Goal: Task Accomplishment & Management: Use online tool/utility

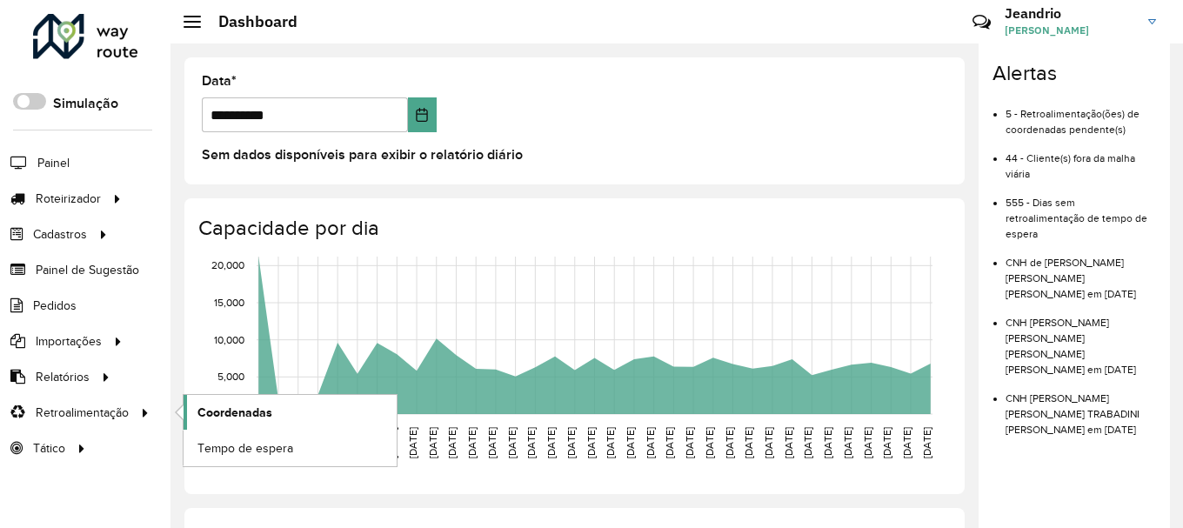
click at [232, 415] on span "Coordenadas" at bounding box center [234, 413] width 75 height 18
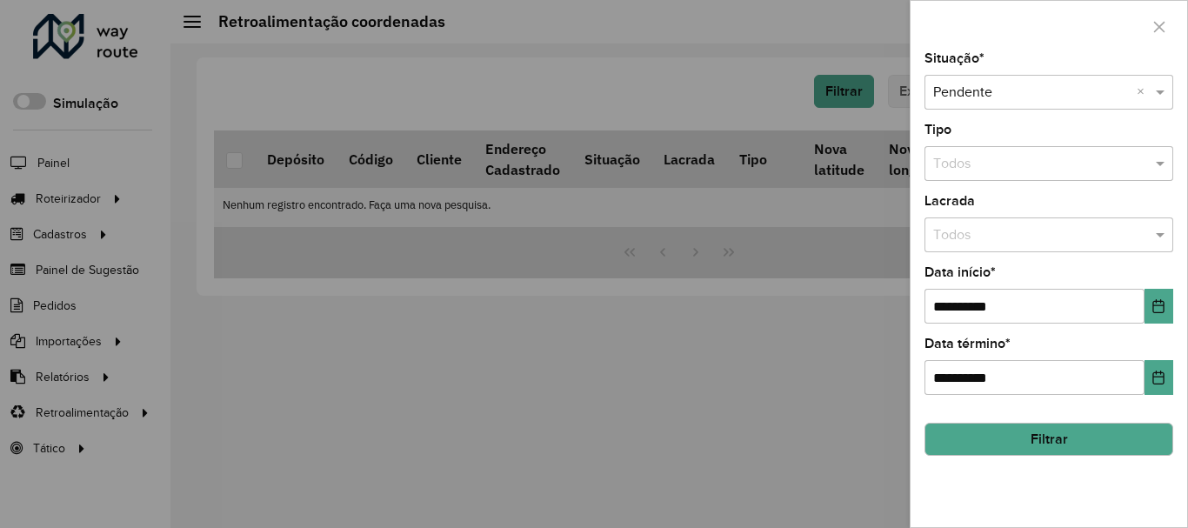
click at [1022, 424] on button "Filtrar" at bounding box center [1049, 439] width 249 height 33
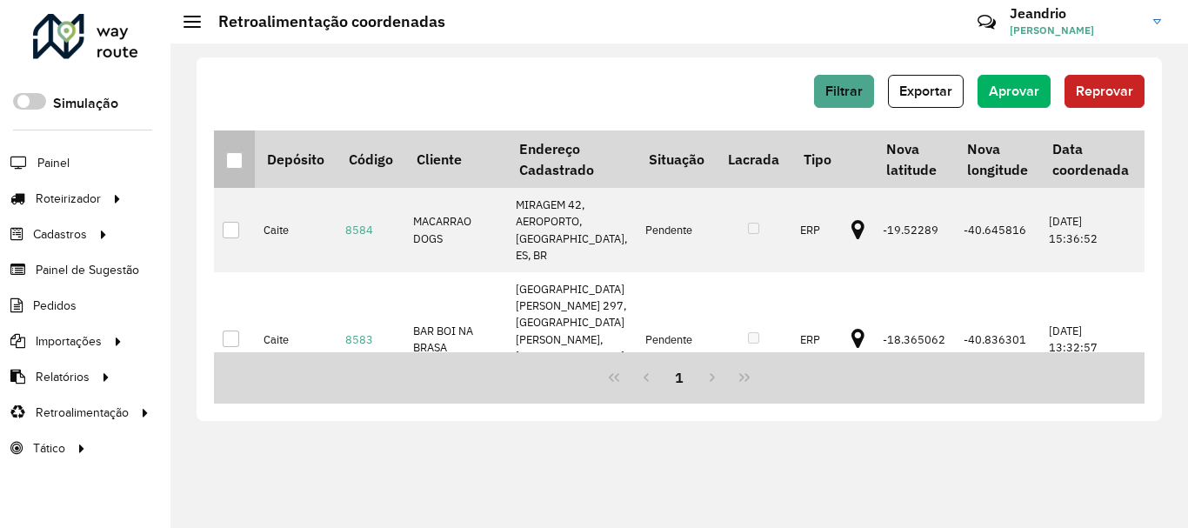
click at [237, 151] on p-tableheadercheckbox at bounding box center [234, 158] width 17 height 17
click at [236, 159] on div at bounding box center [234, 160] width 17 height 17
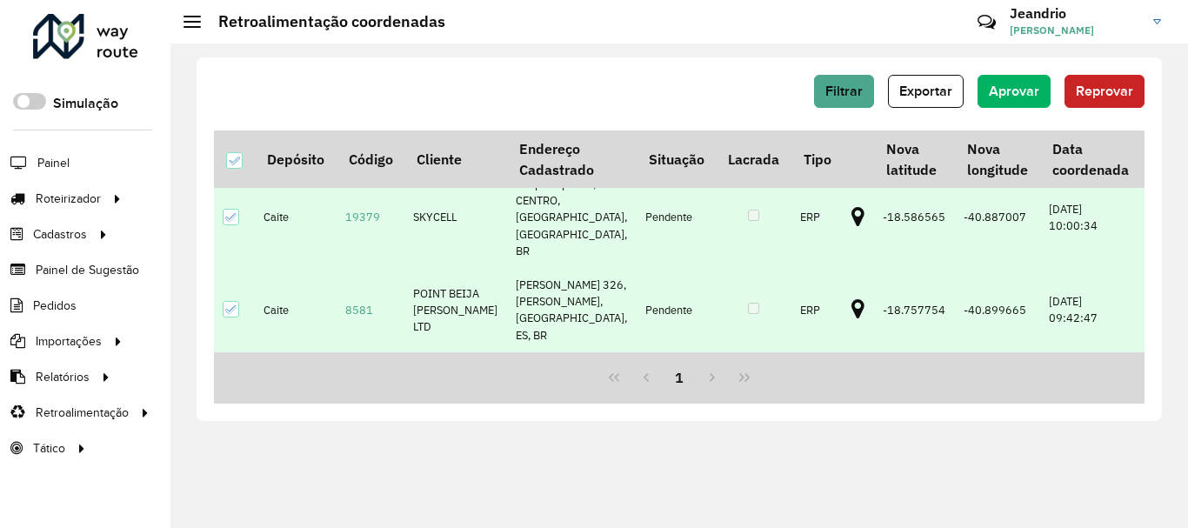
scroll to position [412, 0]
click at [1008, 91] on span "Aprovar" at bounding box center [1014, 90] width 50 height 15
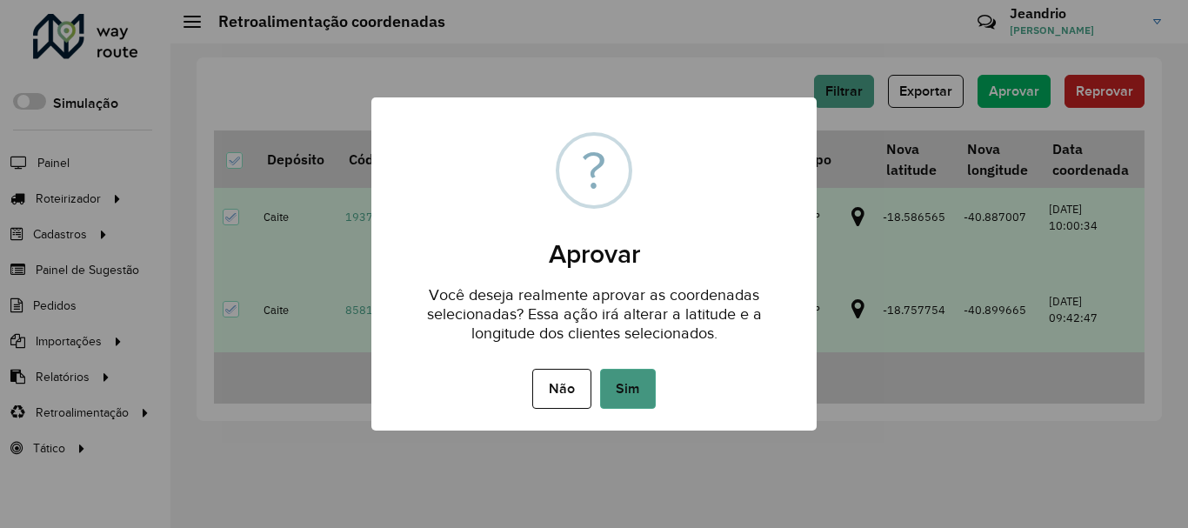
click at [636, 382] on button "Sim" at bounding box center [628, 389] width 56 height 40
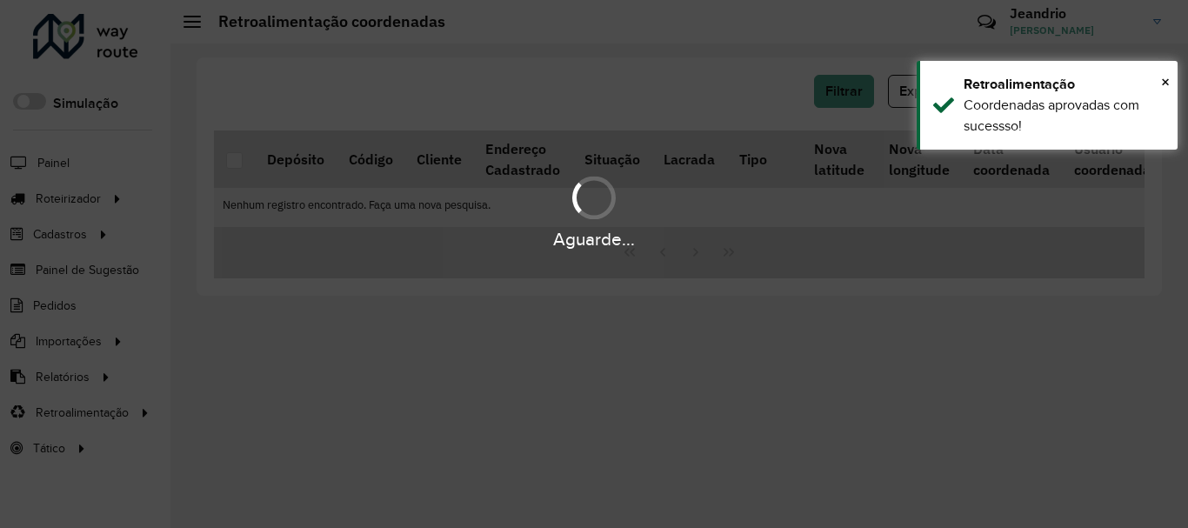
scroll to position [0, 0]
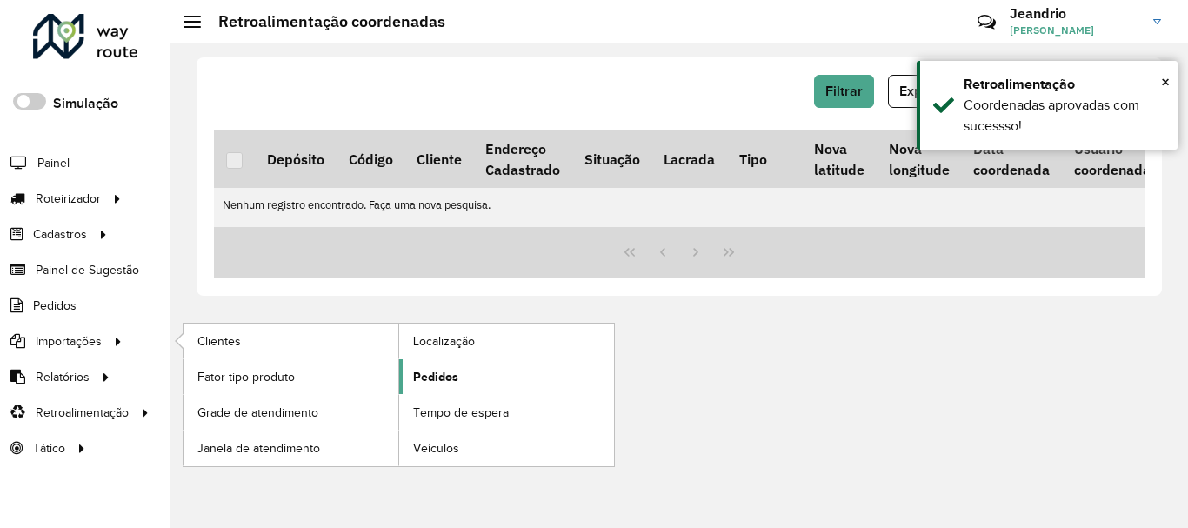
click at [439, 376] on span "Pedidos" at bounding box center [435, 377] width 45 height 18
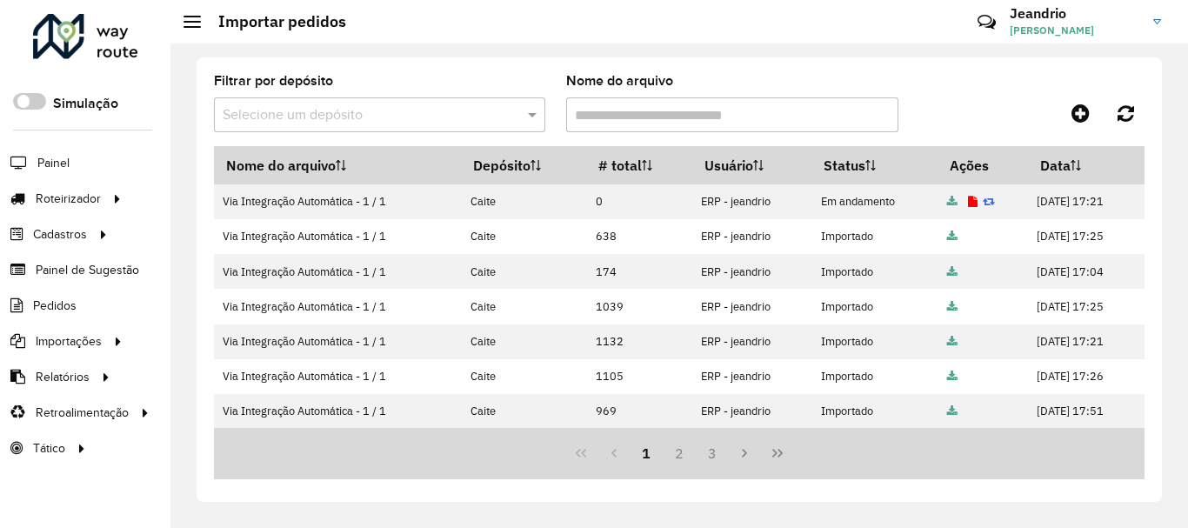
click at [50, 46] on div at bounding box center [85, 36] width 105 height 45
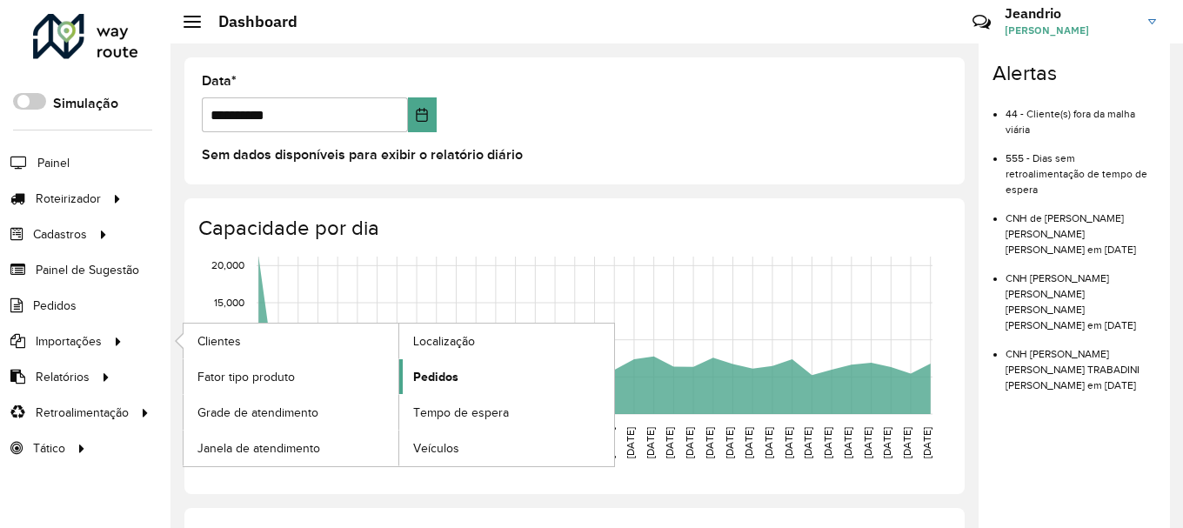
click at [442, 375] on span "Pedidos" at bounding box center [435, 377] width 45 height 18
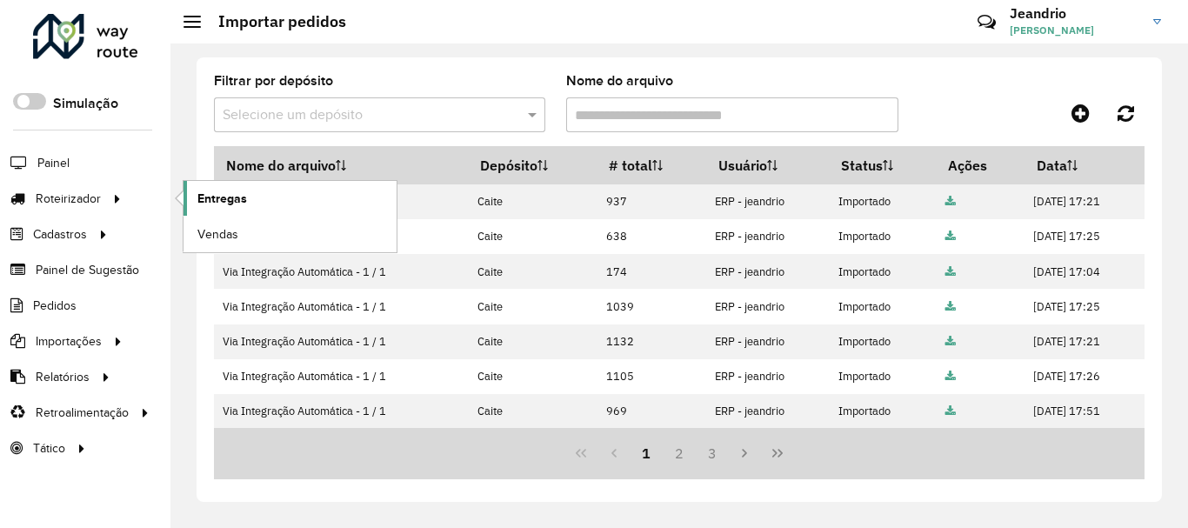
click at [235, 208] on link "Entregas" at bounding box center [290, 198] width 213 height 35
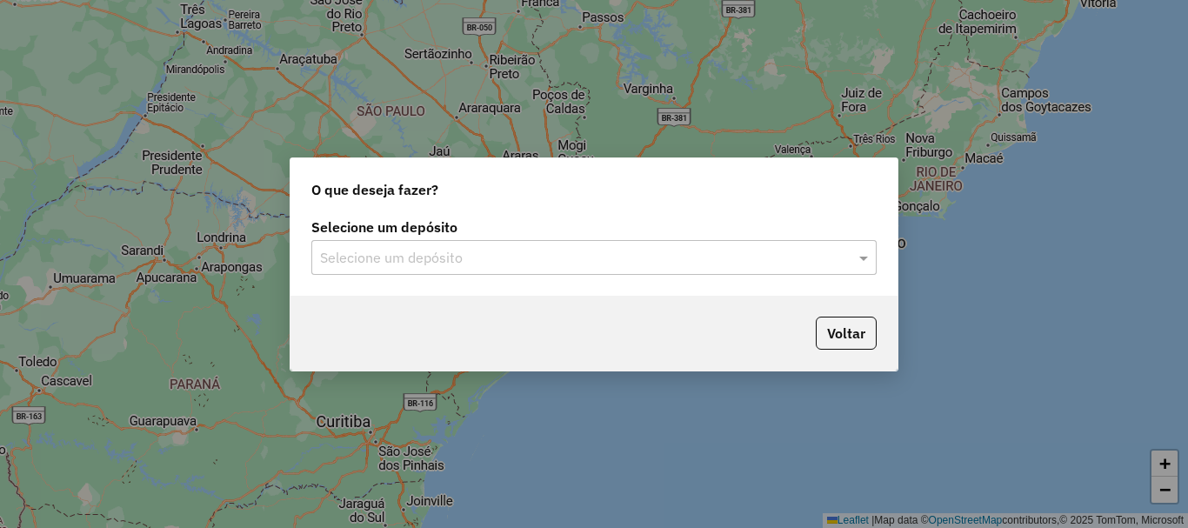
click at [424, 262] on input "text" at bounding box center [576, 258] width 513 height 21
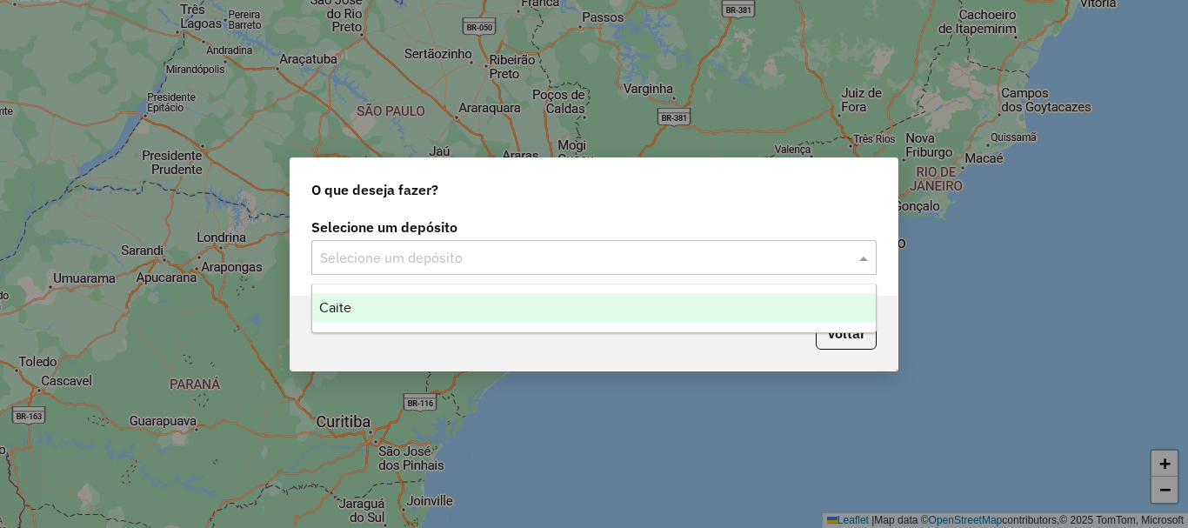
click at [390, 306] on div "Caite" at bounding box center [594, 308] width 564 height 30
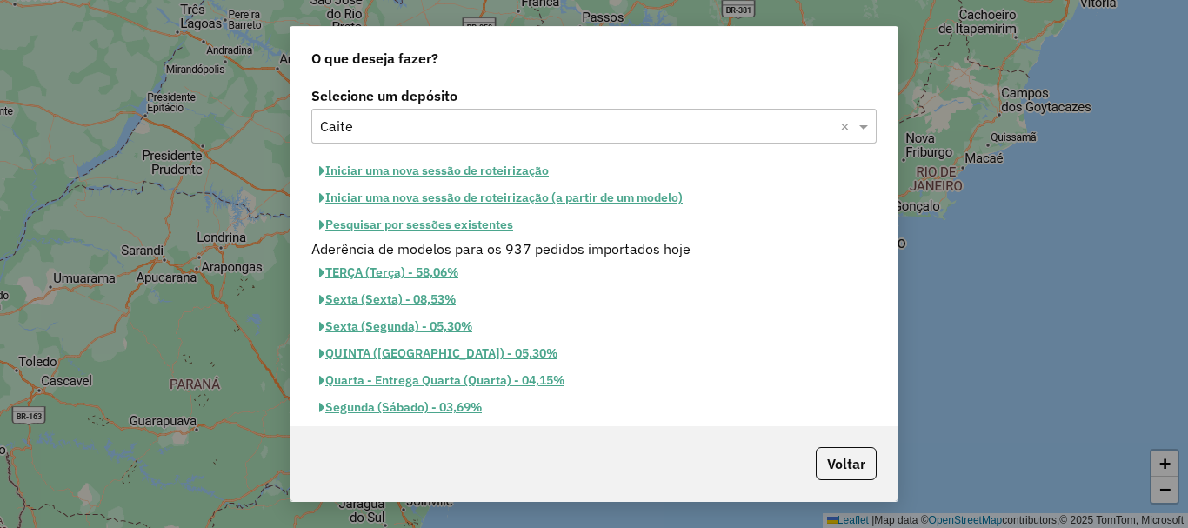
click at [378, 275] on button "TERÇA (Terça) - 58,06%" at bounding box center [388, 272] width 155 height 27
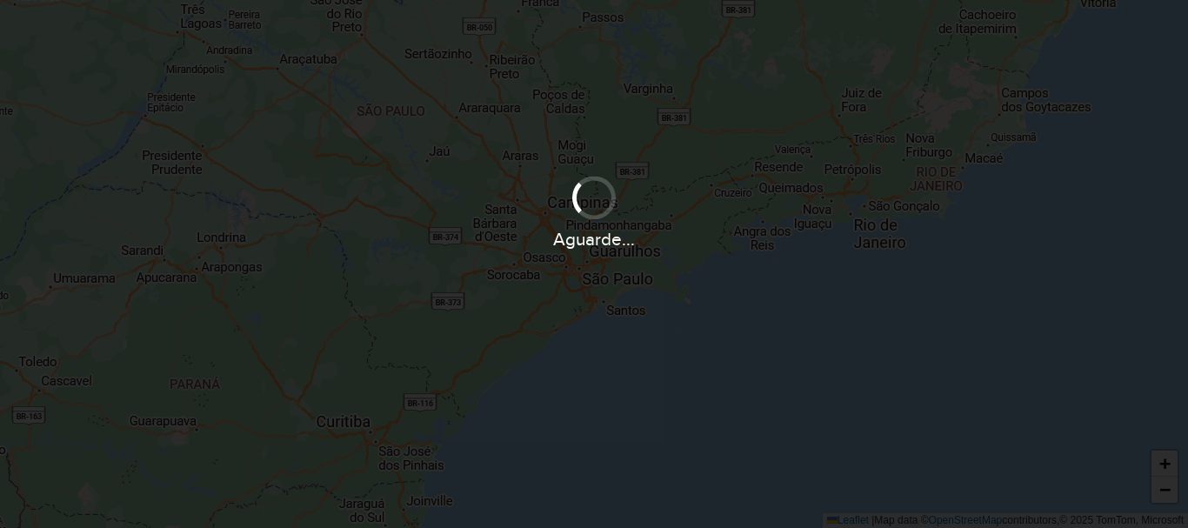
select select
select select "*"
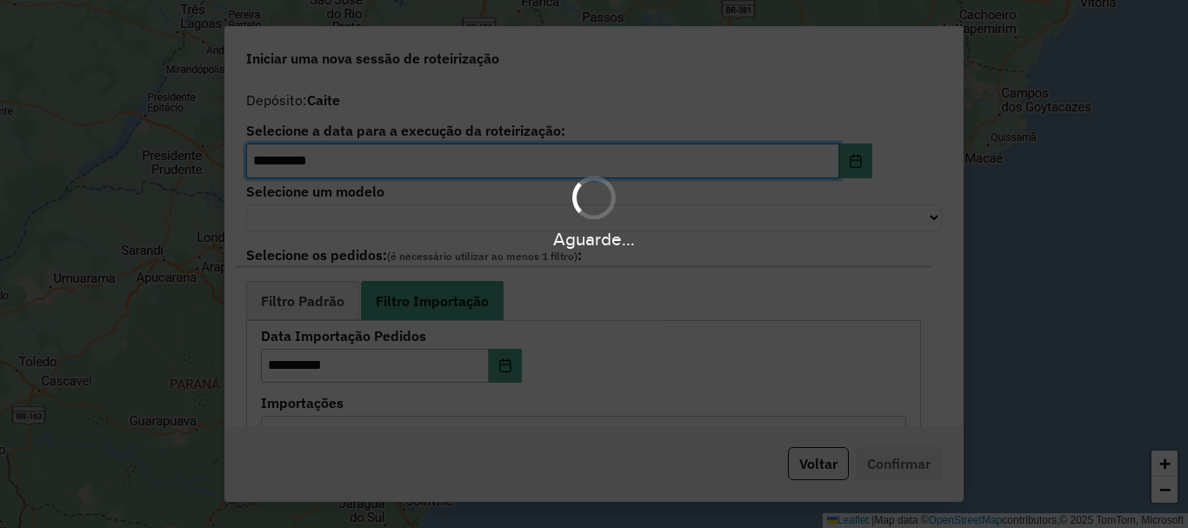
select select "******"
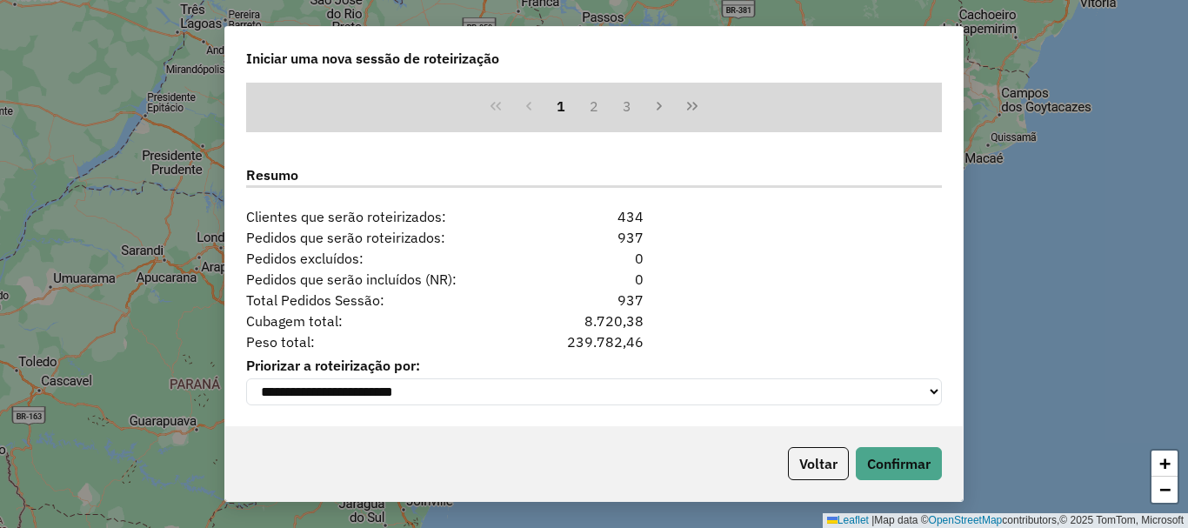
scroll to position [815, 0]
click at [918, 474] on button "Confirmar" at bounding box center [899, 463] width 86 height 33
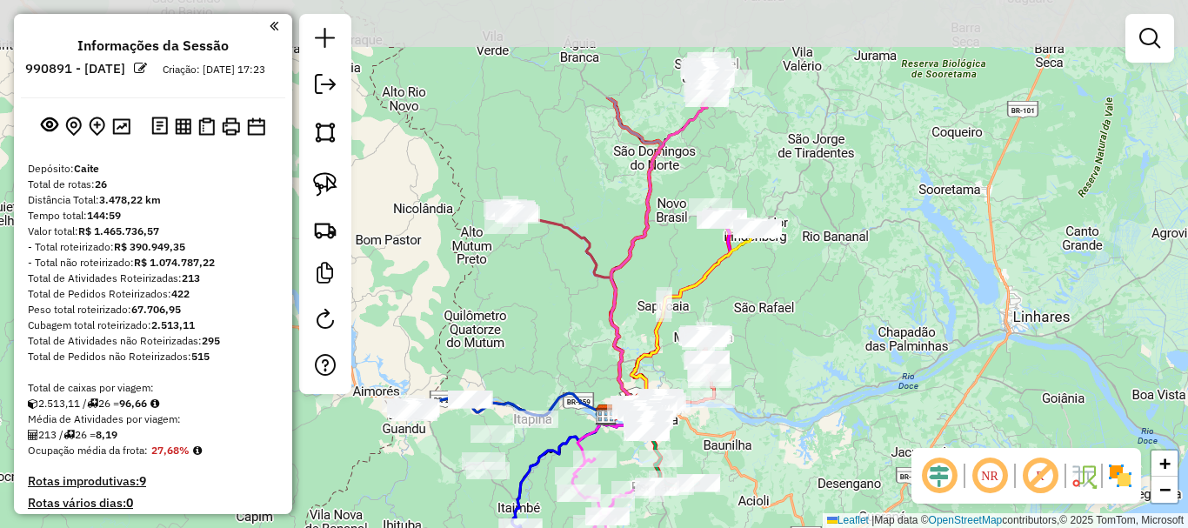
drag, startPoint x: 778, startPoint y: 169, endPoint x: 766, endPoint y: 303, distance: 134.5
click at [766, 303] on div "Janela de atendimento Grade de atendimento Capacidade Transportadoras Veículos …" at bounding box center [594, 264] width 1188 height 528
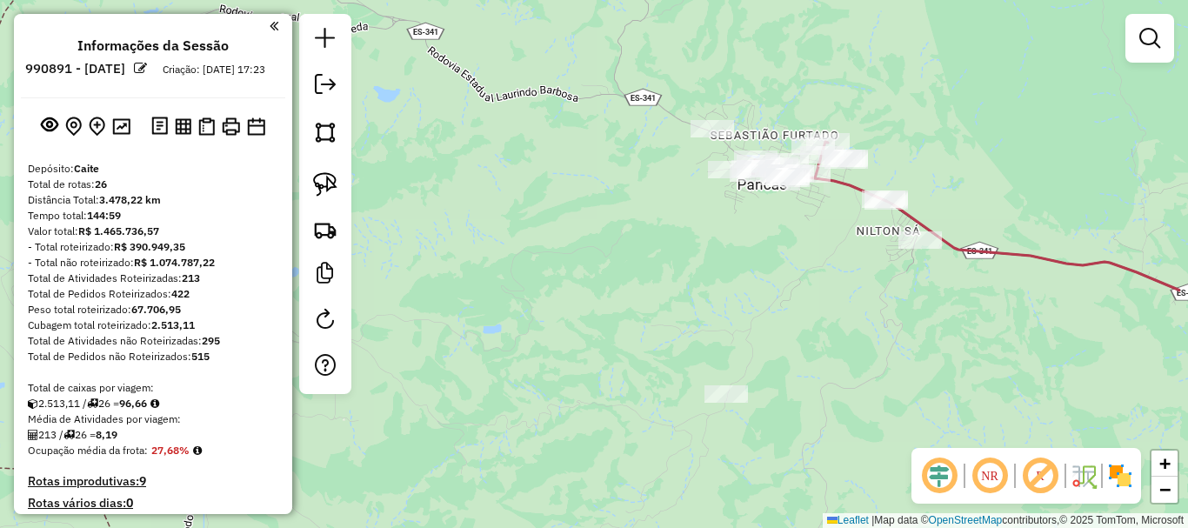
drag, startPoint x: 791, startPoint y: 213, endPoint x: 723, endPoint y: 217, distance: 68.8
click at [728, 235] on div "Janela de atendimento Grade de atendimento Capacidade Transportadoras Veículos …" at bounding box center [594, 264] width 1188 height 528
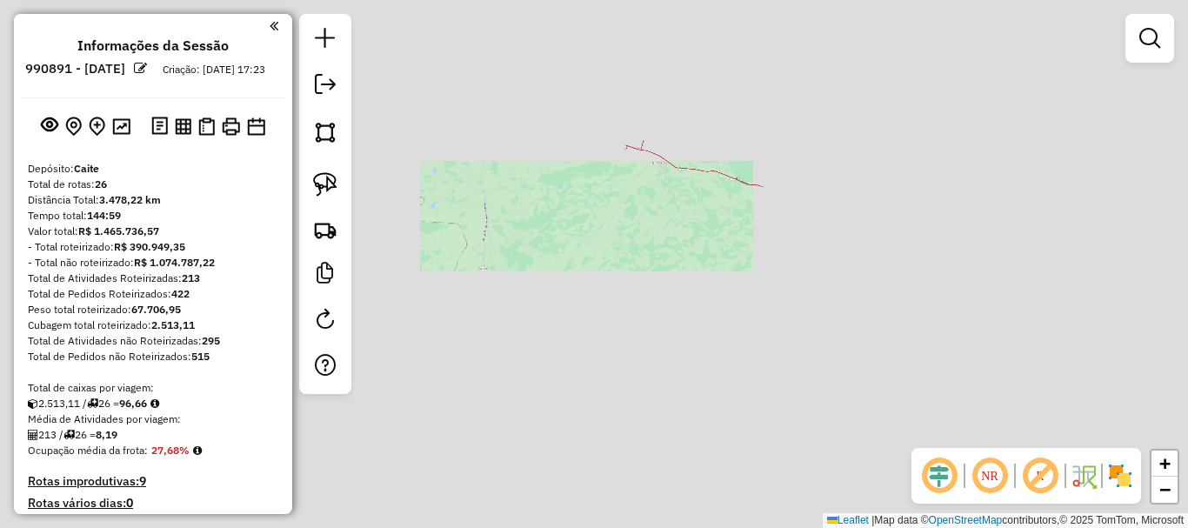
click at [571, 143] on div "Janela de atendimento Grade de atendimento Capacidade Transportadoras Veículos …" at bounding box center [594, 264] width 1188 height 528
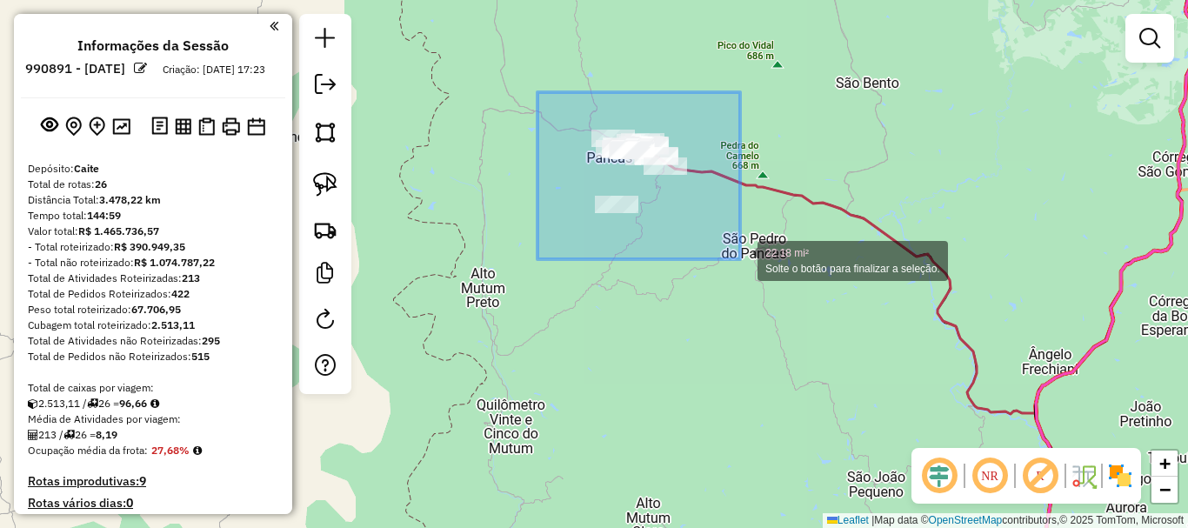
drag, startPoint x: 540, startPoint y: 91, endPoint x: 740, endPoint y: 259, distance: 261.1
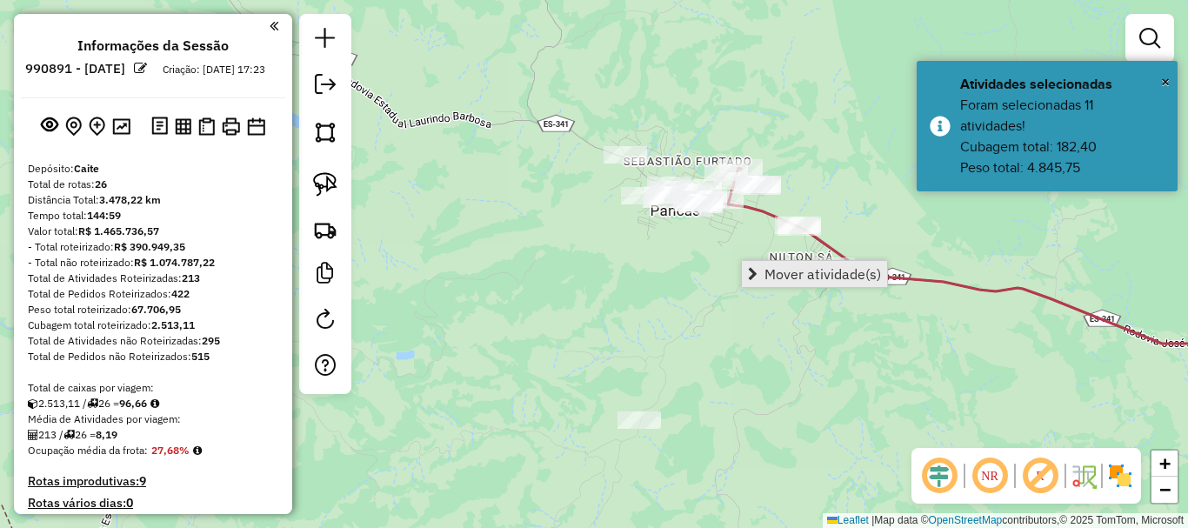
click at [804, 273] on span "Mover atividade(s)" at bounding box center [823, 274] width 117 height 14
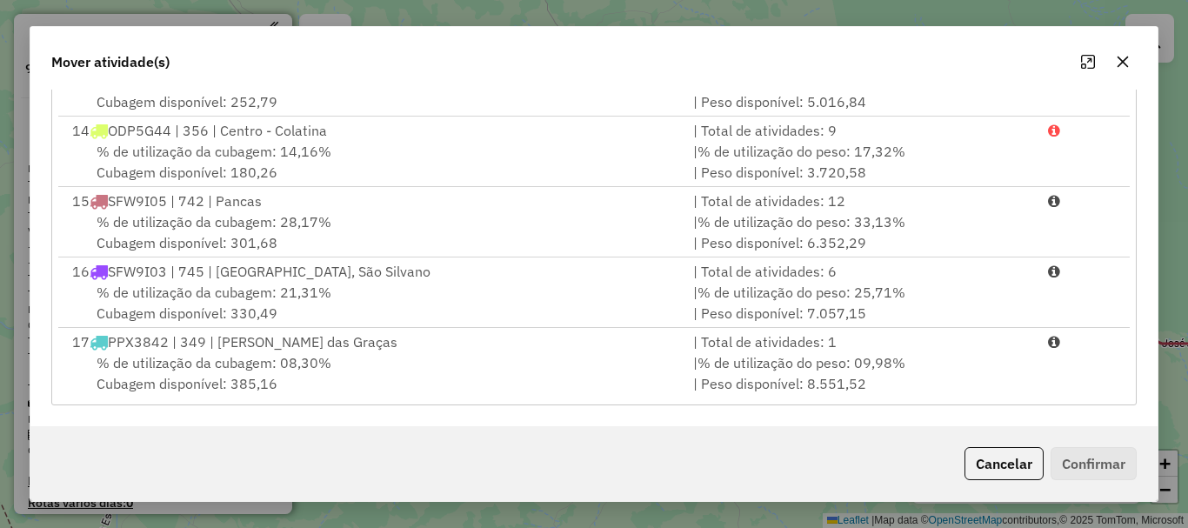
scroll to position [870, 0]
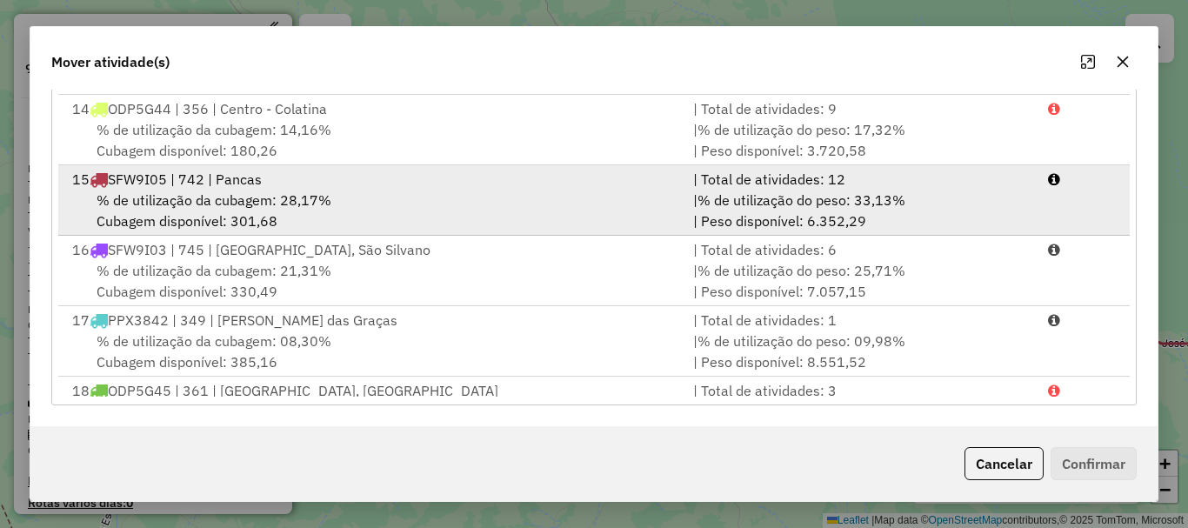
click at [158, 207] on span "% de utilização da cubagem: 28,17%" at bounding box center [214, 199] width 235 height 17
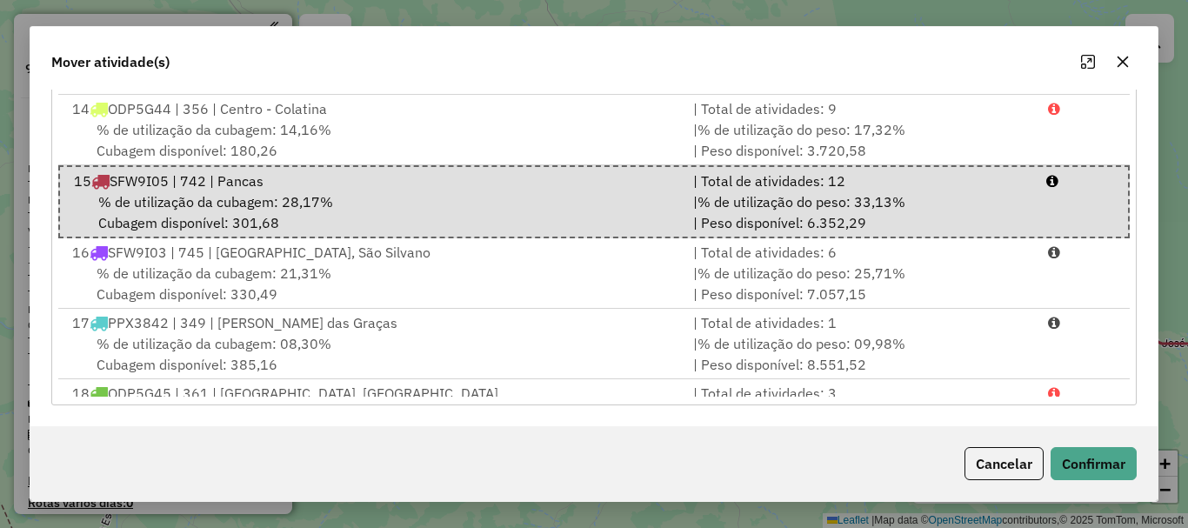
click at [1092, 440] on div "Cancelar Confirmar" at bounding box center [593, 463] width 1127 height 75
click at [1094, 451] on button "Confirmar" at bounding box center [1094, 463] width 86 height 33
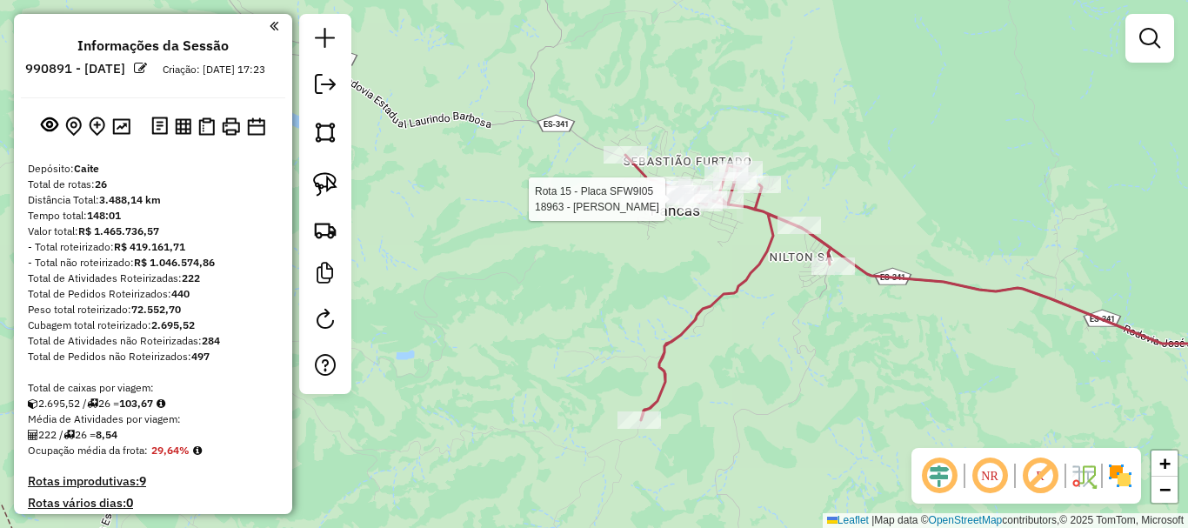
select select "**********"
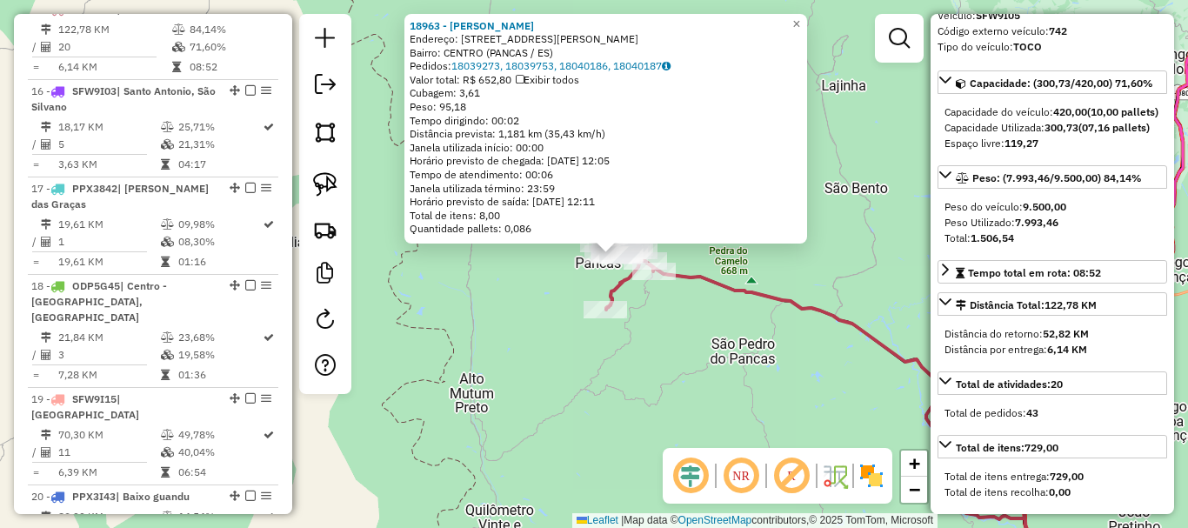
scroll to position [348, 0]
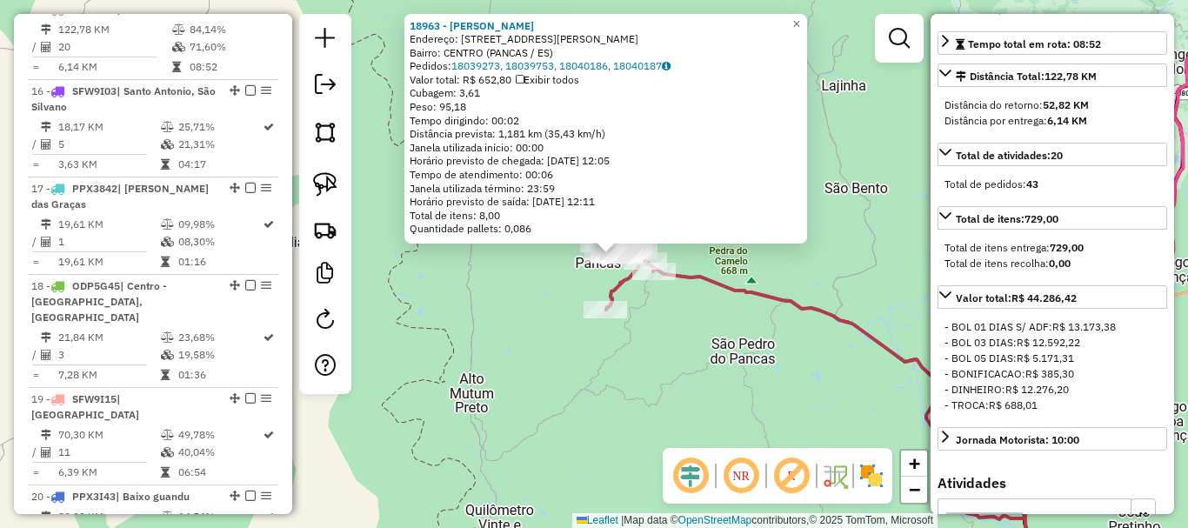
drag, startPoint x: 715, startPoint y: 383, endPoint x: 669, endPoint y: 184, distance: 203.6
click at [669, 184] on div "18963 - KELLY BAR Endereço: AVENIDA ANTONIO CABALINE 125 Bairro: CENTRO (PANCAS…" at bounding box center [594, 264] width 1188 height 528
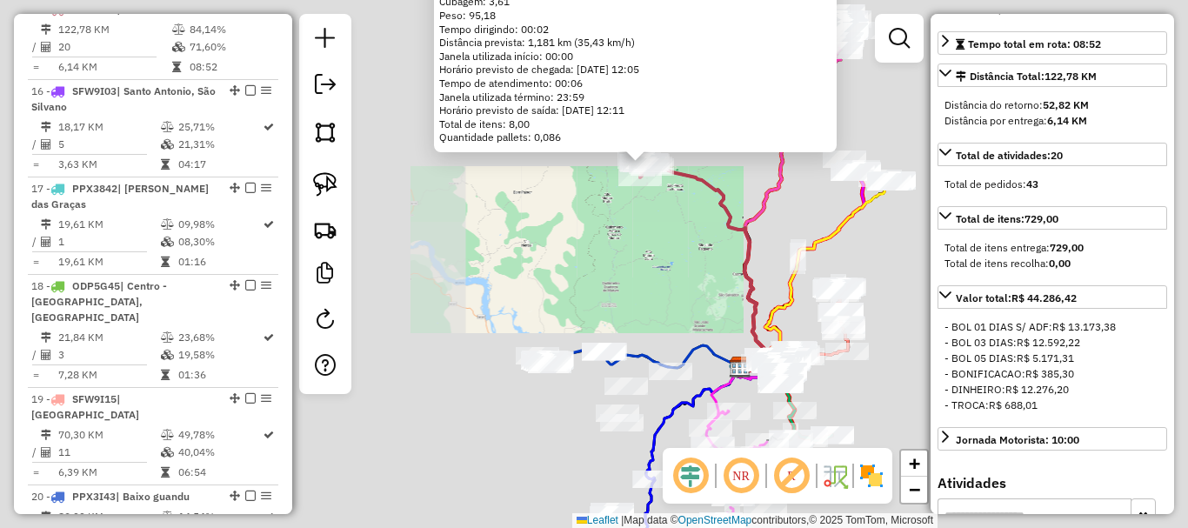
click at [688, 273] on div "18963 - KELLY BAR Endereço: AVENIDA ANTONIO CABALINE 125 Bairro: CENTRO (PANCAS…" at bounding box center [594, 264] width 1188 height 528
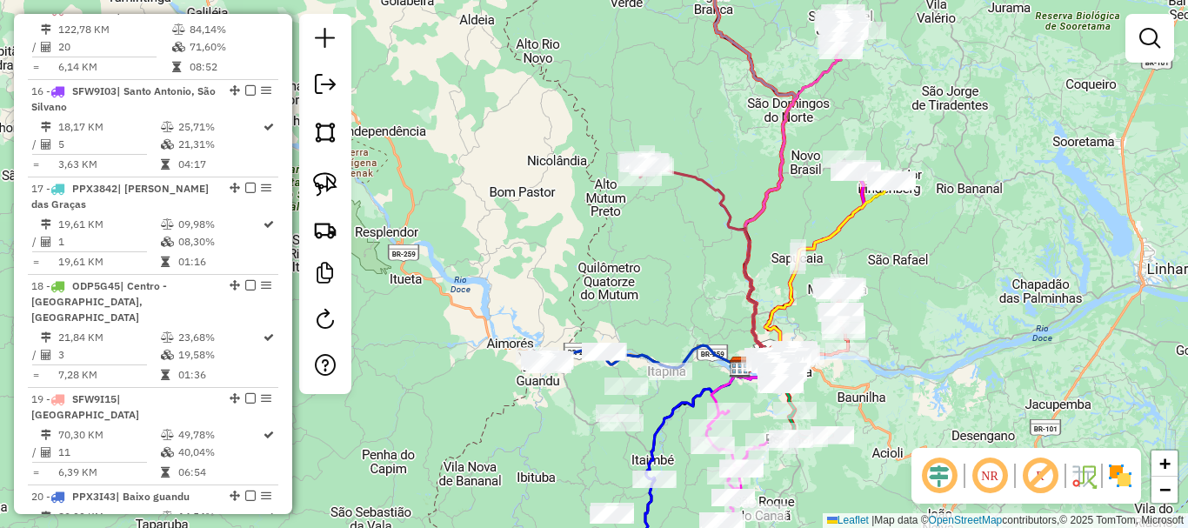
drag, startPoint x: 685, startPoint y: 297, endPoint x: 716, endPoint y: 157, distance: 143.3
click at [716, 152] on div "Janela de atendimento Grade de atendimento Capacidade Transportadoras Veículos …" at bounding box center [594, 264] width 1188 height 528
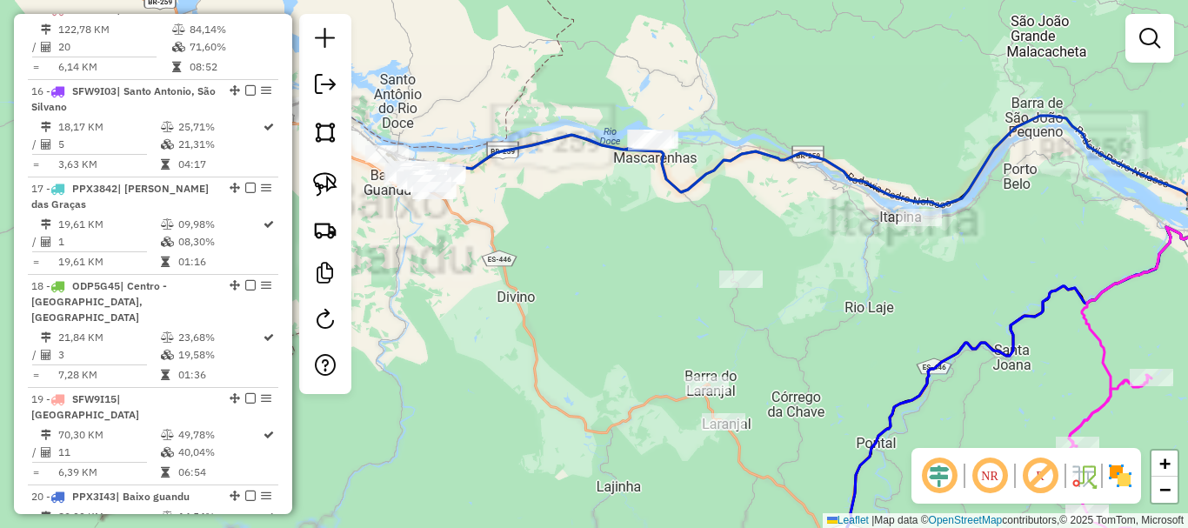
drag, startPoint x: 546, startPoint y: 265, endPoint x: 798, endPoint y: 252, distance: 252.6
click at [798, 252] on div "Janela de atendimento Grade de atendimento Capacidade Transportadoras Veículos …" at bounding box center [594, 264] width 1188 height 528
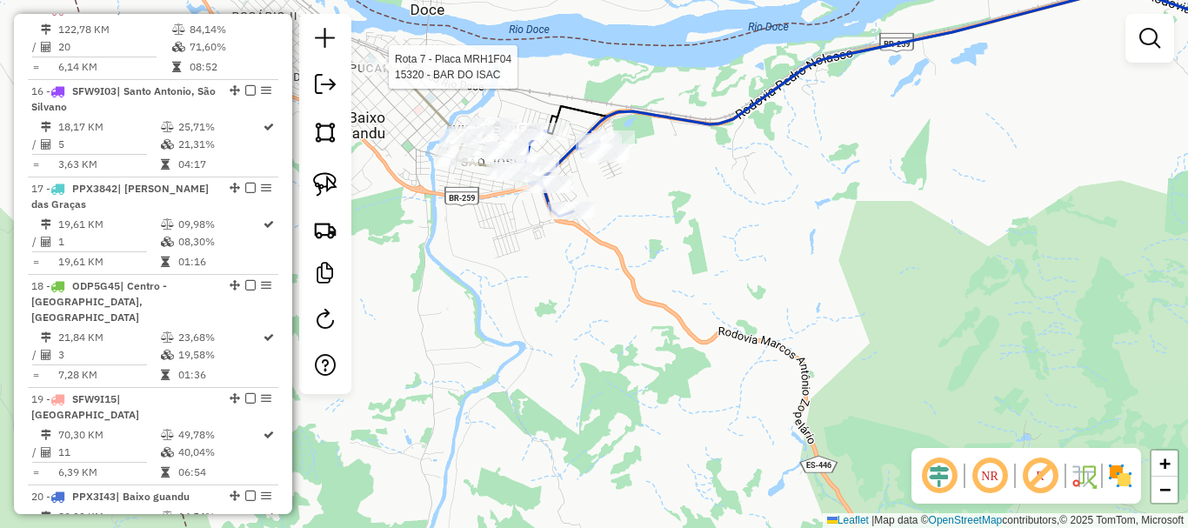
select select "**********"
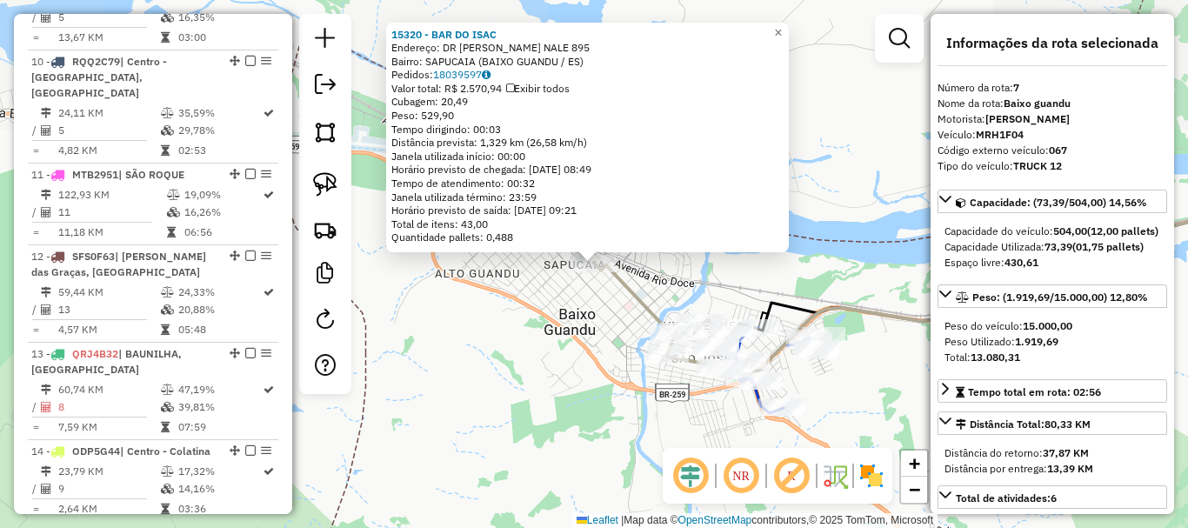
scroll to position [1248, 0]
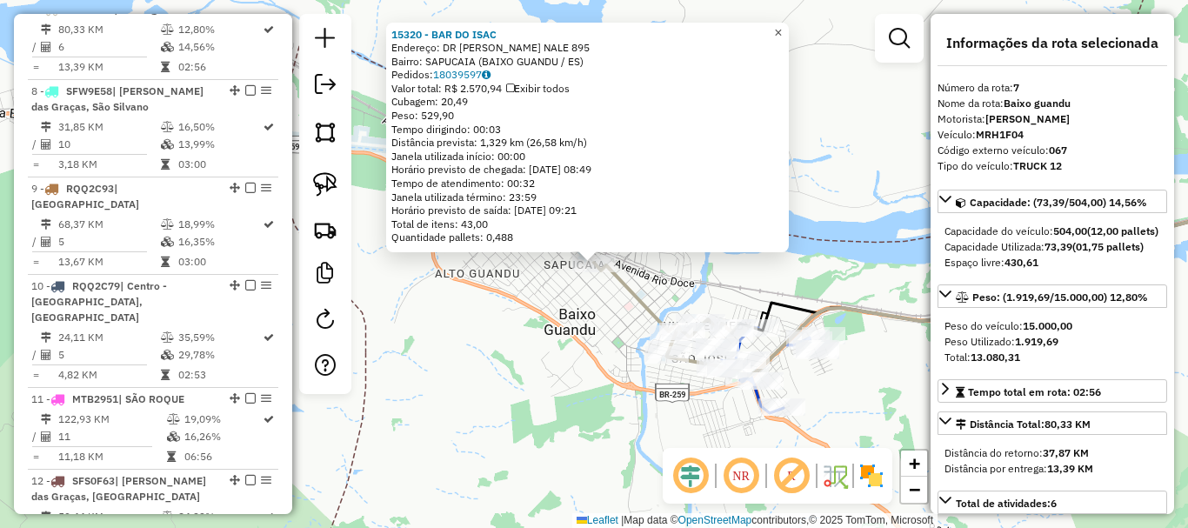
click at [782, 25] on span "×" at bounding box center [778, 32] width 8 height 15
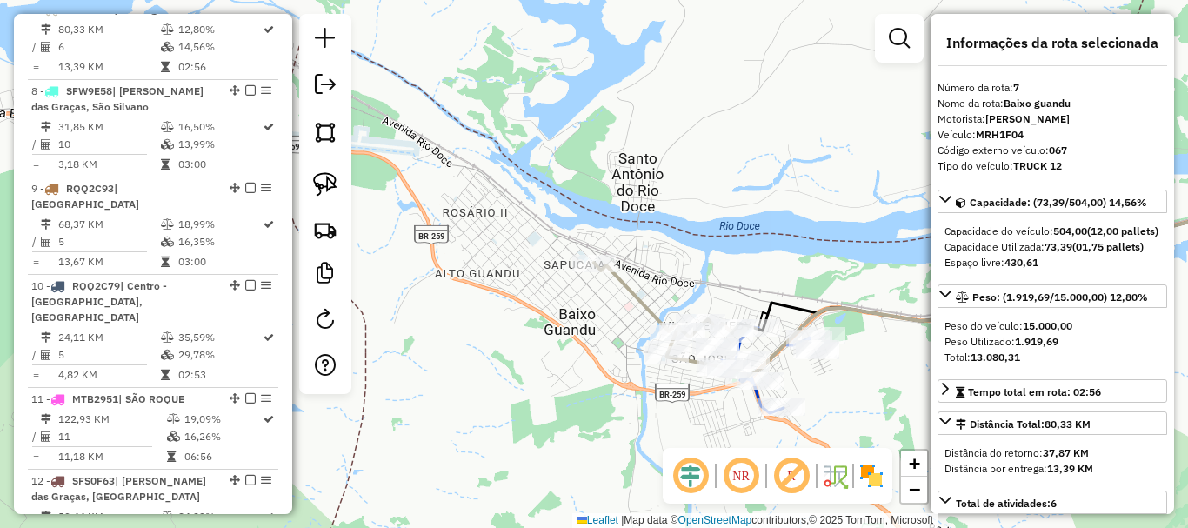
drag, startPoint x: 754, startPoint y: 176, endPoint x: 662, endPoint y: 67, distance: 142.5
click at [662, 67] on div "Janela de atendimento Grade de atendimento Capacidade Transportadoras Veículos …" at bounding box center [594, 264] width 1188 height 528
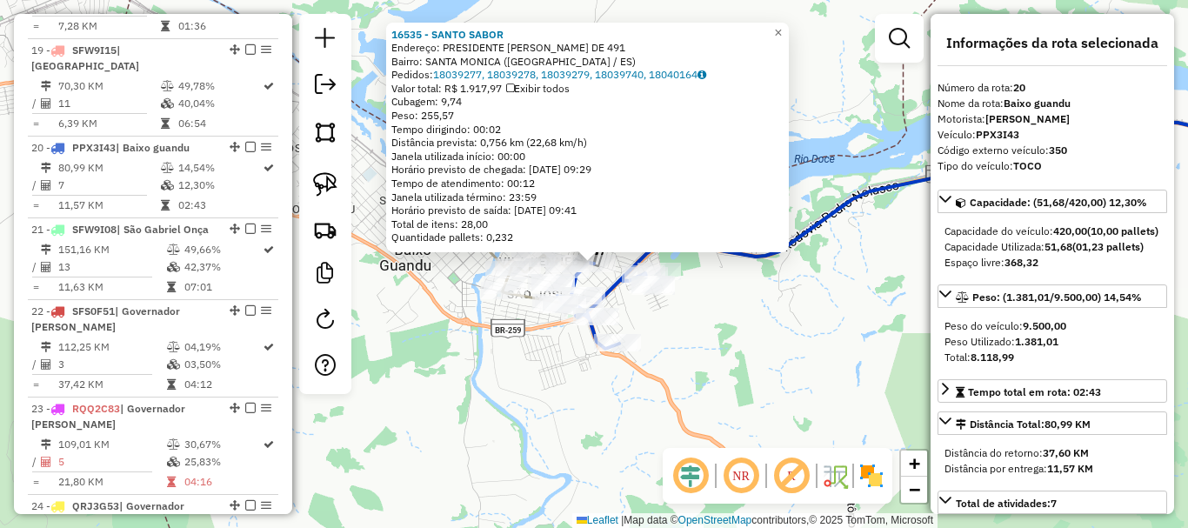
scroll to position [2467, 0]
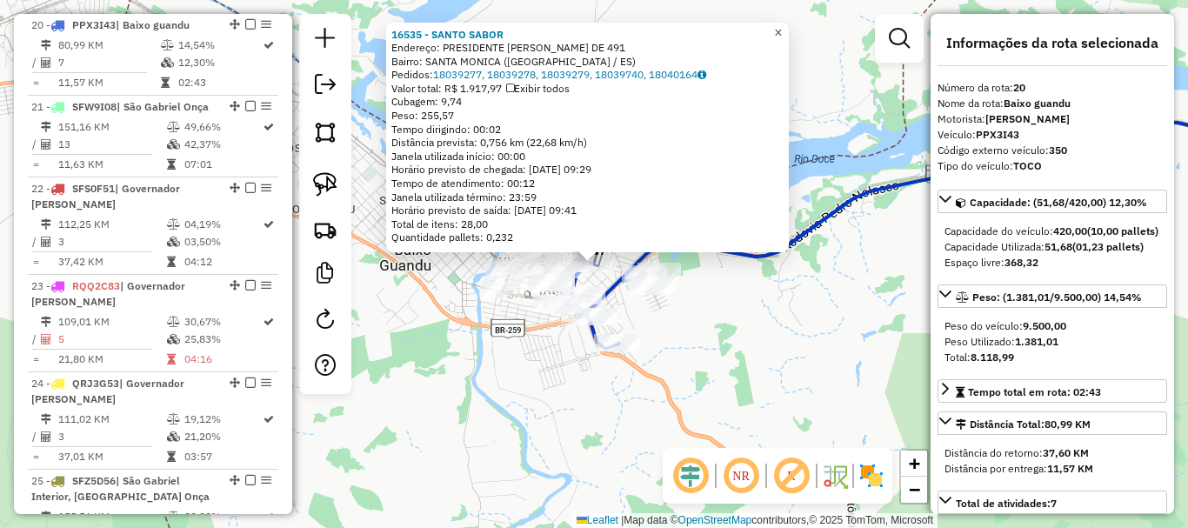
click at [782, 30] on span "×" at bounding box center [778, 32] width 8 height 15
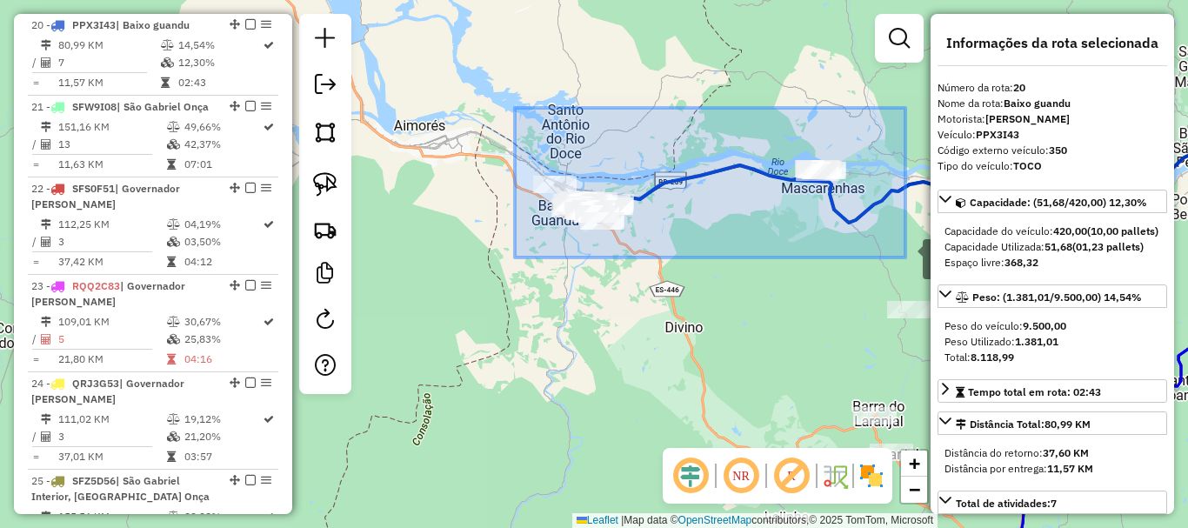
drag, startPoint x: 515, startPoint y: 108, endPoint x: 905, endPoint y: 257, distance: 418.2
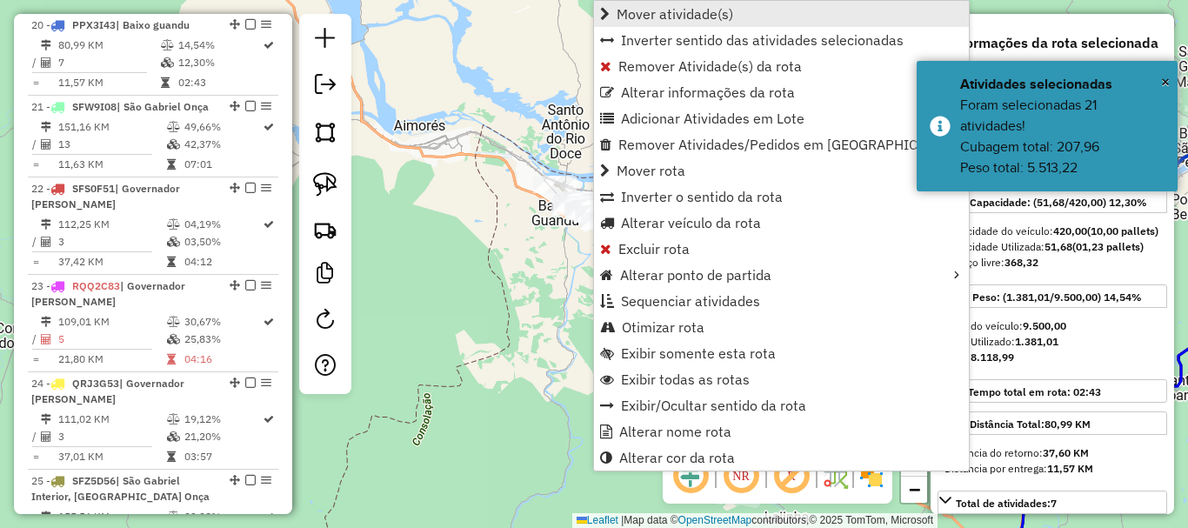
click at [720, 16] on span "Mover atividade(s)" at bounding box center [675, 14] width 117 height 14
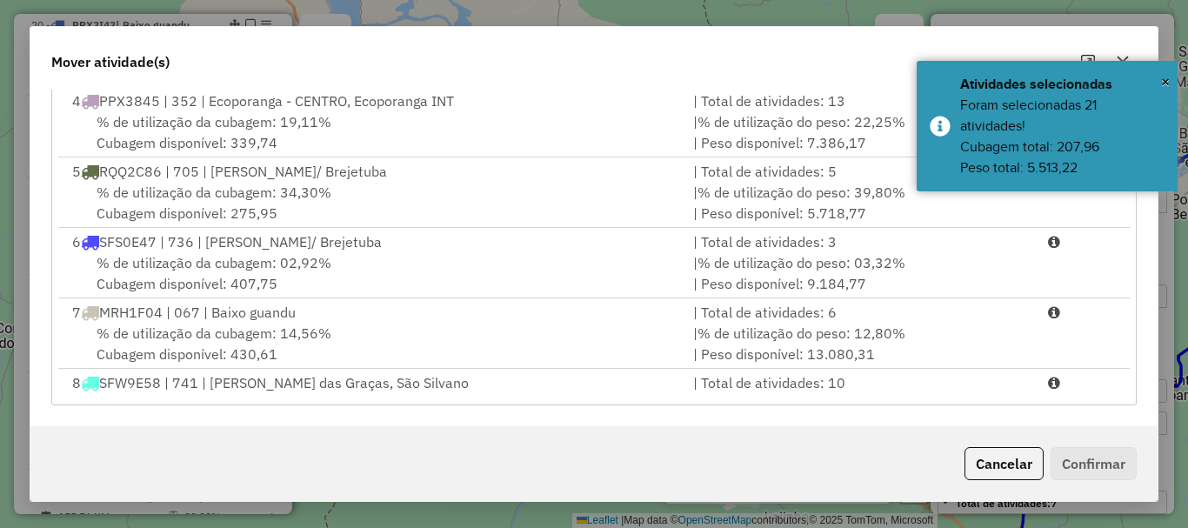
scroll to position [174, 0]
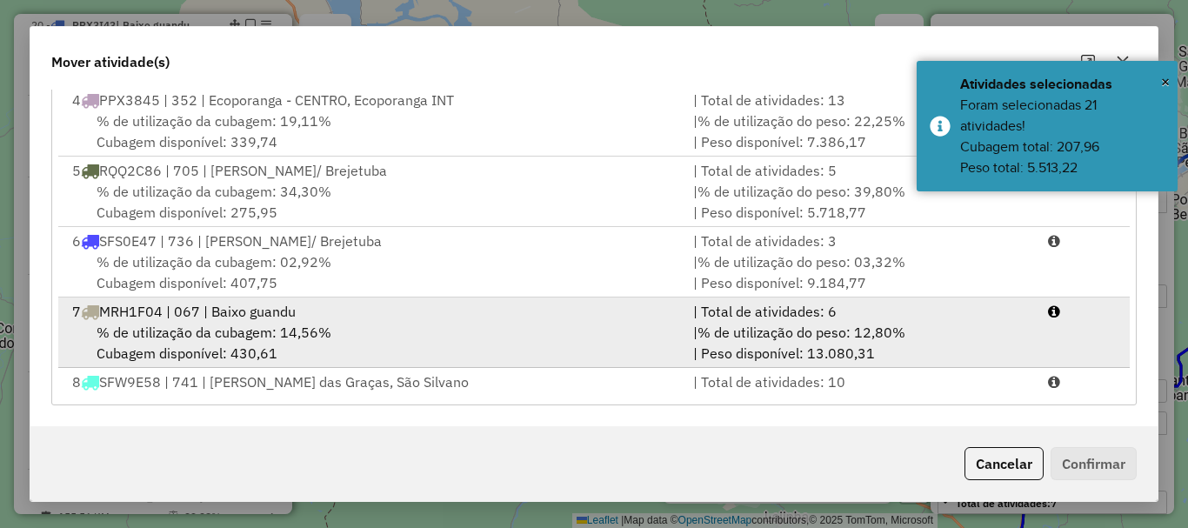
click at [196, 311] on span "MRH1F04 | 067 | Baixo guandu" at bounding box center [197, 311] width 197 height 17
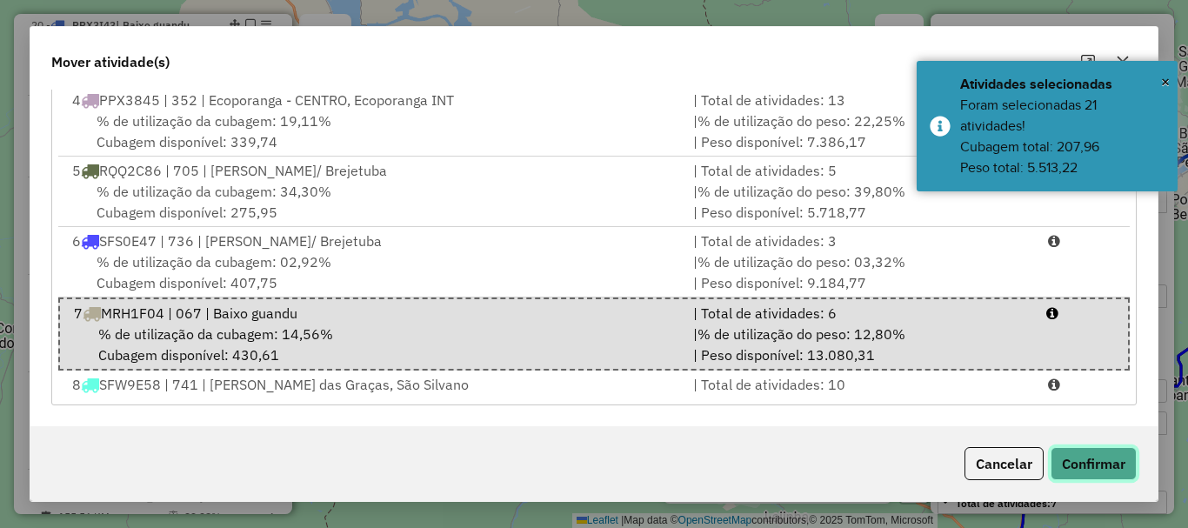
click at [1092, 461] on button "Confirmar" at bounding box center [1094, 463] width 86 height 33
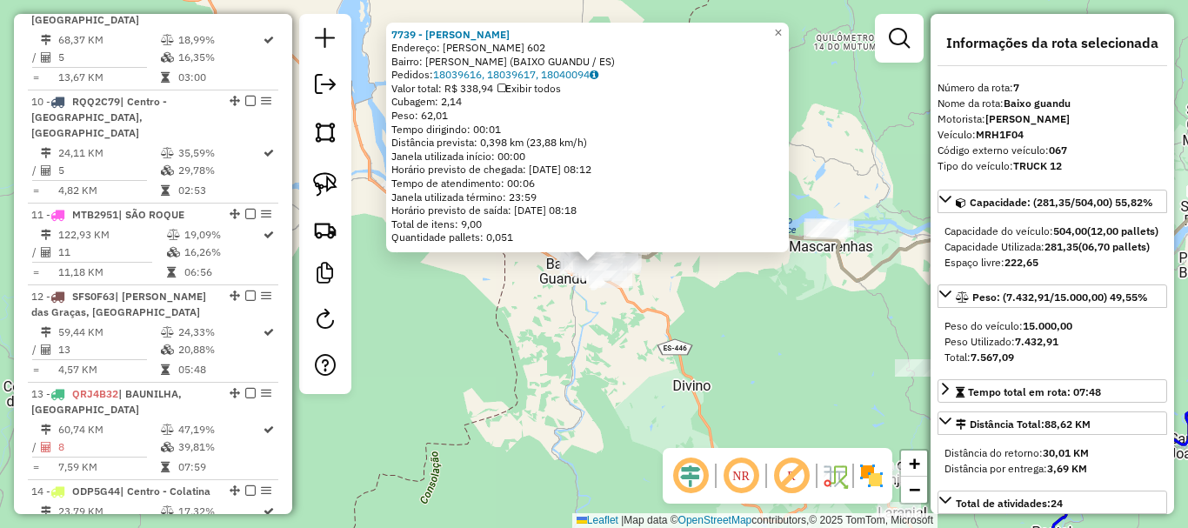
scroll to position [1248, 0]
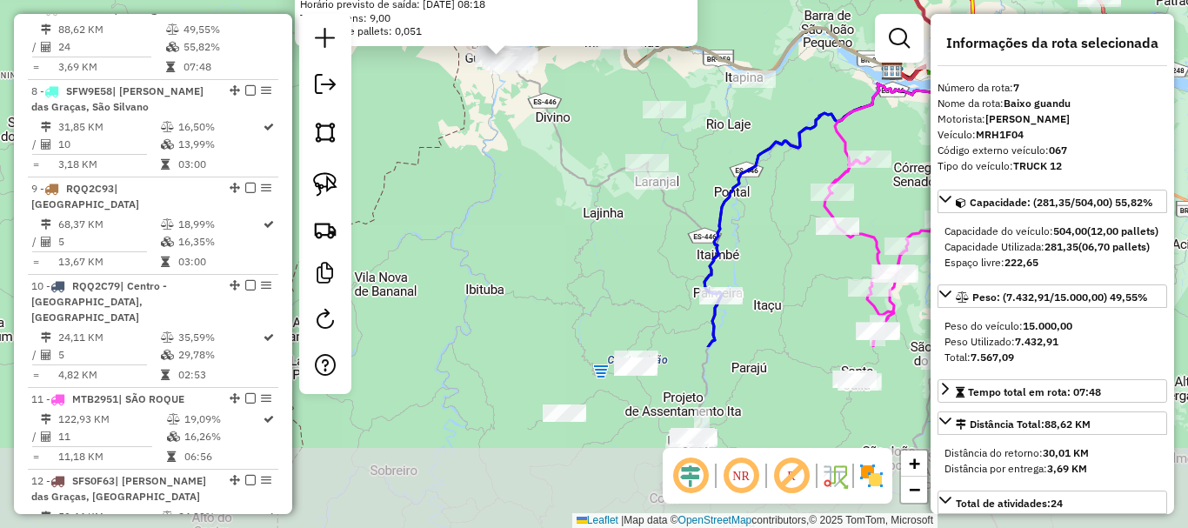
drag, startPoint x: 618, startPoint y: 358, endPoint x: 495, endPoint y: 125, distance: 263.4
click at [495, 125] on div "7739 - MARIA CAROLINE EUGEN Endereço: OTAVIANO FERREIRA 602 Bairro: SAO JOSE (B…" at bounding box center [594, 264] width 1188 height 528
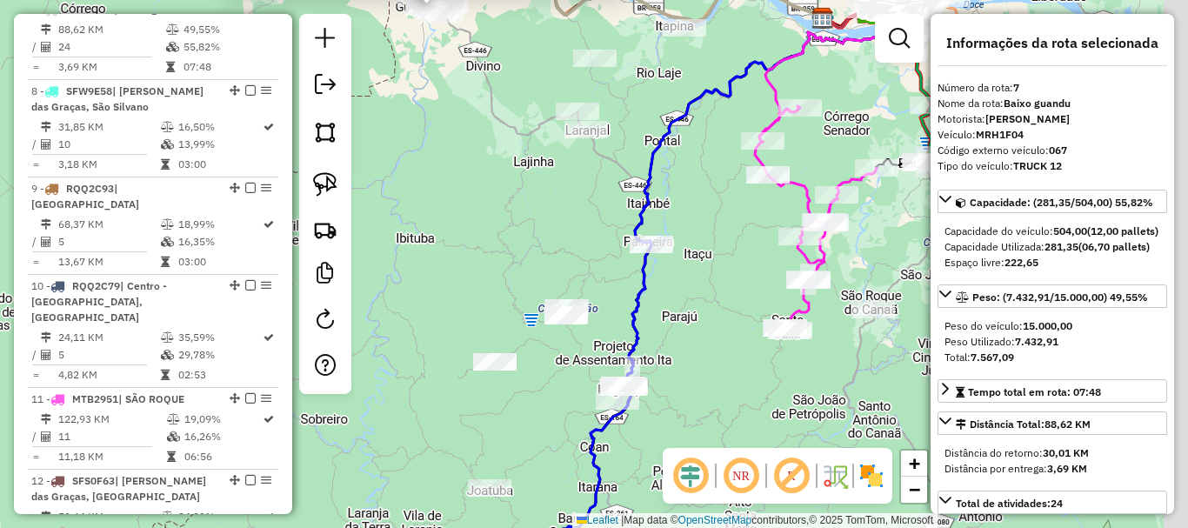
drag, startPoint x: 584, startPoint y: 235, endPoint x: 513, endPoint y: 184, distance: 87.4
click at [513, 184] on div "7739 - MARIA CAROLINE EUGEN Endereço: OTAVIANO FERREIRA 602 Bairro: SAO JOSE (B…" at bounding box center [594, 264] width 1188 height 528
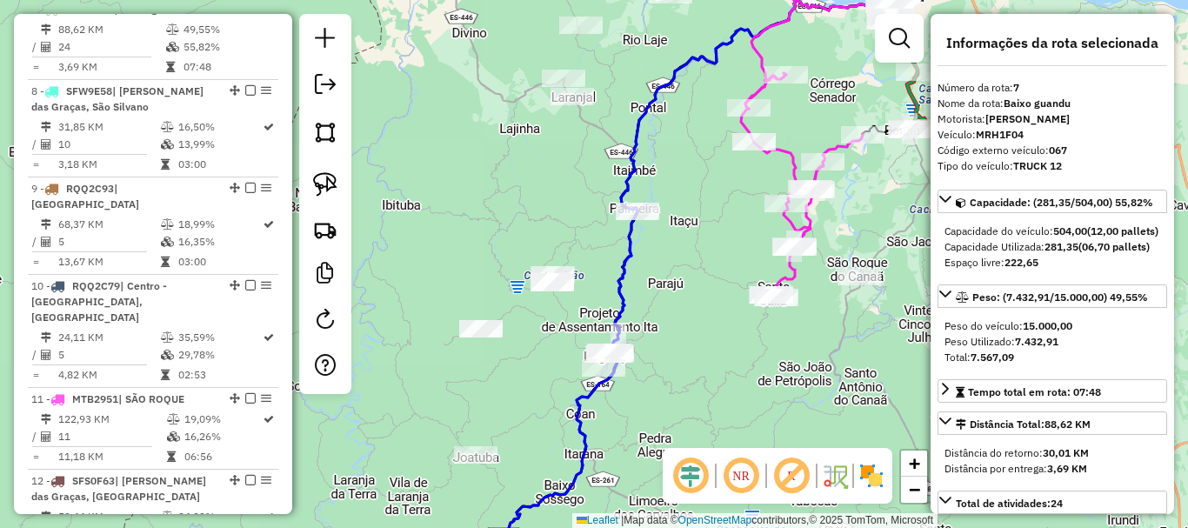
drag, startPoint x: 724, startPoint y: 392, endPoint x: 661, endPoint y: 268, distance: 139.2
click at [661, 268] on div "7739 - MARIA CAROLINE EUGEN Endereço: OTAVIANO FERREIRA 602 Bairro: SAO JOSE (B…" at bounding box center [594, 264] width 1188 height 528
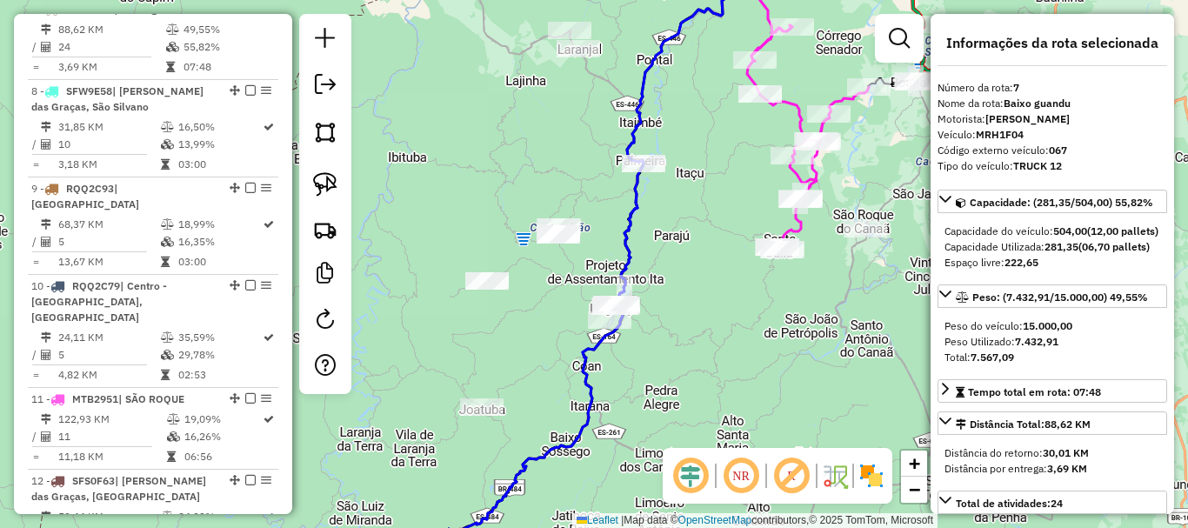
drag, startPoint x: 638, startPoint y: 273, endPoint x: 694, endPoint y: 316, distance: 70.8
click at [694, 316] on div "7739 - MARIA CAROLINE EUGEN Endereço: OTAVIANO FERREIRA 602 Bairro: SAO JOSE (B…" at bounding box center [594, 264] width 1188 height 528
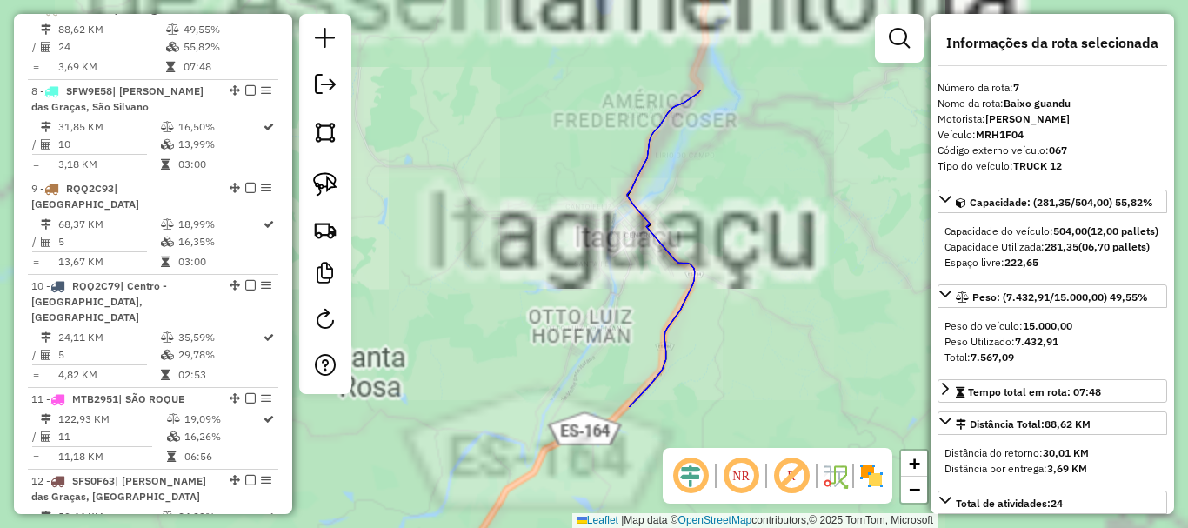
click at [568, 232] on div "7739 - MARIA CAROLINE EUGEN Endereço: OTAVIANO FERREIRA 602 Bairro: SAO JOSE (B…" at bounding box center [594, 264] width 1188 height 528
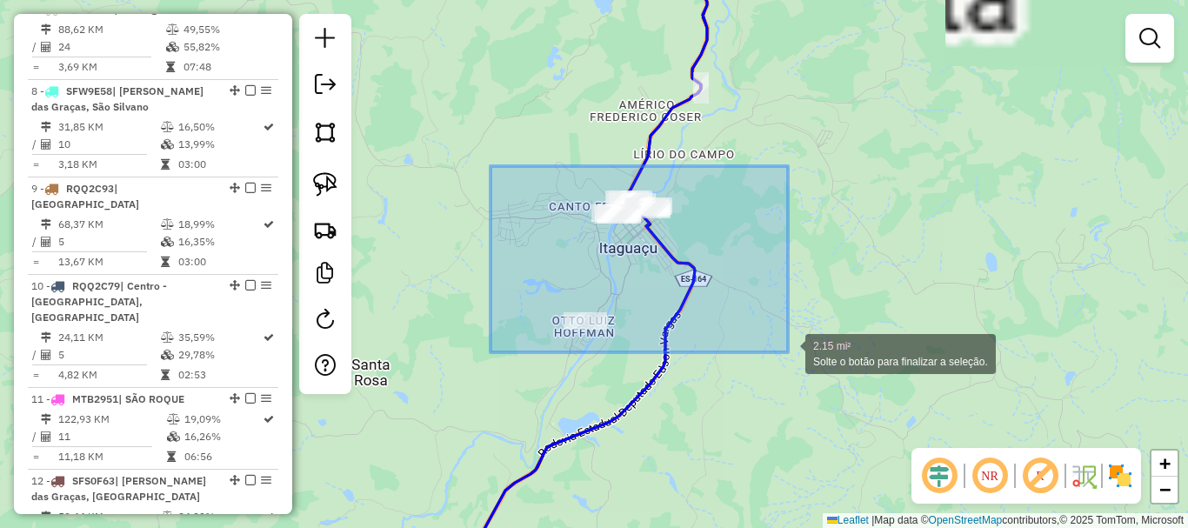
drag, startPoint x: 500, startPoint y: 164, endPoint x: 800, endPoint y: 362, distance: 359.7
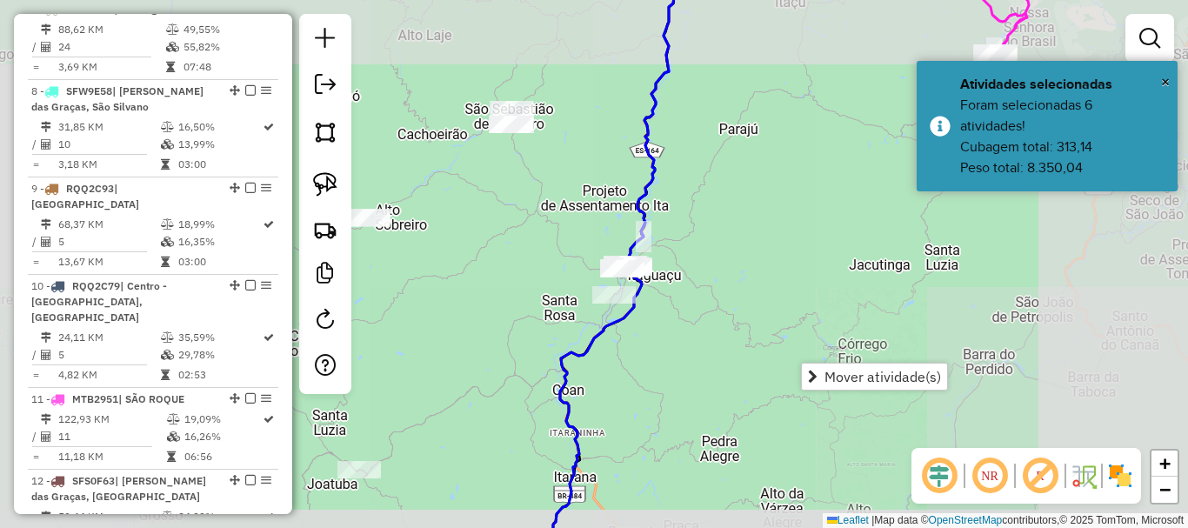
click at [784, 264] on div "Janela de atendimento Grade de atendimento Capacidade Transportadoras Veículos …" at bounding box center [594, 264] width 1188 height 528
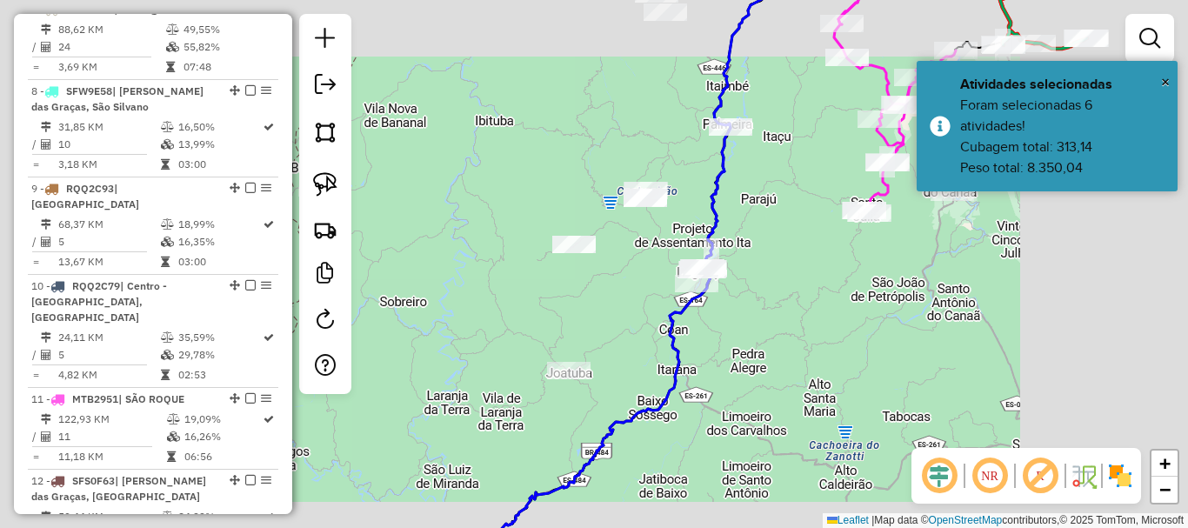
drag, startPoint x: 924, startPoint y: 277, endPoint x: 902, endPoint y: 286, distance: 23.4
click at [903, 285] on div "Janela de atendimento Grade de atendimento Capacidade Transportadoras Veículos …" at bounding box center [594, 264] width 1188 height 528
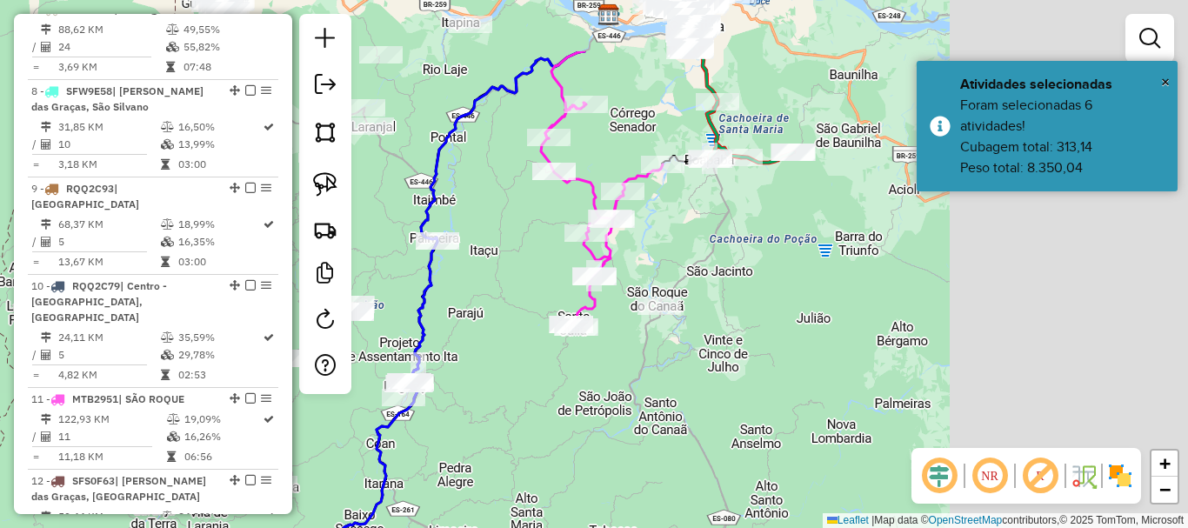
drag, startPoint x: 902, startPoint y: 286, endPoint x: 631, endPoint y: 391, distance: 291.1
click at [631, 391] on div "Janela de atendimento Grade de atendimento Capacidade Transportadoras Veículos …" at bounding box center [594, 264] width 1188 height 528
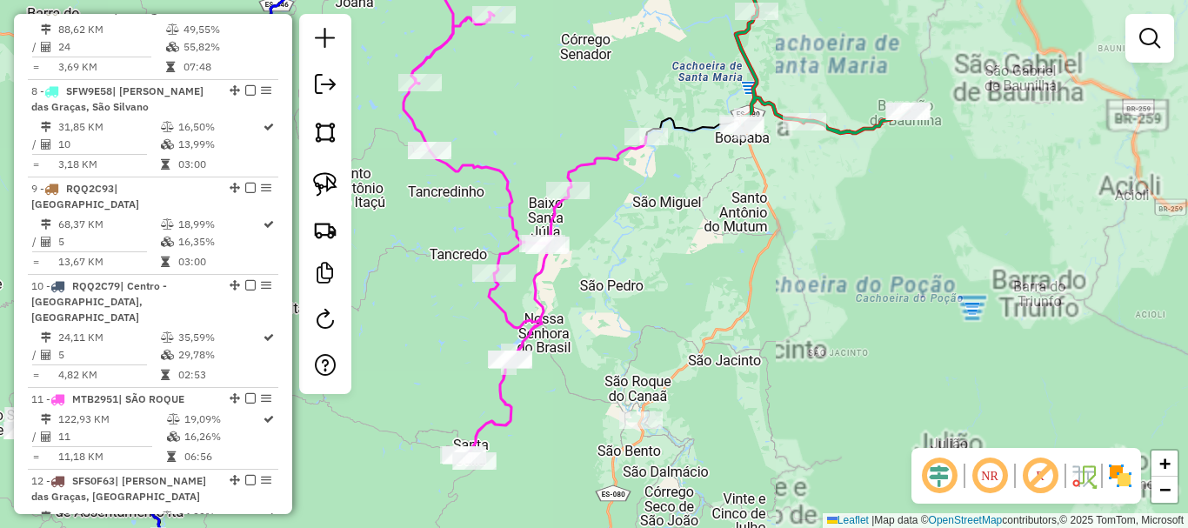
drag, startPoint x: 797, startPoint y: 249, endPoint x: 823, endPoint y: 235, distance: 29.6
click at [818, 237] on div "Janela de atendimento Grade de atendimento Capacidade Transportadoras Veículos …" at bounding box center [594, 264] width 1188 height 528
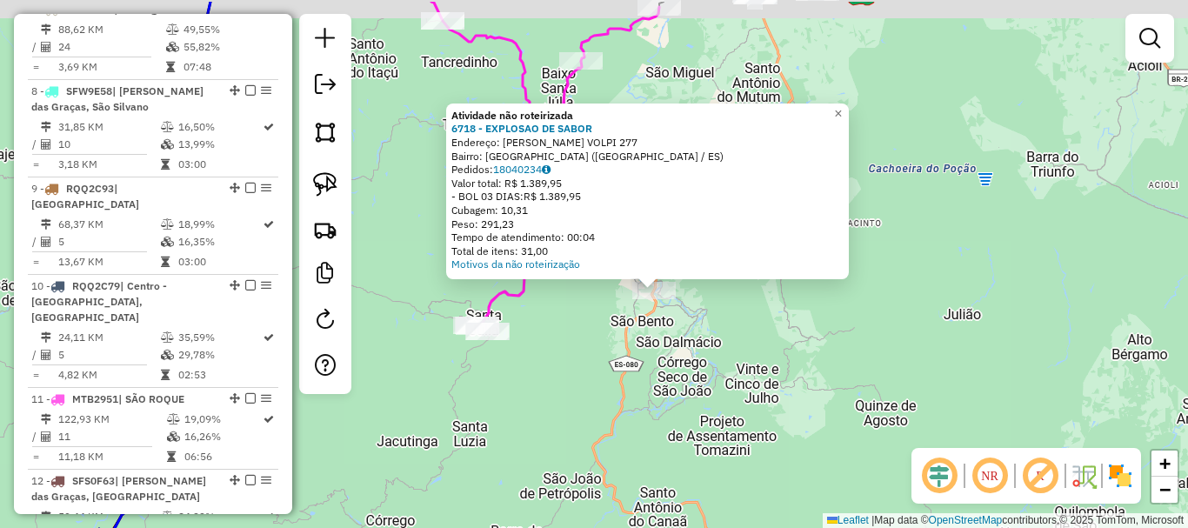
drag, startPoint x: 567, startPoint y: 292, endPoint x: 639, endPoint y: 354, distance: 95.0
click at [639, 354] on div "Atividade não roteirizada 6718 - EXPLOSAO DE SABOR Endereço: CATARINA GUIDONI V…" at bounding box center [594, 264] width 1188 height 528
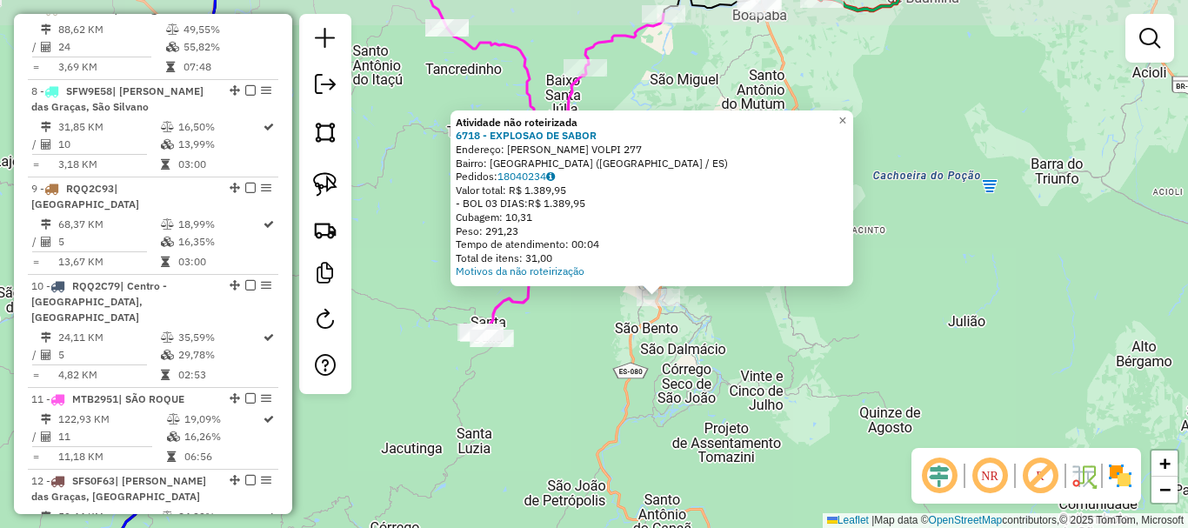
click at [639, 354] on div "Atividade não roteirizada 6718 - EXPLOSAO DE SABOR Endereço: CATARINA GUIDONI V…" at bounding box center [594, 264] width 1188 height 528
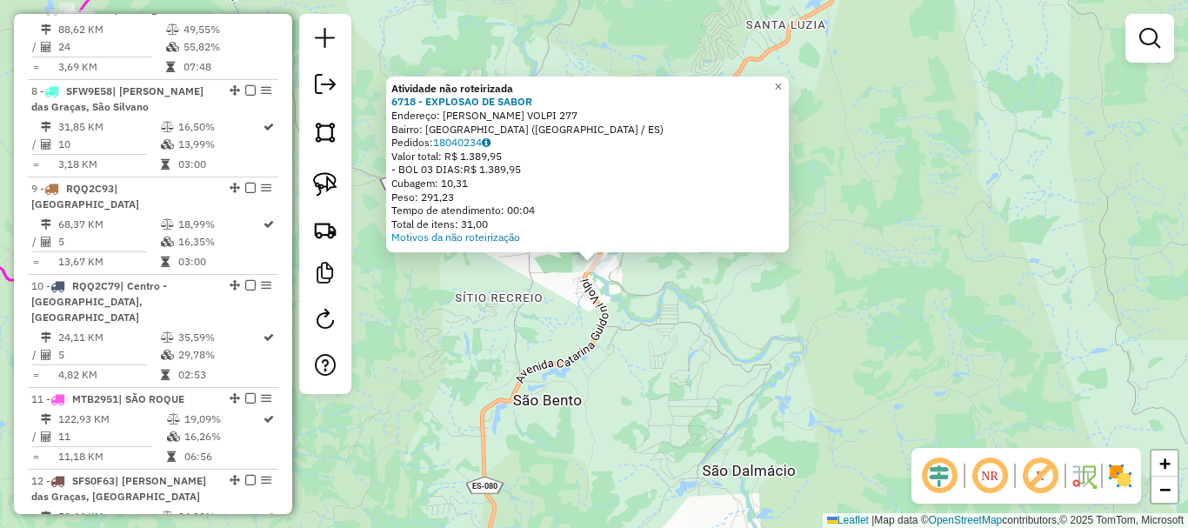
click at [721, 359] on div "Atividade não roteirizada 6718 - EXPLOSAO DE SABOR Endereço: CATARINA GUIDONI V…" at bounding box center [594, 264] width 1188 height 528
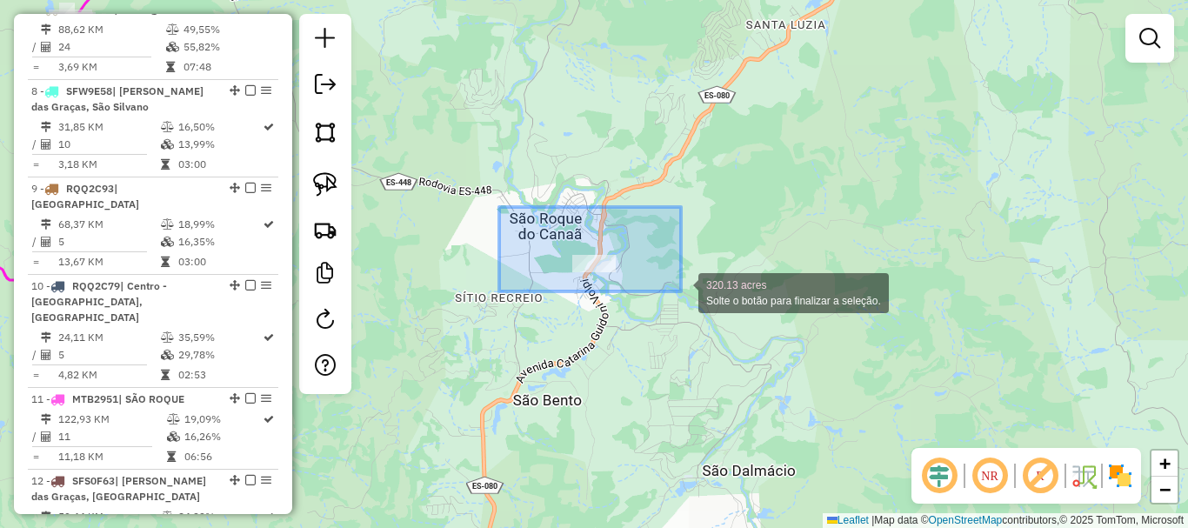
drag, startPoint x: 681, startPoint y: 291, endPoint x: 698, endPoint y: 307, distance: 23.4
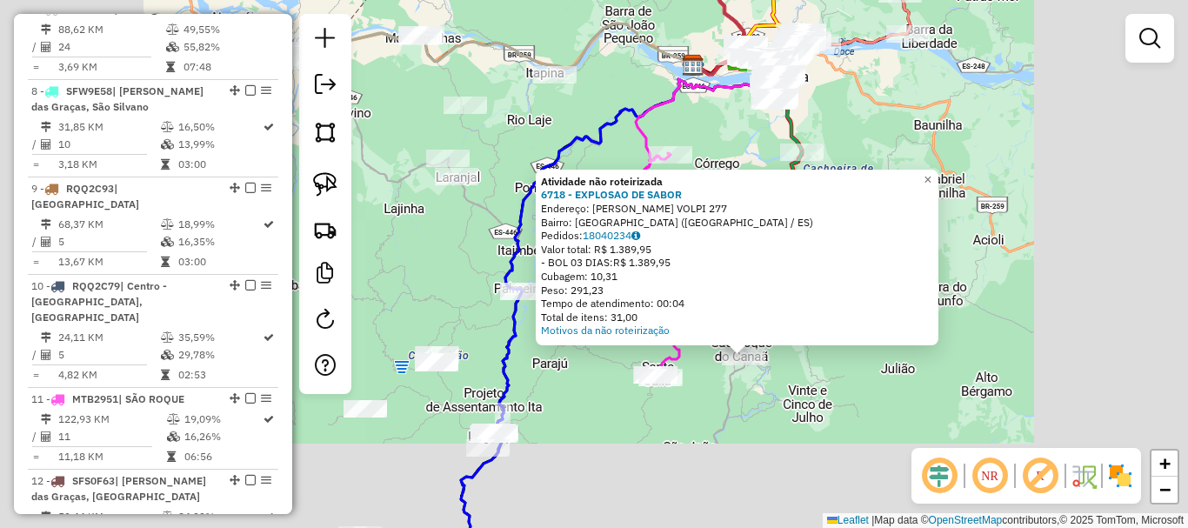
click at [765, 376] on div "Atividade não roteirizada 6718 - EXPLOSAO DE SABOR Endereço: CATARINA GUIDONI V…" at bounding box center [594, 264] width 1188 height 528
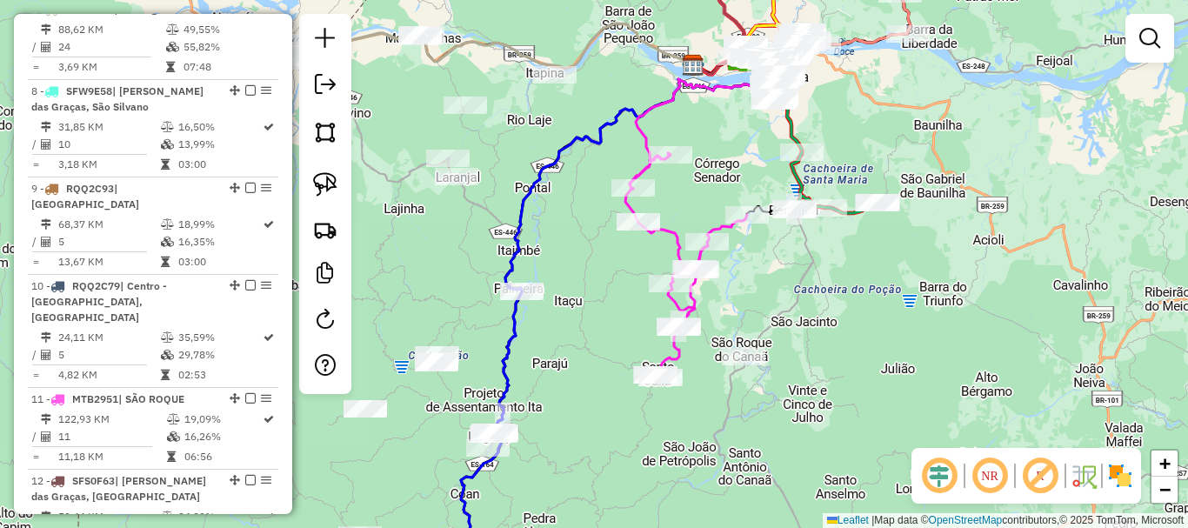
click at [665, 419] on div "Janela de atendimento Grade de atendimento Capacidade Transportadoras Veículos …" at bounding box center [594, 264] width 1188 height 528
drag, startPoint x: 597, startPoint y: 190, endPoint x: 540, endPoint y: 153, distance: 67.3
click at [541, 156] on div "Janela de atendimento Grade de atendimento Capacidade Transportadoras Veículos …" at bounding box center [594, 264] width 1188 height 528
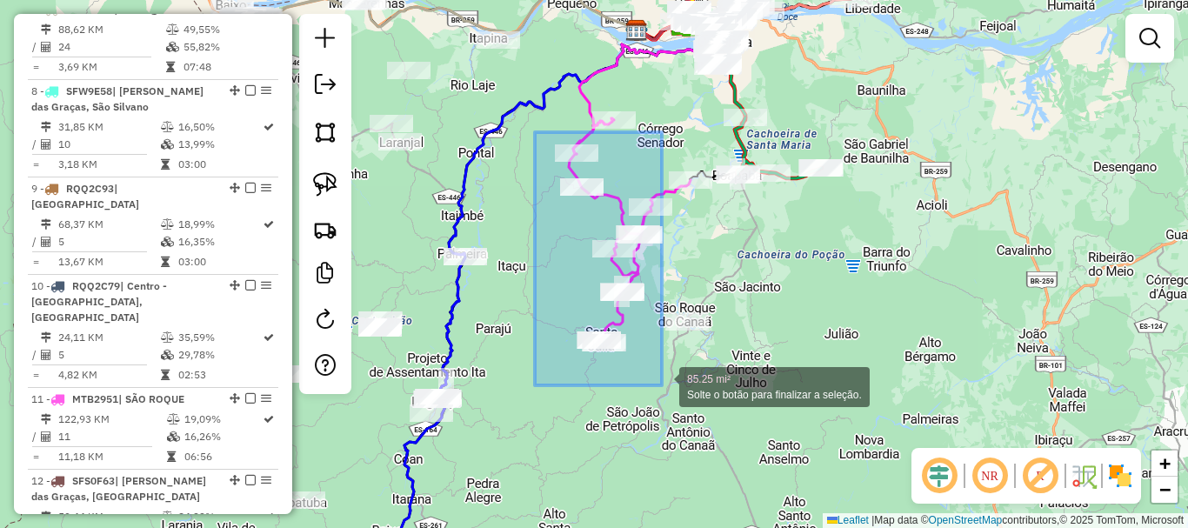
drag, startPoint x: 535, startPoint y: 132, endPoint x: 662, endPoint y: 385, distance: 283.2
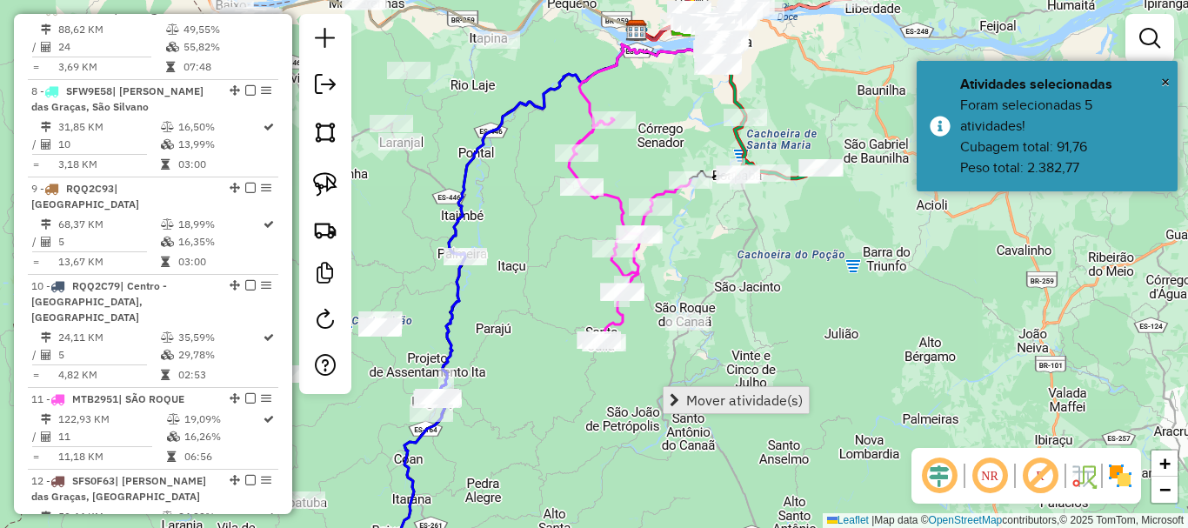
click at [728, 404] on span "Mover atividade(s)" at bounding box center [744, 400] width 117 height 14
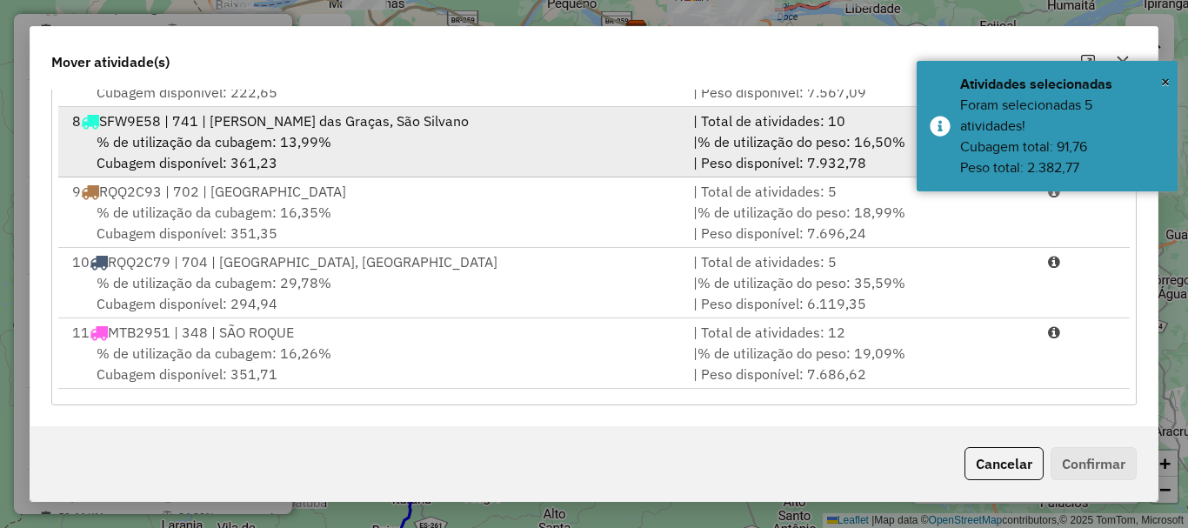
scroll to position [609, 0]
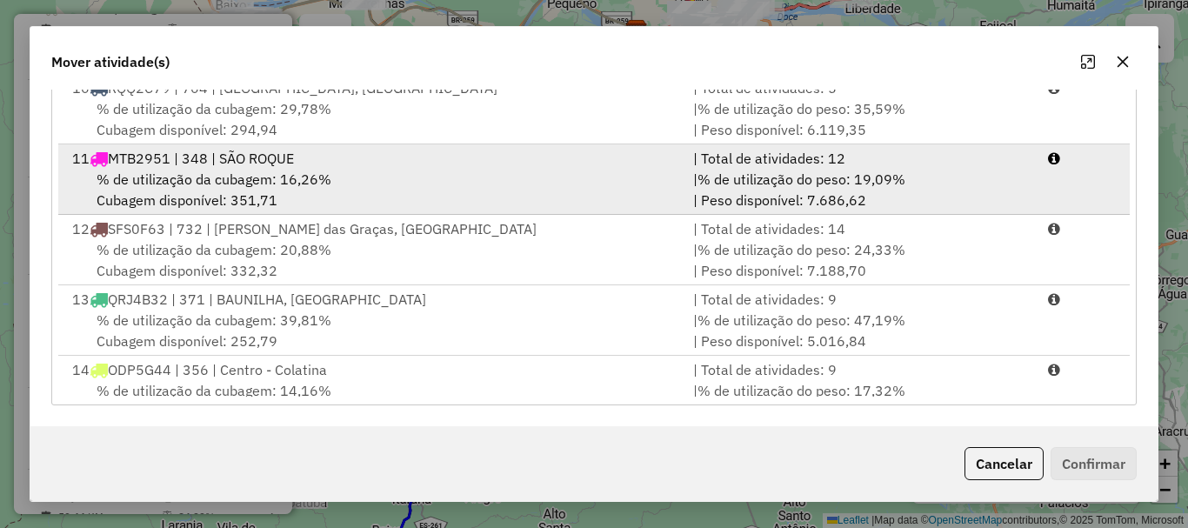
click at [227, 188] on span "% de utilização da cubagem: 16,26%" at bounding box center [214, 178] width 235 height 17
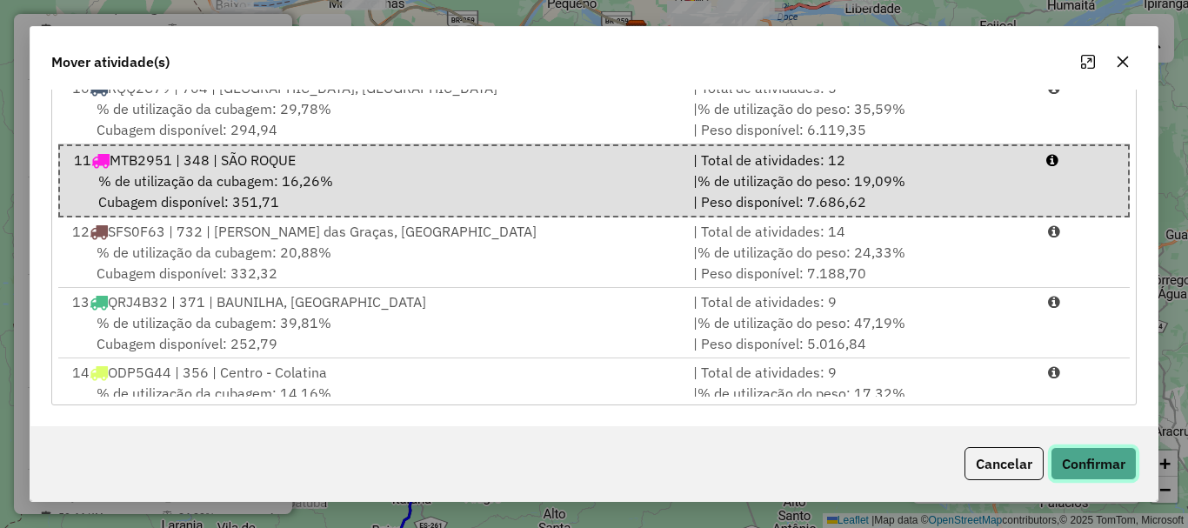
drag, startPoint x: 1129, startPoint y: 469, endPoint x: 1039, endPoint y: 432, distance: 96.7
click at [1131, 468] on button "Confirmar" at bounding box center [1094, 463] width 86 height 33
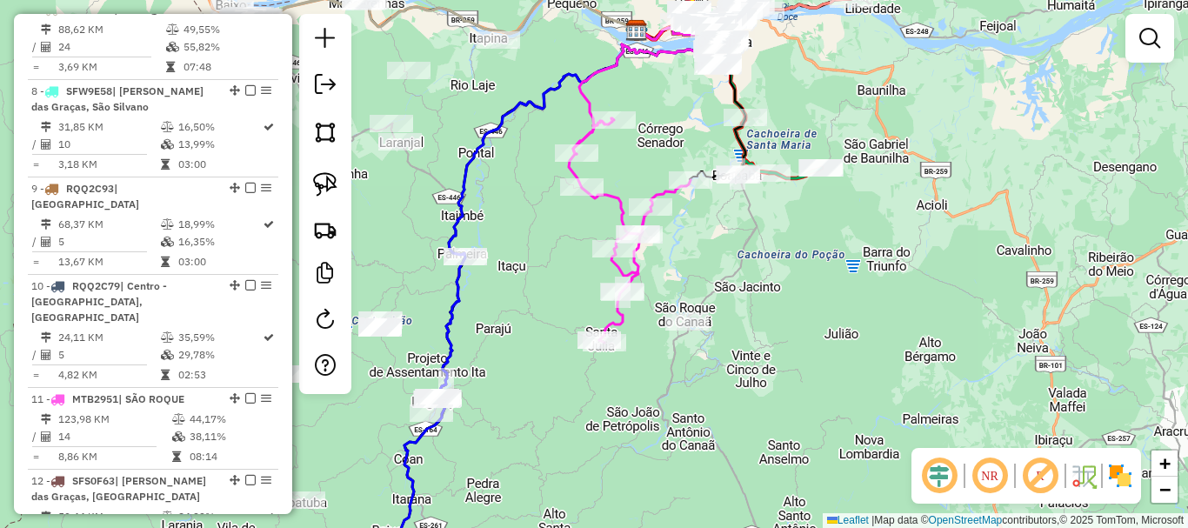
scroll to position [0, 0]
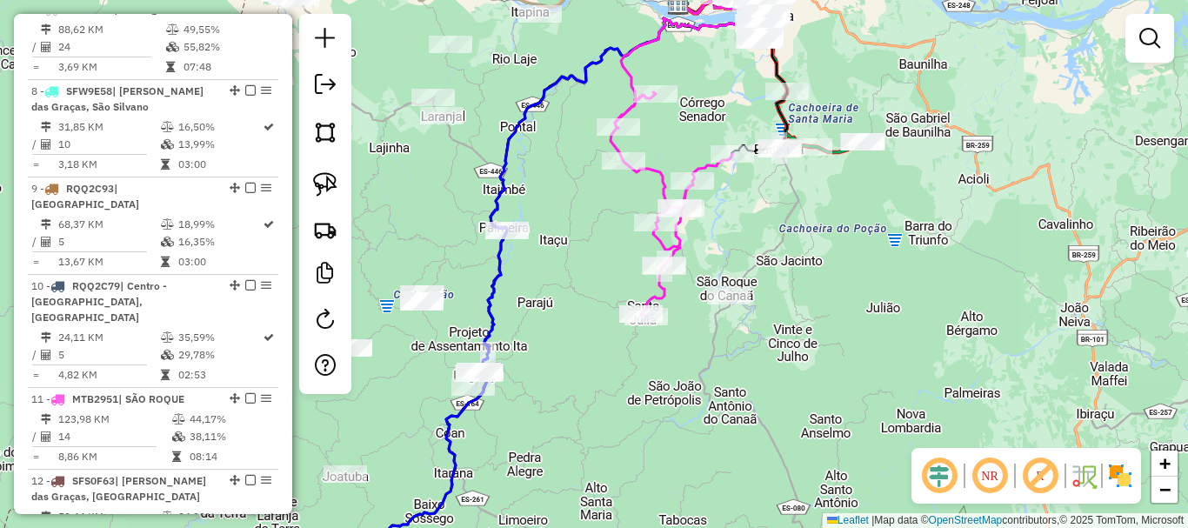
drag, startPoint x: 515, startPoint y: 388, endPoint x: 740, endPoint y: 152, distance: 326.0
click at [705, 176] on div "Janela de atendimento Grade de atendimento Capacidade Transportadoras Veículos …" at bounding box center [594, 264] width 1188 height 528
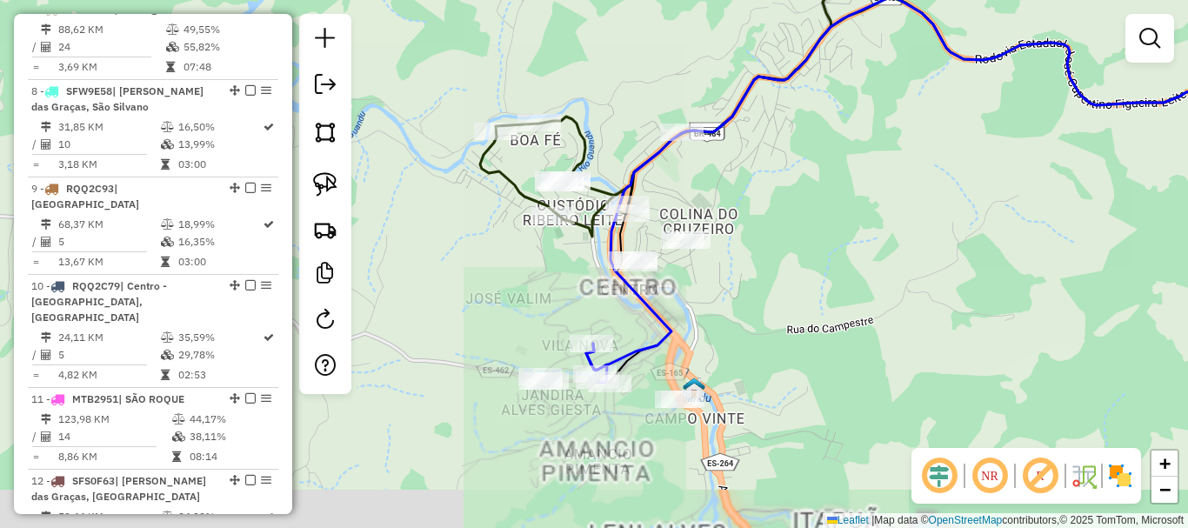
drag, startPoint x: 738, startPoint y: 301, endPoint x: 727, endPoint y: 291, distance: 14.8
click at [741, 289] on div "Janela de atendimento Grade de atendimento Capacidade Transportadoras Veículos …" at bounding box center [594, 264] width 1188 height 528
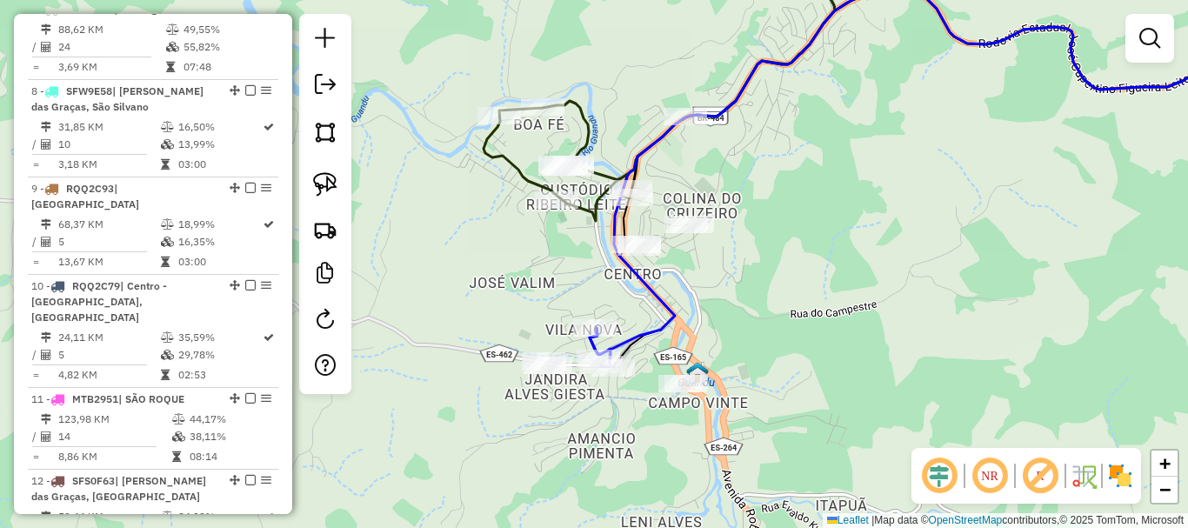
drag, startPoint x: 520, startPoint y: 302, endPoint x: 558, endPoint y: 140, distance: 166.2
click at [558, 140] on div "Rota 6 - Placa SFS0E47 2243 - MARIA APARECIDA LIMA Janela de atendimento Grade …" at bounding box center [594, 264] width 1188 height 528
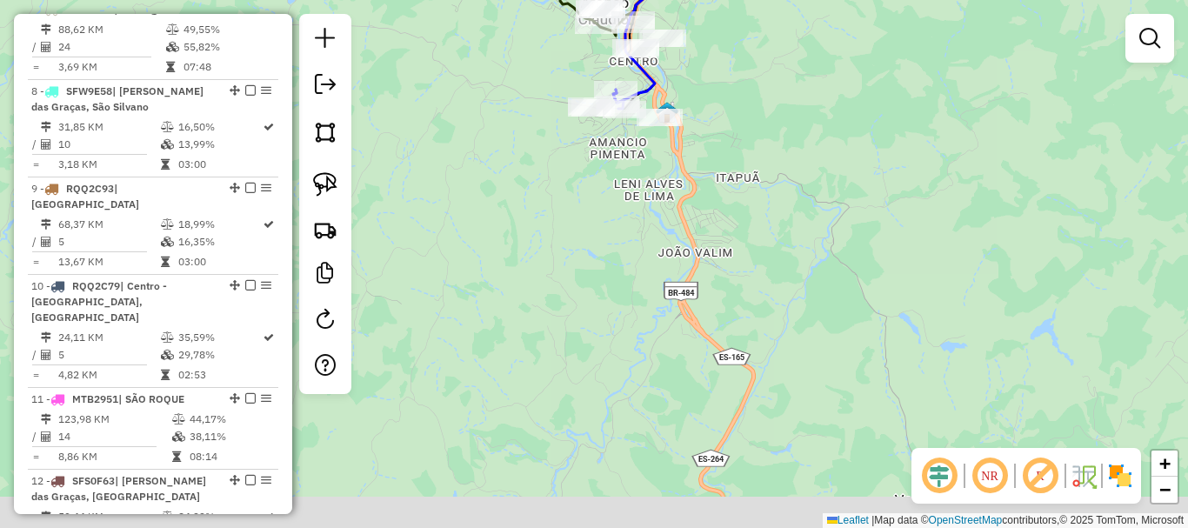
drag, startPoint x: 515, startPoint y: 174, endPoint x: 536, endPoint y: 74, distance: 102.2
click at [536, 74] on div "Janela de atendimento Grade de atendimento Capacidade Transportadoras Veículos …" at bounding box center [594, 264] width 1188 height 528
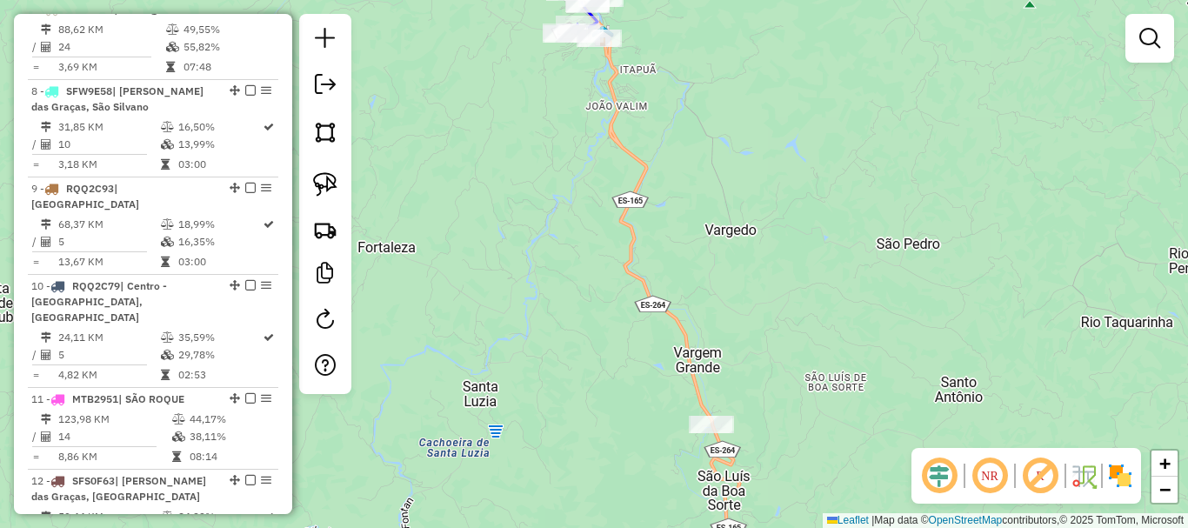
drag, startPoint x: 779, startPoint y: 411, endPoint x: 739, endPoint y: 281, distance: 135.6
click at [739, 281] on div "Janela de atendimento Grade de atendimento Capacidade Transportadoras Veículos …" at bounding box center [594, 264] width 1188 height 528
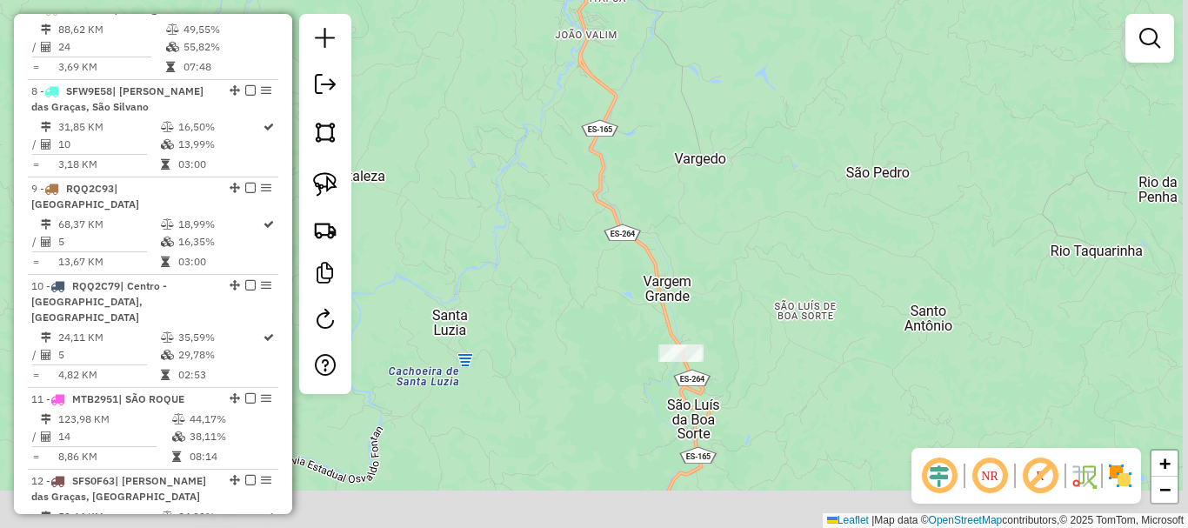
drag, startPoint x: 743, startPoint y: 351, endPoint x: 778, endPoint y: 404, distance: 63.9
click at [754, 374] on div "Janela de atendimento Grade de atendimento Capacidade Transportadoras Veículos …" at bounding box center [594, 264] width 1188 height 528
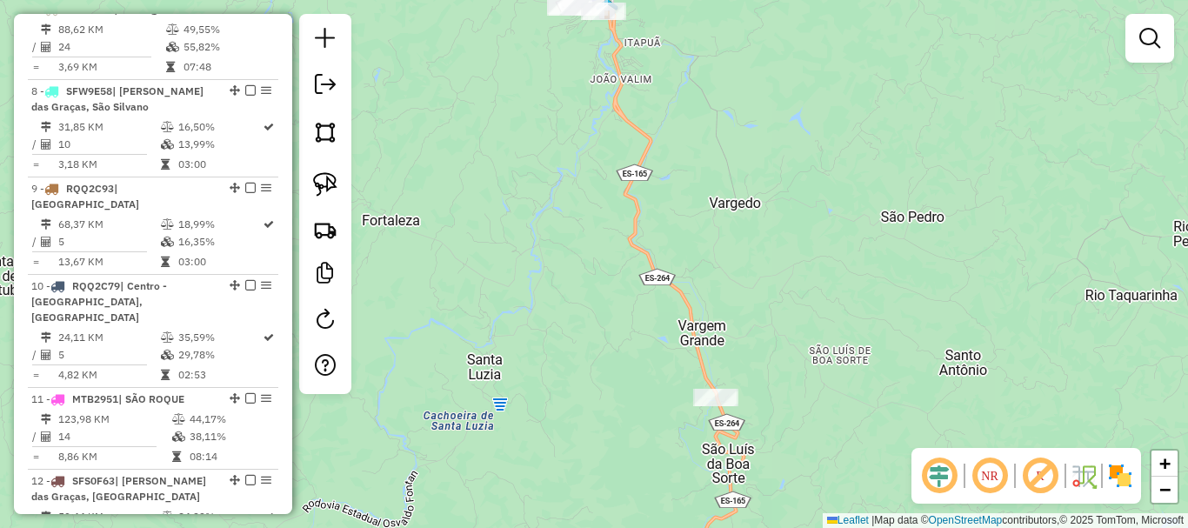
drag, startPoint x: 796, startPoint y: 412, endPoint x: 828, endPoint y: 439, distance: 42.0
click at [828, 439] on div "Janela de atendimento Grade de atendimento Capacidade Transportadoras Veículos …" at bounding box center [594, 264] width 1188 height 528
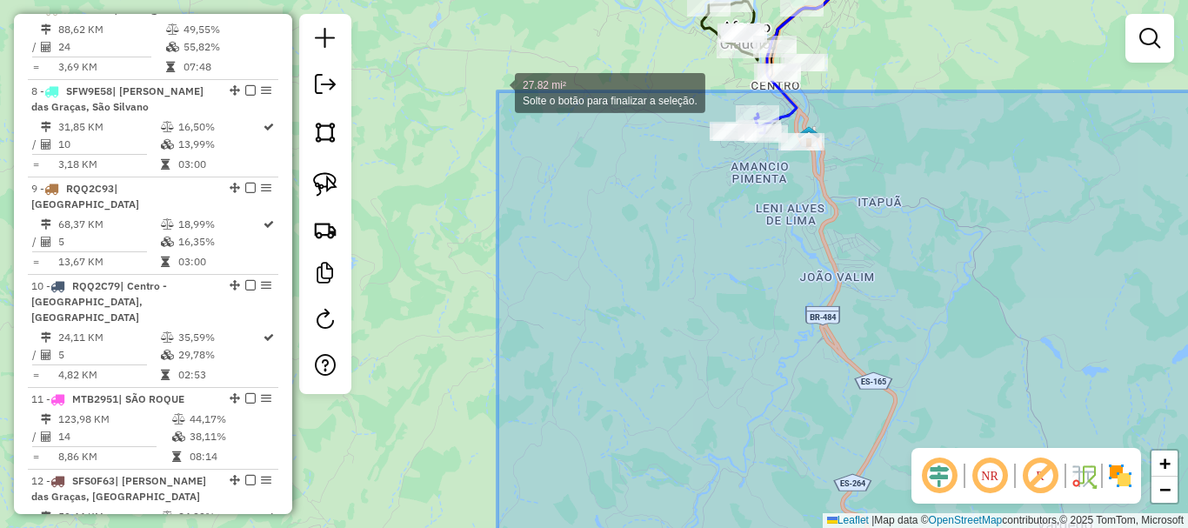
drag, startPoint x: 836, startPoint y: 459, endPoint x: 497, endPoint y: 91, distance: 499.8
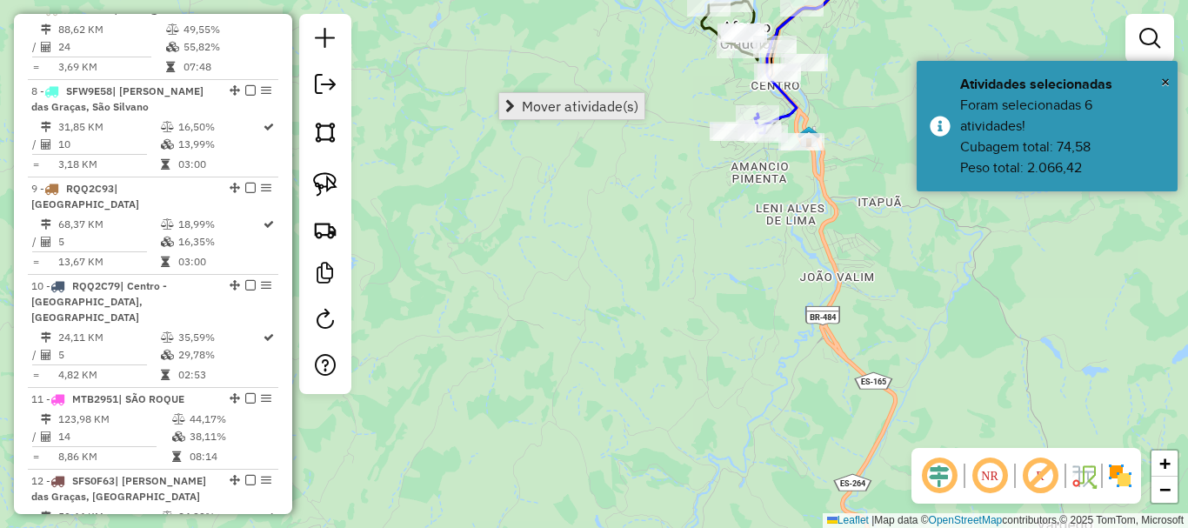
click at [545, 99] on span "Mover atividade(s)" at bounding box center [580, 106] width 117 height 14
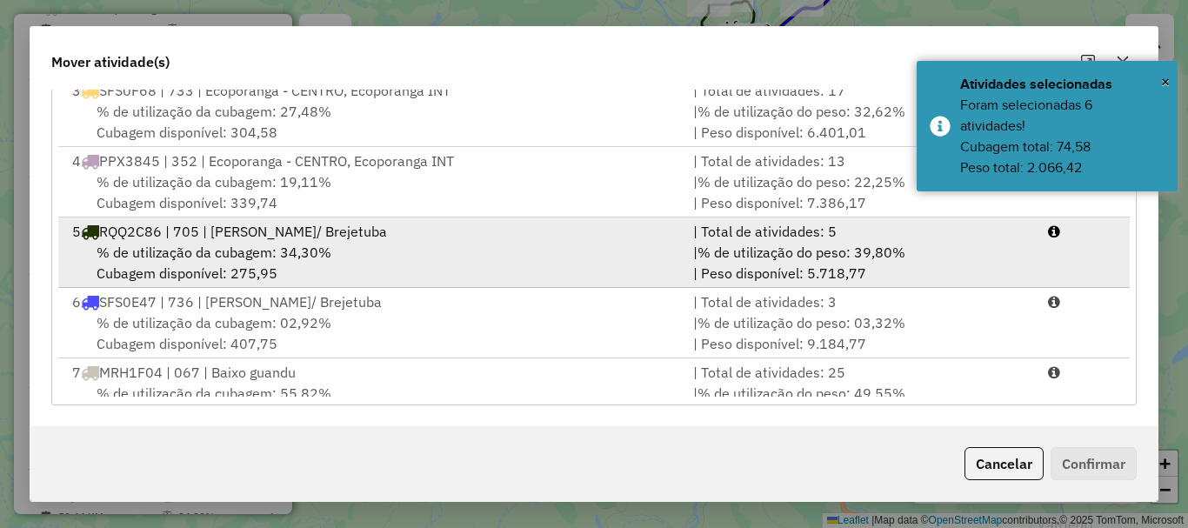
scroll to position [261, 0]
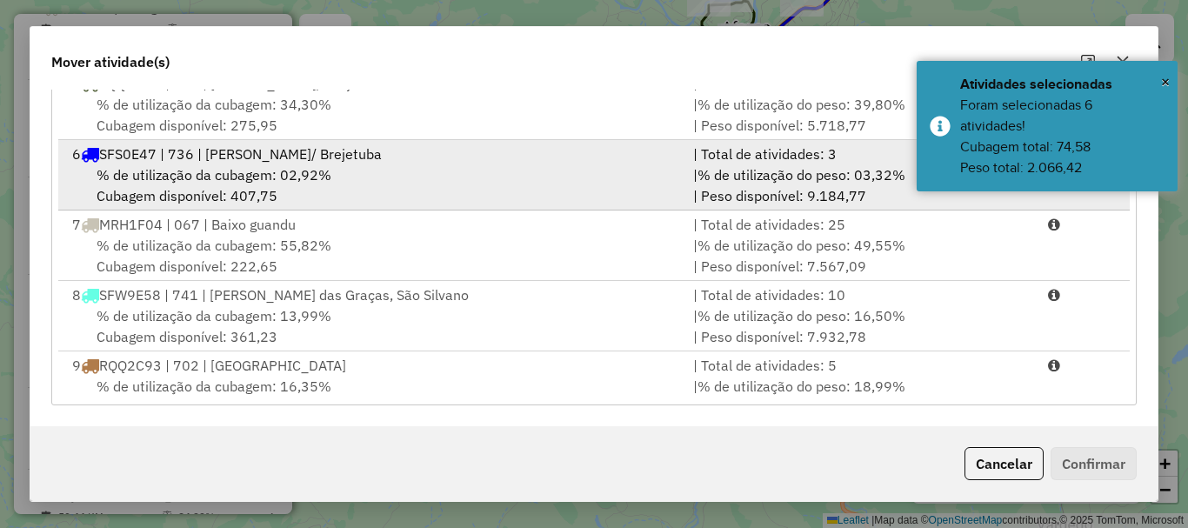
click at [218, 193] on div "% de utilização da cubagem: 02,92% Cubagem disponível: 407,75" at bounding box center [372, 185] width 621 height 42
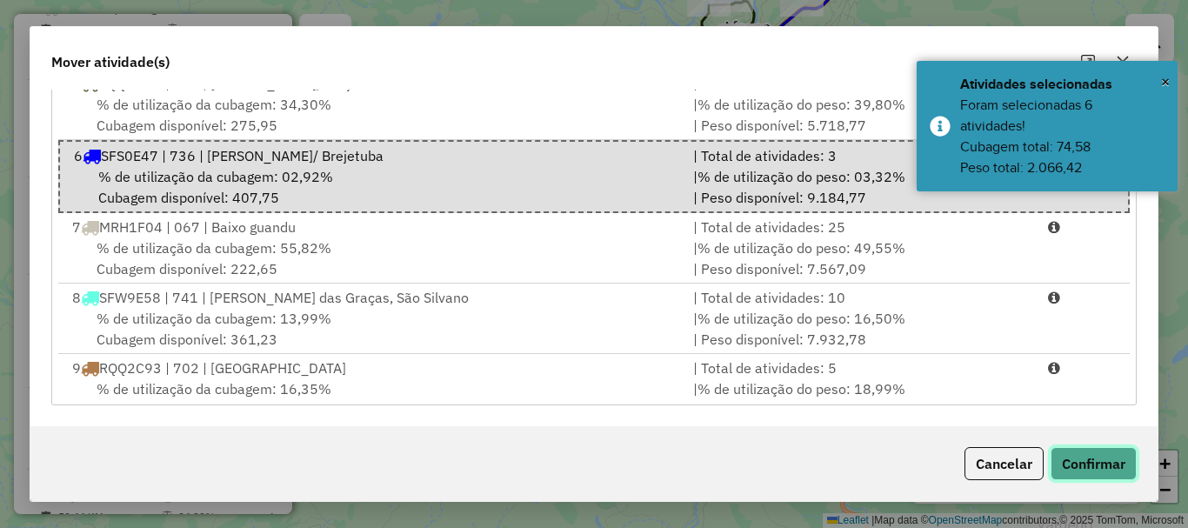
click at [1092, 477] on button "Confirmar" at bounding box center [1094, 463] width 86 height 33
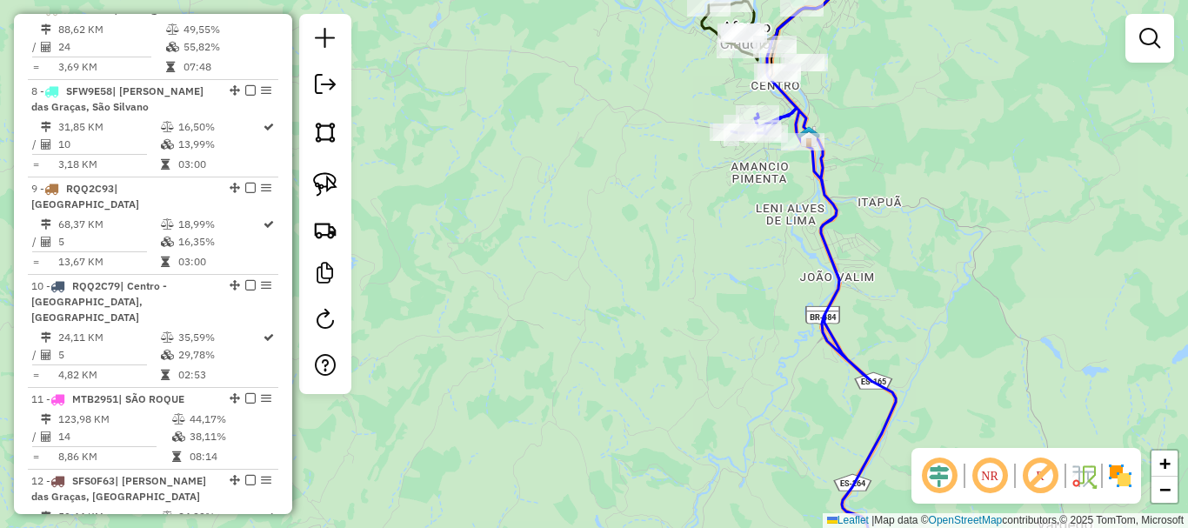
scroll to position [1151, 0]
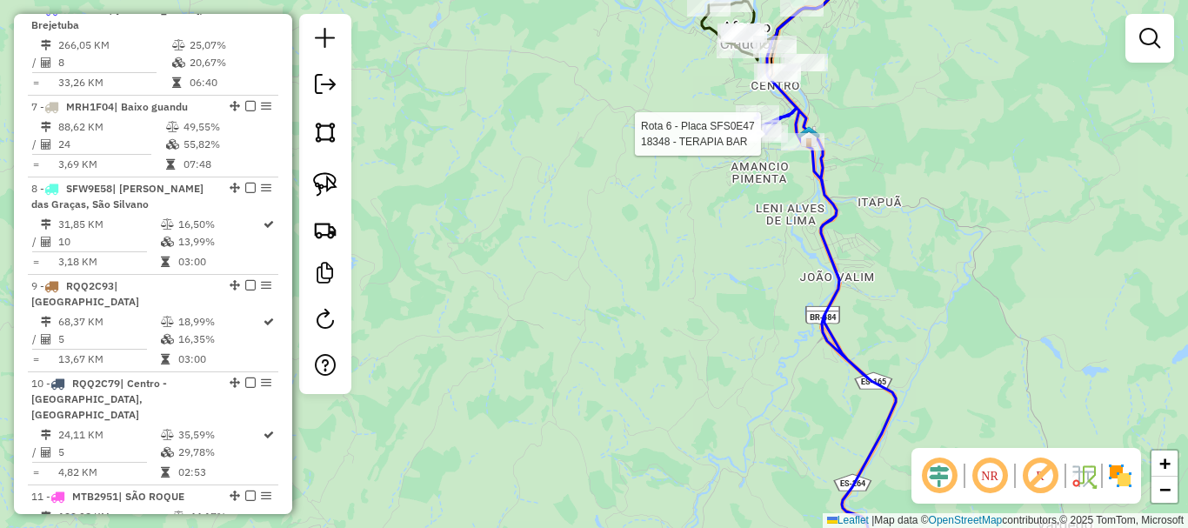
select select "**********"
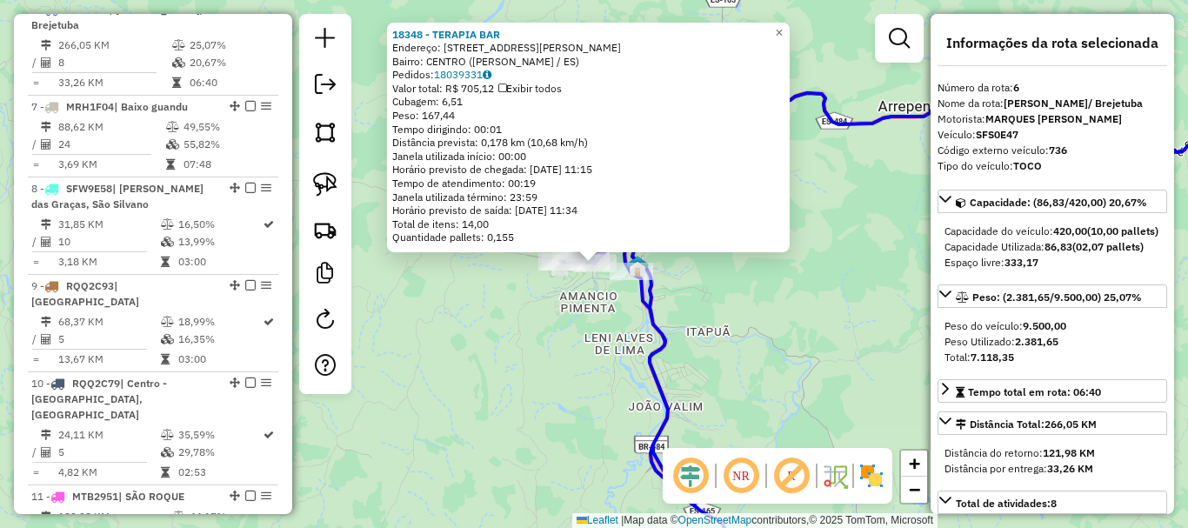
click at [638, 357] on div "18348 - TERAPIA BAR Endereço: RUA FELICIO PEREIRA DE SOUZA 401 Bairro: CENTRO (…" at bounding box center [594, 264] width 1188 height 528
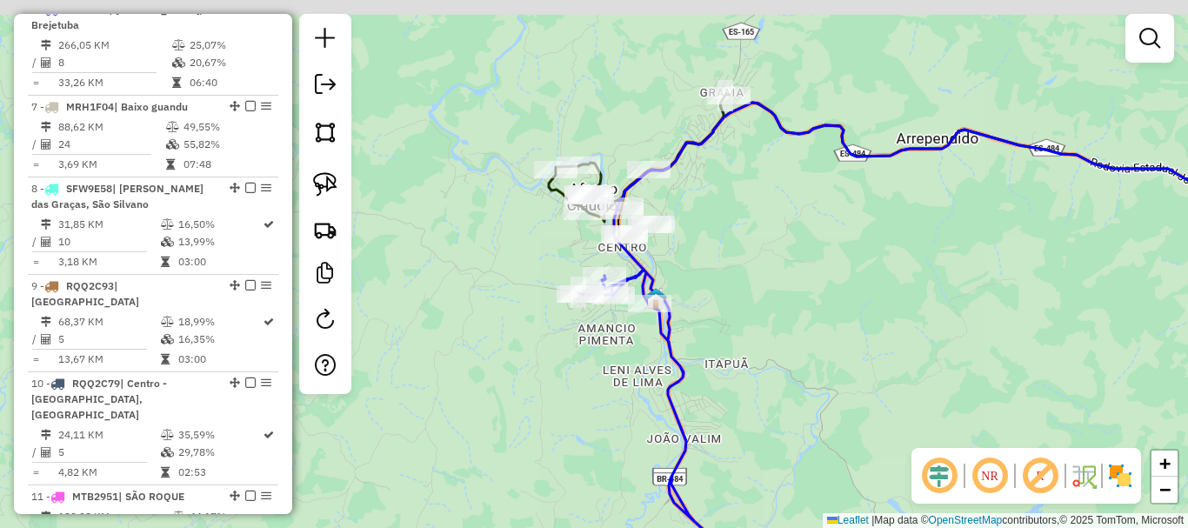
drag, startPoint x: 741, startPoint y: 297, endPoint x: 743, endPoint y: 403, distance: 106.1
click at [743, 403] on div "Janela de atendimento Grade de atendimento Capacidade Transportadoras Veículos …" at bounding box center [594, 264] width 1188 height 528
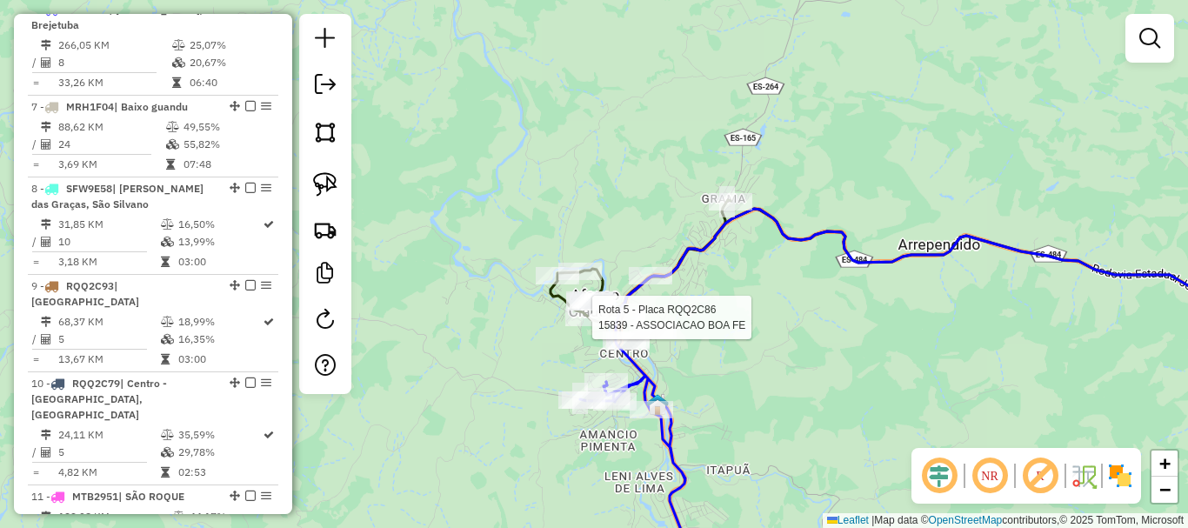
click at [578, 326] on div at bounding box center [586, 317] width 43 height 17
select select "**********"
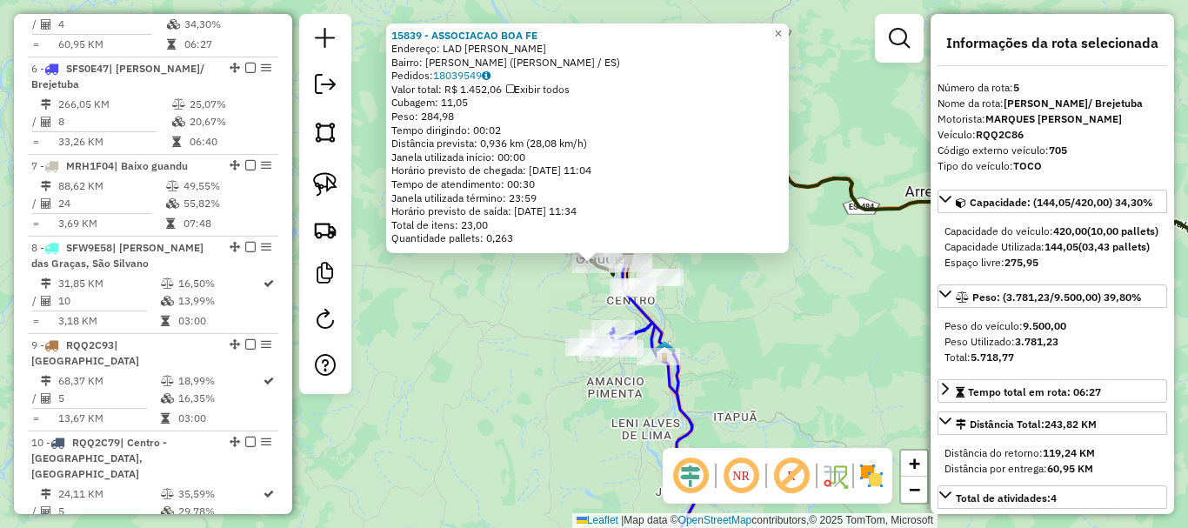
scroll to position [1053, 0]
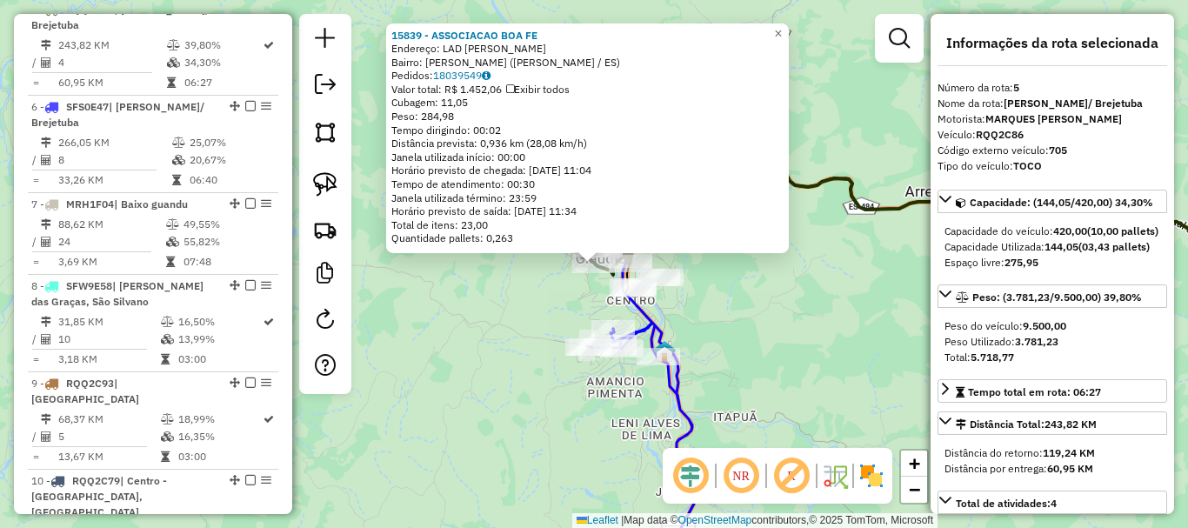
click at [510, 348] on div "Rota 6 - Placa SFS0E47 19402 - ADELSON SANTOS SIQUE Rota 6 - Placa SFS0E47 1603…" at bounding box center [594, 264] width 1188 height 528
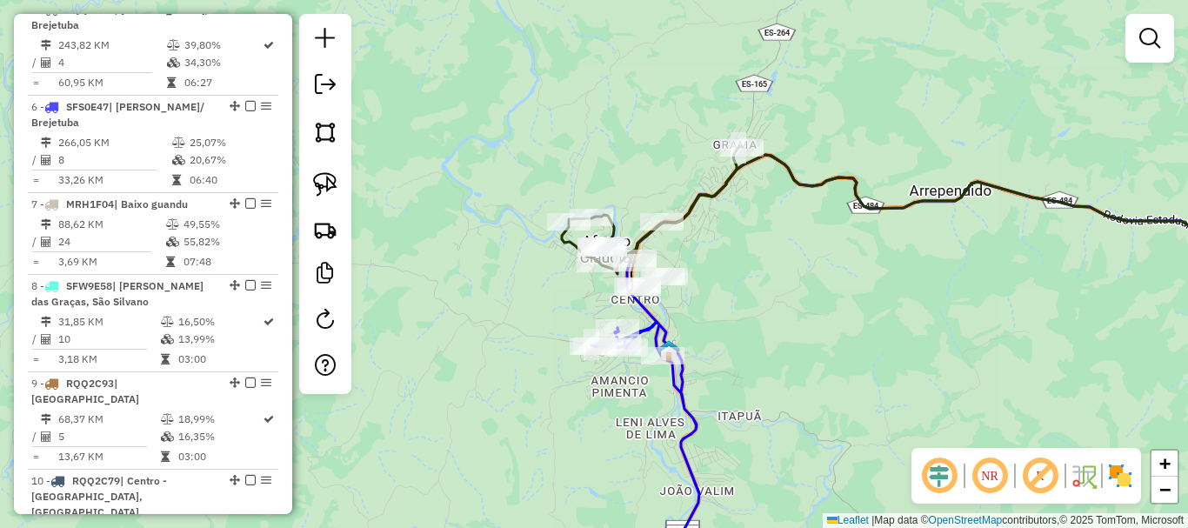
drag, startPoint x: 497, startPoint y: 304, endPoint x: 508, endPoint y: 301, distance: 11.8
click at [503, 304] on div "Janela de atendimento Grade de atendimento Capacidade Transportadoras Veículos …" at bounding box center [594, 264] width 1188 height 528
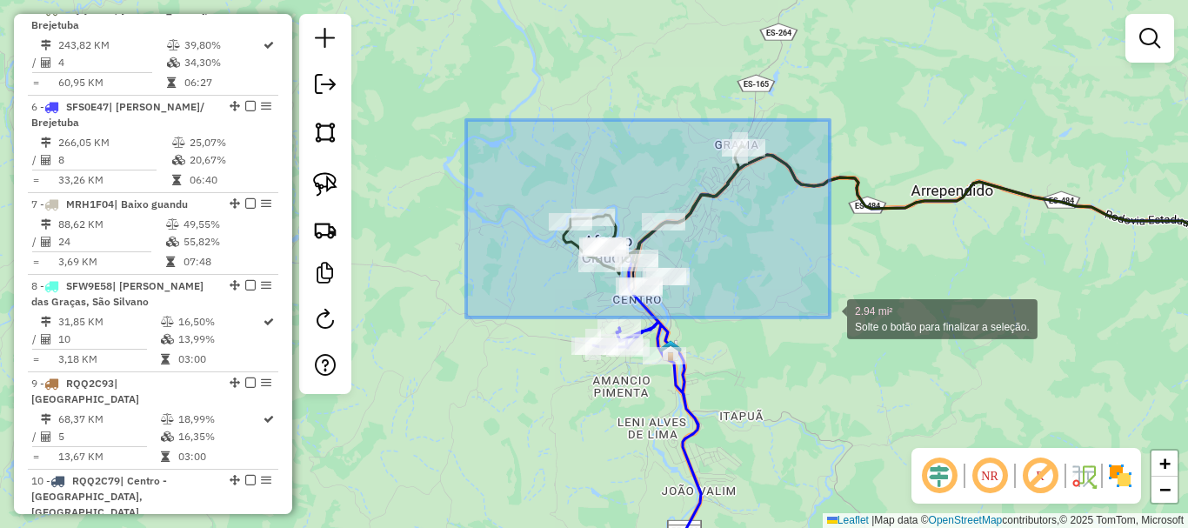
drag, startPoint x: 631, startPoint y: 175, endPoint x: 776, endPoint y: 247, distance: 162.2
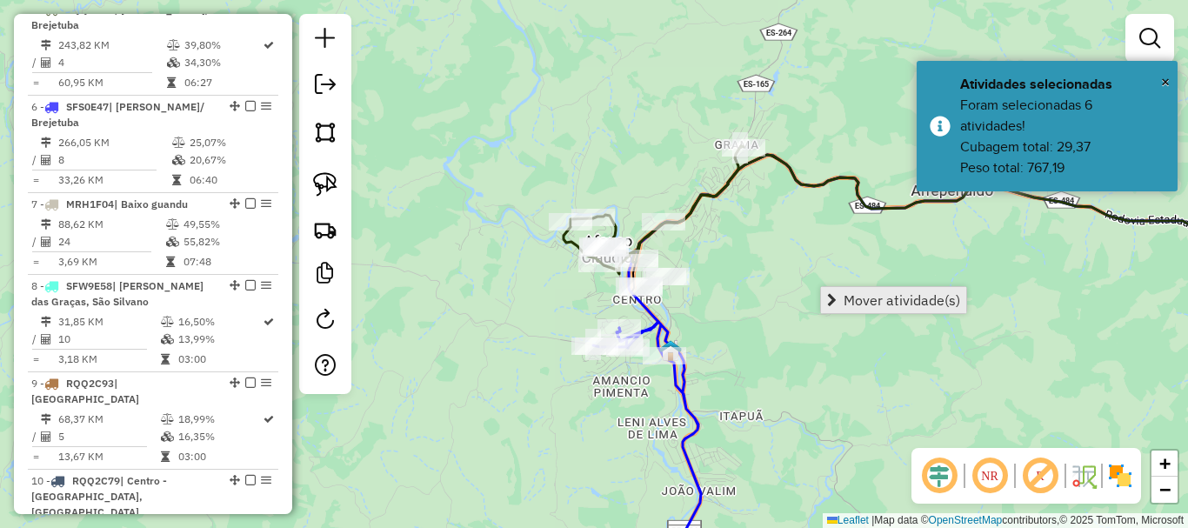
click at [860, 297] on span "Mover atividade(s)" at bounding box center [902, 300] width 117 height 14
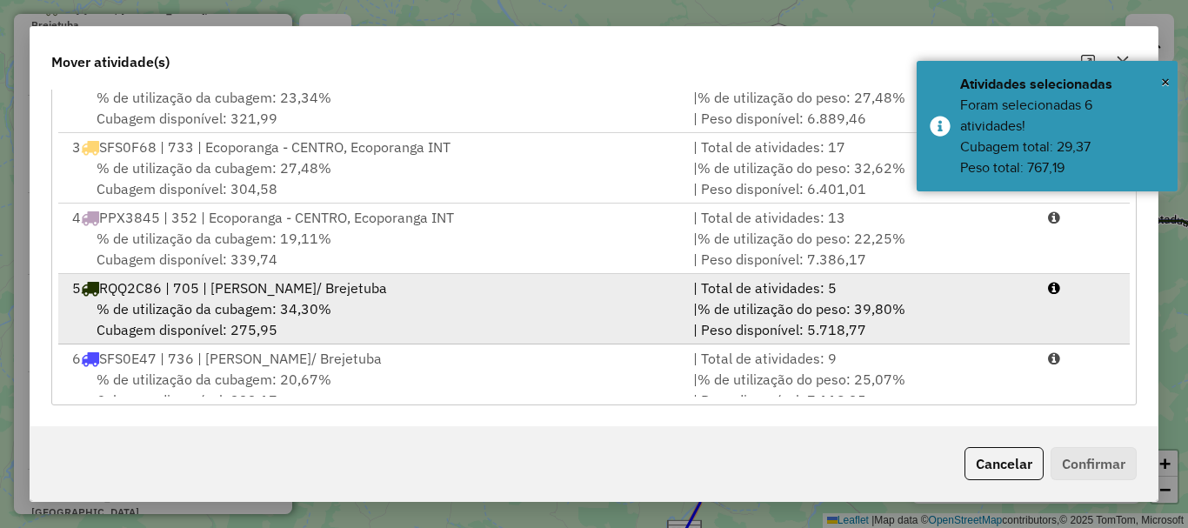
scroll to position [87, 0]
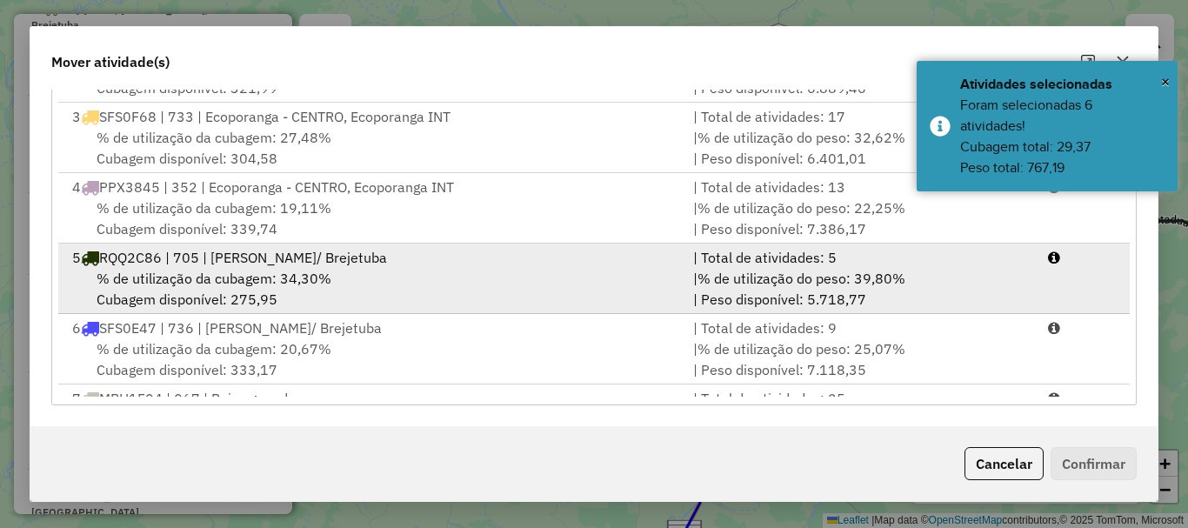
click at [191, 296] on div "% de utilização da cubagem: 34,30% Cubagem disponível: 275,95" at bounding box center [372, 289] width 621 height 42
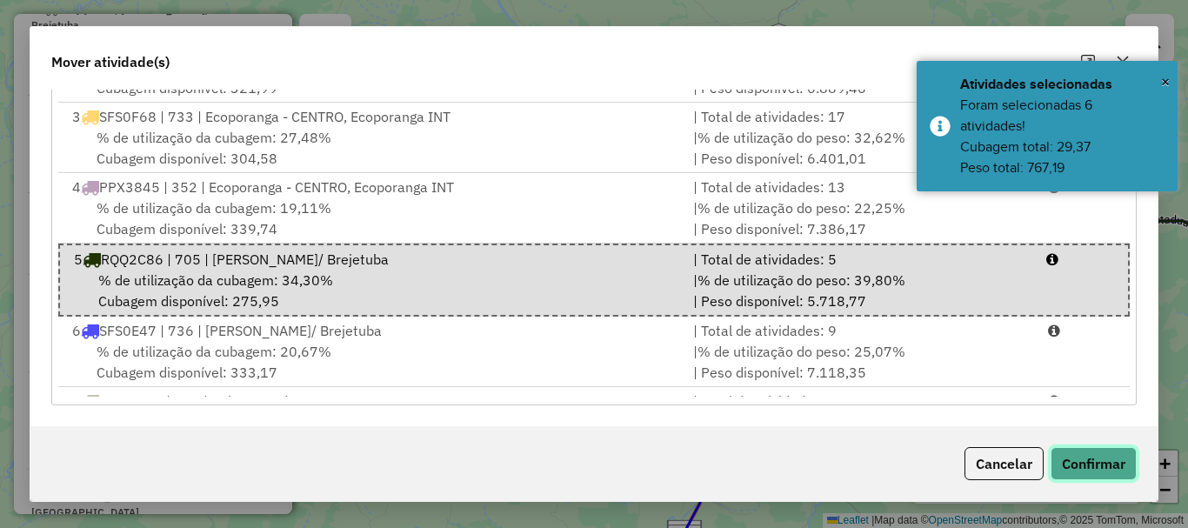
drag, startPoint x: 1125, startPoint y: 454, endPoint x: 834, endPoint y: 395, distance: 297.3
click at [1124, 455] on button "Confirmar" at bounding box center [1094, 463] width 86 height 33
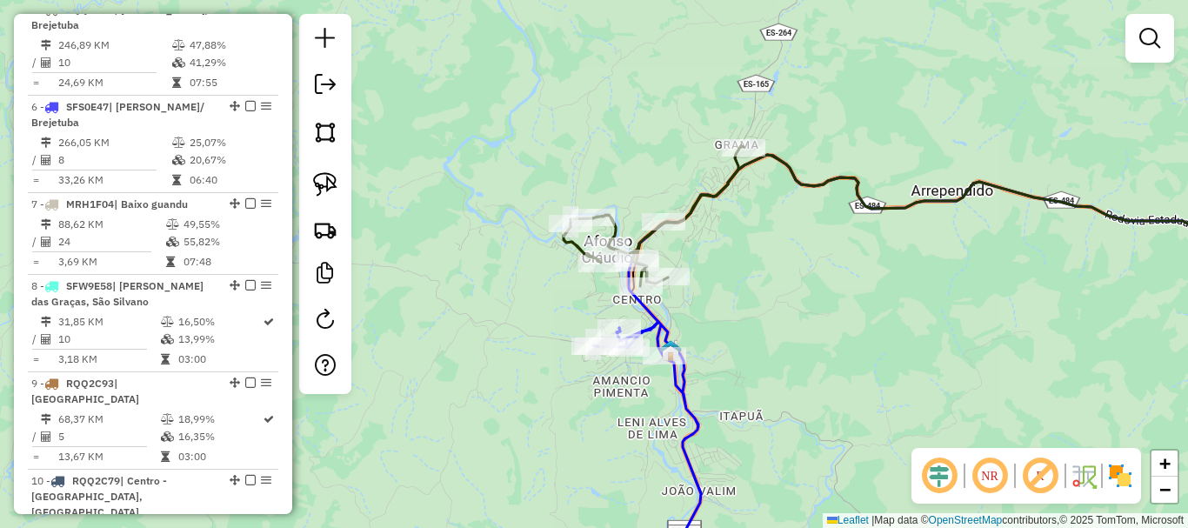
scroll to position [0, 0]
select select "**********"
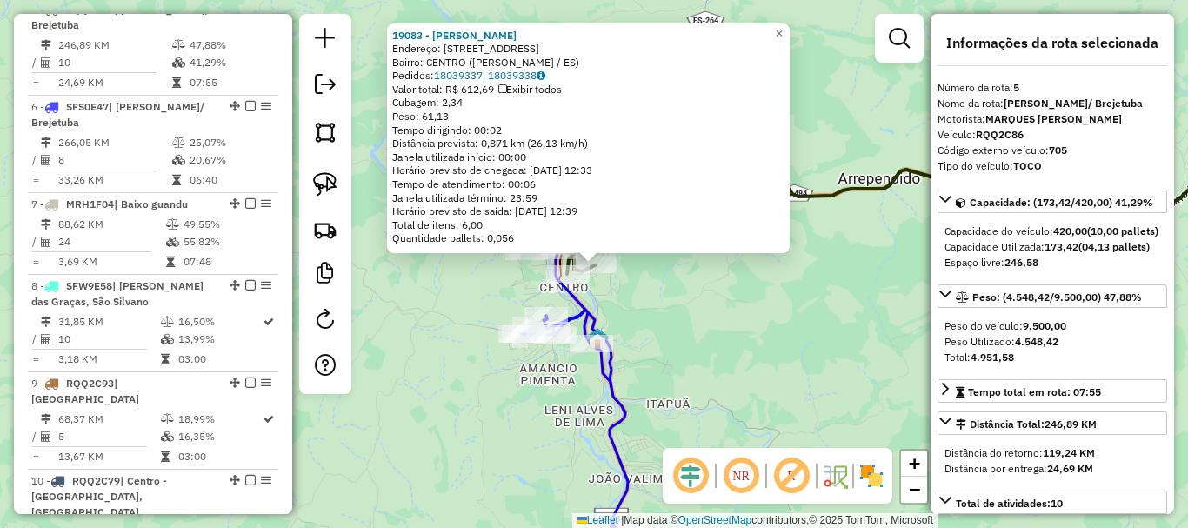
click at [690, 350] on div "19083 - MARIA DA PENHA DIAS Endereço: Av Ipiranga 240 Bairro: CENTRO (AFONSO CL…" at bounding box center [594, 264] width 1188 height 528
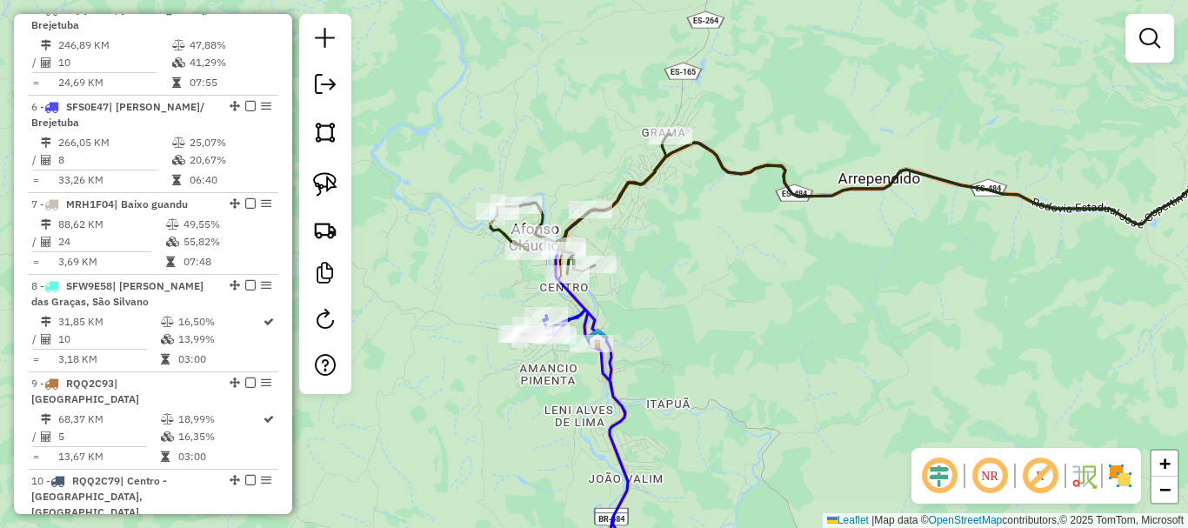
click at [545, 351] on div "Janela de atendimento Grade de atendimento Capacidade Transportadoras Veículos …" at bounding box center [594, 264] width 1188 height 528
click at [553, 283] on div at bounding box center [567, 273] width 43 height 17
select select "**********"
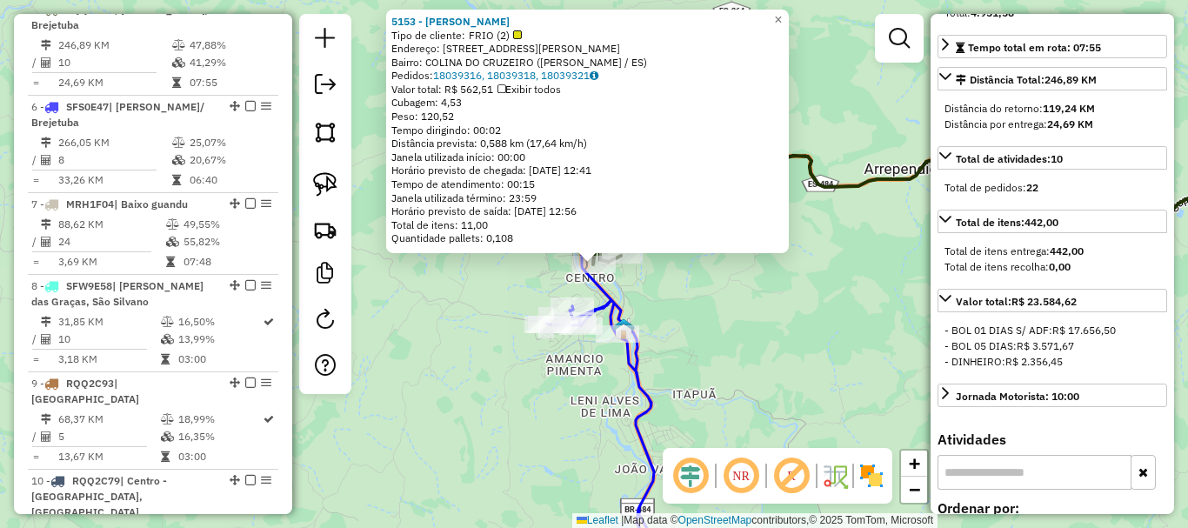
scroll to position [348, 0]
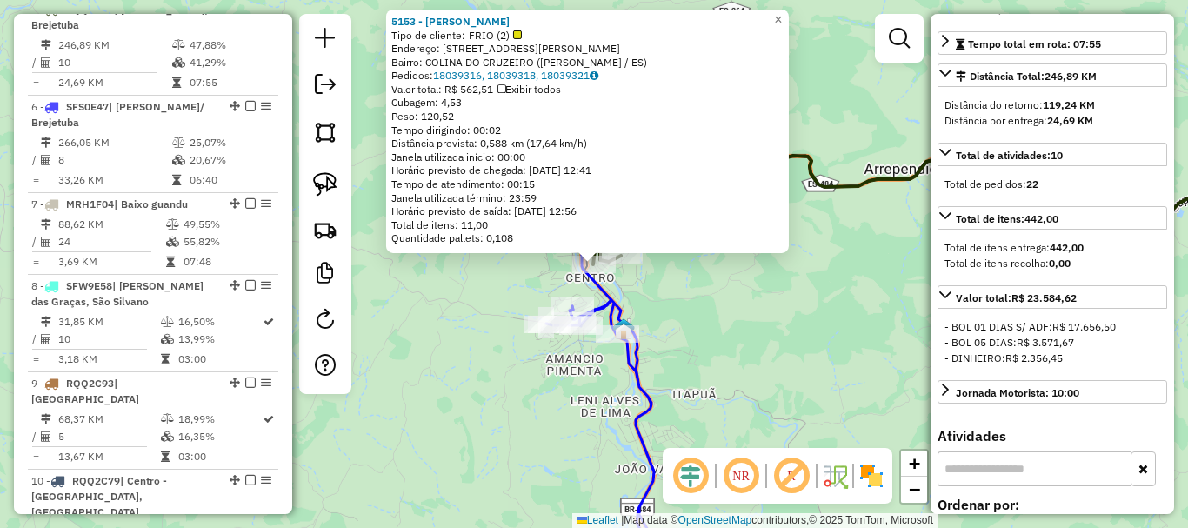
click at [861, 333] on div "5153 - LUCIMAR FERREIRA DA Tipo de cliente: FRIO (2) Endereço: R PEDRO A DA SIL…" at bounding box center [594, 264] width 1188 height 528
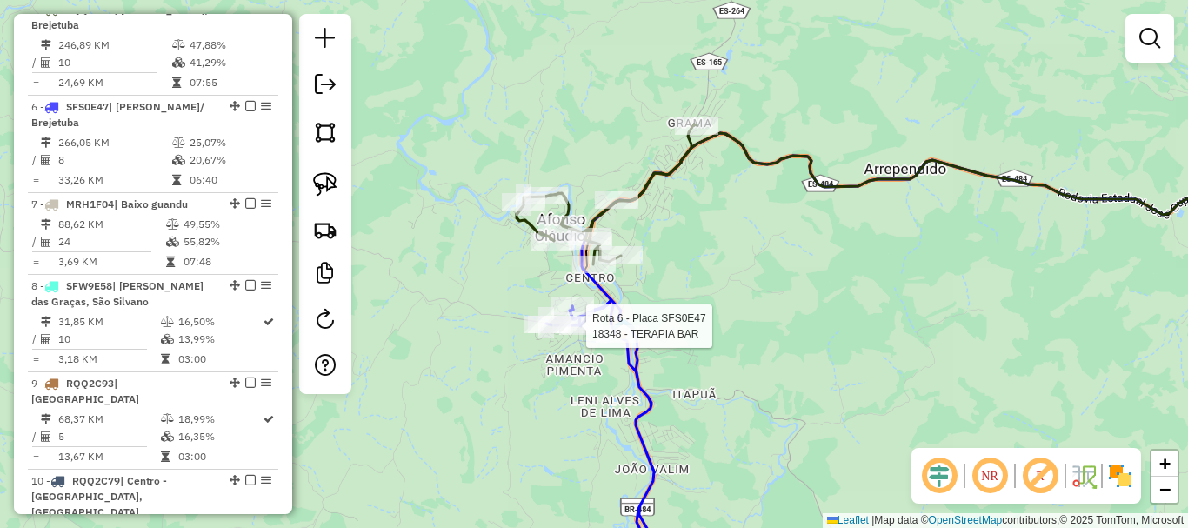
select select "**********"
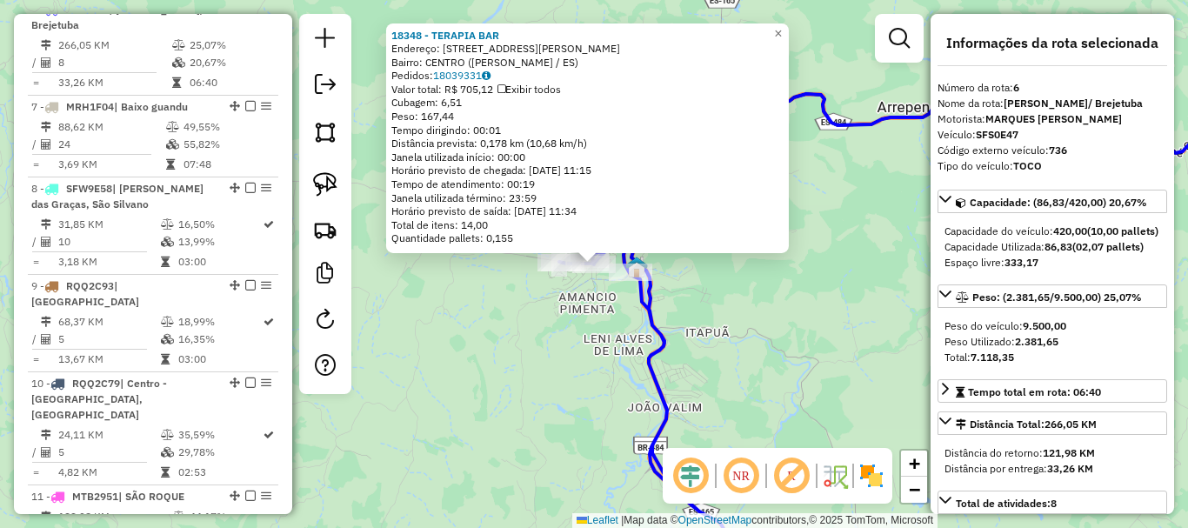
scroll to position [87, 0]
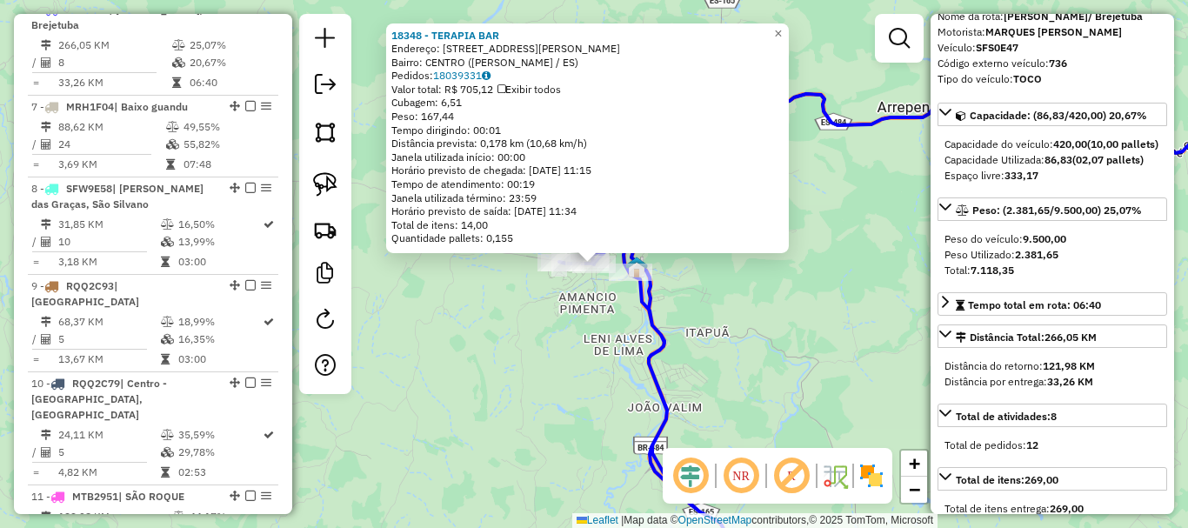
click at [796, 338] on div "18348 - TERAPIA BAR Endereço: RUA FELICIO PEREIRA DE SOUZA 401 Bairro: CENTRO (…" at bounding box center [594, 264] width 1188 height 528
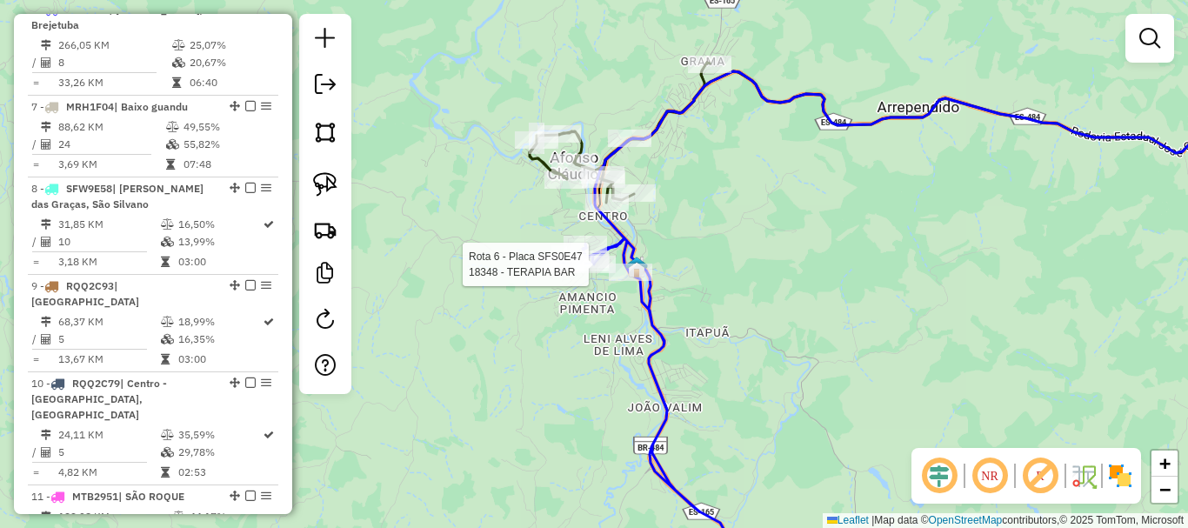
select select "**********"
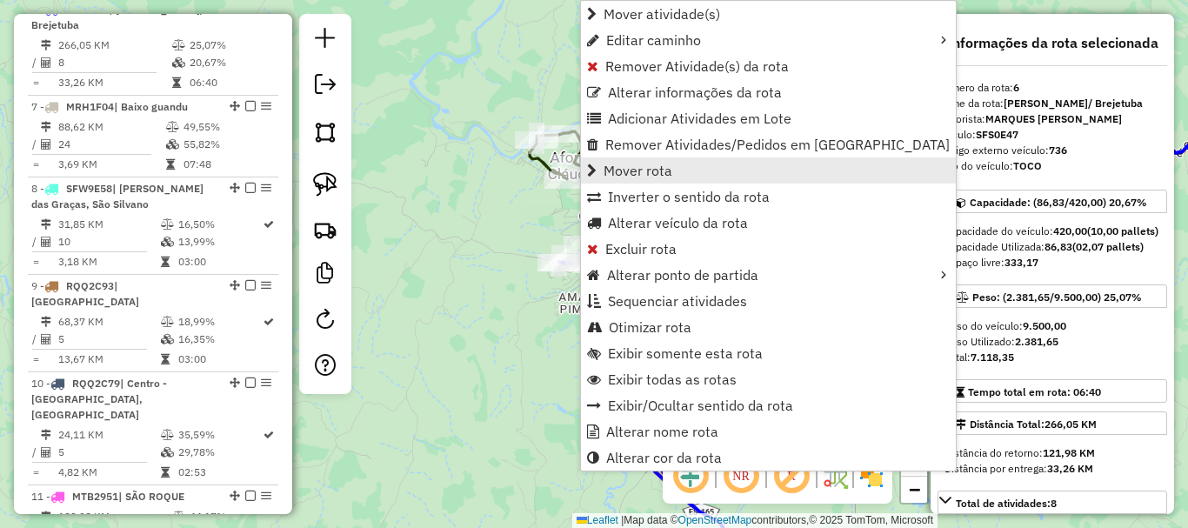
click at [650, 168] on span "Mover rota" at bounding box center [638, 171] width 69 height 14
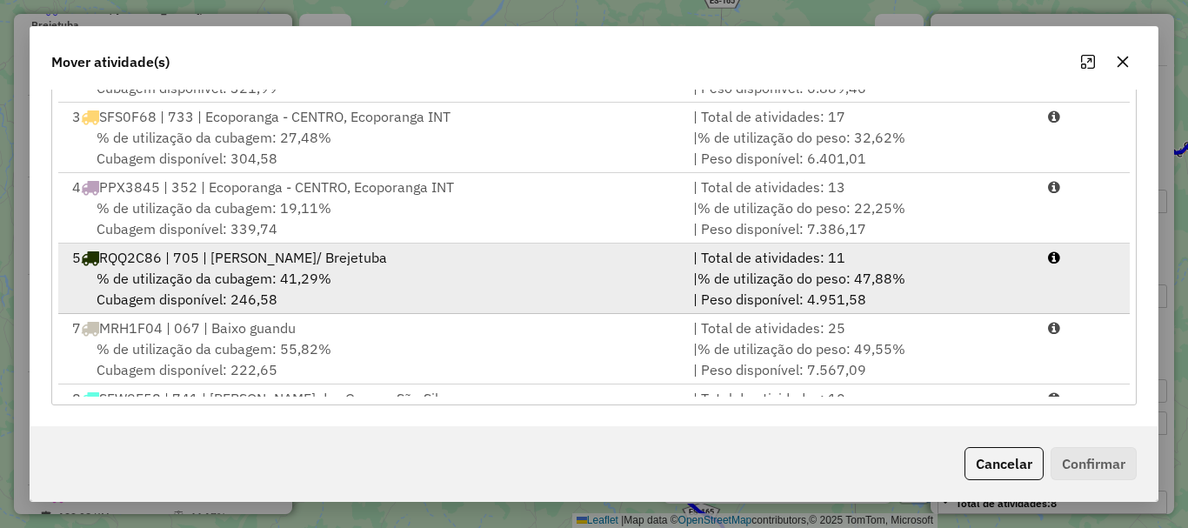
click at [202, 262] on span "RQQ2C86 | 705 | Afonso Claudio/ Brejetuba" at bounding box center [243, 257] width 288 height 17
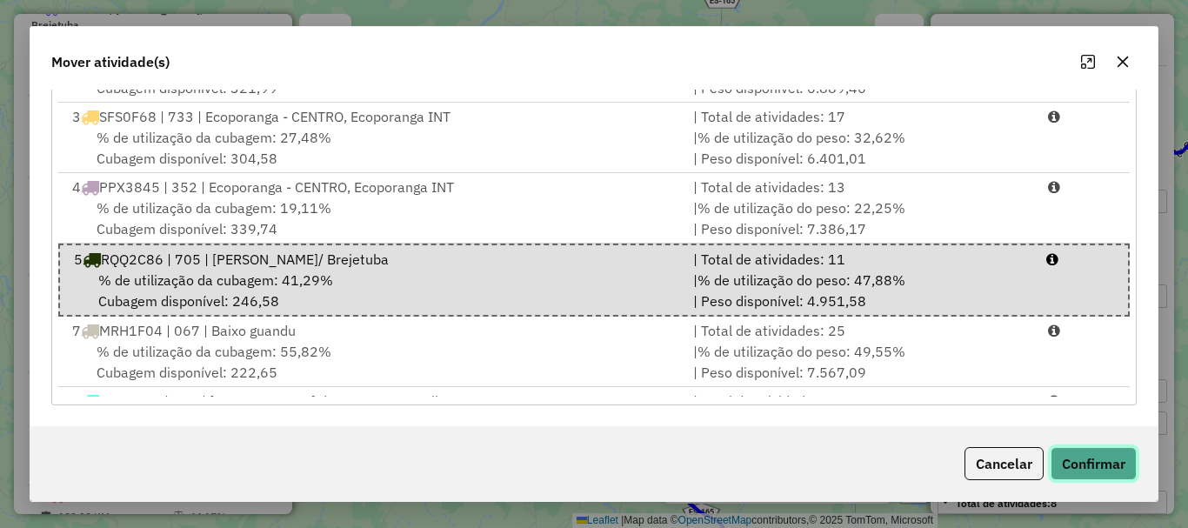
click at [1098, 457] on button "Confirmar" at bounding box center [1094, 463] width 86 height 33
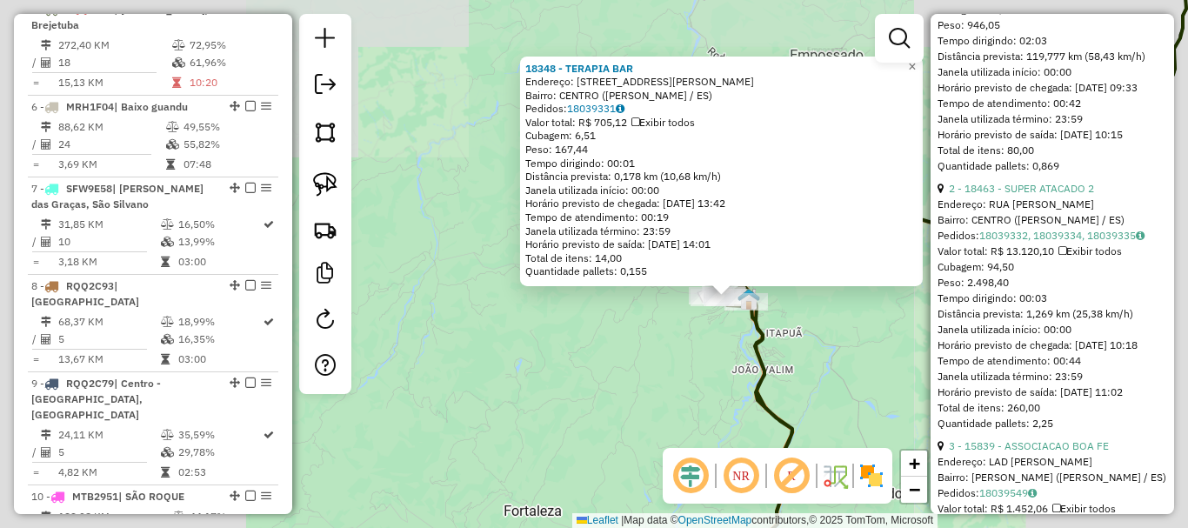
scroll to position [1218, 0]
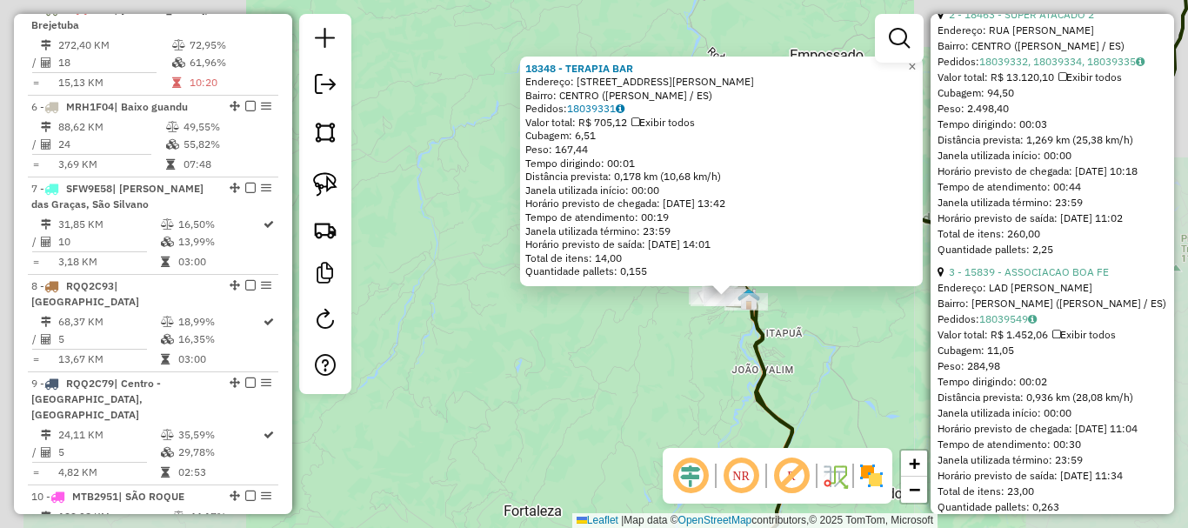
click at [887, 352] on div "18348 - TERAPIA BAR Endereço: RUA FELICIO PEREIRA DE SOUZA 401 Bairro: CENTRO (…" at bounding box center [594, 264] width 1188 height 528
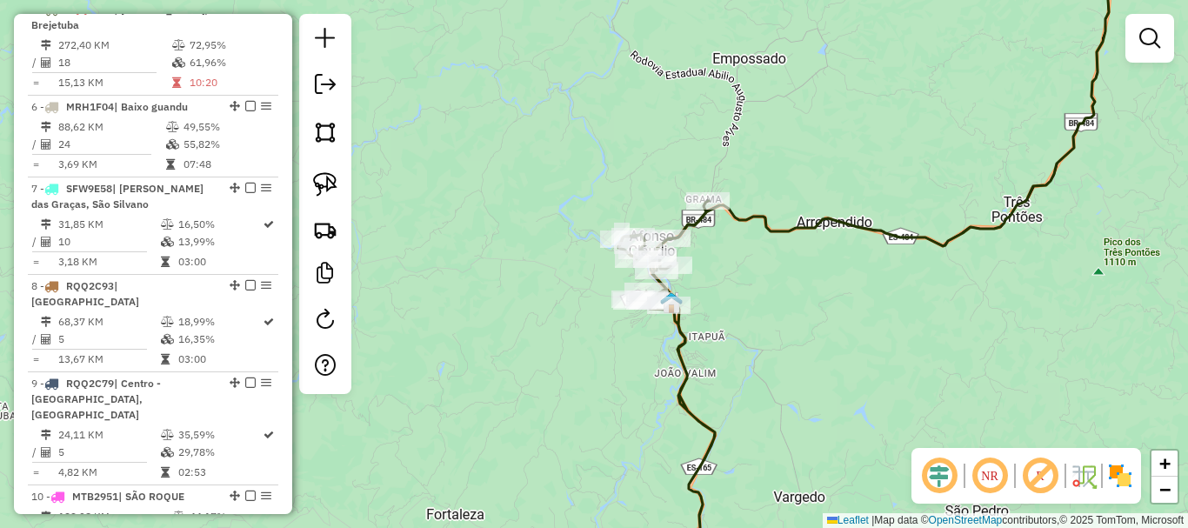
drag, startPoint x: 870, startPoint y: 357, endPoint x: 681, endPoint y: 313, distance: 193.7
click at [715, 324] on div "Janela de atendimento Grade de atendimento Capacidade Transportadoras Veículos …" at bounding box center [594, 264] width 1188 height 528
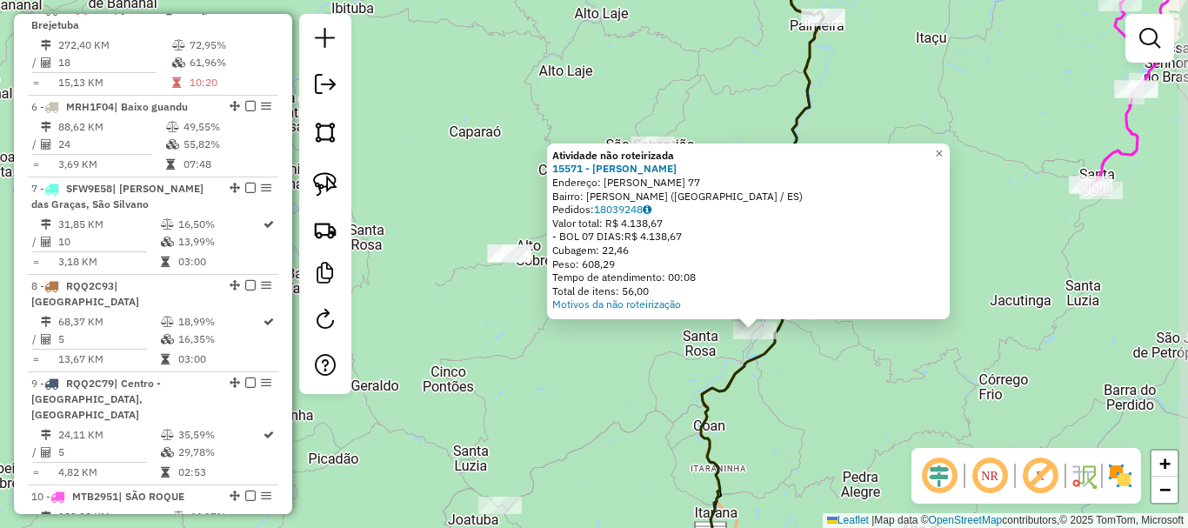
click at [811, 354] on div "Atividade não roteirizada 15571 - MERCEARIA SANTANA Endereço: RAYMUNDO HONORIO …" at bounding box center [594, 264] width 1188 height 528
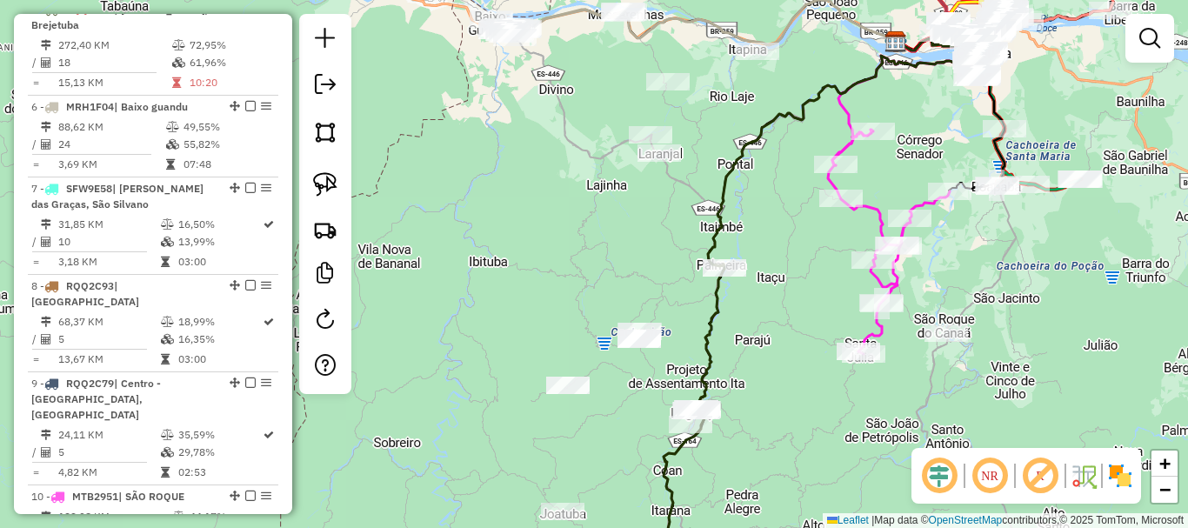
drag, startPoint x: 866, startPoint y: 294, endPoint x: 751, endPoint y: 278, distance: 116.7
click at [751, 278] on div "Janela de atendimento Grade de atendimento Capacidade Transportadoras Veículos …" at bounding box center [594, 264] width 1188 height 528
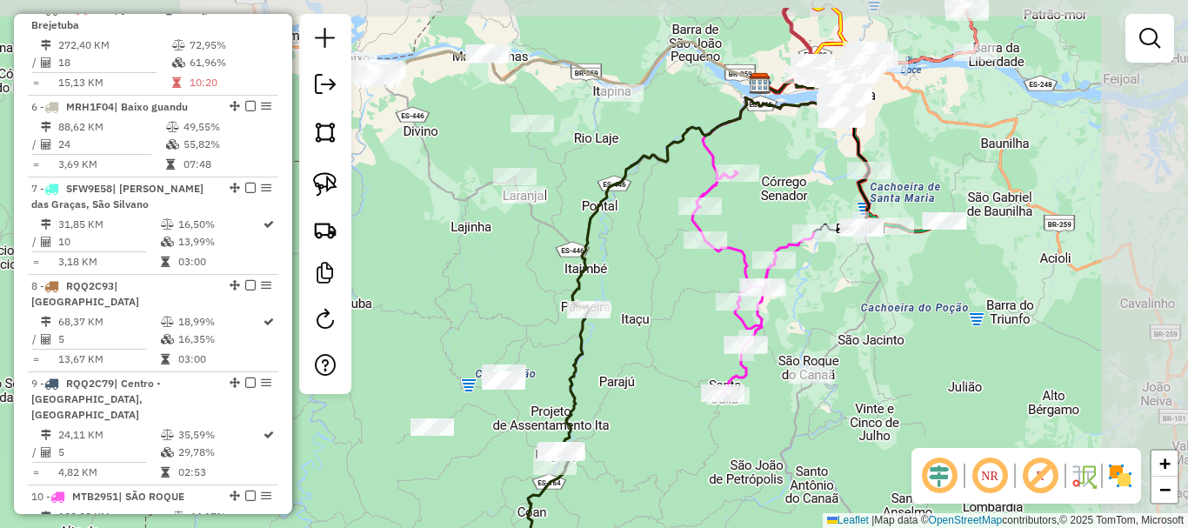
drag, startPoint x: 764, startPoint y: 302, endPoint x: 653, endPoint y: 360, distance: 124.9
click at [653, 360] on div "Janela de atendimento Grade de atendimento Capacidade Transportadoras Veículos …" at bounding box center [594, 264] width 1188 height 528
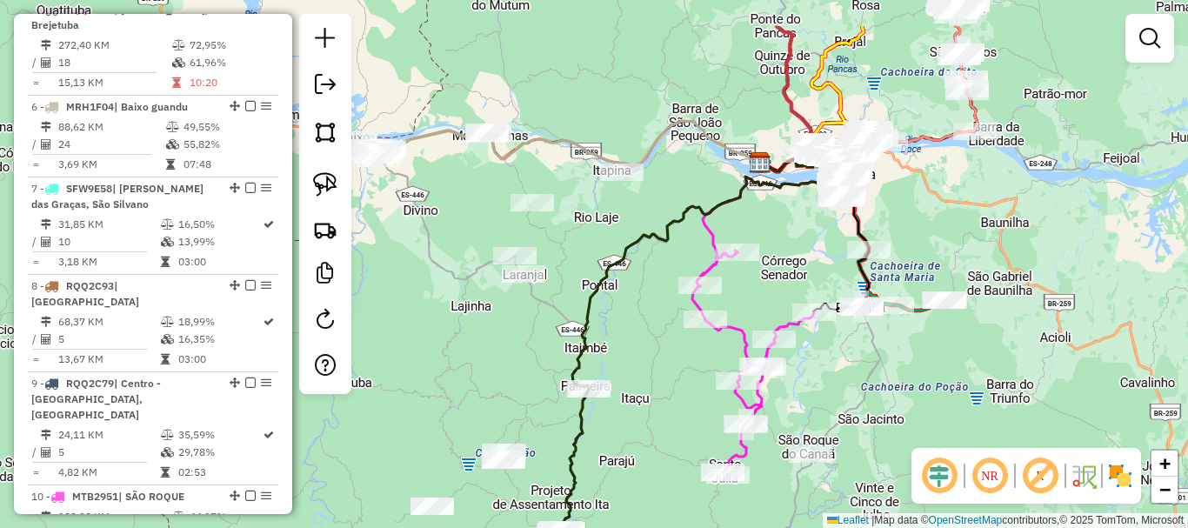
drag, startPoint x: 658, startPoint y: 350, endPoint x: 658, endPoint y: 429, distance: 79.1
click at [658, 429] on div "Janela de atendimento Grade de atendimento Capacidade Transportadoras Veículos …" at bounding box center [594, 264] width 1188 height 528
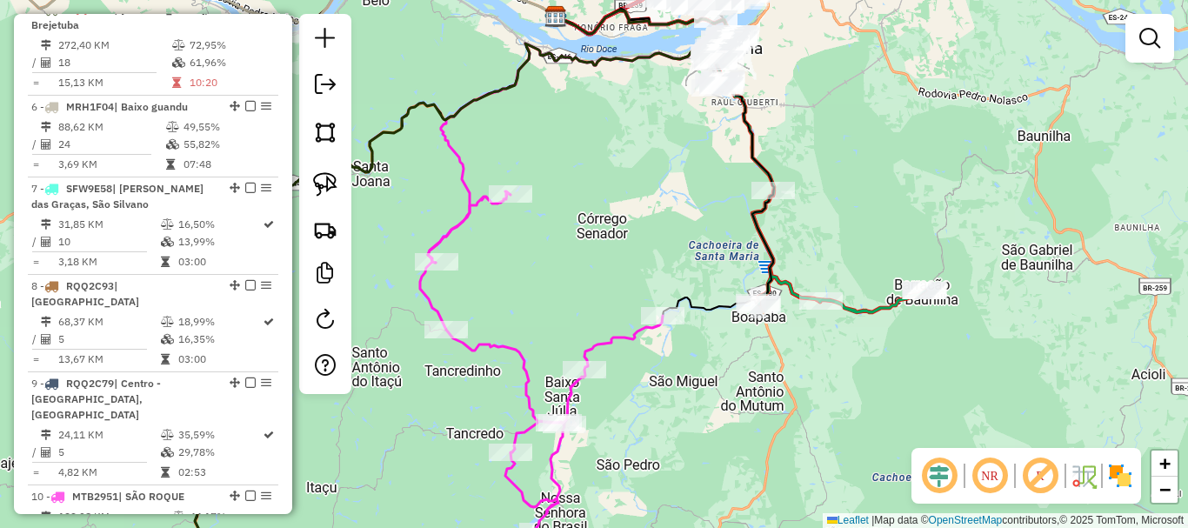
drag, startPoint x: 917, startPoint y: 328, endPoint x: 745, endPoint y: 309, distance: 173.3
click at [771, 319] on div "Janela de atendimento Grade de atendimento Capacidade Transportadoras Veículos …" at bounding box center [594, 264] width 1188 height 528
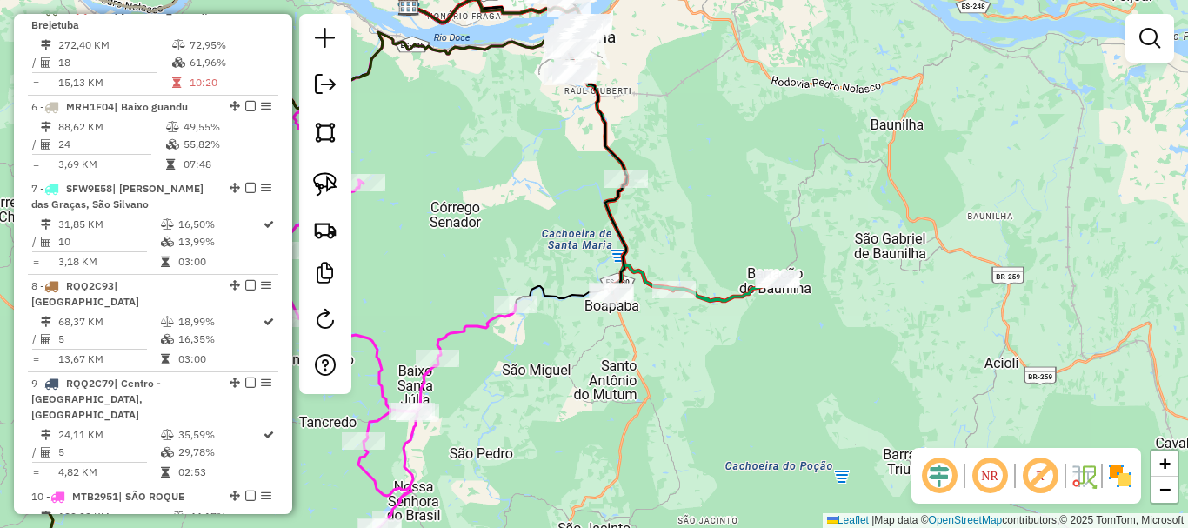
click at [683, 246] on div "Rota 12 - Placa QRJ4B32 6197 - BOLY BAR Janela de atendimento Grade de atendime…" at bounding box center [594, 264] width 1188 height 528
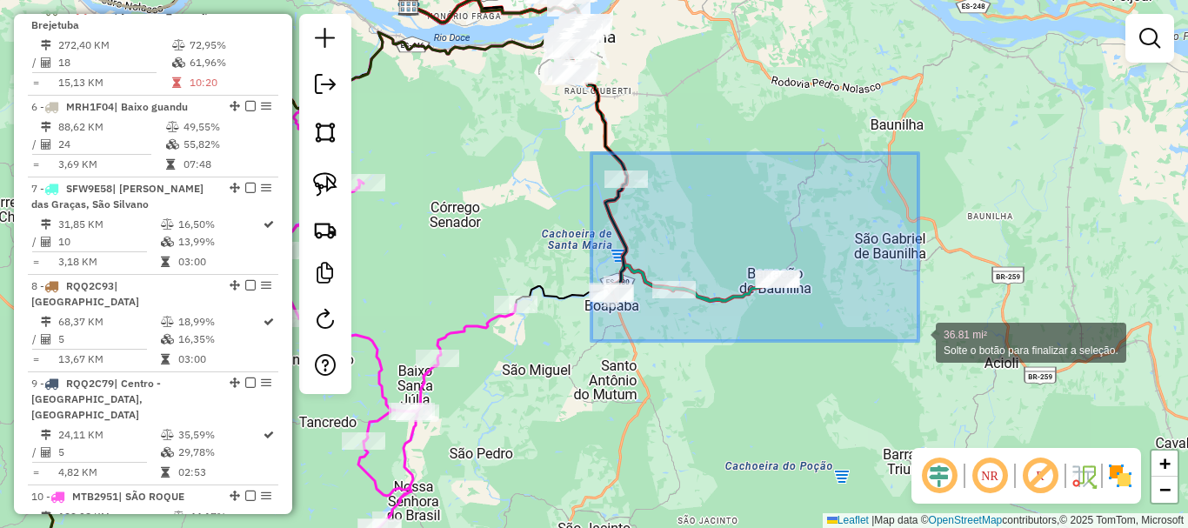
drag, startPoint x: 677, startPoint y: 201, endPoint x: 856, endPoint y: 306, distance: 207.8
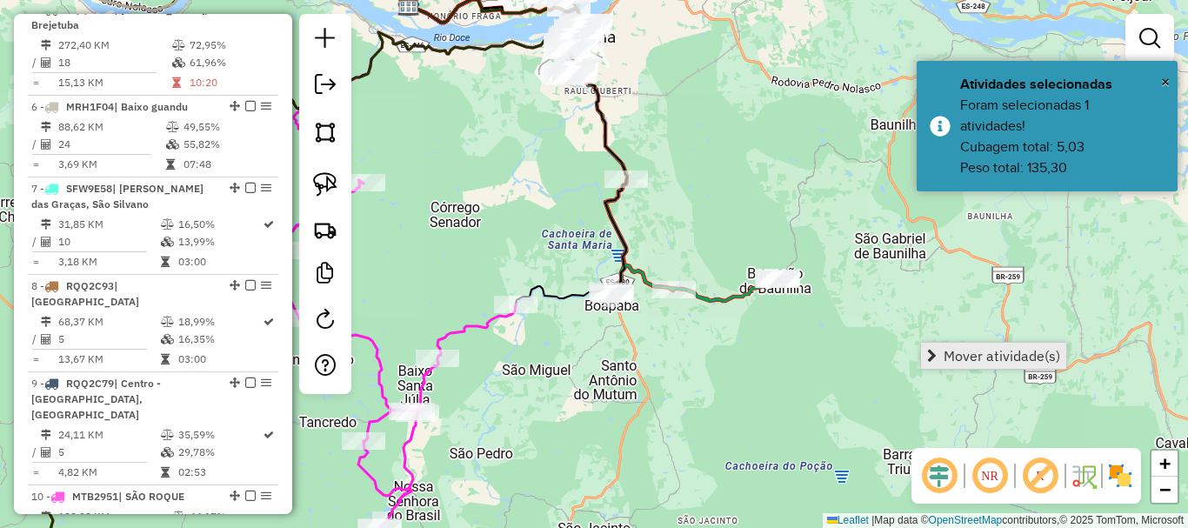
click at [1009, 364] on link "Mover atividade(s)" at bounding box center [993, 356] width 145 height 26
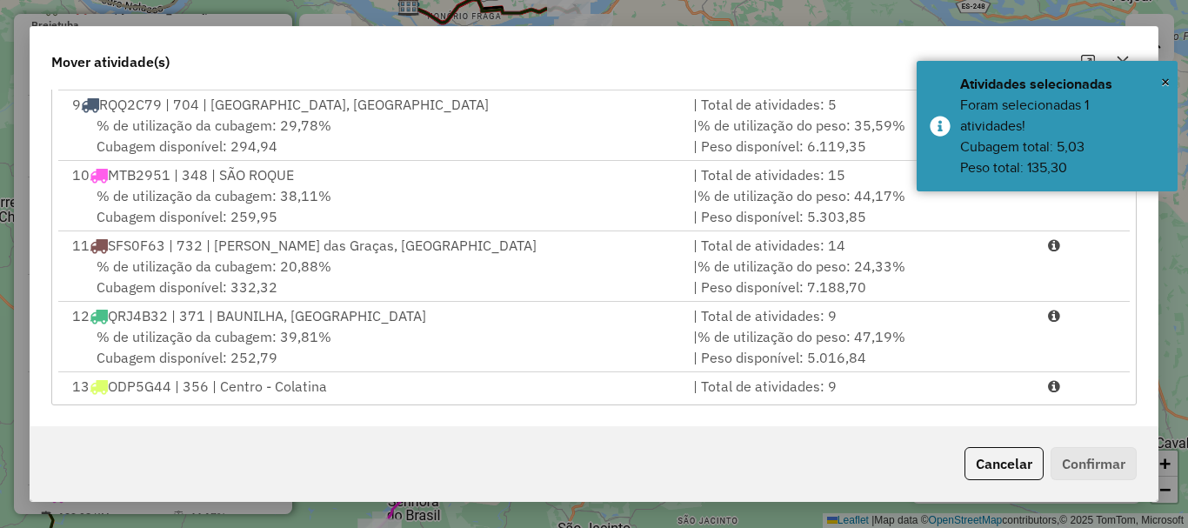
scroll to position [609, 0]
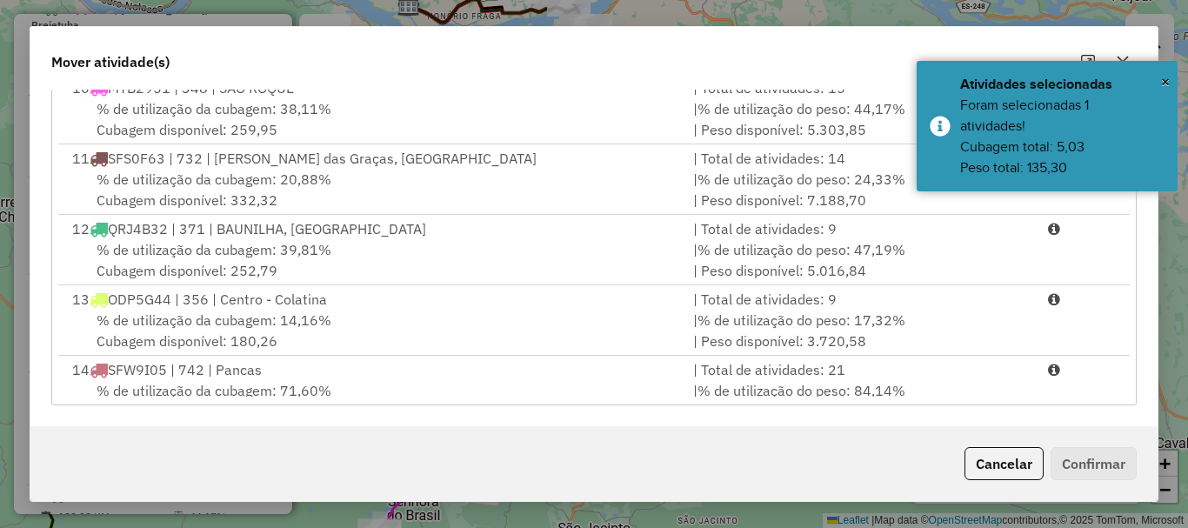
click at [244, 305] on span "ODP5G44 | 356 | Centro - Colatina" at bounding box center [217, 298] width 219 height 17
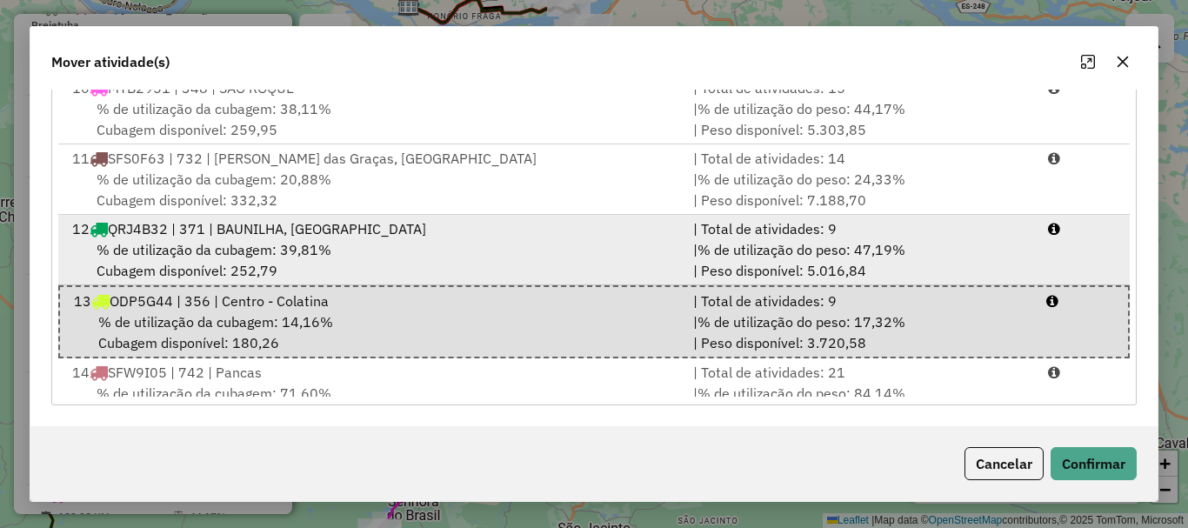
click at [235, 257] on span "% de utilização da cubagem: 39,81%" at bounding box center [214, 249] width 235 height 17
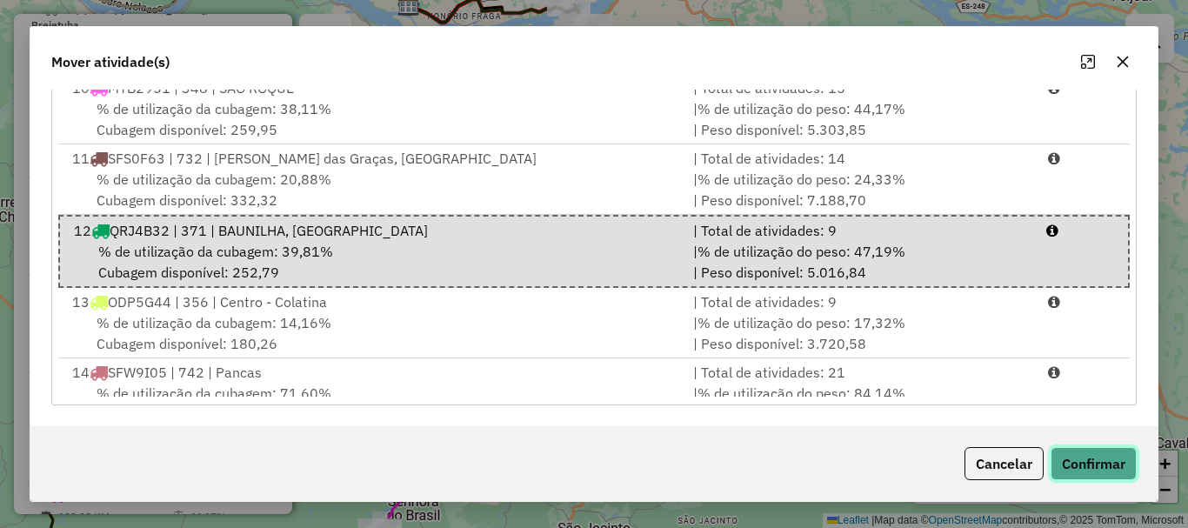
click at [1119, 471] on button "Confirmar" at bounding box center [1094, 463] width 86 height 33
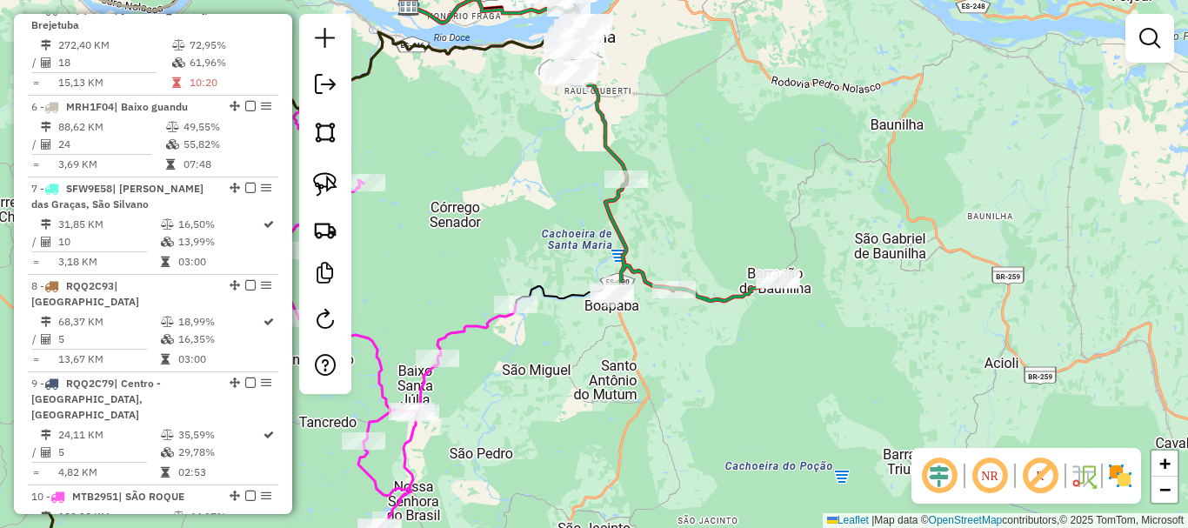
scroll to position [0, 0]
select select "**********"
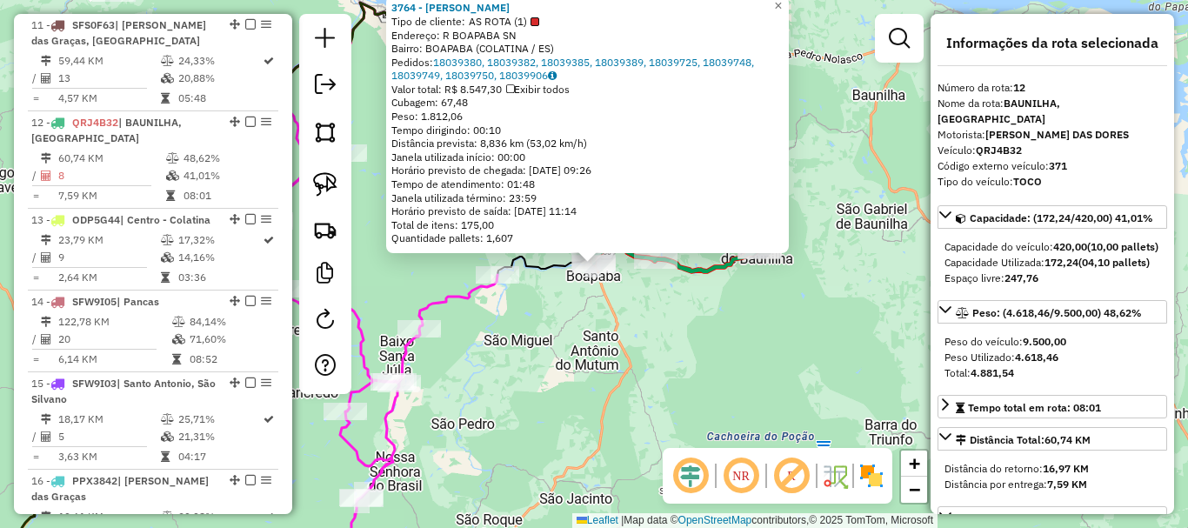
scroll to position [1704, 0]
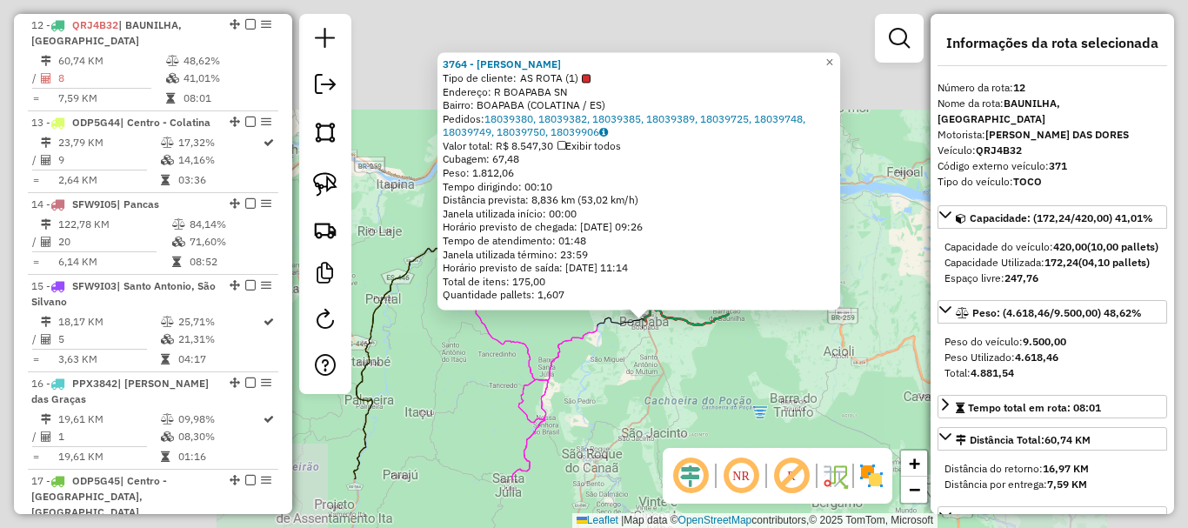
click at [697, 378] on div "3764 - MARCOS LEMOS CASTILH Tipo de cliente: AS ROTA (1) Endereço: R BOAPABA SN…" at bounding box center [594, 264] width 1188 height 528
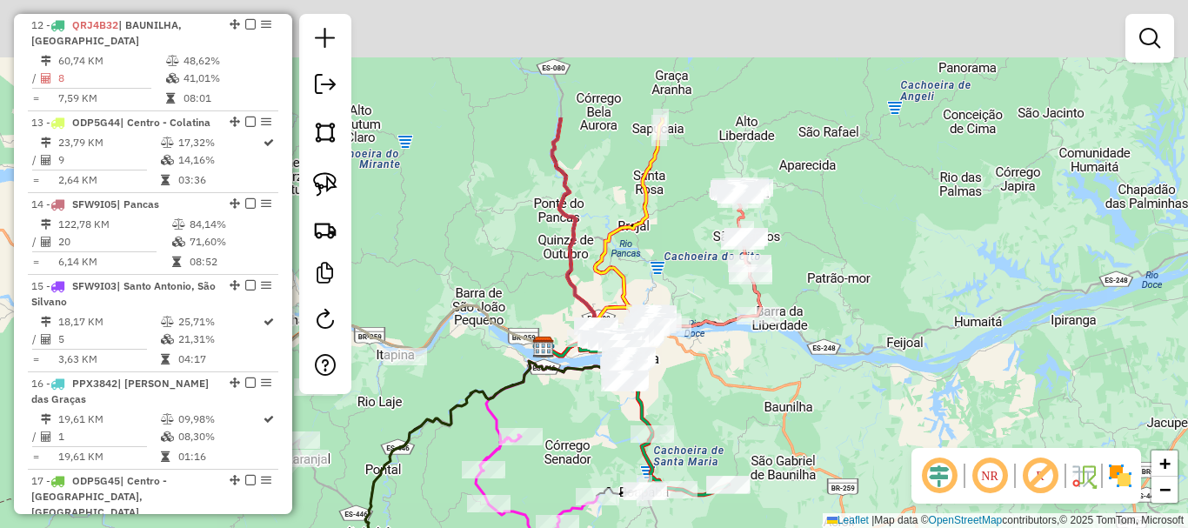
drag, startPoint x: 757, startPoint y: 366, endPoint x: 733, endPoint y: 424, distance: 62.8
click at [733, 424] on div "Janela de atendimento Grade de atendimento Capacidade Transportadoras Veículos …" at bounding box center [594, 264] width 1188 height 528
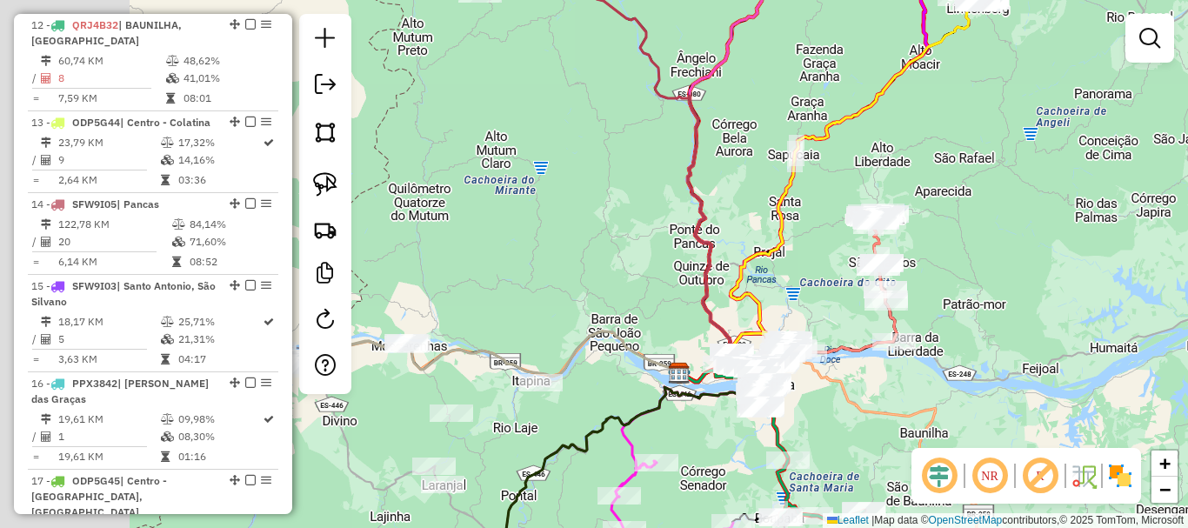
drag, startPoint x: 633, startPoint y: 231, endPoint x: 976, endPoint y: 259, distance: 343.8
click at [977, 259] on icon at bounding box center [827, 191] width 297 height 382
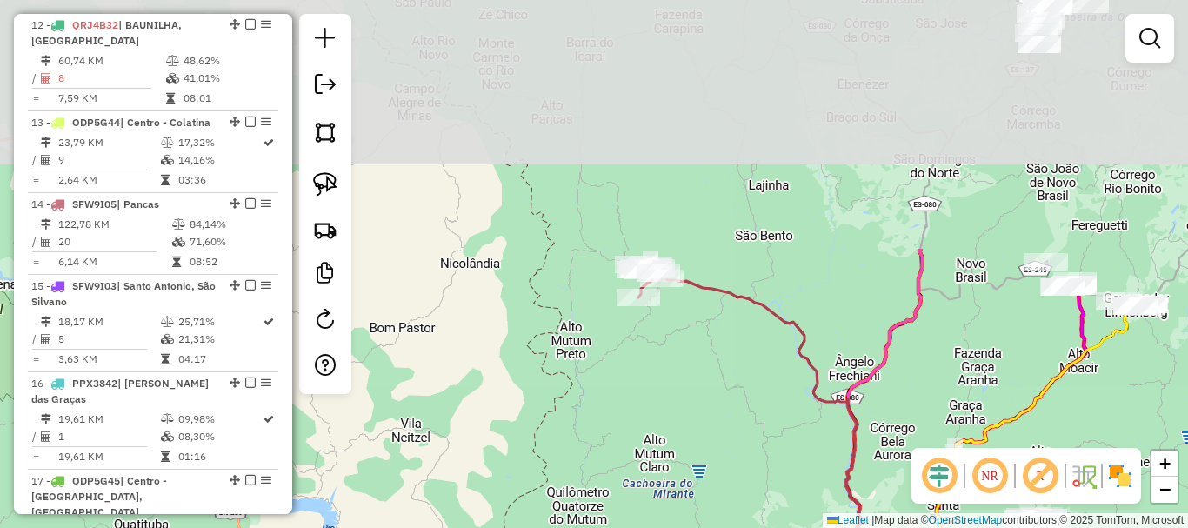
drag, startPoint x: 665, startPoint y: 200, endPoint x: 611, endPoint y: 502, distance: 306.6
click at [611, 502] on div "Janela de atendimento Grade de atendimento Capacidade Transportadoras Veículos …" at bounding box center [594, 264] width 1188 height 528
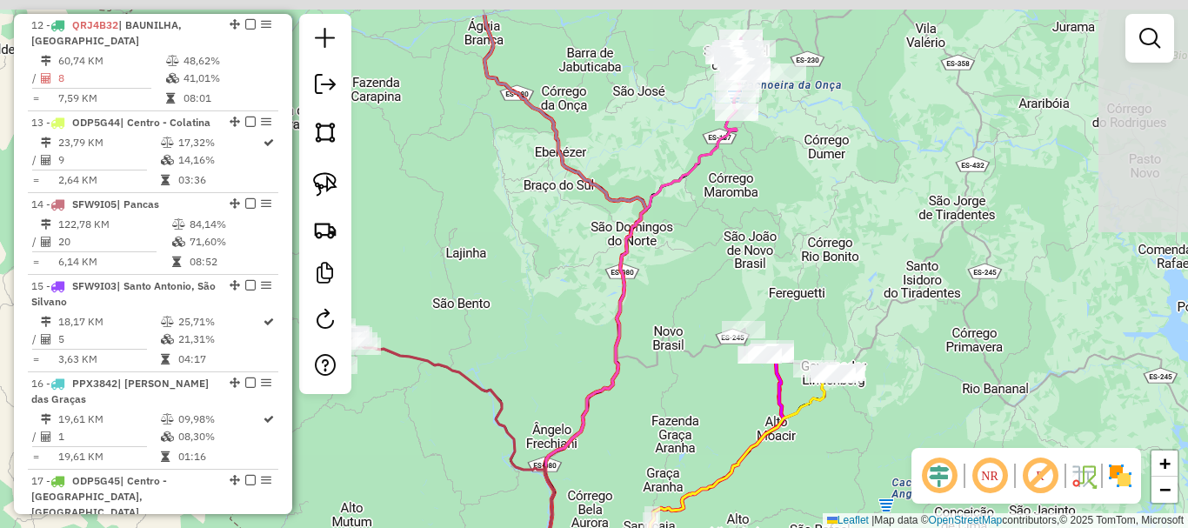
drag, startPoint x: 1024, startPoint y: 317, endPoint x: 724, endPoint y: 384, distance: 306.8
click at [724, 384] on div "Janela de atendimento Grade de atendimento Capacidade Transportadoras Veículos …" at bounding box center [594, 264] width 1188 height 528
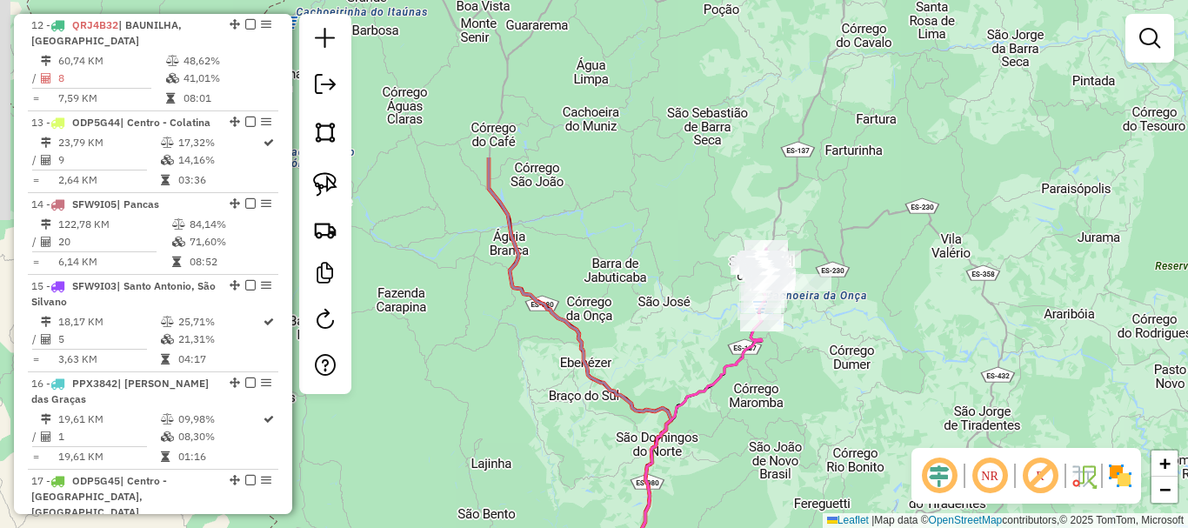
drag, startPoint x: 788, startPoint y: 214, endPoint x: 808, endPoint y: 448, distance: 234.8
click at [808, 459] on div "Janela de atendimento Grade de atendimento Capacidade Transportadoras Veículos …" at bounding box center [594, 264] width 1188 height 528
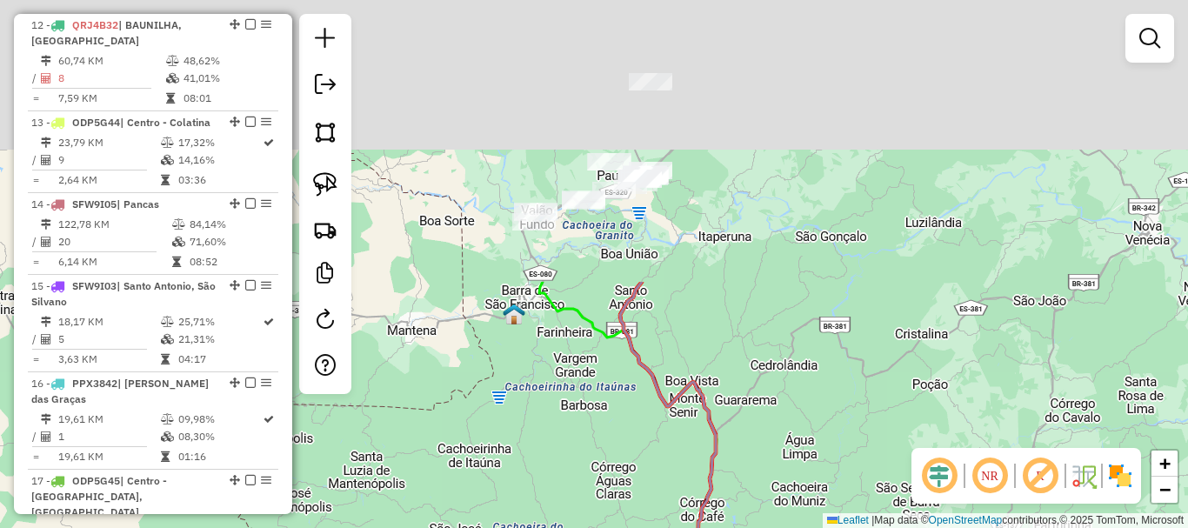
drag, startPoint x: 572, startPoint y: 213, endPoint x: 783, endPoint y: 524, distance: 375.1
click at [783, 527] on html "Aguarde... Pop-up bloqueado! Seu navegador bloqueou automáticamente a abertura …" at bounding box center [594, 264] width 1188 height 528
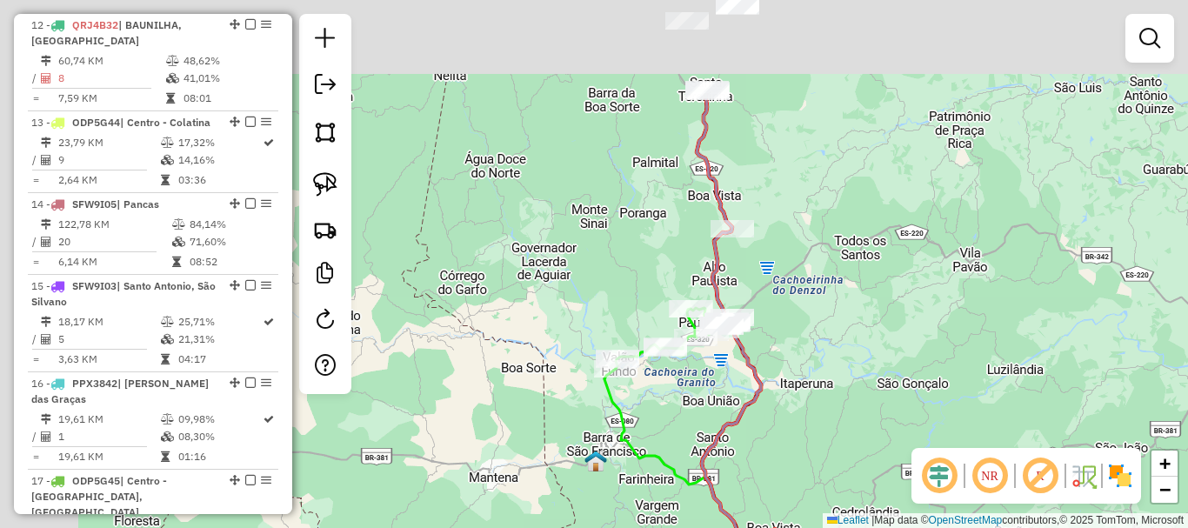
drag, startPoint x: 754, startPoint y: 403, endPoint x: 754, endPoint y: 438, distance: 35.7
click at [762, 438] on div "Janela de atendimento Grade de atendimento Capacidade Transportadoras Veículos …" at bounding box center [594, 264] width 1188 height 528
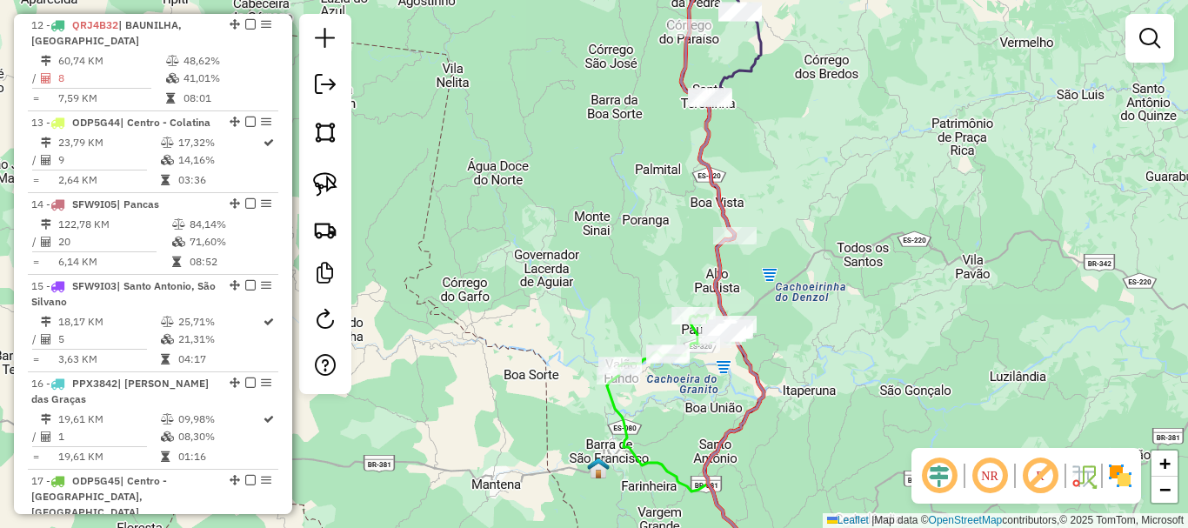
click at [592, 320] on div "Rota 1 - Placa PPX3844 1164 - REGINALDO ALVES DA R Janela de atendimento Grade …" at bounding box center [594, 264] width 1188 height 528
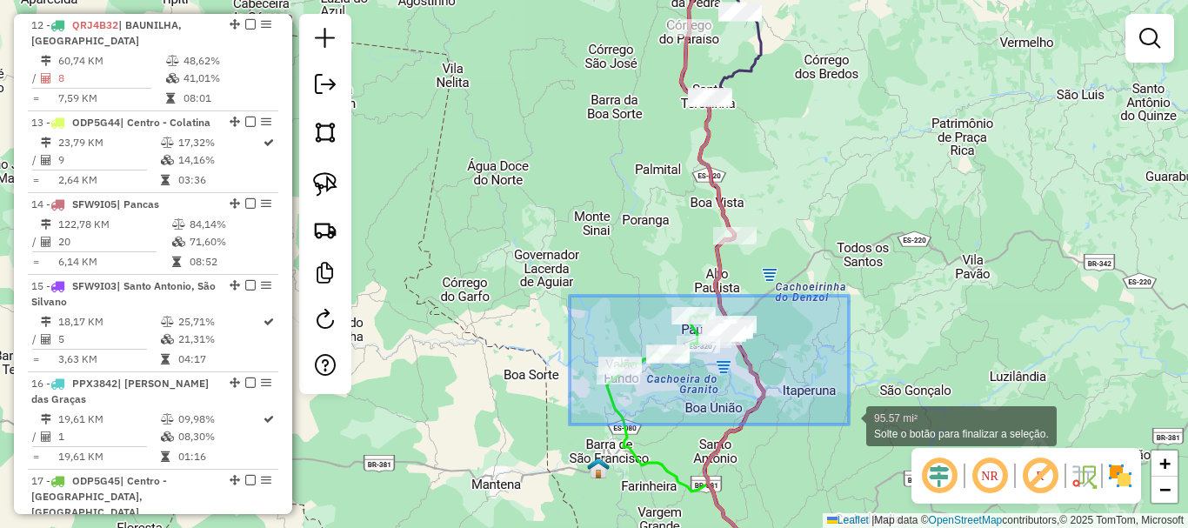
drag, startPoint x: 570, startPoint y: 296, endPoint x: 849, endPoint y: 424, distance: 307.4
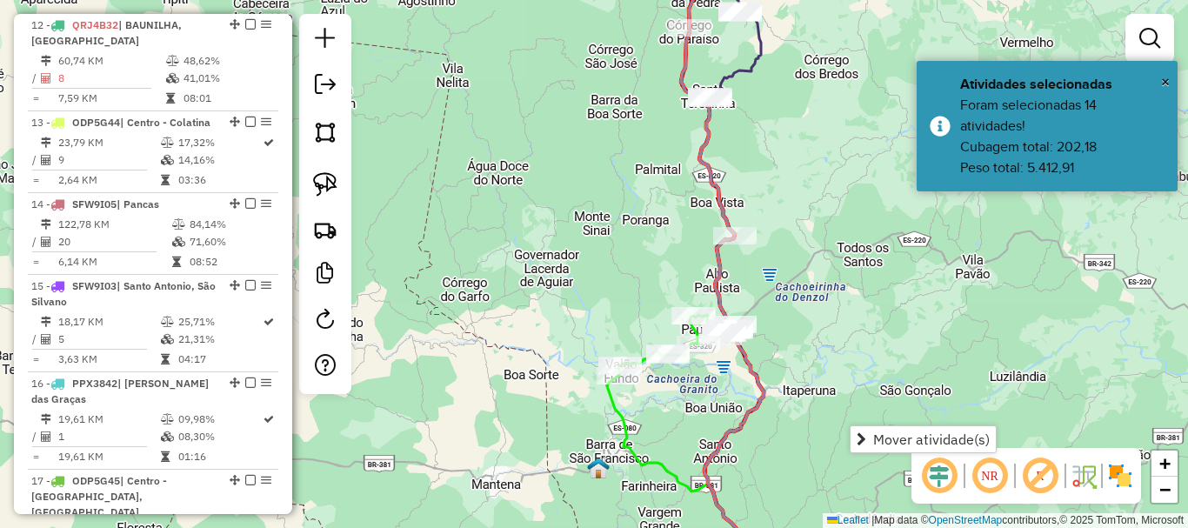
drag, startPoint x: 948, startPoint y: 444, endPoint x: 816, endPoint y: 447, distance: 132.2
click at [945, 445] on span "Mover atividade(s)" at bounding box center [931, 439] width 117 height 14
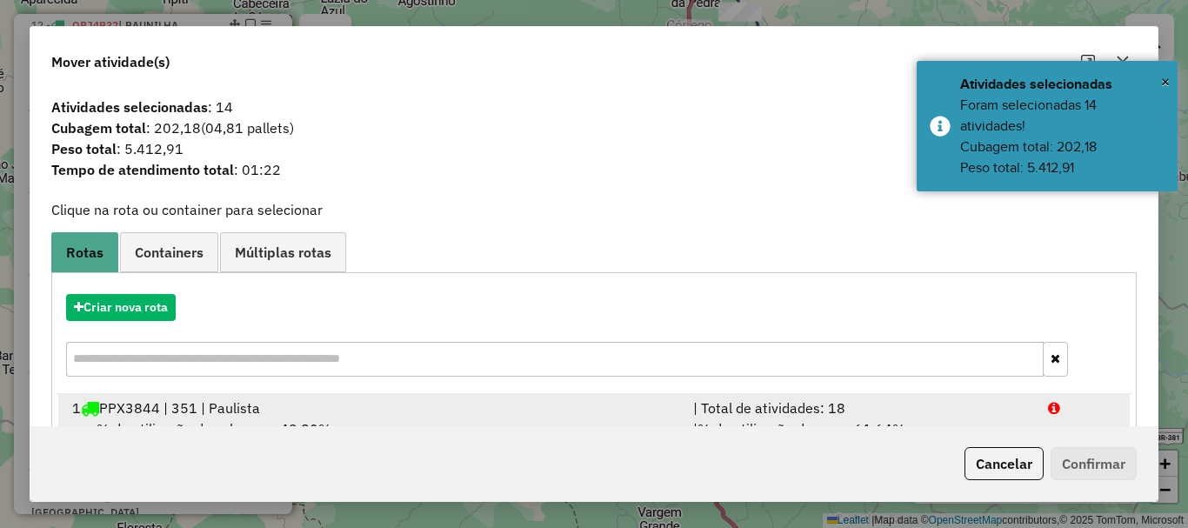
click at [283, 404] on div "1 PPX3844 | 351 | Paulista" at bounding box center [372, 407] width 621 height 21
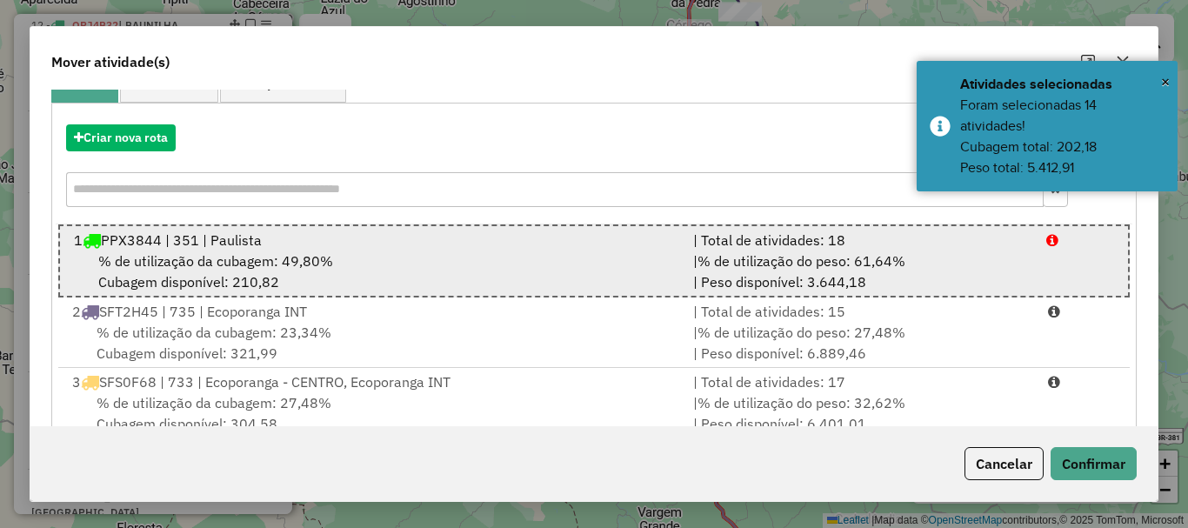
scroll to position [174, 0]
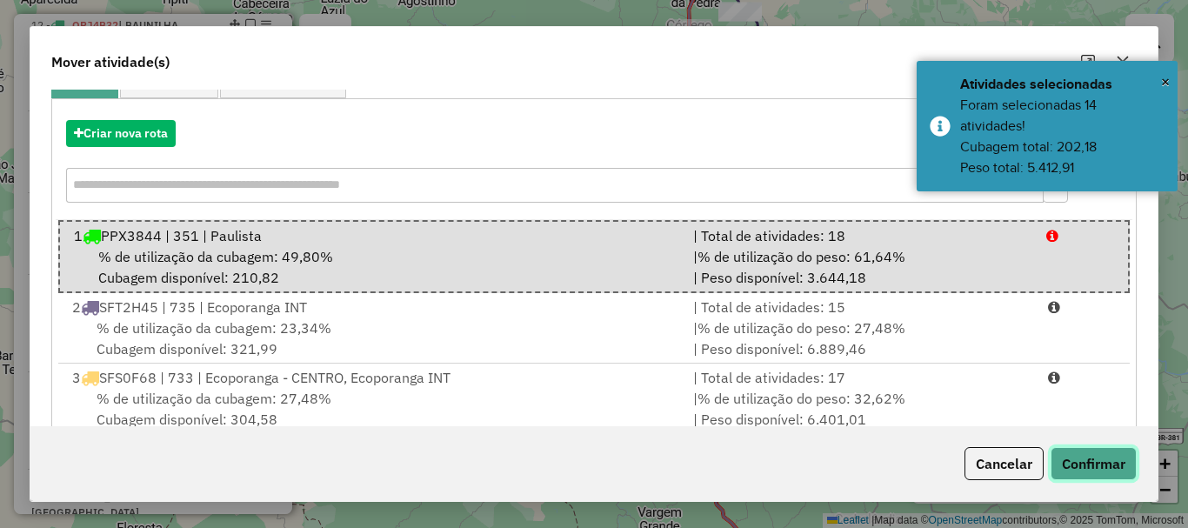
click at [1119, 455] on button "Confirmar" at bounding box center [1094, 463] width 86 height 33
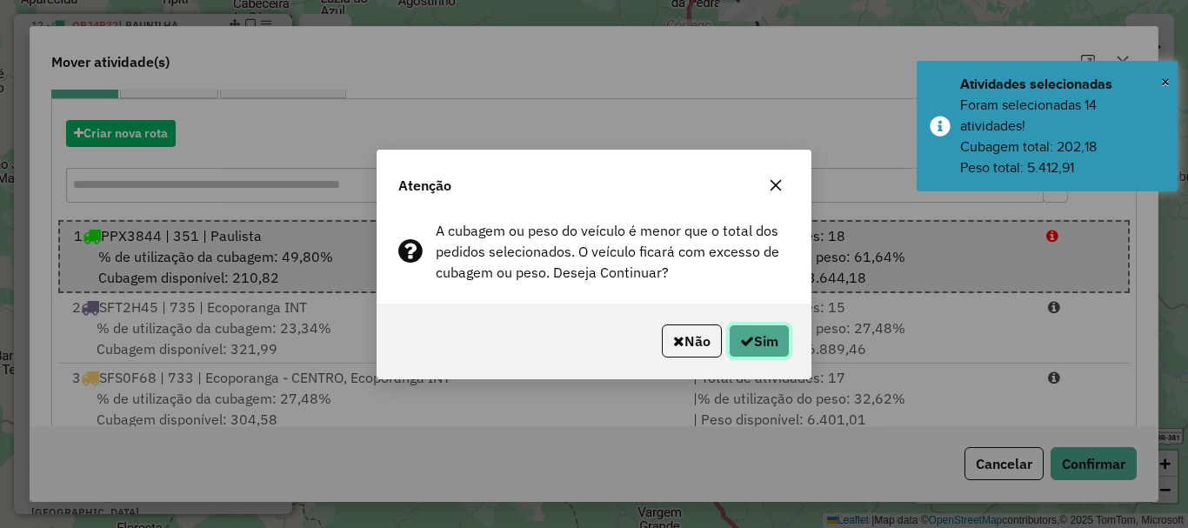
click at [751, 332] on button "Sim" at bounding box center [759, 340] width 61 height 33
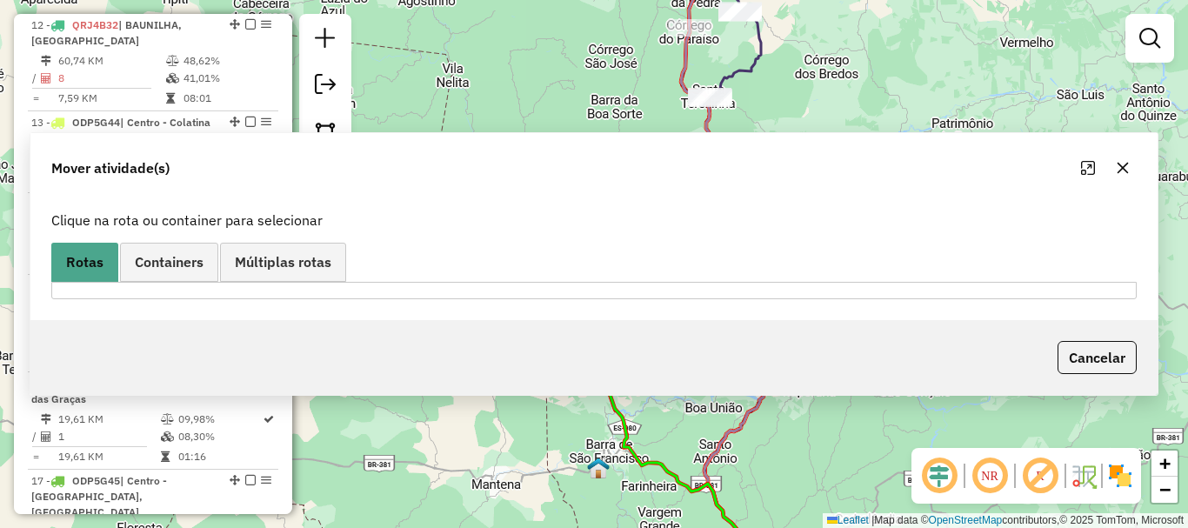
scroll to position [0, 0]
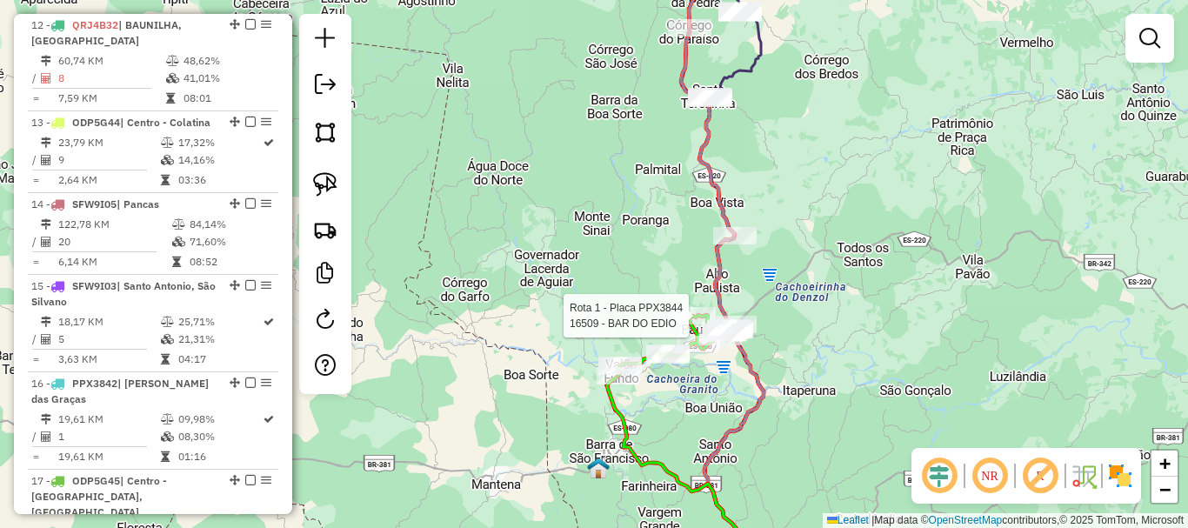
select select "**********"
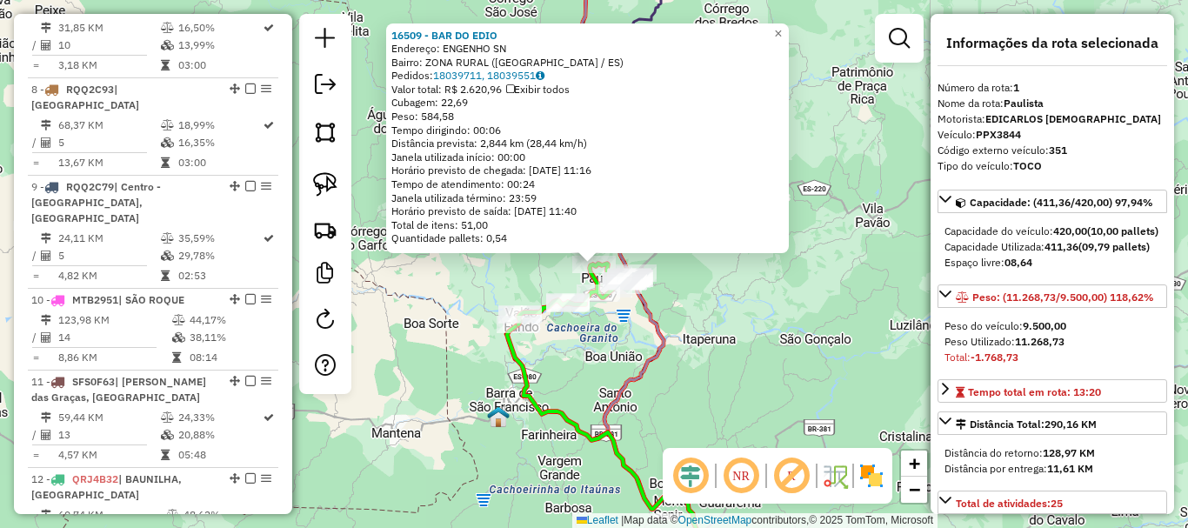
scroll to position [695, 0]
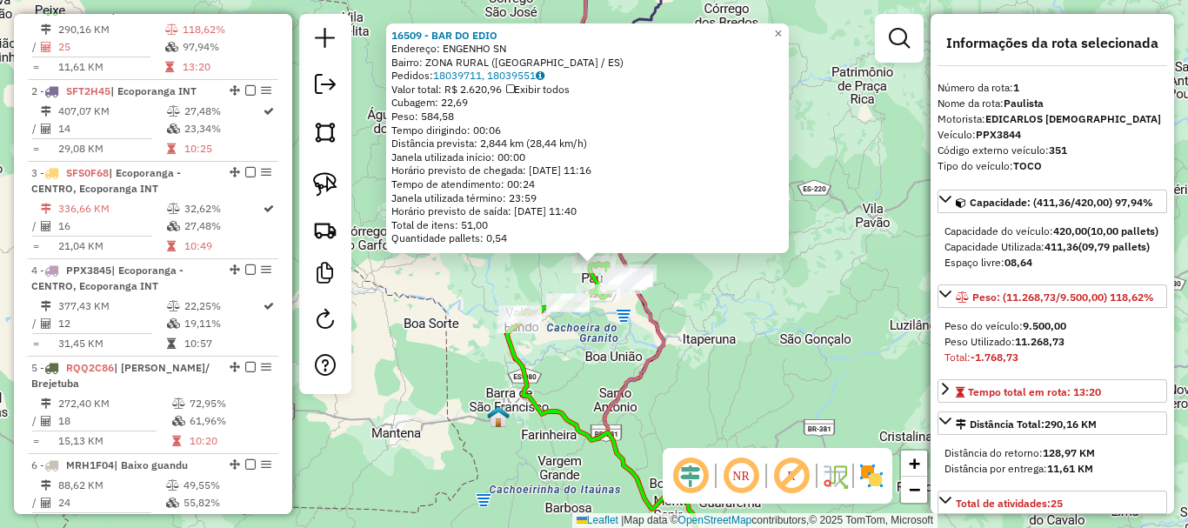
click at [794, 355] on div "16509 - BAR DO EDIO Endereço: ENGENHO SN Bairro: ZONA RURAL (BARRA DE SAO FRANC…" at bounding box center [594, 264] width 1188 height 528
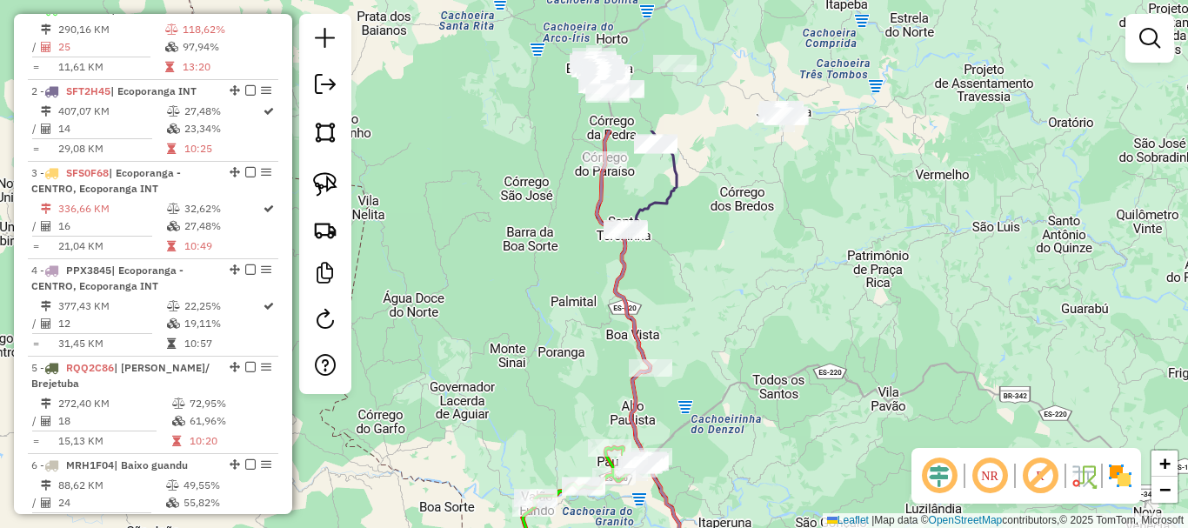
drag, startPoint x: 751, startPoint y: 270, endPoint x: 766, endPoint y: 454, distance: 184.2
click at [766, 454] on div "Janela de atendimento Grade de atendimento Capacidade Transportadoras Veículos …" at bounding box center [594, 264] width 1188 height 528
drag, startPoint x: 821, startPoint y: 352, endPoint x: 754, endPoint y: 377, distance: 71.3
click at [770, 370] on div "Janela de atendimento Grade de atendimento Capacidade Transportadoras Veículos …" at bounding box center [594, 264] width 1188 height 528
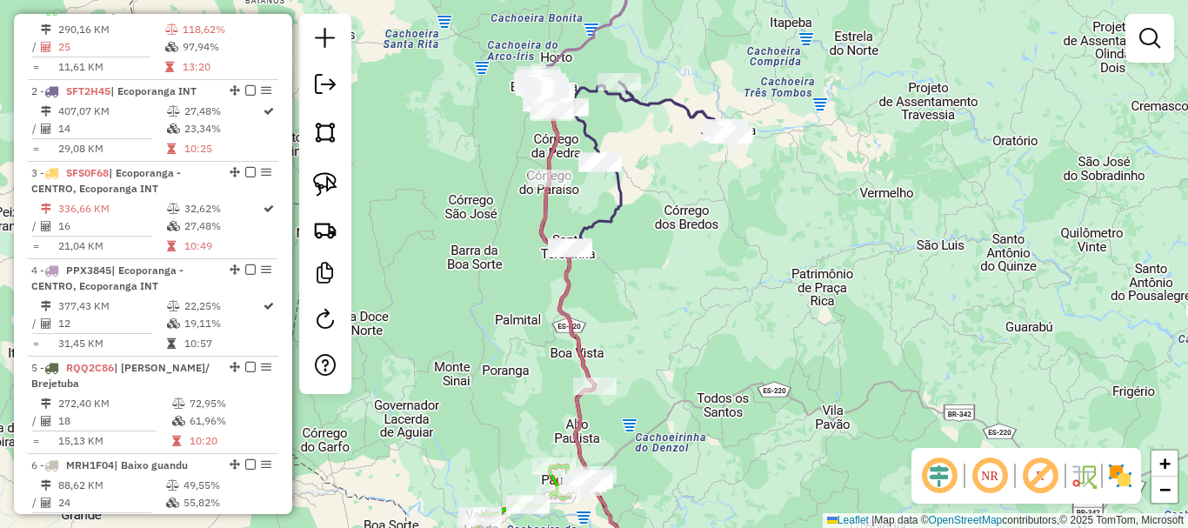
click at [744, 304] on div "Janela de atendimento Grade de atendimento Capacidade Transportadoras Veículos …" at bounding box center [594, 264] width 1188 height 528
click at [863, 390] on div "Janela de atendimento Grade de atendimento Capacidade Transportadoras Veículos …" at bounding box center [594, 264] width 1188 height 528
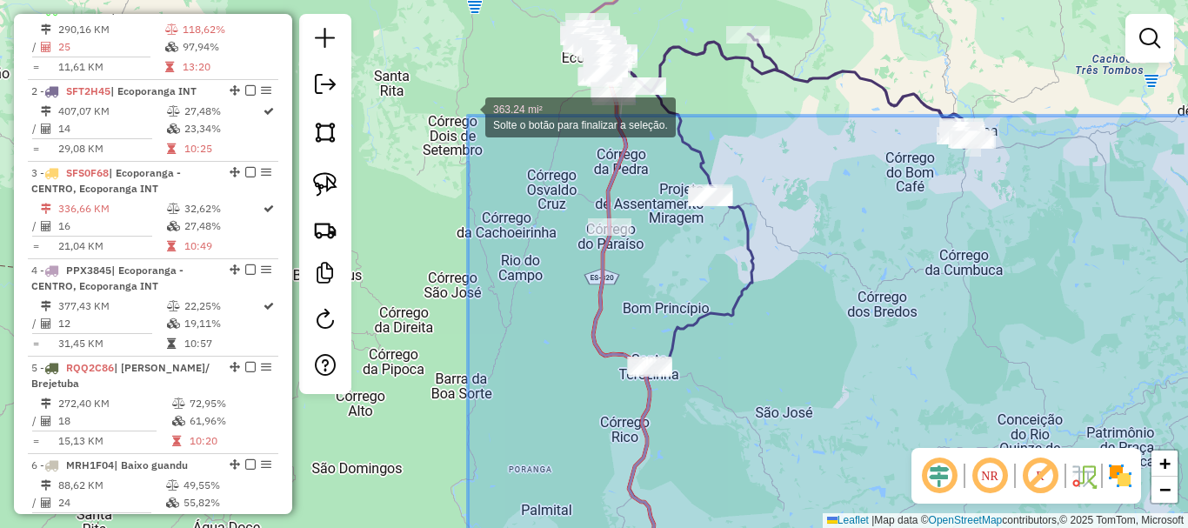
drag, startPoint x: 939, startPoint y: 417, endPoint x: 468, endPoint y: 116, distance: 559.3
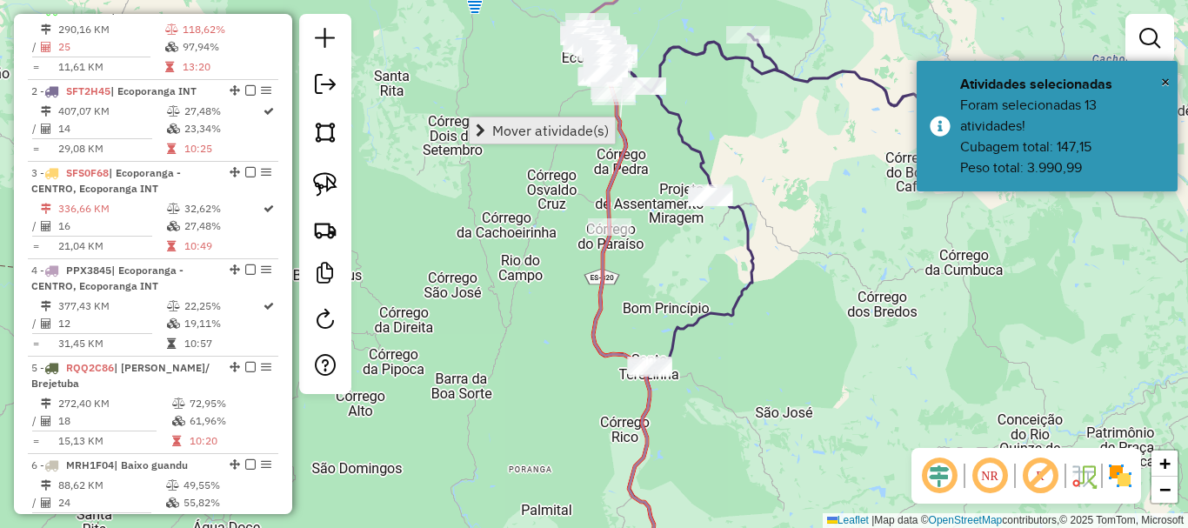
click at [512, 125] on span "Mover atividade(s)" at bounding box center [550, 131] width 117 height 14
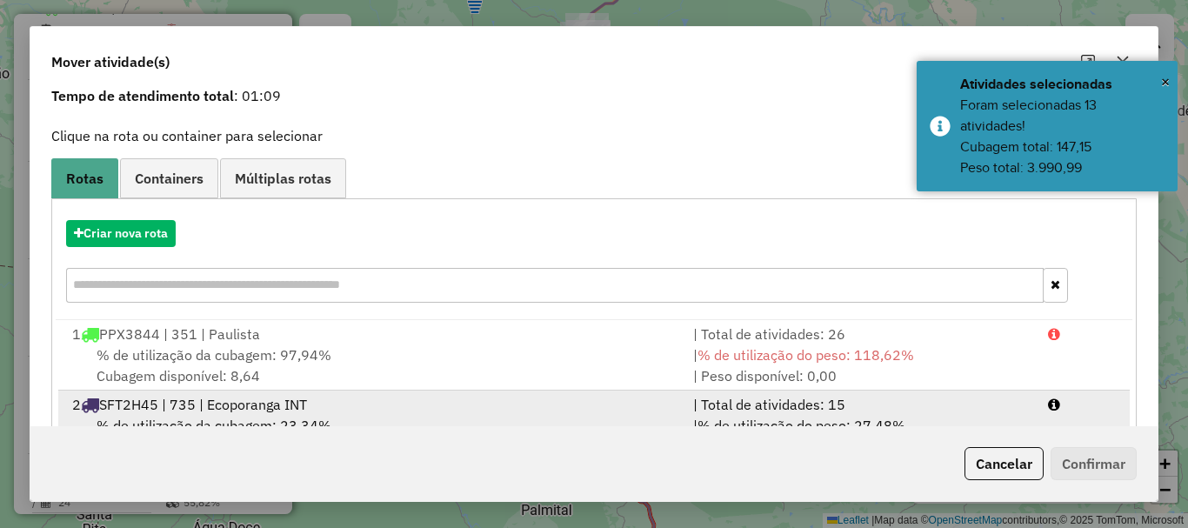
scroll to position [174, 0]
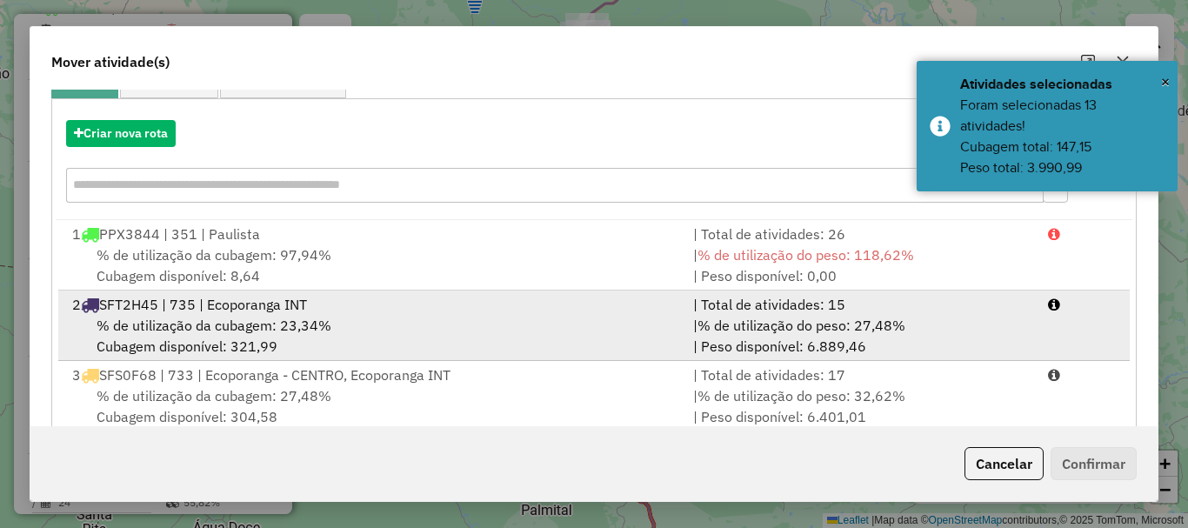
click at [179, 313] on span "SFT2H45 | 735 | Ecoporanga INT" at bounding box center [203, 304] width 208 height 17
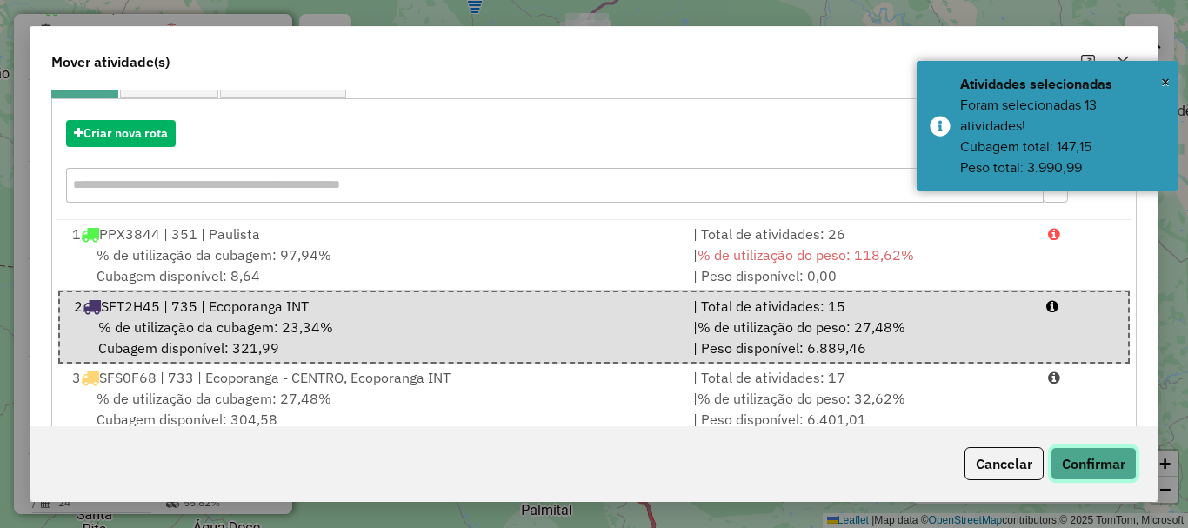
click at [1123, 457] on button "Confirmar" at bounding box center [1094, 463] width 86 height 33
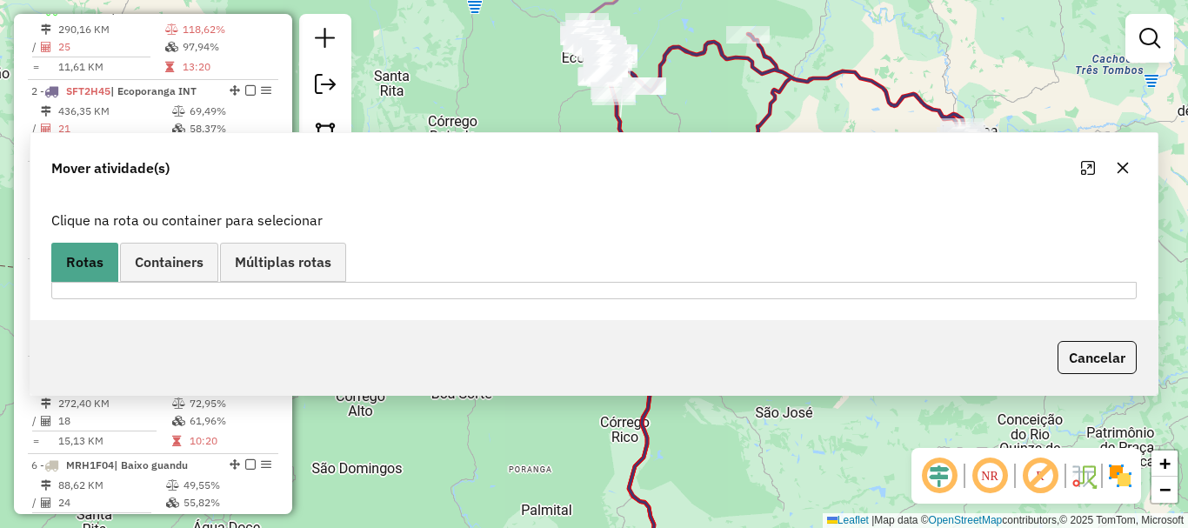
scroll to position [0, 0]
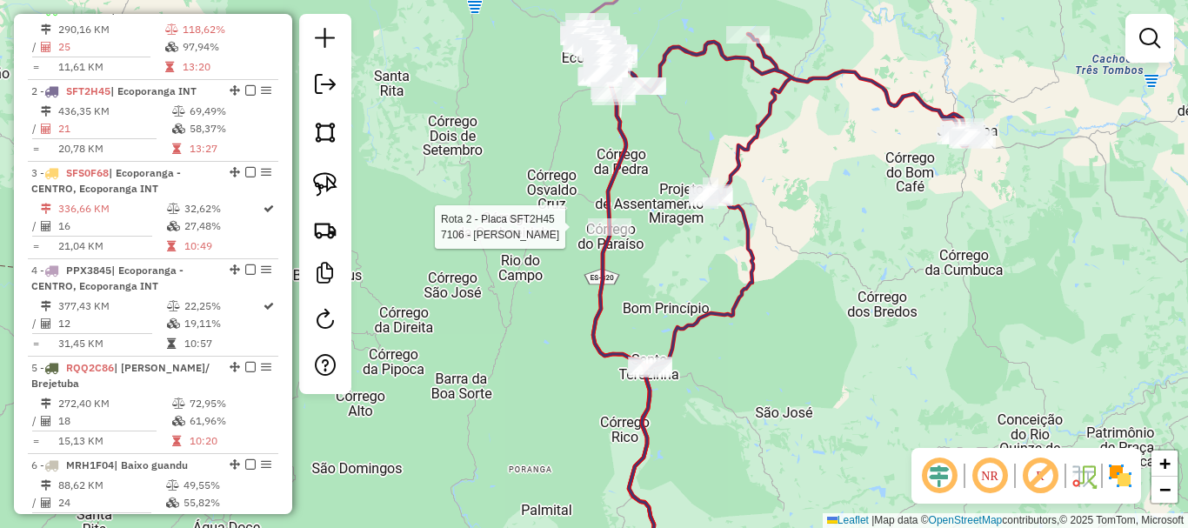
select select "**********"
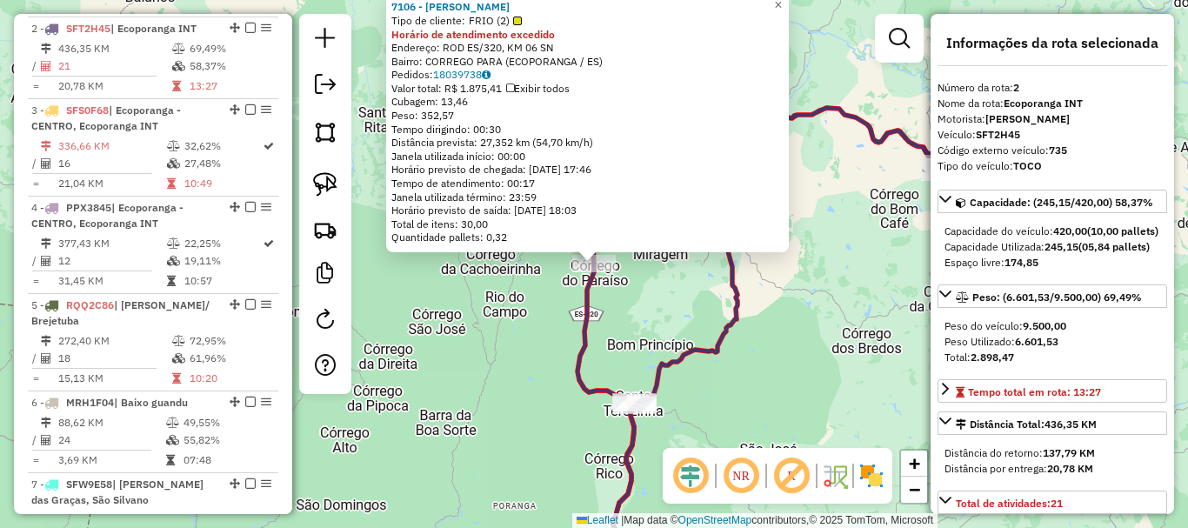
scroll to position [777, 0]
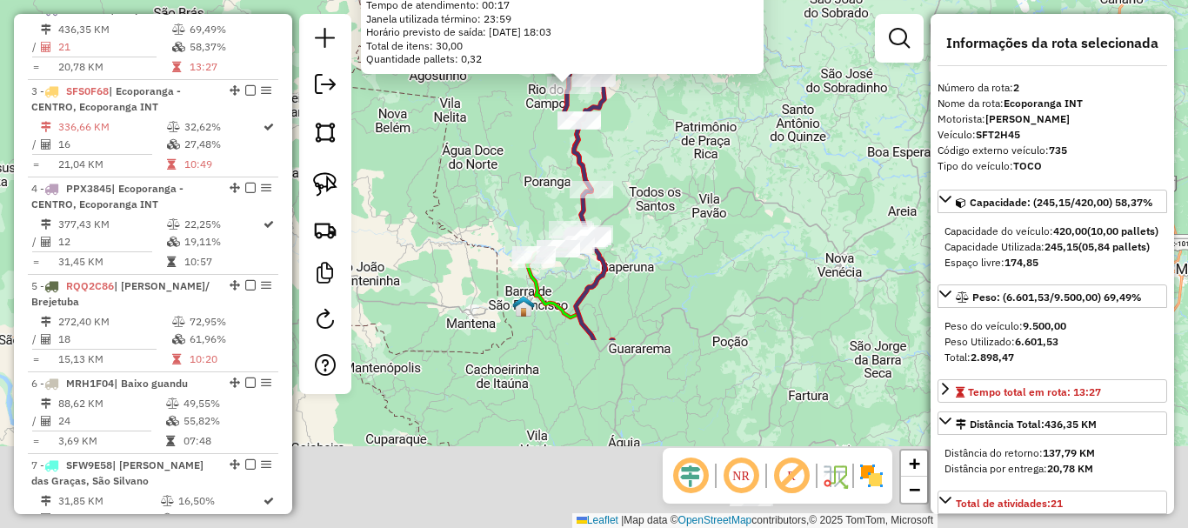
drag, startPoint x: 831, startPoint y: 391, endPoint x: 689, endPoint y: 145, distance: 283.7
click at [689, 138] on div "7106 - OLIVEIRA FERNANDES D Tipo de cliente: FRIO (2) Horário de atendimento ex…" at bounding box center [594, 264] width 1188 height 528
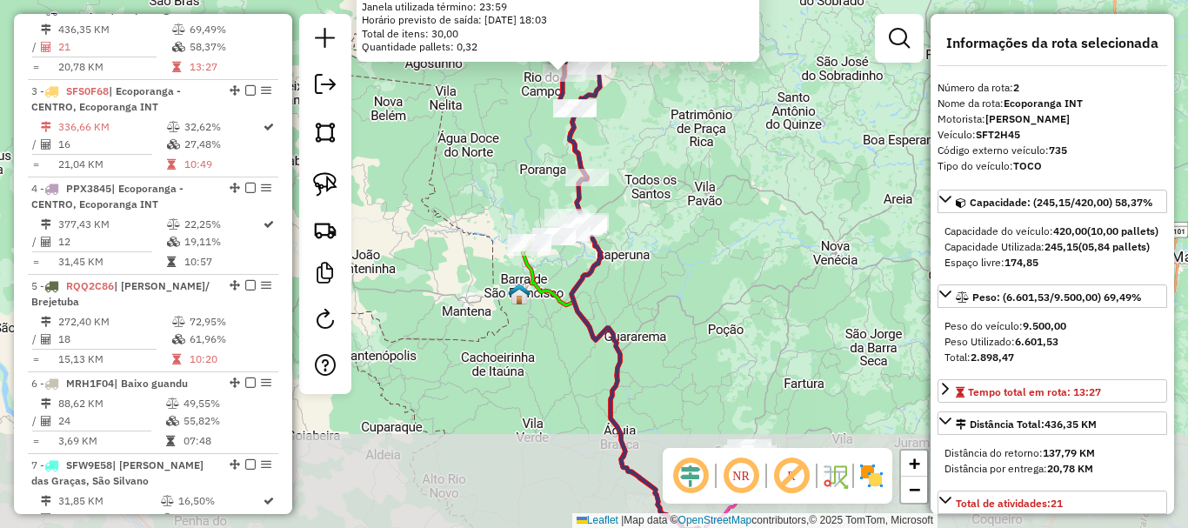
click at [690, 202] on div "7106 - OLIVEIRA FERNANDES D Tipo de cliente: FRIO (2) Horário de atendimento ex…" at bounding box center [594, 264] width 1188 height 528
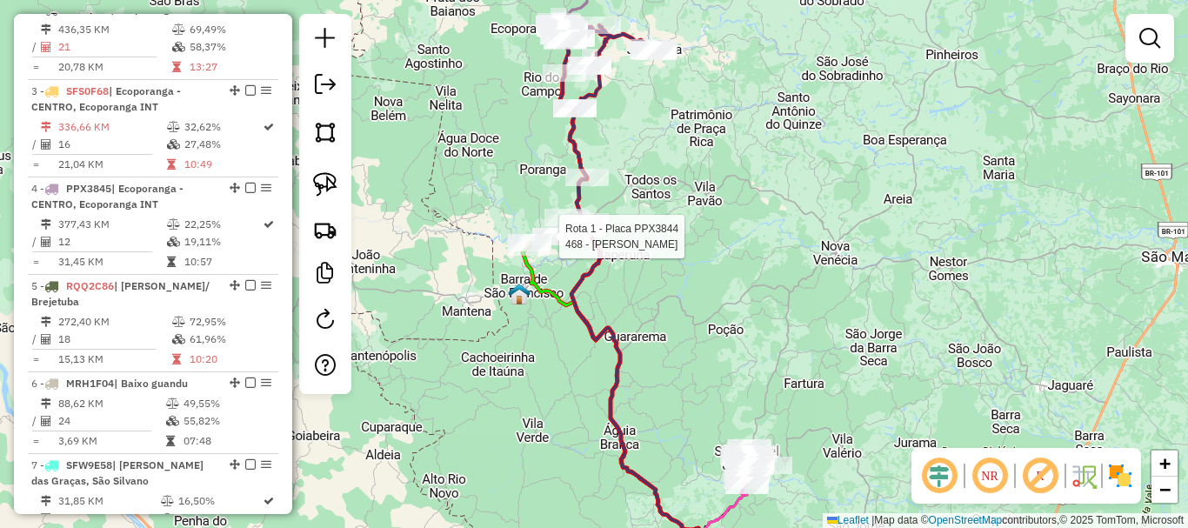
select select "**********"
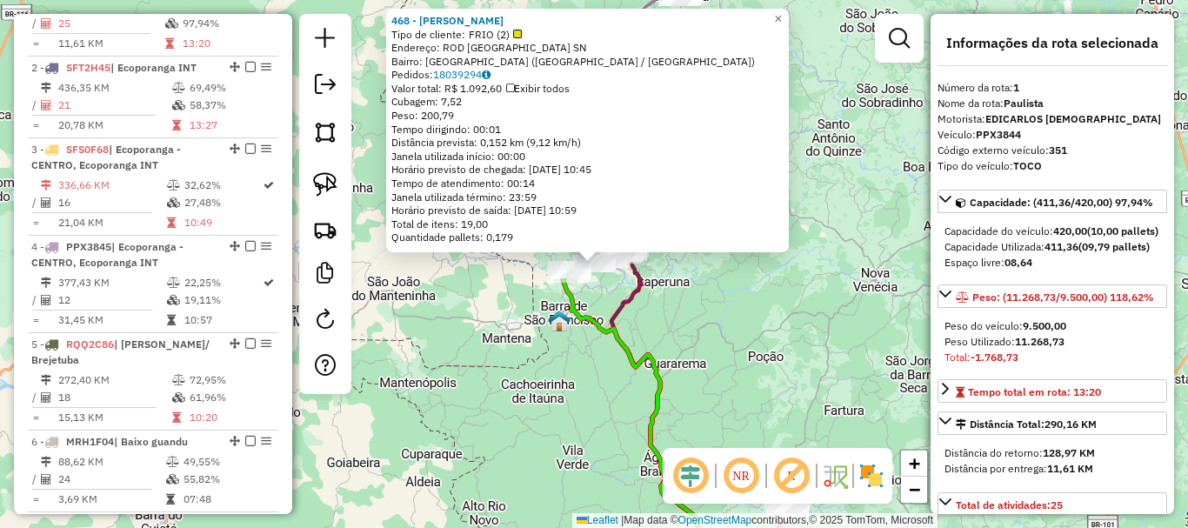
scroll to position [695, 0]
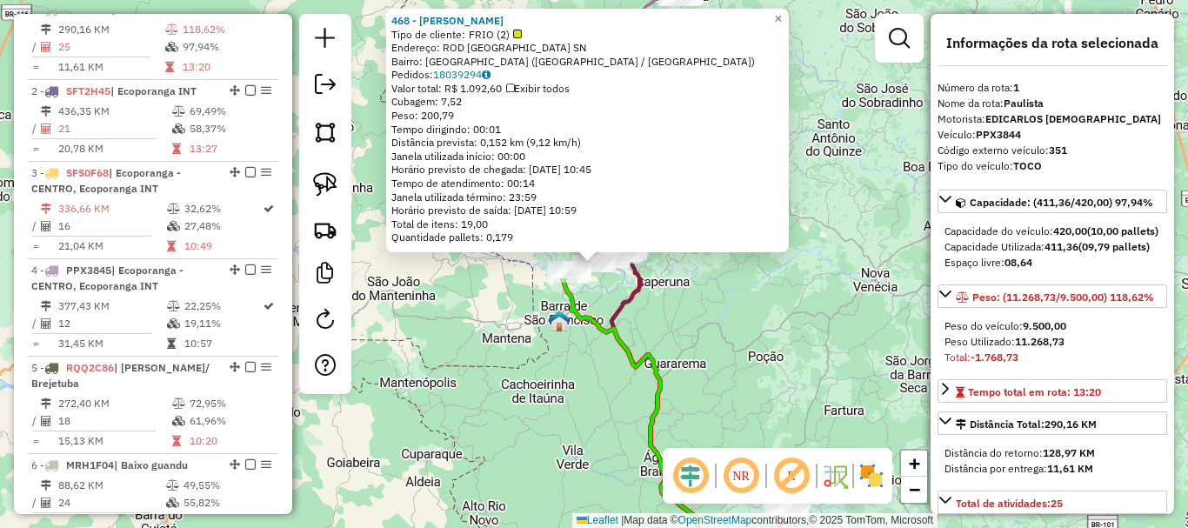
click at [763, 333] on div "468 - MIRIAN CRISTO MARCIA Tipo de cliente: FRIO (2) Endereço: ROD BARRA DE SAP…" at bounding box center [594, 264] width 1188 height 528
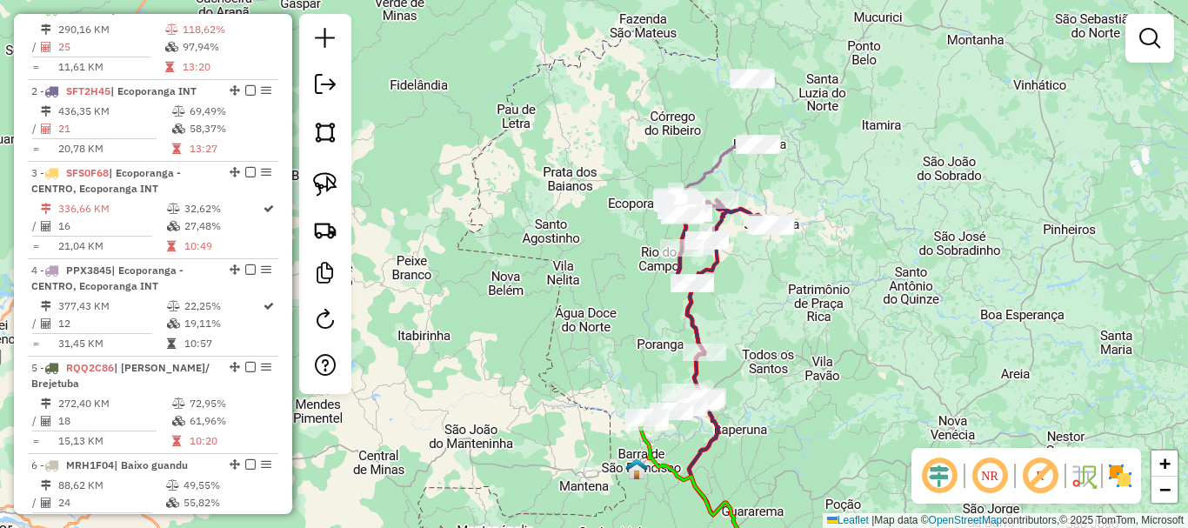
drag, startPoint x: 714, startPoint y: 225, endPoint x: 807, endPoint y: 419, distance: 215.1
click at [807, 419] on div "Janela de atendimento Grade de atendimento Capacidade Transportadoras Veículos …" at bounding box center [594, 264] width 1188 height 528
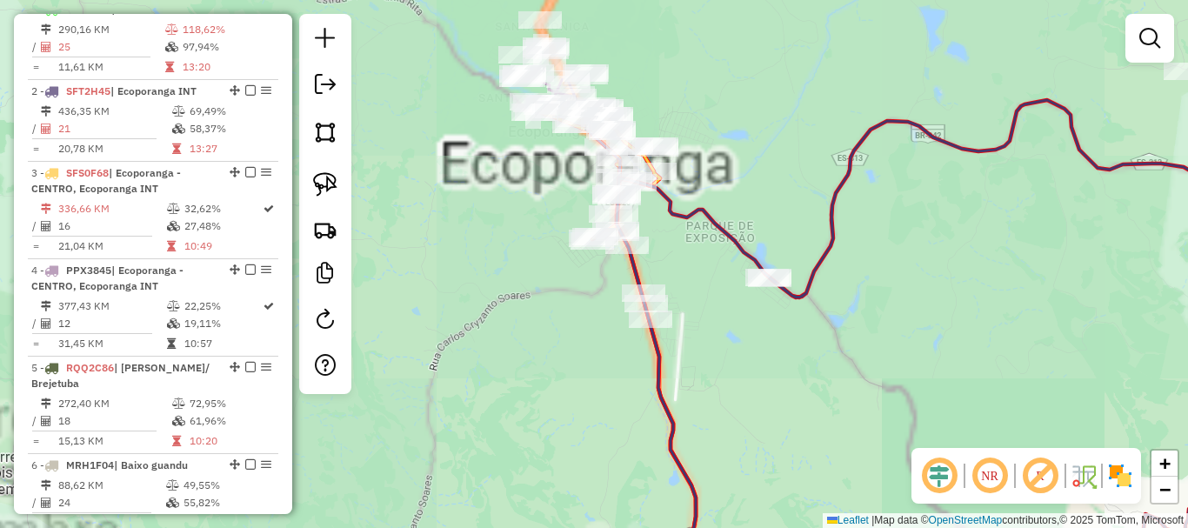
drag, startPoint x: 701, startPoint y: 157, endPoint x: 798, endPoint y: 293, distance: 167.2
click at [812, 289] on icon at bounding box center [1017, 394] width 801 height 633
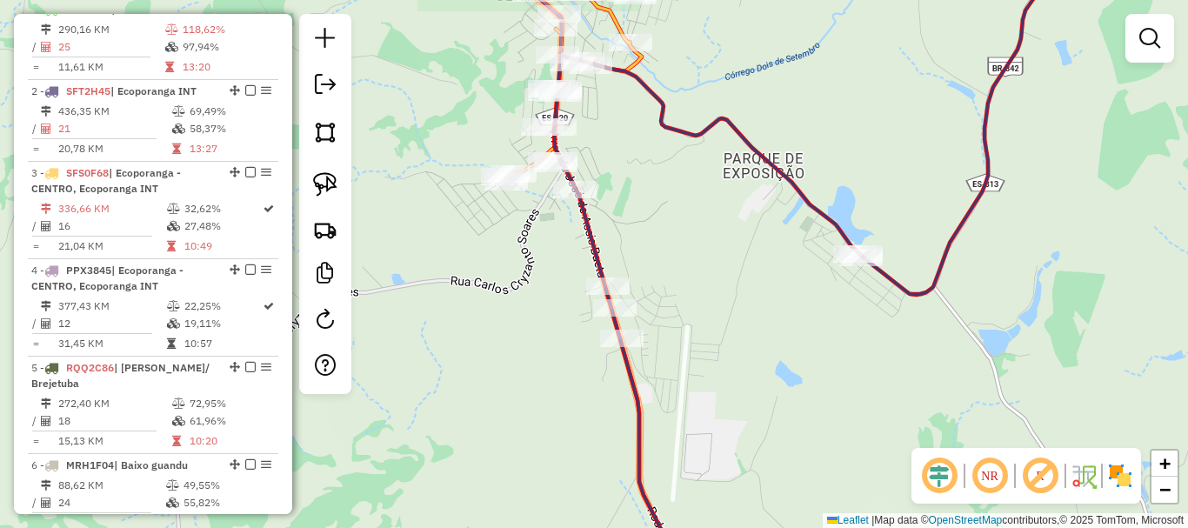
drag, startPoint x: 677, startPoint y: 303, endPoint x: 632, endPoint y: 253, distance: 66.5
click at [632, 253] on div "Janela de atendimento Grade de atendimento Capacidade Transportadoras Veículos …" at bounding box center [594, 264] width 1188 height 528
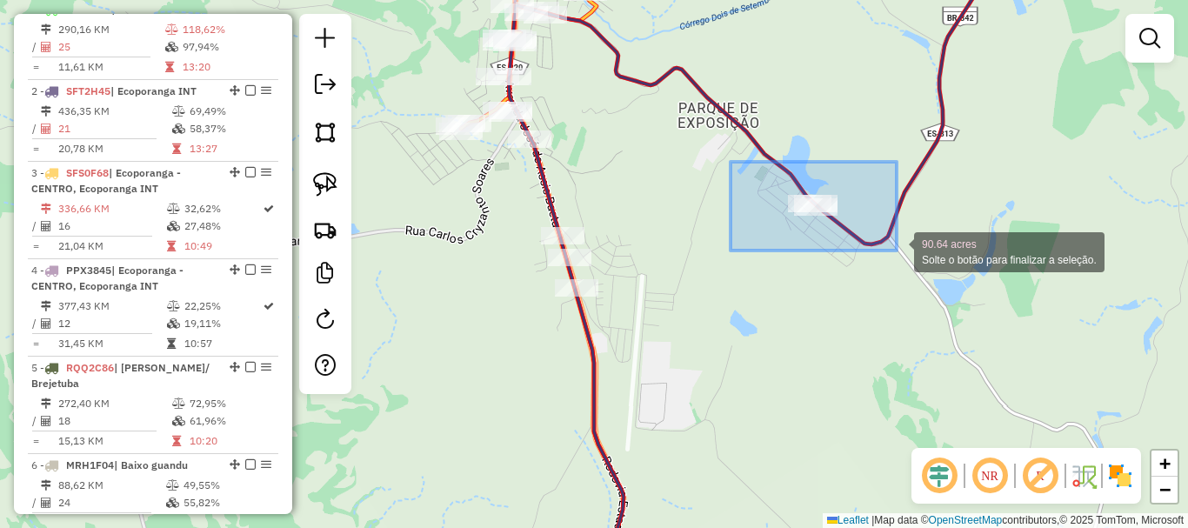
drag, startPoint x: 731, startPoint y: 162, endPoint x: 918, endPoint y: 264, distance: 212.9
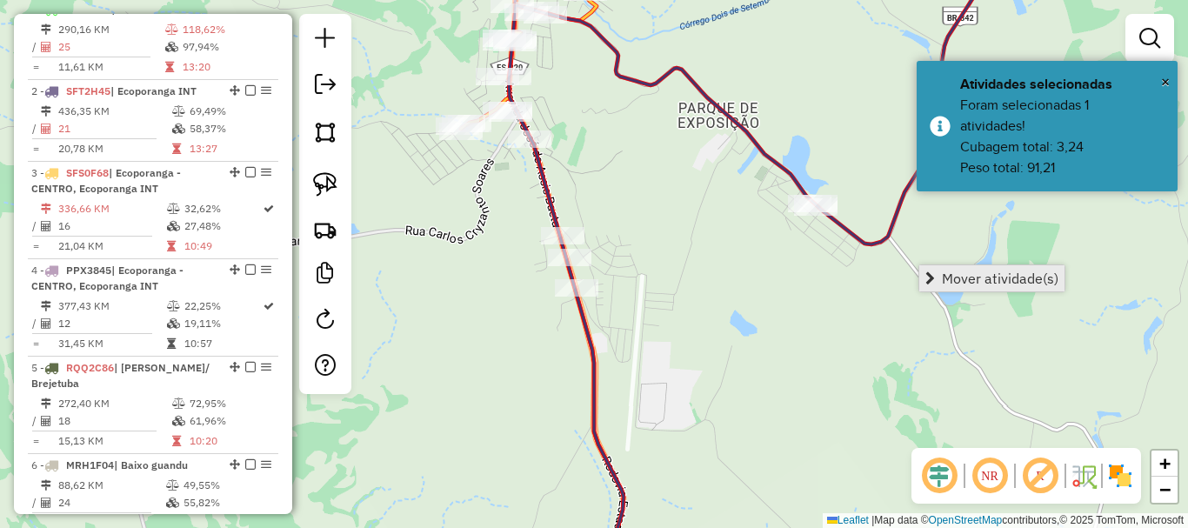
click at [961, 278] on span "Mover atividade(s)" at bounding box center [1000, 278] width 117 height 14
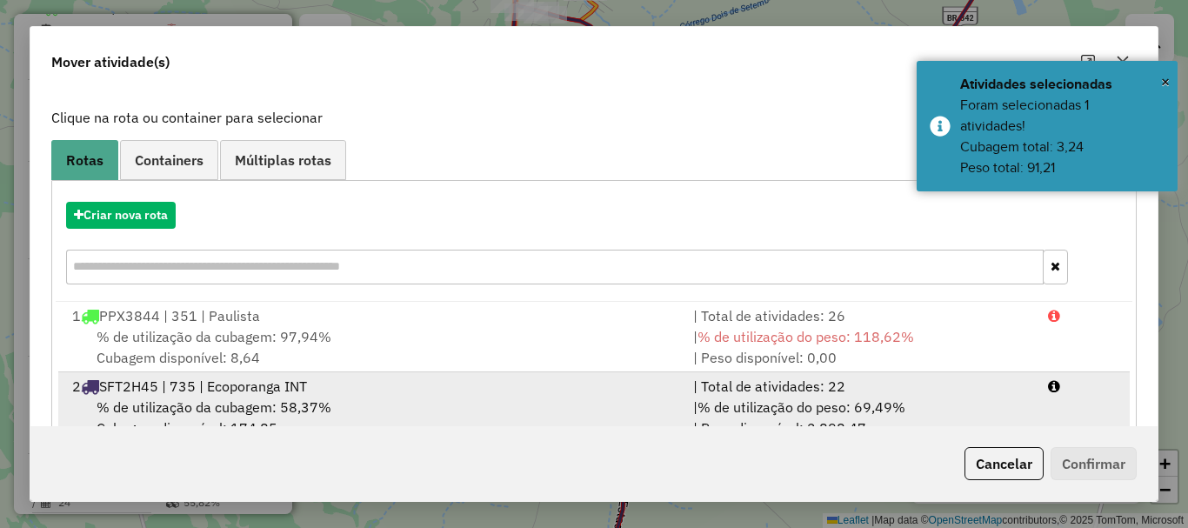
scroll to position [174, 0]
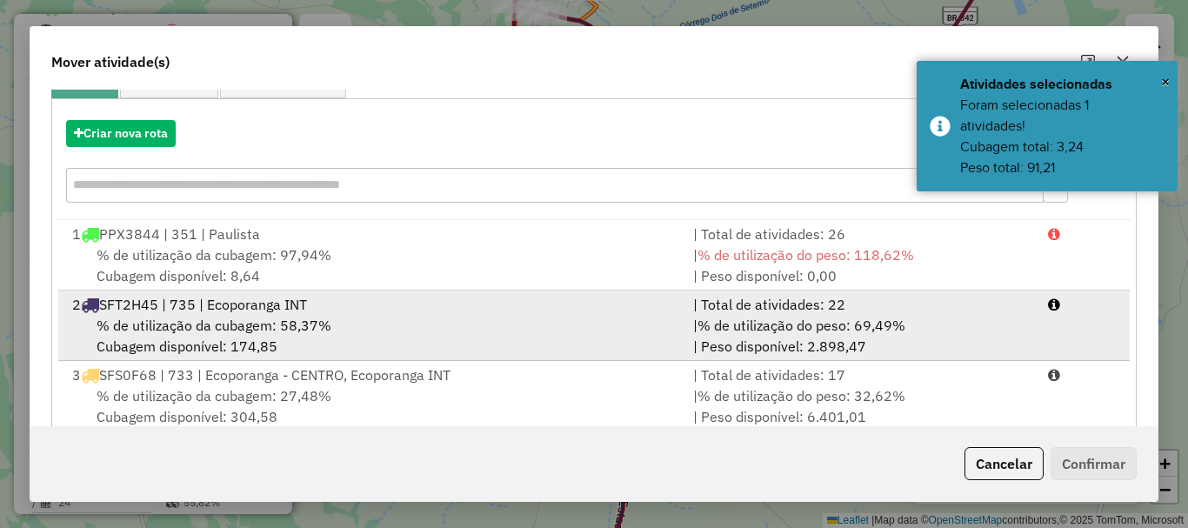
click at [244, 328] on span "% de utilização da cubagem: 58,37%" at bounding box center [214, 325] width 235 height 17
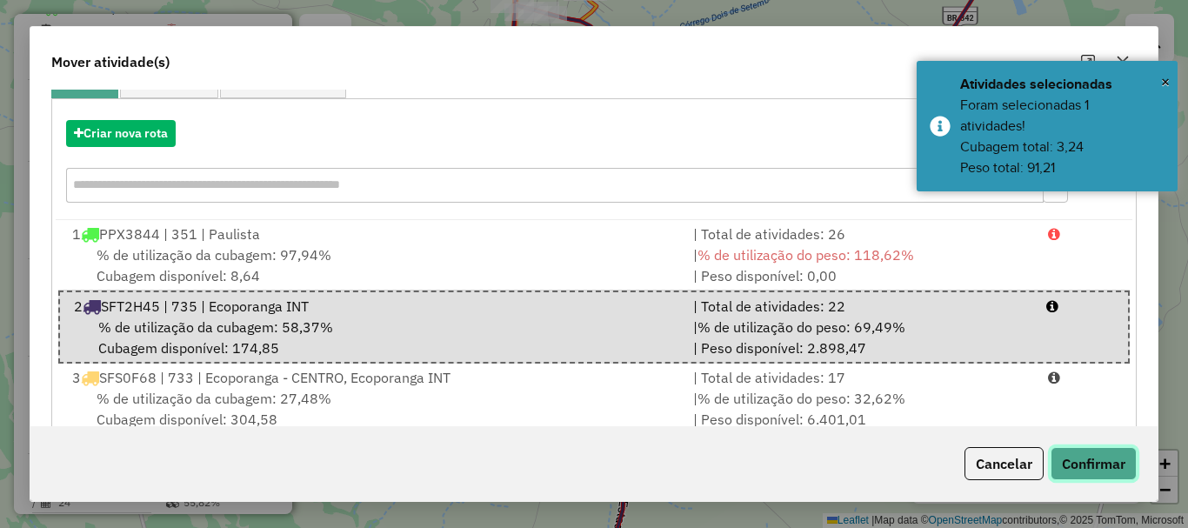
click at [1093, 457] on button "Confirmar" at bounding box center [1094, 463] width 86 height 33
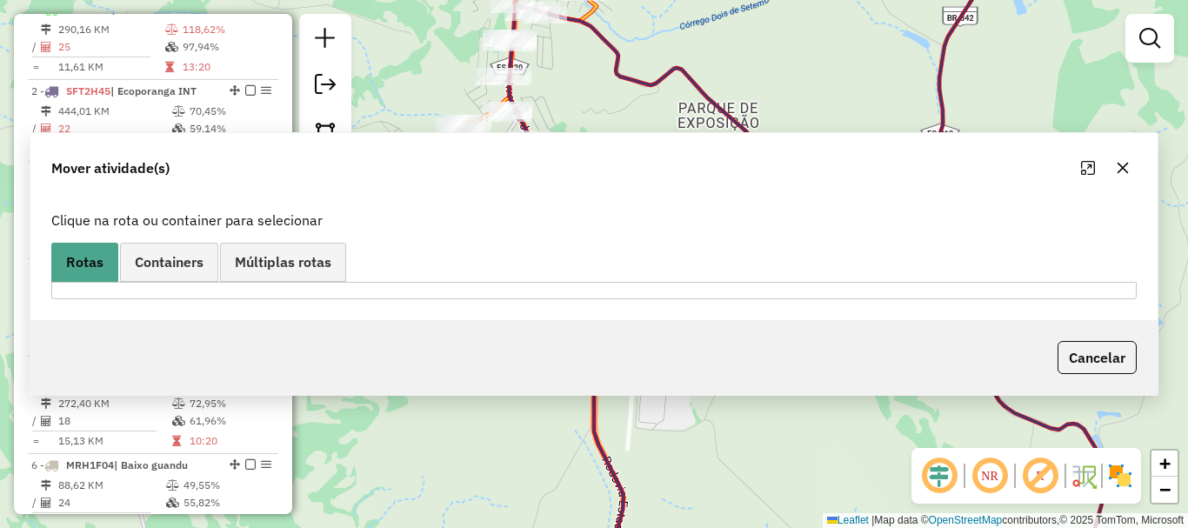
scroll to position [0, 0]
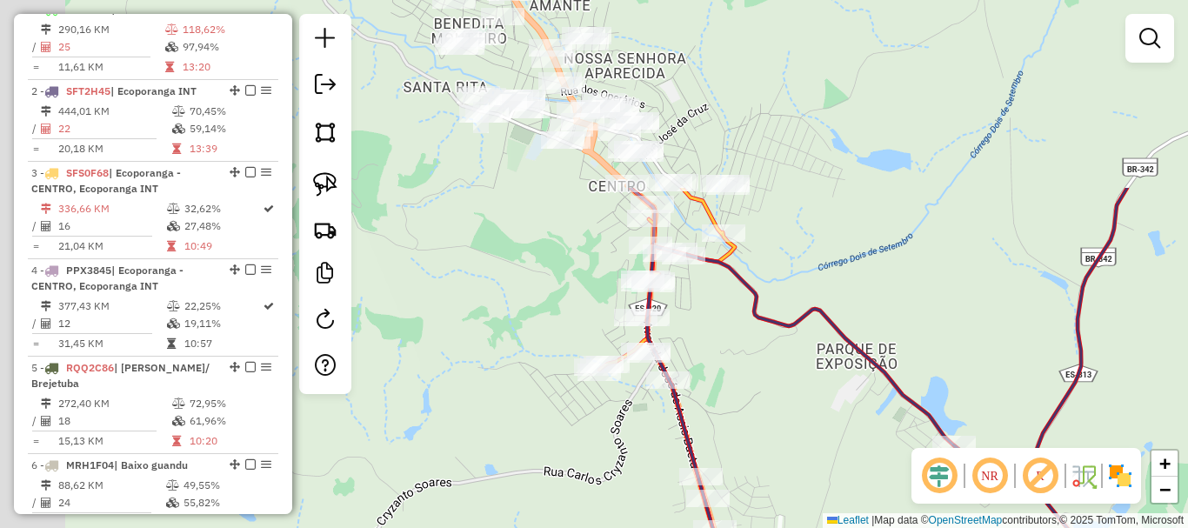
drag, startPoint x: 704, startPoint y: 317, endPoint x: 751, endPoint y: 450, distance: 140.3
click at [751, 450] on div "Janela de atendimento Grade de atendimento Capacidade Transportadoras Veículos …" at bounding box center [594, 264] width 1188 height 528
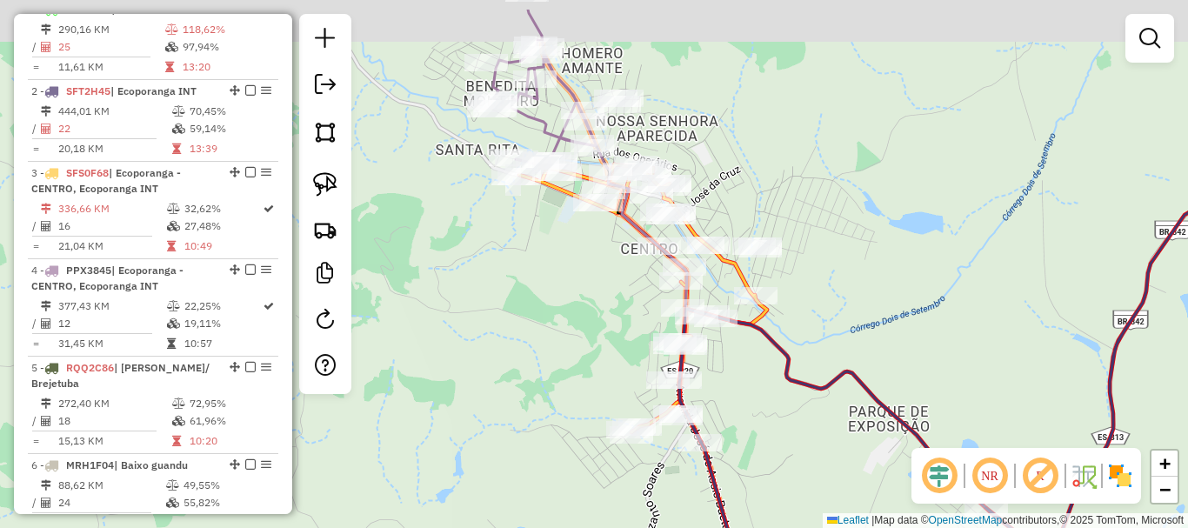
drag, startPoint x: 771, startPoint y: 371, endPoint x: 861, endPoint y: 562, distance: 211.6
click at [861, 527] on html "Aguarde... Pop-up bloqueado! Seu navegador bloqueou automáticamente a abertura …" at bounding box center [594, 264] width 1188 height 528
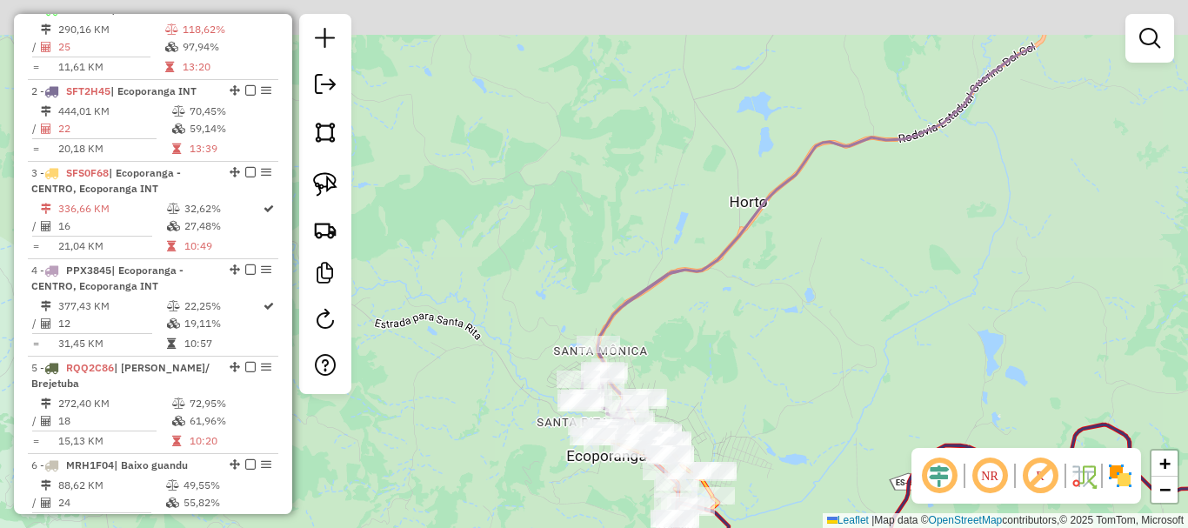
drag, startPoint x: 739, startPoint y: 337, endPoint x: 588, endPoint y: 485, distance: 211.6
click at [590, 485] on div "Janela de atendimento Grade de atendimento Capacidade Transportadoras Veículos …" at bounding box center [594, 264] width 1188 height 528
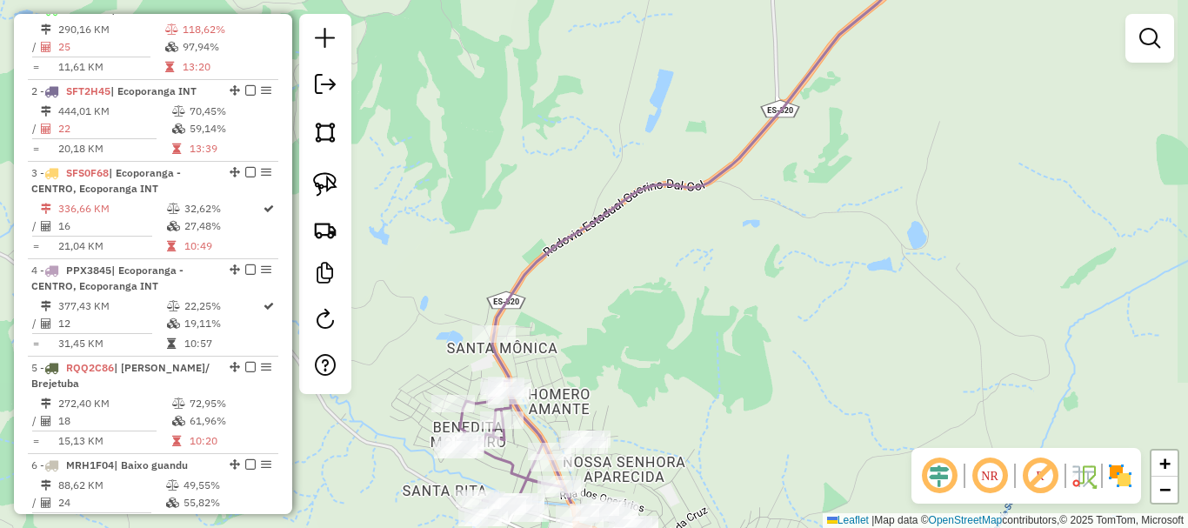
drag, startPoint x: 586, startPoint y: 361, endPoint x: 625, endPoint y: 215, distance: 151.3
click at [619, 217] on div "Janela de atendimento Grade de atendimento Capacidade Transportadoras Veículos …" at bounding box center [594, 264] width 1188 height 528
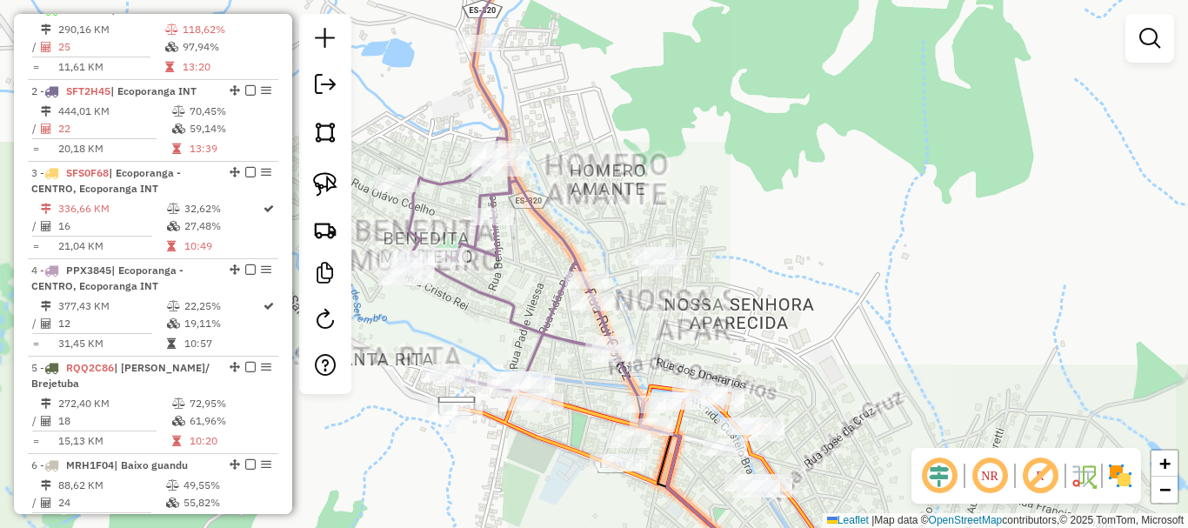
drag, startPoint x: 697, startPoint y: 312, endPoint x: 758, endPoint y: 315, distance: 61.8
click at [757, 314] on div "Janela de atendimento Grade de atendimento Capacidade Transportadoras Veículos …" at bounding box center [594, 264] width 1188 height 528
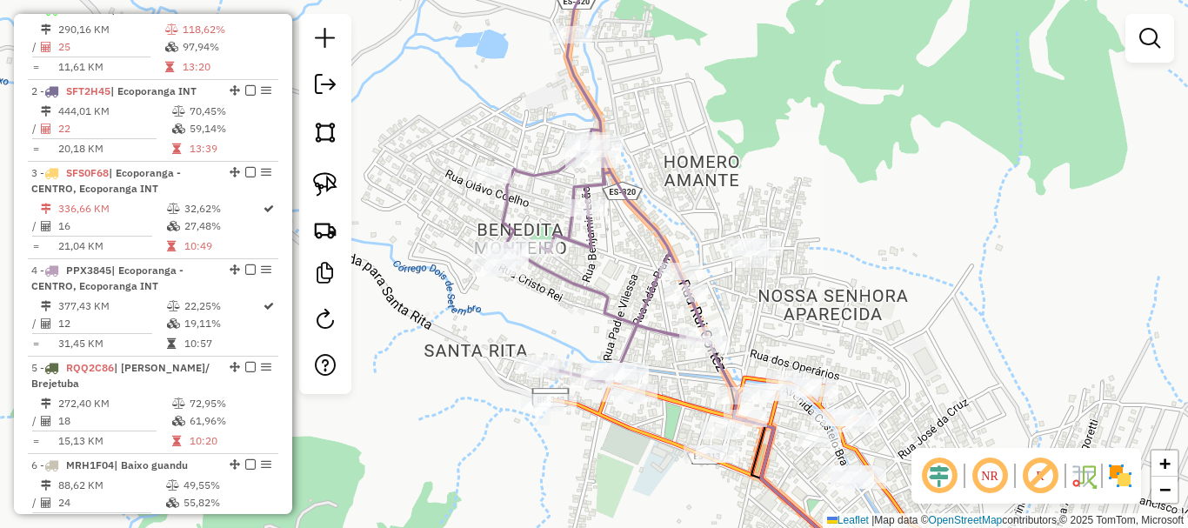
drag, startPoint x: 551, startPoint y: 335, endPoint x: 605, endPoint y: 356, distance: 58.6
click at [605, 356] on div "Rota 4 - Placa PPX3845 15100 - BAR DO TIAO Janela de atendimento Grade de atend…" at bounding box center [594, 264] width 1188 height 528
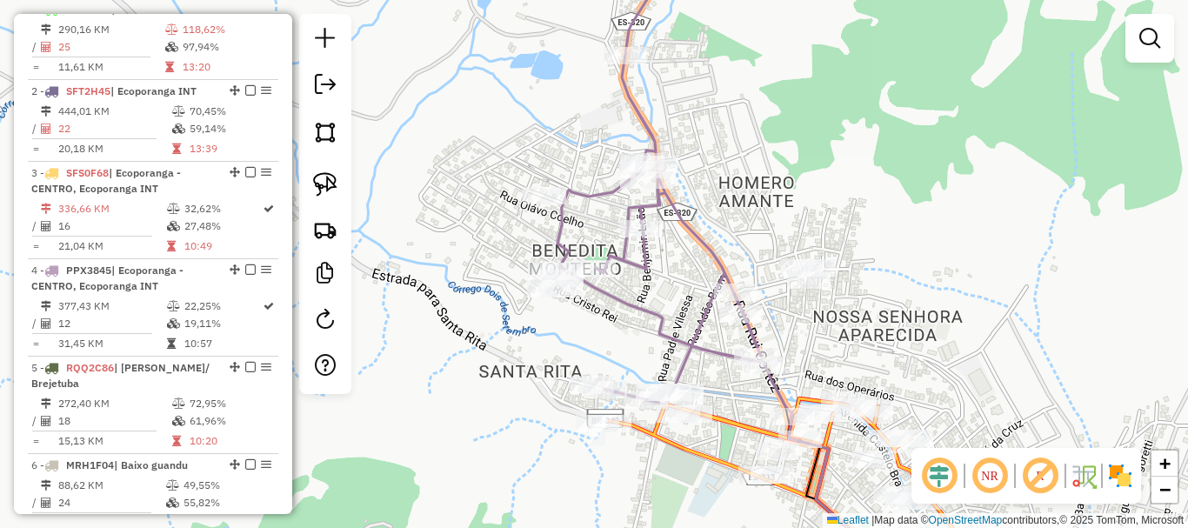
click at [524, 116] on div "Rota 4 - Placa PPX3845 5818 - NILDA CAETANO PIMENT Janela de atendimento Grade …" at bounding box center [594, 264] width 1188 height 528
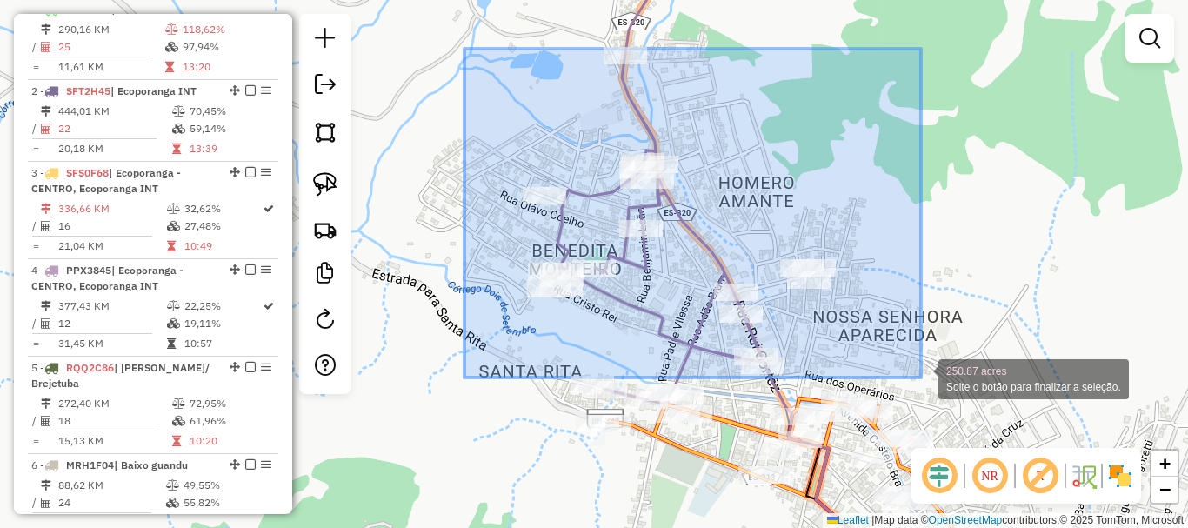
drag, startPoint x: 524, startPoint y: 66, endPoint x: 921, endPoint y: 377, distance: 504.9
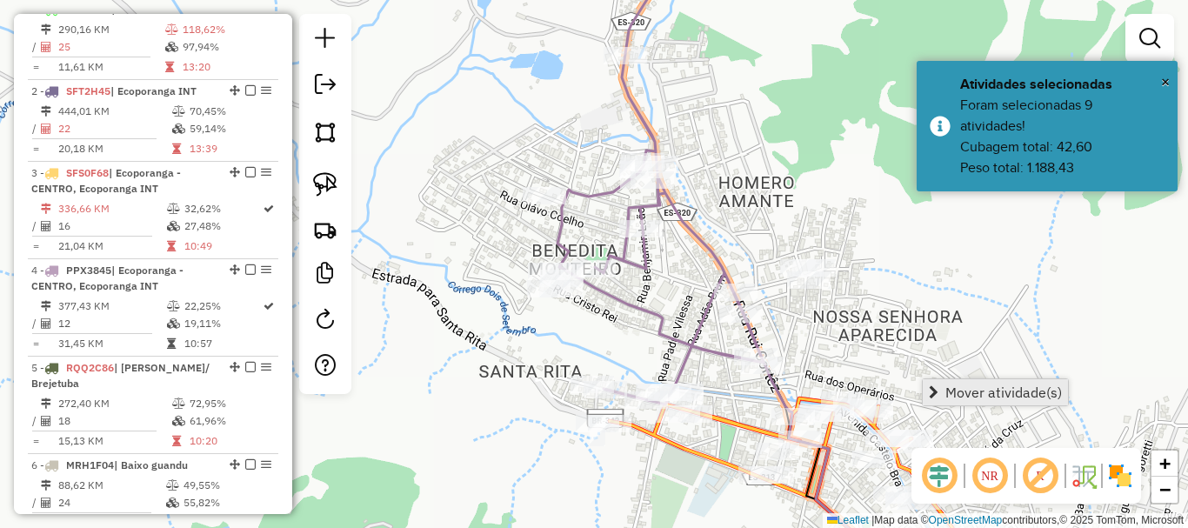
click at [981, 397] on span "Mover atividade(s)" at bounding box center [1003, 392] width 117 height 14
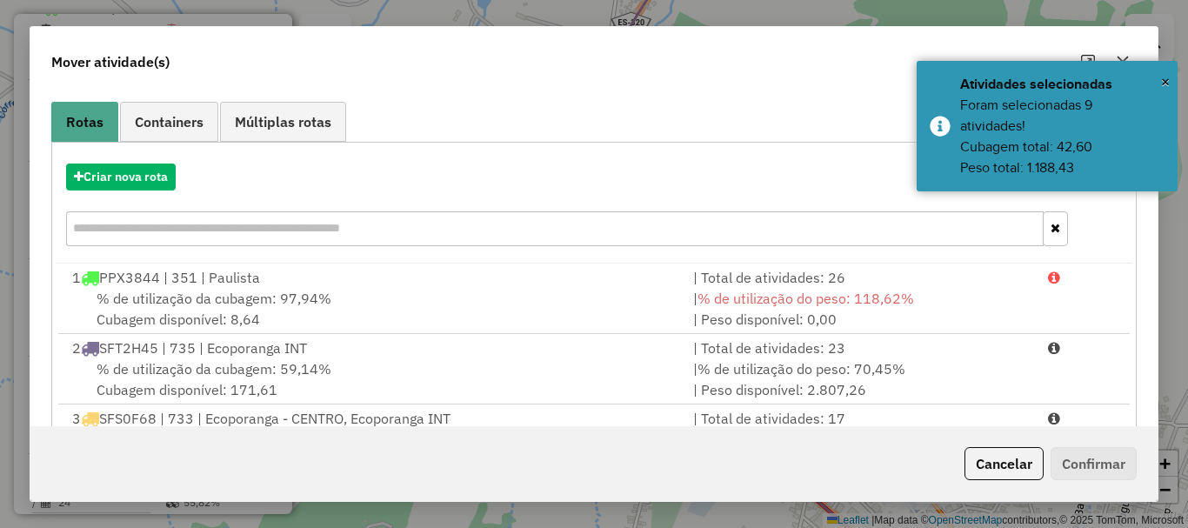
scroll to position [345, 0]
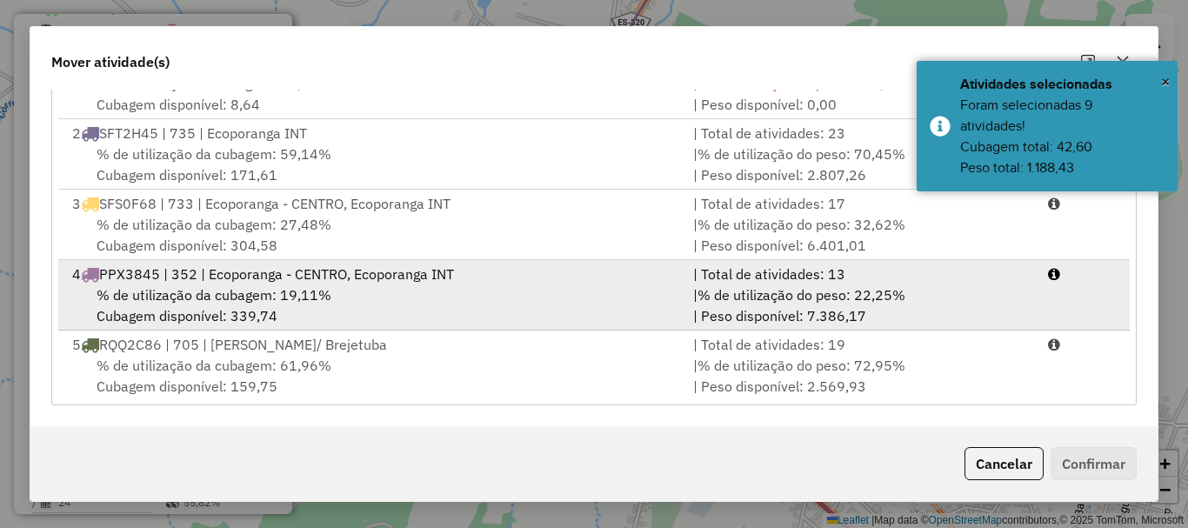
click at [190, 278] on span "PPX3845 | 352 | Ecoporanga - CENTRO, Ecoporanga INT" at bounding box center [276, 273] width 355 height 17
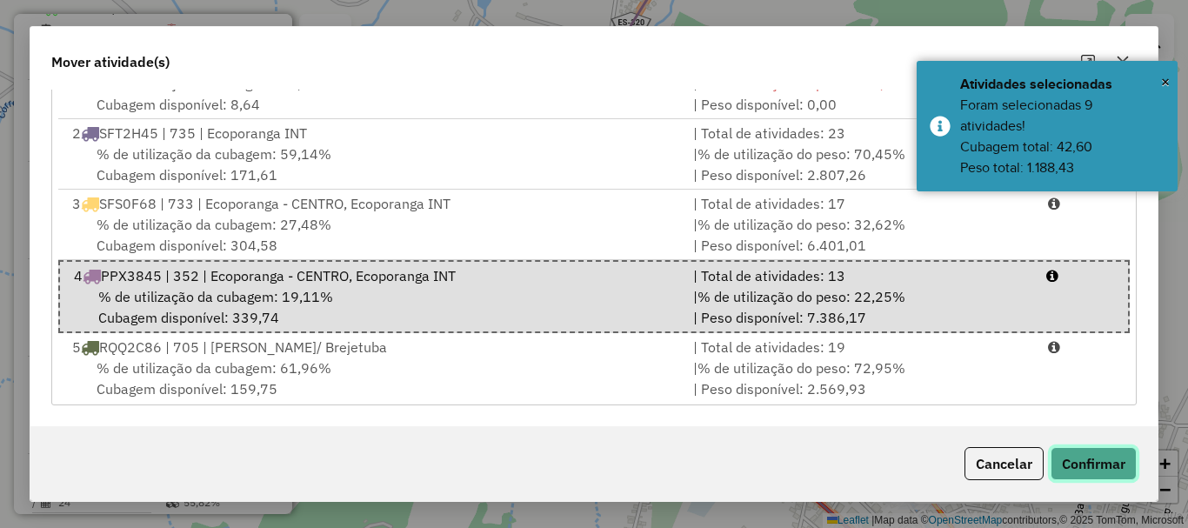
drag, startPoint x: 1090, startPoint y: 465, endPoint x: 1066, endPoint y: 448, distance: 29.2
click at [1091, 466] on button "Confirmar" at bounding box center [1094, 463] width 86 height 33
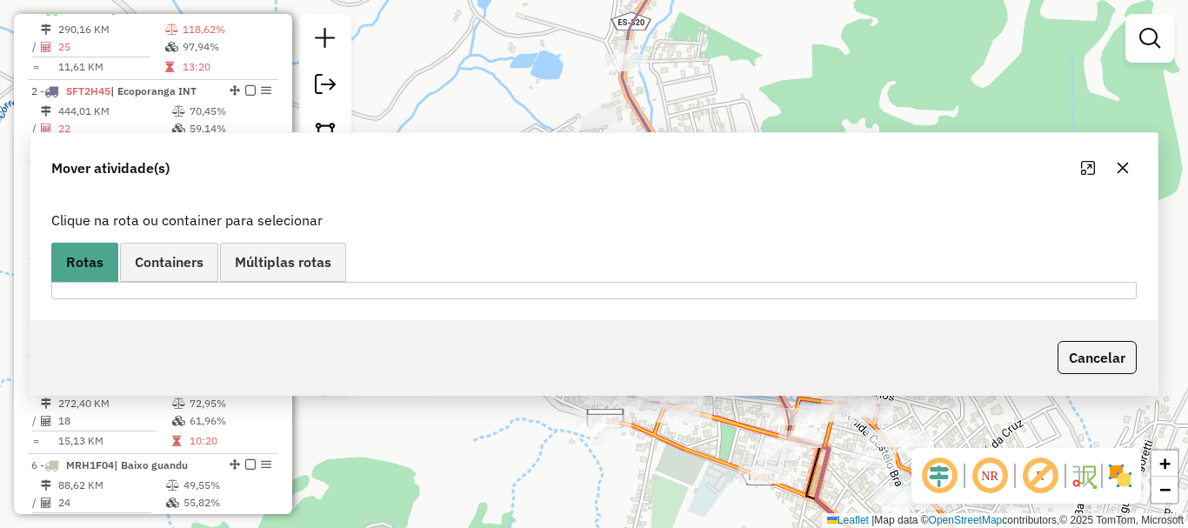
scroll to position [0, 0]
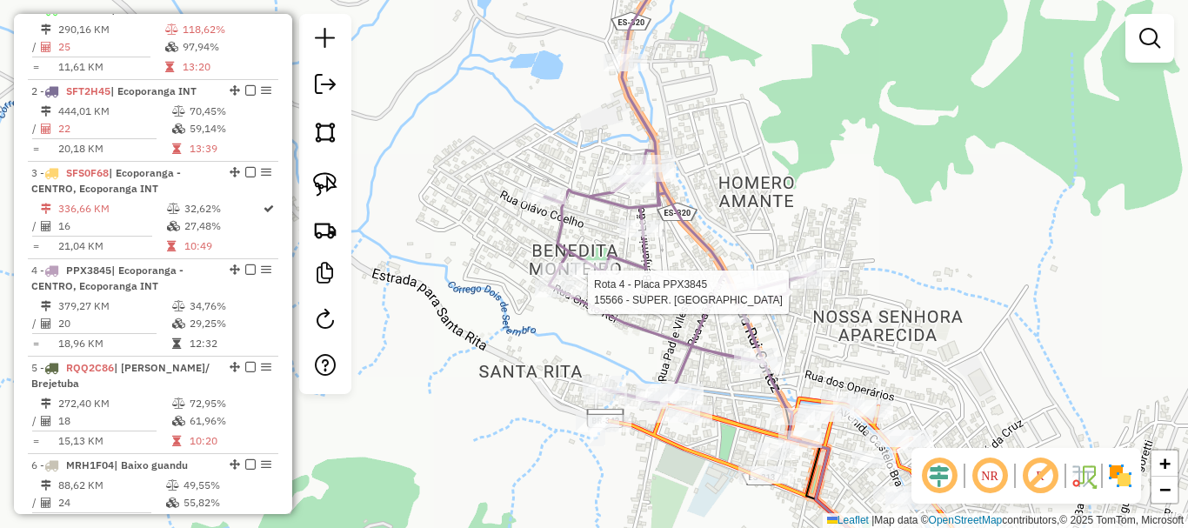
click at [727, 301] on div at bounding box center [735, 292] width 43 height 17
select select "**********"
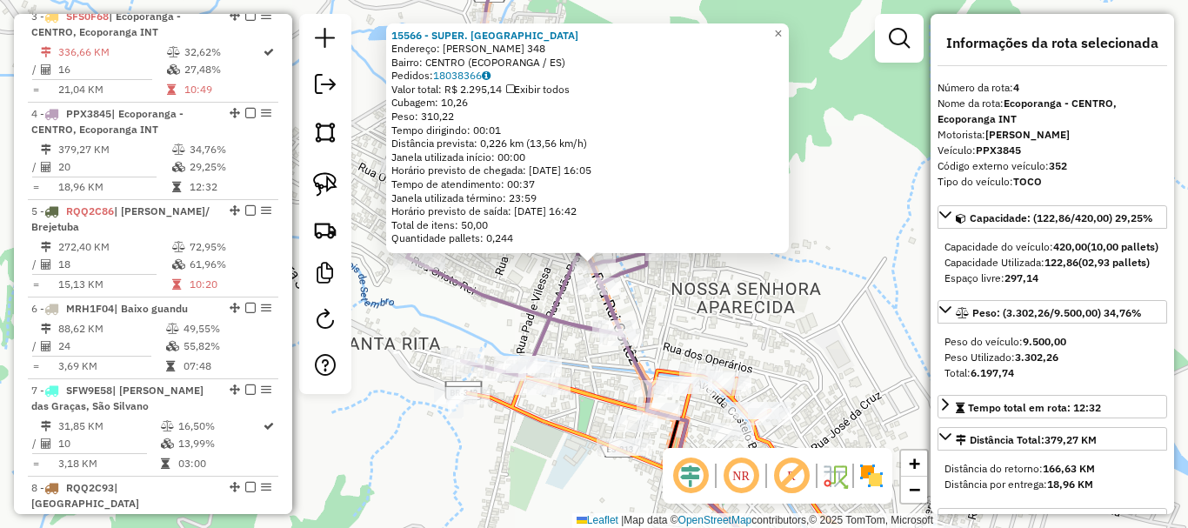
scroll to position [956, 0]
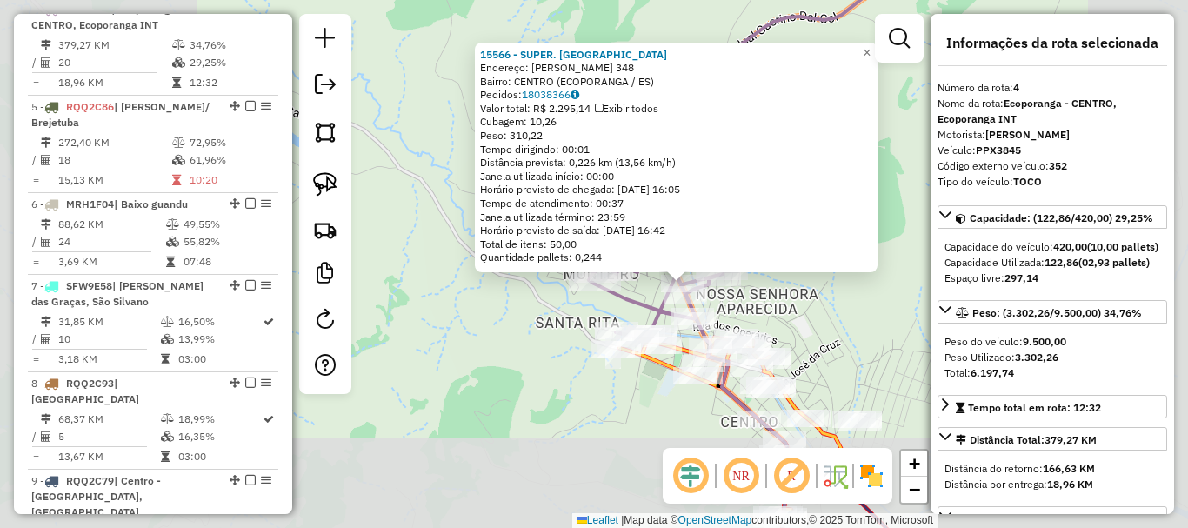
click at [838, 310] on div "15566 - SUPER. FALQUETI Endereço: RUI CORTES 348 Bairro: CENTRO (ECOPORANGA / E…" at bounding box center [594, 264] width 1188 height 528
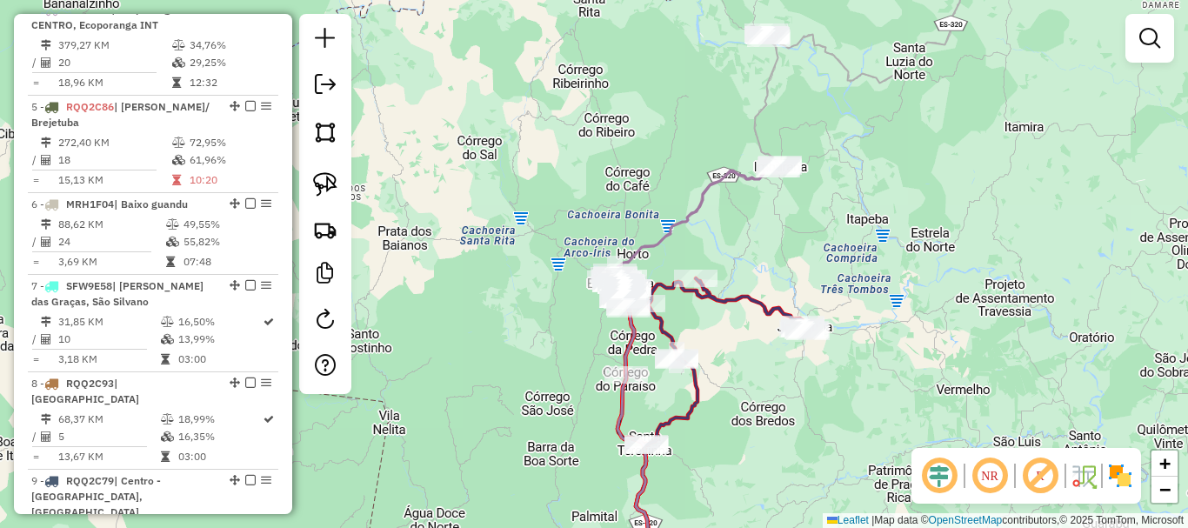
drag, startPoint x: 870, startPoint y: 228, endPoint x: 810, endPoint y: 357, distance: 142.8
click at [832, 358] on div "Janela de atendimento Grade de atendimento Capacidade Transportadoras Veículos …" at bounding box center [594, 264] width 1188 height 528
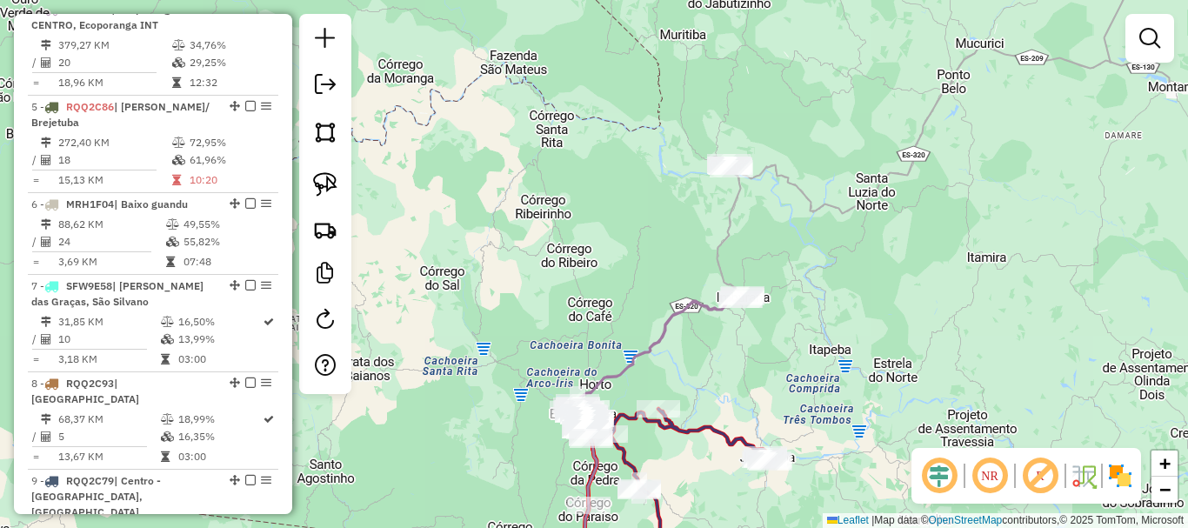
drag, startPoint x: 651, startPoint y: 210, endPoint x: 656, endPoint y: 186, distance: 24.9
click at [653, 210] on div "Janela de atendimento Grade de atendimento Capacidade Transportadoras Veículos …" at bounding box center [594, 264] width 1188 height 528
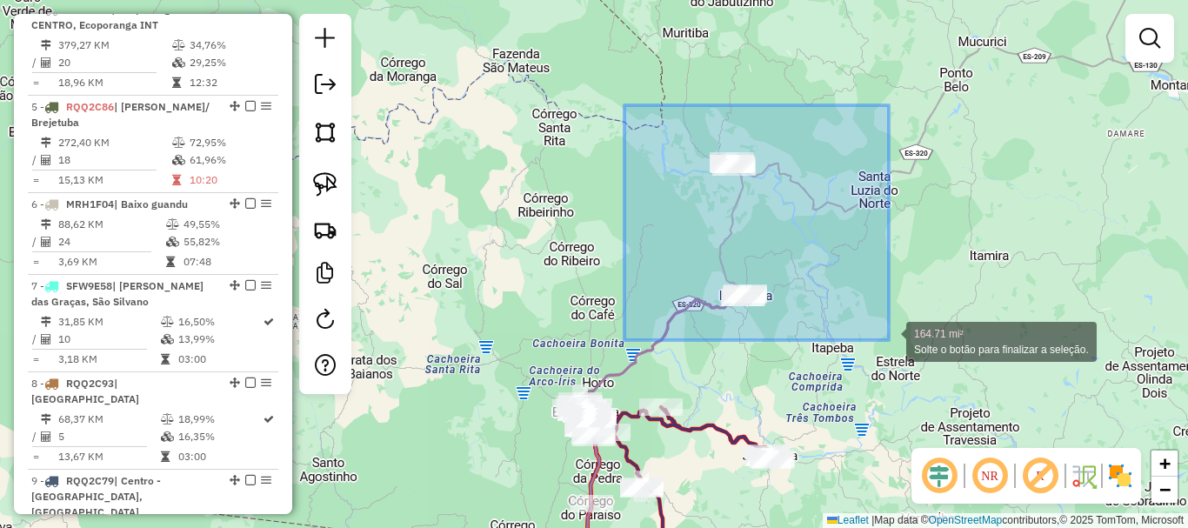
drag, startPoint x: 741, startPoint y: 181, endPoint x: 890, endPoint y: 340, distance: 217.8
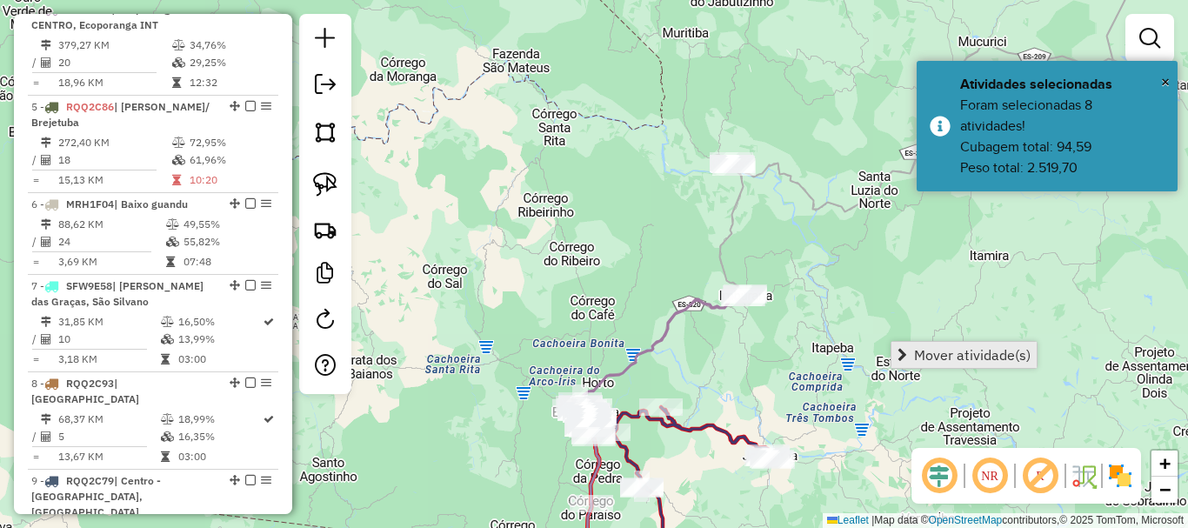
click at [965, 348] on span "Mover atividade(s)" at bounding box center [972, 355] width 117 height 14
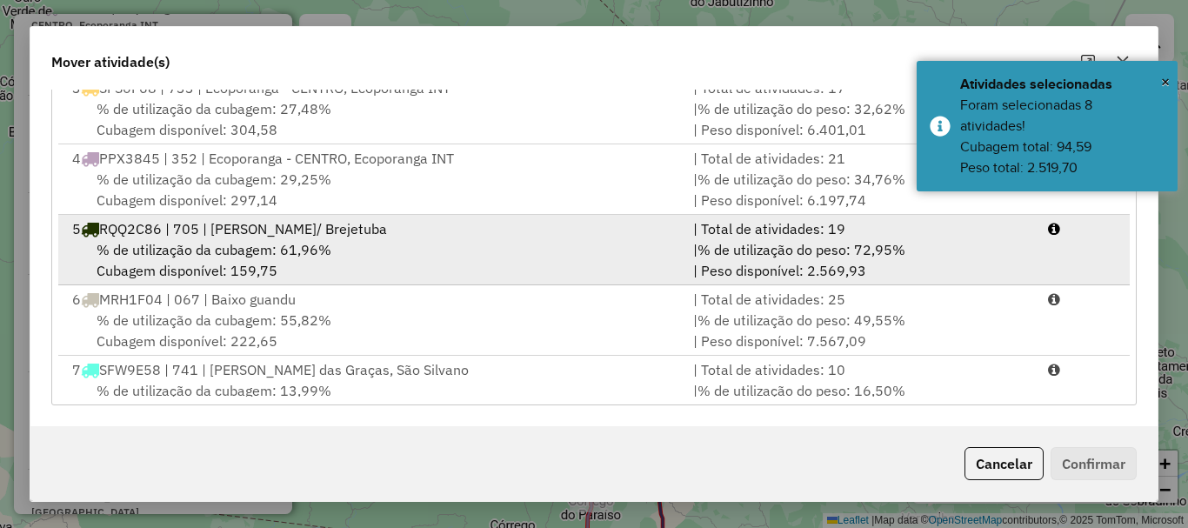
scroll to position [87, 0]
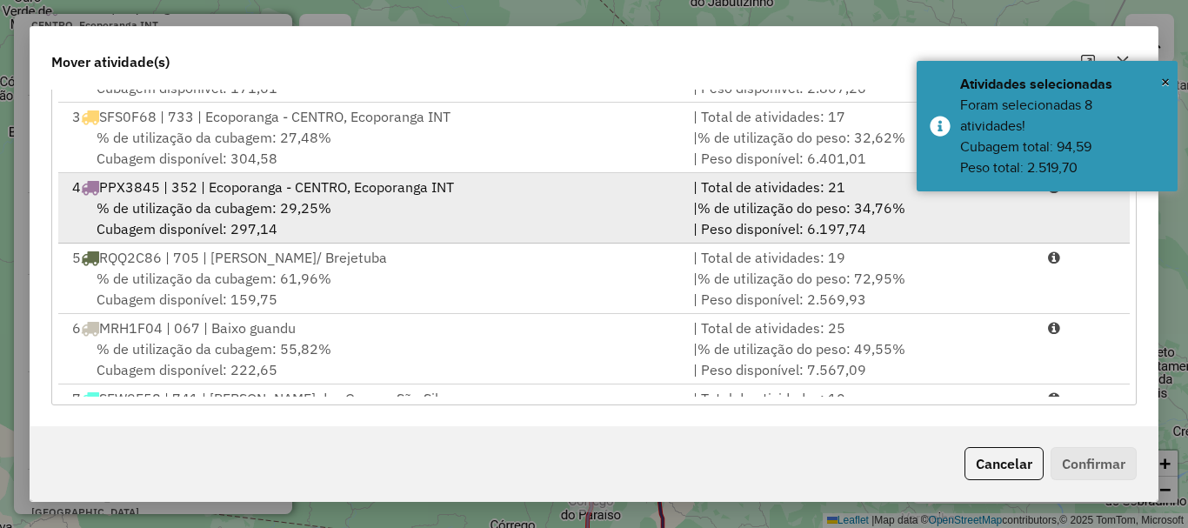
click at [179, 213] on span "% de utilização da cubagem: 29,25%" at bounding box center [214, 207] width 235 height 17
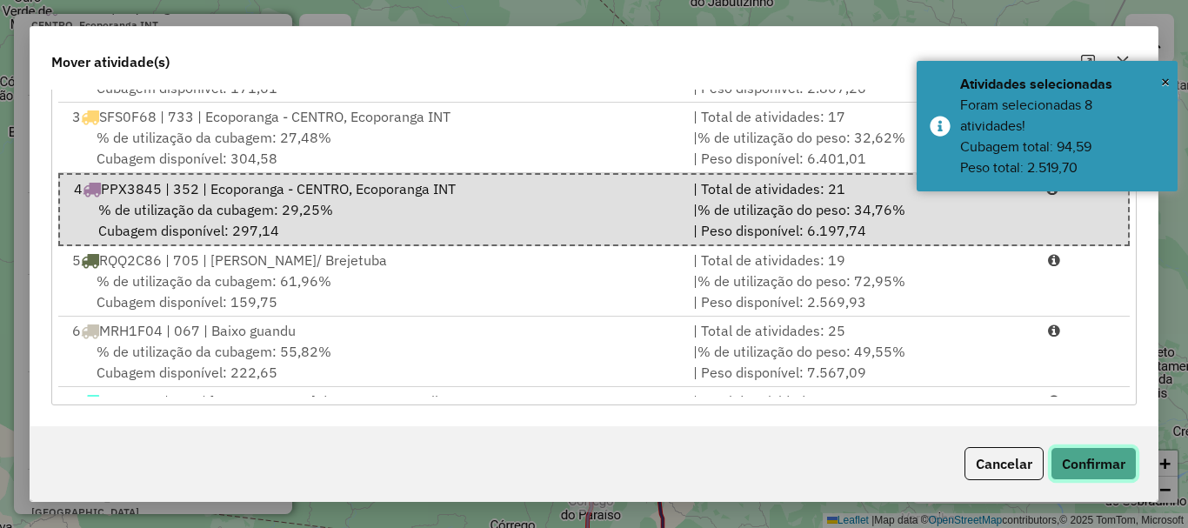
click at [1067, 459] on button "Confirmar" at bounding box center [1094, 463] width 86 height 33
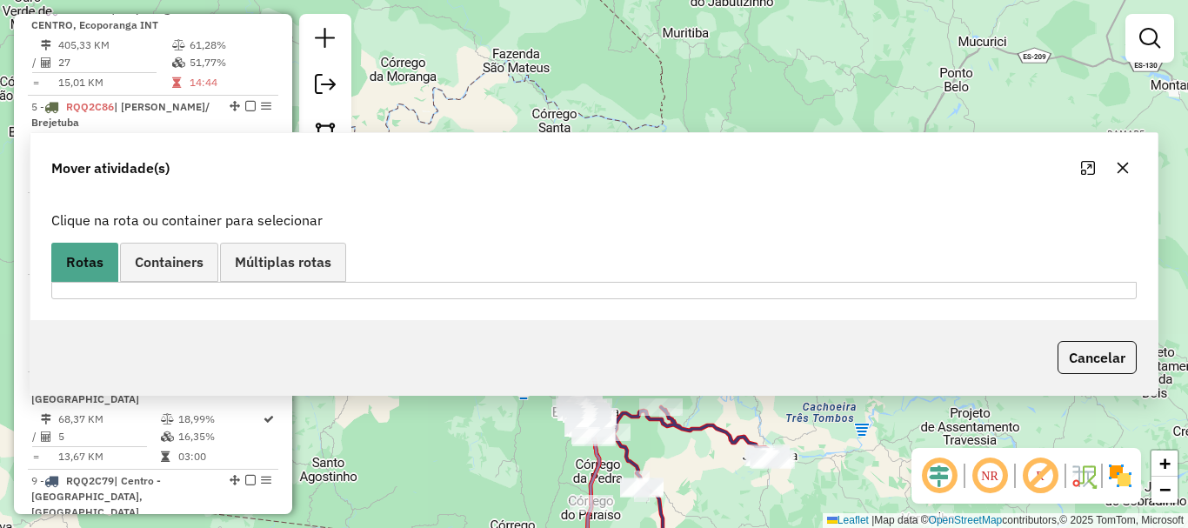
scroll to position [0, 0]
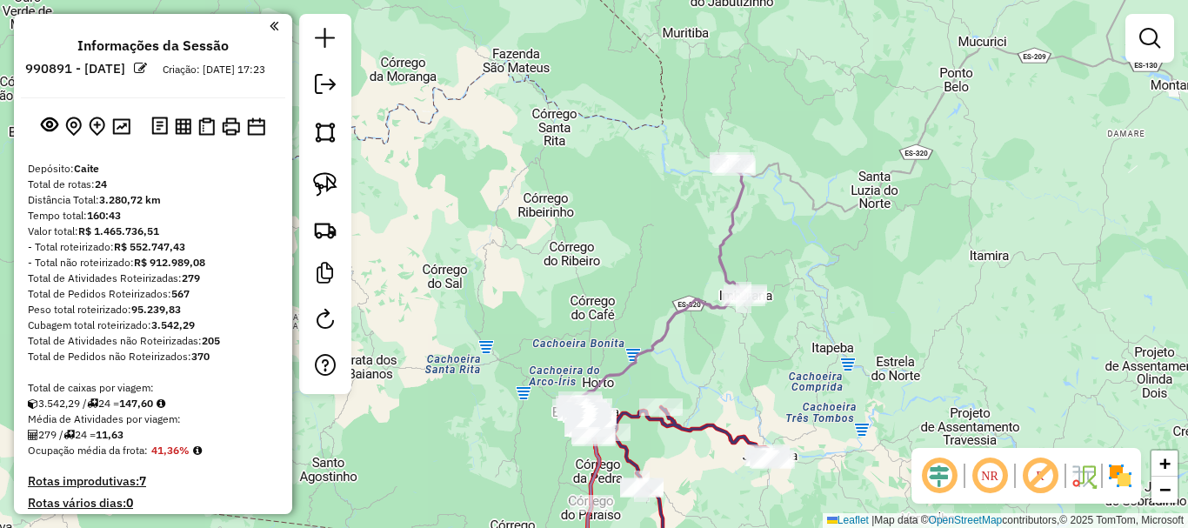
scroll to position [956, 0]
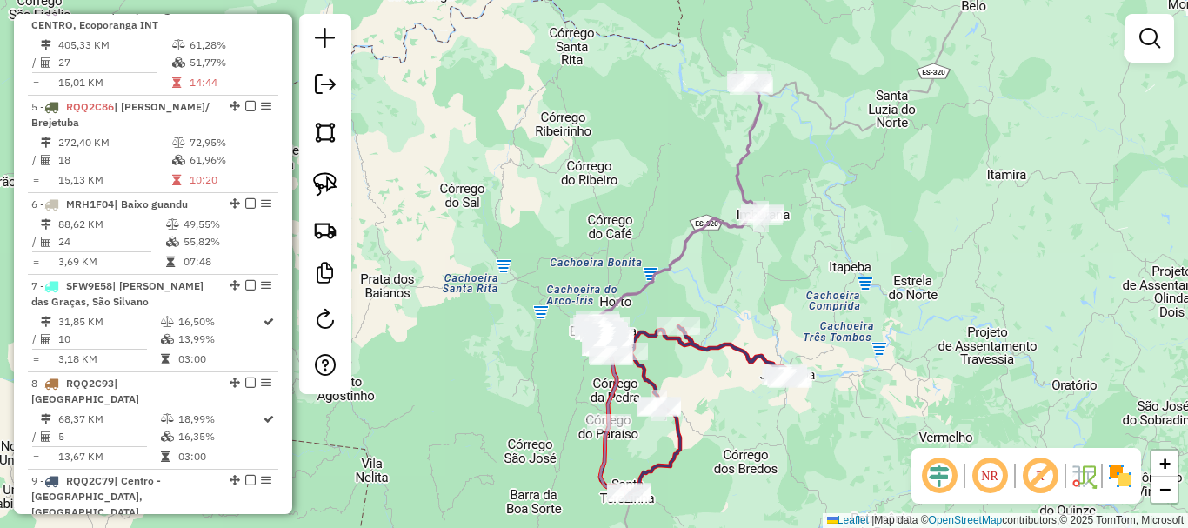
click at [828, 282] on div "Janela de atendimento Grade de atendimento Capacidade Transportadoras Veículos …" at bounding box center [594, 264] width 1188 height 528
select select "**********"
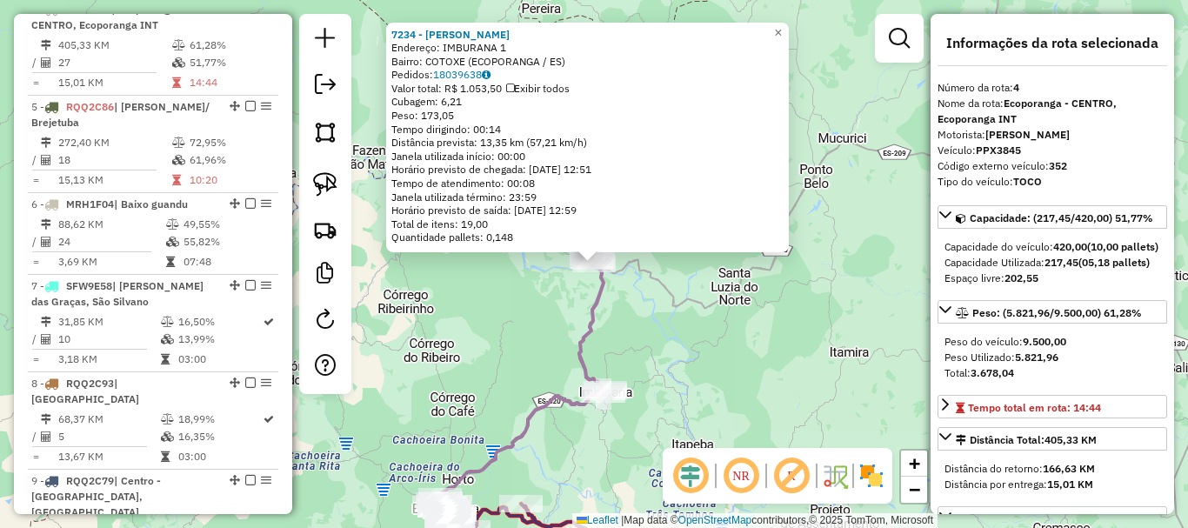
drag, startPoint x: 775, startPoint y: 309, endPoint x: 858, endPoint y: 126, distance: 200.8
click at [858, 126] on div "7234 - MARCOS ALVES DE SOUZ Endereço: IMBURANA 1 Bairro: COTOXE (ECOPORANGA / E…" at bounding box center [594, 264] width 1188 height 528
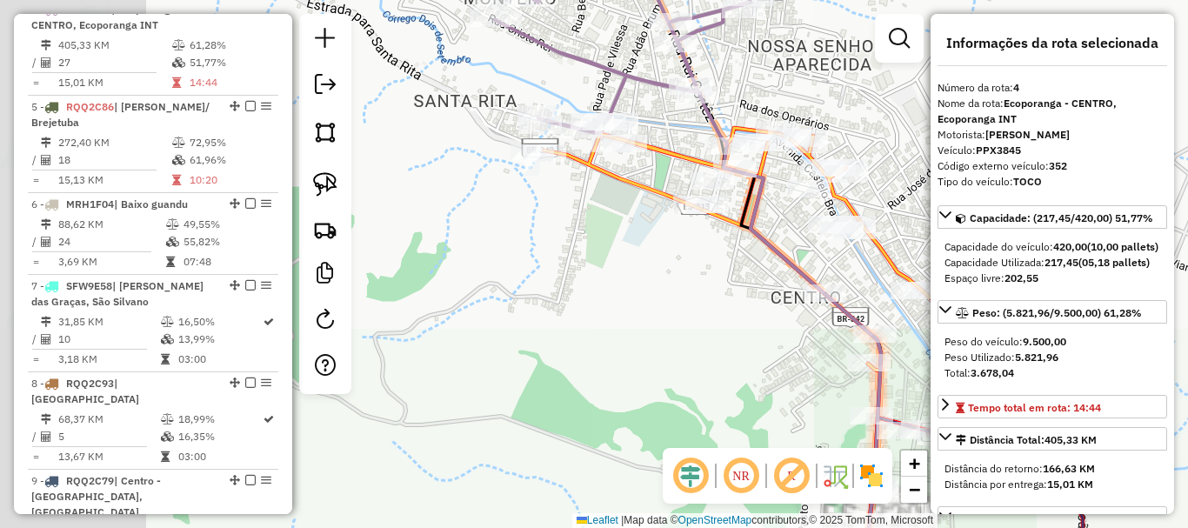
drag, startPoint x: 499, startPoint y: 310, endPoint x: 671, endPoint y: 293, distance: 173.0
click at [673, 316] on div "7234 - MARCOS ALVES DE SOUZ Endereço: IMBURANA 1 Bairro: COTOXE (ECOPORANGA / E…" at bounding box center [594, 264] width 1188 height 528
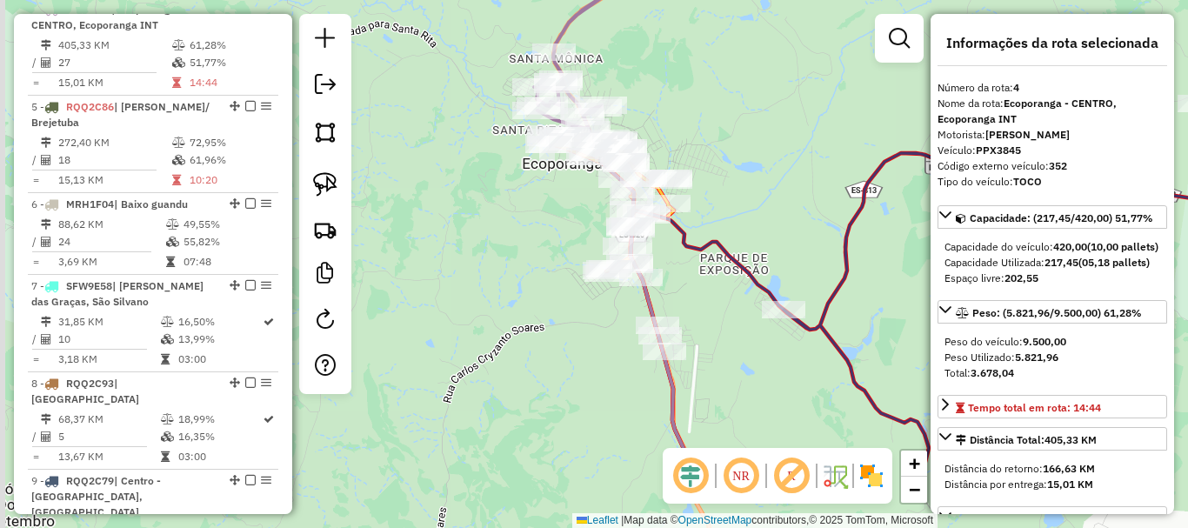
drag, startPoint x: 554, startPoint y: 230, endPoint x: 587, endPoint y: 233, distance: 33.2
click at [556, 212] on div "7234 - MARCOS ALVES DE SOUZ Endereço: IMBURANA 1 Bairro: COTOXE (ECOPORANGA / E…" at bounding box center [594, 264] width 1188 height 528
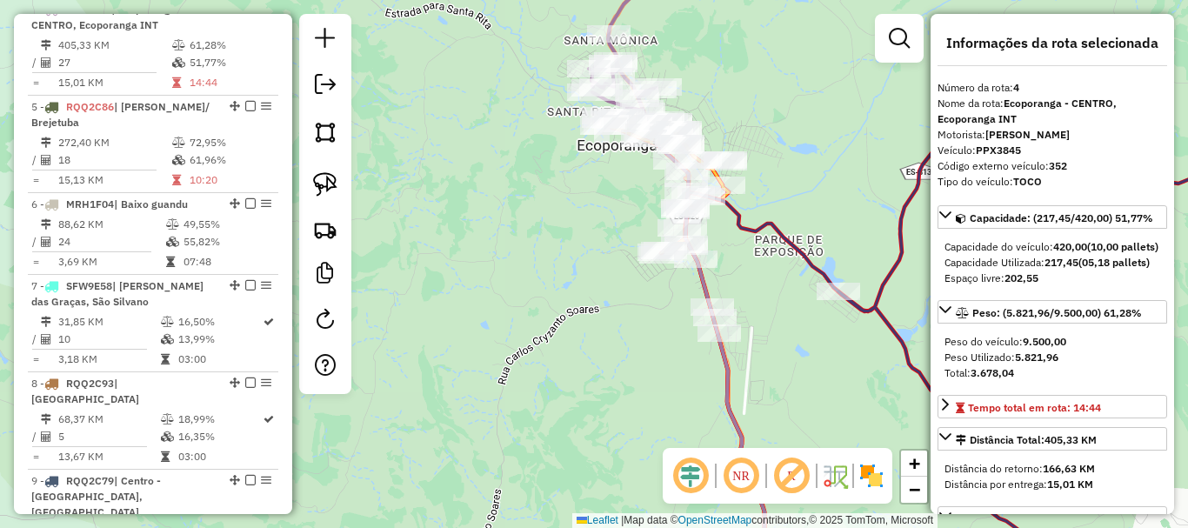
drag, startPoint x: 542, startPoint y: 216, endPoint x: 557, endPoint y: 239, distance: 27.8
click at [557, 238] on div "7234 - MARCOS ALVES DE SOUZ Endereço: IMBURANA 1 Bairro: COTOXE (ECOPORANGA / E…" at bounding box center [594, 264] width 1188 height 528
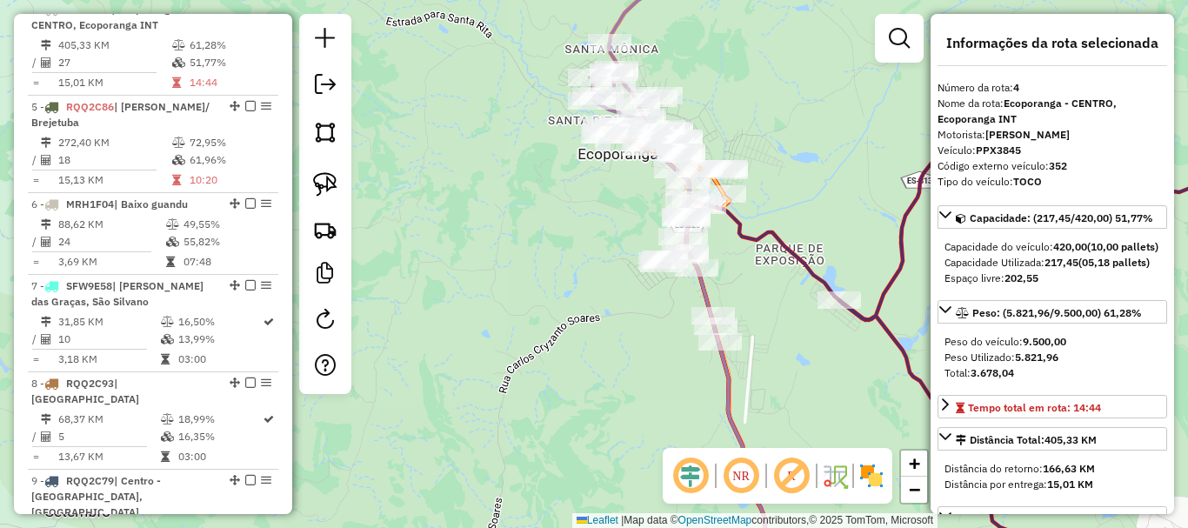
drag, startPoint x: 546, startPoint y: 220, endPoint x: 547, endPoint y: 152, distance: 67.8
click at [546, 217] on div "7234 - MARCOS ALVES DE SOUZ Endereço: IMBURANA 1 Bairro: COTOXE (ECOPORANGA / E…" at bounding box center [594, 264] width 1188 height 528
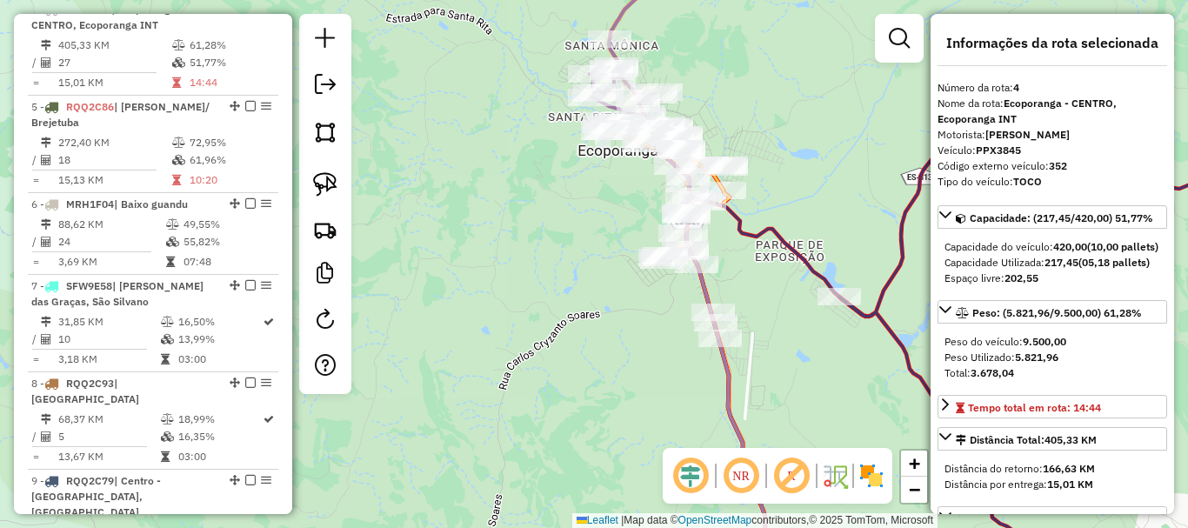
click at [547, 152] on div "7234 - MARCOS ALVES DE SOUZ Endereço: IMBURANA 1 Bairro: COTOXE (ECOPORANGA / E…" at bounding box center [594, 264] width 1188 height 528
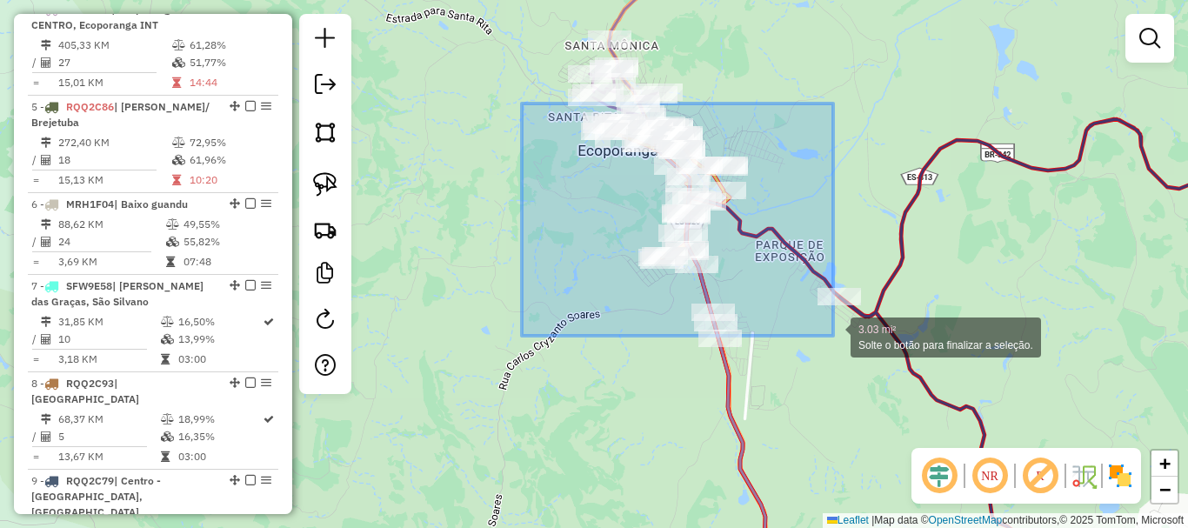
drag, startPoint x: 522, startPoint y: 103, endPoint x: 823, endPoint y: 308, distance: 363.8
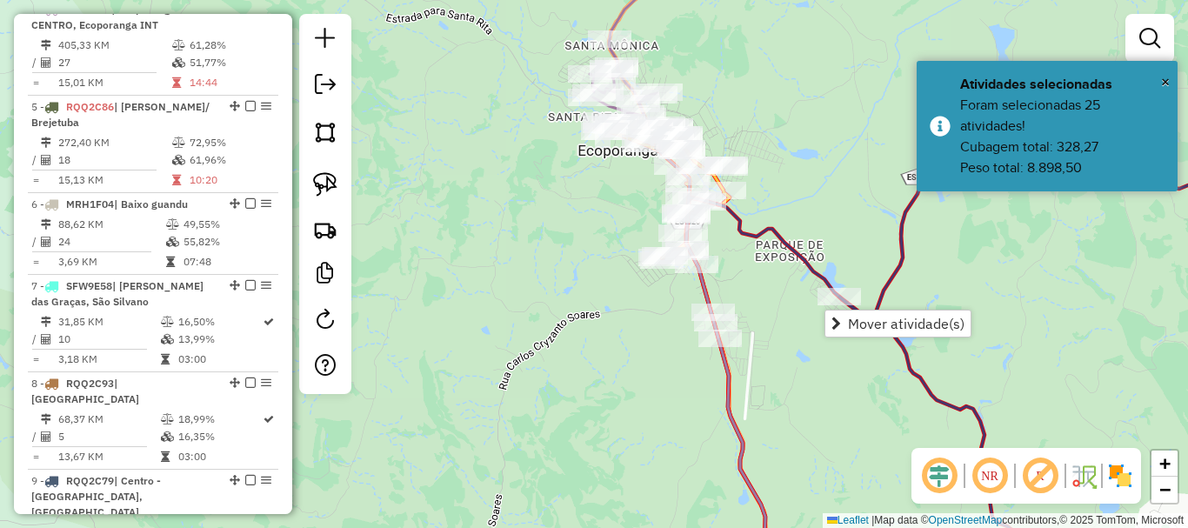
click at [591, 188] on div "Janela de atendimento Grade de atendimento Capacidade Transportadoras Veículos …" at bounding box center [594, 264] width 1188 height 528
click at [558, 143] on div "Janela de atendimento Grade de atendimento Capacidade Transportadoras Veículos …" at bounding box center [594, 264] width 1188 height 528
click at [537, 118] on div "Janela de atendimento Grade de atendimento Capacidade Transportadoras Veículos …" at bounding box center [594, 264] width 1188 height 528
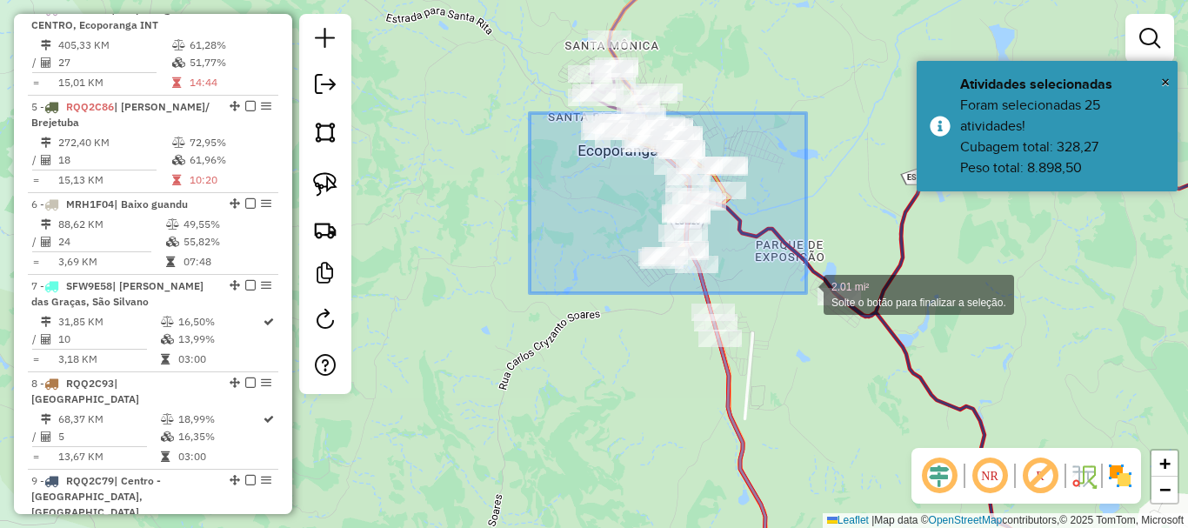
drag, startPoint x: 530, startPoint y: 113, endPoint x: 806, endPoint y: 293, distance: 330.0
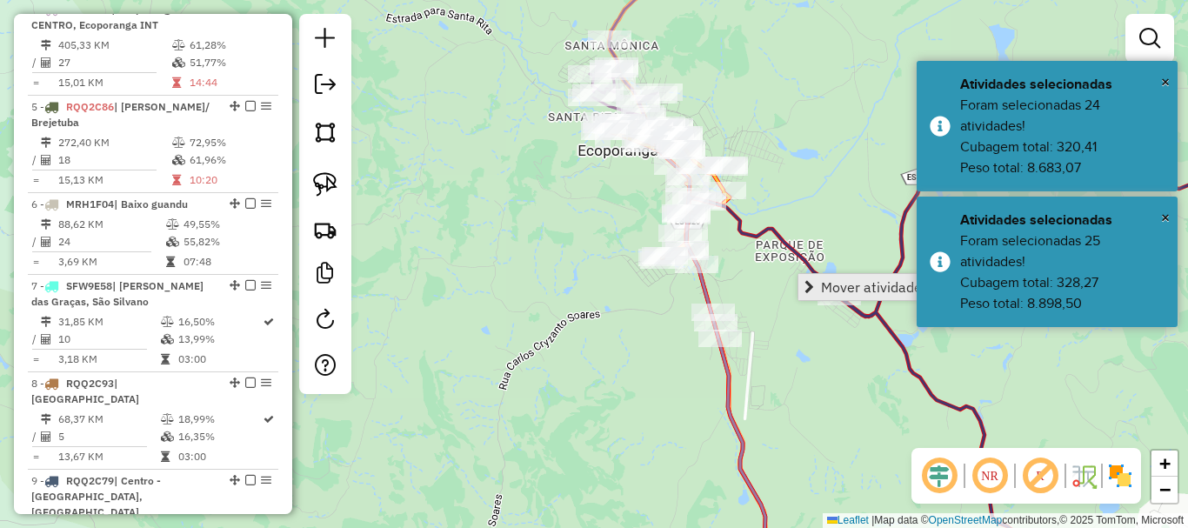
click at [887, 287] on span "Mover atividade(s)" at bounding box center [879, 287] width 117 height 14
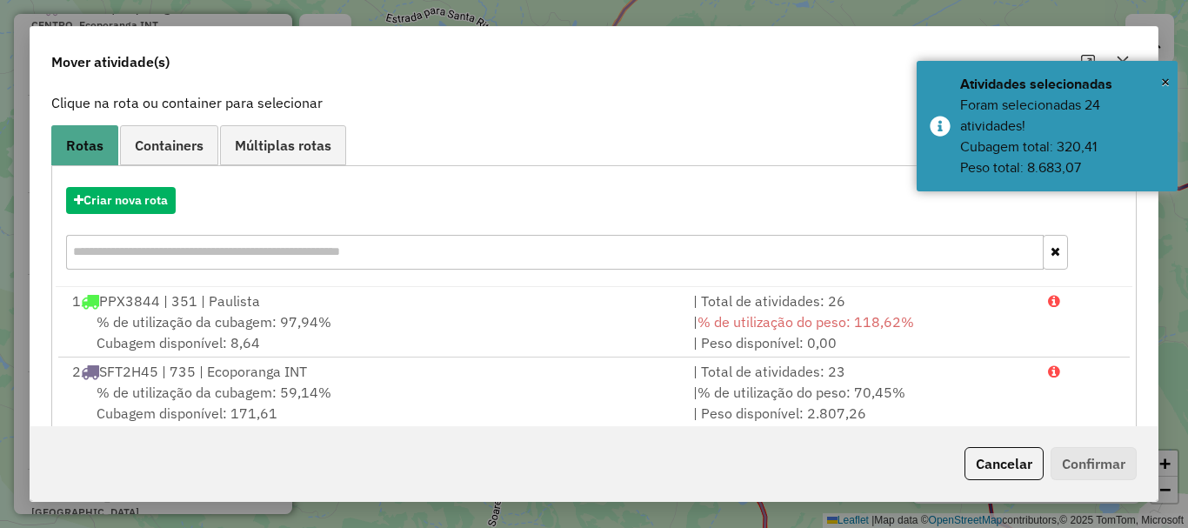
scroll to position [261, 0]
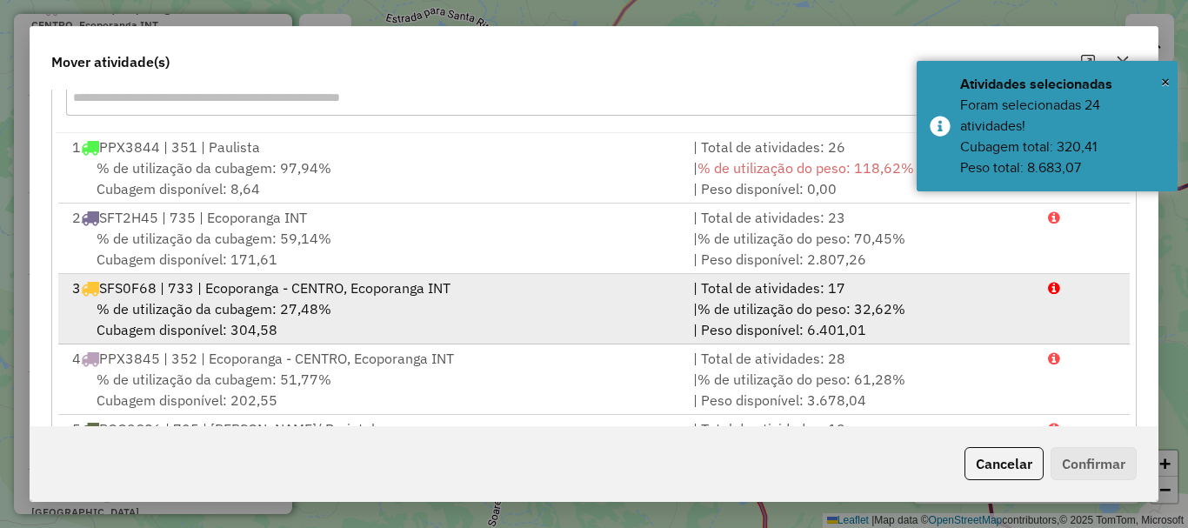
drag, startPoint x: 184, startPoint y: 267, endPoint x: 205, endPoint y: 303, distance: 41.3
click at [191, 274] on ul "1 PPX3844 | 351 | Paulista | Total de atividades: 26 % de utilização da cubagem…" at bounding box center [594, 307] width 1077 height 348
click at [205, 304] on span "% de utilização da cubagem: 27,48%" at bounding box center [214, 308] width 235 height 17
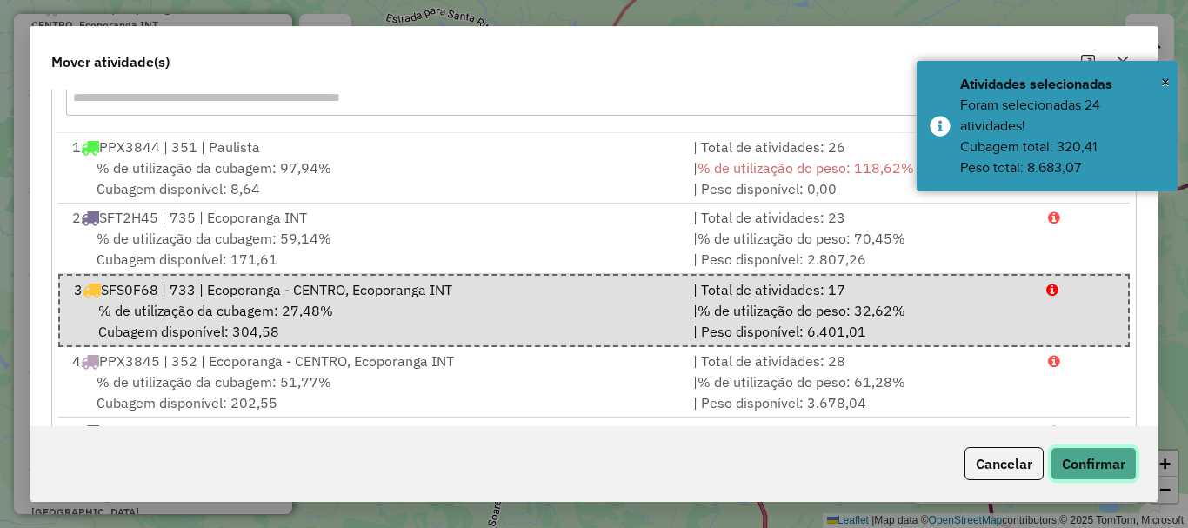
click at [1058, 451] on button "Confirmar" at bounding box center [1094, 463] width 86 height 33
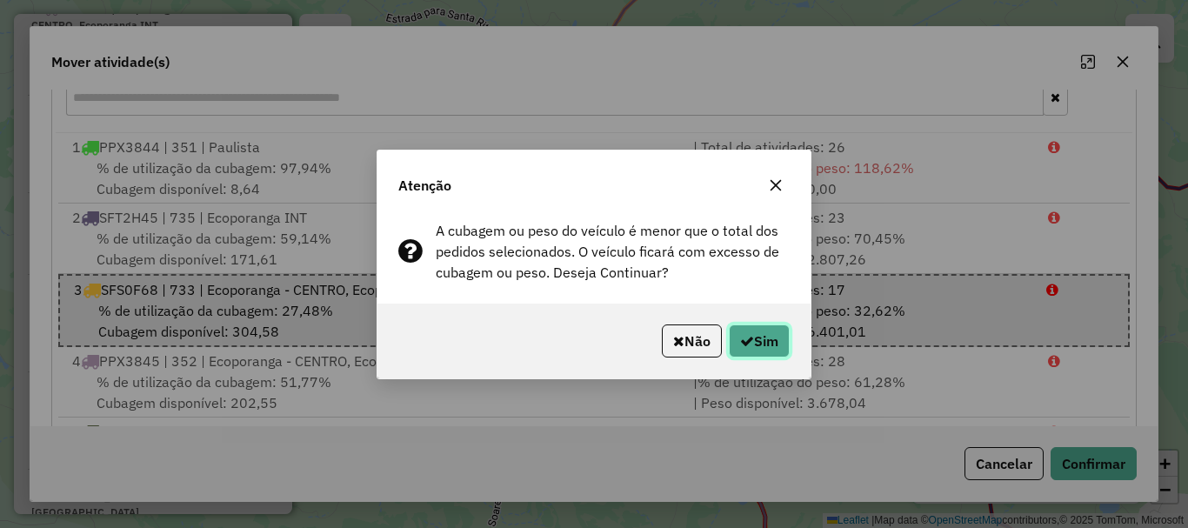
click at [756, 346] on button "Sim" at bounding box center [759, 340] width 61 height 33
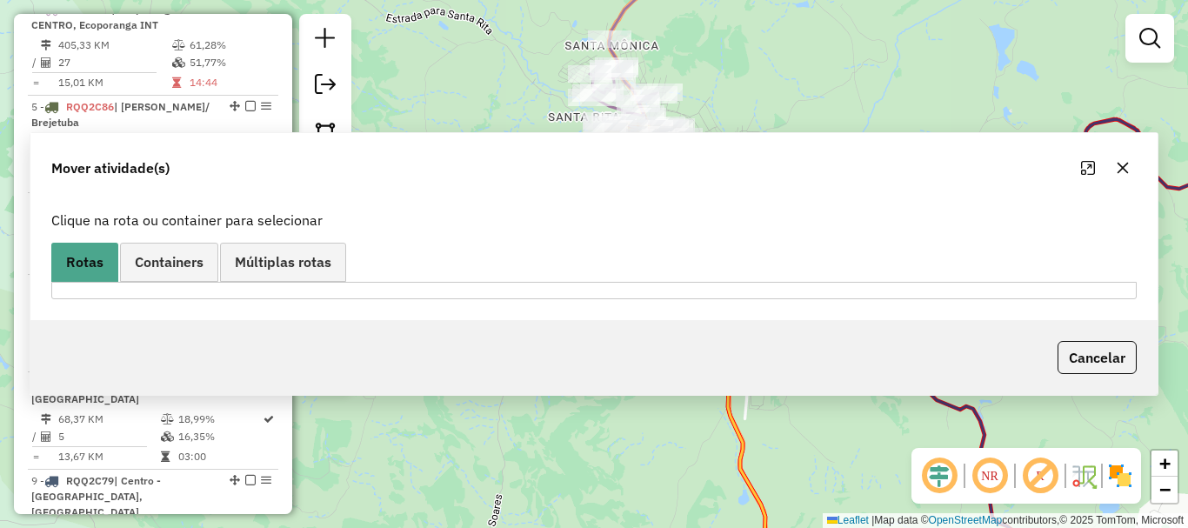
scroll to position [858, 0]
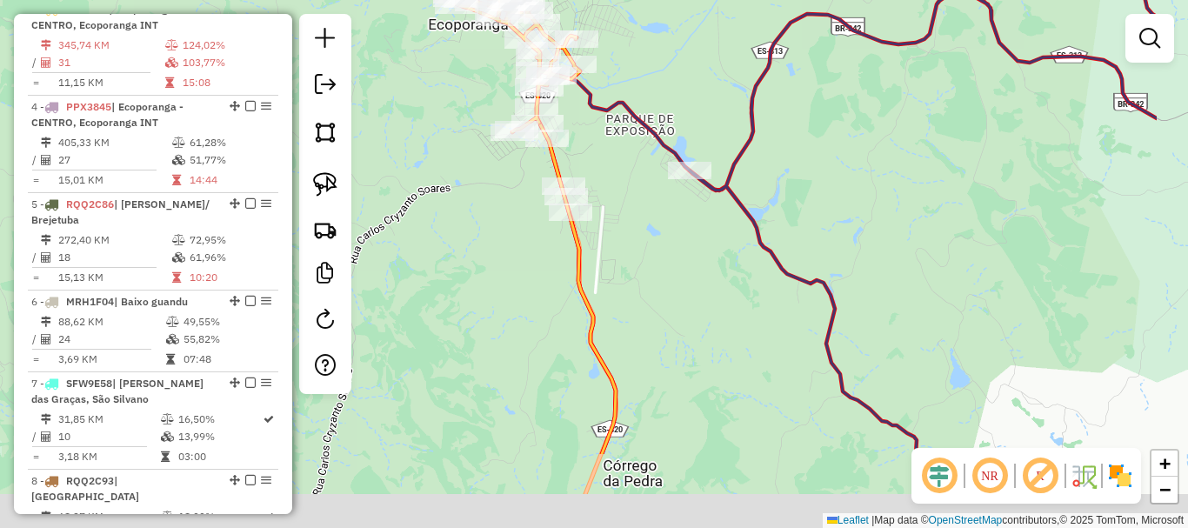
drag, startPoint x: 772, startPoint y: 290, endPoint x: 649, endPoint y: 190, distance: 158.4
click at [649, 190] on div "Janela de atendimento Grade de atendimento Capacidade Transportadoras Veículos …" at bounding box center [594, 264] width 1188 height 528
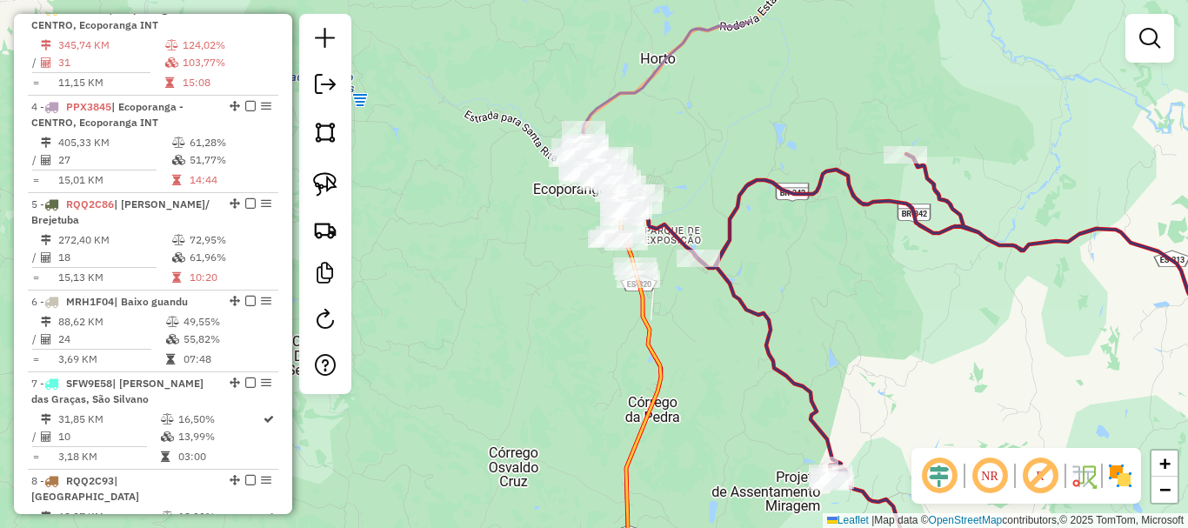
drag, startPoint x: 676, startPoint y: 274, endPoint x: 684, endPoint y: 357, distance: 83.0
click at [684, 356] on div "Janela de atendimento Grade de atendimento Capacidade Transportadoras Veículos …" at bounding box center [594, 264] width 1188 height 528
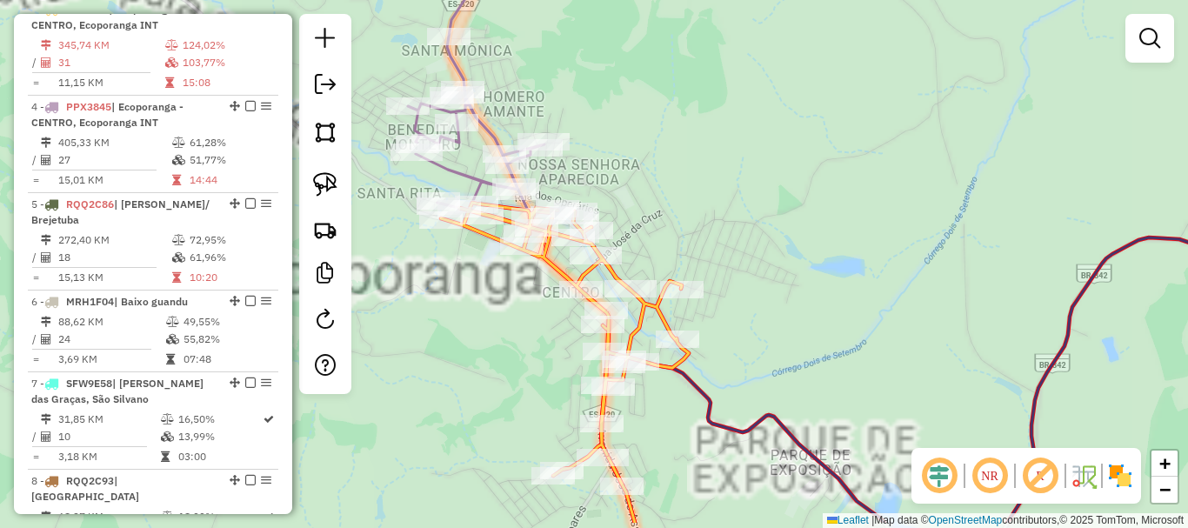
drag, startPoint x: 724, startPoint y: 248, endPoint x: 732, endPoint y: 189, distance: 59.7
click at [730, 192] on div "Janela de atendimento Grade de atendimento Capacidade Transportadoras Veículos …" at bounding box center [594, 264] width 1188 height 528
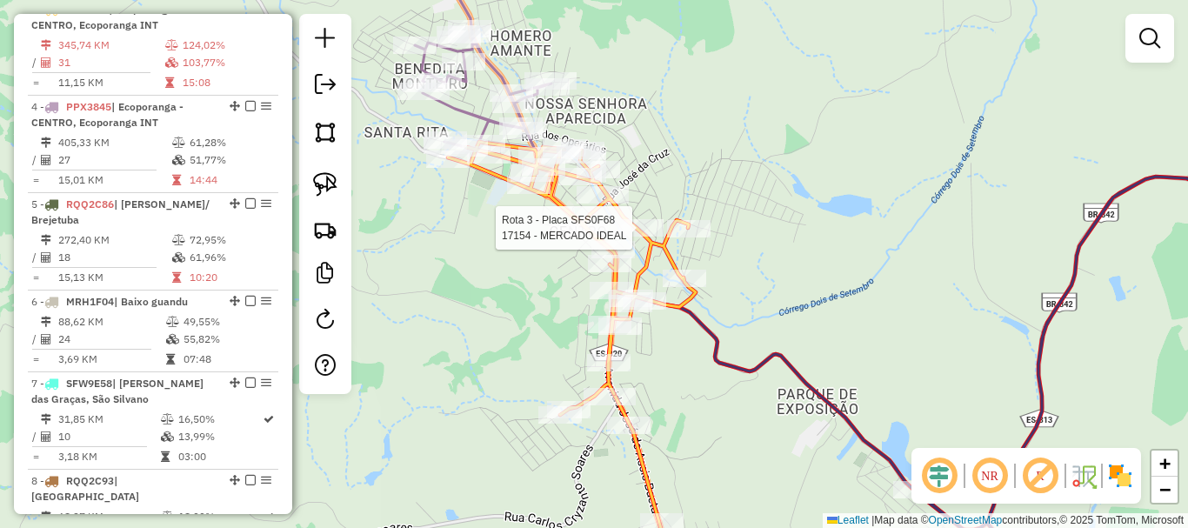
select select "**********"
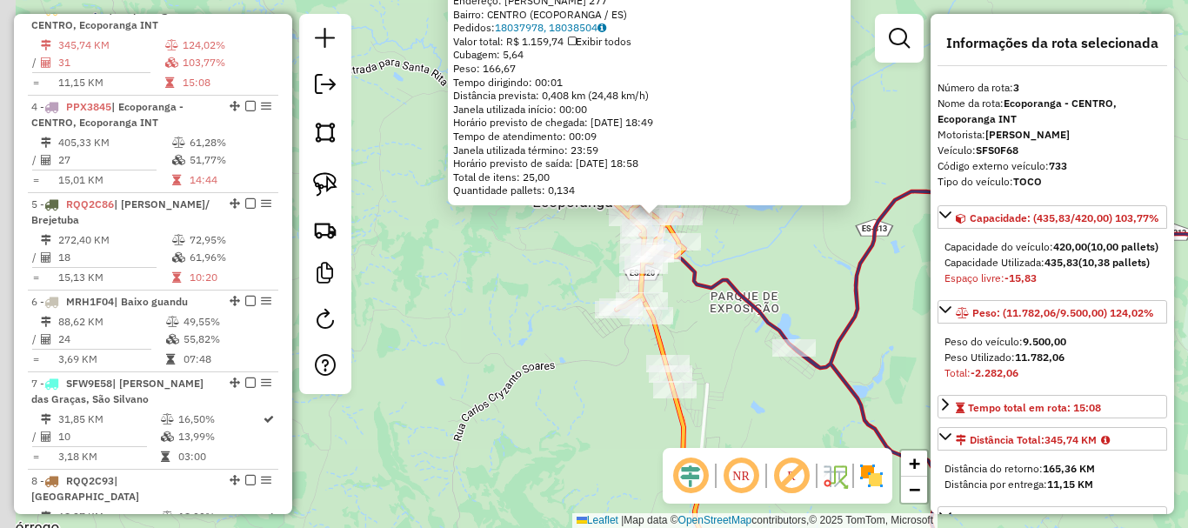
drag, startPoint x: 715, startPoint y: 351, endPoint x: 684, endPoint y: 123, distance: 230.8
click at [684, 123] on div "17154 - MERCADO IDEAL Horário de atendimento excedido Endereço: HENRIQUE FERREI…" at bounding box center [594, 264] width 1188 height 528
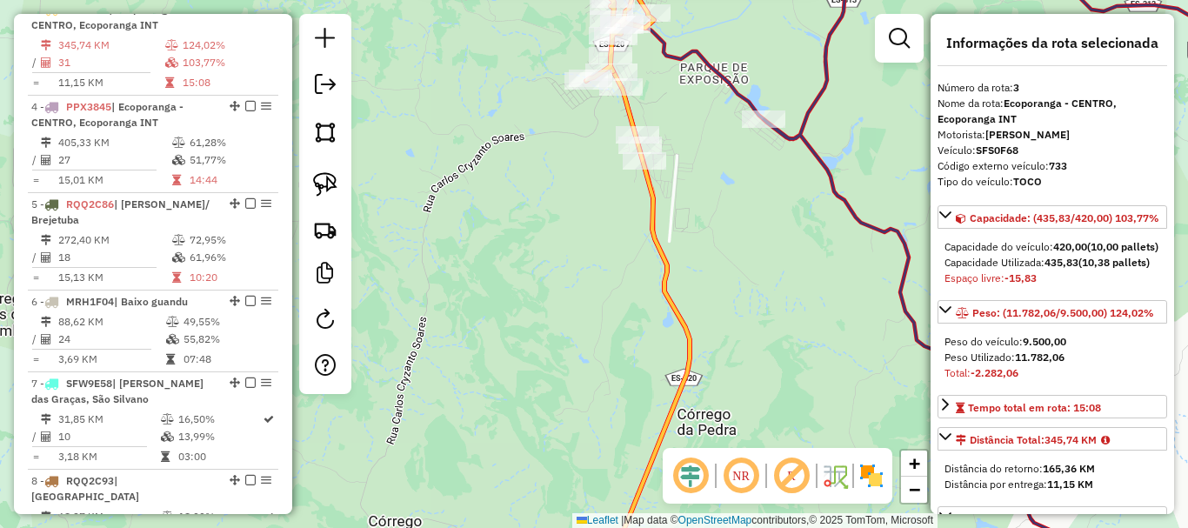
click at [681, 194] on div "17154 - MERCADO IDEAL Horário de atendimento excedido Endereço: HENRIQUE FERREI…" at bounding box center [594, 264] width 1188 height 528
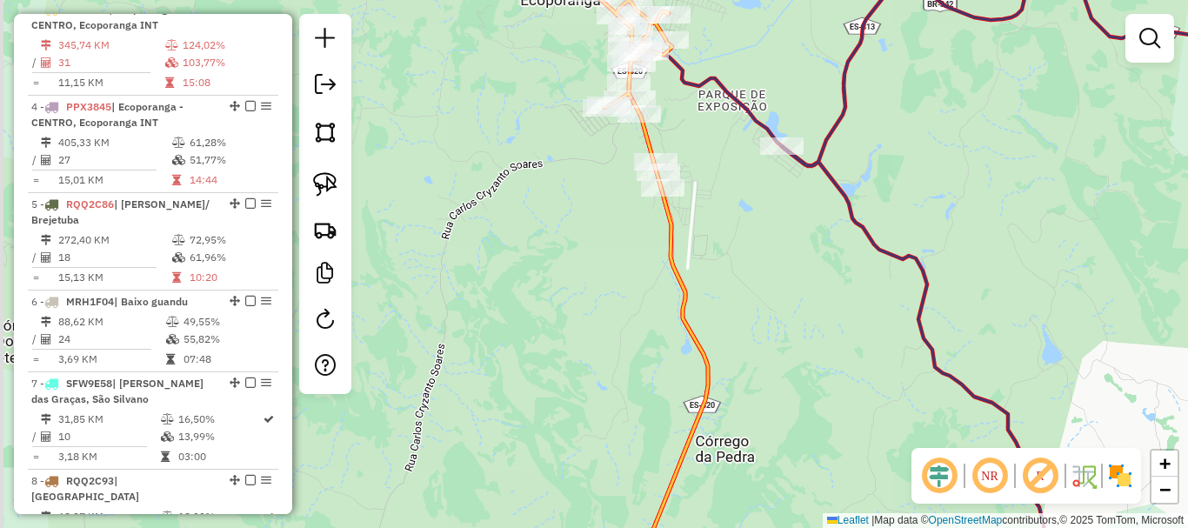
drag, startPoint x: 733, startPoint y: 210, endPoint x: 745, endPoint y: 280, distance: 70.5
click at [745, 280] on div "Janela de atendimento Grade de atendimento Capacidade Transportadoras Veículos …" at bounding box center [594, 264] width 1188 height 528
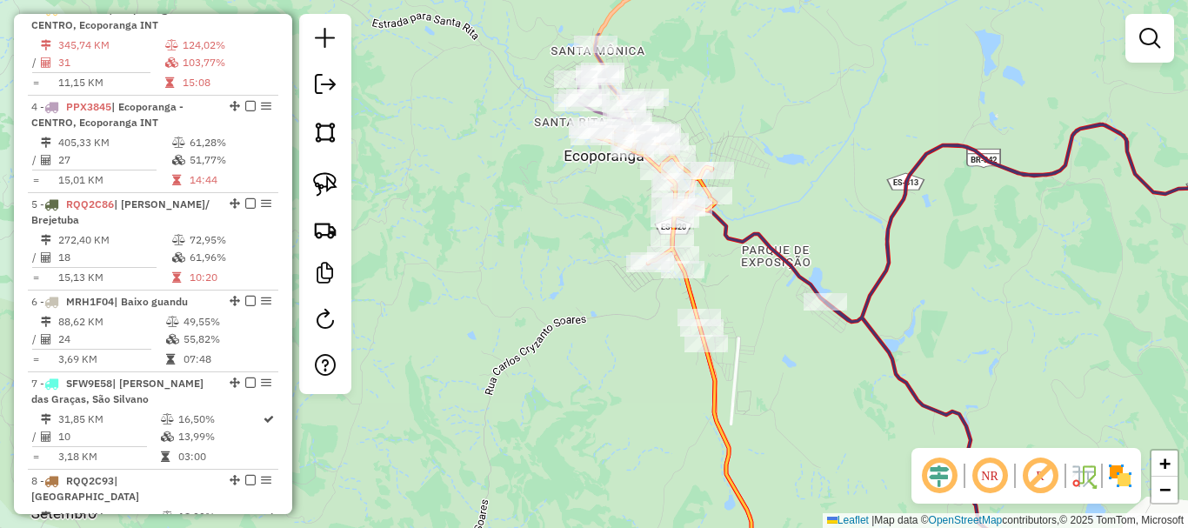
drag, startPoint x: 703, startPoint y: 205, endPoint x: 735, endPoint y: 292, distance: 92.7
click at [735, 292] on div "Janela de atendimento Grade de atendimento Capacidade Transportadoras Veículos …" at bounding box center [594, 264] width 1188 height 528
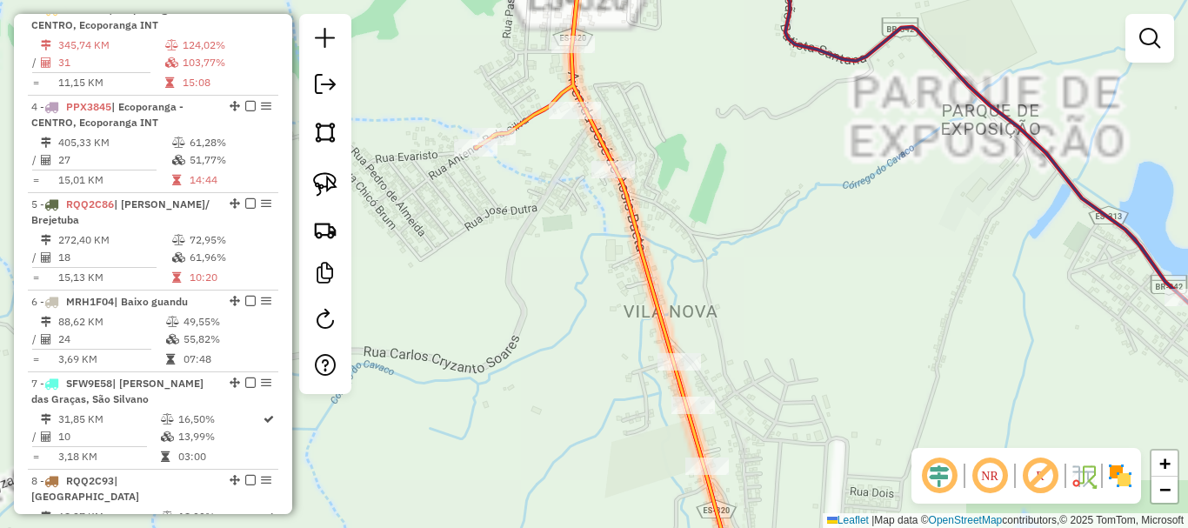
drag, startPoint x: 738, startPoint y: 300, endPoint x: 742, endPoint y: 308, distance: 9.0
click at [742, 308] on div "Janela de atendimento Grade de atendimento Capacidade Transportadoras Veículos …" at bounding box center [594, 264] width 1188 height 528
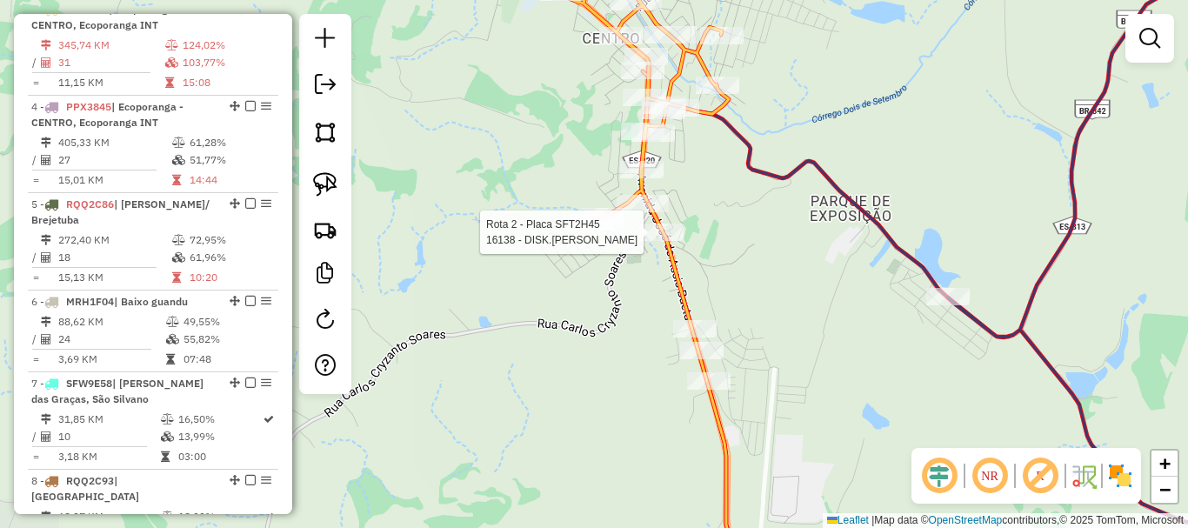
click at [664, 241] on div at bounding box center [661, 232] width 43 height 17
select select "**********"
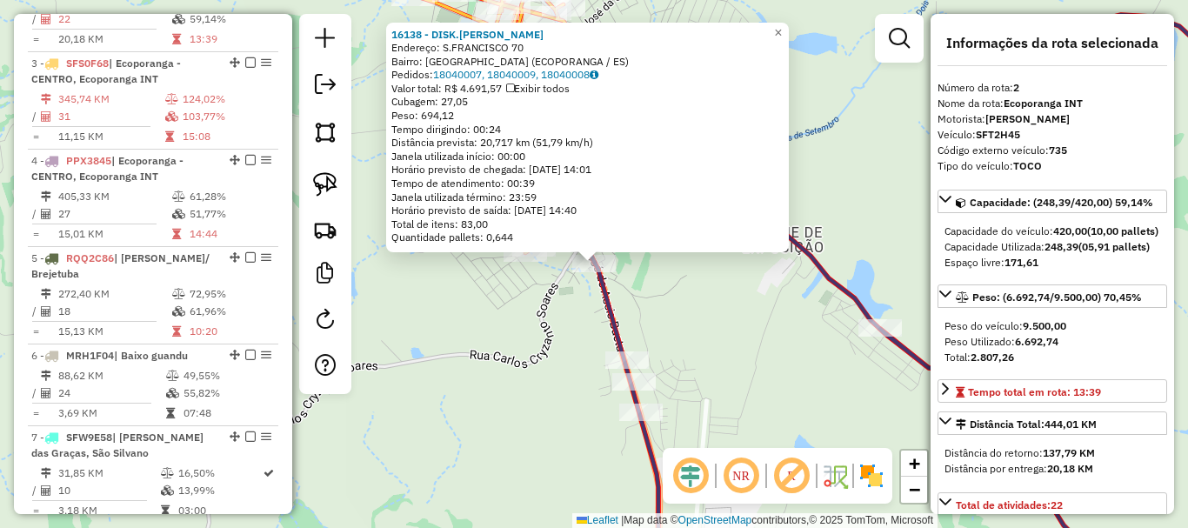
scroll to position [777, 0]
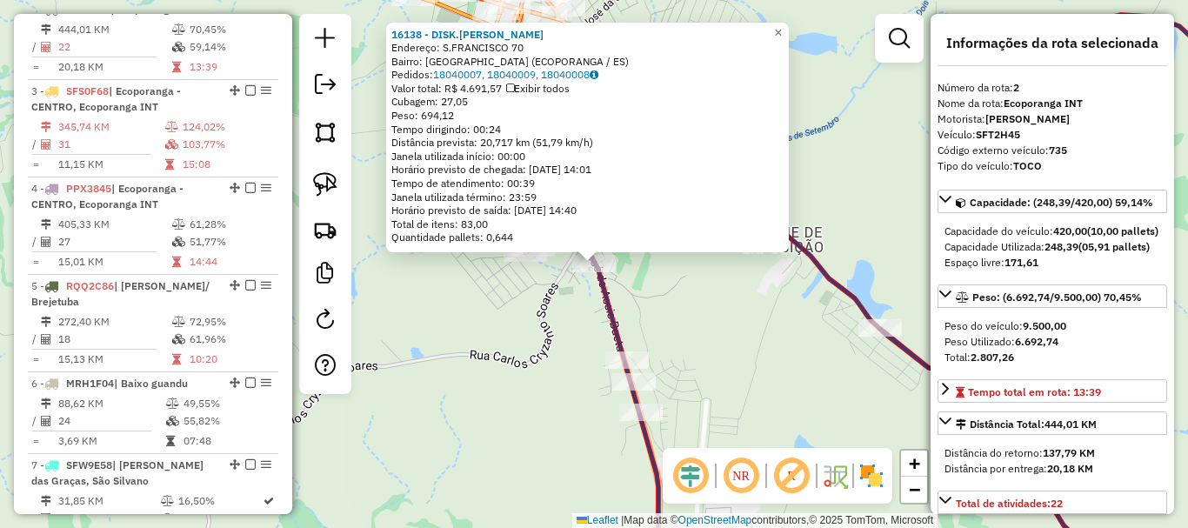
click at [717, 285] on div "16138 - DISK.CERVEJA MIRANDA Endereço: S.FRANCISCO 70 Bairro: VILA NOVA (ECOPOR…" at bounding box center [594, 264] width 1188 height 528
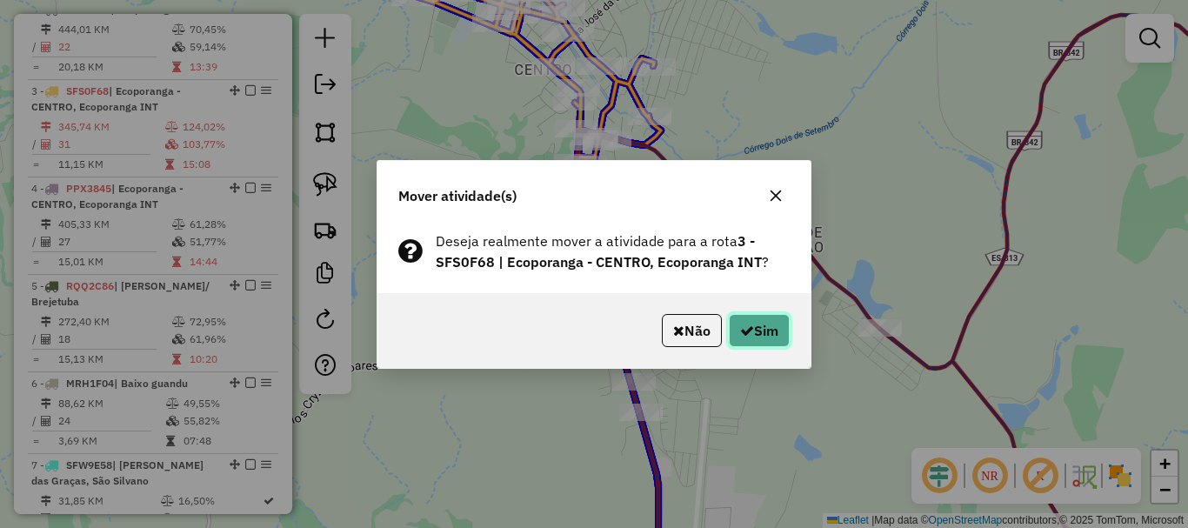
click at [756, 321] on button "Sim" at bounding box center [759, 330] width 61 height 33
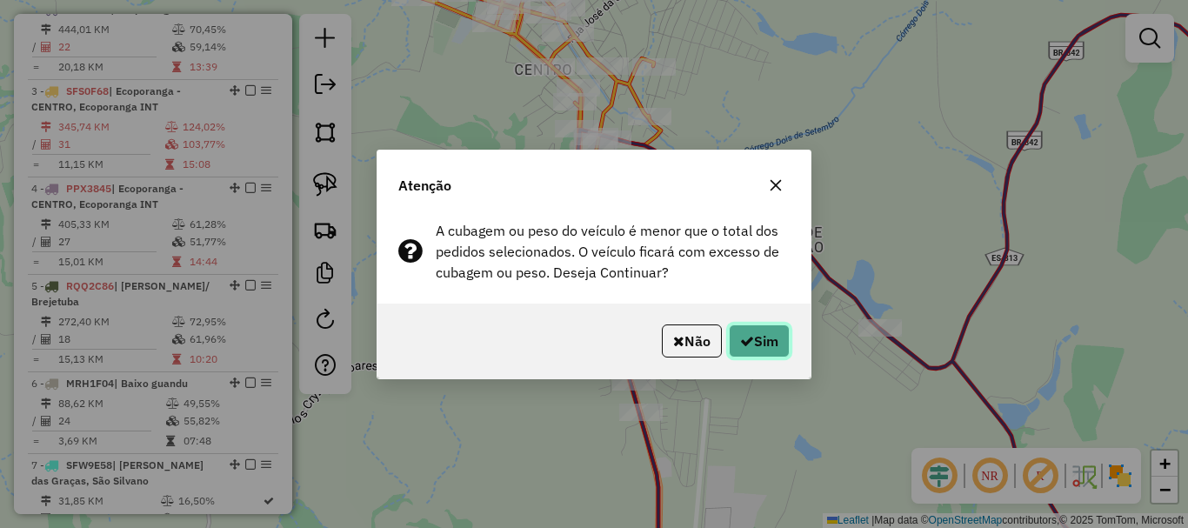
drag, startPoint x: 773, startPoint y: 348, endPoint x: 743, endPoint y: 344, distance: 30.8
click at [772, 348] on button "Sim" at bounding box center [759, 340] width 61 height 33
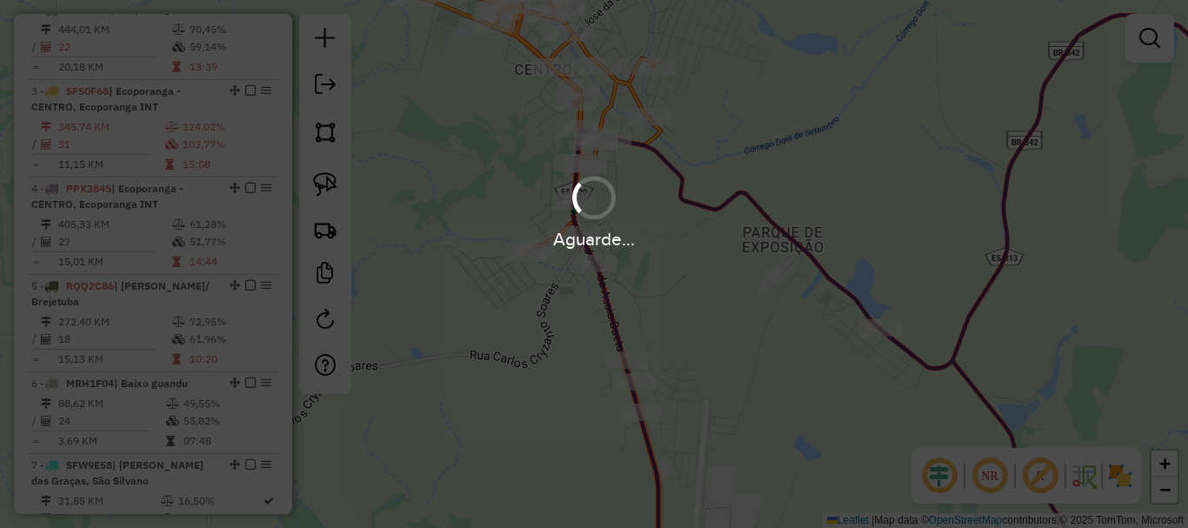
drag, startPoint x: 660, startPoint y: 307, endPoint x: 651, endPoint y: 213, distance: 94.3
click at [651, 213] on div "Aguarde..." at bounding box center [594, 264] width 1188 height 528
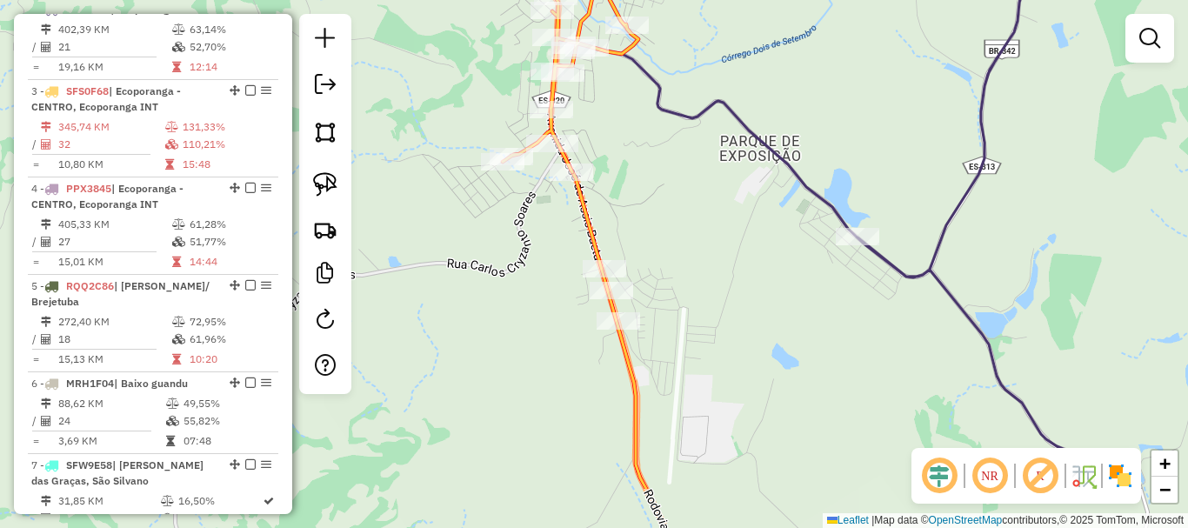
drag, startPoint x: 690, startPoint y: 274, endPoint x: 665, endPoint y: 186, distance: 91.2
click at [665, 186] on div "Janela de atendimento Grade de atendimento Capacidade Transportadoras Veículos …" at bounding box center [594, 264] width 1188 height 528
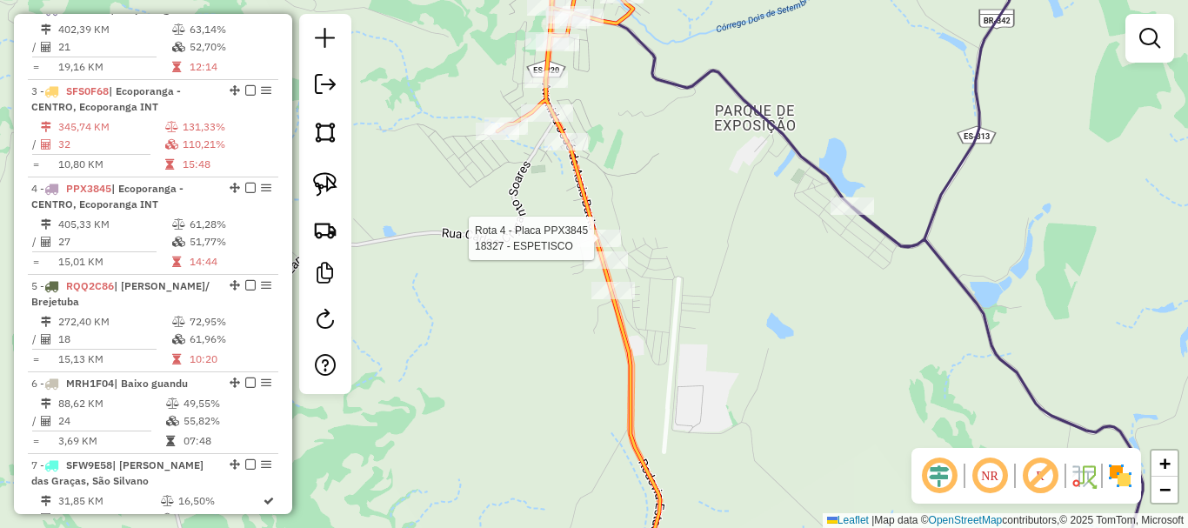
select select "**********"
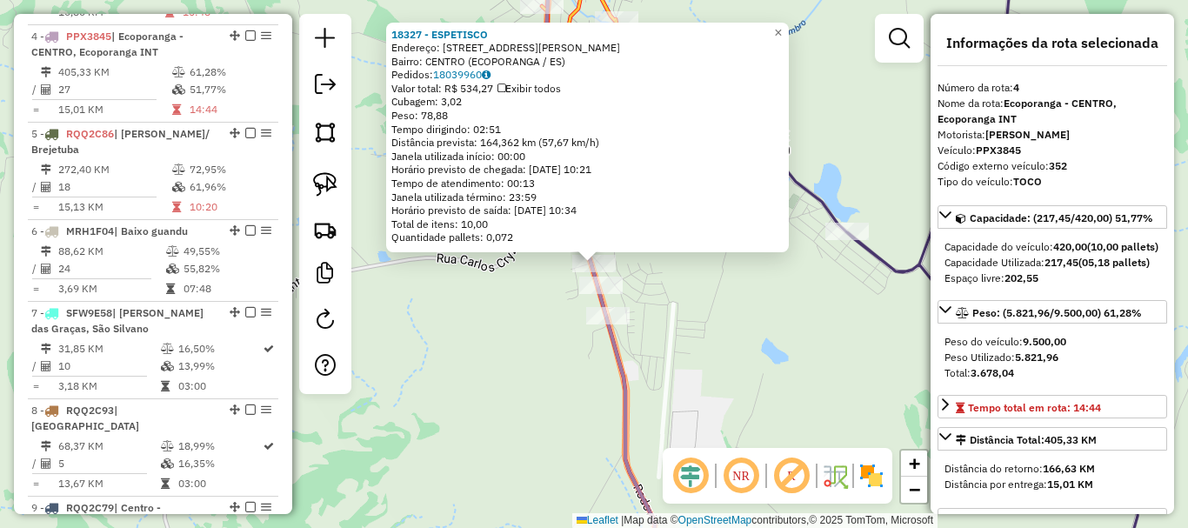
scroll to position [956, 0]
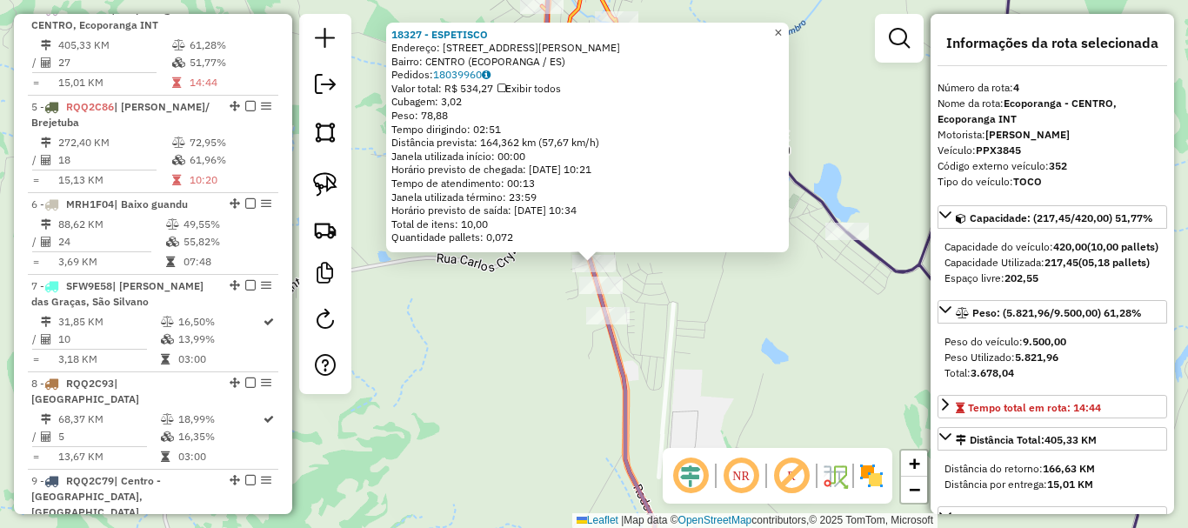
click at [782, 25] on span "×" at bounding box center [778, 32] width 8 height 15
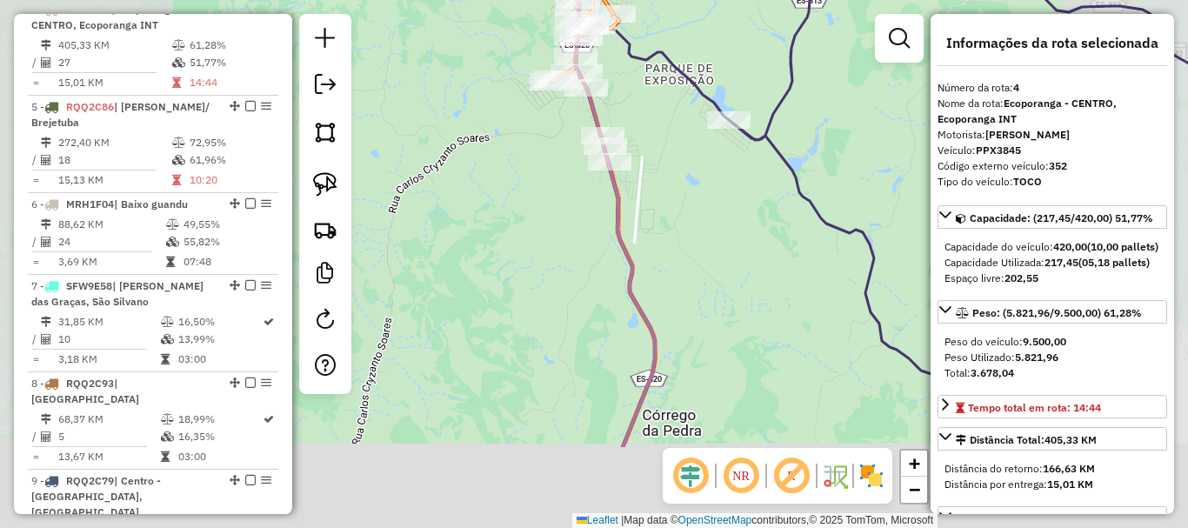
drag, startPoint x: 703, startPoint y: 250, endPoint x: 686, endPoint y: 61, distance: 190.3
click at [681, 68] on div "Janela de atendimento Grade de atendimento Capacidade Transportadoras Veículos …" at bounding box center [594, 264] width 1188 height 528
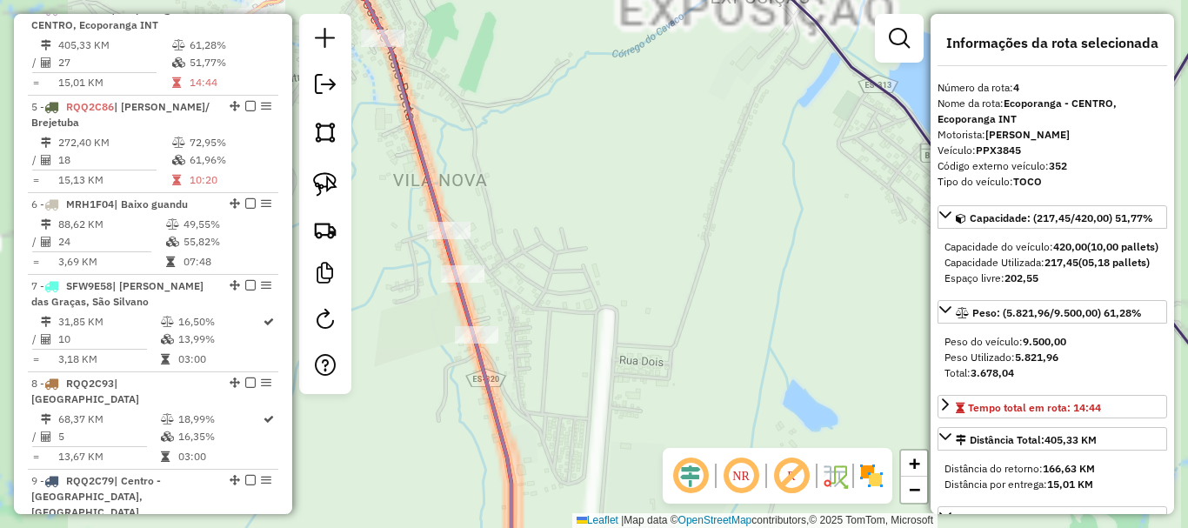
drag, startPoint x: 604, startPoint y: 226, endPoint x: 934, endPoint y: 149, distance: 339.4
click at [929, 141] on div "Janela de atendimento Grade de atendimento Capacidade Transportadoras Veículos …" at bounding box center [594, 264] width 1188 height 528
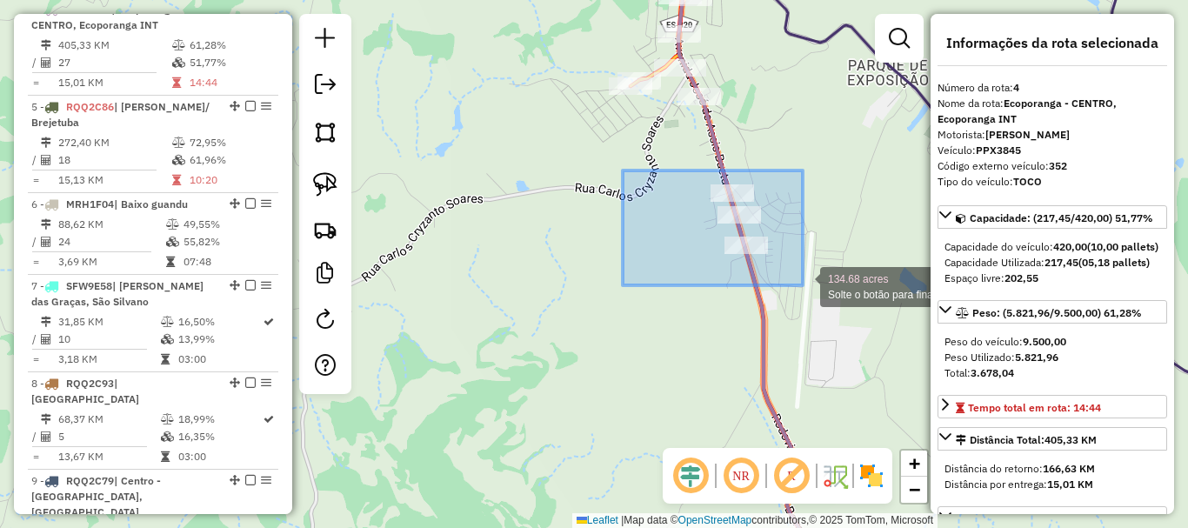
drag, startPoint x: 623, startPoint y: 170, endPoint x: 803, endPoint y: 285, distance: 213.5
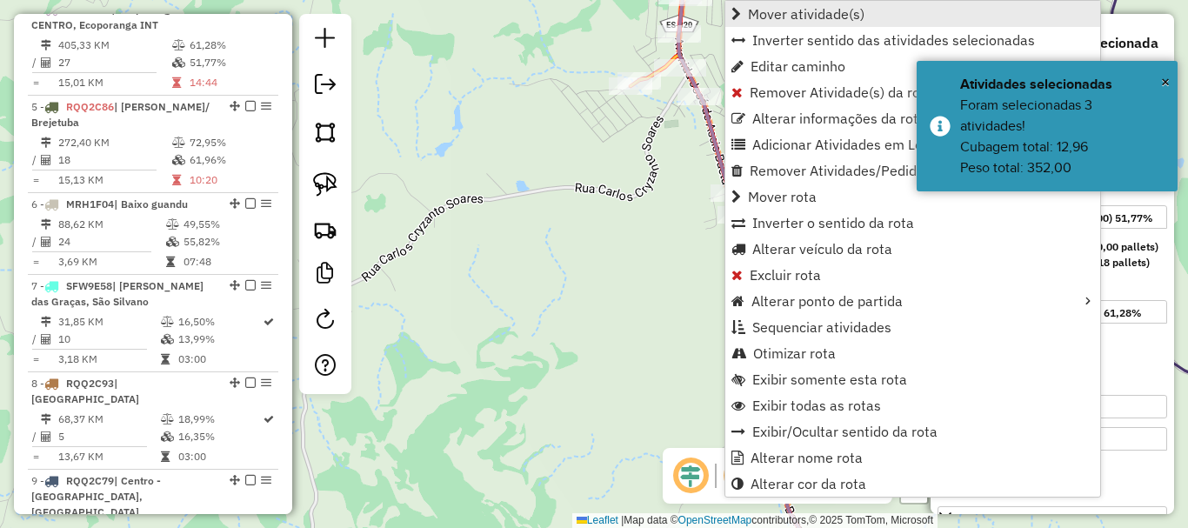
click at [783, 10] on span "Mover atividade(s)" at bounding box center [806, 14] width 117 height 14
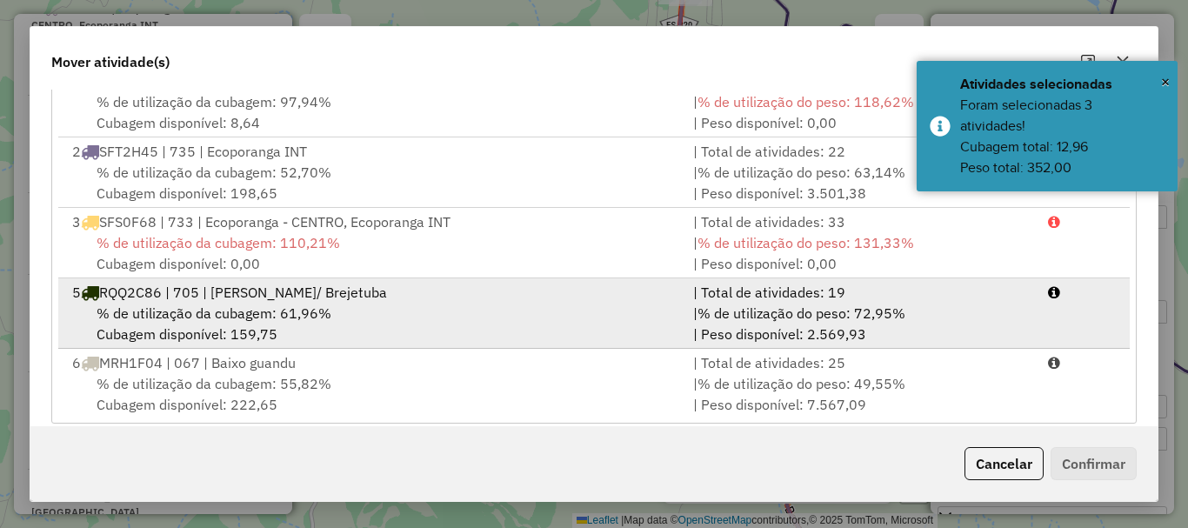
scroll to position [345, 0]
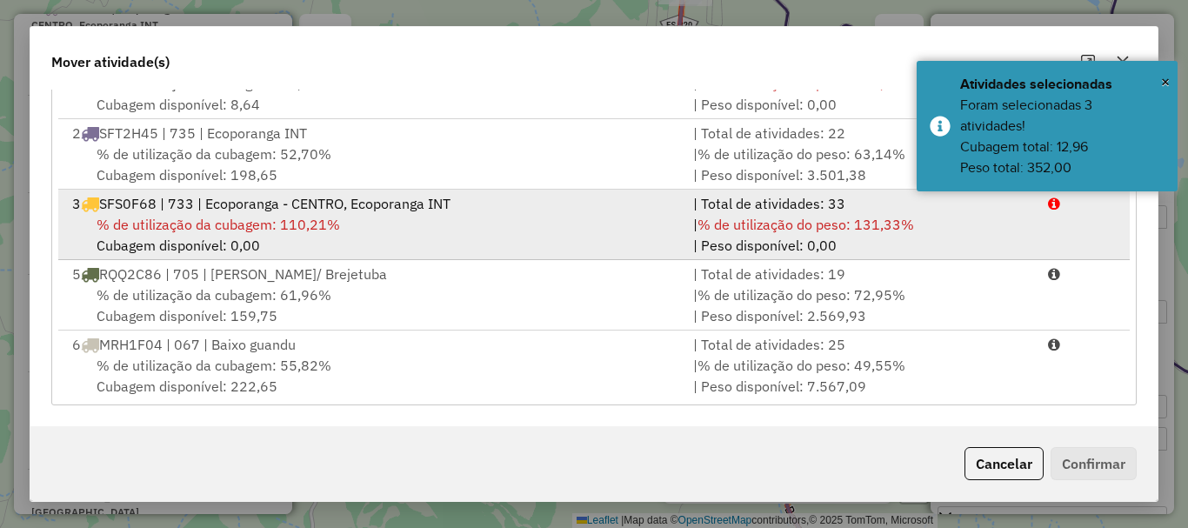
click at [173, 242] on div "% de utilização da cubagem: 110,21% Cubagem disponível: 0,00" at bounding box center [372, 235] width 621 height 42
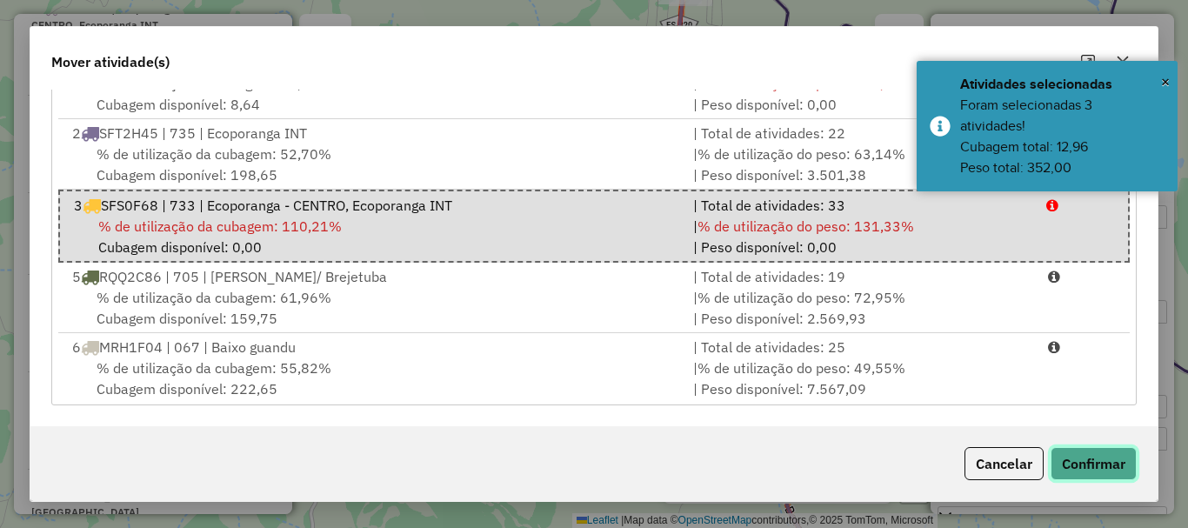
click at [1132, 465] on button "Confirmar" at bounding box center [1094, 463] width 86 height 33
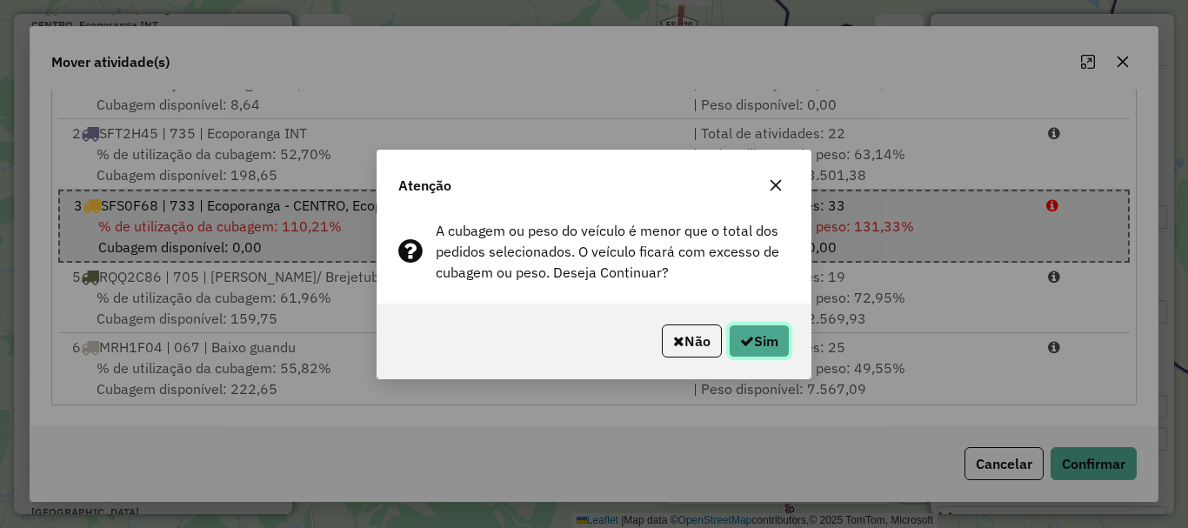
click at [752, 337] on button "Sim" at bounding box center [759, 340] width 61 height 33
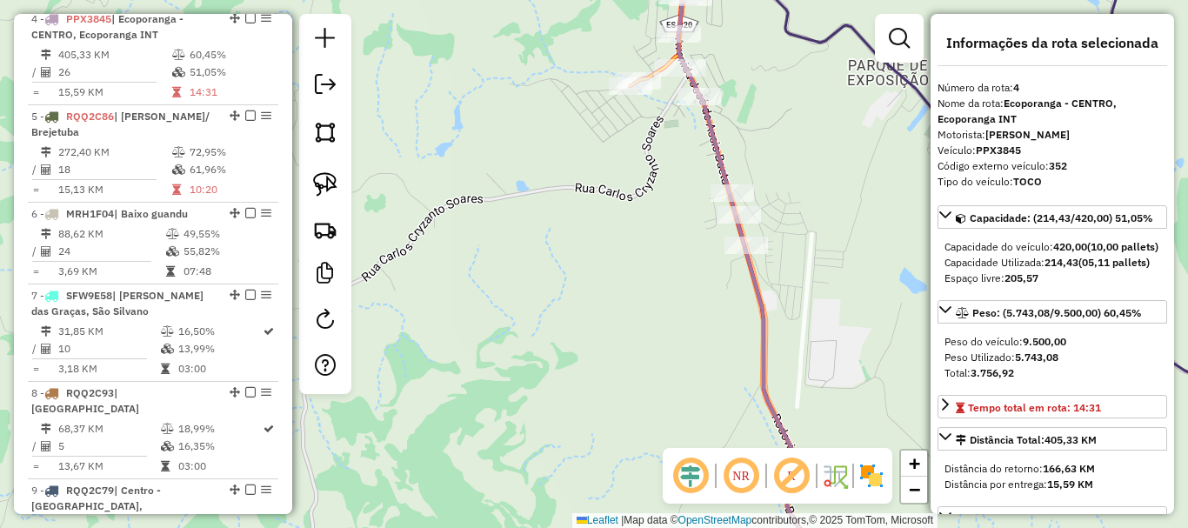
scroll to position [956, 0]
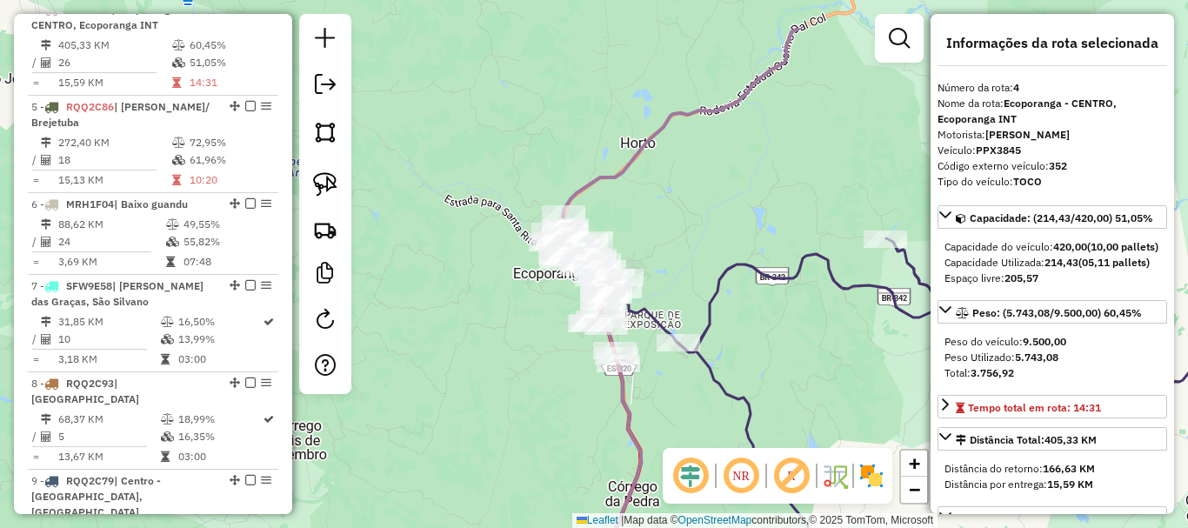
drag, startPoint x: 738, startPoint y: 178, endPoint x: 567, endPoint y: 120, distance: 181.0
click at [570, 78] on div "Janela de atendimento Grade de atendimento Capacidade Transportadoras Veículos …" at bounding box center [594, 264] width 1188 height 528
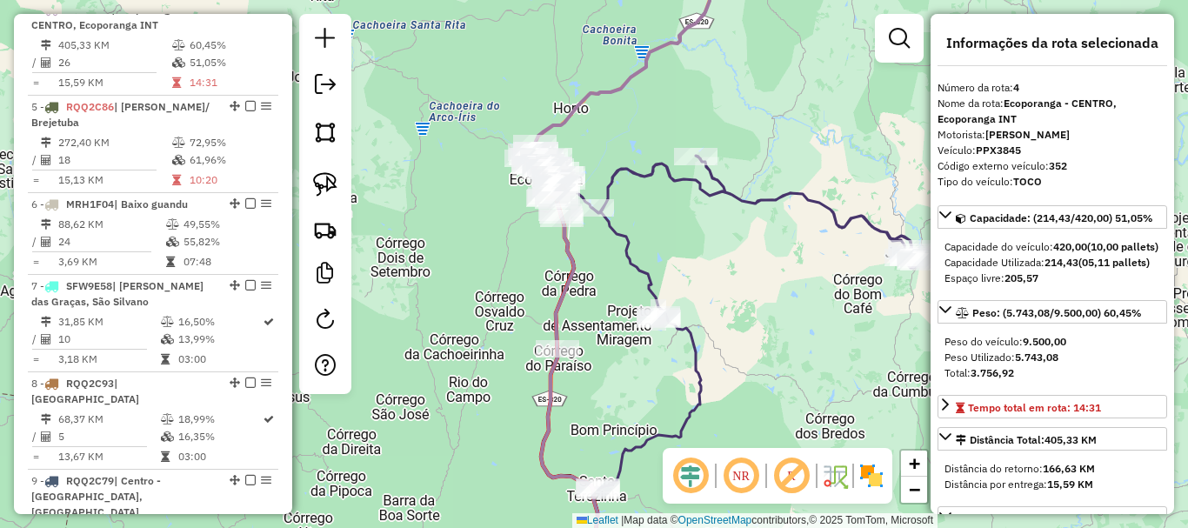
click at [648, 305] on icon at bounding box center [731, 368] width 381 height 424
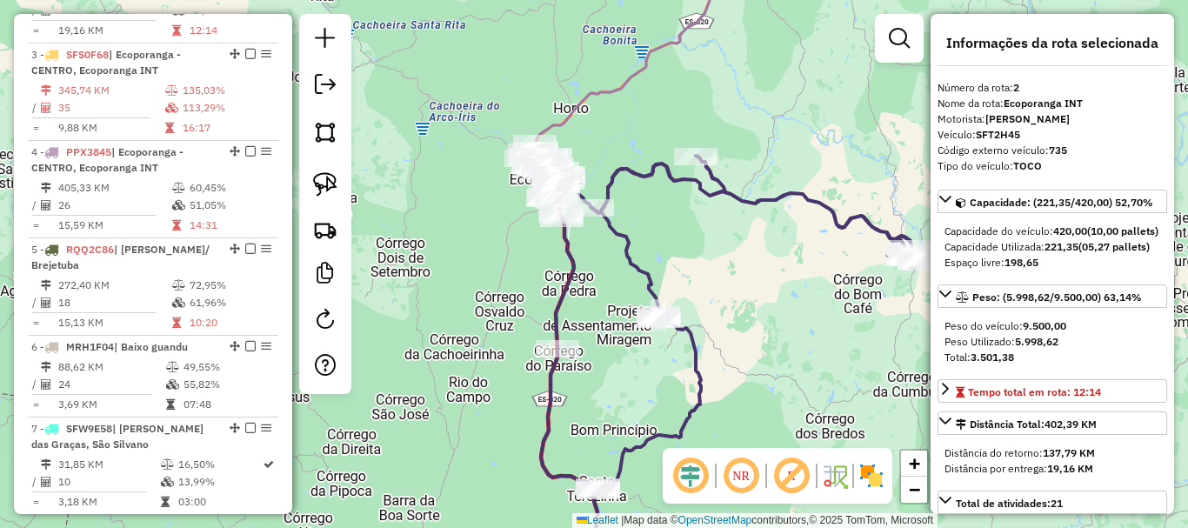
scroll to position [777, 0]
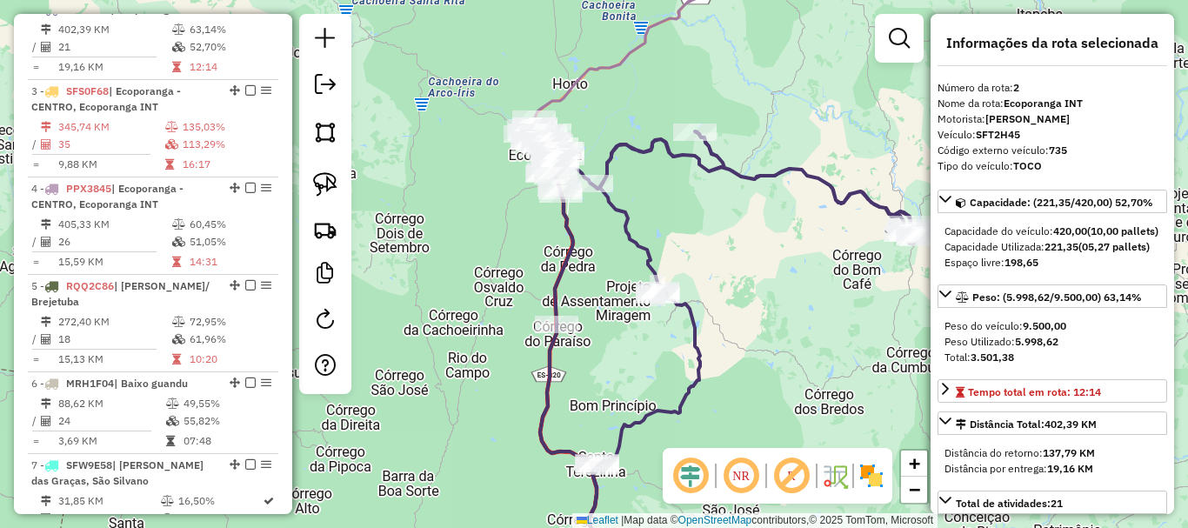
drag, startPoint x: 714, startPoint y: 381, endPoint x: 636, endPoint y: 147, distance: 246.7
click at [641, 164] on div "Janela de atendimento Grade de atendimento Capacidade Transportadoras Veículos …" at bounding box center [594, 264] width 1188 height 528
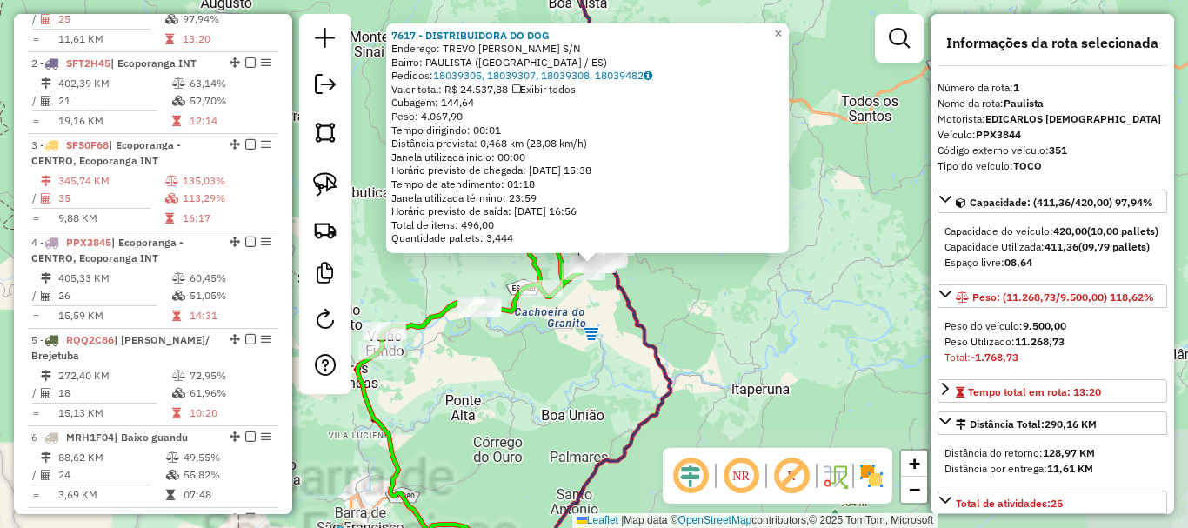
scroll to position [695, 0]
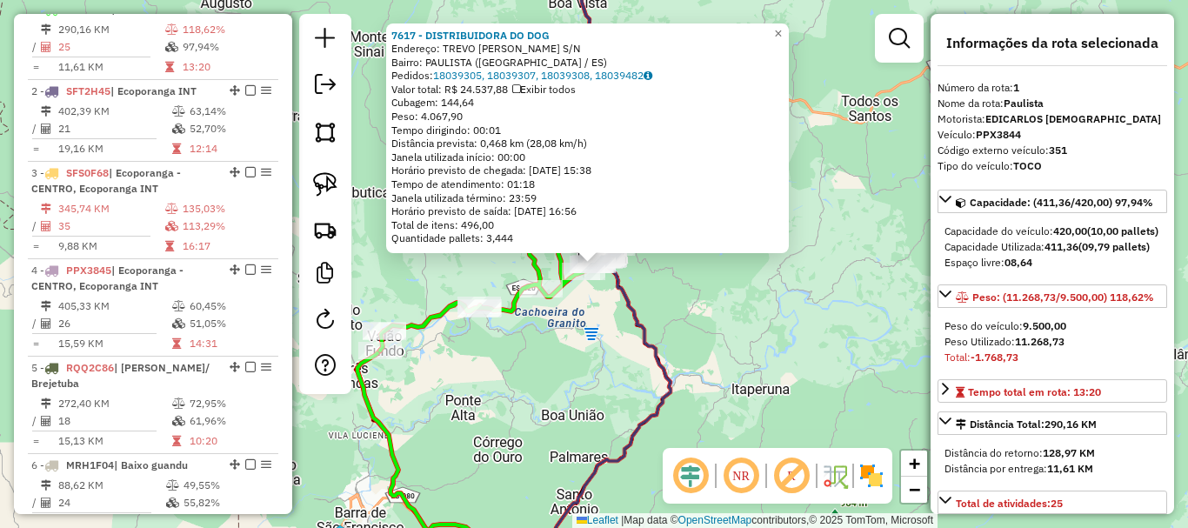
click at [611, 413] on div "7617 - DISTRIBUIDORA DO DOG Endereço: TREVO ANTEWNOR LOPES SILVA S/N Bairro: PA…" at bounding box center [594, 264] width 1188 height 528
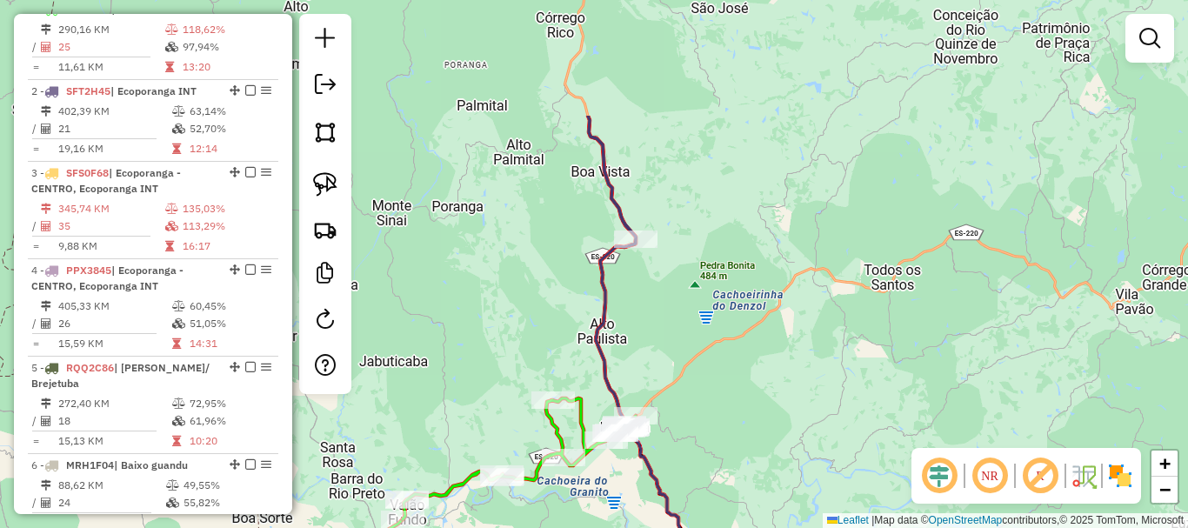
drag, startPoint x: 591, startPoint y: 333, endPoint x: 614, endPoint y: 502, distance: 170.2
click at [614, 502] on div "Janela de atendimento Grade de atendimento Capacidade Transportadoras Veículos …" at bounding box center [594, 264] width 1188 height 528
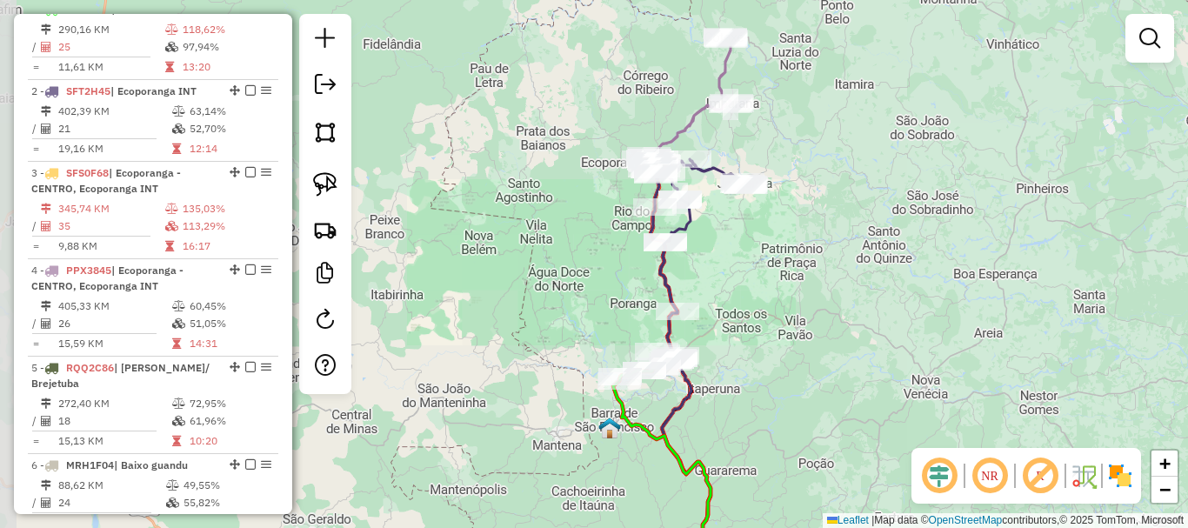
drag, startPoint x: 741, startPoint y: 264, endPoint x: 741, endPoint y: 420, distance: 156.6
click at [741, 420] on div "Janela de atendimento Grade de atendimento Capacidade Transportadoras Veículos …" at bounding box center [594, 264] width 1188 height 528
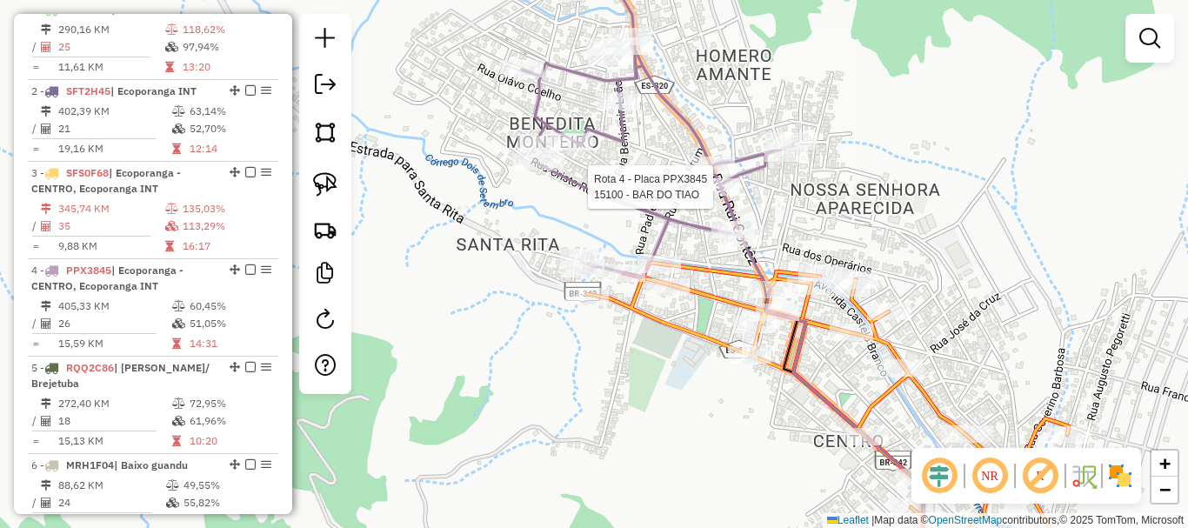
select select "**********"
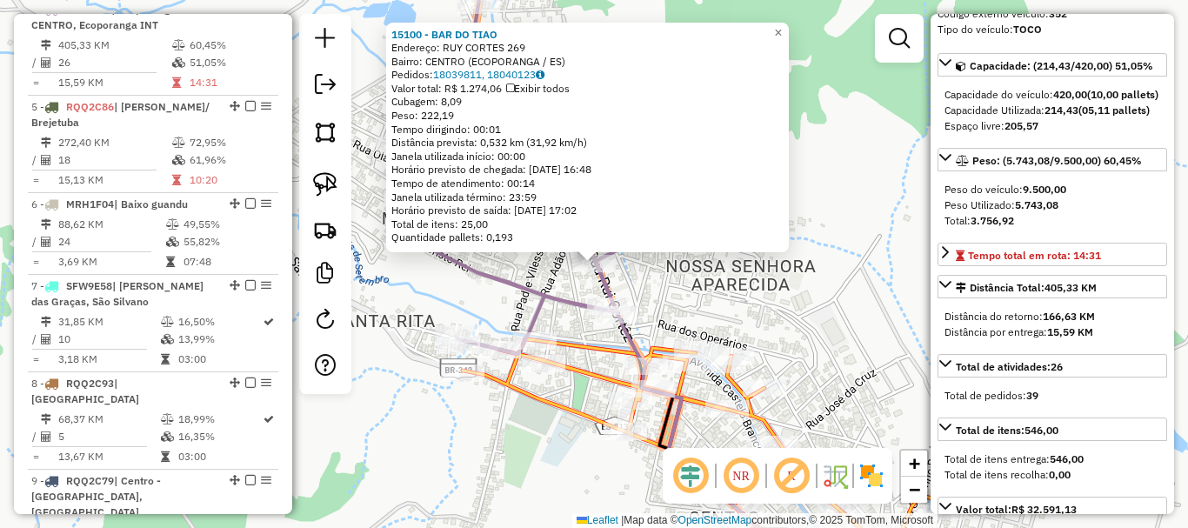
scroll to position [261, 0]
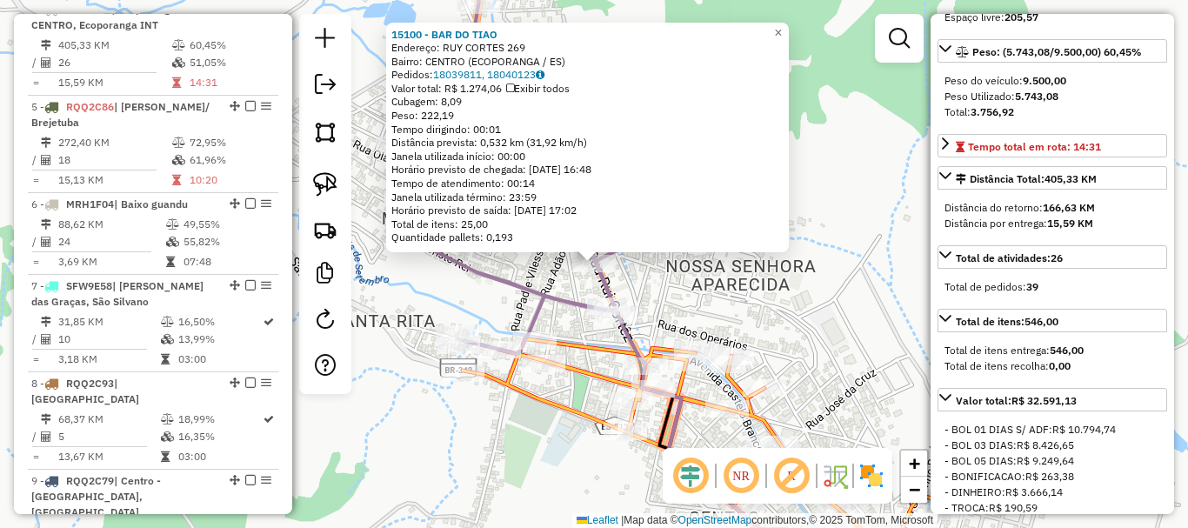
drag, startPoint x: 703, startPoint y: 276, endPoint x: 715, endPoint y: 277, distance: 12.2
click at [709, 276] on div "Rota 4 - Placa PPX3845 19339 - BAR PEGORETE 15100 - BAR DO TIAO Endereço: RUY C…" at bounding box center [594, 264] width 1188 height 528
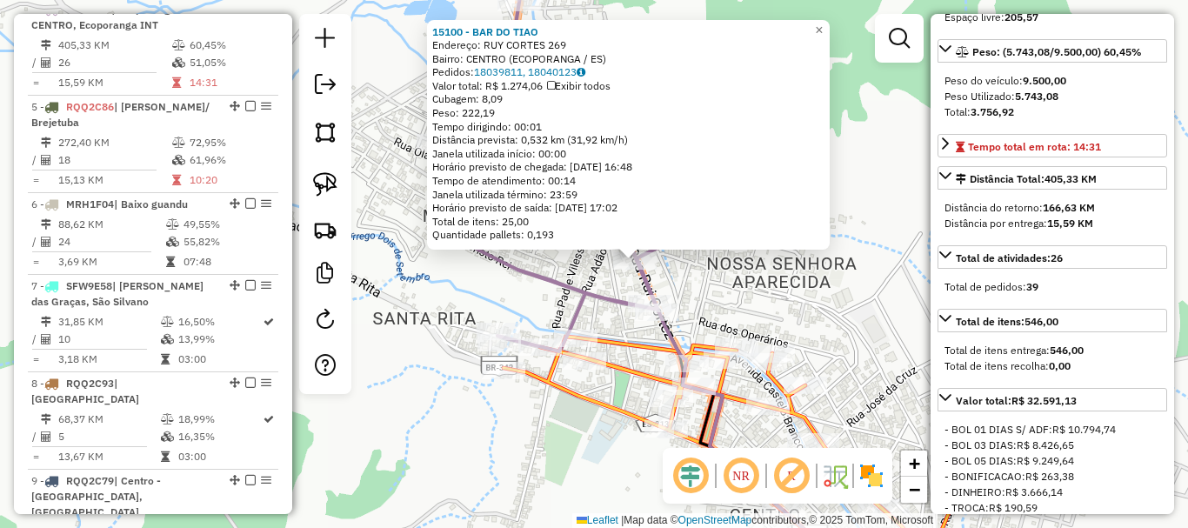
click at [711, 292] on div "15100 - BAR DO TIAO Endereço: RUY CORTES 269 Bairro: CENTRO (ECOPORANGA / ES) P…" at bounding box center [594, 264] width 1188 height 528
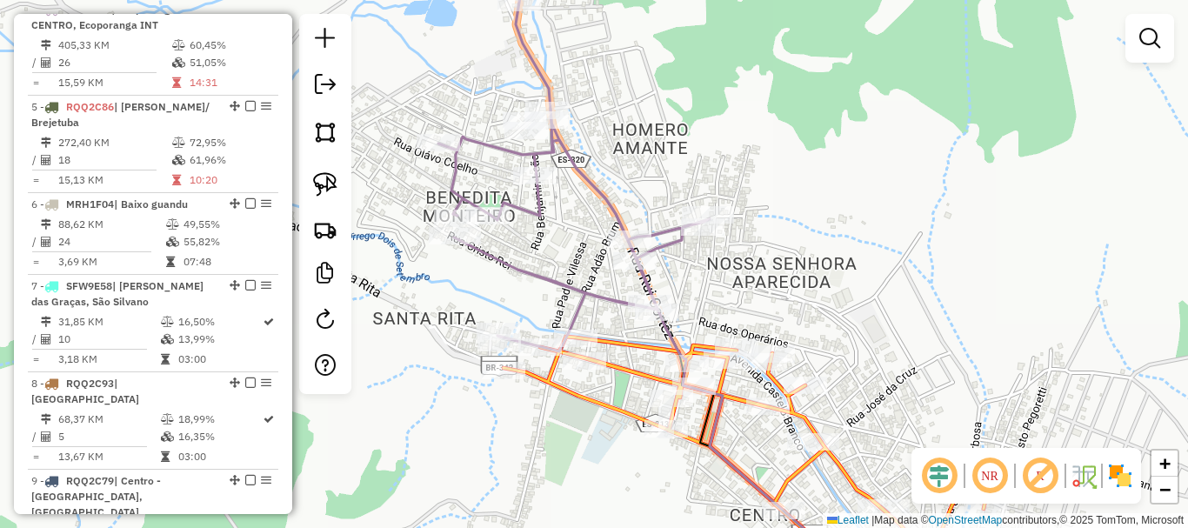
drag, startPoint x: 743, startPoint y: 327, endPoint x: 753, endPoint y: 334, distance: 12.5
click at [753, 334] on div "Janela de atendimento Grade de atendimento Capacidade Transportadoras Veículos …" at bounding box center [594, 264] width 1188 height 528
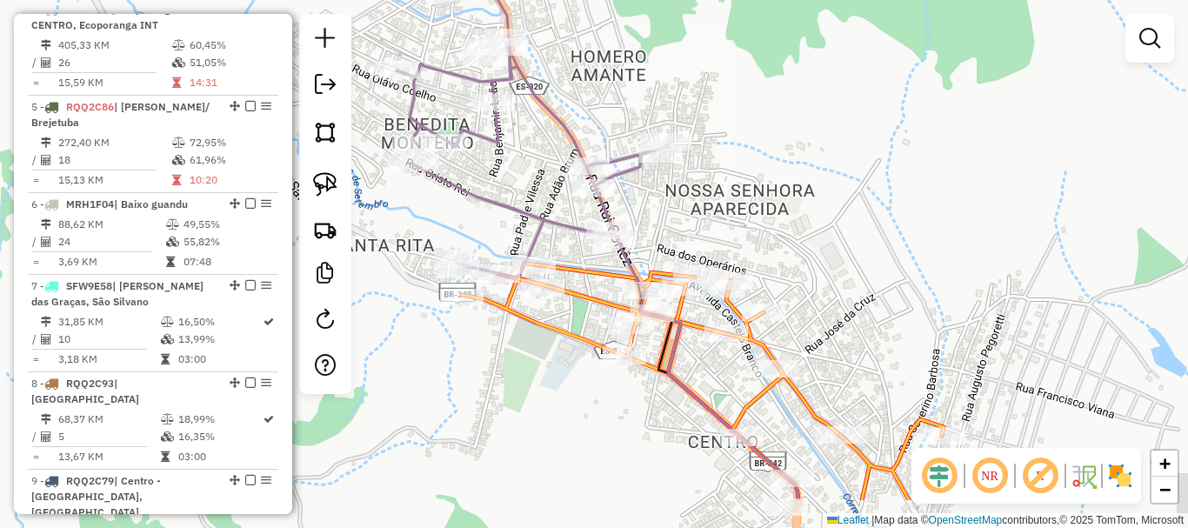
drag, startPoint x: 745, startPoint y: 323, endPoint x: 692, endPoint y: 241, distance: 97.0
click at [692, 241] on div "Janela de atendimento Grade de atendimento Capacidade Transportadoras Veículos …" at bounding box center [594, 264] width 1188 height 528
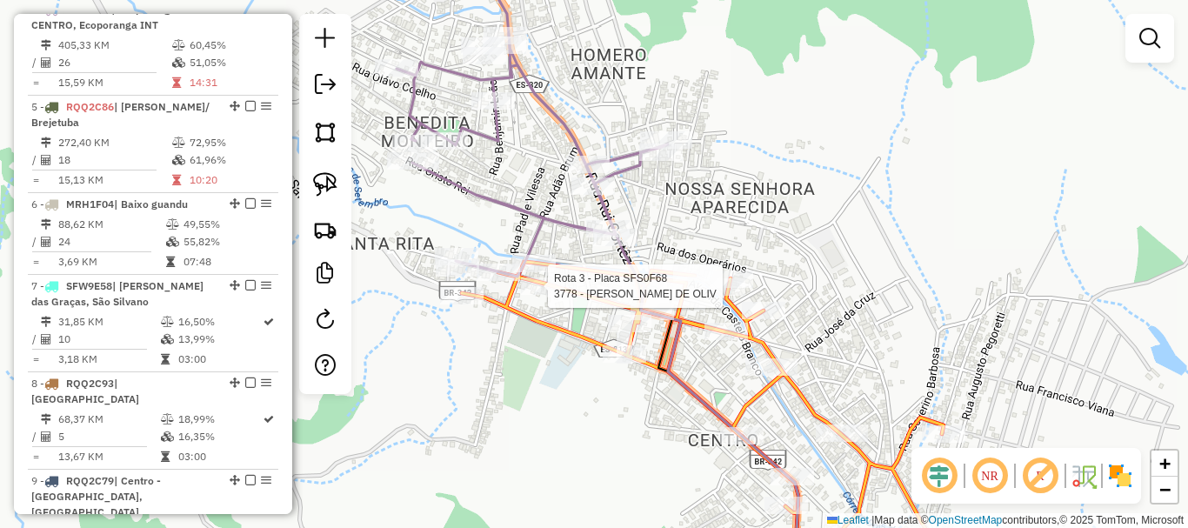
select select "**********"
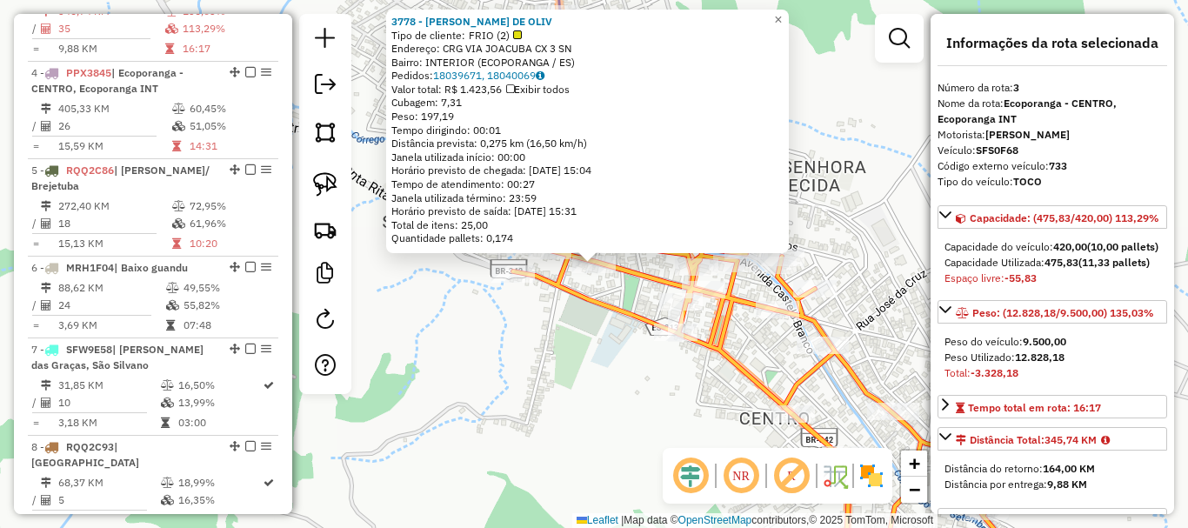
scroll to position [858, 0]
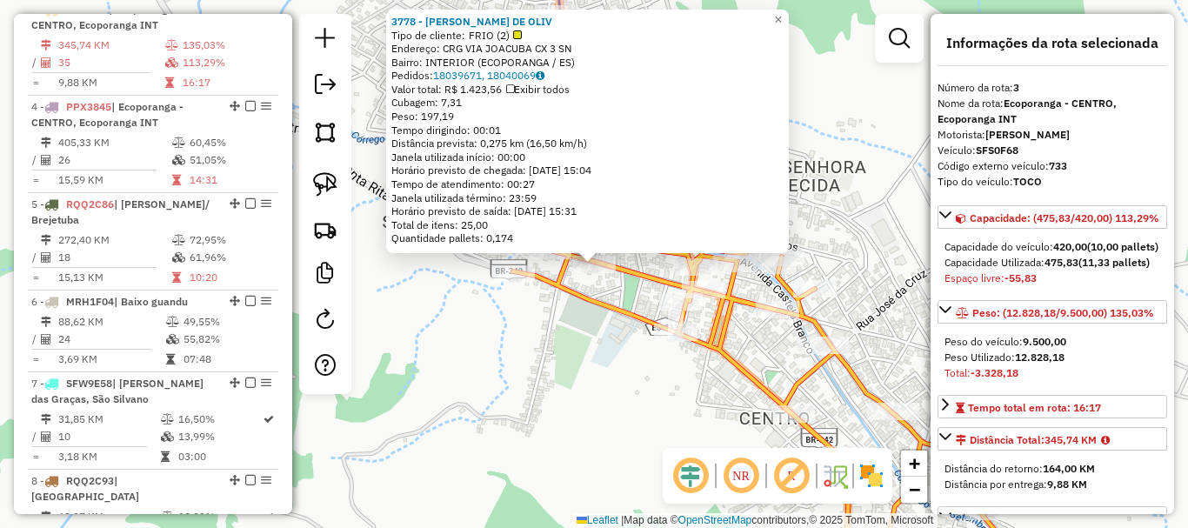
click at [590, 324] on div "3778 - ADNALDO DIAS DE OLIV Tipo de cliente: FRIO (2) Endereço: CRG VIA JOACUBA…" at bounding box center [594, 264] width 1188 height 528
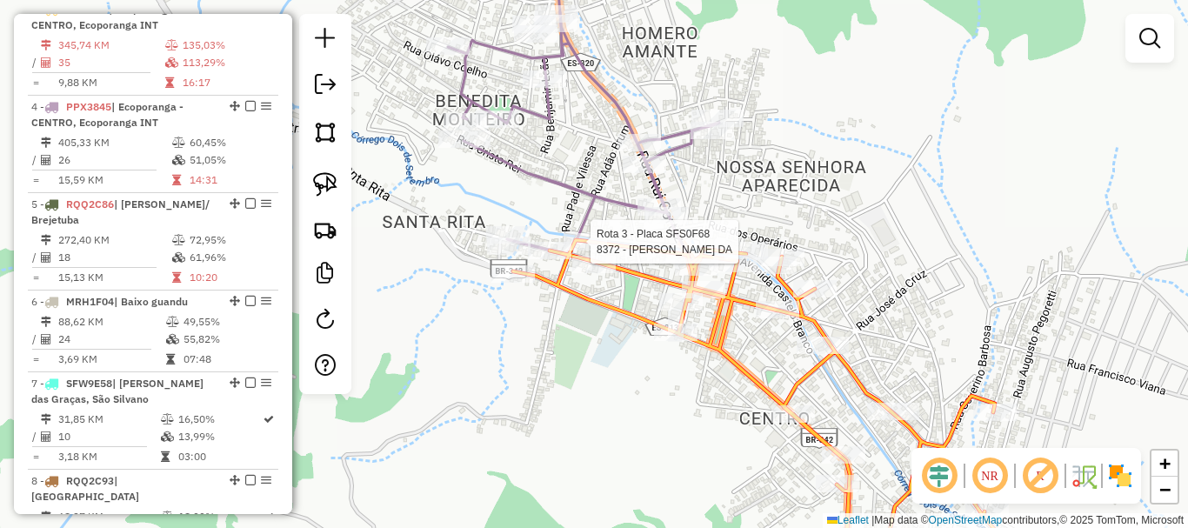
select select "**********"
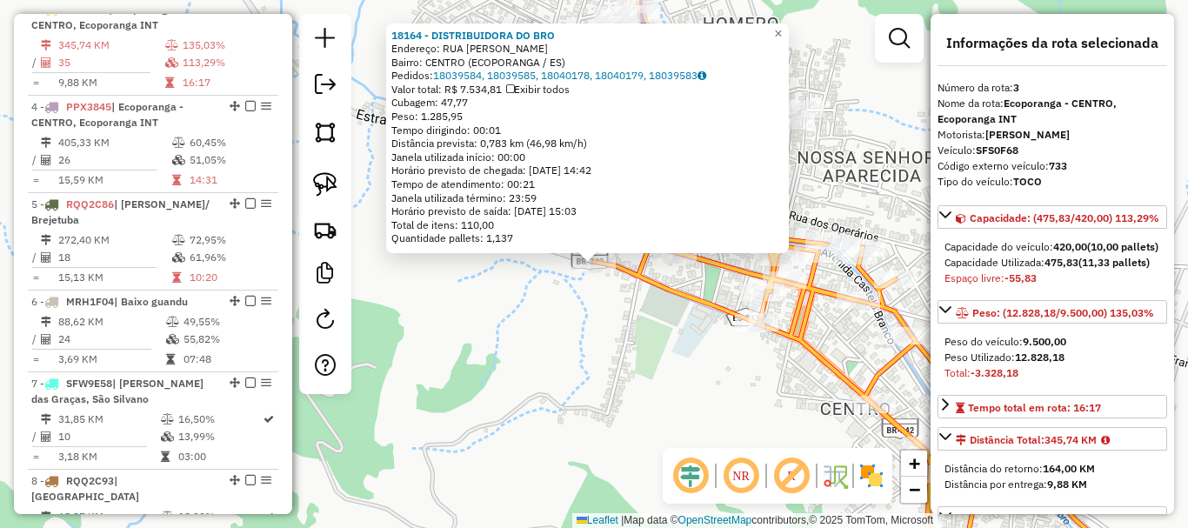
click at [615, 377] on div "18164 - DISTRIBUIDORA DO BRO Endereço: RUA FLORIANO RUBIM SN Bairro: CENTRO (EC…" at bounding box center [594, 264] width 1188 height 528
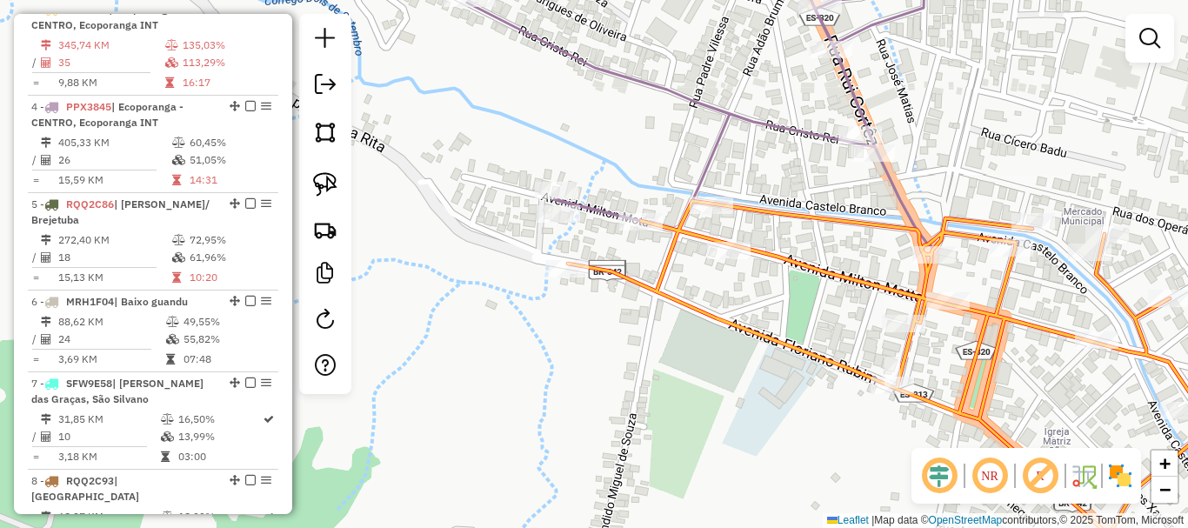
click at [584, 215] on icon at bounding box center [722, 89] width 513 height 284
select select "**********"
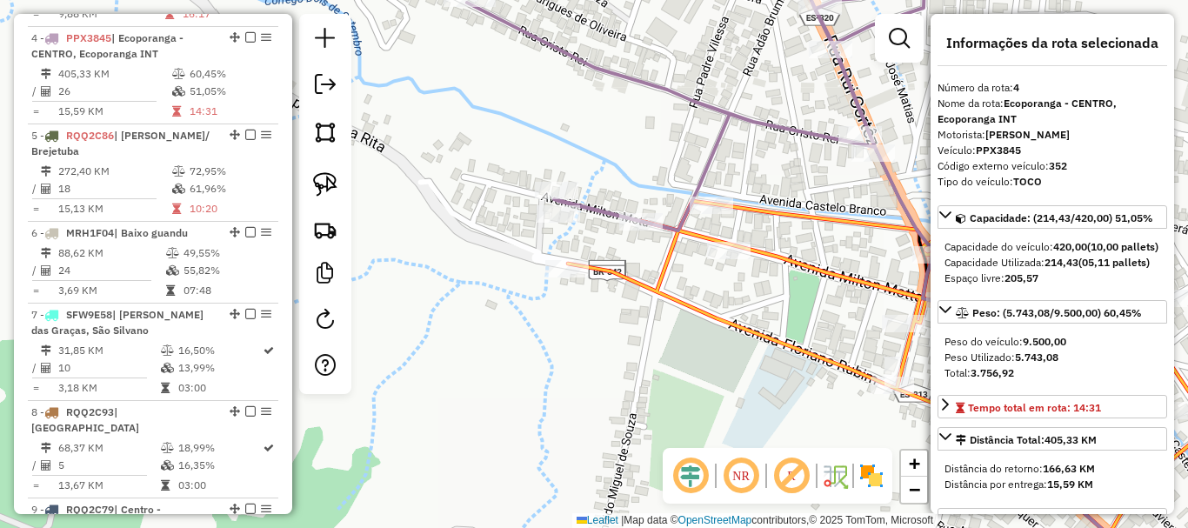
scroll to position [956, 0]
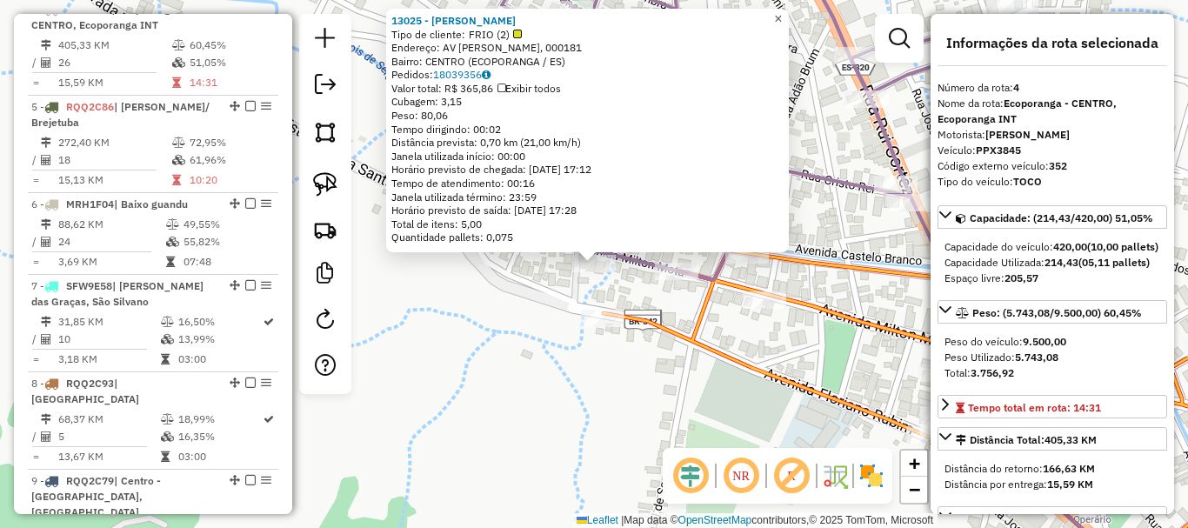
click at [782, 13] on span "×" at bounding box center [778, 18] width 8 height 15
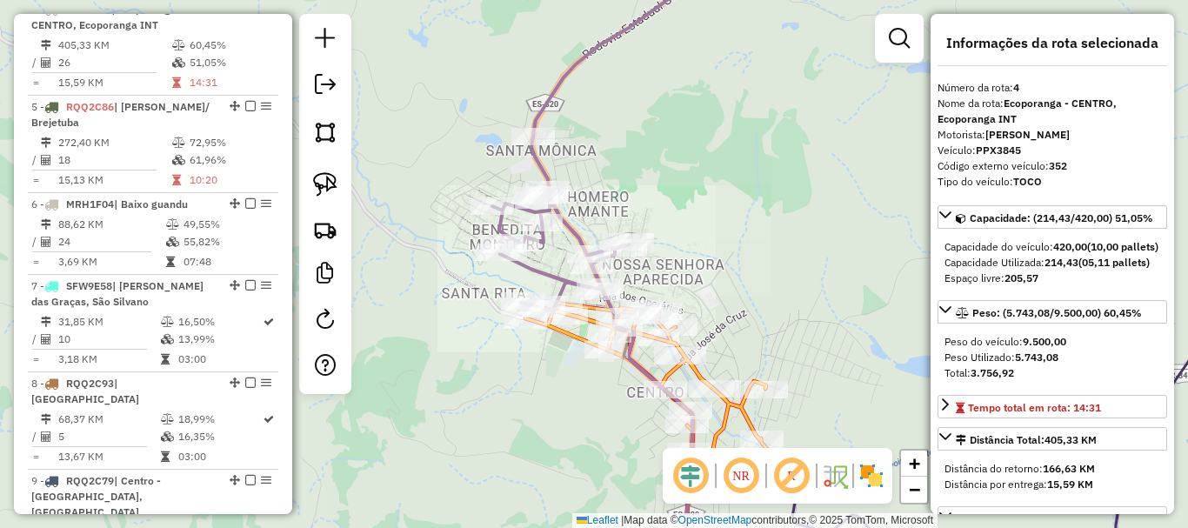
click at [513, 398] on div "Janela de atendimento Grade de atendimento Capacidade Transportadoras Veículos …" at bounding box center [594, 264] width 1188 height 528
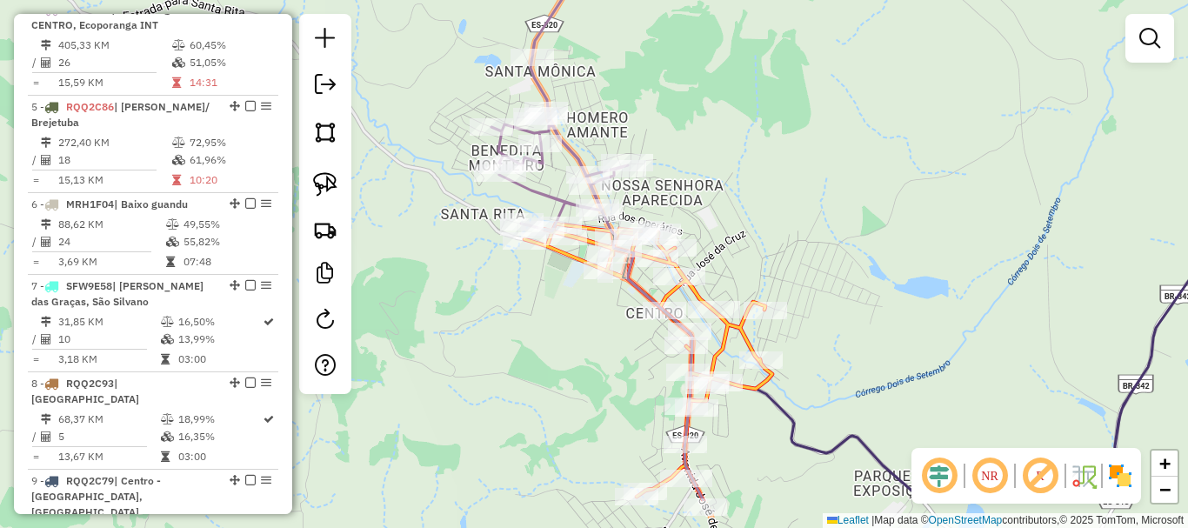
drag, startPoint x: 597, startPoint y: 377, endPoint x: 535, endPoint y: 232, distance: 157.8
click at [535, 232] on div "Janela de atendimento Grade de atendimento Capacidade Transportadoras Veículos …" at bounding box center [594, 264] width 1188 height 528
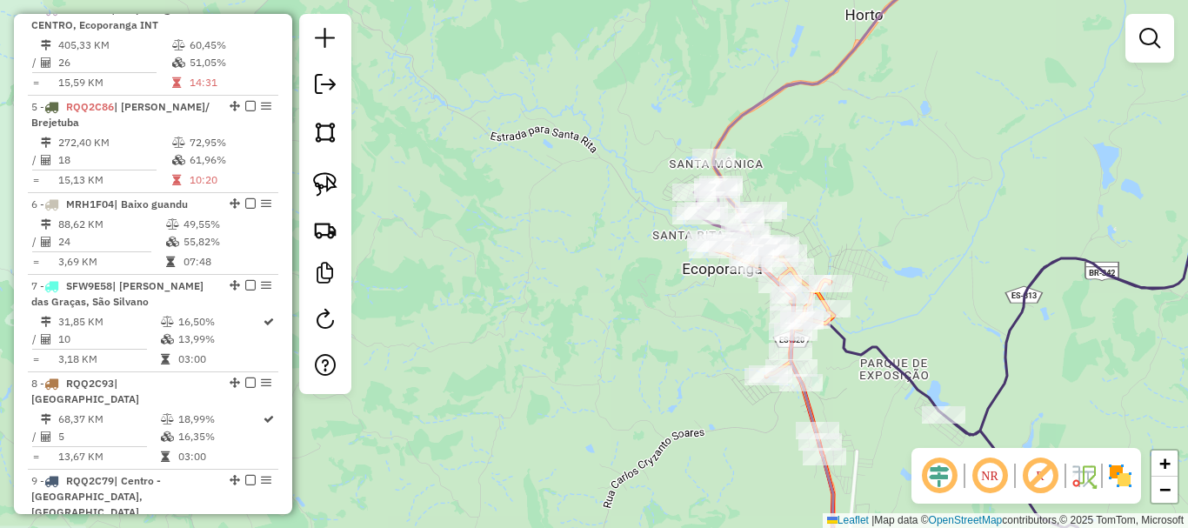
click at [619, 428] on div "Rota 3 - Placa SFS0F68 18327 - ESPETISCO Janela de atendimento Grade de atendim…" at bounding box center [594, 264] width 1188 height 528
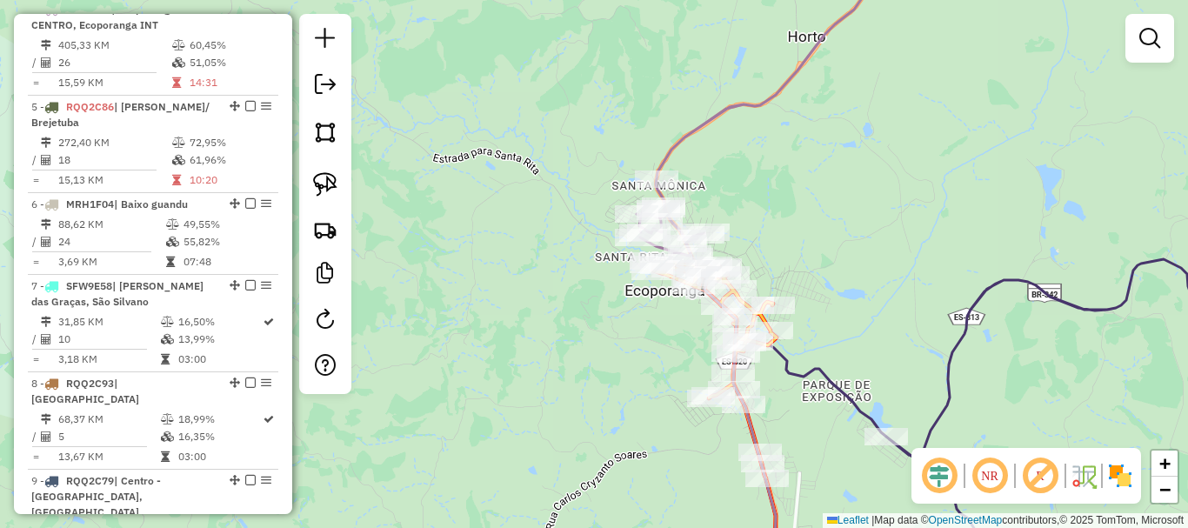
drag, startPoint x: 639, startPoint y: 356, endPoint x: 576, endPoint y: 387, distance: 70.8
click at [576, 387] on div "Janela de atendimento Grade de atendimento Capacidade Transportadoras Veículos …" at bounding box center [594, 264] width 1188 height 528
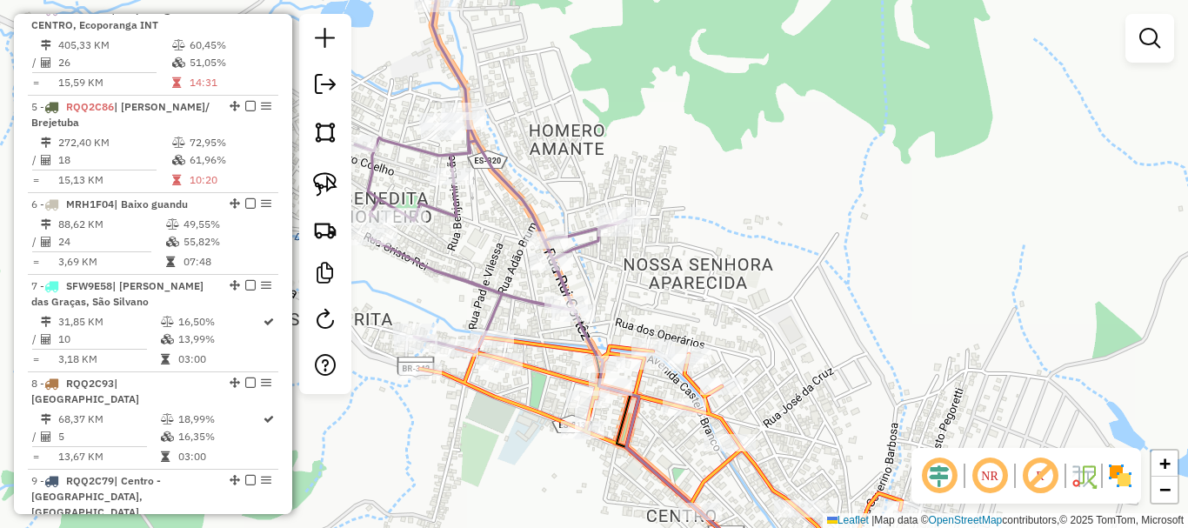
drag, startPoint x: 699, startPoint y: 313, endPoint x: 703, endPoint y: 243, distance: 70.5
click at [703, 243] on div "Janela de atendimento Grade de atendimento Capacidade Transportadoras Veículos …" at bounding box center [594, 264] width 1188 height 528
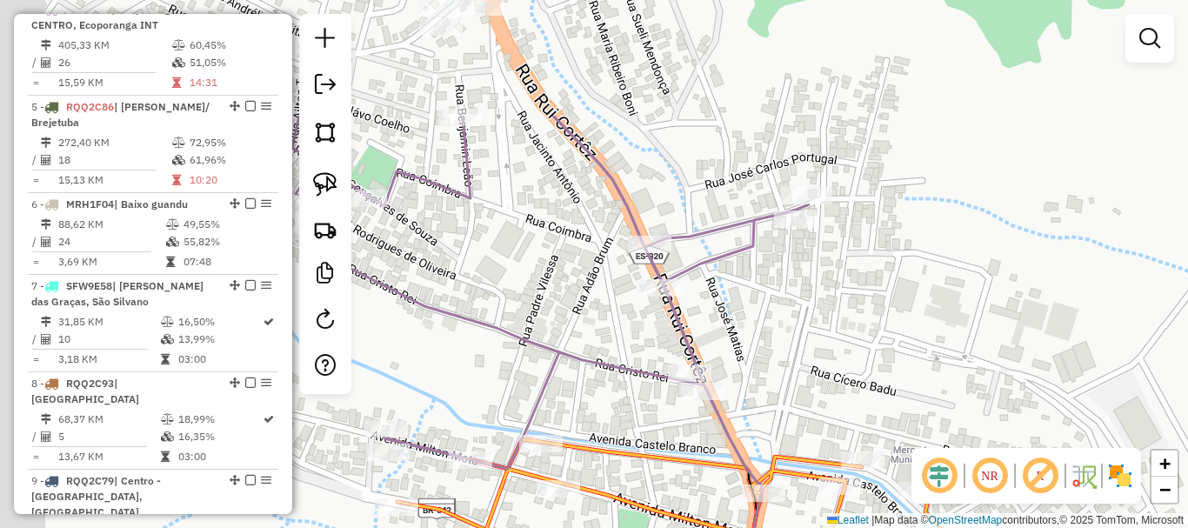
drag, startPoint x: 653, startPoint y: 225, endPoint x: 788, endPoint y: 347, distance: 181.7
click at [788, 347] on div "Janela de atendimento Grade de atendimento Capacidade Transportadoras Veículos …" at bounding box center [594, 264] width 1188 height 528
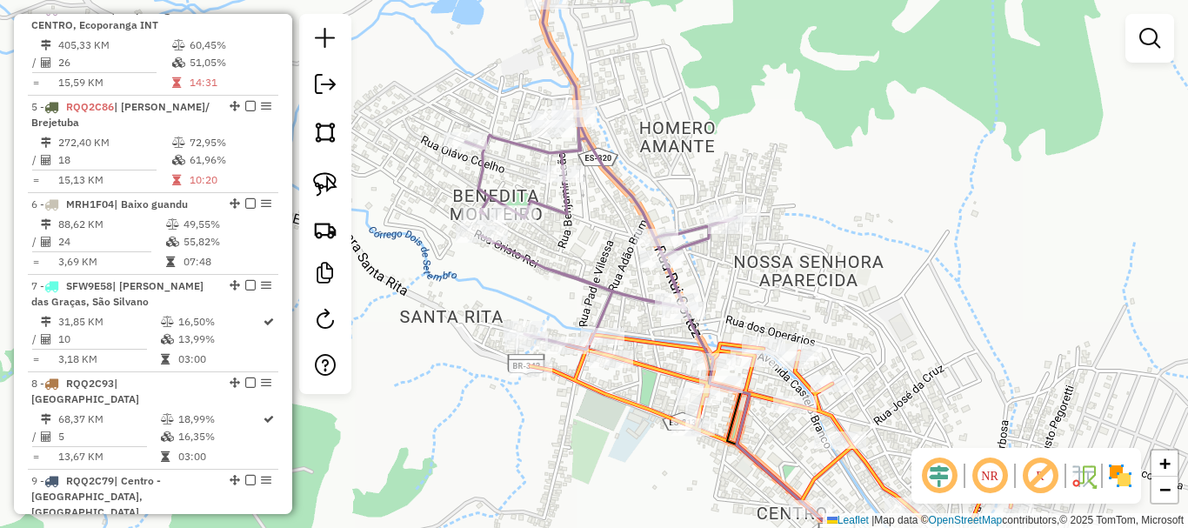
drag, startPoint x: 808, startPoint y: 342, endPoint x: 738, endPoint y: 384, distance: 81.9
click at [738, 384] on div "Janela de atendimento Grade de atendimento Capacidade Transportadoras Veículos …" at bounding box center [594, 264] width 1188 height 528
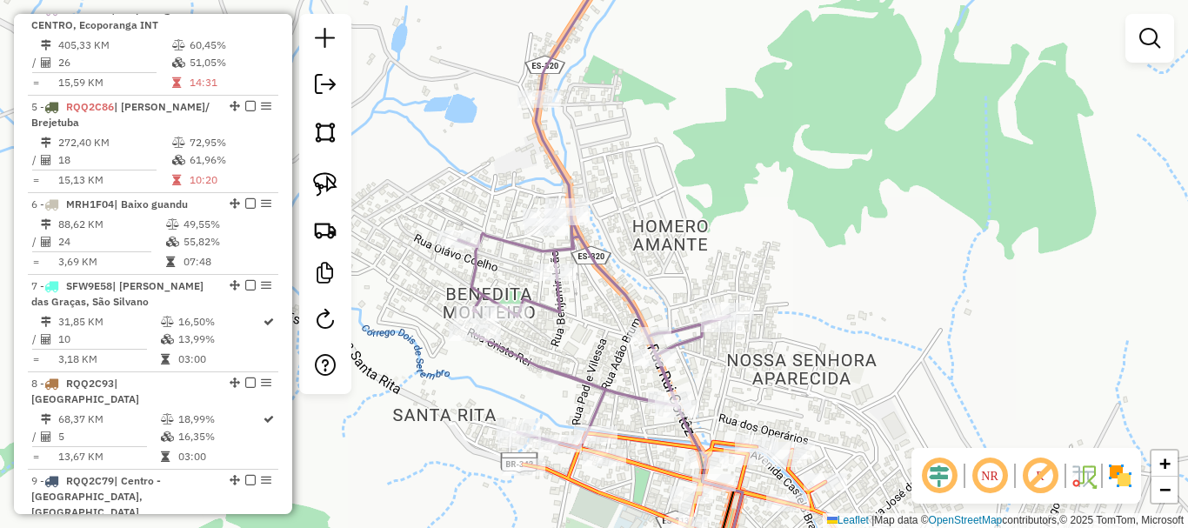
drag, startPoint x: 679, startPoint y: 151, endPoint x: 676, endPoint y: 299, distance: 147.9
click at [676, 299] on div "Janela de atendimento Grade de atendimento Capacidade Transportadoras Veículos …" at bounding box center [594, 264] width 1188 height 528
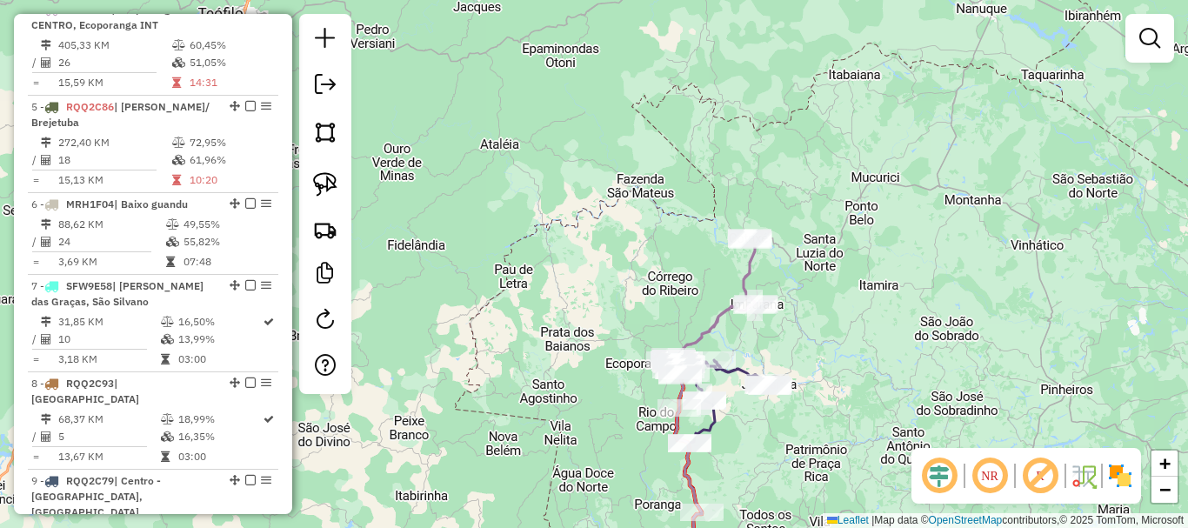
drag, startPoint x: 800, startPoint y: 249, endPoint x: 777, endPoint y: 309, distance: 64.4
click at [778, 309] on div "Janela de atendimento Grade de atendimento Capacidade Transportadoras Veículos …" at bounding box center [594, 264] width 1188 height 528
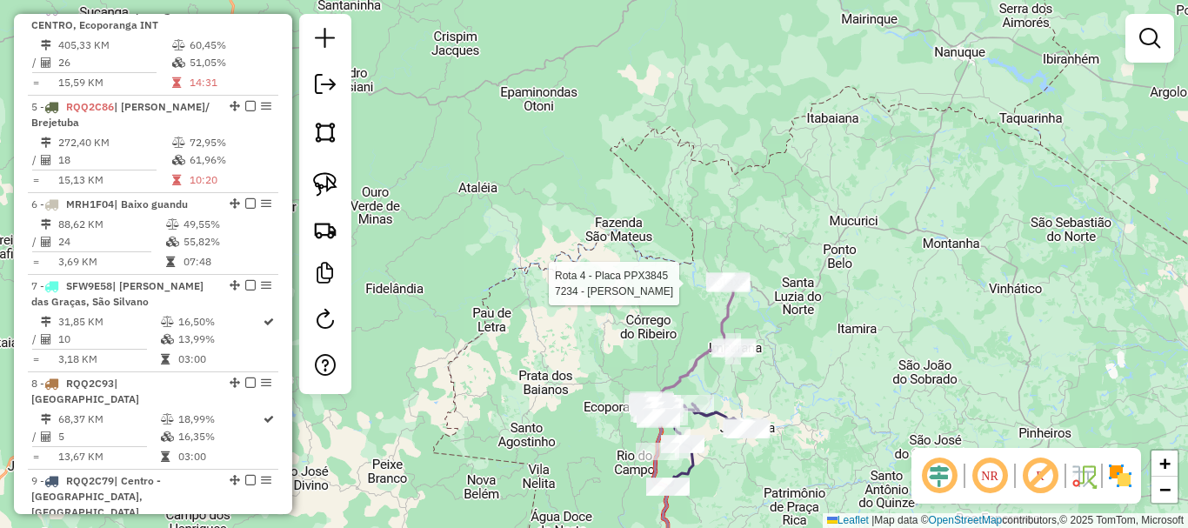
select select "**********"
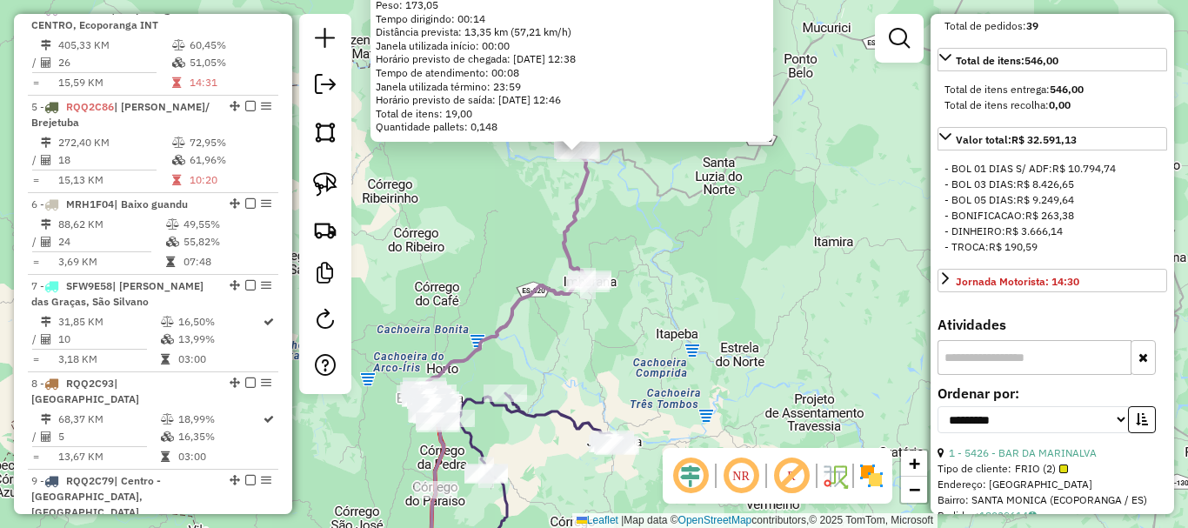
scroll to position [348, 0]
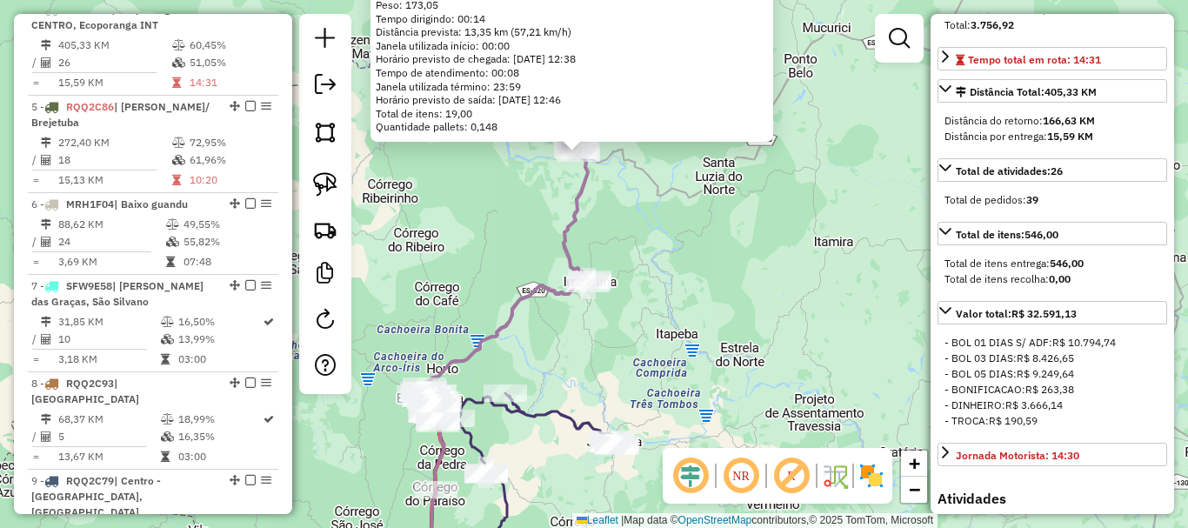
drag, startPoint x: 613, startPoint y: 360, endPoint x: 939, endPoint y: 221, distance: 354.6
click at [939, 221] on hb-router-mapa "Informações da Sessão 990891 - 19/08/2025 Criação: 18/08/2025 17:23 Depósito: C…" at bounding box center [594, 264] width 1188 height 528
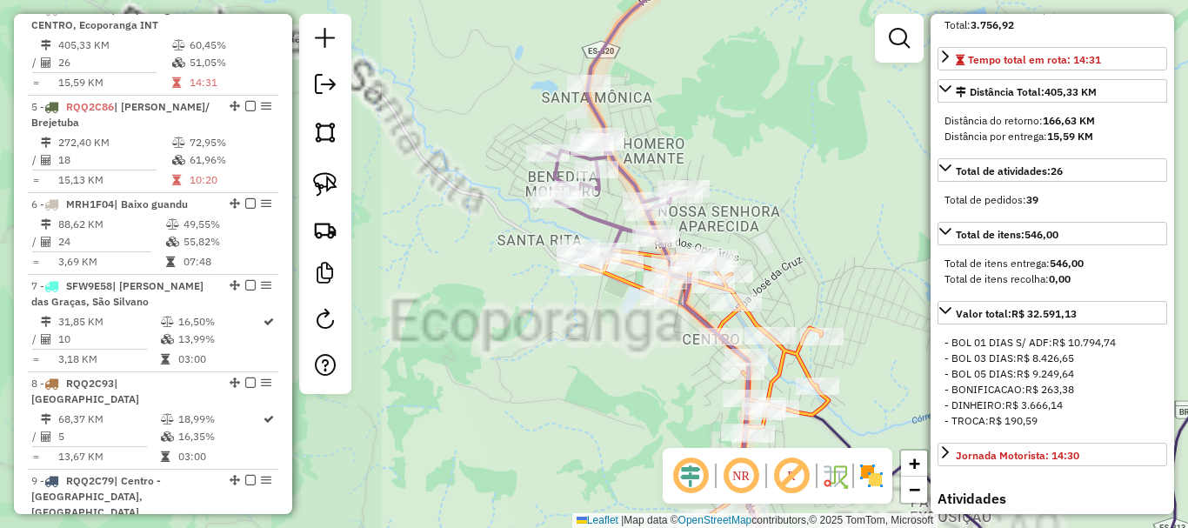
drag, startPoint x: 823, startPoint y: 194, endPoint x: 855, endPoint y: 185, distance: 33.3
click at [859, 184] on div "7234 - MARCOS ALVES DE SOUZ Endereço: IMBURANA 1 Bairro: COTOXE (ECOPORANGA / E…" at bounding box center [594, 264] width 1188 height 528
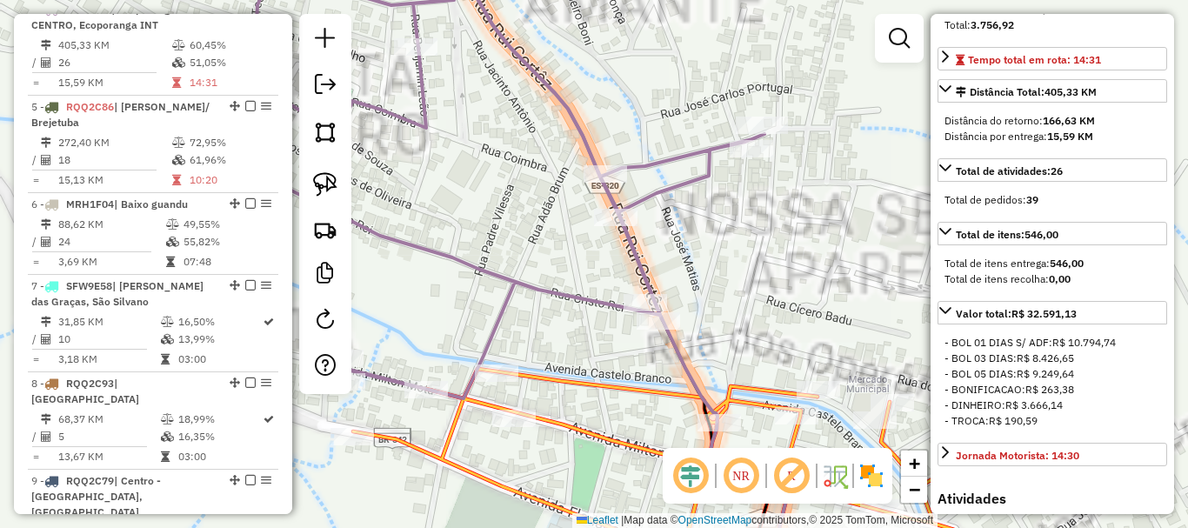
drag, startPoint x: 911, startPoint y: 263, endPoint x: 941, endPoint y: 154, distance: 112.7
click at [941, 159] on hb-router-mapa "Informações da Sessão 990891 - 19/08/2025 Criação: 18/08/2025 17:23 Depósito: C…" at bounding box center [594, 264] width 1188 height 528
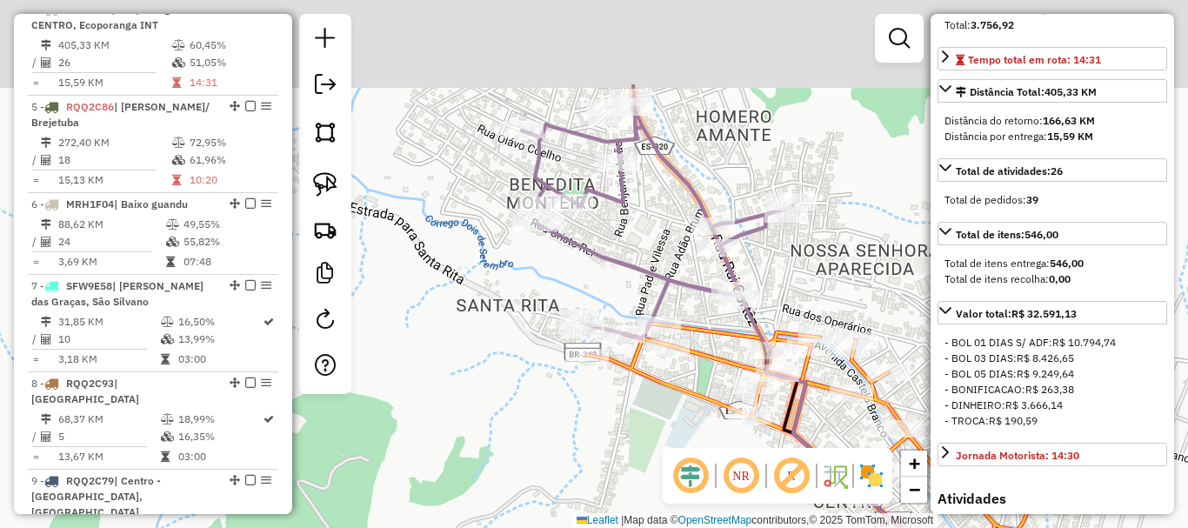
drag, startPoint x: 740, startPoint y: 318, endPoint x: 697, endPoint y: 360, distance: 60.3
click at [697, 360] on icon at bounding box center [834, 521] width 495 height 394
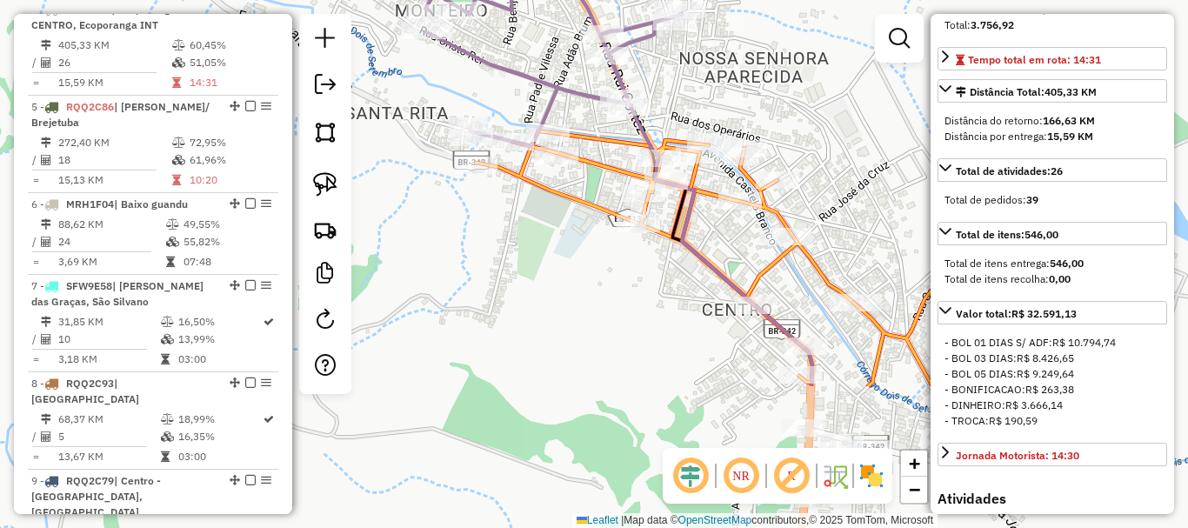
drag, startPoint x: 692, startPoint y: 382, endPoint x: 584, endPoint y: 189, distance: 221.6
click at [584, 189] on icon at bounding box center [717, 258] width 482 height 255
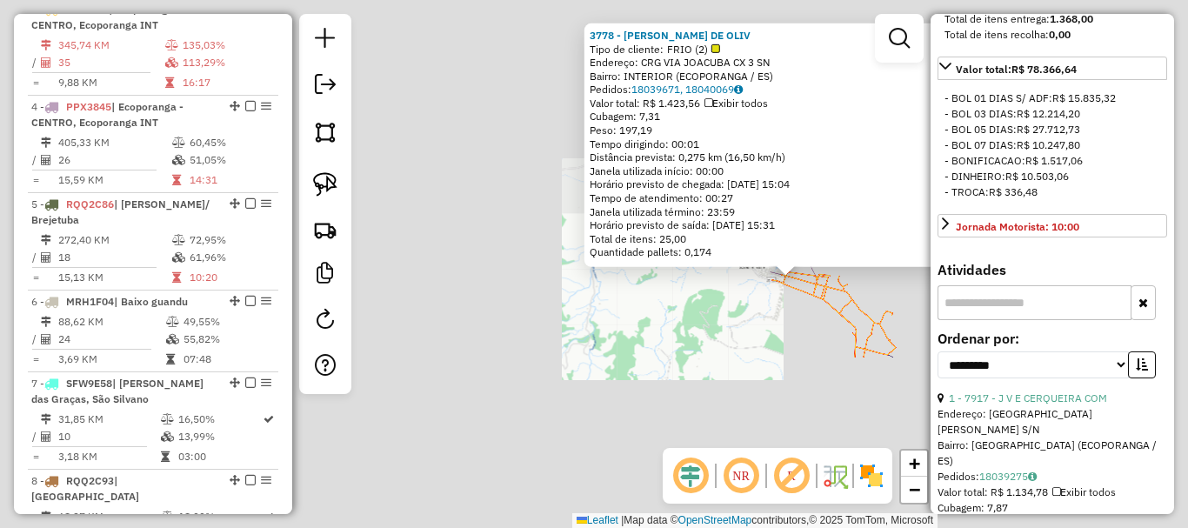
scroll to position [624, 0]
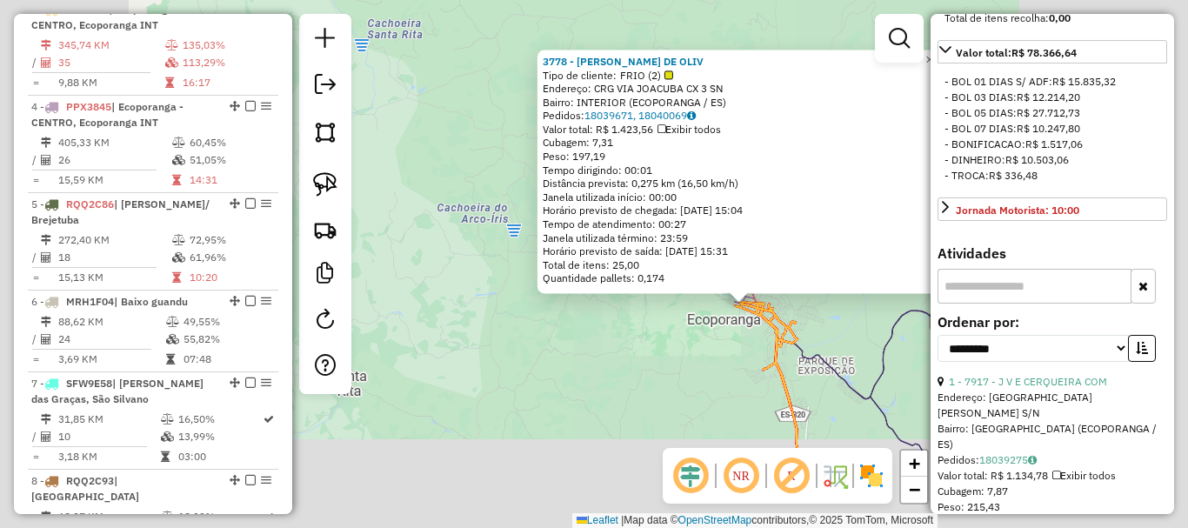
click at [696, 373] on div "3778 - ADNALDO DIAS DE OLIV Tipo de cliente: FRIO (2) Endereço: CRG VIA JOACUBA…" at bounding box center [594, 264] width 1188 height 528
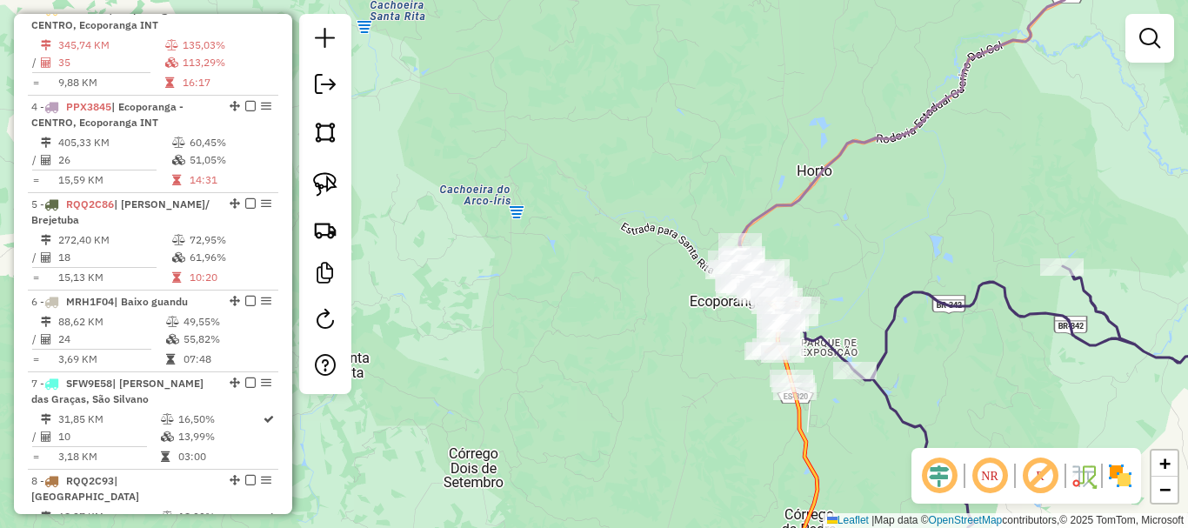
drag, startPoint x: 685, startPoint y: 403, endPoint x: 621, endPoint y: 62, distance: 347.0
click at [621, 63] on div "Janela de atendimento Grade de atendimento Capacidade Transportadoras Veículos …" at bounding box center [594, 264] width 1188 height 528
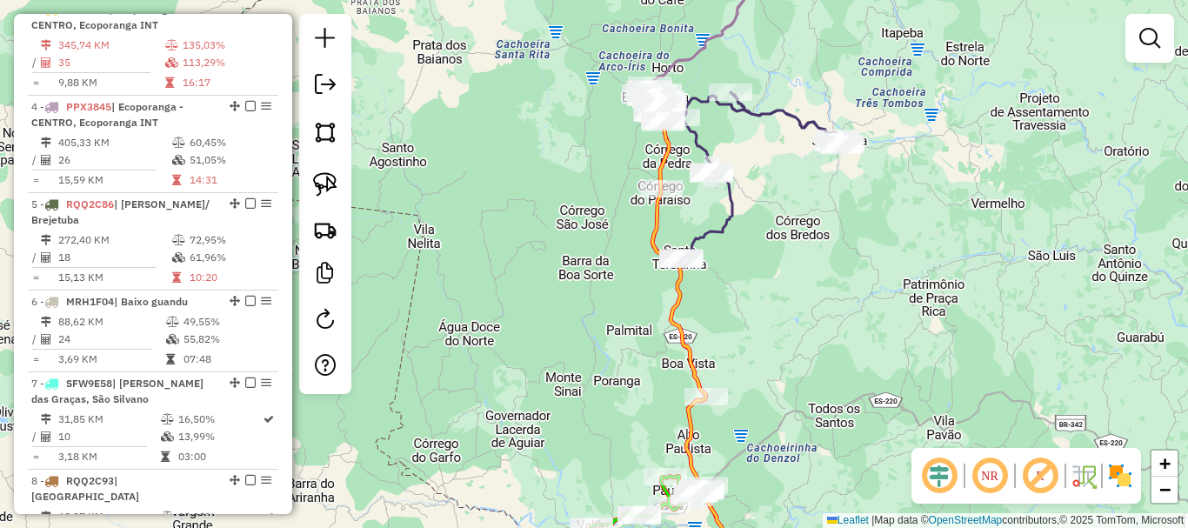
drag, startPoint x: 817, startPoint y: 231, endPoint x: 825, endPoint y: 257, distance: 26.7
click at [824, 256] on div "Janela de atendimento Grade de atendimento Capacidade Transportadoras Veículos …" at bounding box center [594, 264] width 1188 height 528
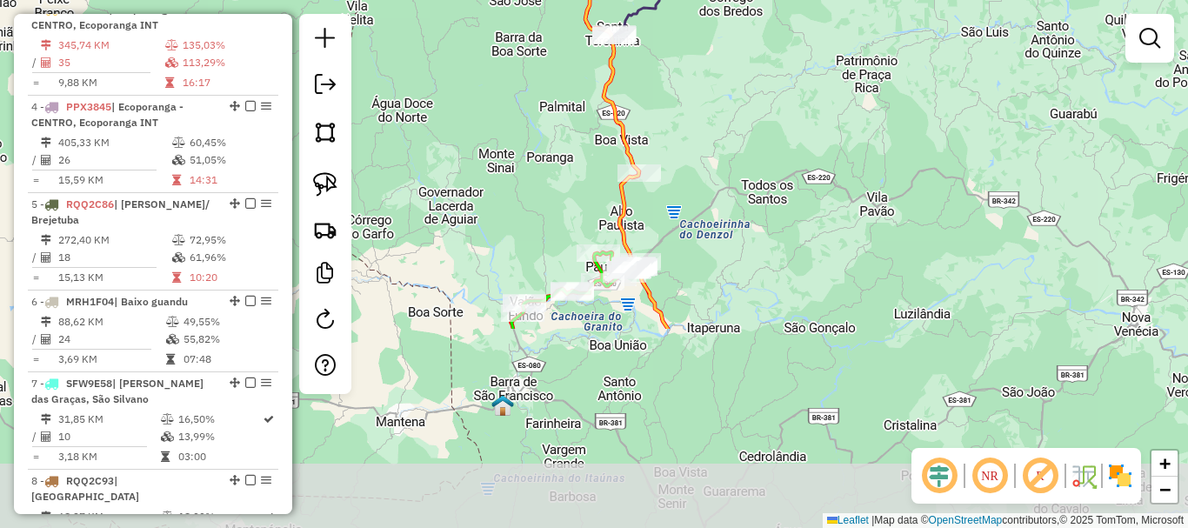
drag, startPoint x: 802, startPoint y: 321, endPoint x: 728, endPoint y: 68, distance: 263.7
click at [728, 68] on div "Janela de atendimento Grade de atendimento Capacidade Transportadoras Veículos …" at bounding box center [594, 264] width 1188 height 528
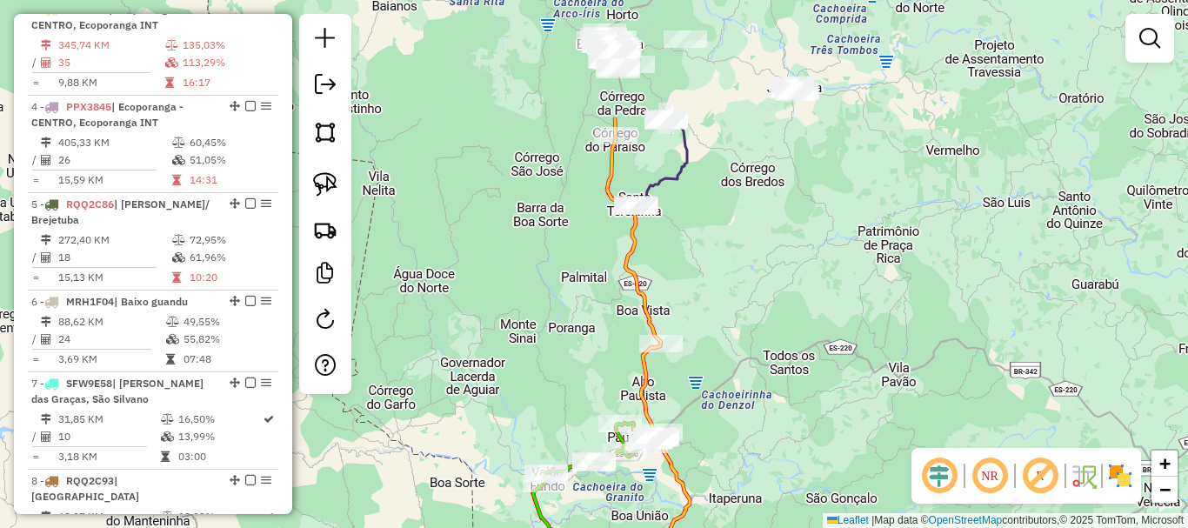
drag, startPoint x: 748, startPoint y: 253, endPoint x: 750, endPoint y: 270, distance: 16.6
click at [750, 270] on div "Janela de atendimento Grade de atendimento Capacidade Transportadoras Veículos …" at bounding box center [594, 264] width 1188 height 528
drag, startPoint x: 774, startPoint y: 324, endPoint x: 742, endPoint y: 68, distance: 258.6
click at [742, 70] on div "Janela de atendimento Grade de atendimento Capacidade Transportadoras Veículos …" at bounding box center [594, 264] width 1188 height 528
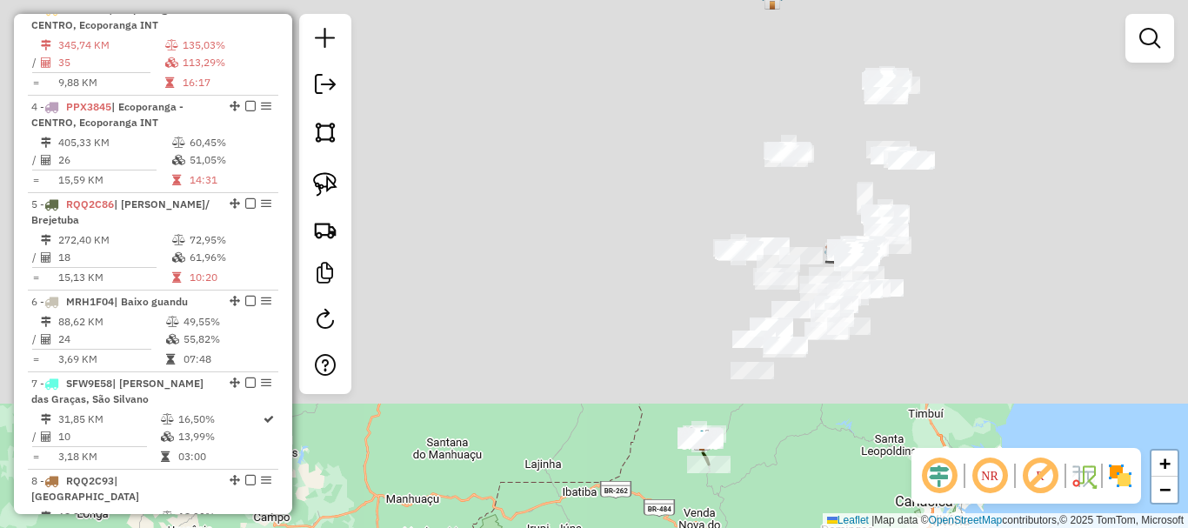
drag, startPoint x: 772, startPoint y: 63, endPoint x: 748, endPoint y: 562, distance: 499.0
click at [748, 527] on html "Aguarde... Pop-up bloqueado! Seu navegador bloqueou automáticamente a abertura …" at bounding box center [594, 264] width 1188 height 528
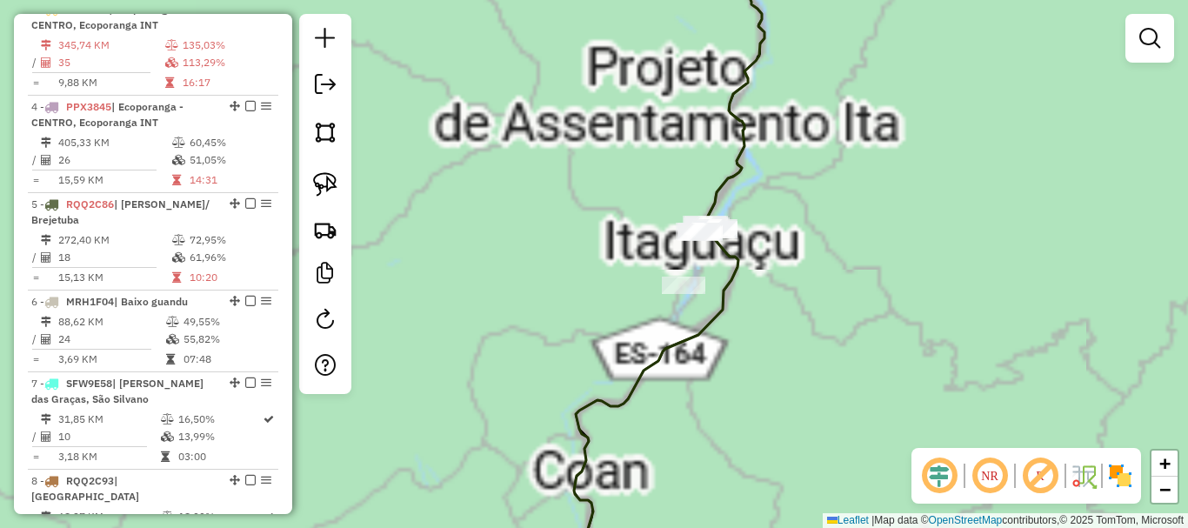
click at [615, 285] on div "Janela de atendimento Grade de atendimento Capacidade Transportadoras Veículos …" at bounding box center [594, 264] width 1188 height 528
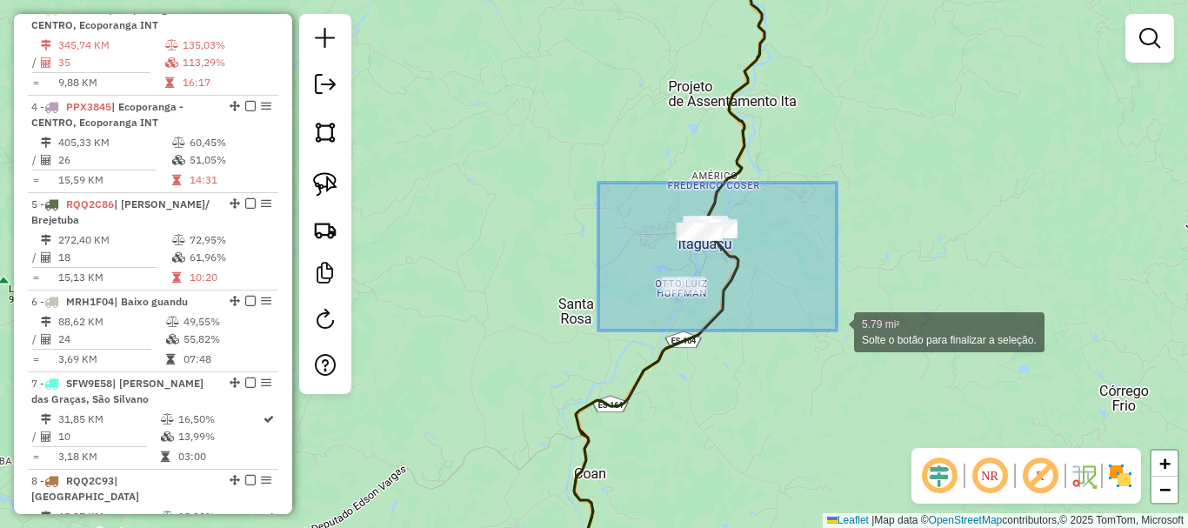
drag, startPoint x: 598, startPoint y: 183, endPoint x: 837, endPoint y: 331, distance: 280.5
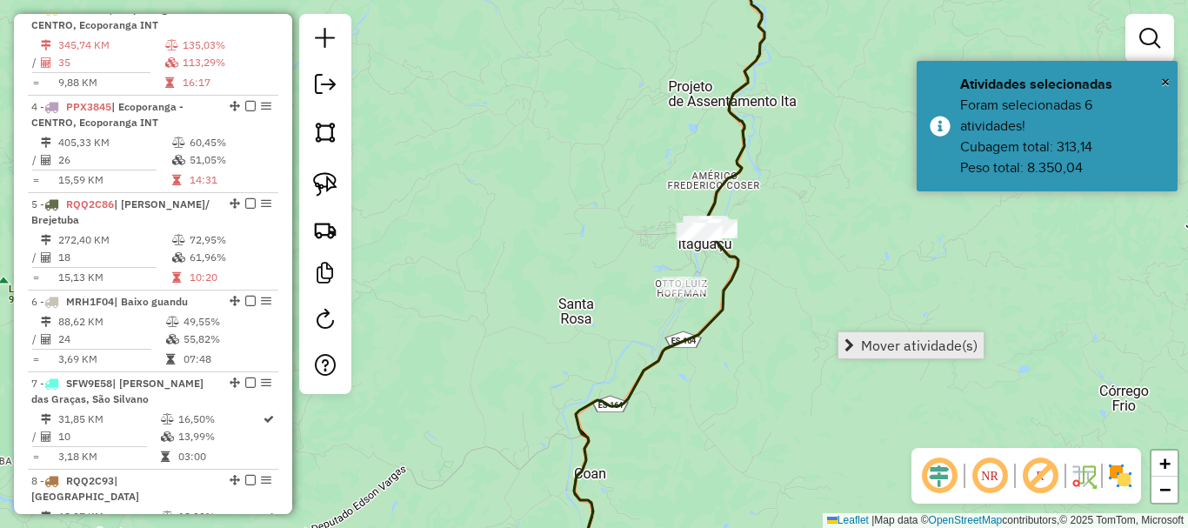
click at [903, 344] on span "Mover atividade(s)" at bounding box center [919, 345] width 117 height 14
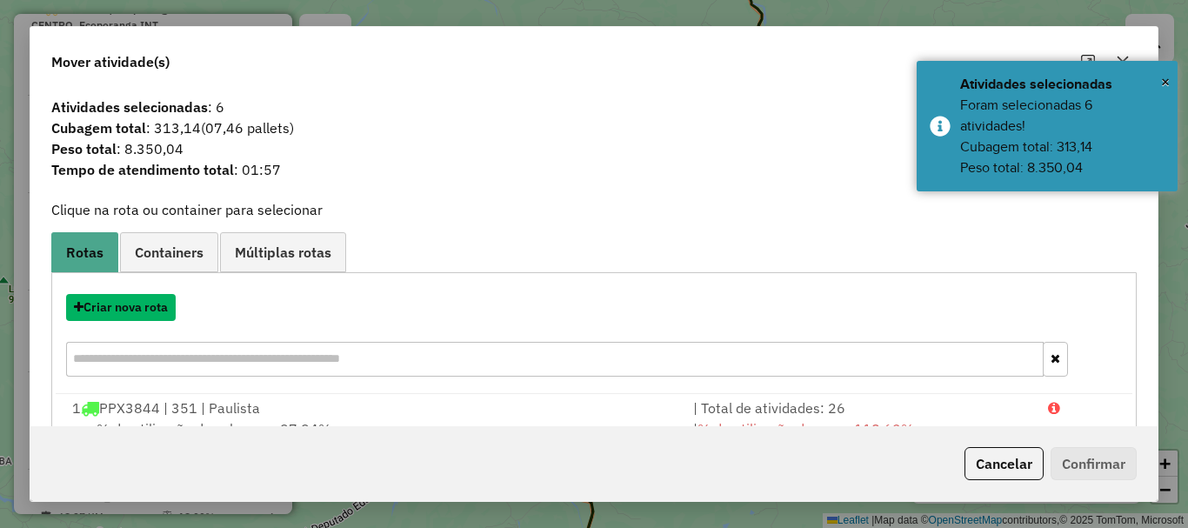
click at [130, 304] on button "Criar nova rota" at bounding box center [121, 307] width 110 height 27
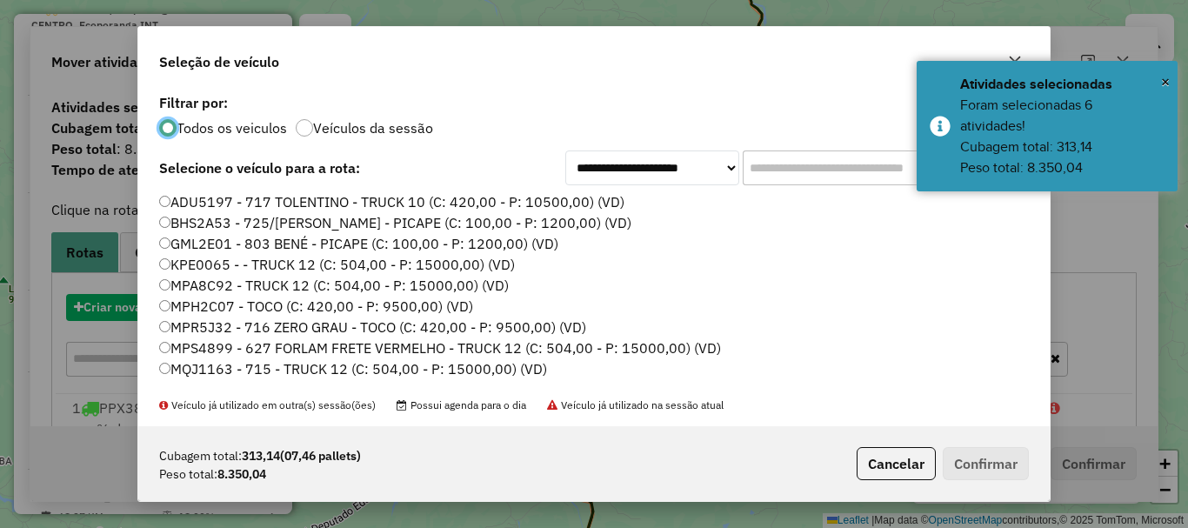
scroll to position [10, 5]
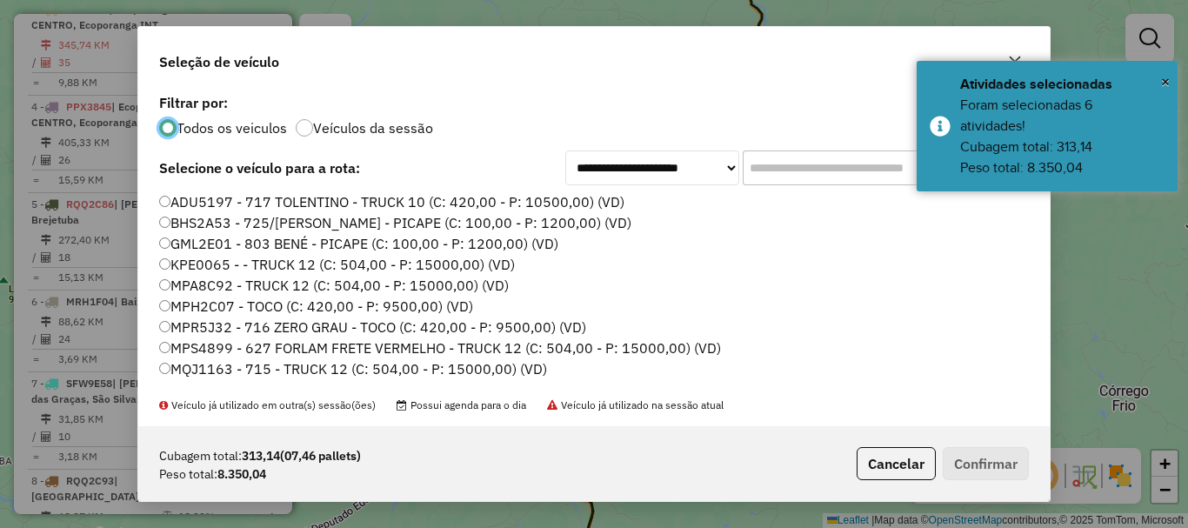
click at [835, 163] on input "text" at bounding box center [873, 167] width 261 height 35
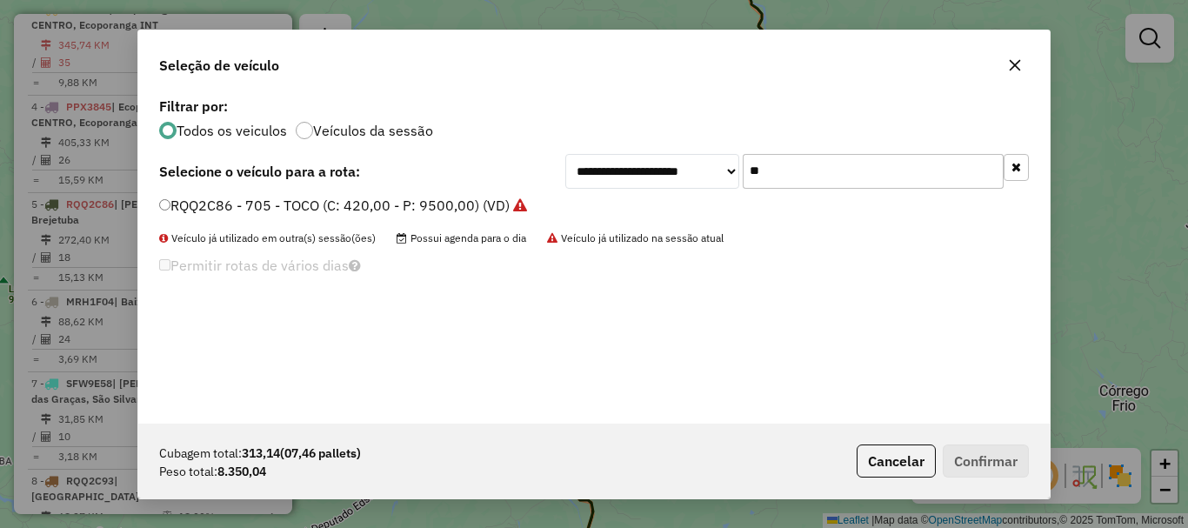
type input "**"
click at [224, 199] on label "RQQ2C86 - 705 - TOCO (C: 420,00 - P: 9500,00) (VD)" at bounding box center [343, 205] width 368 height 21
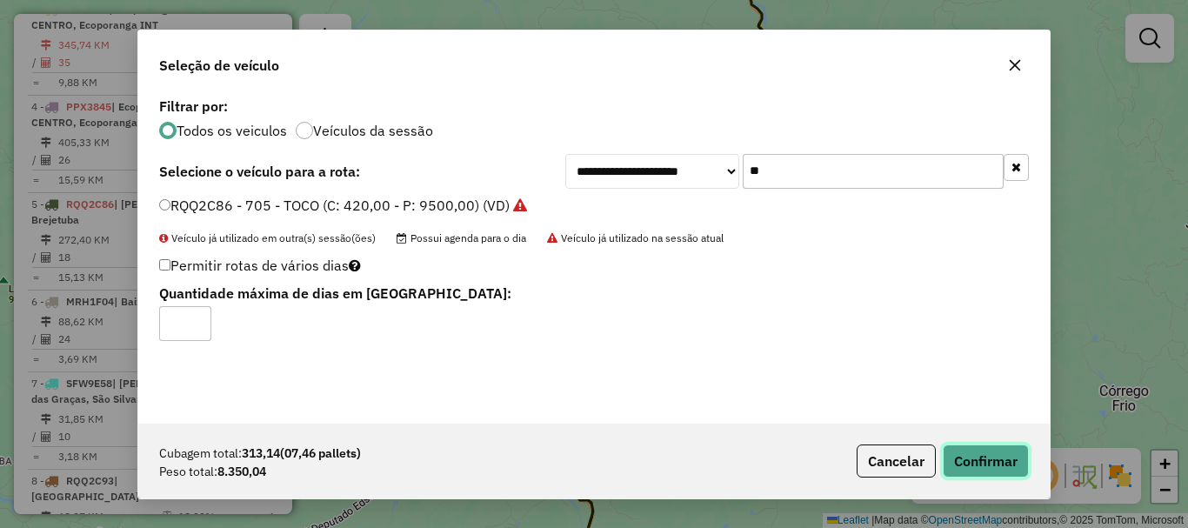
click at [998, 456] on button "Confirmar" at bounding box center [986, 460] width 86 height 33
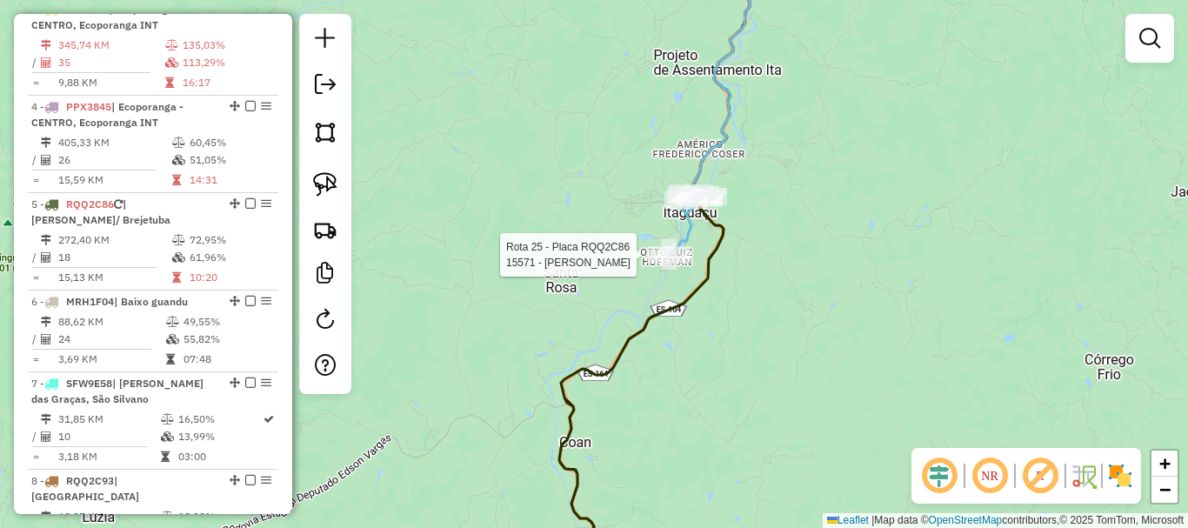
select select "**********"
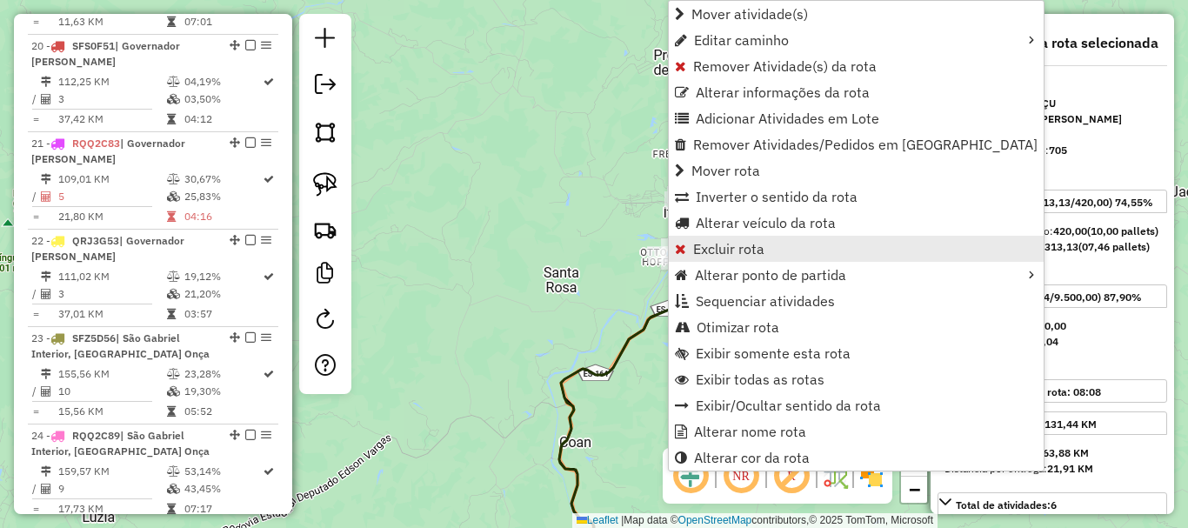
scroll to position [2879, 0]
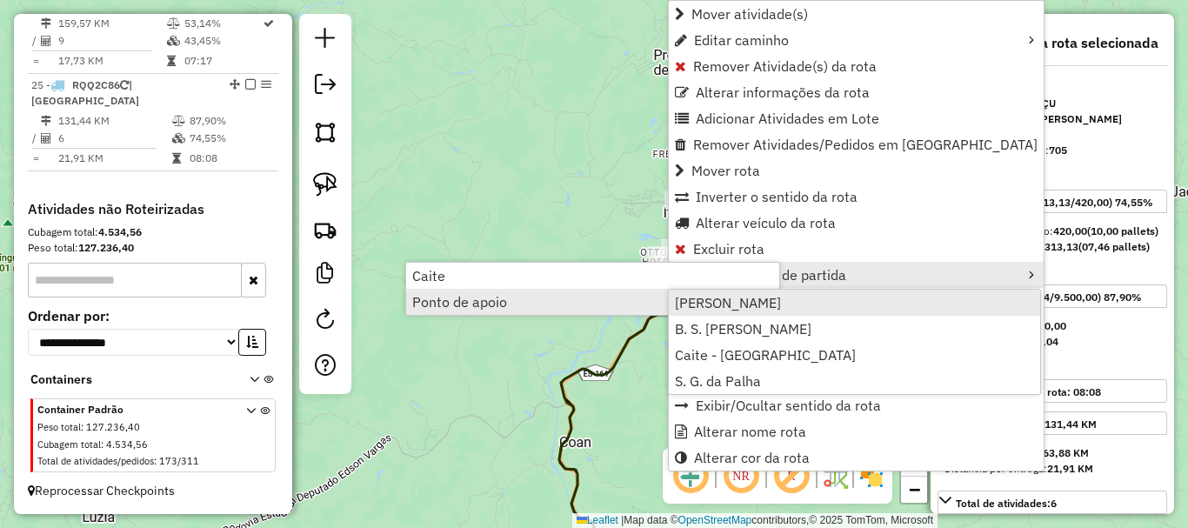
click at [758, 299] on span "Afonso Cláudio" at bounding box center [728, 303] width 106 height 14
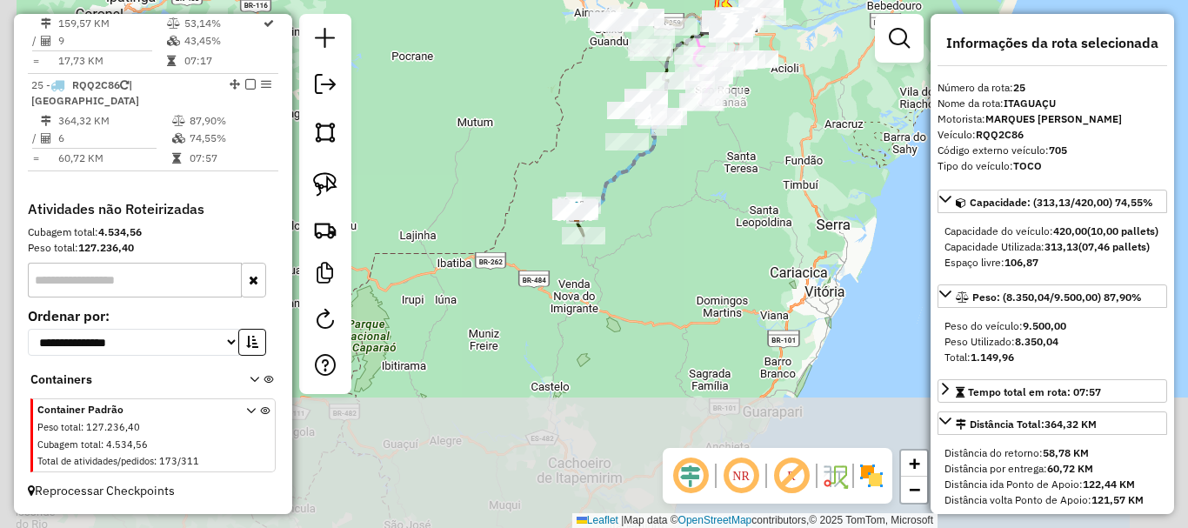
drag, startPoint x: 711, startPoint y: 254, endPoint x: 699, endPoint y: 223, distance: 33.6
click at [723, 212] on div "Janela de atendimento Grade de atendimento Capacidade Transportadoras Veículos …" at bounding box center [594, 264] width 1188 height 528
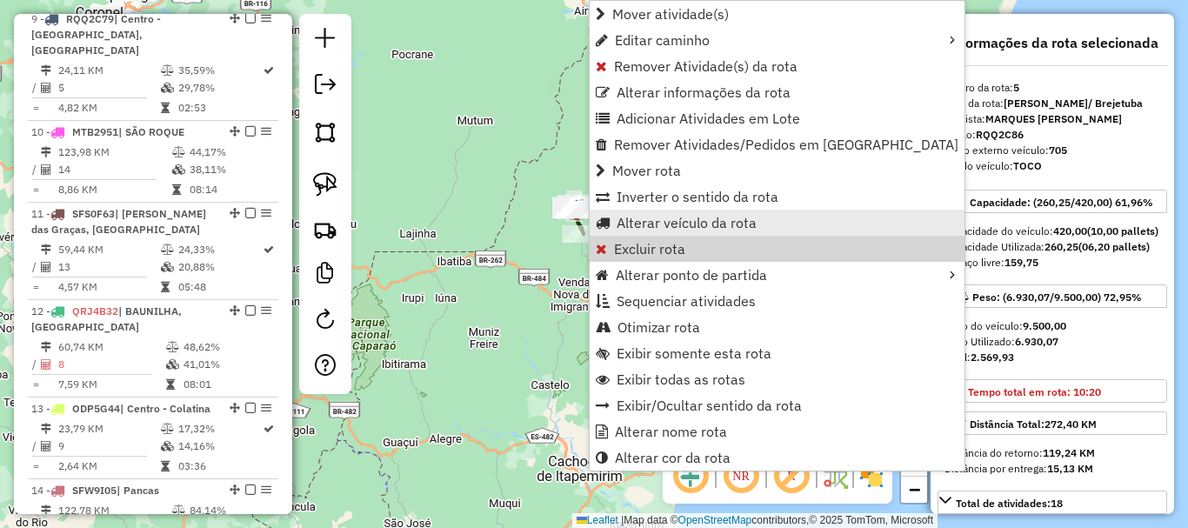
scroll to position [1053, 0]
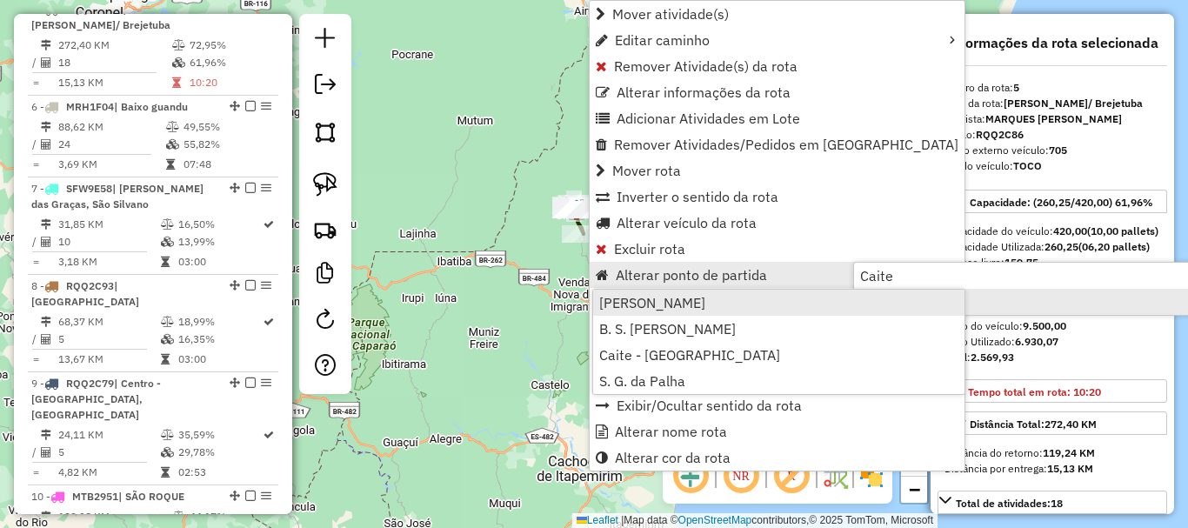
click at [653, 296] on span "Afonso Cláudio" at bounding box center [652, 303] width 106 height 14
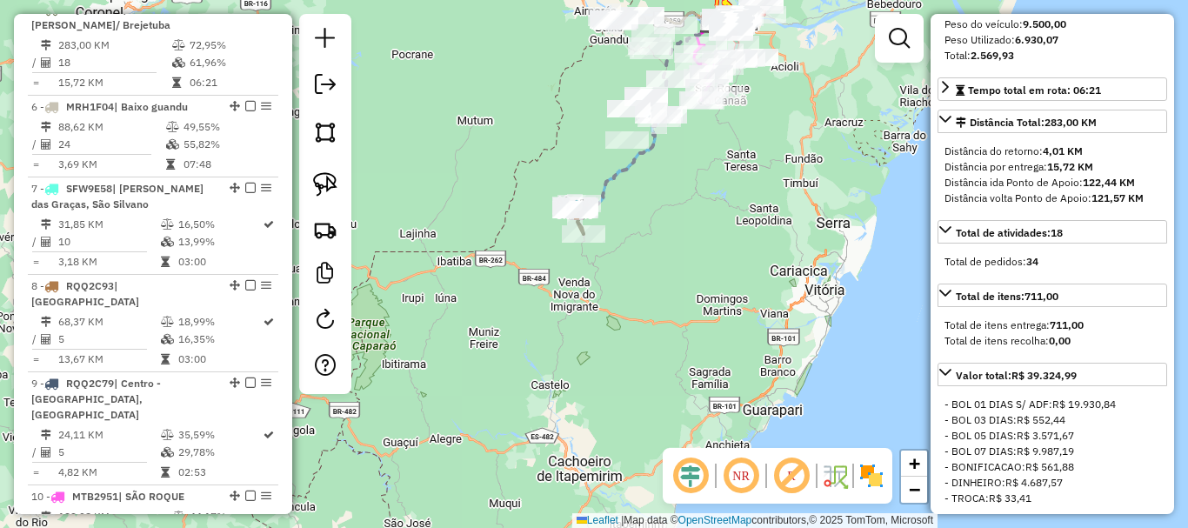
scroll to position [348, 0]
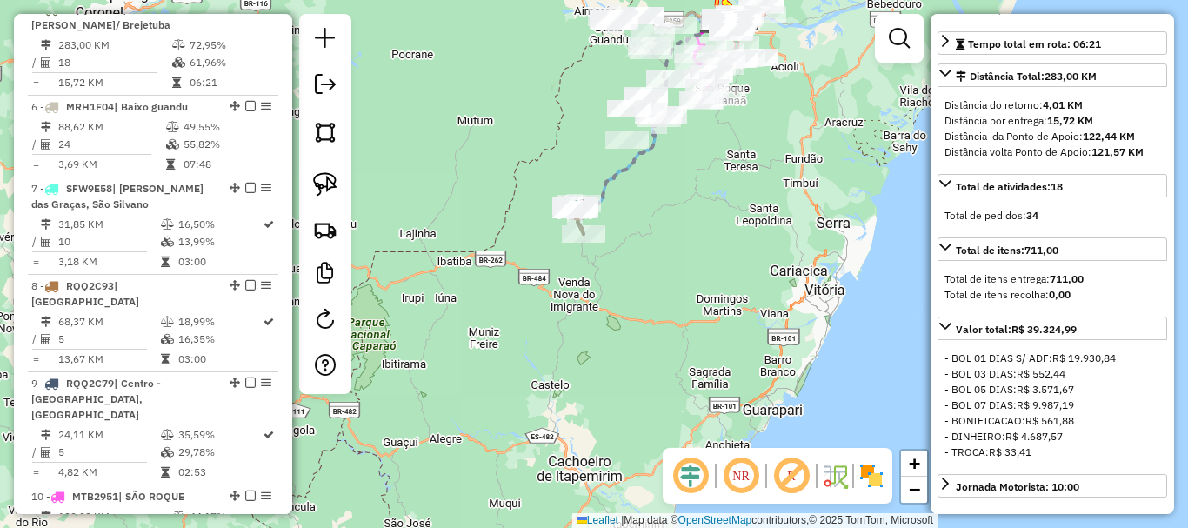
drag, startPoint x: 662, startPoint y: 322, endPoint x: 599, endPoint y: 437, distance: 130.8
click at [599, 437] on div "Janela de atendimento Grade de atendimento Capacidade Transportadoras Veículos …" at bounding box center [594, 264] width 1188 height 528
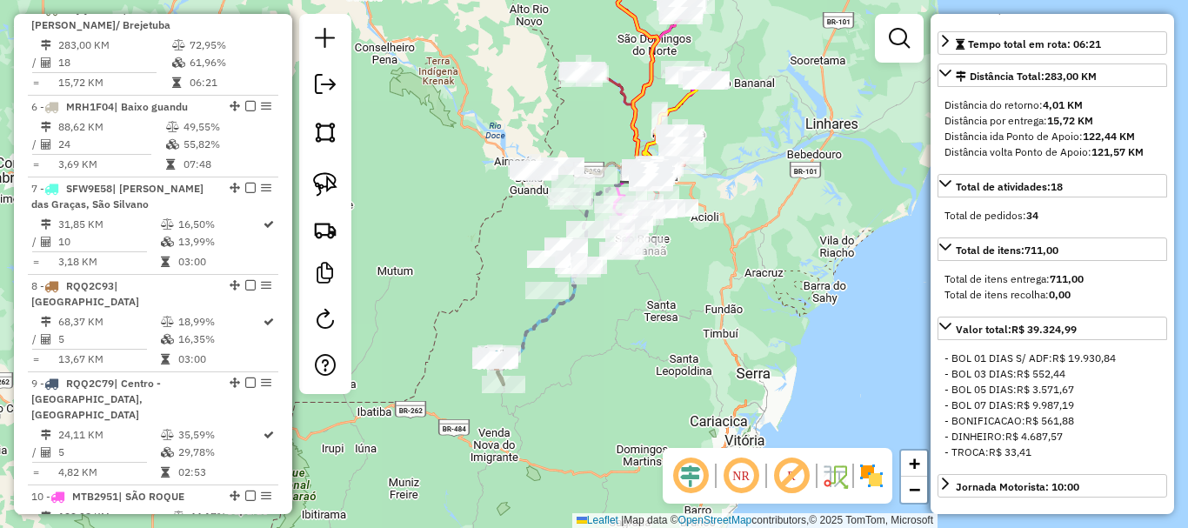
drag, startPoint x: 757, startPoint y: 193, endPoint x: 727, endPoint y: 367, distance: 176.4
click at [727, 367] on div "Janela de atendimento Grade de atendimento Capacidade Transportadoras Veículos …" at bounding box center [594, 264] width 1188 height 528
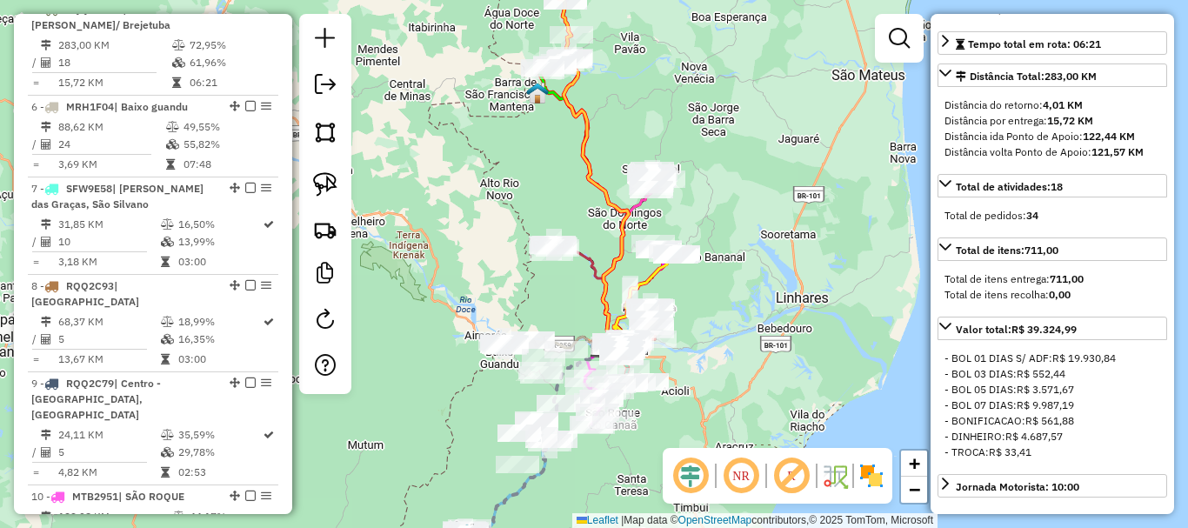
click at [726, 118] on div "Janela de atendimento Grade de atendimento Capacidade Transportadoras Veículos …" at bounding box center [594, 264] width 1188 height 528
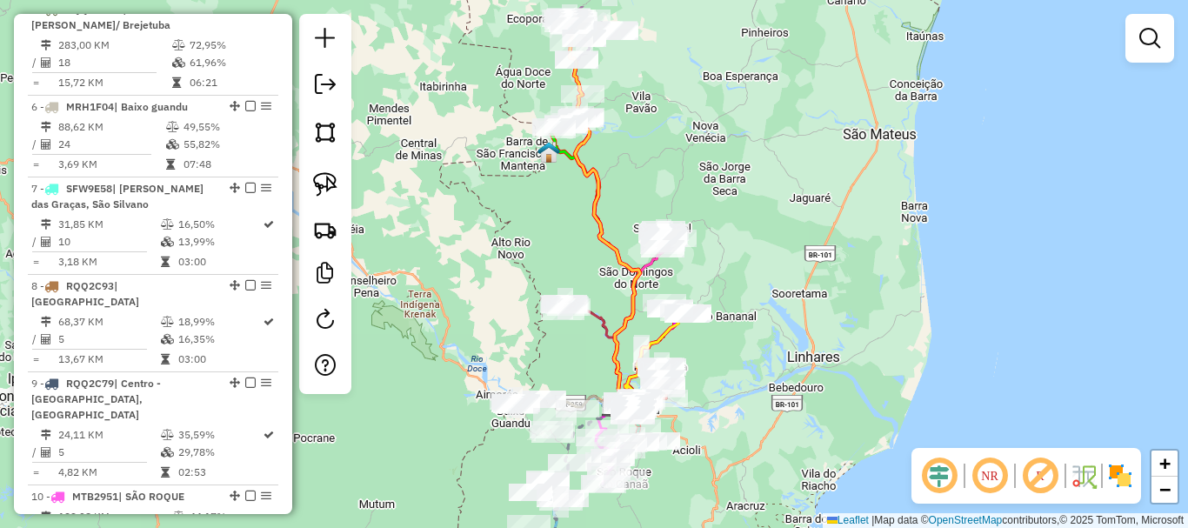
drag, startPoint x: 691, startPoint y: 198, endPoint x: 715, endPoint y: 249, distance: 55.6
click at [715, 249] on div "Janela de atendimento Grade de atendimento Capacidade Transportadoras Veículos …" at bounding box center [594, 264] width 1188 height 528
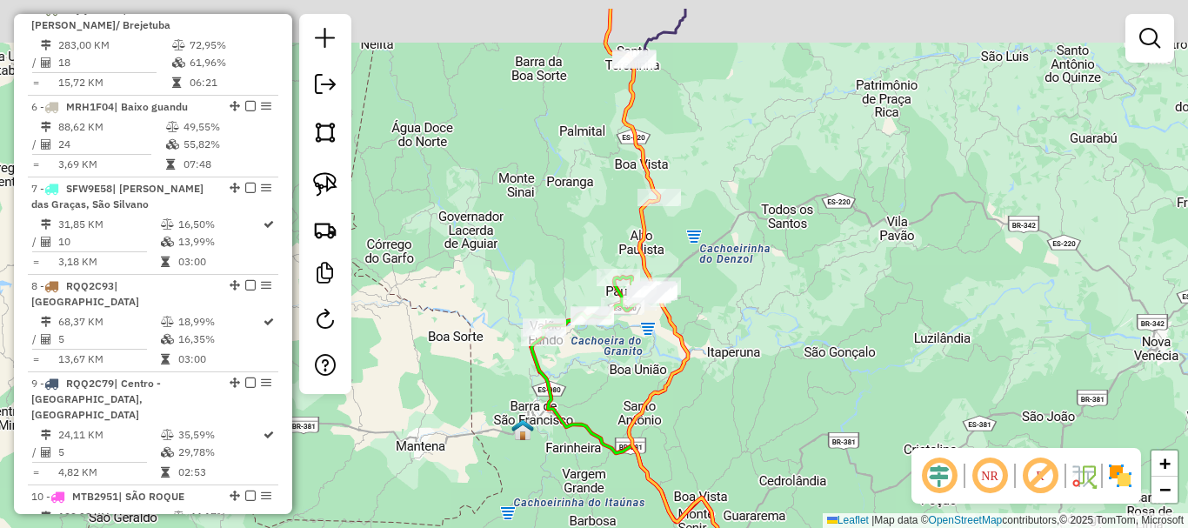
drag, startPoint x: 785, startPoint y: 272, endPoint x: 773, endPoint y: 340, distance: 68.9
click at [773, 340] on div "Janela de atendimento Grade de atendimento Capacidade Transportadoras Veículos …" at bounding box center [594, 264] width 1188 height 528
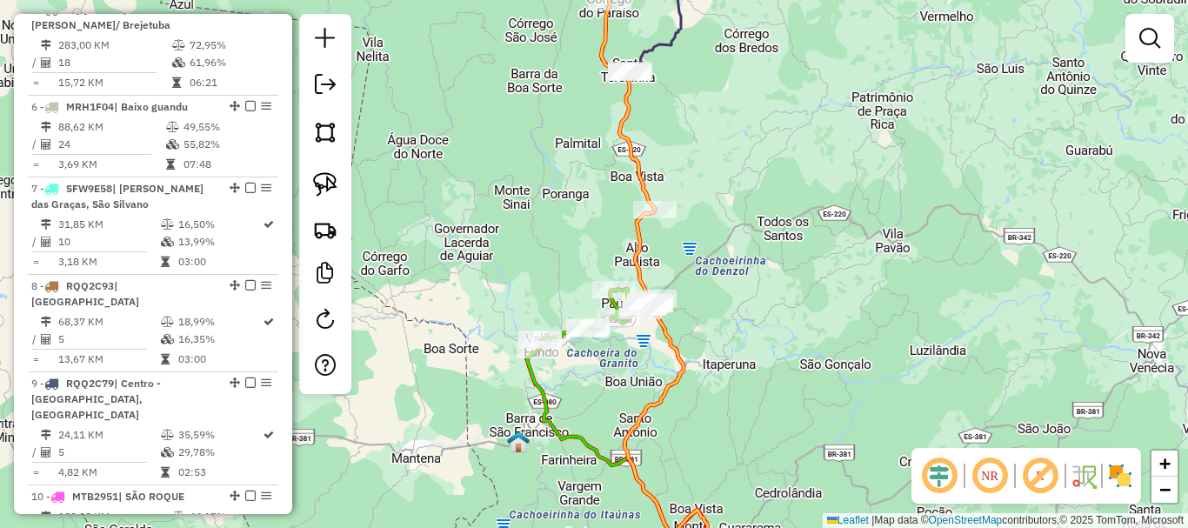
drag, startPoint x: 744, startPoint y: 336, endPoint x: 743, endPoint y: 349, distance: 13.1
click at [743, 349] on div "Janela de atendimento Grade de atendimento Capacidade Transportadoras Veículos …" at bounding box center [594, 264] width 1188 height 528
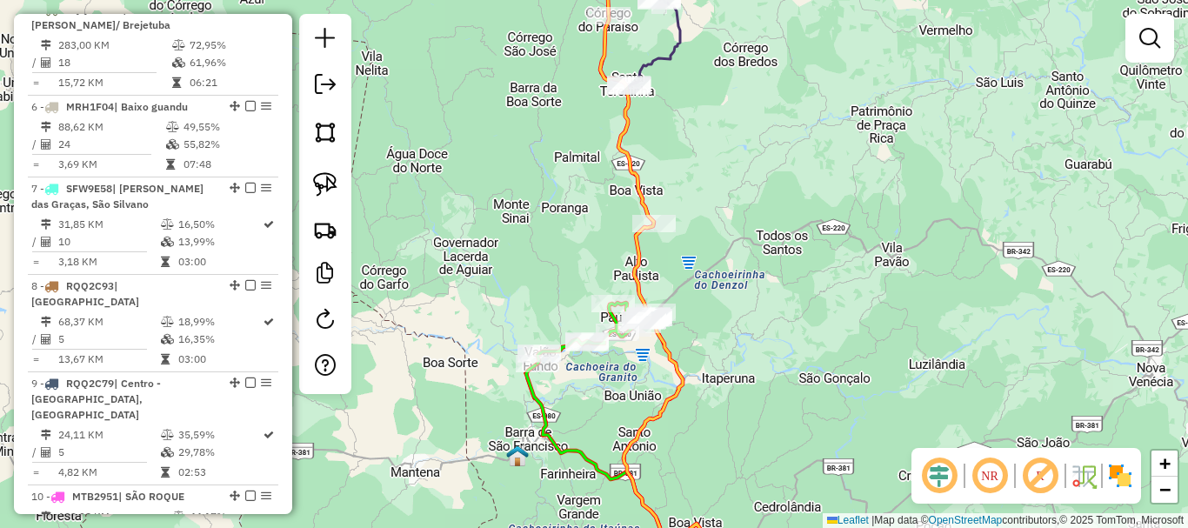
drag, startPoint x: 747, startPoint y: 314, endPoint x: 749, endPoint y: 341, distance: 27.0
click at [749, 341] on div "Janela de atendimento Grade de atendimento Capacidade Transportadoras Veículos …" at bounding box center [594, 264] width 1188 height 528
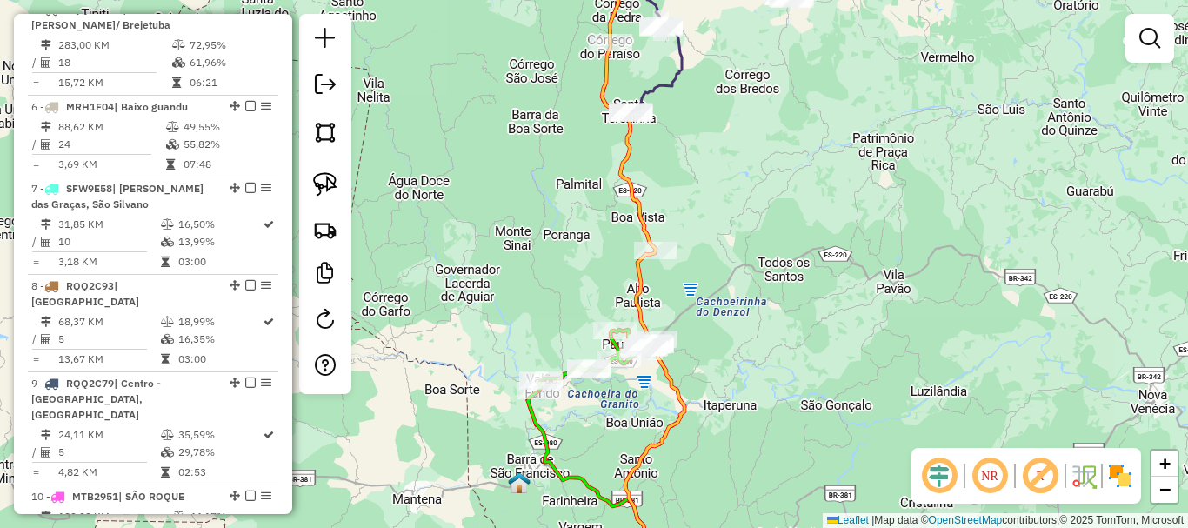
drag, startPoint x: 755, startPoint y: 204, endPoint x: 725, endPoint y: 376, distance: 173.9
click at [725, 376] on div "Janela de atendimento Grade de atendimento Capacidade Transportadoras Veículos …" at bounding box center [594, 264] width 1188 height 528
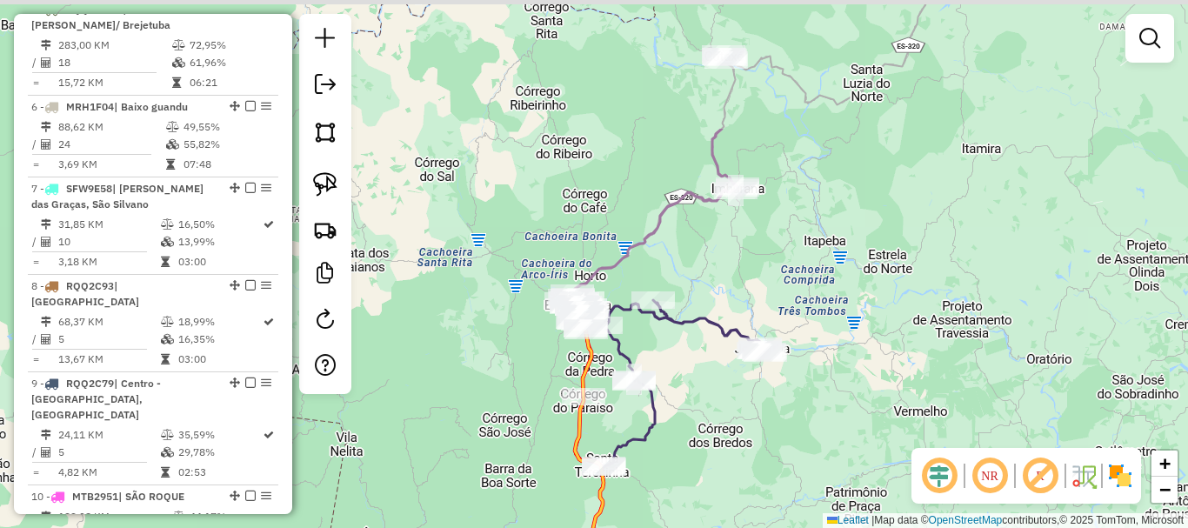
click at [743, 376] on div "Janela de atendimento Grade de atendimento Capacidade Transportadoras Veículos …" at bounding box center [594, 264] width 1188 height 528
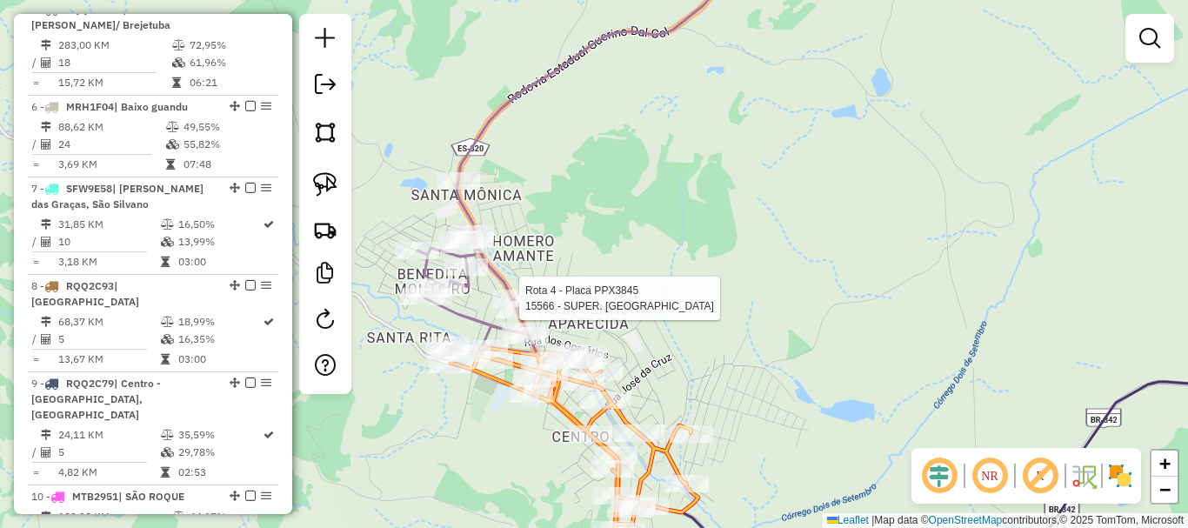
select select "**********"
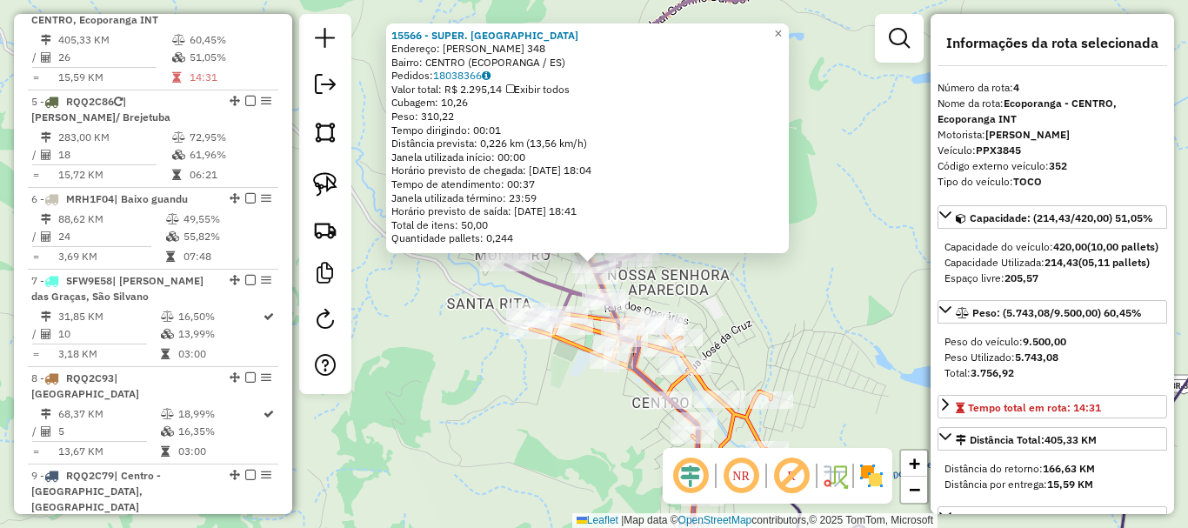
scroll to position [956, 0]
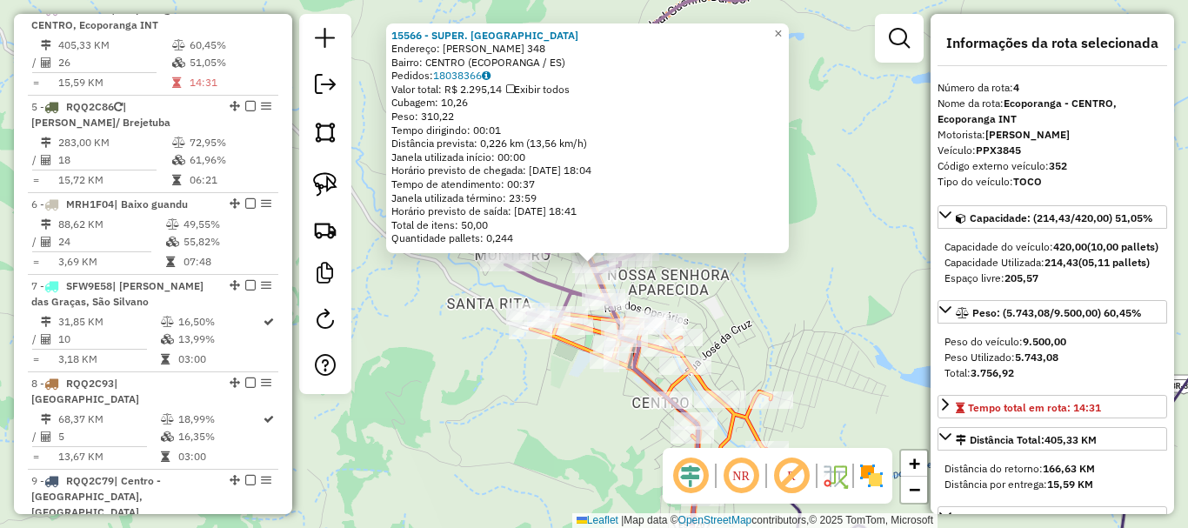
drag, startPoint x: 782, startPoint y: 321, endPoint x: 704, endPoint y: 114, distance: 221.3
click at [716, 134] on div "Rota 3 - Placa SFS0F68 16652 - HOTEL DO DICO Rota 3 - Placa SFS0F68 4240 - RAFA…" at bounding box center [594, 264] width 1188 height 528
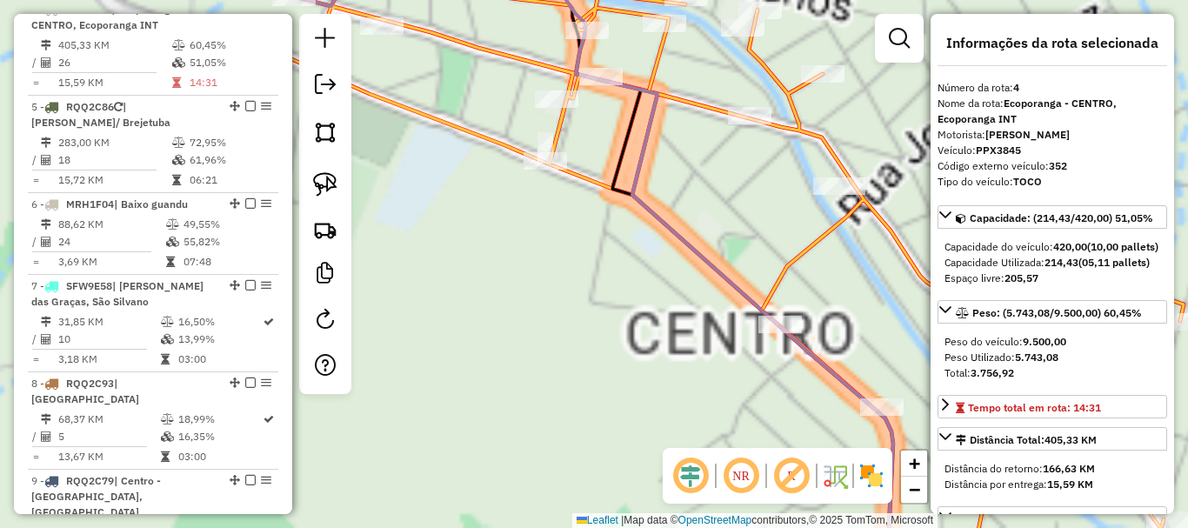
click at [435, 162] on div "15566 - SUPER. FALQUETI Endereço: RUI CORTES 348 Bairro: CENTRO (ECOPORANGA / E…" at bounding box center [594, 264] width 1188 height 528
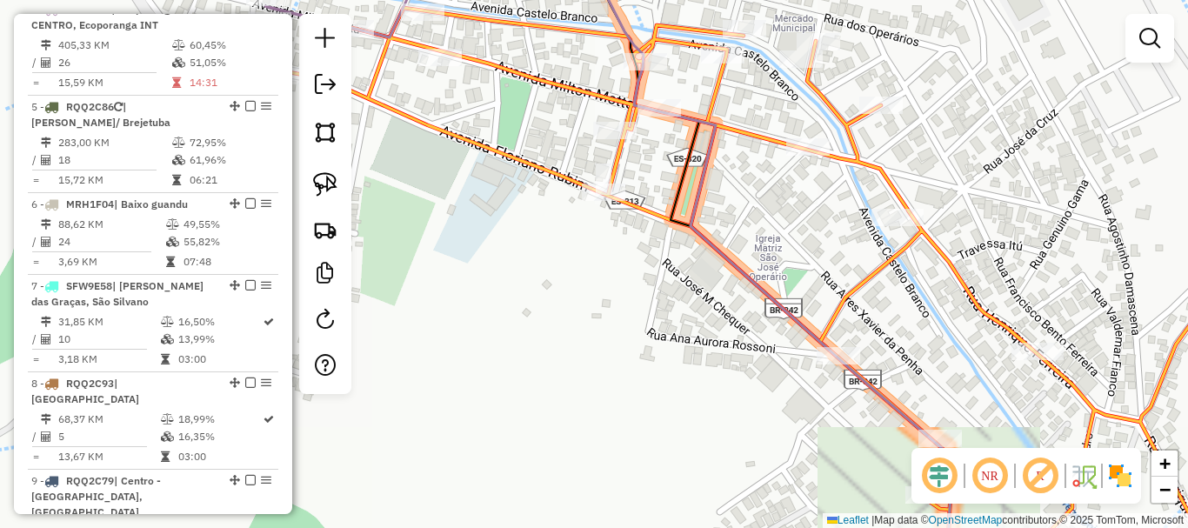
drag, startPoint x: 446, startPoint y: 121, endPoint x: 699, endPoint y: 442, distance: 408.7
click at [699, 442] on icon at bounding box center [773, 310] width 989 height 604
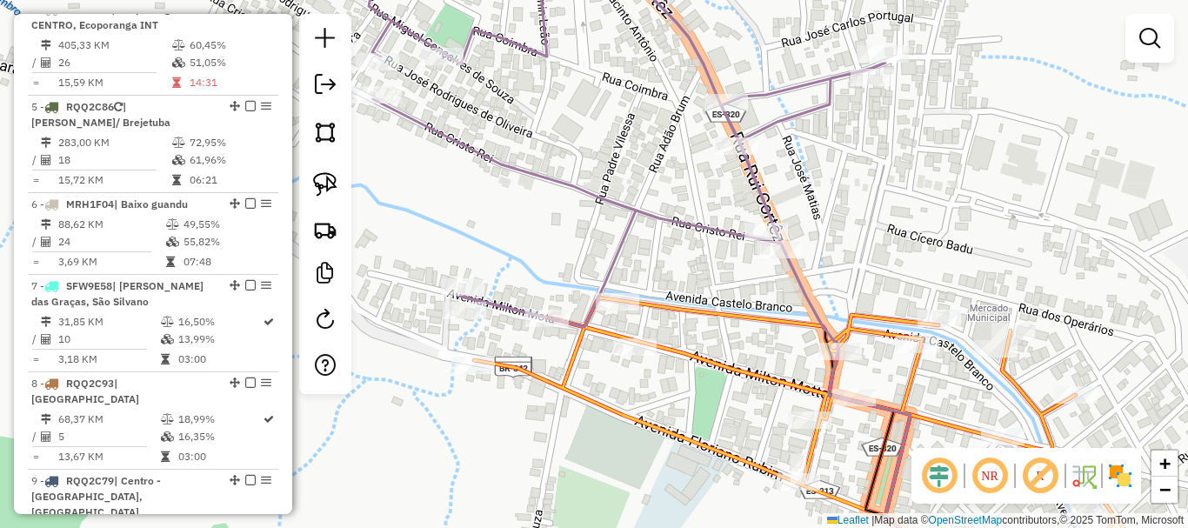
drag, startPoint x: 689, startPoint y: 387, endPoint x: 679, endPoint y: 354, distance: 34.4
click at [679, 354] on div "Janela de atendimento Grade de atendimento Capacidade Transportadoras Veículos …" at bounding box center [594, 264] width 1188 height 528
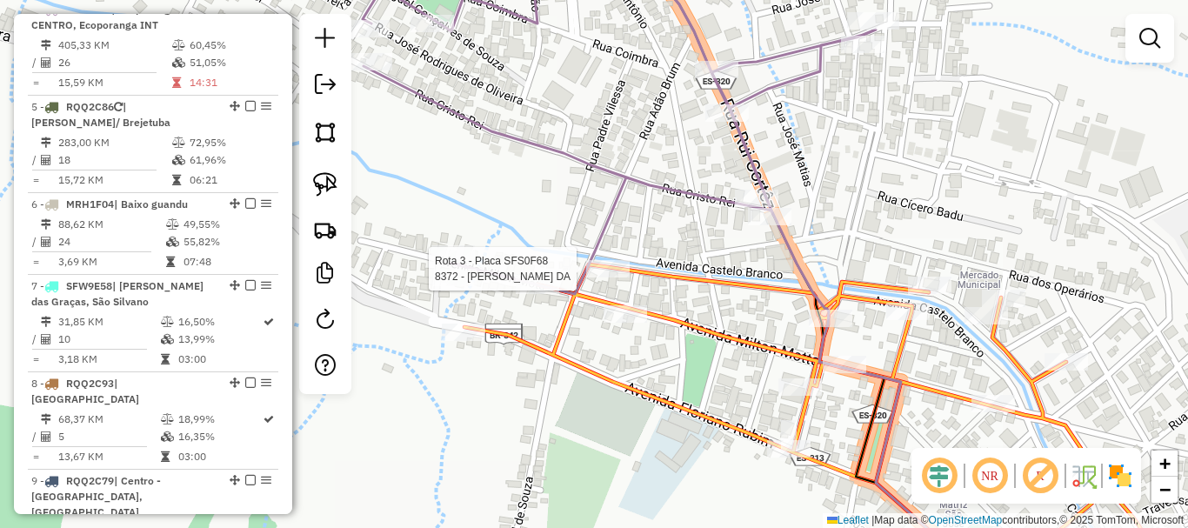
select select "**********"
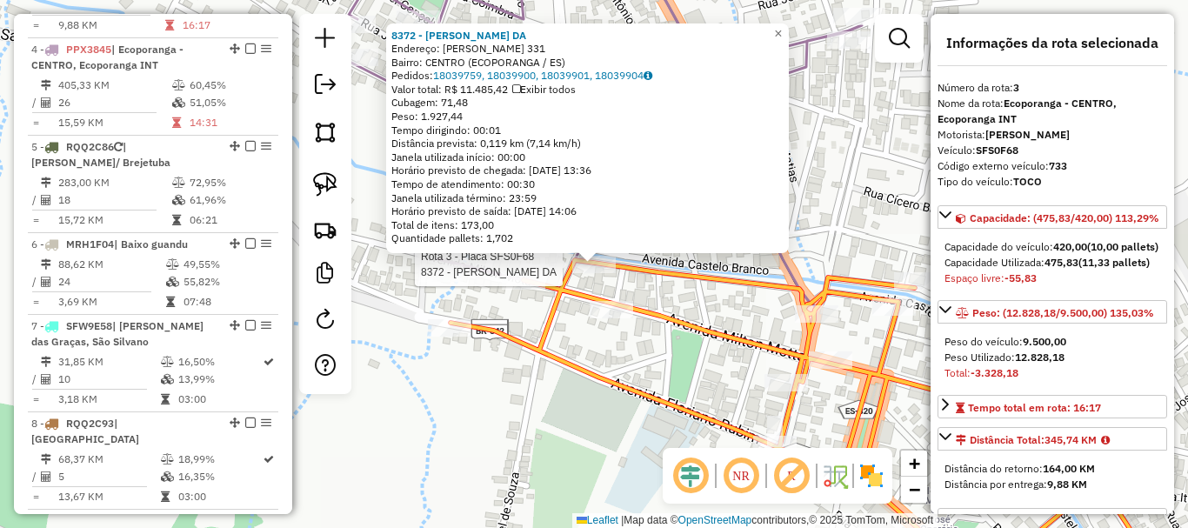
scroll to position [858, 0]
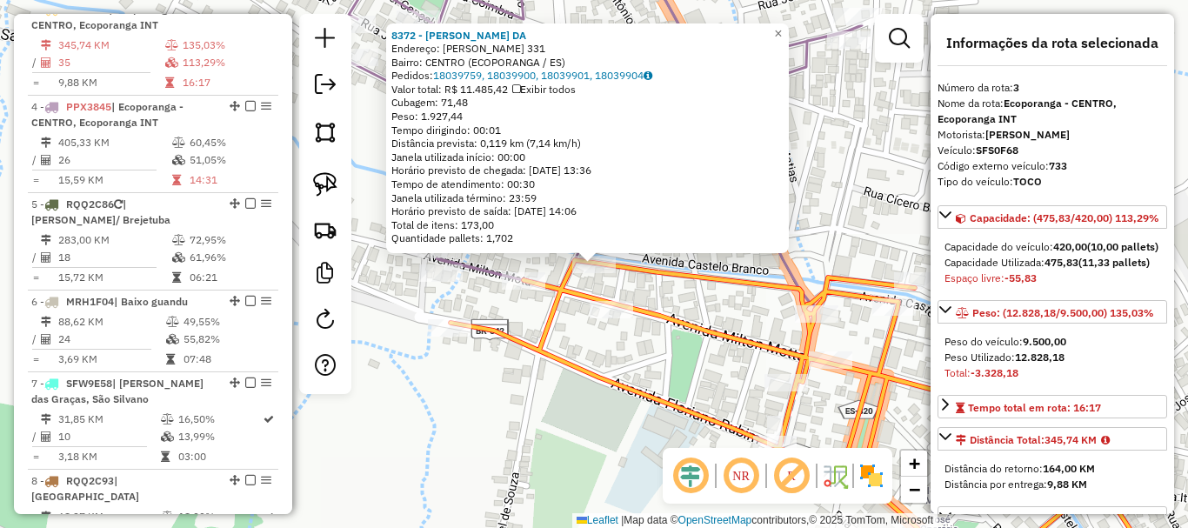
click at [642, 357] on div "8372 - MARCOS RODRIGUES DA Endereço: MILTON MOTA 331 Bairro: CENTRO (ECOPORANGA…" at bounding box center [594, 264] width 1188 height 528
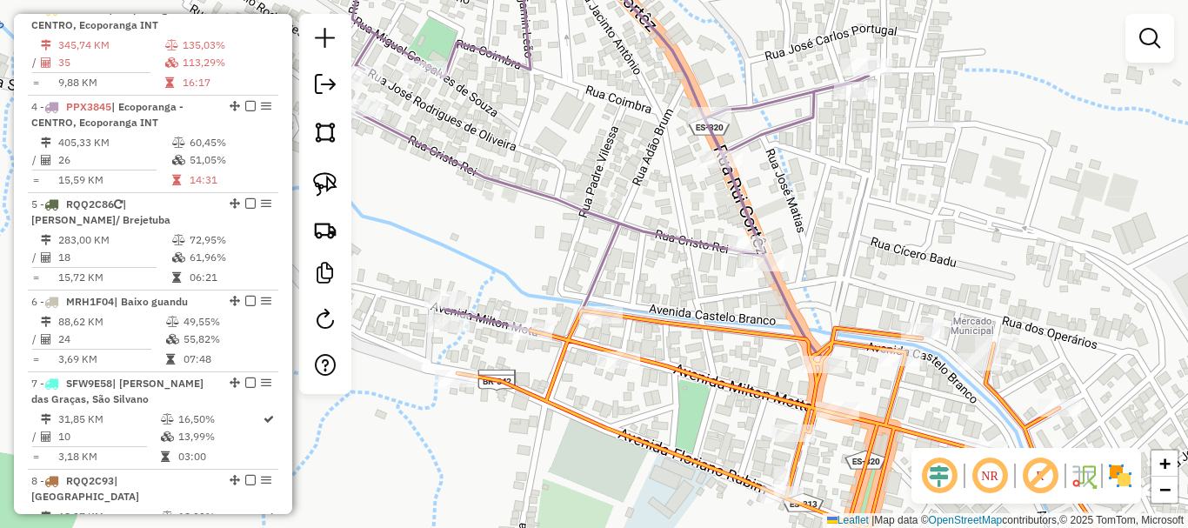
drag, startPoint x: 623, startPoint y: 253, endPoint x: 627, endPoint y: 282, distance: 29.0
click at [627, 282] on div "Janela de atendimento Grade de atendimento Capacidade Transportadoras Veículos …" at bounding box center [594, 264] width 1188 height 528
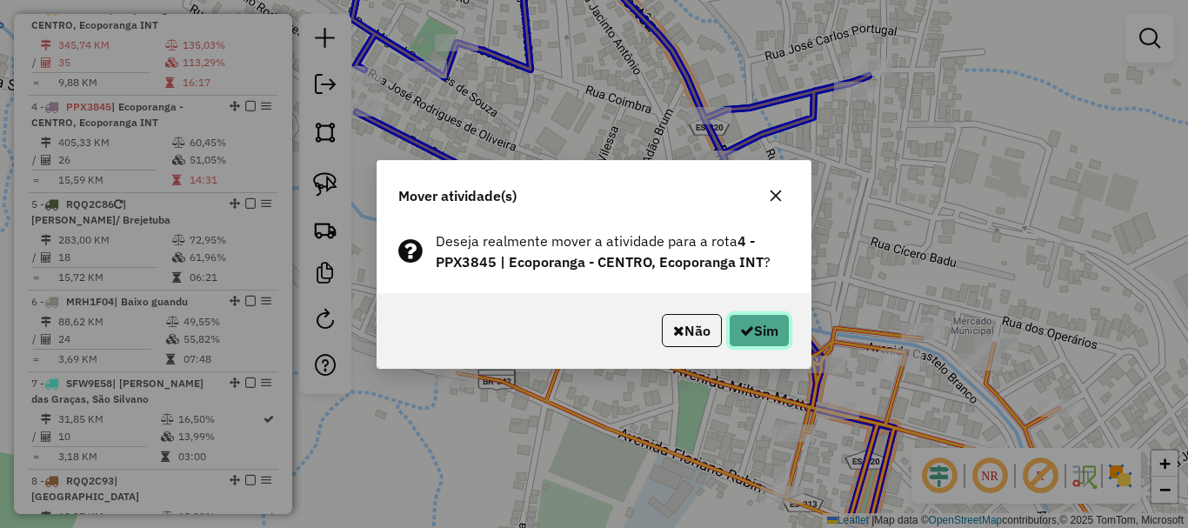
click at [770, 338] on button "Sim" at bounding box center [759, 330] width 61 height 33
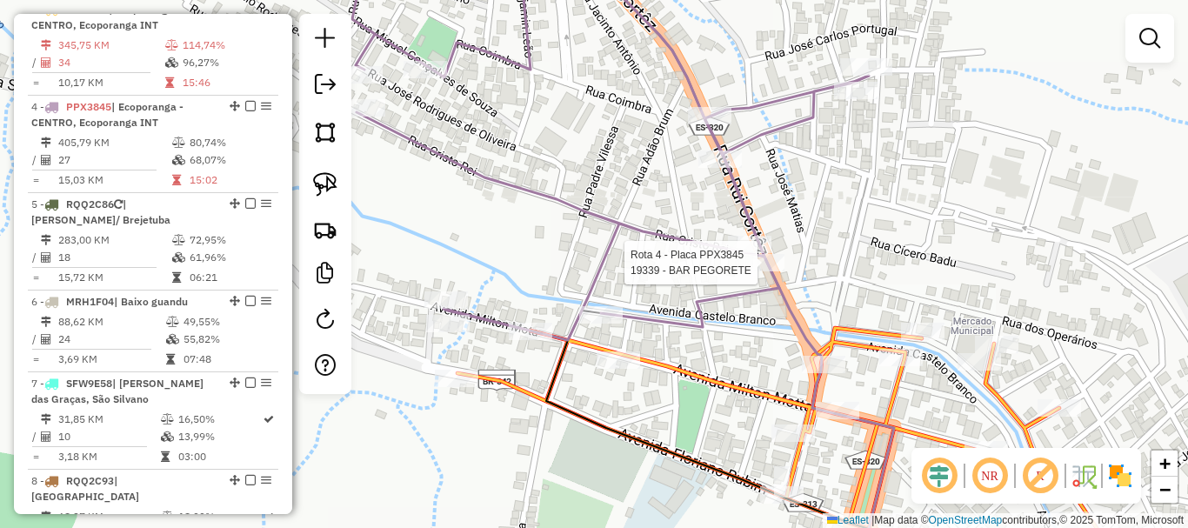
select select "**********"
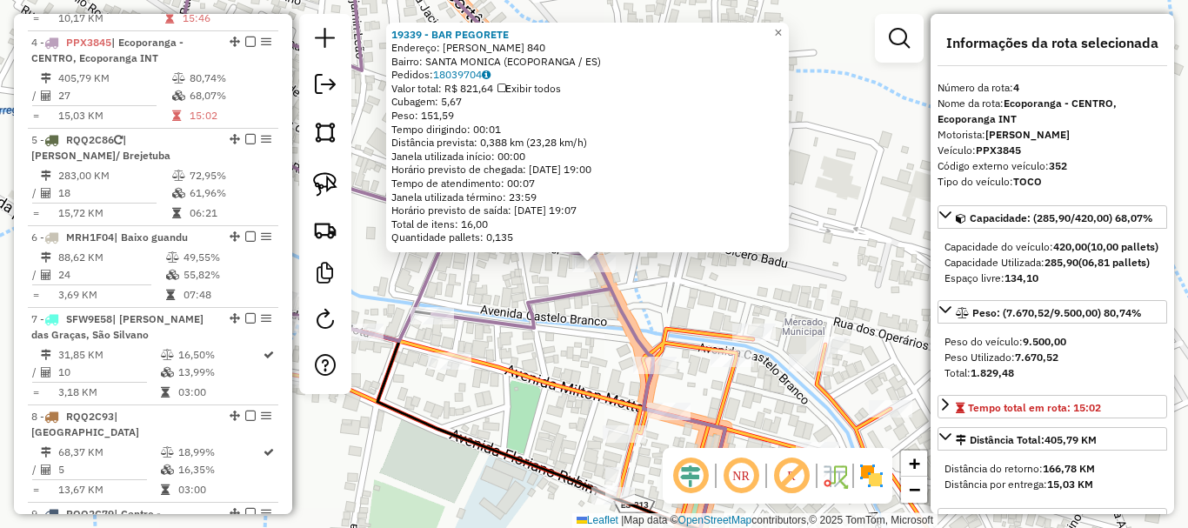
scroll to position [956, 0]
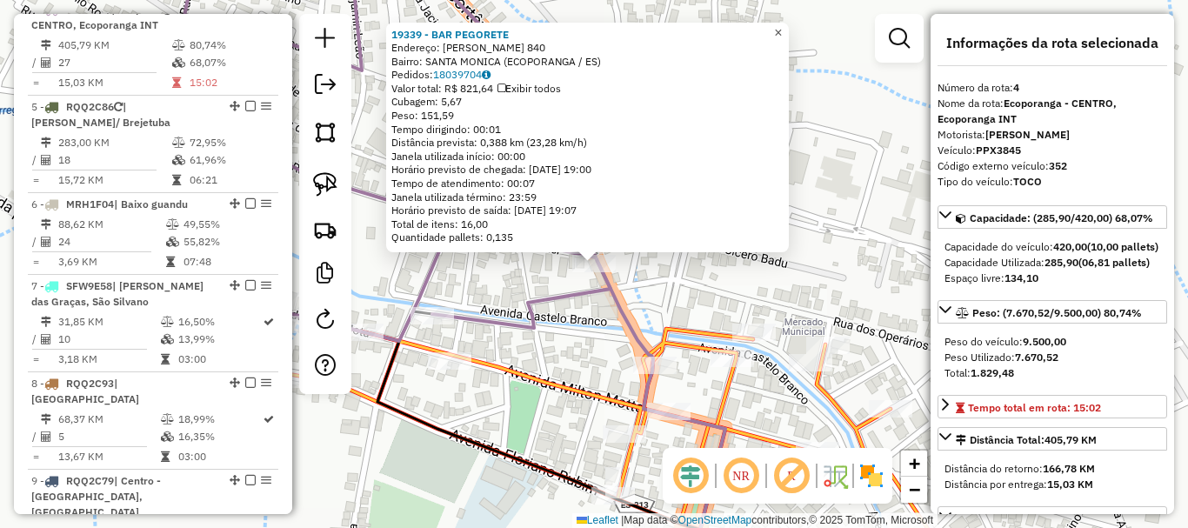
click at [782, 25] on span "×" at bounding box center [778, 32] width 8 height 15
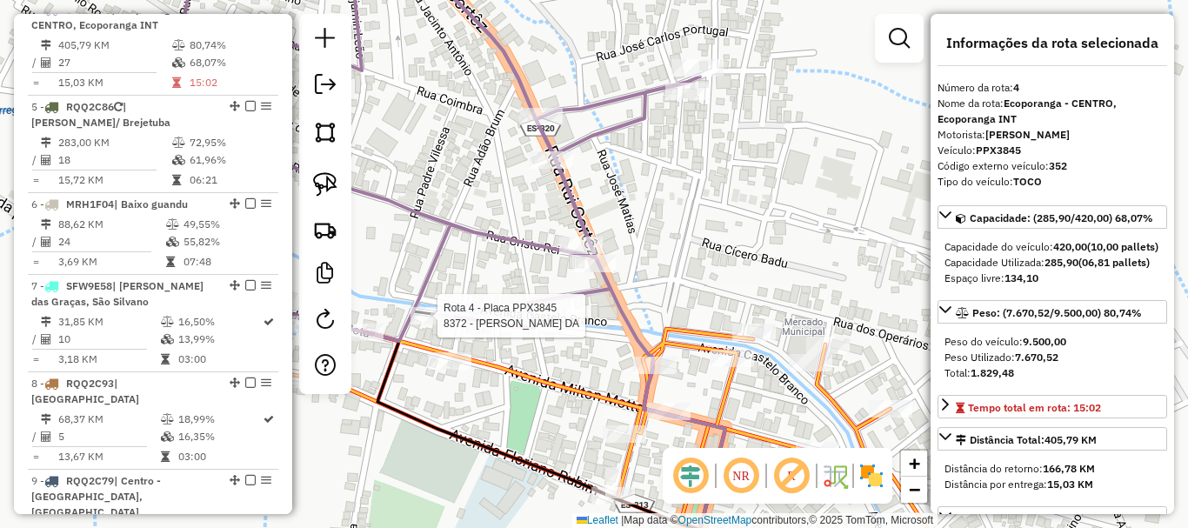
click at [421, 324] on div at bounding box center [432, 315] width 43 height 17
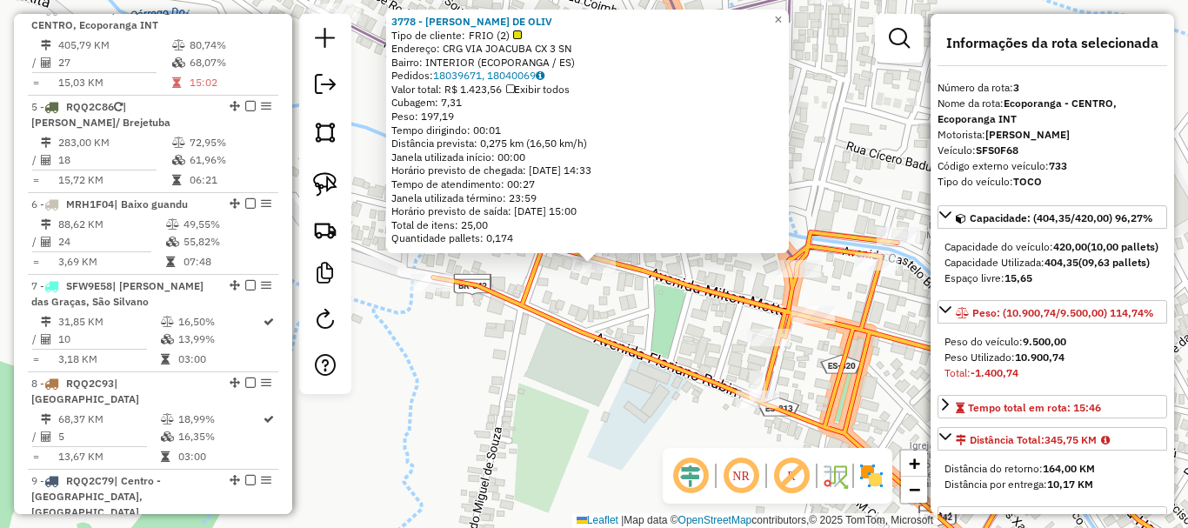
scroll to position [858, 0]
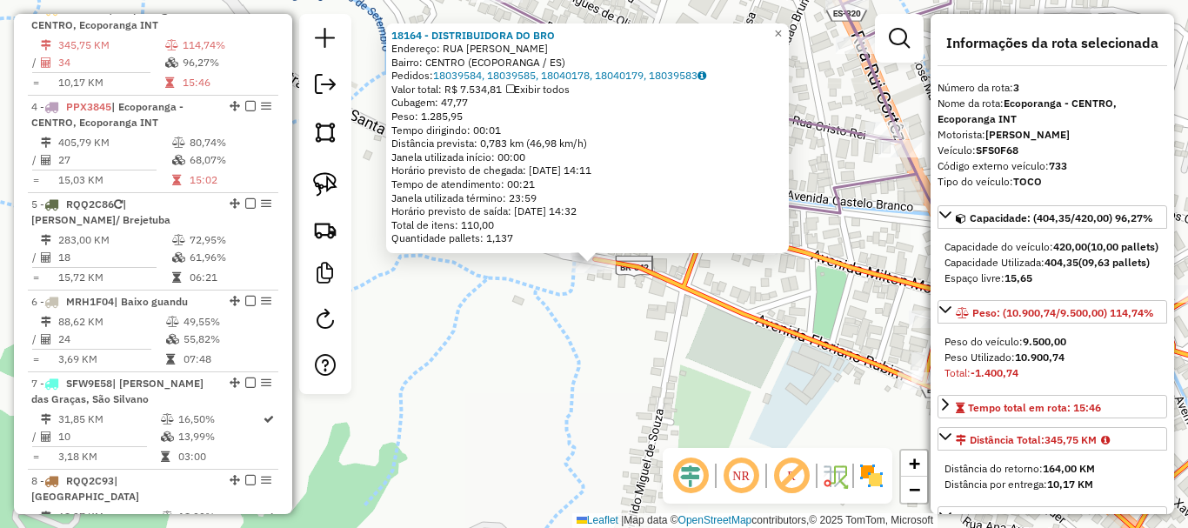
click at [509, 331] on div "18164 - DISTRIBUIDORA DO BRO Endereço: RUA FLORIANO RUBIM SN Bairro: CENTRO (EC…" at bounding box center [594, 264] width 1188 height 528
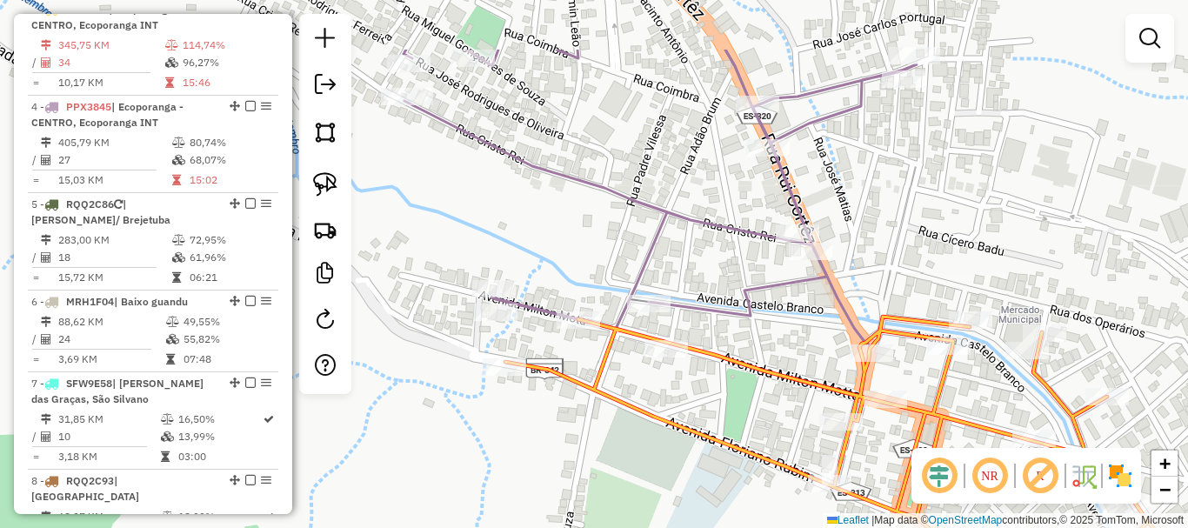
drag, startPoint x: 558, startPoint y: 335, endPoint x: 468, endPoint y: 437, distance: 136.2
click at [468, 437] on div "Janela de atendimento Grade de atendimento Capacidade Transportadoras Veículos …" at bounding box center [594, 264] width 1188 height 528
click at [474, 432] on div "Janela de atendimento Grade de atendimento Capacidade Transportadoras Veículos …" at bounding box center [594, 264] width 1188 height 528
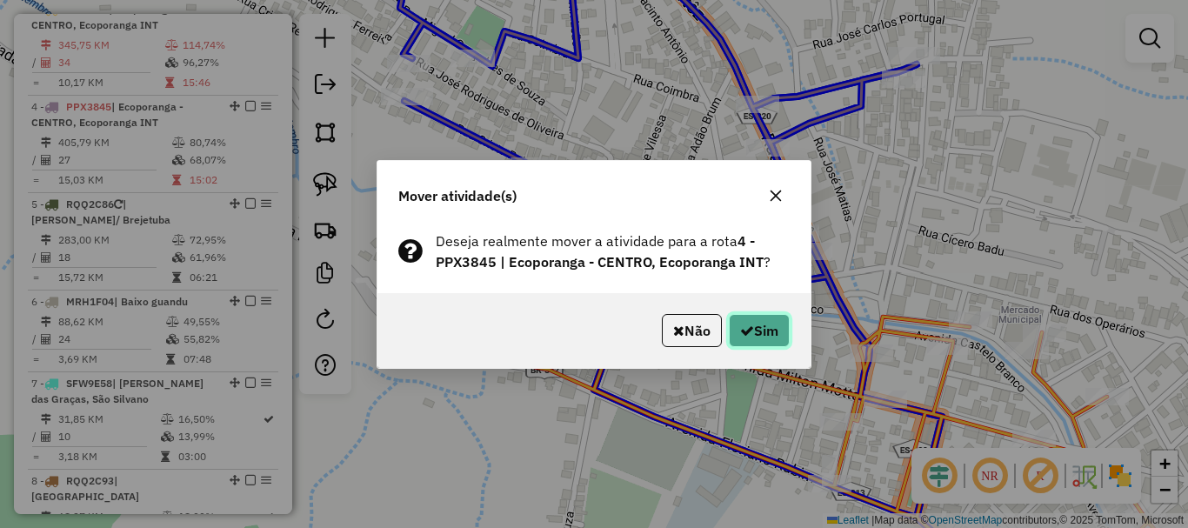
click at [760, 326] on button "Sim" at bounding box center [759, 330] width 61 height 33
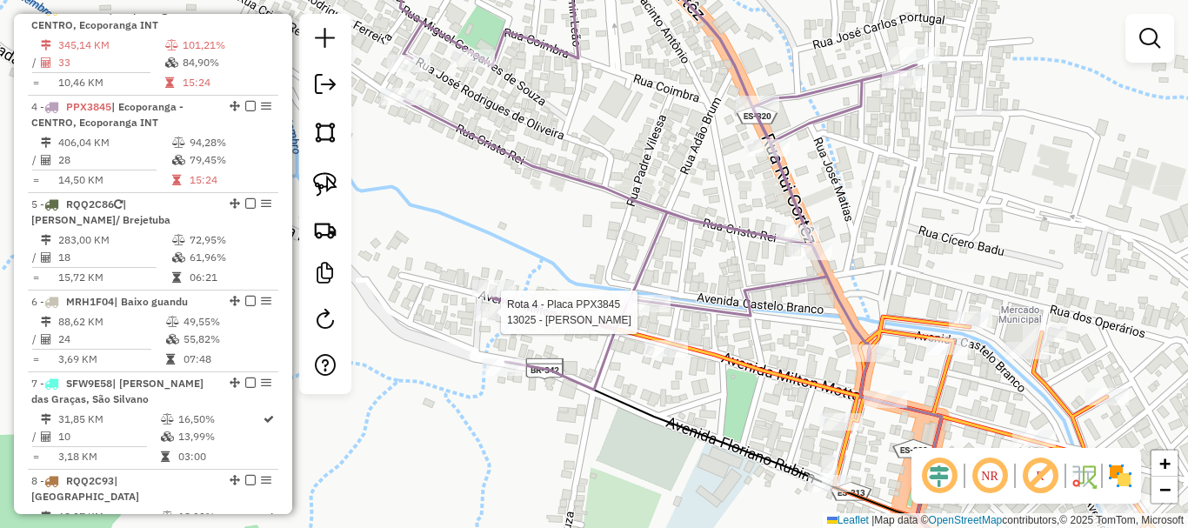
select select "**********"
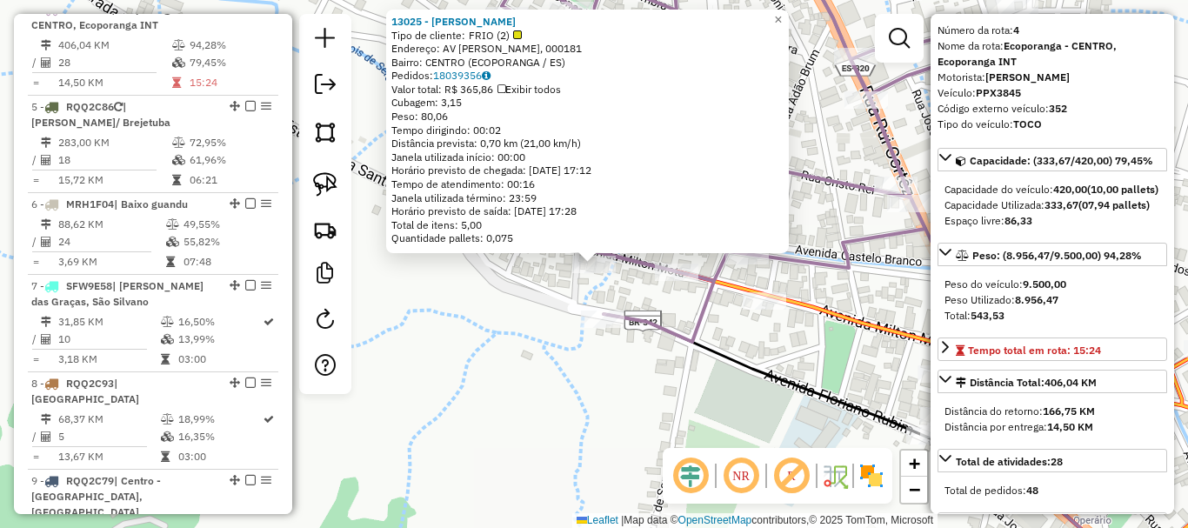
scroll to position [261, 0]
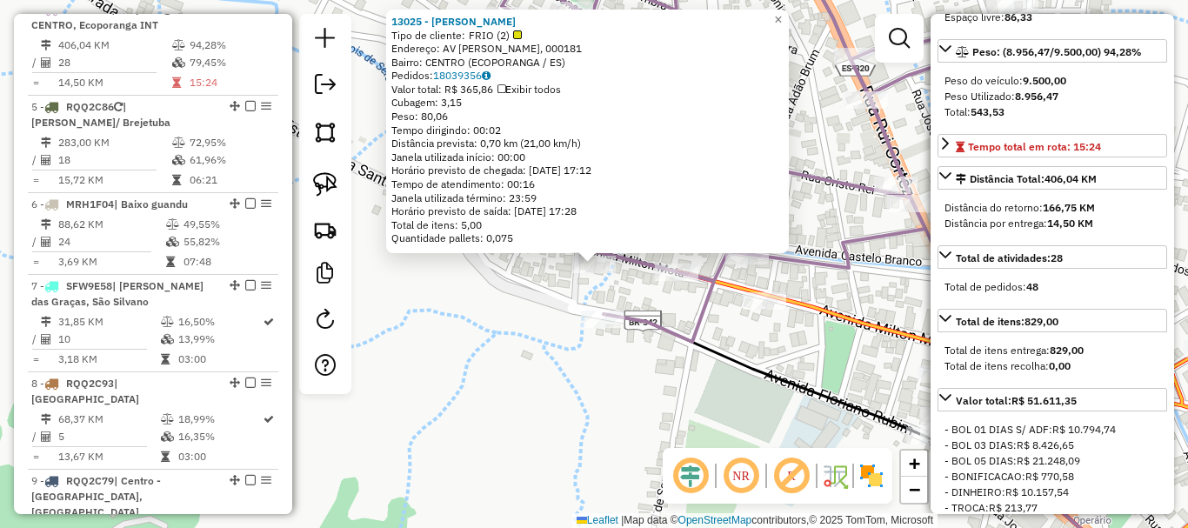
click at [600, 452] on div "13025 - AILTO ALVES NOGUEIRA Tipo de cliente: FRIO (2) Endereço: AV MILTON MOTA…" at bounding box center [594, 264] width 1188 height 528
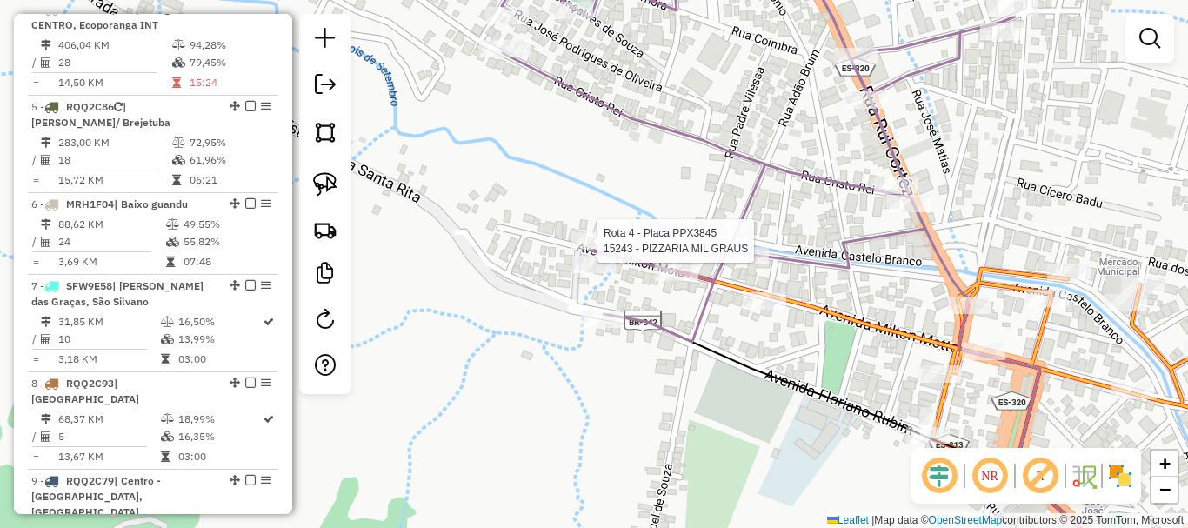
select select "**********"
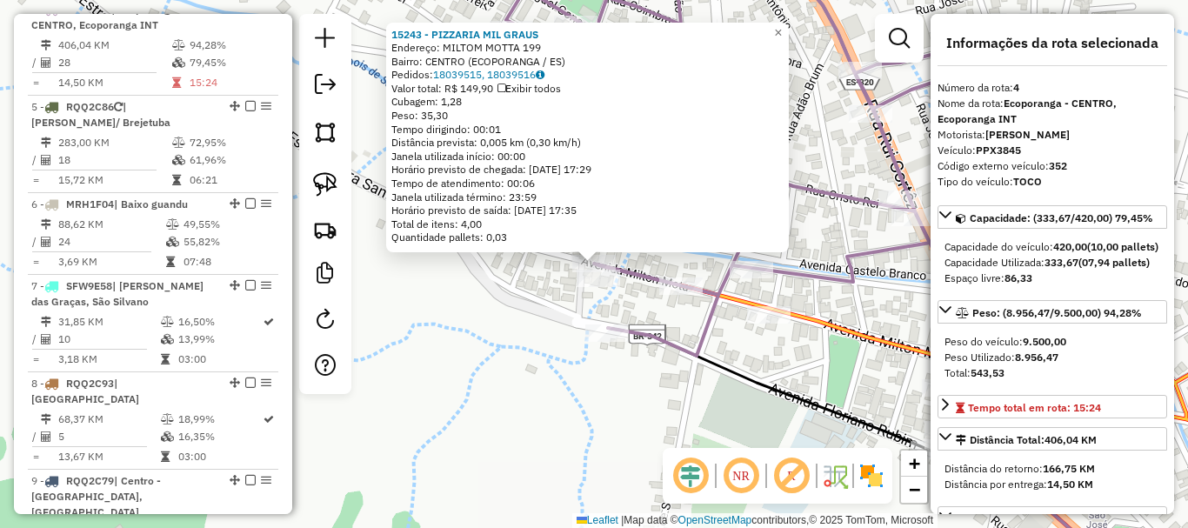
click at [784, 46] on div "Endereço: MILTOM MOTTA 199" at bounding box center [587, 48] width 392 height 14
click at [782, 30] on span "×" at bounding box center [778, 32] width 8 height 15
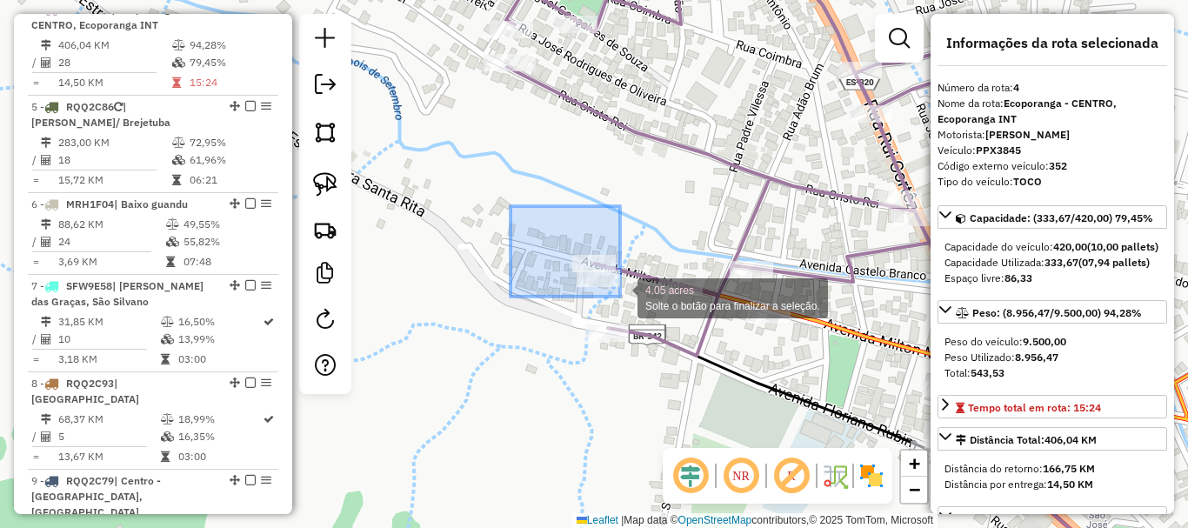
drag, startPoint x: 511, startPoint y: 206, endPoint x: 627, endPoint y: 302, distance: 150.8
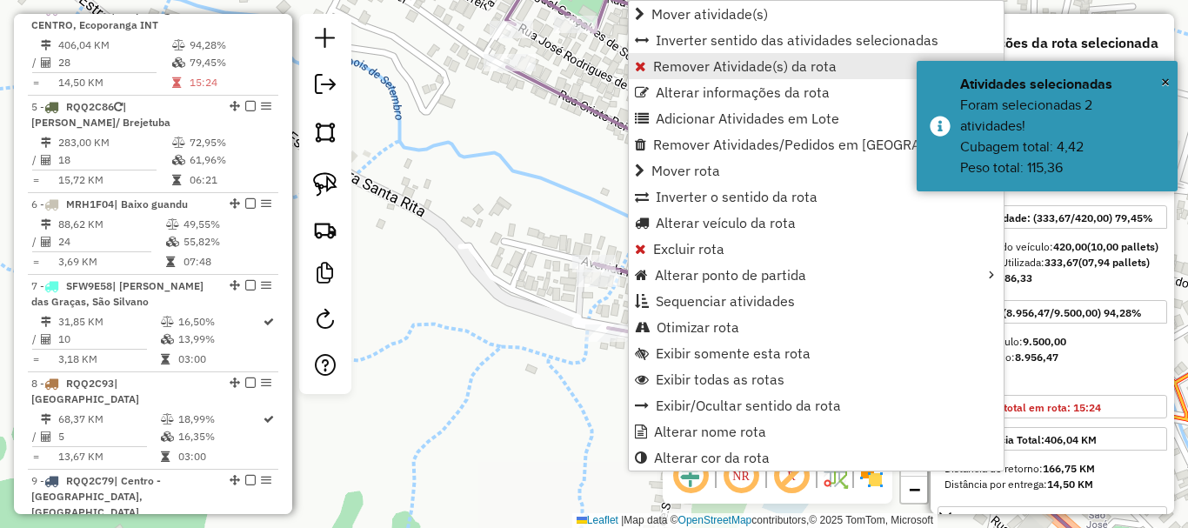
click at [683, 63] on span "Remover Atividade(s) da rota" at bounding box center [745, 66] width 184 height 14
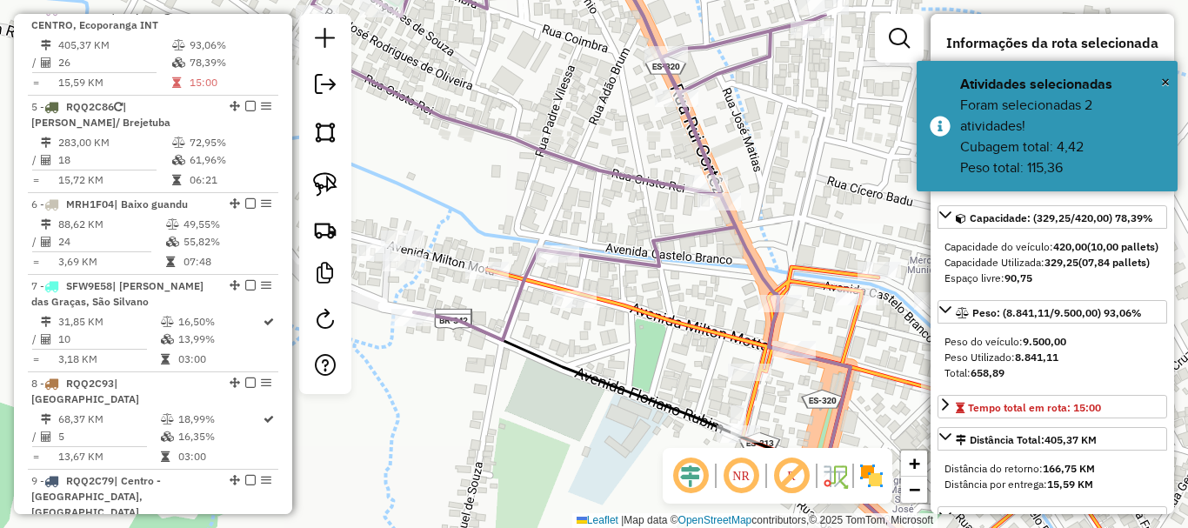
drag, startPoint x: 801, startPoint y: 229, endPoint x: 607, endPoint y: 213, distance: 194.6
click at [607, 213] on div "Janela de atendimento Grade de atendimento Capacidade Transportadoras Veículos …" at bounding box center [594, 264] width 1188 height 528
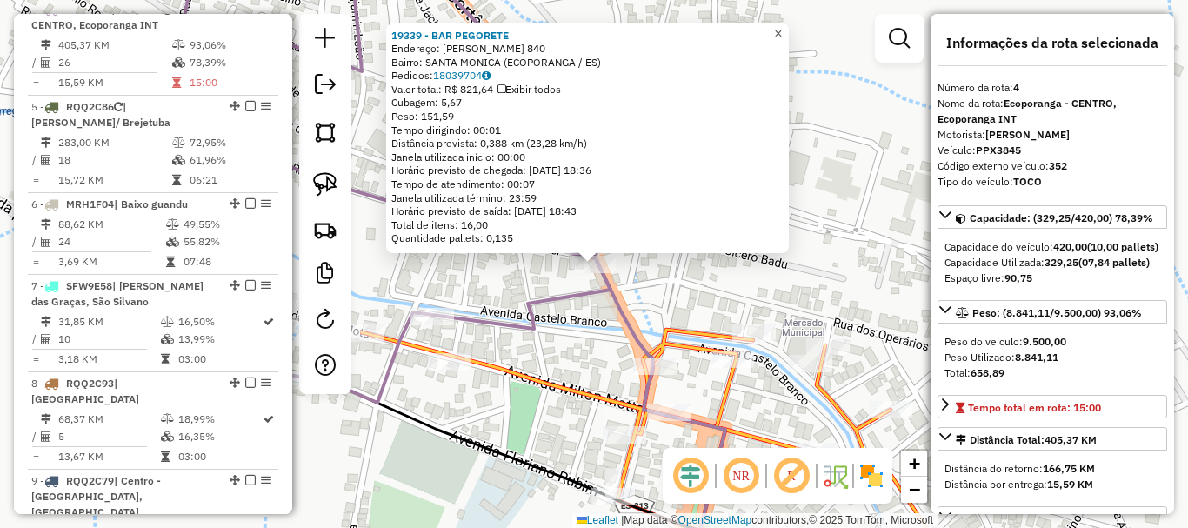
click at [782, 26] on span "×" at bounding box center [778, 33] width 8 height 15
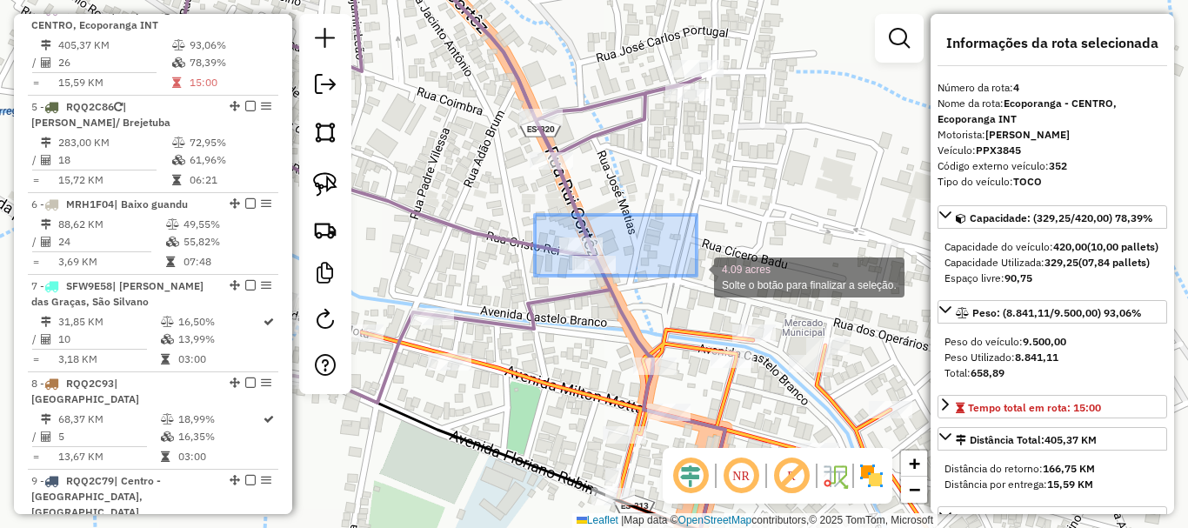
drag, startPoint x: 535, startPoint y: 215, endPoint x: 697, endPoint y: 276, distance: 172.8
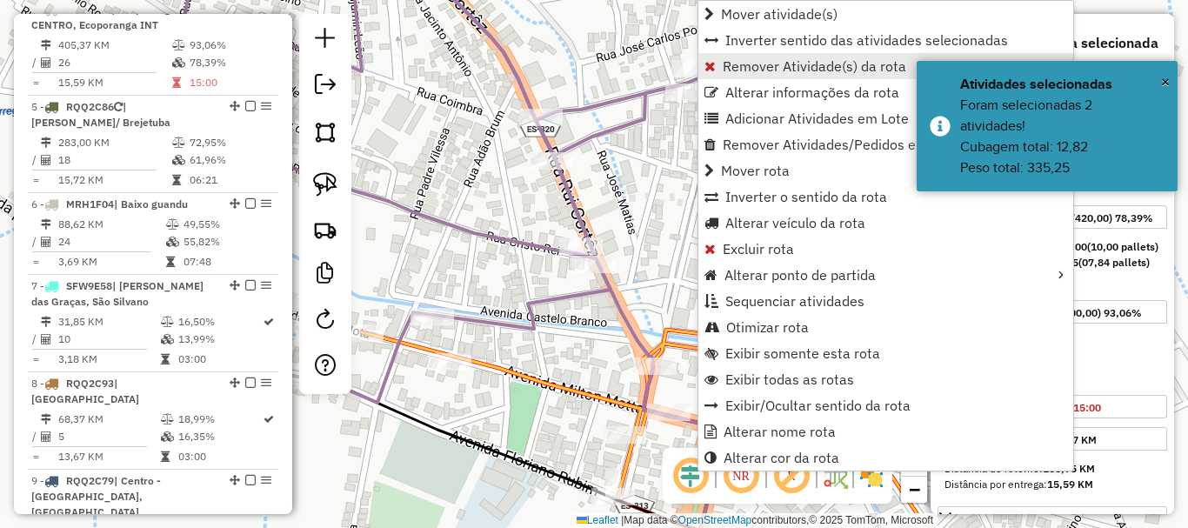
click at [751, 70] on span "Remover Atividade(s) da rota" at bounding box center [815, 66] width 184 height 14
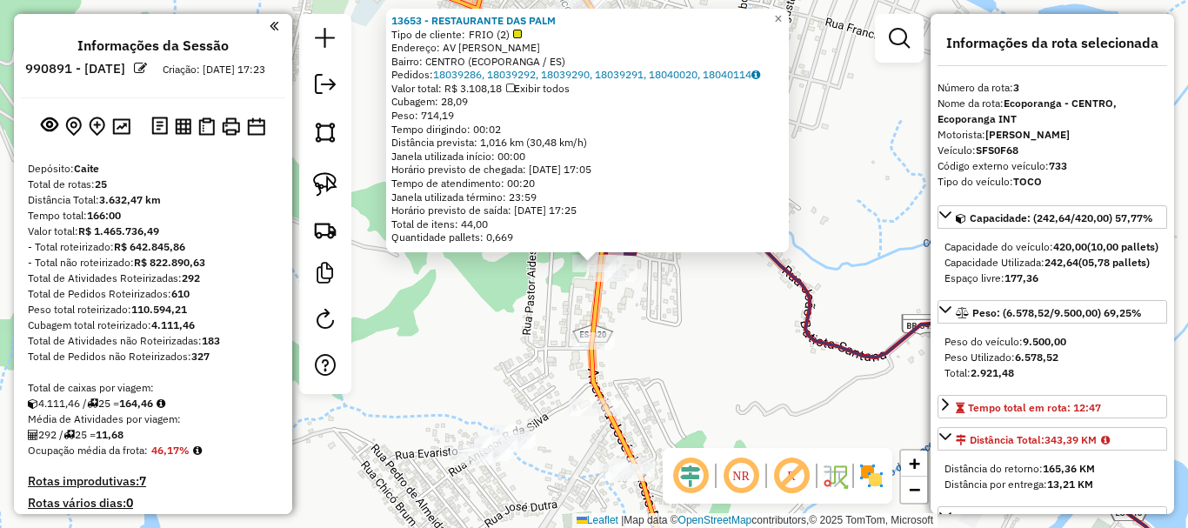
select select "**********"
click at [782, 11] on span "×" at bounding box center [778, 18] width 8 height 15
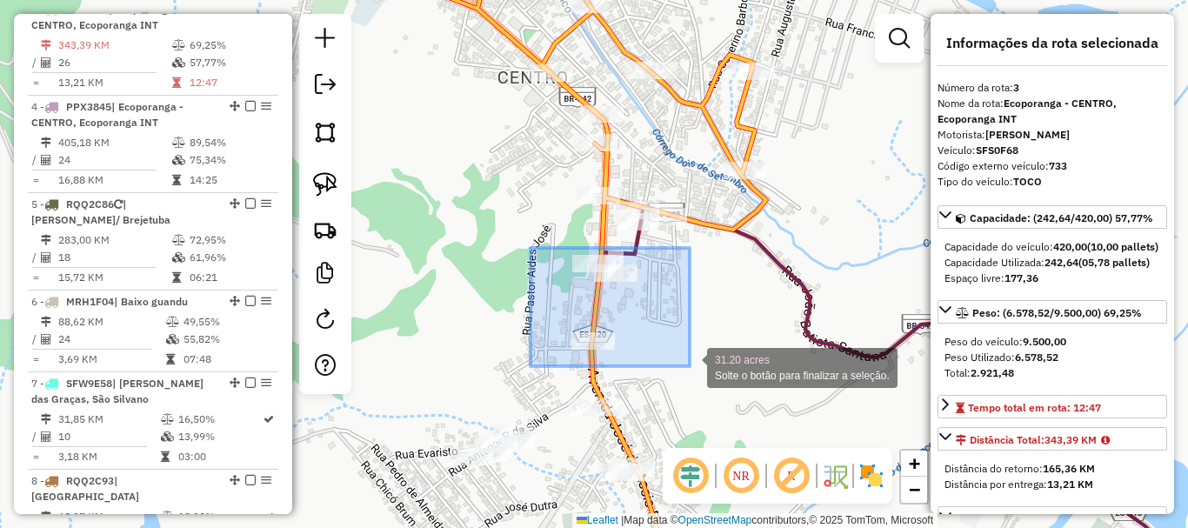
drag, startPoint x: 531, startPoint y: 248, endPoint x: 692, endPoint y: 367, distance: 200.9
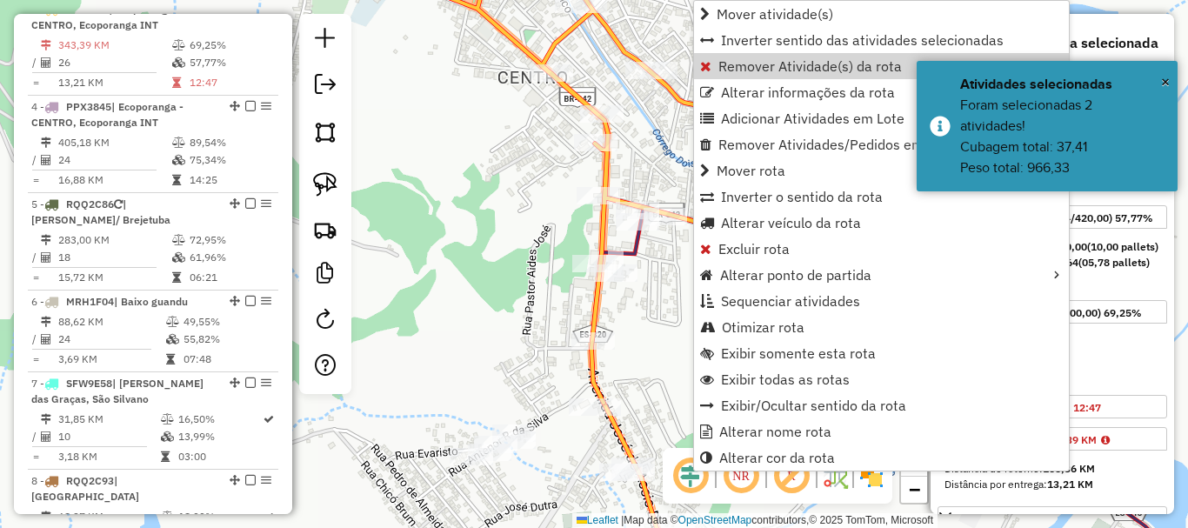
click at [764, 63] on span "Remover Atividade(s) da rota" at bounding box center [810, 66] width 184 height 14
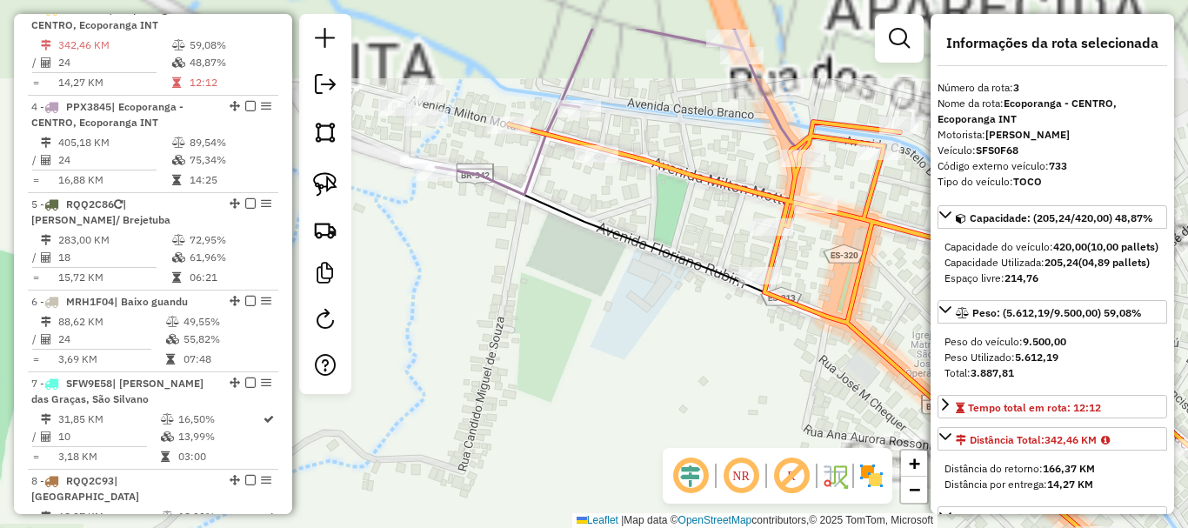
drag, startPoint x: 538, startPoint y: 317, endPoint x: 515, endPoint y: 249, distance: 71.5
click at [552, 330] on div "Janela de atendimento Grade de atendimento Capacidade Transportadoras Veículos …" at bounding box center [594, 264] width 1188 height 528
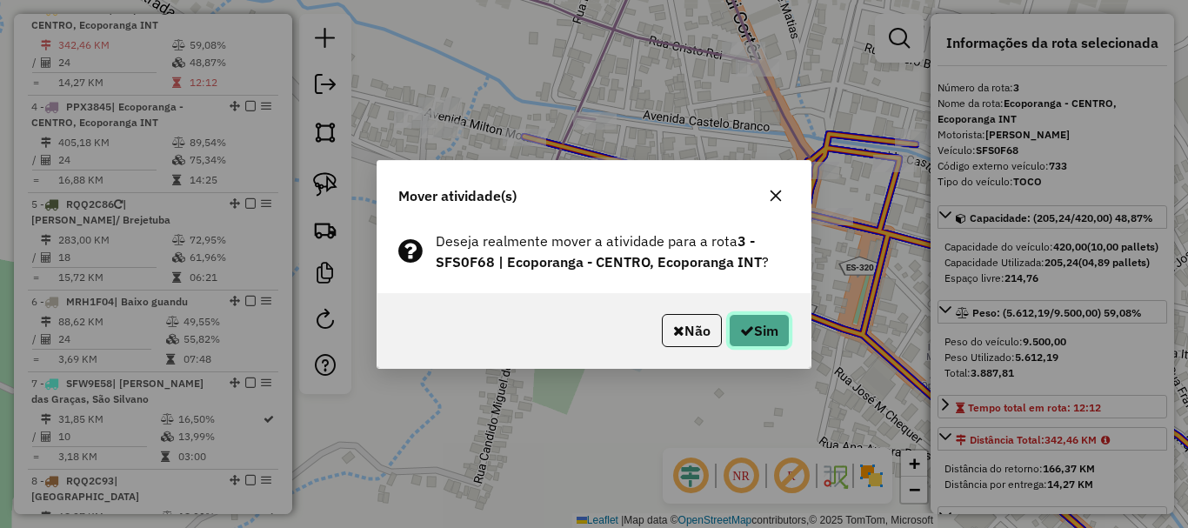
click at [750, 331] on icon "button" at bounding box center [747, 331] width 14 height 14
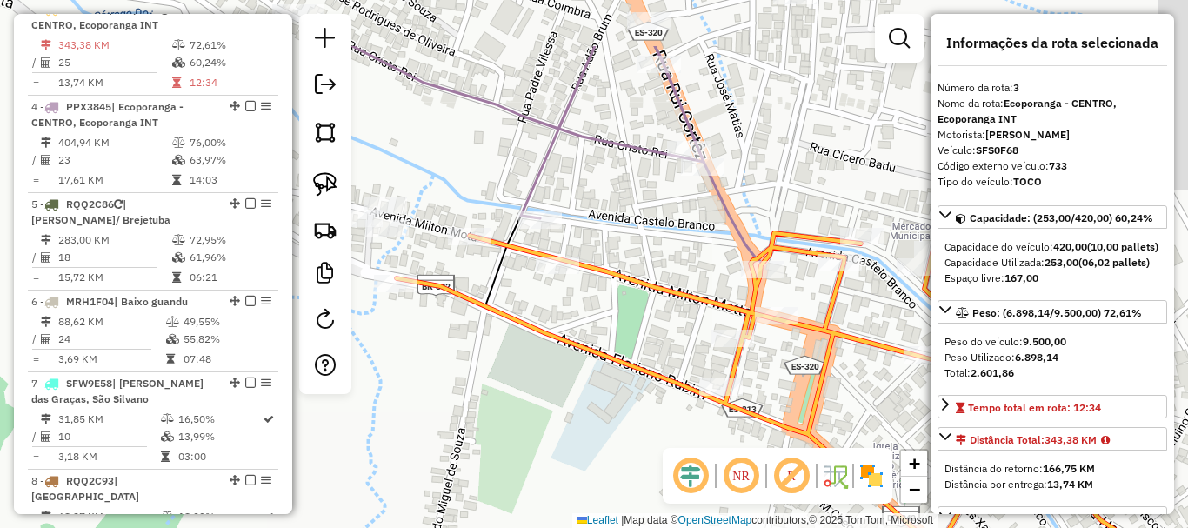
drag, startPoint x: 670, startPoint y: 429, endPoint x: 641, endPoint y: 459, distance: 41.8
click at [642, 459] on div "Janela de atendimento Grade de atendimento Capacidade Transportadoras Veículos …" at bounding box center [594, 264] width 1188 height 528
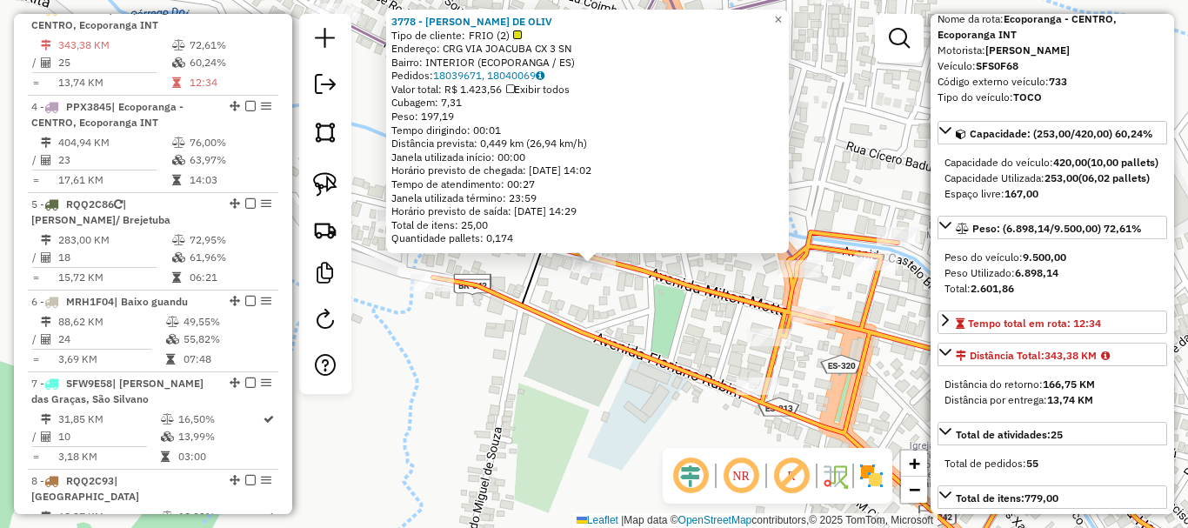
scroll to position [261, 0]
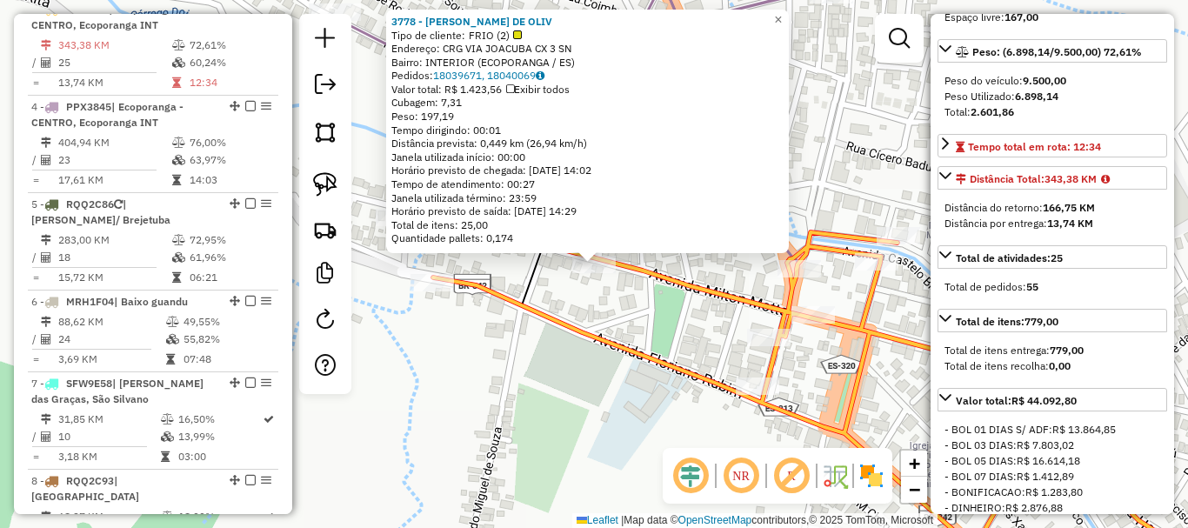
click at [571, 404] on div "3778 - ADNALDO DIAS DE OLIV Tipo de cliente: FRIO (2) Endereço: CRG VIA JOACUBA…" at bounding box center [594, 264] width 1188 height 528
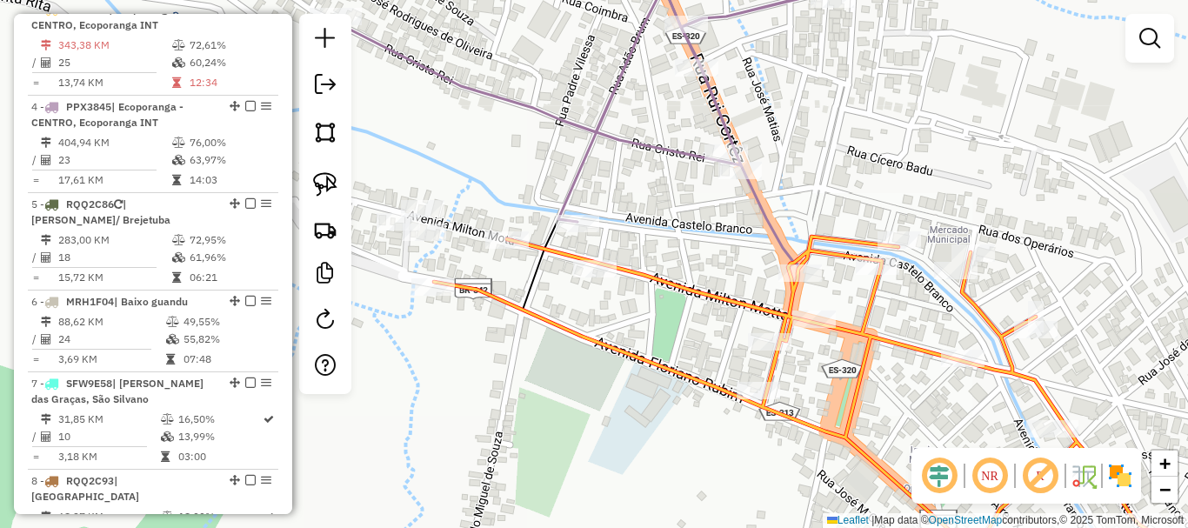
drag, startPoint x: 653, startPoint y: 282, endPoint x: 635, endPoint y: 377, distance: 97.4
click at [628, 417] on icon at bounding box center [824, 411] width 780 height 348
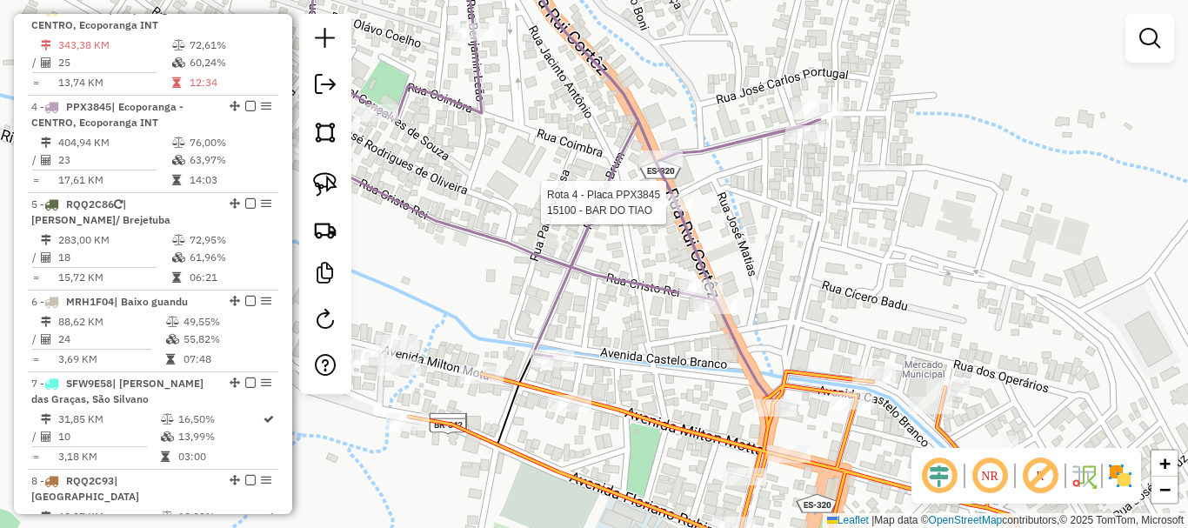
click at [659, 211] on div at bounding box center [671, 202] width 43 height 17
select select "**********"
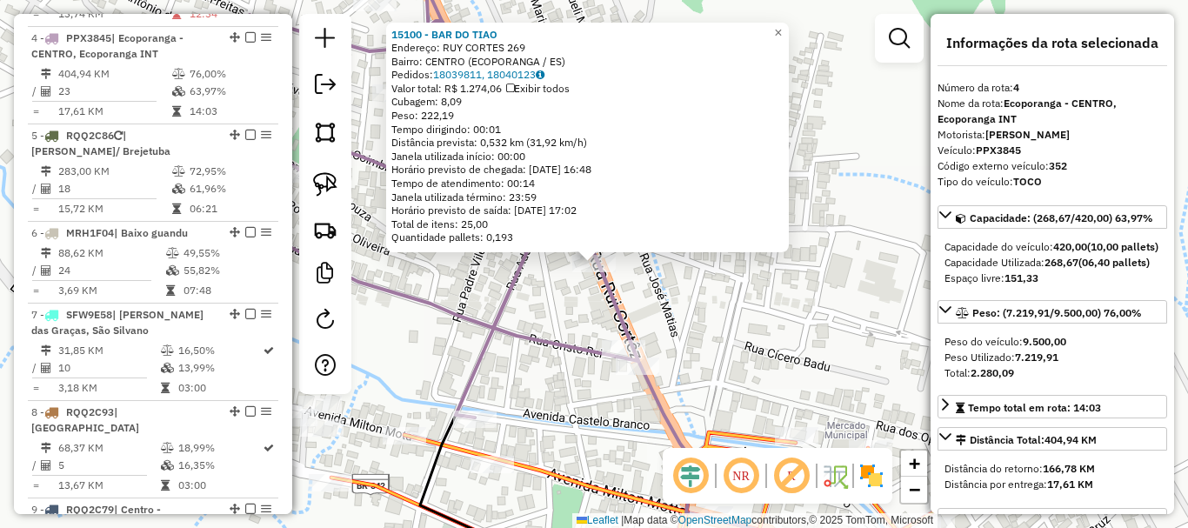
scroll to position [956, 0]
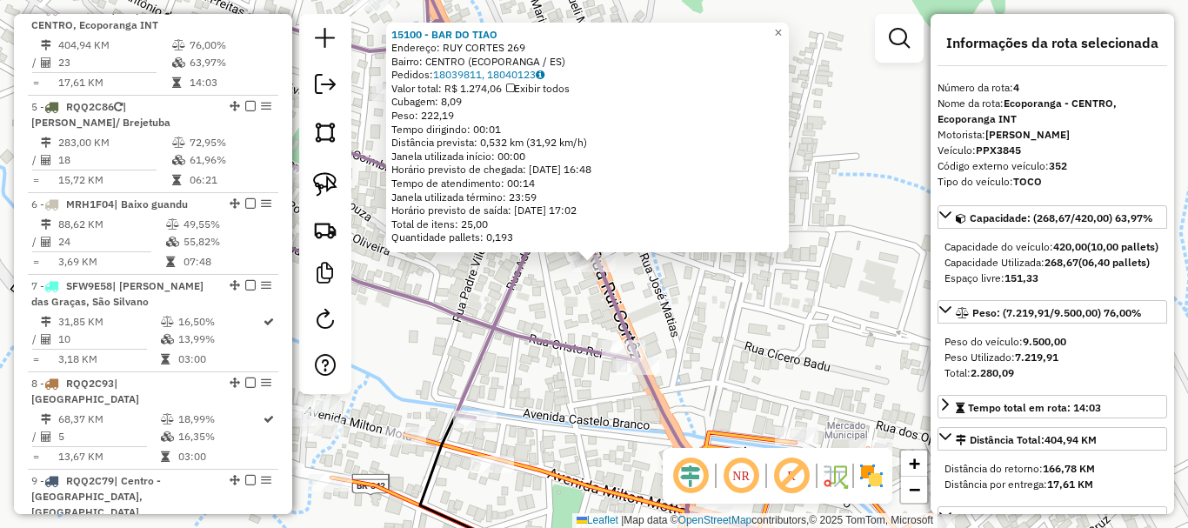
drag, startPoint x: 795, startPoint y: 324, endPoint x: 592, endPoint y: 53, distance: 338.0
click at [592, 53] on div "15100 - BAR DO TIAO Endereço: RUY CORTES 269 Bairro: CENTRO (ECOPORANGA / ES) P…" at bounding box center [594, 264] width 1188 height 528
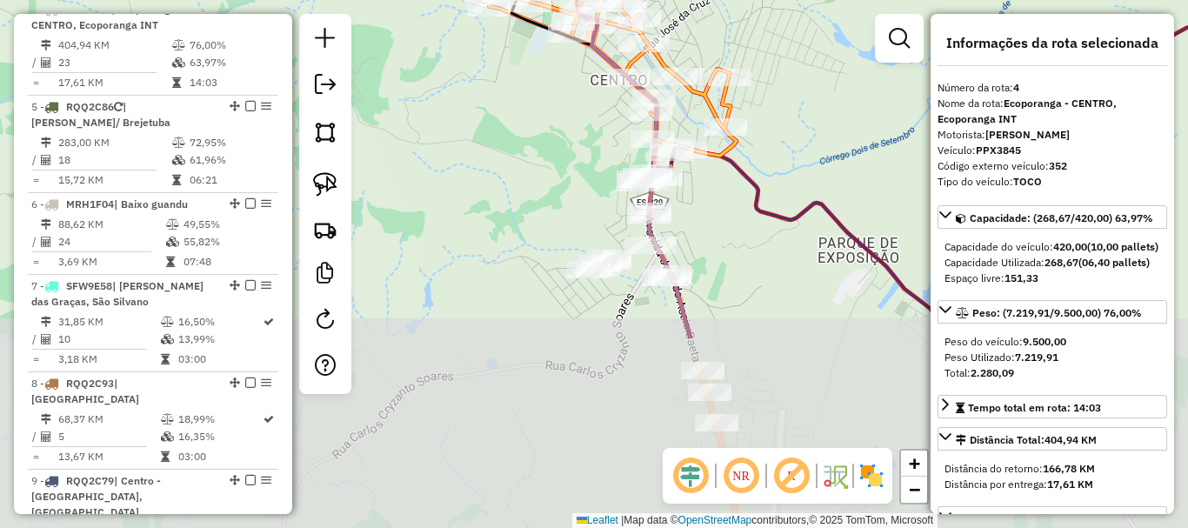
drag, startPoint x: 476, startPoint y: 404, endPoint x: 507, endPoint y: 142, distance: 264.5
click at [507, 143] on div "15100 - BAR DO TIAO Endereço: RUY CORTES 269 Bairro: CENTRO (ECOPORANGA / ES) P…" at bounding box center [594, 264] width 1188 height 528
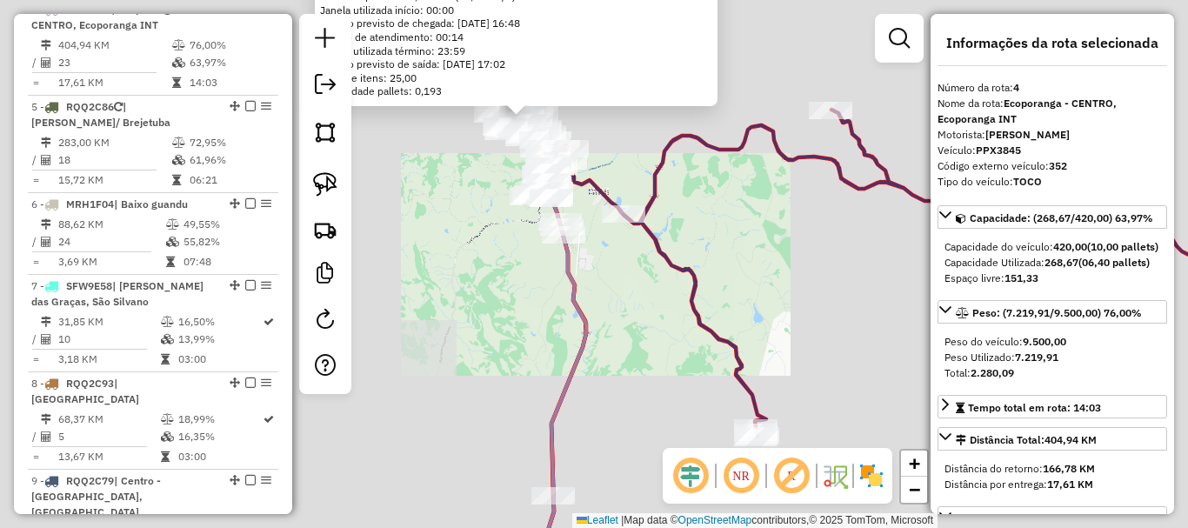
click at [484, 308] on div "15100 - BAR DO TIAO Endereço: RUY CORTES 269 Bairro: CENTRO (ECOPORANGA / ES) P…" at bounding box center [594, 264] width 1188 height 528
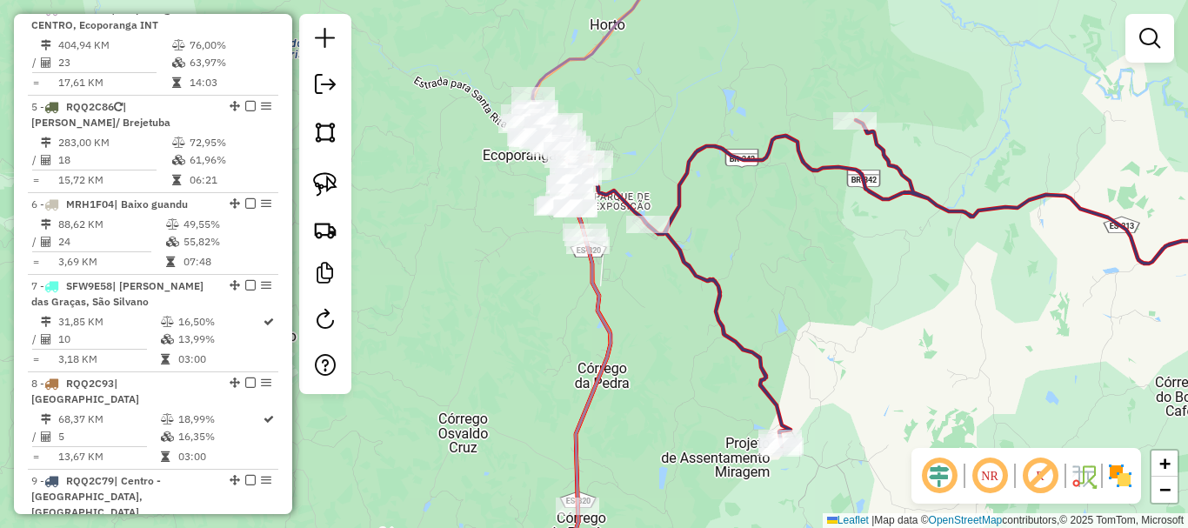
drag, startPoint x: 418, startPoint y: 250, endPoint x: 491, endPoint y: 300, distance: 87.6
click at [491, 300] on div "Janela de atendimento Grade de atendimento Capacidade Transportadoras Veículos …" at bounding box center [594, 264] width 1188 height 528
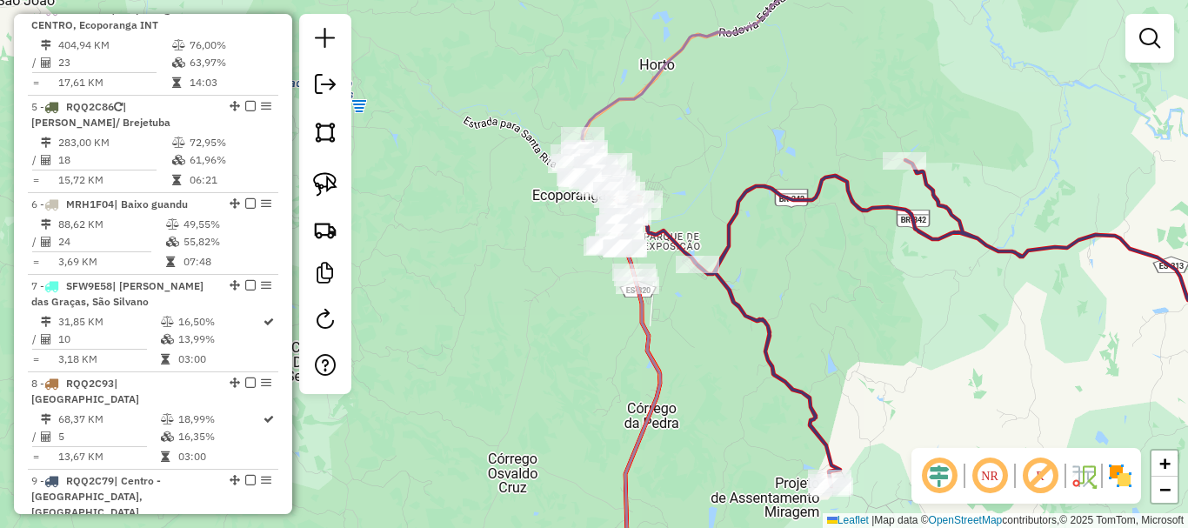
click at [502, 259] on div "Janela de atendimento Grade de atendimento Capacidade Transportadoras Veículos …" at bounding box center [594, 264] width 1188 height 528
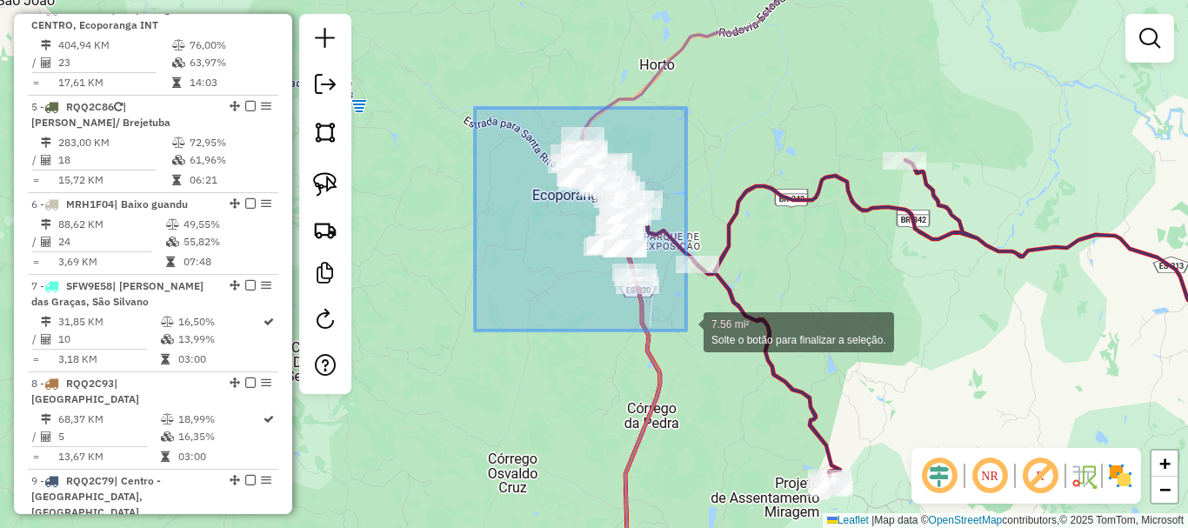
drag, startPoint x: 478, startPoint y: 107, endPoint x: 693, endPoint y: 337, distance: 315.1
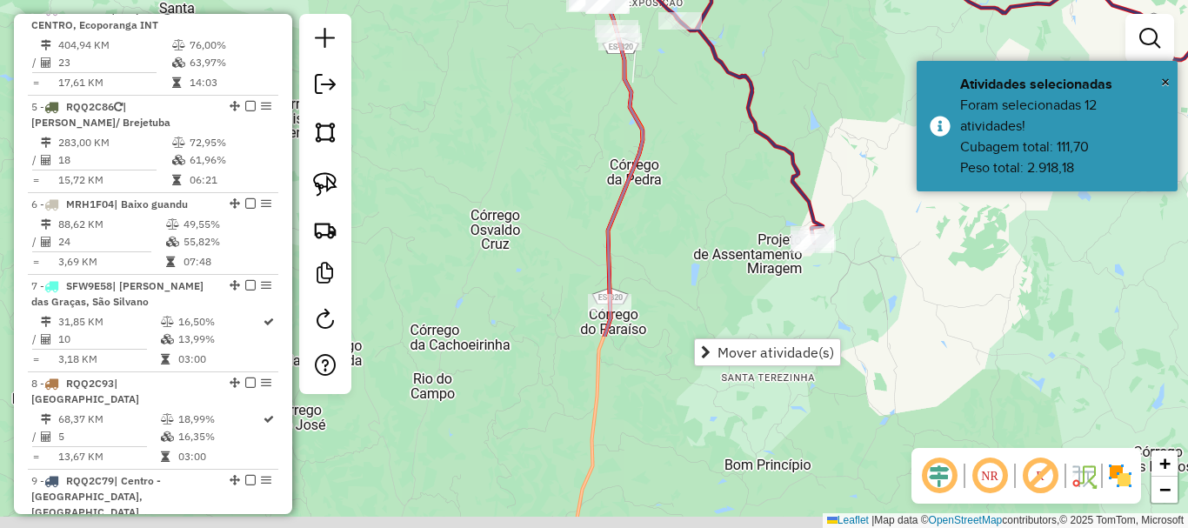
drag, startPoint x: 493, startPoint y: 204, endPoint x: 511, endPoint y: 90, distance: 116.1
click at [498, 92] on div "Janela de atendimento Grade de atendimento Capacidade Transportadoras Veículos …" at bounding box center [594, 264] width 1188 height 528
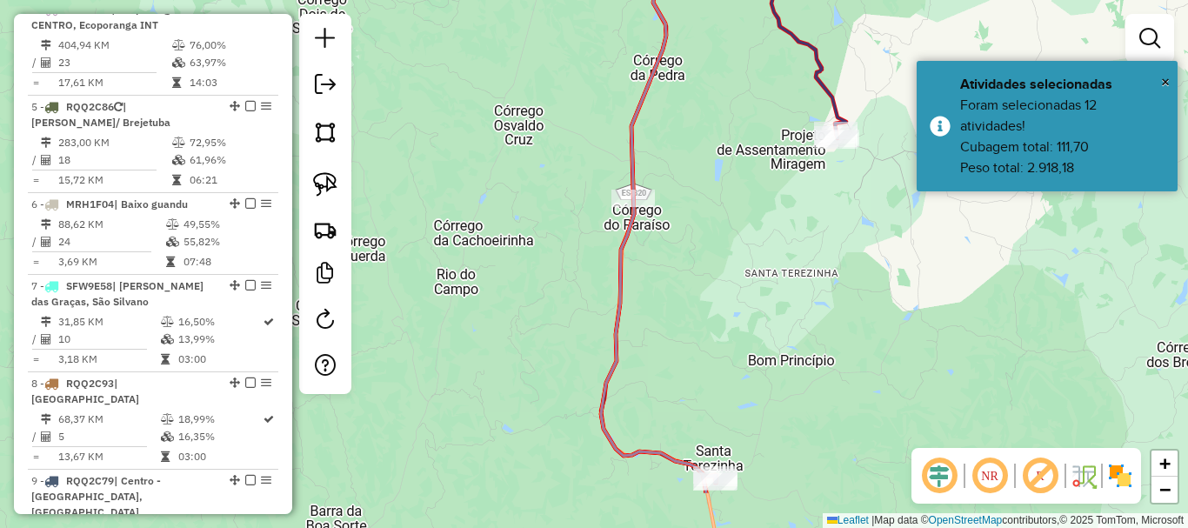
drag, startPoint x: 697, startPoint y: 267, endPoint x: 670, endPoint y: 40, distance: 228.6
click at [671, 11] on div "Rota 2 - Placa SFT2H45 7106 - [PERSON_NAME] D [PERSON_NAME] de atendimento Grad…" at bounding box center [594, 264] width 1188 height 528
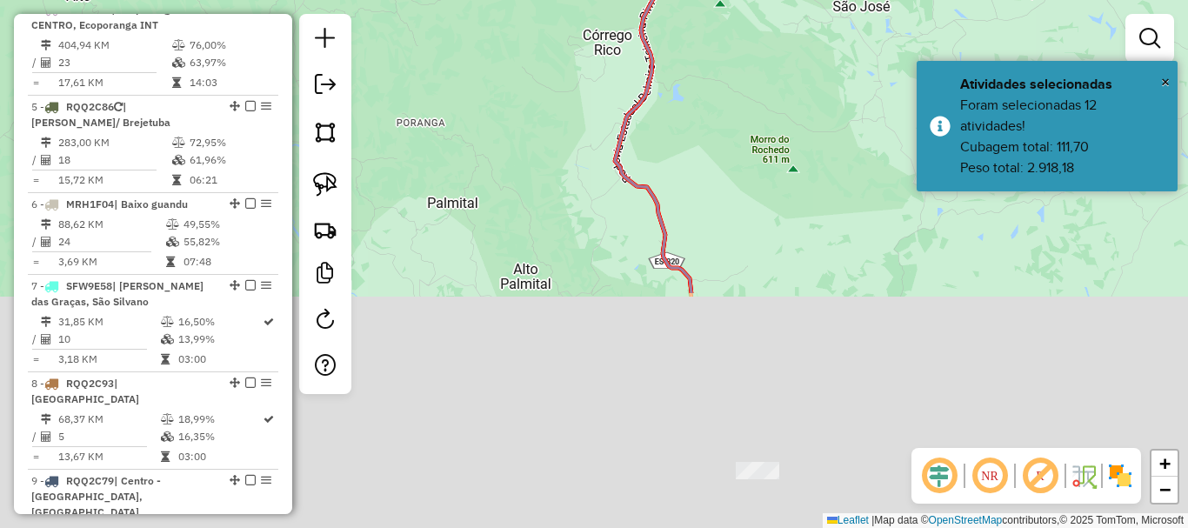
drag, startPoint x: 738, startPoint y: 326, endPoint x: 670, endPoint y: 36, distance: 298.5
click at [671, 37] on div "Janela de atendimento Grade de atendimento Capacidade Transportadoras Veículos …" at bounding box center [594, 264] width 1188 height 528
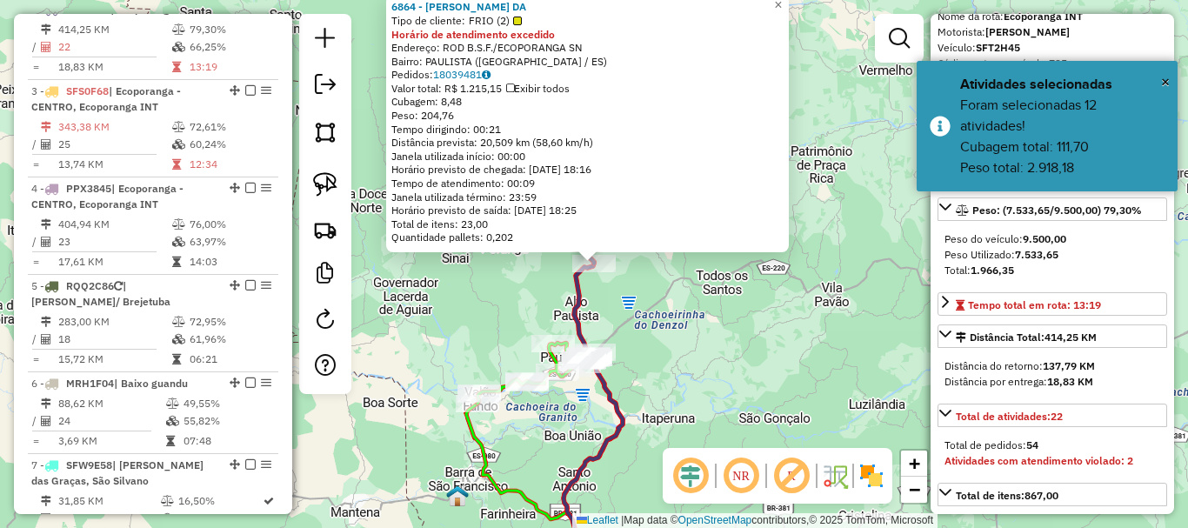
scroll to position [174, 0]
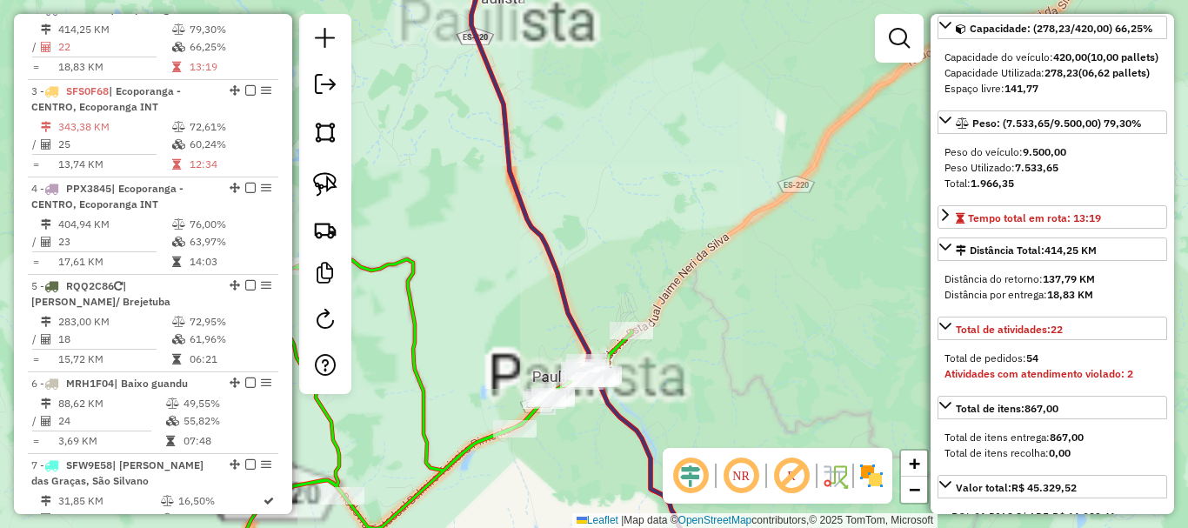
drag, startPoint x: 742, startPoint y: 394, endPoint x: 664, endPoint y: 286, distance: 132.8
click at [726, 294] on div "6864 - EVALDO MINEGILDO DA Tipo de cliente: FRIO (2) Horário de atendimento exc…" at bounding box center [594, 264] width 1188 height 528
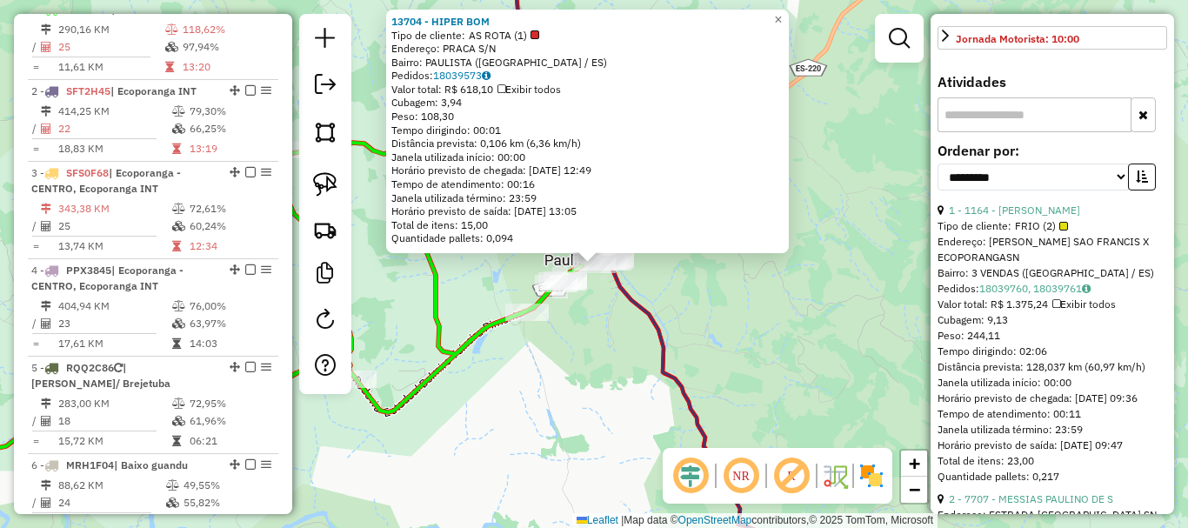
scroll to position [783, 0]
drag, startPoint x: 1022, startPoint y: 194, endPoint x: 1020, endPoint y: 210, distance: 15.8
click at [1022, 188] on select "**********" at bounding box center [1033, 174] width 191 height 27
drag, startPoint x: 1020, startPoint y: 215, endPoint x: 1015, endPoint y: 227, distance: 13.2
click at [1020, 188] on select "**********" at bounding box center [1033, 174] width 191 height 27
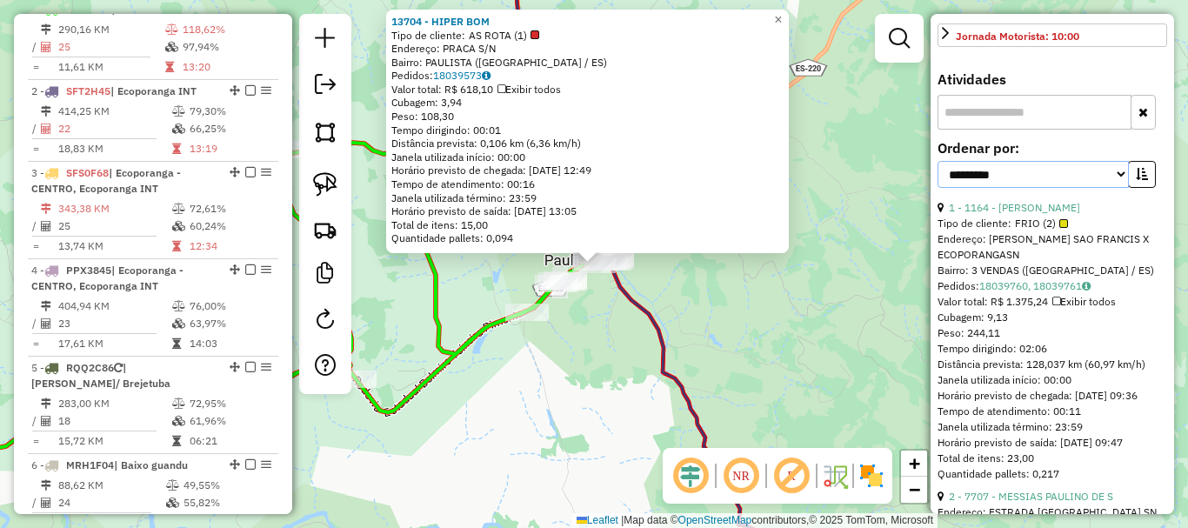
drag, startPoint x: 1005, startPoint y: 206, endPoint x: 1002, endPoint y: 216, distance: 9.9
click at [1004, 188] on select "**********" at bounding box center [1033, 174] width 191 height 27
select select "*********"
click at [938, 188] on select "**********" at bounding box center [1033, 174] width 191 height 27
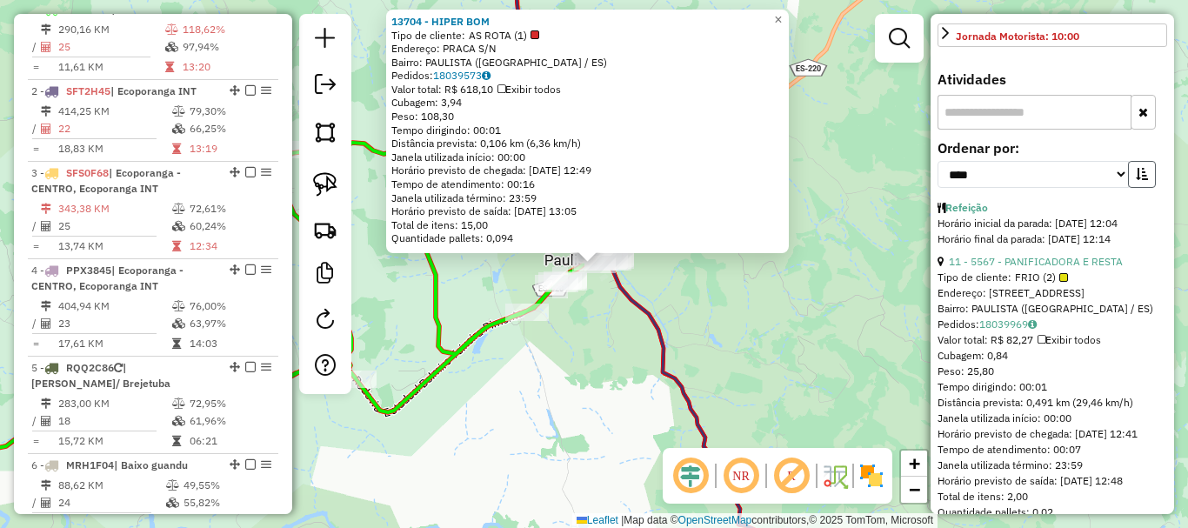
click at [1145, 188] on button "button" at bounding box center [1142, 174] width 28 height 27
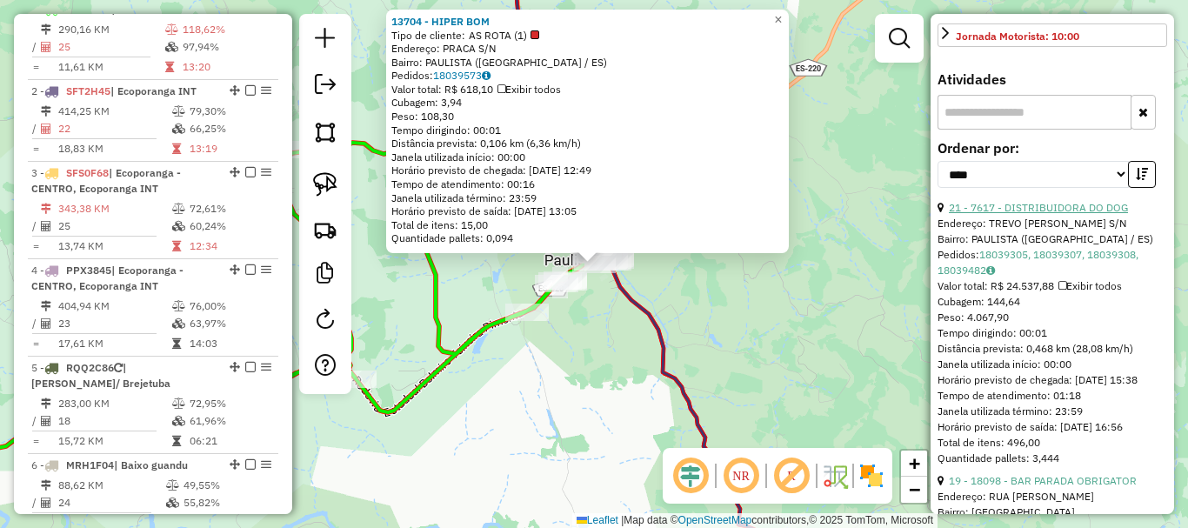
click at [1012, 214] on link "21 - 7617 - DISTRIBUIDORA DO DOG" at bounding box center [1038, 207] width 179 height 13
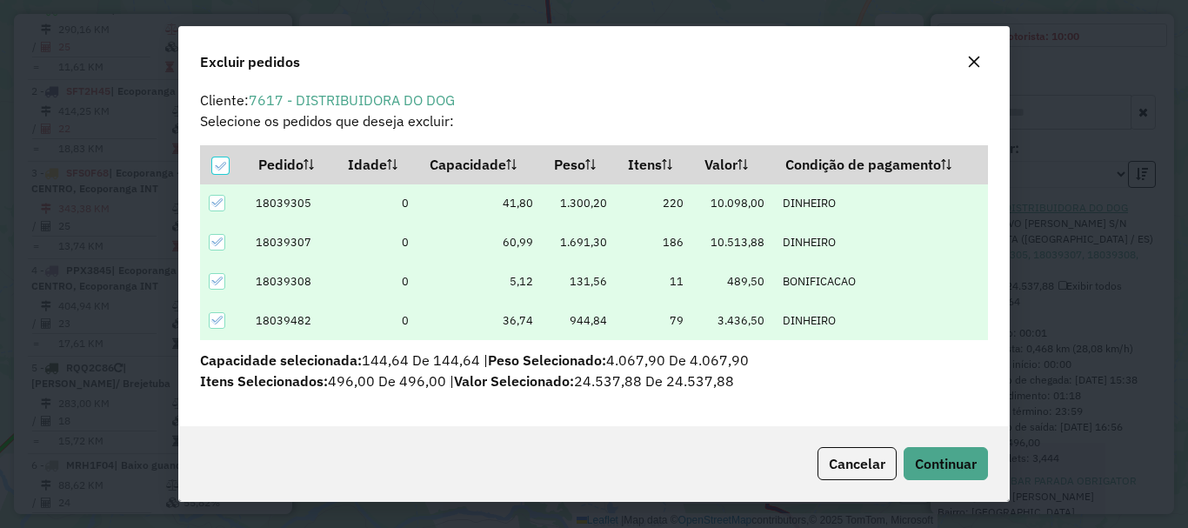
scroll to position [7, 0]
click at [952, 462] on span "Continuar" at bounding box center [946, 463] width 62 height 17
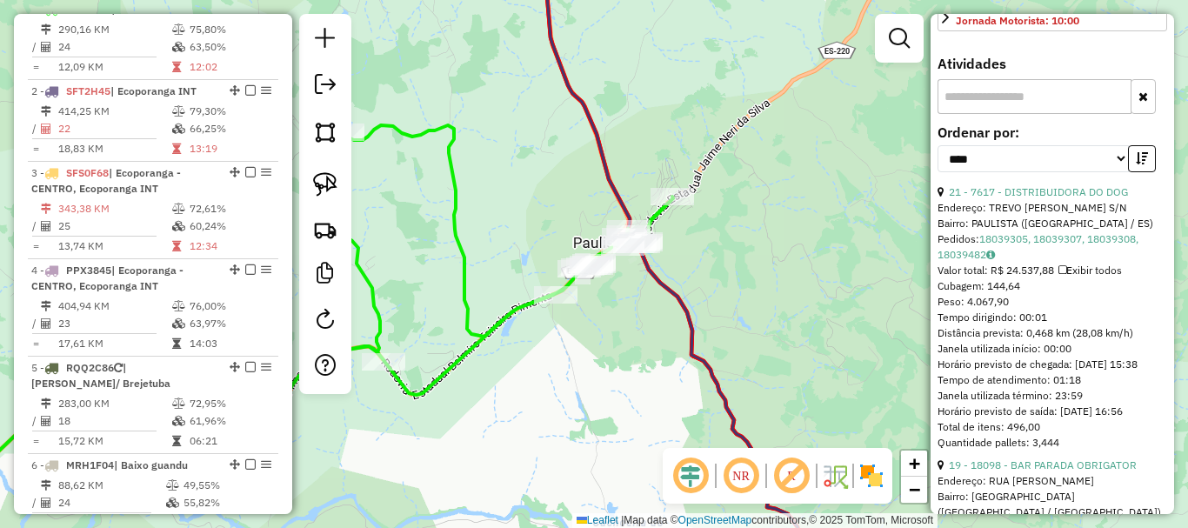
scroll to position [767, 0]
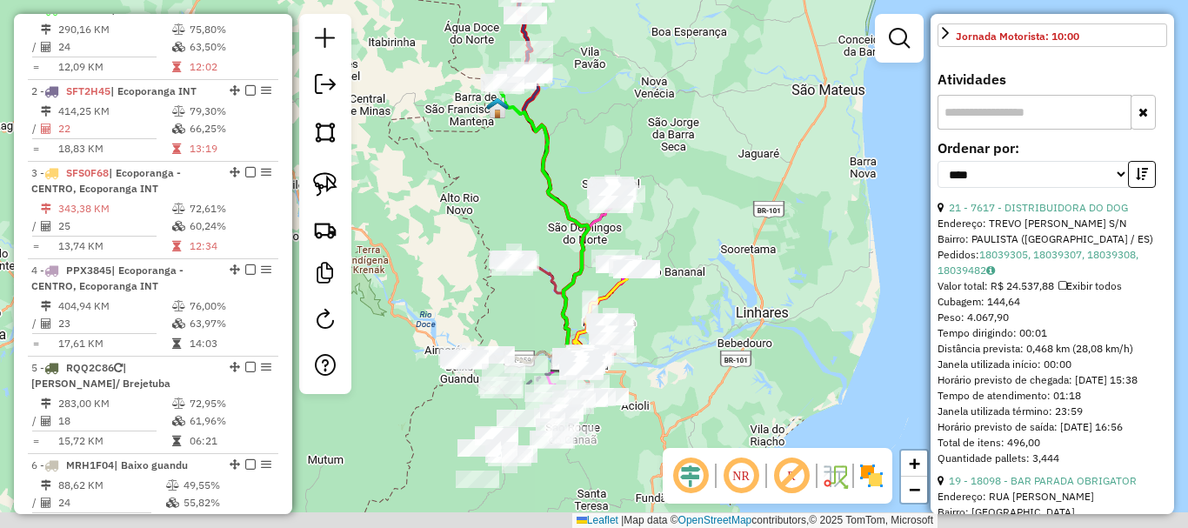
drag, startPoint x: 518, startPoint y: 296, endPoint x: 605, endPoint y: 76, distance: 236.6
click at [600, 79] on div "Janela de atendimento Grade de atendimento Capacidade Transportadoras Veículos …" at bounding box center [594, 264] width 1188 height 528
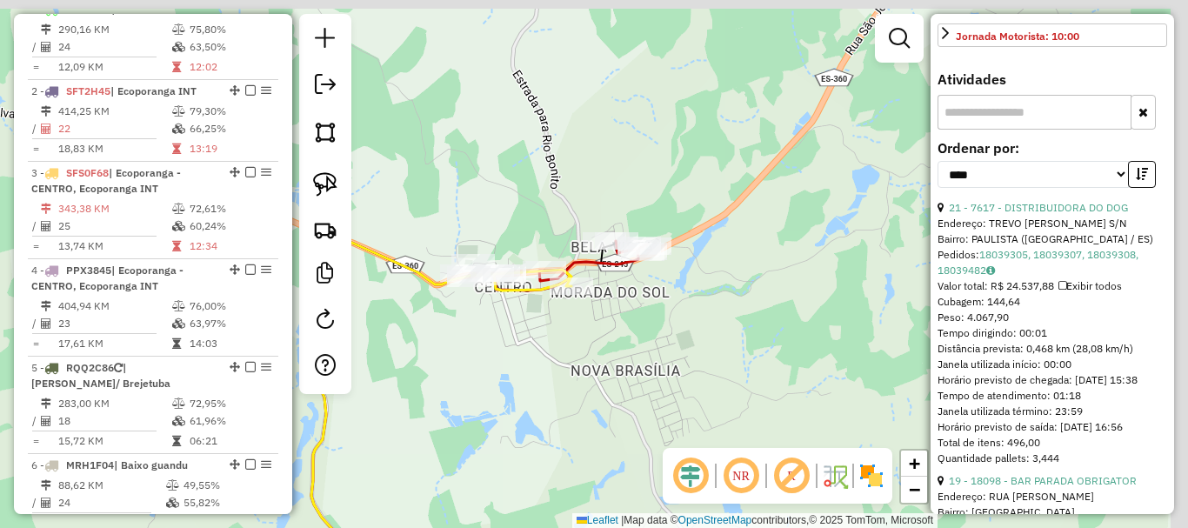
drag, startPoint x: 886, startPoint y: 349, endPoint x: 748, endPoint y: 403, distance: 148.4
click at [748, 403] on div "Janela de atendimento Grade de atendimento Capacidade Transportadoras Veículos …" at bounding box center [594, 264] width 1188 height 528
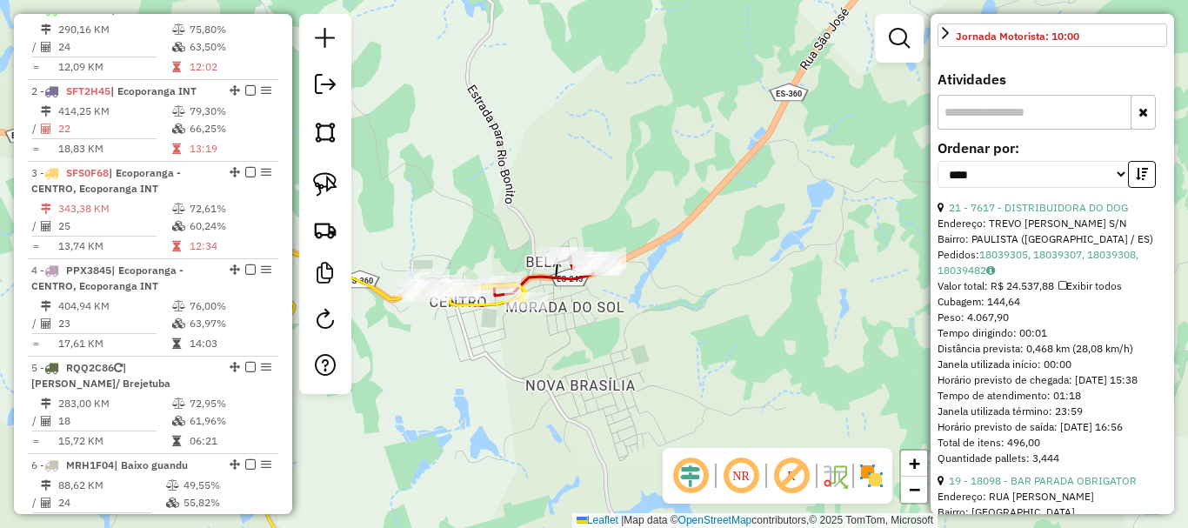
drag, startPoint x: 801, startPoint y: 411, endPoint x: 765, endPoint y: 423, distance: 38.2
click at [765, 423] on div "Janela de atendimento Grade de atendimento Capacidade Transportadoras Veículos …" at bounding box center [594, 264] width 1188 height 528
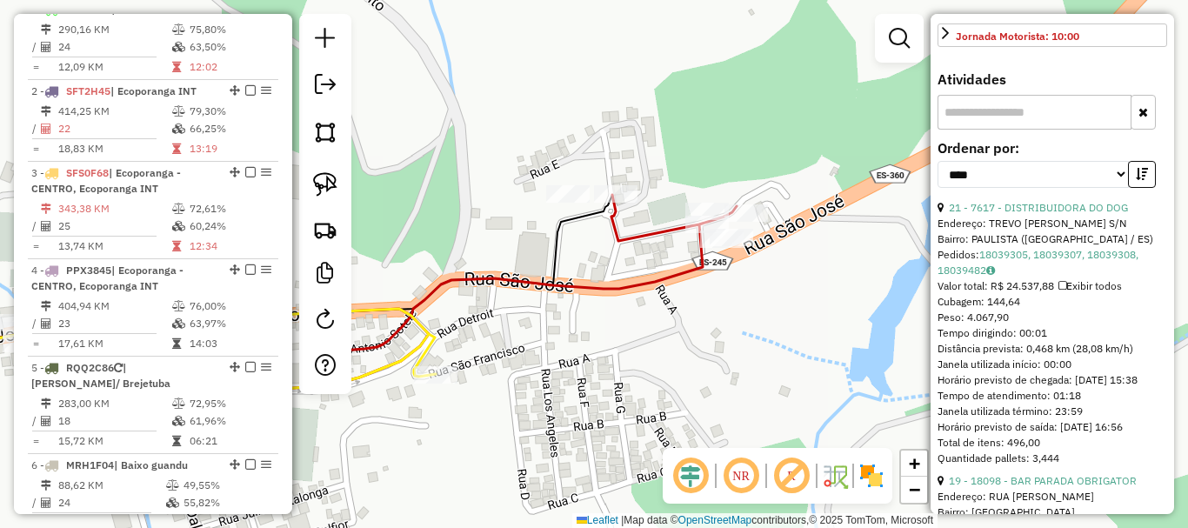
drag, startPoint x: 702, startPoint y: 328, endPoint x: 642, endPoint y: 348, distance: 63.3
click at [642, 348] on div "Janela de atendimento Grade de atendimento Capacidade Transportadoras Veículos …" at bounding box center [594, 264] width 1188 height 528
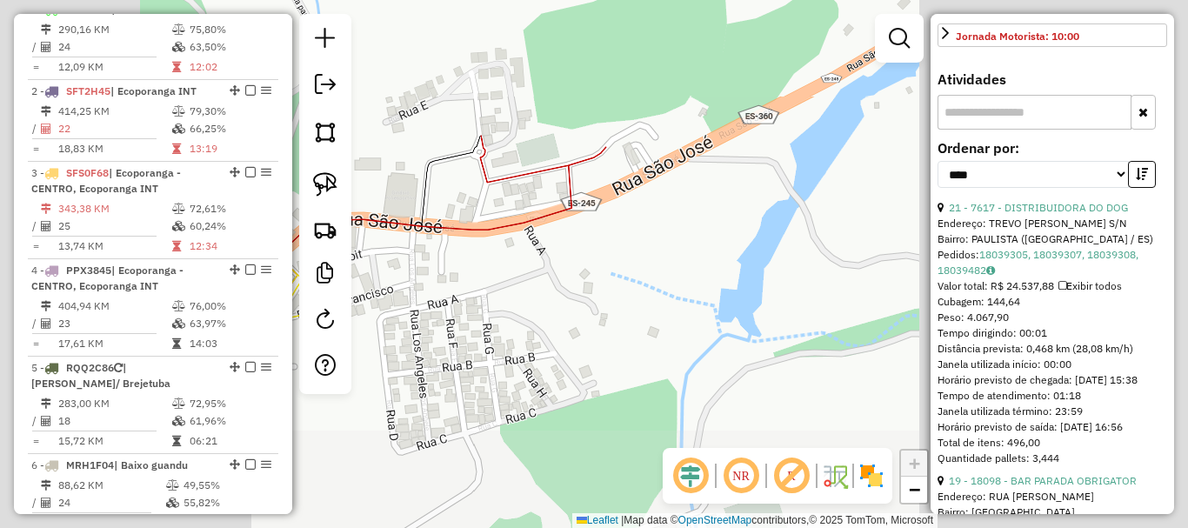
drag, startPoint x: 459, startPoint y: 92, endPoint x: 478, endPoint y: 113, distance: 28.3
click at [468, 104] on div "Janela de atendimento Grade de atendimento Capacidade Transportadoras Veículos …" at bounding box center [594, 264] width 1188 height 528
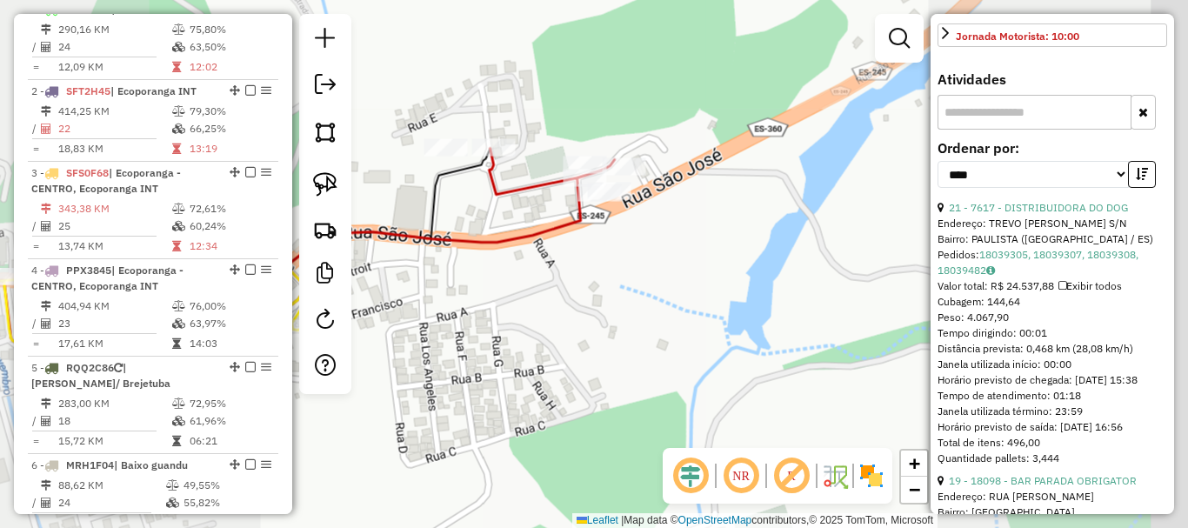
click at [507, 131] on div "Janela de atendimento Grade de atendimento Capacidade Transportadoras Veículos …" at bounding box center [594, 264] width 1188 height 528
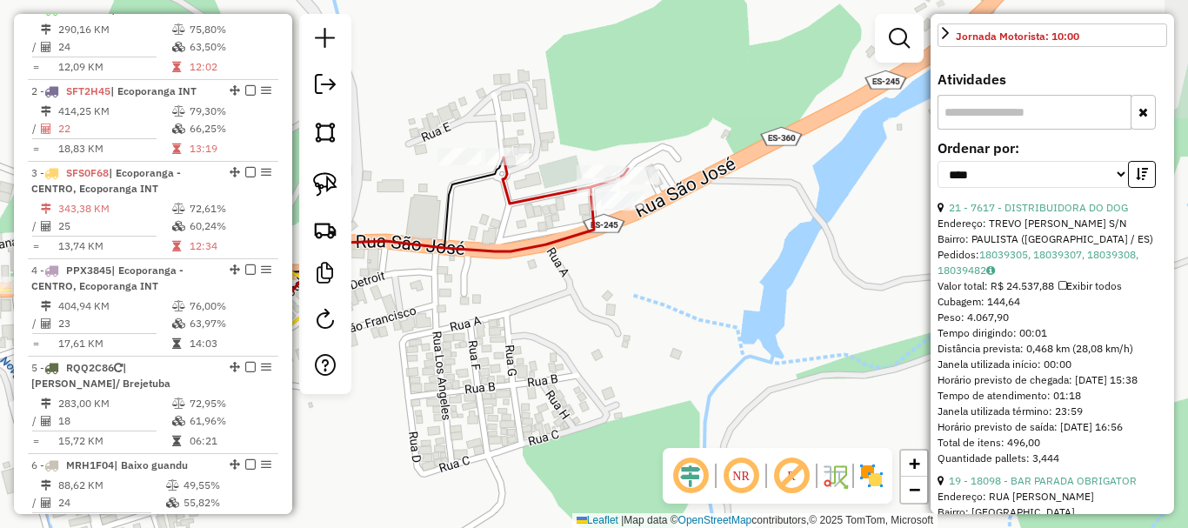
click at [497, 124] on div "Janela de atendimento Grade de atendimento Capacidade Transportadoras Veículos …" at bounding box center [594, 264] width 1188 height 528
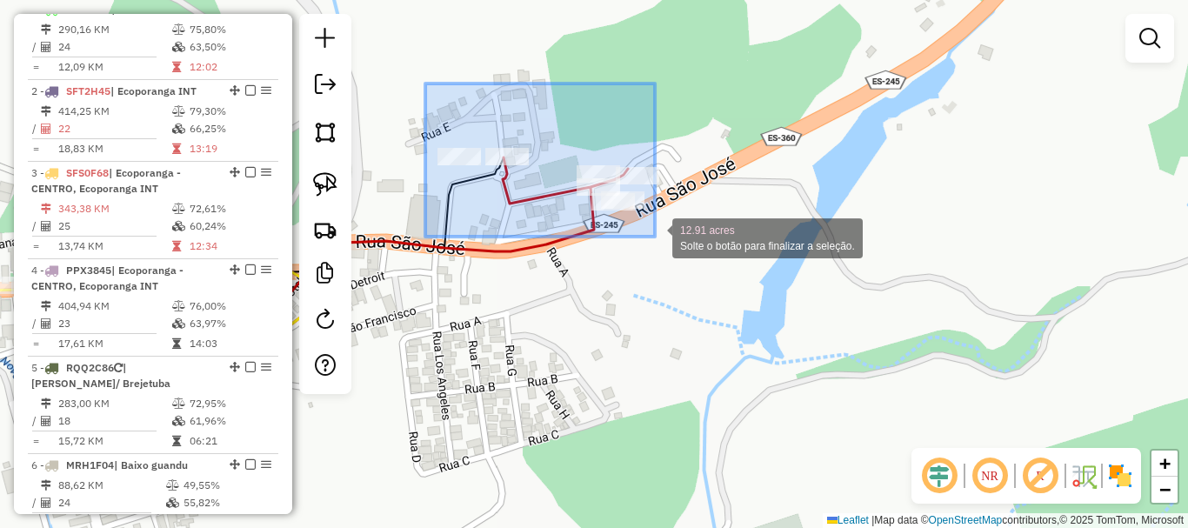
drag, startPoint x: 425, startPoint y: 83, endPoint x: 633, endPoint y: 217, distance: 247.3
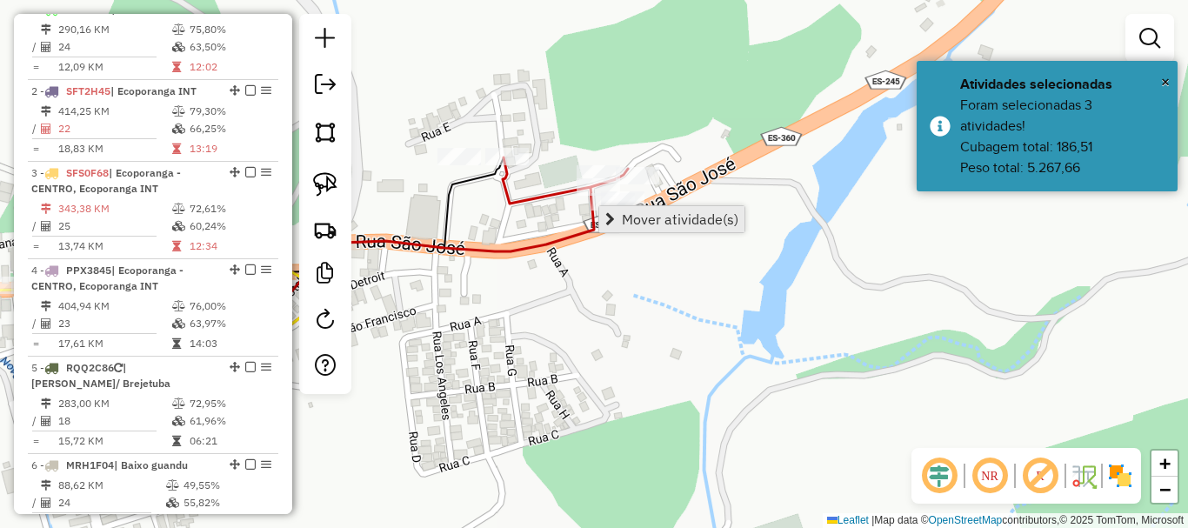
click at [669, 215] on span "Mover atividade(s)" at bounding box center [680, 219] width 117 height 14
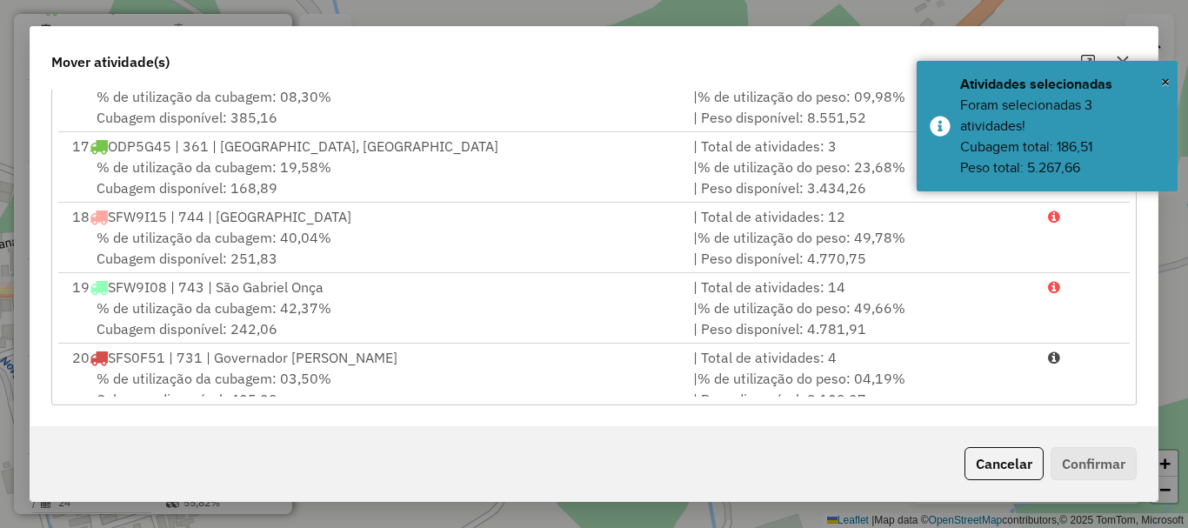
scroll to position [1218, 0]
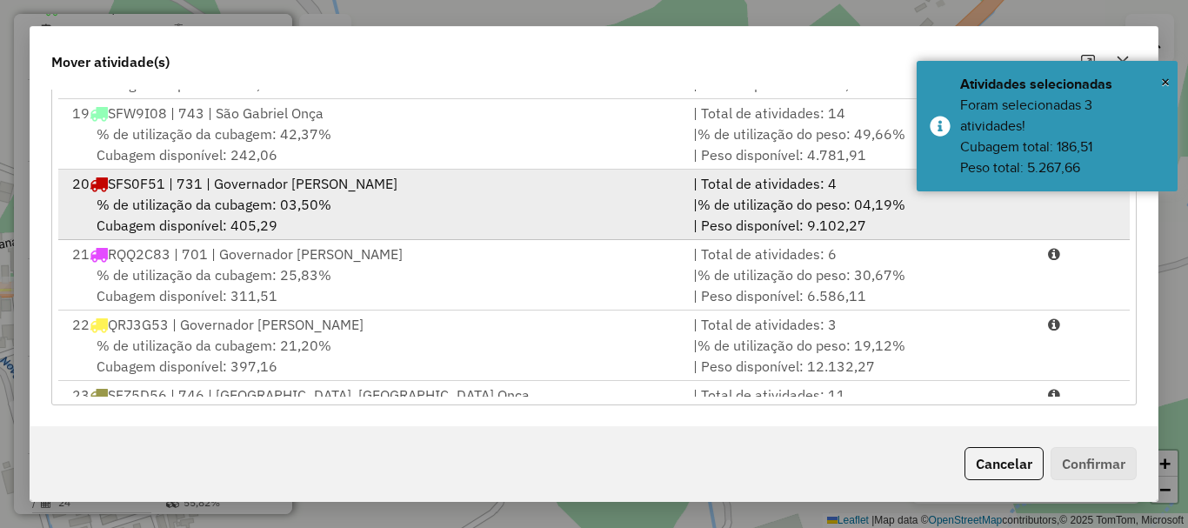
click at [202, 202] on span "% de utilização da cubagem: 03,50%" at bounding box center [214, 204] width 235 height 17
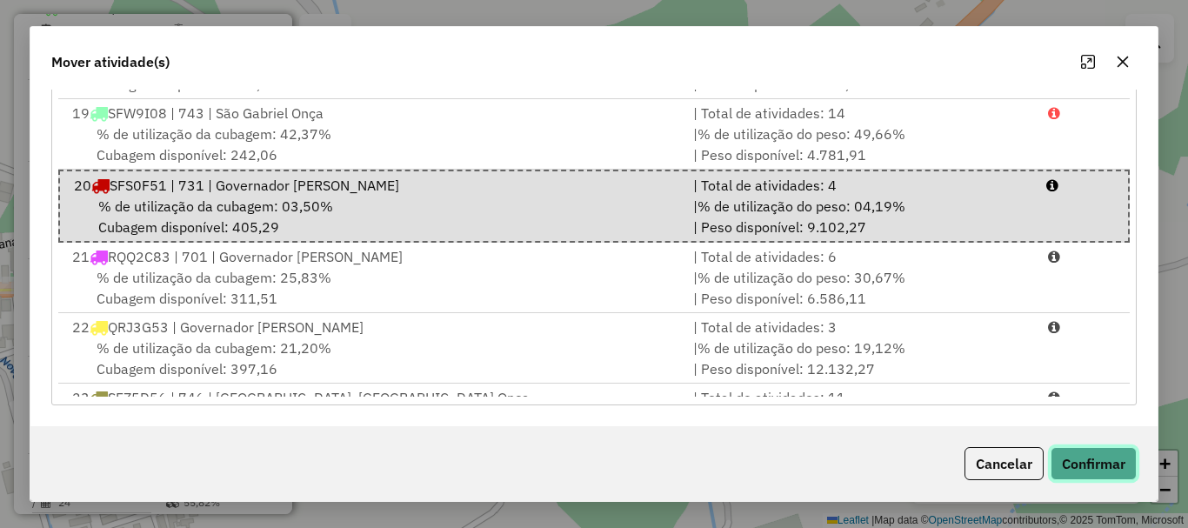
click at [1102, 464] on button "Confirmar" at bounding box center [1094, 463] width 86 height 33
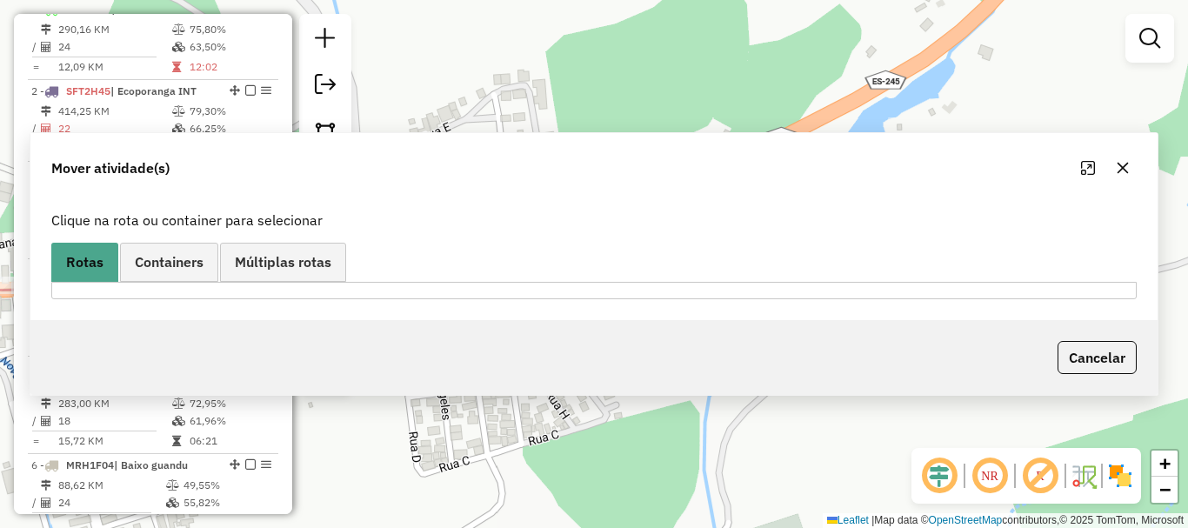
scroll to position [0, 0]
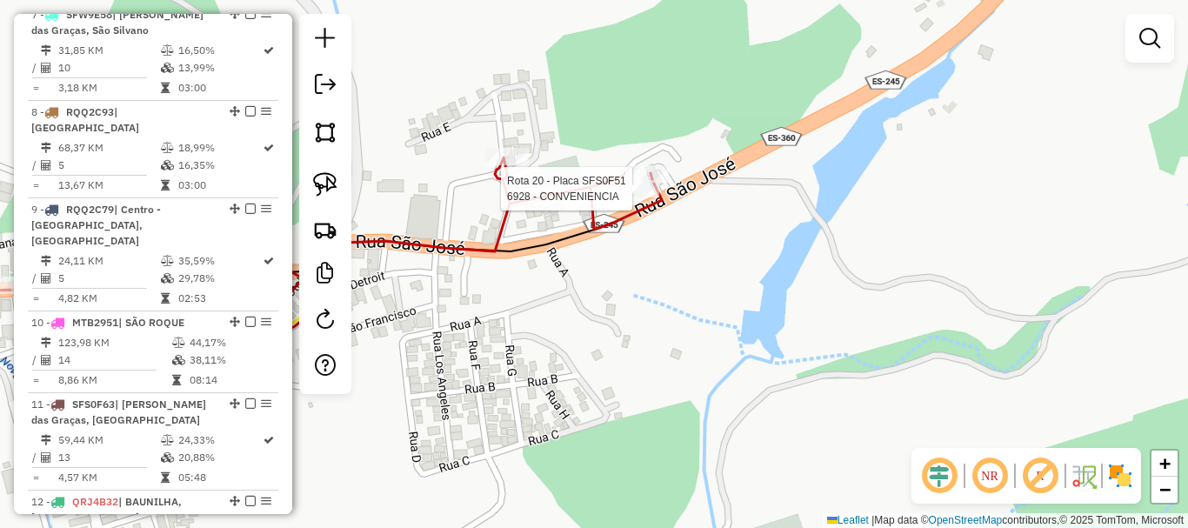
select select "*********"
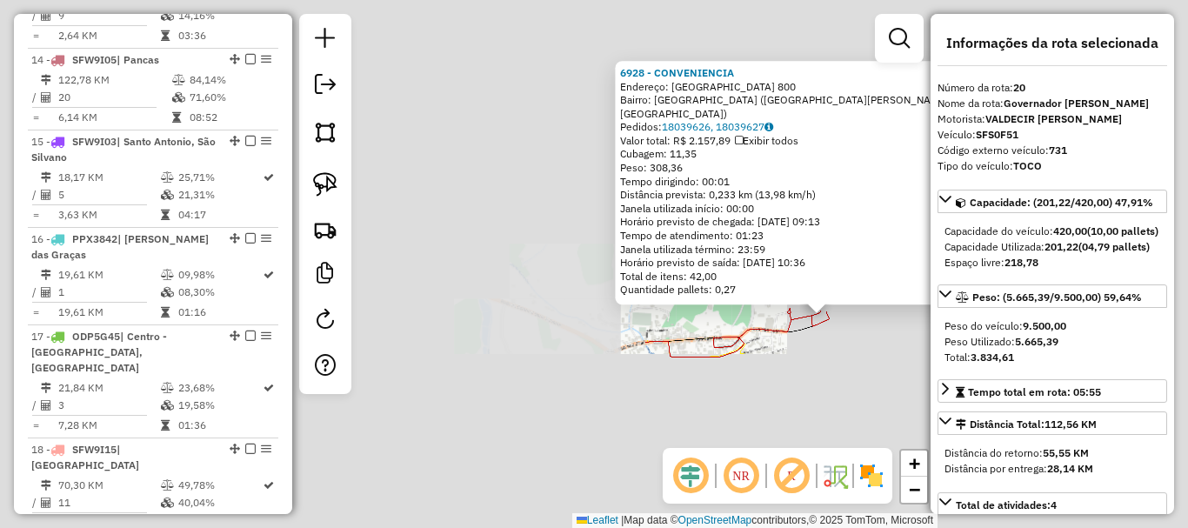
scroll to position [2467, 0]
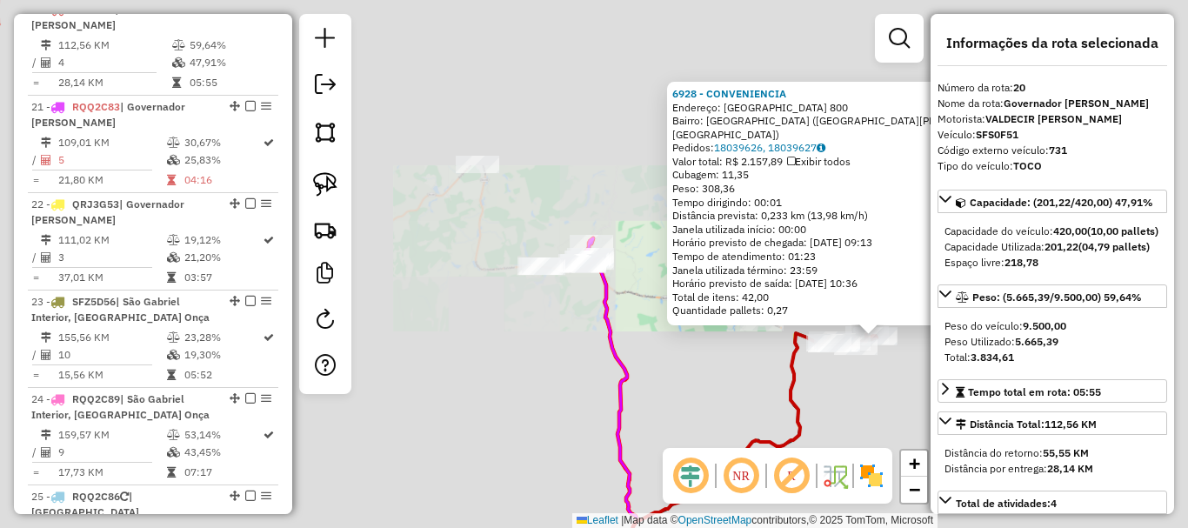
click at [823, 373] on div "6928 - CONVENIENCIA Endereço: SAO JOSE 800 Bairro: BELA VISTA (GOVERNADOR LINDE…" at bounding box center [594, 264] width 1188 height 528
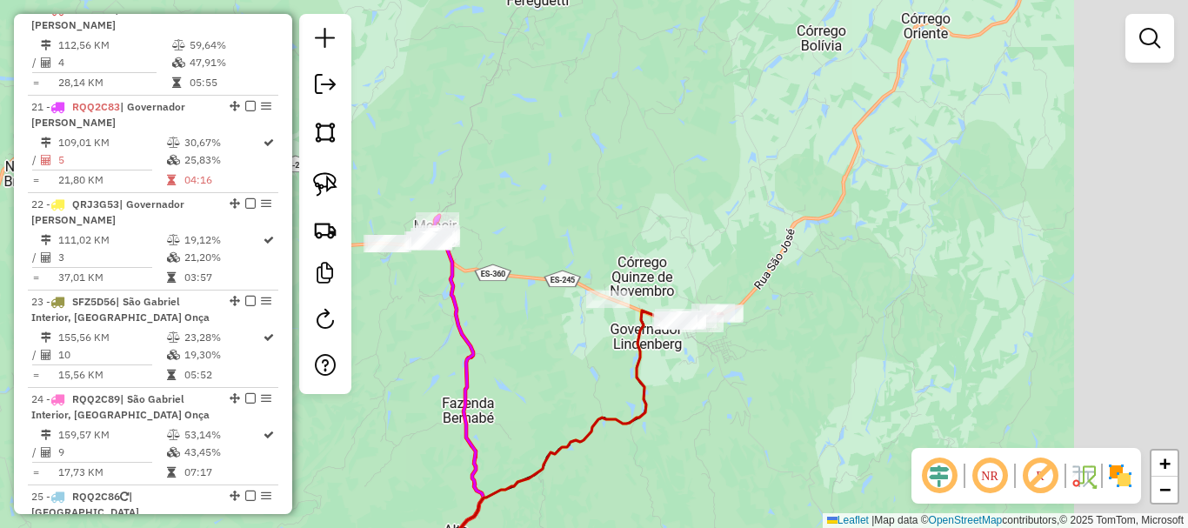
drag, startPoint x: 724, startPoint y: 386, endPoint x: 571, endPoint y: 364, distance: 155.6
click at [571, 364] on div "Janela de atendimento Grade de atendimento Capacidade Transportadoras Veículos …" at bounding box center [594, 264] width 1188 height 528
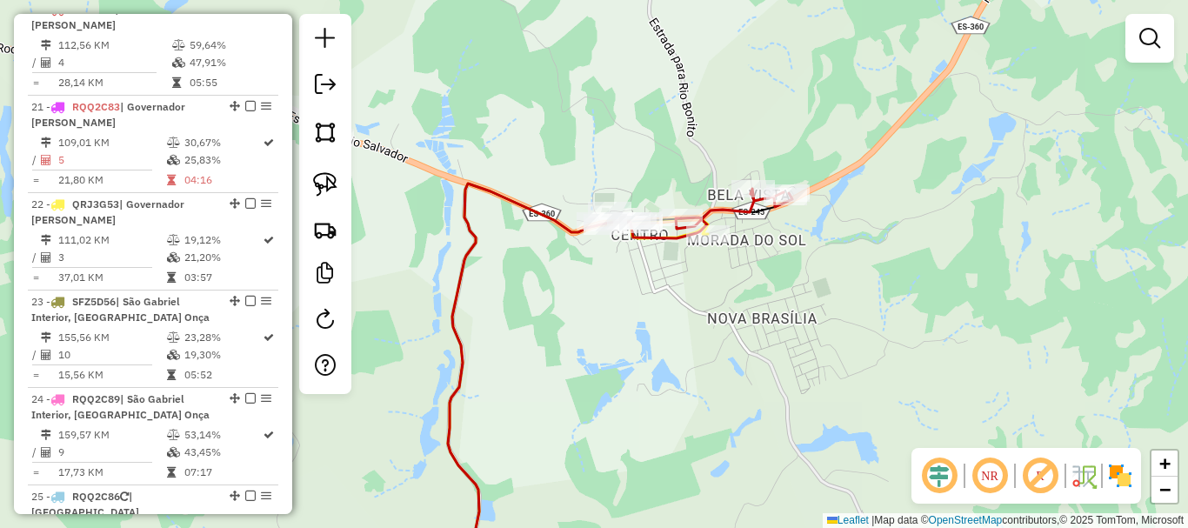
drag, startPoint x: 905, startPoint y: 332, endPoint x: 921, endPoint y: 331, distance: 16.5
click at [921, 331] on div "Rota 22 - Placa QRJ3G53 7408 - PA DISTRIBUIDORA Janela de atendimento Grade de …" at bounding box center [594, 264] width 1188 height 528
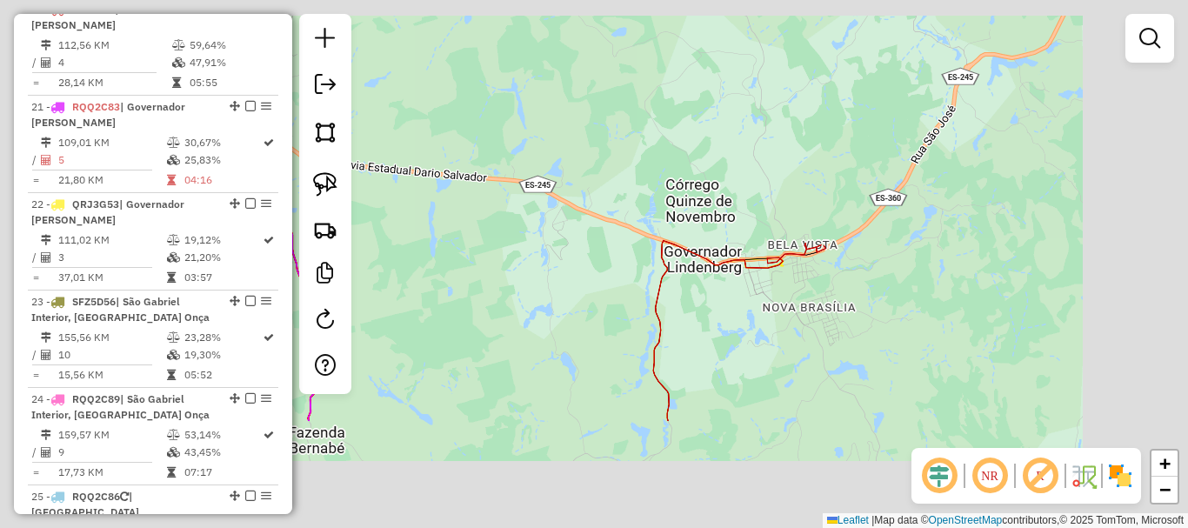
click at [568, 251] on div "Janela de atendimento Grade de atendimento Capacidade Transportadoras Veículos …" at bounding box center [594, 264] width 1188 height 528
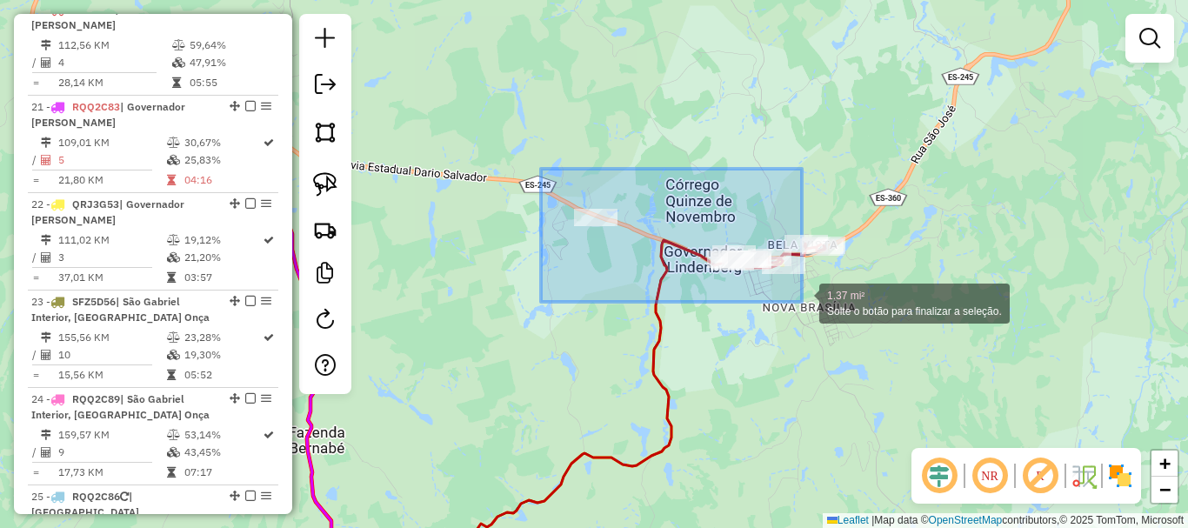
drag, startPoint x: 551, startPoint y: 171, endPoint x: 805, endPoint y: 281, distance: 276.6
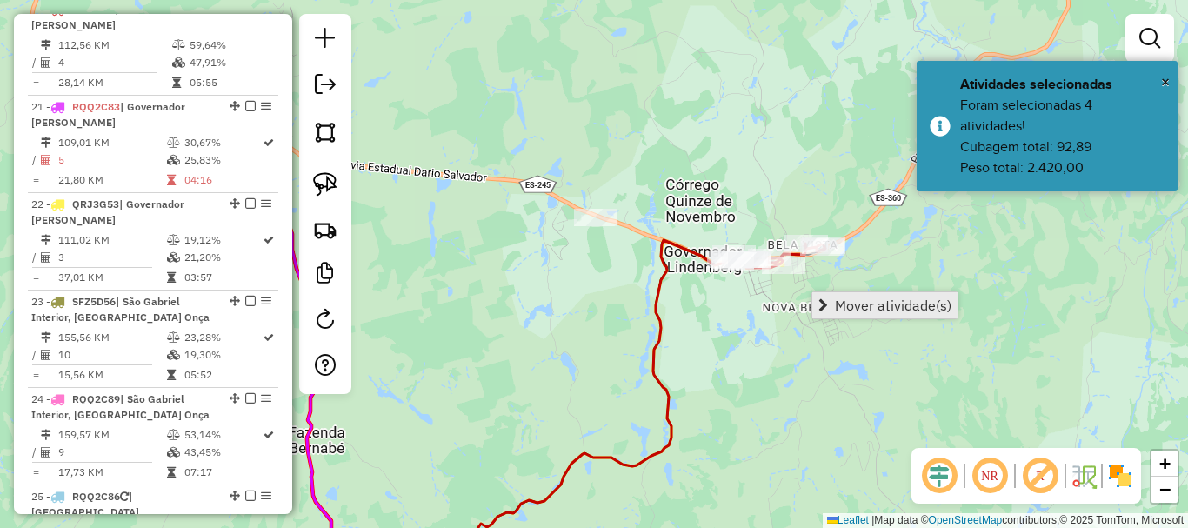
click at [845, 307] on span "Mover atividade(s)" at bounding box center [893, 305] width 117 height 14
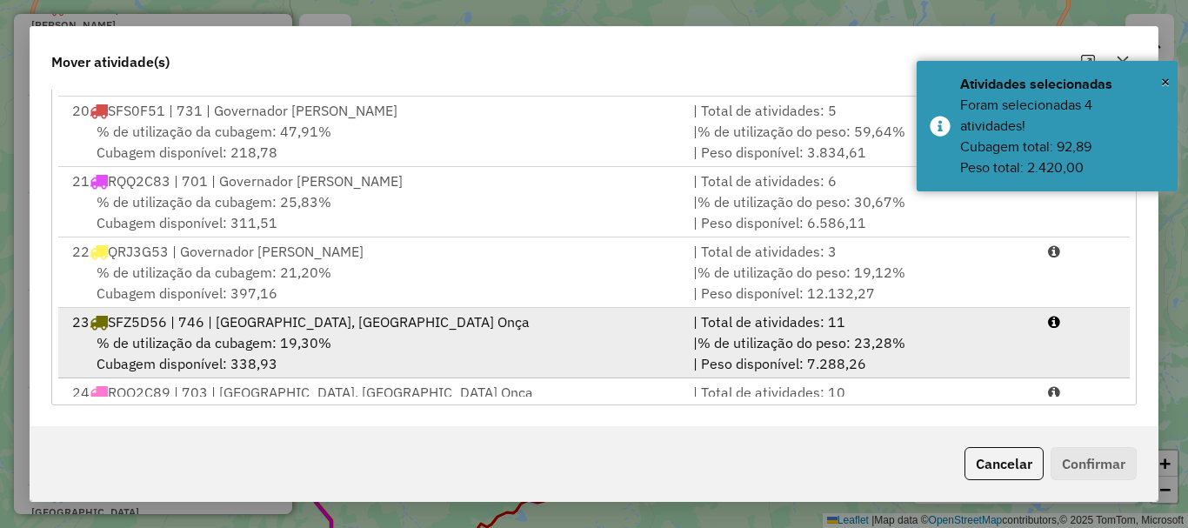
scroll to position [1305, 0]
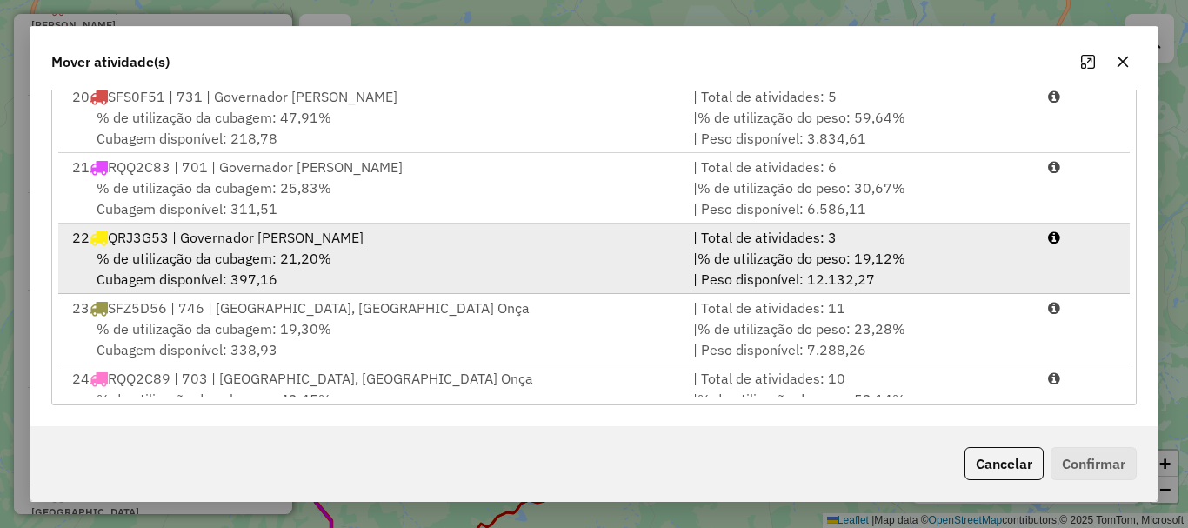
click at [153, 252] on span "% de utilização da cubagem: 21,20%" at bounding box center [214, 258] width 235 height 17
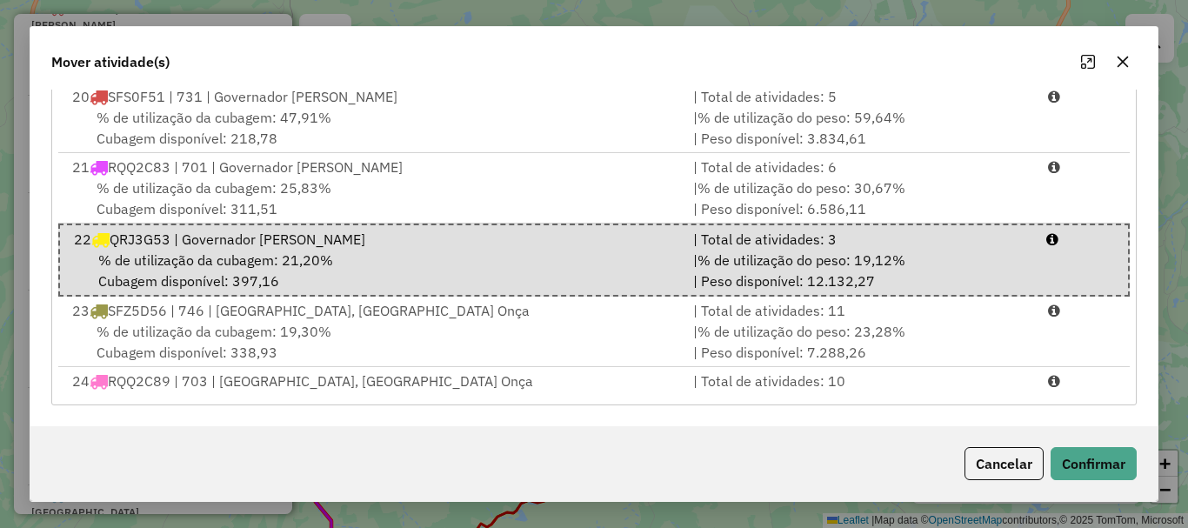
click at [1142, 472] on div "Cancelar Confirmar" at bounding box center [593, 463] width 1127 height 75
click at [1104, 457] on button "Confirmar" at bounding box center [1094, 463] width 86 height 33
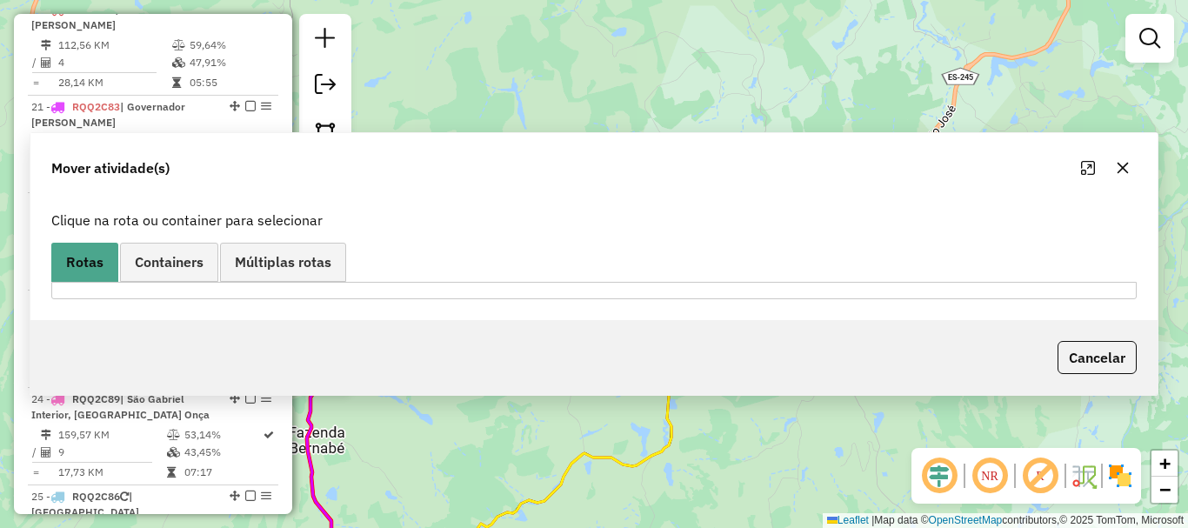
scroll to position [0, 0]
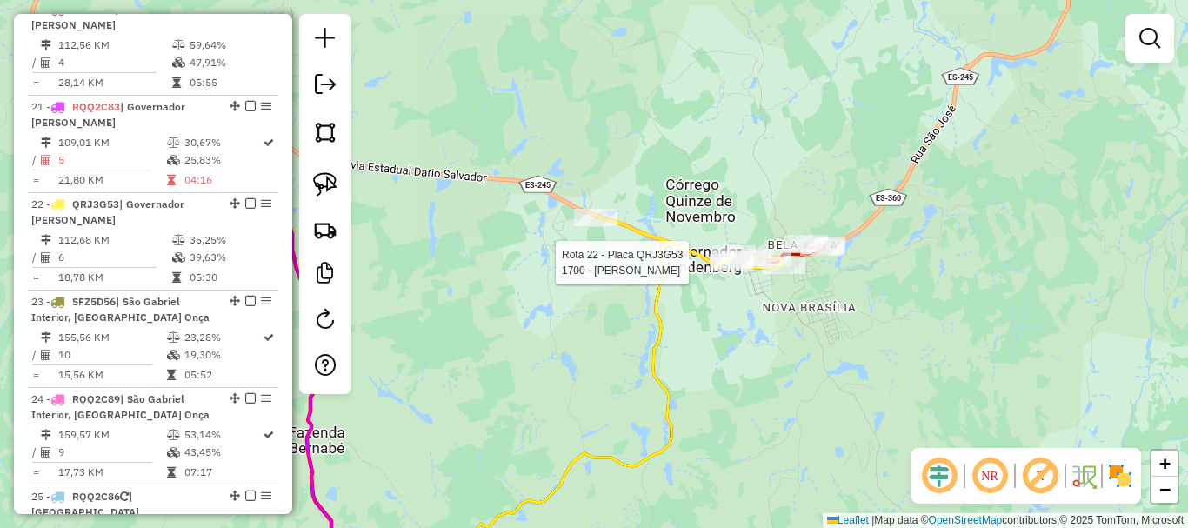
select select "*********"
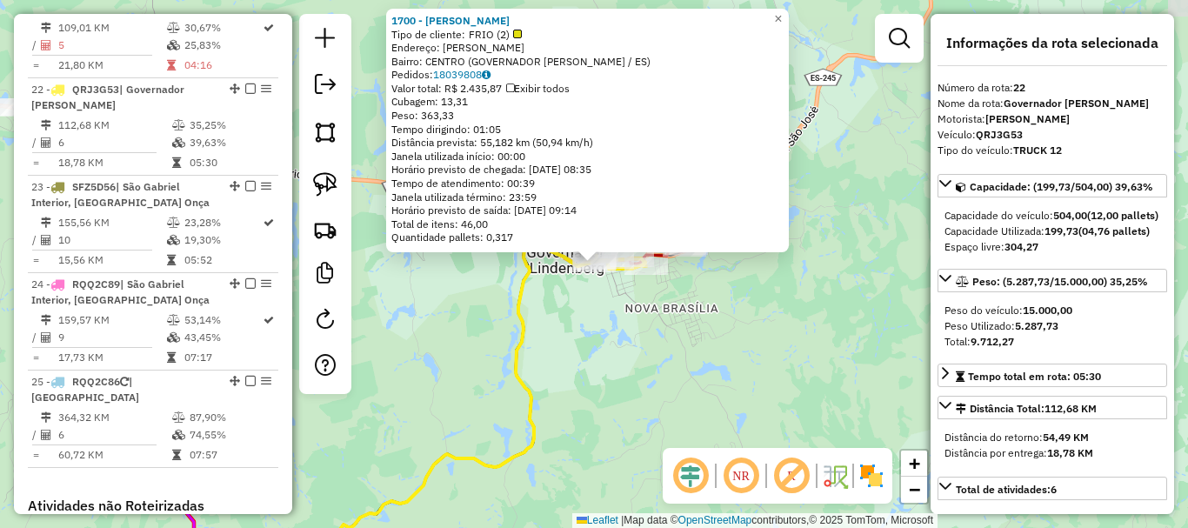
scroll to position [2662, 0]
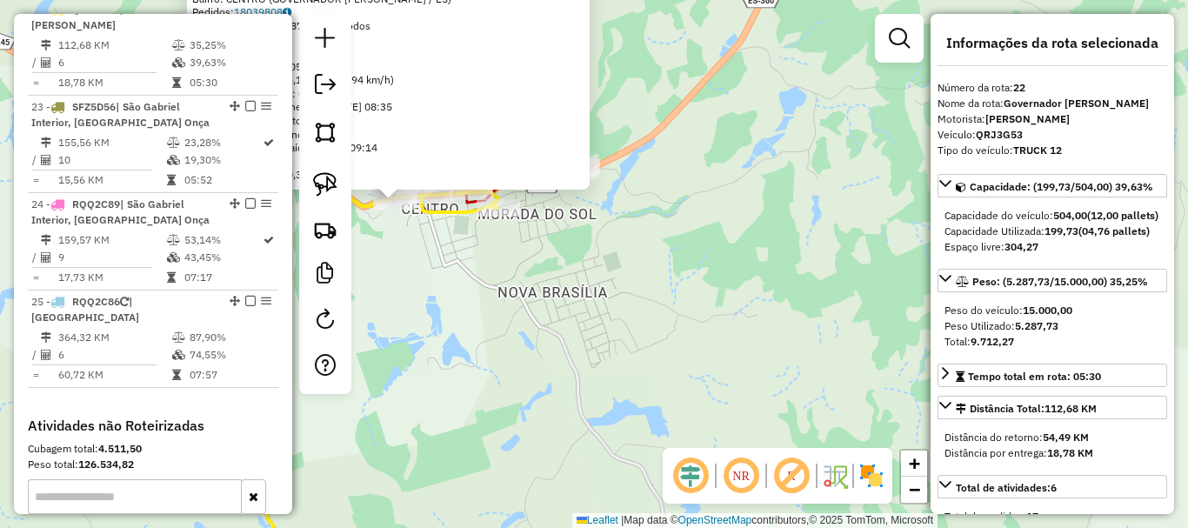
click at [616, 287] on div "1700 - LUCIENE ALTOE PLOTEG Tipo de cliente: FRIO (2) Endereço: R SAO JOSE SN B…" at bounding box center [594, 264] width 1188 height 528
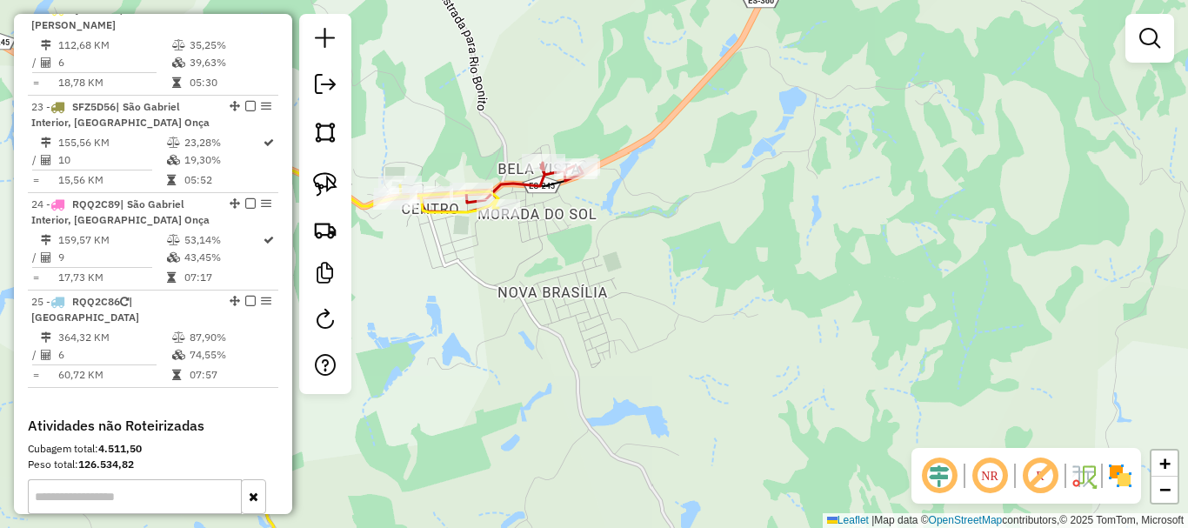
drag, startPoint x: 563, startPoint y: 253, endPoint x: 592, endPoint y: 286, distance: 44.3
click at [592, 286] on div "Janela de atendimento Grade de atendimento Capacidade Transportadoras Veículos …" at bounding box center [594, 264] width 1188 height 528
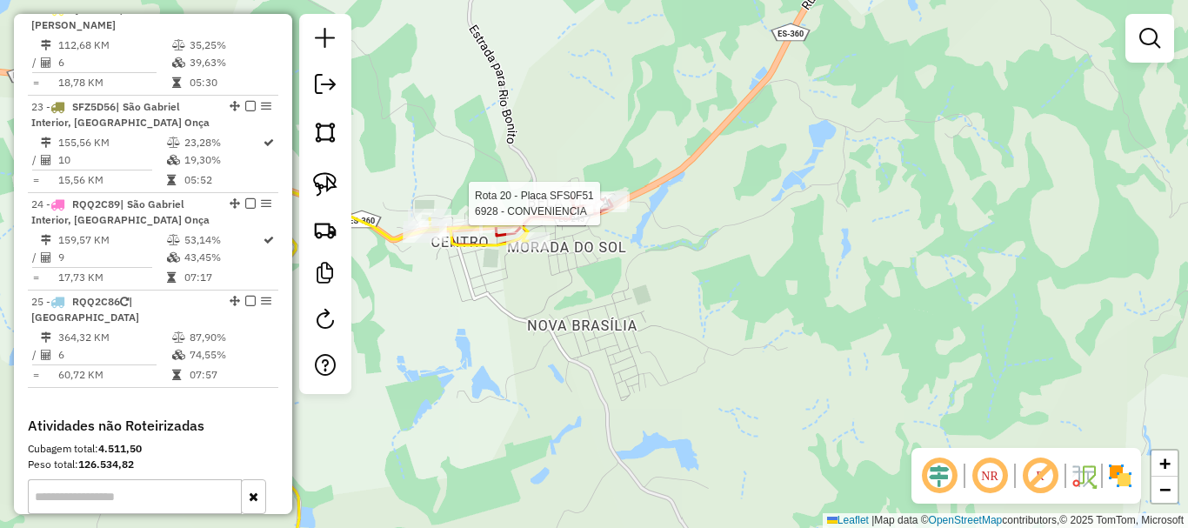
select select "*********"
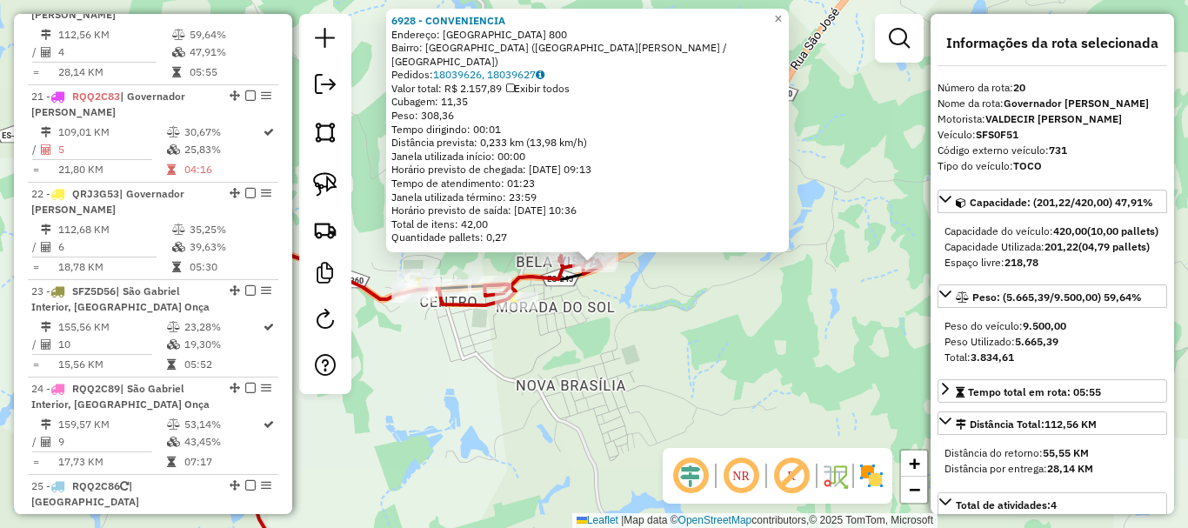
scroll to position [2467, 0]
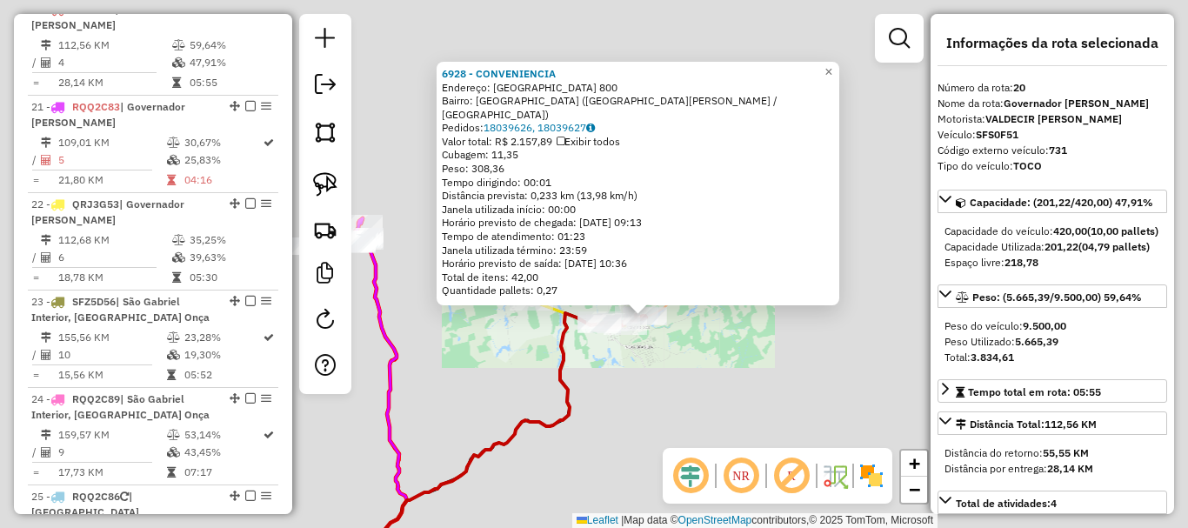
click at [667, 352] on div "6928 - CONVENIENCIA Endereço: SAO JOSE 800 Bairro: BELA VISTA (GOVERNADOR LINDE…" at bounding box center [594, 264] width 1188 height 528
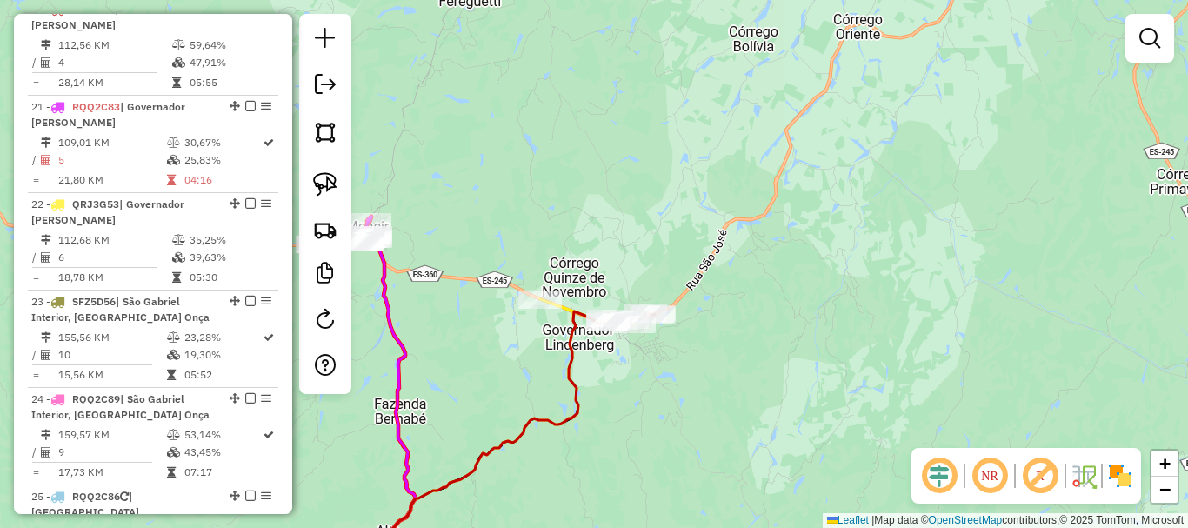
drag, startPoint x: 480, startPoint y: 365, endPoint x: 771, endPoint y: 411, distance: 294.0
click at [765, 411] on div "Janela de atendimento Grade de atendimento Capacidade Transportadoras Veículos …" at bounding box center [594, 264] width 1188 height 528
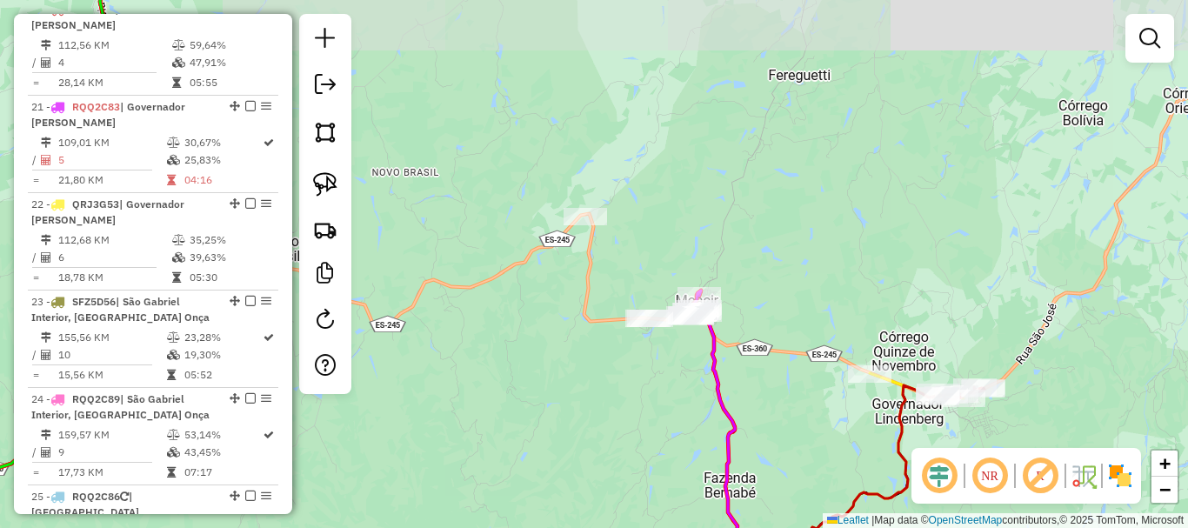
drag, startPoint x: 667, startPoint y: 354, endPoint x: 761, endPoint y: 332, distance: 96.4
click at [745, 395] on icon at bounding box center [718, 449] width 56 height 318
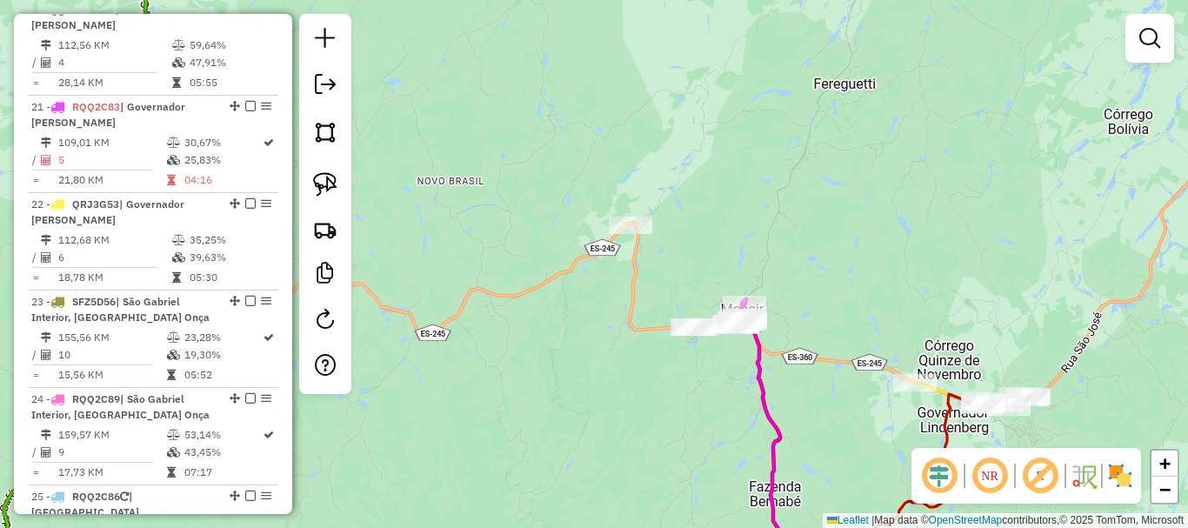
drag, startPoint x: 470, startPoint y: 126, endPoint x: 530, endPoint y: 150, distance: 64.4
click at [516, 149] on div "Janela de atendimento Grade de atendimento Capacidade Transportadoras Veículos …" at bounding box center [594, 264] width 1188 height 528
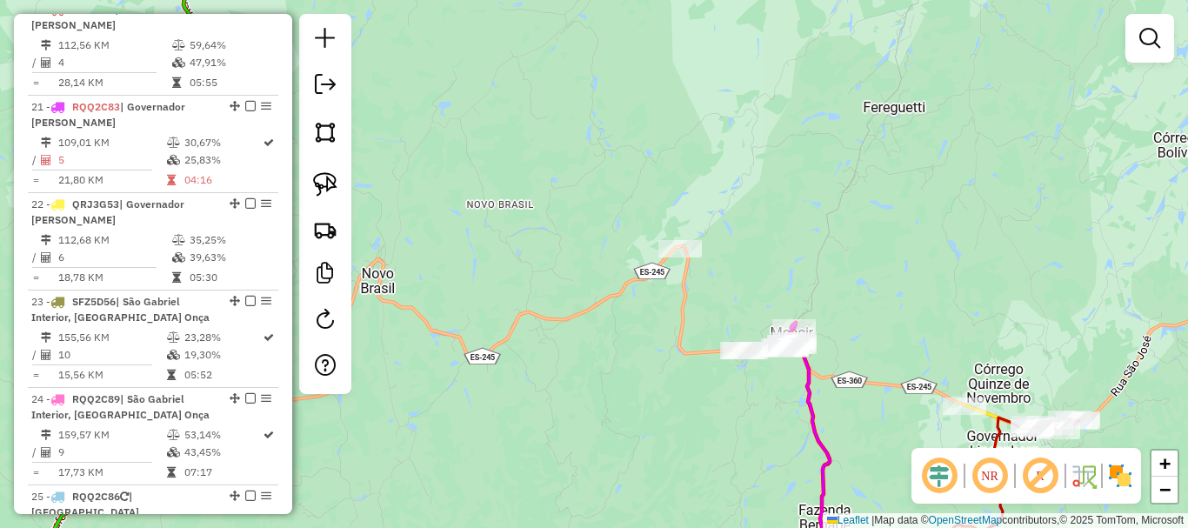
drag, startPoint x: 622, startPoint y: 179, endPoint x: 640, endPoint y: 183, distance: 18.6
click at [640, 183] on div "Janela de atendimento Grade de atendimento Capacidade Transportadoras Veículos …" at bounding box center [594, 264] width 1188 height 528
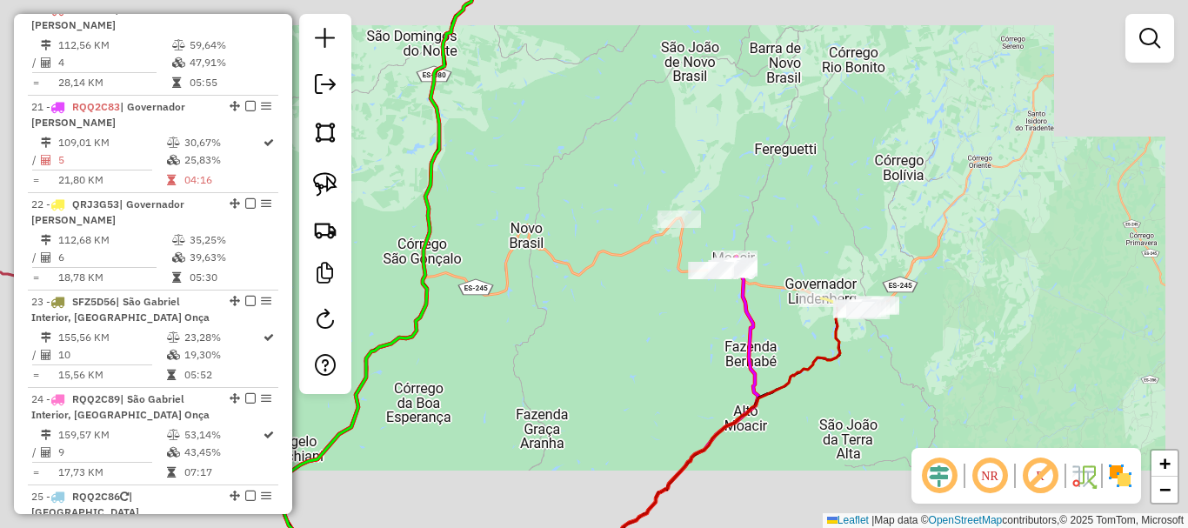
click at [631, 183] on div "Janela de atendimento Grade de atendimento Capacidade Transportadoras Veículos …" at bounding box center [594, 264] width 1188 height 528
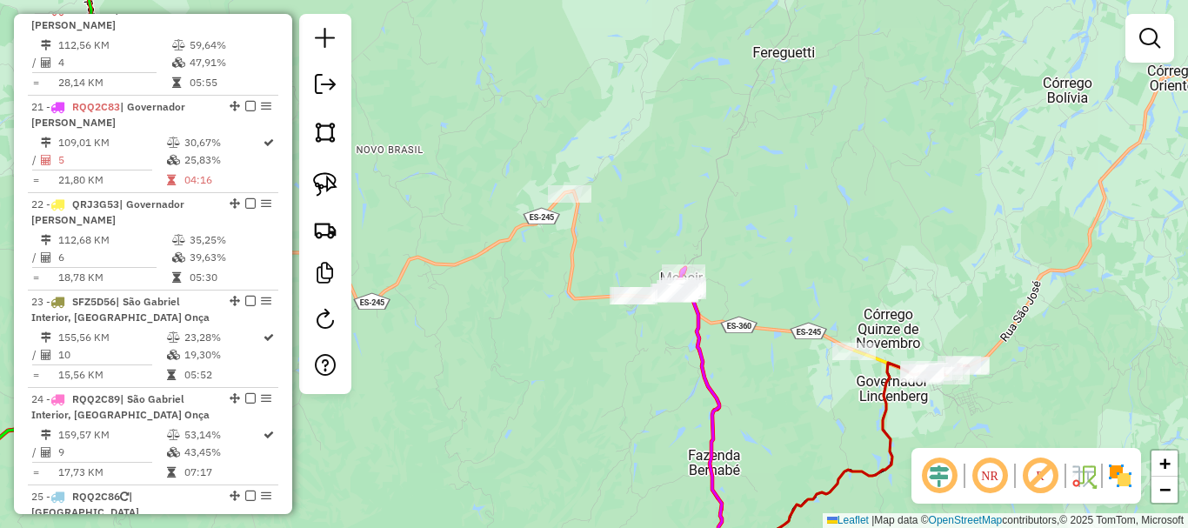
click at [503, 164] on div "Janela de atendimento Grade de atendimento Capacidade Transportadoras Veículos …" at bounding box center [594, 264] width 1188 height 528
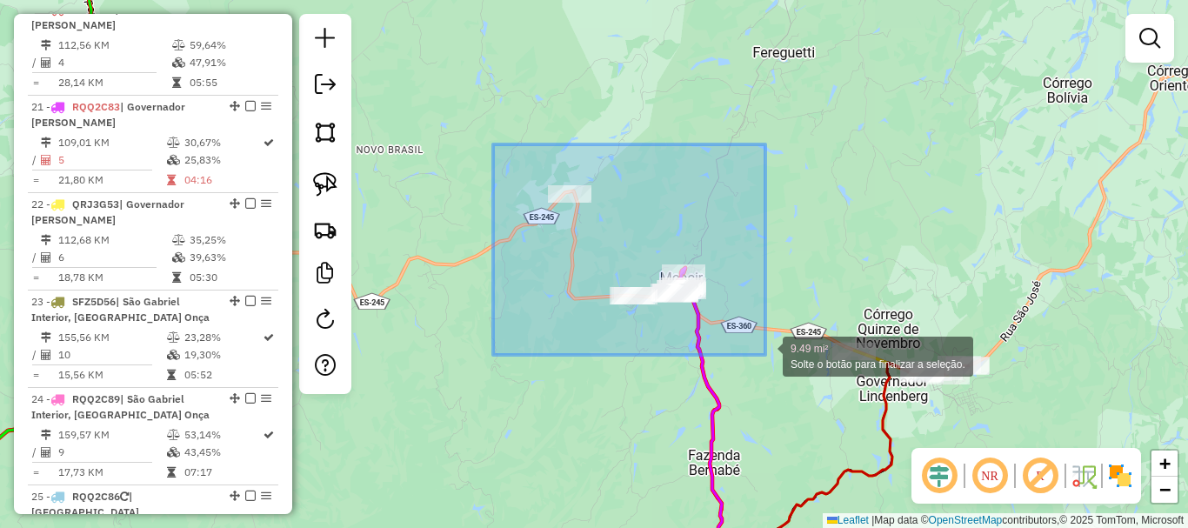
drag, startPoint x: 493, startPoint y: 144, endPoint x: 765, endPoint y: 355, distance: 344.1
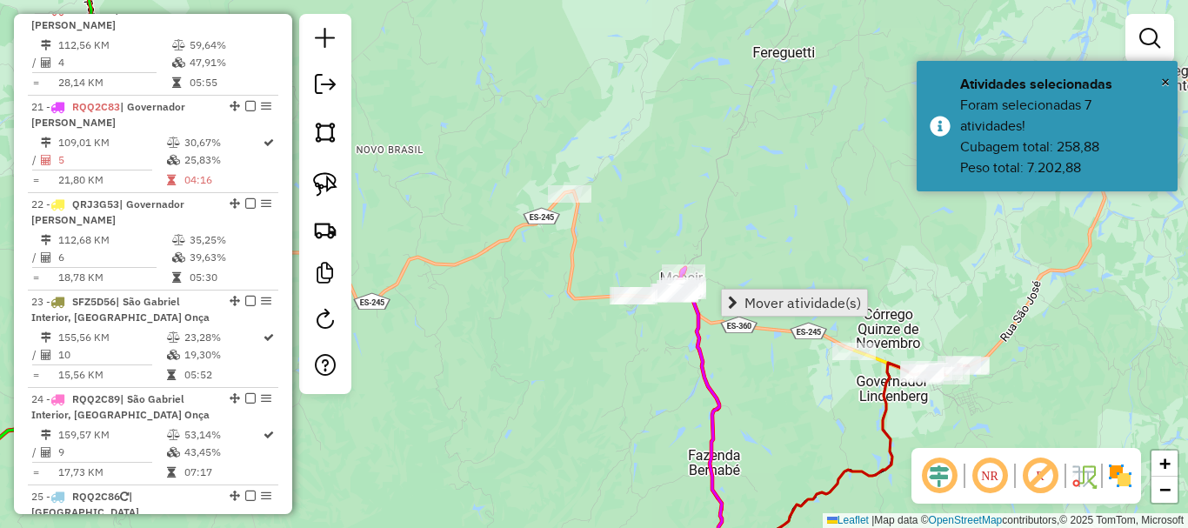
click at [798, 300] on span "Mover atividade(s)" at bounding box center [803, 303] width 117 height 14
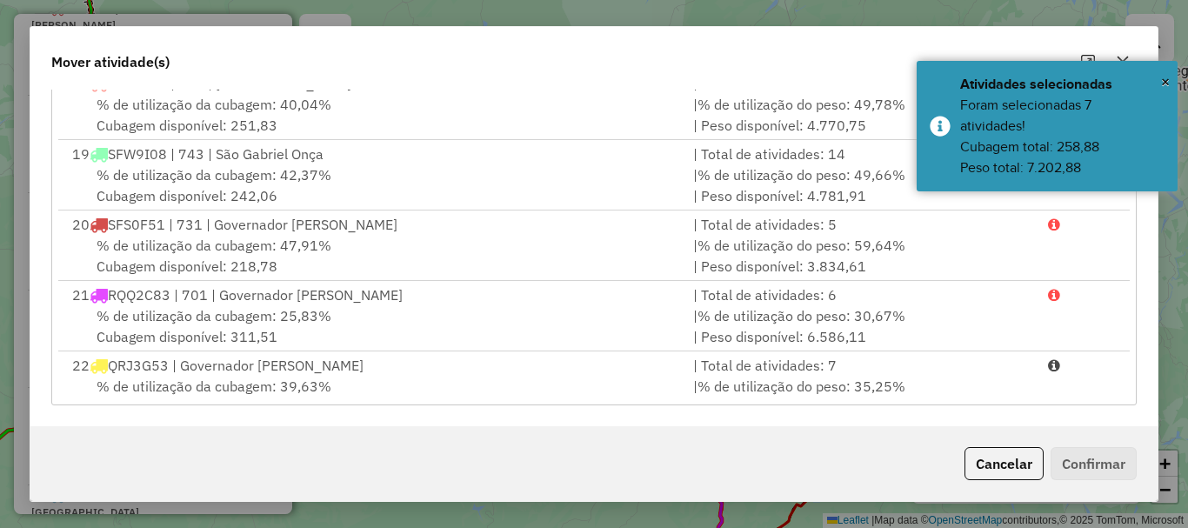
scroll to position [1218, 0]
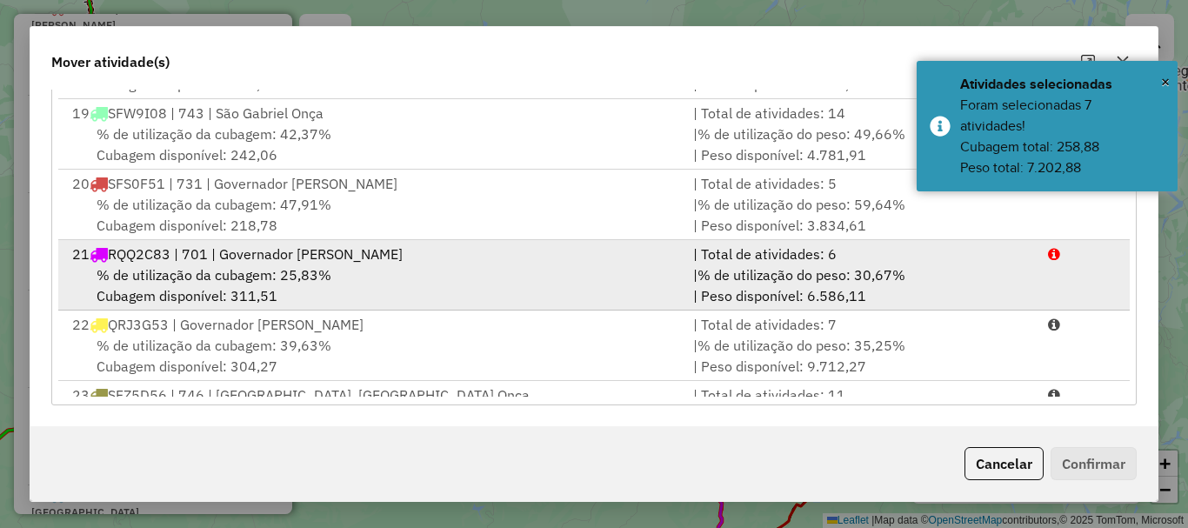
click at [217, 280] on span "% de utilização da cubagem: 25,83%" at bounding box center [214, 274] width 235 height 17
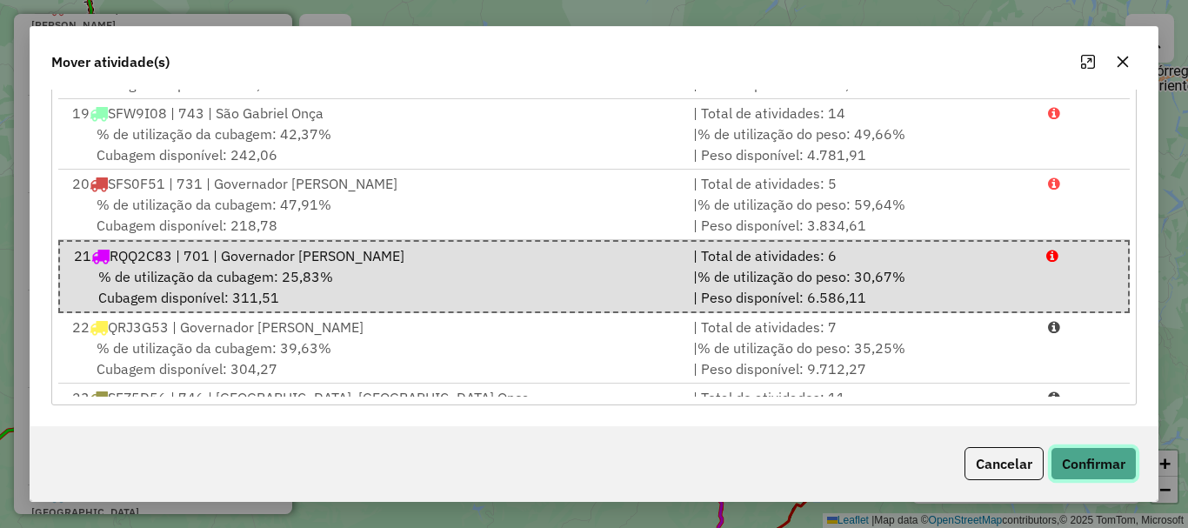
click at [1114, 462] on button "Confirmar" at bounding box center [1094, 463] width 86 height 33
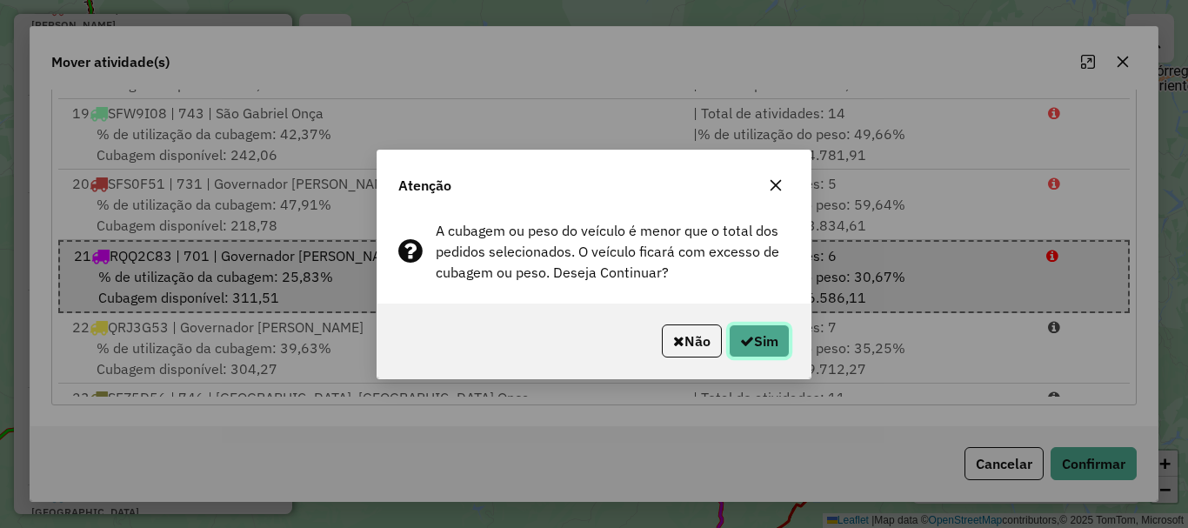
click at [776, 351] on button "Sim" at bounding box center [759, 340] width 61 height 33
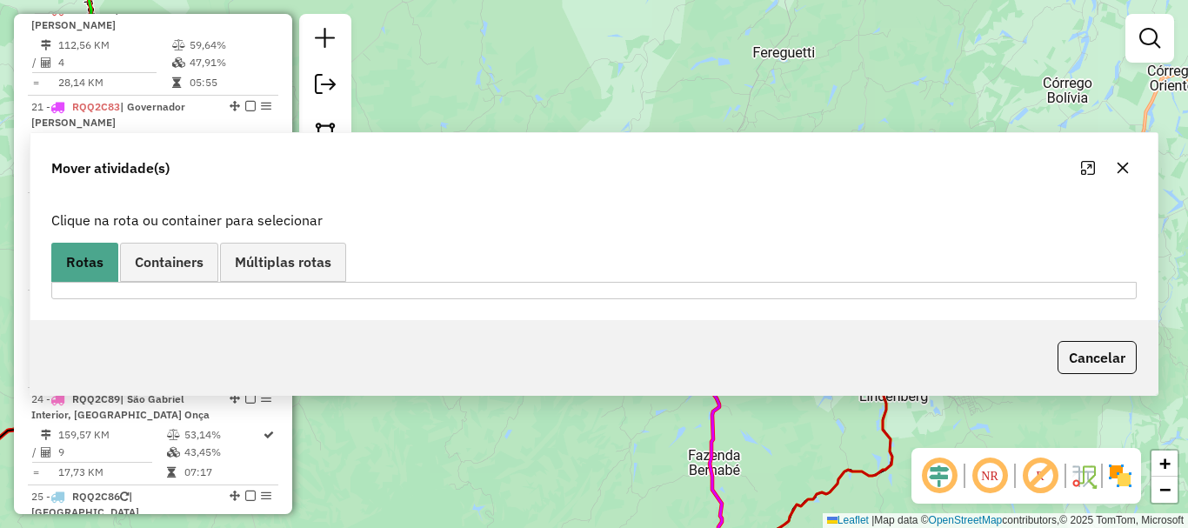
scroll to position [0, 0]
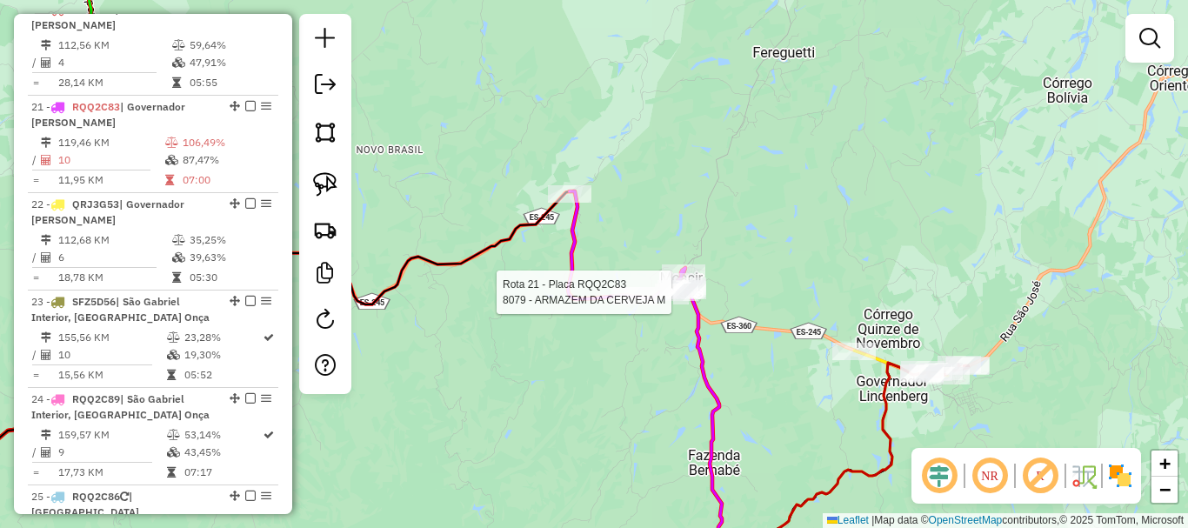
select select "*********"
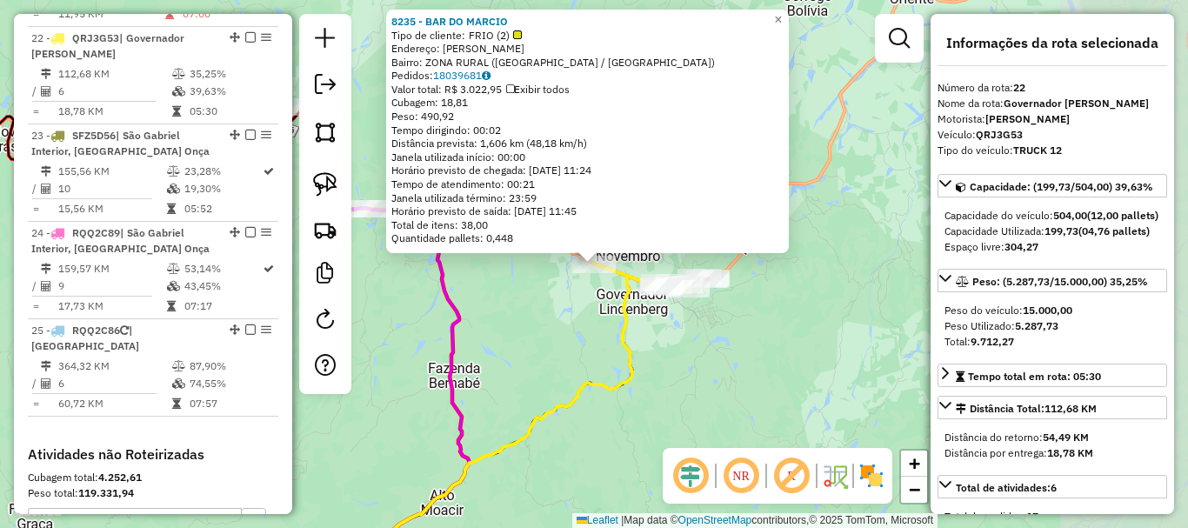
scroll to position [2662, 0]
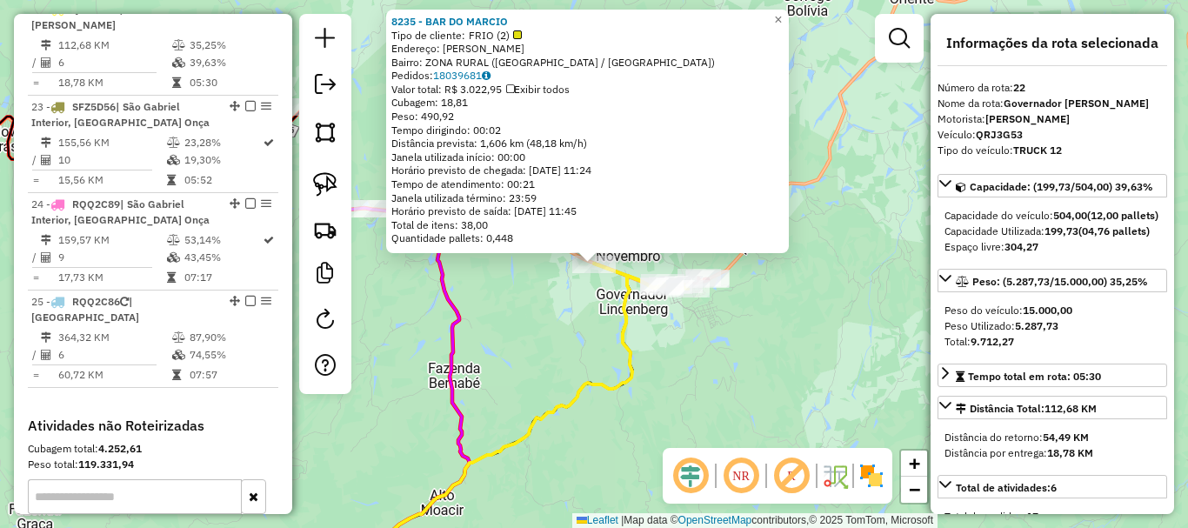
click at [814, 400] on div "8235 - BAR DO MARCIO Tipo de cliente: FRIO (2) Endereço: DARIO SALVADOR SN Bair…" at bounding box center [594, 264] width 1188 height 528
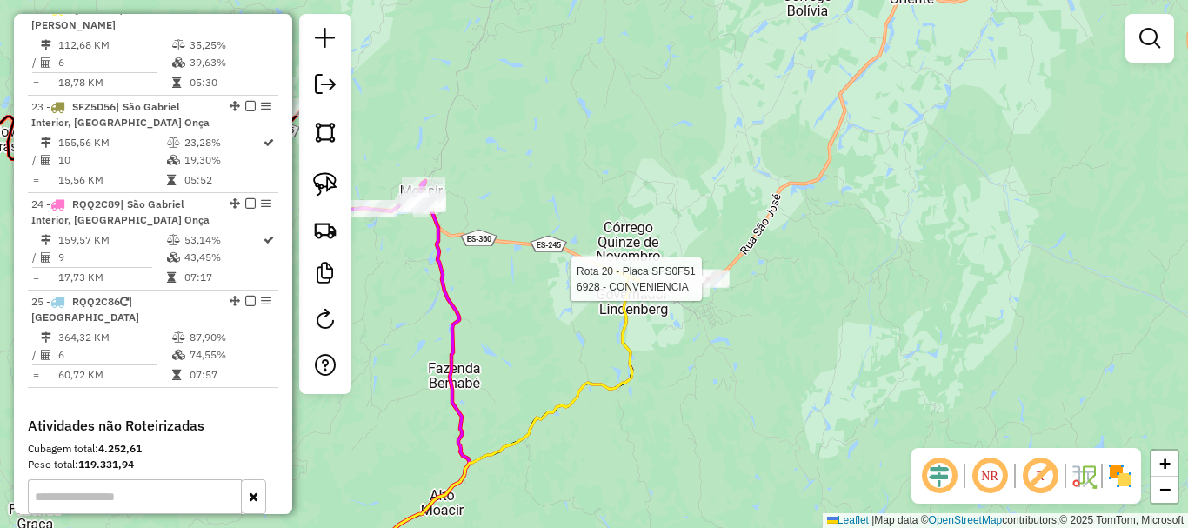
select select "*********"
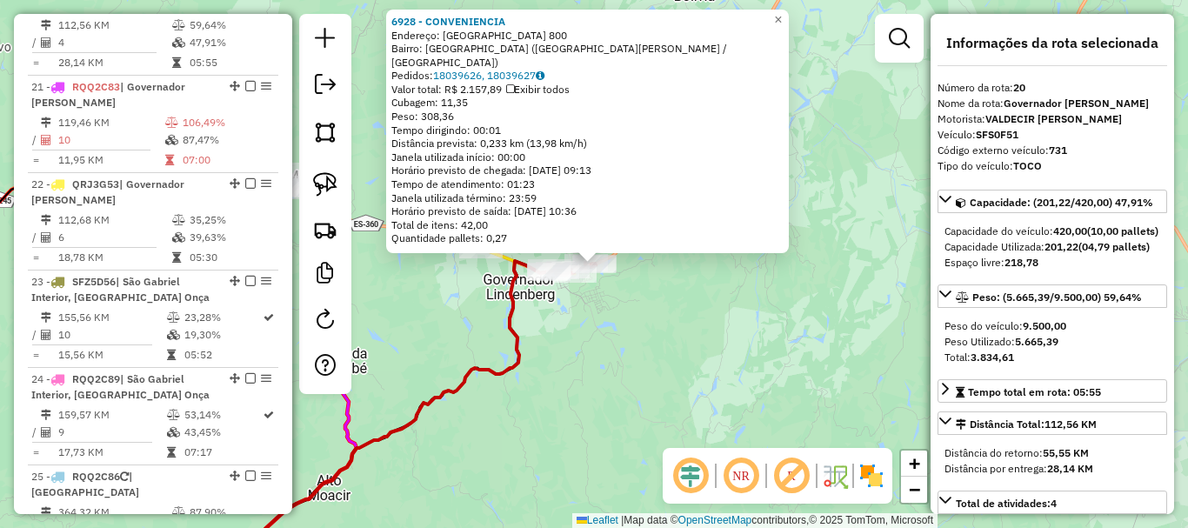
scroll to position [2467, 0]
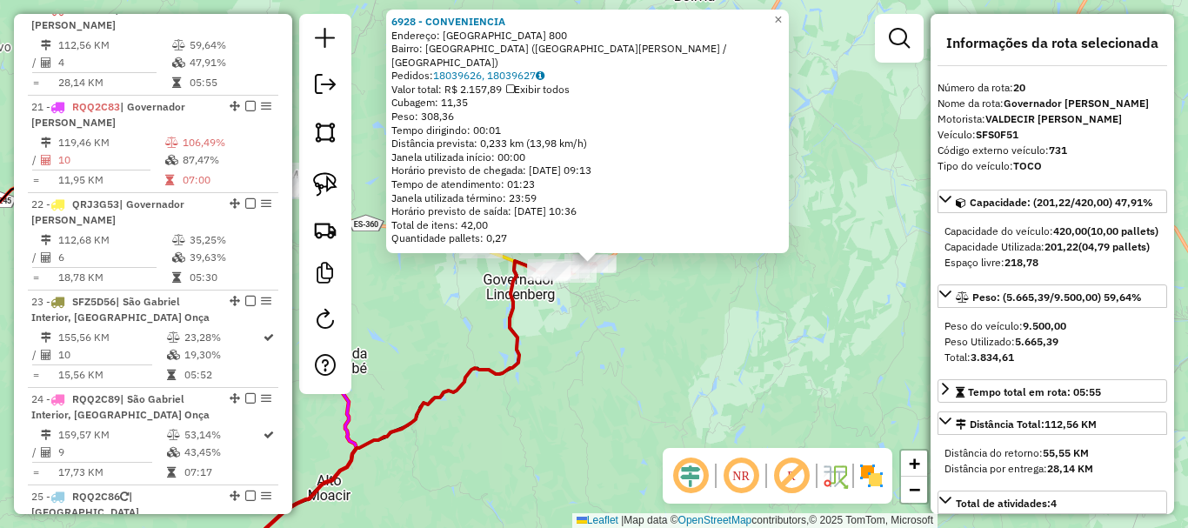
drag, startPoint x: 748, startPoint y: 333, endPoint x: 736, endPoint y: 353, distance: 23.4
click at [749, 335] on div "6928 - CONVENIENCIA Endereço: SAO JOSE 800 Bairro: BELA VISTA (GOVERNADOR LINDE…" at bounding box center [594, 264] width 1188 height 528
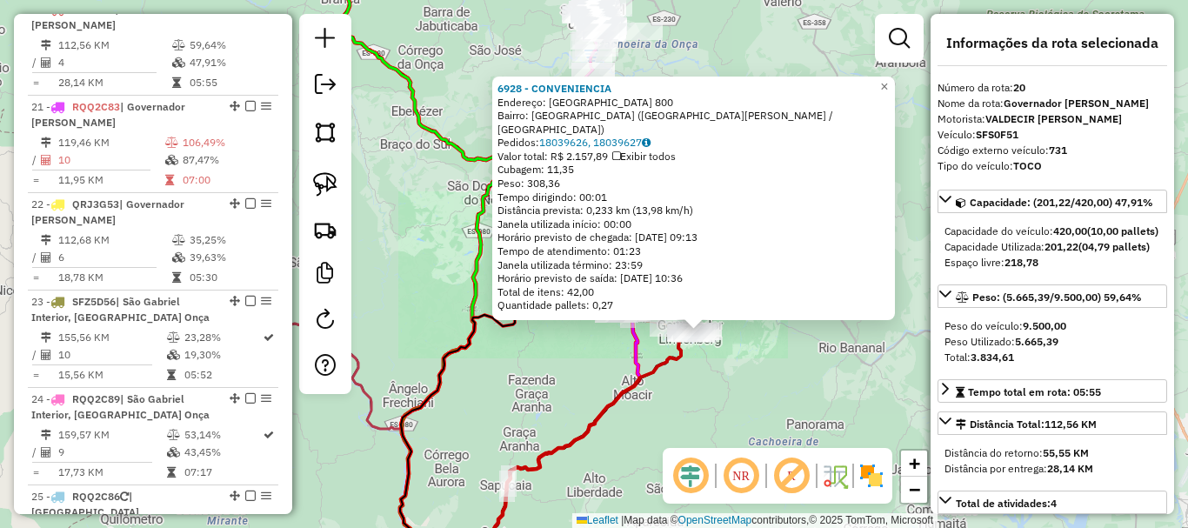
click at [732, 356] on div "6928 - CONVENIENCIA Endereço: SAO JOSE 800 Bairro: BELA VISTA (GOVERNADOR LINDE…" at bounding box center [594, 264] width 1188 height 528
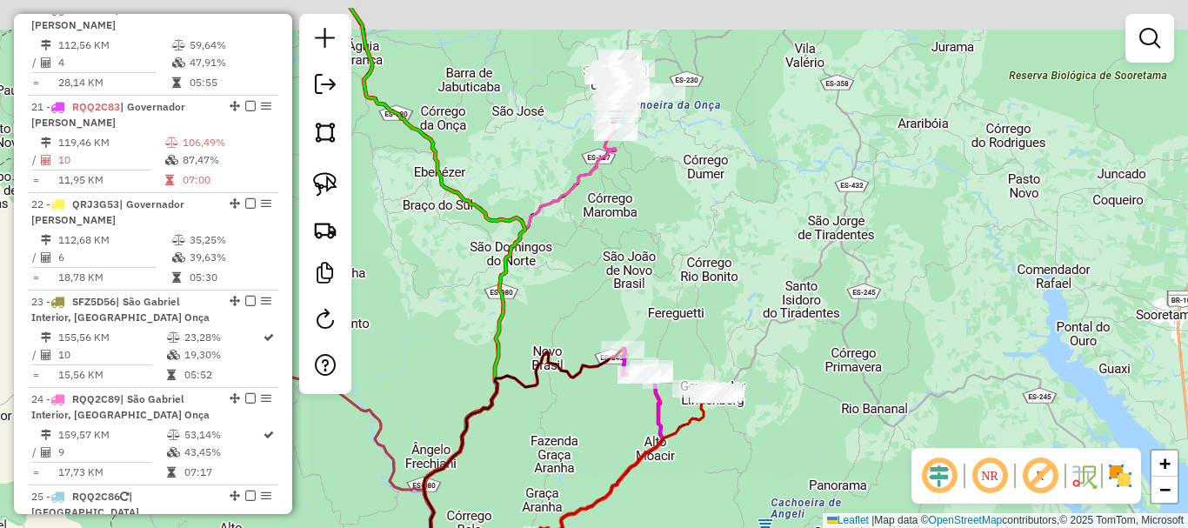
drag, startPoint x: 663, startPoint y: 261, endPoint x: 667, endPoint y: 290, distance: 29.0
click at [667, 290] on div "Janela de atendimento Grade de atendimento Capacidade Transportadoras Veículos …" at bounding box center [594, 264] width 1188 height 528
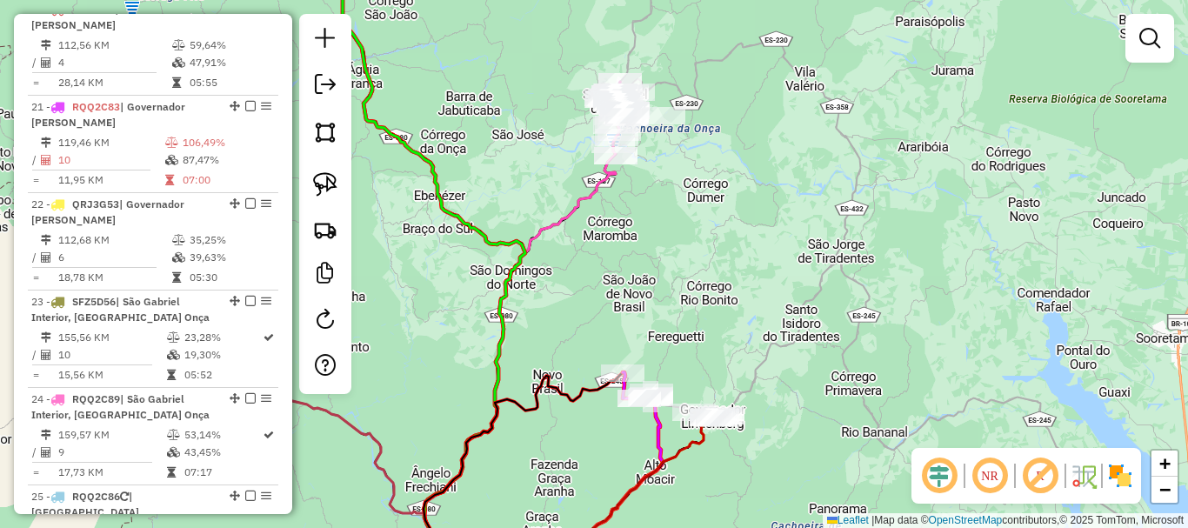
drag, startPoint x: 704, startPoint y: 249, endPoint x: 704, endPoint y: 272, distance: 23.5
click at [704, 272] on div "Janela de atendimento Grade de atendimento Capacidade Transportadoras Veículos …" at bounding box center [594, 264] width 1188 height 528
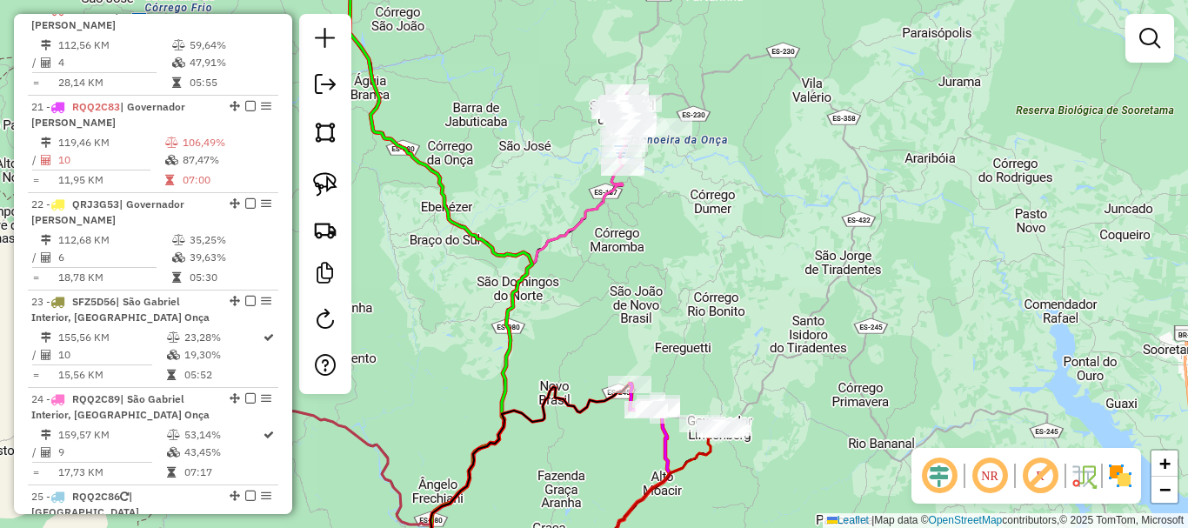
drag, startPoint x: 681, startPoint y: 250, endPoint x: 693, endPoint y: 282, distance: 33.6
click at [693, 282] on div "Janela de atendimento Grade de atendimento Capacidade Transportadoras Veículos …" at bounding box center [594, 264] width 1188 height 528
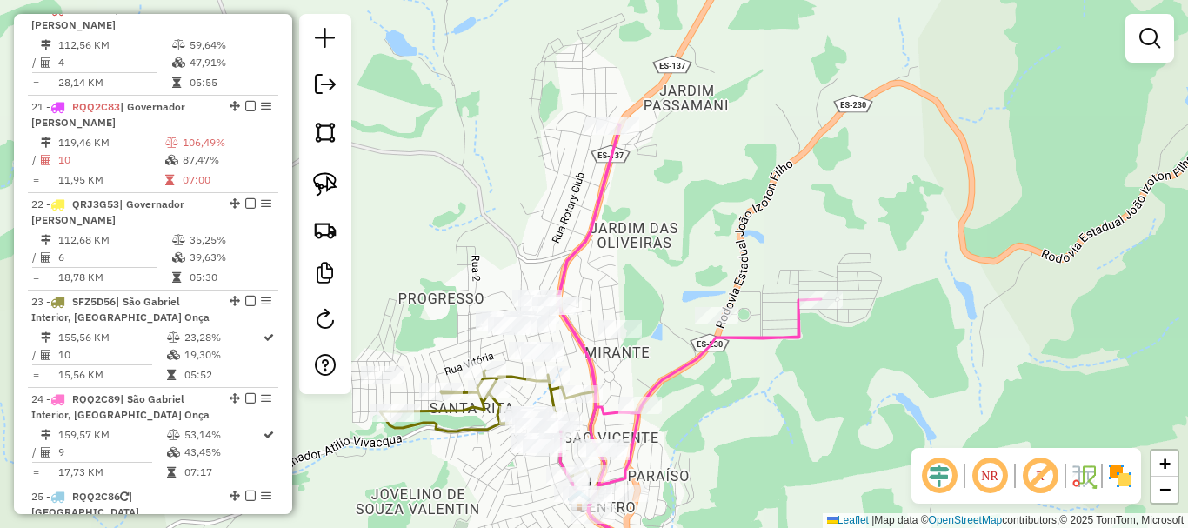
drag, startPoint x: 636, startPoint y: 253, endPoint x: 624, endPoint y: 329, distance: 76.6
click at [624, 329] on div "Janela de atendimento Grade de atendimento Capacidade Transportadoras Veículos …" at bounding box center [594, 264] width 1188 height 528
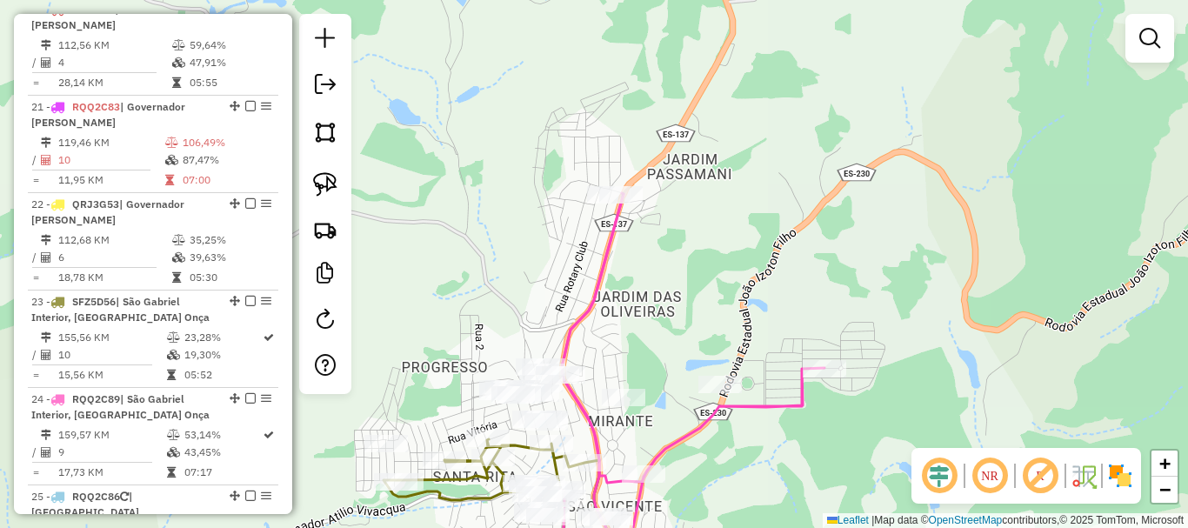
drag, startPoint x: 645, startPoint y: 310, endPoint x: 658, endPoint y: 229, distance: 81.8
click at [658, 229] on div "Janela de atendimento Grade de atendimento Capacidade Transportadoras Veículos …" at bounding box center [594, 264] width 1188 height 528
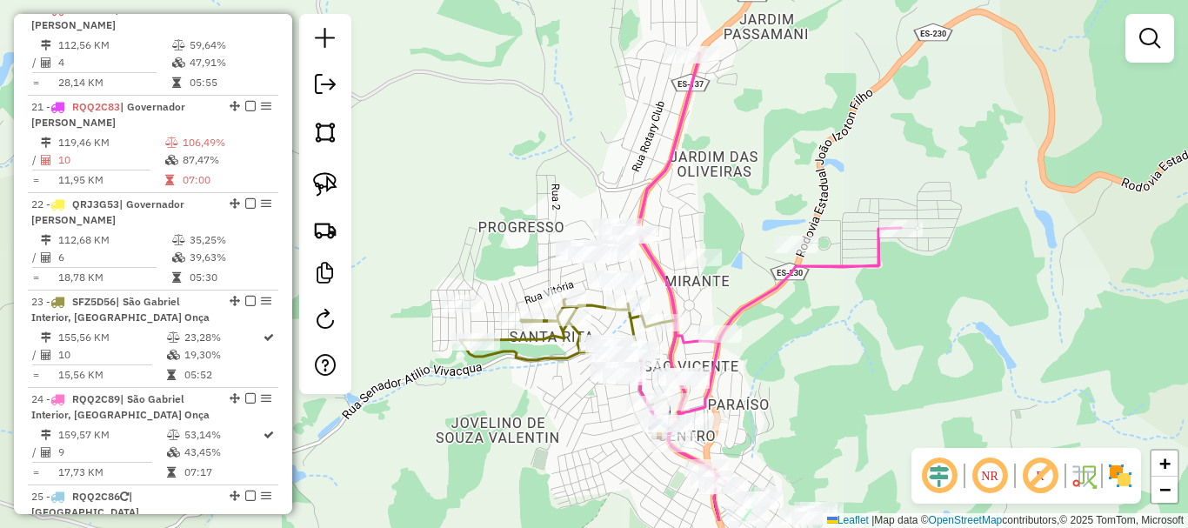
drag, startPoint x: 637, startPoint y: 237, endPoint x: 704, endPoint y: 174, distance: 92.9
click at [704, 174] on div "Janela de atendimento Grade de atendimento Capacidade Transportadoras Veículos …" at bounding box center [594, 264] width 1188 height 528
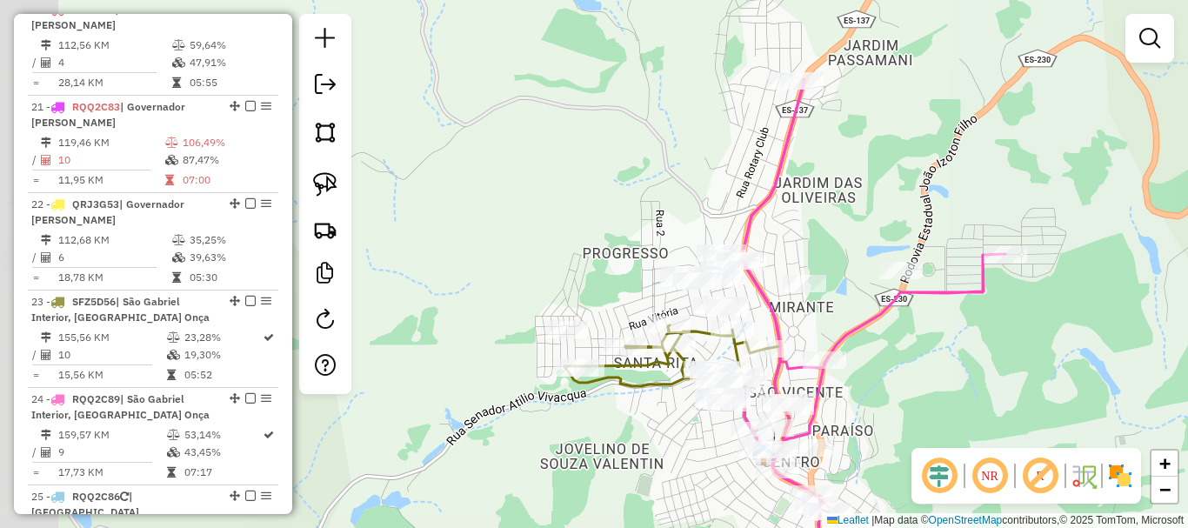
drag, startPoint x: 736, startPoint y: 204, endPoint x: 802, endPoint y: 279, distance: 100.5
click at [818, 231] on div "Janela de atendimento Grade de atendimento Capacidade Transportadoras Veículos …" at bounding box center [594, 264] width 1188 height 528
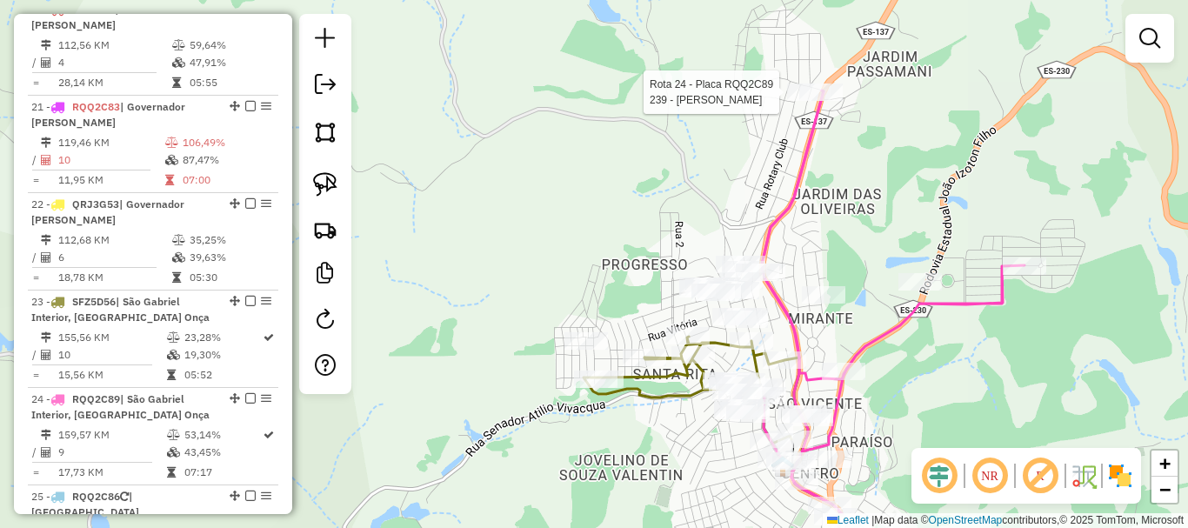
select select "*********"
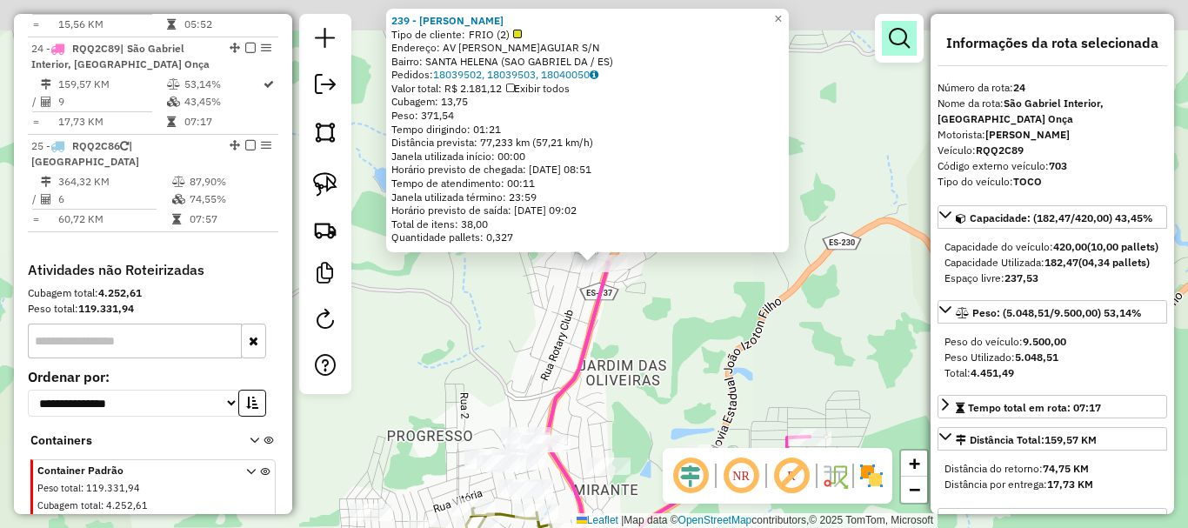
scroll to position [2857, 0]
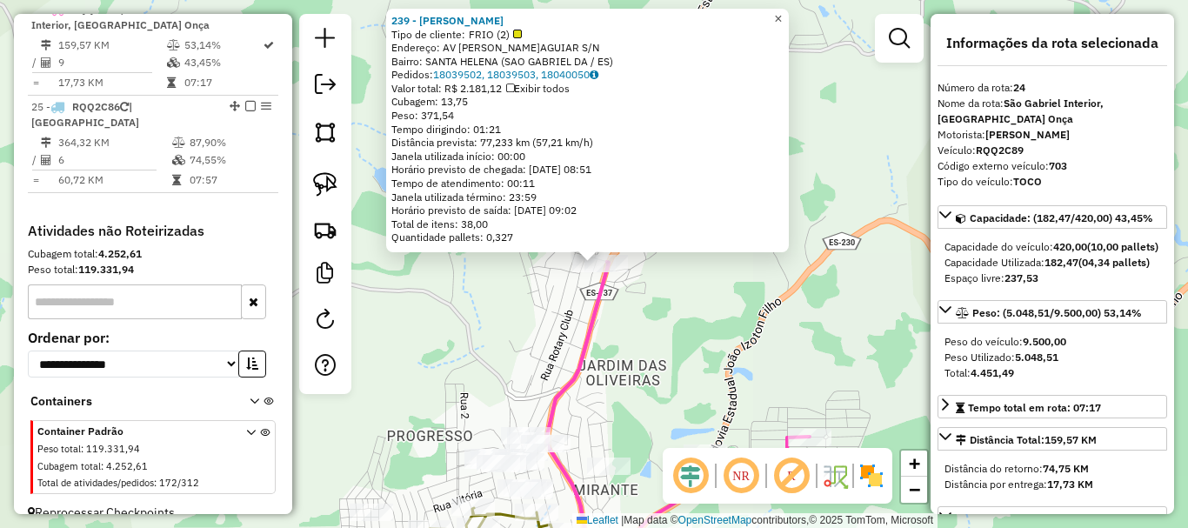
click at [782, 11] on span "×" at bounding box center [778, 18] width 8 height 15
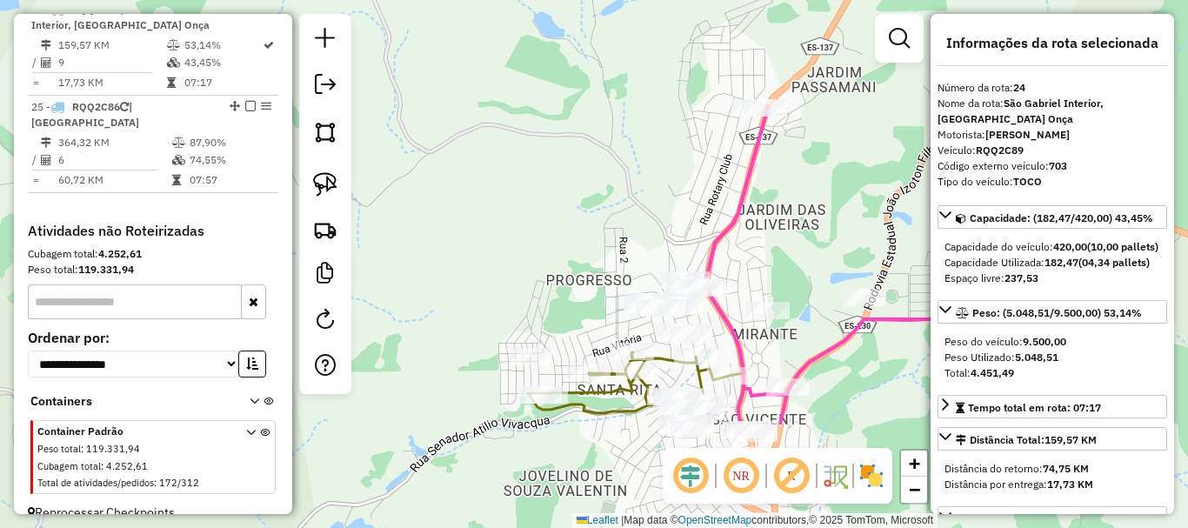
drag, startPoint x: 661, startPoint y: 320, endPoint x: 737, endPoint y: 164, distance: 173.9
click at [822, 164] on div "Janela de atendimento Grade de atendimento Capacidade Transportadoras Veículos …" at bounding box center [594, 264] width 1188 height 528
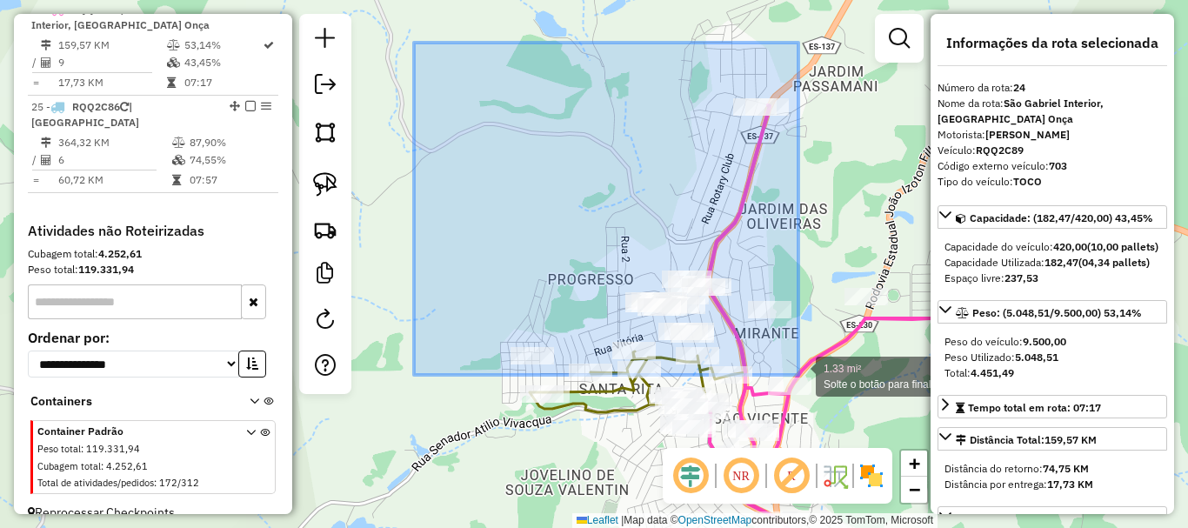
drag, startPoint x: 417, startPoint y: 43, endPoint x: 798, endPoint y: 375, distance: 505.5
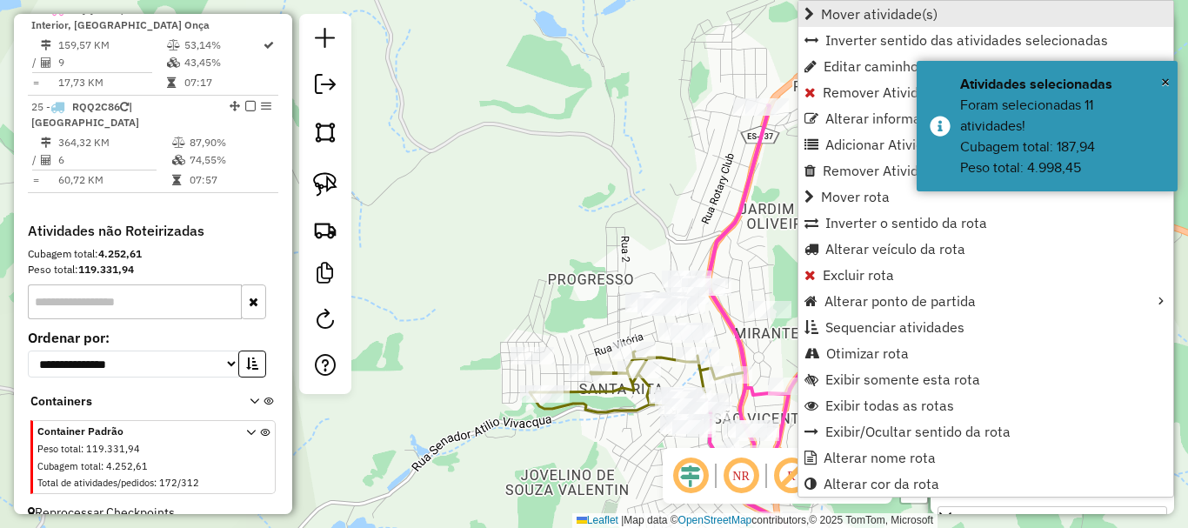
click at [837, 8] on span "Mover atividade(s)" at bounding box center [879, 14] width 117 height 14
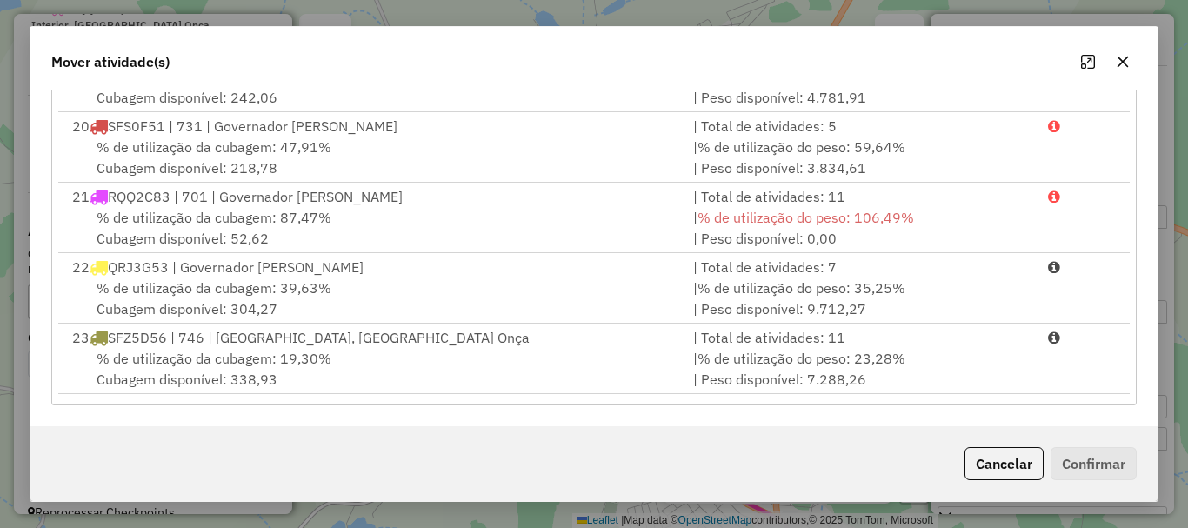
scroll to position [1305, 0]
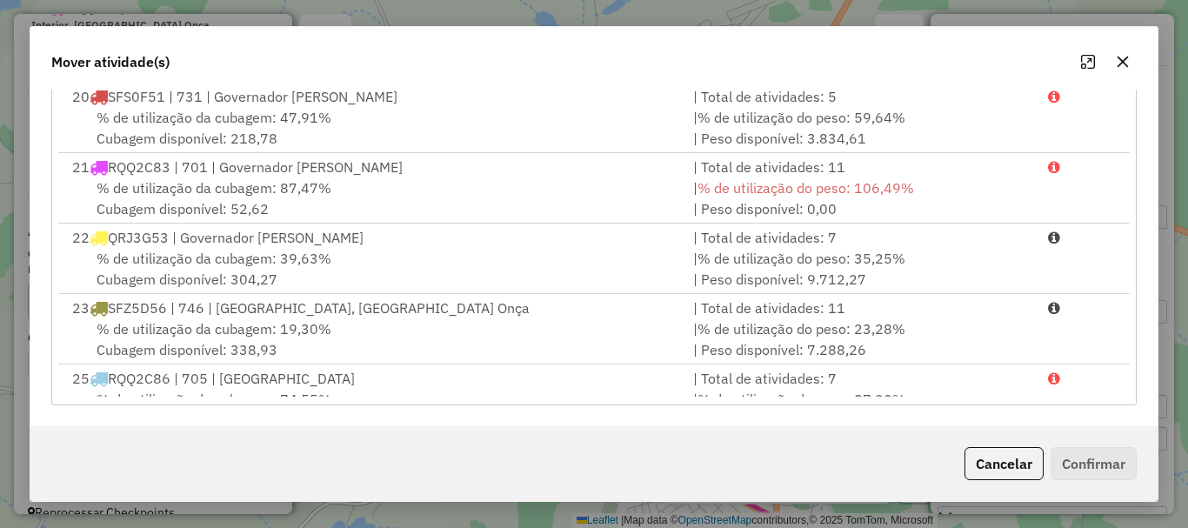
click at [167, 308] on span "SFZ5D56 | 746 | [GEOGRAPHIC_DATA], [GEOGRAPHIC_DATA] Onça" at bounding box center [319, 307] width 422 height 17
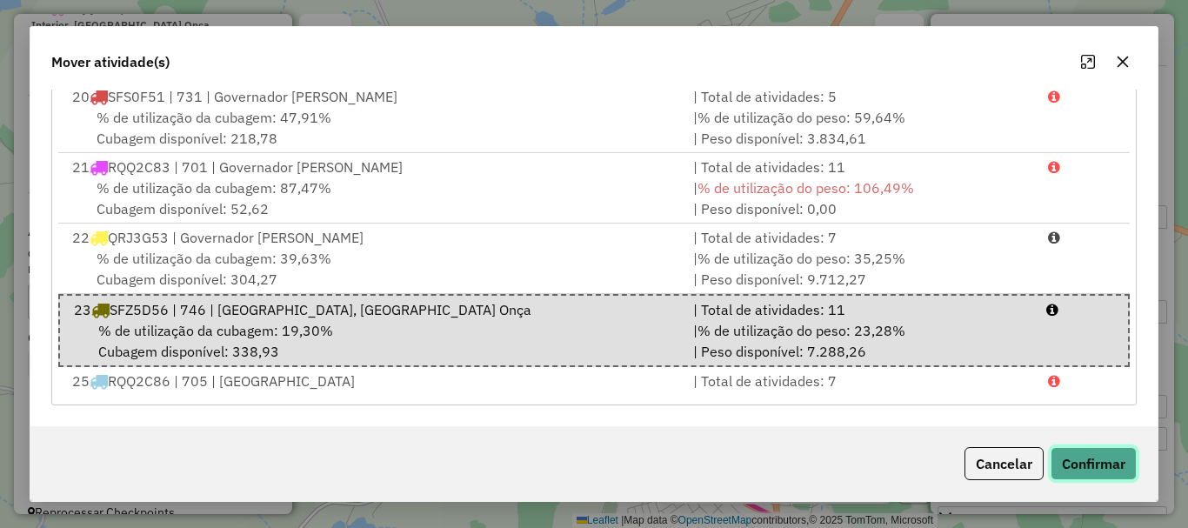
click at [1081, 468] on button "Confirmar" at bounding box center [1094, 463] width 86 height 33
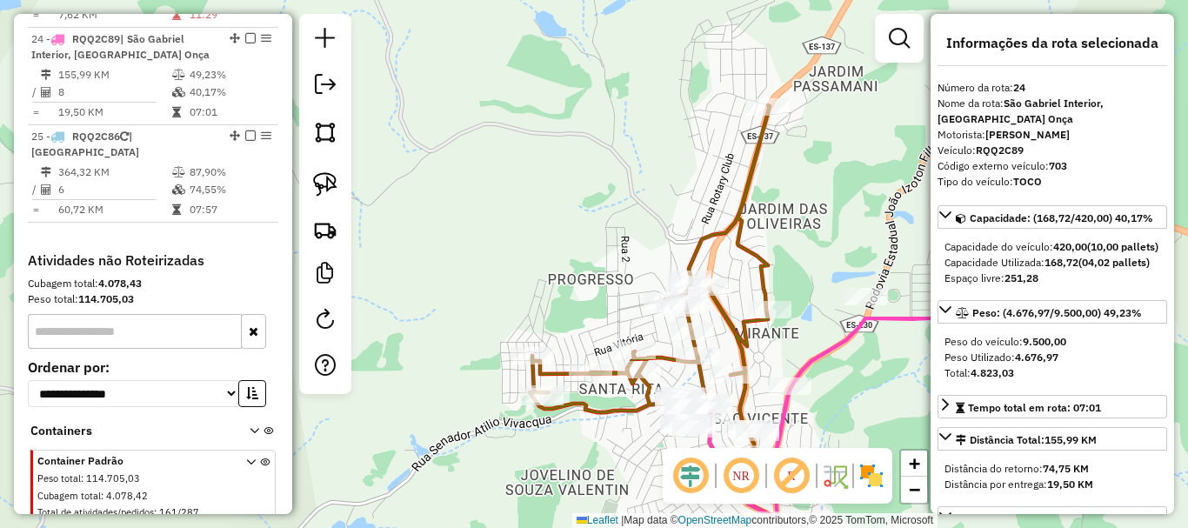
scroll to position [2857, 0]
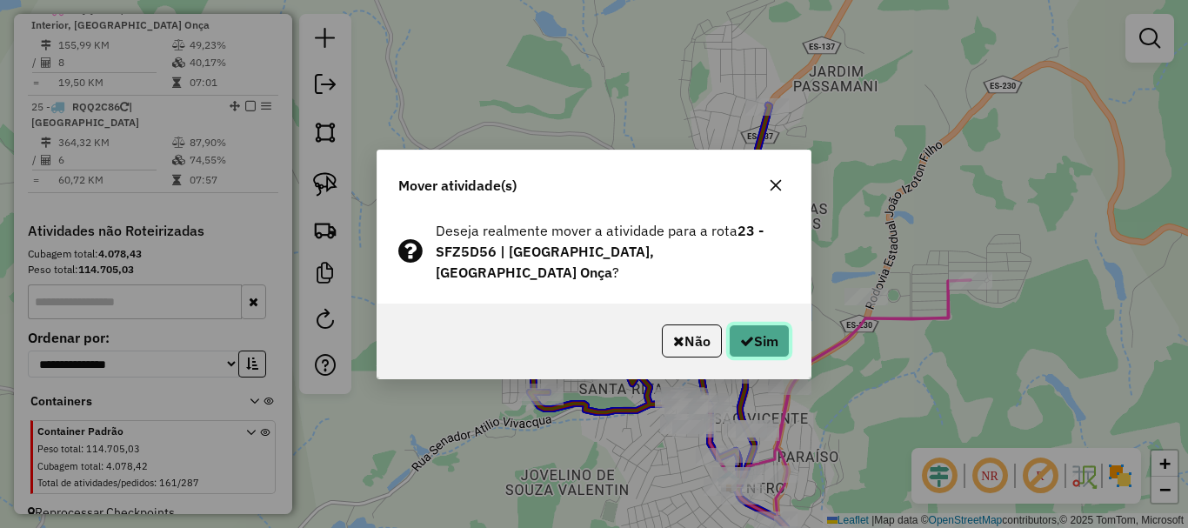
click at [745, 334] on icon "button" at bounding box center [747, 341] width 14 height 14
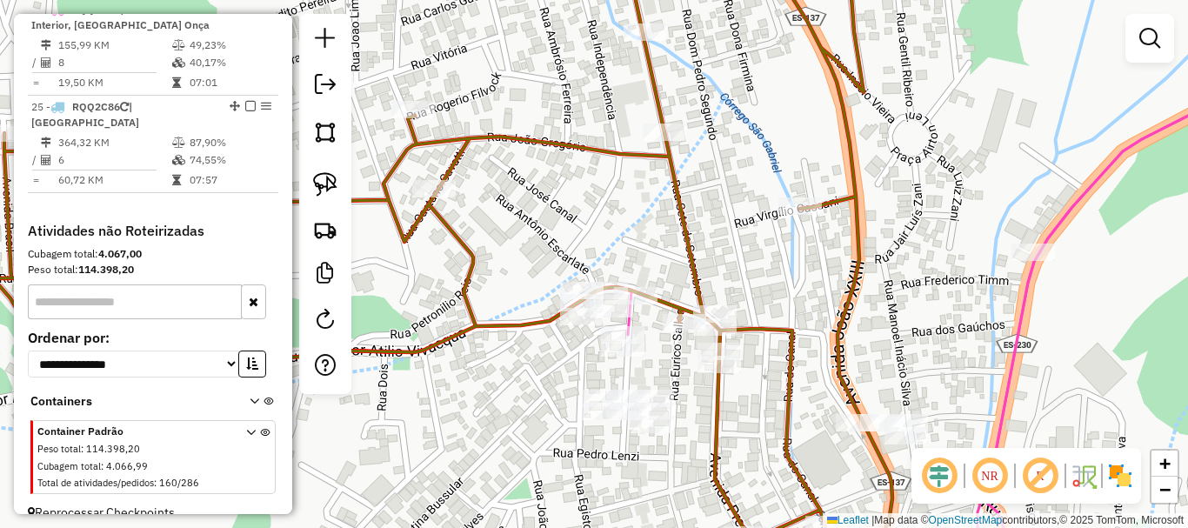
drag, startPoint x: 731, startPoint y: 448, endPoint x: 690, endPoint y: 295, distance: 158.7
click at [693, 317] on div "Janela de atendimento Grade de atendimento Capacidade Transportadoras Veículos …" at bounding box center [594, 264] width 1188 height 528
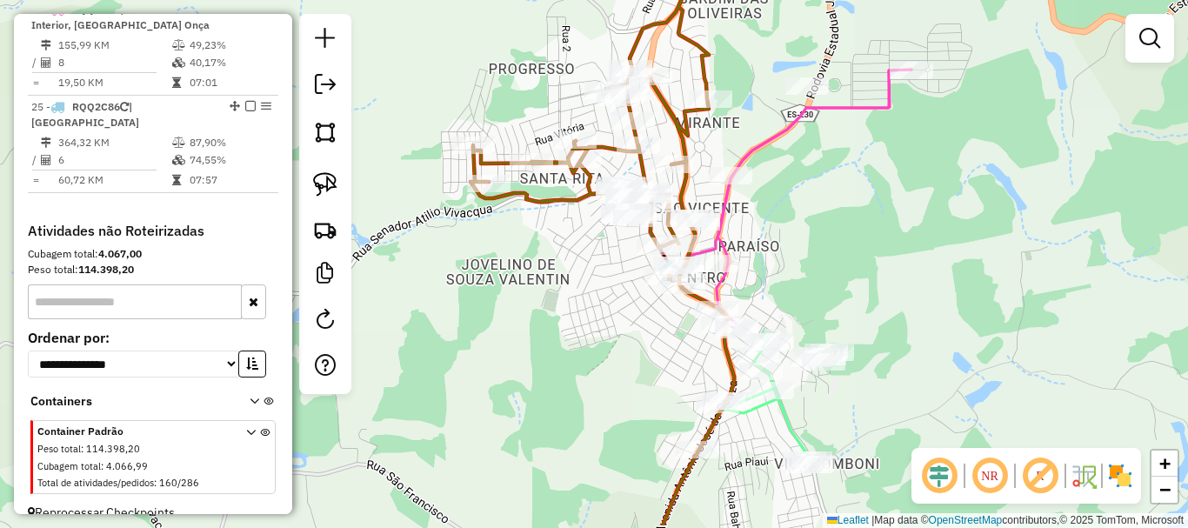
drag, startPoint x: 830, startPoint y: 380, endPoint x: 789, endPoint y: 273, distance: 114.5
click at [800, 274] on div "Janela de atendimento Grade de atendimento Capacidade Transportadoras Veículos …" at bounding box center [594, 264] width 1188 height 528
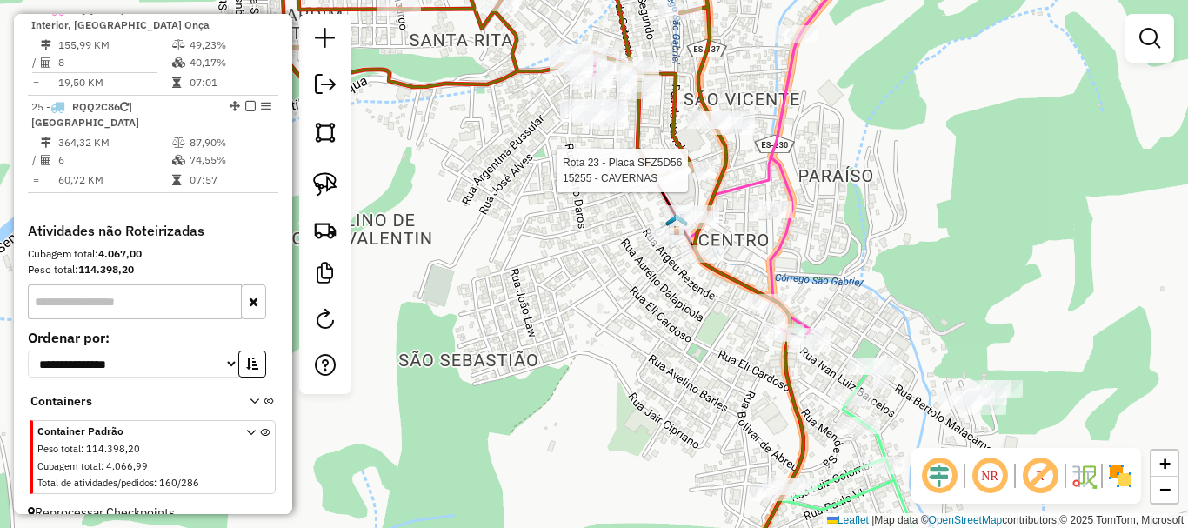
click at [675, 179] on div at bounding box center [692, 170] width 43 height 17
select select "*********"
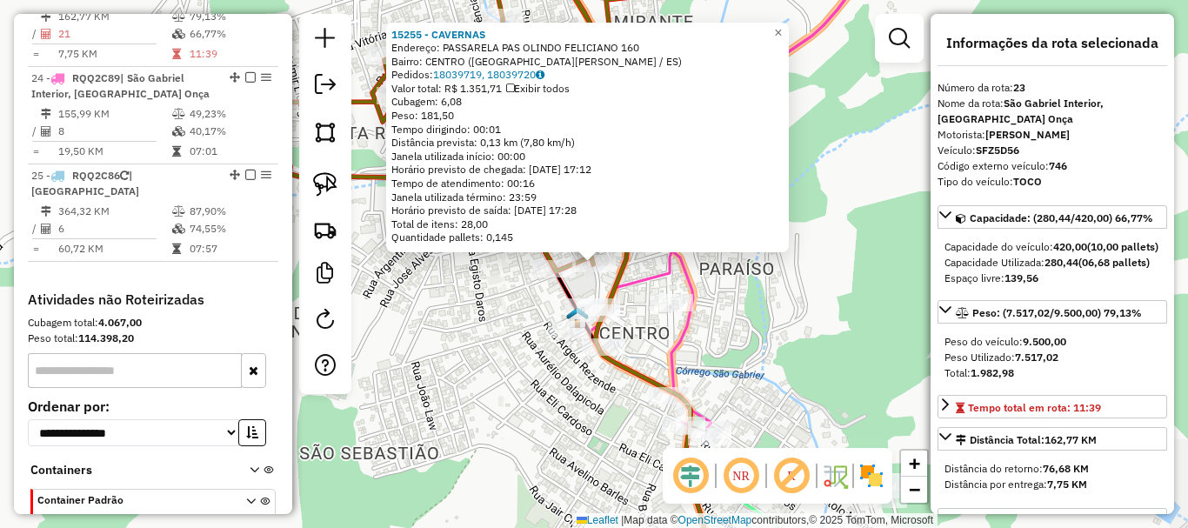
scroll to position [2760, 0]
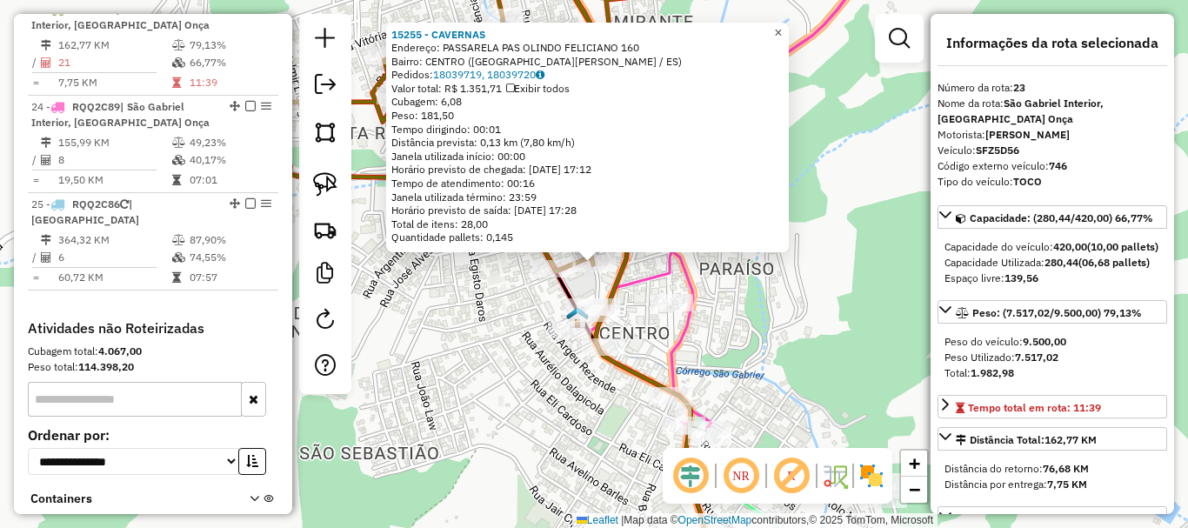
drag, startPoint x: 790, startPoint y: 18, endPoint x: 738, endPoint y: 105, distance: 101.4
click at [782, 25] on span "×" at bounding box center [778, 32] width 8 height 15
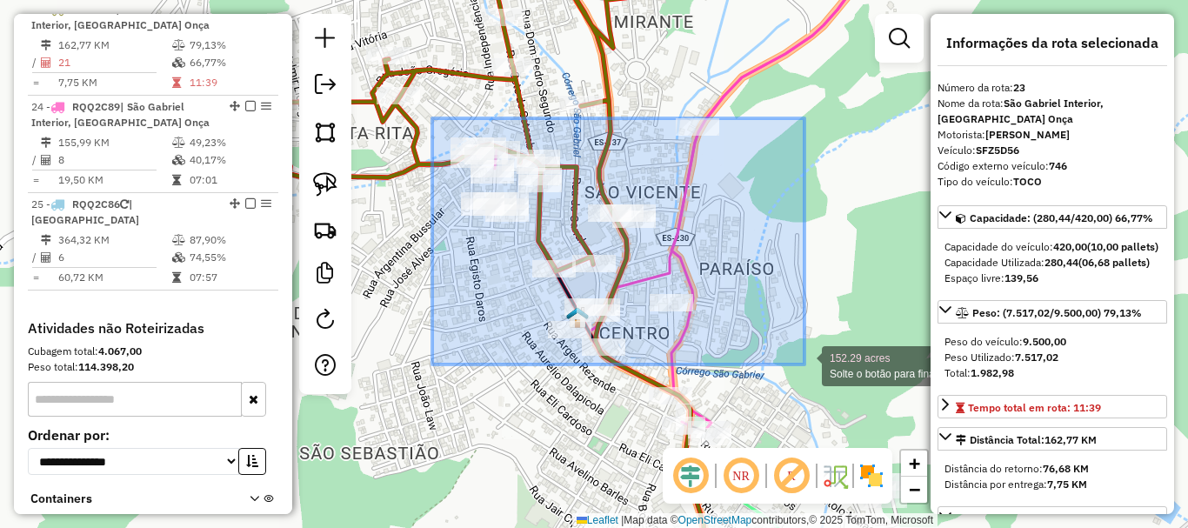
drag, startPoint x: 432, startPoint y: 118, endPoint x: 818, endPoint y: 364, distance: 457.9
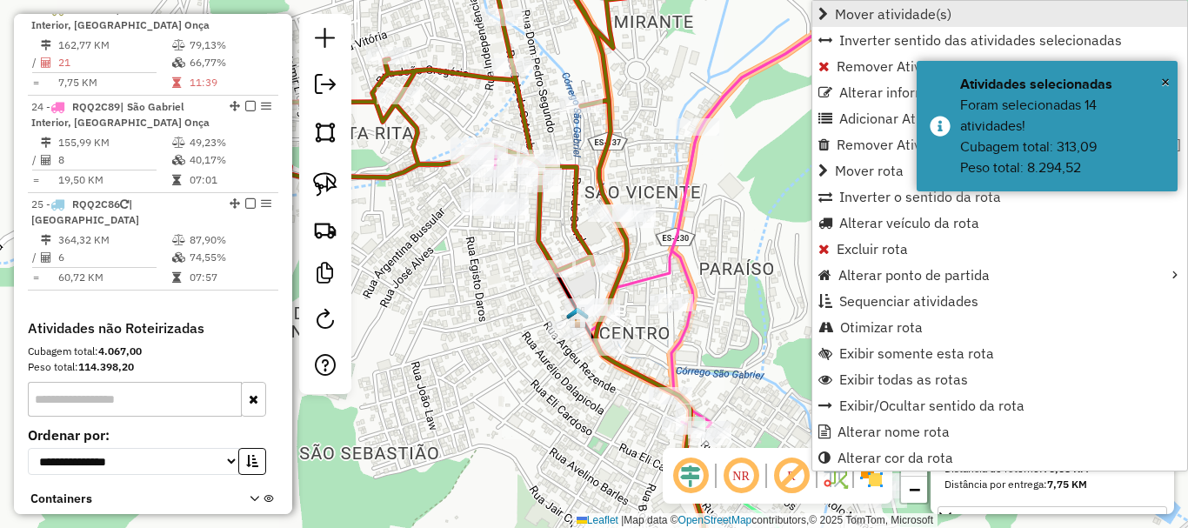
click at [869, 12] on span "Mover atividade(s)" at bounding box center [893, 14] width 117 height 14
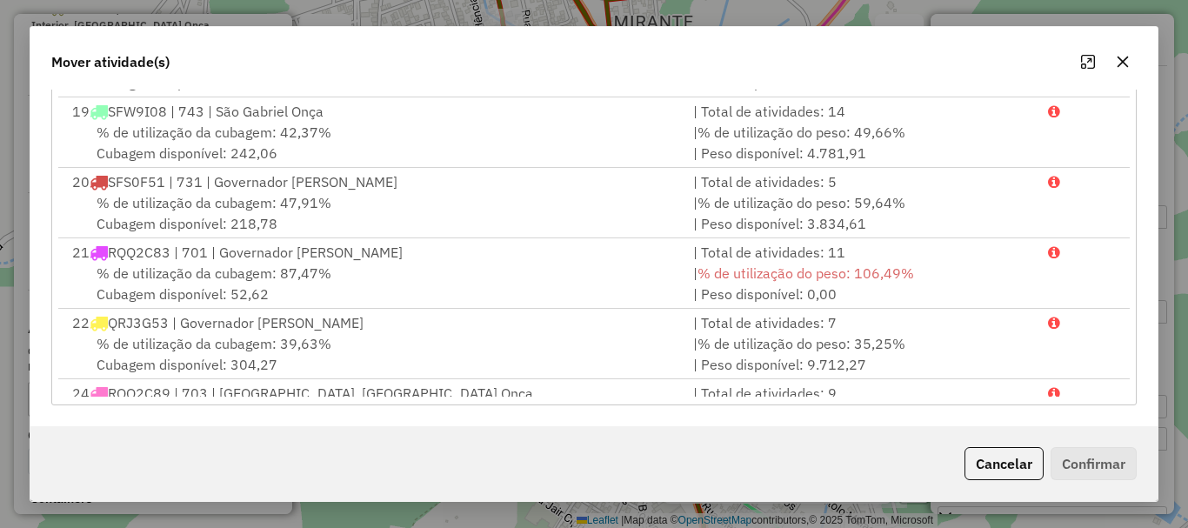
scroll to position [1343, 0]
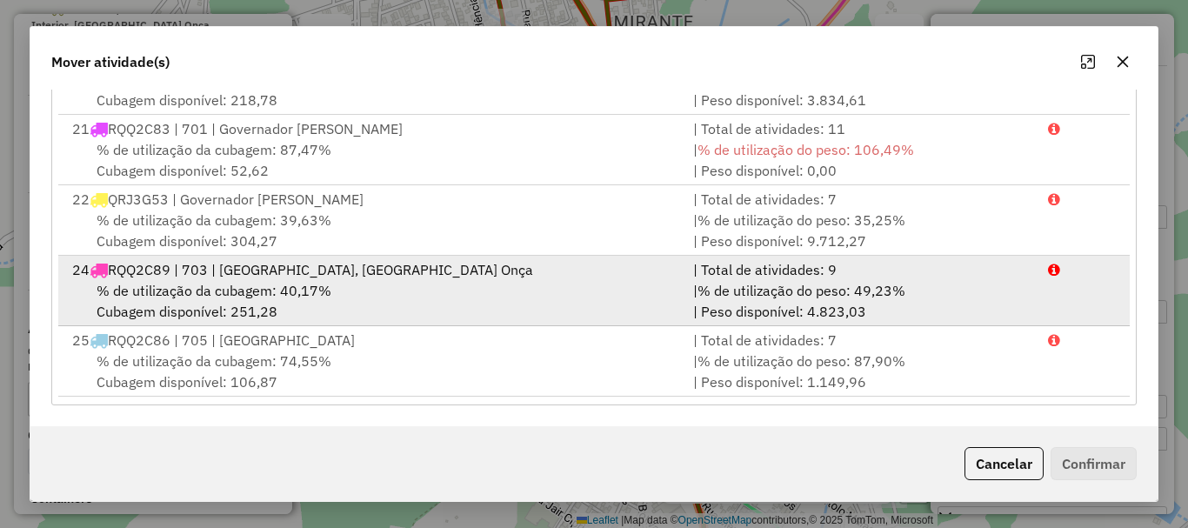
click at [192, 293] on span "% de utilização da cubagem: 40,17%" at bounding box center [214, 290] width 235 height 17
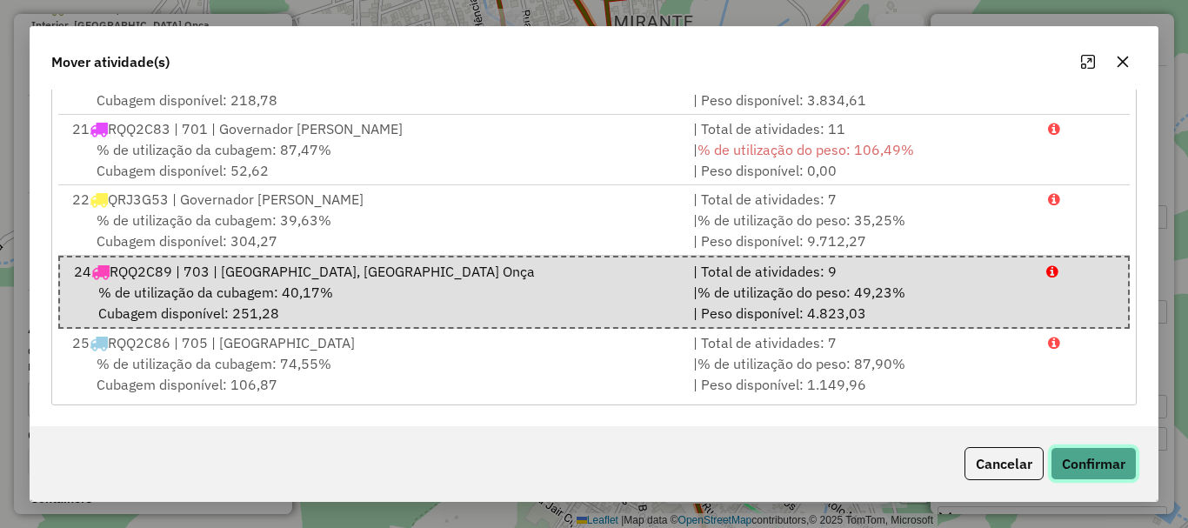
click at [1055, 457] on button "Confirmar" at bounding box center [1094, 463] width 86 height 33
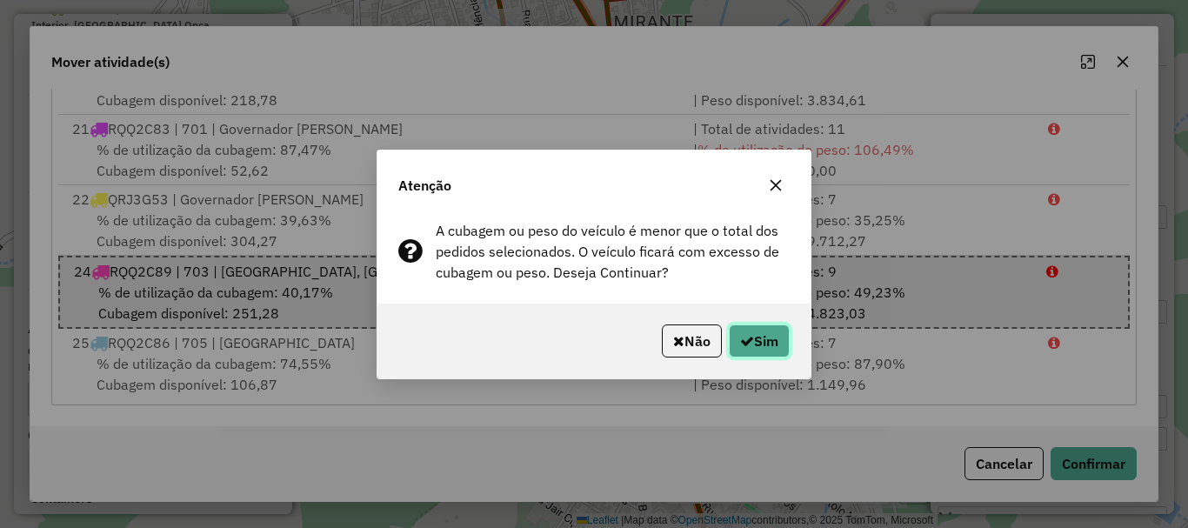
click at [778, 327] on button "Sim" at bounding box center [759, 340] width 61 height 33
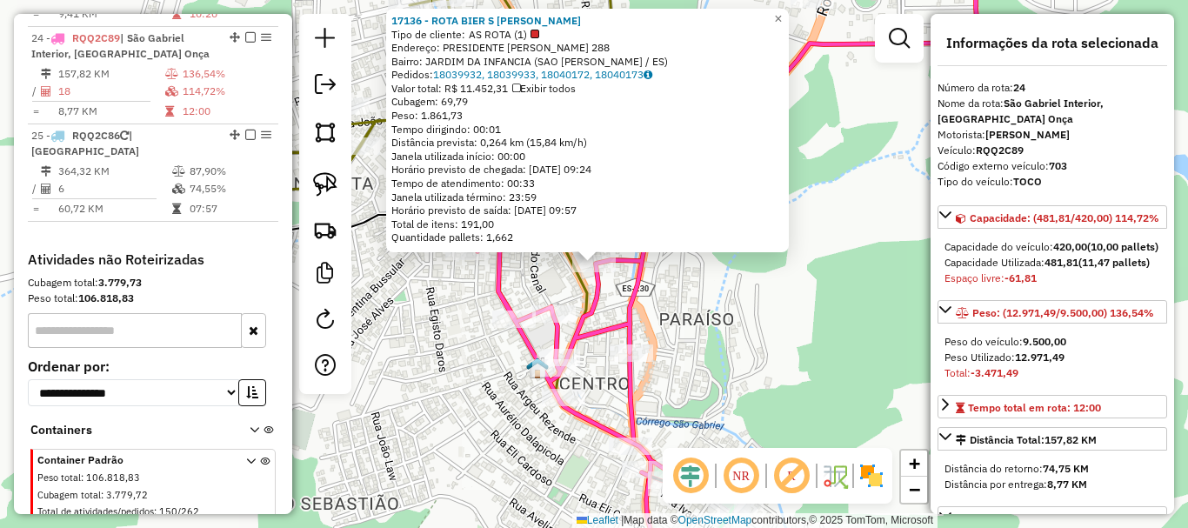
scroll to position [2857, 0]
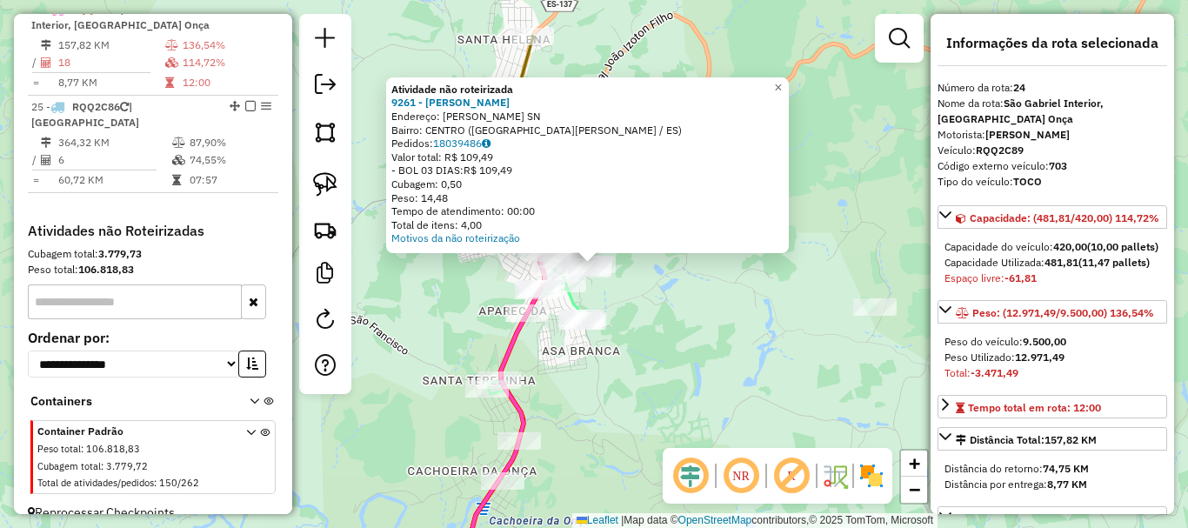
click at [684, 331] on div "Atividade não roteirizada 9261 - JOICE MAIARA LOPES M Endereço: JOAO DIAS SN Ba…" at bounding box center [594, 264] width 1188 height 528
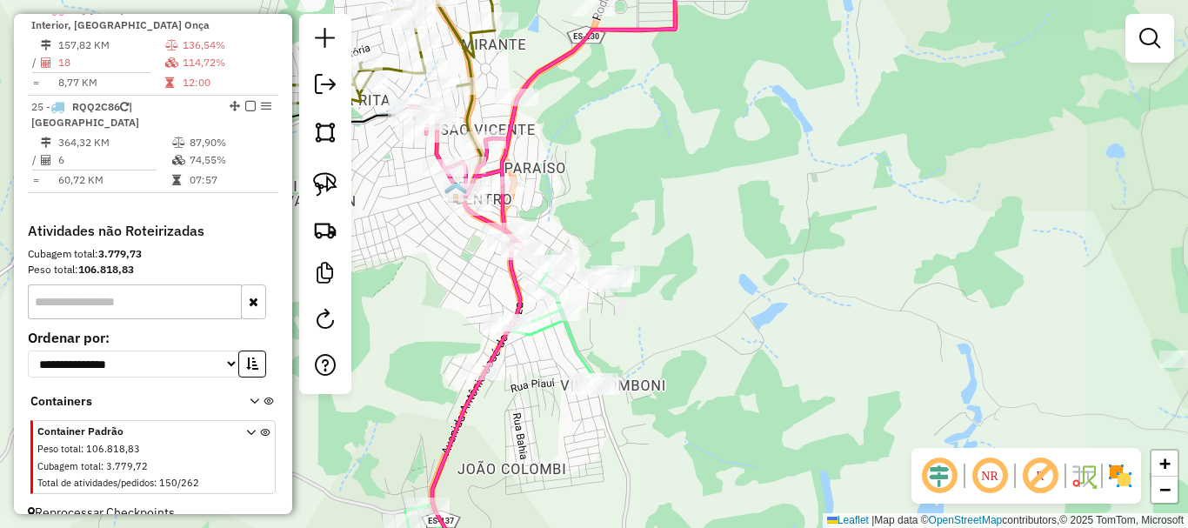
drag, startPoint x: 652, startPoint y: 138, endPoint x: 651, endPoint y: 335, distance: 196.6
click at [651, 335] on div "Janela de atendimento Grade de atendimento Capacidade Transportadoras Veículos …" at bounding box center [594, 264] width 1188 height 528
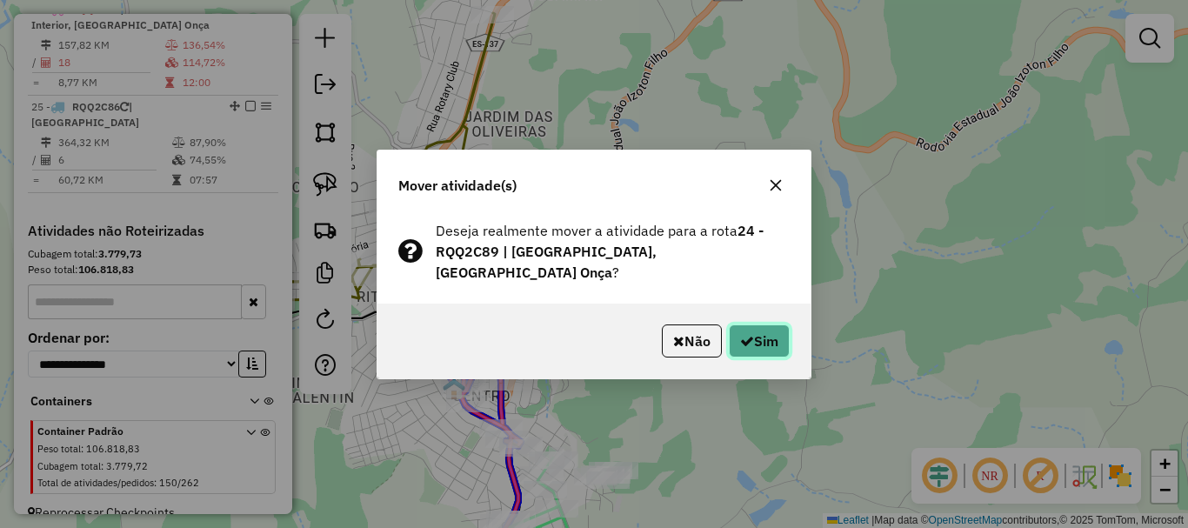
click at [767, 333] on button "Sim" at bounding box center [759, 340] width 61 height 33
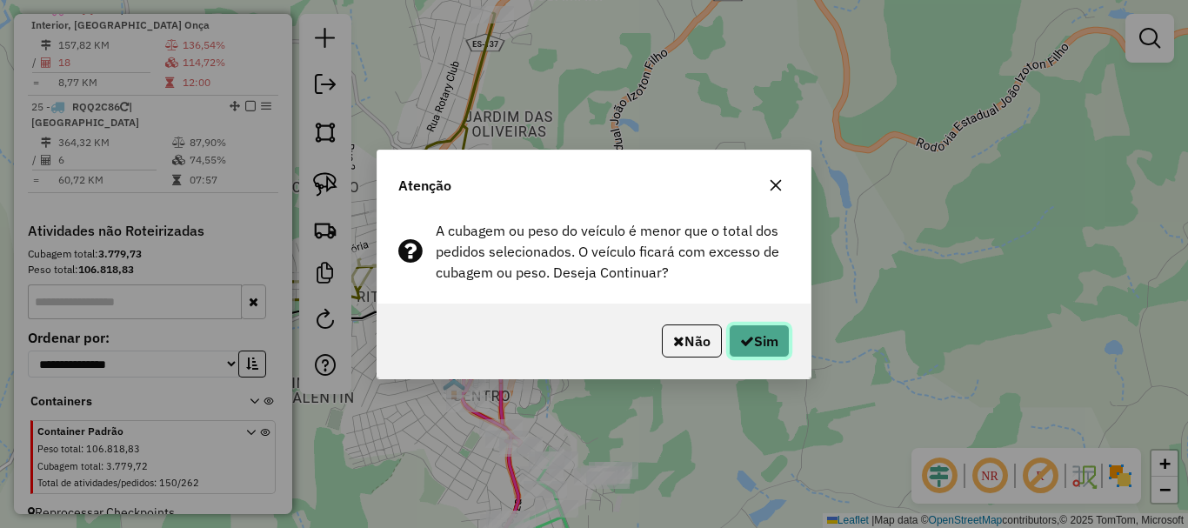
click at [753, 346] on button "Sim" at bounding box center [759, 340] width 61 height 33
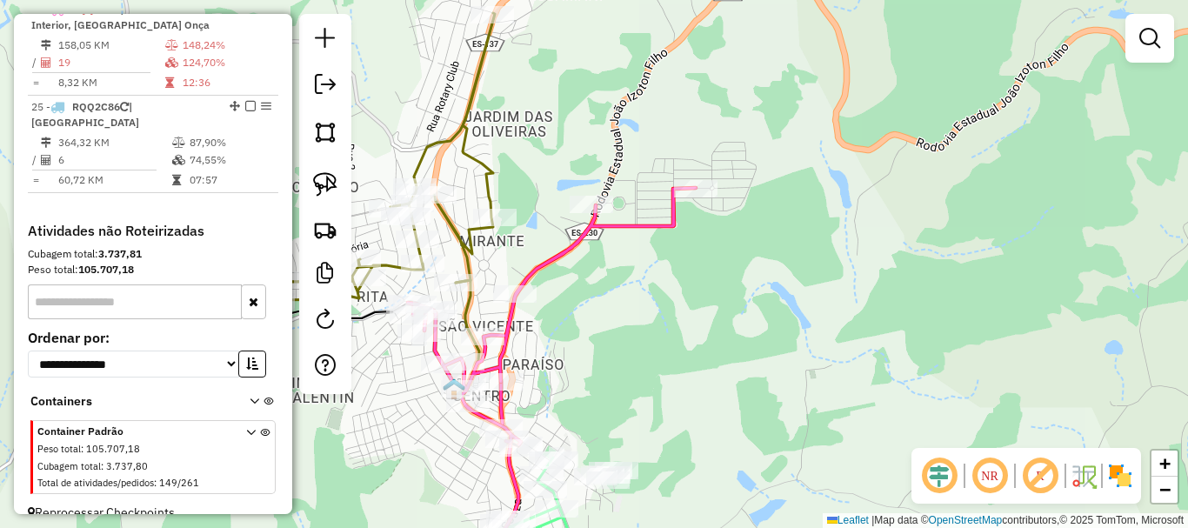
drag, startPoint x: 661, startPoint y: 394, endPoint x: 661, endPoint y: 116, distance: 278.3
click at [661, 116] on div "Janela de atendimento Grade de atendimento Capacidade Transportadoras Veículos …" at bounding box center [594, 264] width 1188 height 528
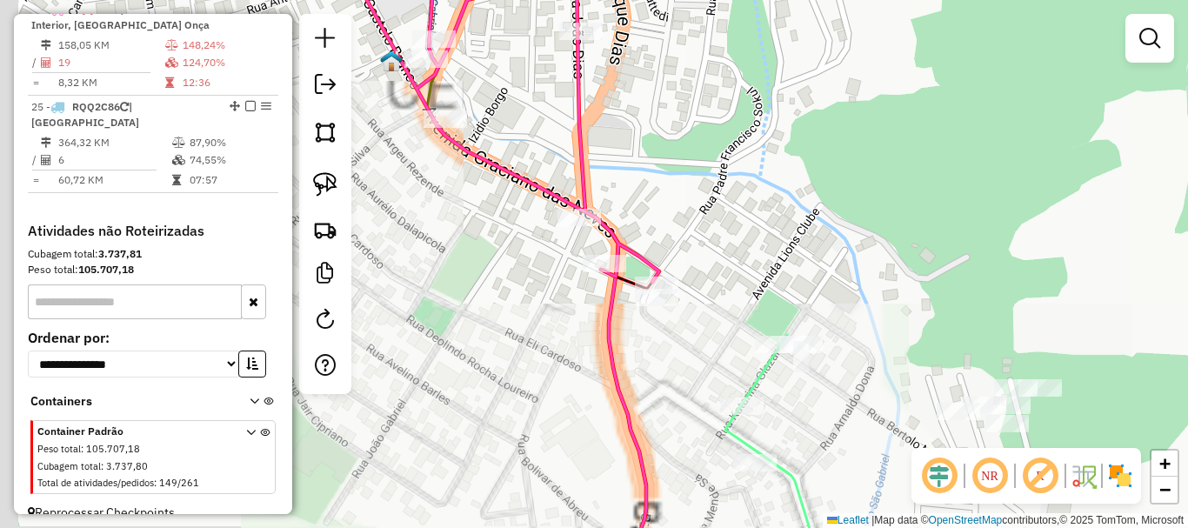
drag, startPoint x: 666, startPoint y: 195, endPoint x: 604, endPoint y: 184, distance: 62.6
click at [671, 193] on div "Janela de atendimento Grade de atendimento Capacidade Transportadoras Veículos …" at bounding box center [594, 264] width 1188 height 528
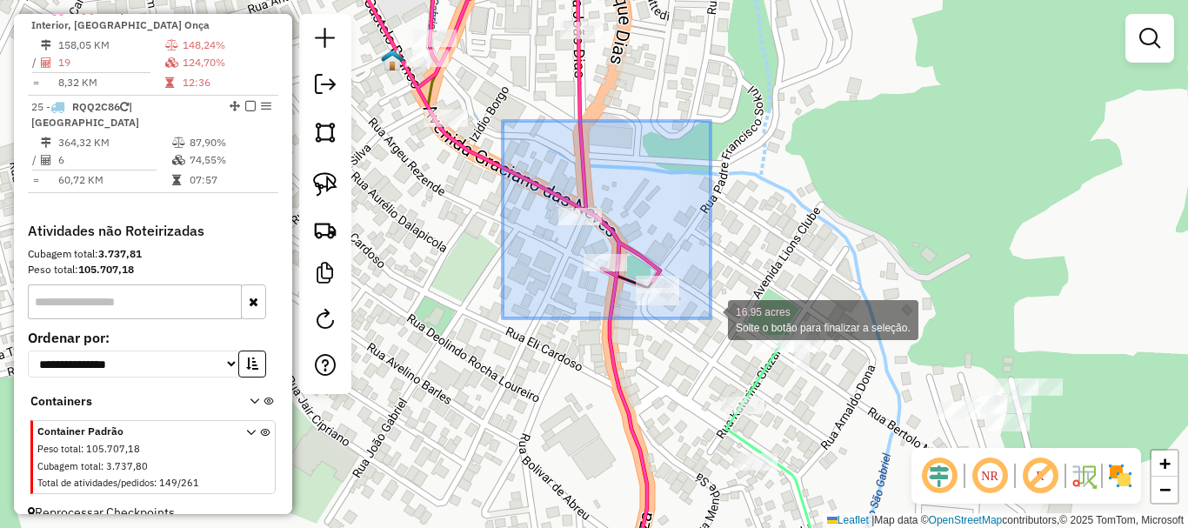
drag, startPoint x: 504, startPoint y: 121, endPoint x: 711, endPoint y: 318, distance: 286.1
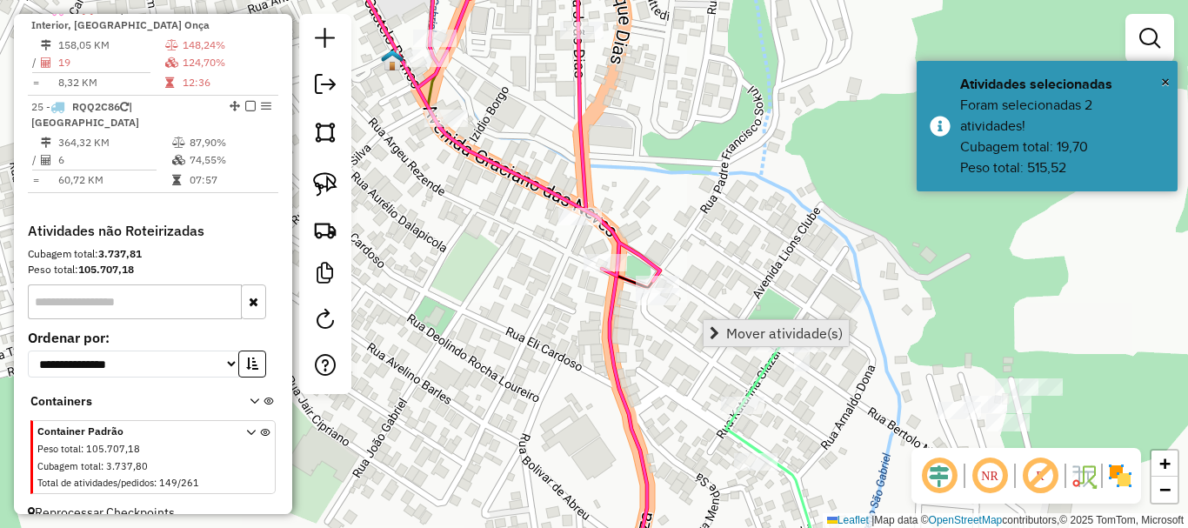
click at [740, 330] on span "Mover atividade(s)" at bounding box center [784, 333] width 117 height 14
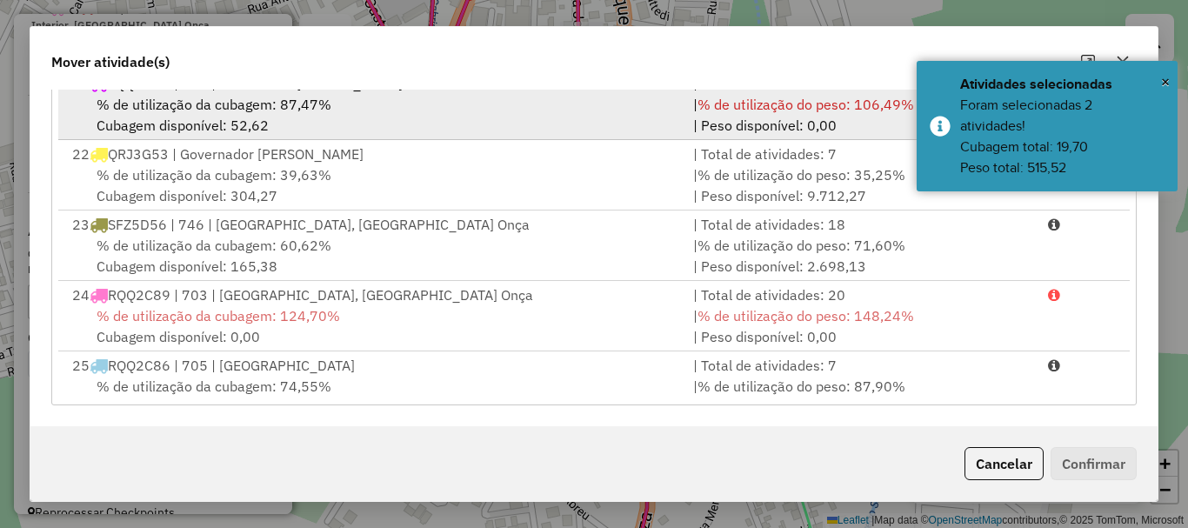
scroll to position [1392, 0]
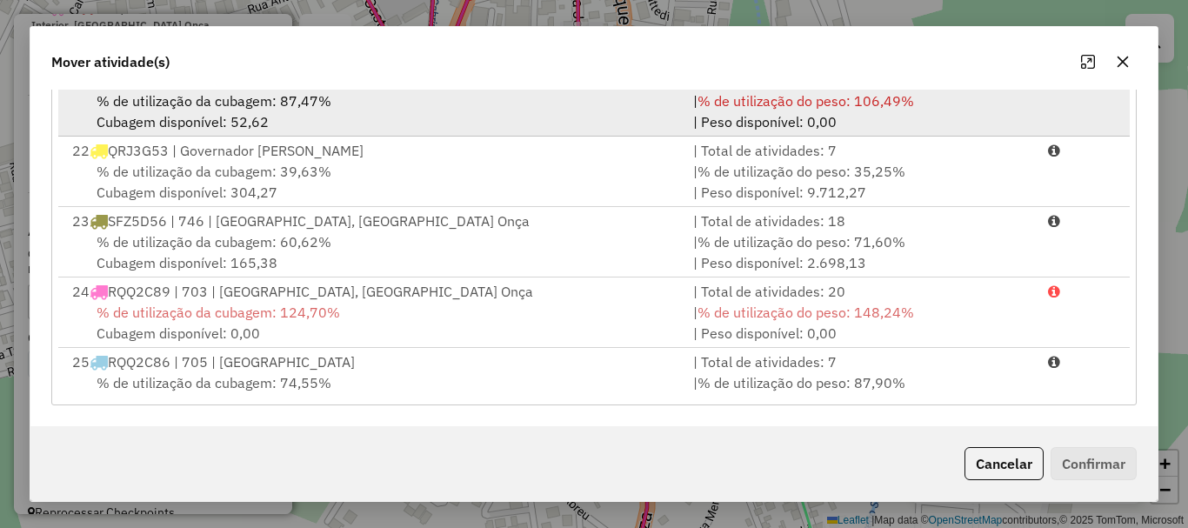
click at [214, 304] on span "% de utilização da cubagem: 124,70%" at bounding box center [219, 312] width 244 height 17
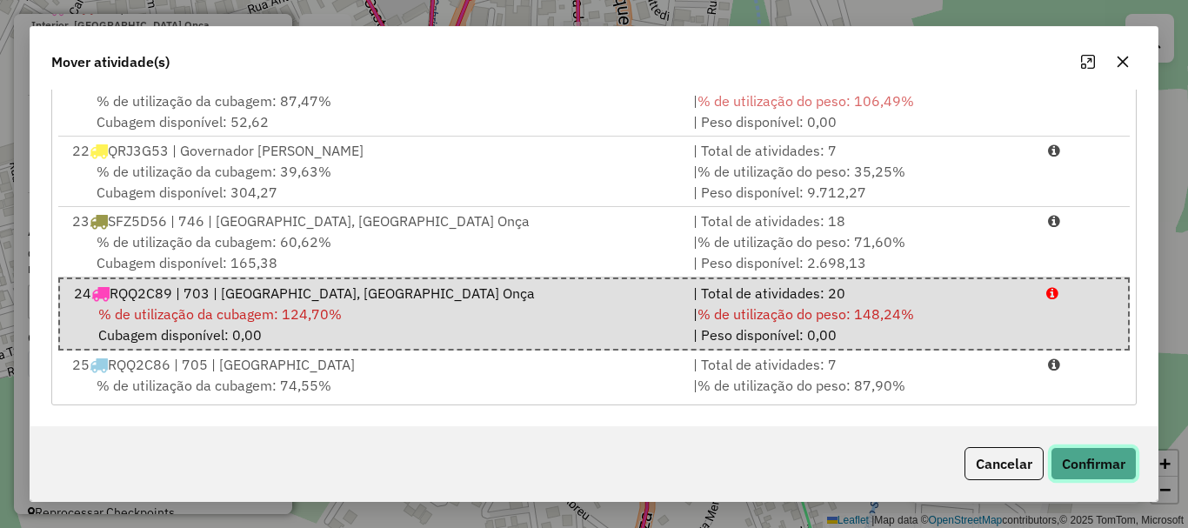
click at [1067, 465] on button "Confirmar" at bounding box center [1094, 463] width 86 height 33
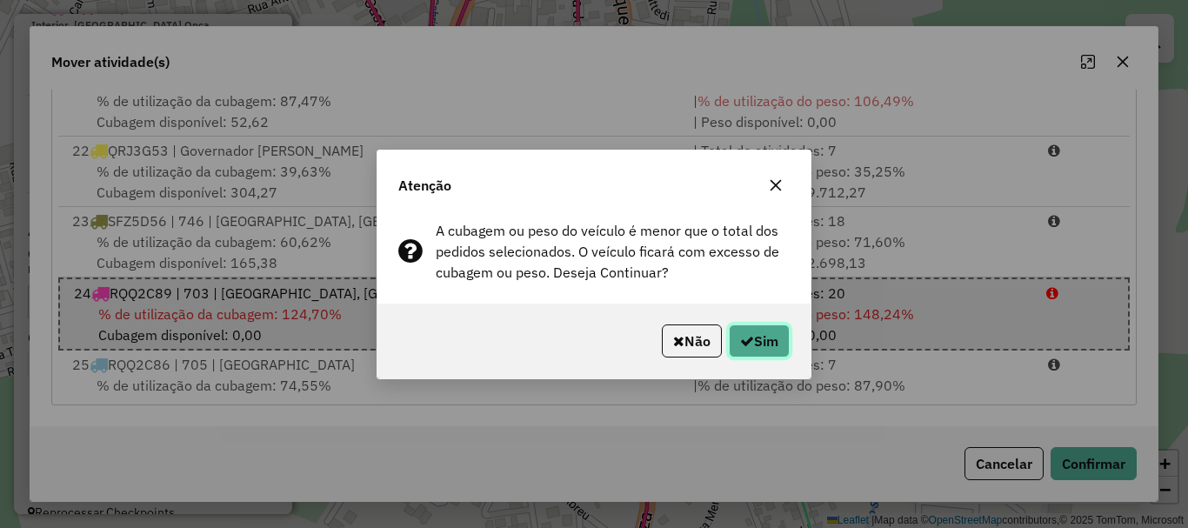
click at [771, 340] on button "Sim" at bounding box center [759, 340] width 61 height 33
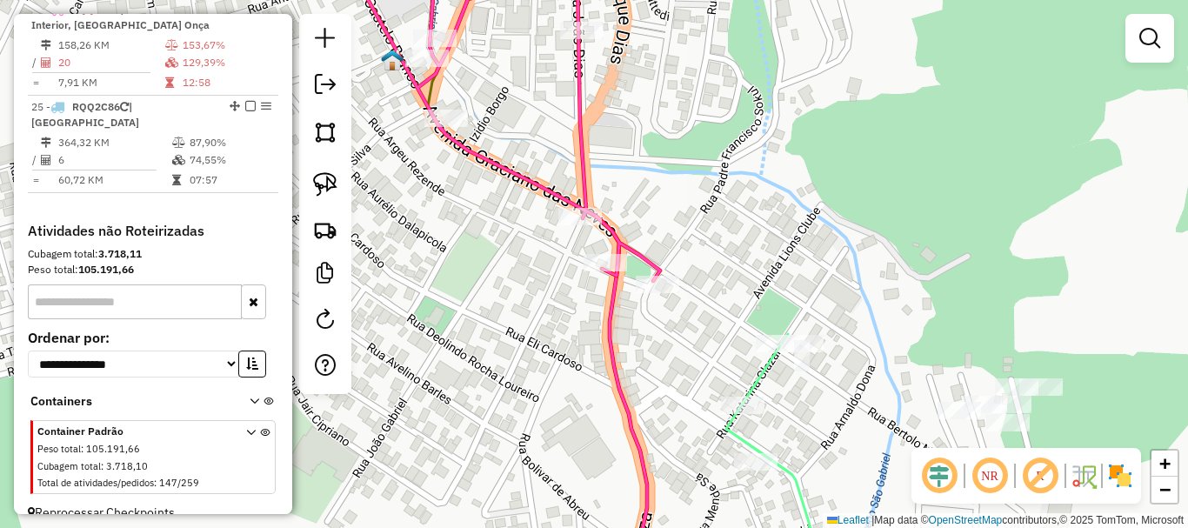
click at [644, 122] on div "Janela de atendimento Grade de atendimento Capacidade Transportadoras Veículos …" at bounding box center [594, 264] width 1188 height 528
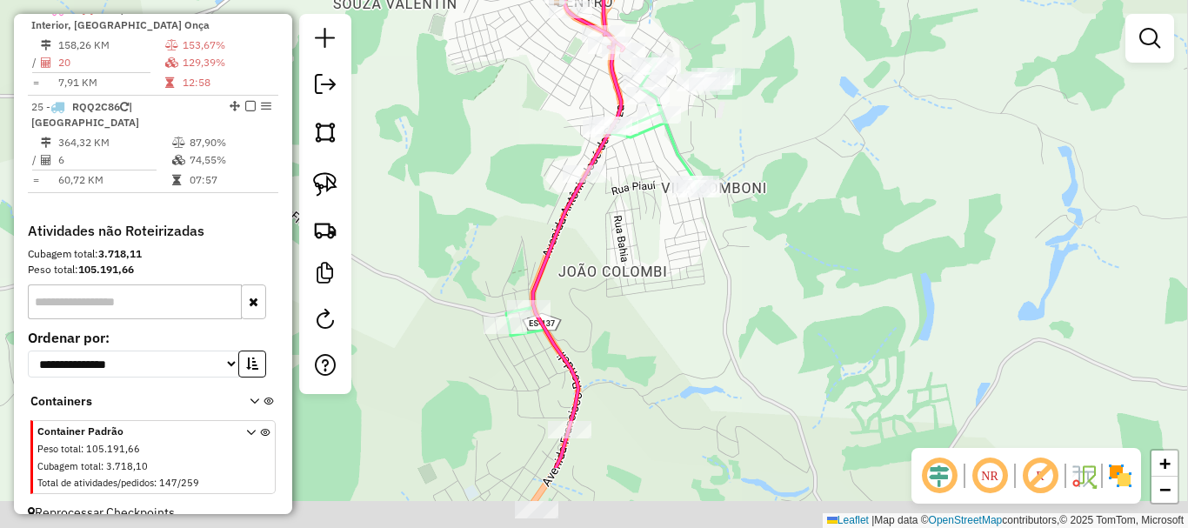
drag, startPoint x: 796, startPoint y: 304, endPoint x: 772, endPoint y: 248, distance: 61.2
click at [789, 250] on div "Janela de atendimento Grade de atendimento Capacidade Transportadoras Veículos …" at bounding box center [594, 264] width 1188 height 528
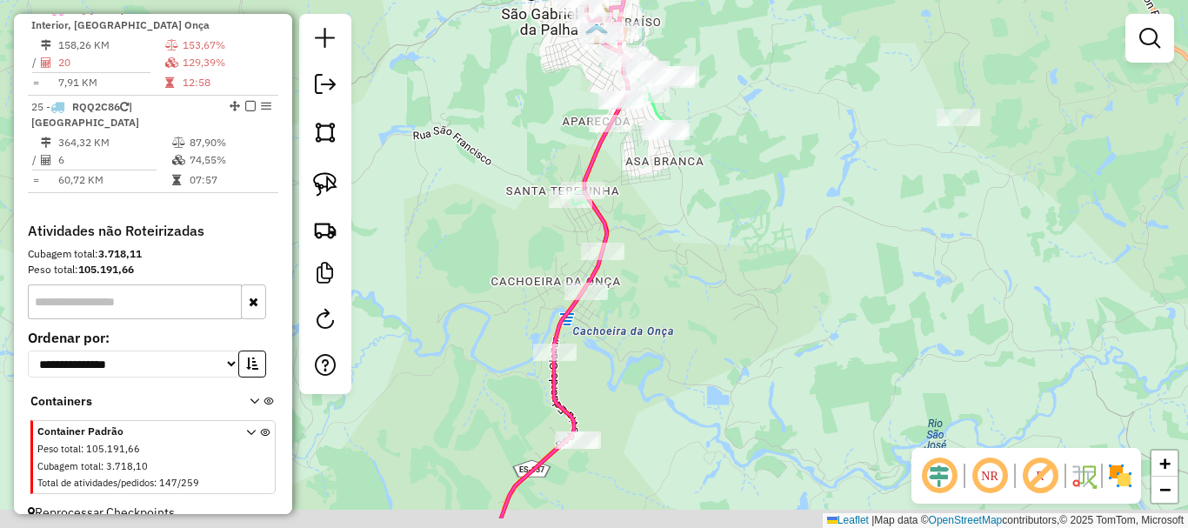
drag, startPoint x: 656, startPoint y: 317, endPoint x: 623, endPoint y: 199, distance: 122.8
click at [657, 219] on div "Janela de atendimento Grade de atendimento Capacidade Transportadoras Veículos …" at bounding box center [594, 264] width 1188 height 528
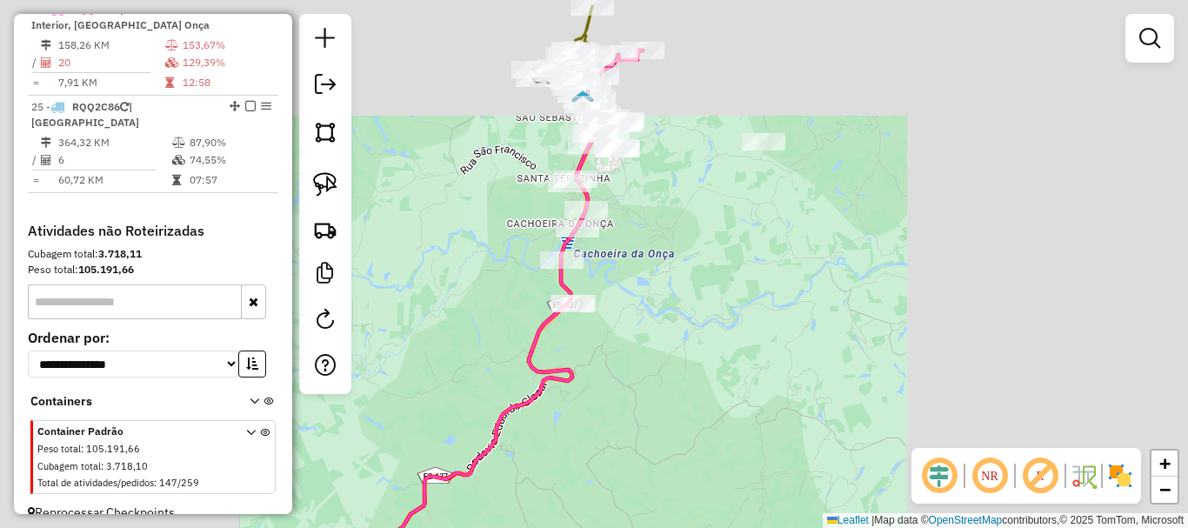
click at [694, 329] on div "Janela de atendimento Grade de atendimento Capacidade Transportadoras Veículos …" at bounding box center [594, 264] width 1188 height 528
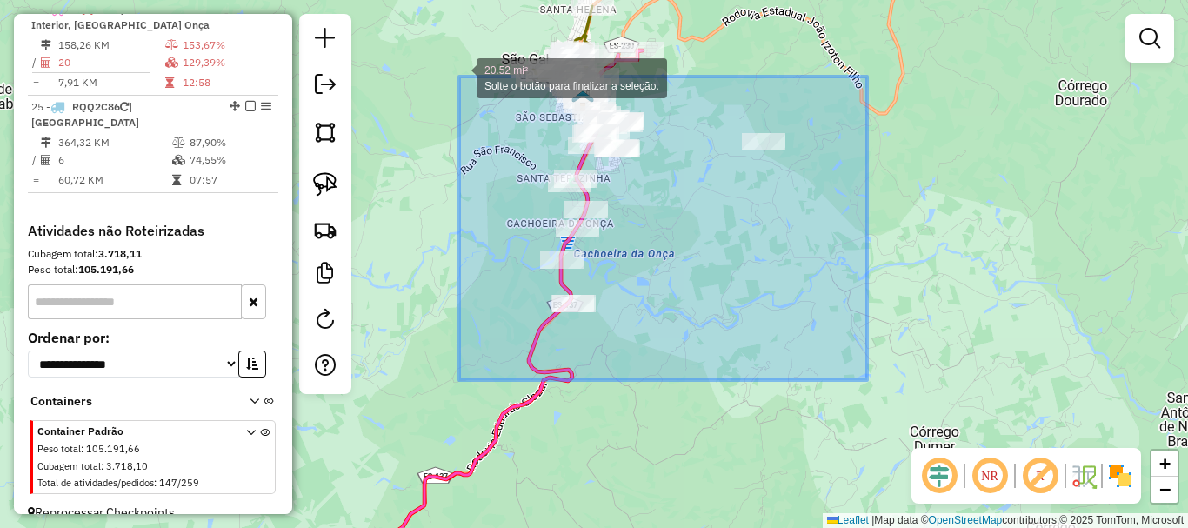
drag, startPoint x: 867, startPoint y: 380, endPoint x: 459, endPoint y: 77, distance: 508.5
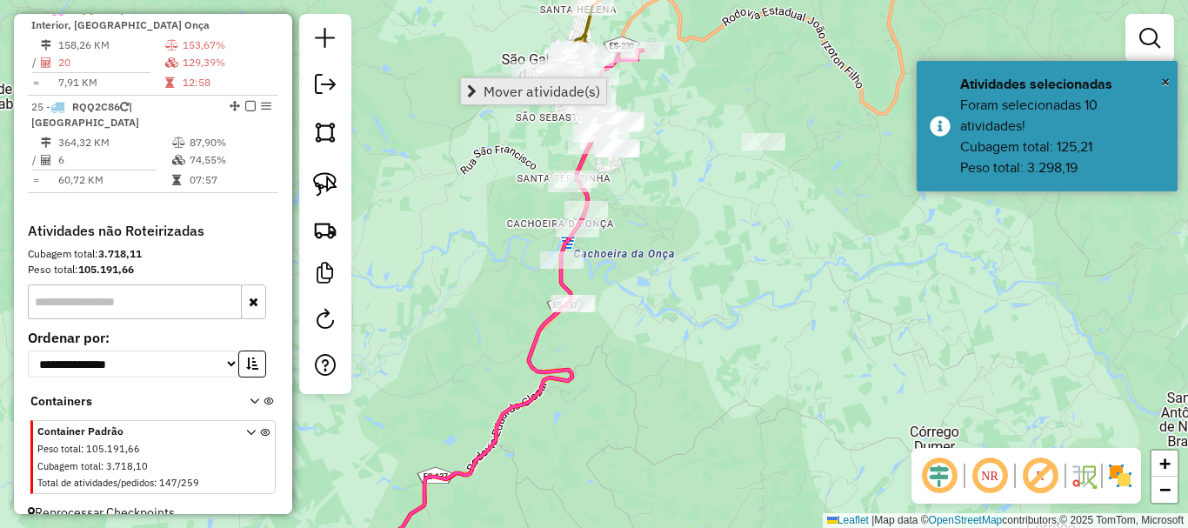
click at [490, 87] on span "Mover atividade(s)" at bounding box center [542, 91] width 117 height 14
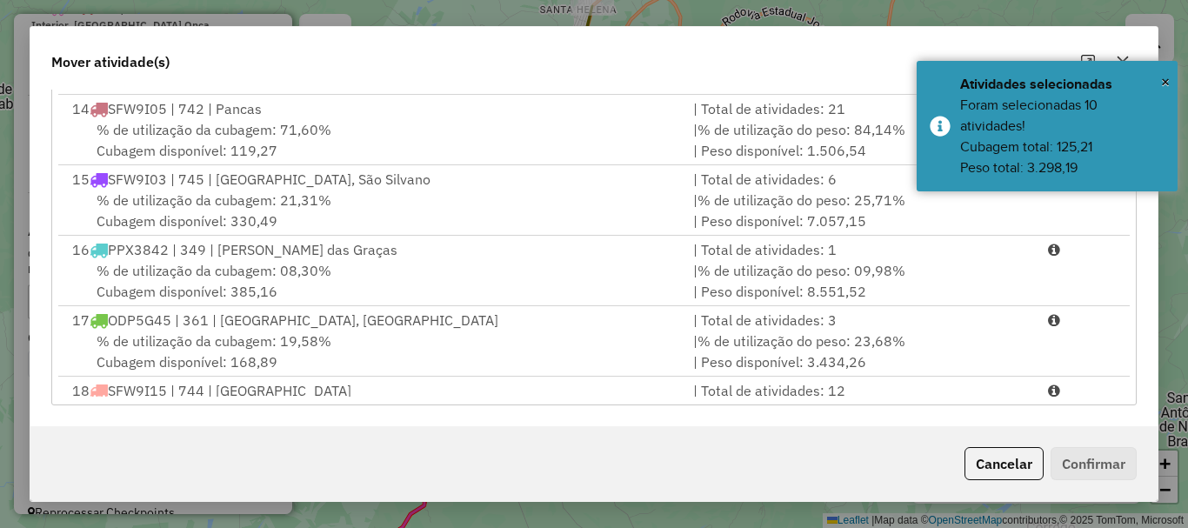
scroll to position [1131, 0]
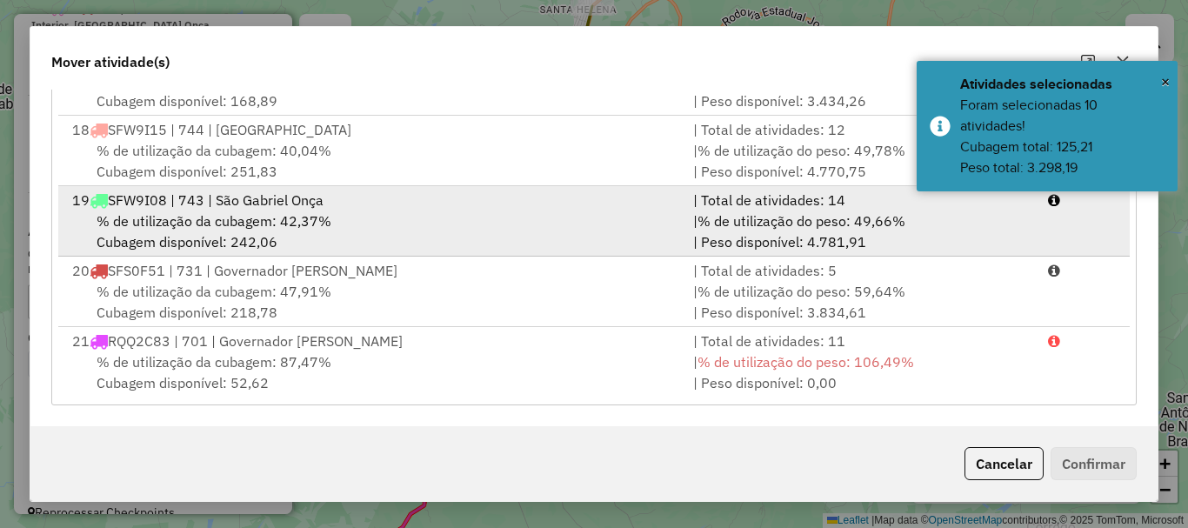
click at [168, 246] on div "% de utilização da cubagem: 42,37% Cubagem disponível: 242,06" at bounding box center [372, 231] width 621 height 42
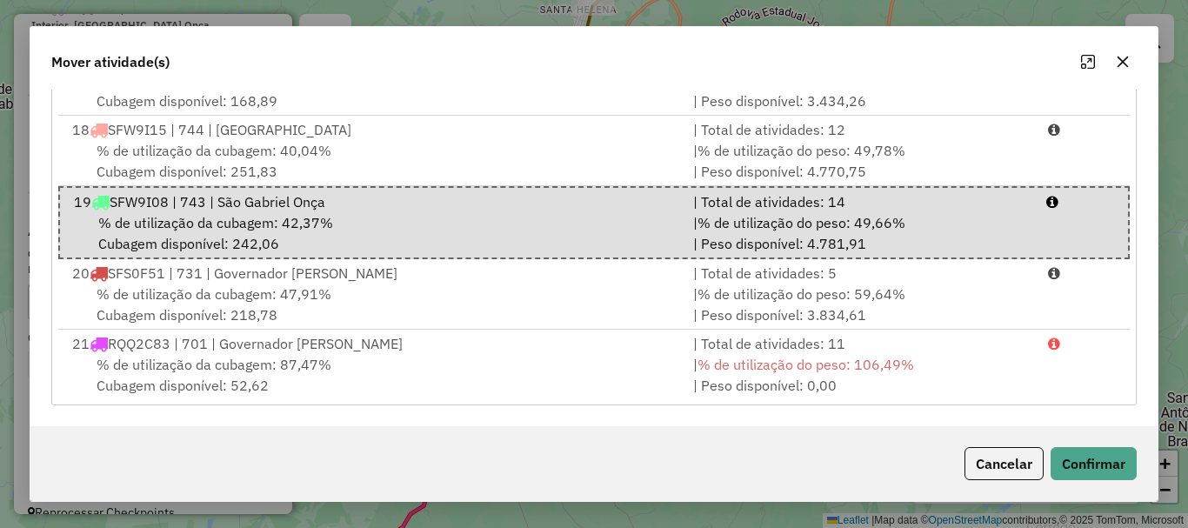
click at [1138, 466] on div "Cancelar Confirmar" at bounding box center [593, 463] width 1127 height 75
click at [1127, 466] on button "Confirmar" at bounding box center [1094, 463] width 86 height 33
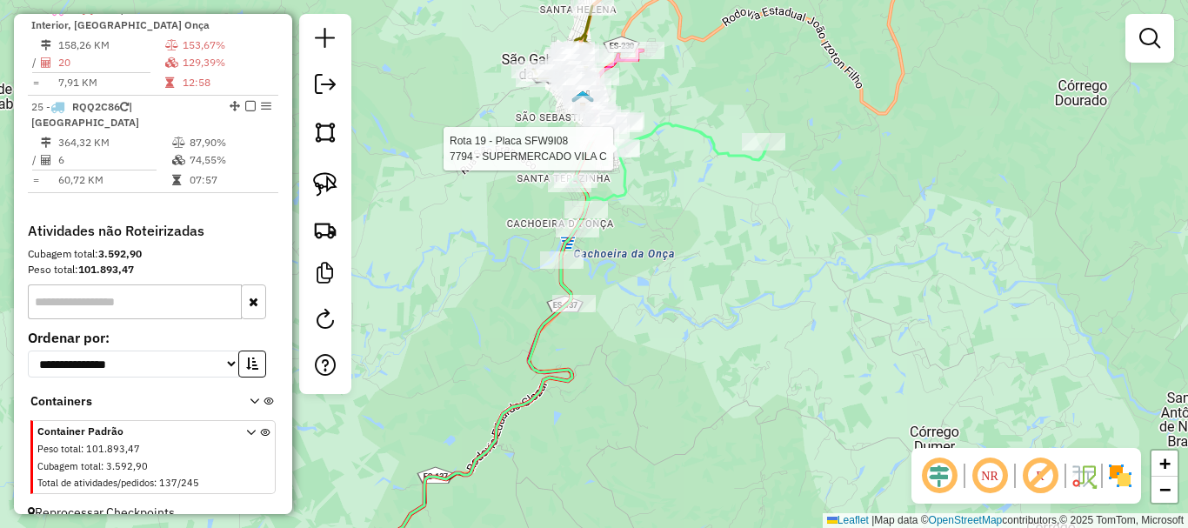
select select "*********"
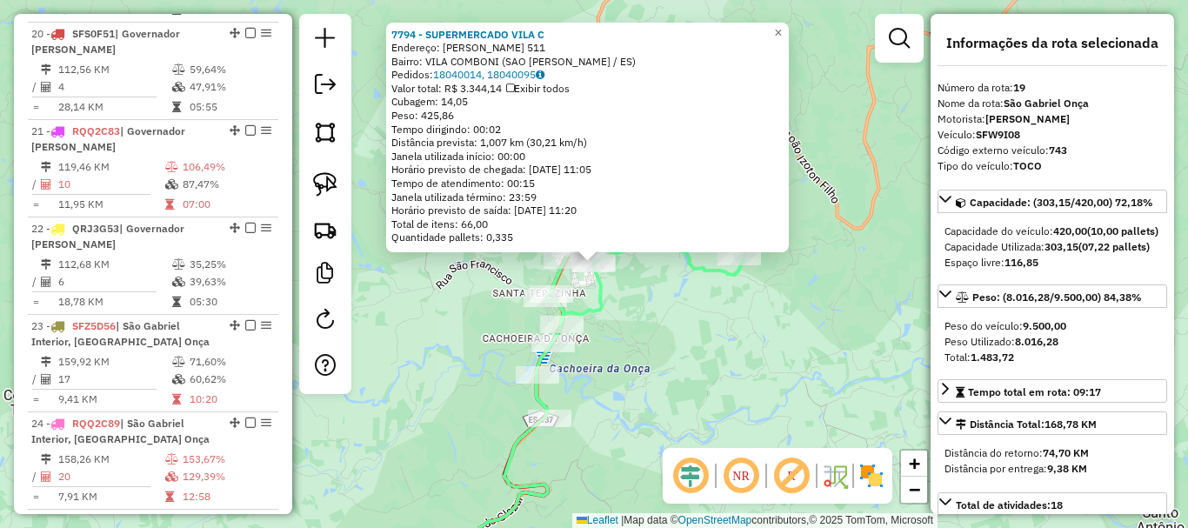
scroll to position [2370, 0]
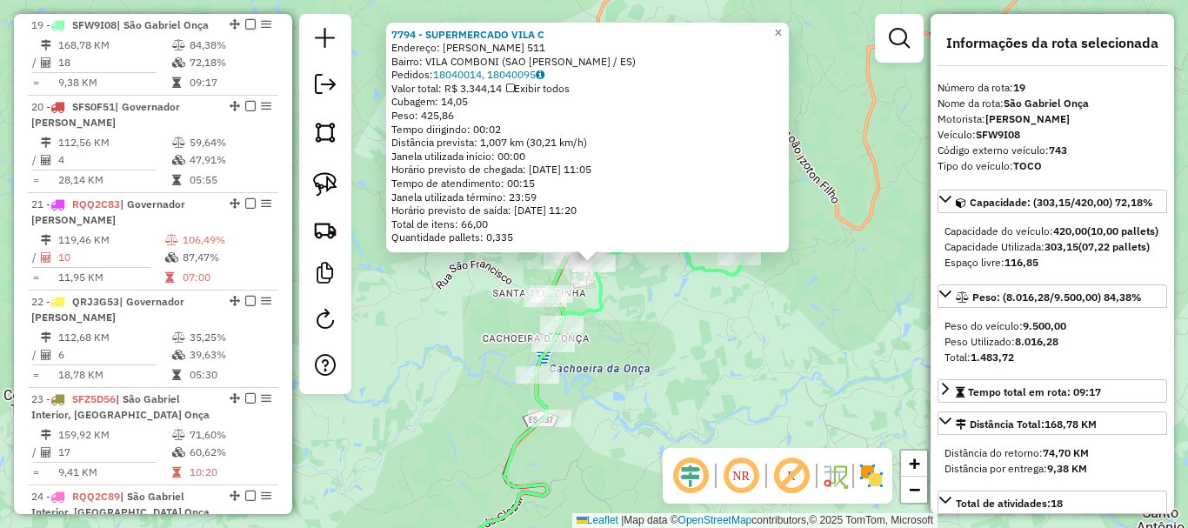
click at [776, 330] on div "7794 - SUPERMERCADO VILA C Endereço: DANIEL COMBONI 511 Bairro: VILA COMBONI (S…" at bounding box center [594, 264] width 1188 height 528
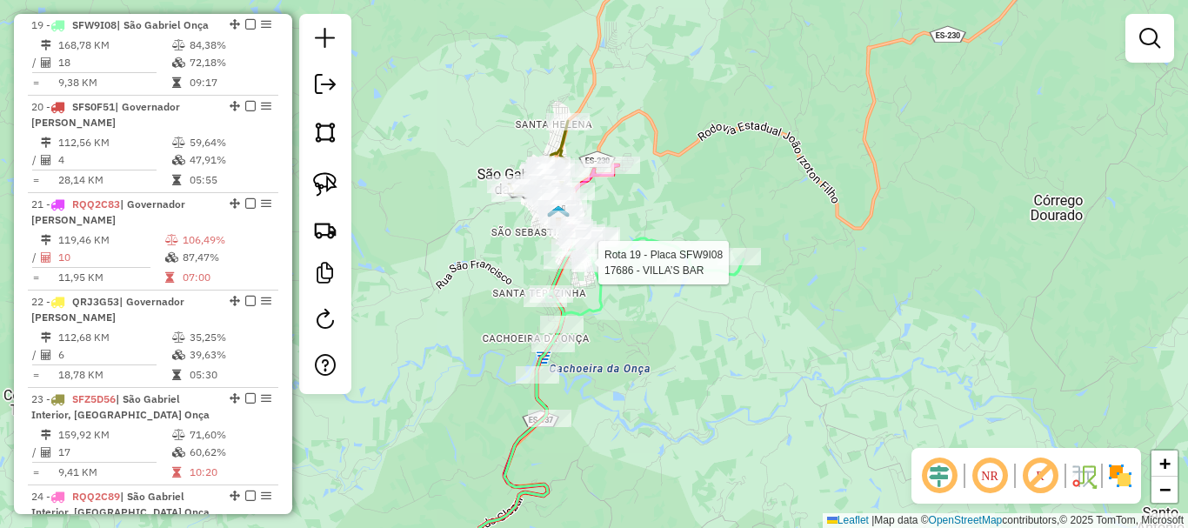
select select "*********"
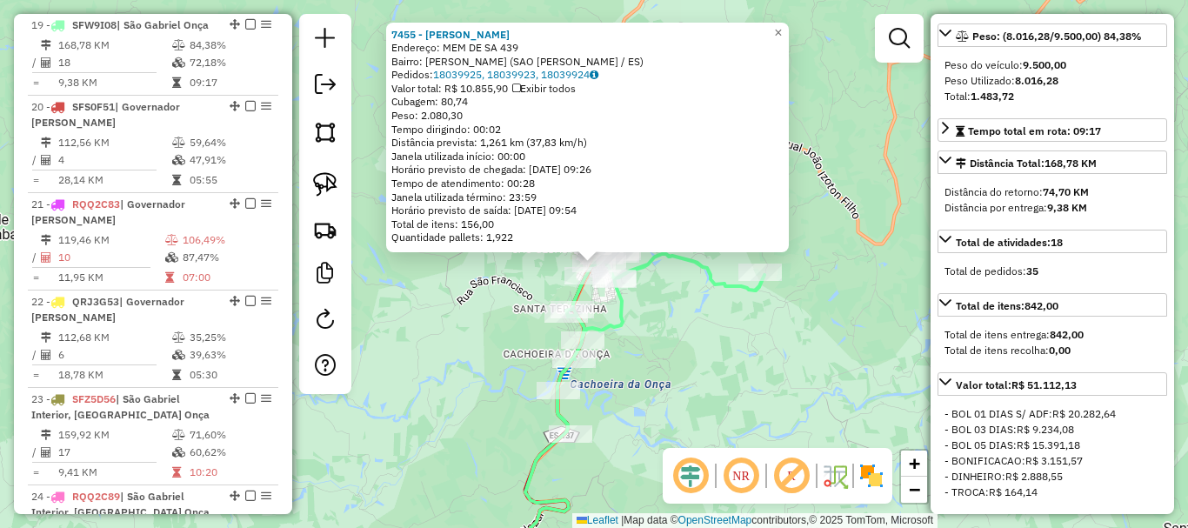
scroll to position [348, 0]
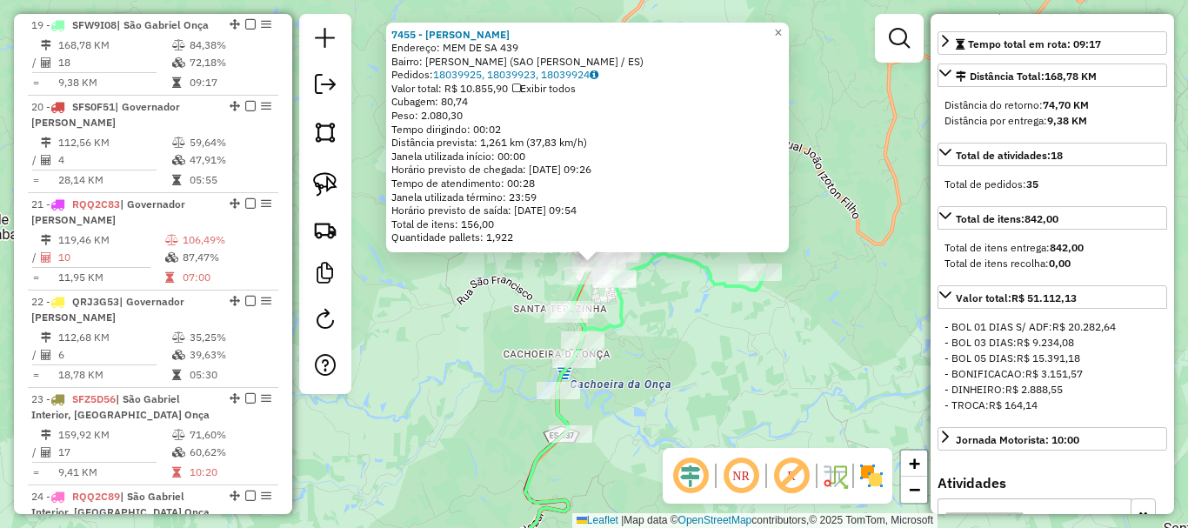
click at [813, 284] on div "7455 - GUILHERME CETTO Endereço: MEM DE SA 439 Bairro: GLORIA (SAO GABRIEL DA P…" at bounding box center [594, 264] width 1188 height 528
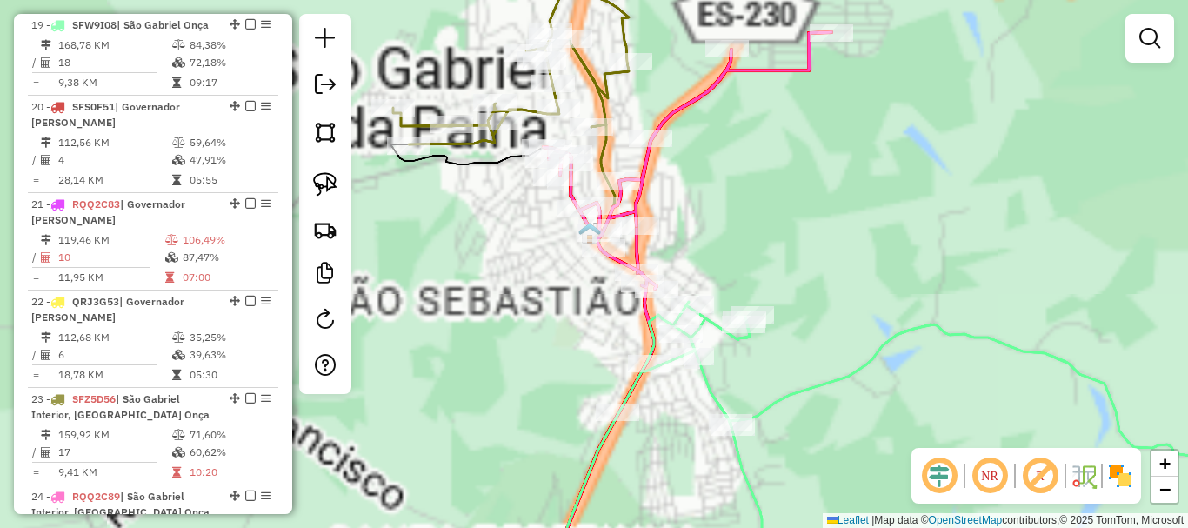
drag, startPoint x: 731, startPoint y: 224, endPoint x: 781, endPoint y: 259, distance: 61.3
click at [786, 257] on div "Janela de atendimento Grade de atendimento Capacidade Transportadoras Veículos …" at bounding box center [594, 264] width 1188 height 528
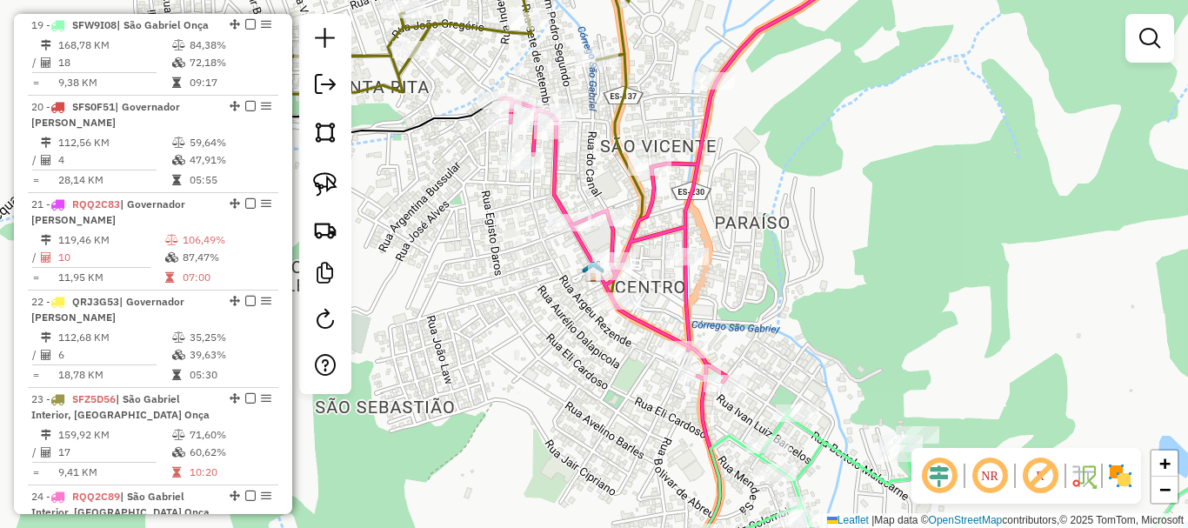
click at [682, 242] on icon at bounding box center [765, 164] width 530 height 435
select select "*********"
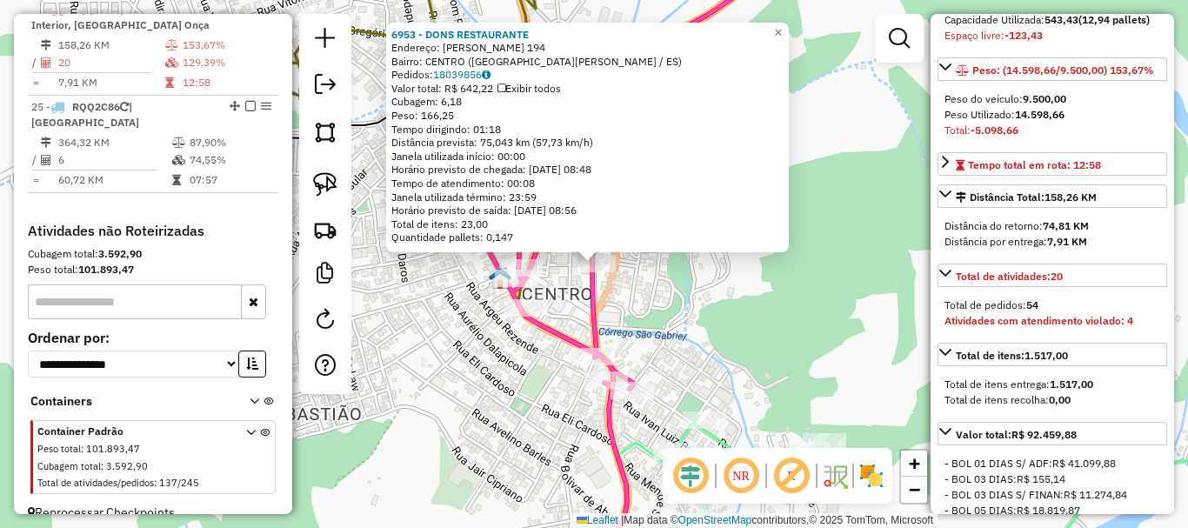
scroll to position [261, 0]
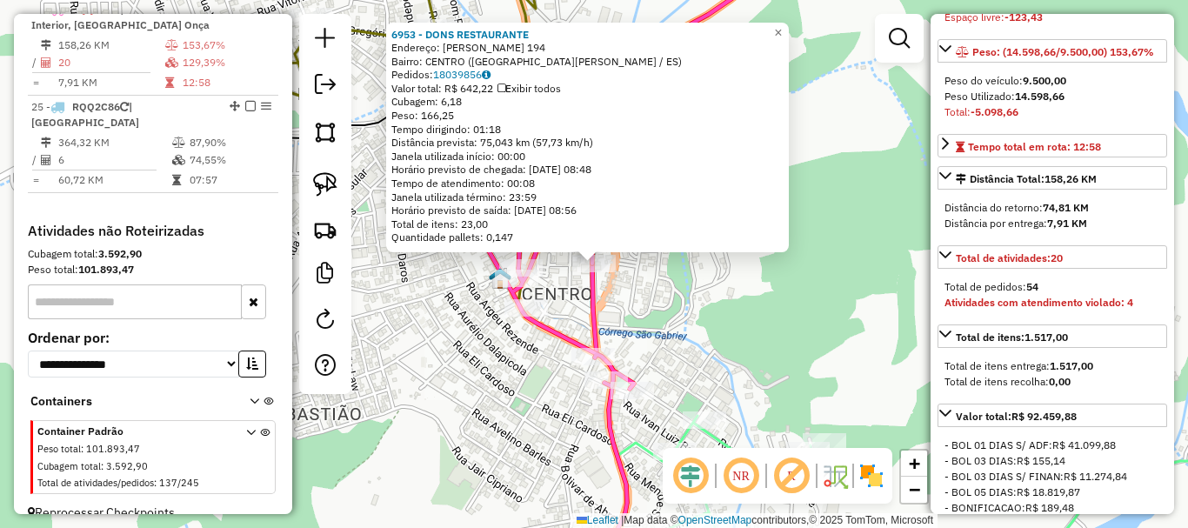
click at [907, 298] on div "6953 - DONS RESTAURANTE Endereço: JOAO DIAS 194 Bairro: CENTRO (SAO GABRIEL DA …" at bounding box center [594, 264] width 1188 height 528
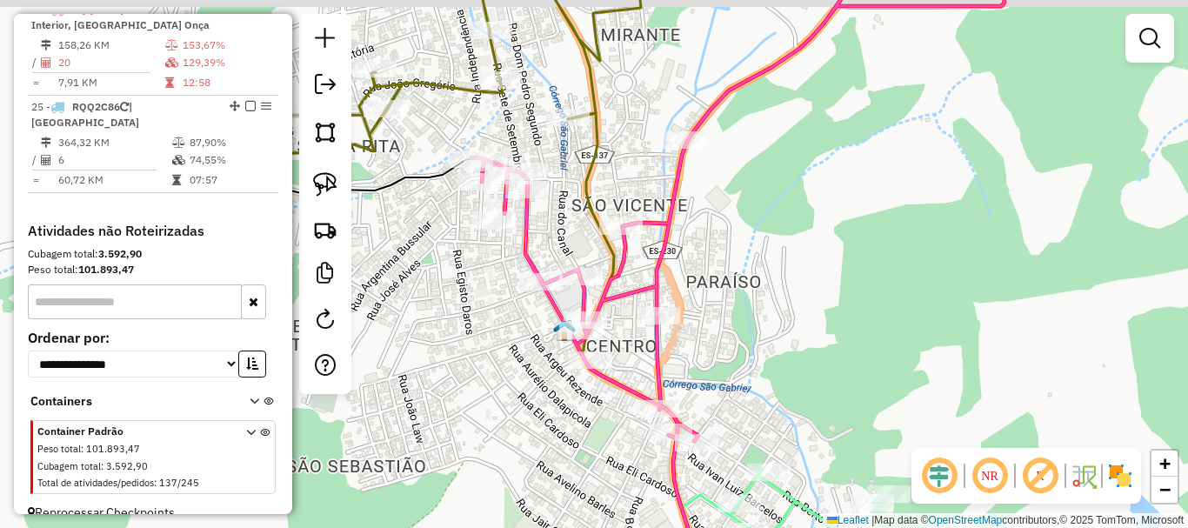
drag, startPoint x: 780, startPoint y: 289, endPoint x: 878, endPoint y: 382, distance: 135.4
click at [878, 382] on div "Janela de atendimento Grade de atendimento Capacidade Transportadoras Veículos …" at bounding box center [594, 264] width 1188 height 528
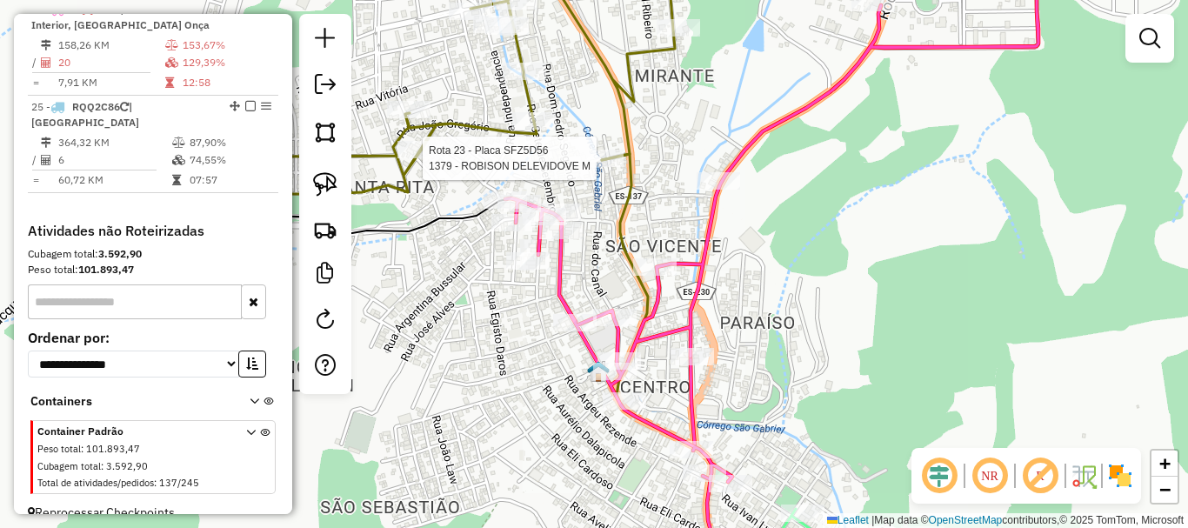
select select "*********"
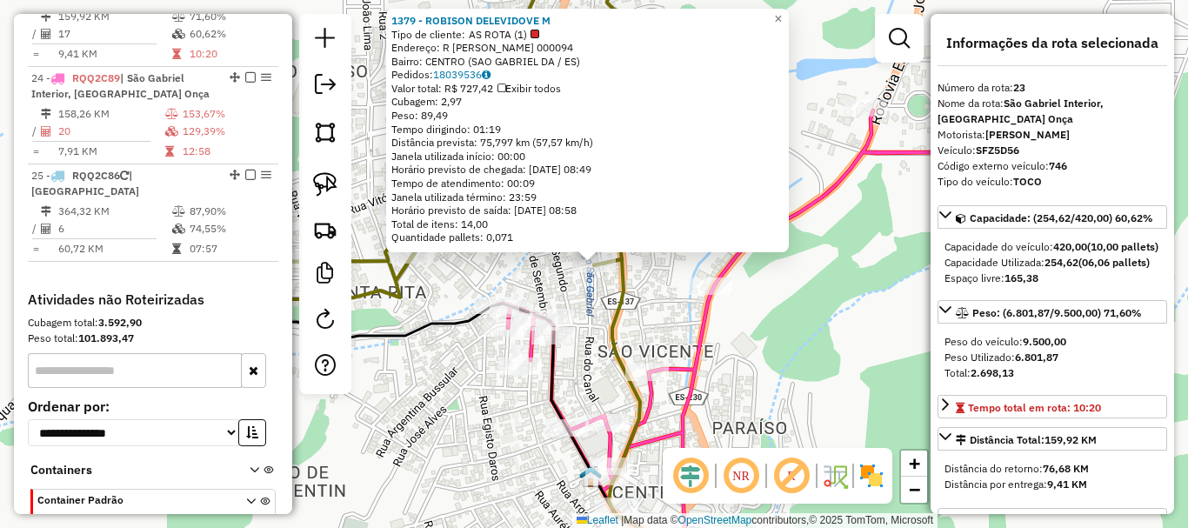
scroll to position [2760, 0]
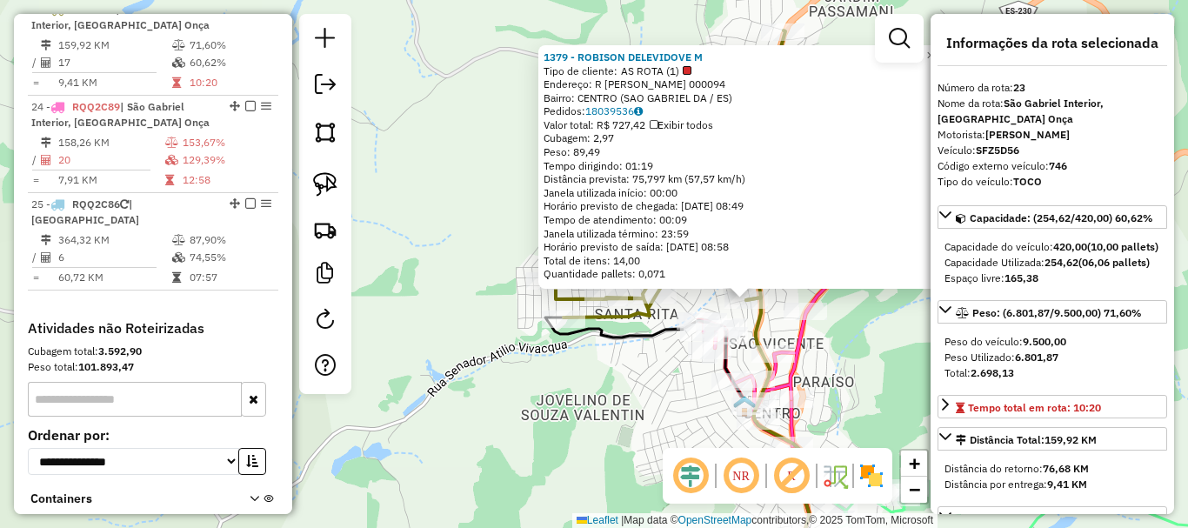
drag, startPoint x: 848, startPoint y: 357, endPoint x: 766, endPoint y: 158, distance: 214.5
click at [766, 158] on div "1379 - ROBISON DELEVIDOVE M Tipo de cliente: AS ROTA (1) Endereço: R VERGILIO C…" at bounding box center [594, 264] width 1188 height 528
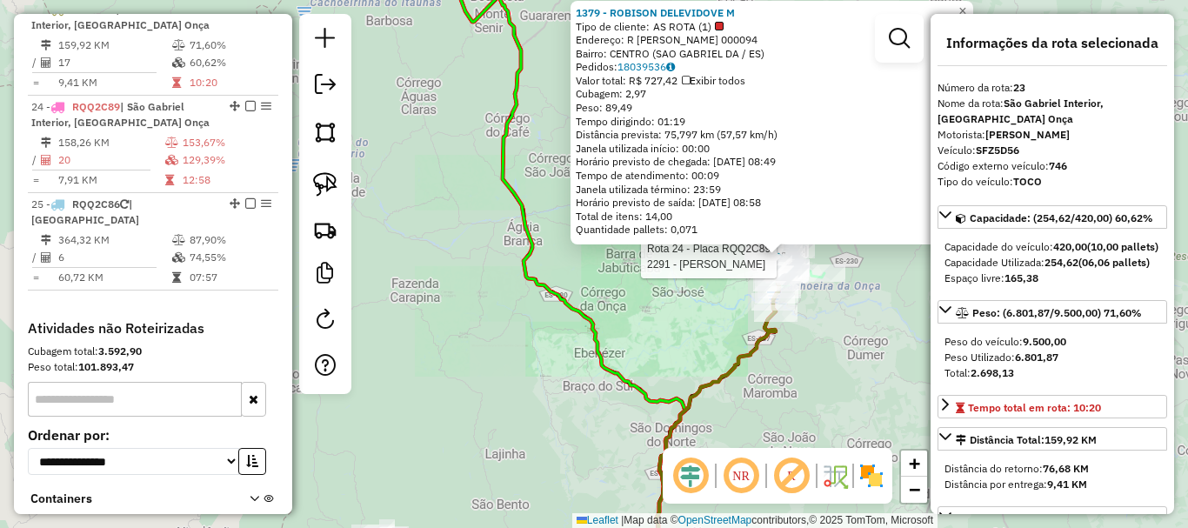
click at [610, 343] on div "Rota 24 - Placa RQQ2C89 2291 - GERLES SILVA 1379 - ROBISON DELEVIDOVE M Tipo de…" at bounding box center [594, 264] width 1188 height 528
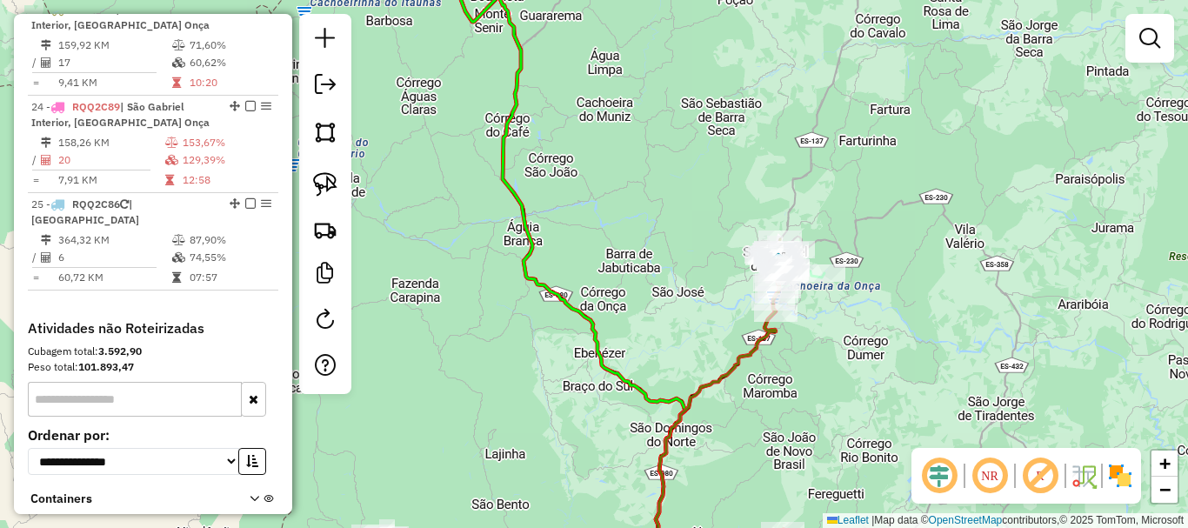
drag, startPoint x: 695, startPoint y: 256, endPoint x: 634, endPoint y: 79, distance: 186.8
click at [634, 79] on div "Rota 24 - Placa RQQ2C89 2291 - GERLES SILVA 1379 - ROBISON DELEVIDOVE M Tipo de…" at bounding box center [594, 264] width 1188 height 528
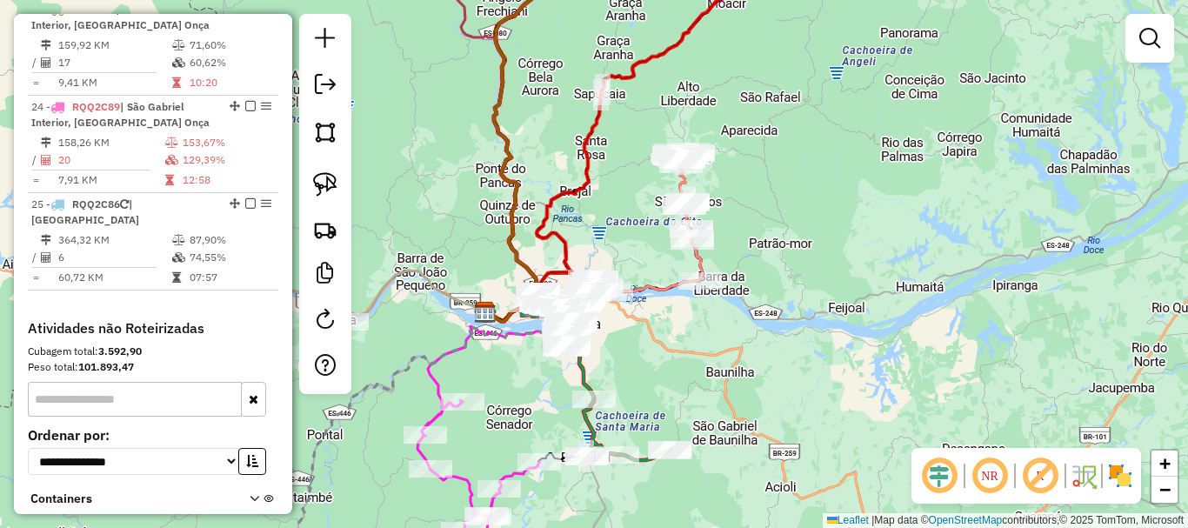
drag, startPoint x: 867, startPoint y: 296, endPoint x: 914, endPoint y: 163, distance: 141.1
click at [918, 217] on div "Janela de atendimento Grade de atendimento Capacidade Transportadoras Veículos …" at bounding box center [594, 264] width 1188 height 528
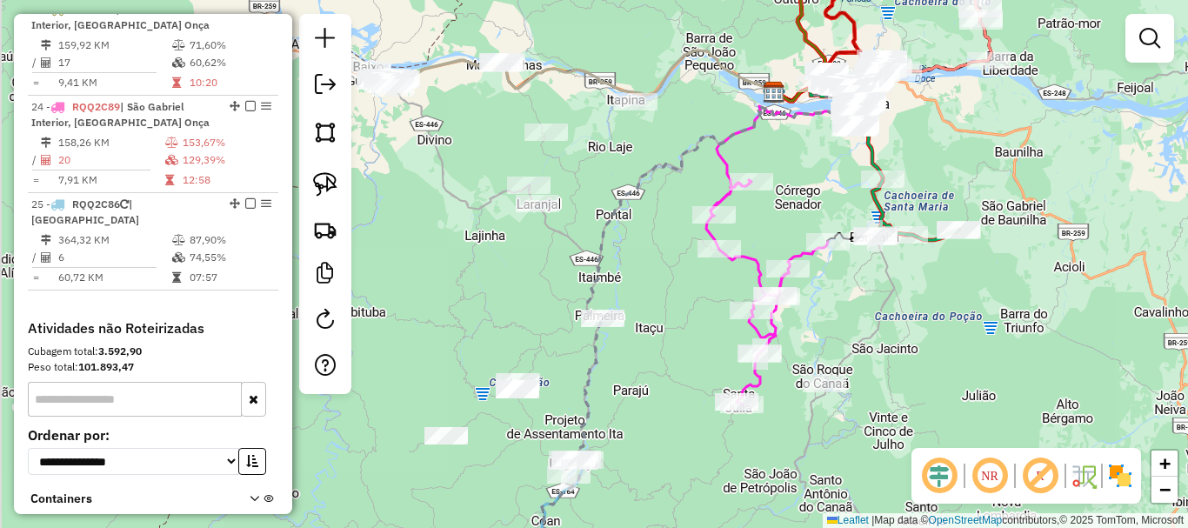
drag, startPoint x: 875, startPoint y: 410, endPoint x: 924, endPoint y: 205, distance: 210.1
click at [916, 224] on div "Janela de atendimento Grade de atendimento Capacidade Transportadoras Veículos …" at bounding box center [594, 264] width 1188 height 528
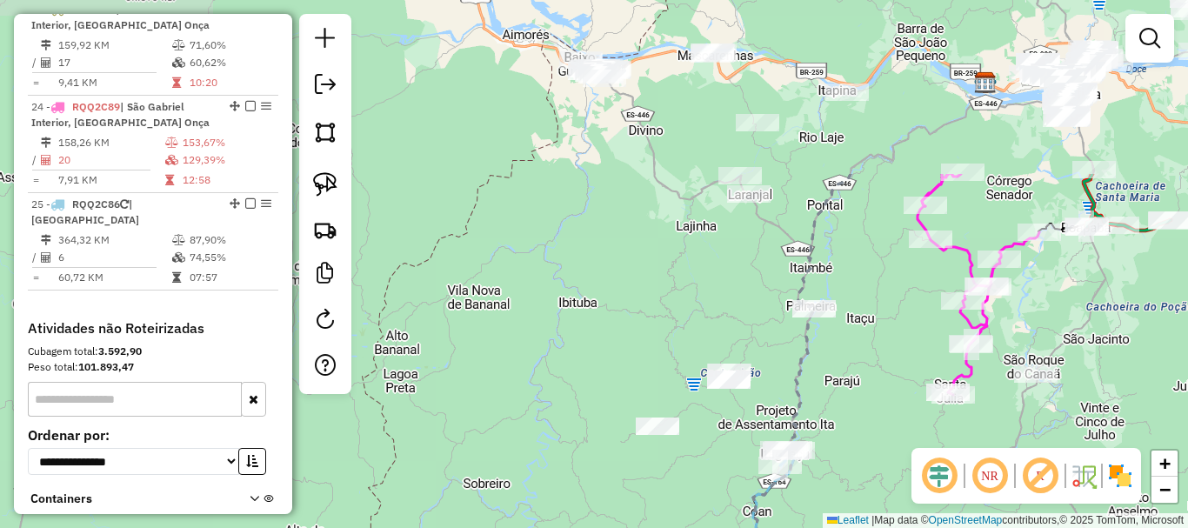
drag, startPoint x: 912, startPoint y: 337, endPoint x: 919, endPoint y: 499, distance: 161.9
click at [919, 499] on hb-router-mapa "Informações da Sessão 990891 - 19/08/2025 Criação: 18/08/2025 17:23 Depósito: C…" at bounding box center [594, 264] width 1188 height 528
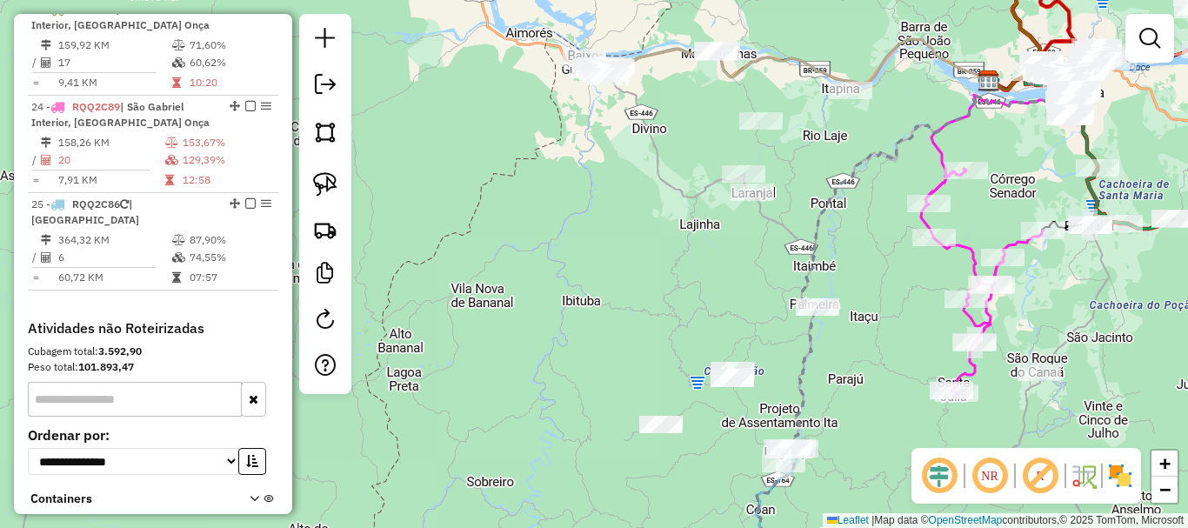
drag, startPoint x: 863, startPoint y: 326, endPoint x: 867, endPoint y: 351, distance: 25.6
click at [867, 351] on div "Janela de atendimento Grade de atendimento Capacidade Transportadoras Veículos …" at bounding box center [594, 264] width 1188 height 528
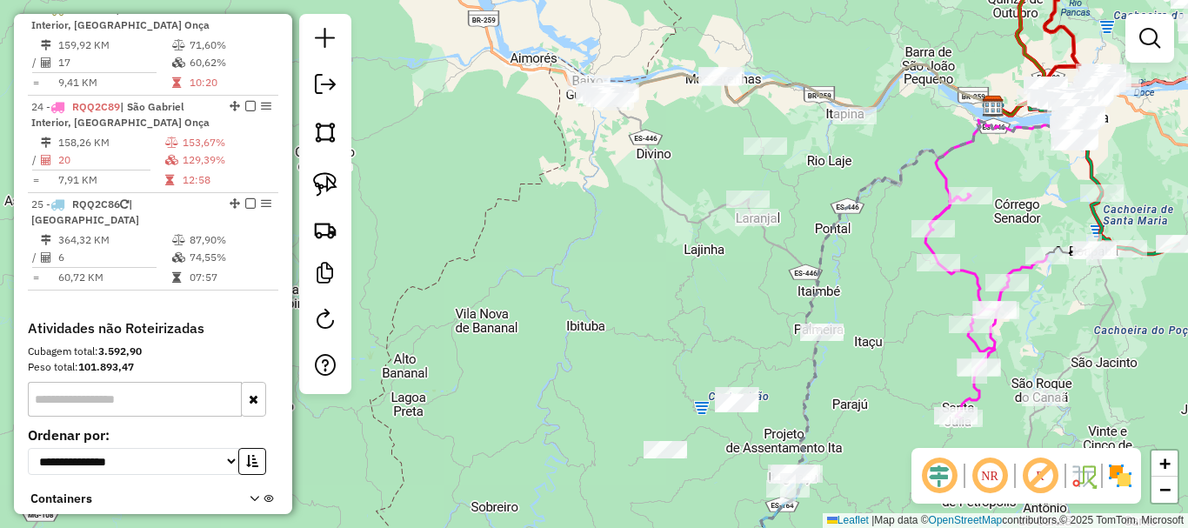
drag, startPoint x: 644, startPoint y: 210, endPoint x: 632, endPoint y: 202, distance: 14.5
click at [644, 210] on div "Janela de atendimento Grade de atendimento Capacidade Transportadoras Veículos …" at bounding box center [594, 264] width 1188 height 528
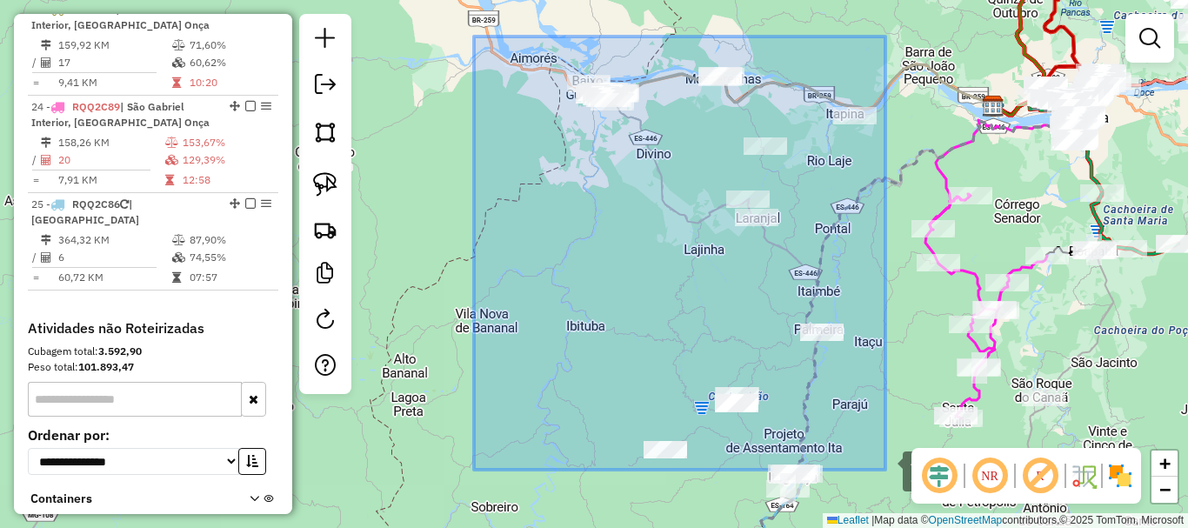
drag, startPoint x: 476, startPoint y: 37, endPoint x: 885, endPoint y: 470, distance: 596.2
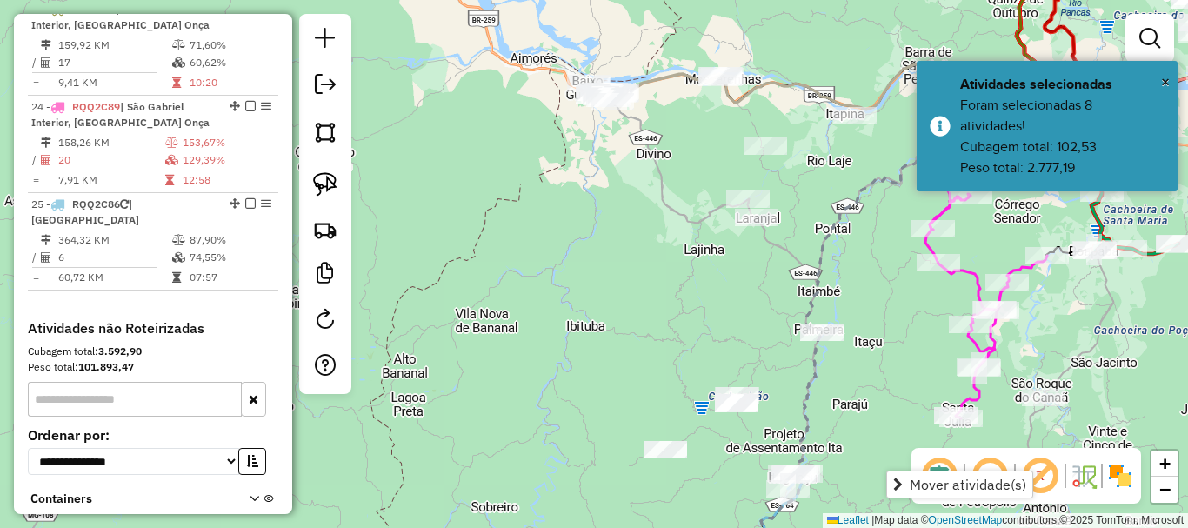
click at [713, 304] on div "Janela de atendimento Grade de atendimento Capacidade Transportadoras Veículos …" at bounding box center [594, 264] width 1188 height 528
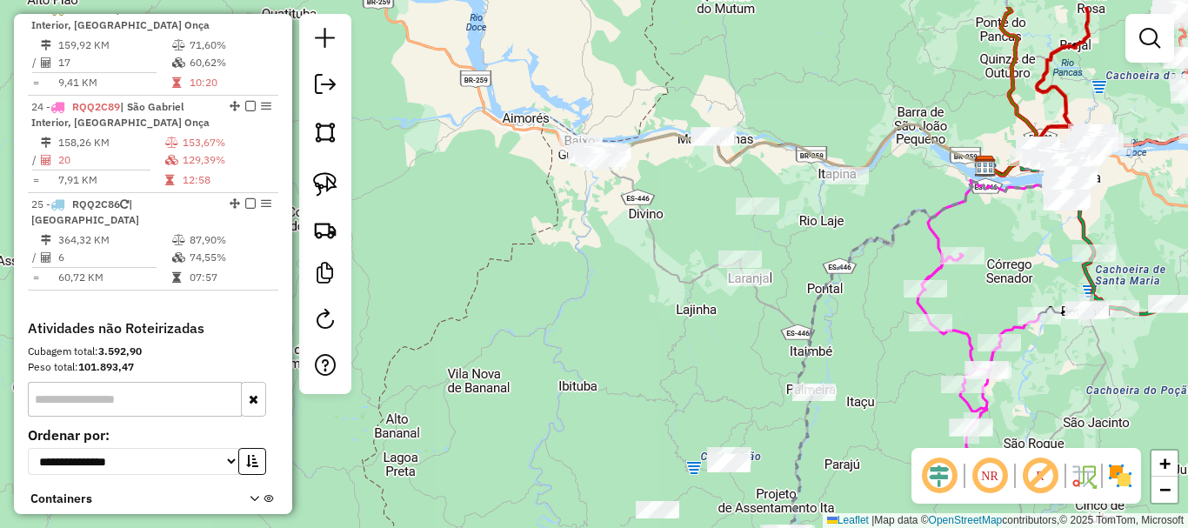
drag, startPoint x: 810, startPoint y: 284, endPoint x: 707, endPoint y: 395, distance: 151.4
click at [707, 395] on div "Janela de atendimento Grade de atendimento Capacidade Transportadoras Veículos …" at bounding box center [594, 264] width 1188 height 528
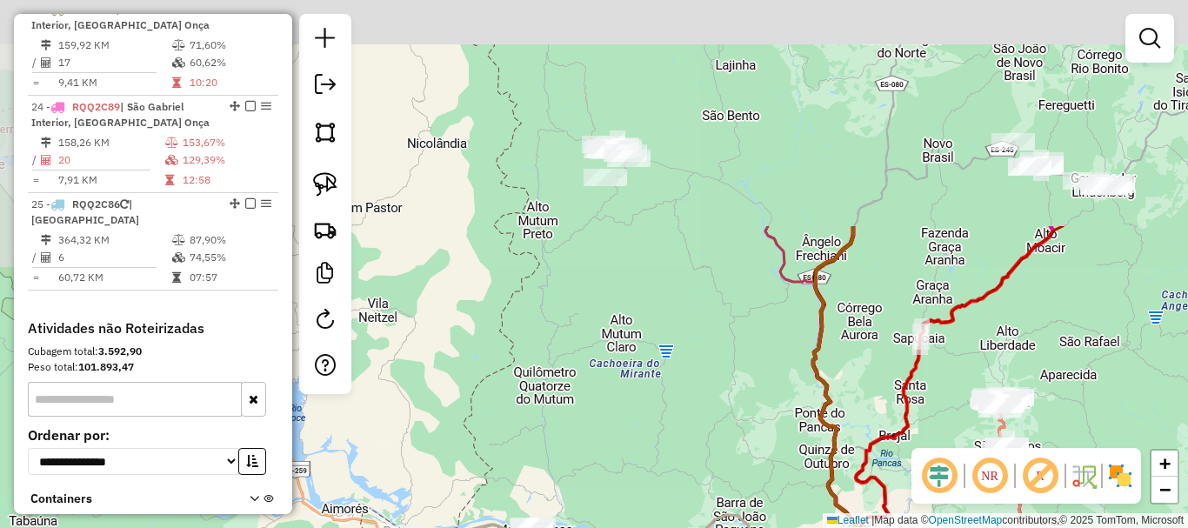
drag, startPoint x: 685, startPoint y: 145, endPoint x: 631, endPoint y: 422, distance: 281.8
click at [594, 438] on div "Janela de atendimento Grade de atendimento Capacidade Transportadoras Veículos …" at bounding box center [594, 264] width 1188 height 528
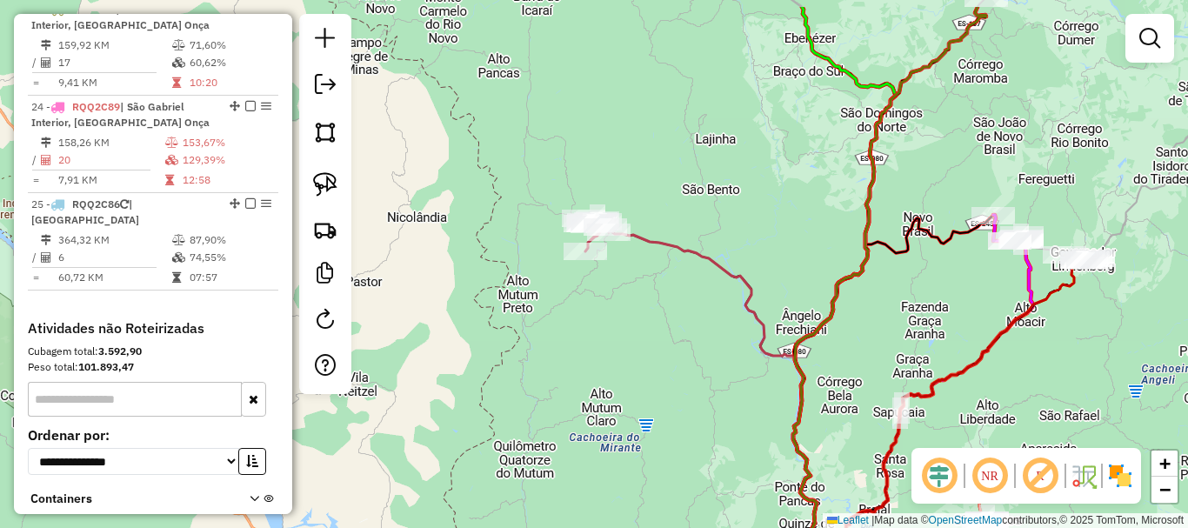
drag, startPoint x: 699, startPoint y: 346, endPoint x: 630, endPoint y: 442, distance: 118.3
click at [634, 527] on html "Aguarde... Pop-up bloqueado! Seu navegador bloqueou automáticamente a abertura …" at bounding box center [594, 264] width 1188 height 528
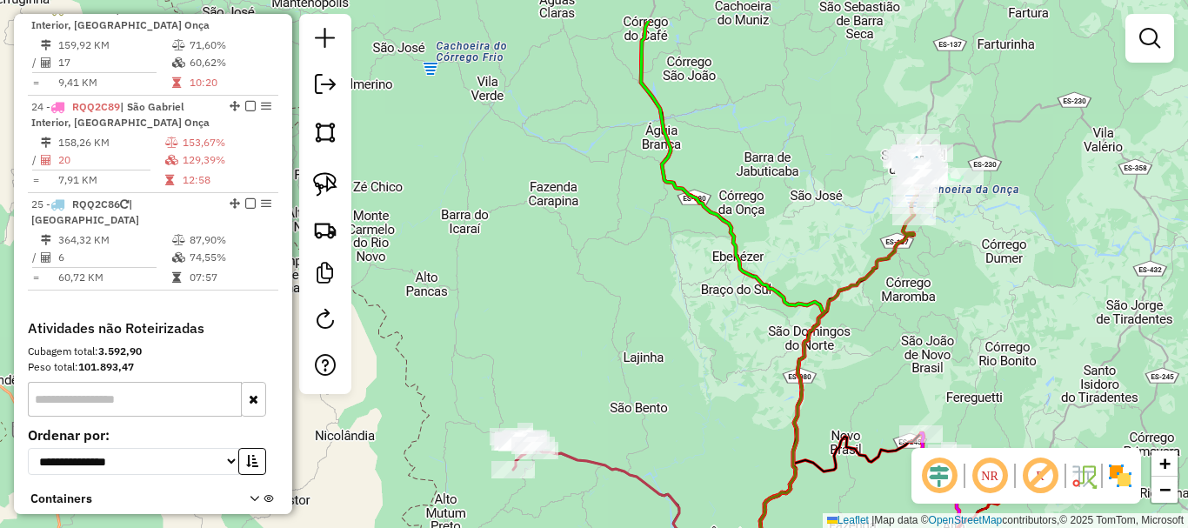
drag, startPoint x: 646, startPoint y: 324, endPoint x: 582, endPoint y: 406, distance: 104.7
click at [582, 406] on div "Janela de atendimento Grade de atendimento Capacidade Transportadoras Veículos …" at bounding box center [594, 264] width 1188 height 528
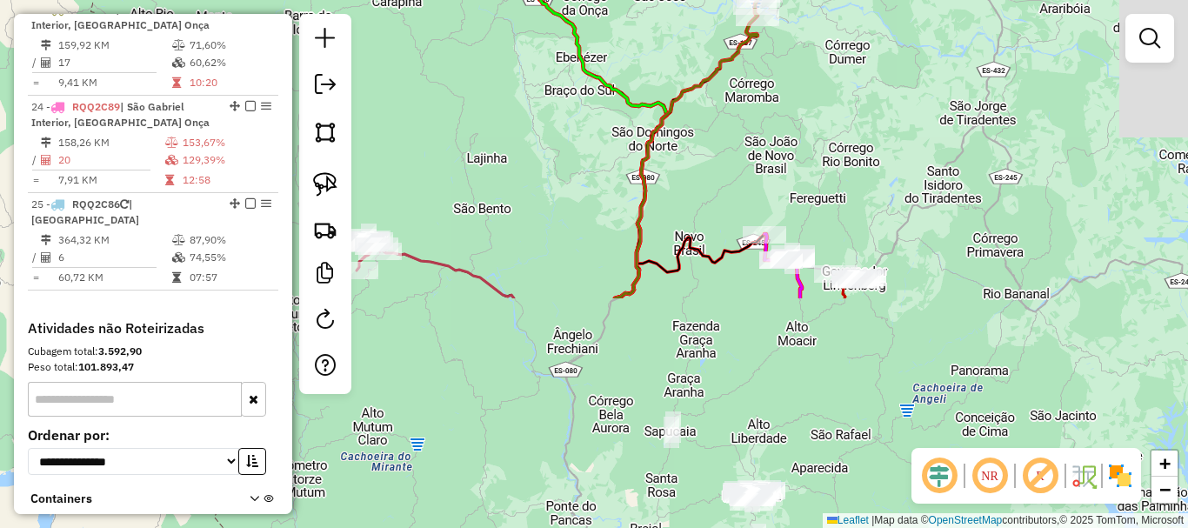
drag, startPoint x: 698, startPoint y: 391, endPoint x: 571, endPoint y: 55, distance: 358.9
click at [569, 53] on div "Janela de atendimento Grade de atendimento Capacidade Transportadoras Veículos …" at bounding box center [594, 264] width 1188 height 528
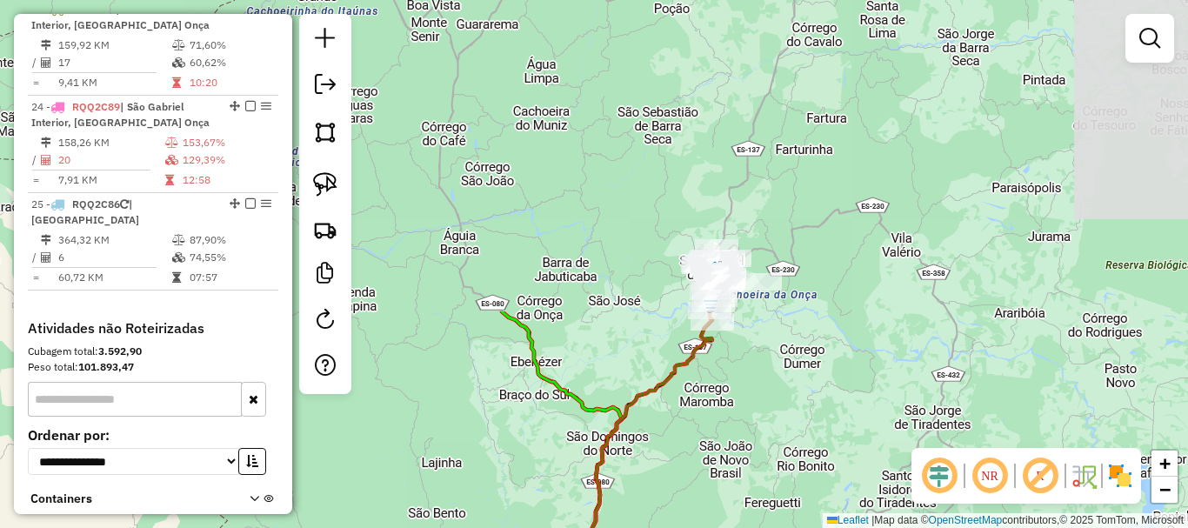
drag, startPoint x: 811, startPoint y: 90, endPoint x: 794, endPoint y: 454, distance: 364.8
click at [794, 454] on div "Janela de atendimento Grade de atendimento Capacidade Transportadoras Veículos …" at bounding box center [594, 264] width 1188 height 528
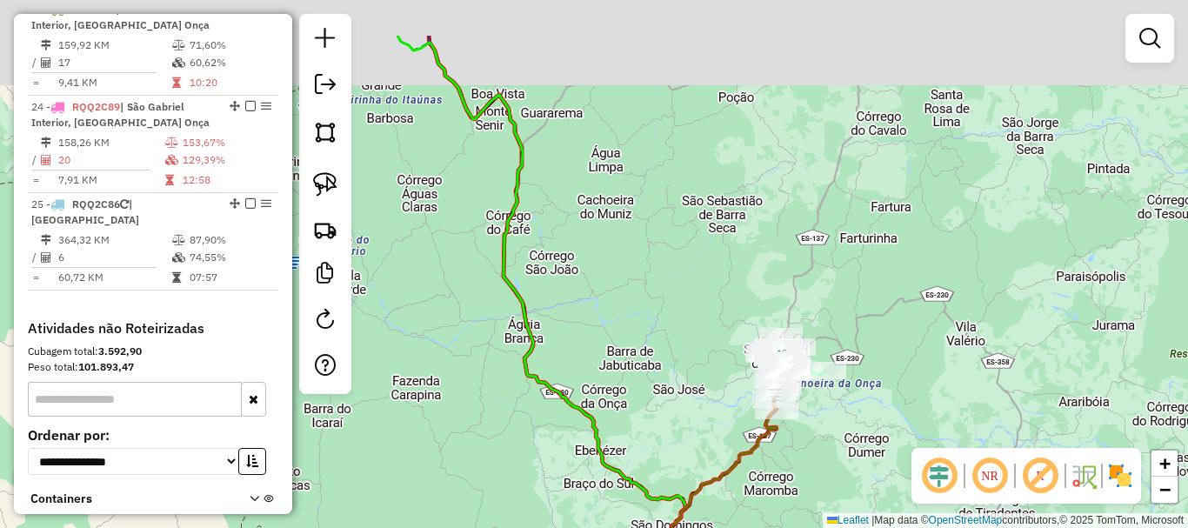
drag, startPoint x: 825, startPoint y: 297, endPoint x: 889, endPoint y: 386, distance: 109.6
click at [889, 386] on div "Janela de atendimento Grade de atendimento Capacidade Transportadoras Veículos …" at bounding box center [594, 264] width 1188 height 528
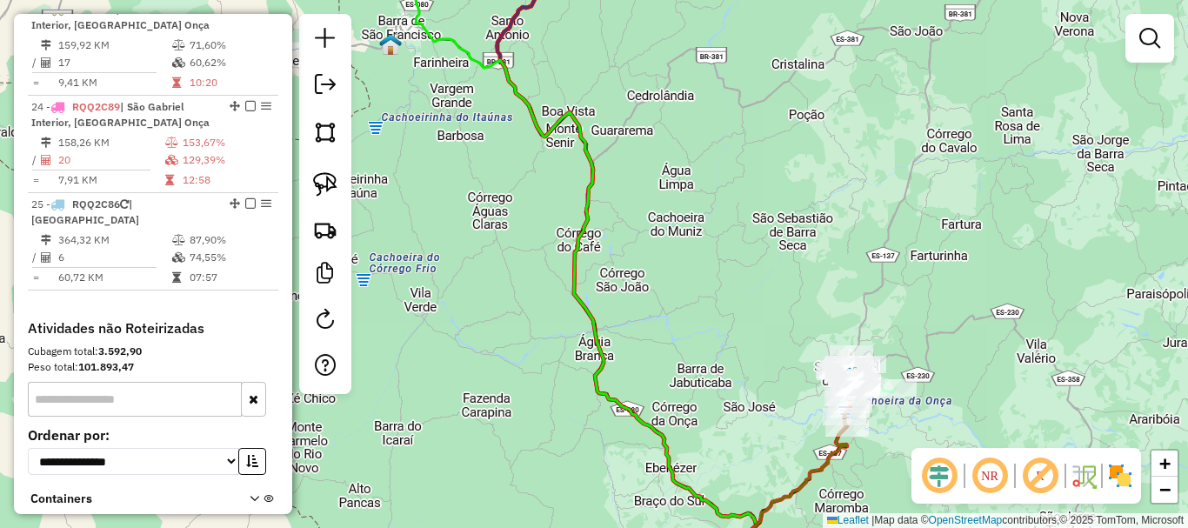
drag, startPoint x: 634, startPoint y: 82, endPoint x: 704, endPoint y: 93, distance: 71.4
click at [704, 93] on div "Janela de atendimento Grade de atendimento Capacidade Transportadoras Veículos …" at bounding box center [594, 264] width 1188 height 528
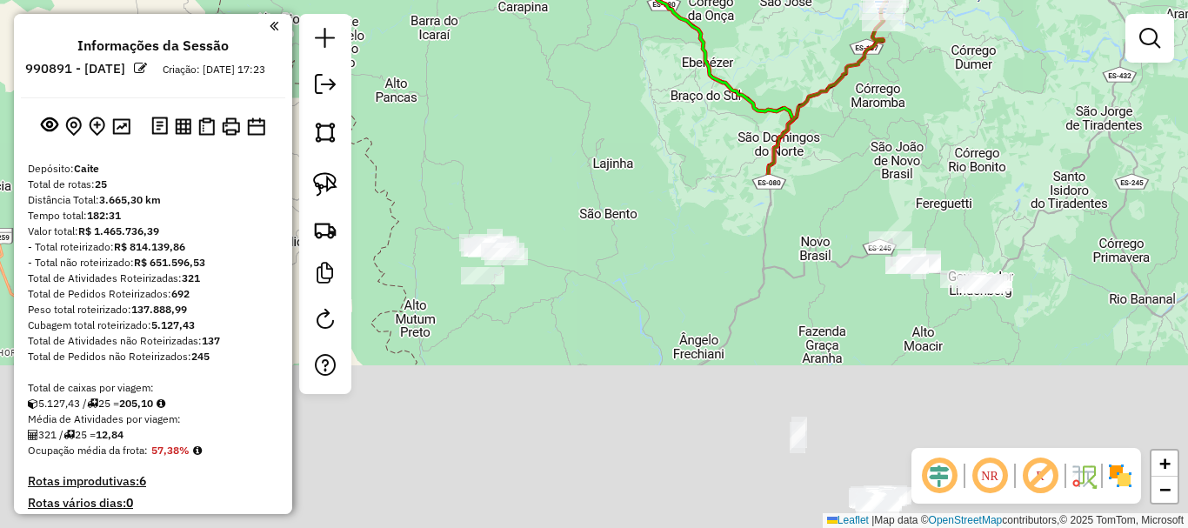
click at [689, 0] on html "Aguarde... Pop-up bloqueado! Seu navegador bloqueou automáticamente a abertura …" at bounding box center [594, 264] width 1188 height 528
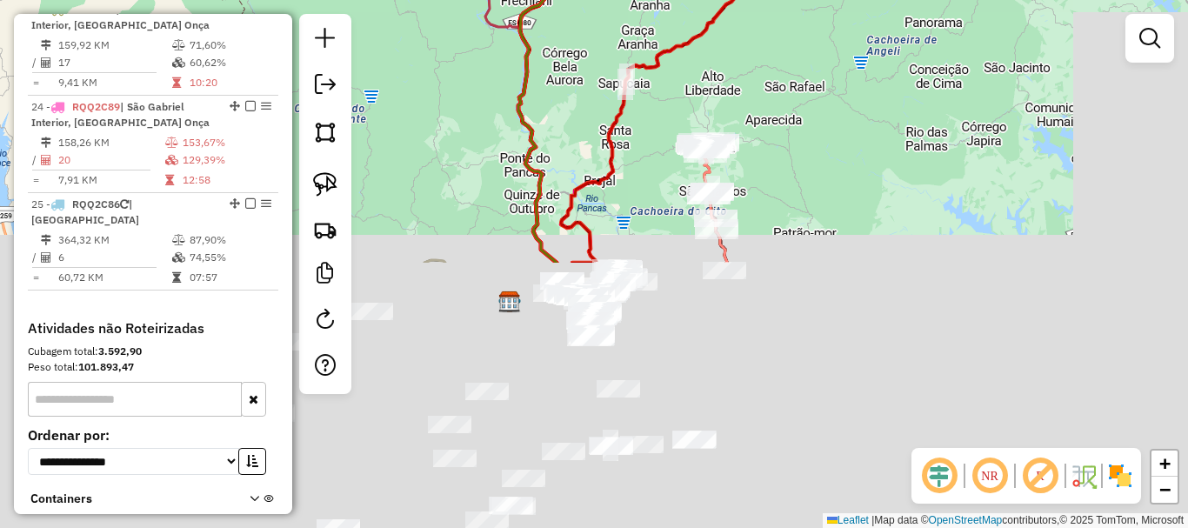
drag, startPoint x: 866, startPoint y: 362, endPoint x: 658, endPoint y: -21, distance: 435.5
click at [658, 0] on html "Aguarde... Pop-up bloqueado! Seu navegador bloqueou automáticamente a abertura …" at bounding box center [594, 264] width 1188 height 528
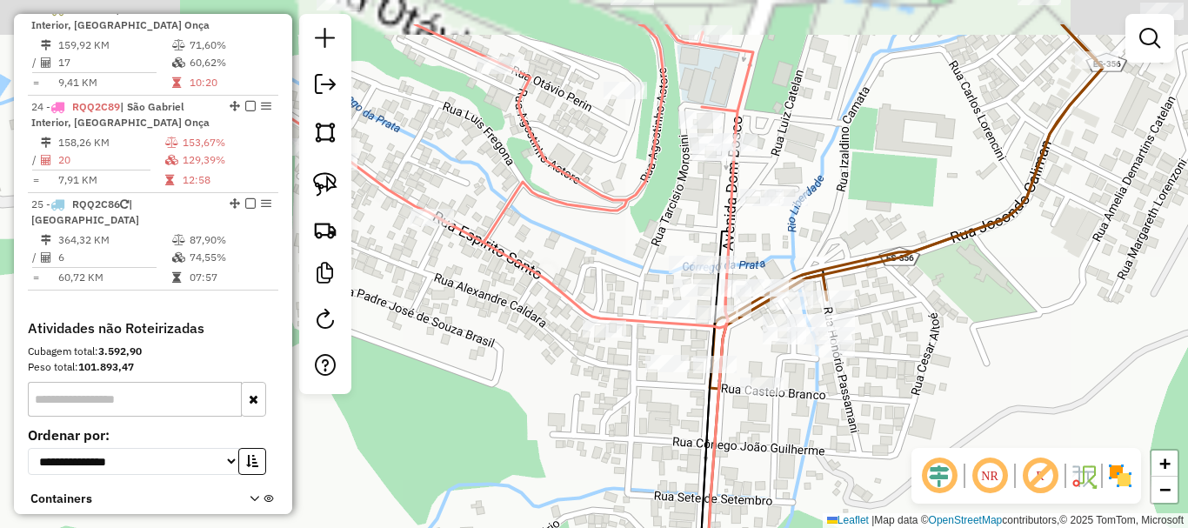
drag, startPoint x: 718, startPoint y: 151, endPoint x: 821, endPoint y: 204, distance: 115.1
click at [821, 204] on div "Janela de atendimento Grade de atendimento Capacidade Transportadoras Veículos …" at bounding box center [594, 264] width 1188 height 528
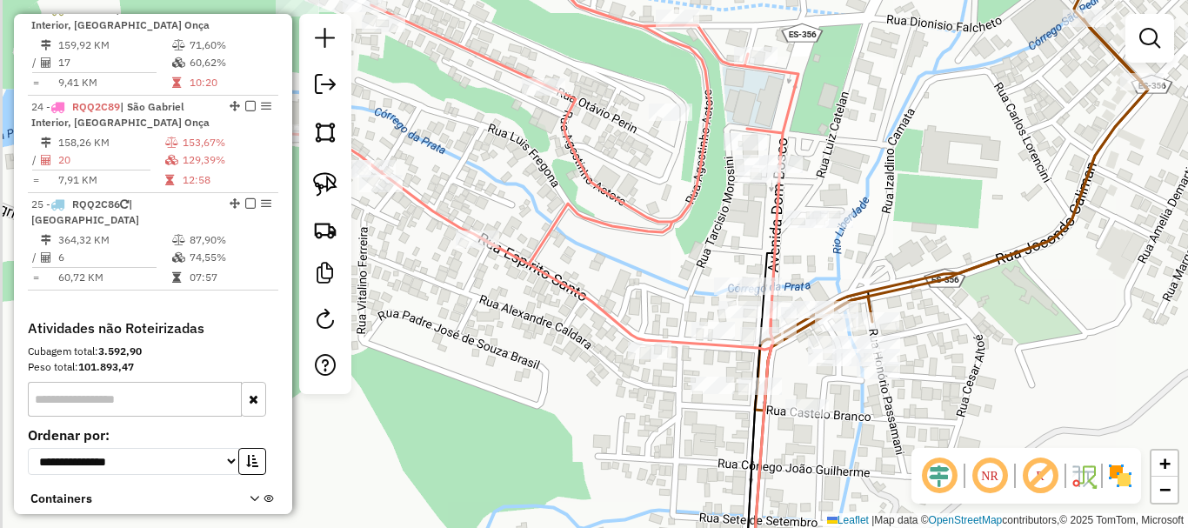
drag, startPoint x: 870, startPoint y: 250, endPoint x: 1007, endPoint y: 358, distance: 175.2
click at [1008, 357] on icon at bounding box center [951, 196] width 393 height 429
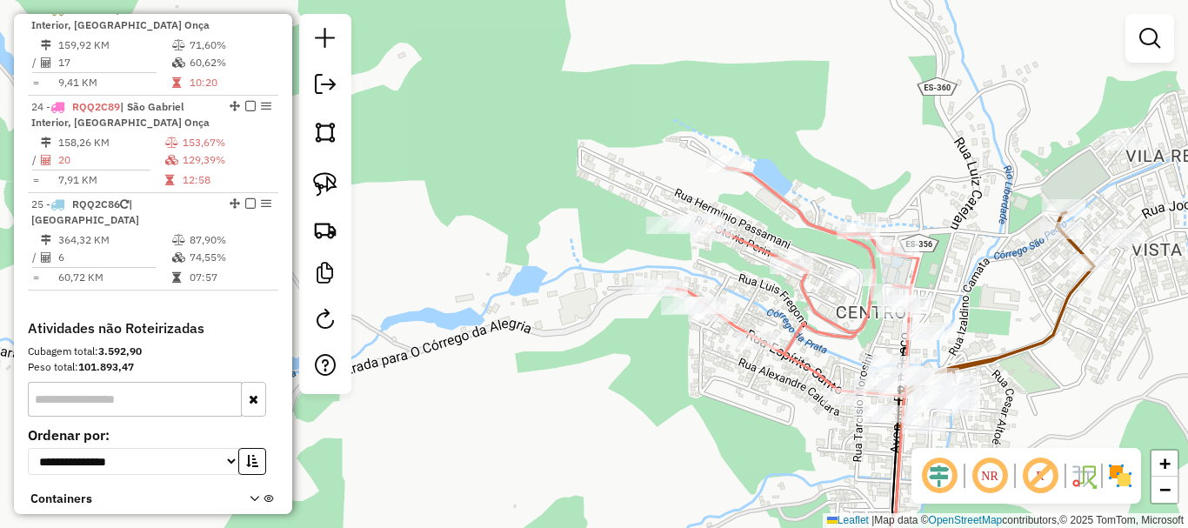
click at [639, 146] on div "Rota 18 - Placa SFW9I15 15752 - ESPACO VERDE BAR Janela de atendimento Grade de…" at bounding box center [594, 264] width 1188 height 528
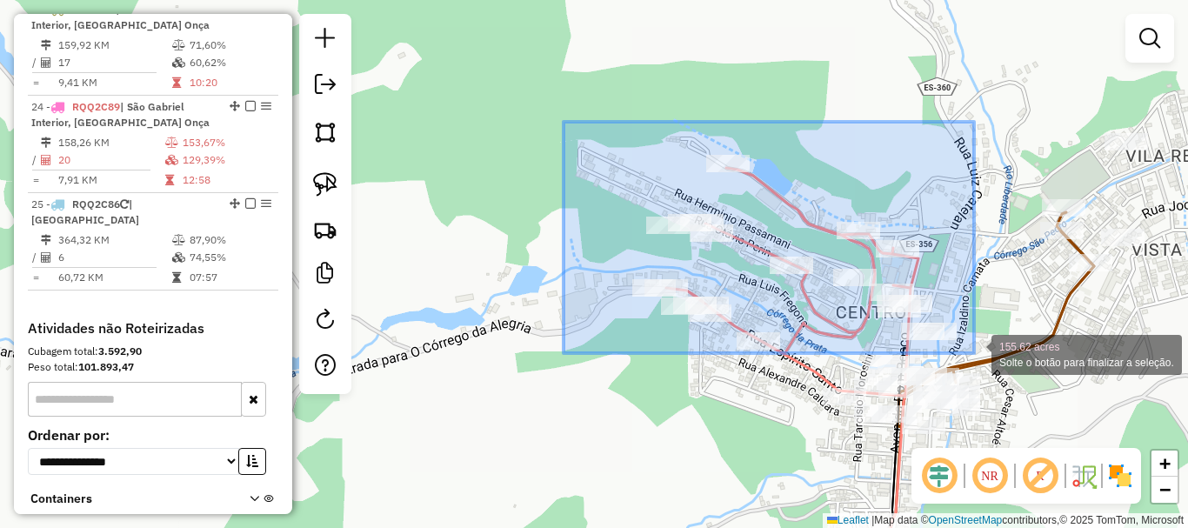
drag, startPoint x: 564, startPoint y: 122, endPoint x: 974, endPoint y: 353, distance: 471.2
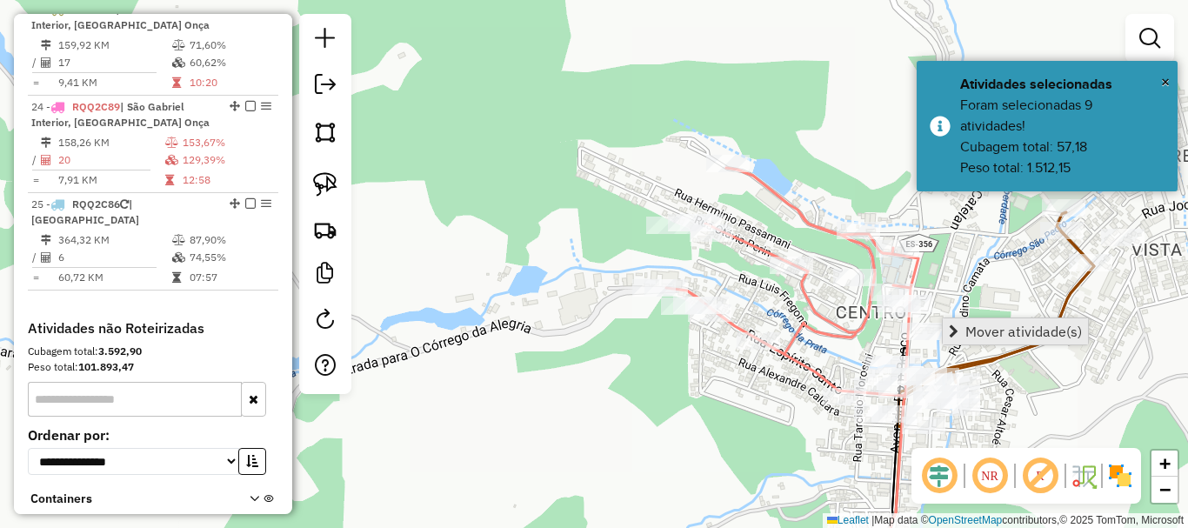
click at [1008, 331] on span "Mover atividade(s)" at bounding box center [1023, 331] width 117 height 14
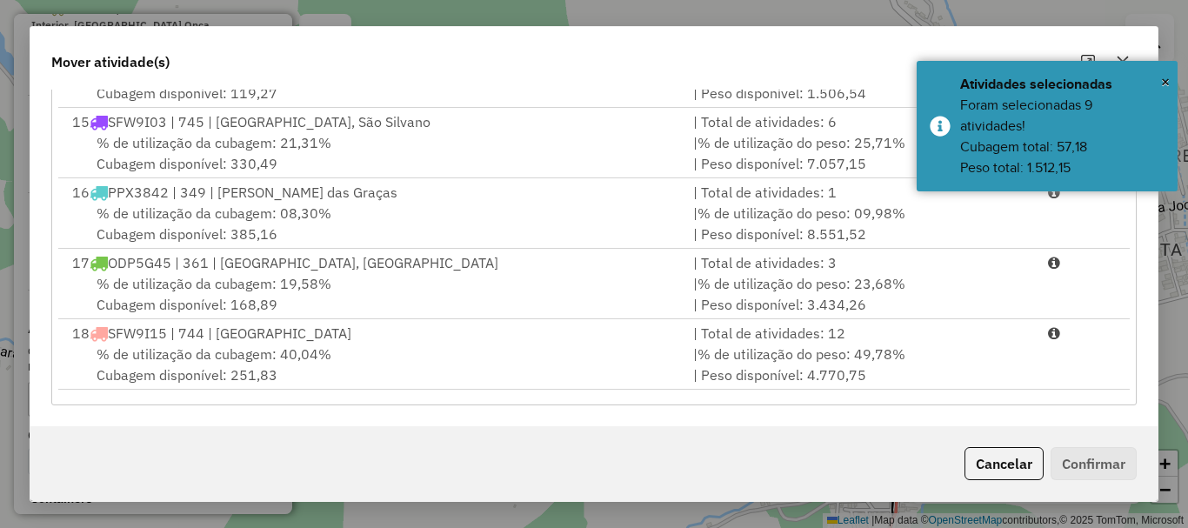
scroll to position [957, 0]
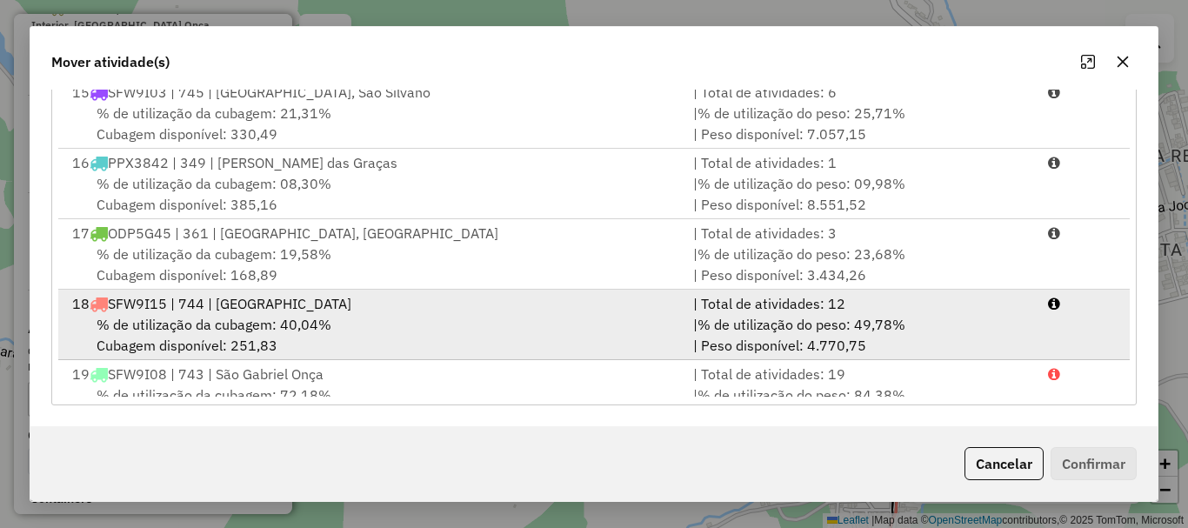
click at [260, 320] on span "% de utilização da cubagem: 40,04%" at bounding box center [214, 324] width 235 height 17
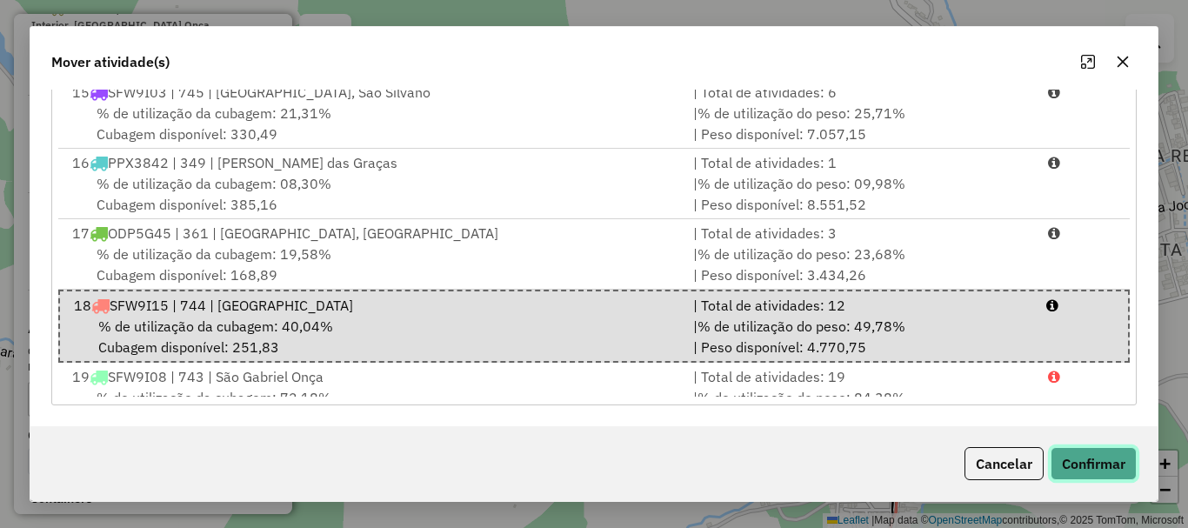
click at [1068, 458] on button "Confirmar" at bounding box center [1094, 463] width 86 height 33
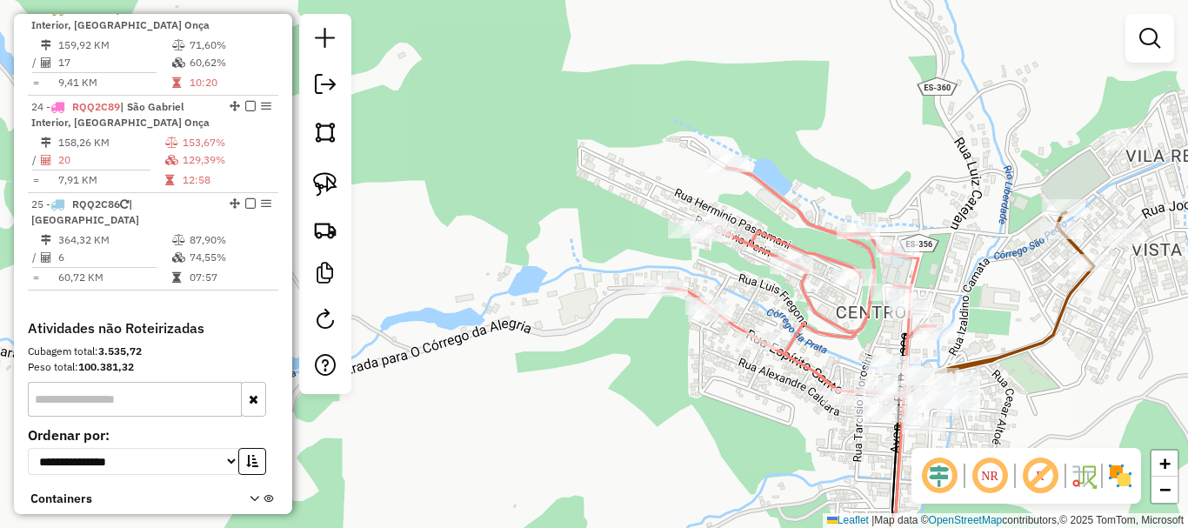
scroll to position [0, 0]
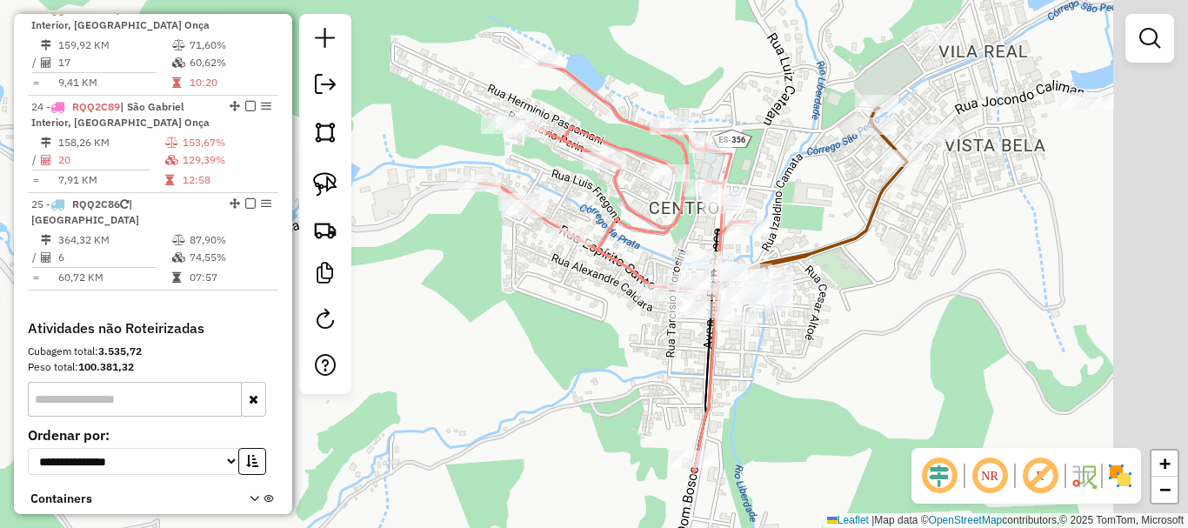
drag, startPoint x: 817, startPoint y: 366, endPoint x: 645, endPoint y: 271, distance: 195.8
click at [645, 271] on icon at bounding box center [614, 177] width 270 height 228
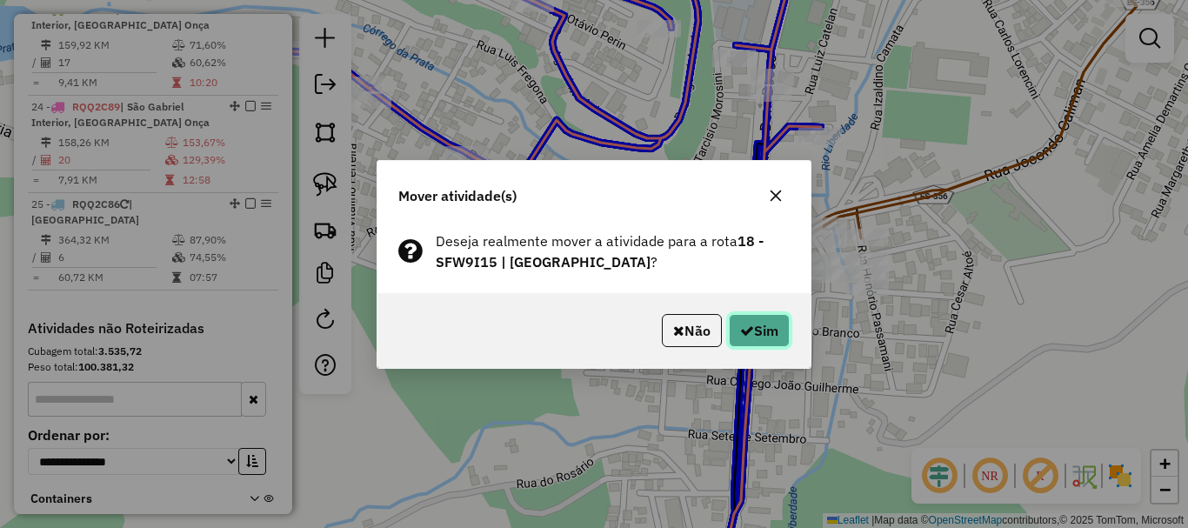
click at [746, 319] on button "Sim" at bounding box center [759, 330] width 61 height 33
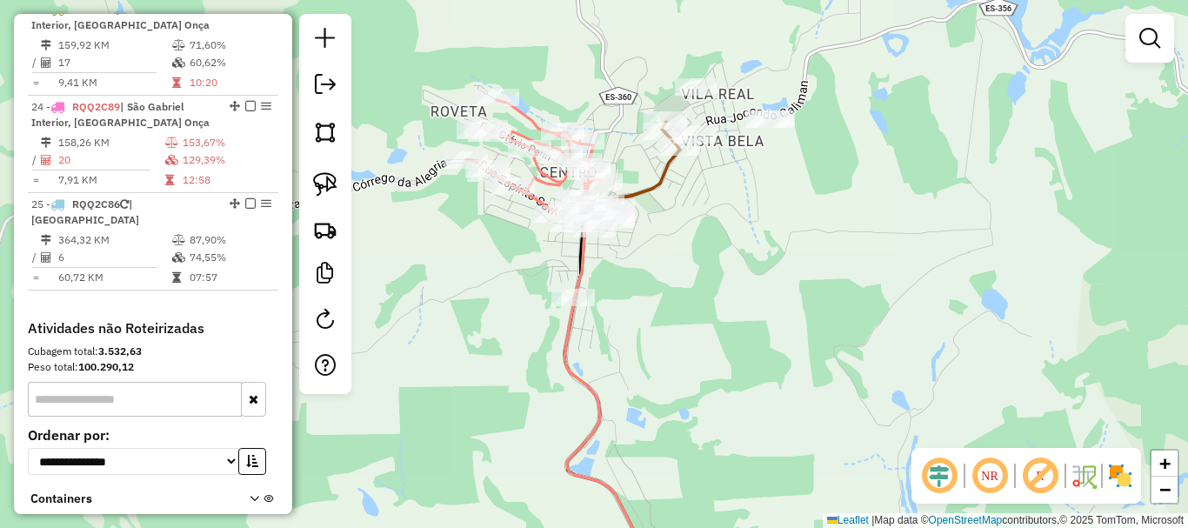
click at [491, 34] on div "Janela de atendimento Grade de atendimento Capacidade Transportadoras Veículos …" at bounding box center [594, 264] width 1188 height 528
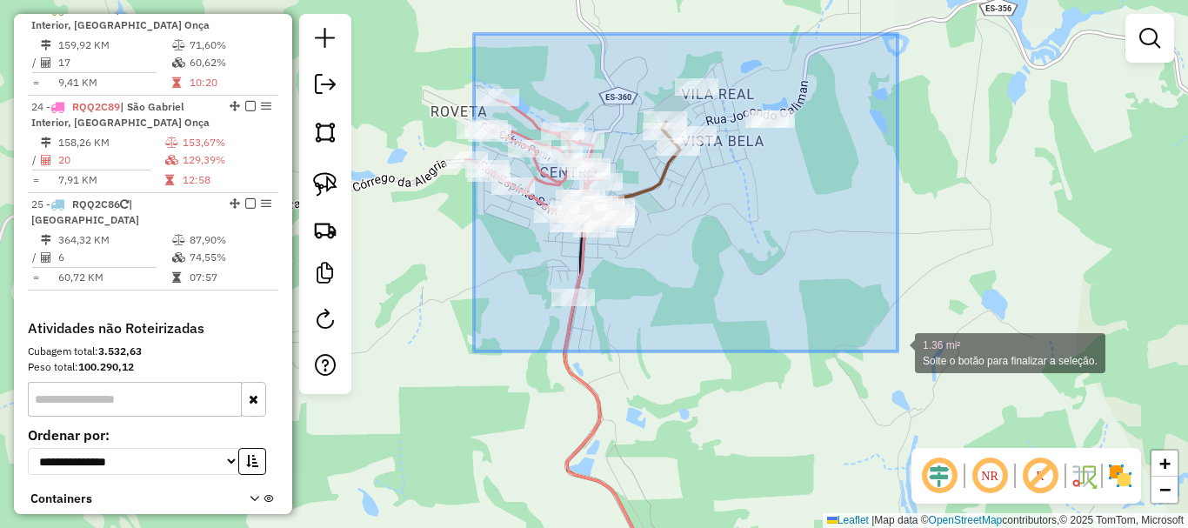
drag, startPoint x: 473, startPoint y: 35, endPoint x: 904, endPoint y: 356, distance: 537.0
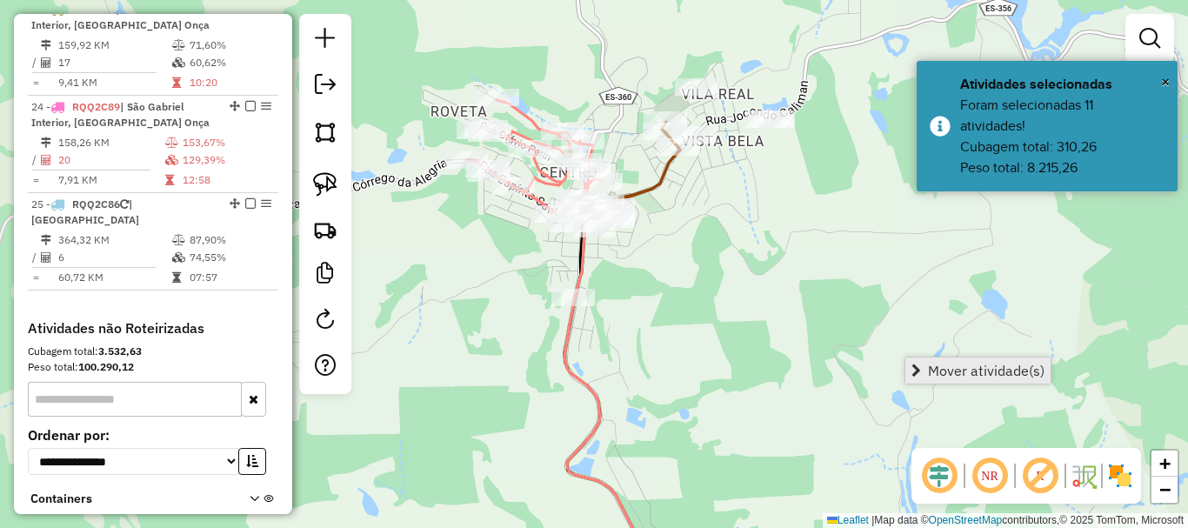
click at [946, 367] on span "Mover atividade(s)" at bounding box center [986, 371] width 117 height 14
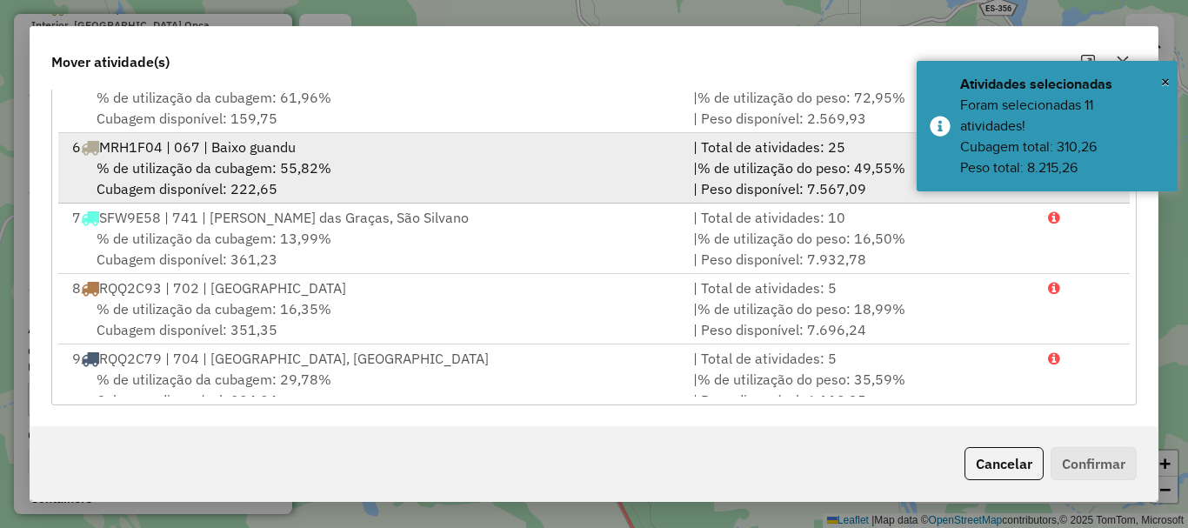
scroll to position [348, 0]
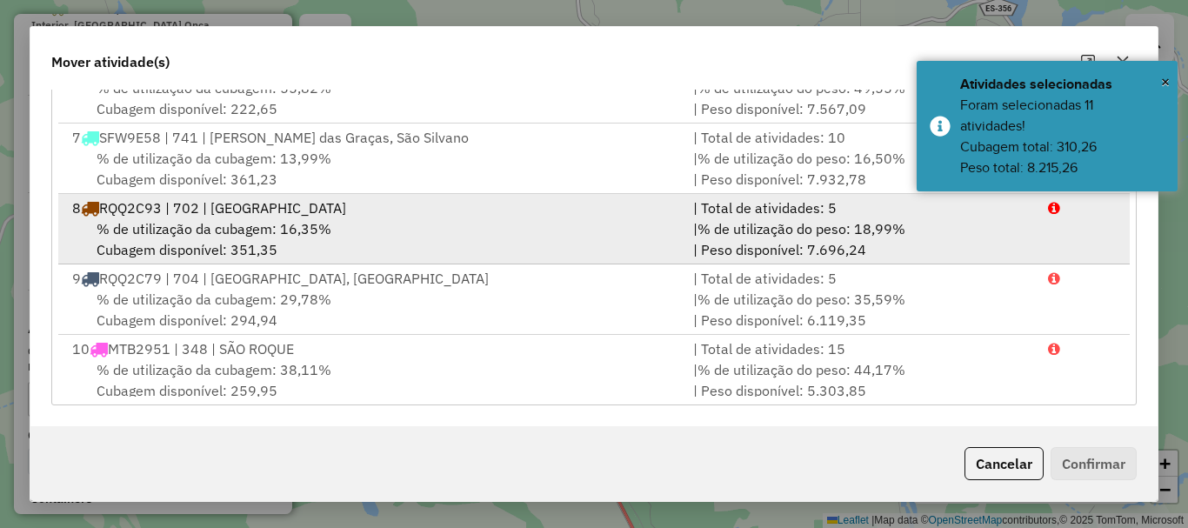
click at [155, 240] on div "% de utilização da cubagem: 16,35% Cubagem disponível: 351,35" at bounding box center [372, 239] width 621 height 42
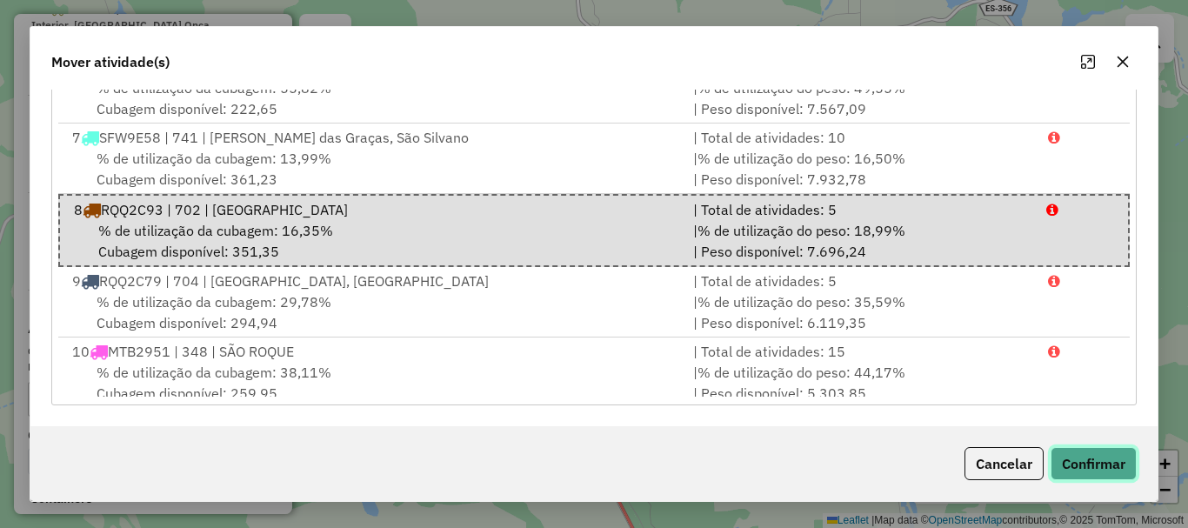
click at [1121, 462] on button "Confirmar" at bounding box center [1094, 463] width 86 height 33
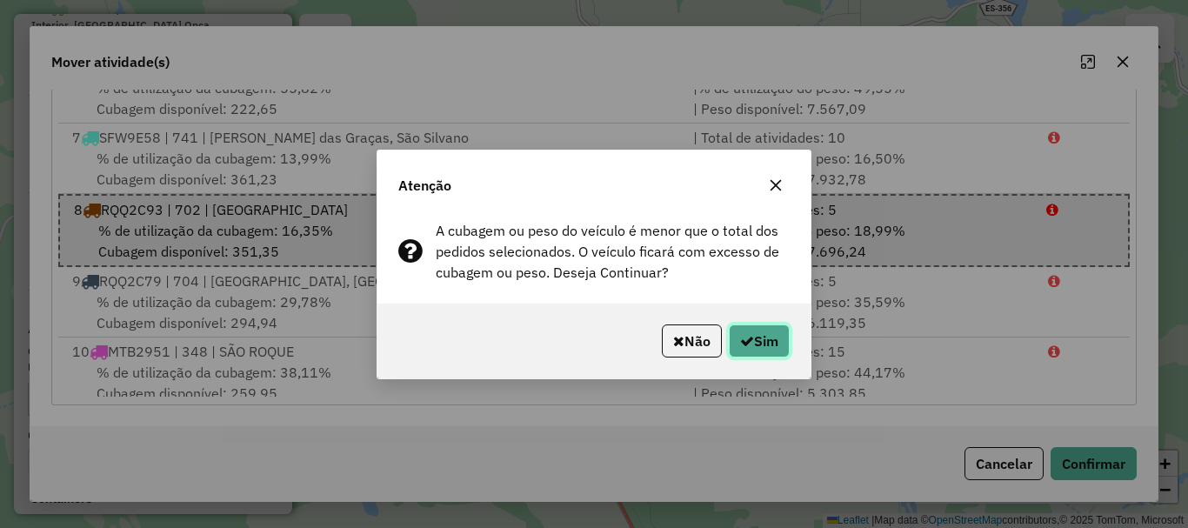
click at [772, 340] on button "Sim" at bounding box center [759, 340] width 61 height 33
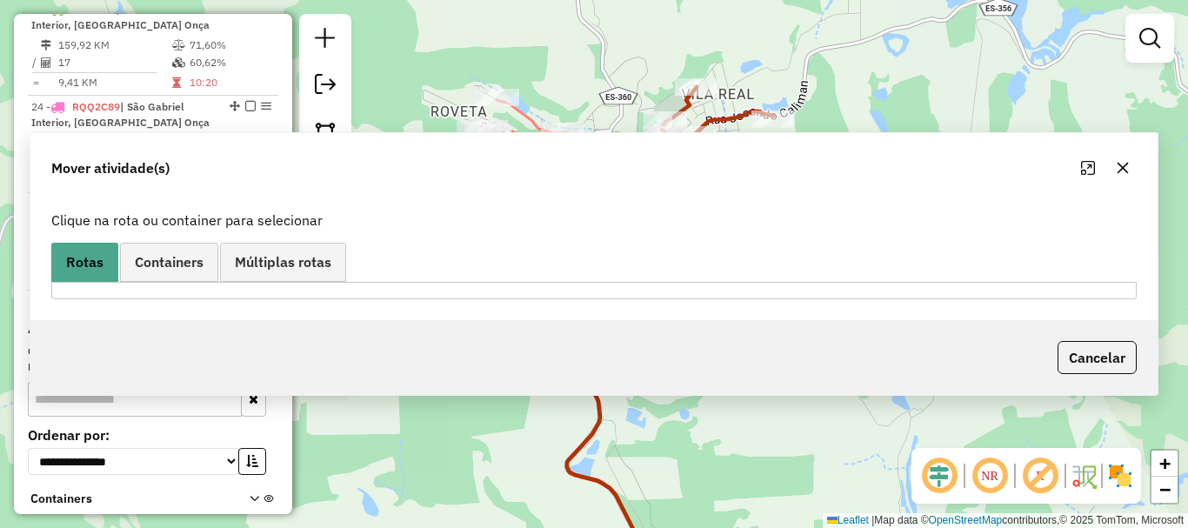
scroll to position [0, 0]
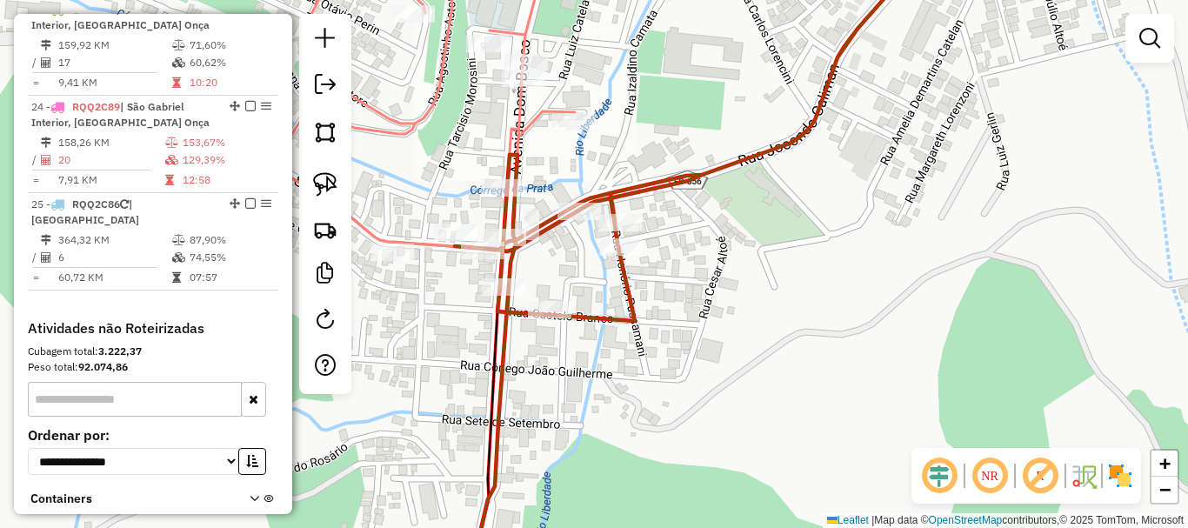
drag, startPoint x: 739, startPoint y: 313, endPoint x: 910, endPoint y: 357, distance: 176.1
click at [918, 355] on div "Janela de atendimento Grade de atendimento Capacidade Transportadoras Veículos …" at bounding box center [594, 264] width 1188 height 528
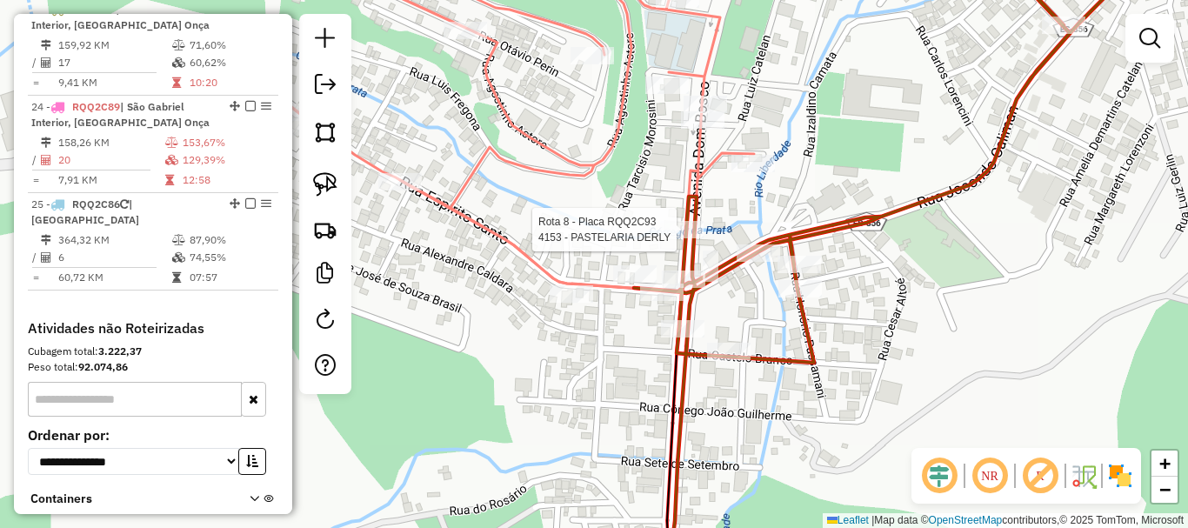
select select "*********"
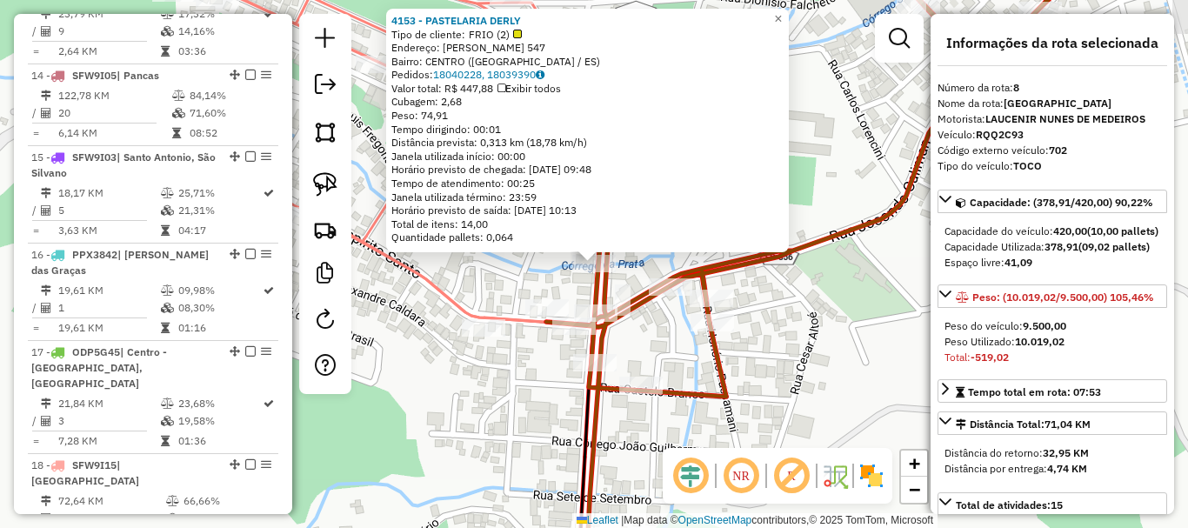
scroll to position [1330, 0]
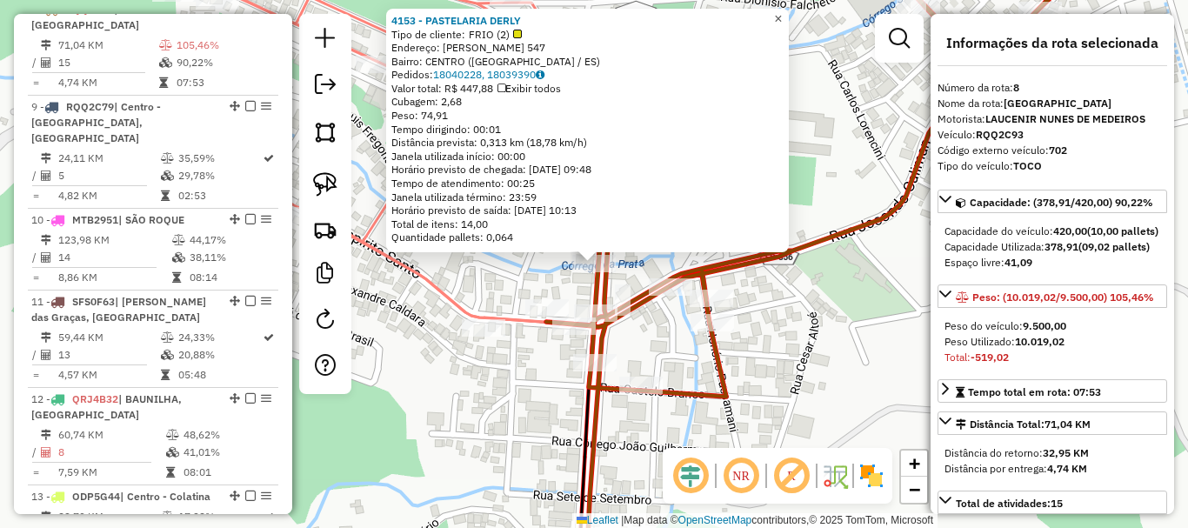
click at [782, 11] on span "×" at bounding box center [778, 18] width 8 height 15
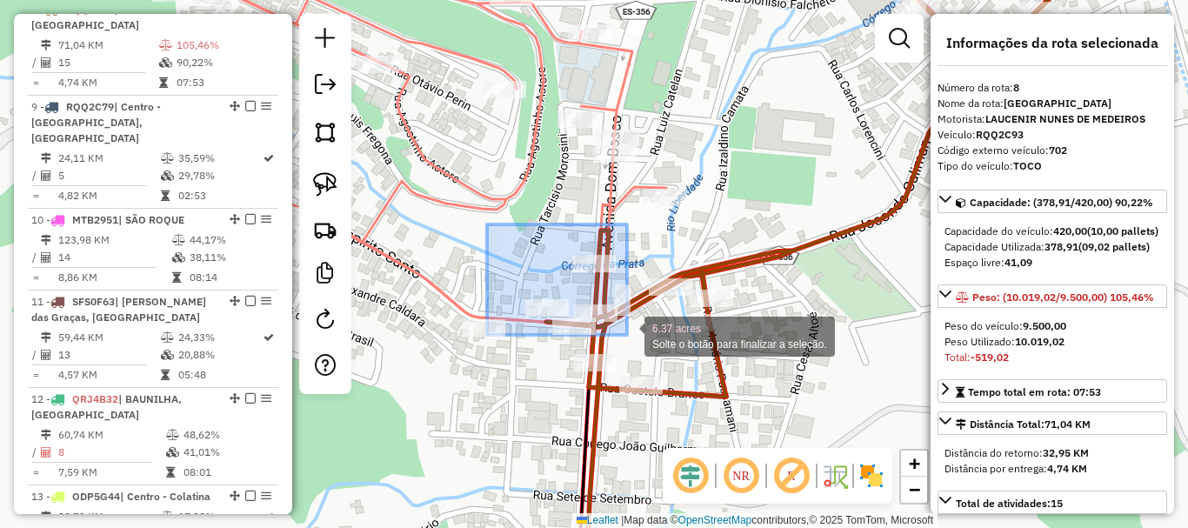
drag, startPoint x: 499, startPoint y: 242, endPoint x: 627, endPoint y: 335, distance: 158.1
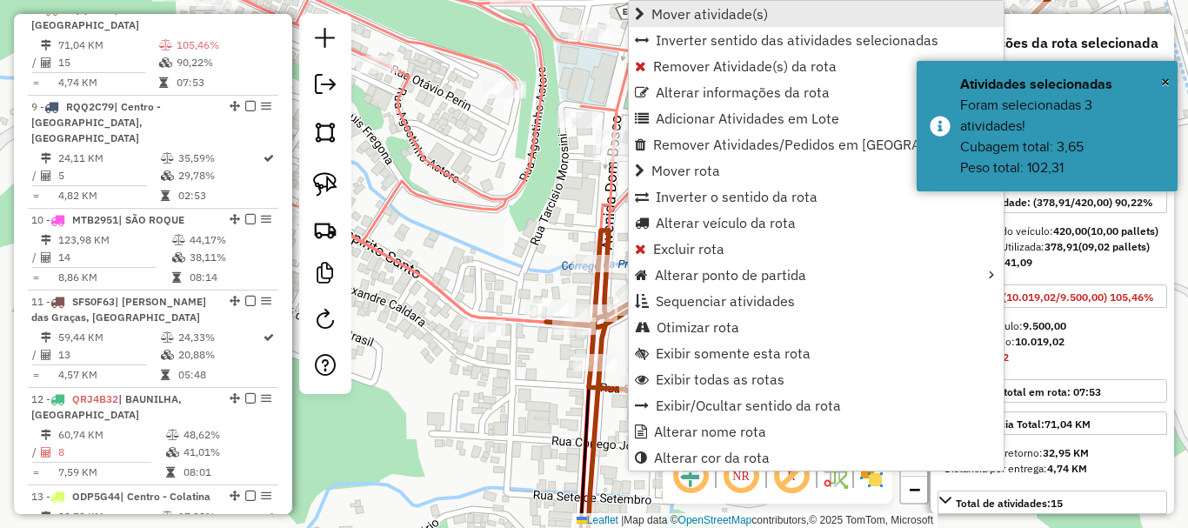
click at [710, 7] on span "Mover atividade(s)" at bounding box center [709, 14] width 117 height 14
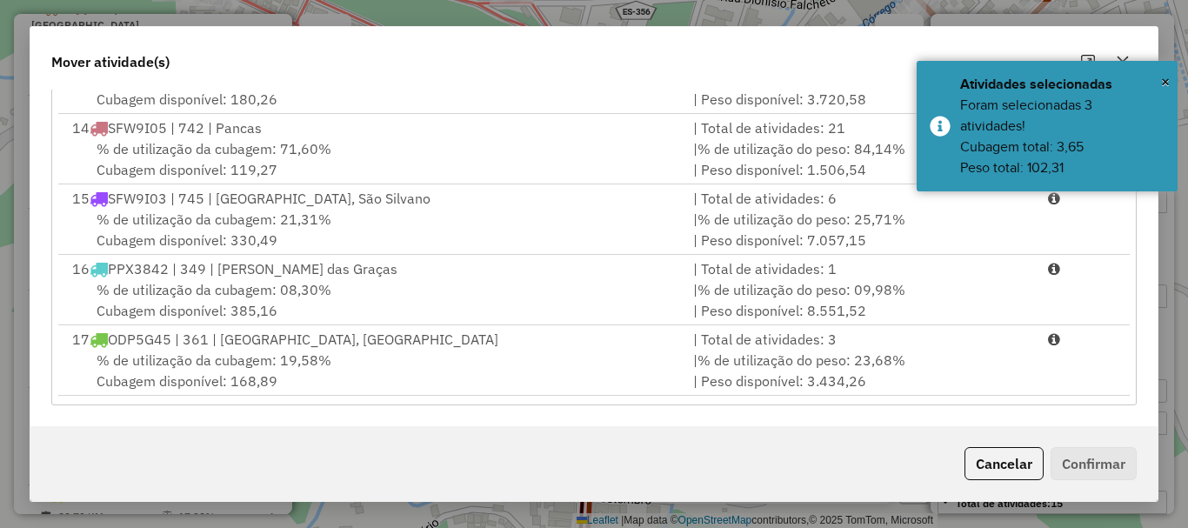
scroll to position [870, 0]
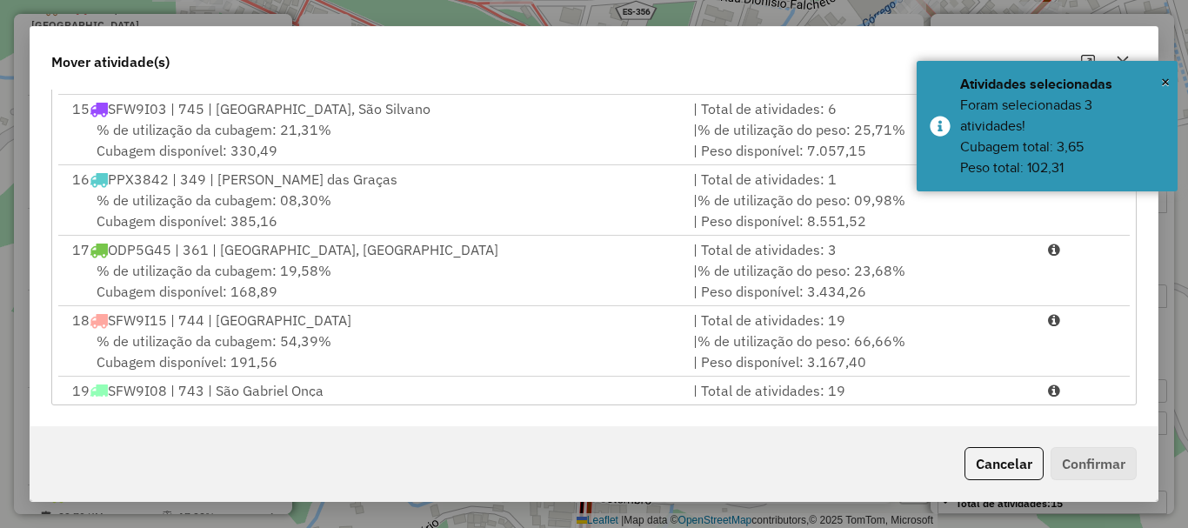
click at [157, 332] on span "% de utilização da cubagem: 54,39%" at bounding box center [214, 340] width 235 height 17
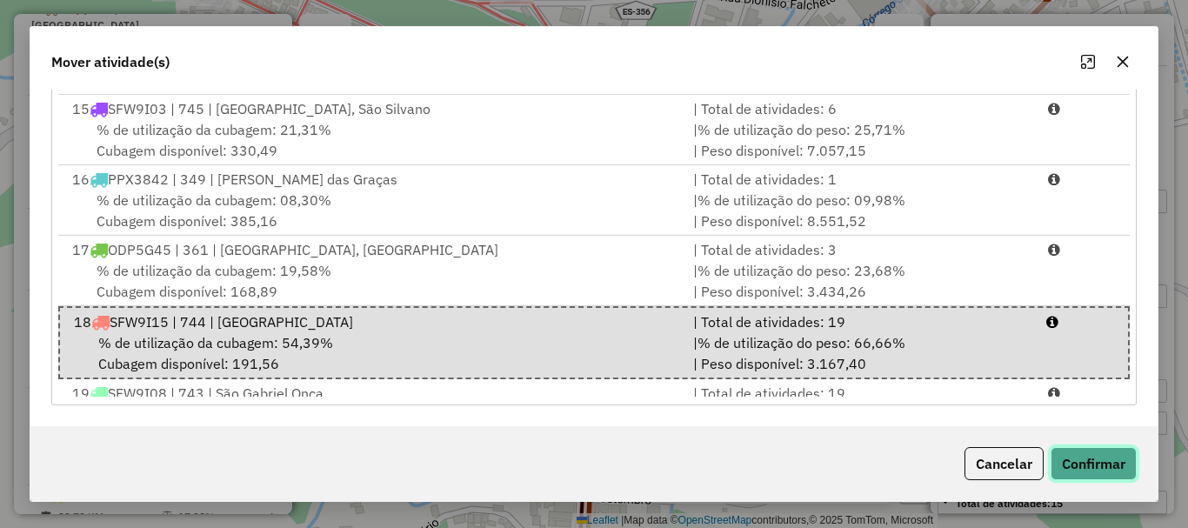
click at [1085, 467] on button "Confirmar" at bounding box center [1094, 463] width 86 height 33
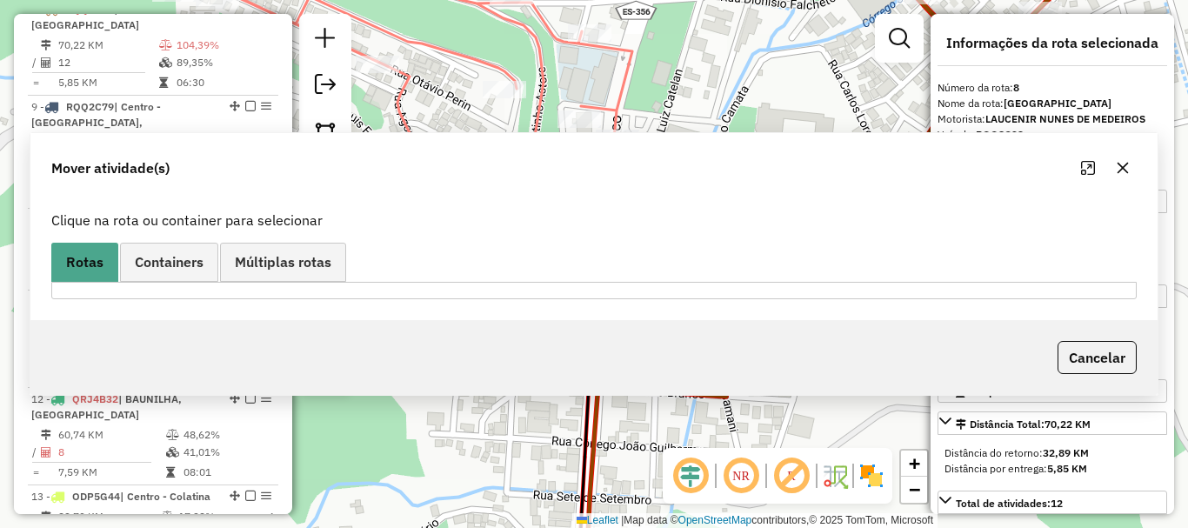
scroll to position [0, 0]
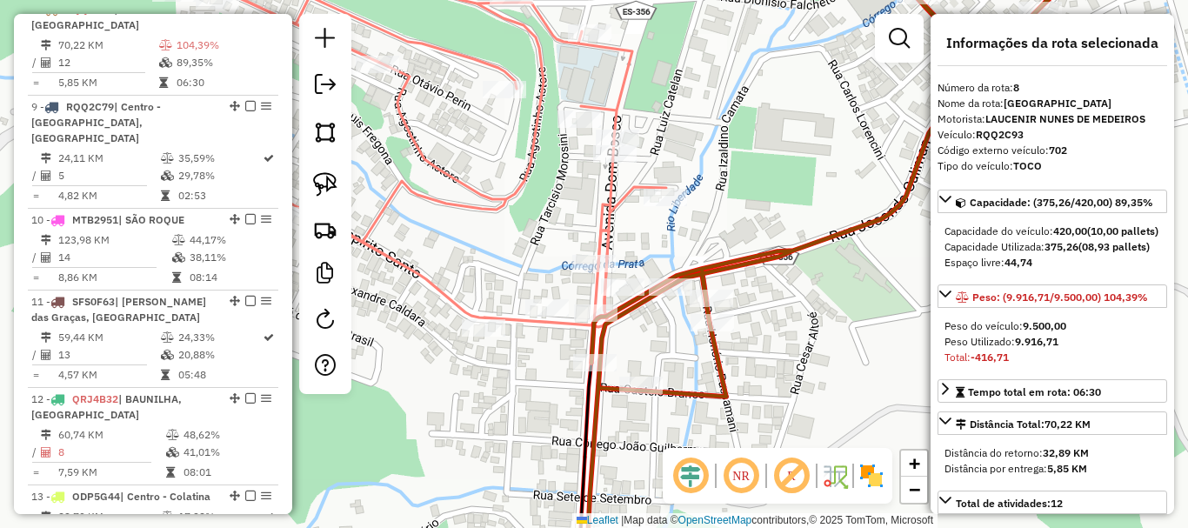
click at [593, 300] on icon at bounding box center [396, 137] width 540 height 380
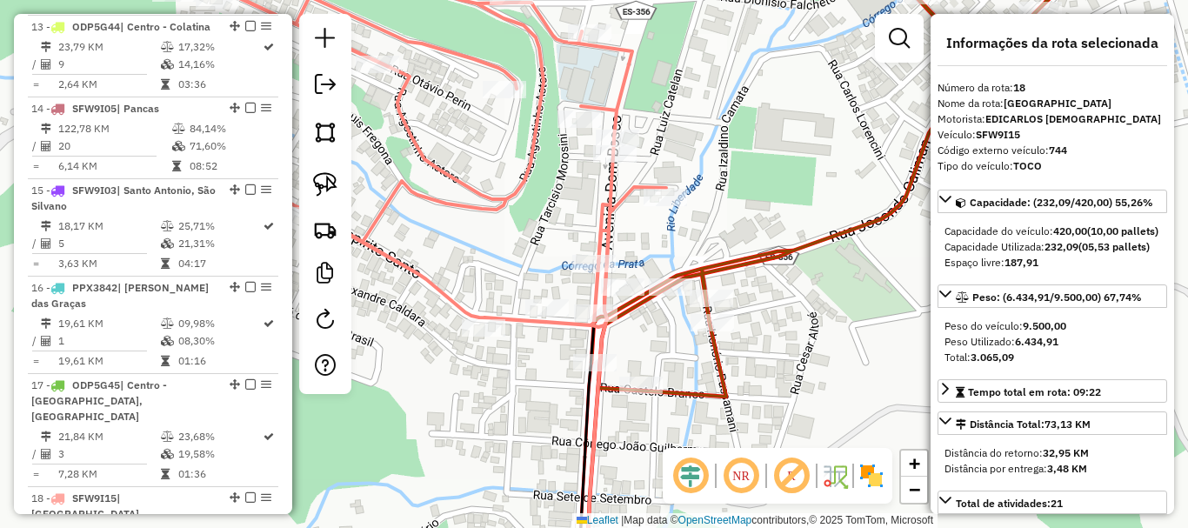
scroll to position [2273, 0]
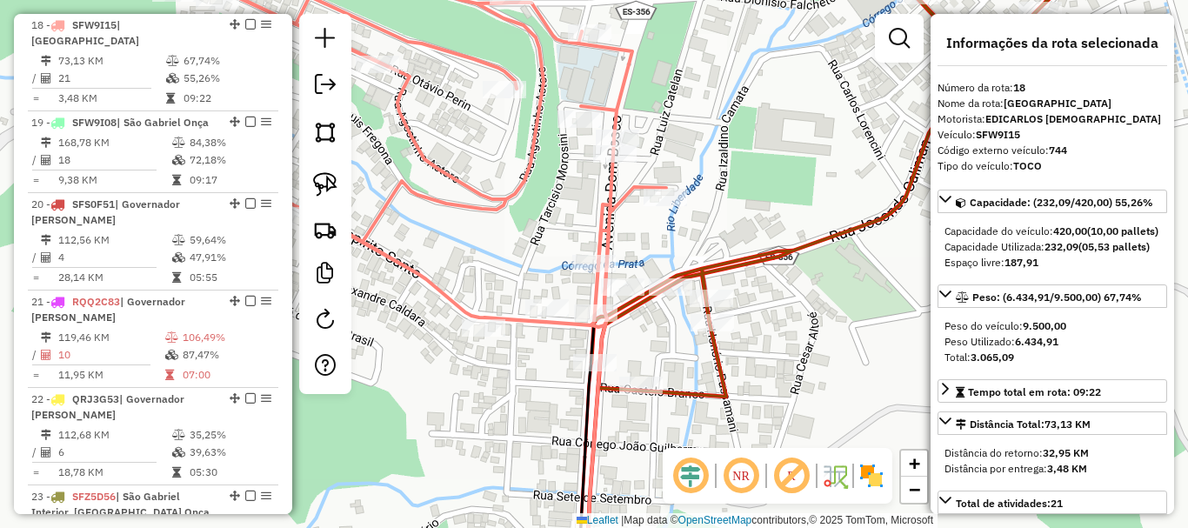
click at [704, 288] on icon at bounding box center [857, 263] width 558 height 633
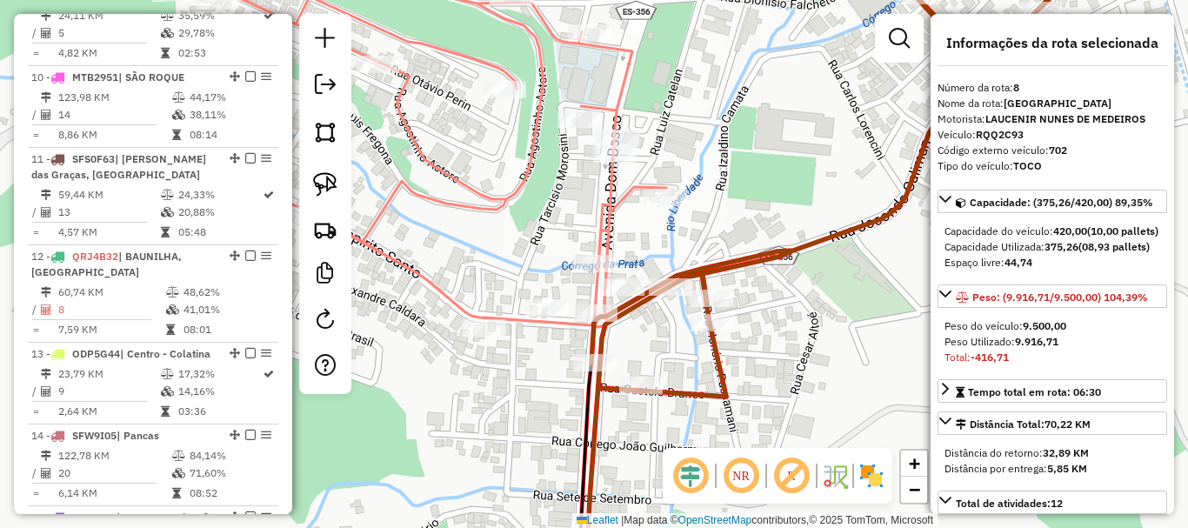
scroll to position [1330, 0]
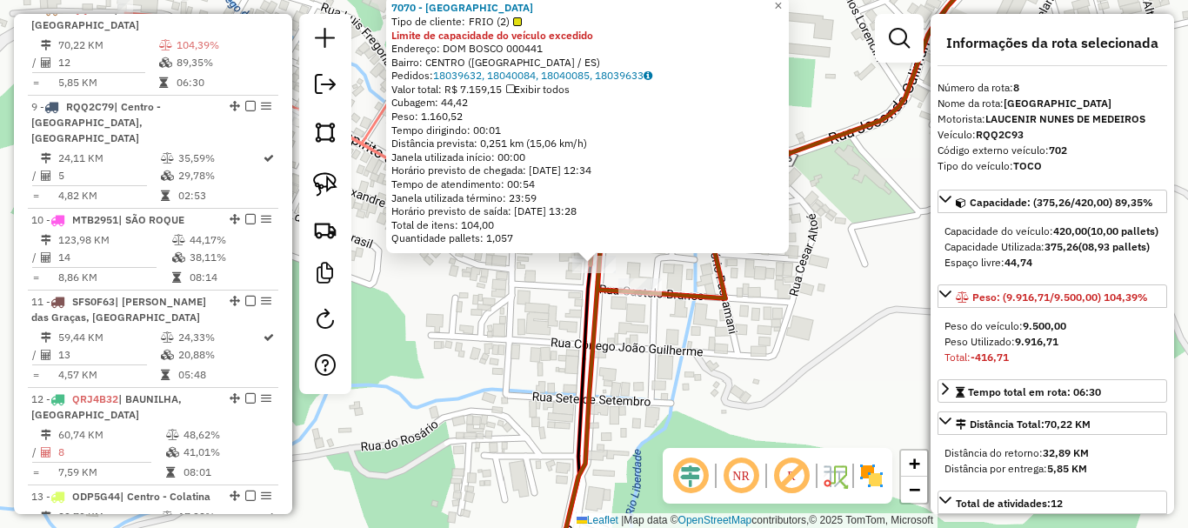
click at [512, 339] on div "7070 - BAR AVENIDA Tipo de cliente: FRIO (2) Limite de capacidade do veículo ex…" at bounding box center [594, 264] width 1188 height 528
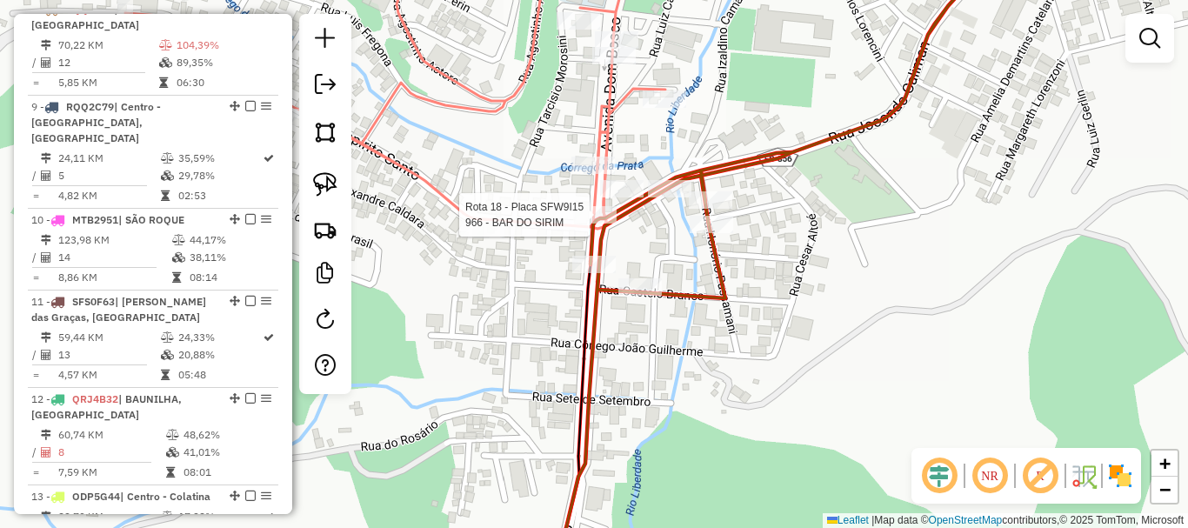
select select "*********"
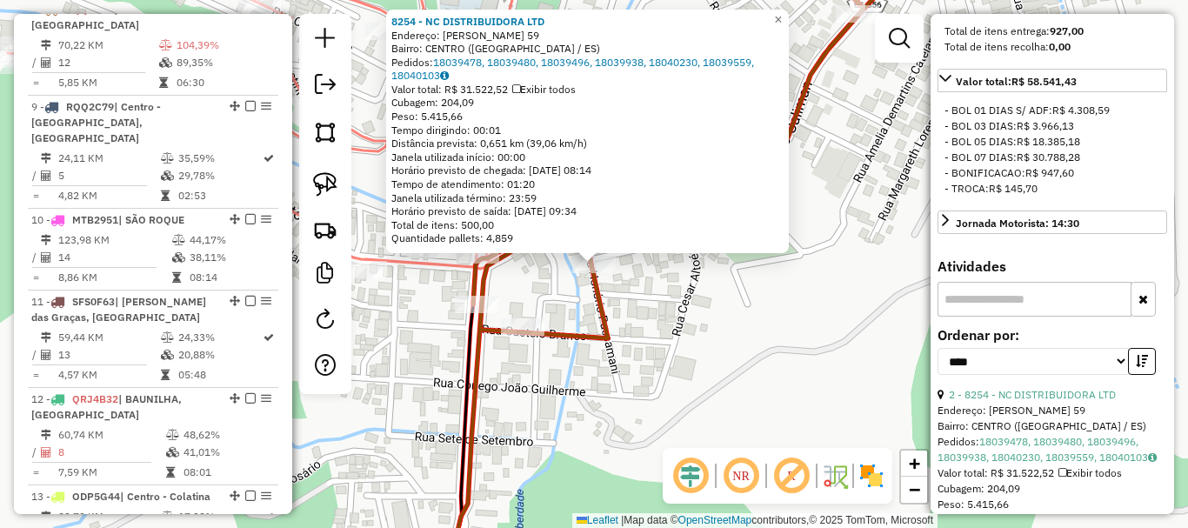
scroll to position [609, 0]
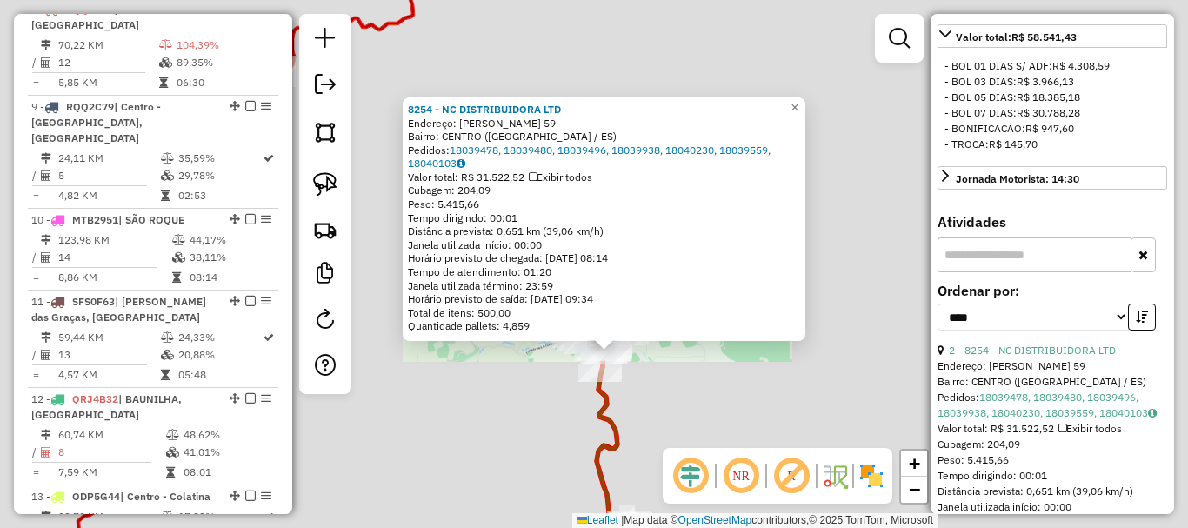
click at [626, 374] on div "8254 - NC DISTRIBUIDORA LTD Endereço: JOSE BRANDAO 59 Bairro: CENTRO (MARILANDI…" at bounding box center [594, 264] width 1188 height 528
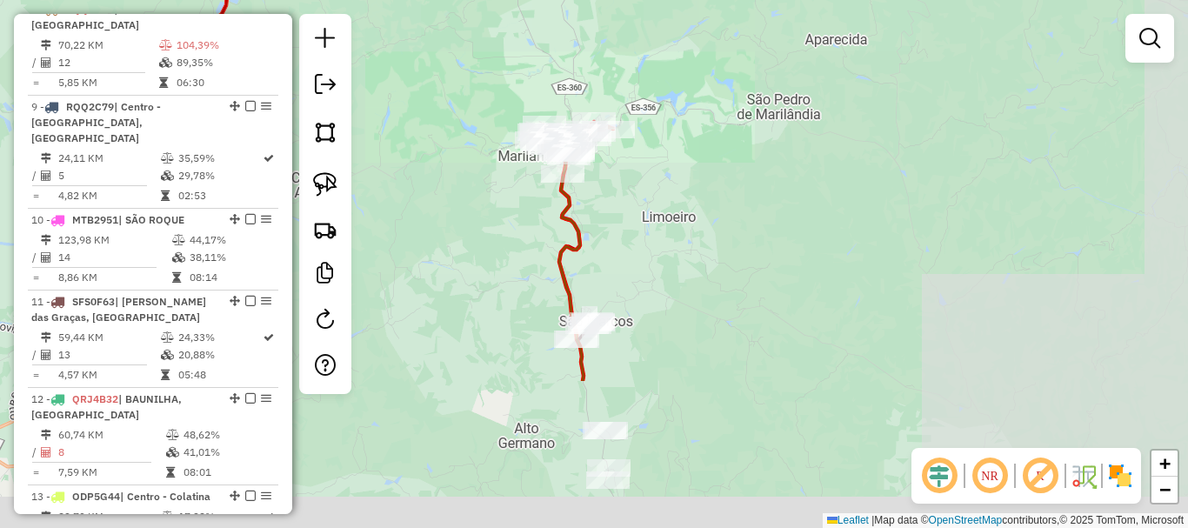
drag, startPoint x: 671, startPoint y: 404, endPoint x: 625, endPoint y: 137, distance: 271.7
click at [625, 148] on div "Janela de atendimento Grade de atendimento Capacidade Transportadoras Veículos …" at bounding box center [594, 264] width 1188 height 528
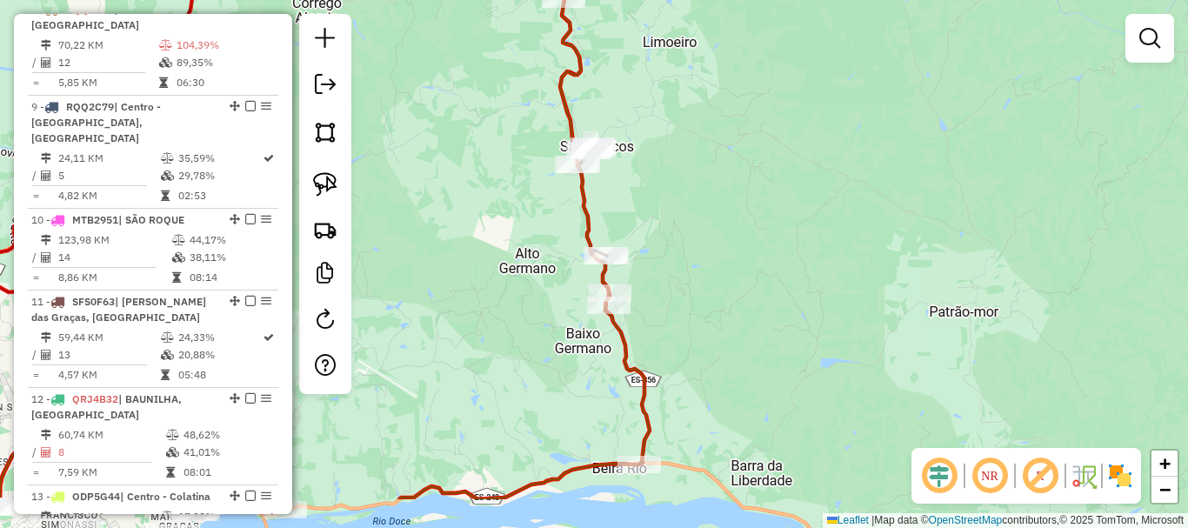
drag, startPoint x: 693, startPoint y: 264, endPoint x: 696, endPoint y: 175, distance: 88.8
click at [696, 175] on div "Rota 8 - Placa RQQ2C93 14715 - BAR DO TUTI Janela de atendimento Grade de atend…" at bounding box center [594, 264] width 1188 height 528
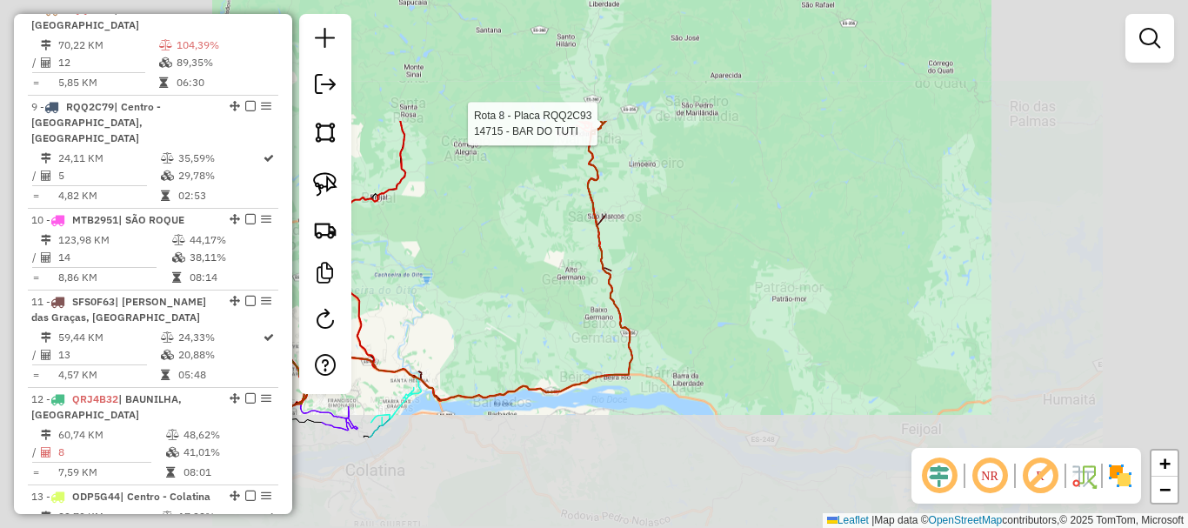
click at [532, 281] on div "Rota 8 - Placa RQQ2C93 14715 - BAR DO TUTI Rota 11 - Placa SFS0F63 14338 - CLEU…" at bounding box center [594, 264] width 1188 height 528
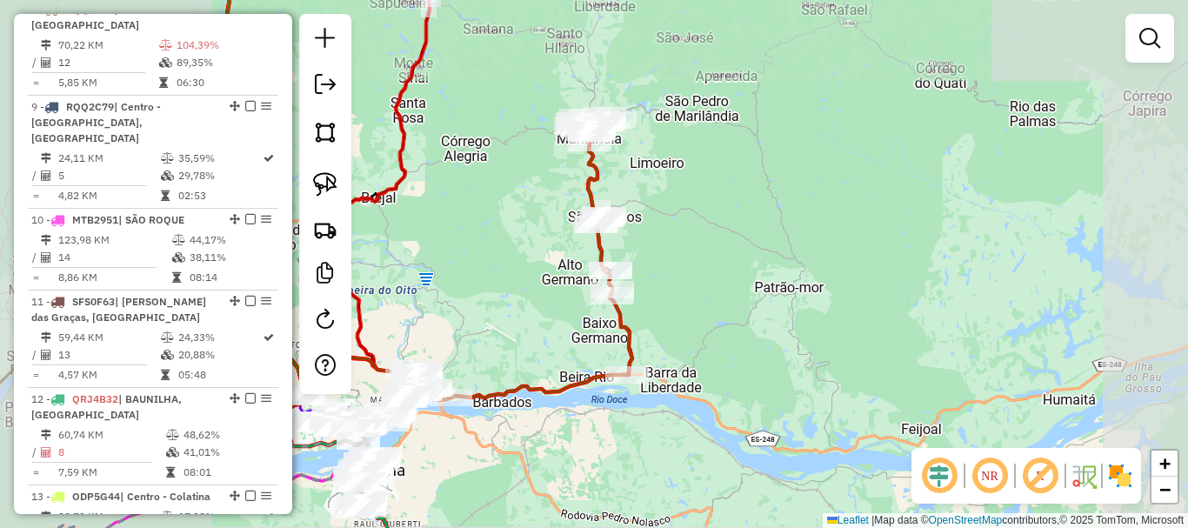
drag, startPoint x: 526, startPoint y: 281, endPoint x: 598, endPoint y: 258, distance: 75.6
click at [591, 268] on div "Rota 8 - Placa RQQ2C93 14715 - BAR DO TUTI Janela de atendimento Grade de atend…" at bounding box center [594, 264] width 1188 height 528
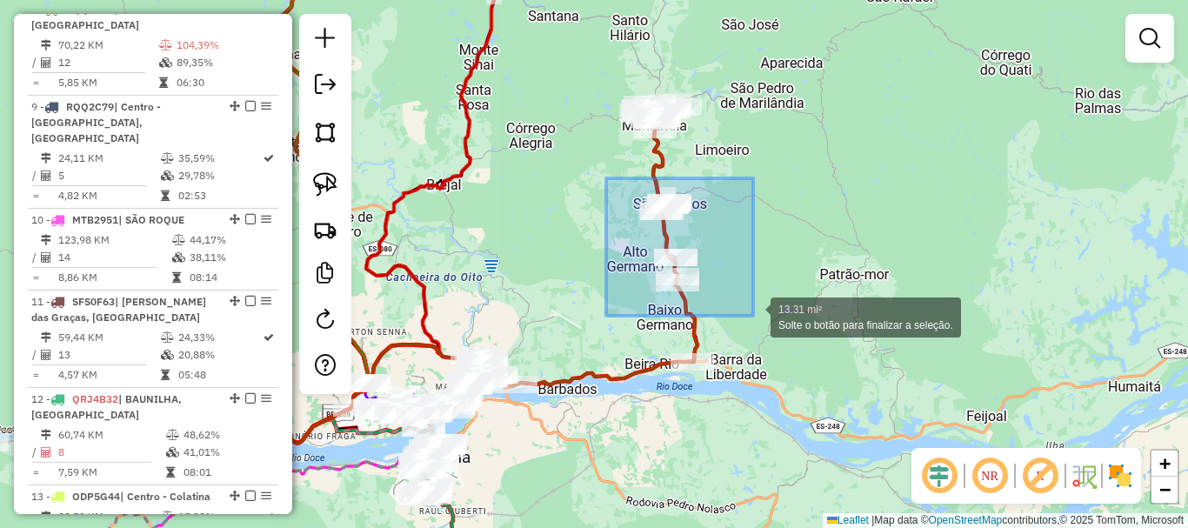
drag, startPoint x: 606, startPoint y: 178, endPoint x: 753, endPoint y: 316, distance: 201.2
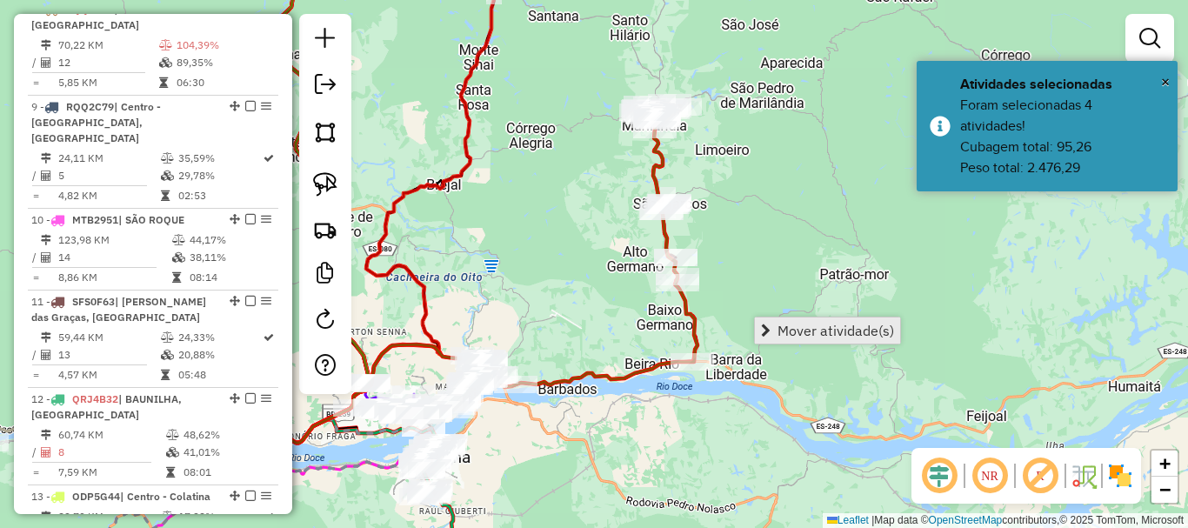
click at [818, 331] on span "Mover atividade(s)" at bounding box center [836, 331] width 117 height 14
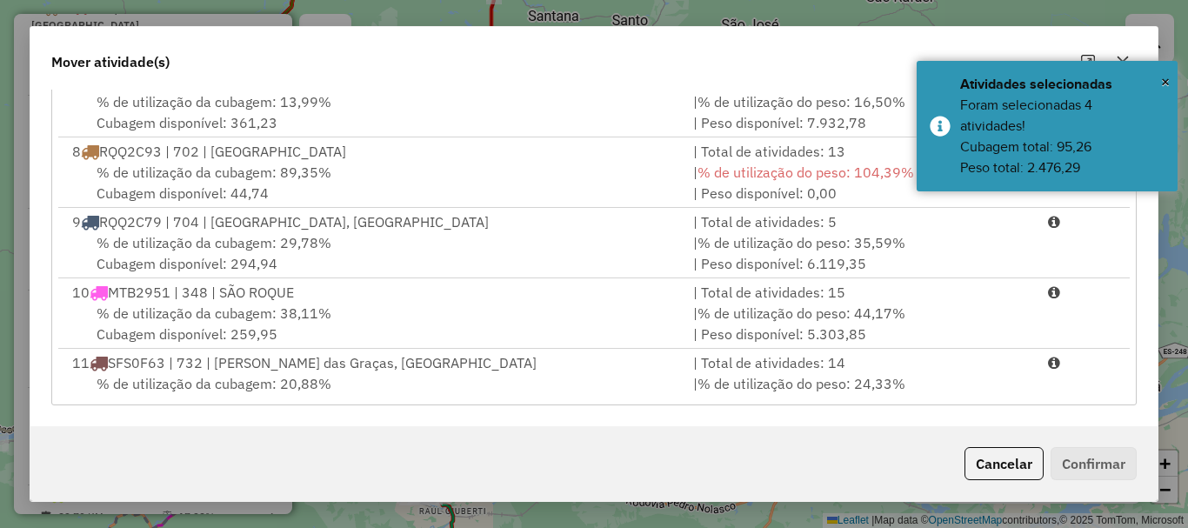
scroll to position [435, 0]
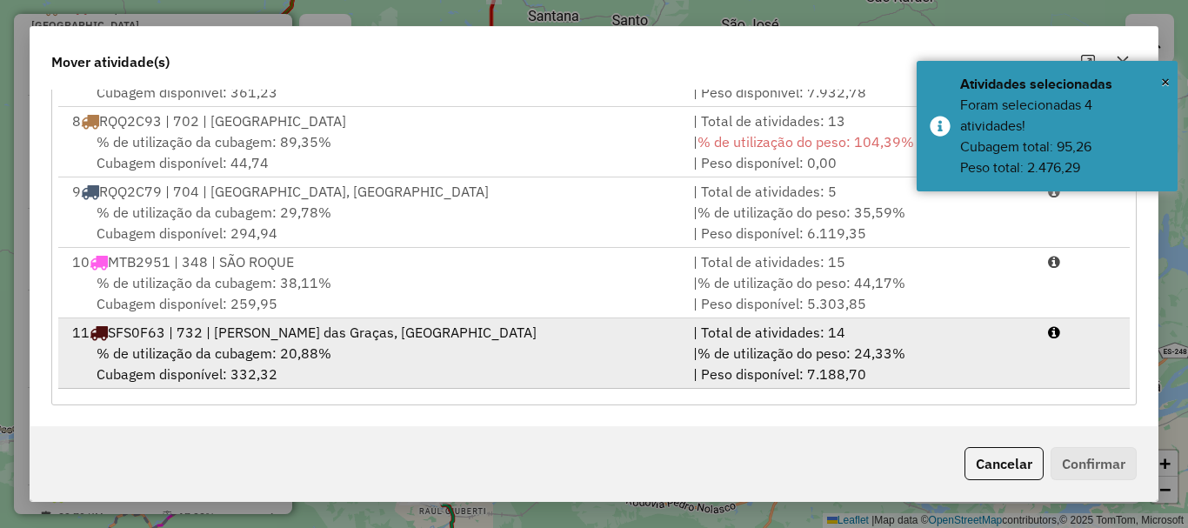
click at [221, 347] on span "% de utilização da cubagem: 20,88%" at bounding box center [214, 352] width 235 height 17
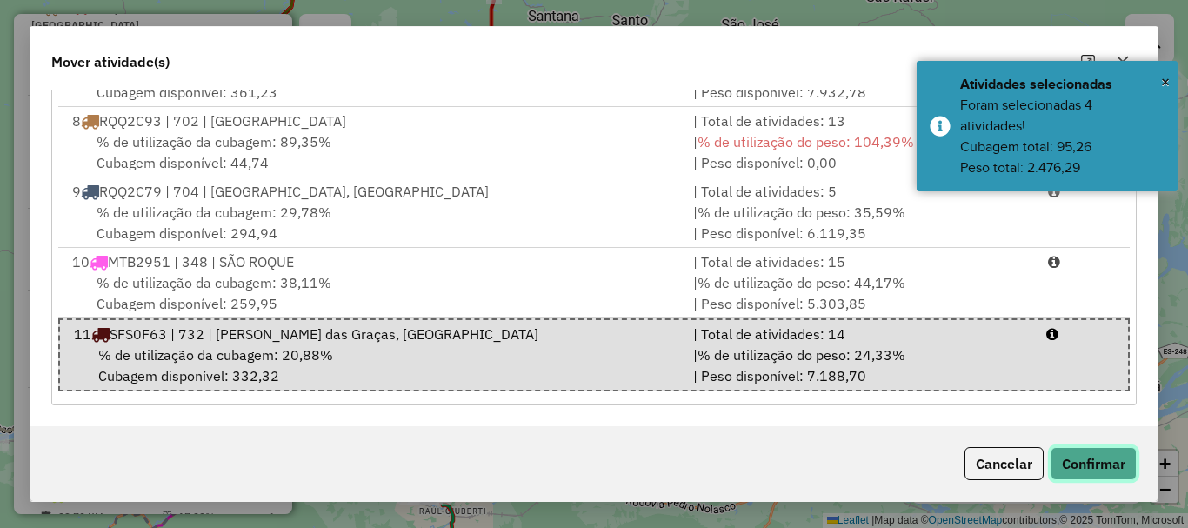
click at [1091, 464] on button "Confirmar" at bounding box center [1094, 463] width 86 height 33
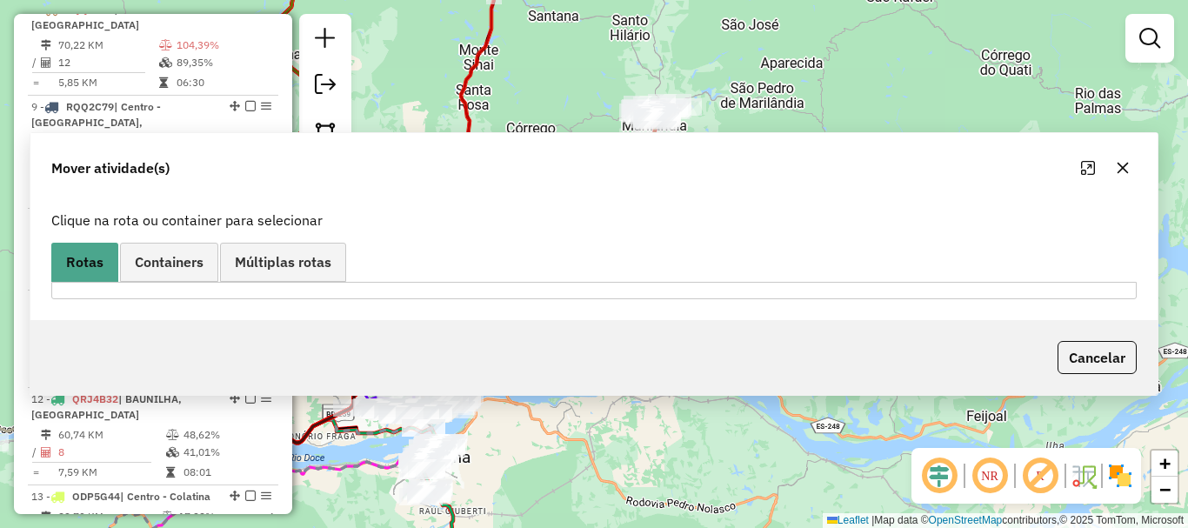
scroll to position [0, 0]
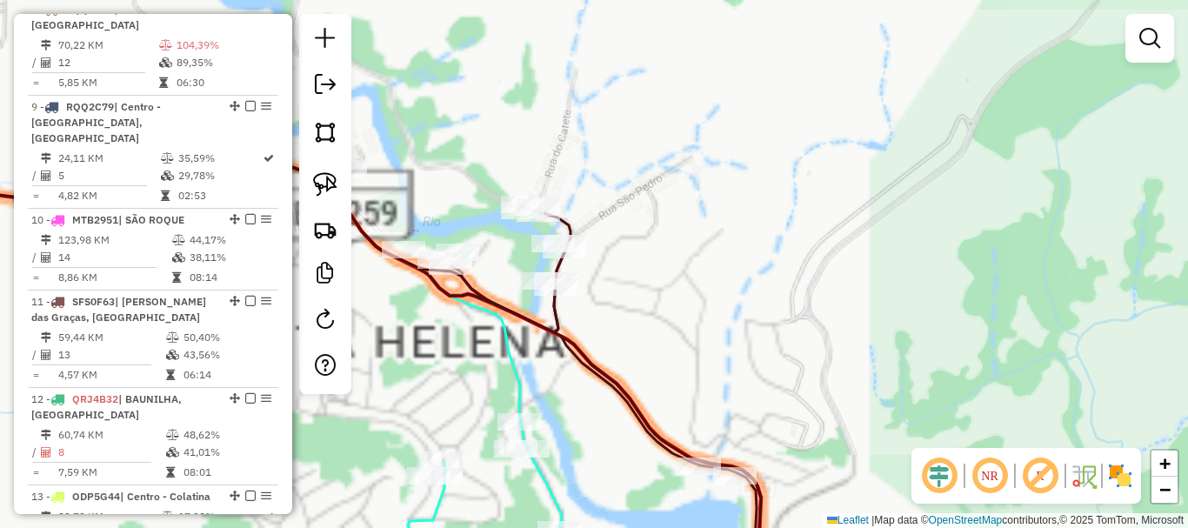
click at [724, 250] on div "Janela de atendimento Grade de atendimento Capacidade Transportadoras Veículos …" at bounding box center [594, 264] width 1188 height 528
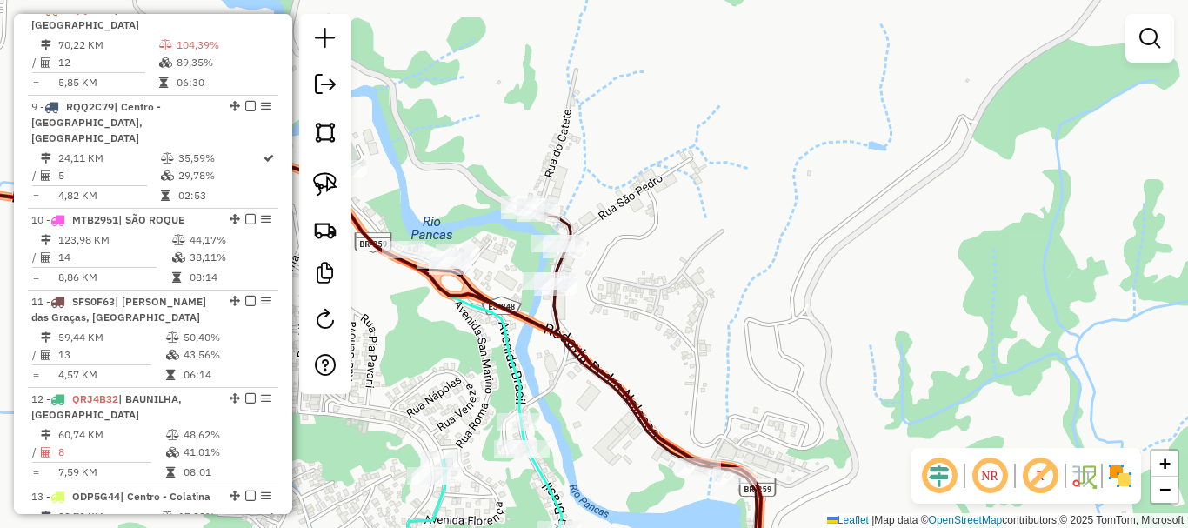
drag, startPoint x: 511, startPoint y: 147, endPoint x: 616, endPoint y: 180, distance: 110.3
click at [616, 180] on div "Rota 11 - Placa SFS0F63 616 - AZ LANCHONETE LTDA M Janela de atendimento Grade …" at bounding box center [594, 264] width 1188 height 528
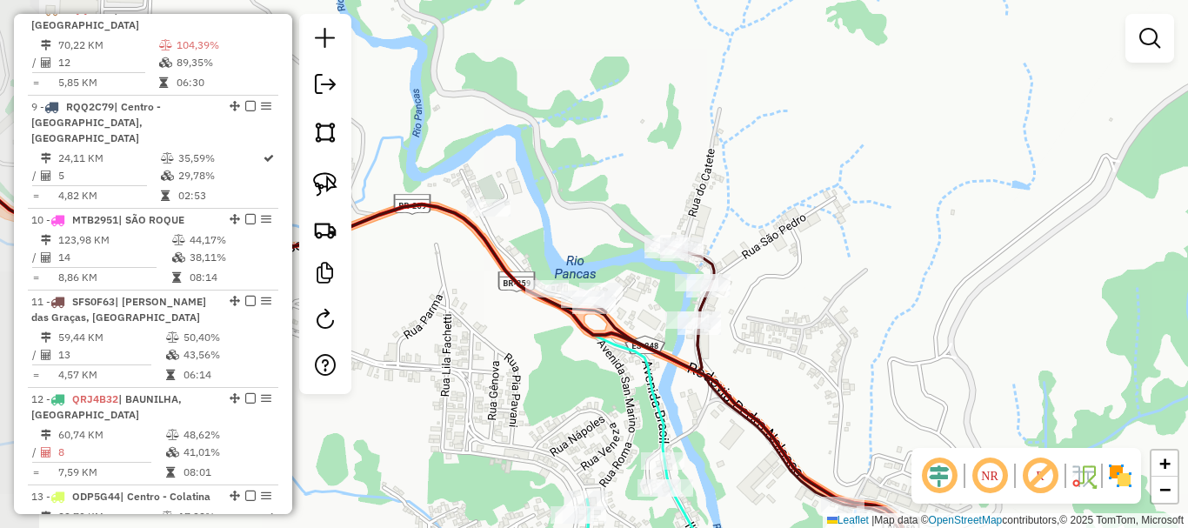
drag, startPoint x: 545, startPoint y: 169, endPoint x: 466, endPoint y: 137, distance: 85.1
click at [543, 169] on div "Janela de atendimento Grade de atendimento Capacidade Transportadoras Veículos …" at bounding box center [594, 264] width 1188 height 528
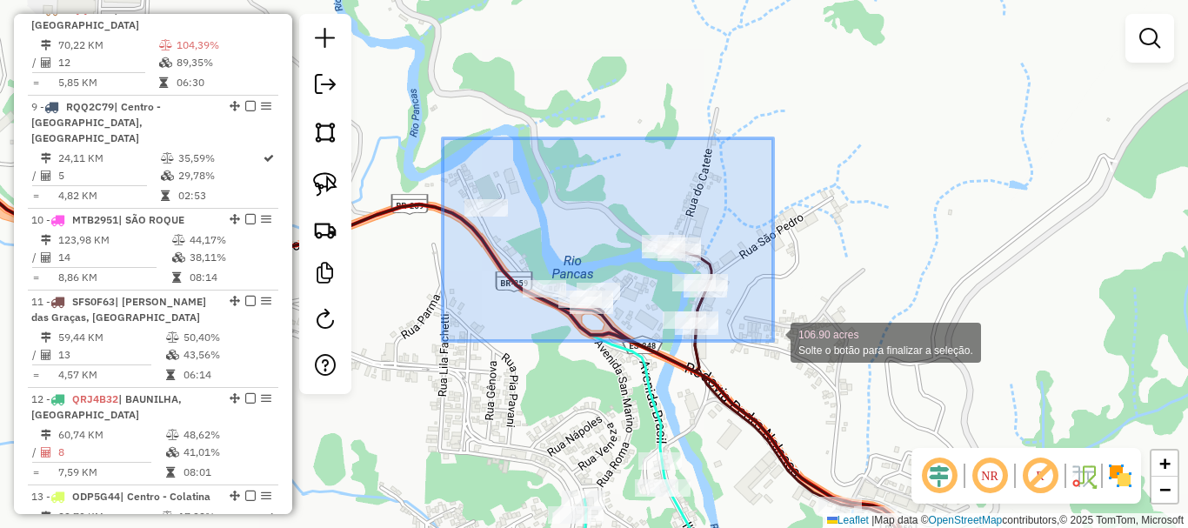
drag, startPoint x: 443, startPoint y: 138, endPoint x: 805, endPoint y: 358, distance: 424.2
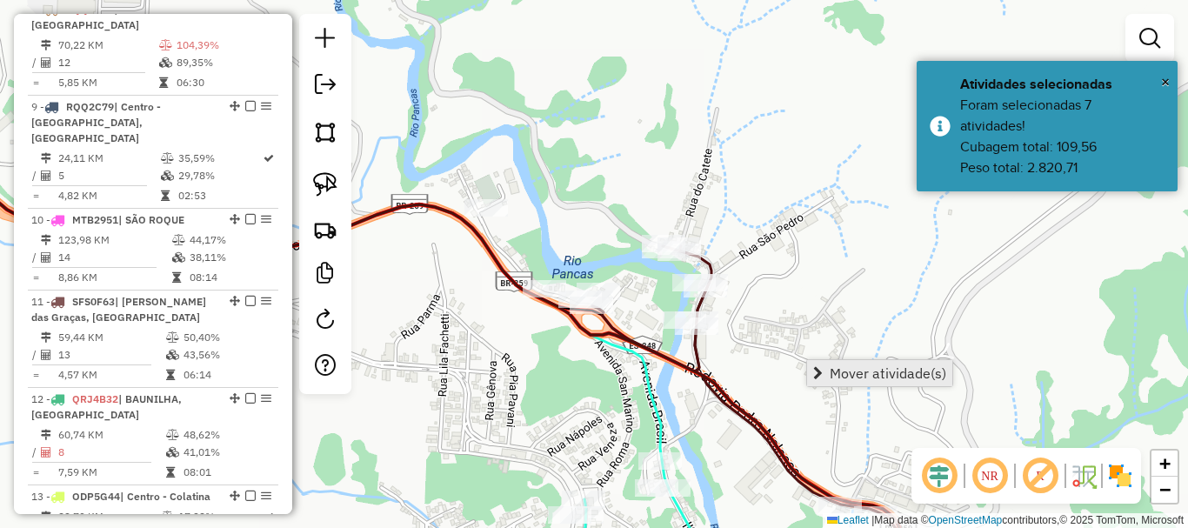
click at [863, 370] on span "Mover atividade(s)" at bounding box center [888, 373] width 117 height 14
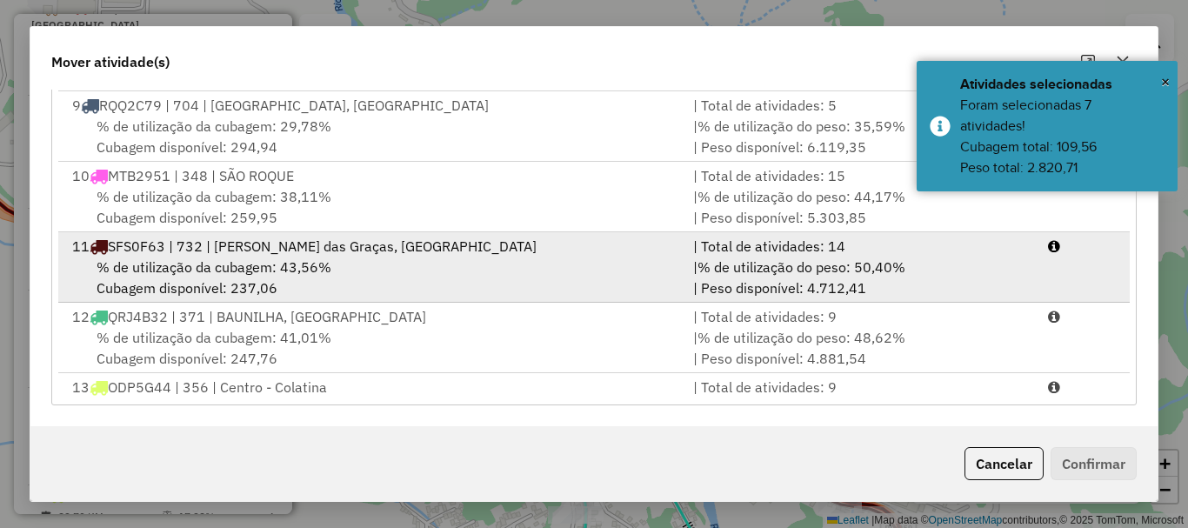
scroll to position [522, 0]
click at [224, 272] on span "% de utilização da cubagem: 43,56%" at bounding box center [214, 265] width 235 height 17
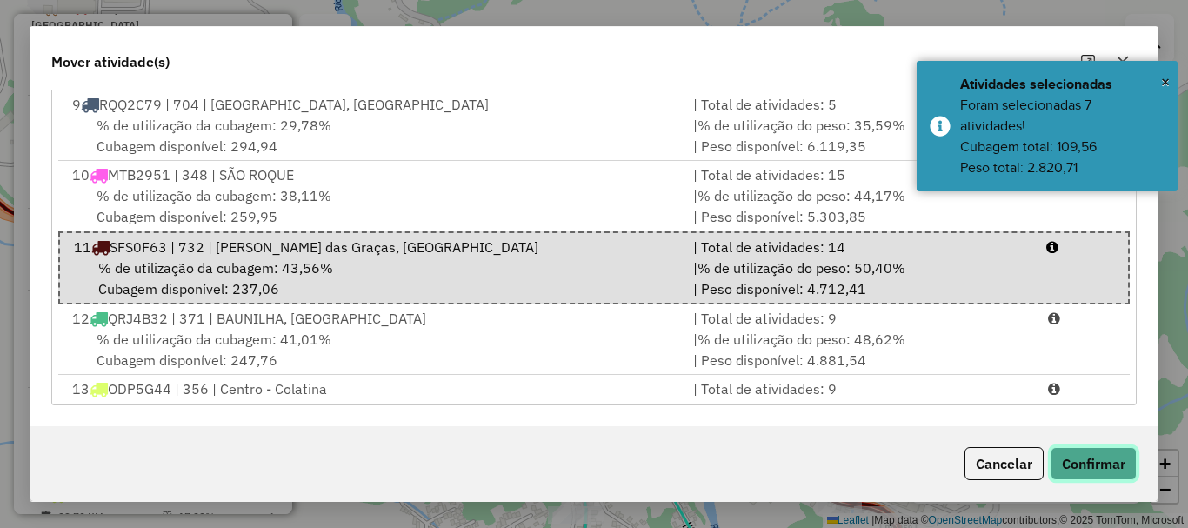
click at [1100, 465] on button "Confirmar" at bounding box center [1094, 463] width 86 height 33
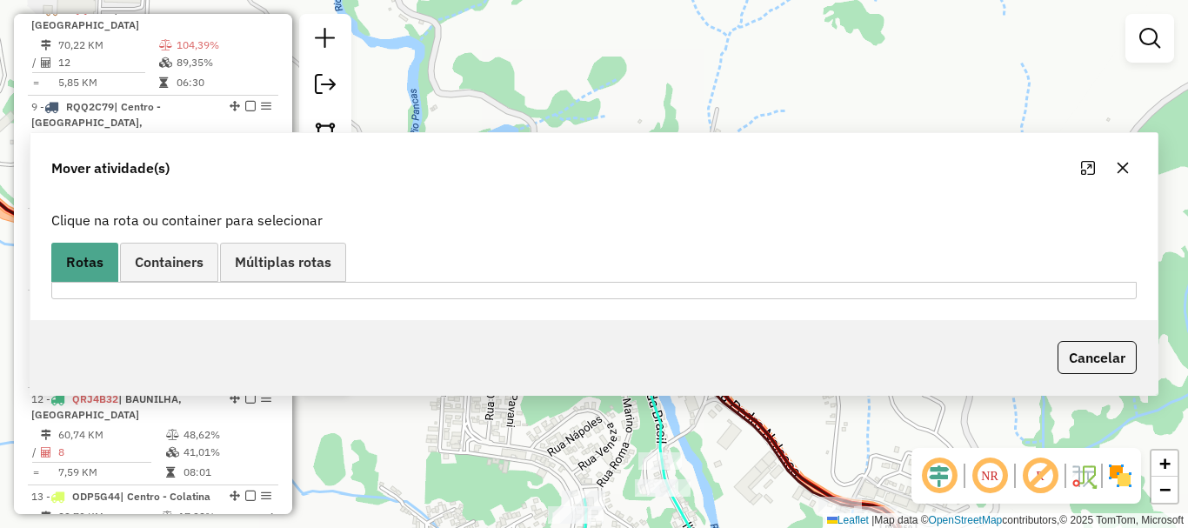
scroll to position [0, 0]
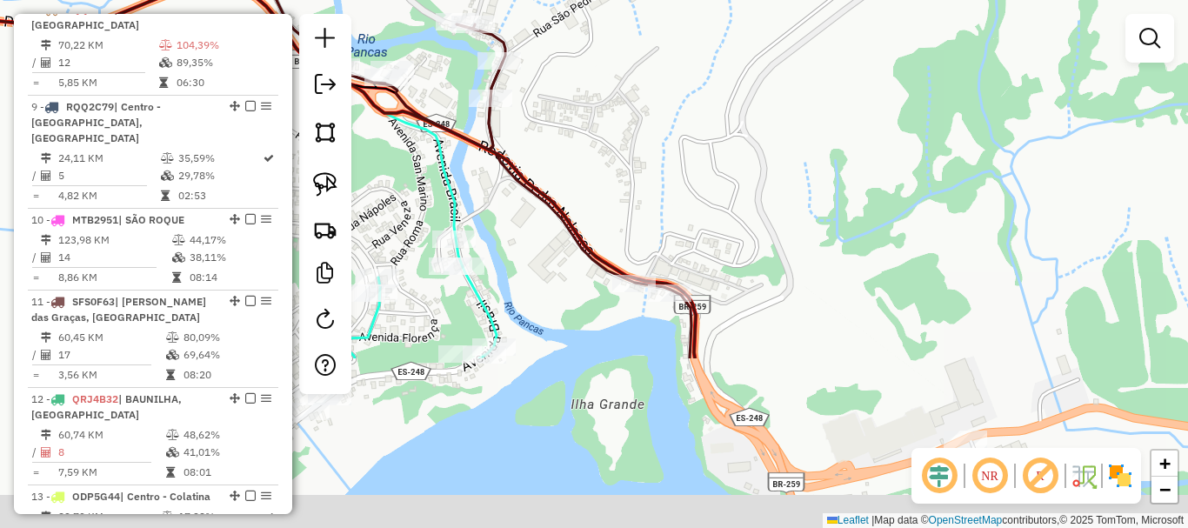
drag, startPoint x: 715, startPoint y: 211, endPoint x: 571, endPoint y: 132, distance: 163.9
click at [609, 132] on div "Janela de atendimento Grade de atendimento Capacidade Transportadoras Veículos …" at bounding box center [594, 264] width 1188 height 528
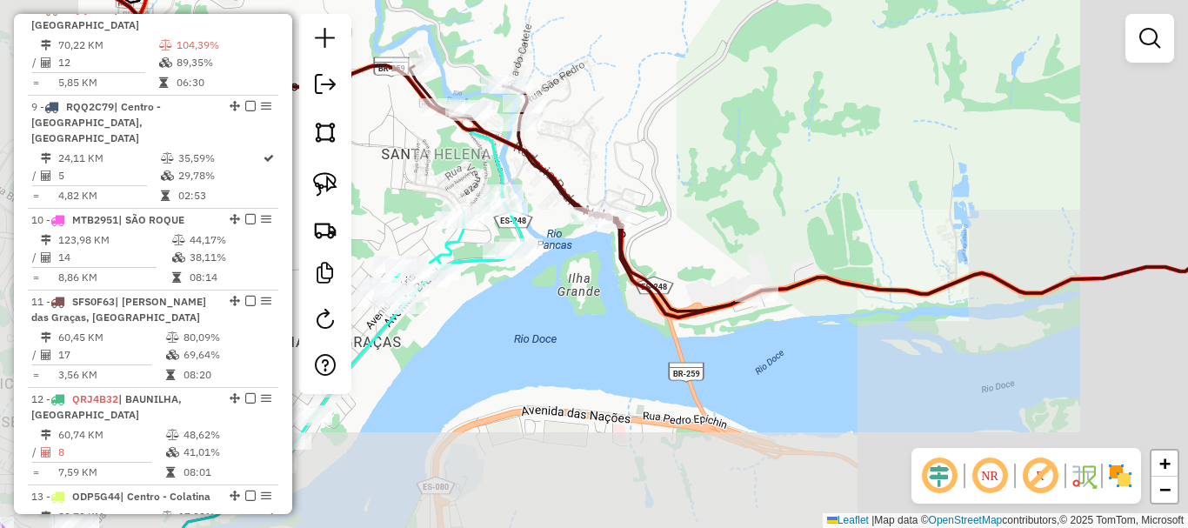
drag, startPoint x: 616, startPoint y: 153, endPoint x: 545, endPoint y: 124, distance: 76.1
click at [549, 129] on div "Janela de atendimento Grade de atendimento Capacidade Transportadoras Veículos …" at bounding box center [594, 264] width 1188 height 528
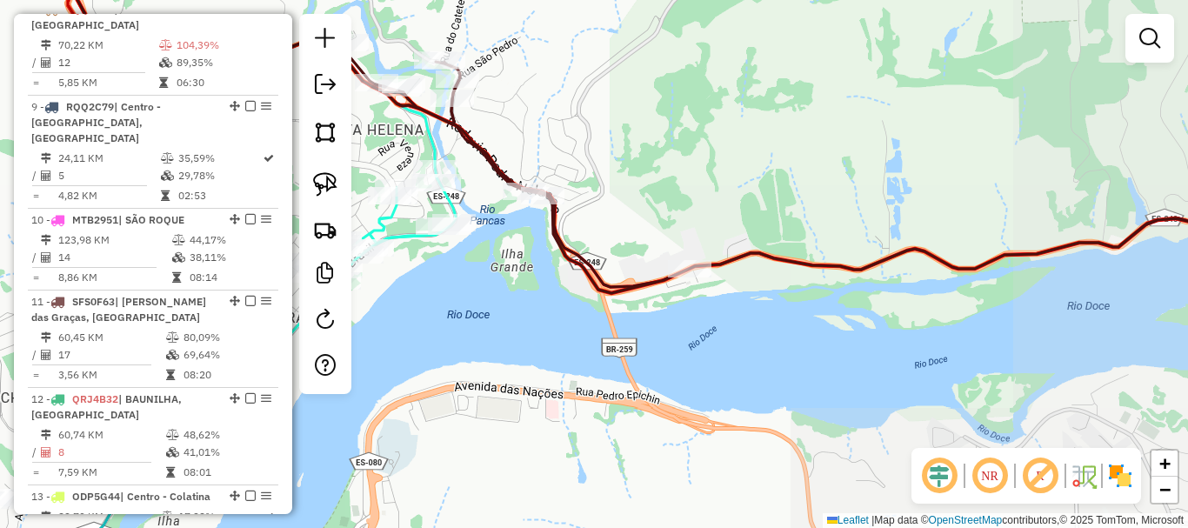
click at [536, 119] on div "Janela de atendimento Grade de atendimento Capacidade Transportadoras Veículos …" at bounding box center [594, 264] width 1188 height 528
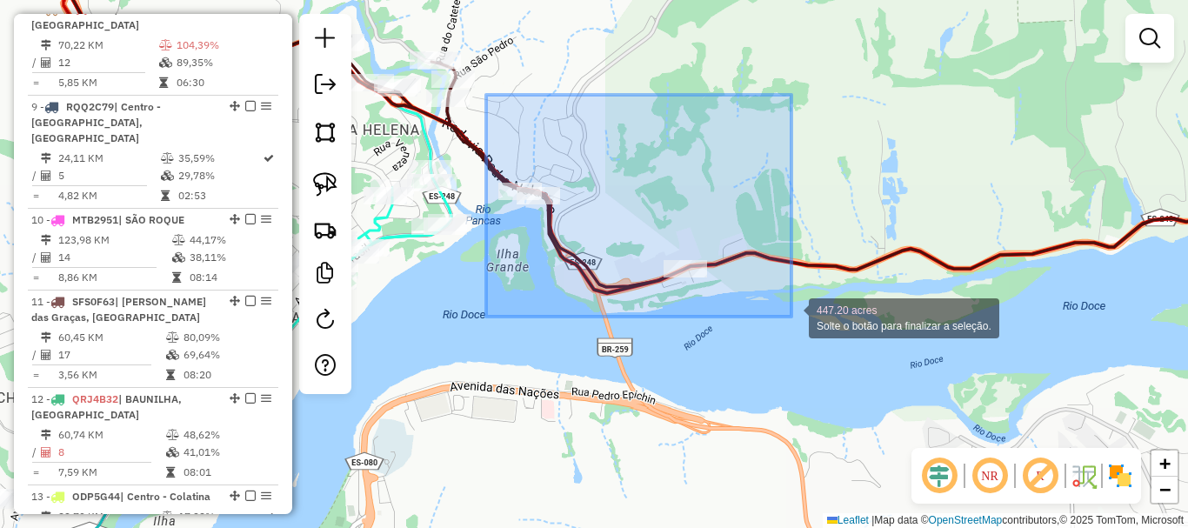
drag, startPoint x: 486, startPoint y: 95, endPoint x: 791, endPoint y: 317, distance: 377.3
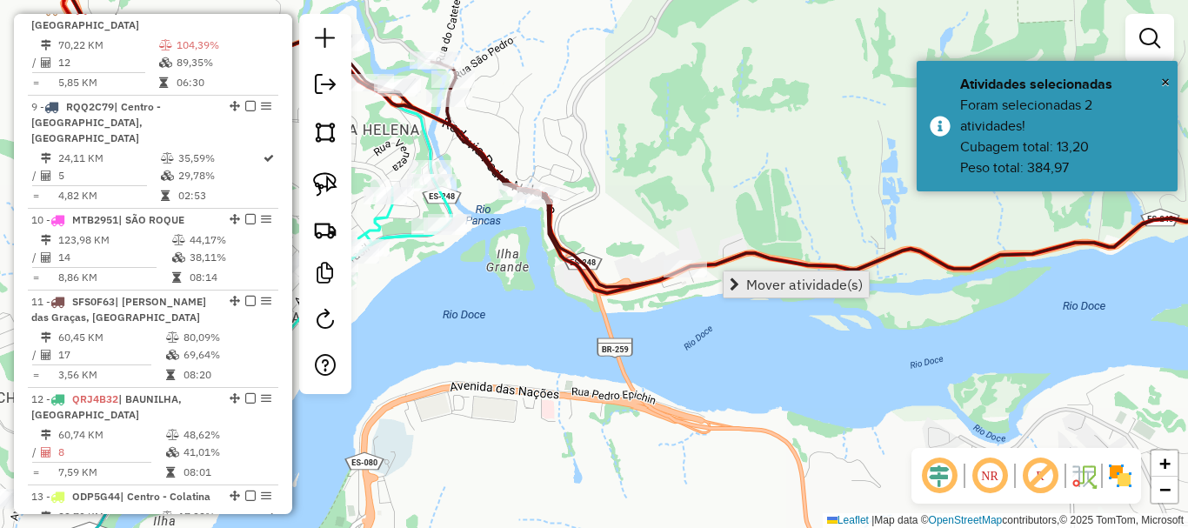
click at [771, 280] on span "Mover atividade(s)" at bounding box center [804, 284] width 117 height 14
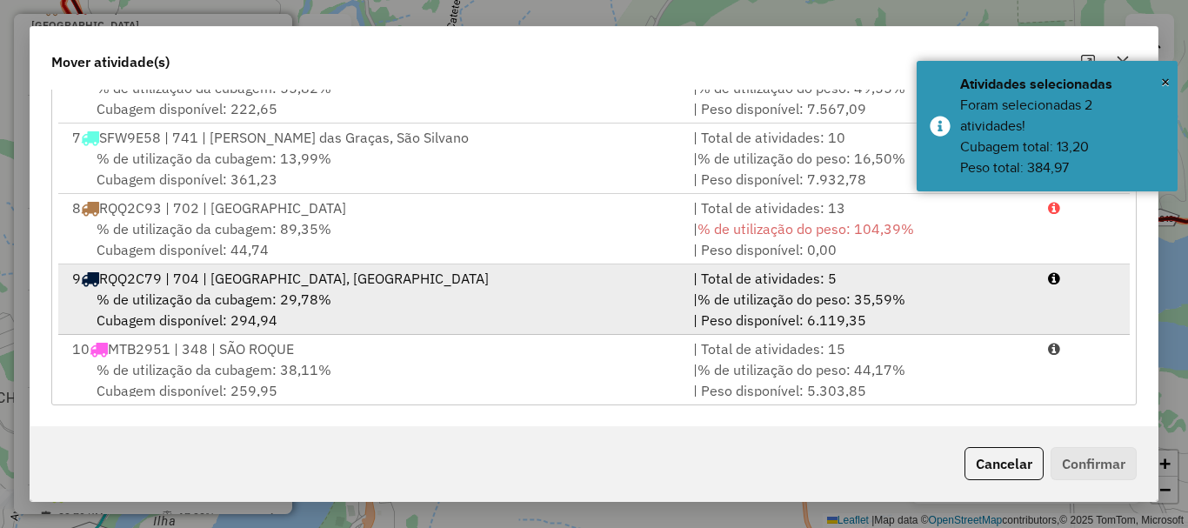
scroll to position [522, 0]
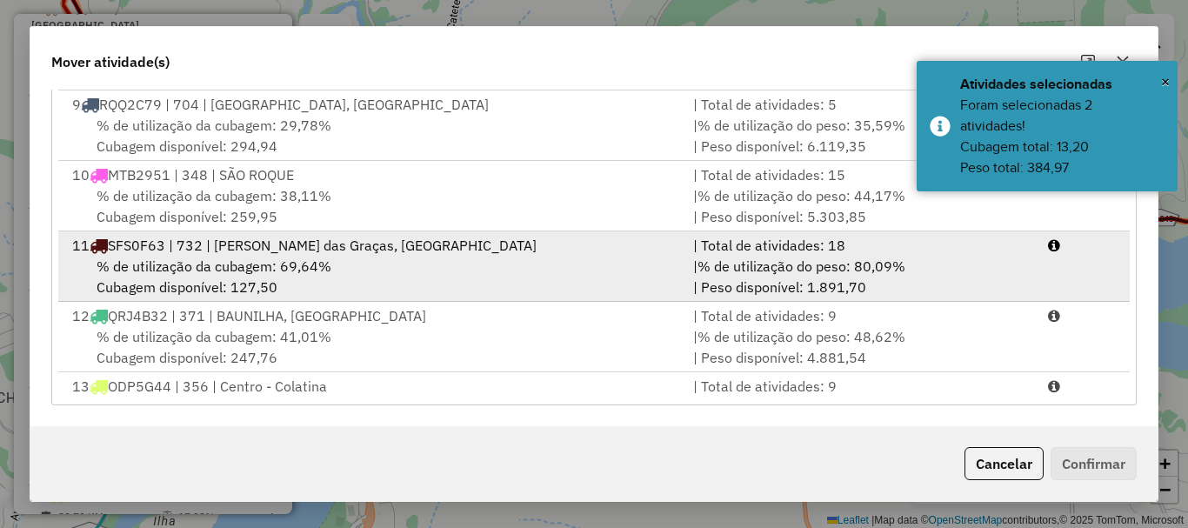
click at [150, 280] on div "% de utilização da cubagem: 69,64% Cubagem disponível: 127,50" at bounding box center [372, 277] width 621 height 42
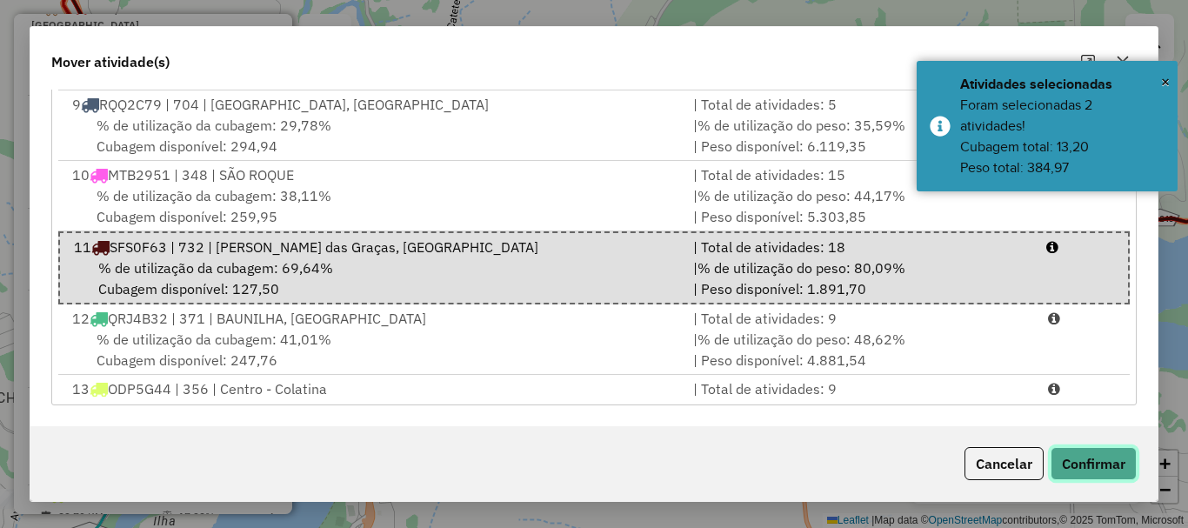
click at [1095, 464] on button "Confirmar" at bounding box center [1094, 463] width 86 height 33
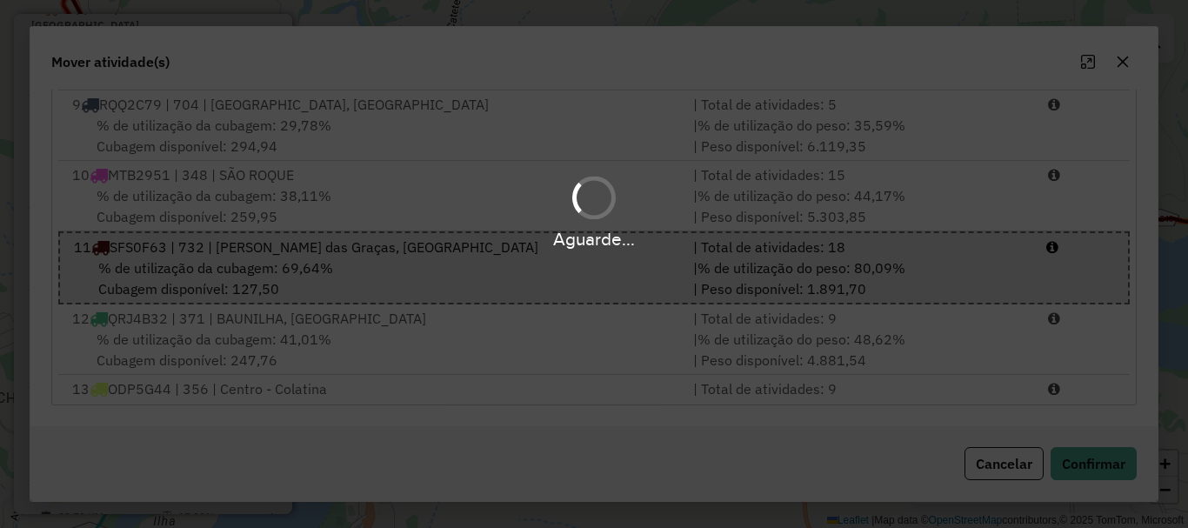
scroll to position [0, 0]
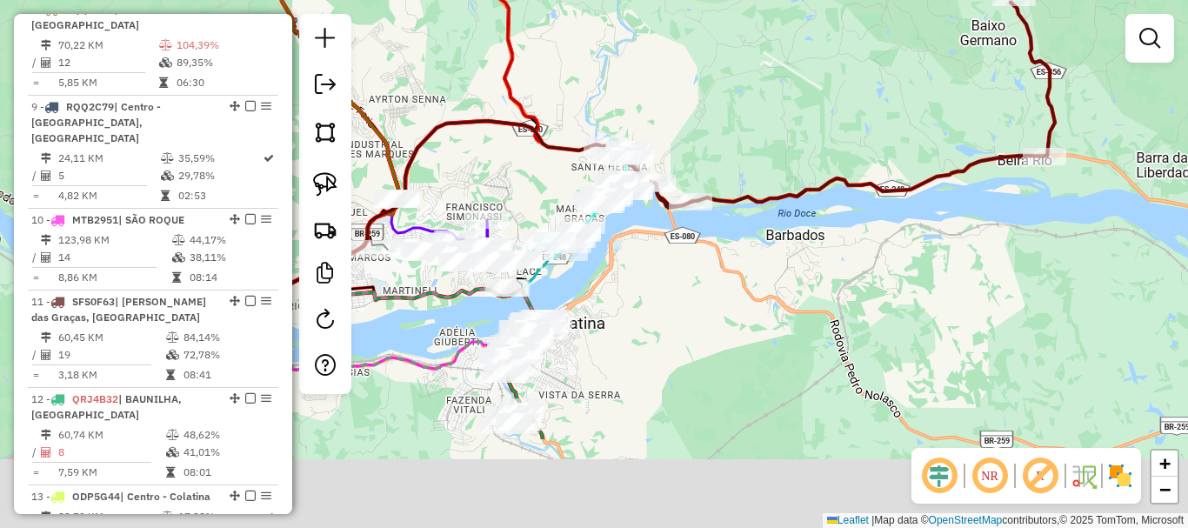
drag, startPoint x: 668, startPoint y: 420, endPoint x: 746, endPoint y: 129, distance: 301.7
click at [733, 121] on div "Janela de atendimento Grade de atendimento Capacidade Transportadoras Veículos …" at bounding box center [594, 264] width 1188 height 528
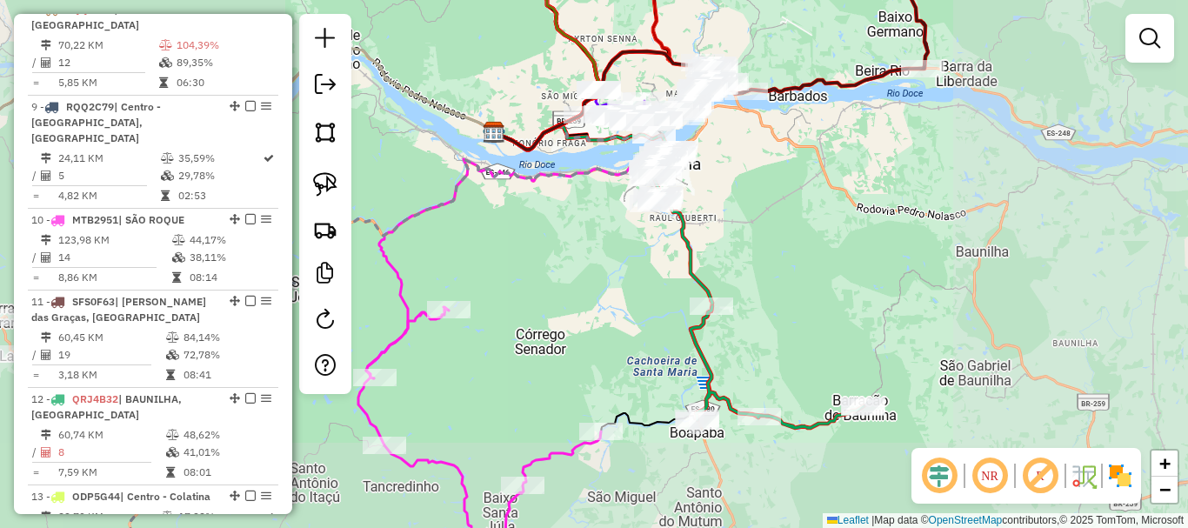
drag, startPoint x: 818, startPoint y: 360, endPoint x: 848, endPoint y: 121, distance: 241.0
click at [846, 124] on div "Janela de atendimento Grade de atendimento Capacidade Transportadoras Veículos …" at bounding box center [594, 264] width 1188 height 528
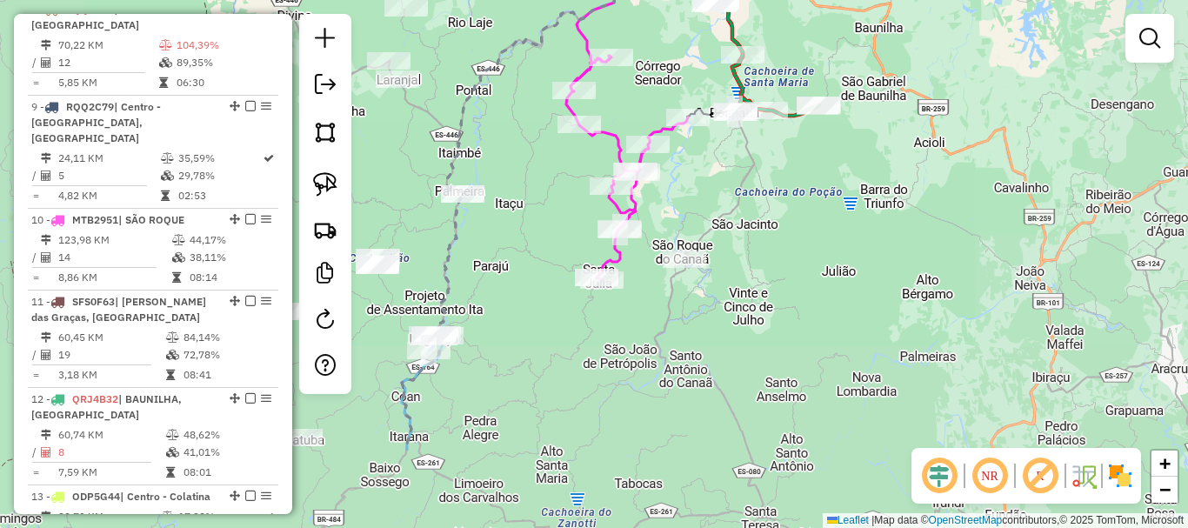
drag, startPoint x: 784, startPoint y: 277, endPoint x: 804, endPoint y: 175, distance: 104.6
click at [804, 175] on div "Janela de atendimento Grade de atendimento Capacidade Transportadoras Veículos …" at bounding box center [594, 264] width 1188 height 528
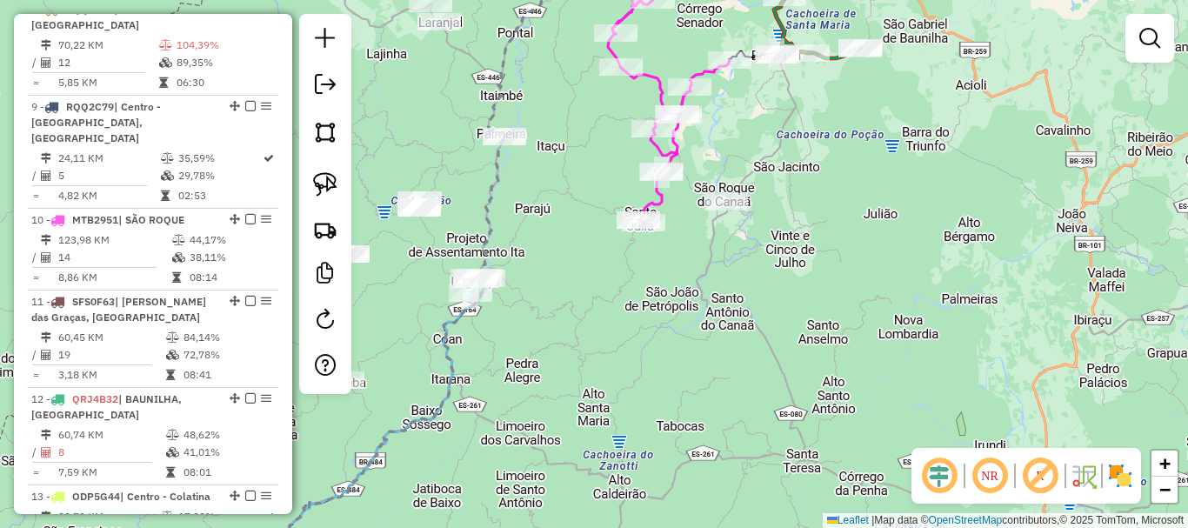
drag, startPoint x: 695, startPoint y: 252, endPoint x: 921, endPoint y: 226, distance: 227.6
click at [921, 226] on div "Janela de atendimento Grade de atendimento Capacidade Transportadoras Veículos …" at bounding box center [594, 264] width 1188 height 528
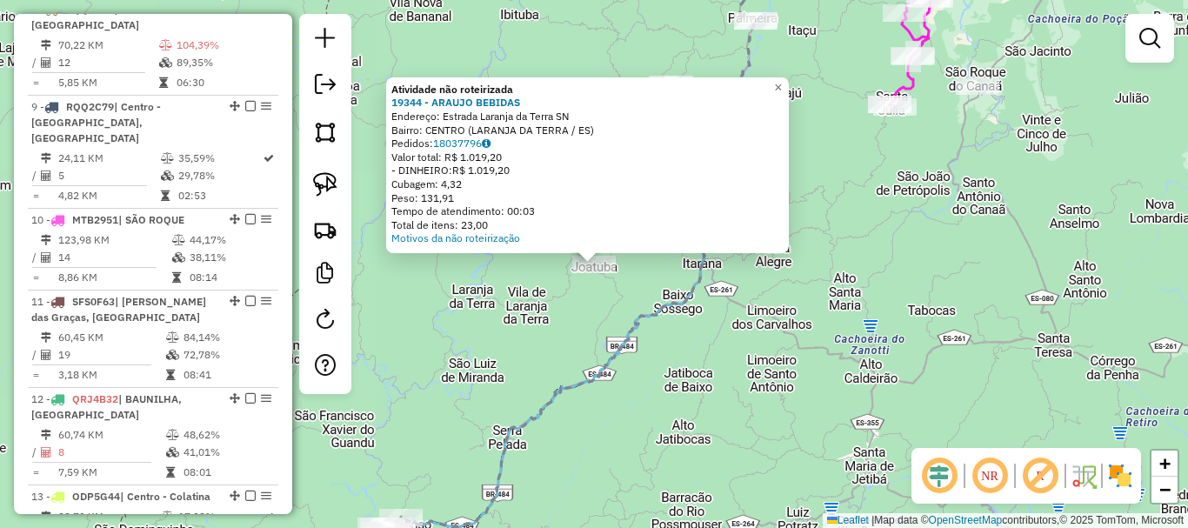
click at [612, 301] on div "Atividade não roteirizada 19344 - ARAUJO BEBIDAS Endereço: Estrada Laranja da T…" at bounding box center [594, 264] width 1188 height 528
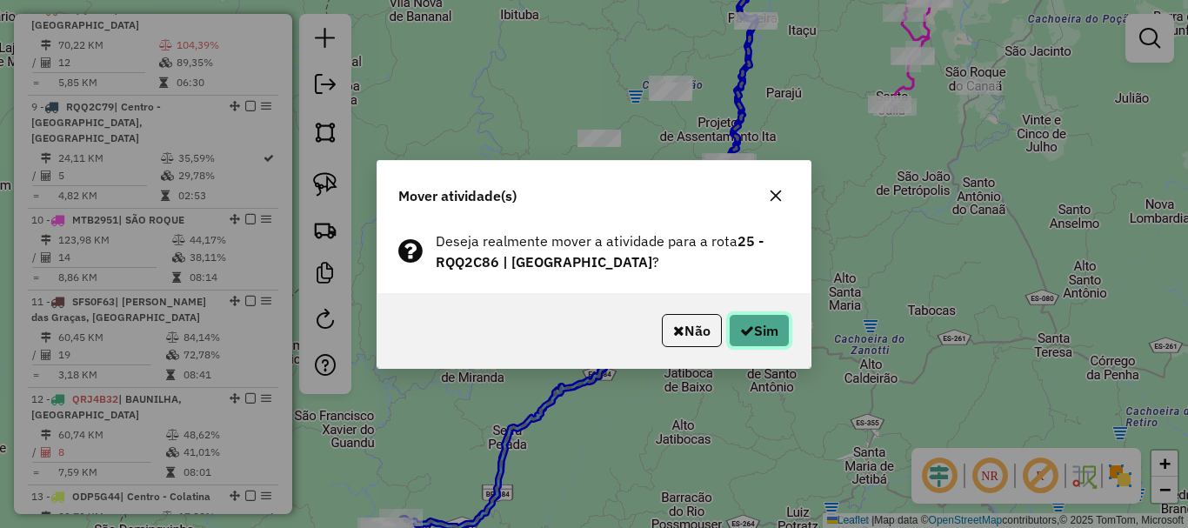
click at [783, 327] on button "Sim" at bounding box center [759, 330] width 61 height 33
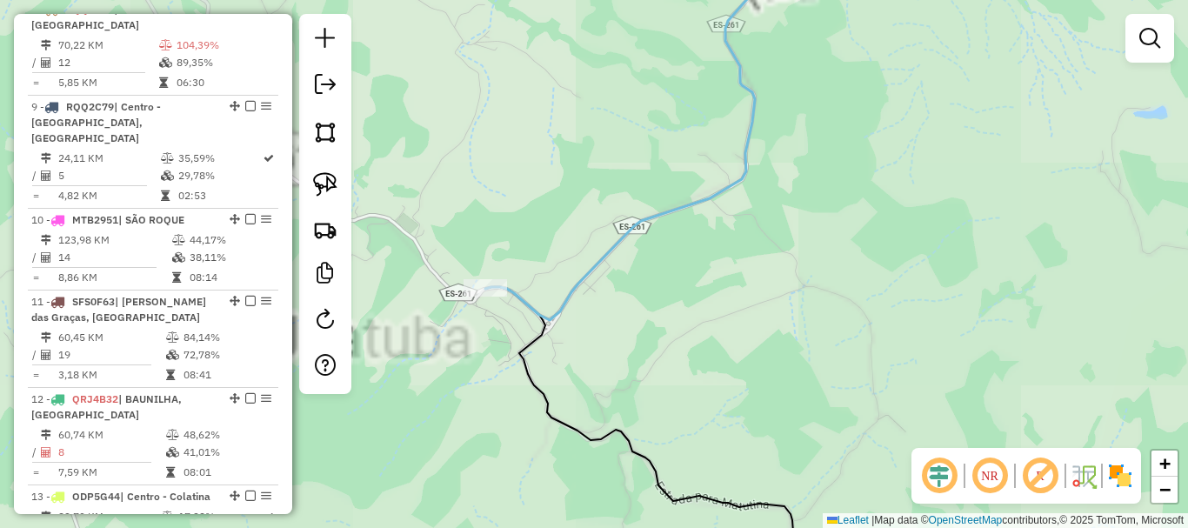
drag, startPoint x: 567, startPoint y: 322, endPoint x: 711, endPoint y: 343, distance: 145.9
click at [711, 343] on div "Janela de atendimento Grade de atendimento Capacidade Transportadoras Veículos …" at bounding box center [594, 264] width 1188 height 528
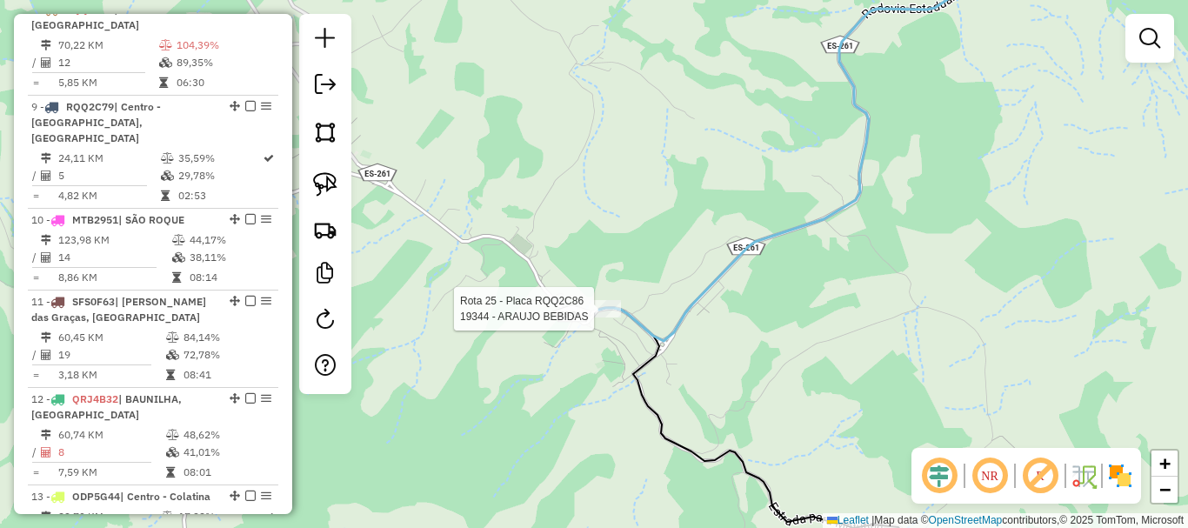
click at [597, 317] on div at bounding box center [599, 308] width 43 height 17
select select "*********"
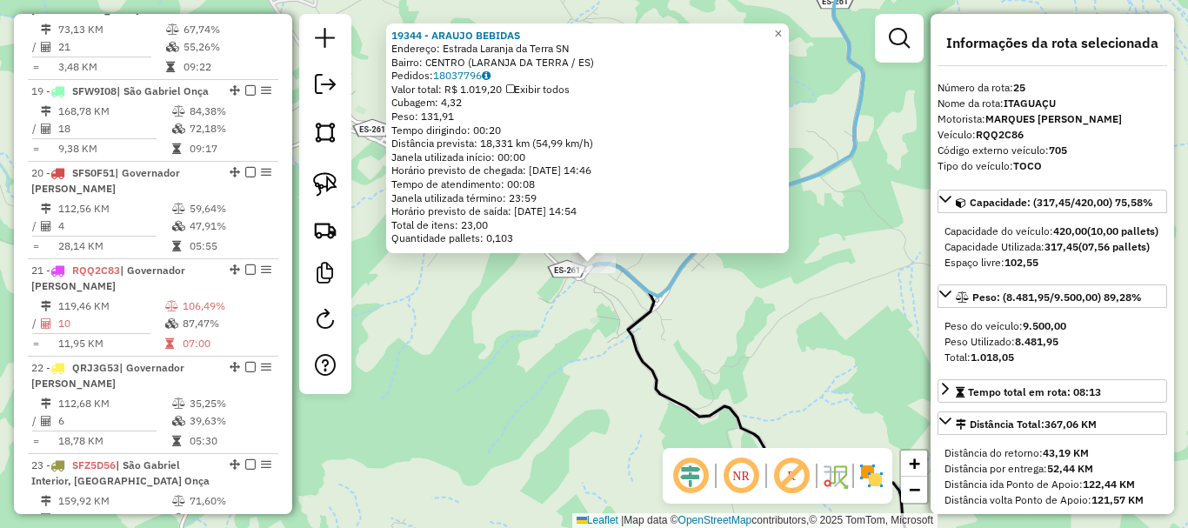
scroll to position [2879, 0]
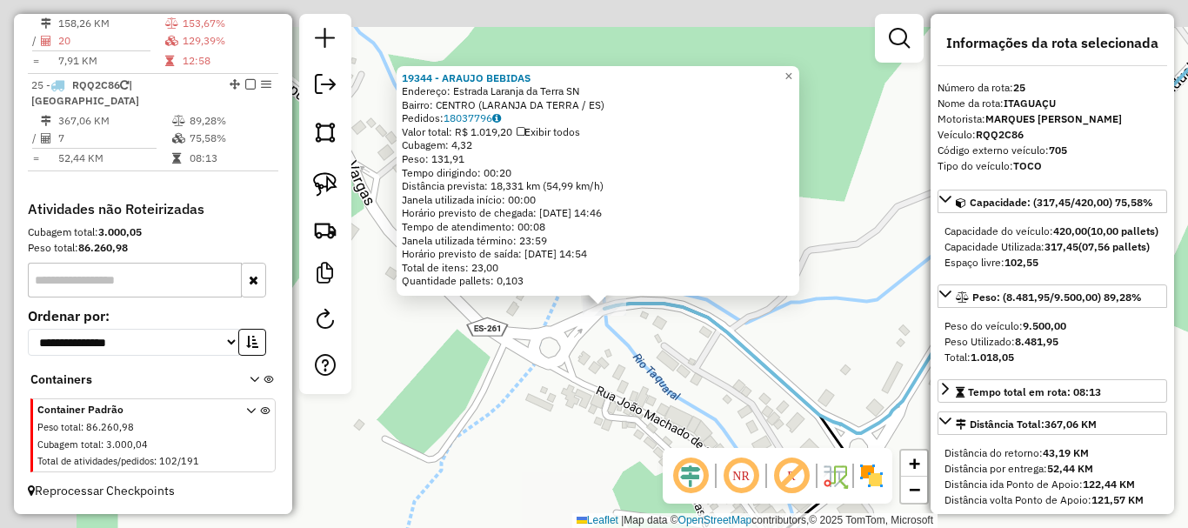
drag, startPoint x: 514, startPoint y: 203, endPoint x: 618, endPoint y: 325, distance: 161.0
click at [618, 325] on div "19344 - ARAUJO BEBIDAS Endereço: Estrada Laranja da Terra SN Bairro: CENTRO (LA…" at bounding box center [594, 264] width 1188 height 528
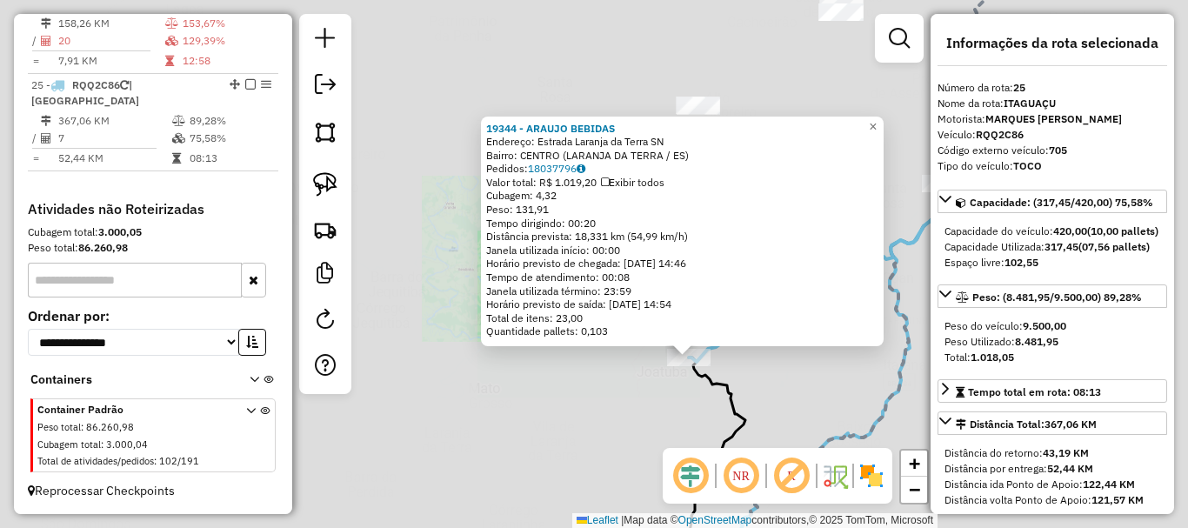
click at [677, 397] on div "19344 - ARAUJO BEBIDAS Endereço: Estrada Laranja da Terra SN Bairro: CENTRO (LA…" at bounding box center [594, 264] width 1188 height 528
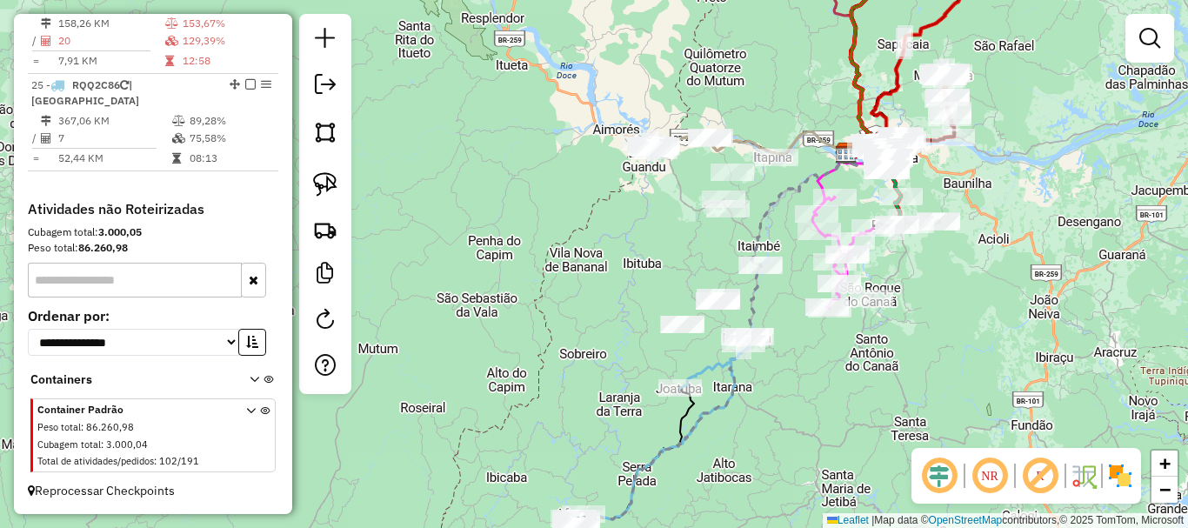
click at [797, 383] on div "Janela de atendimento Grade de atendimento Capacidade Transportadoras Veículos …" at bounding box center [594, 264] width 1188 height 528
drag, startPoint x: 815, startPoint y: 368, endPoint x: 797, endPoint y: 411, distance: 47.2
click at [797, 411] on div "Janela de atendimento Grade de atendimento Capacidade Transportadoras Veículos …" at bounding box center [594, 264] width 1188 height 528
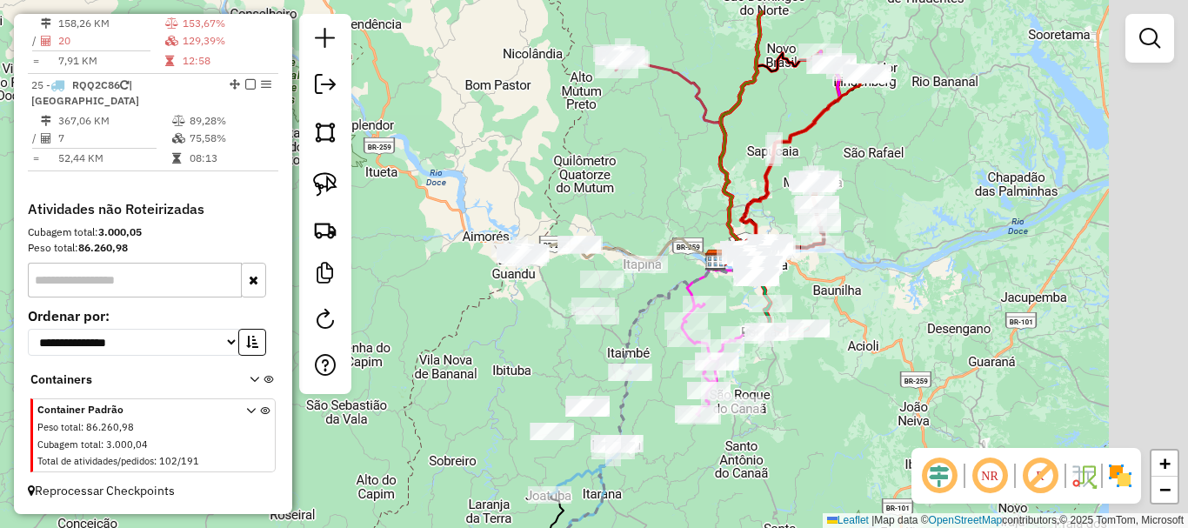
drag, startPoint x: 797, startPoint y: 411, endPoint x: 607, endPoint y: 507, distance: 212.4
click at [607, 507] on div "Janela de atendimento Grade de atendimento Capacidade Transportadoras Veículos …" at bounding box center [594, 264] width 1188 height 528
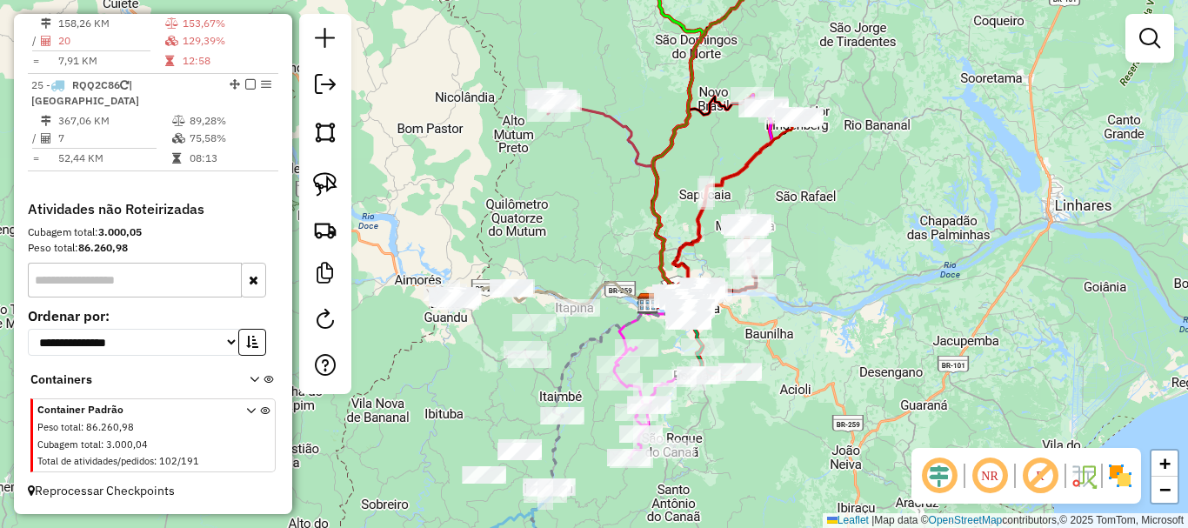
drag, startPoint x: 817, startPoint y: 296, endPoint x: 815, endPoint y: 465, distance: 169.6
click at [815, 465] on div "Janela de atendimento Grade de atendimento Capacidade Transportadoras Veículos …" at bounding box center [594, 264] width 1188 height 528
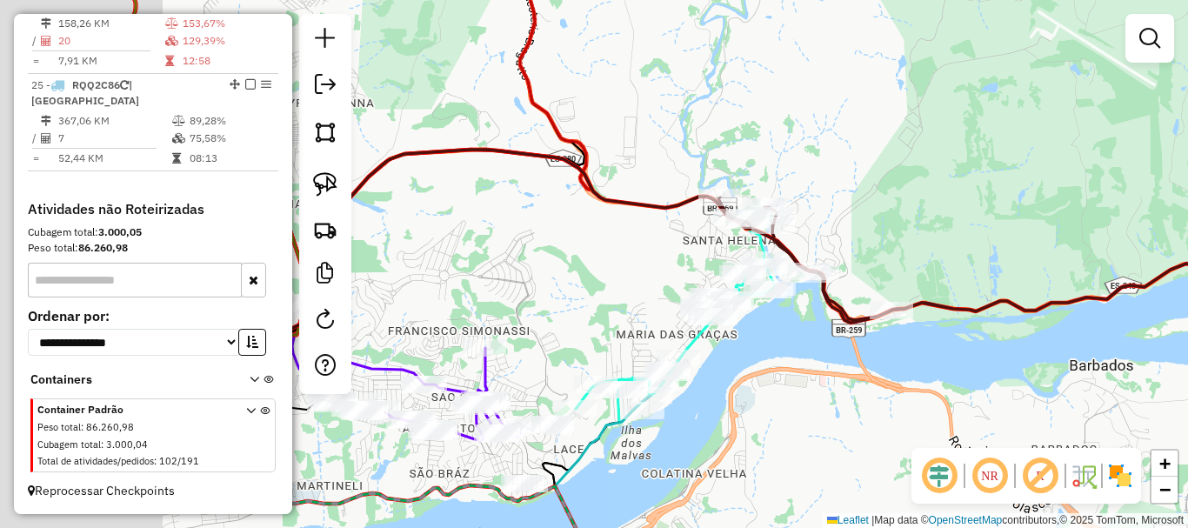
drag, startPoint x: 831, startPoint y: 391, endPoint x: 891, endPoint y: 390, distance: 60.0
click at [891, 390] on div "Janela de atendimento Grade de atendimento Capacidade Transportadoras Veículos …" at bounding box center [594, 264] width 1188 height 528
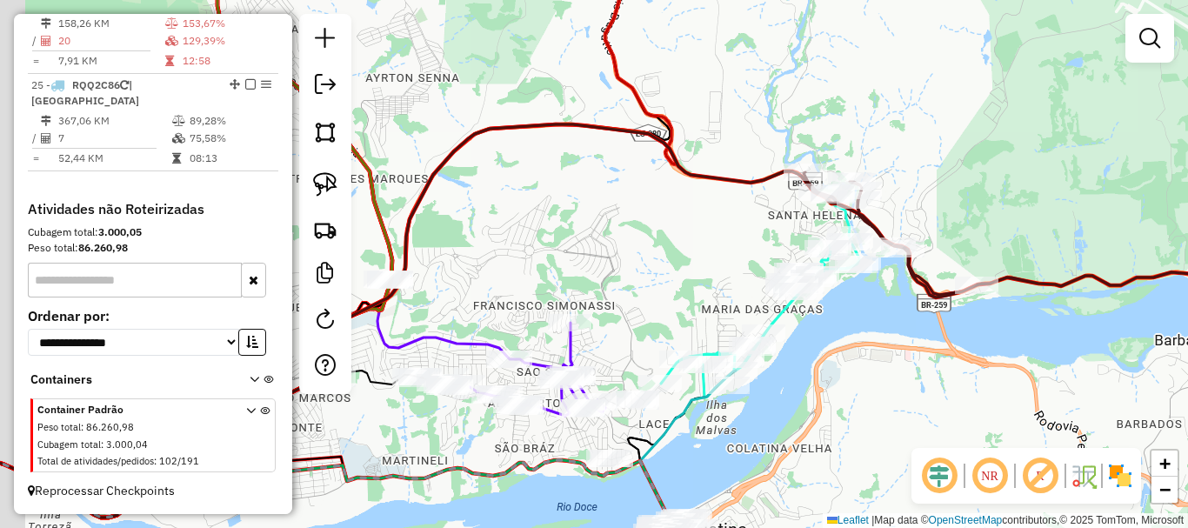
drag, startPoint x: 760, startPoint y: 399, endPoint x: 808, endPoint y: 340, distance: 76.1
click at [808, 340] on div "Janela de atendimento Grade de atendimento Capacidade Transportadoras Veículos …" at bounding box center [594, 264] width 1188 height 528
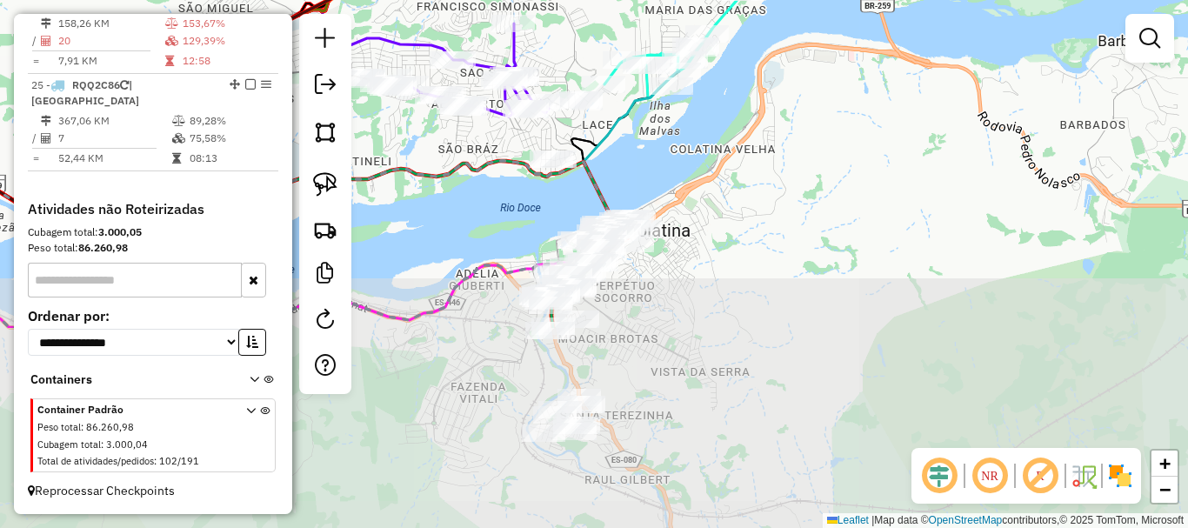
drag, startPoint x: 800, startPoint y: 273, endPoint x: 752, endPoint y: 150, distance: 131.6
click at [752, 150] on div "Janela de atendimento Grade de atendimento Capacidade Transportadoras Veículos …" at bounding box center [594, 264] width 1188 height 528
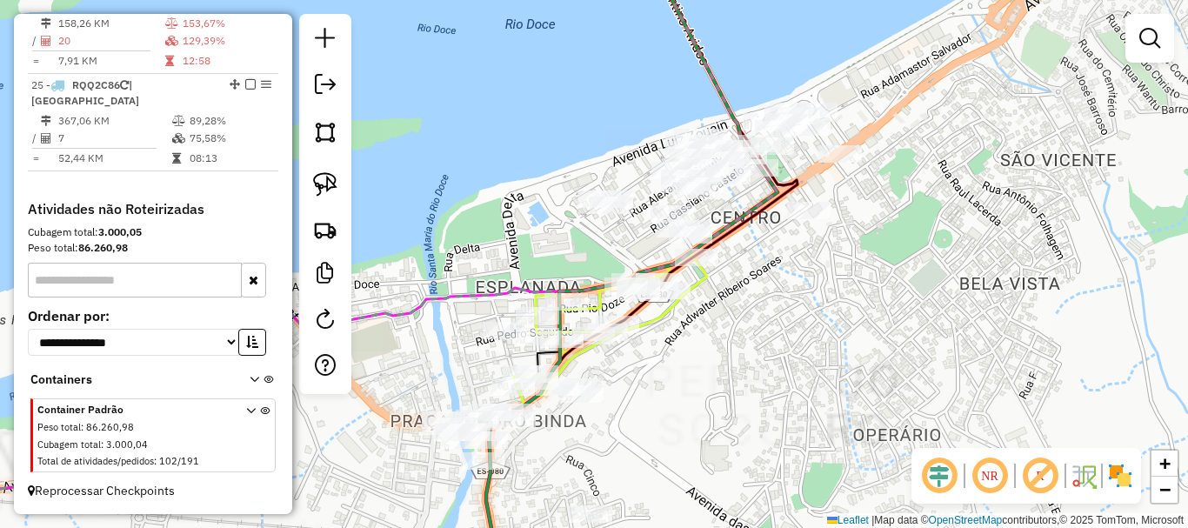
drag, startPoint x: 797, startPoint y: 329, endPoint x: 791, endPoint y: 404, distance: 75.0
click at [791, 404] on div "Janela de atendimento Grade de atendimento Capacidade Transportadoras Veículos …" at bounding box center [594, 264] width 1188 height 528
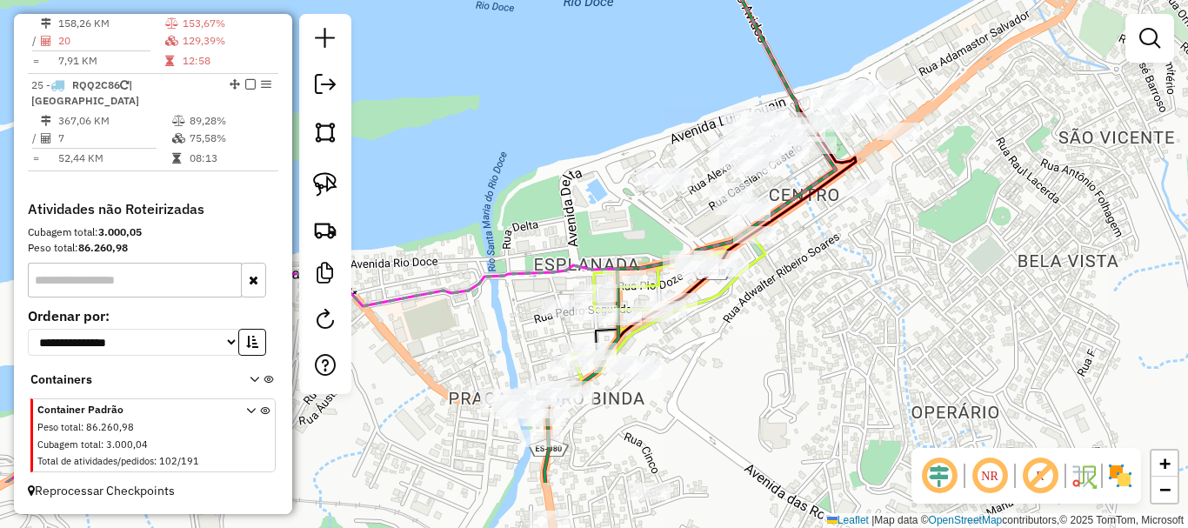
drag, startPoint x: 799, startPoint y: 317, endPoint x: 836, endPoint y: 257, distance: 70.3
click at [836, 257] on div "Janela de atendimento Grade de atendimento Capacidade Transportadoras Veículos …" at bounding box center [594, 264] width 1188 height 528
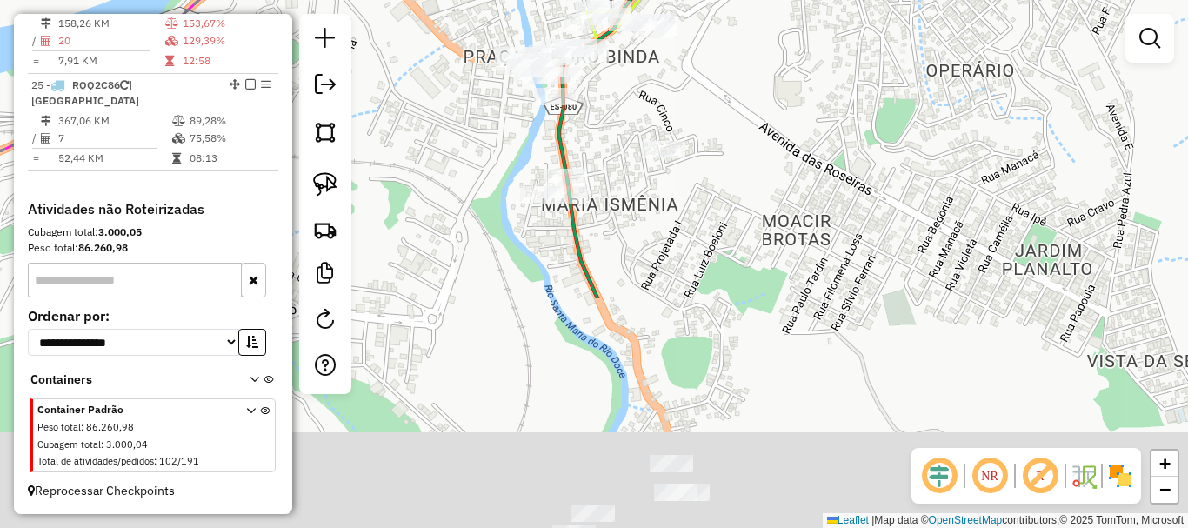
drag, startPoint x: 807, startPoint y: 340, endPoint x: 758, endPoint y: 91, distance: 253.5
click at [770, 58] on div "Janela de atendimento Grade de atendimento Capacidade Transportadoras Veículos …" at bounding box center [594, 264] width 1188 height 528
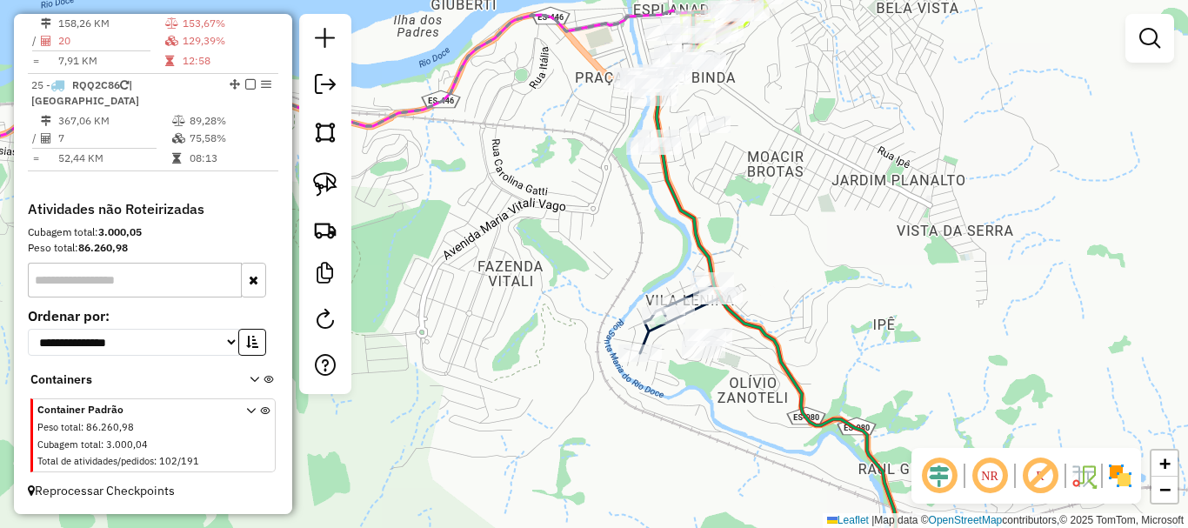
click at [694, 390] on div "Janela de atendimento Grade de atendimento Capacidade Transportadoras Veículos …" at bounding box center [594, 264] width 1188 height 528
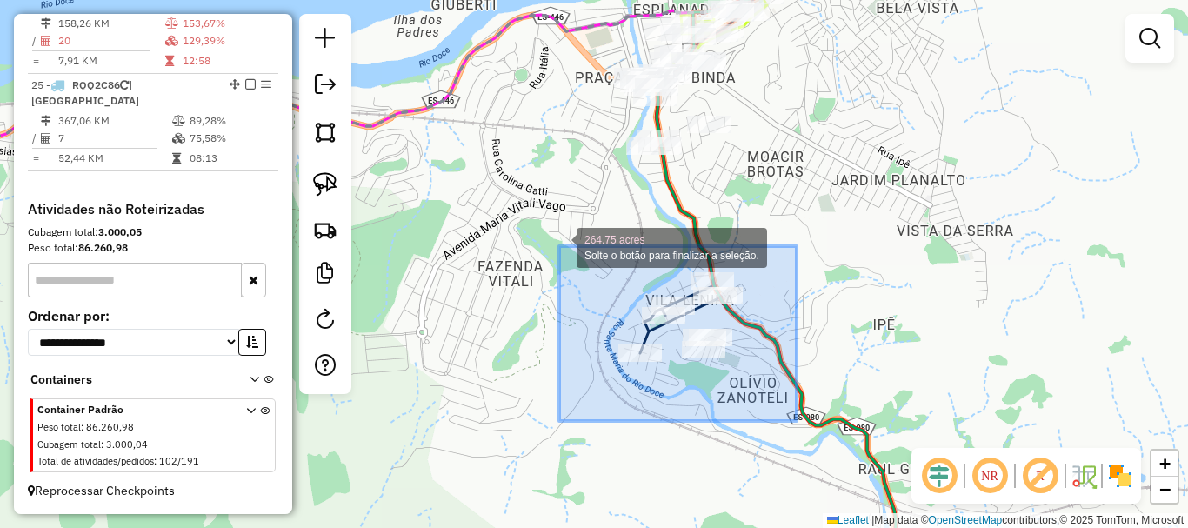
drag, startPoint x: 782, startPoint y: 414, endPoint x: 591, endPoint y: 293, distance: 225.6
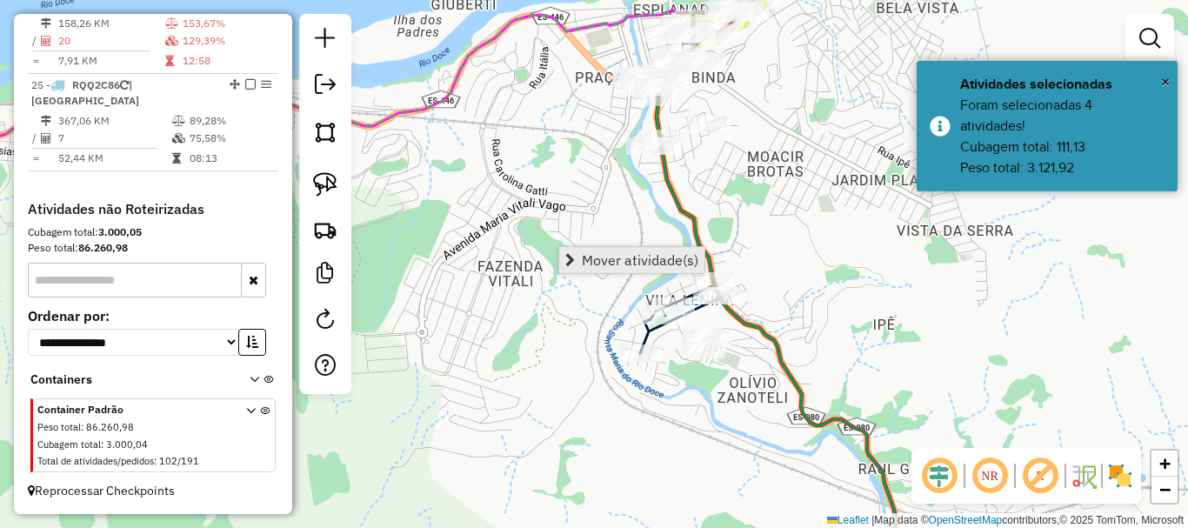
click at [614, 263] on span "Mover atividade(s)" at bounding box center [640, 260] width 117 height 14
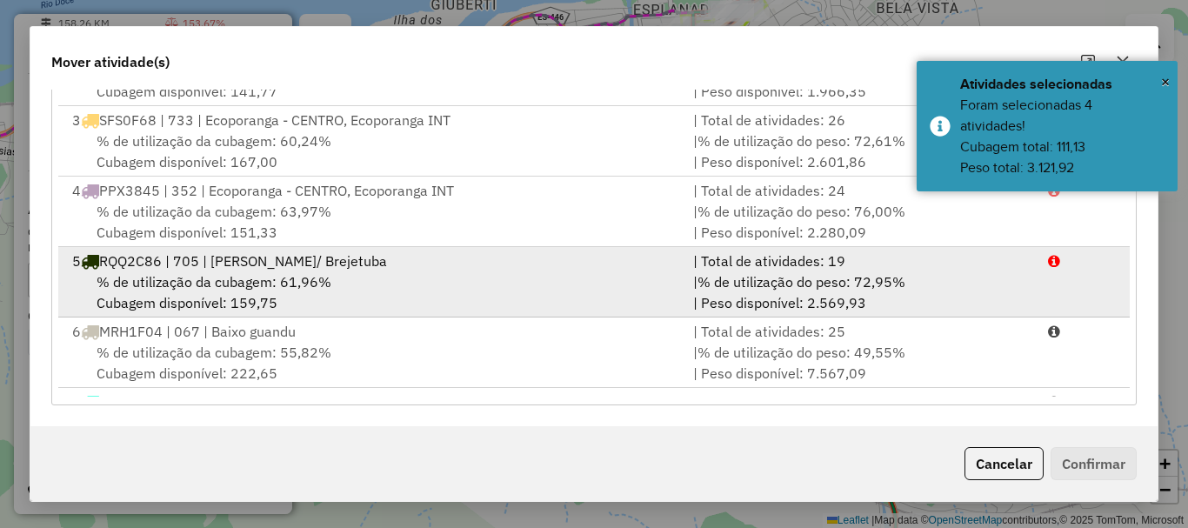
scroll to position [261, 0]
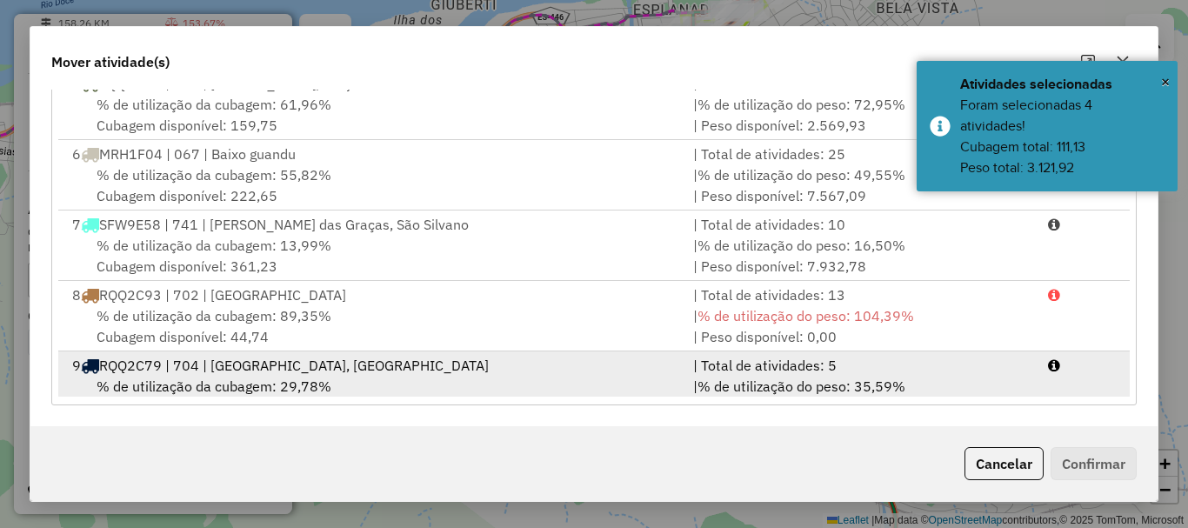
click at [195, 355] on div "9 RQQ2C79 | 704 | Centro - Colatina, Vila Lenira" at bounding box center [372, 365] width 621 height 21
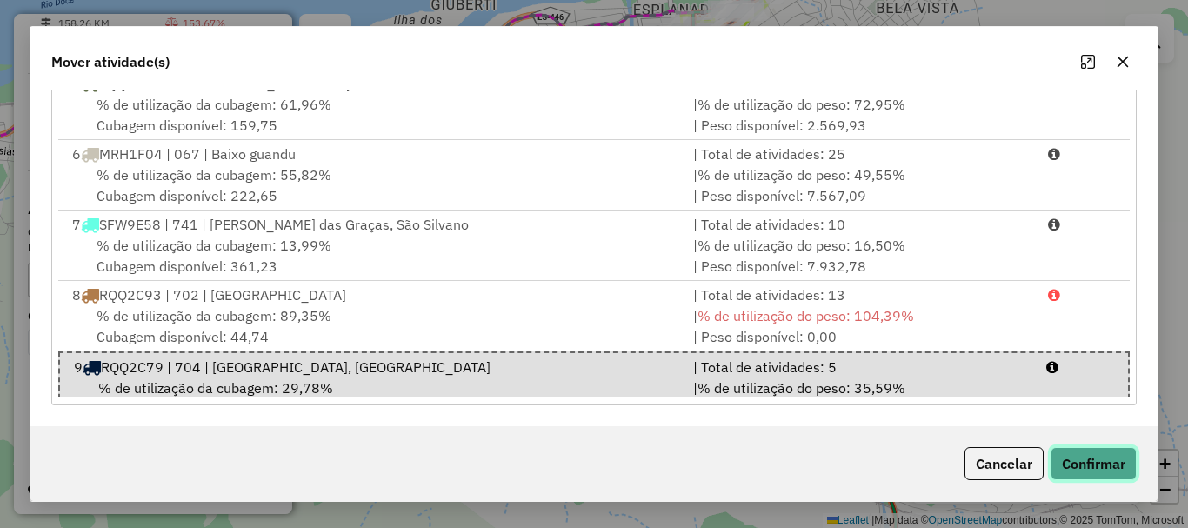
click at [1100, 464] on button "Confirmar" at bounding box center [1094, 463] width 86 height 33
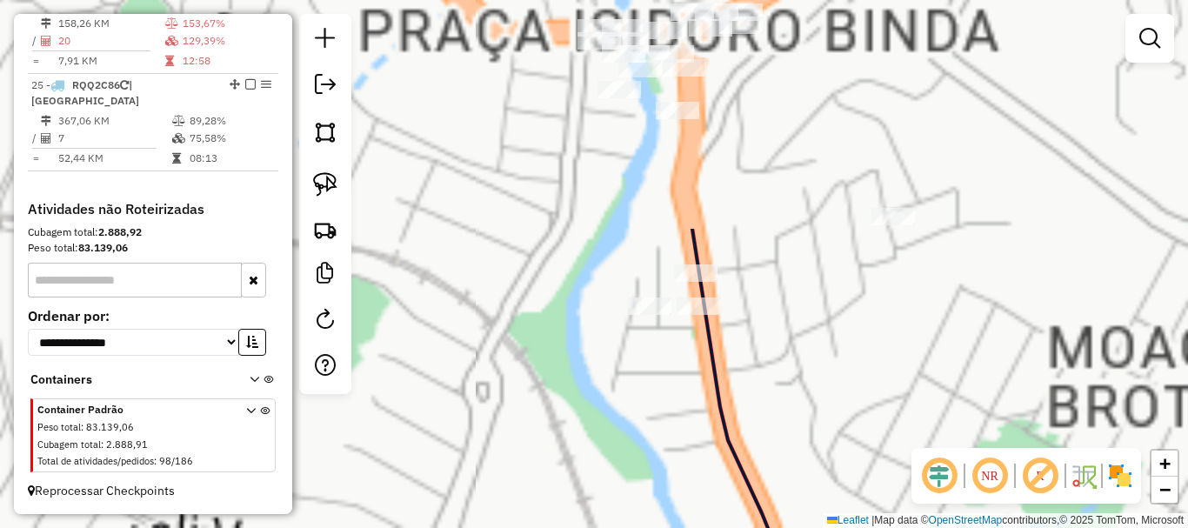
drag, startPoint x: 807, startPoint y: 414, endPoint x: 686, endPoint y: 402, distance: 121.5
click at [802, 471] on div "Janela de atendimento Grade de atendimento Capacidade Transportadoras Veículos …" at bounding box center [594, 264] width 1188 height 528
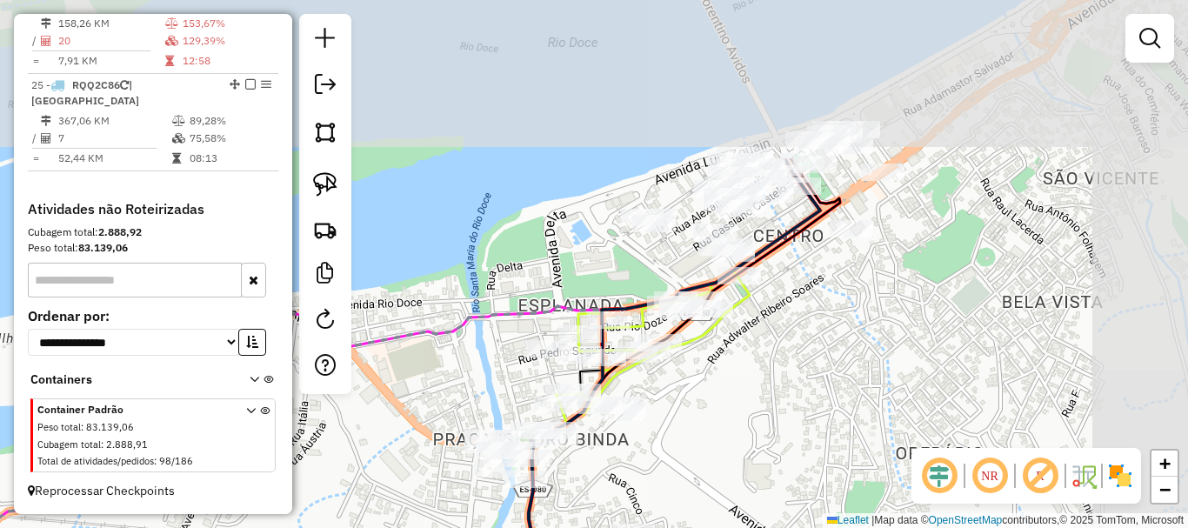
drag, startPoint x: 838, startPoint y: 226, endPoint x: 664, endPoint y: 454, distance: 286.7
click at [664, 454] on div "Janela de atendimento Grade de atendimento Capacidade Transportadoras Veículos …" at bounding box center [594, 264] width 1188 height 528
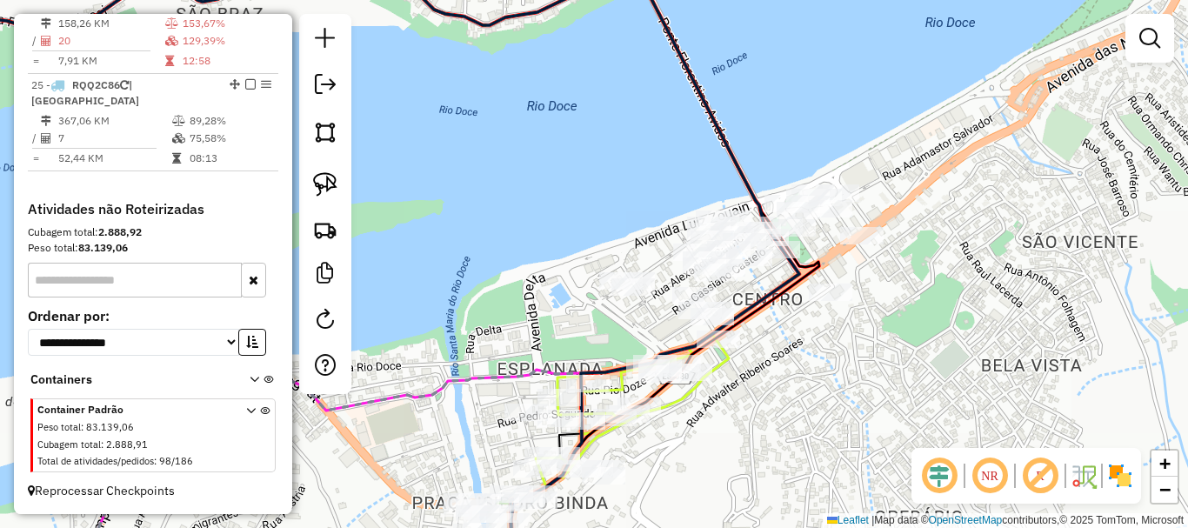
drag, startPoint x: 826, startPoint y: 372, endPoint x: 849, endPoint y: 418, distance: 51.3
click at [849, 418] on div "Janela de atendimento Grade de atendimento Capacidade Transportadoras Veículos …" at bounding box center [594, 264] width 1188 height 528
click at [815, 424] on div "Janela de atendimento Grade de atendimento Capacidade Transportadoras Veículos …" at bounding box center [594, 264] width 1188 height 528
click at [812, 426] on div "Janela de atendimento Grade de atendimento Capacidade Transportadoras Veículos …" at bounding box center [594, 264] width 1188 height 528
drag, startPoint x: 553, startPoint y: 171, endPoint x: 673, endPoint y: 239, distance: 137.9
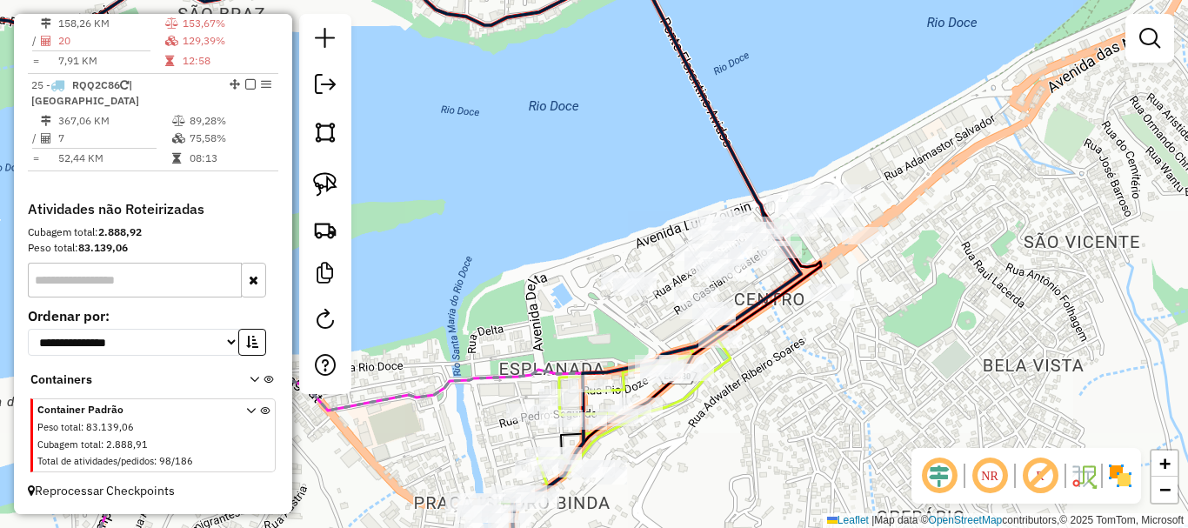
click at [559, 171] on div "Janela de atendimento Grade de atendimento Capacidade Transportadoras Veículos …" at bounding box center [594, 264] width 1188 height 528
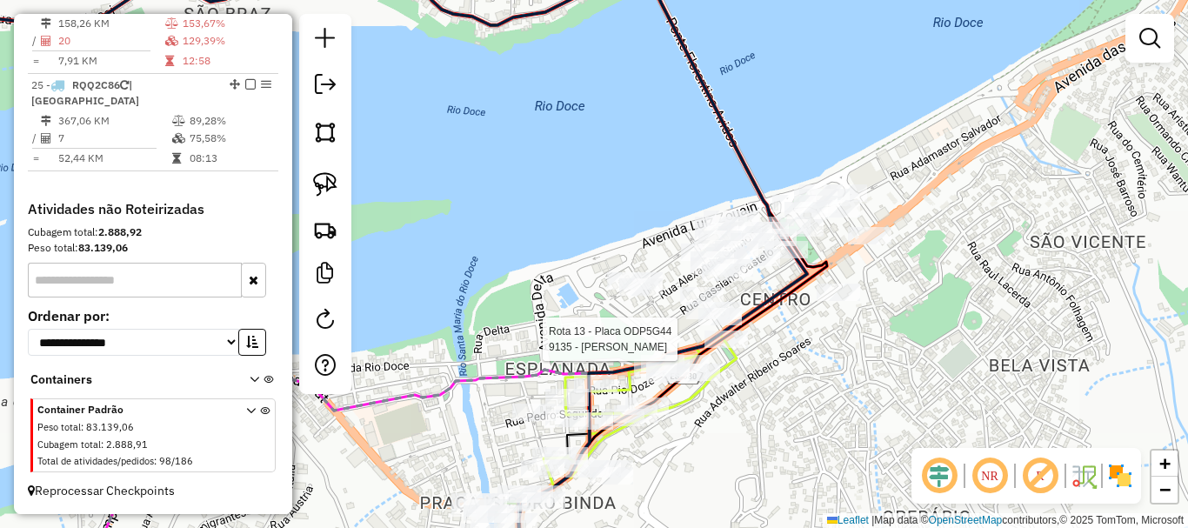
select select "*********"
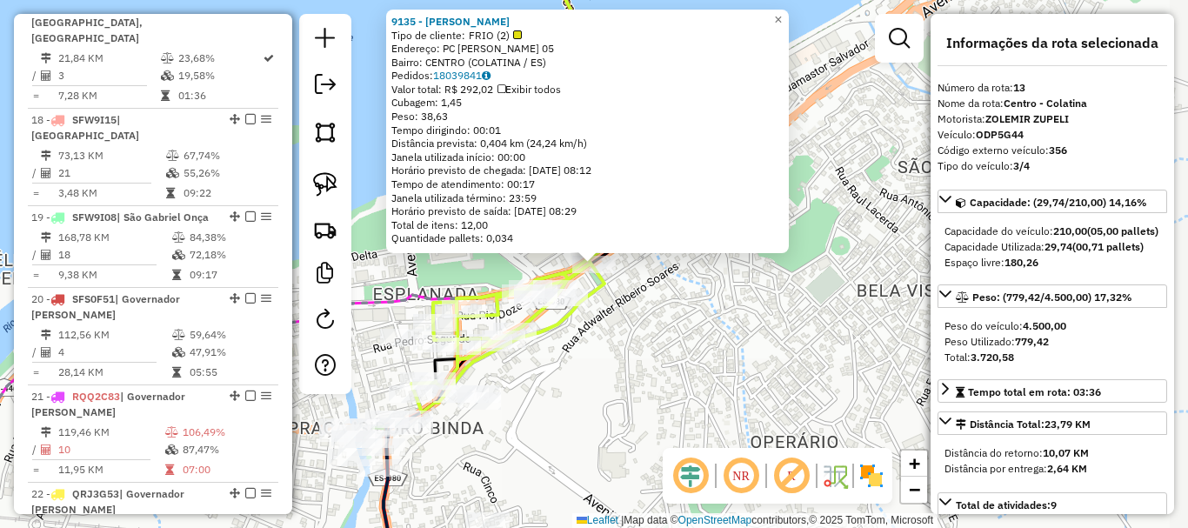
scroll to position [1801, 0]
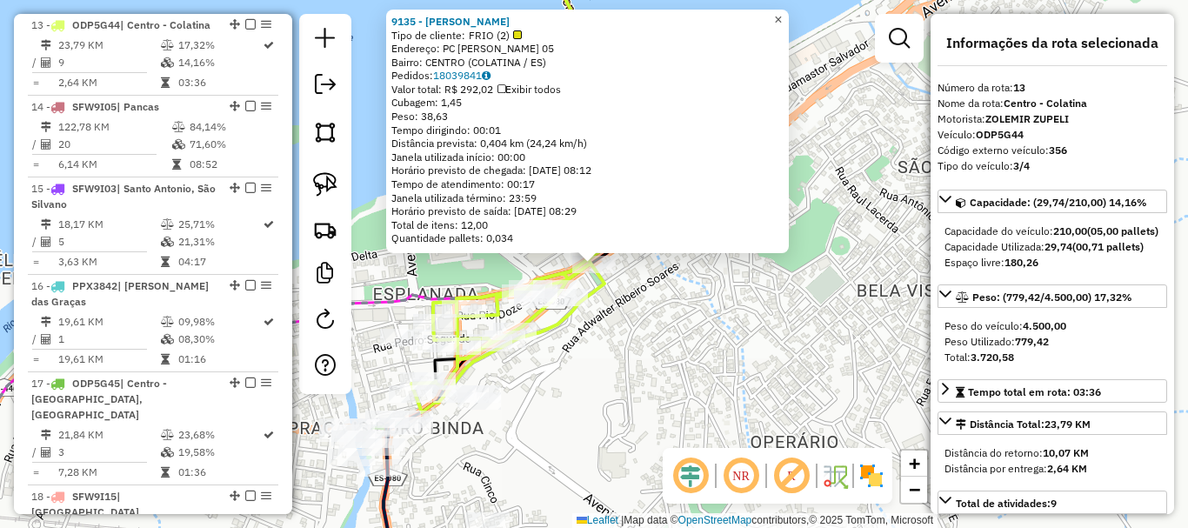
drag, startPoint x: 792, startPoint y: 8, endPoint x: 598, endPoint y: 111, distance: 219.8
click at [782, 12] on span "×" at bounding box center [778, 19] width 8 height 15
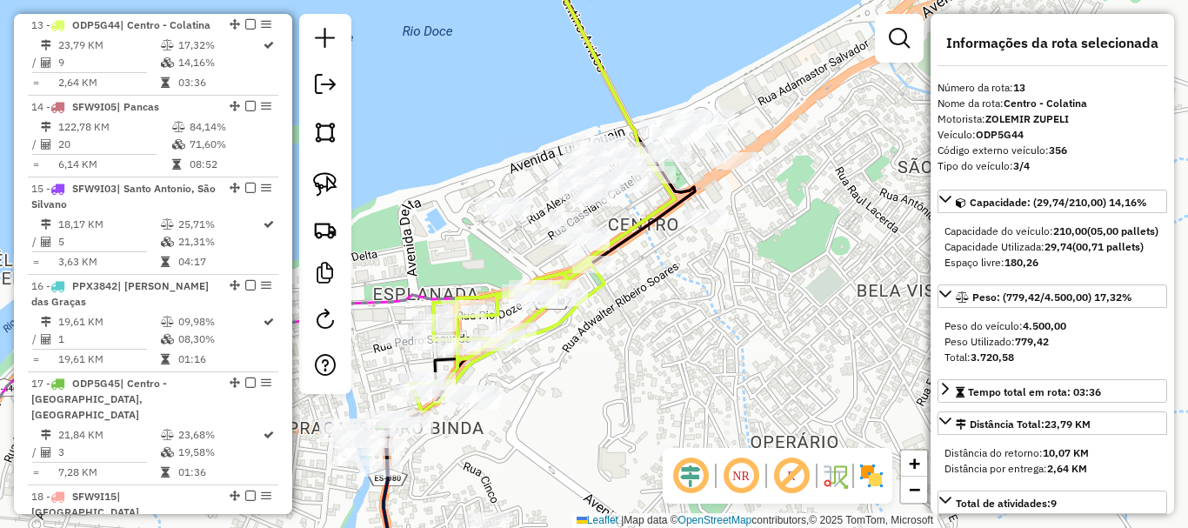
drag, startPoint x: 431, startPoint y: 133, endPoint x: 520, endPoint y: 155, distance: 92.2
click at [520, 155] on div "Janela de atendimento Grade de atendimento Capacidade Transportadoras Veículos …" at bounding box center [594, 264] width 1188 height 528
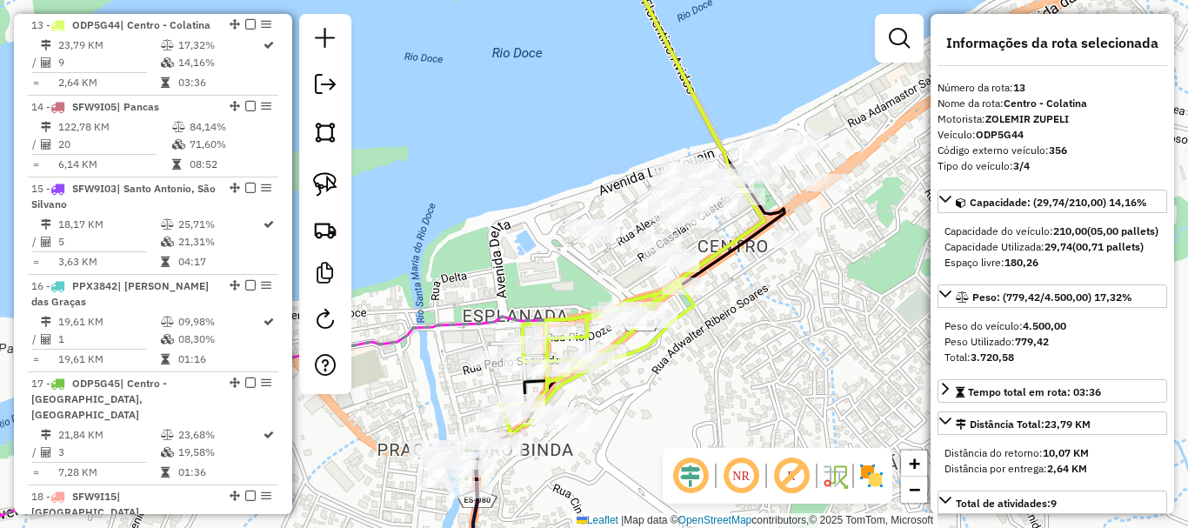
drag, startPoint x: 701, startPoint y: 365, endPoint x: 704, endPoint y: 296, distance: 69.6
click at [706, 299] on hb-router-mapa "Informações da Sessão 990891 - 19/08/2025 Criação: 18/08/2025 17:23 Depósito: C…" at bounding box center [594, 264] width 1188 height 528
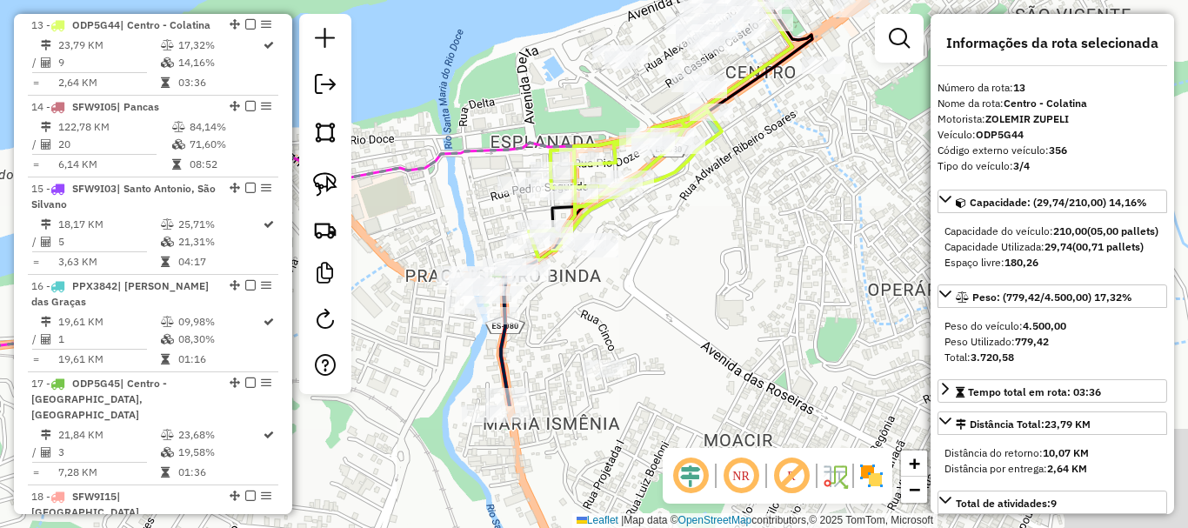
drag, startPoint x: 624, startPoint y: 483, endPoint x: 690, endPoint y: 147, distance: 342.2
click at [689, 149] on div "Janela de atendimento Grade de atendimento Capacidade Transportadoras Veículos …" at bounding box center [594, 264] width 1188 height 528
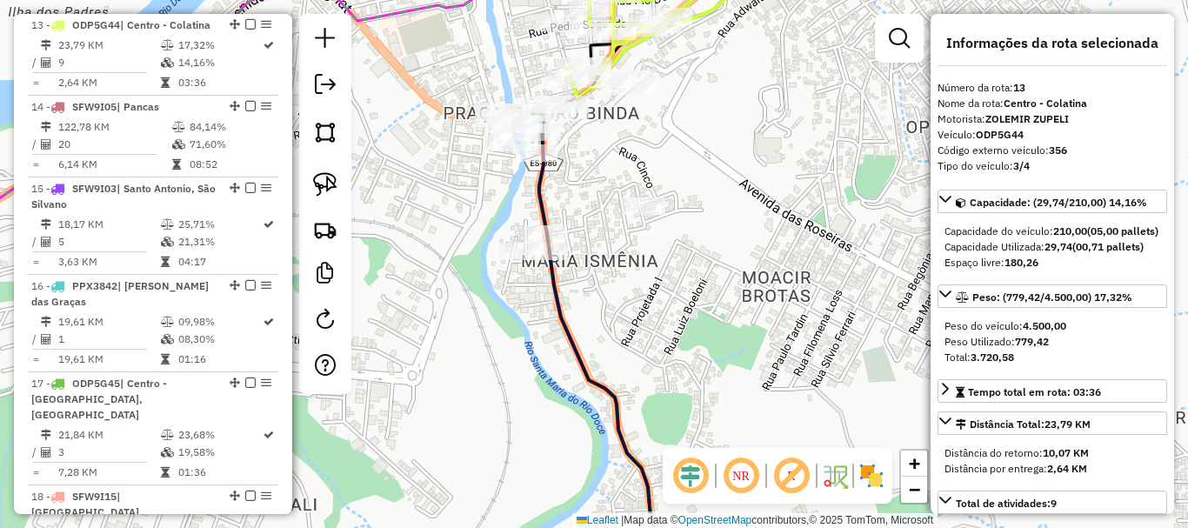
click at [630, 286] on div "Janela de atendimento Grade de atendimento Capacidade Transportadoras Veículos …" at bounding box center [594, 264] width 1188 height 528
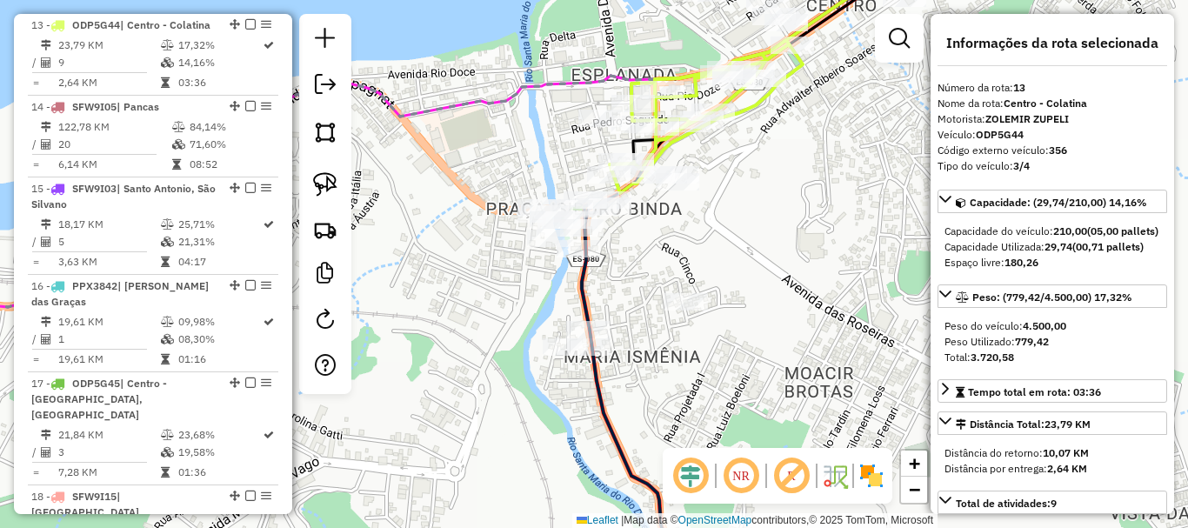
drag, startPoint x: 664, startPoint y: 304, endPoint x: 667, endPoint y: 337, distance: 34.1
click at [667, 337] on div "Janela de atendimento Grade de atendimento Capacidade Transportadoras Veículos …" at bounding box center [594, 264] width 1188 height 528
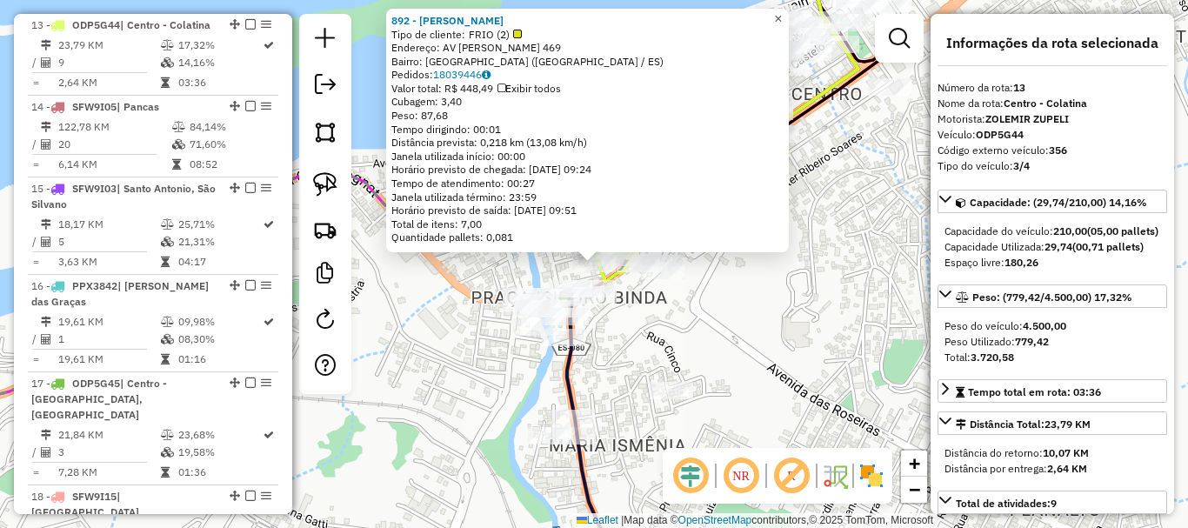
click at [782, 11] on span "×" at bounding box center [778, 18] width 8 height 15
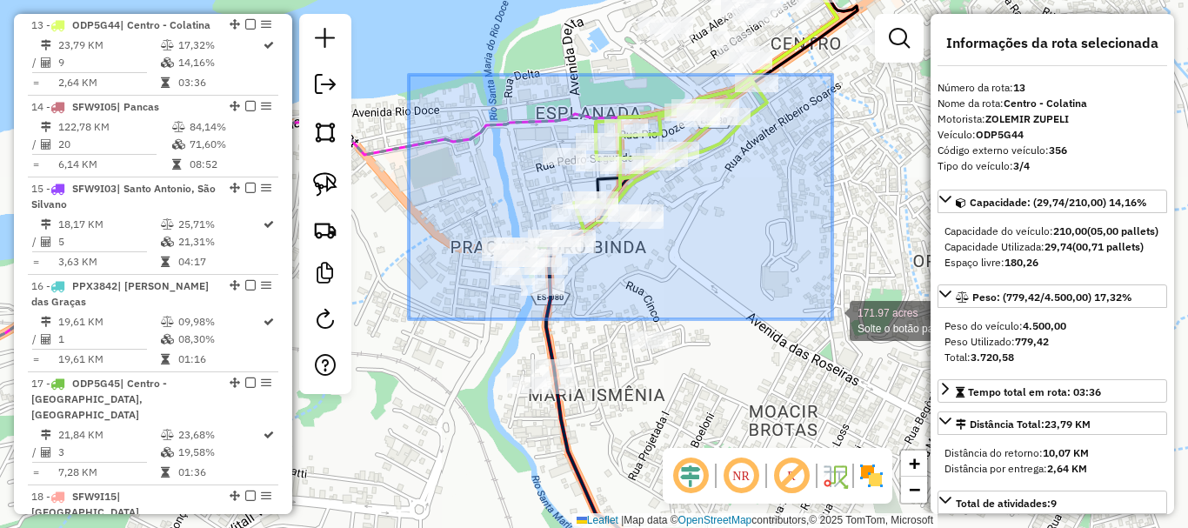
drag, startPoint x: 409, startPoint y: 75, endPoint x: 832, endPoint y: 319, distance: 489.0
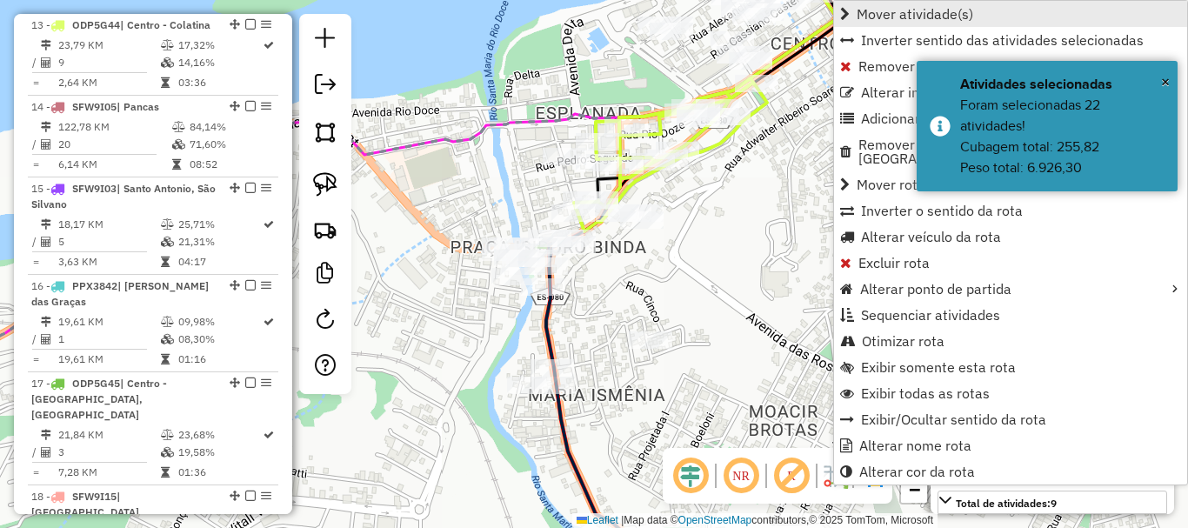
click at [885, 23] on link "Mover atividade(s)" at bounding box center [1010, 14] width 353 height 26
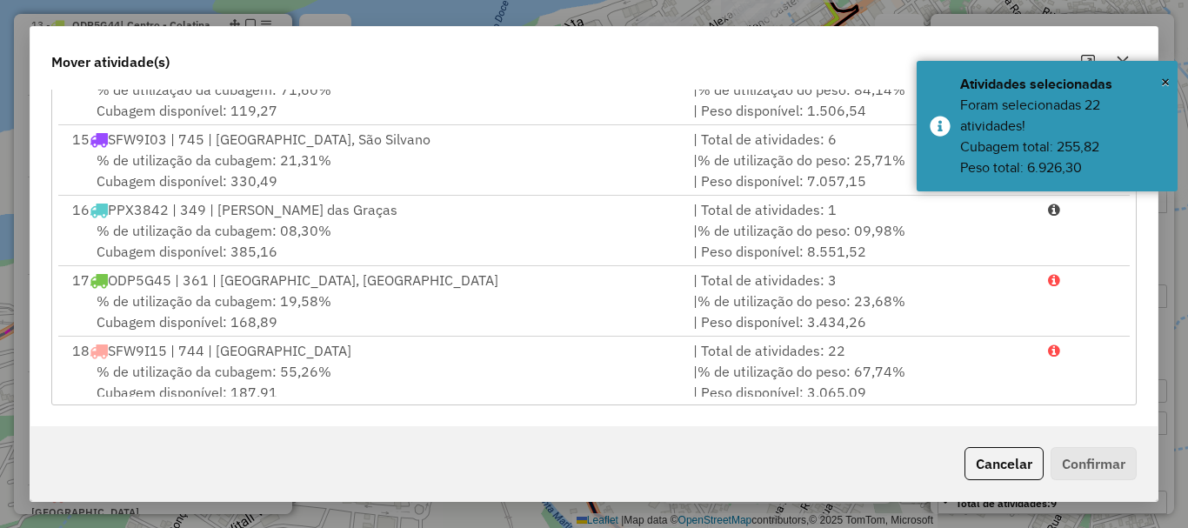
scroll to position [870, 0]
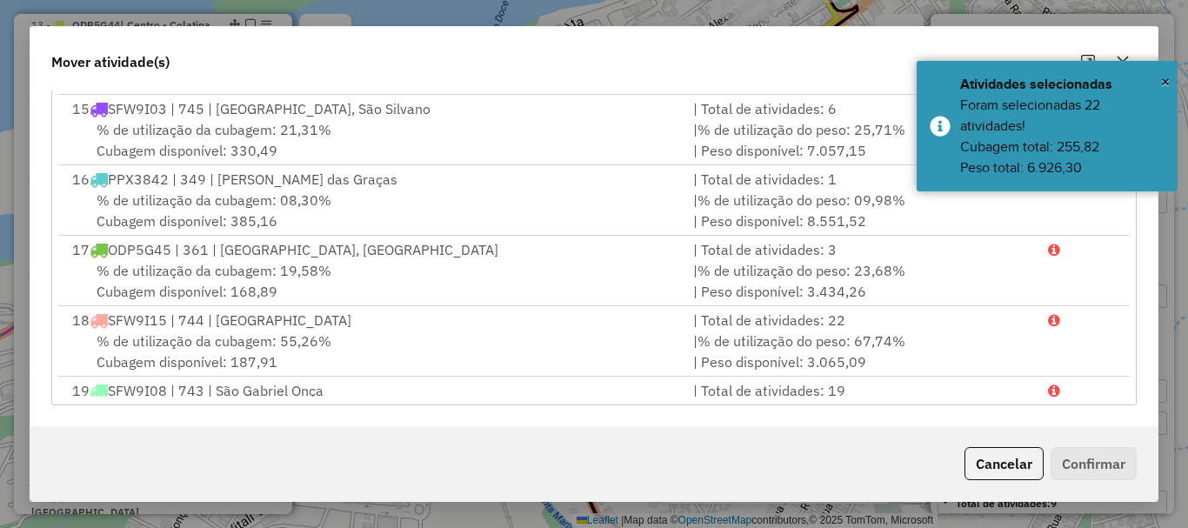
click at [164, 257] on span "ODP5G45 | 361 | [GEOGRAPHIC_DATA], [GEOGRAPHIC_DATA]" at bounding box center [303, 249] width 391 height 17
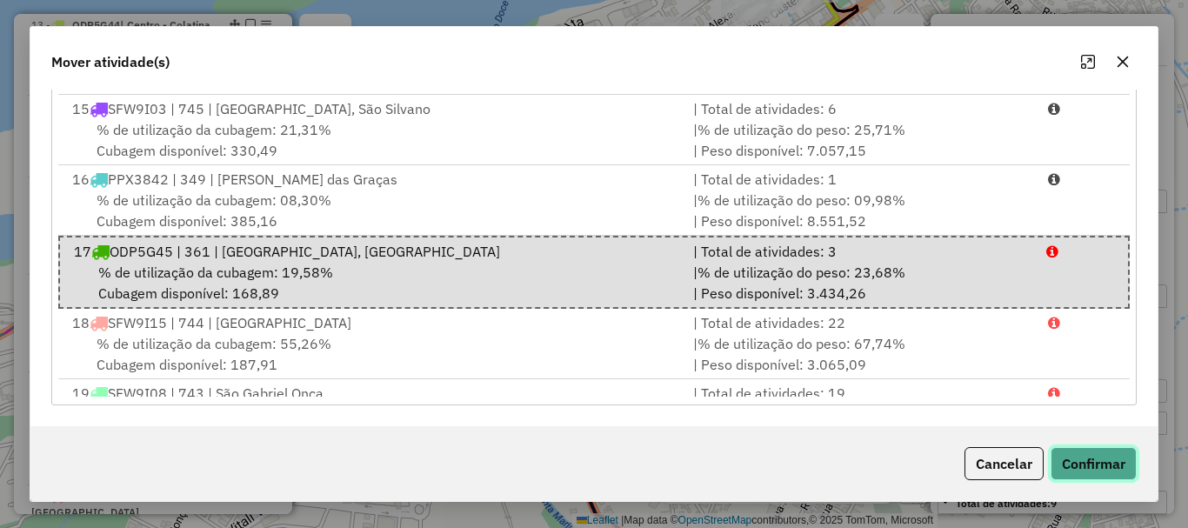
click at [1104, 457] on button "Confirmar" at bounding box center [1094, 463] width 86 height 33
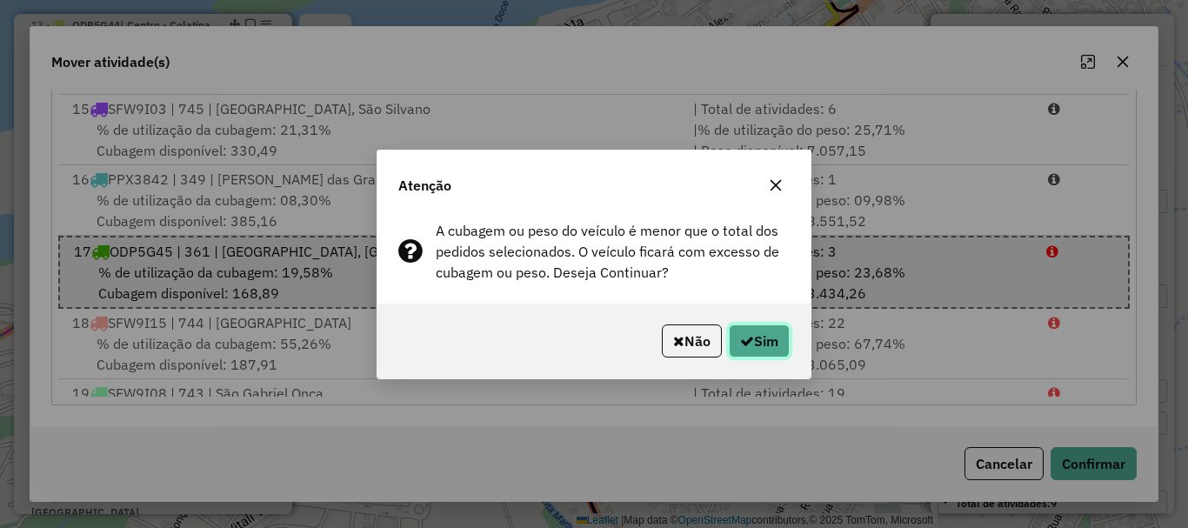
click at [768, 339] on button "Sim" at bounding box center [759, 340] width 61 height 33
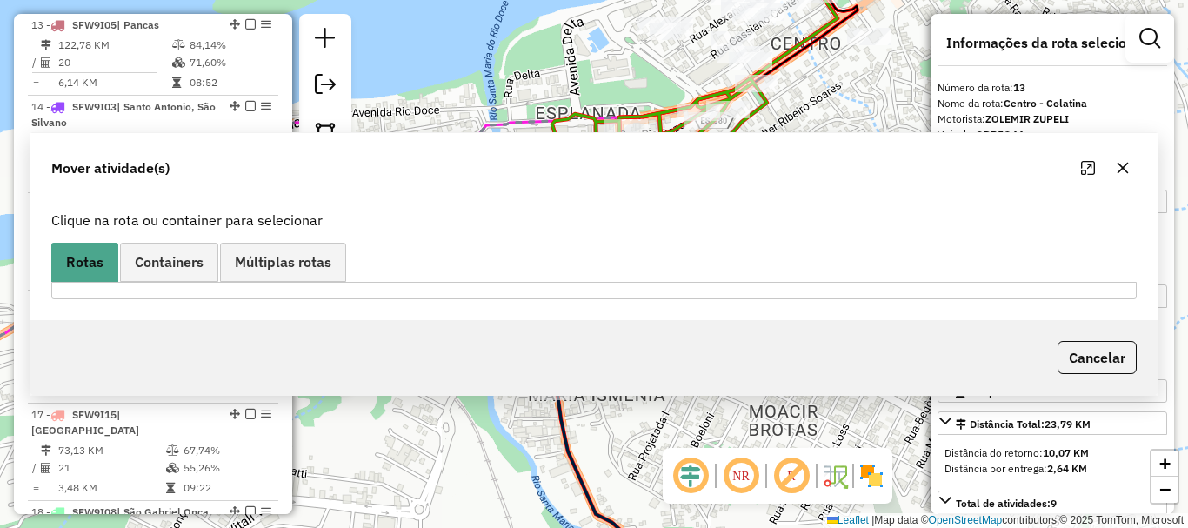
scroll to position [0, 0]
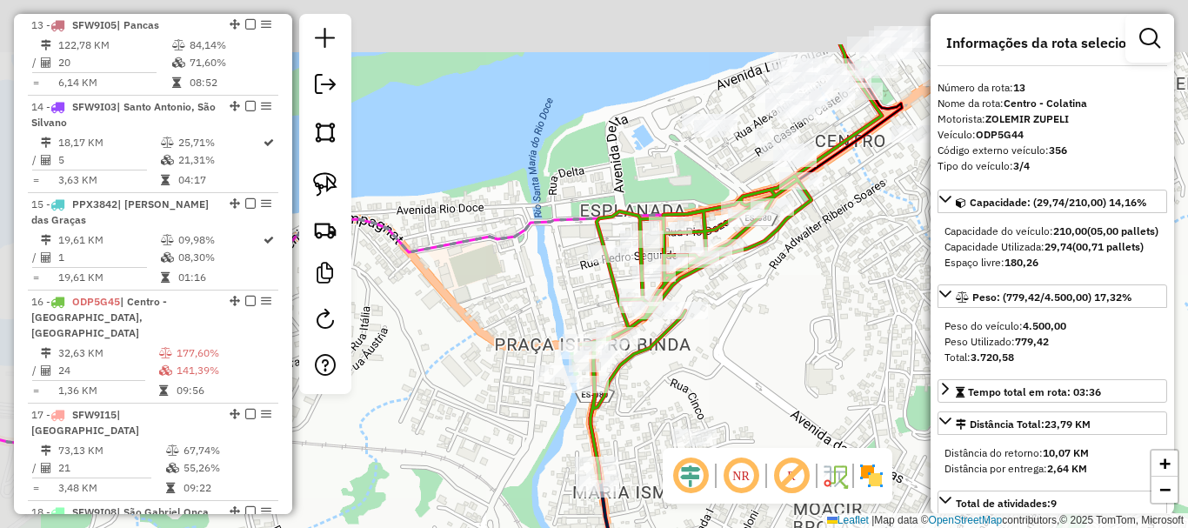
drag, startPoint x: 938, startPoint y: 374, endPoint x: 985, endPoint y: 494, distance: 128.9
click at [985, 494] on hb-router-mapa "Informações da Sessão 990891 - 19/08/2025 Criação: 18/08/2025 17:23 Depósito: C…" at bounding box center [594, 264] width 1188 height 528
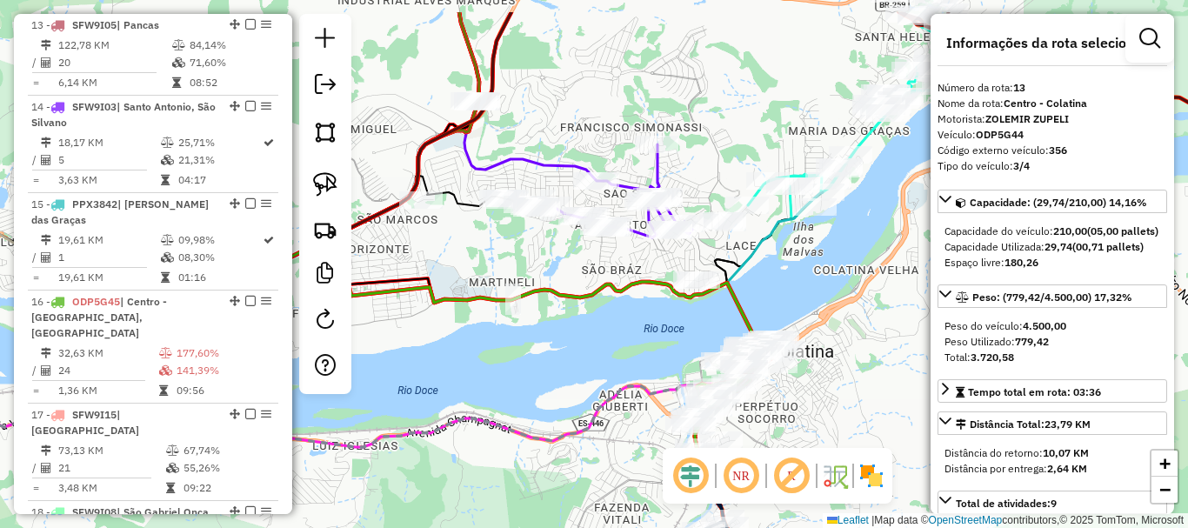
drag, startPoint x: 597, startPoint y: 206, endPoint x: 627, endPoint y: 200, distance: 31.0
click at [620, 271] on div "Janela de atendimento Grade de atendimento Capacidade Transportadoras Veículos …" at bounding box center [594, 264] width 1188 height 528
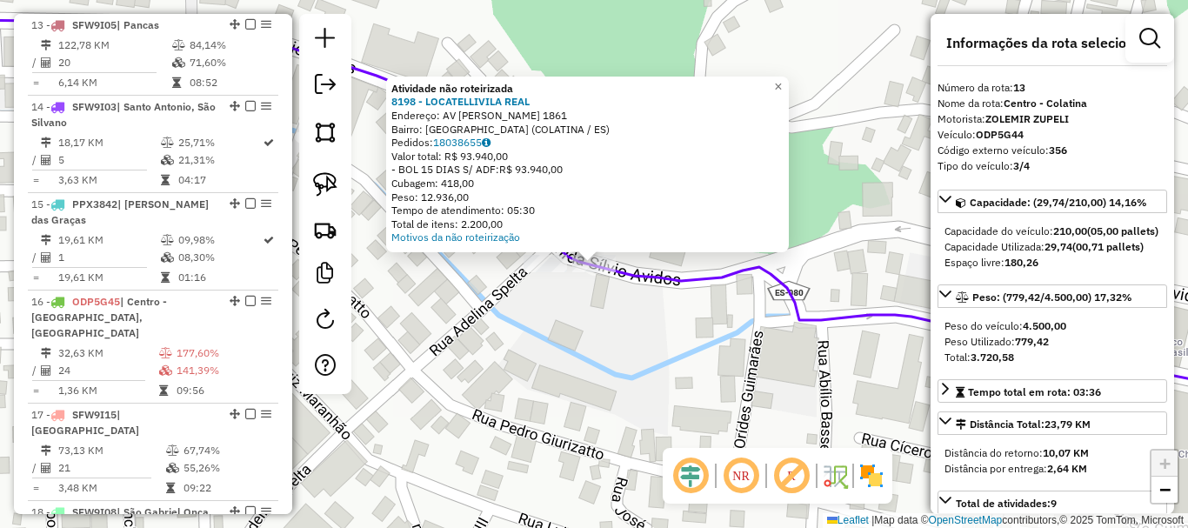
click at [552, 272] on div at bounding box center [545, 263] width 43 height 17
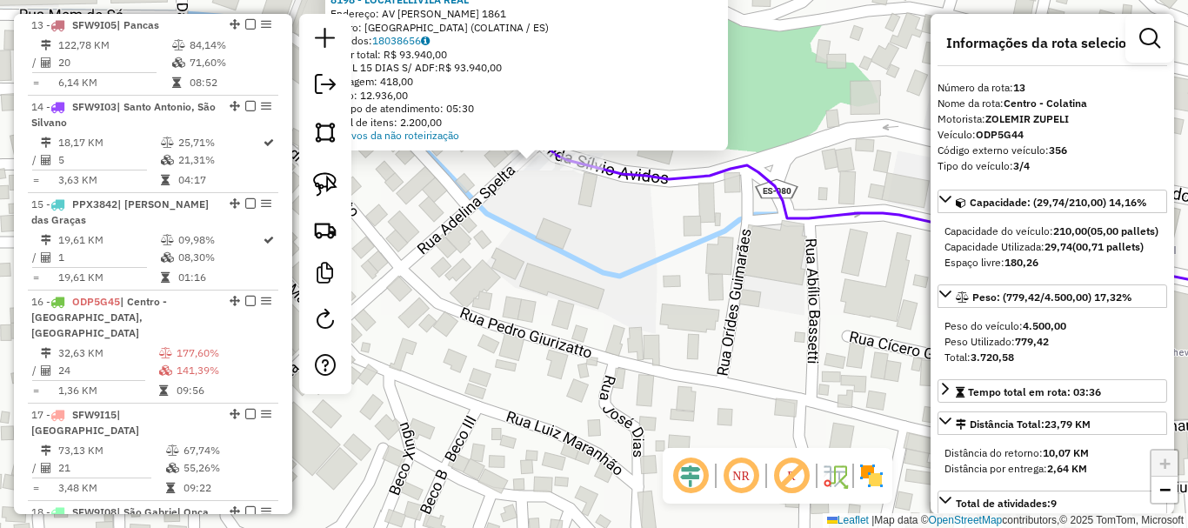
drag, startPoint x: 674, startPoint y: 326, endPoint x: 611, endPoint y: 222, distance: 122.2
click at [611, 222] on div "Atividade não roteirizada 8198 - LOCATELLIVILA REAL Endereço: AV SILVIO AVIDOS …" at bounding box center [594, 264] width 1188 height 528
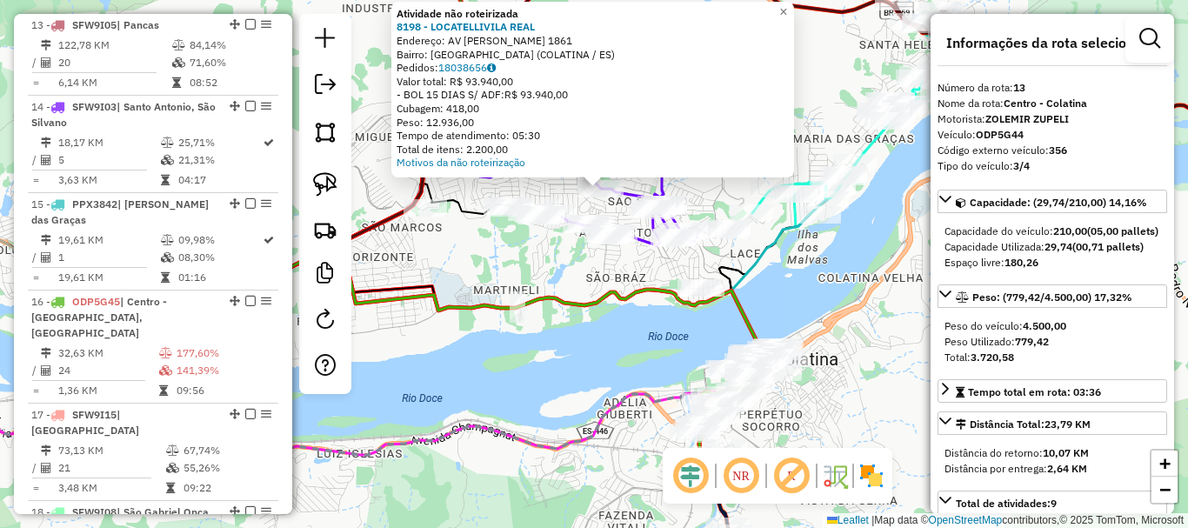
drag, startPoint x: 636, startPoint y: 324, endPoint x: 557, endPoint y: 194, distance: 151.8
click at [557, 253] on icon at bounding box center [415, 356] width 713 height 206
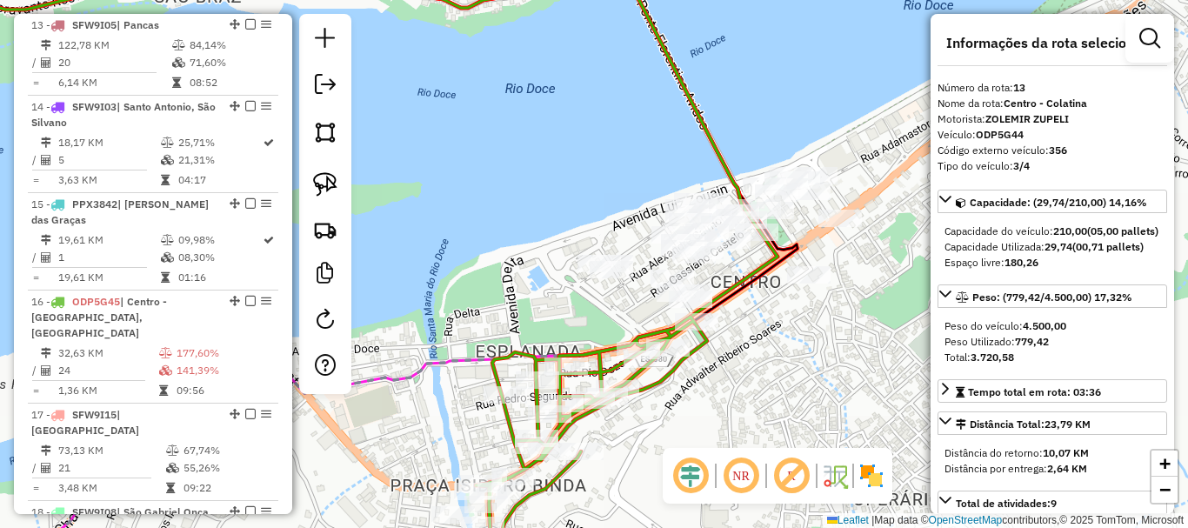
drag, startPoint x: 589, startPoint y: 163, endPoint x: 546, endPoint y: 137, distance: 49.5
click at [561, 151] on div "Atividade não roteirizada 8198 - LOCATELLIVILA REAL Endereço: AV SILVIO AVIDOS …" at bounding box center [594, 264] width 1188 height 528
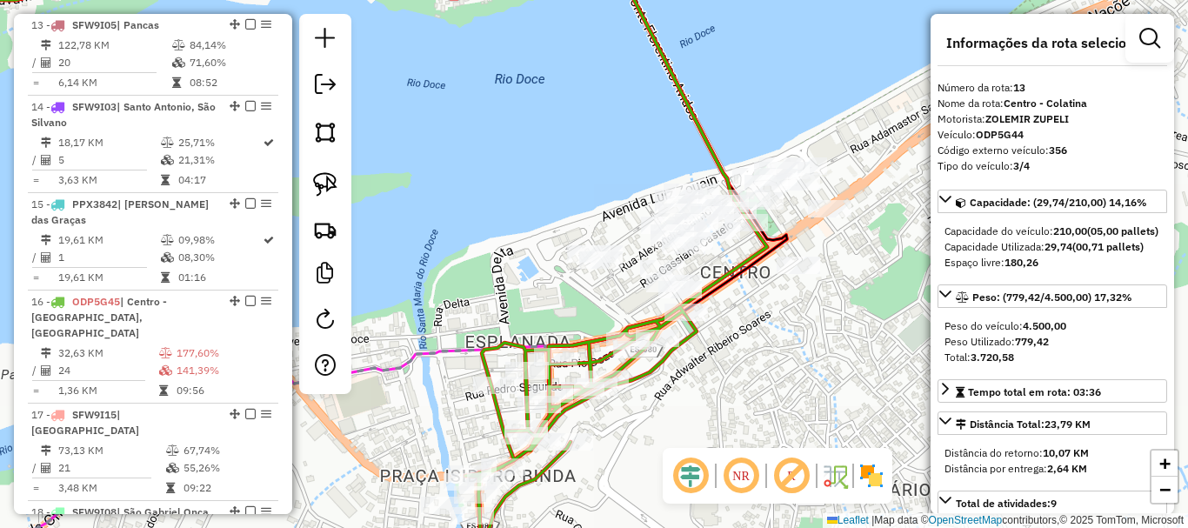
click at [544, 135] on div "Atividade não roteirizada 8198 - LOCATELLIVILA REAL Endereço: AV SILVIO AVIDOS …" at bounding box center [594, 264] width 1188 height 528
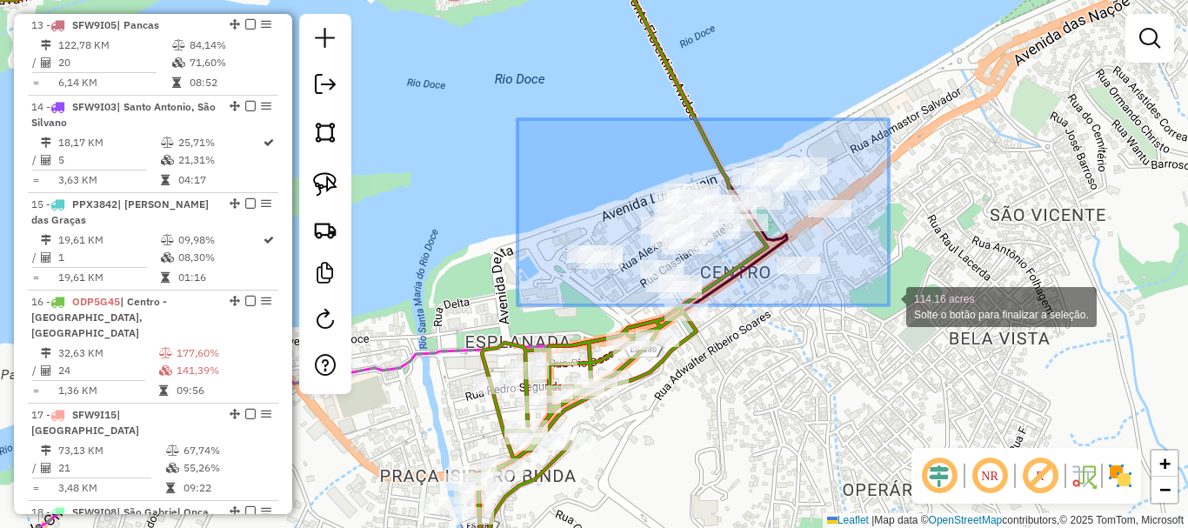
drag, startPoint x: 536, startPoint y: 128, endPoint x: 889, endPoint y: 305, distance: 395.2
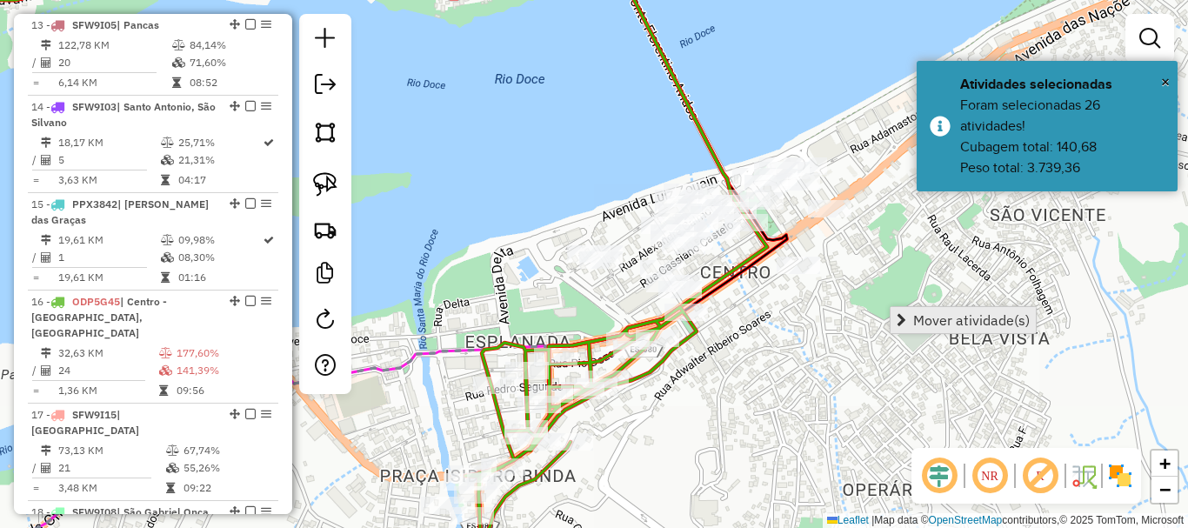
click at [957, 319] on span "Mover atividade(s)" at bounding box center [971, 320] width 117 height 14
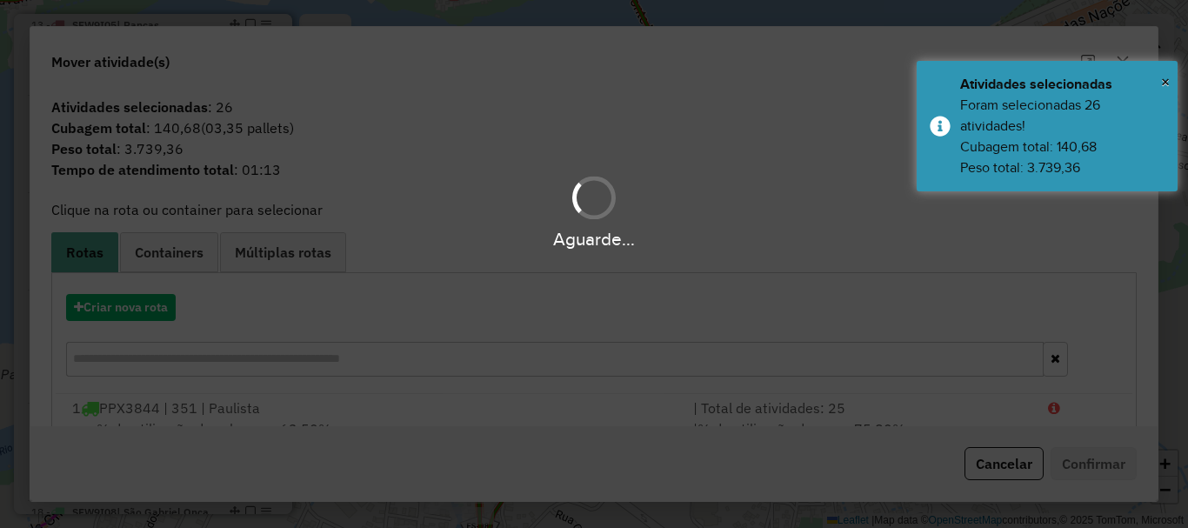
click at [150, 302] on hb-app "Aguarde... Pop-up bloqueado! Seu navegador bloqueou automáticamente a abertura …" at bounding box center [594, 264] width 1188 height 528
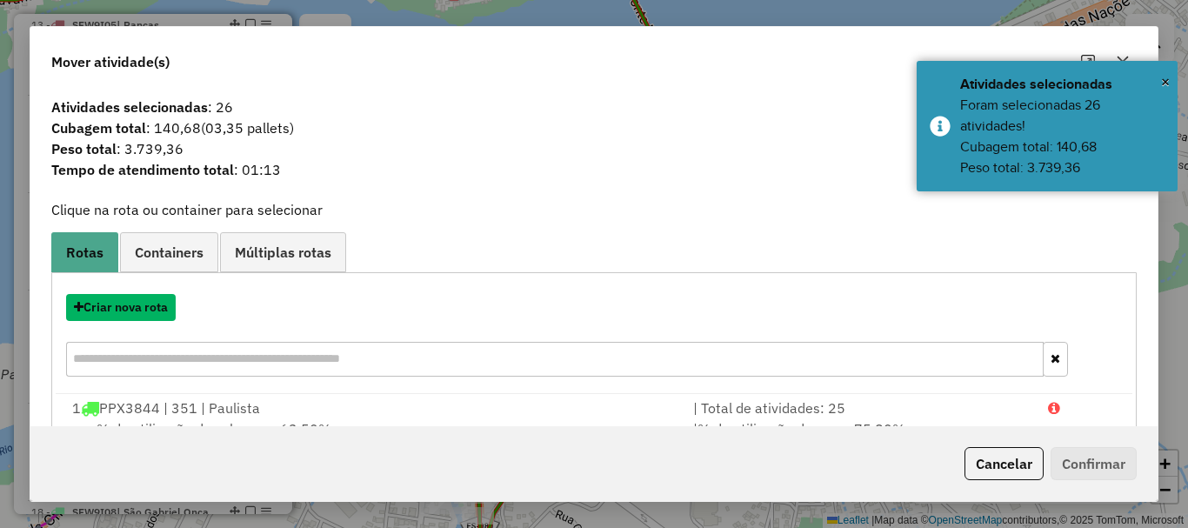
click at [150, 302] on button "Criar nova rota" at bounding box center [121, 307] width 110 height 27
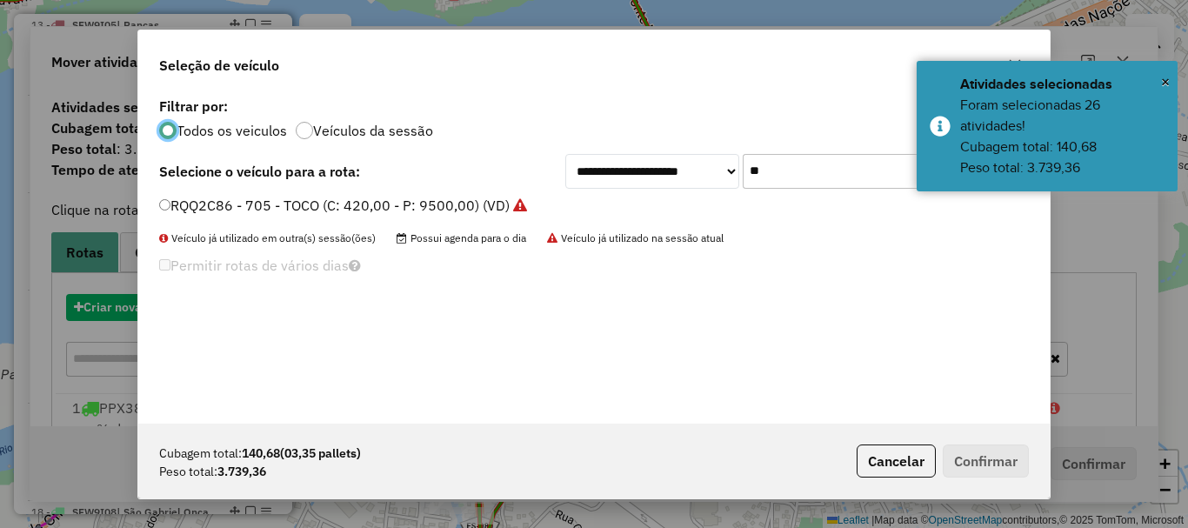
scroll to position [10, 5]
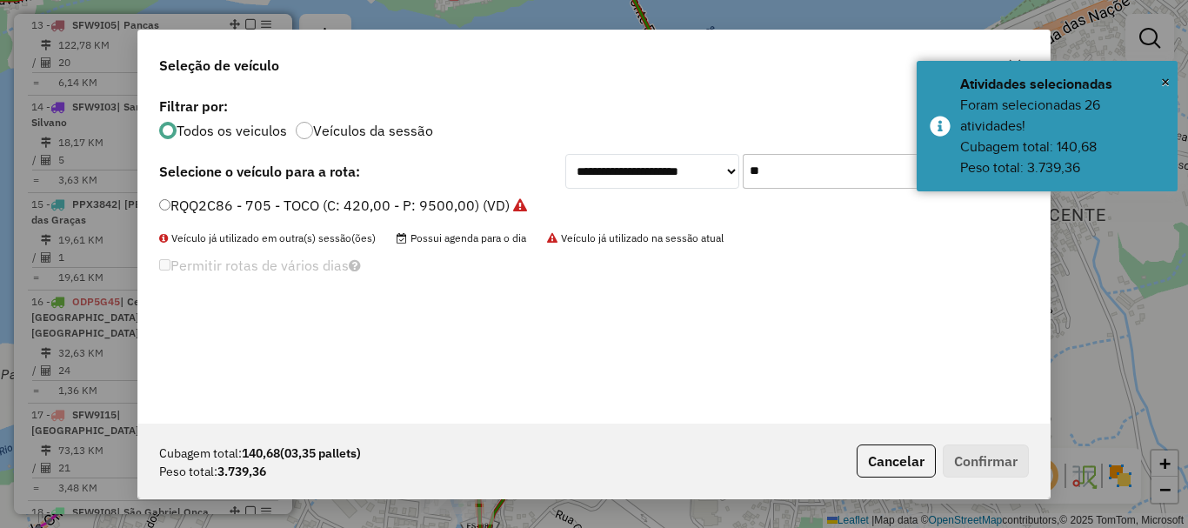
drag, startPoint x: 820, startPoint y: 169, endPoint x: 664, endPoint y: 210, distance: 161.2
click at [665, 210] on div "**********" at bounding box center [593, 258] width 911 height 331
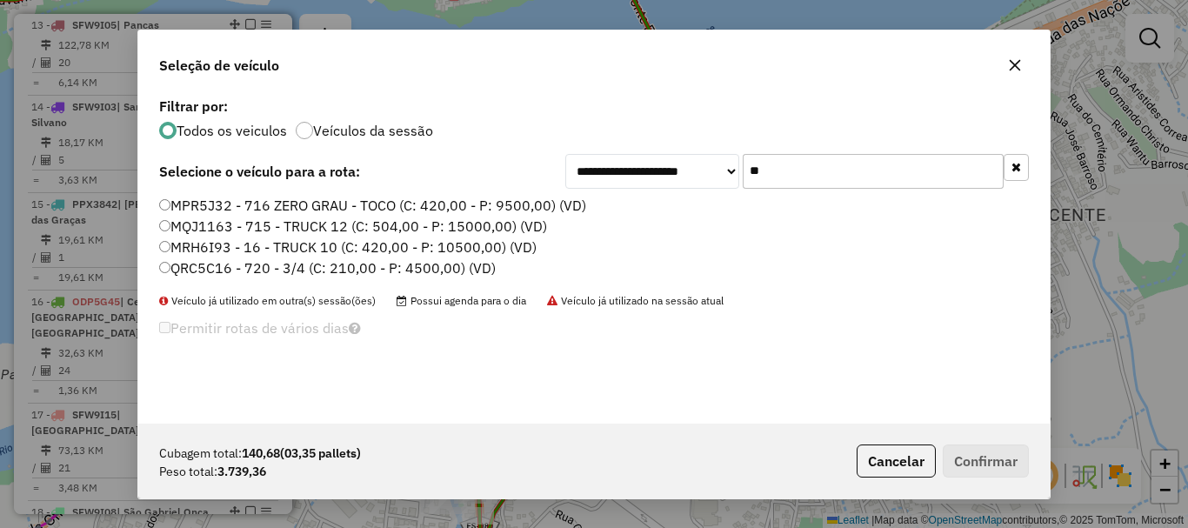
type input "**"
click at [228, 277] on label "QRC5C16 - 720 - 3/4 (C: 210,00 - P: 4500,00) (VD)" at bounding box center [327, 267] width 337 height 21
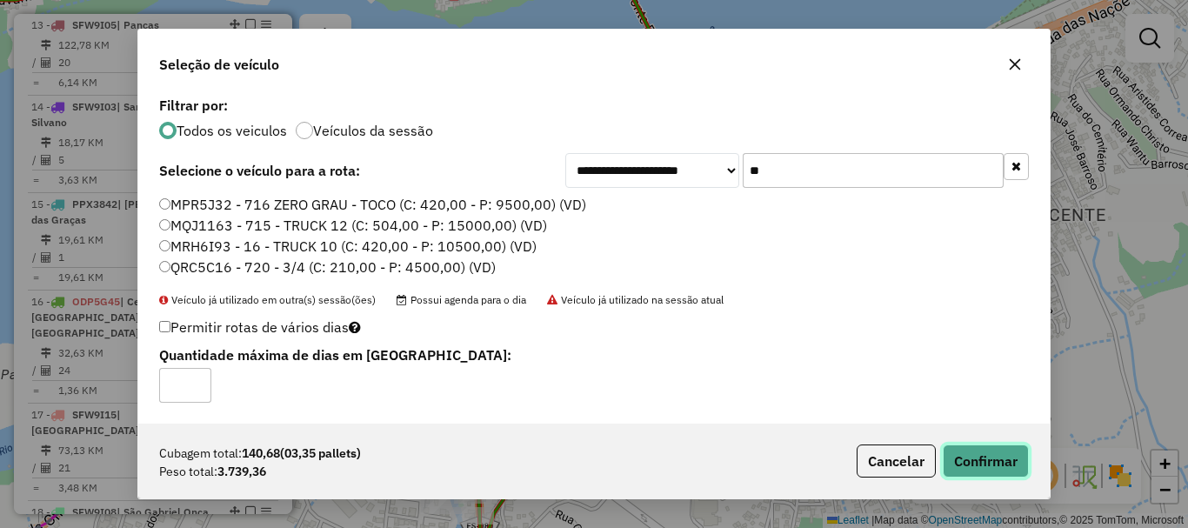
click at [986, 456] on button "Confirmar" at bounding box center [986, 460] width 86 height 33
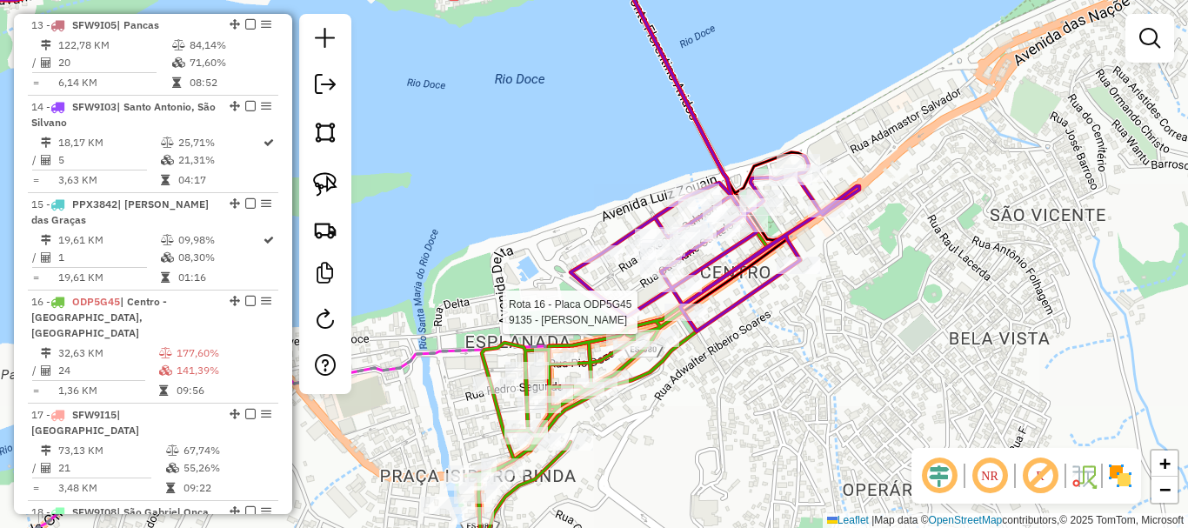
select select "*********"
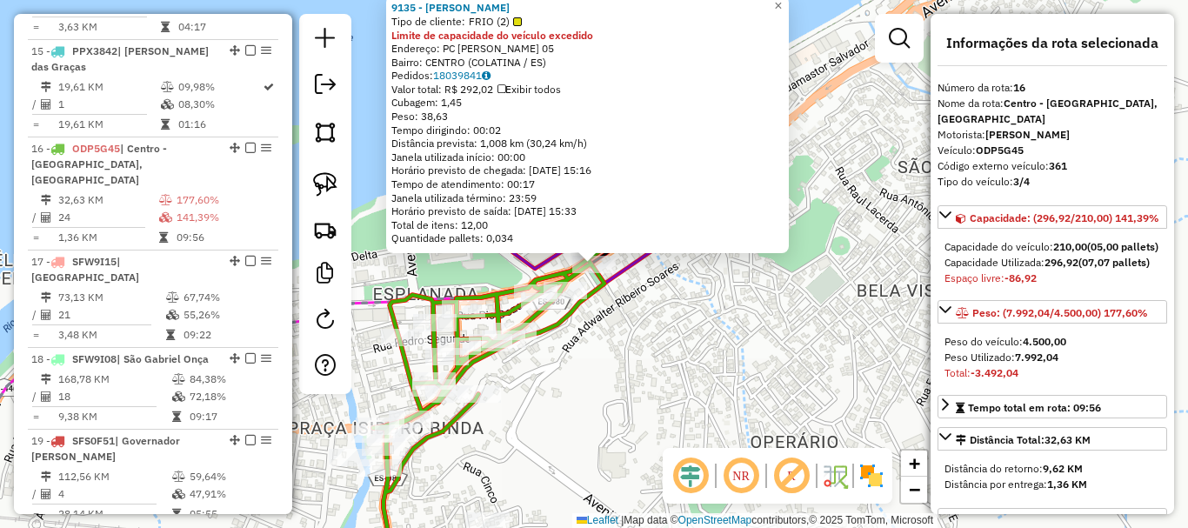
scroll to position [2078, 0]
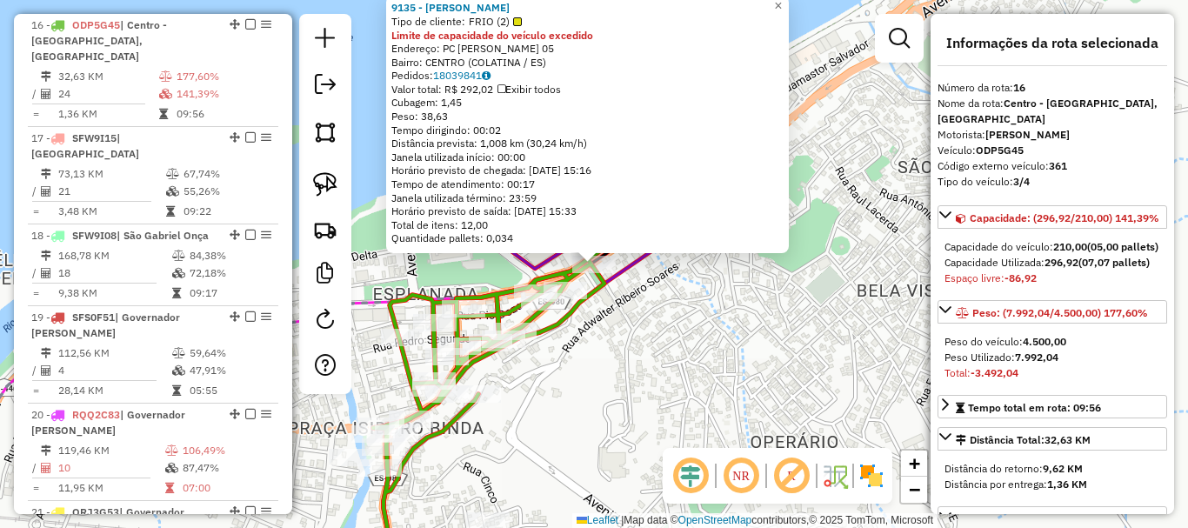
click at [635, 325] on div "9135 - MARCOS ANTONIO ZORTE Tipo de cliente: FRIO (2) Limite de capacidade do v…" at bounding box center [594, 264] width 1188 height 528
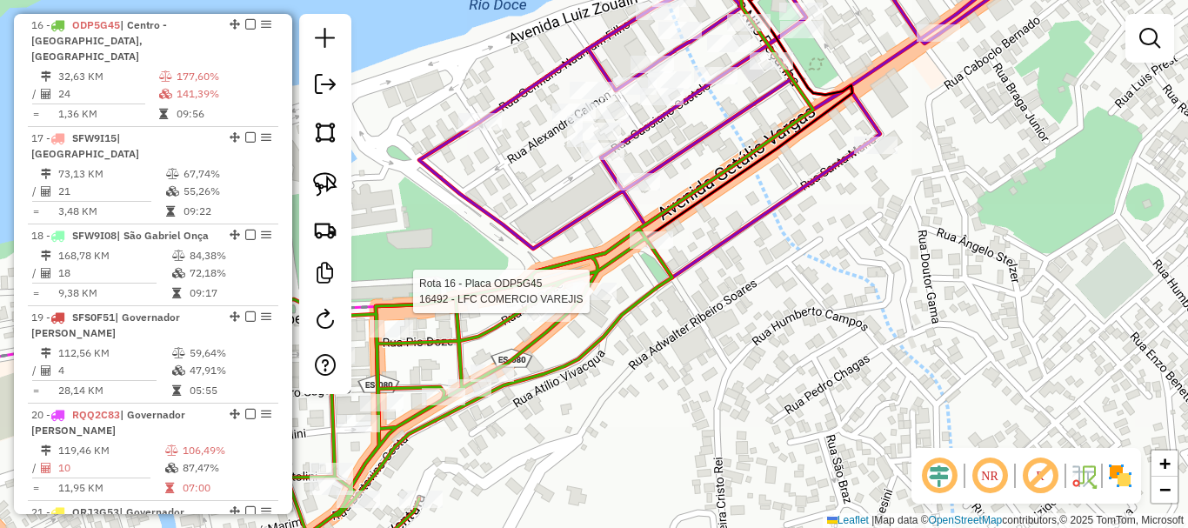
select select "*********"
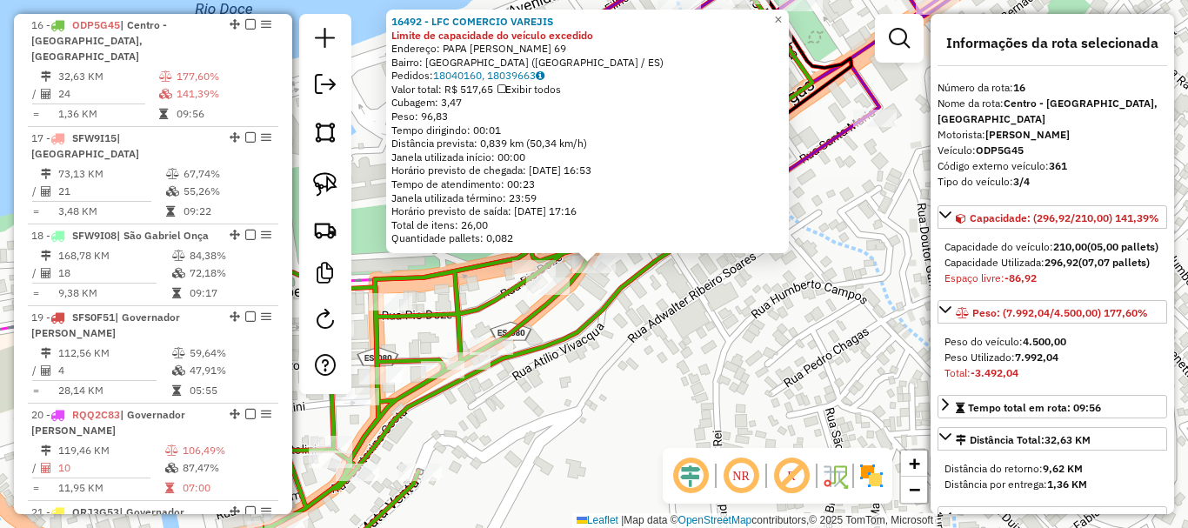
click at [647, 349] on div "16492 - LFC COMERCIO VAREJIS Limite de capacidade do veículo excedido Endereço:…" at bounding box center [594, 264] width 1188 height 528
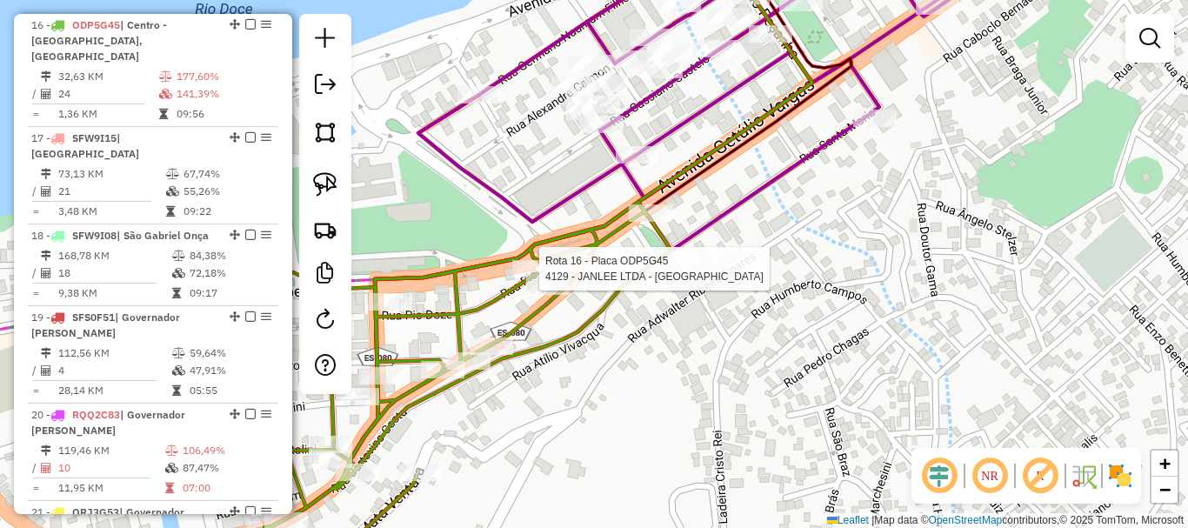
select select "*********"
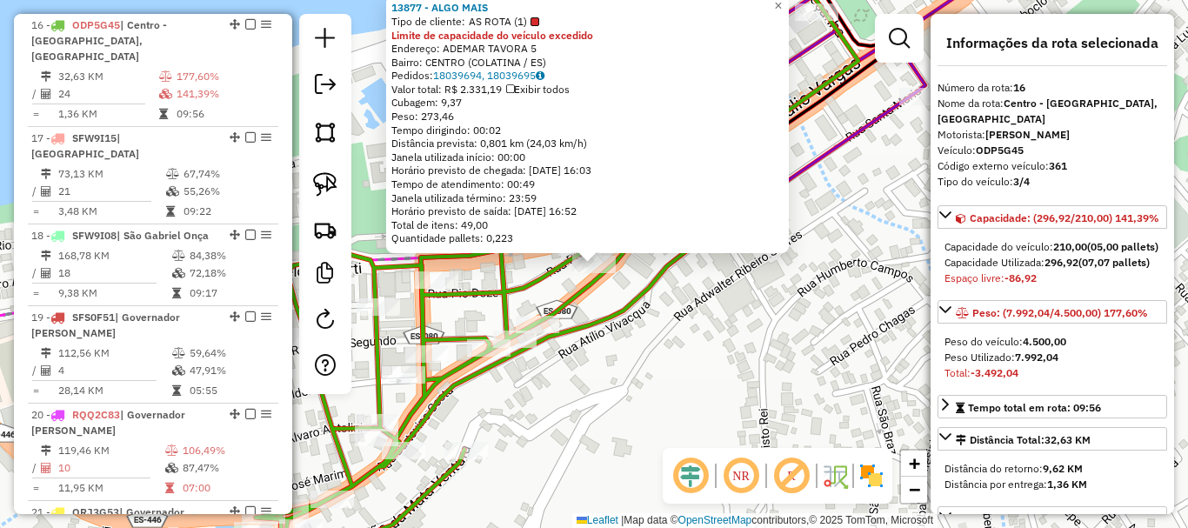
click at [664, 325] on div "13877 - ALGO MAIS Tipo de cliente: AS ROTA (1) Limite de capacidade do veículo …" at bounding box center [594, 264] width 1188 height 528
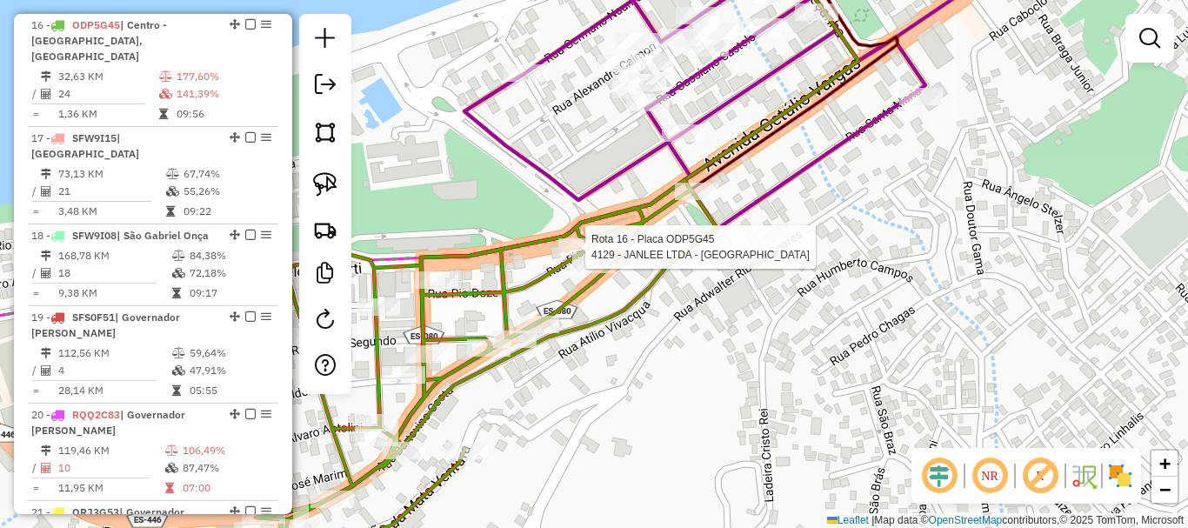
select select "*********"
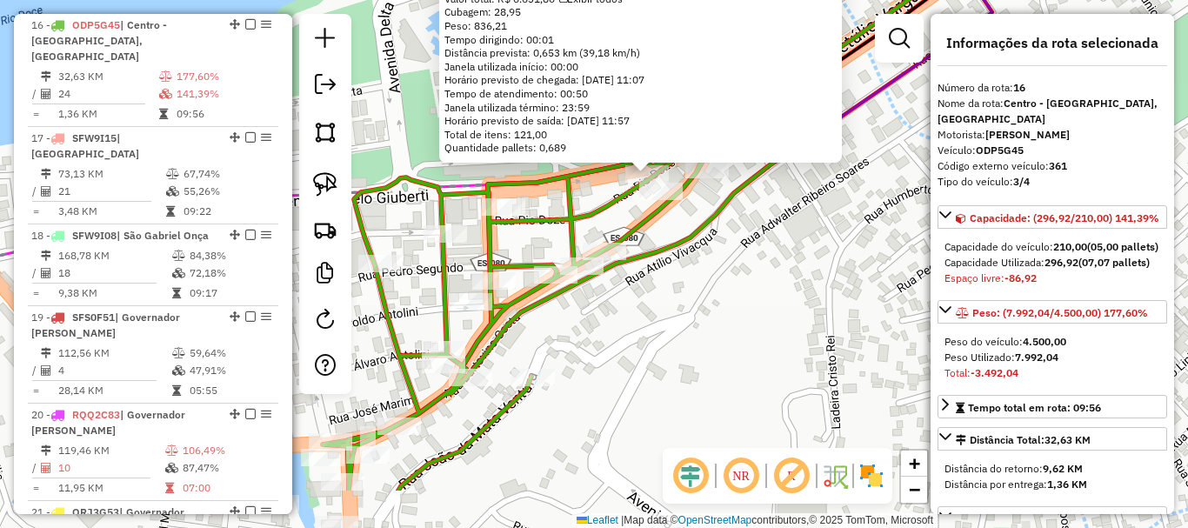
drag, startPoint x: 673, startPoint y: 339, endPoint x: 763, endPoint y: 161, distance: 199.5
click at [761, 161] on div "4129 - JANLEE LTDA - ME Tipo de cliente: AS ROTA (1) Limite de capacidade do ve…" at bounding box center [594, 264] width 1188 height 528
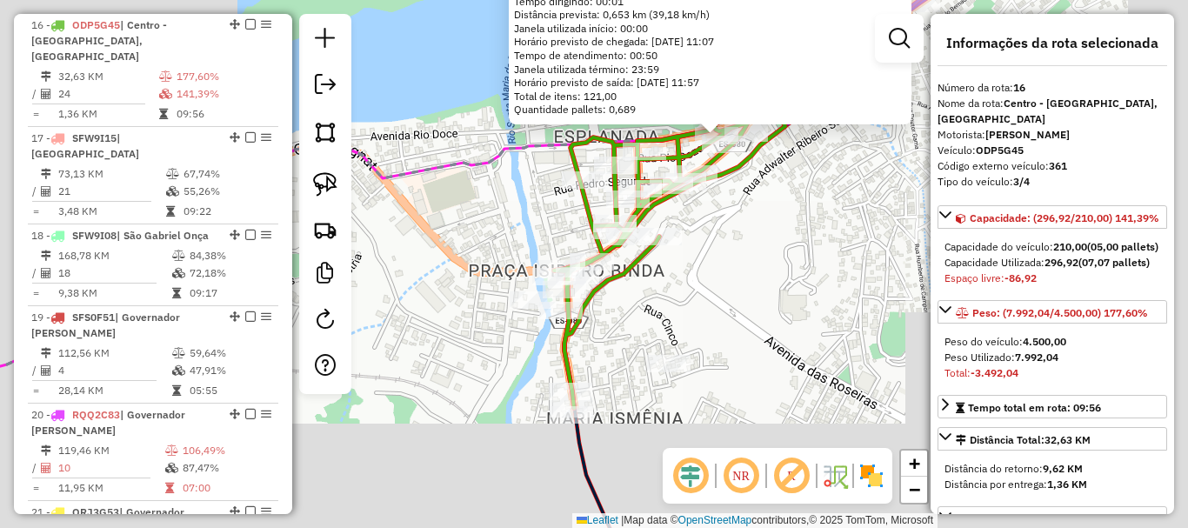
click at [767, 224] on div "4129 - JANLEE LTDA - ME Tipo de cliente: AS ROTA (1) Limite de capacidade do ve…" at bounding box center [594, 264] width 1188 height 528
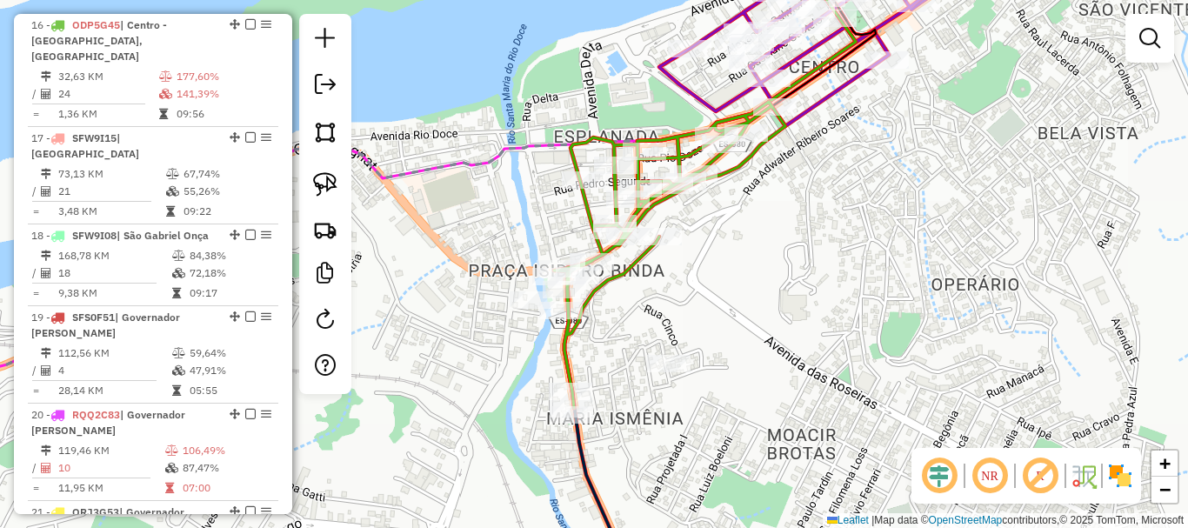
drag, startPoint x: 800, startPoint y: 204, endPoint x: 678, endPoint y: 317, distance: 166.2
click at [678, 317] on div "Janela de atendimento Grade de atendimento Capacidade Transportadoras Veículos …" at bounding box center [594, 264] width 1188 height 528
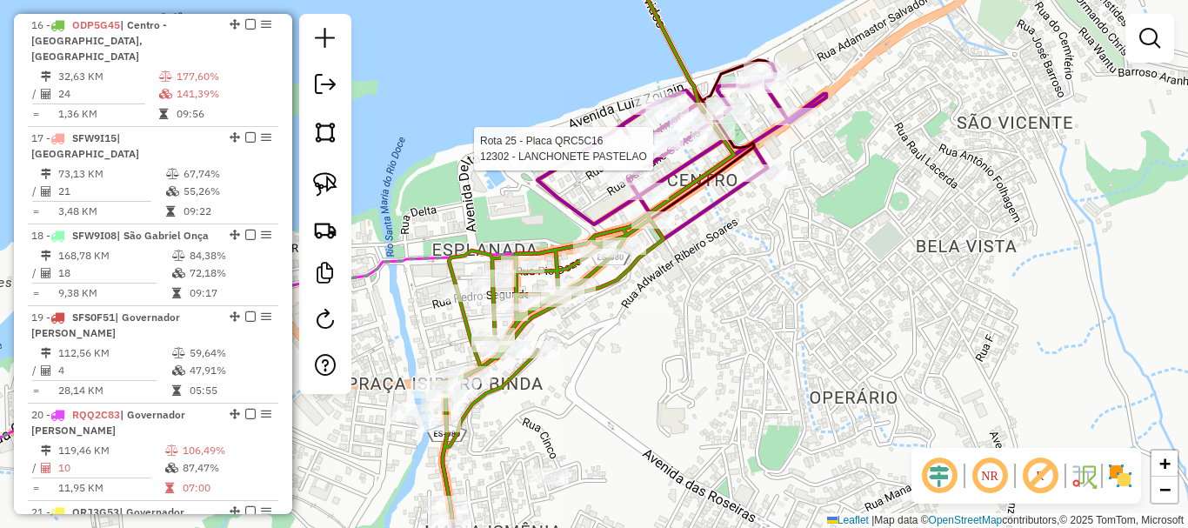
select select "*********"
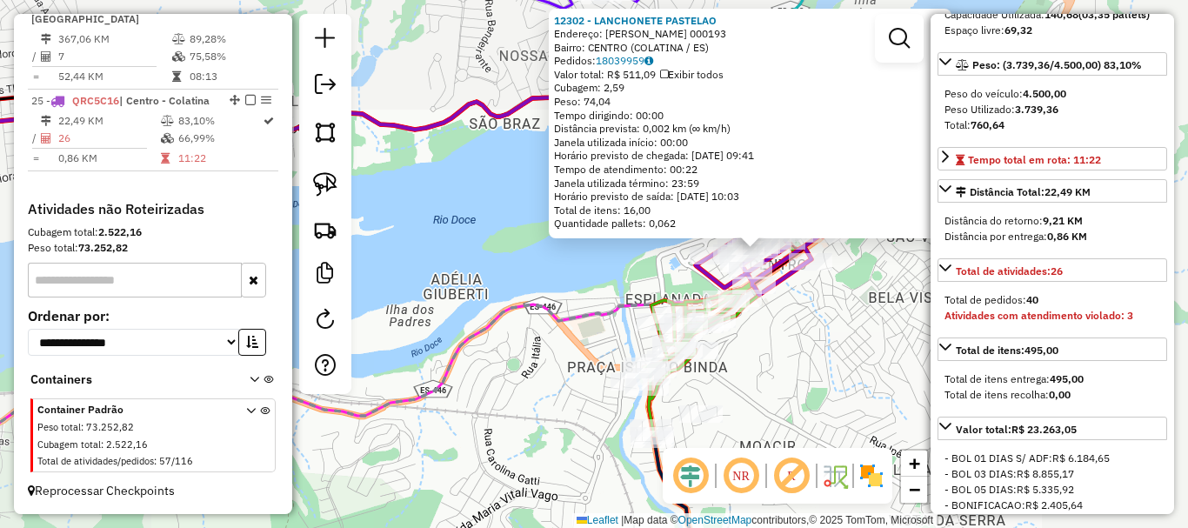
scroll to position [261, 0]
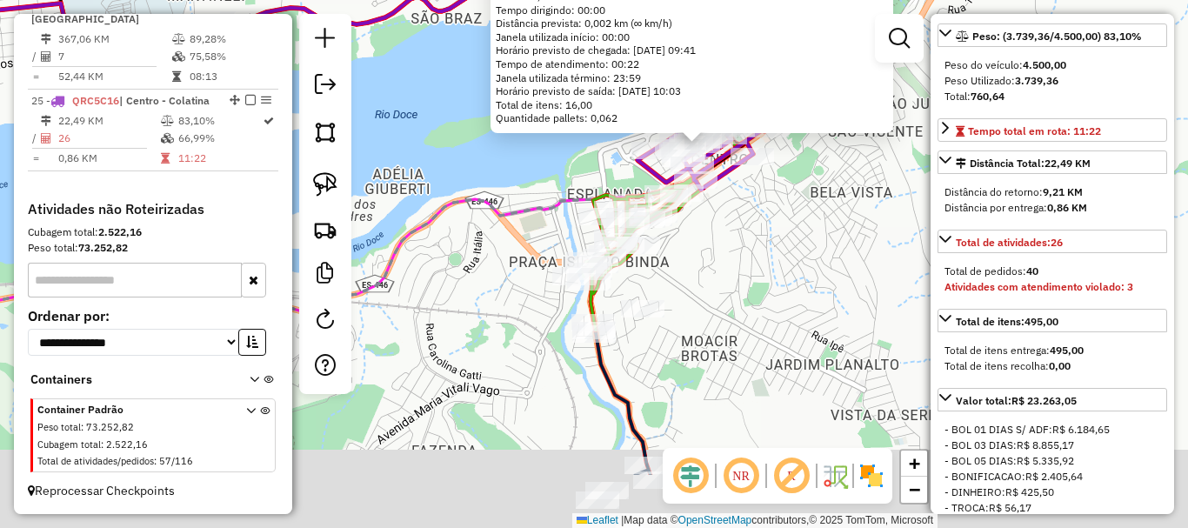
drag, startPoint x: 744, startPoint y: 327, endPoint x: 695, endPoint y: 272, distance: 73.3
click at [696, 273] on div "12302 - LANCHONETE PASTELAO Endereço: GERALDO PEREIRA 000193 Bairro: CENTRO (CO…" at bounding box center [594, 264] width 1188 height 528
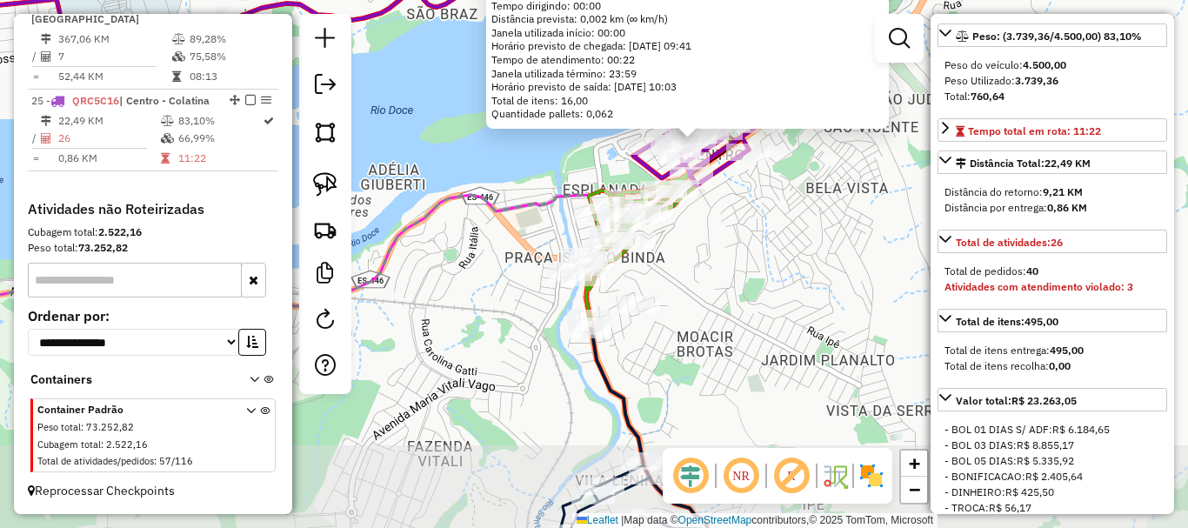
click at [696, 272] on div "12302 - LANCHONETE PASTELAO Endereço: GERALDO PEREIRA 000193 Bairro: CENTRO (CO…" at bounding box center [594, 264] width 1188 height 528
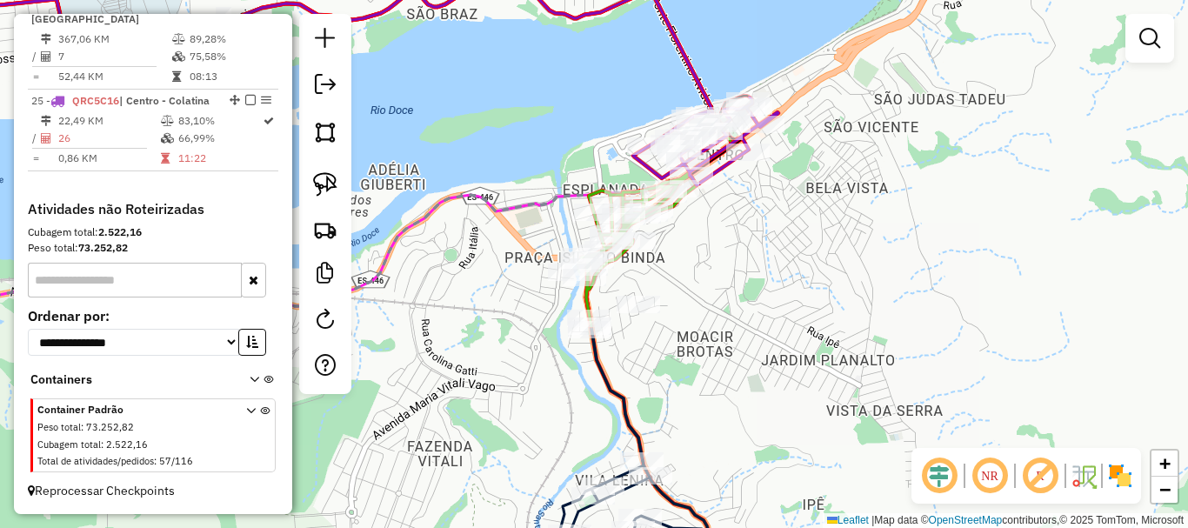
click at [719, 310] on div "12302 - LANCHONETE PASTELAO Endereço: GERALDO PEREIRA 000193 Bairro: CENTRO (CO…" at bounding box center [594, 264] width 1188 height 528
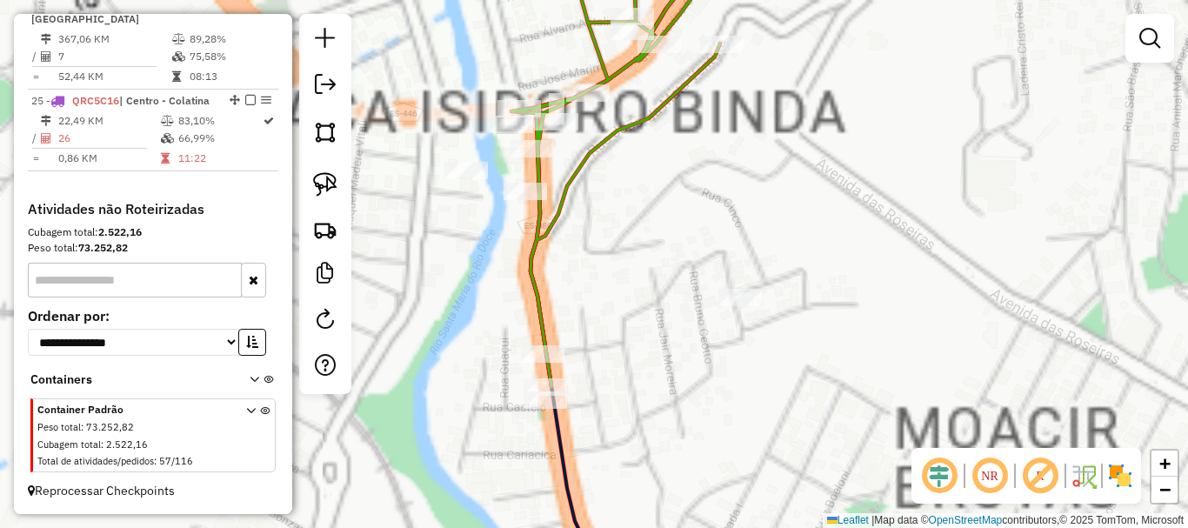
drag, startPoint x: 624, startPoint y: 257, endPoint x: 624, endPoint y: 244, distance: 13.9
click at [624, 245] on div "Janela de atendimento Grade de atendimento Capacidade Transportadoras Veículos …" at bounding box center [594, 264] width 1188 height 528
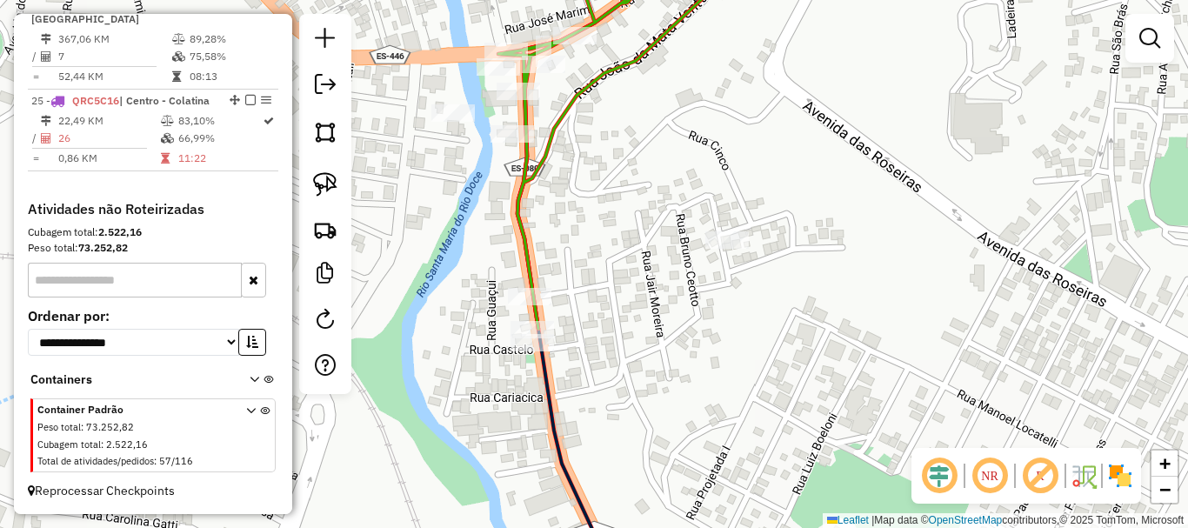
drag, startPoint x: 598, startPoint y: 256, endPoint x: 678, endPoint y: 329, distance: 109.0
click at [678, 329] on div "Janela de atendimento Grade de atendimento Capacidade Transportadoras Veículos …" at bounding box center [594, 264] width 1188 height 528
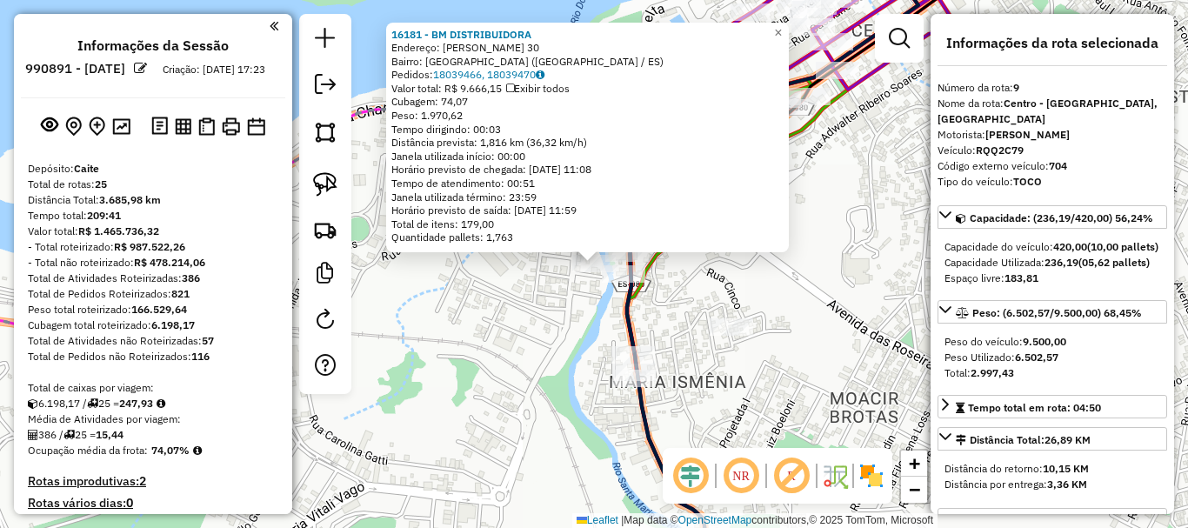
select select "*********"
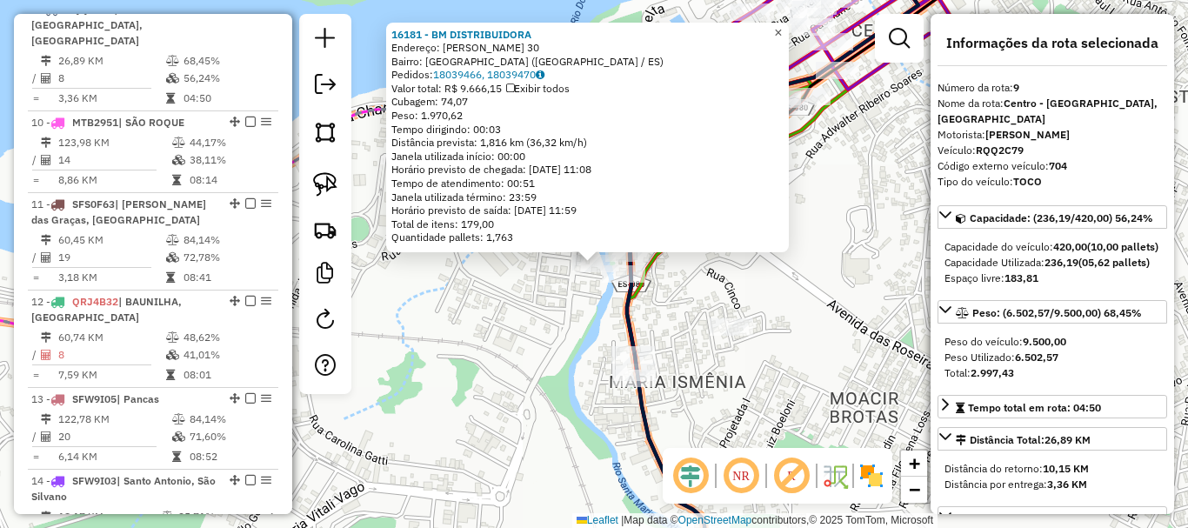
click at [782, 25] on span "×" at bounding box center [778, 32] width 8 height 15
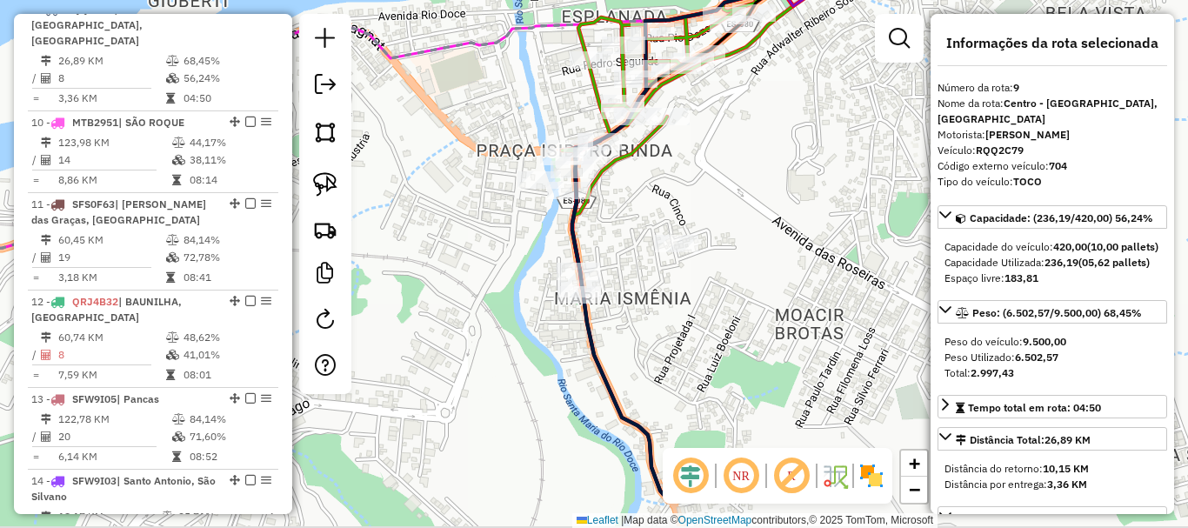
drag, startPoint x: 575, startPoint y: 192, endPoint x: 500, endPoint y: 93, distance: 124.2
click at [502, 93] on div "Janela de atendimento Grade de atendimento Capacidade Transportadoras Veículos …" at bounding box center [594, 264] width 1188 height 528
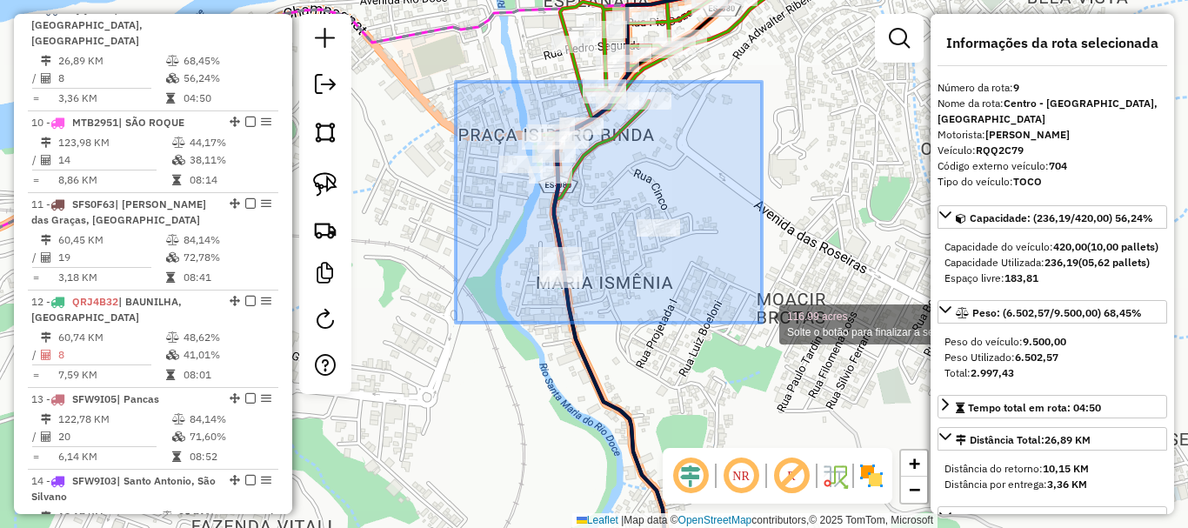
drag, startPoint x: 456, startPoint y: 82, endPoint x: 765, endPoint y: 323, distance: 392.3
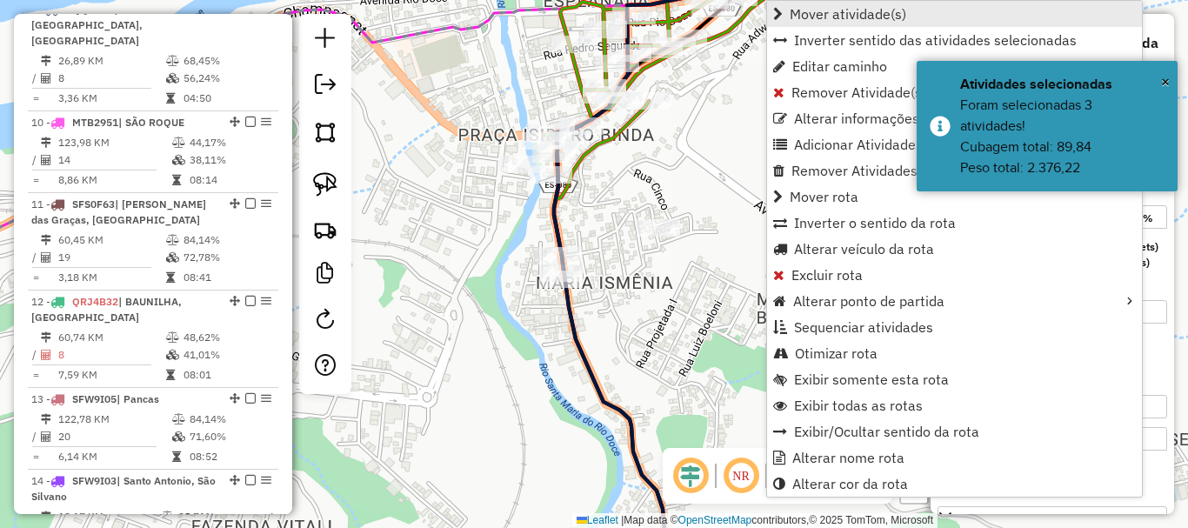
click at [843, 13] on span "Mover atividade(s)" at bounding box center [848, 14] width 117 height 14
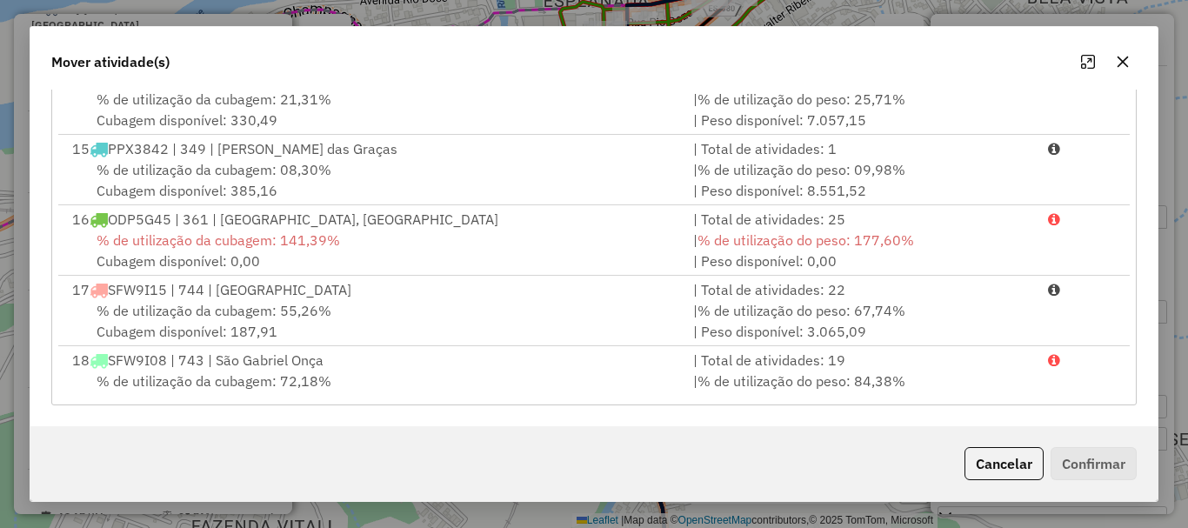
scroll to position [870, 0]
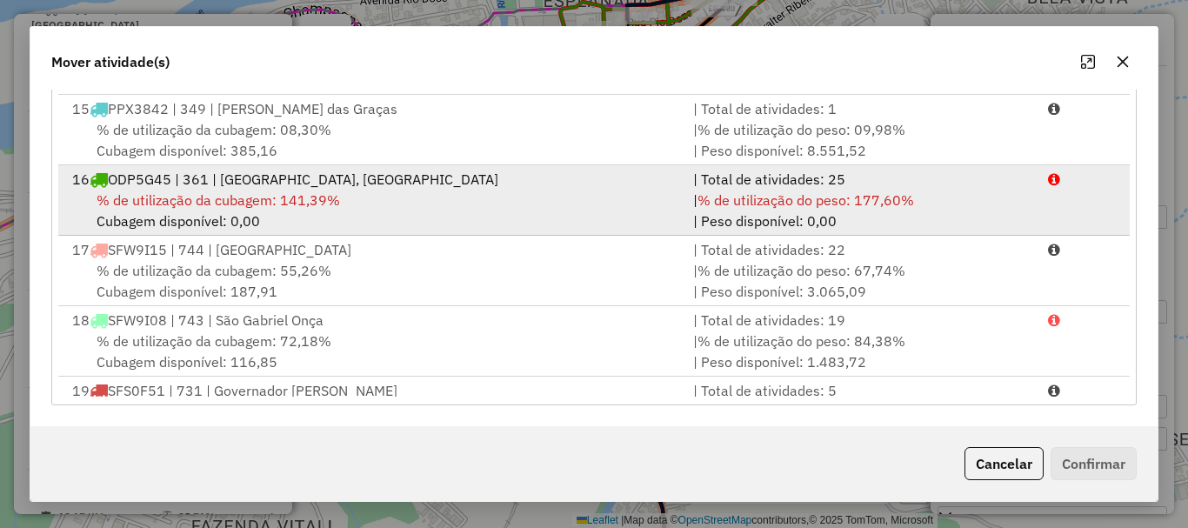
click at [218, 200] on span "% de utilização da cubagem: 141,39%" at bounding box center [219, 199] width 244 height 17
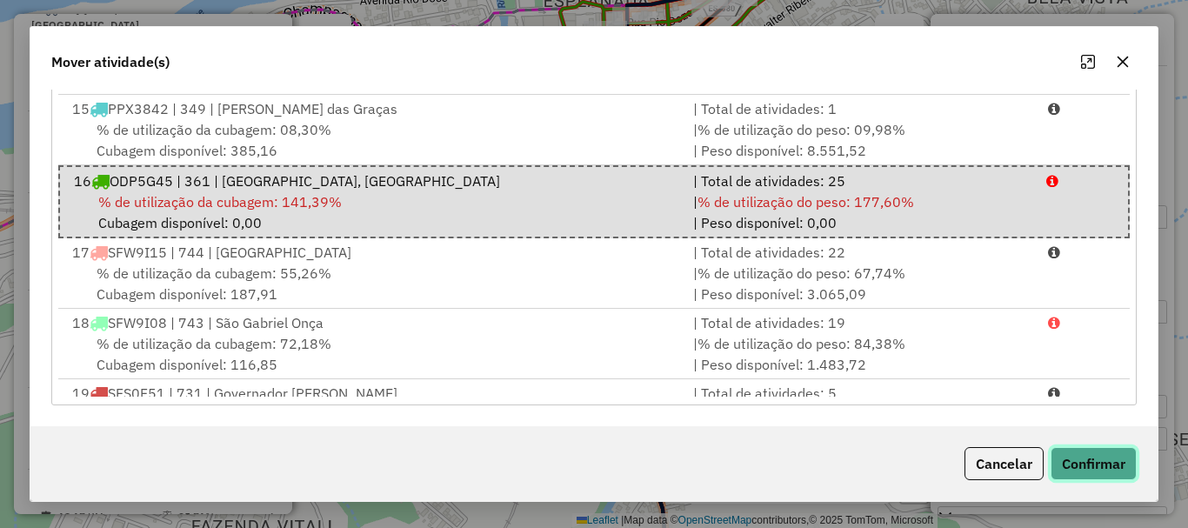
click at [1058, 455] on button "Confirmar" at bounding box center [1094, 463] width 86 height 33
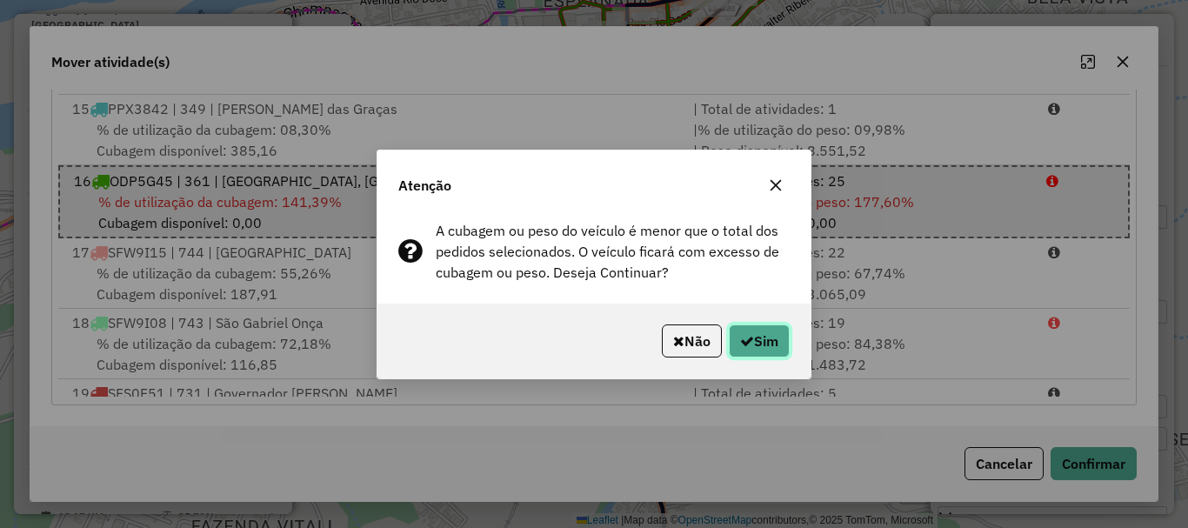
click at [784, 348] on button "Sim" at bounding box center [759, 340] width 61 height 33
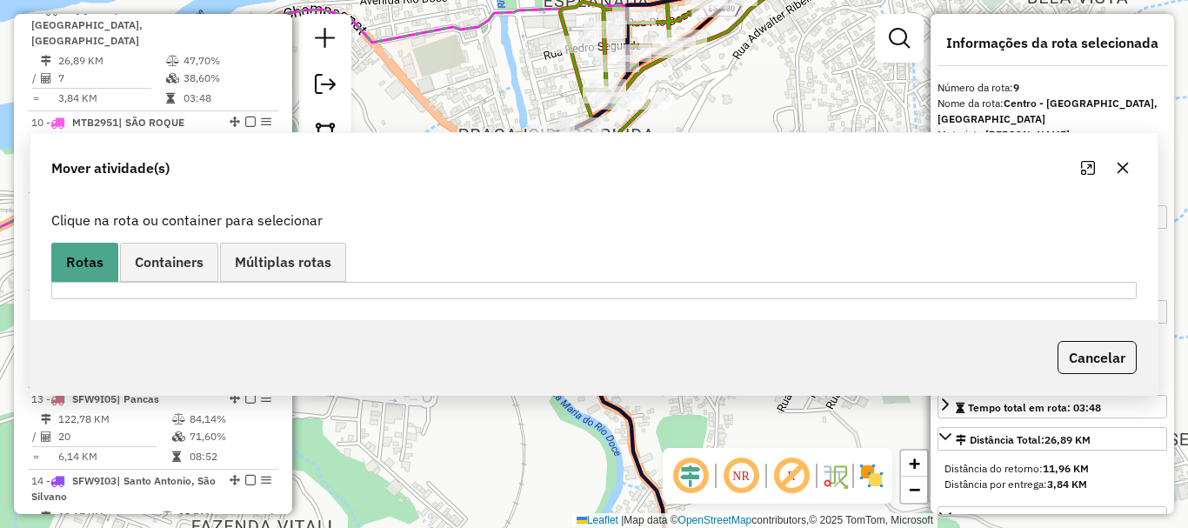
scroll to position [0, 0]
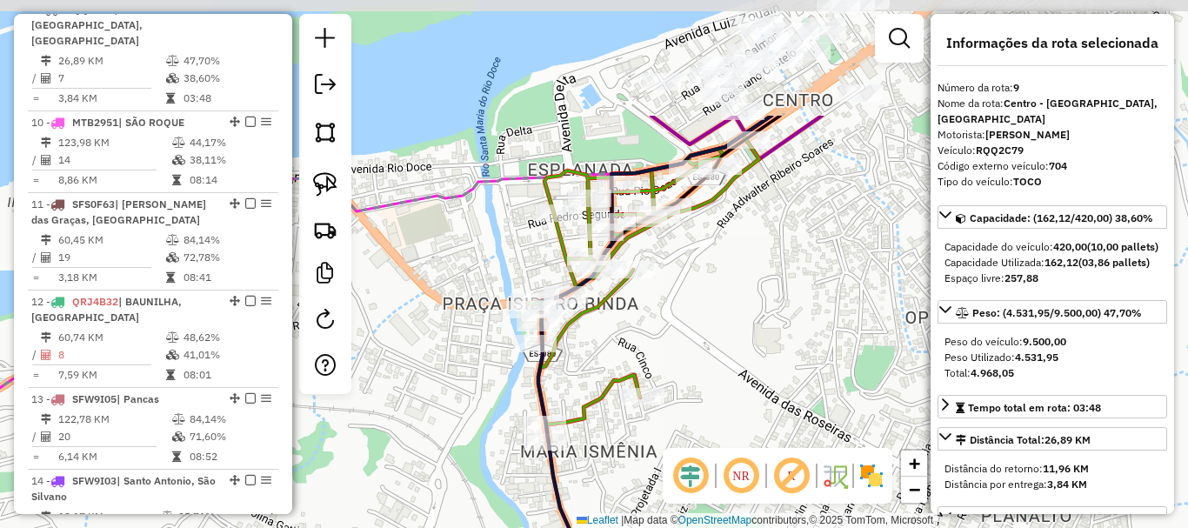
drag, startPoint x: 624, startPoint y: 162, endPoint x: 601, endPoint y: 328, distance: 167.8
click at [601, 328] on div "Janela de atendimento Grade de atendimento Capacidade Transportadoras Veículos …" at bounding box center [594, 264] width 1188 height 528
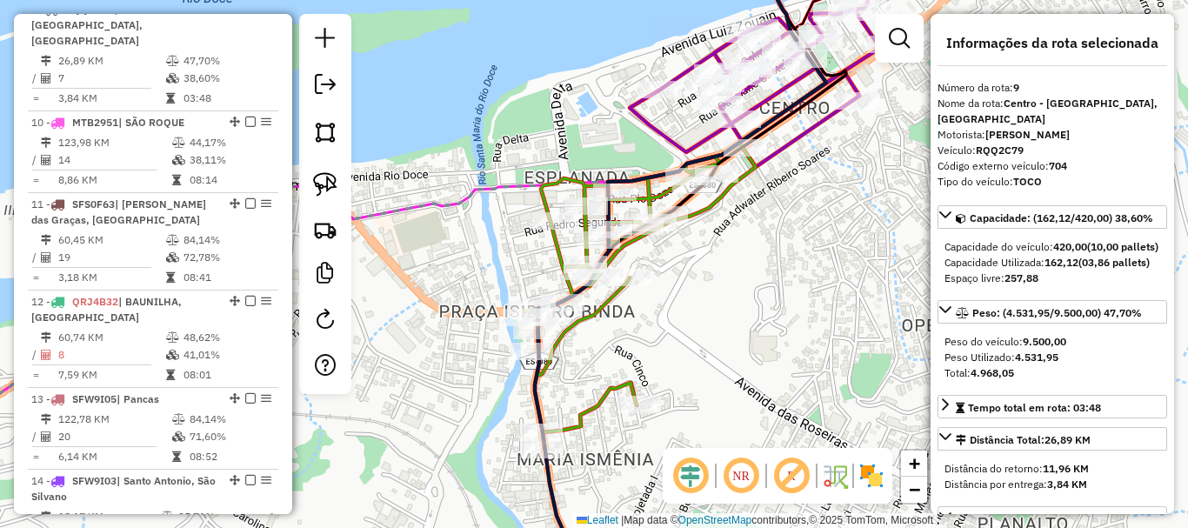
drag, startPoint x: 692, startPoint y: 279, endPoint x: 635, endPoint y: 247, distance: 65.8
click at [639, 252] on div "Janela de atendimento Grade de atendimento Capacidade Transportadoras Veículos …" at bounding box center [594, 264] width 1188 height 528
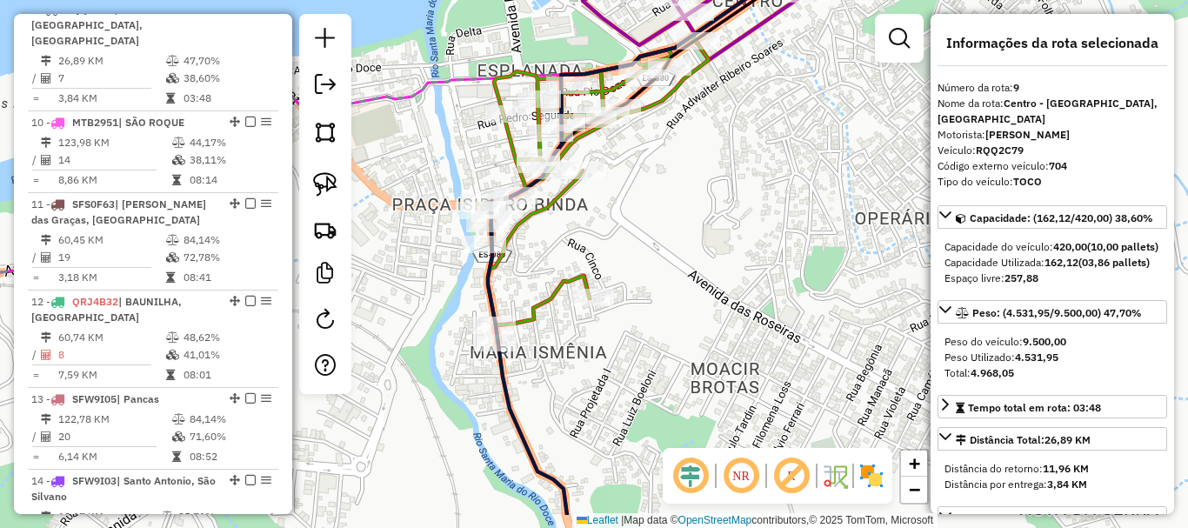
drag, startPoint x: 644, startPoint y: 273, endPoint x: 631, endPoint y: 197, distance: 77.5
click at [649, 199] on div "Janela de atendimento Grade de atendimento Capacidade Transportadoras Veículos …" at bounding box center [594, 264] width 1188 height 528
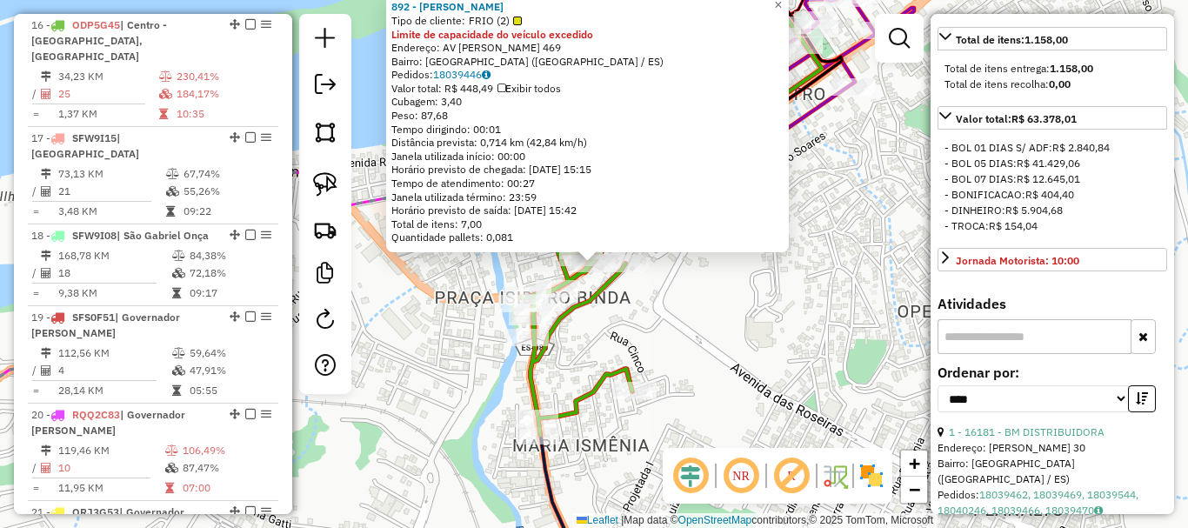
scroll to position [696, 0]
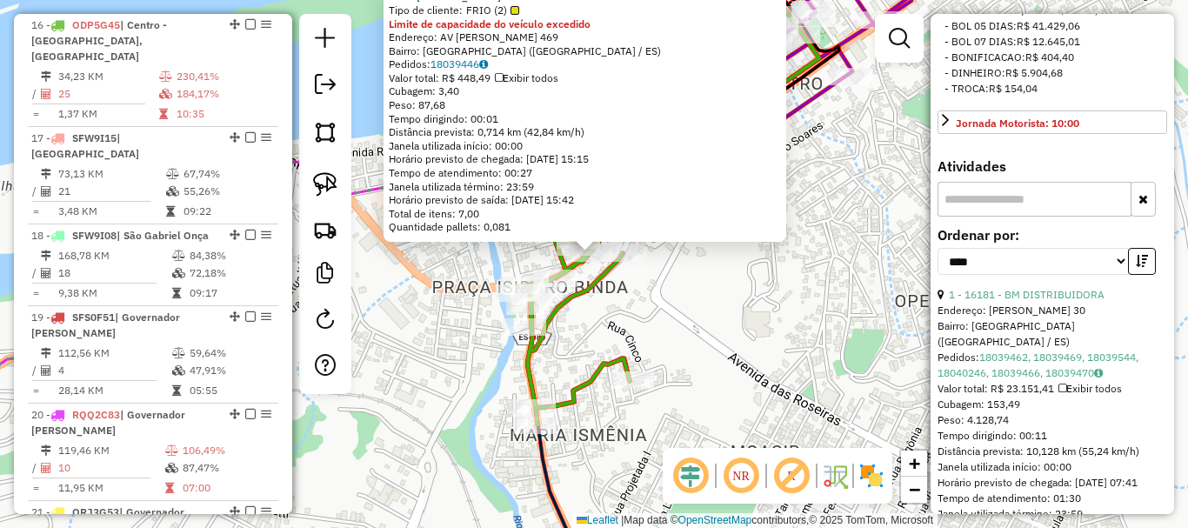
drag, startPoint x: 823, startPoint y: 377, endPoint x: 654, endPoint y: 81, distance: 340.5
click at [654, 81] on div "892 - DEYZE VIANA FONTES Tipo de cliente: FRIO (2) Limite de capacidade do veíc…" at bounding box center [594, 264] width 1188 height 528
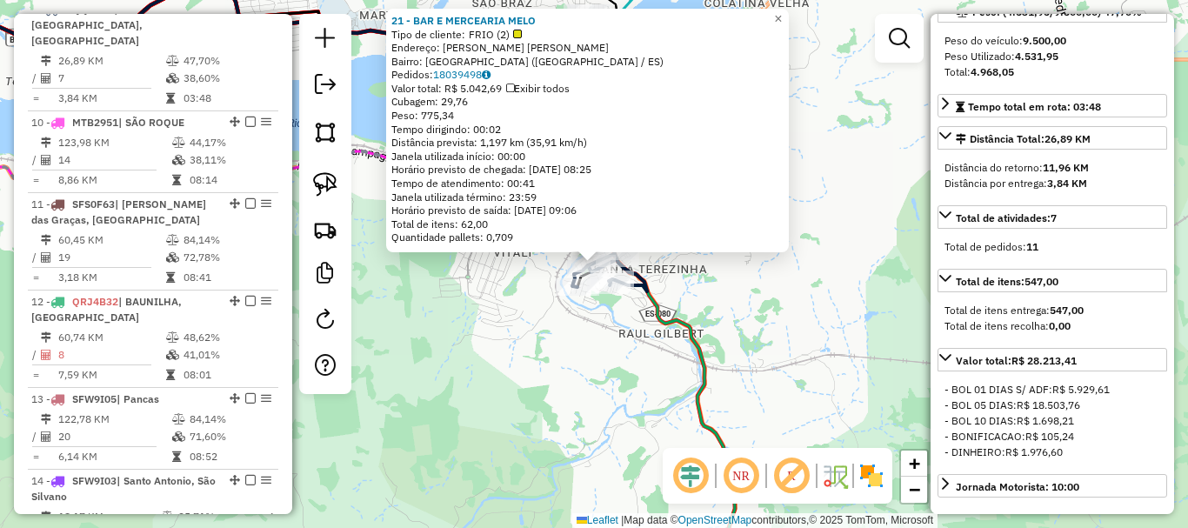
scroll to position [40, 0]
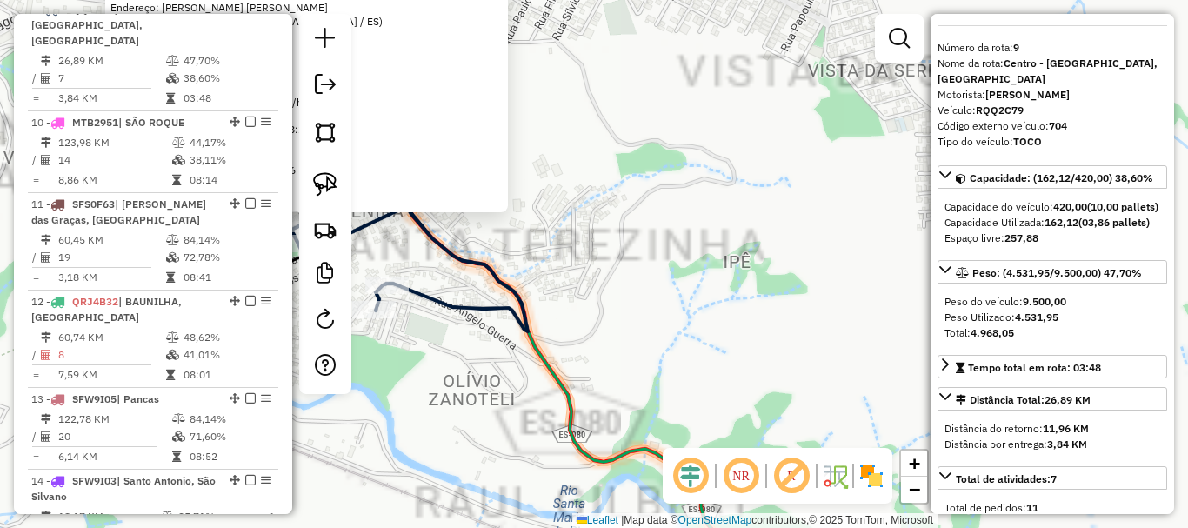
click at [697, 329] on div "21 - BAR E MERCEARIA MELO Tipo de cliente: FRIO (2) Endereço: R CONEGO [PERSON_…" at bounding box center [594, 264] width 1188 height 528
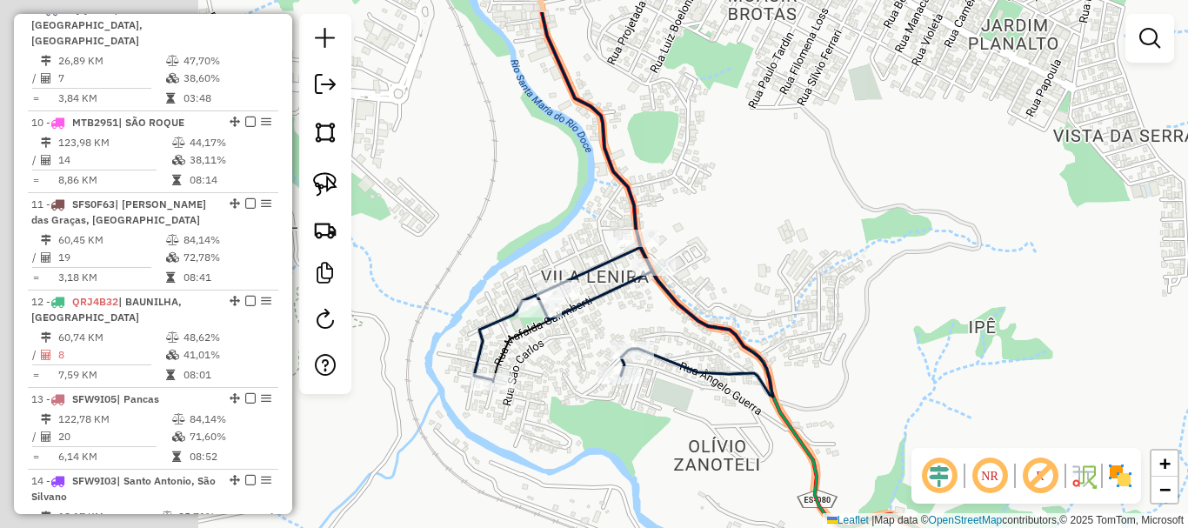
drag, startPoint x: 862, startPoint y: 361, endPoint x: 876, endPoint y: 316, distance: 47.3
click at [868, 364] on div "Janela de atendimento Grade de atendimento Capacidade Transportadoras Veículos …" at bounding box center [594, 264] width 1188 height 528
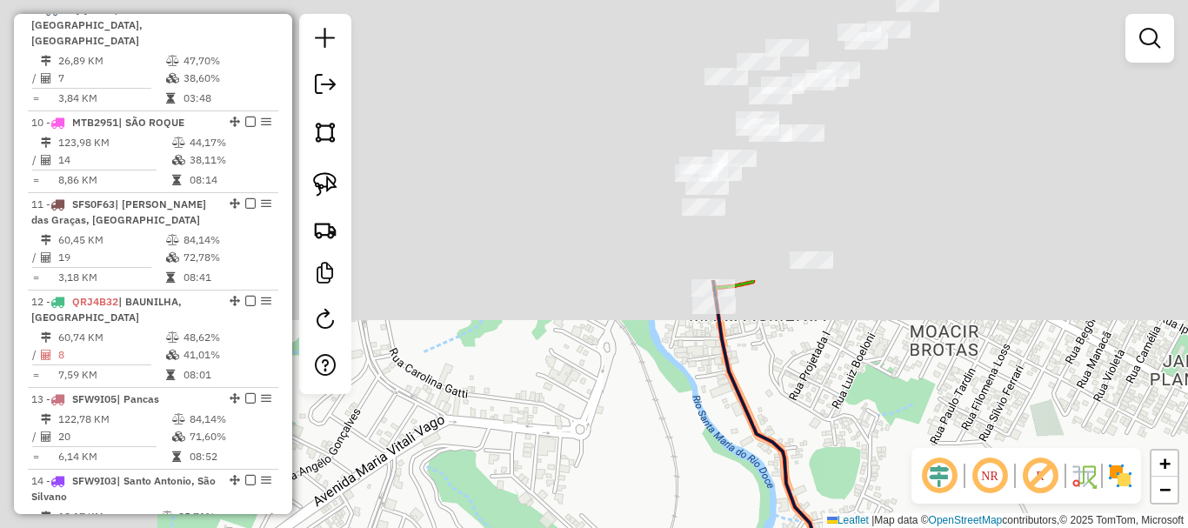
drag, startPoint x: 881, startPoint y: 217, endPoint x: 985, endPoint y: 457, distance: 262.6
click at [1017, 502] on hb-router-mapa "Informações da Sessão 990891 - [DATE] Criação: [DATE] 17:23 Depósito: Caite Tot…" at bounding box center [594, 264] width 1188 height 528
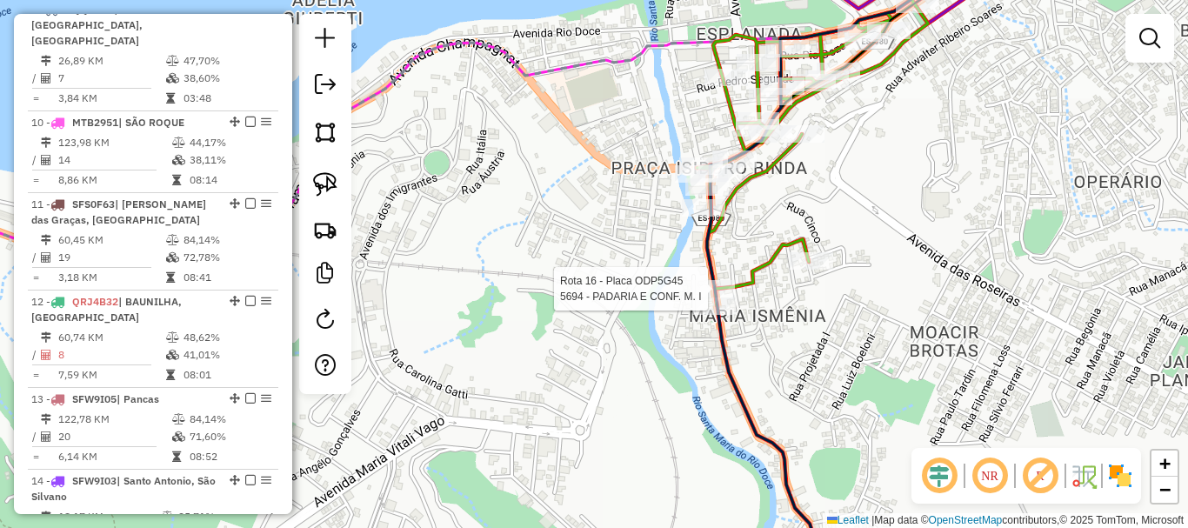
select select "*********"
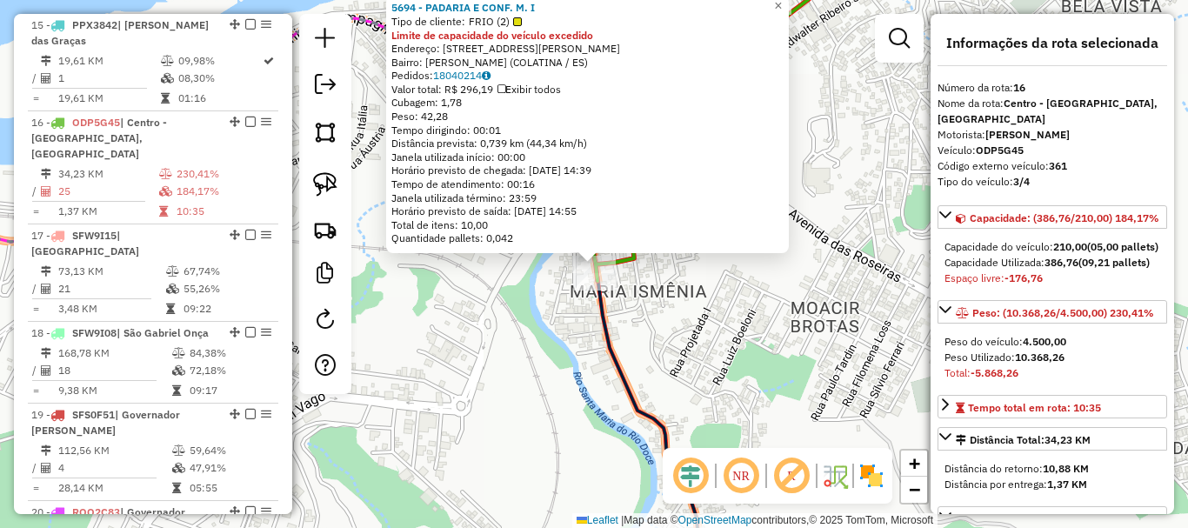
scroll to position [2078, 0]
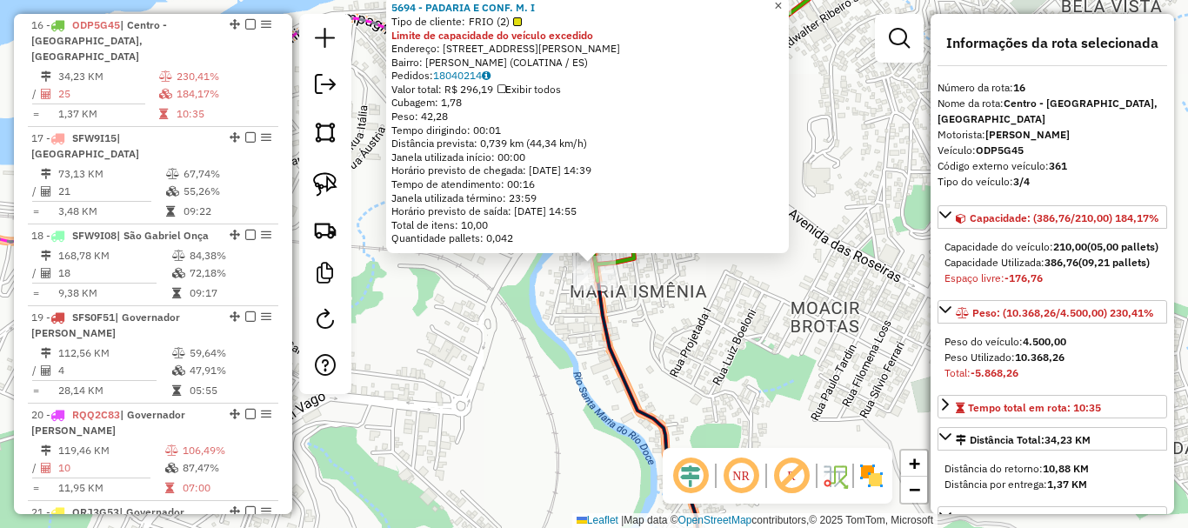
click at [782, 2] on span "×" at bounding box center [778, 5] width 8 height 15
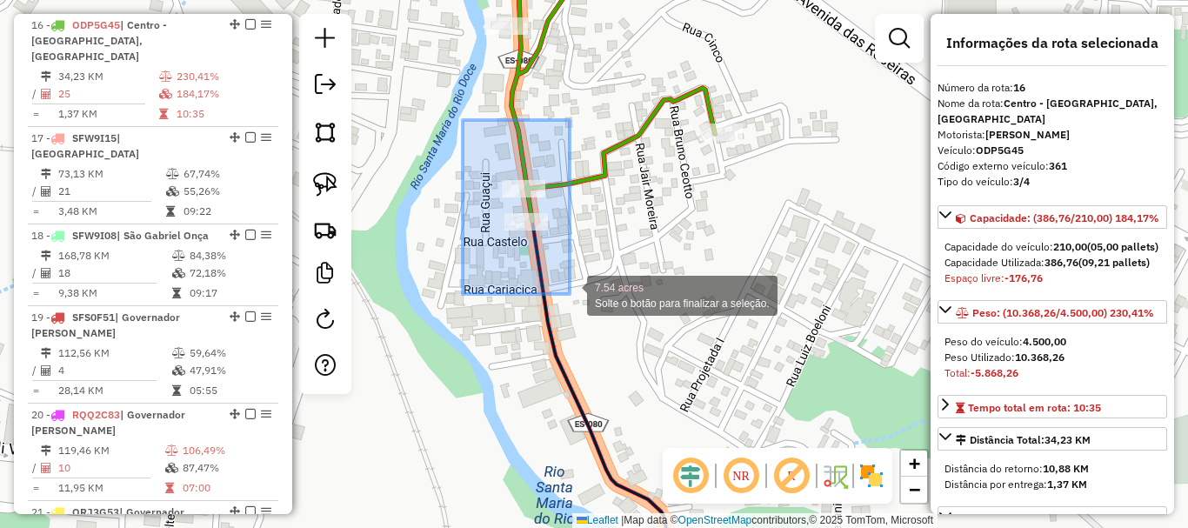
drag, startPoint x: 463, startPoint y: 119, endPoint x: 570, endPoint y: 294, distance: 205.0
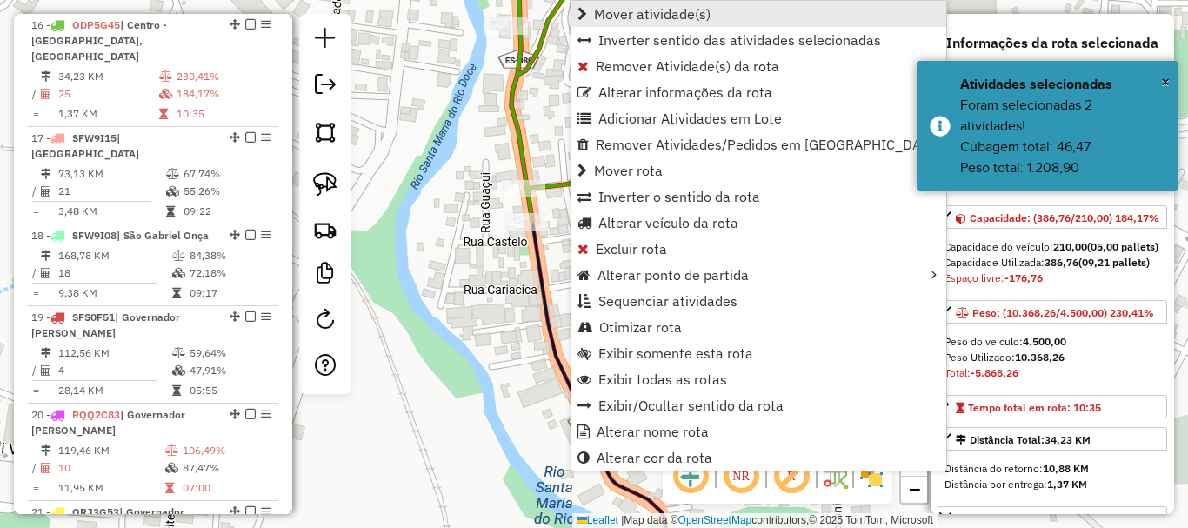
click at [645, 14] on span "Mover atividade(s)" at bounding box center [652, 14] width 117 height 14
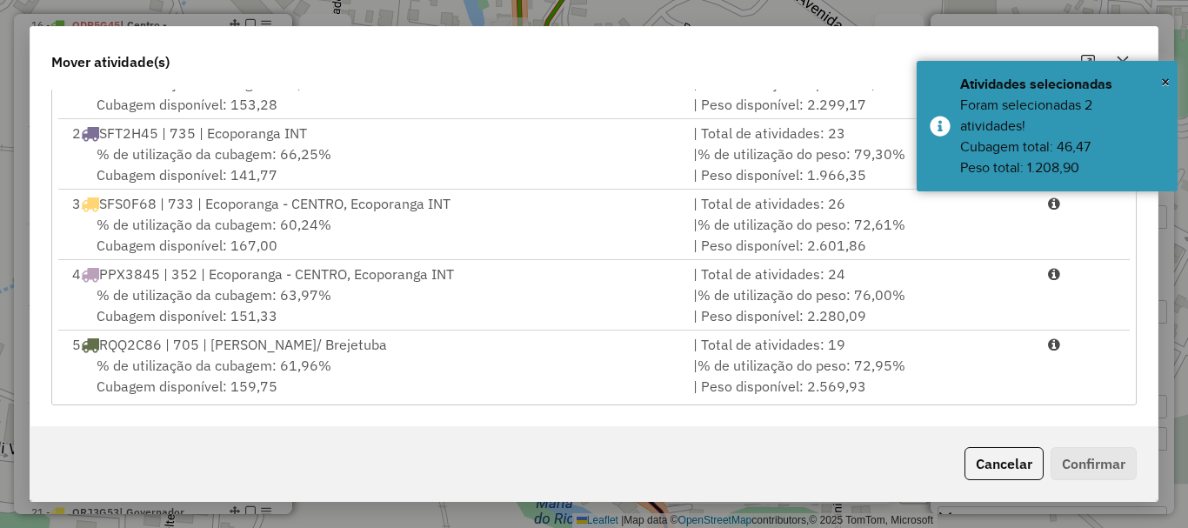
scroll to position [348, 0]
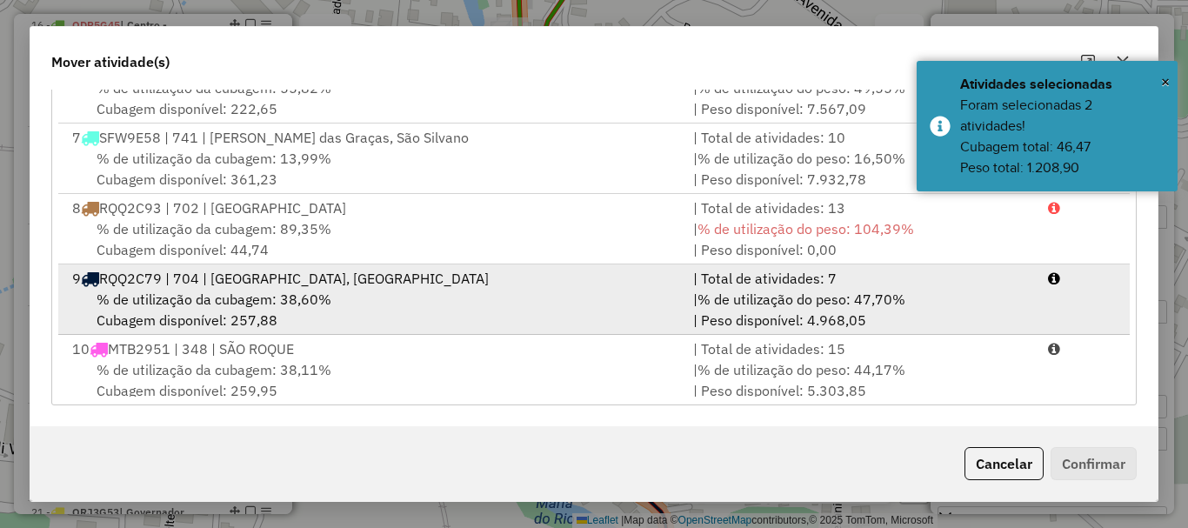
click at [181, 286] on span "RQQ2C79 | 704 | [GEOGRAPHIC_DATA], [GEOGRAPHIC_DATA]" at bounding box center [294, 278] width 390 height 17
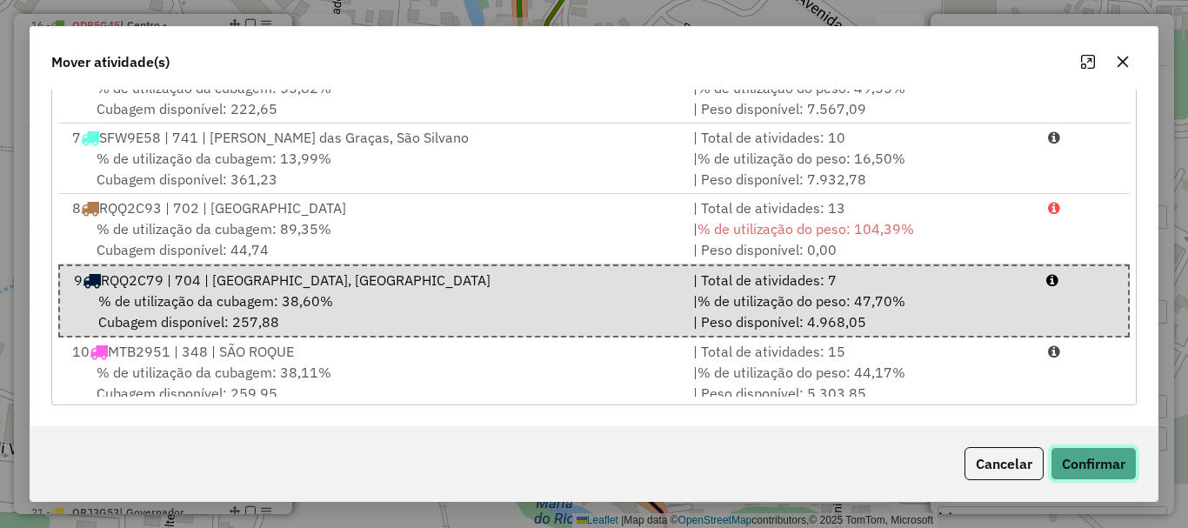
click at [1101, 465] on button "Confirmar" at bounding box center [1094, 463] width 86 height 33
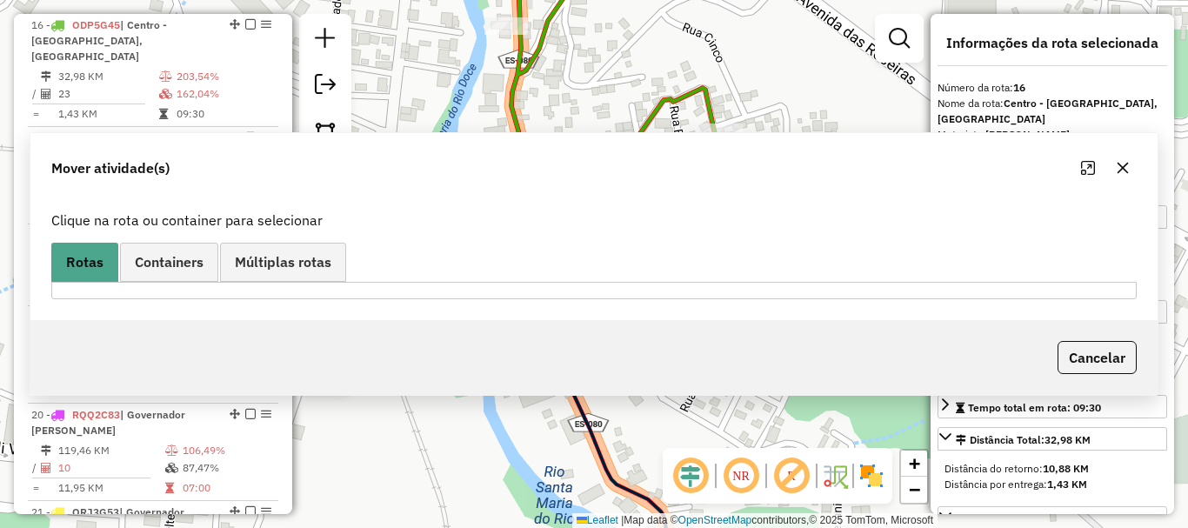
scroll to position [0, 0]
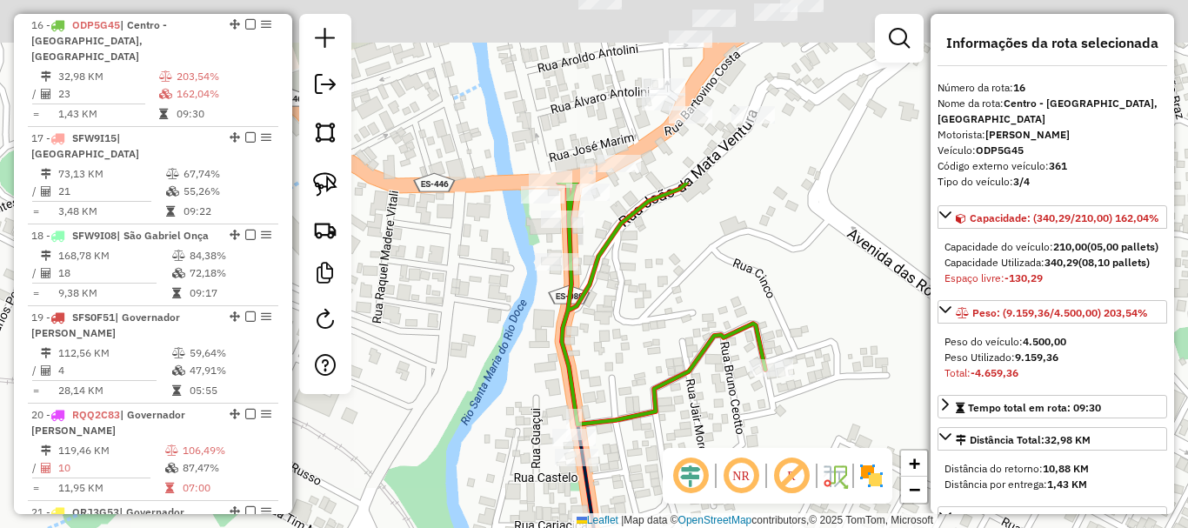
drag, startPoint x: 652, startPoint y: 172, endPoint x: 722, endPoint y: 397, distance: 234.9
click at [723, 432] on div "Janela de atendimento Grade de atendimento Capacidade Transportadoras Veículos …" at bounding box center [594, 264] width 1188 height 528
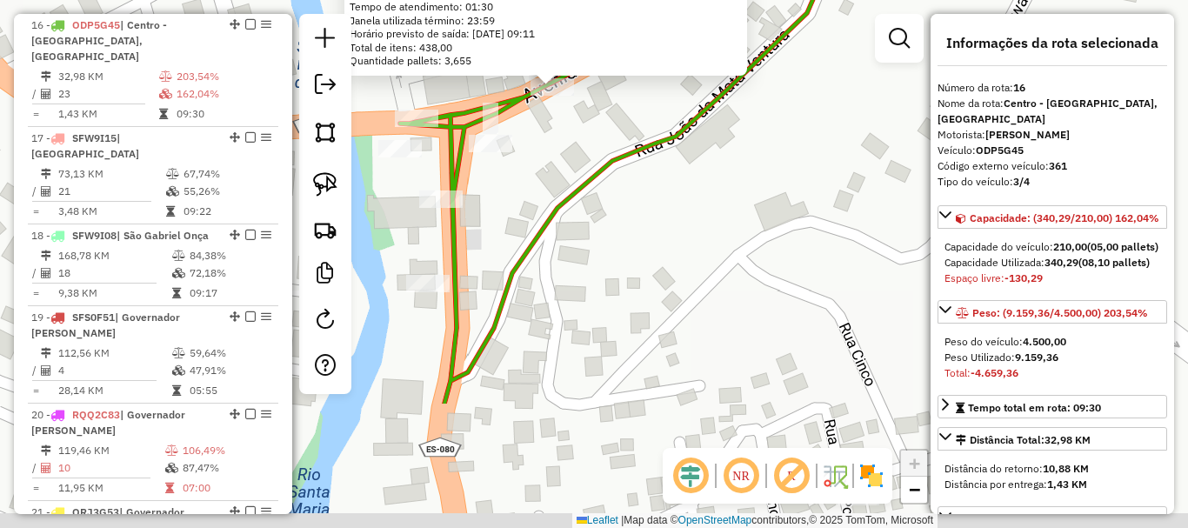
drag, startPoint x: 656, startPoint y: 251, endPoint x: 611, endPoint y: 124, distance: 135.6
click at [611, 125] on icon at bounding box center [685, 86] width 571 height 633
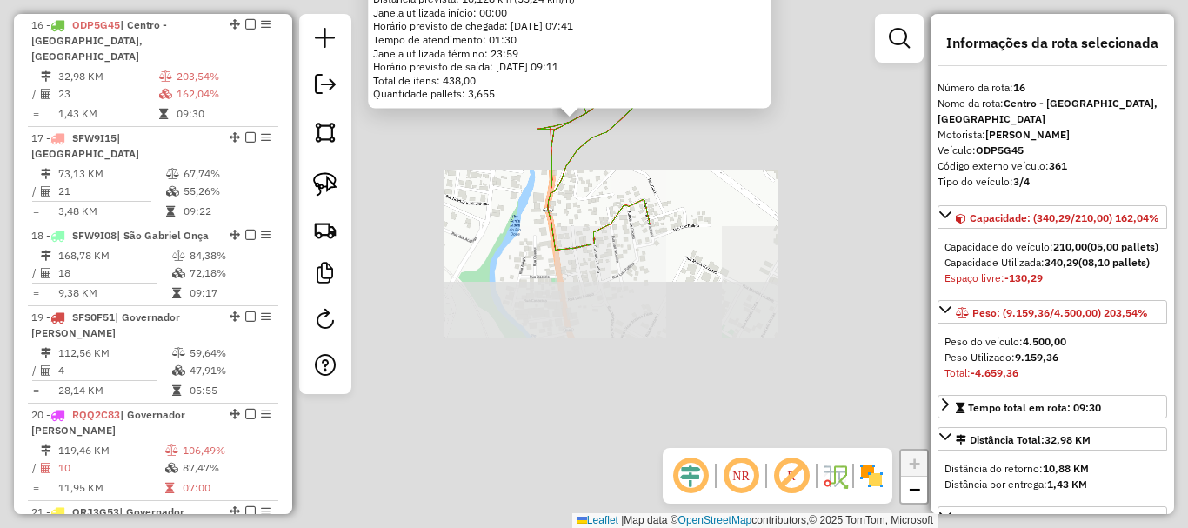
click at [636, 237] on div "16181 - BM DISTRIBUIDORA Endereço: [PERSON_NAME] 30 Bairro: [GEOGRAPHIC_DATA] (…" at bounding box center [594, 264] width 1188 height 528
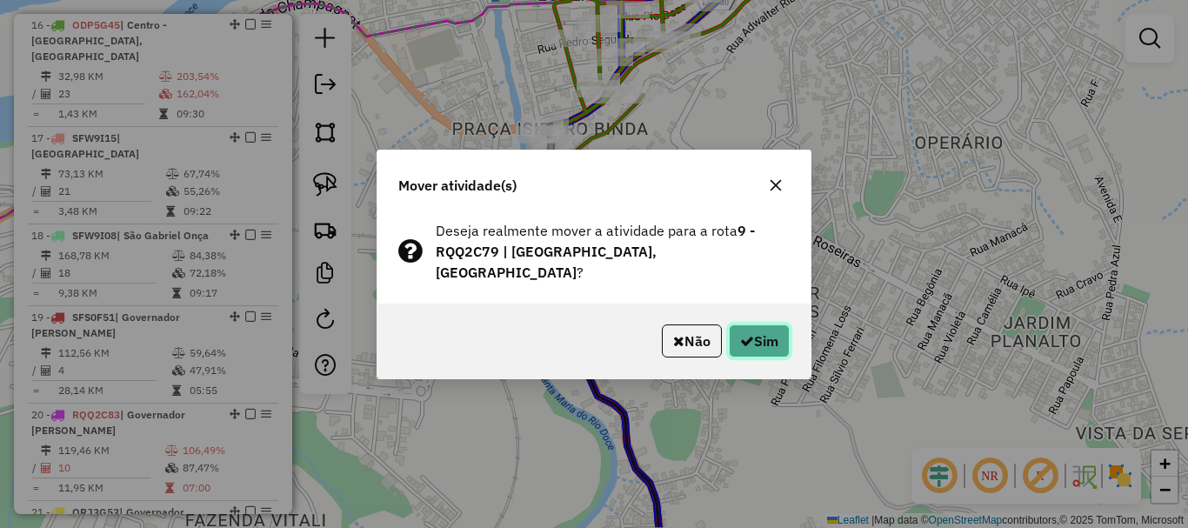
drag, startPoint x: 784, startPoint y: 328, endPoint x: 773, endPoint y: 331, distance: 10.8
click at [779, 329] on button "Sim" at bounding box center [759, 340] width 61 height 33
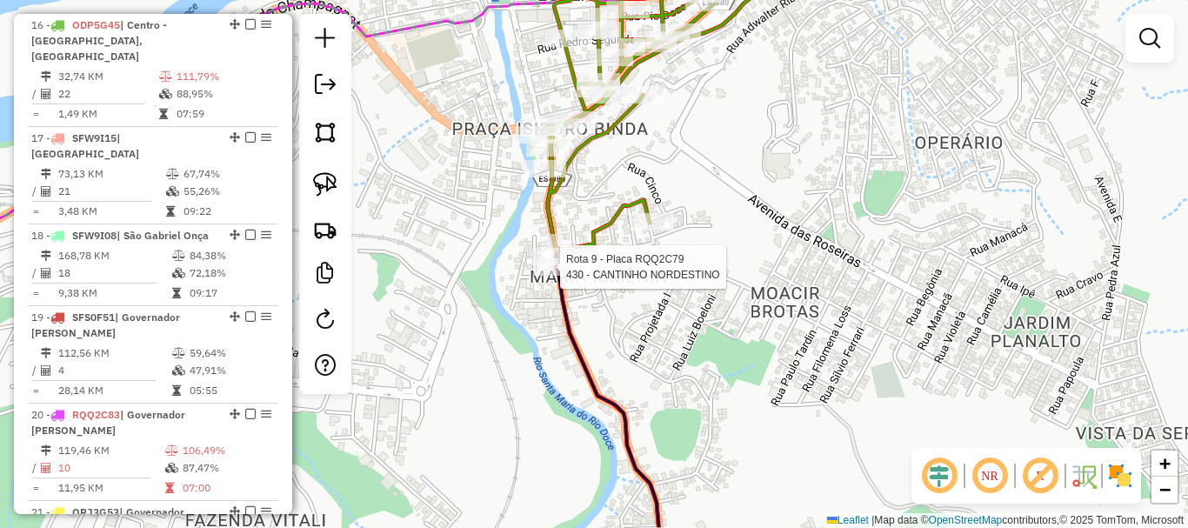
select select "*********"
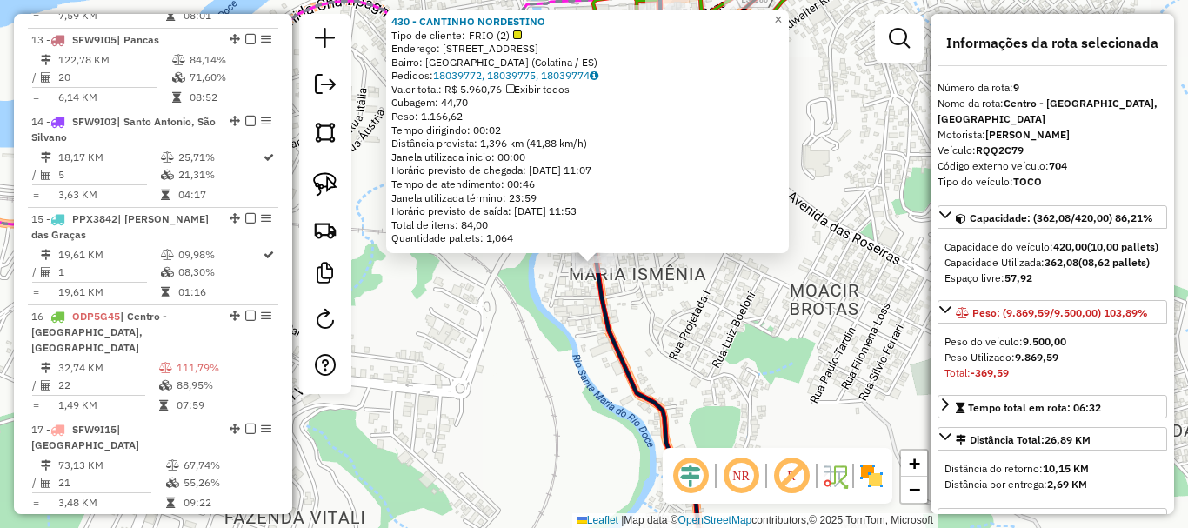
scroll to position [1427, 0]
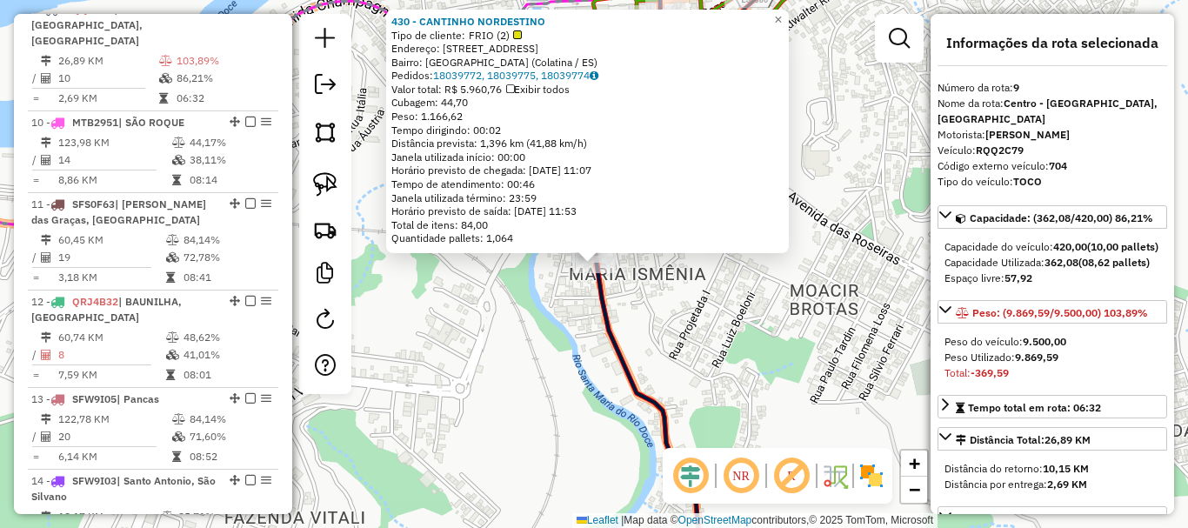
drag, startPoint x: 764, startPoint y: 343, endPoint x: 735, endPoint y: 328, distance: 32.3
click at [761, 344] on div "430 - CANTINHO NORDESTINO Tipo de cliente: FRIO (2) Endereço: [STREET_ADDRESS][…" at bounding box center [594, 264] width 1188 height 528
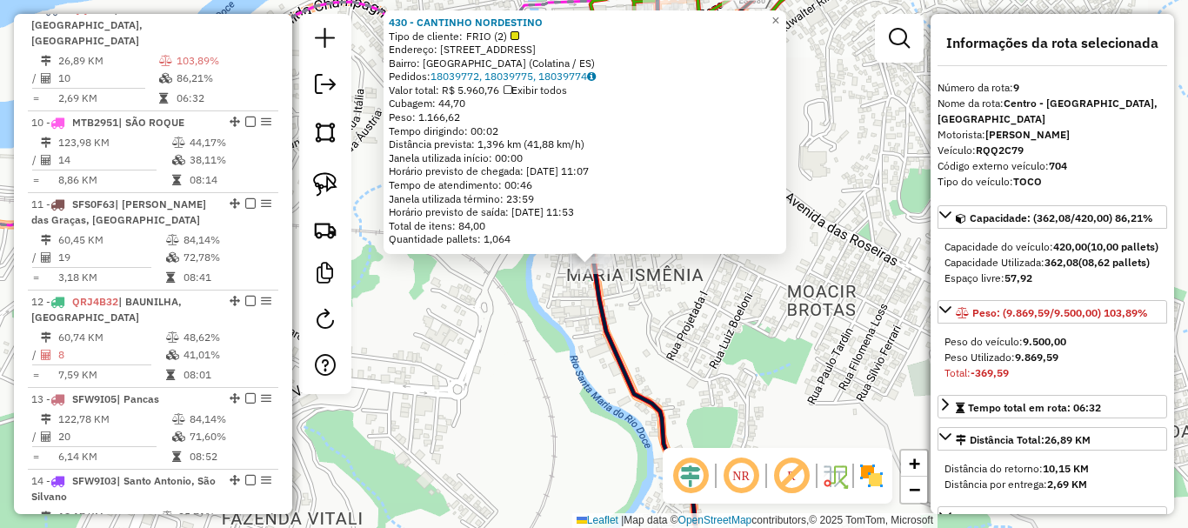
click at [677, 284] on div "430 - CANTINHO NORDESTINO Tipo de cliente: FRIO (2) Endereço: [STREET_ADDRESS][…" at bounding box center [594, 264] width 1188 height 528
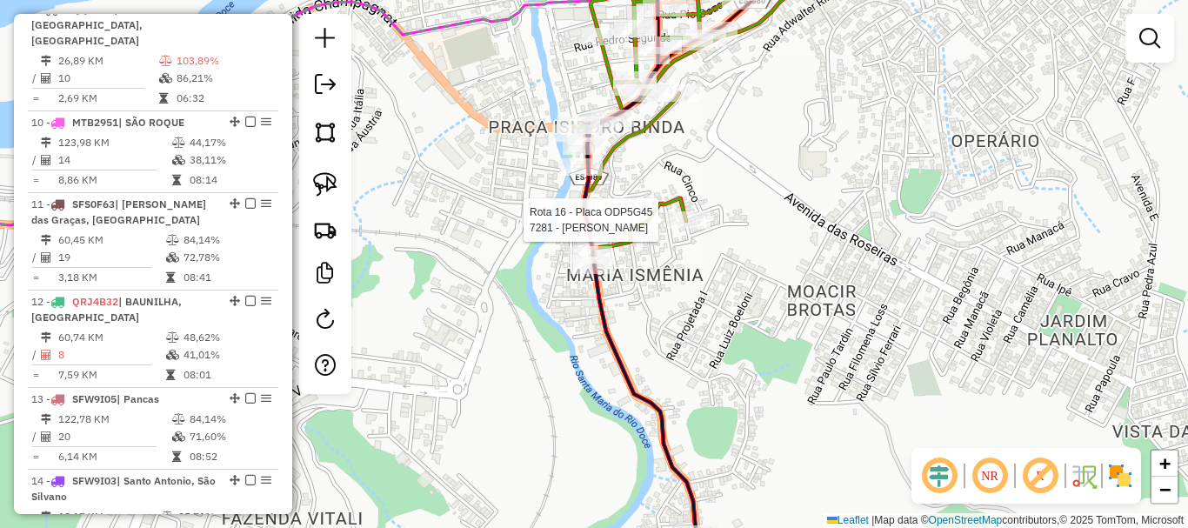
select select "*********"
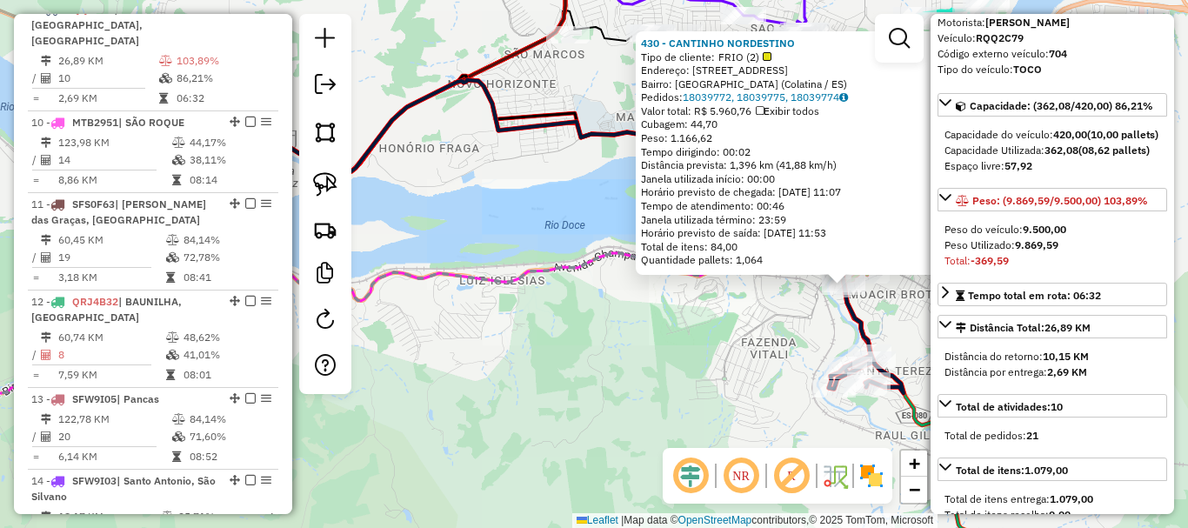
scroll to position [261, 0]
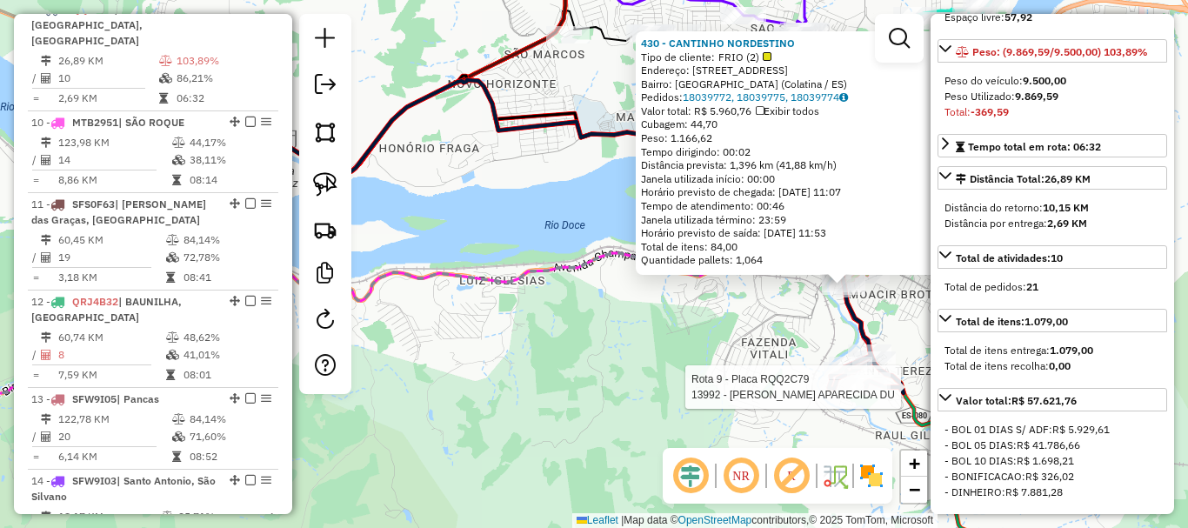
click at [791, 385] on div "Rota 9 - Placa RQQ2C79 13992 - [PERSON_NAME] APARECIDA DU 430 - CANTINHO NORDES…" at bounding box center [594, 264] width 1188 height 528
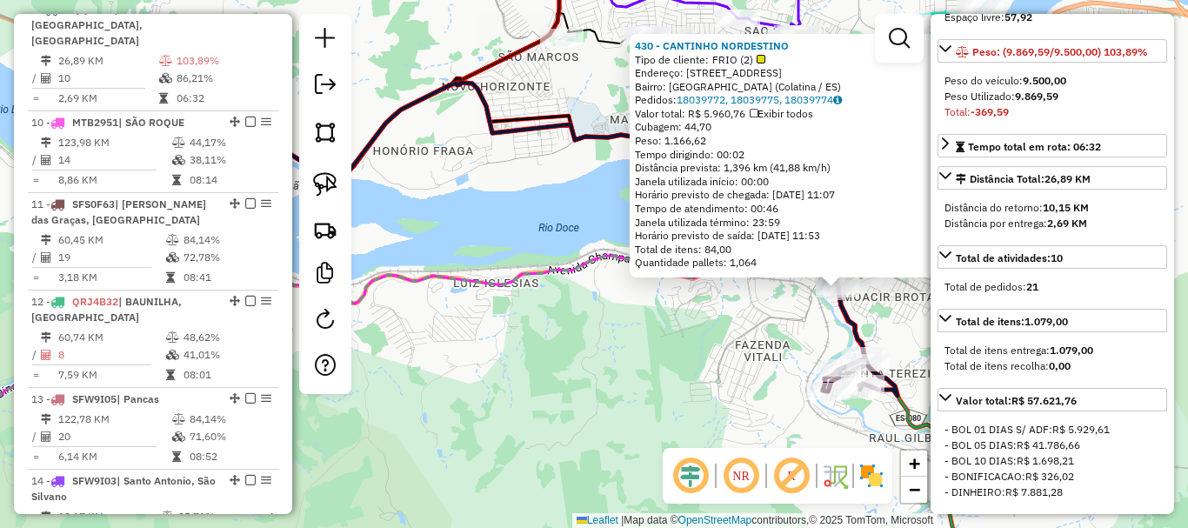
drag, startPoint x: 800, startPoint y: 359, endPoint x: 686, endPoint y: 420, distance: 129.2
click at [686, 420] on div "430 - CANTINHO NORDESTINO Tipo de cliente: FRIO (2) Endereço: [STREET_ADDRESS][…" at bounding box center [594, 264] width 1188 height 528
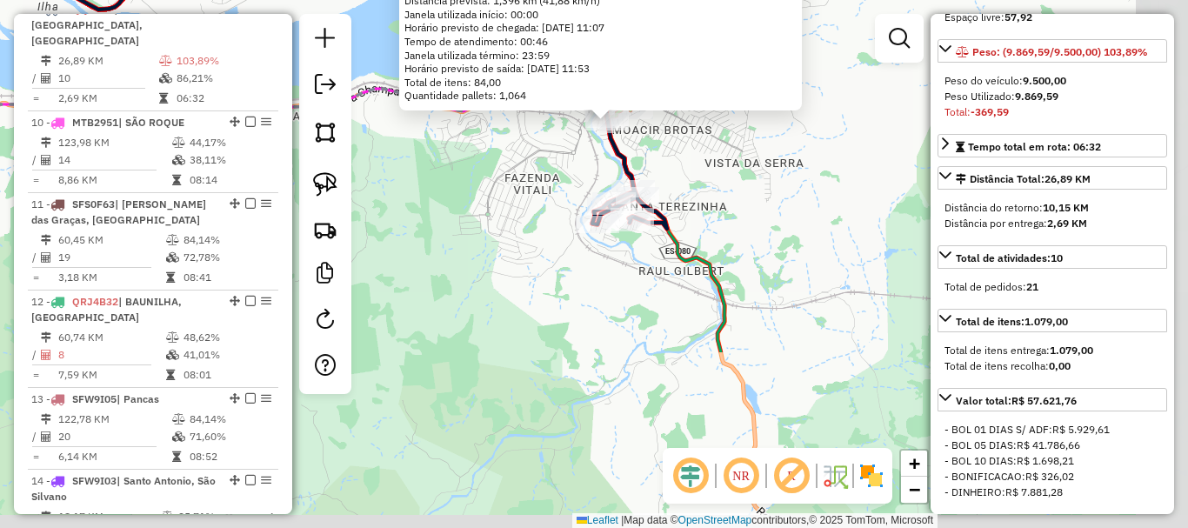
drag, startPoint x: 686, startPoint y: 420, endPoint x: 569, endPoint y: 192, distance: 256.3
click at [569, 192] on div "430 - CANTINHO NORDESTINO Tipo de cliente: FRIO (2) Endereço: [STREET_ADDRESS][…" at bounding box center [594, 264] width 1188 height 528
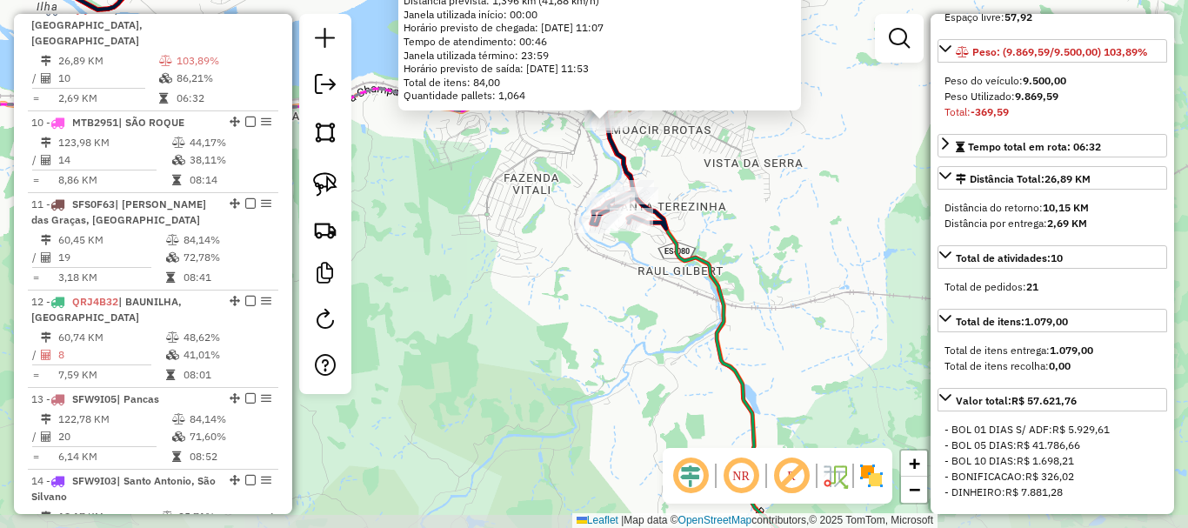
click at [566, 198] on div "430 - CANTINHO NORDESTINO Tipo de cliente: FRIO (2) Endereço: [STREET_ADDRESS][…" at bounding box center [594, 264] width 1188 height 528
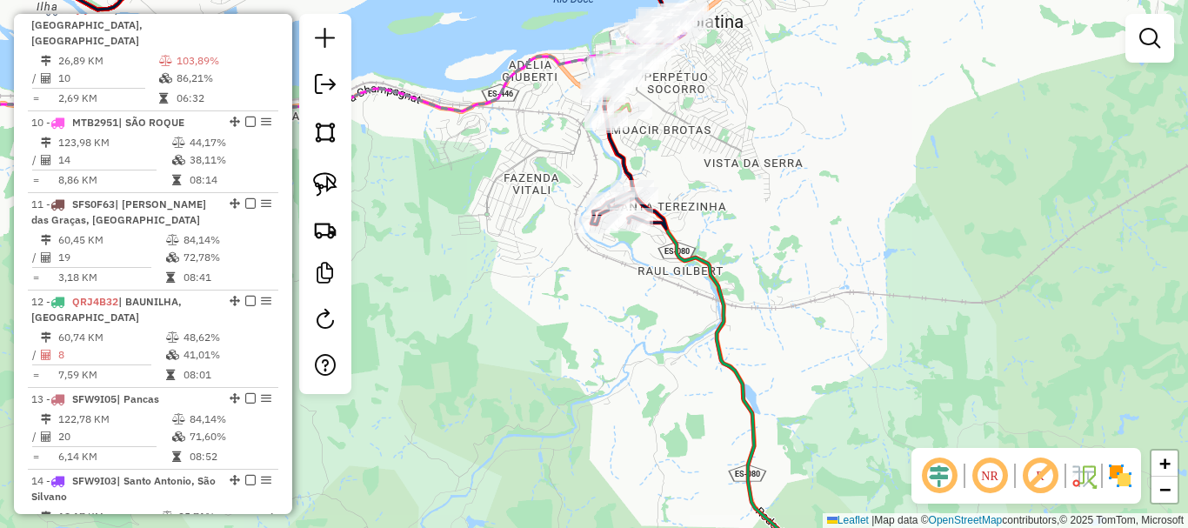
drag, startPoint x: 566, startPoint y: 198, endPoint x: 566, endPoint y: 305, distance: 107.0
click at [566, 305] on div "430 - CANTINHO NORDESTINO Tipo de cliente: FRIO (2) Endereço: [STREET_ADDRESS][…" at bounding box center [594, 264] width 1188 height 528
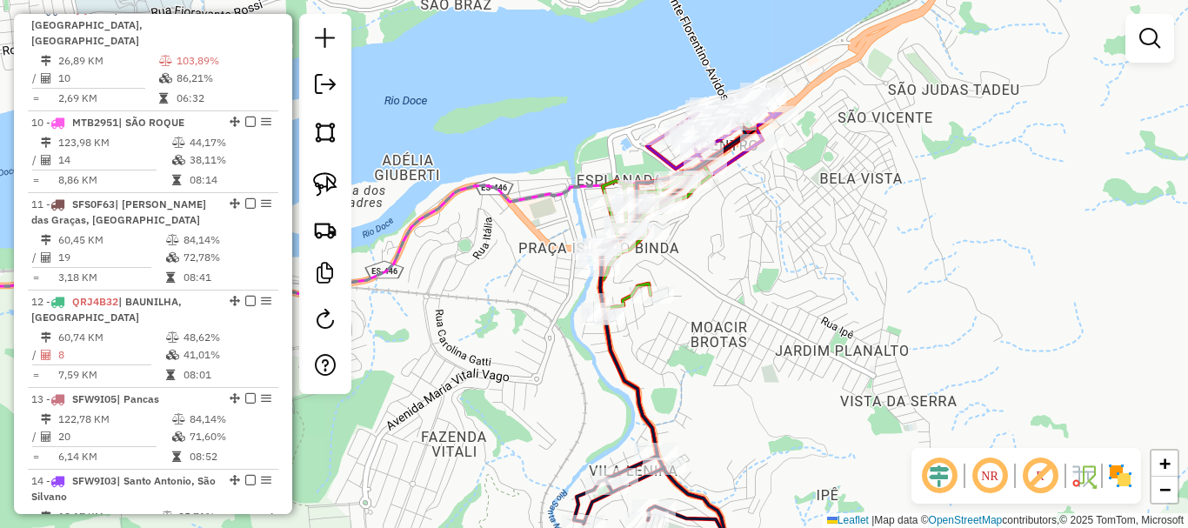
drag, startPoint x: 721, startPoint y: 120, endPoint x: 664, endPoint y: 236, distance: 129.1
click at [664, 247] on div "Janela de atendimento Grade de atendimento Capacidade Transportadoras Veículos …" at bounding box center [594, 264] width 1188 height 528
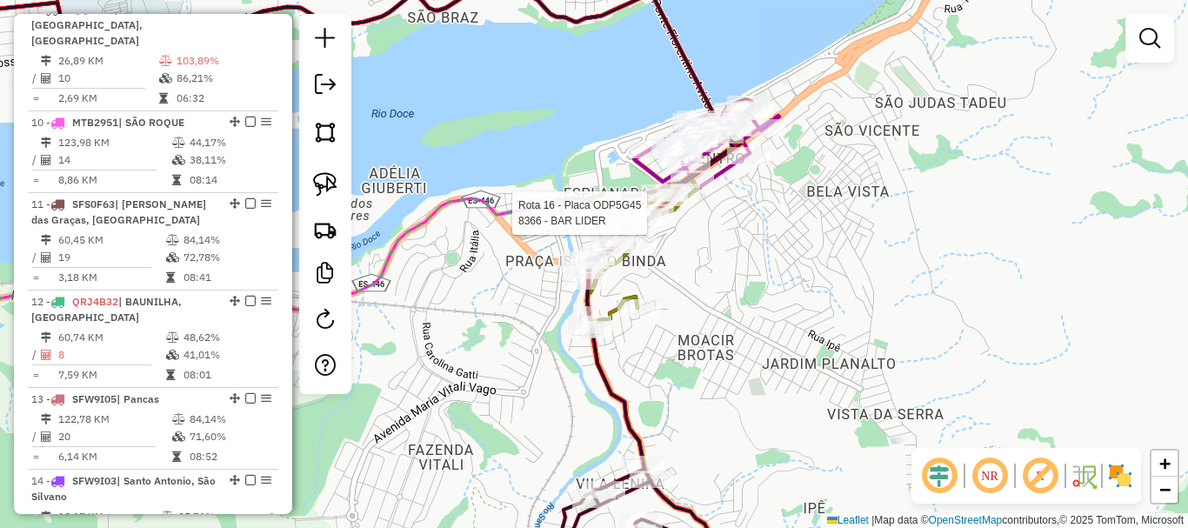
select select "*********"
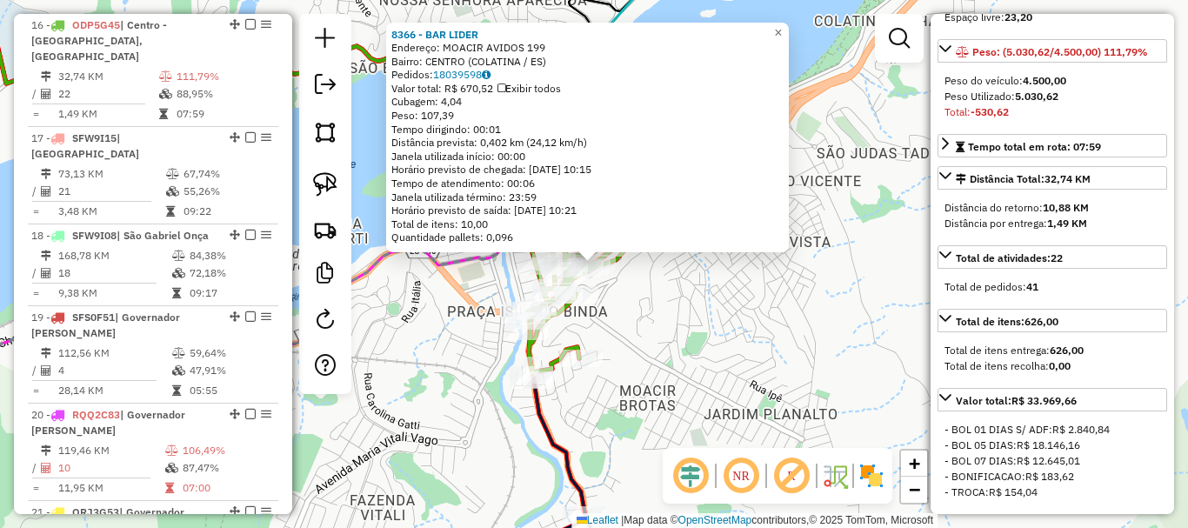
click at [765, 328] on div "8366 - BAR LIDER Endereço: MOACIR AVIDOS 199 Bairro: CENTRO (COLATINA / ES) Ped…" at bounding box center [594, 264] width 1188 height 528
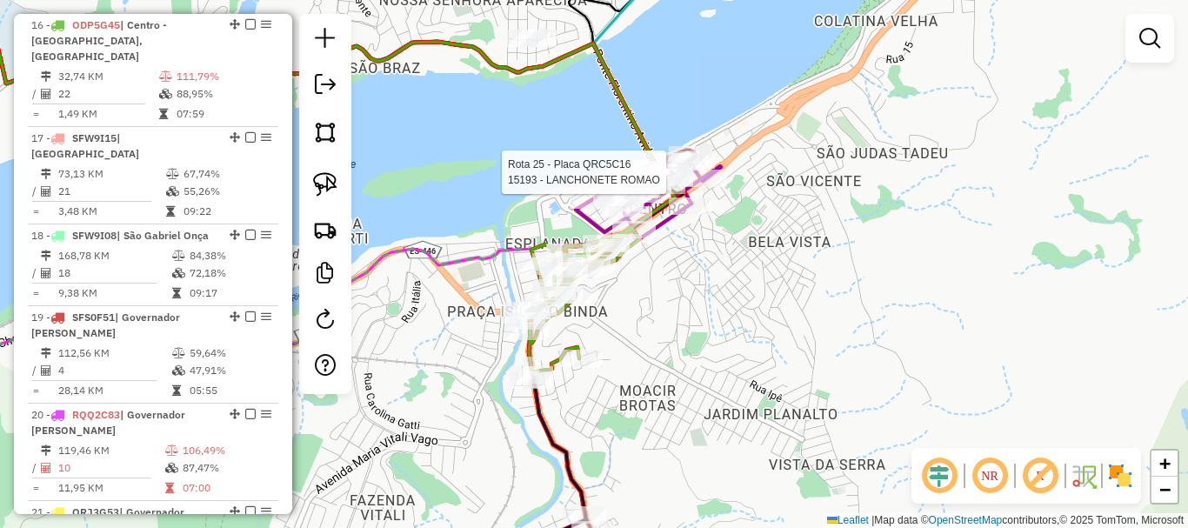
select select "*********"
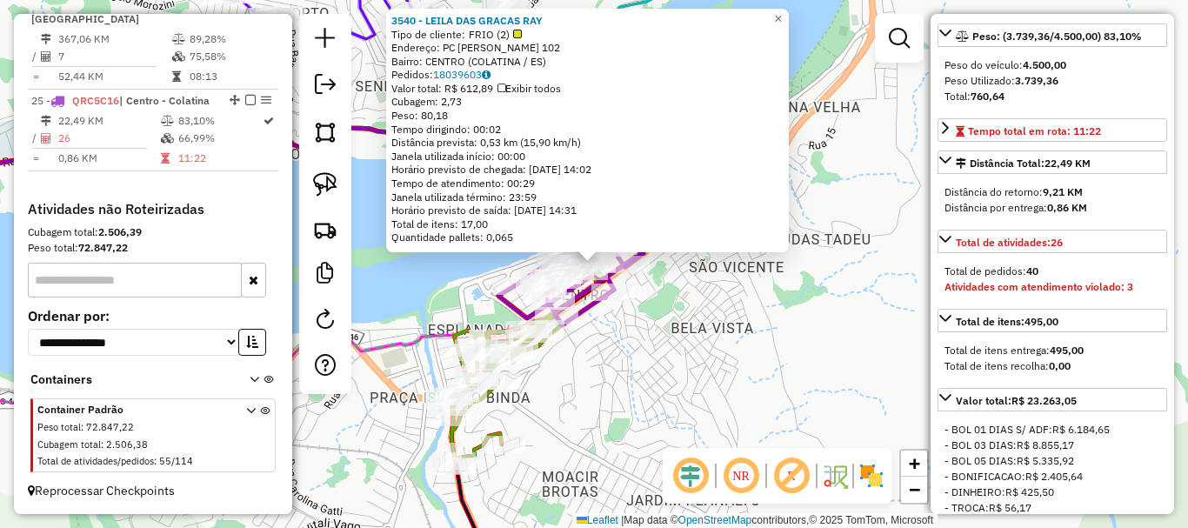
click at [783, 343] on div "3540 - LEILA DAS GRACAS RAY Tipo de cliente: FRIO (2) Endereço: PC [PERSON_NAME…" at bounding box center [594, 264] width 1188 height 528
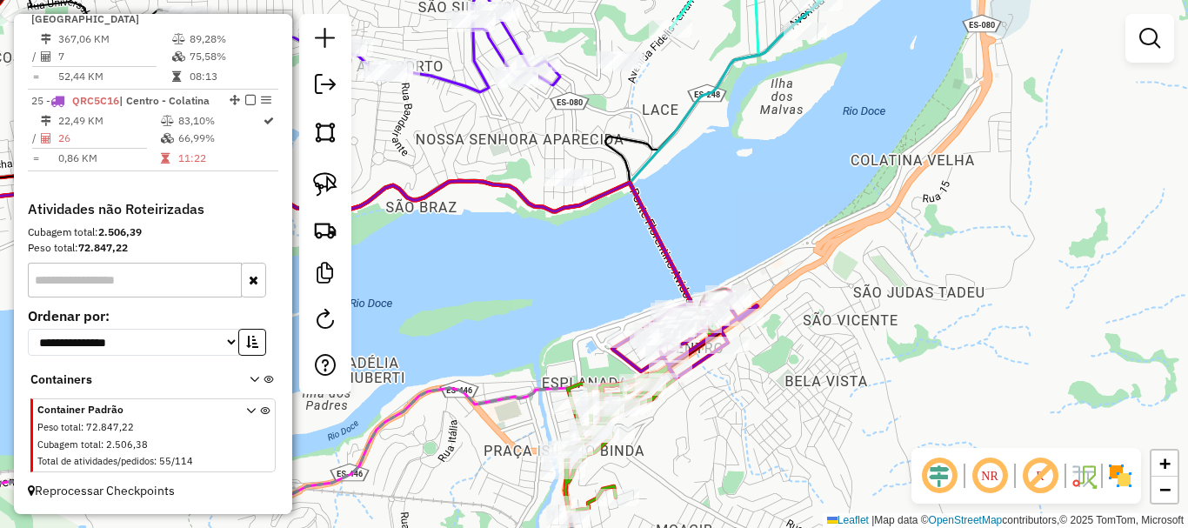
drag, startPoint x: 768, startPoint y: 337, endPoint x: 837, endPoint y: 371, distance: 76.6
click at [837, 371] on div "Janela de atendimento Grade de atendimento Capacidade Transportadoras Veículos …" at bounding box center [594, 264] width 1188 height 528
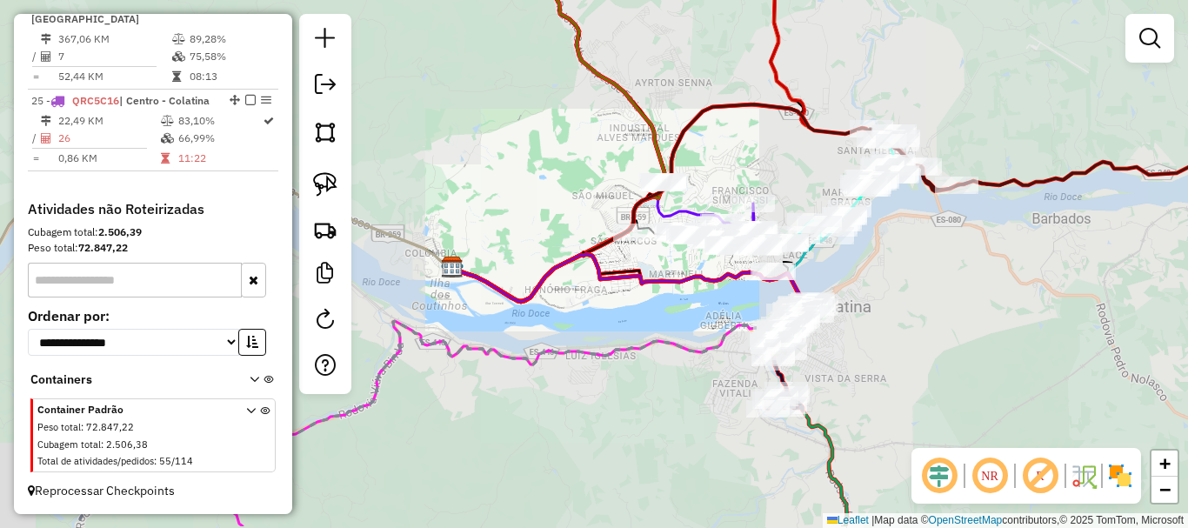
drag, startPoint x: 892, startPoint y: 402, endPoint x: 754, endPoint y: -10, distance: 434.8
click at [754, 0] on html "Aguarde... Pop-up bloqueado! Seu navegador bloqueou automáticamente a abertura …" at bounding box center [594, 264] width 1188 height 528
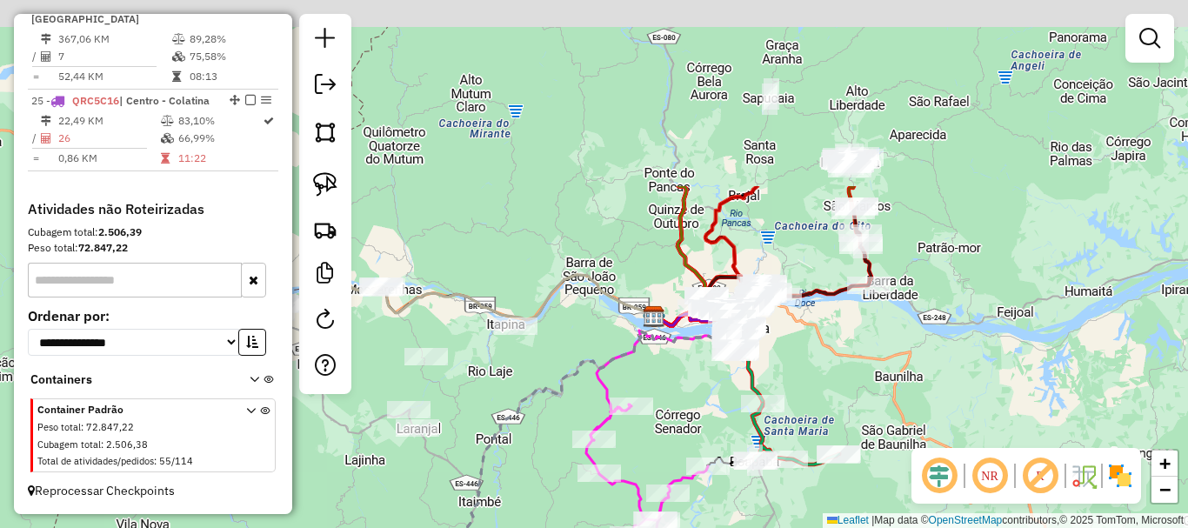
drag, startPoint x: 801, startPoint y: 121, endPoint x: 823, endPoint y: 360, distance: 240.2
click at [823, 360] on div "Janela de atendimento Grade de atendimento Capacidade Transportadoras Veículos …" at bounding box center [594, 264] width 1188 height 528
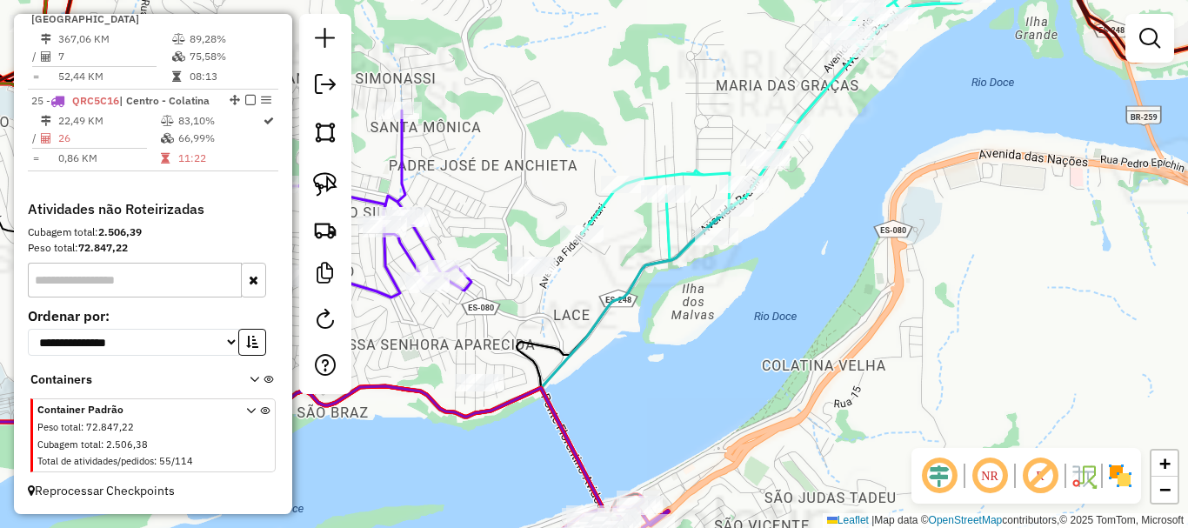
drag, startPoint x: 845, startPoint y: 259, endPoint x: 805, endPoint y: 321, distance: 73.1
click at [805, 321] on div "Janela de atendimento Grade de atendimento Capacidade Transportadoras Veículos …" at bounding box center [594, 264] width 1188 height 528
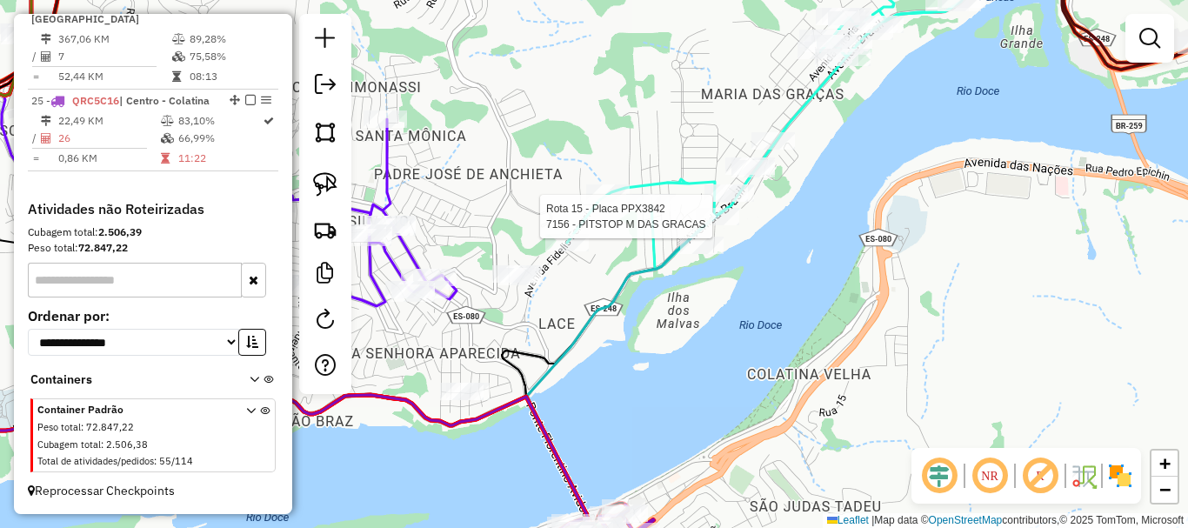
select select "*********"
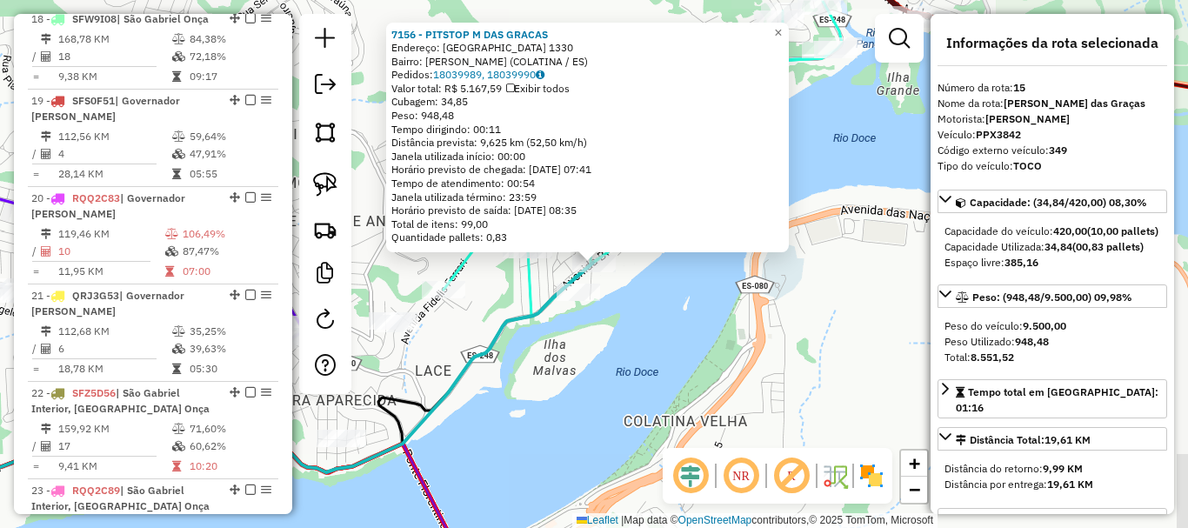
scroll to position [1980, 0]
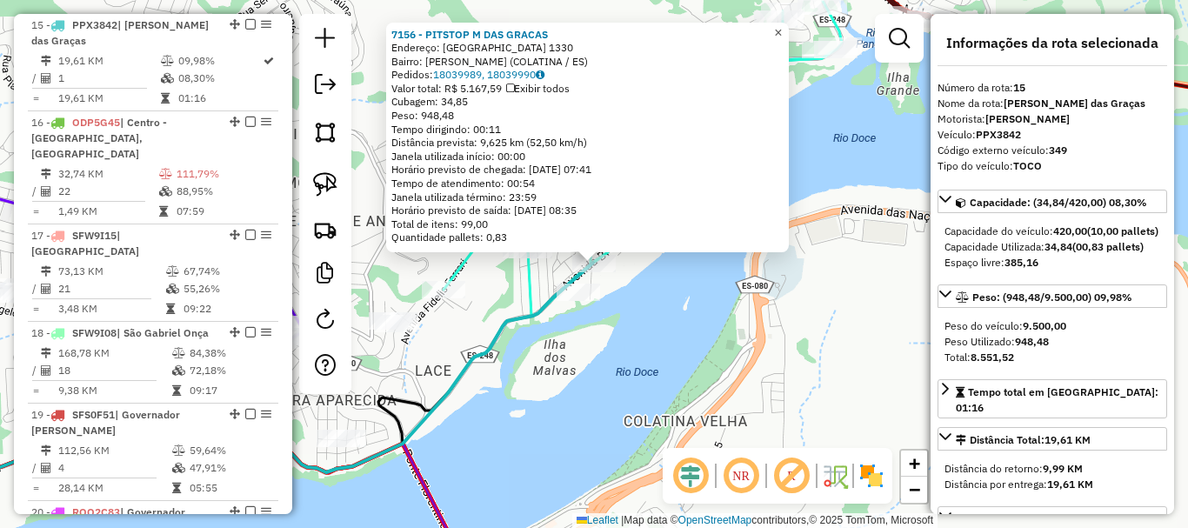
click at [782, 25] on span "×" at bounding box center [778, 32] width 8 height 15
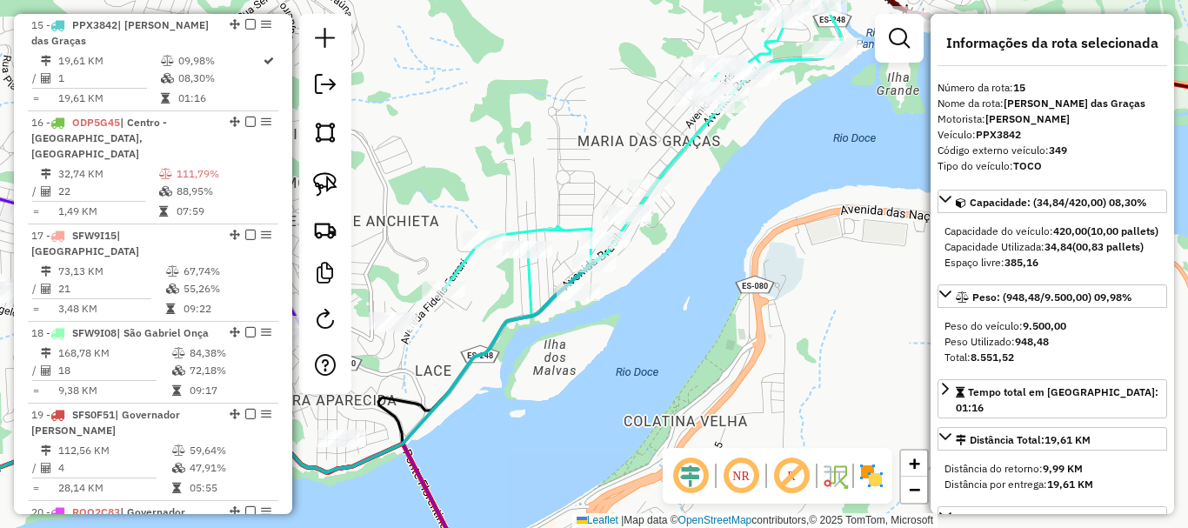
drag, startPoint x: 774, startPoint y: 301, endPoint x: 735, endPoint y: 371, distance: 79.8
click at [735, 371] on div "Janela de atendimento Grade de atendimento Capacidade Transportadoras Veículos …" at bounding box center [594, 264] width 1188 height 528
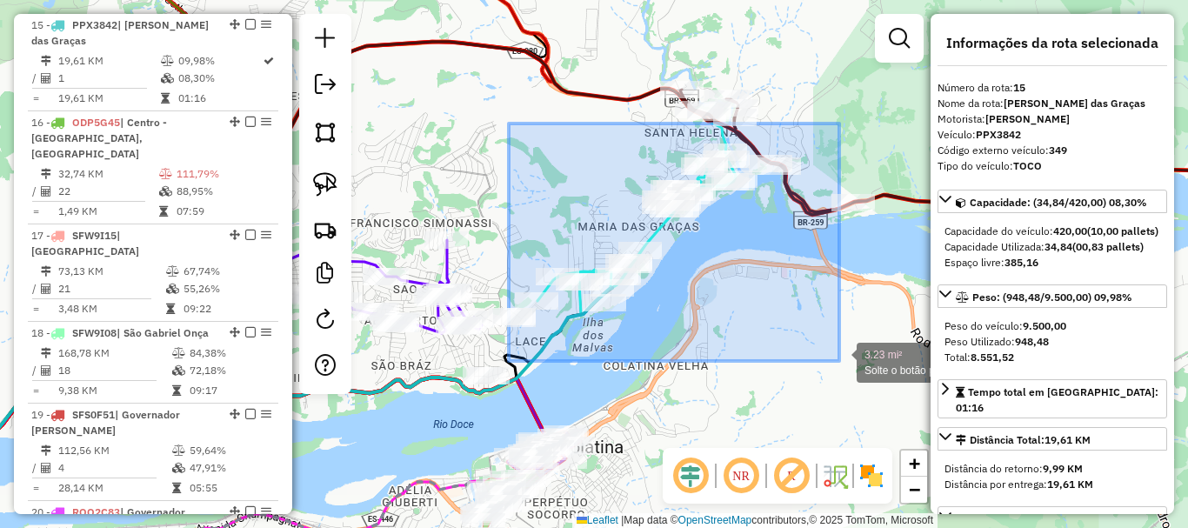
drag, startPoint x: 509, startPoint y: 124, endPoint x: 840, endPoint y: 363, distance: 408.7
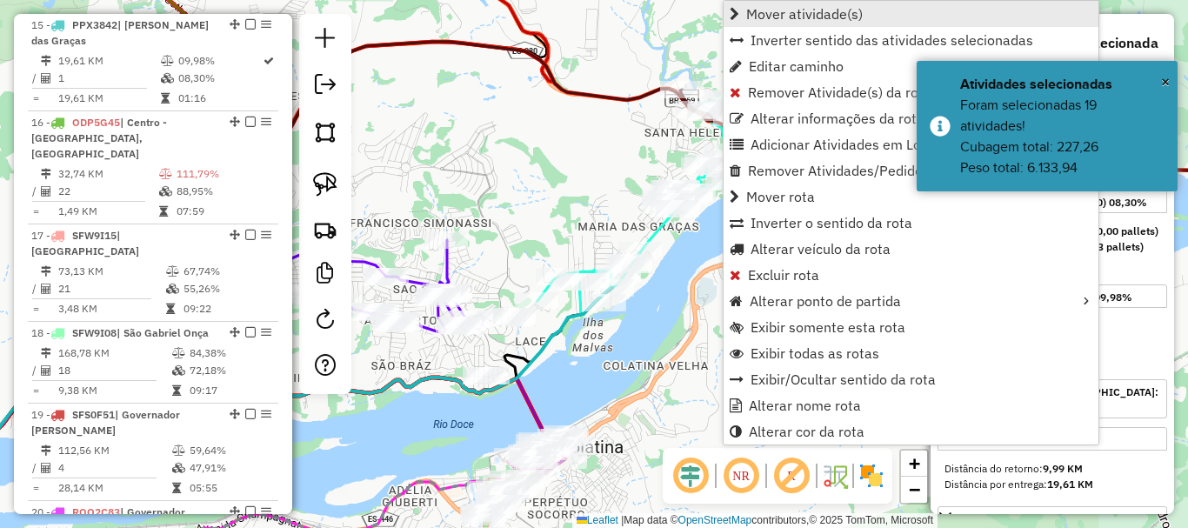
click at [792, 14] on span "Mover atividade(s)" at bounding box center [804, 14] width 117 height 14
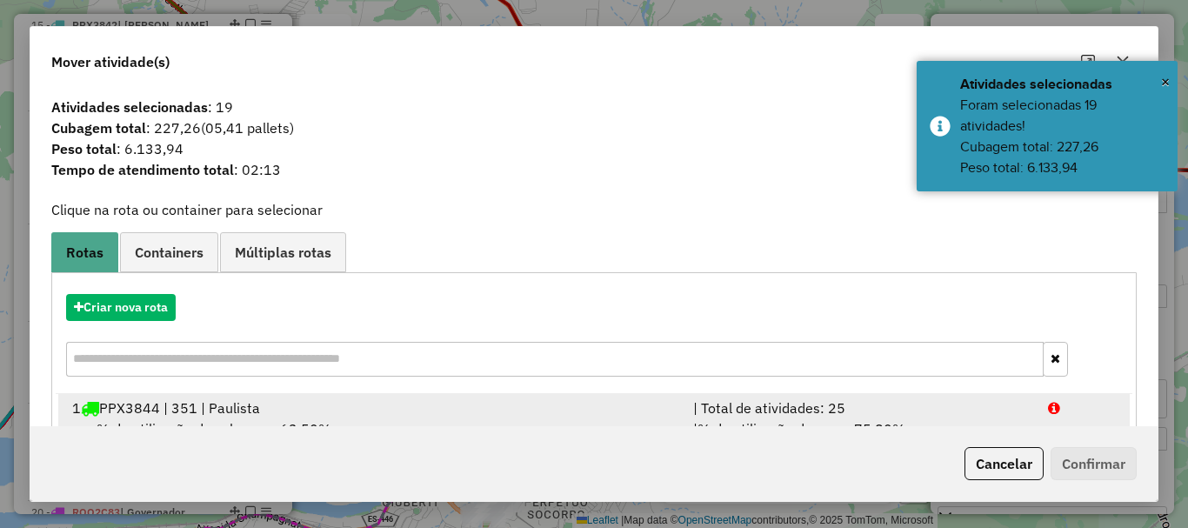
scroll to position [174, 0]
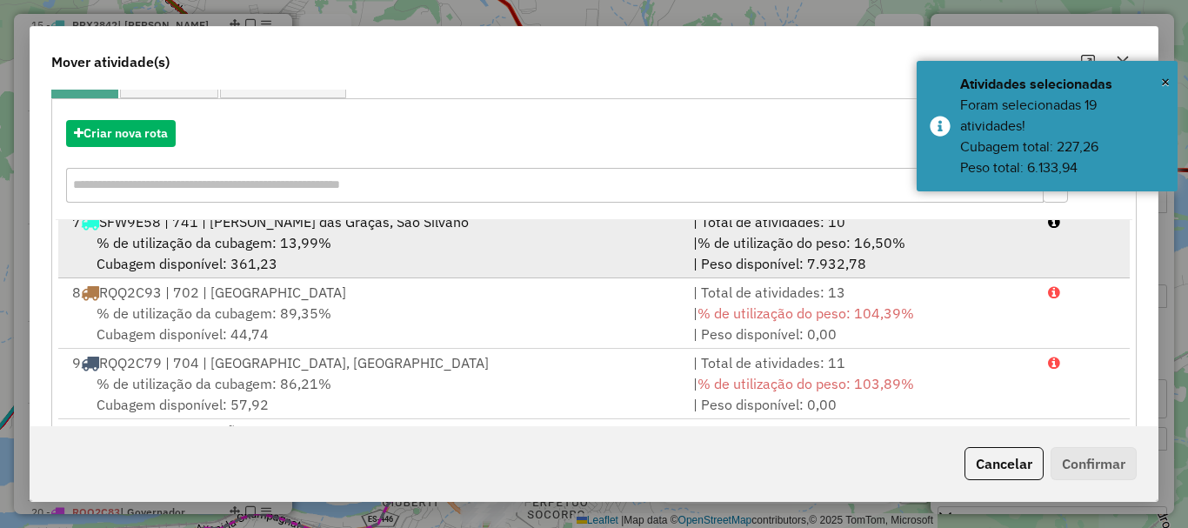
click at [186, 256] on div "% de utilização da cubagem: 13,99% Cubagem disponível: 361,23" at bounding box center [372, 253] width 621 height 42
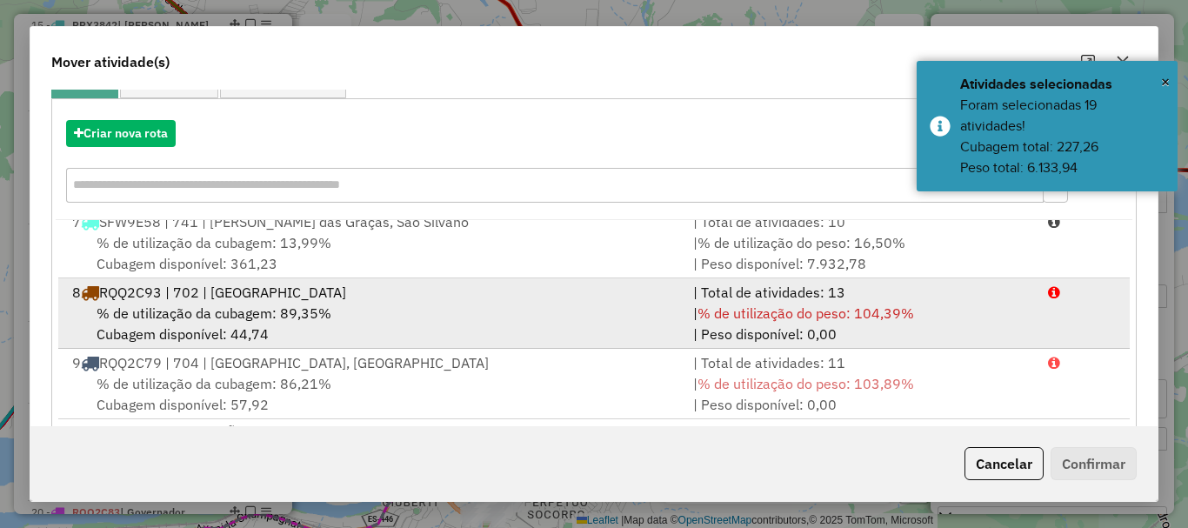
scroll to position [437, 0]
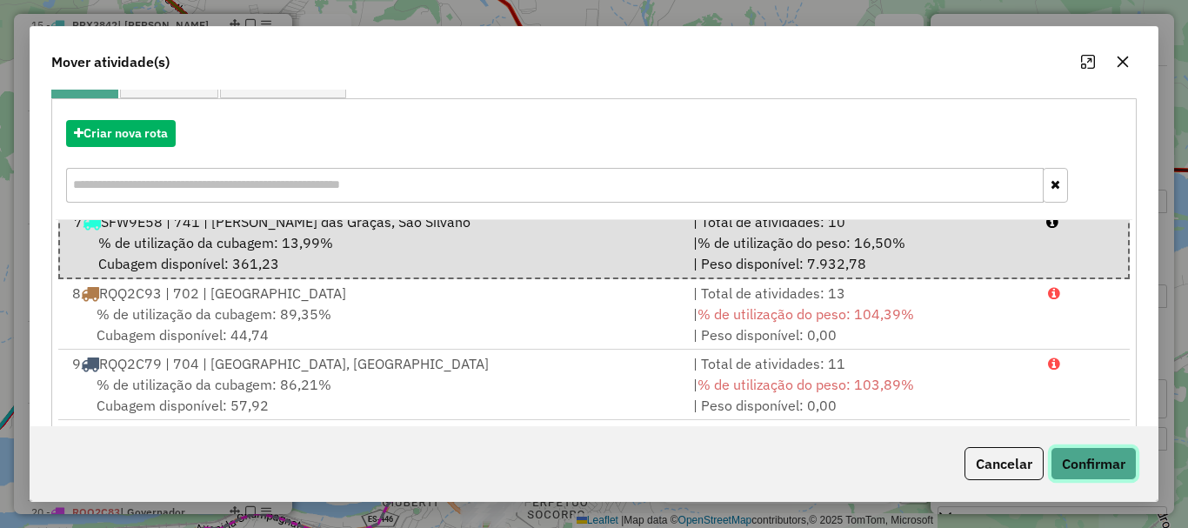
click at [1084, 467] on button "Confirmar" at bounding box center [1094, 463] width 86 height 33
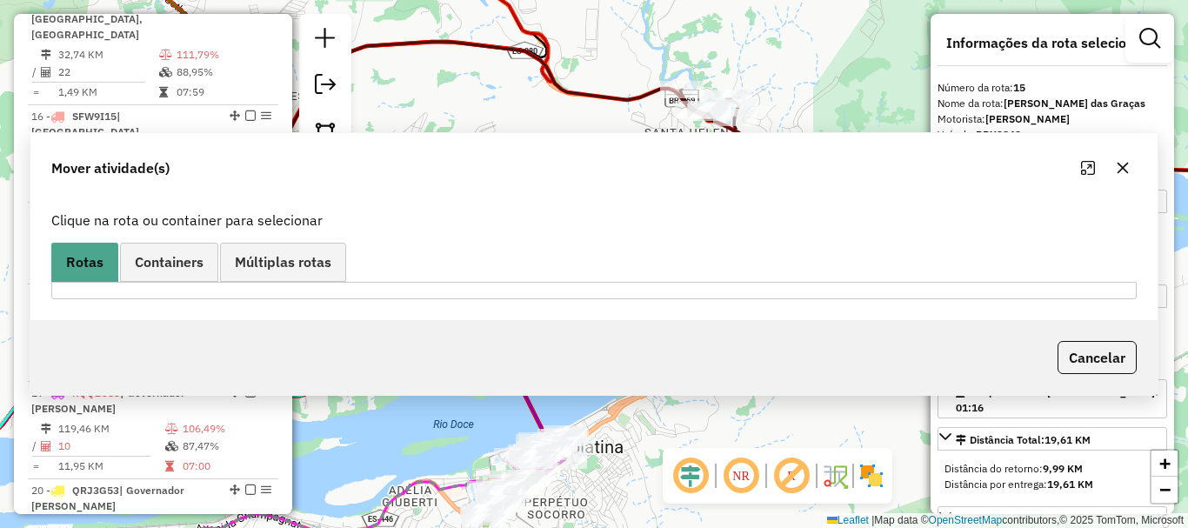
scroll to position [0, 0]
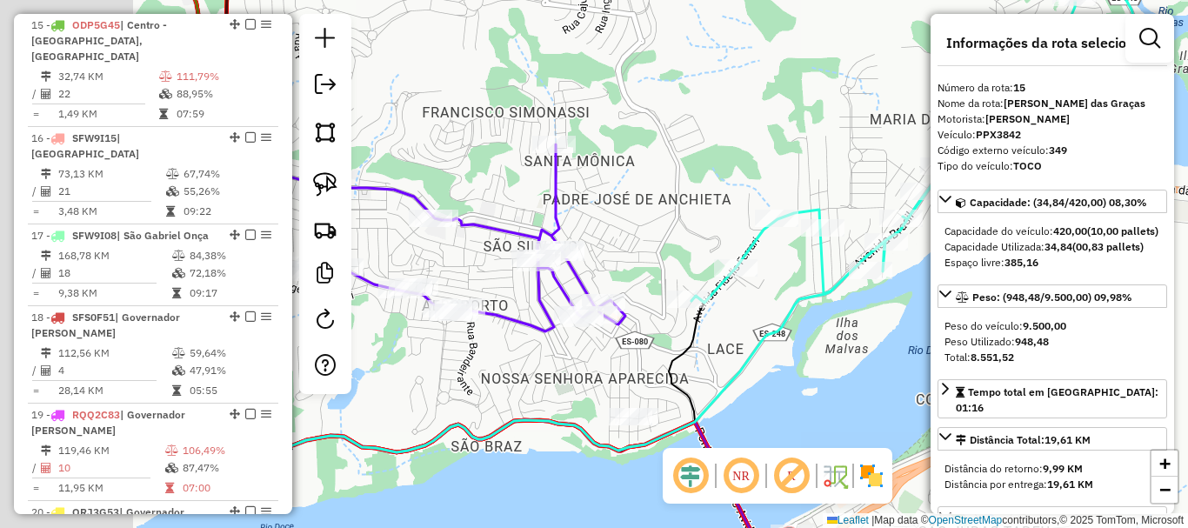
drag, startPoint x: 708, startPoint y: 333, endPoint x: 792, endPoint y: 344, distance: 85.1
click at [791, 344] on div "Janela de atendimento Grade de atendimento Capacidade Transportadoras Veículos …" at bounding box center [594, 264] width 1188 height 528
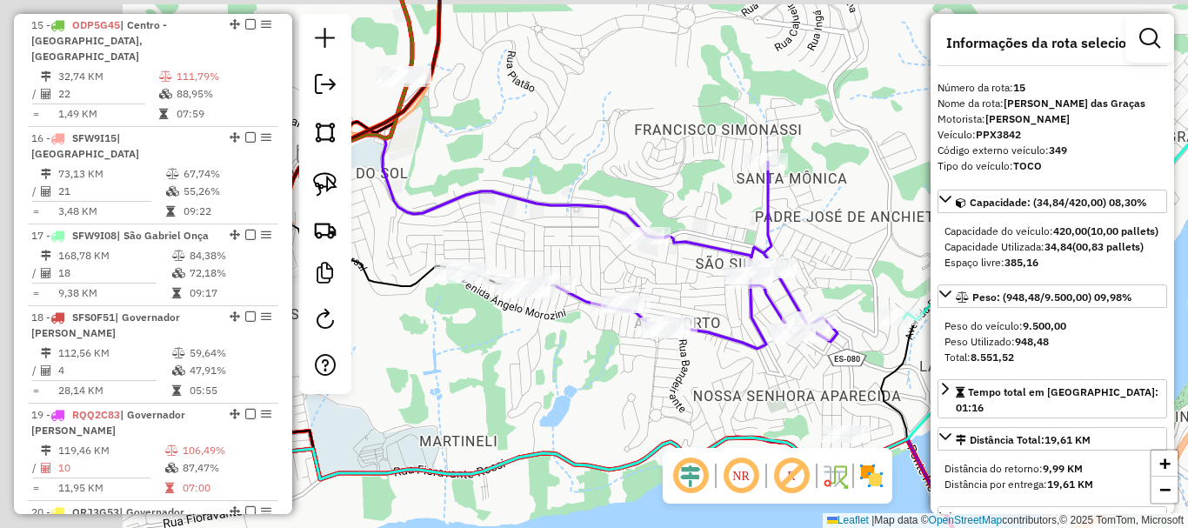
drag, startPoint x: 604, startPoint y: 388, endPoint x: 756, endPoint y: 398, distance: 151.7
click at [756, 398] on div "Janela de atendimento Grade de atendimento Capacidade Transportadoras Veículos …" at bounding box center [594, 264] width 1188 height 528
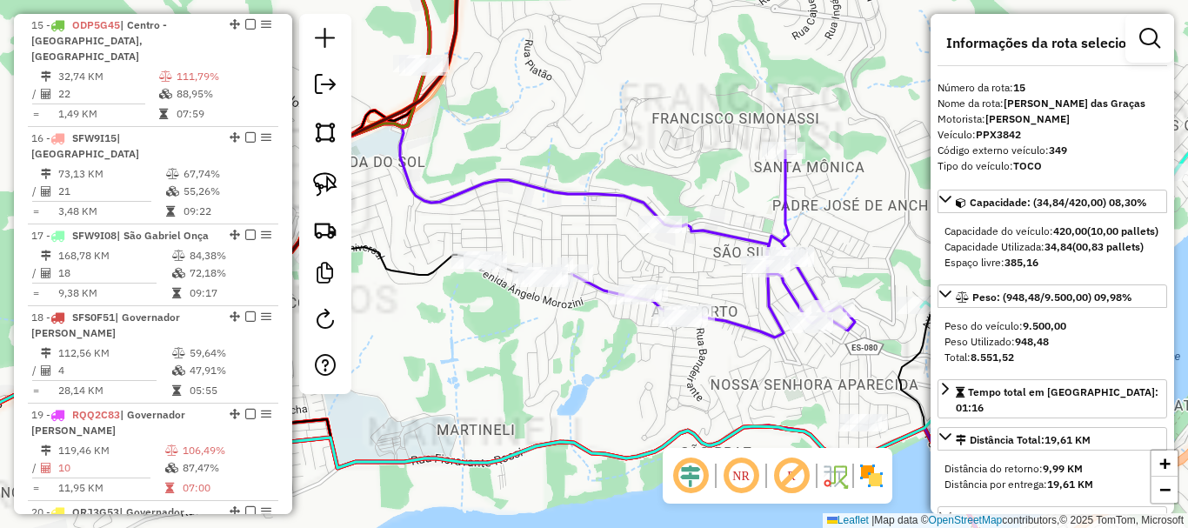
drag, startPoint x: 678, startPoint y: 348, endPoint x: 685, endPoint y: 321, distance: 27.8
click at [685, 322] on div "Janela de atendimento Grade de atendimento Capacidade Transportadoras Veículos …" at bounding box center [594, 264] width 1188 height 528
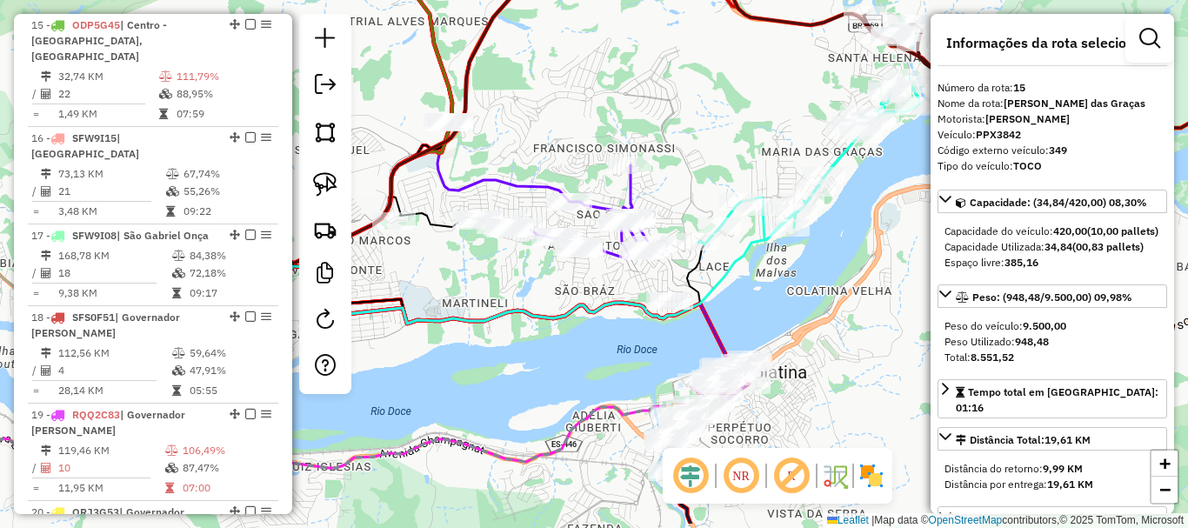
drag, startPoint x: 685, startPoint y: 320, endPoint x: 574, endPoint y: 263, distance: 125.3
click at [574, 263] on div "Janela de atendimento Grade de atendimento Capacidade Transportadoras Veículos …" at bounding box center [594, 264] width 1188 height 528
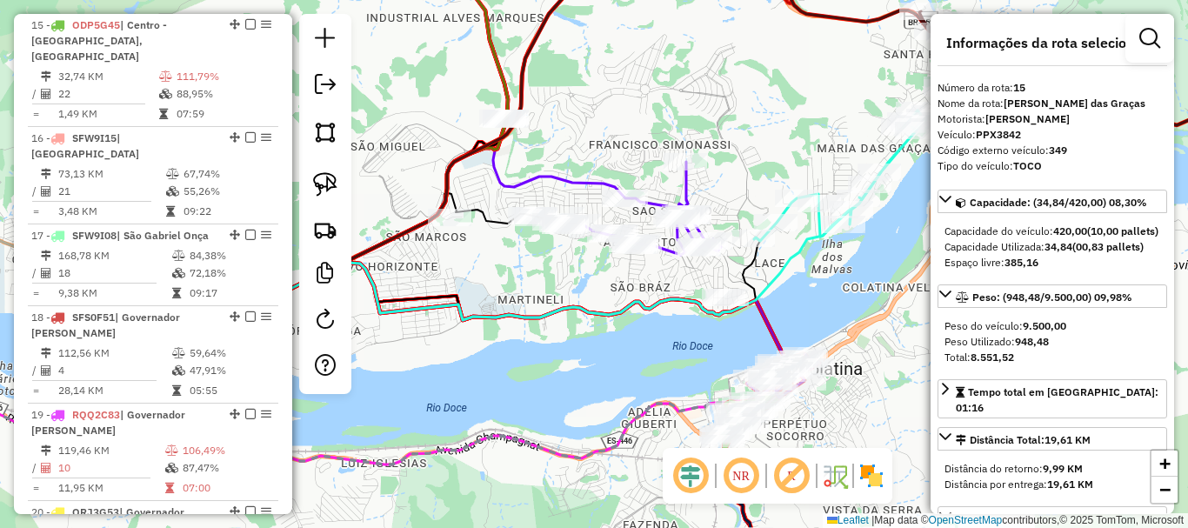
click at [447, 153] on div "Janela de atendimento Grade de atendimento Capacidade Transportadoras Veículos …" at bounding box center [594, 264] width 1188 height 528
click at [433, 149] on div "Janela de atendimento Grade de atendimento Capacidade Transportadoras Veículos …" at bounding box center [594, 264] width 1188 height 528
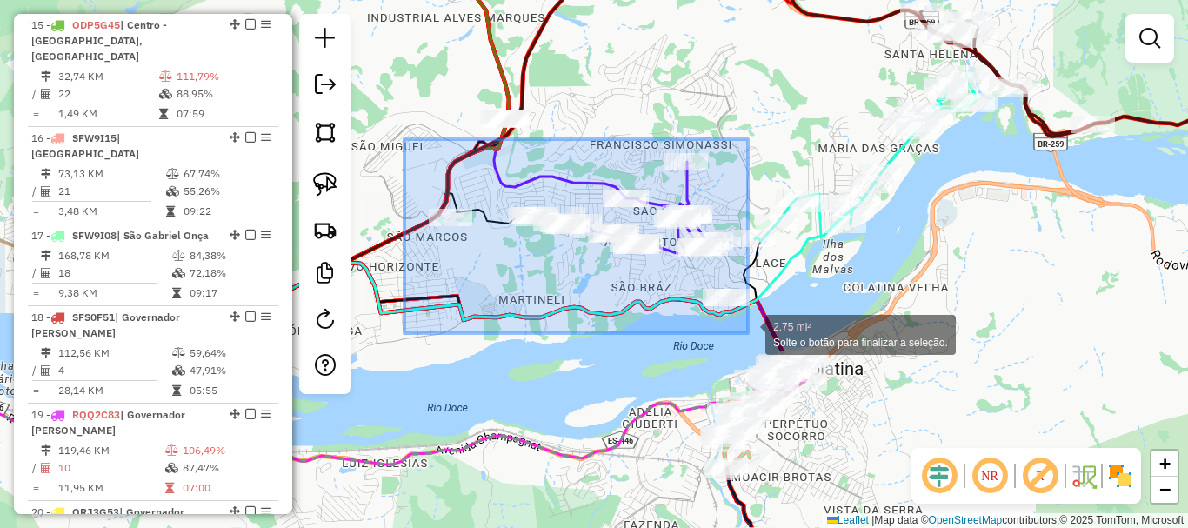
drag, startPoint x: 404, startPoint y: 139, endPoint x: 751, endPoint y: 333, distance: 397.6
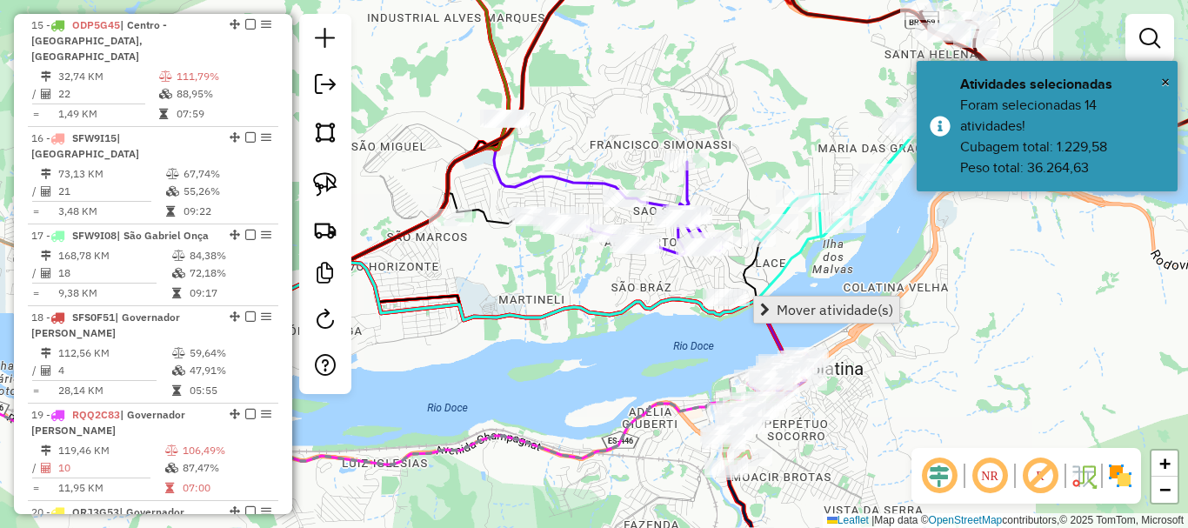
click at [820, 306] on span "Mover atividade(s)" at bounding box center [835, 310] width 117 height 14
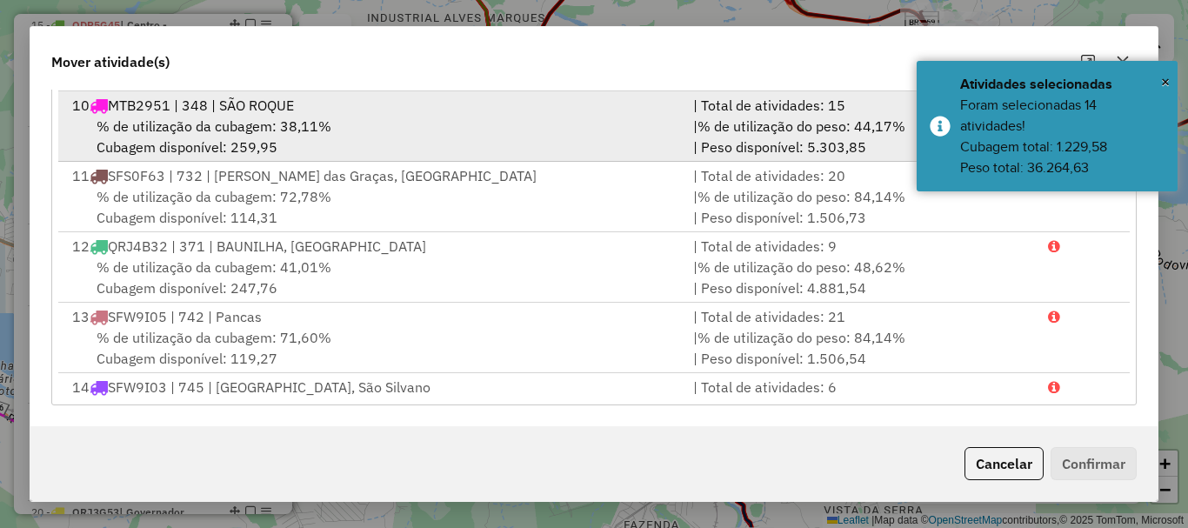
scroll to position [696, 0]
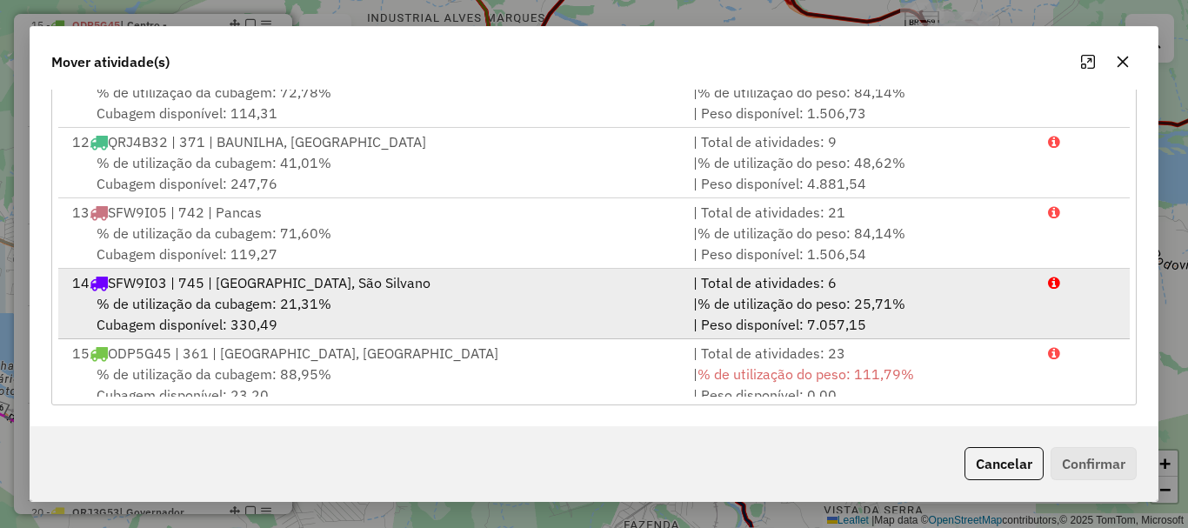
click at [177, 319] on div "% de utilização da cubagem: 21,31% Cubagem disponível: 330,49" at bounding box center [372, 314] width 621 height 42
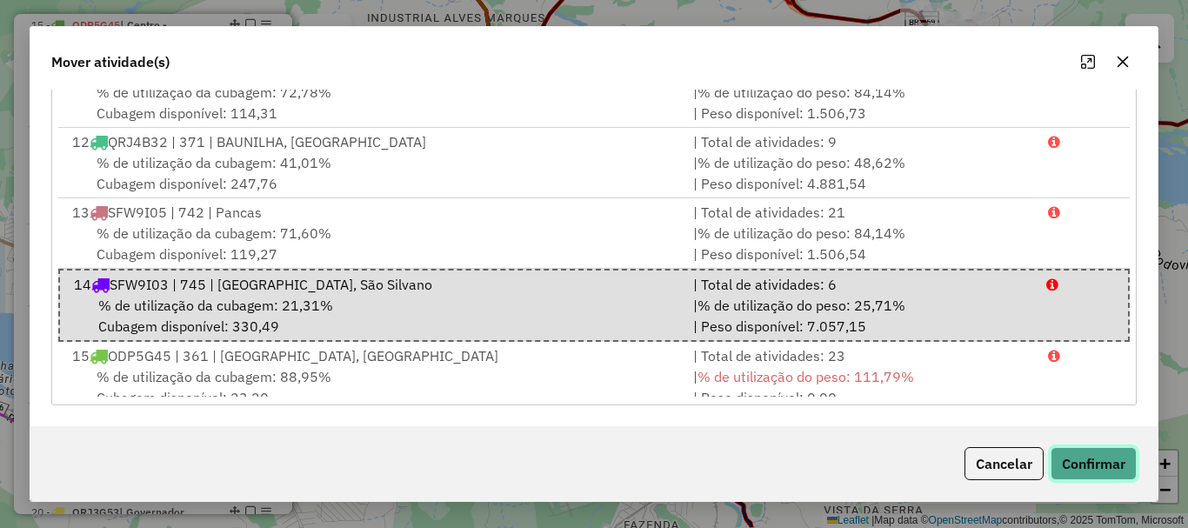
click at [1118, 458] on button "Confirmar" at bounding box center [1094, 463] width 86 height 33
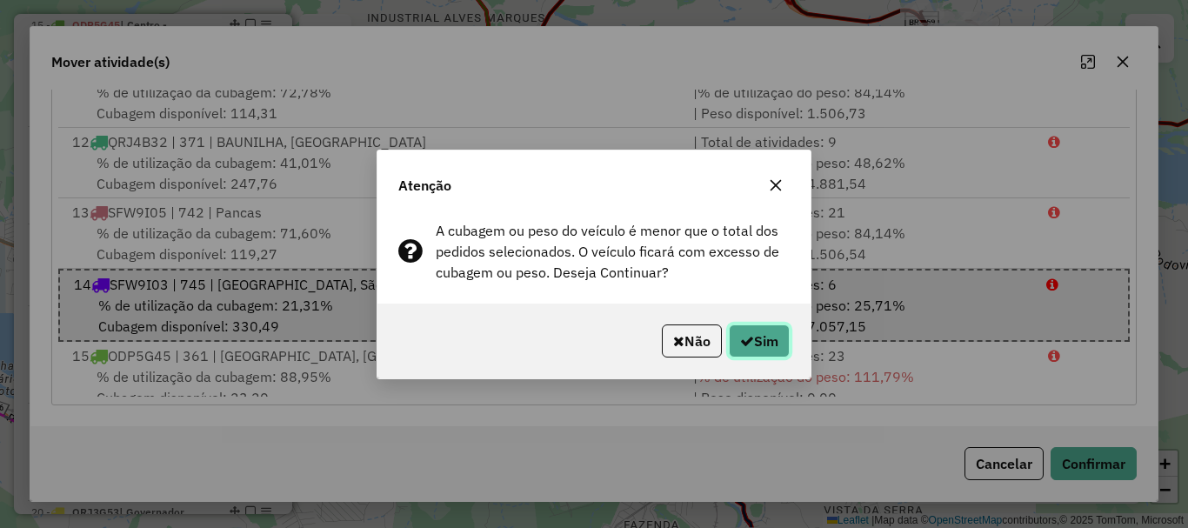
click at [774, 347] on button "Sim" at bounding box center [759, 340] width 61 height 33
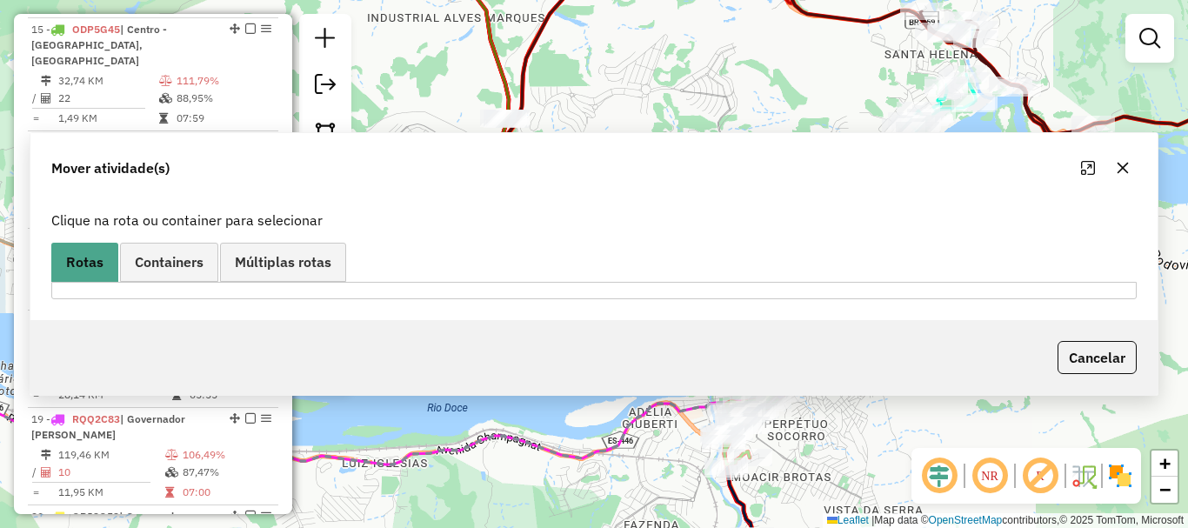
scroll to position [1861, 0]
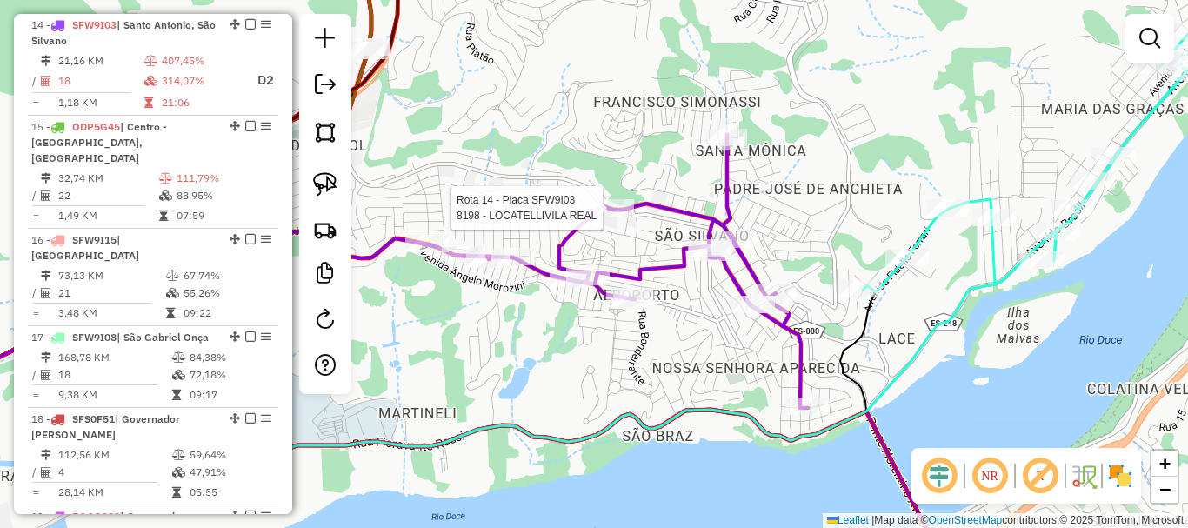
select select "*********"
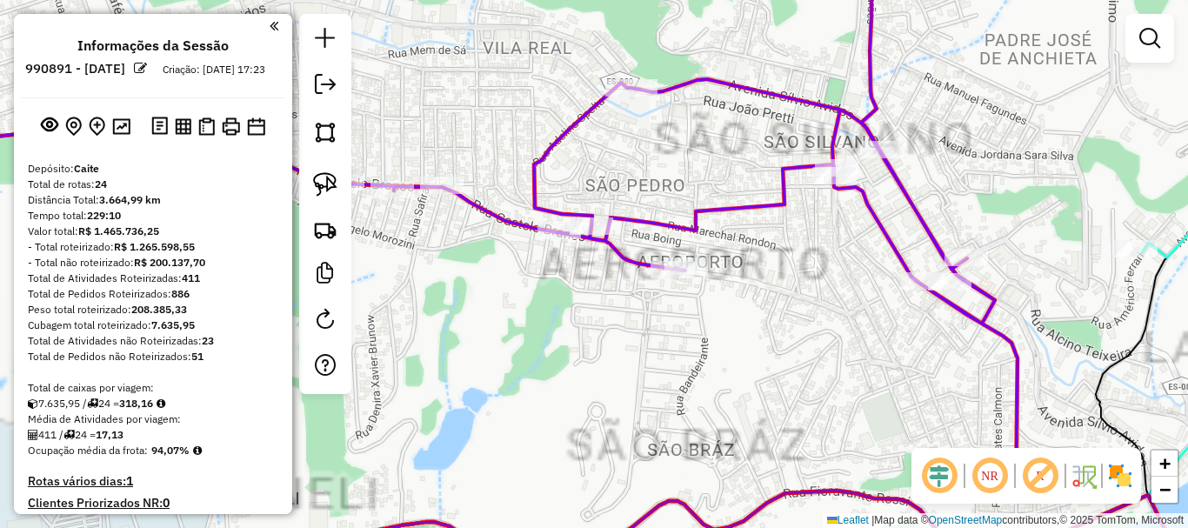
drag, startPoint x: 463, startPoint y: 86, endPoint x: 760, endPoint y: 224, distance: 327.7
click at [764, 224] on div "Janela de atendimento Grade de atendimento Capacidade Transportadoras Veículos …" at bounding box center [594, 264] width 1188 height 528
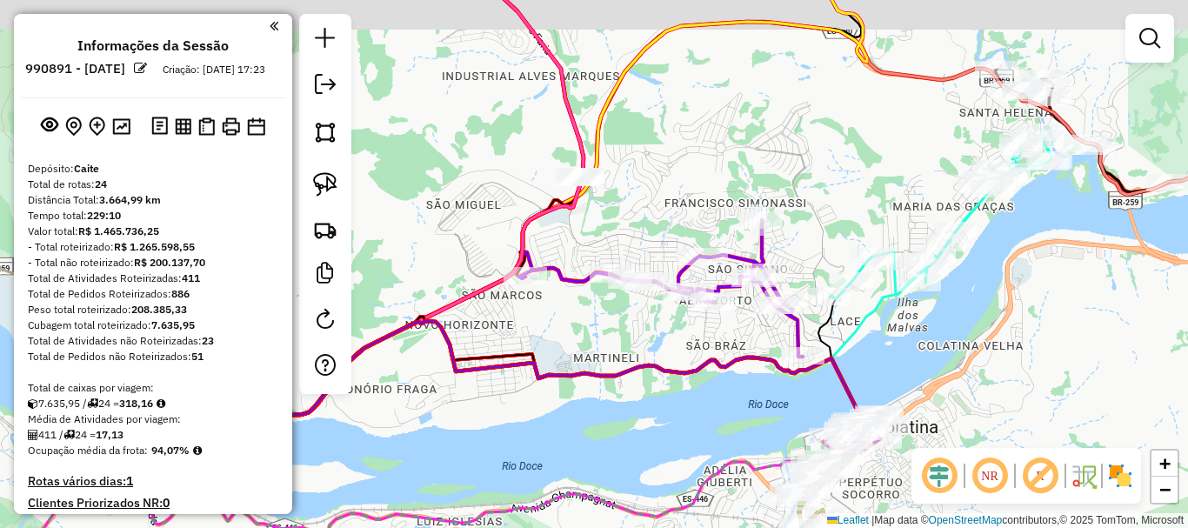
drag, startPoint x: 697, startPoint y: 202, endPoint x: 629, endPoint y: 244, distance: 80.1
click at [629, 244] on div "Janela de atendimento Grade de atendimento Capacidade Transportadoras Veículos …" at bounding box center [594, 264] width 1188 height 528
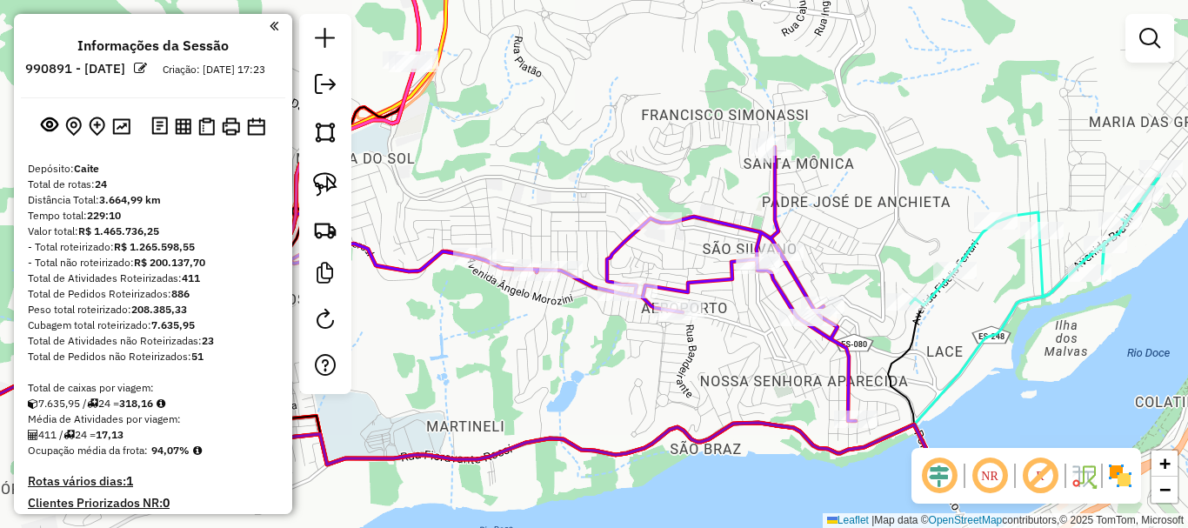
drag, startPoint x: 625, startPoint y: 157, endPoint x: 585, endPoint y: 138, distance: 44.0
click at [585, 138] on div "Janela de atendimento Grade de atendimento Capacidade Transportadoras Veículos …" at bounding box center [594, 264] width 1188 height 528
select select "**********"
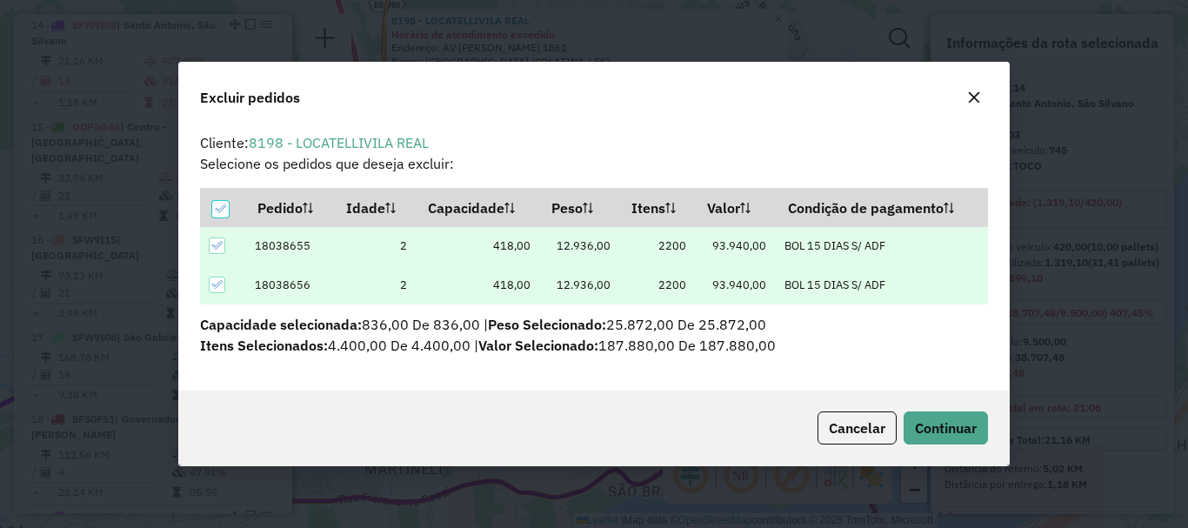
scroll to position [10, 5]
click at [929, 423] on span "Continuar" at bounding box center [946, 427] width 62 height 17
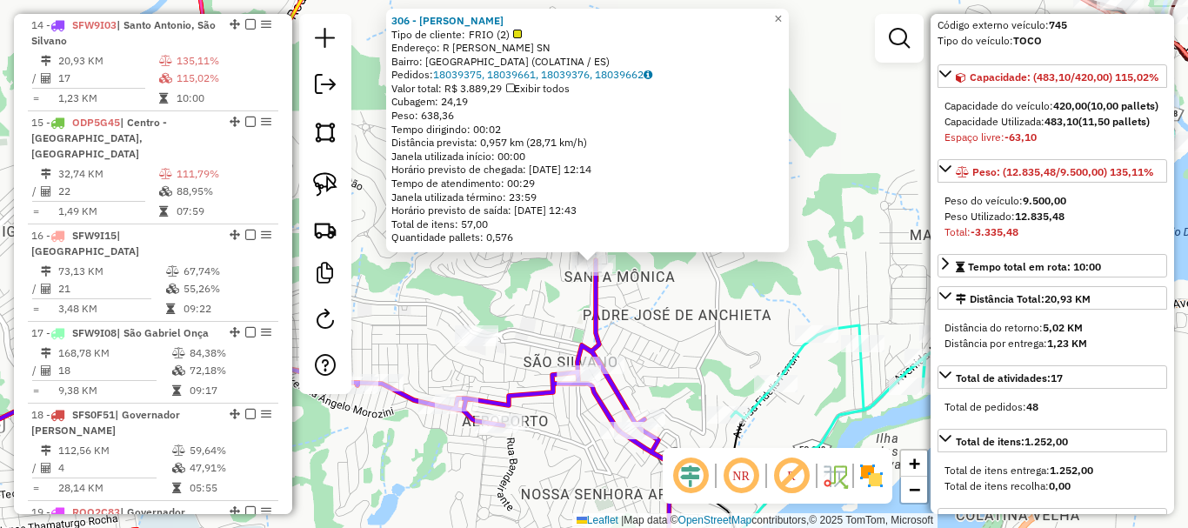
scroll to position [261, 0]
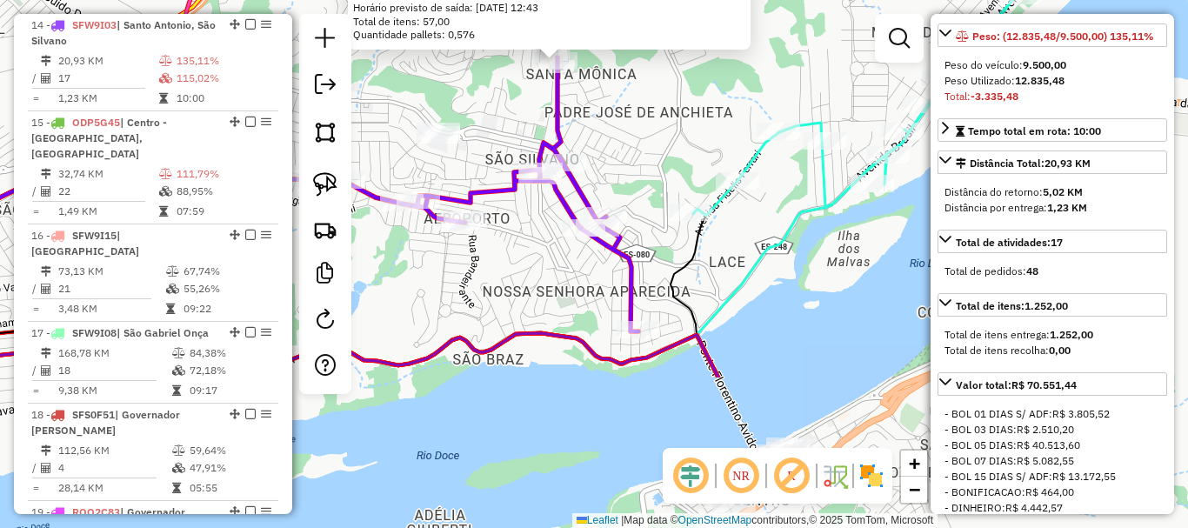
drag, startPoint x: 684, startPoint y: 372, endPoint x: 644, endPoint y: 167, distance: 209.0
click at [644, 167] on div "306 - [PERSON_NAME] DALCOL Tipo de cliente: FRIO (2) Endereço: R [PERSON_NAME] …" at bounding box center [594, 264] width 1188 height 528
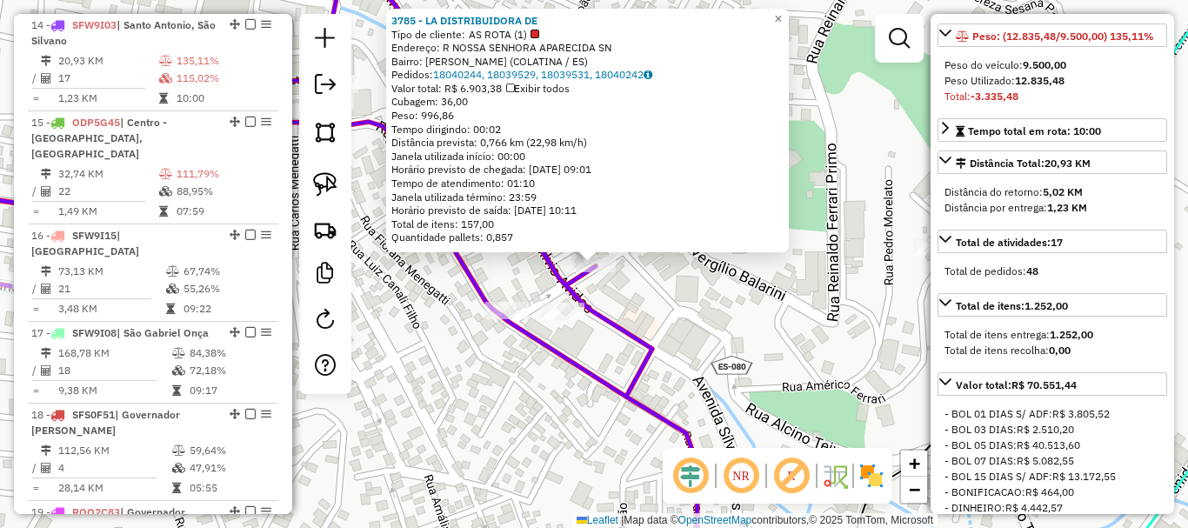
click at [651, 310] on div "3785 - LA DISTRIBUIDORA DE Tipo de cliente: AS ROTA (1) Endereço: R NOSSA SENHO…" at bounding box center [594, 264] width 1188 height 528
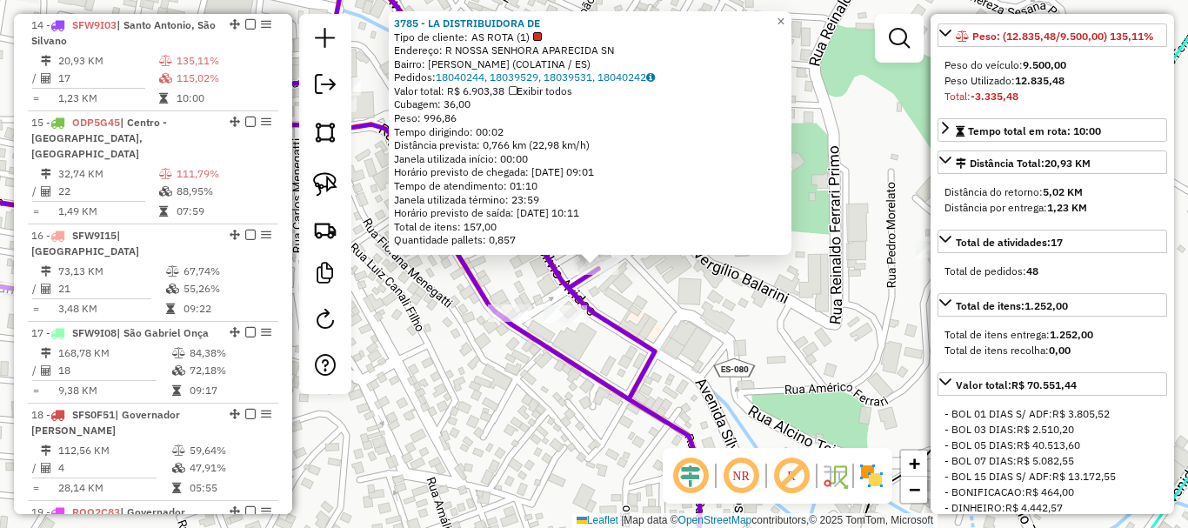
click at [651, 310] on div "3785 - LA DISTRIBUIDORA DE Tipo de cliente: AS ROTA (1) Endereço: R NOSSA SENHO…" at bounding box center [594, 264] width 1188 height 528
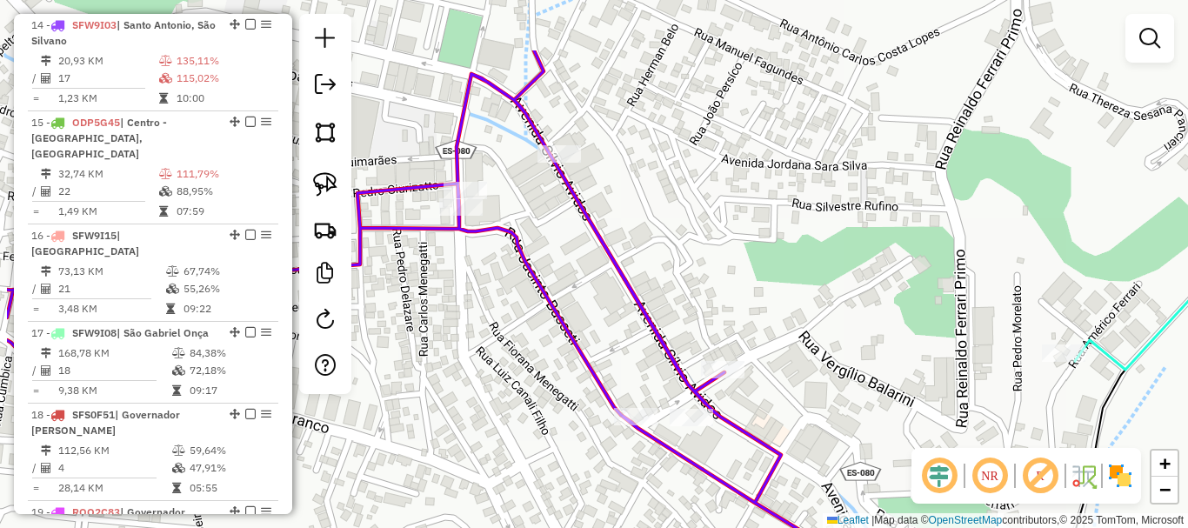
drag, startPoint x: 744, startPoint y: 352, endPoint x: 803, endPoint y: 409, distance: 81.8
click at [803, 409] on div "Janela de atendimento Grade de atendimento Capacidade Transportadoras Veículos …" at bounding box center [594, 264] width 1188 height 528
select select "**********"
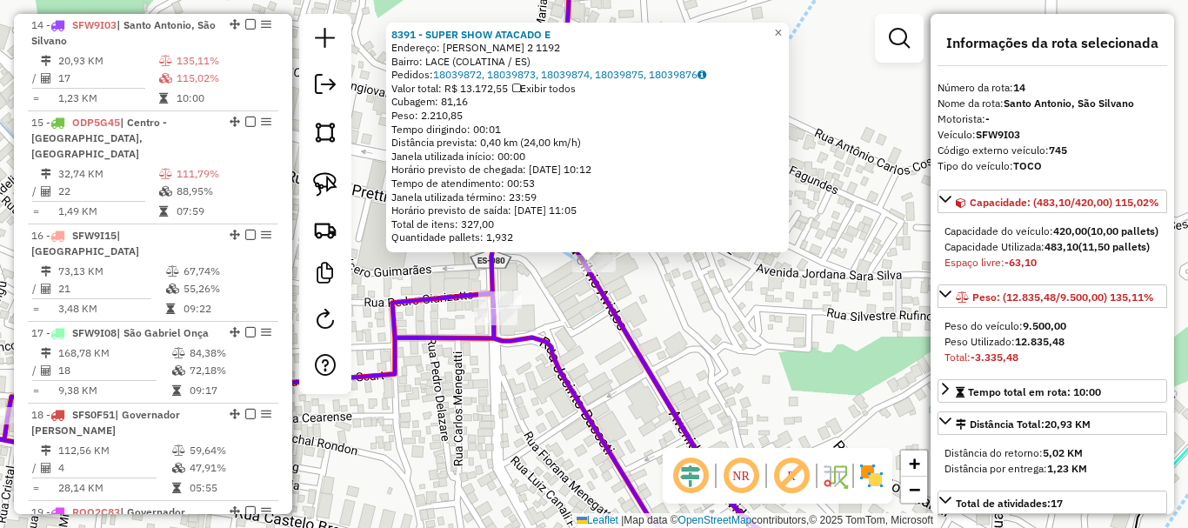
click at [520, 86] on icon at bounding box center [516, 88] width 8 height 10
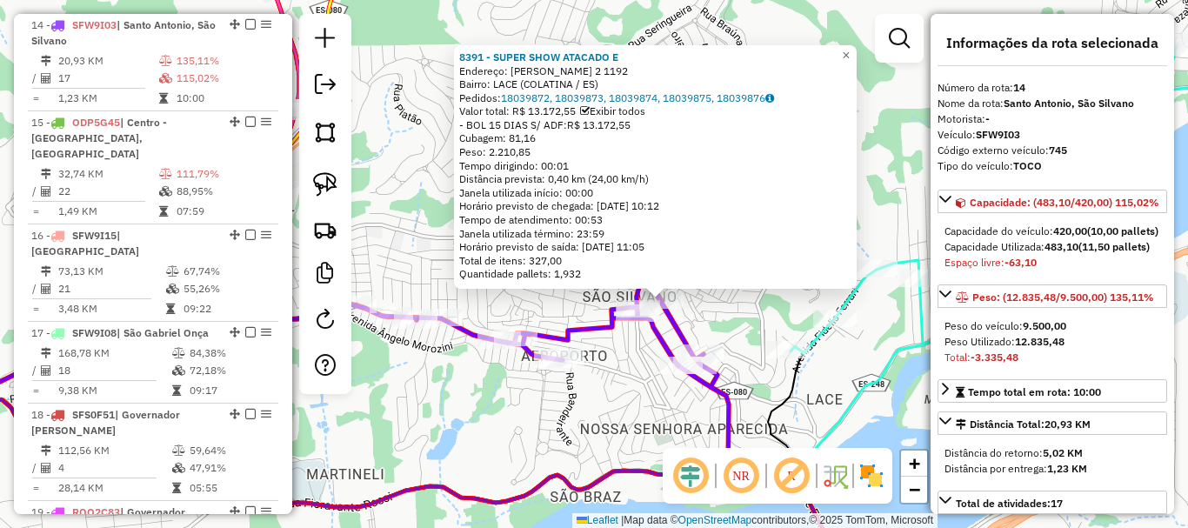
click at [612, 369] on div "8391 - SUPER SHOW ATACADO E Endereço: SILVIO AVIDOS 2 1192 Bairro: LACE (COLATI…" at bounding box center [594, 264] width 1188 height 528
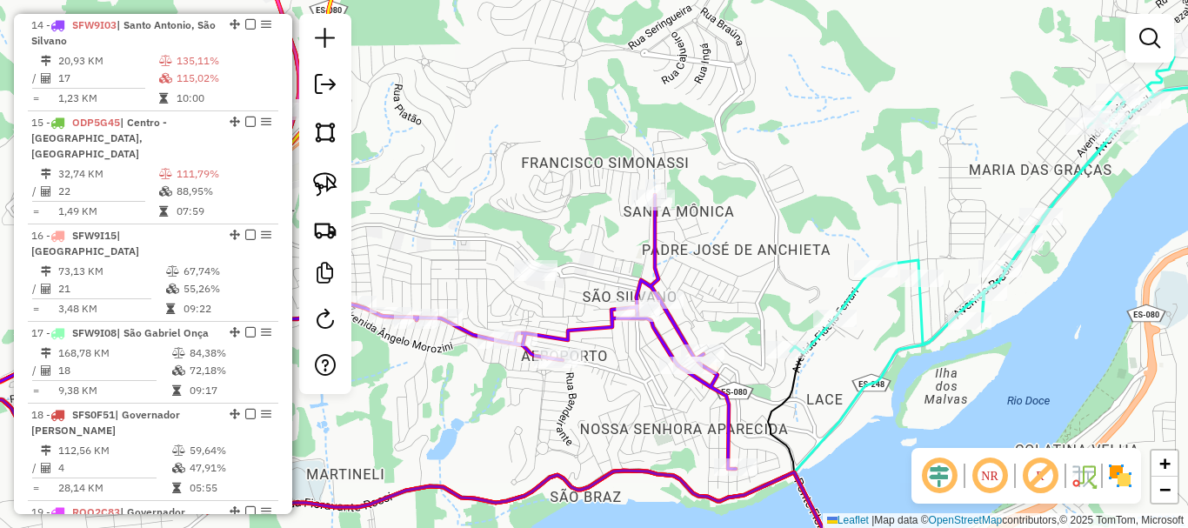
drag, startPoint x: 613, startPoint y: 371, endPoint x: 837, endPoint y: 435, distance: 232.4
click at [833, 438] on div "Janela de atendimento Grade de atendimento Capacidade Transportadoras Veículos …" at bounding box center [594, 264] width 1188 height 528
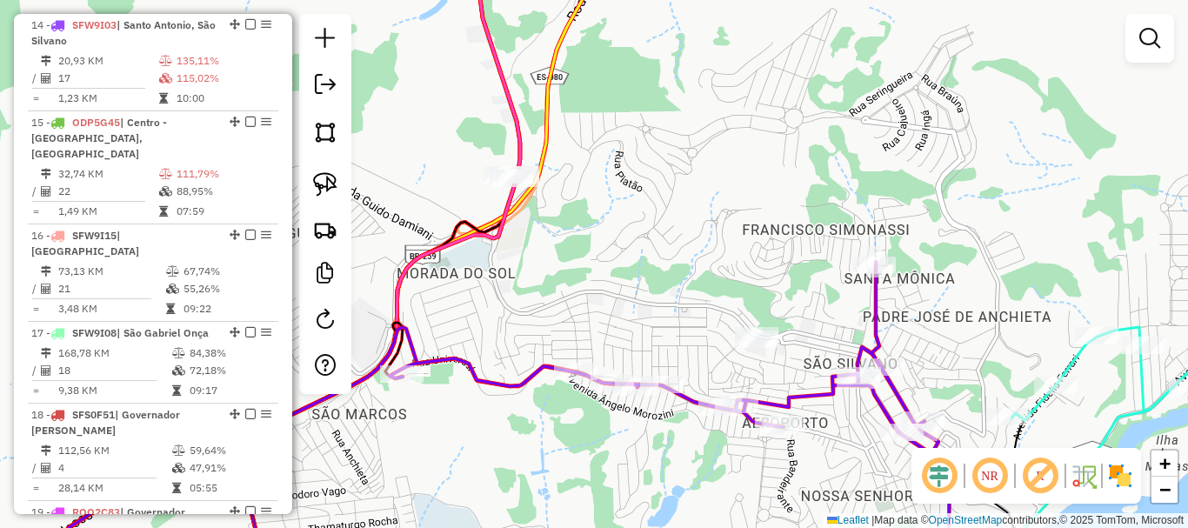
drag, startPoint x: 651, startPoint y: 258, endPoint x: 693, endPoint y: 296, distance: 56.7
click at [693, 296] on div "Janela de atendimento Grade de atendimento Capacidade Transportadoras Veículos …" at bounding box center [594, 264] width 1188 height 528
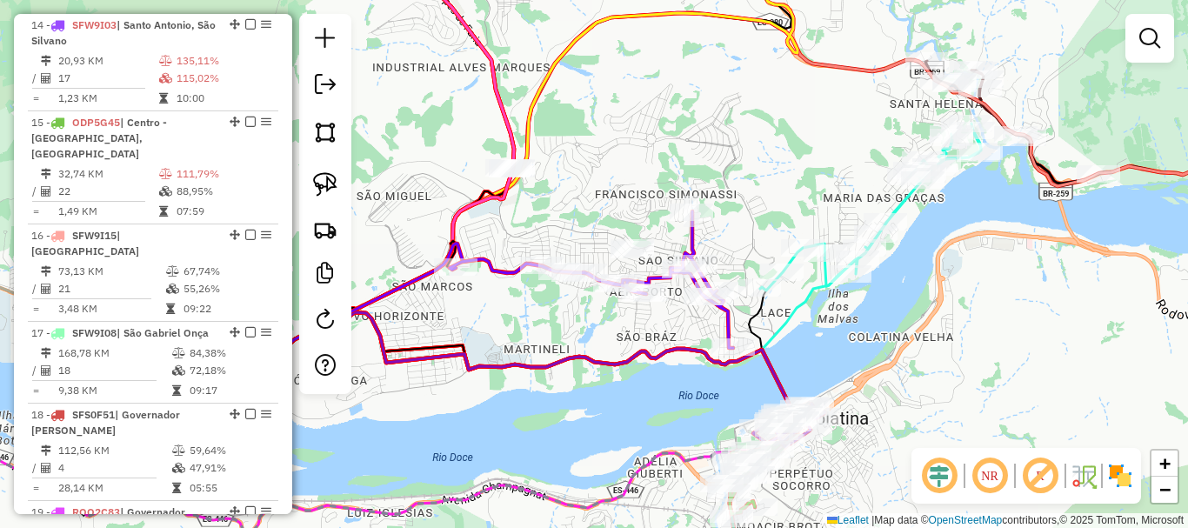
drag, startPoint x: 745, startPoint y: 387, endPoint x: 648, endPoint y: 323, distance: 116.0
click at [648, 323] on div "Janela de atendimento Grade de atendimento Capacidade Transportadoras Veículos …" at bounding box center [594, 264] width 1188 height 528
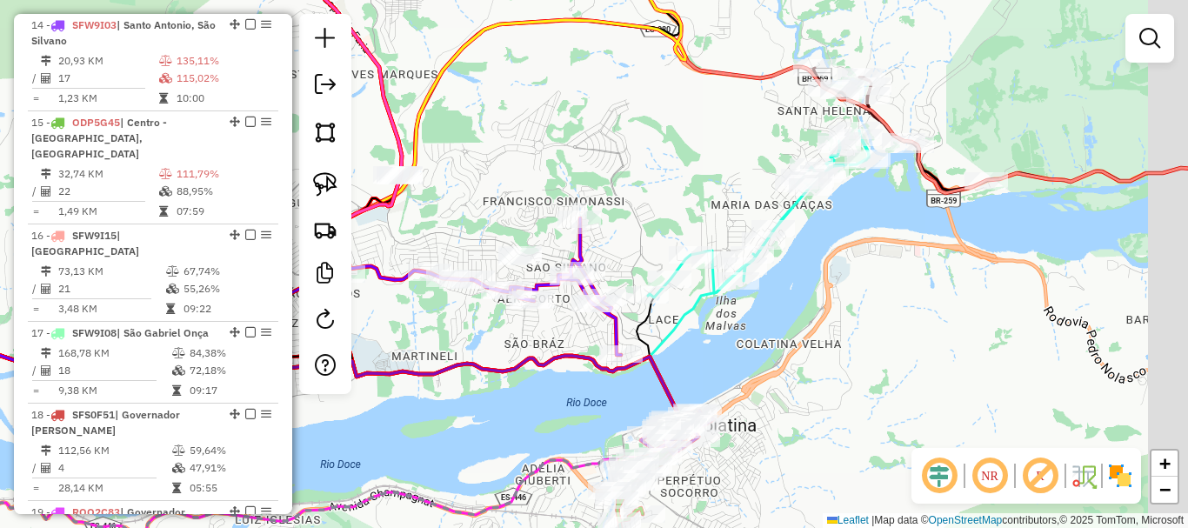
drag, startPoint x: 877, startPoint y: 324, endPoint x: 748, endPoint y: 292, distance: 132.7
click at [775, 337] on div "Janela de atendimento Grade de atendimento Capacidade Transportadoras Veículos …" at bounding box center [594, 264] width 1188 height 528
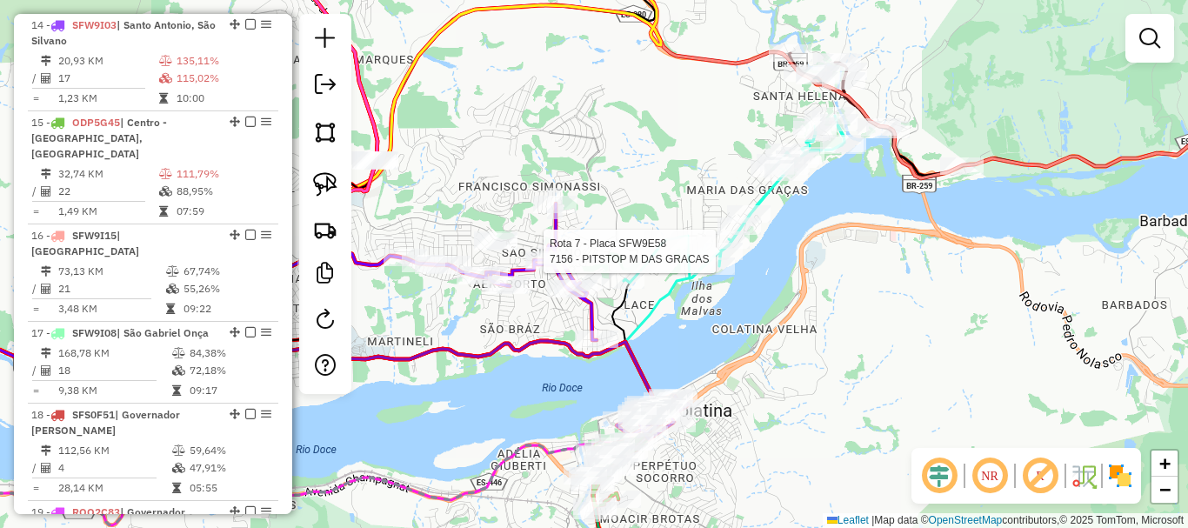
select select "**********"
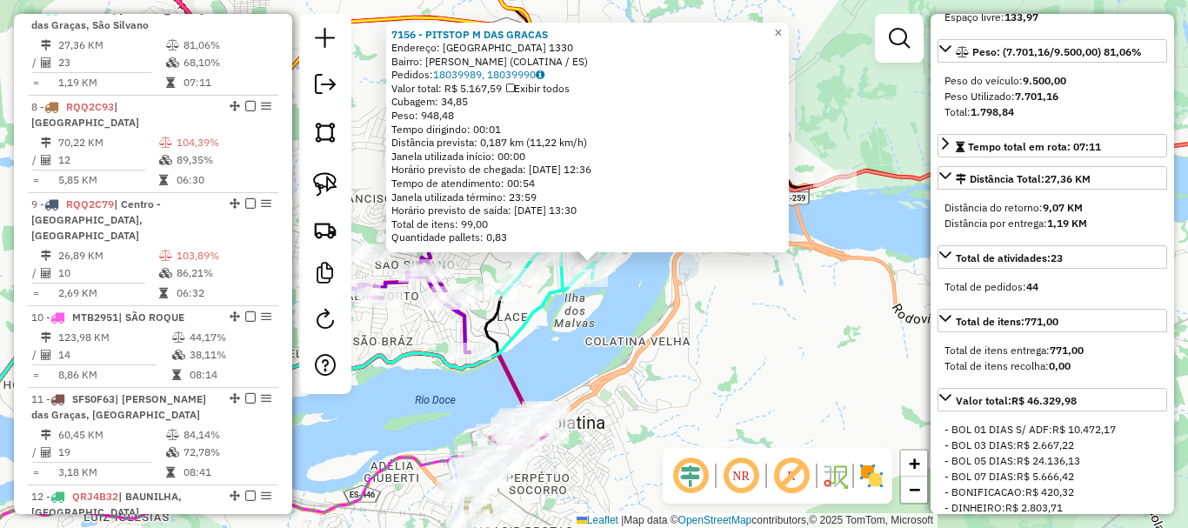
drag, startPoint x: 783, startPoint y: 327, endPoint x: 751, endPoint y: 304, distance: 38.6
click at [780, 310] on div "7156 - PITSTOP M DAS GRACAS Endereço: BRASIL 1330 Bairro: MARIA DAS GRACAS (COL…" at bounding box center [594, 264] width 1188 height 528
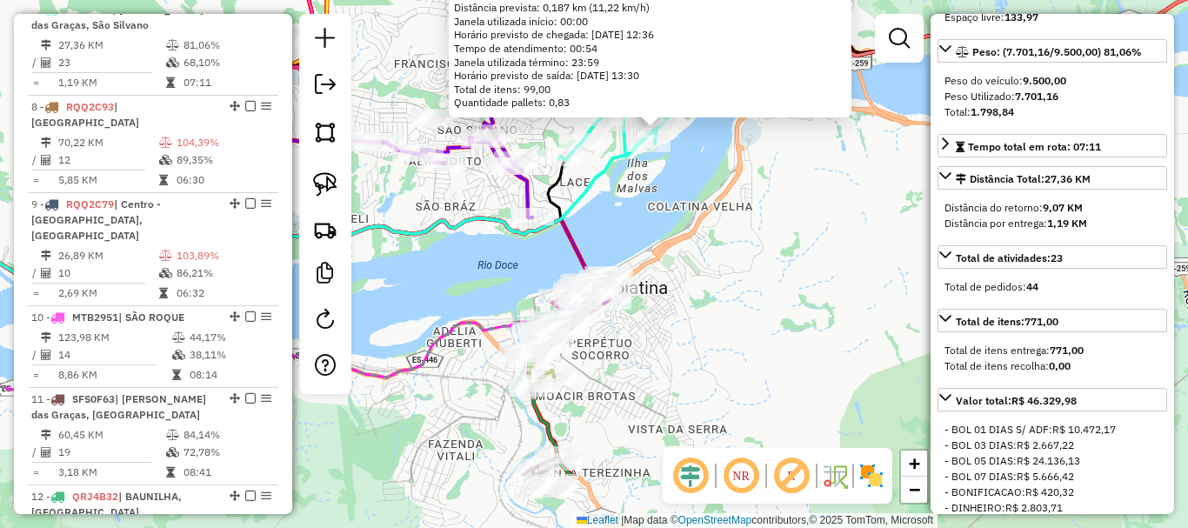
drag, startPoint x: 745, startPoint y: 387, endPoint x: 798, endPoint y: 207, distance: 187.7
click at [795, 210] on div "7156 - PITSTOP M DAS GRACAS Endereço: BRASIL 1330 Bairro: MARIA DAS GRACAS (COL…" at bounding box center [594, 264] width 1188 height 528
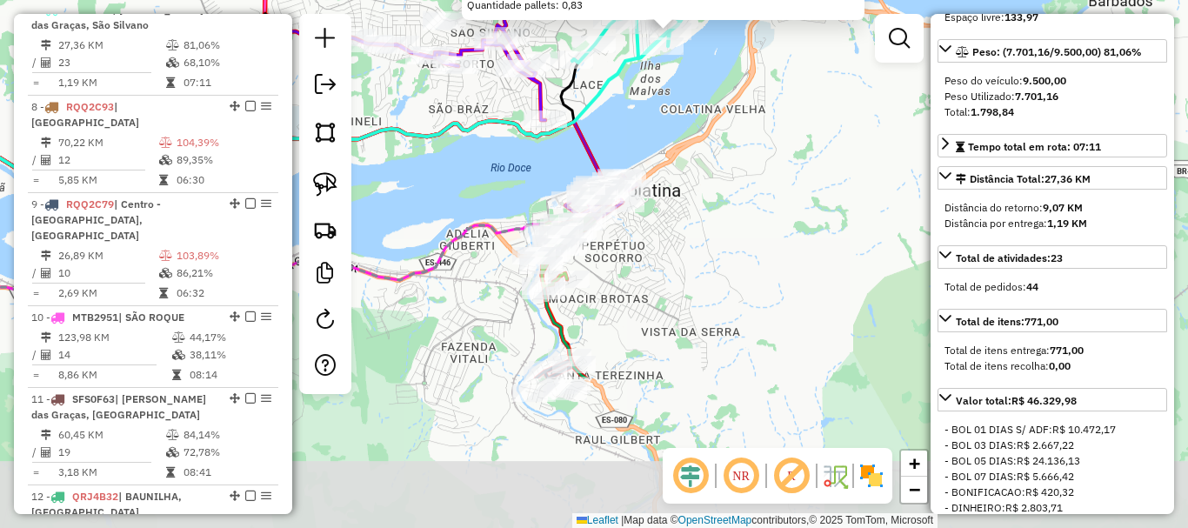
click at [791, 217] on div "7156 - PITSTOP M DAS GRACAS Endereço: BRASIL 1330 Bairro: MARIA DAS GRACAS (COL…" at bounding box center [594, 264] width 1188 height 528
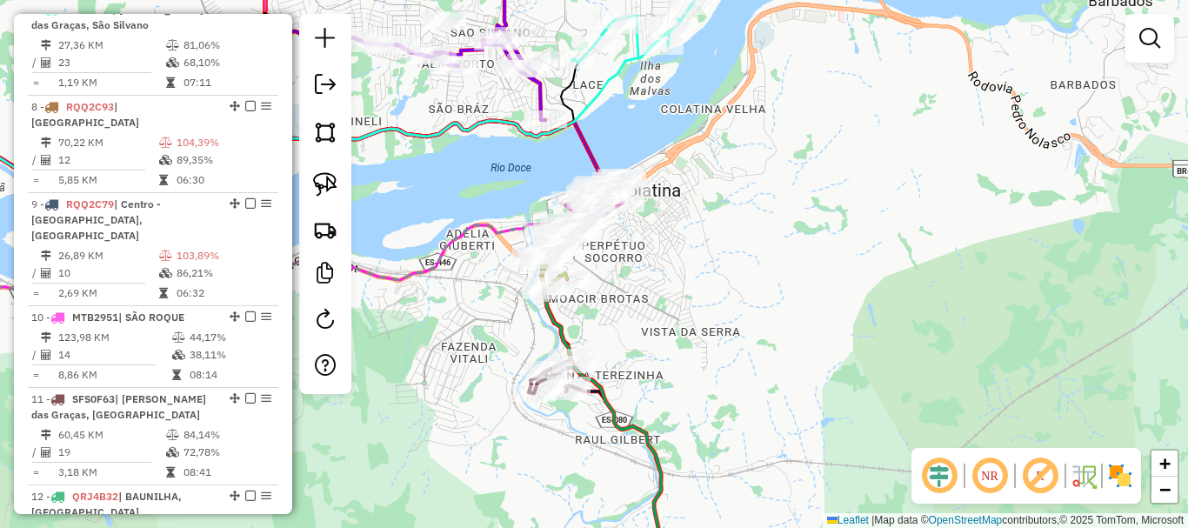
click at [790, 210] on div "7156 - PITSTOP M DAS GRACAS Endereço: BRASIL 1330 Bairro: MARIA DAS GRACAS (COL…" at bounding box center [594, 264] width 1188 height 528
drag, startPoint x: 797, startPoint y: 190, endPoint x: 765, endPoint y: 529, distance: 340.6
click at [765, 527] on html "Aguarde... Pop-up bloqueado! Seu navegador bloqueou automáticamente a abertura …" at bounding box center [594, 264] width 1188 height 528
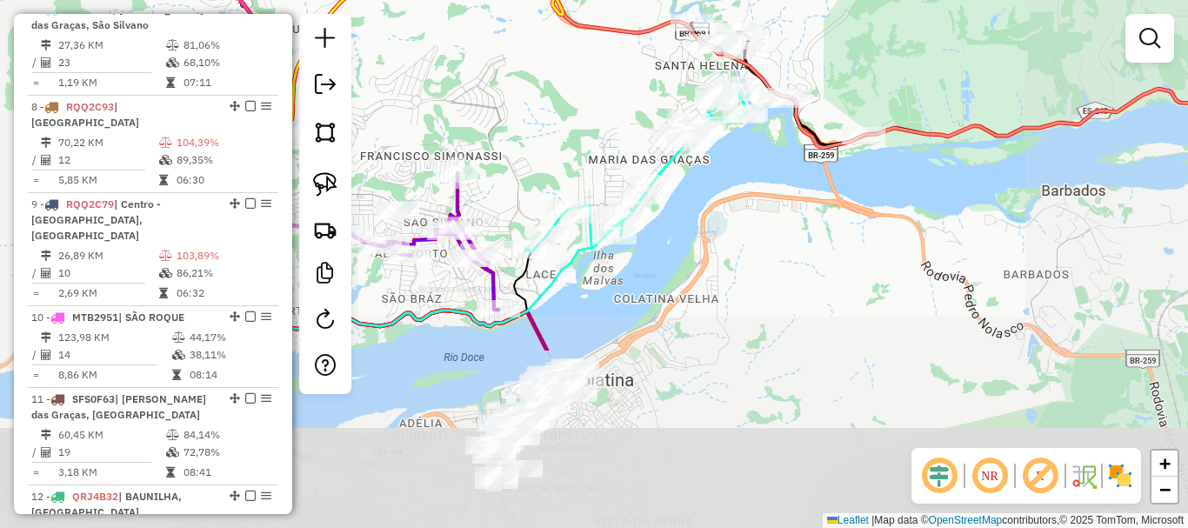
drag, startPoint x: 748, startPoint y: 471, endPoint x: 794, endPoint y: 186, distance: 289.0
click at [794, 190] on div "Janela de atendimento Grade de atendimento Capacidade Transportadoras Veículos …" at bounding box center [594, 264] width 1188 height 528
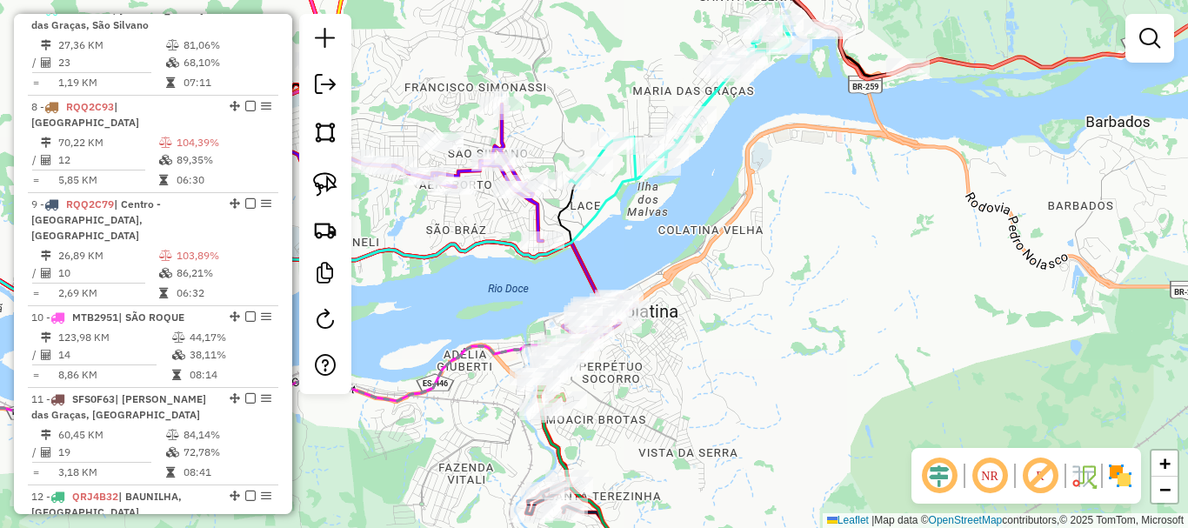
drag, startPoint x: 798, startPoint y: 341, endPoint x: 919, endPoint y: 319, distance: 123.7
click at [919, 319] on div "Janela de atendimento Grade de atendimento Capacidade Transportadoras Veículos …" at bounding box center [594, 264] width 1188 height 528
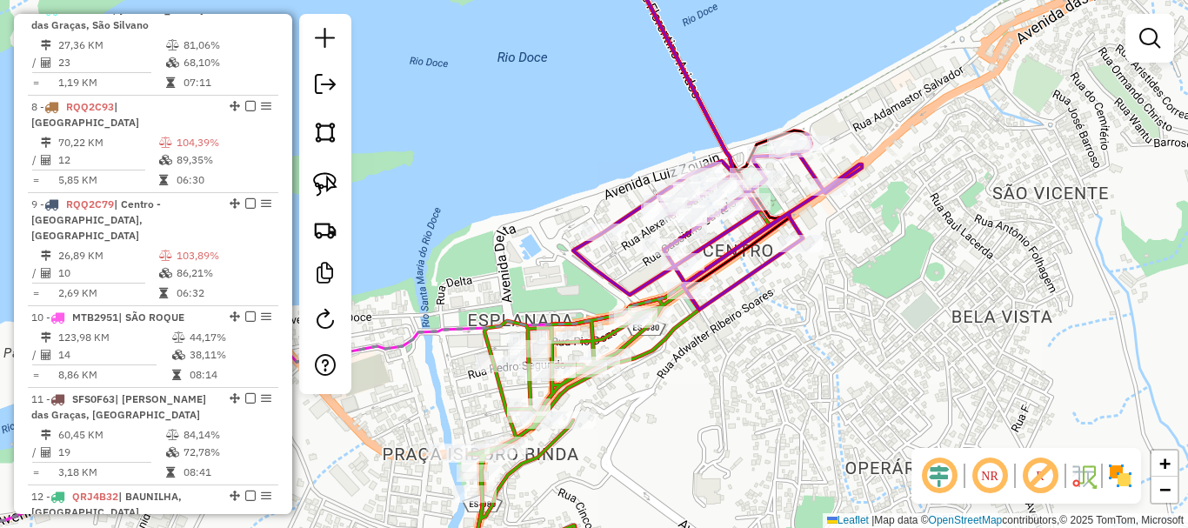
drag, startPoint x: 786, startPoint y: 330, endPoint x: 806, endPoint y: 286, distance: 47.9
click at [793, 332] on div "Janela de atendimento Grade de atendimento Capacidade Transportadoras Veículos …" at bounding box center [594, 264] width 1188 height 528
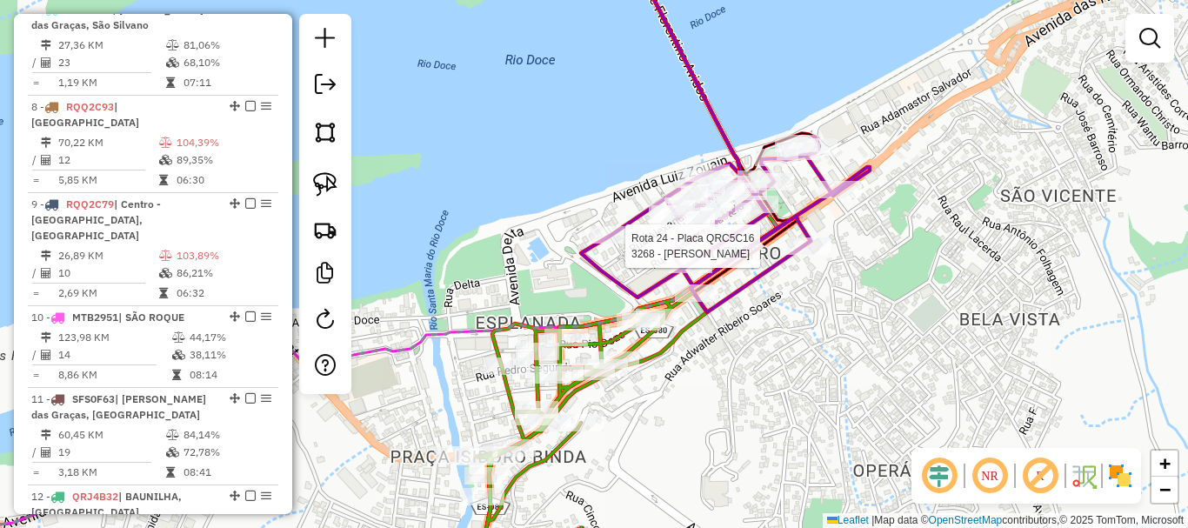
select select "**********"
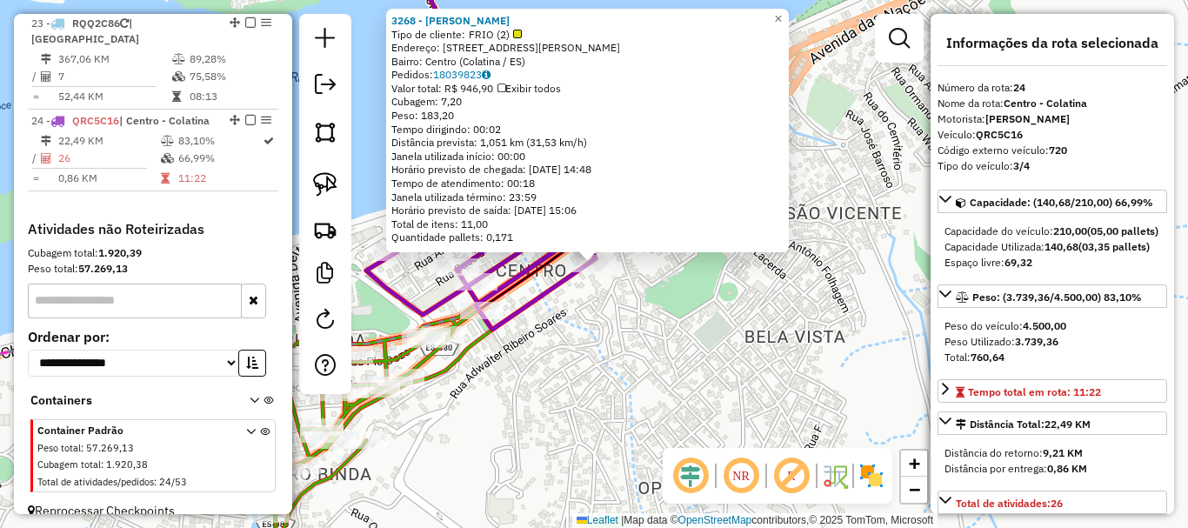
scroll to position [2760, 0]
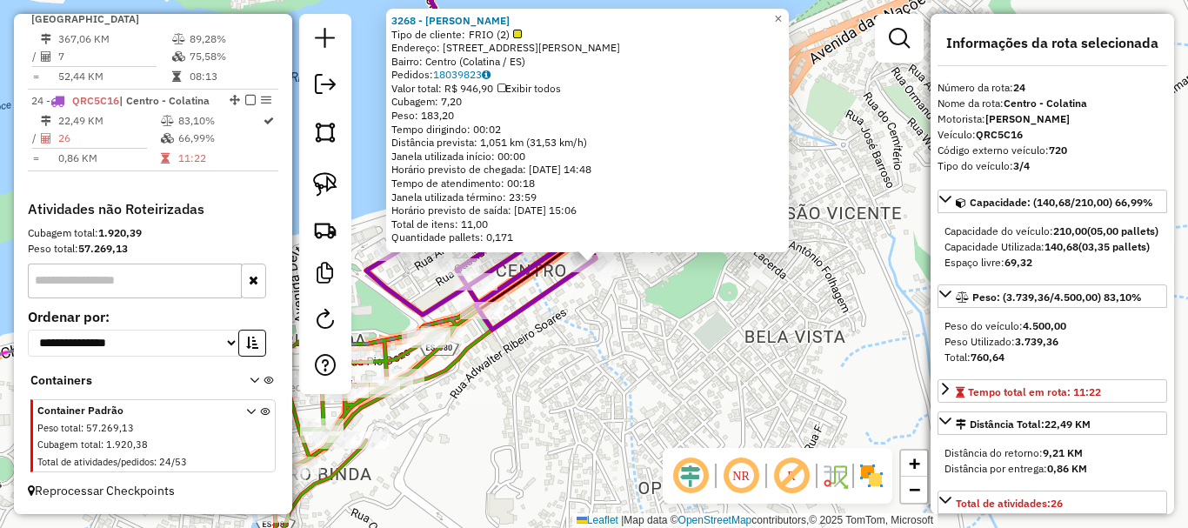
drag, startPoint x: 806, startPoint y: 266, endPoint x: 820, endPoint y: 234, distance: 35.1
click at [815, 244] on div "3268 - NEOMAR FERREIRA NOBR Tipo de cliente: FRIO (2) Endereço: Travessa José T…" at bounding box center [594, 264] width 1188 height 528
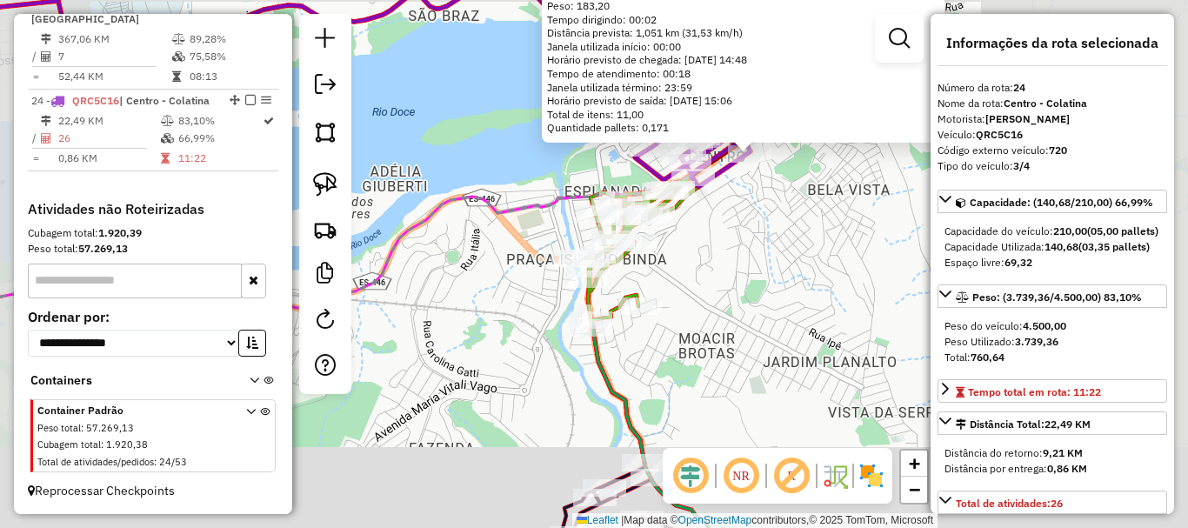
click at [798, 257] on div "3268 - NEOMAR FERREIRA NOBR Tipo de cliente: FRIO (2) Endereço: Travessa José T…" at bounding box center [594, 264] width 1188 height 528
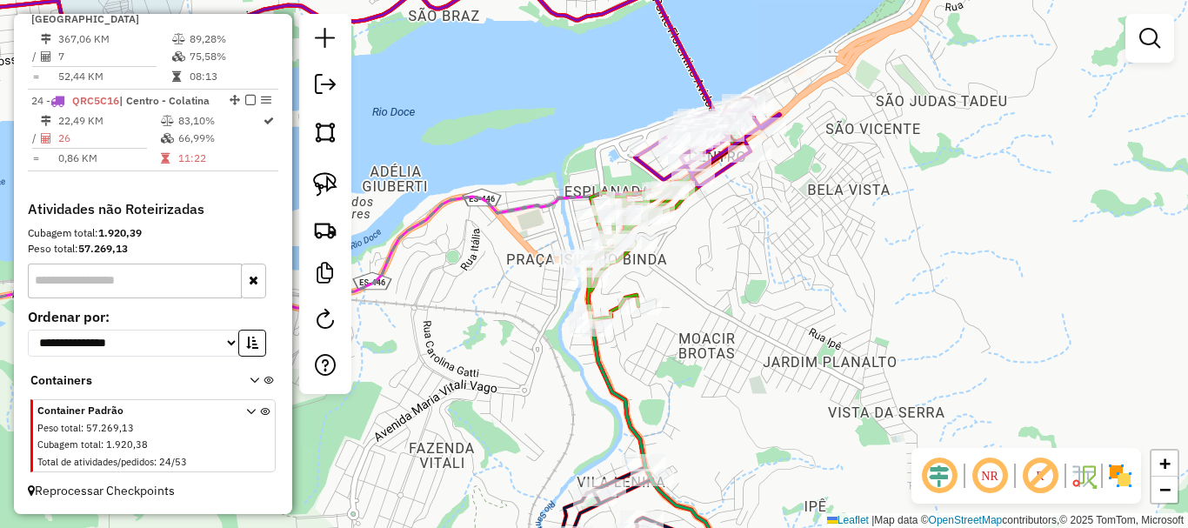
drag, startPoint x: 798, startPoint y: 317, endPoint x: 832, endPoint y: 113, distance: 207.3
click at [878, 147] on div "Janela de atendimento Grade de atendimento Capacidade Transportadoras Veículos …" at bounding box center [594, 264] width 1188 height 528
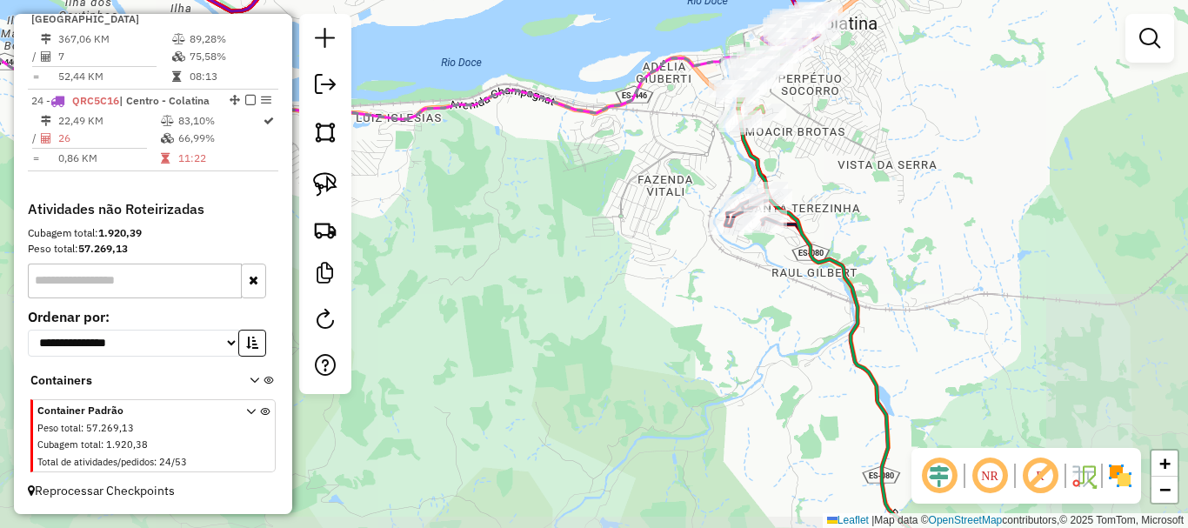
drag, startPoint x: 865, startPoint y: 177, endPoint x: 799, endPoint y: 12, distance: 177.2
click at [801, 18] on div "Janela de atendimento Grade de atendimento Capacidade Transportadoras Veículos …" at bounding box center [594, 264] width 1188 height 528
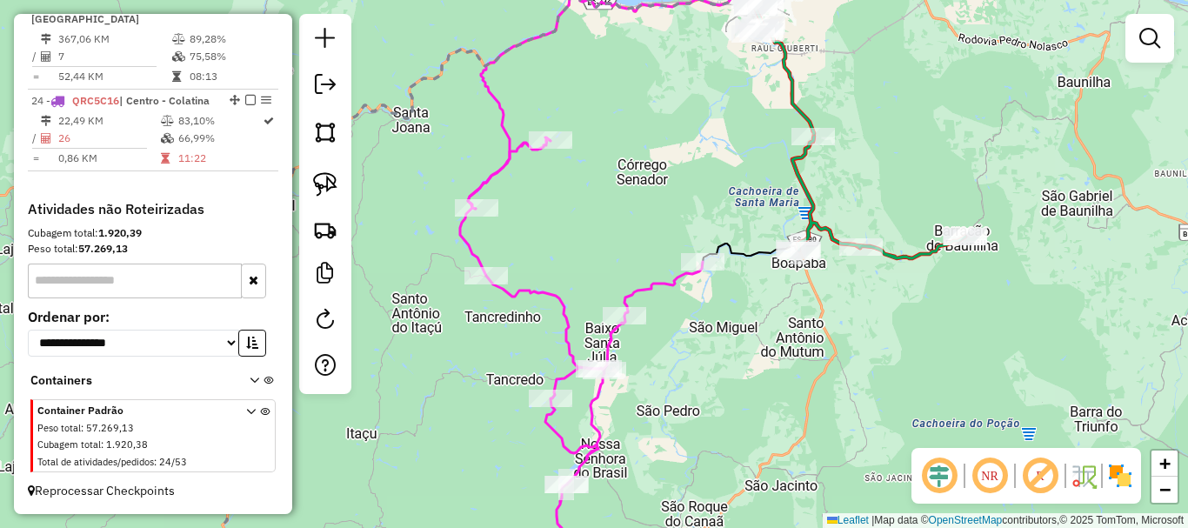
drag, startPoint x: 737, startPoint y: 307, endPoint x: 750, endPoint y: 104, distance: 203.1
click at [751, 111] on div "Janela de atendimento Grade de atendimento Capacidade Transportadoras Veículos …" at bounding box center [594, 264] width 1188 height 528
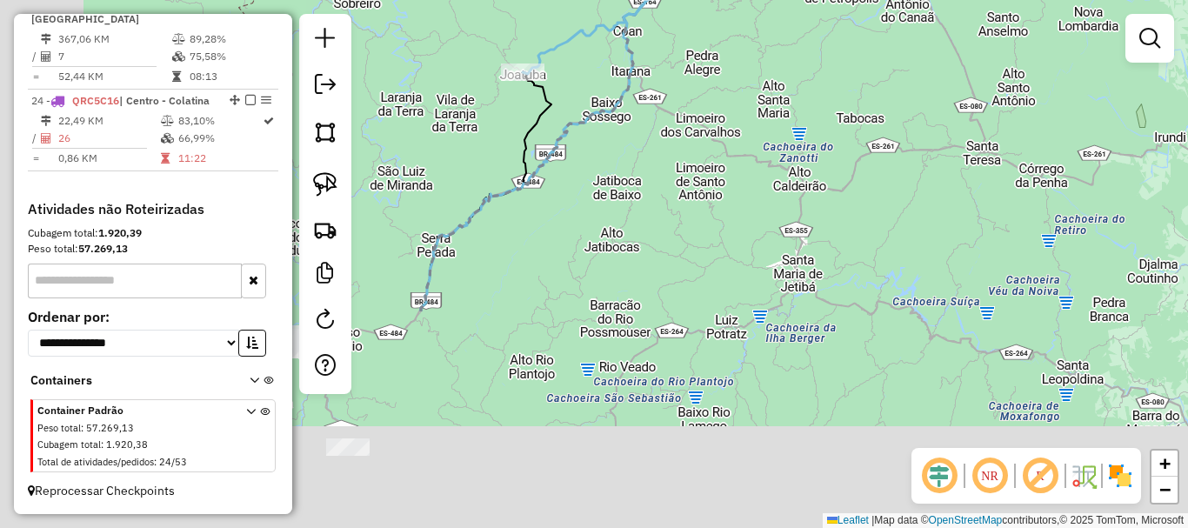
drag, startPoint x: 571, startPoint y: 220, endPoint x: 733, endPoint y: -49, distance: 313.7
click at [733, 0] on html "Aguarde... Pop-up bloqueado! Seu navegador bloqueou automáticamente a abertura …" at bounding box center [594, 264] width 1188 height 528
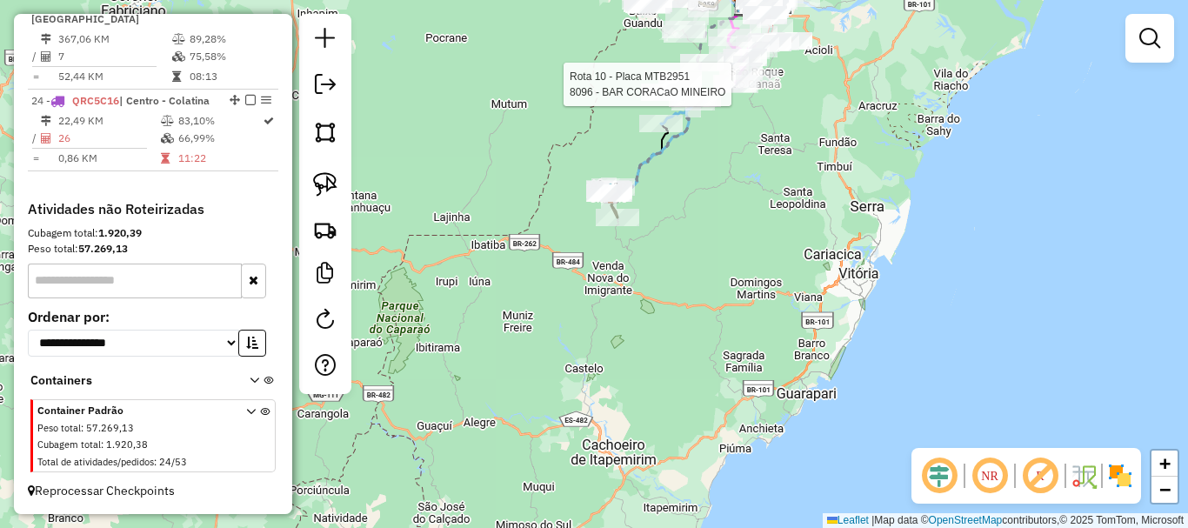
drag, startPoint x: 664, startPoint y: 111, endPoint x: 633, endPoint y: 378, distance: 268.7
click at [634, 378] on div "Rota 10 - Placa MTB2951 8096 - BAR CORACaO MINEIRO Janela de atendimento Grade …" at bounding box center [594, 264] width 1188 height 528
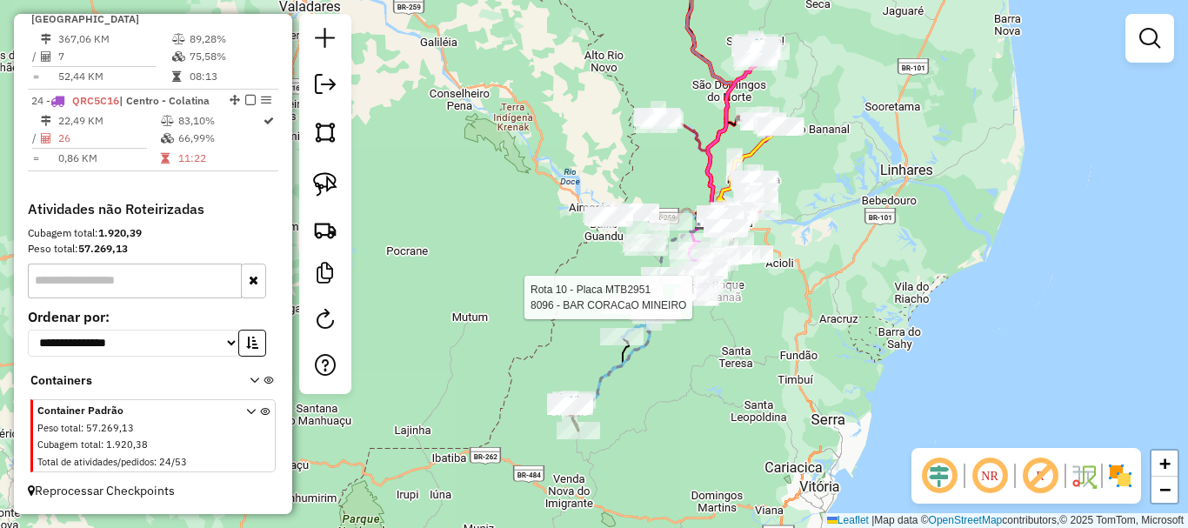
click at [547, 229] on div "Rota 10 - Placa MTB2951 8096 - BAR CORACaO MINEIRO Janela de atendimento Grade …" at bounding box center [594, 264] width 1188 height 528
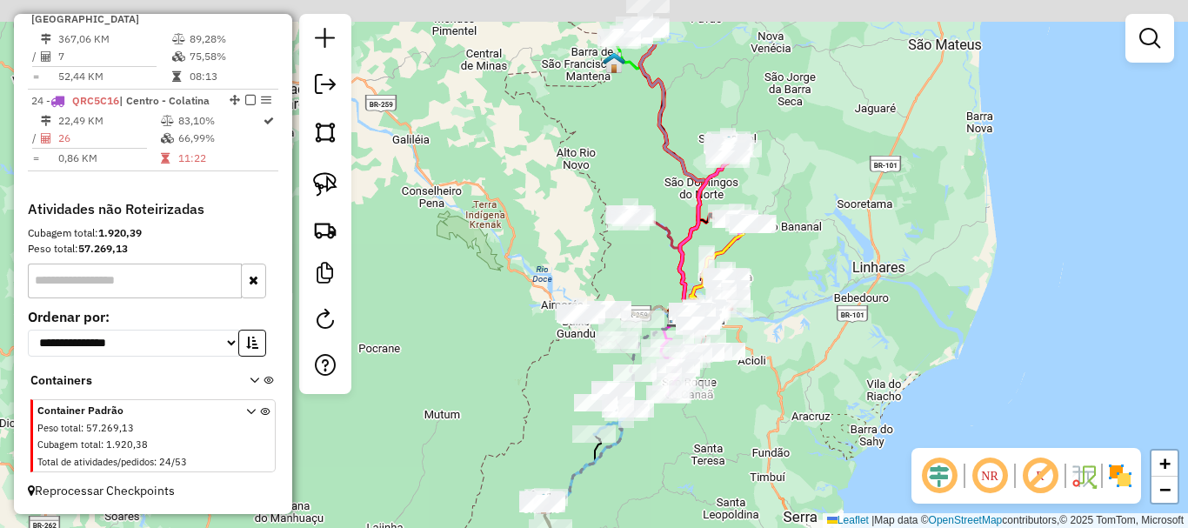
drag, startPoint x: 574, startPoint y: 133, endPoint x: 544, endPoint y: 235, distance: 106.0
click at [544, 235] on div "Janela de atendimento Grade de atendimento Capacidade Transportadoras Veículos …" at bounding box center [594, 264] width 1188 height 528
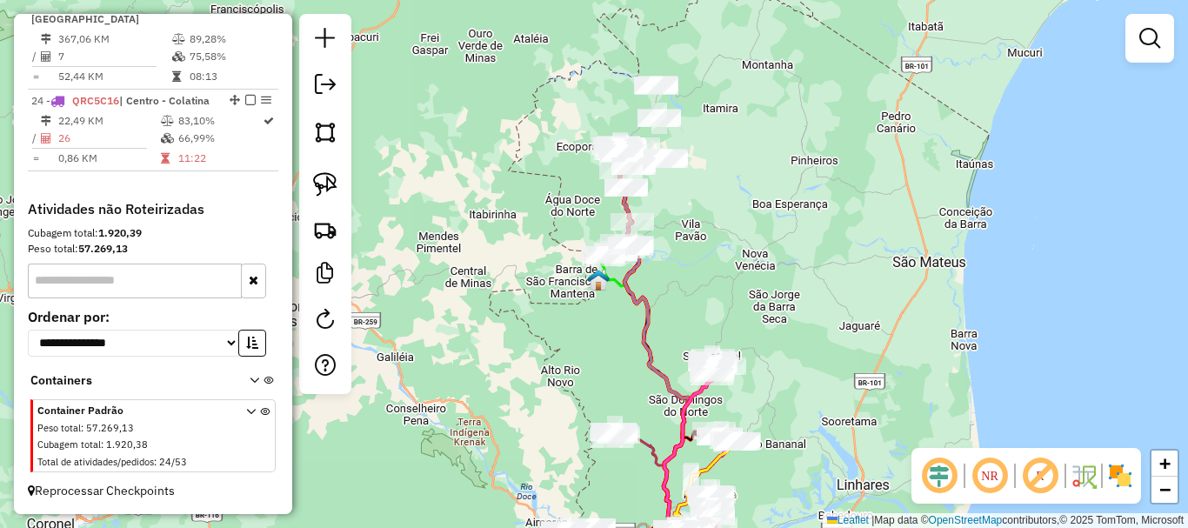
drag, startPoint x: 552, startPoint y: 197, endPoint x: 549, endPoint y: 338, distance: 140.9
click at [549, 338] on div "Janela de atendimento Grade de atendimento Capacidade Transportadoras Veículos …" at bounding box center [594, 264] width 1188 height 528
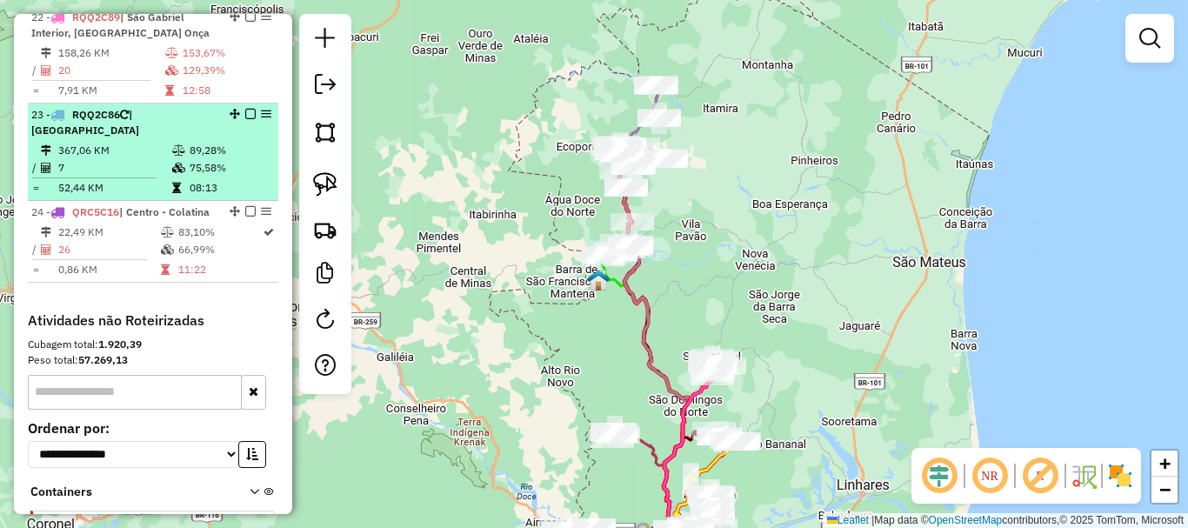
scroll to position [2499, 0]
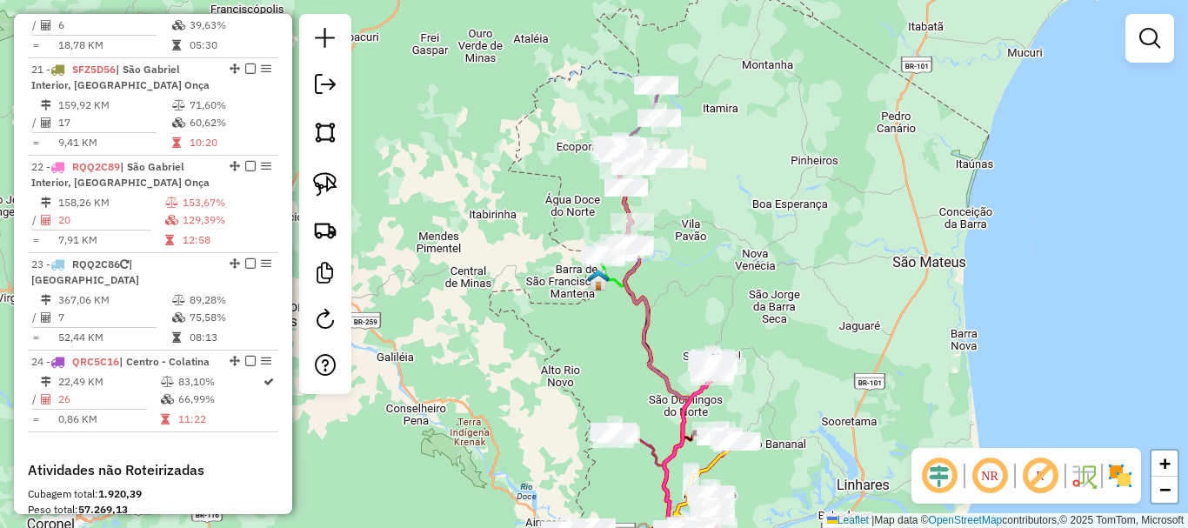
drag, startPoint x: 678, startPoint y: 15, endPoint x: 671, endPoint y: 7, distance: 10.5
click at [671, 0] on html "Aguarde... Pop-up bloqueado! Seu navegador bloqueou automáticamente a abertura …" at bounding box center [594, 264] width 1188 height 528
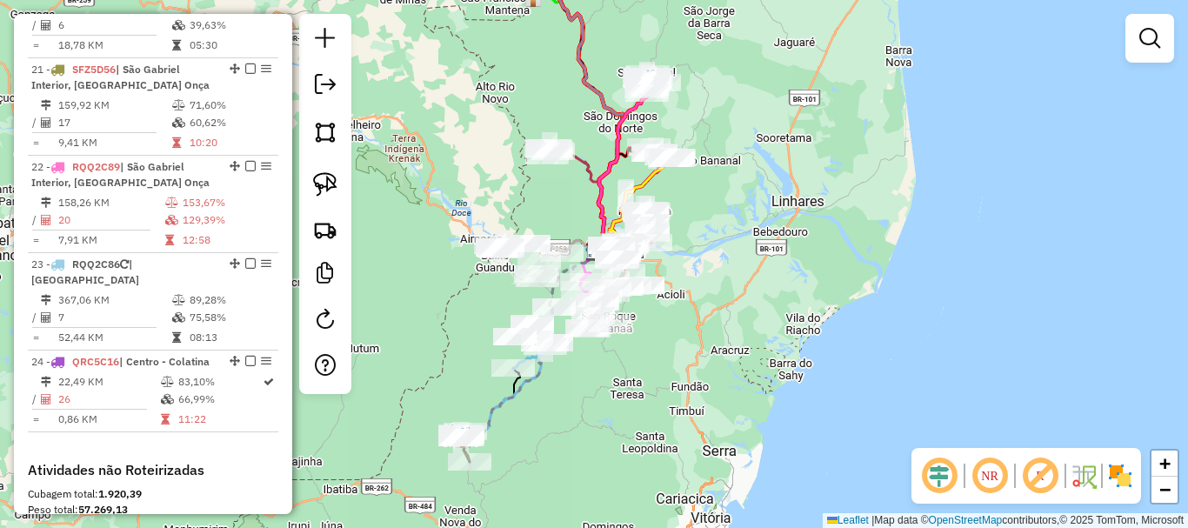
drag, startPoint x: 784, startPoint y: 291, endPoint x: 757, endPoint y: 269, distance: 35.2
click at [789, 269] on div "Rota 17 - Placa SFW9I08 16469 - CHURRASCARIA CHAPADA Rota 20 - Placa QRJ3G53 37…" at bounding box center [594, 264] width 1188 height 528
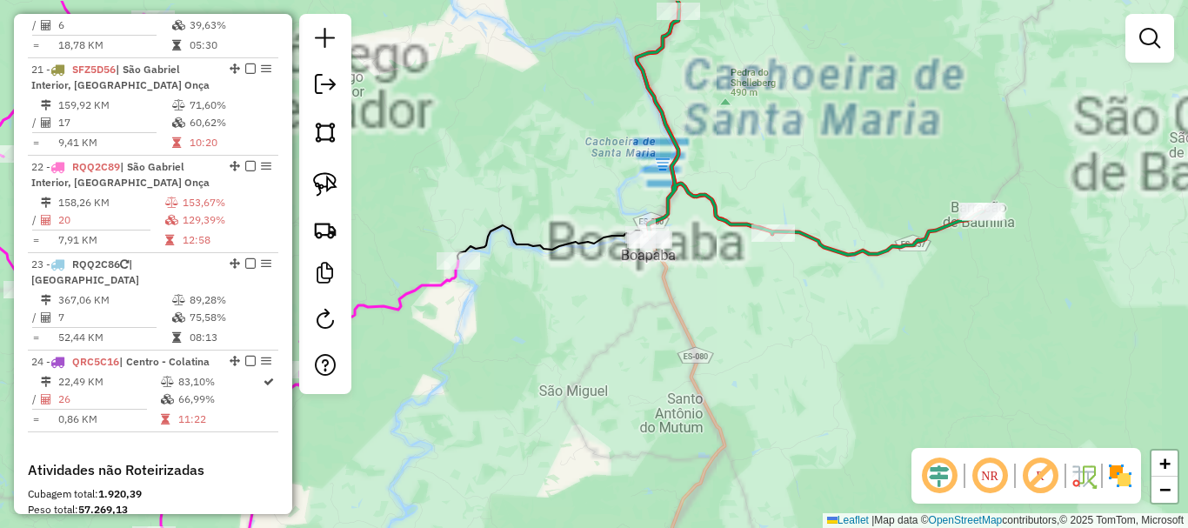
drag, startPoint x: 722, startPoint y: 312, endPoint x: 709, endPoint y: 351, distance: 40.4
click at [709, 351] on div "Janela de atendimento Grade de atendimento Capacidade Transportadoras Veículos …" at bounding box center [594, 264] width 1188 height 528
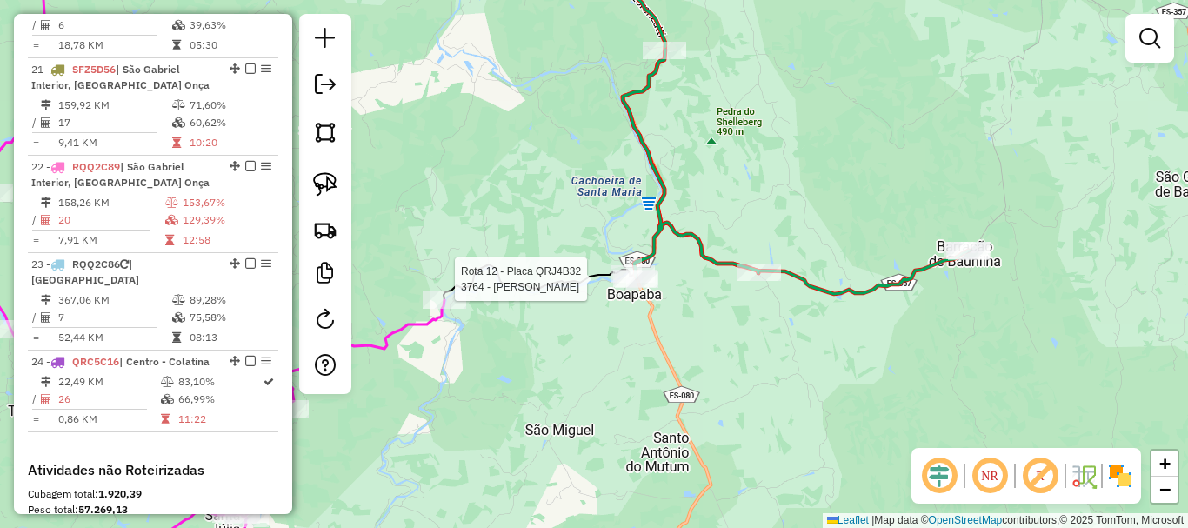
select select "**********"
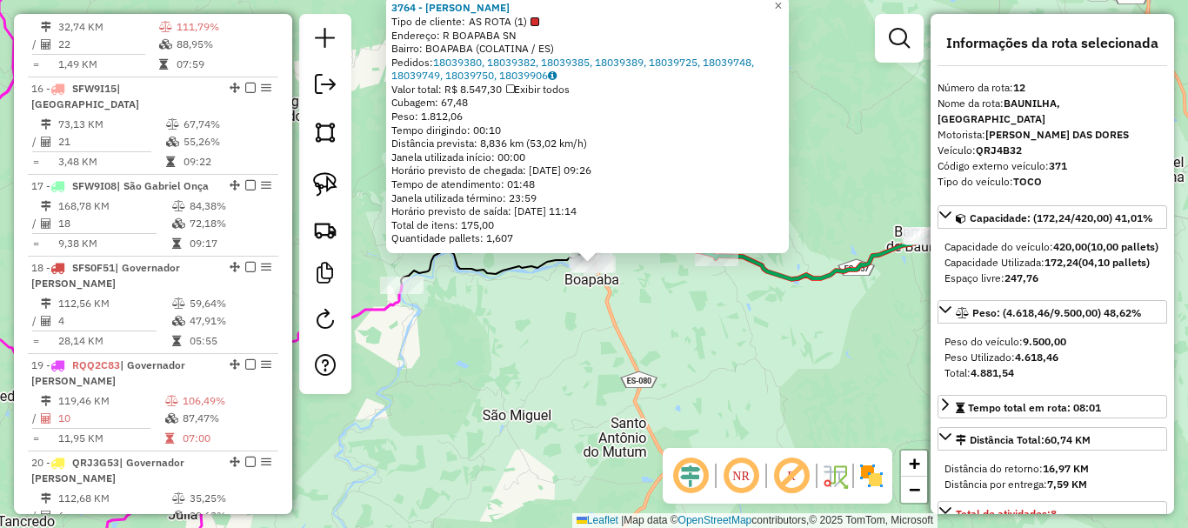
scroll to position [1682, 0]
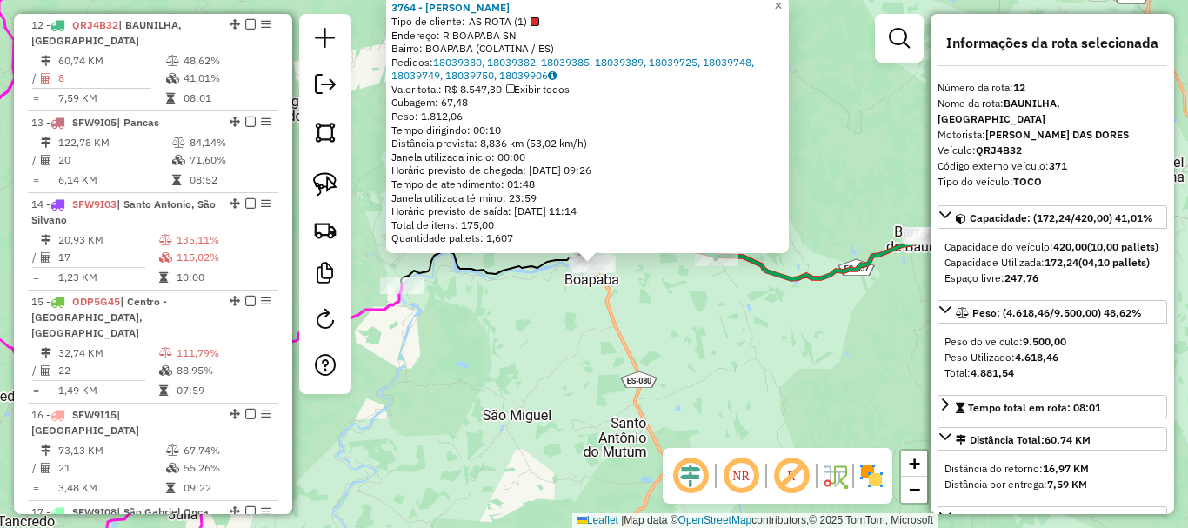
click at [643, 357] on div "3764 - MARCOS LEMOS CASTILH Tipo de cliente: AS ROTA (1) Endereço: R BOAPABA SN…" at bounding box center [594, 264] width 1188 height 528
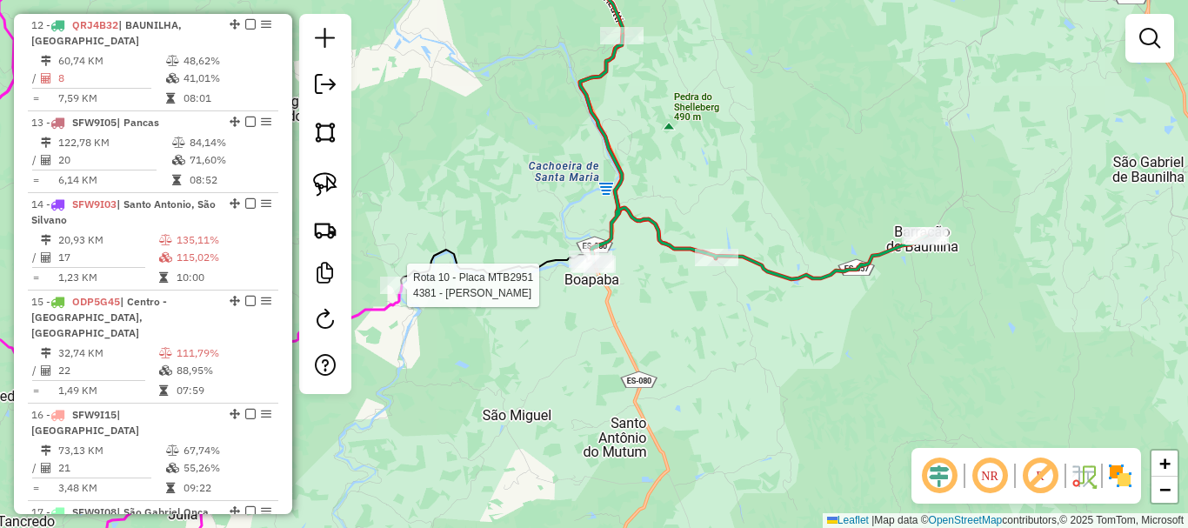
select select "**********"
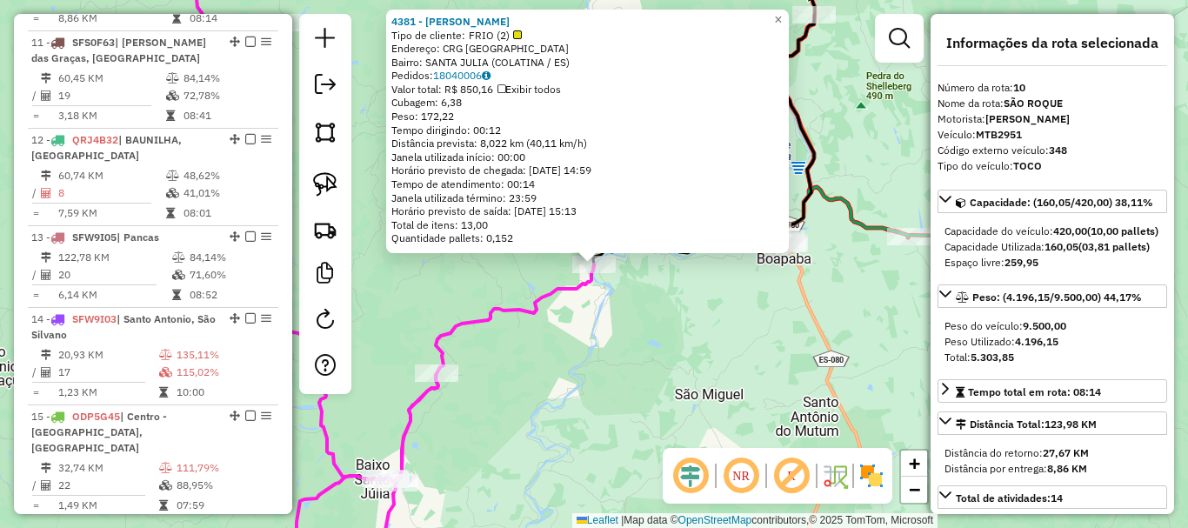
scroll to position [1503, 0]
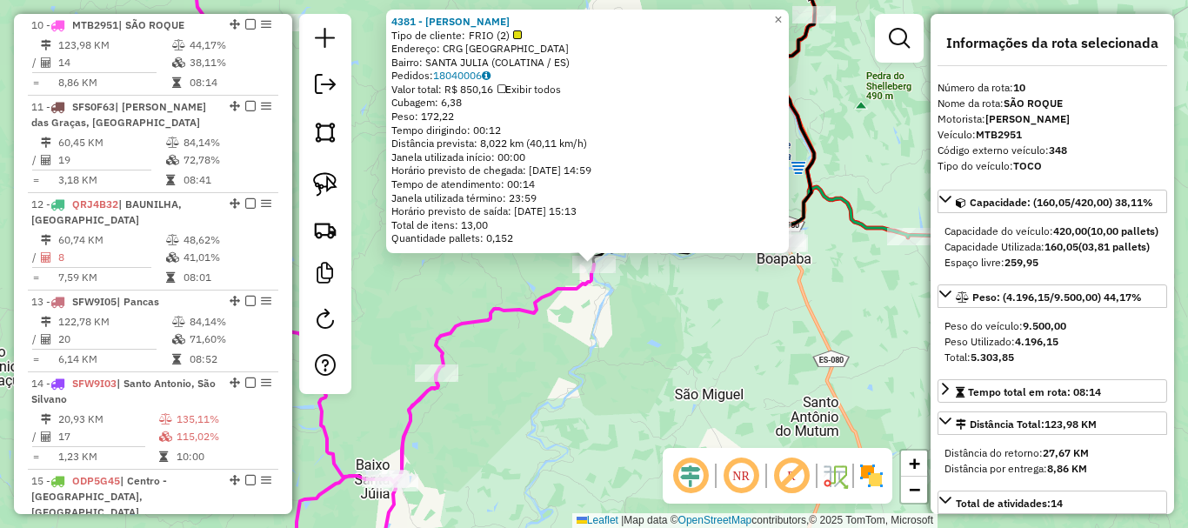
click at [719, 327] on div "4381 - PEDRO VALTER MARIANI Tipo de cliente: FRIO (2) Endereço: CRG BARRA DE SA…" at bounding box center [594, 264] width 1188 height 528
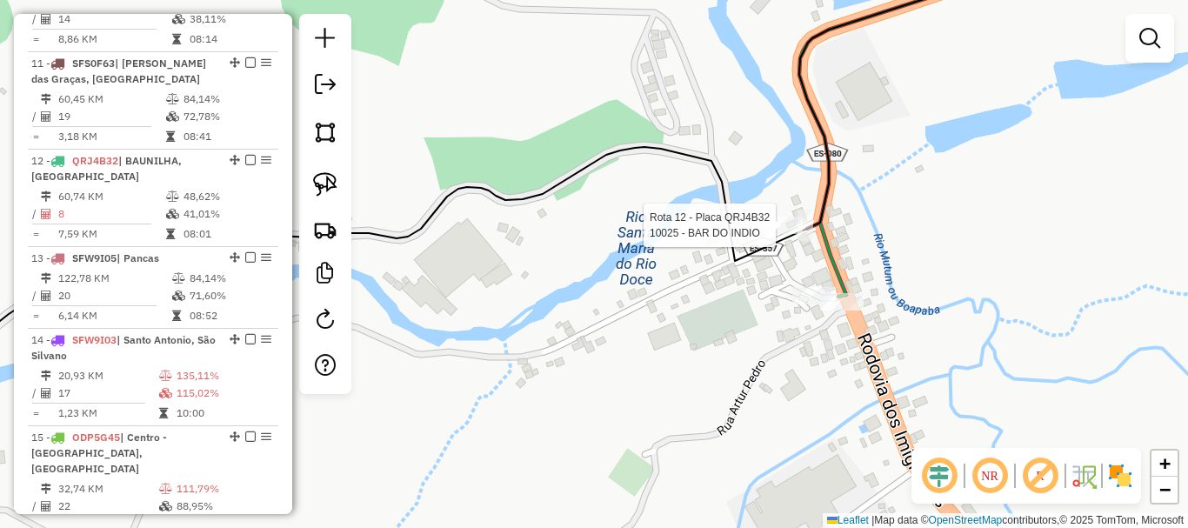
select select "**********"
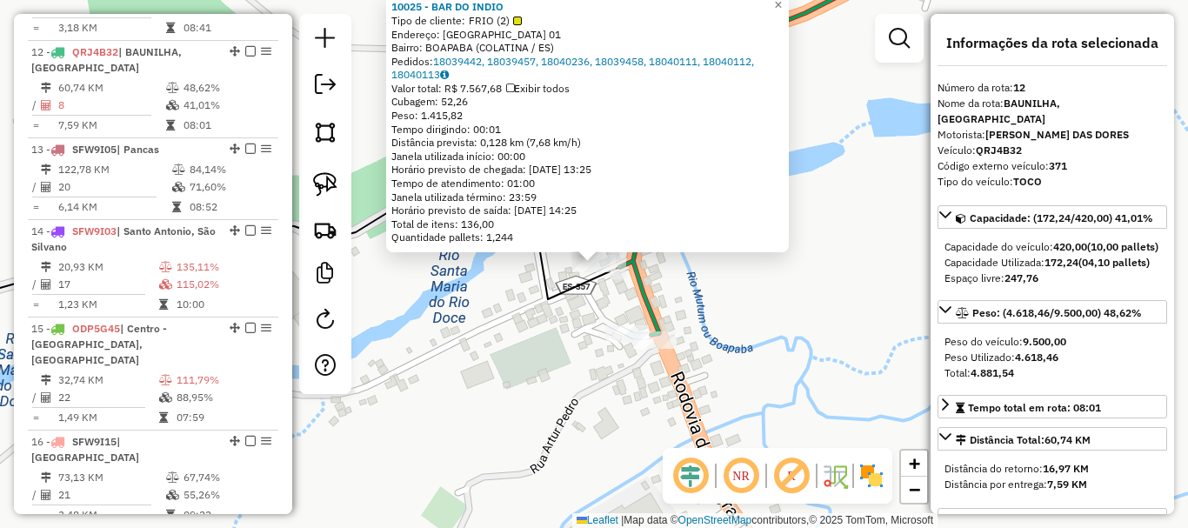
scroll to position [1682, 0]
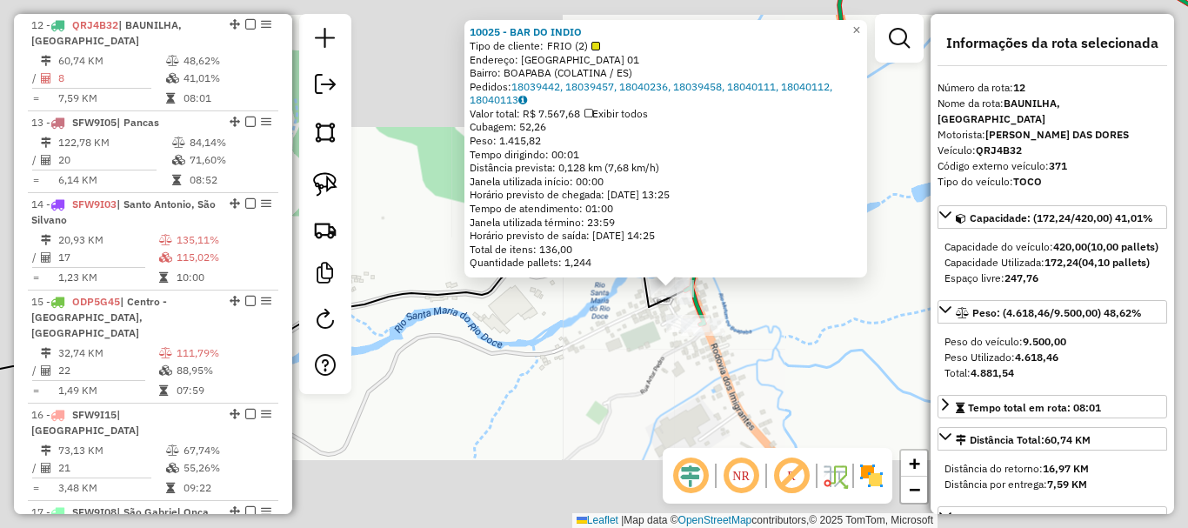
click at [701, 401] on div "10025 - BAR DO INDIO Tipo de cliente: FRIO (2) Endereço: SANTA MARIA S N 01 Bai…" at bounding box center [594, 264] width 1188 height 528
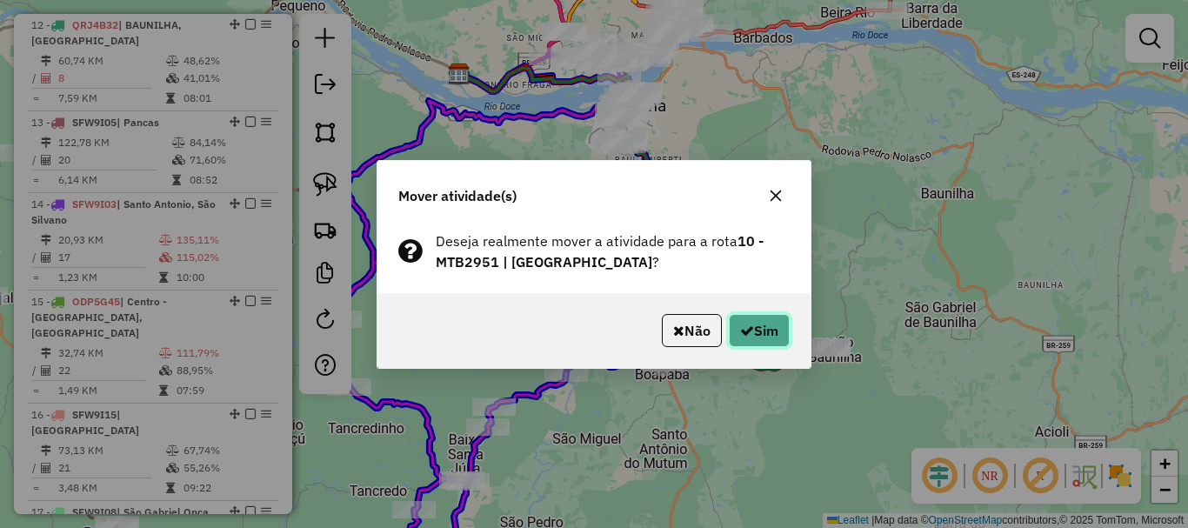
click at [770, 331] on button "Sim" at bounding box center [759, 330] width 61 height 33
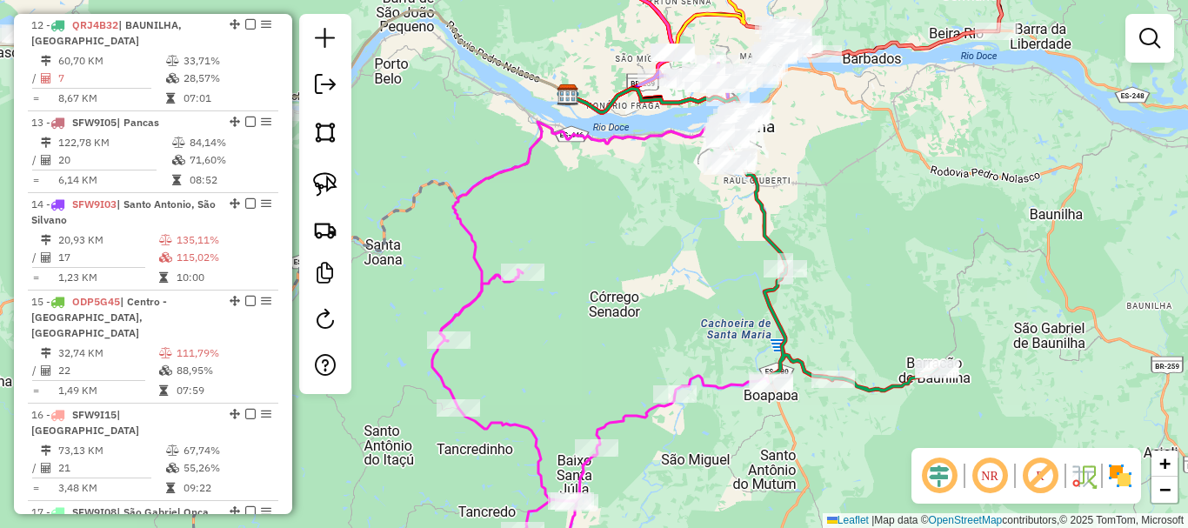
drag, startPoint x: 501, startPoint y: 198, endPoint x: 665, endPoint y: 221, distance: 165.9
click at [665, 221] on div "Janela de atendimento Grade de atendimento Capacidade Transportadoras Veículos …" at bounding box center [594, 264] width 1188 height 528
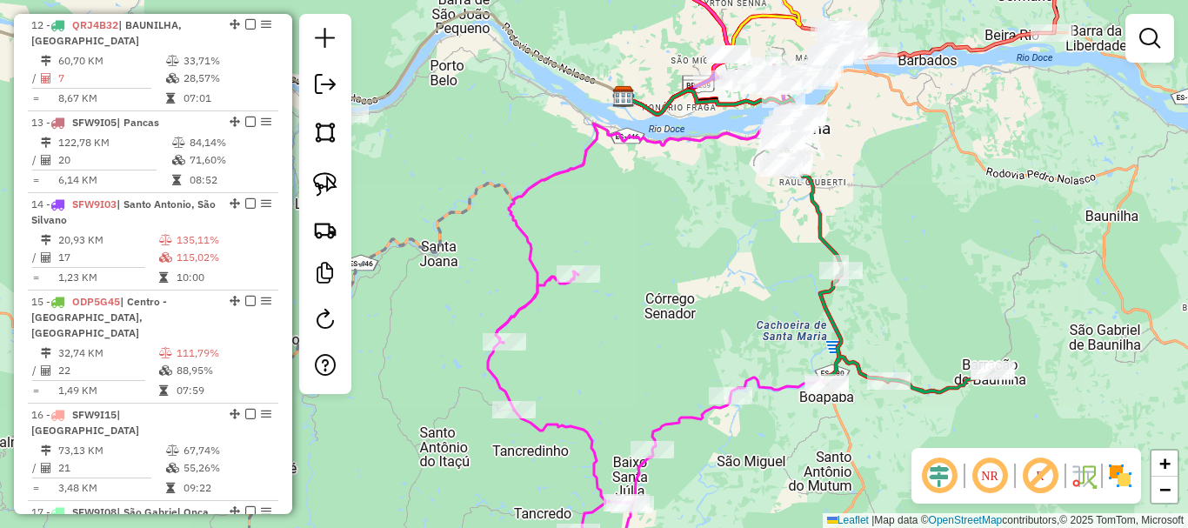
drag, startPoint x: 641, startPoint y: 267, endPoint x: 648, endPoint y: 307, distance: 40.6
click at [648, 307] on div "Janela de atendimento Grade de atendimento Capacidade Transportadoras Veículos …" at bounding box center [594, 264] width 1188 height 528
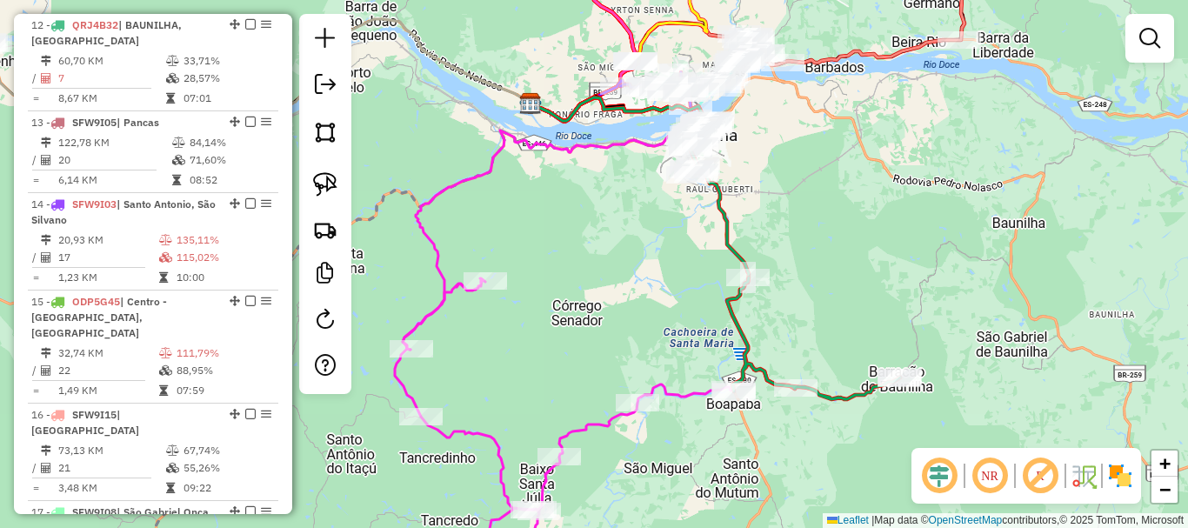
drag, startPoint x: 754, startPoint y: 336, endPoint x: 684, endPoint y: 301, distance: 77.8
click at [684, 301] on div "Janela de atendimento Grade de atendimento Capacidade Transportadoras Veículos …" at bounding box center [594, 264] width 1188 height 528
select select "**********"
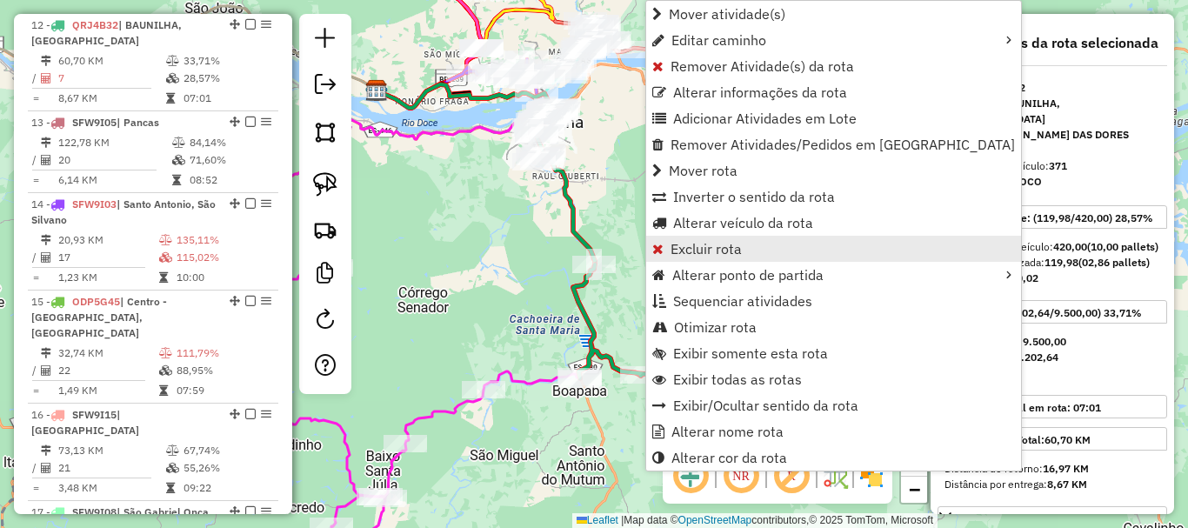
click at [708, 249] on span "Excluir rota" at bounding box center [706, 249] width 71 height 14
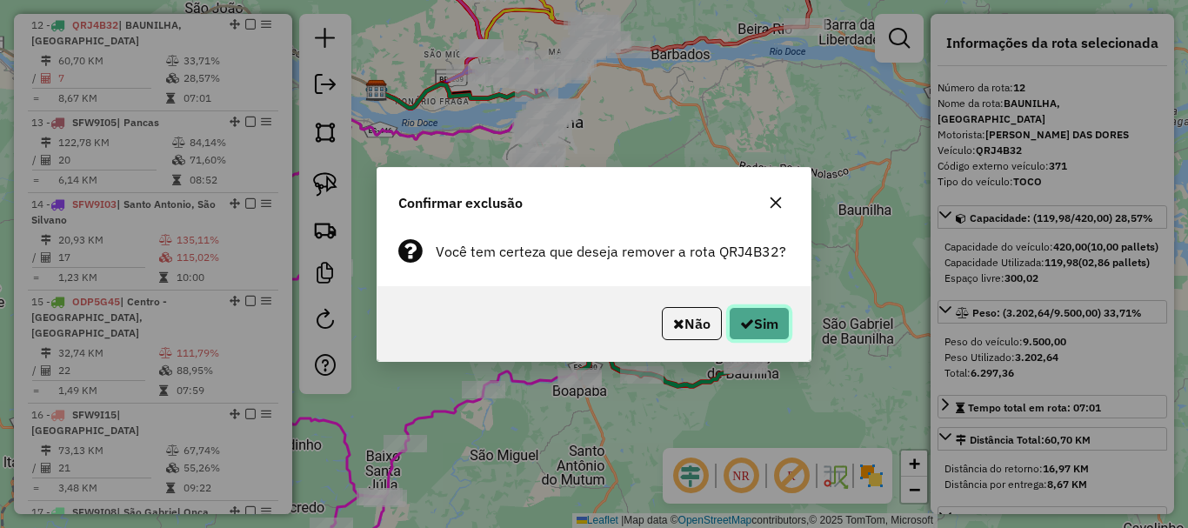
click at [770, 317] on button "Sim" at bounding box center [759, 323] width 61 height 33
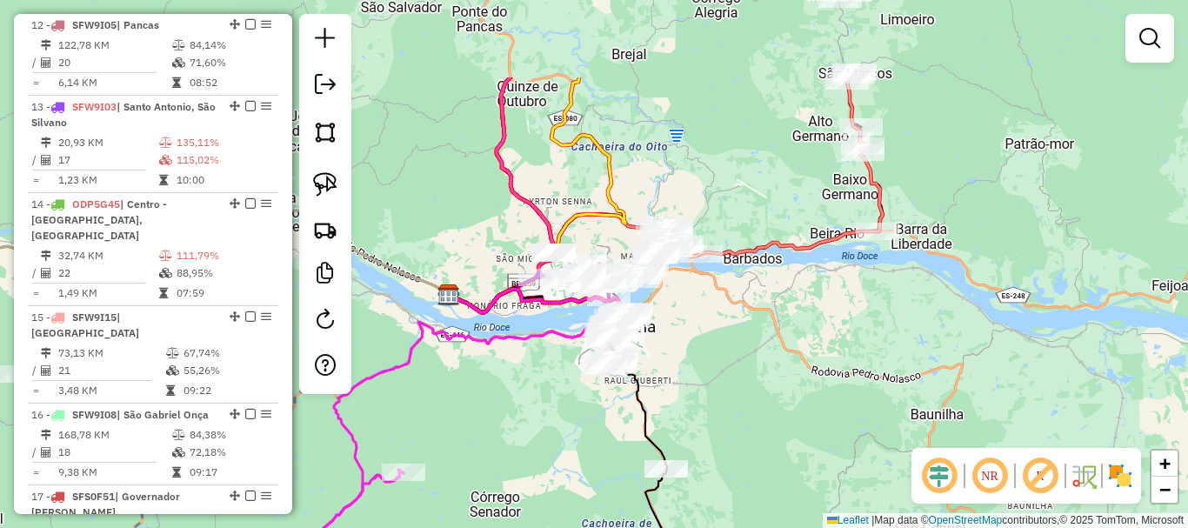
drag, startPoint x: 616, startPoint y: 320, endPoint x: 581, endPoint y: 467, distance: 151.0
click at [581, 467] on div "Janela de atendimento Grade de atendimento Capacidade Transportadoras Veículos …" at bounding box center [594, 264] width 1188 height 528
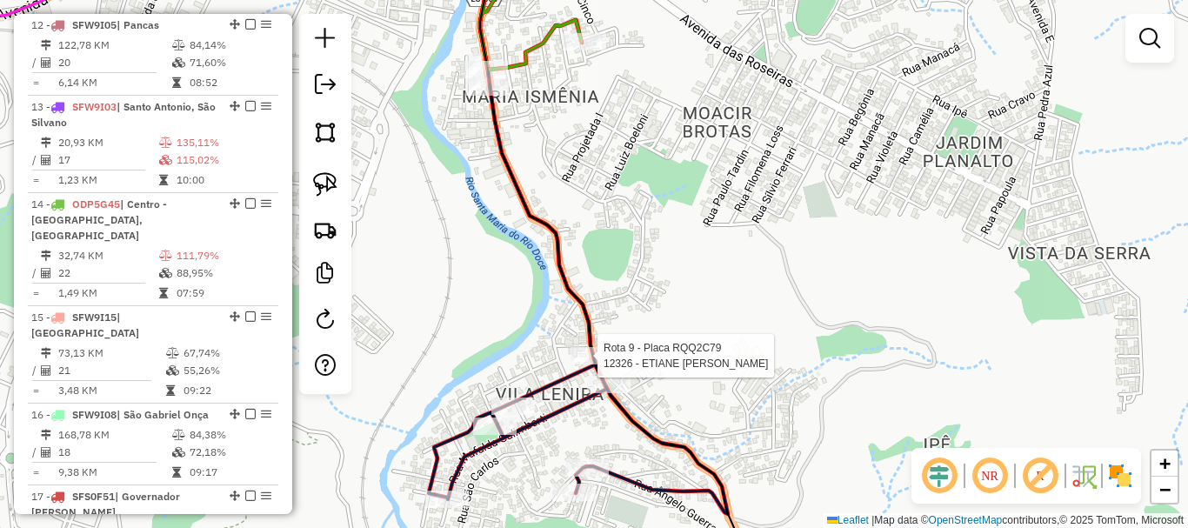
select select "**********"
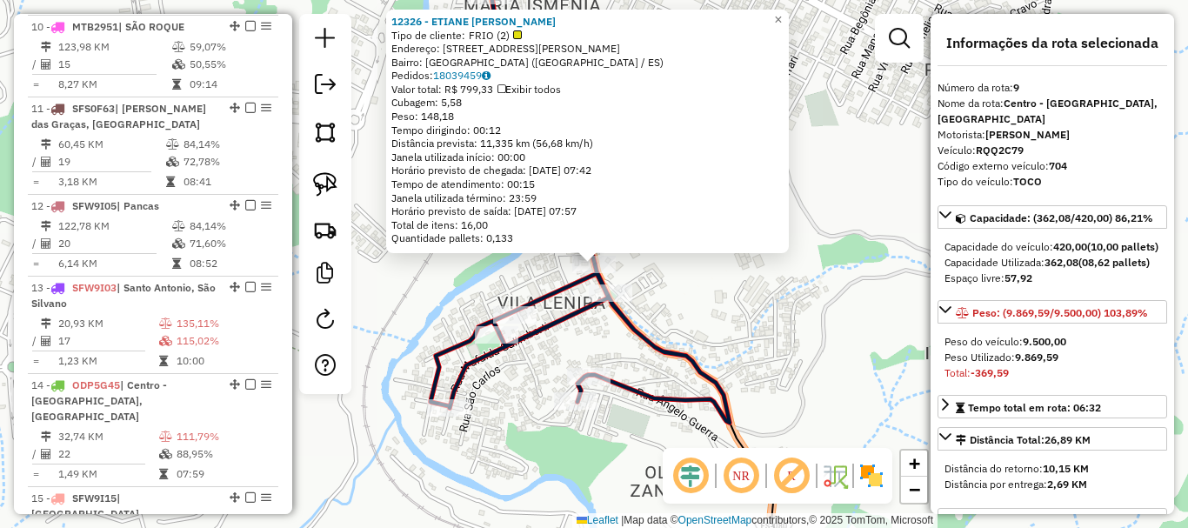
scroll to position [1406, 0]
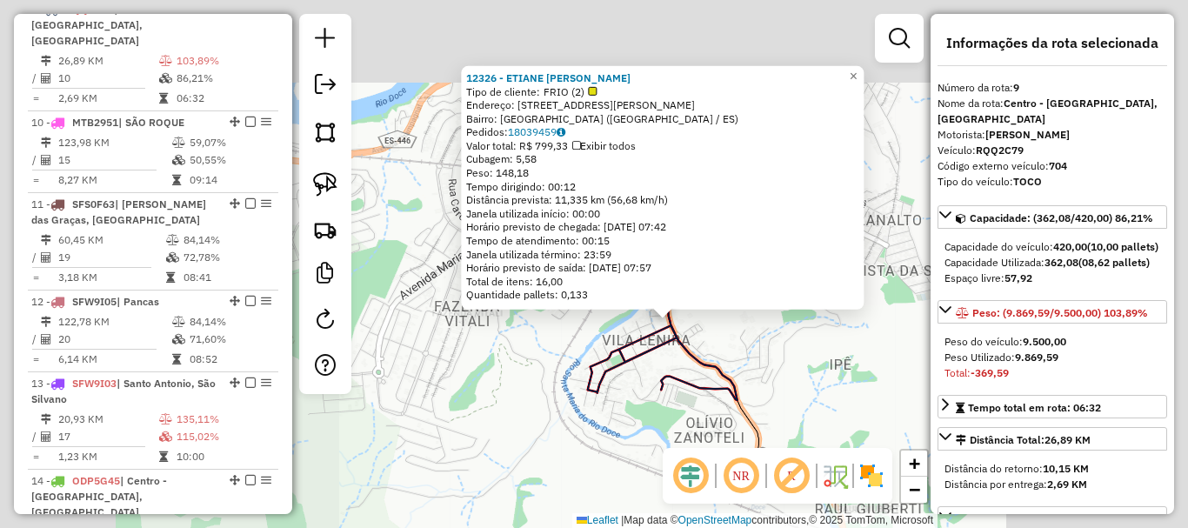
click at [790, 382] on div "12326 - ETIANE MARIANI GONRI Tipo de cliente: FRIO (2) Endereço: AV PRESIDENTE …" at bounding box center [594, 264] width 1188 height 528
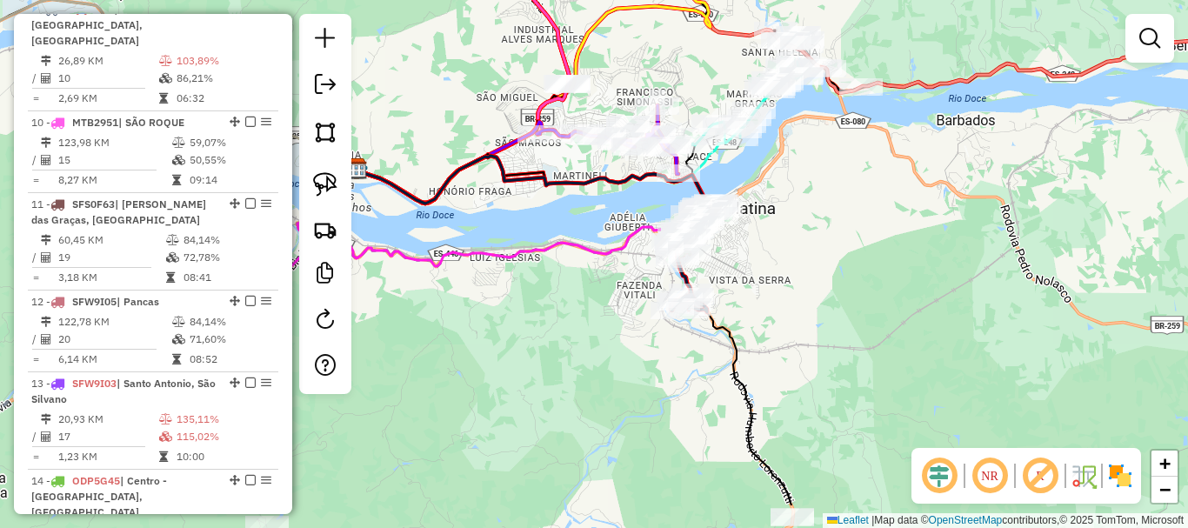
drag, startPoint x: 862, startPoint y: 376, endPoint x: 746, endPoint y: 237, distance: 180.3
click at [759, 255] on div "Janela de atendimento Grade de atendimento Capacidade Transportadoras Veículos …" at bounding box center [594, 264] width 1188 height 528
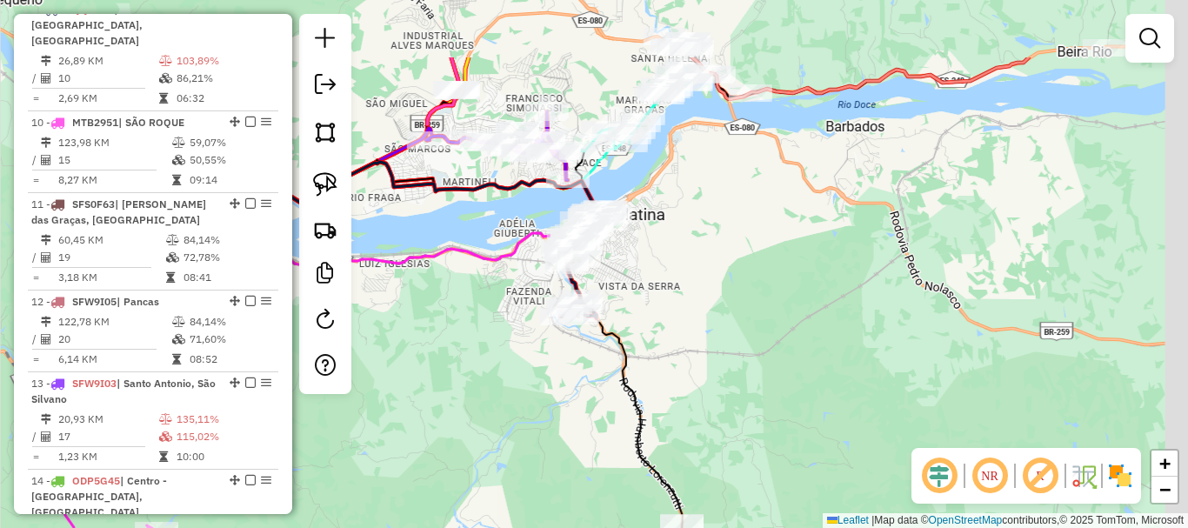
drag, startPoint x: 782, startPoint y: 197, endPoint x: 723, endPoint y: 356, distance: 169.8
click at [723, 356] on div "Janela de atendimento Grade de atendimento Capacidade Transportadoras Veículos …" at bounding box center [594, 264] width 1188 height 528
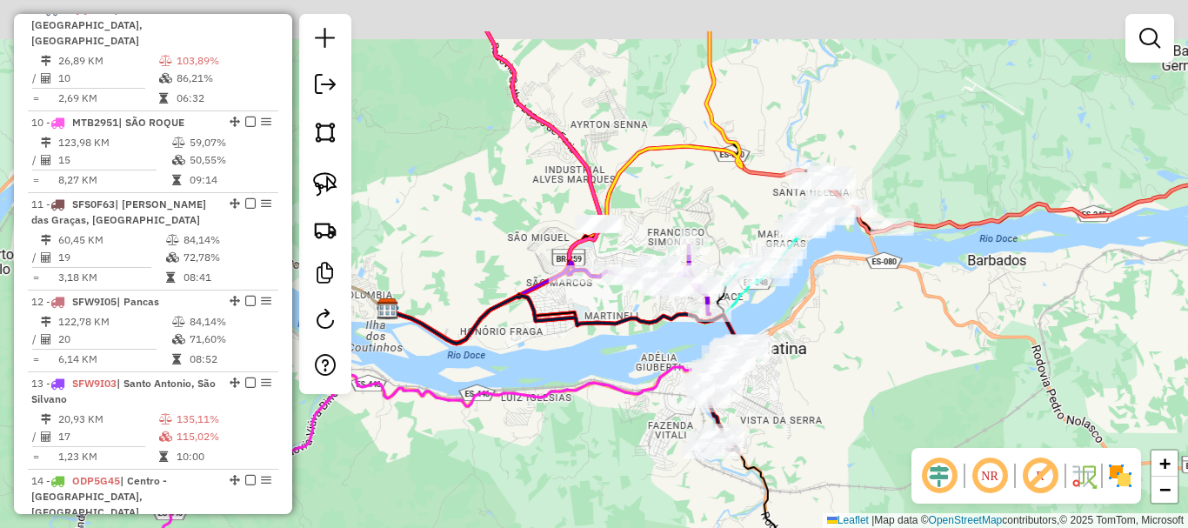
drag, startPoint x: 734, startPoint y: 282, endPoint x: 923, endPoint y: 357, distance: 203.0
click at [930, 371] on div "Janela de atendimento Grade de atendimento Capacidade Transportadoras Veículos …" at bounding box center [594, 264] width 1188 height 528
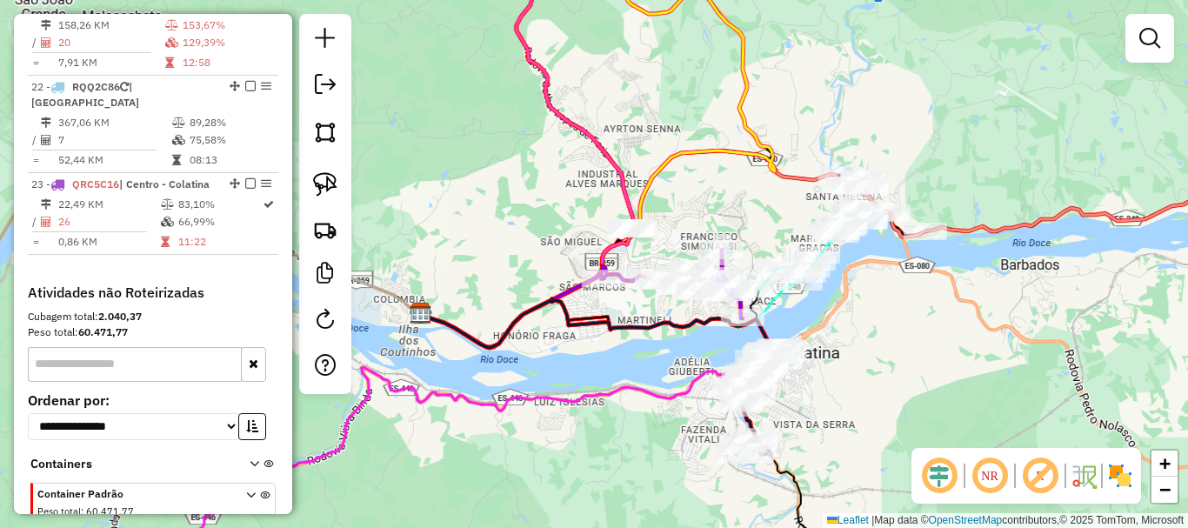
scroll to position [2662, 0]
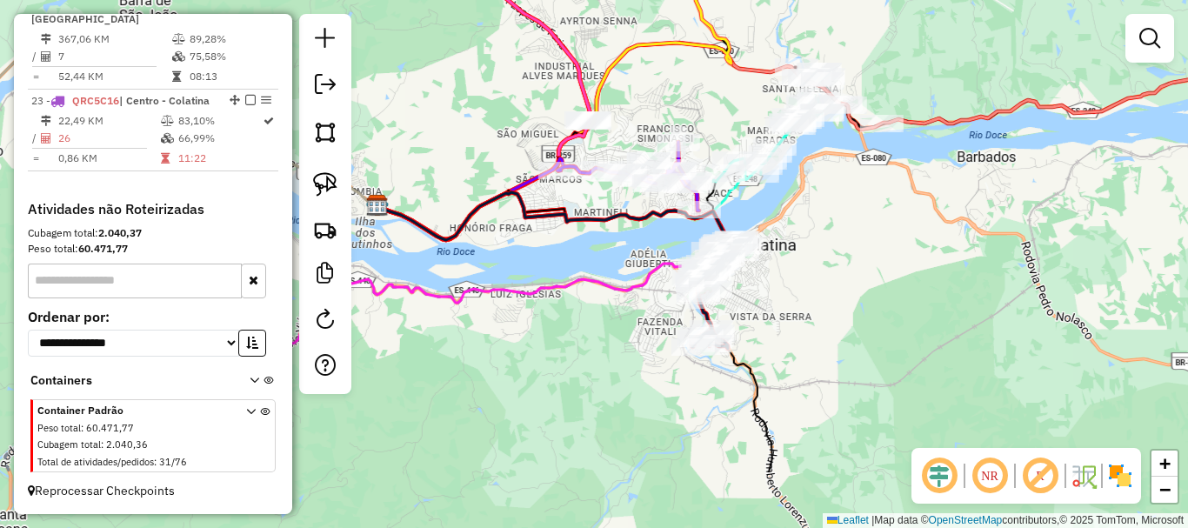
drag, startPoint x: 638, startPoint y: 323, endPoint x: 562, endPoint y: 150, distance: 188.5
click at [545, 144] on div "Janela de atendimento Grade de atendimento Capacidade Transportadoras Veículos …" at bounding box center [594, 264] width 1188 height 528
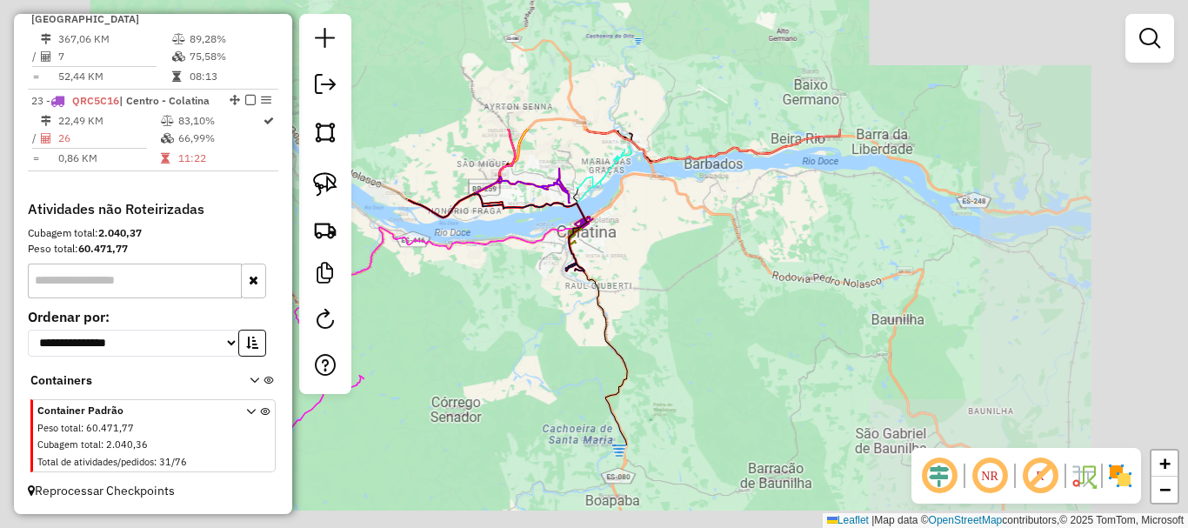
click at [500, 311] on div "Janela de atendimento Grade de atendimento Capacidade Transportadoras Veículos …" at bounding box center [594, 264] width 1188 height 528
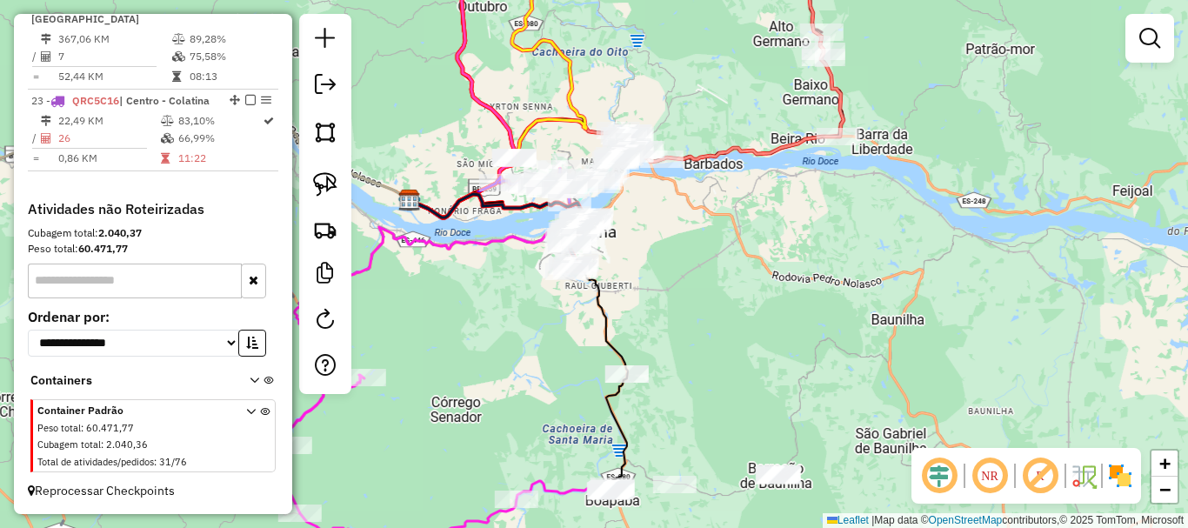
drag, startPoint x: 766, startPoint y: 397, endPoint x: 803, endPoint y: 378, distance: 40.8
click at [798, 397] on div "Janela de atendimento Grade de atendimento Capacidade Transportadoras Veículos …" at bounding box center [594, 264] width 1188 height 528
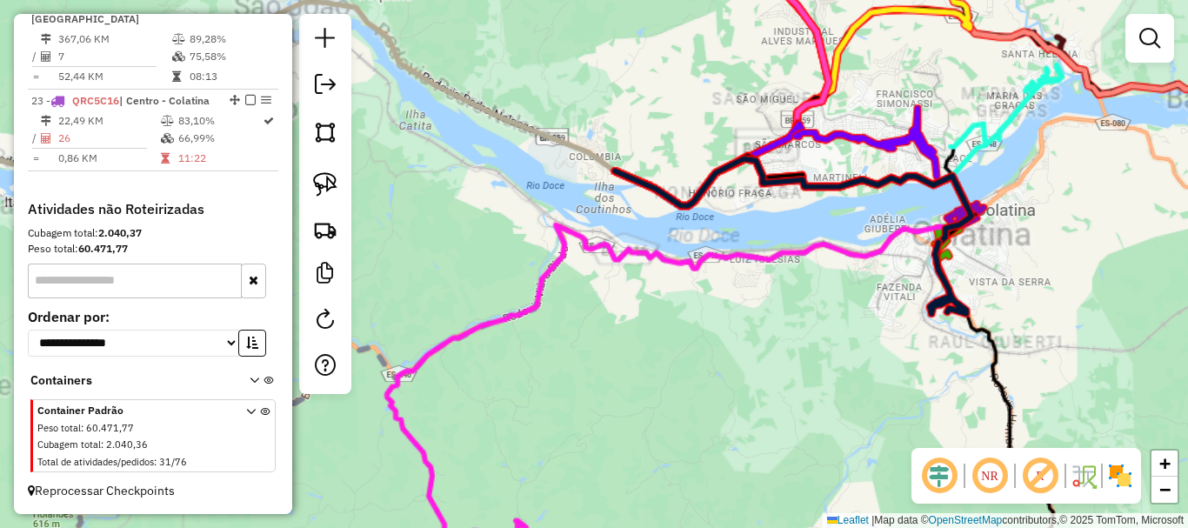
drag, startPoint x: 789, startPoint y: 277, endPoint x: 770, endPoint y: 270, distance: 20.1
click at [784, 259] on div "Janela de atendimento Grade de atendimento Capacidade Transportadoras Veículos …" at bounding box center [594, 264] width 1188 height 528
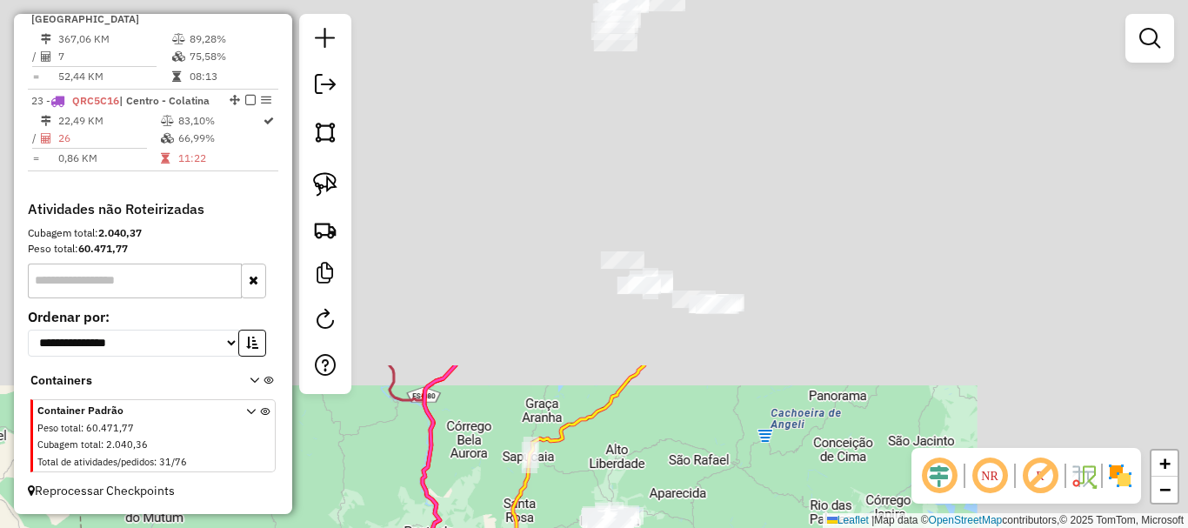
drag, startPoint x: 732, startPoint y: 268, endPoint x: 534, endPoint y: 515, distance: 316.8
click at [534, 515] on div "Janela de atendimento Grade de atendimento Capacidade Transportadoras Veículos …" at bounding box center [594, 264] width 1188 height 528
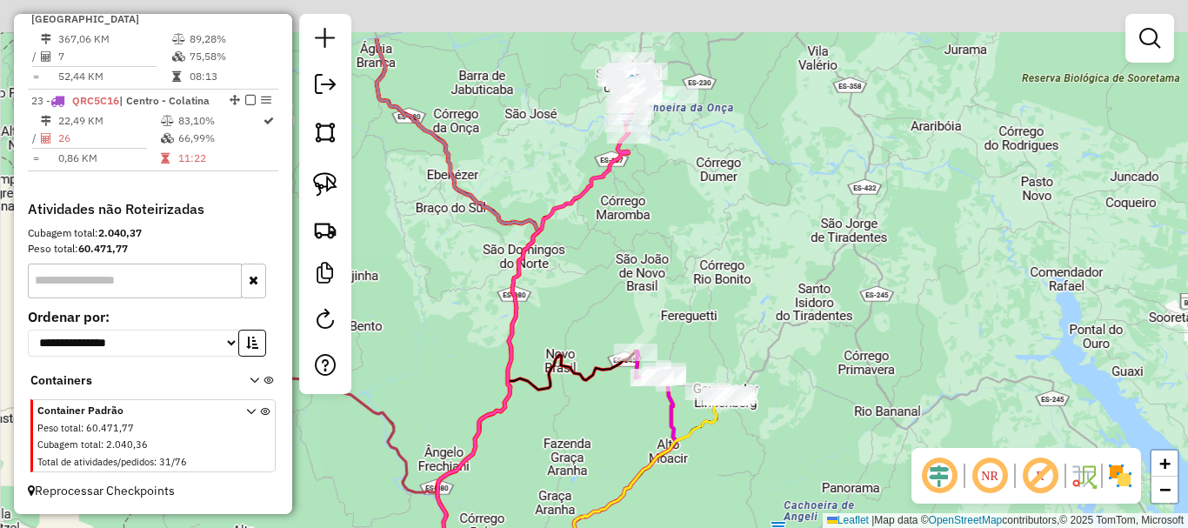
drag, startPoint x: 708, startPoint y: 234, endPoint x: 731, endPoint y: 378, distance: 146.1
click at [724, 326] on div "Janela de atendimento Grade de atendimento Capacidade Transportadoras Veículos …" at bounding box center [594, 264] width 1188 height 528
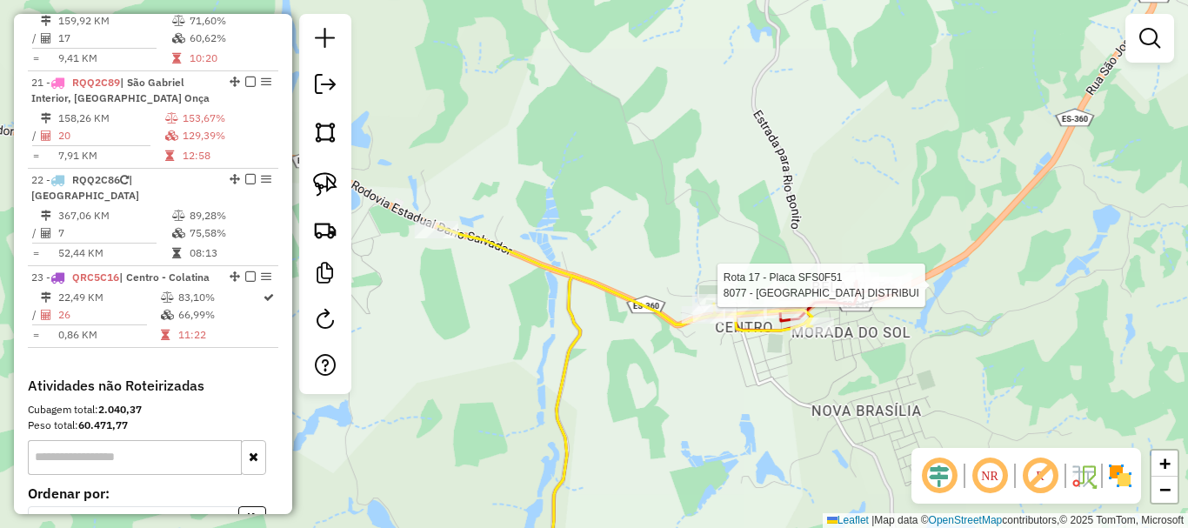
select select "**********"
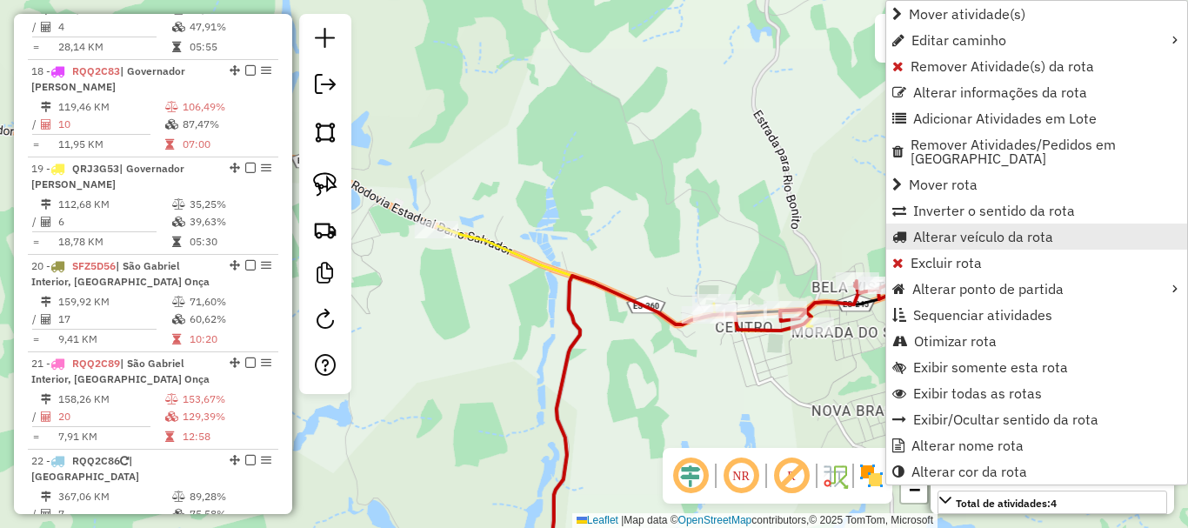
scroll to position [2153, 0]
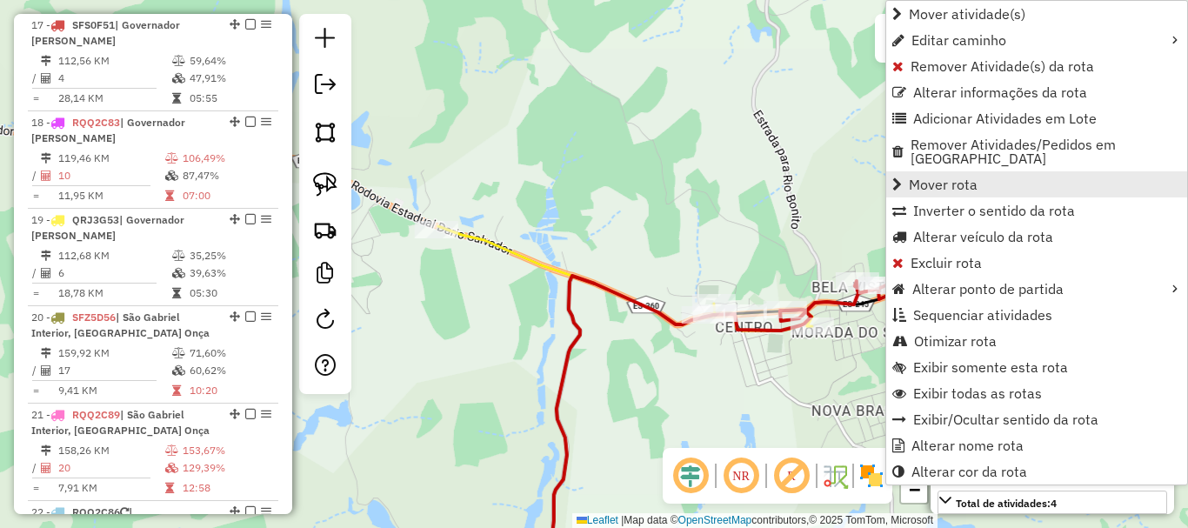
click at [971, 177] on span "Mover rota" at bounding box center [943, 184] width 69 height 14
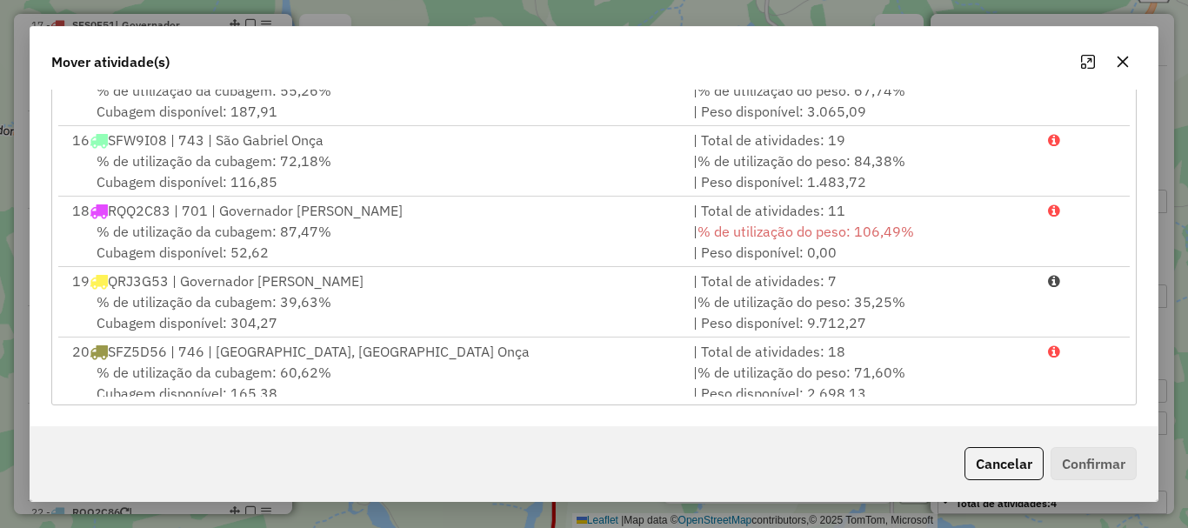
scroll to position [1044, 0]
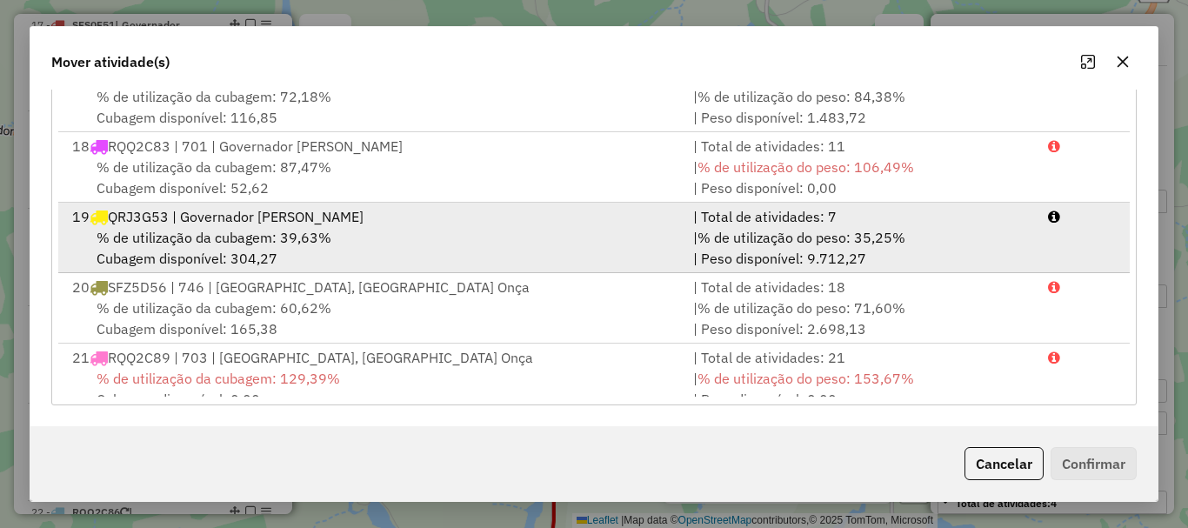
click at [237, 229] on span "% de utilização da cubagem: 39,63%" at bounding box center [214, 237] width 235 height 17
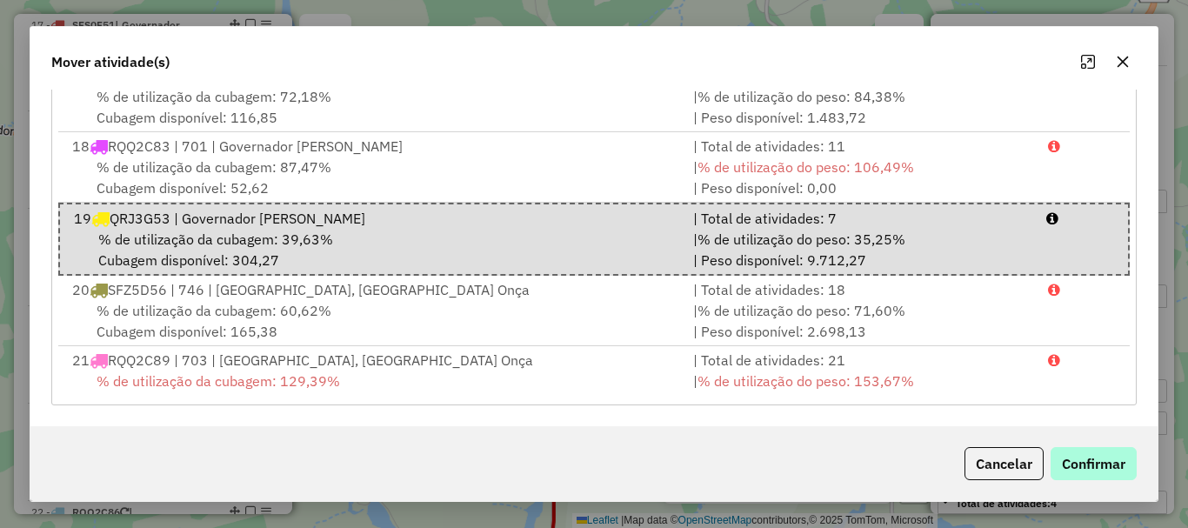
drag, startPoint x: 1087, startPoint y: 482, endPoint x: 1105, endPoint y: 469, distance: 22.4
click at [1090, 481] on div "Cancelar Confirmar" at bounding box center [593, 463] width 1127 height 75
click at [1108, 467] on button "Confirmar" at bounding box center [1094, 463] width 86 height 33
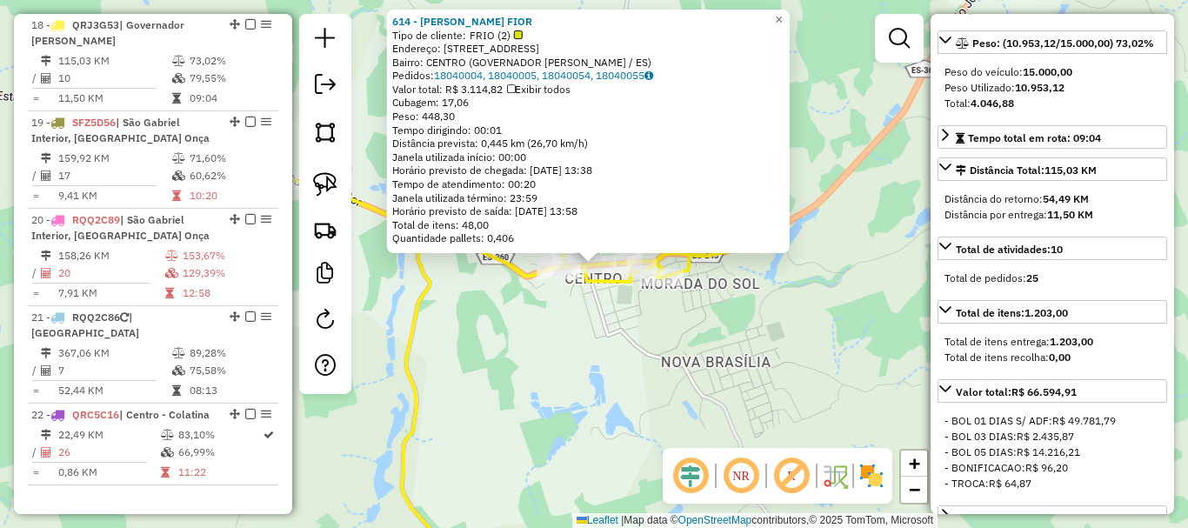
scroll to position [261, 0]
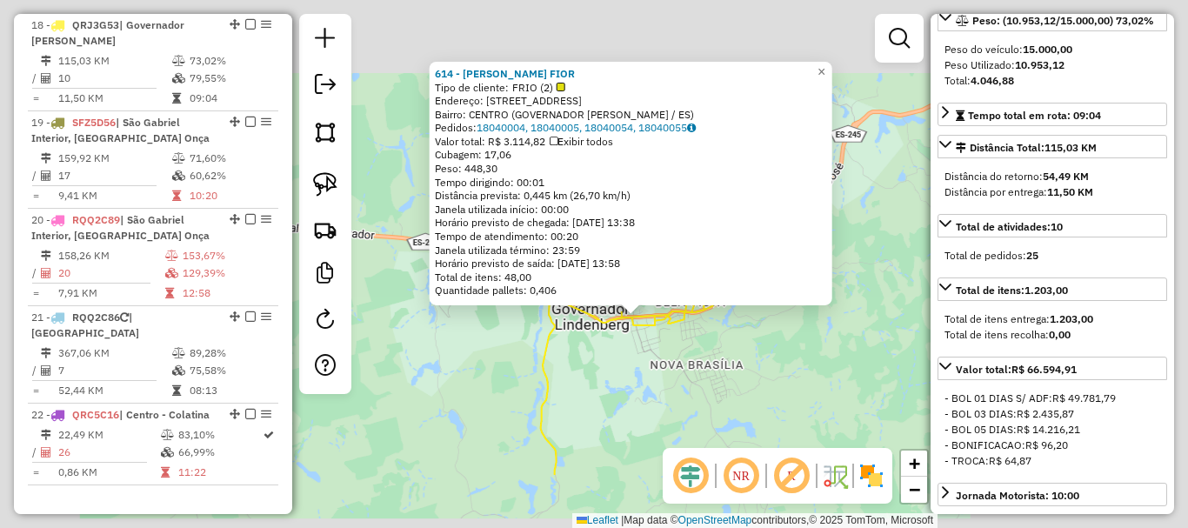
click at [664, 390] on div "614 - FAYNER CALDONHO FIOR Tipo de cliente: FRIO (2) Endereço: R SAO JOSE 325 B…" at bounding box center [594, 264] width 1188 height 528
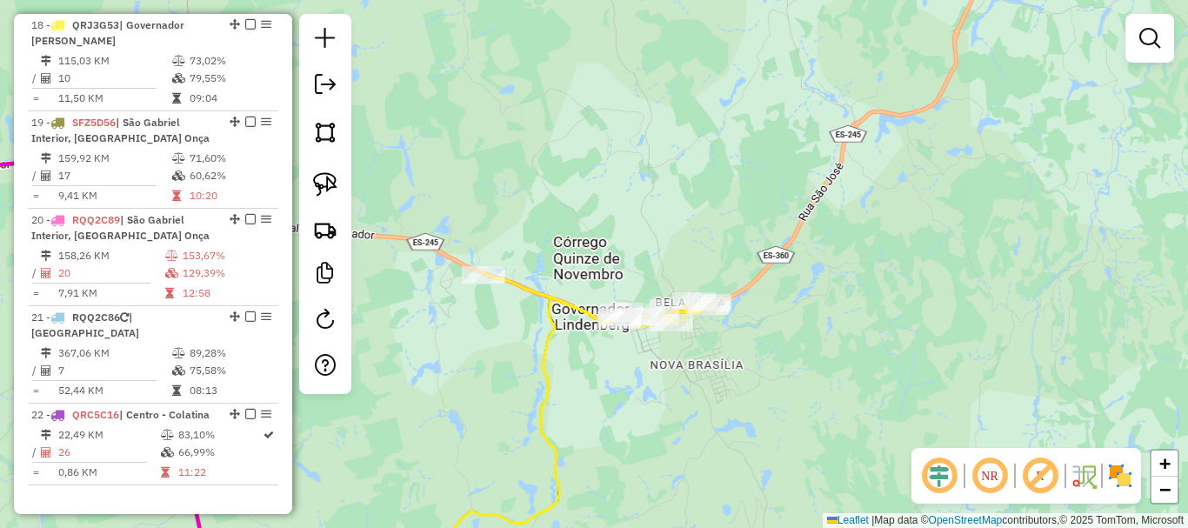
drag, startPoint x: 574, startPoint y: 389, endPoint x: 819, endPoint y: 369, distance: 246.1
click at [814, 369] on div "Janela de atendimento Grade de atendimento Capacidade Transportadoras Veículos …" at bounding box center [594, 264] width 1188 height 528
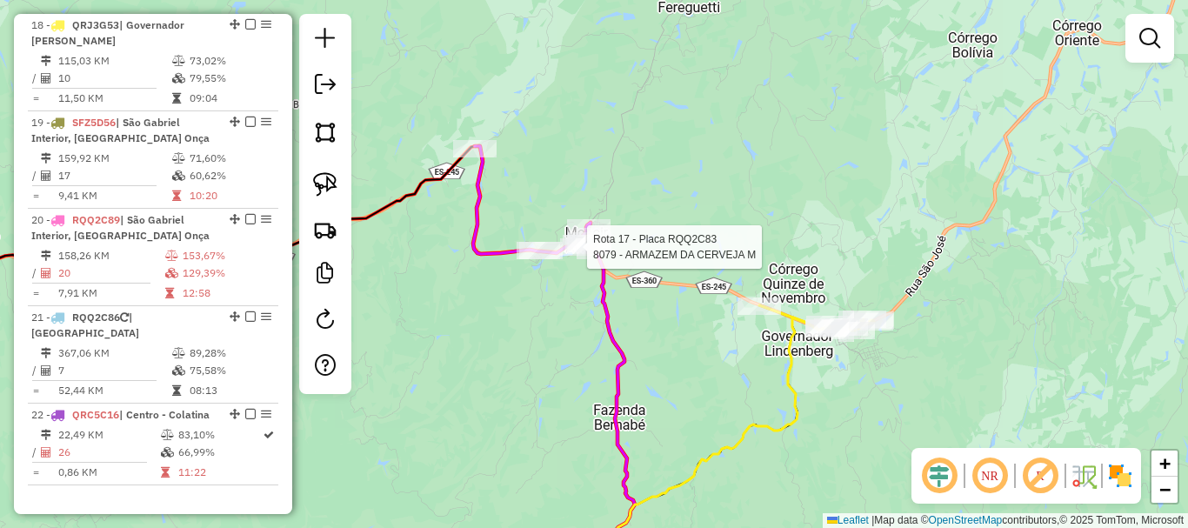
select select "**********"
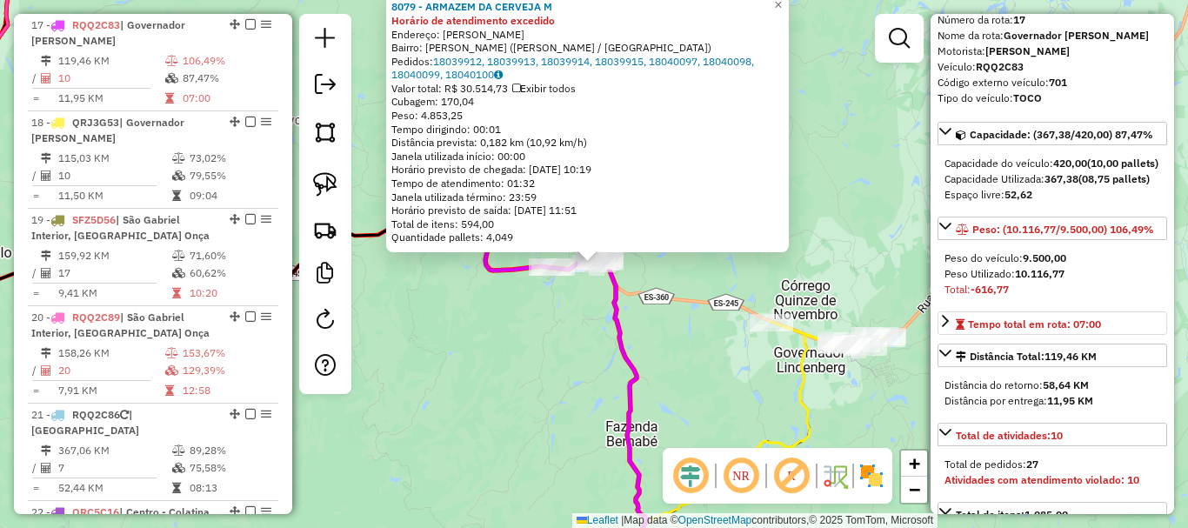
scroll to position [174, 0]
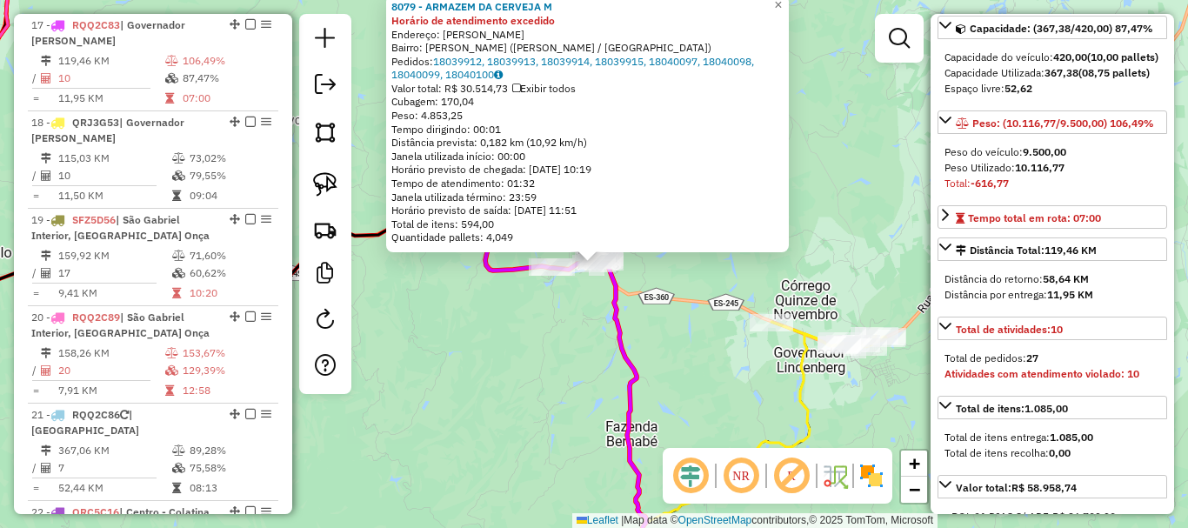
click at [628, 318] on div "8079 - ARMAZEM DA CERVEJA M Horário de atendimento excedido Endereço: DARIO SAL…" at bounding box center [594, 264] width 1188 height 528
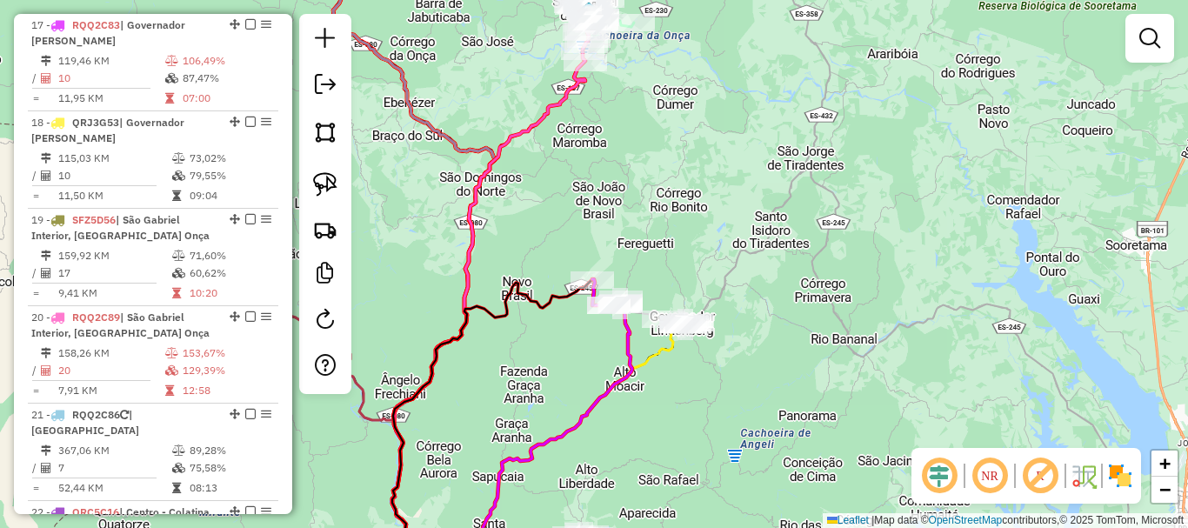
drag, startPoint x: 542, startPoint y: 337, endPoint x: 727, endPoint y: 157, distance: 258.9
click at [720, 164] on div "Janela de atendimento Grade de atendimento Capacidade Transportadoras Veículos …" at bounding box center [594, 264] width 1188 height 528
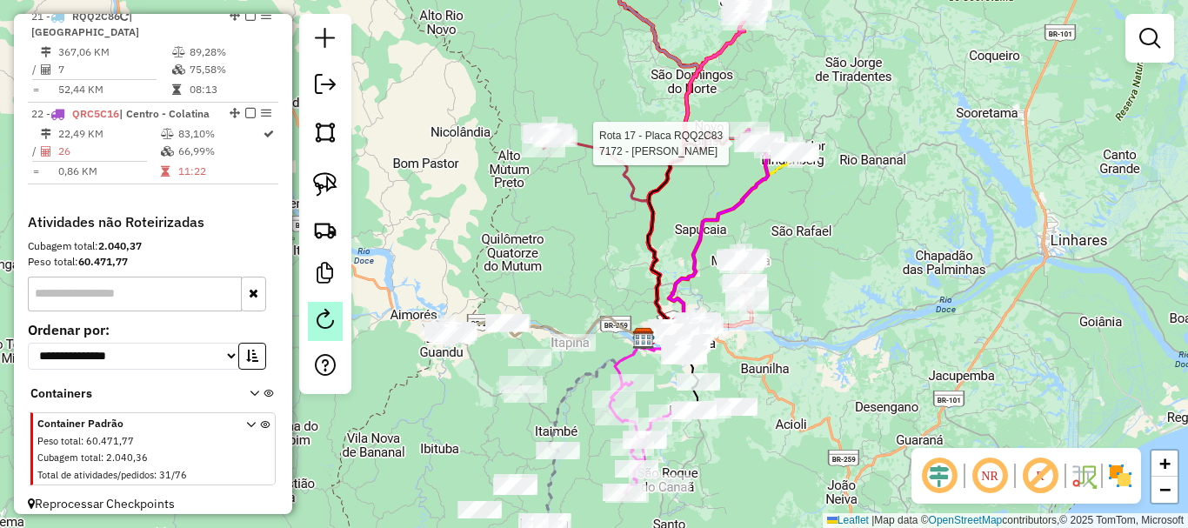
scroll to position [2565, 0]
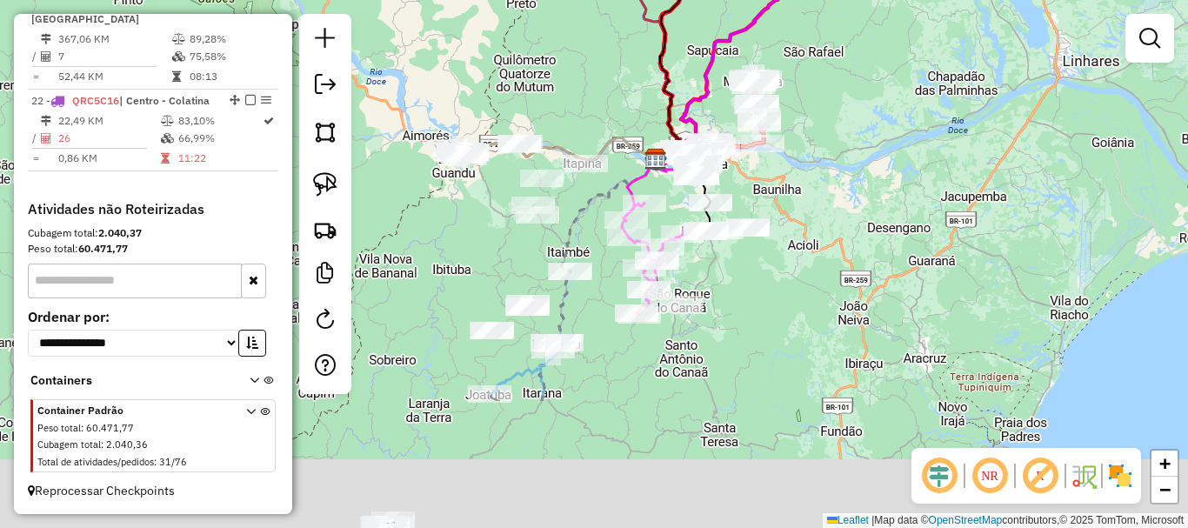
drag, startPoint x: 432, startPoint y: 393, endPoint x: 435, endPoint y: 151, distance: 241.8
click at [435, 151] on div "Rota 17 - Placa RQQ2C83 7172 - ADIMILSON DE SOUZA Janela de atendimento Grade d…" at bounding box center [594, 264] width 1188 height 528
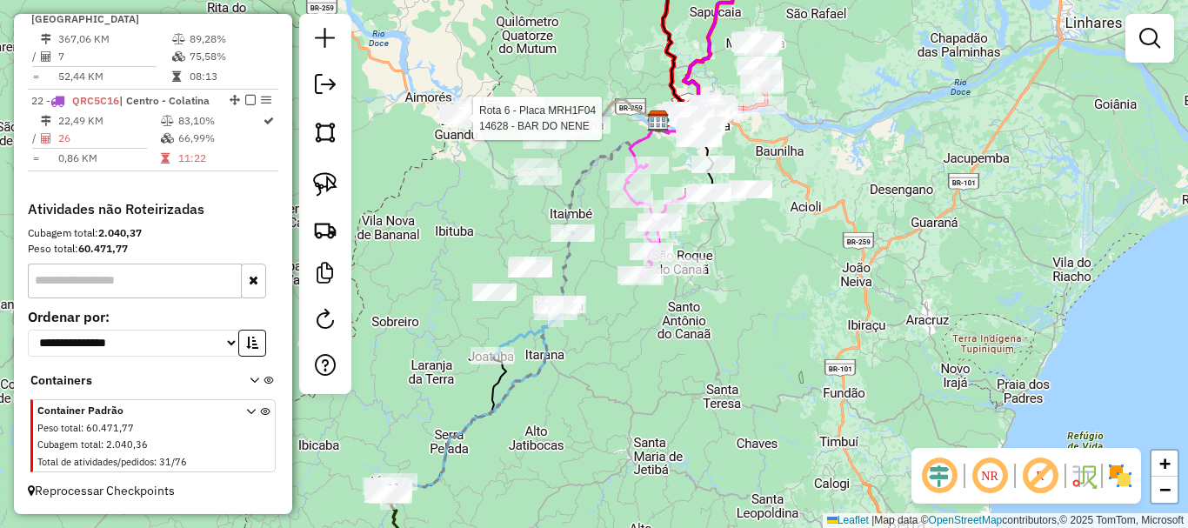
drag, startPoint x: 810, startPoint y: 298, endPoint x: 847, endPoint y: 134, distance: 168.6
click at [847, 134] on div "Rota 17 - Placa RQQ2C83 7172 - ADIMILSON DE SOUZA Rota 6 - Placa MRH1F04 14628 …" at bounding box center [594, 264] width 1188 height 528
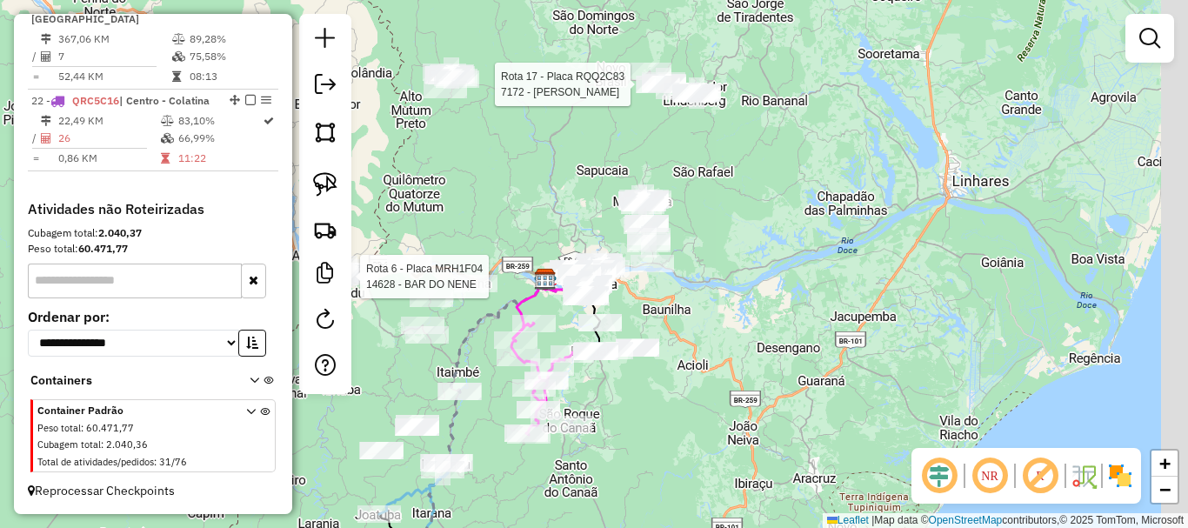
drag, startPoint x: 722, startPoint y: 288, endPoint x: 577, endPoint y: 562, distance: 310.1
click at [577, 527] on html "Aguarde... Pop-up bloqueado! Seu navegador bloqueou automáticamente a abertura …" at bounding box center [594, 264] width 1188 height 528
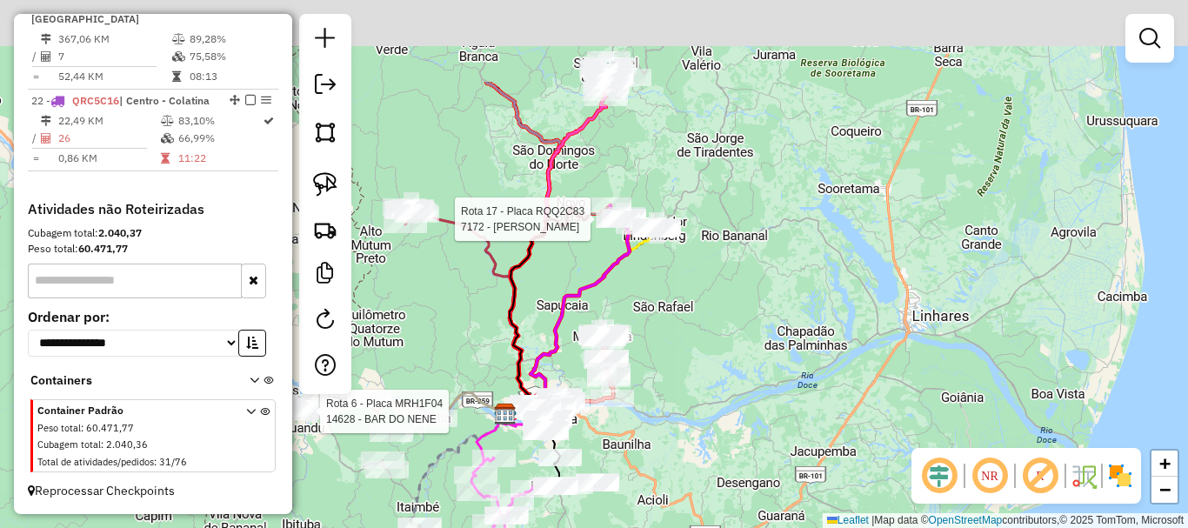
drag, startPoint x: 798, startPoint y: 377, endPoint x: 790, endPoint y: 392, distance: 17.2
click at [790, 392] on div "Rota 17 - Placa RQQ2C83 7172 - ADIMILSON DE SOUZA Rota 6 - Placa MRH1F04 14628 …" at bounding box center [594, 264] width 1188 height 528
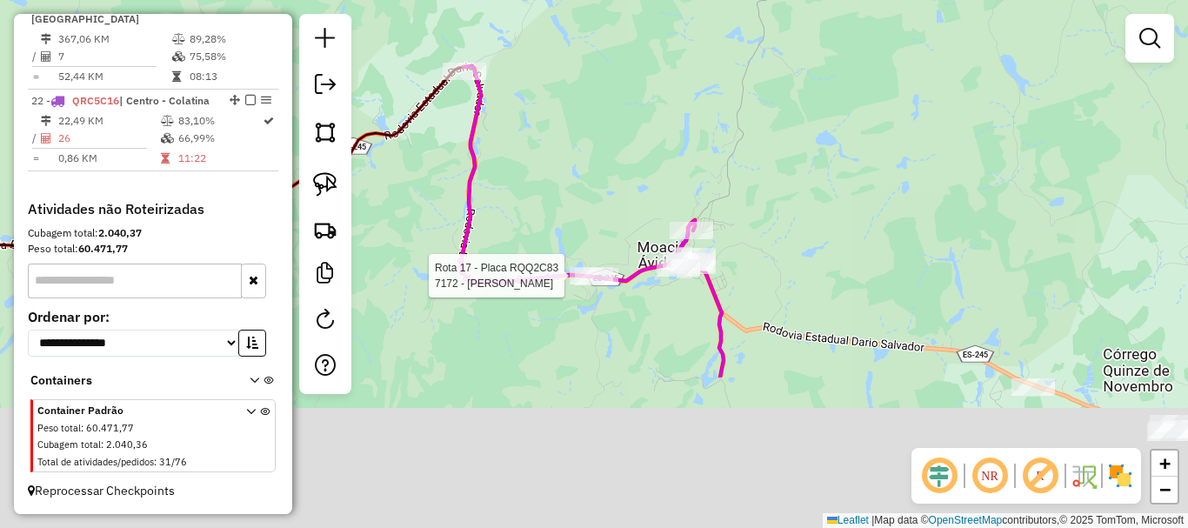
drag, startPoint x: 726, startPoint y: 150, endPoint x: 718, endPoint y: 126, distance: 25.9
click at [718, 126] on div "Rota 17 - Placa RQQ2C83 7172 - ADIMILSON DE SOUZA Rota 6 - Placa MRH1F04 14628 …" at bounding box center [594, 264] width 1188 height 528
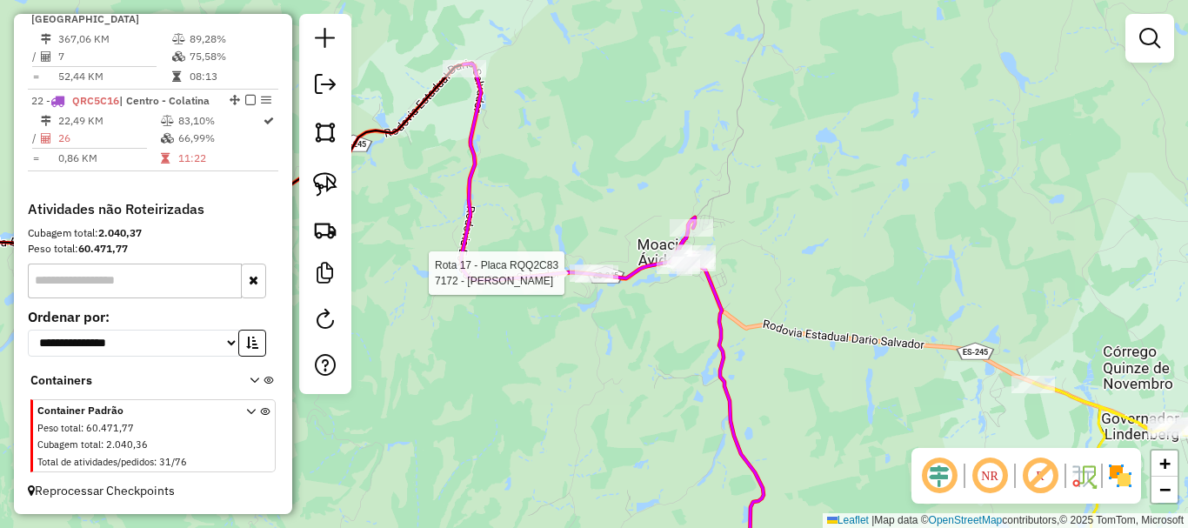
drag, startPoint x: 831, startPoint y: 252, endPoint x: 752, endPoint y: 210, distance: 88.7
click at [752, 210] on div "Rota 17 - Placa RQQ2C83 7172 - ADIMILSON DE SOUZA Rota 6 - Placa MRH1F04 14628 …" at bounding box center [594, 264] width 1188 height 528
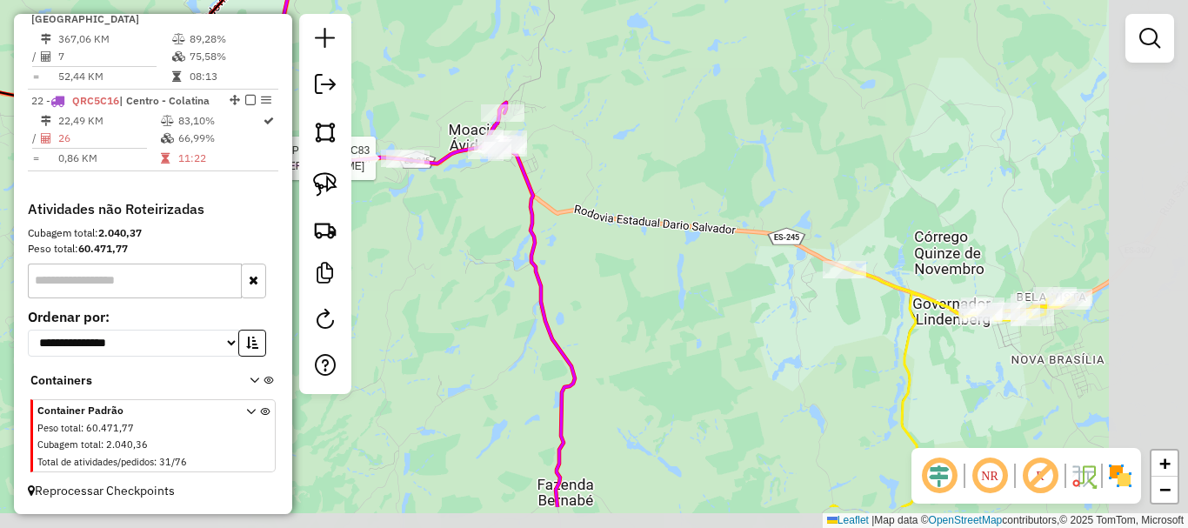
drag, startPoint x: 820, startPoint y: 235, endPoint x: 710, endPoint y: 162, distance: 132.4
click at [710, 162] on div "Rota 17 - Placa RQQ2C83 7172 - ADIMILSON DE SOUZA Rota 6 - Placa MRH1F04 14628 …" at bounding box center [594, 264] width 1188 height 528
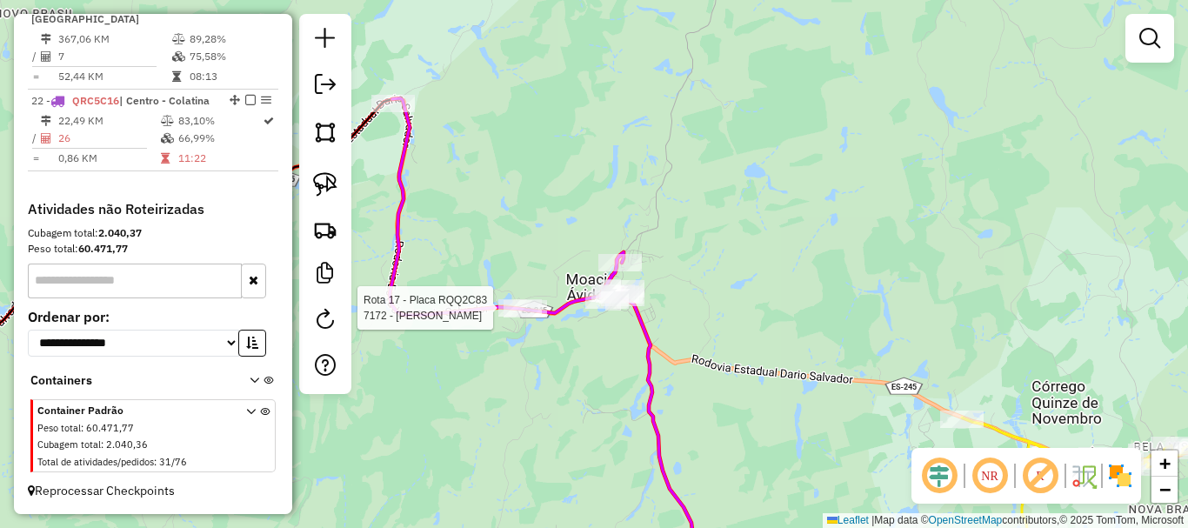
drag, startPoint x: 710, startPoint y: 162, endPoint x: 827, endPoint y: 311, distance: 190.2
click at [827, 311] on div "Rota 17 - Placa RQQ2C83 7172 - ADIMILSON DE SOUZA Rota 6 - Placa MRH1F04 14628 …" at bounding box center [594, 264] width 1188 height 528
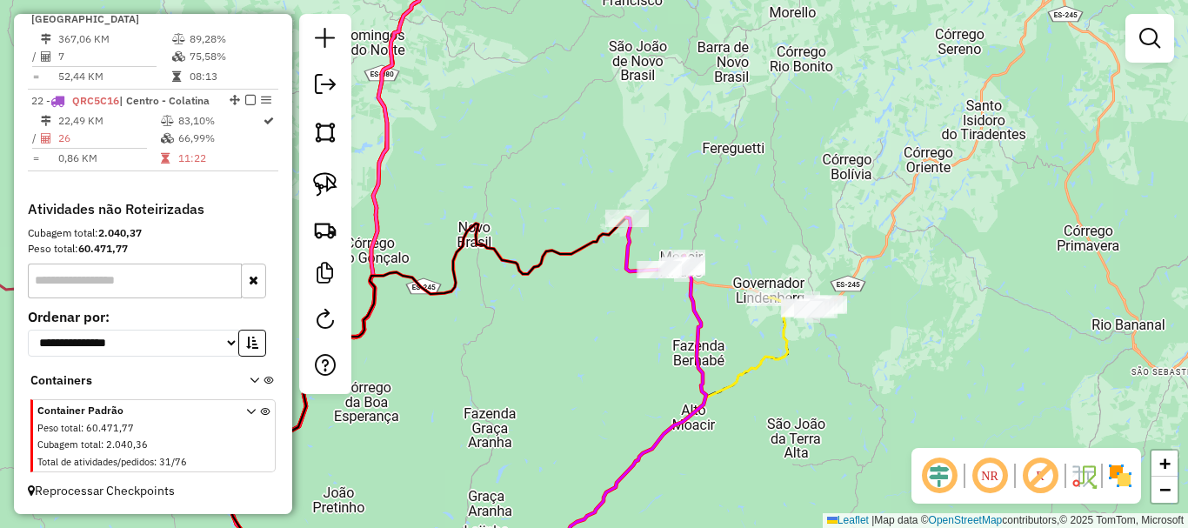
click at [750, 167] on div "Rota 6 - Placa MRH1F04 14628 - BAR DO NENE Janela de atendimento Grade de atend…" at bounding box center [594, 264] width 1188 height 528
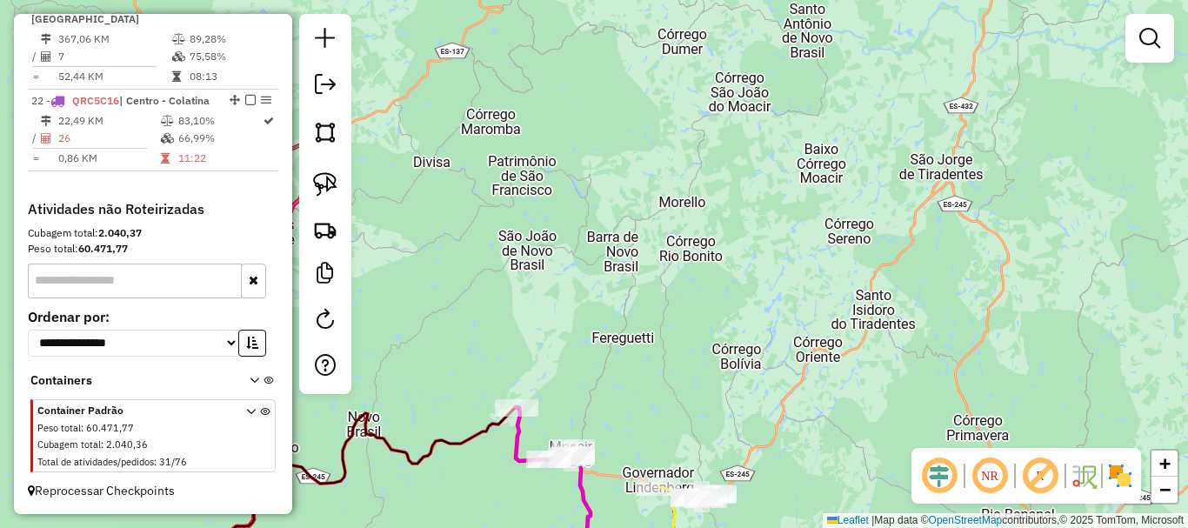
drag, startPoint x: 798, startPoint y: 220, endPoint x: 737, endPoint y: 299, distance: 99.9
click at [737, 299] on div "Janela de atendimento Grade de atendimento Capacidade Transportadoras Veículos …" at bounding box center [594, 264] width 1188 height 528
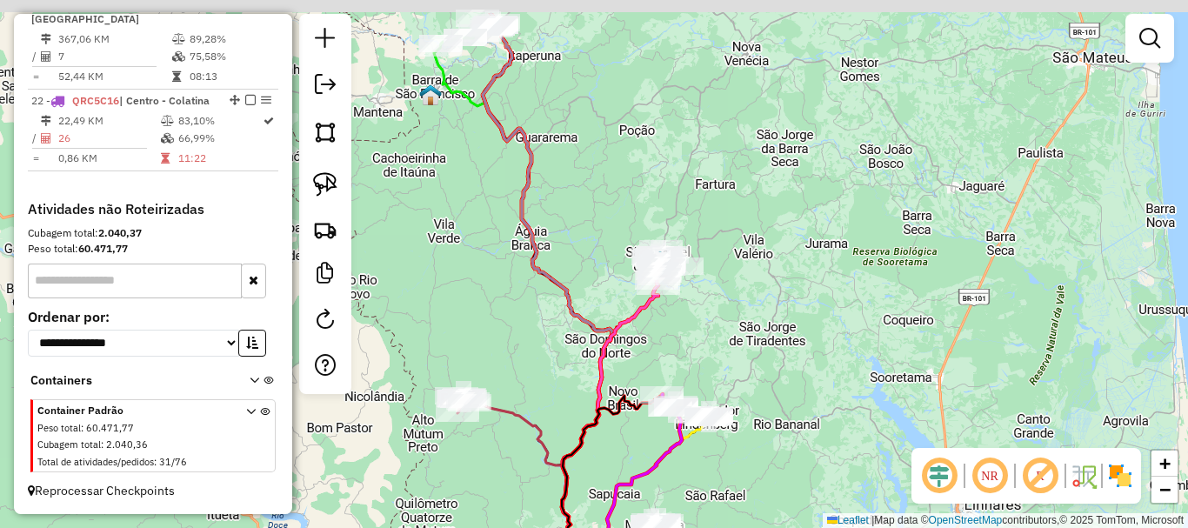
drag, startPoint x: 758, startPoint y: 231, endPoint x: 741, endPoint y: 302, distance: 72.4
click at [741, 302] on div "Janela de atendimento Grade de atendimento Capacidade Transportadoras Veículos …" at bounding box center [594, 264] width 1188 height 528
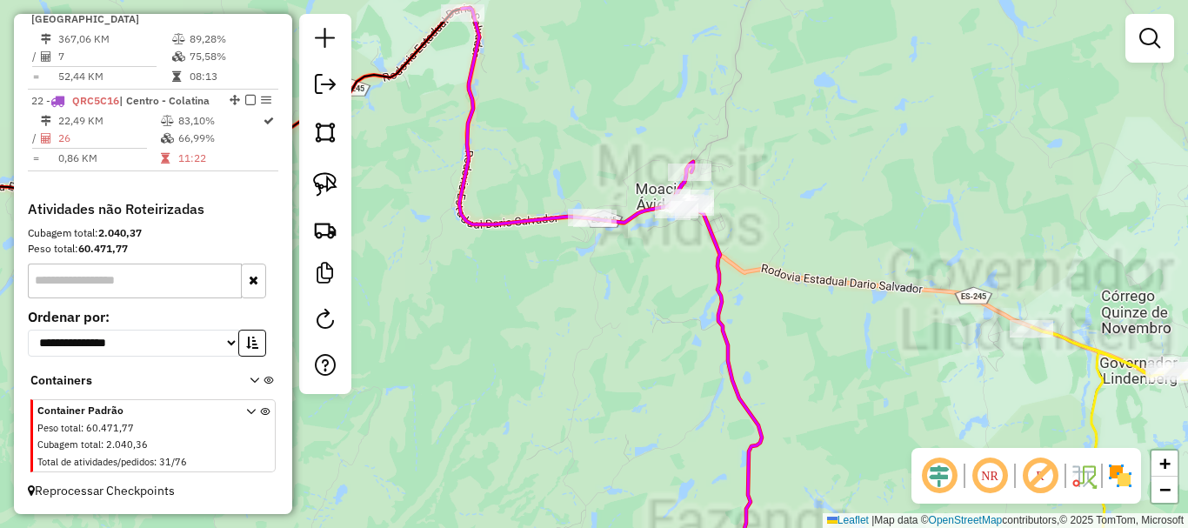
drag, startPoint x: 854, startPoint y: 268, endPoint x: 620, endPoint y: 152, distance: 261.0
click at [620, 152] on div "Janela de atendimento Grade de atendimento Capacidade Transportadoras Veículos …" at bounding box center [594, 264] width 1188 height 528
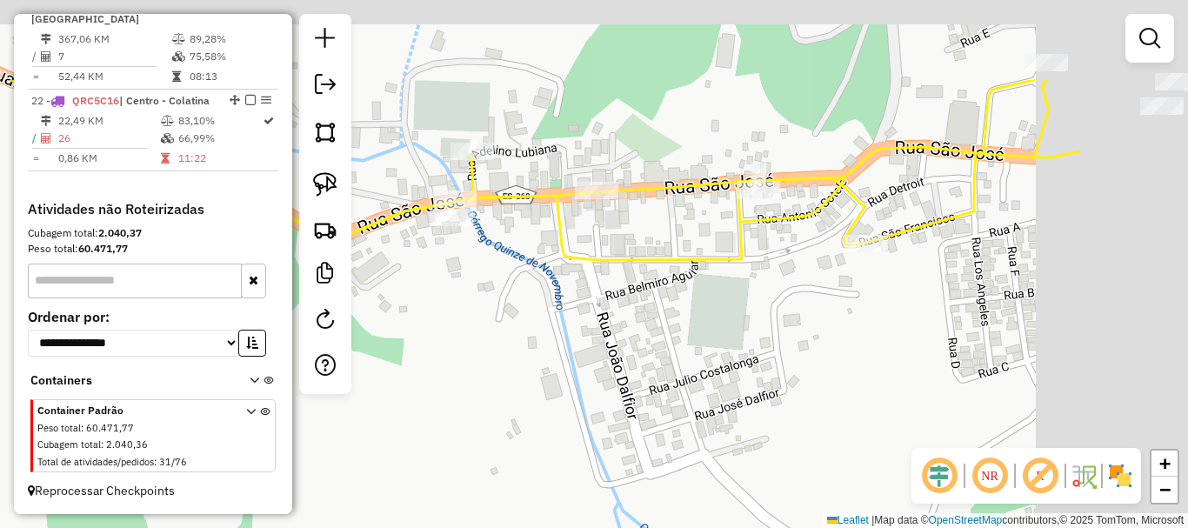
drag, startPoint x: 802, startPoint y: 178, endPoint x: 636, endPoint y: 290, distance: 200.5
click at [575, 311] on div "Janela de atendimento Grade de atendimento Capacidade Transportadoras Veículos …" at bounding box center [594, 264] width 1188 height 528
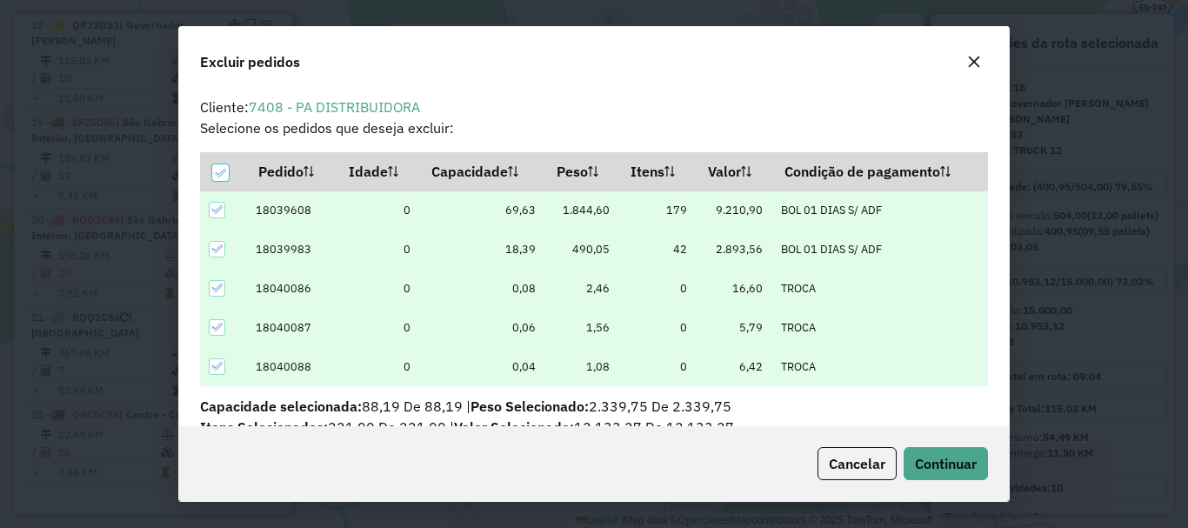
scroll to position [10, 5]
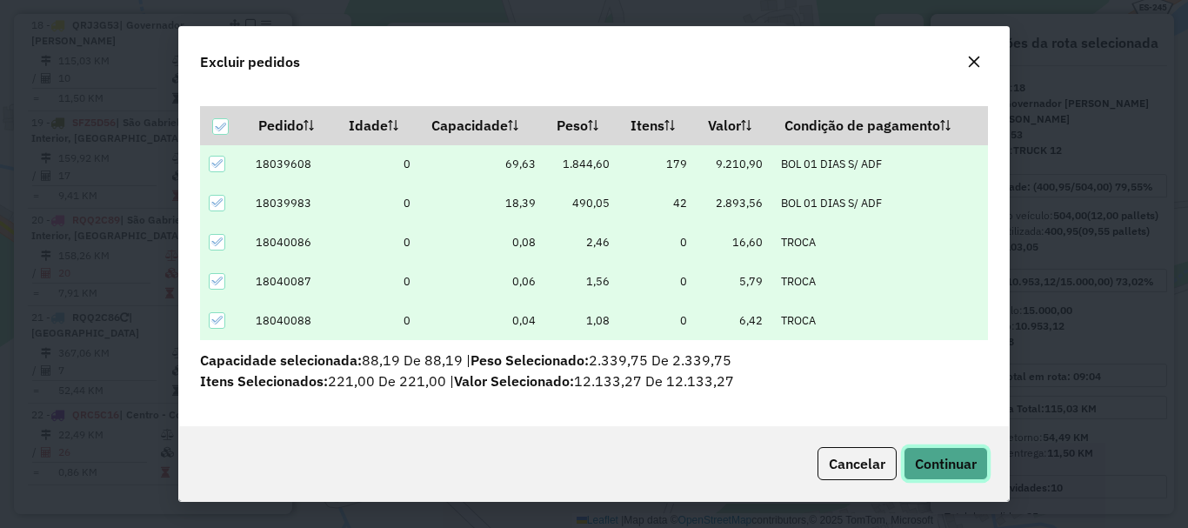
click at [939, 448] on button "Continuar" at bounding box center [946, 463] width 84 height 33
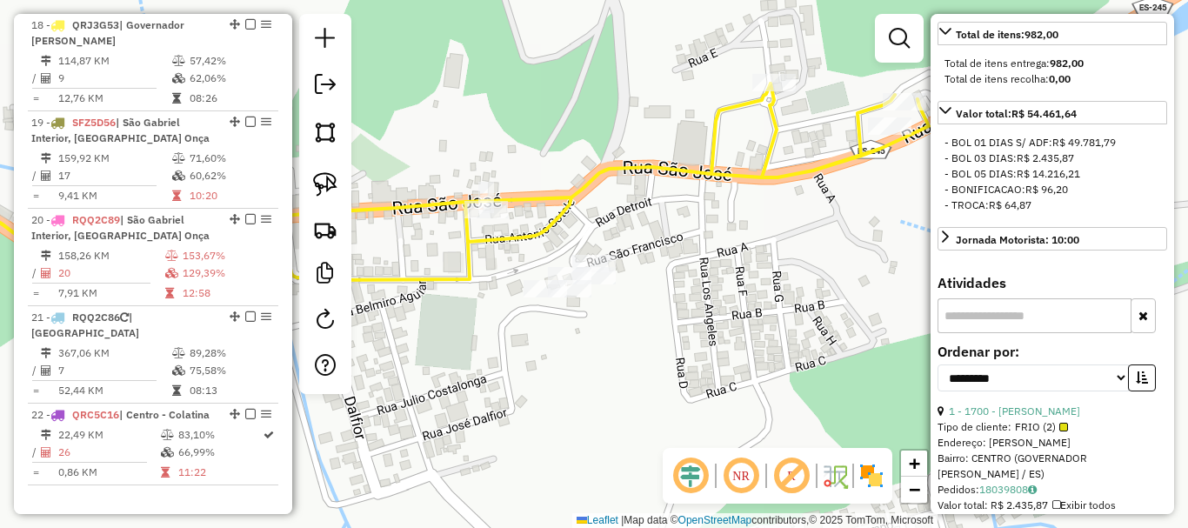
scroll to position [609, 0]
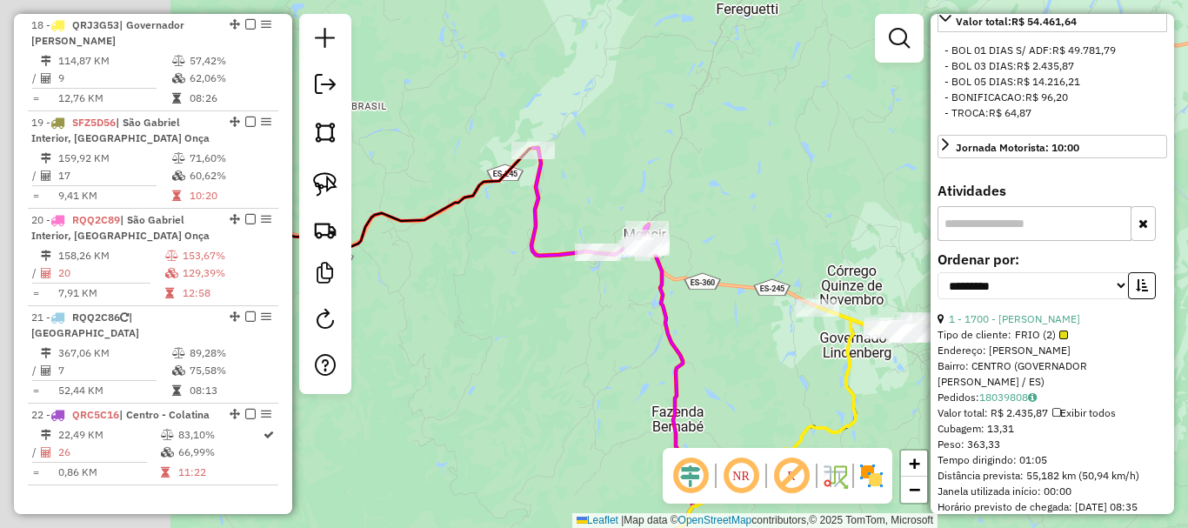
drag, startPoint x: 644, startPoint y: 263, endPoint x: 829, endPoint y: 250, distance: 185.7
click at [829, 250] on div "Janela de atendimento Grade de atendimento Capacidade Transportadoras Veículos …" at bounding box center [594, 264] width 1188 height 528
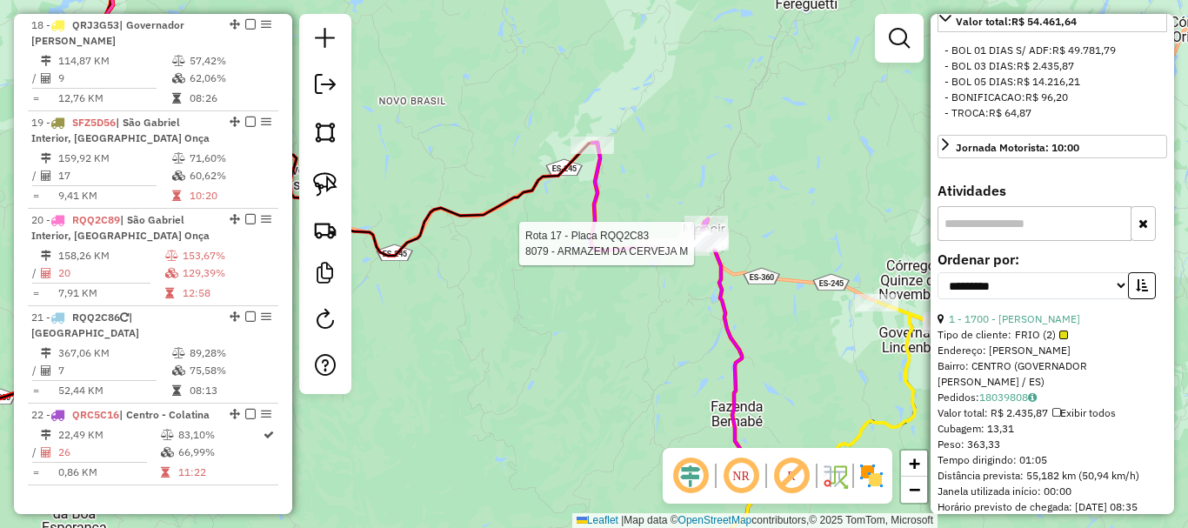
click at [692, 252] on div at bounding box center [699, 243] width 43 height 17
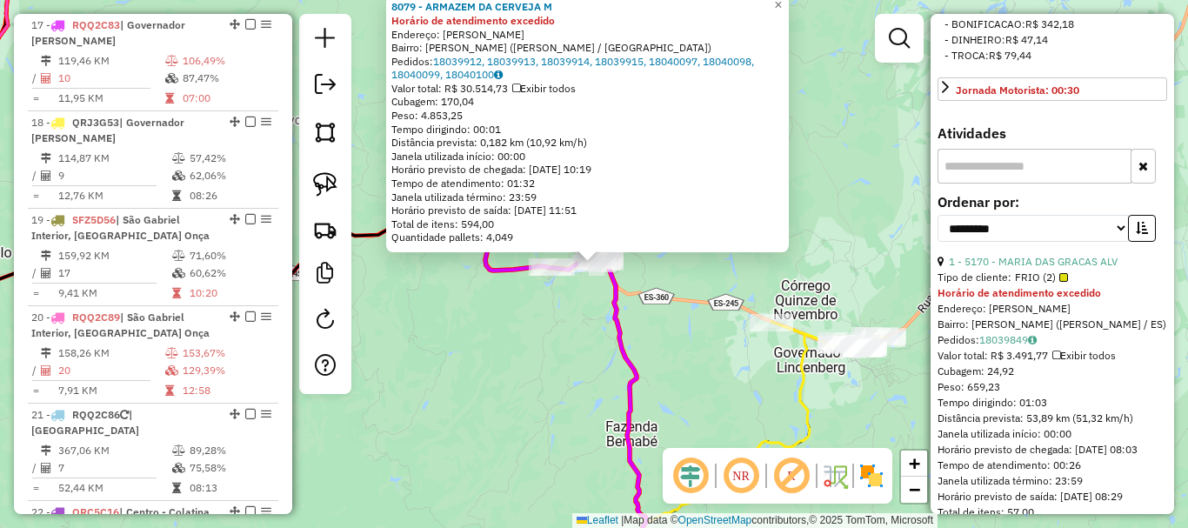
scroll to position [727, 0]
click at [1005, 244] on select "**********" at bounding box center [1033, 230] width 191 height 27
select select "*********"
click at [938, 244] on select "**********" at bounding box center [1033, 230] width 191 height 27
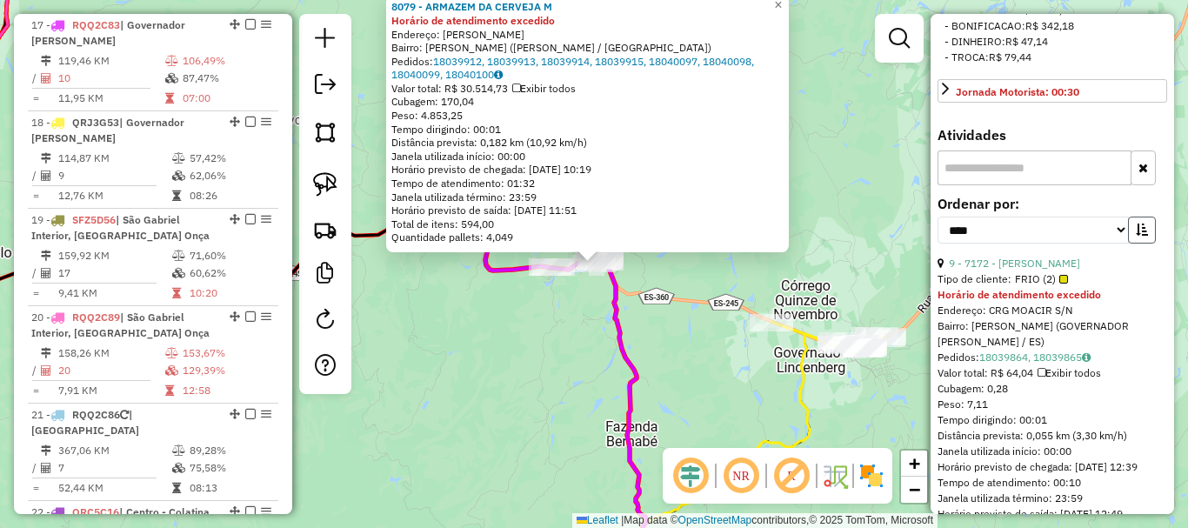
click at [1136, 244] on button "button" at bounding box center [1142, 230] width 28 height 27
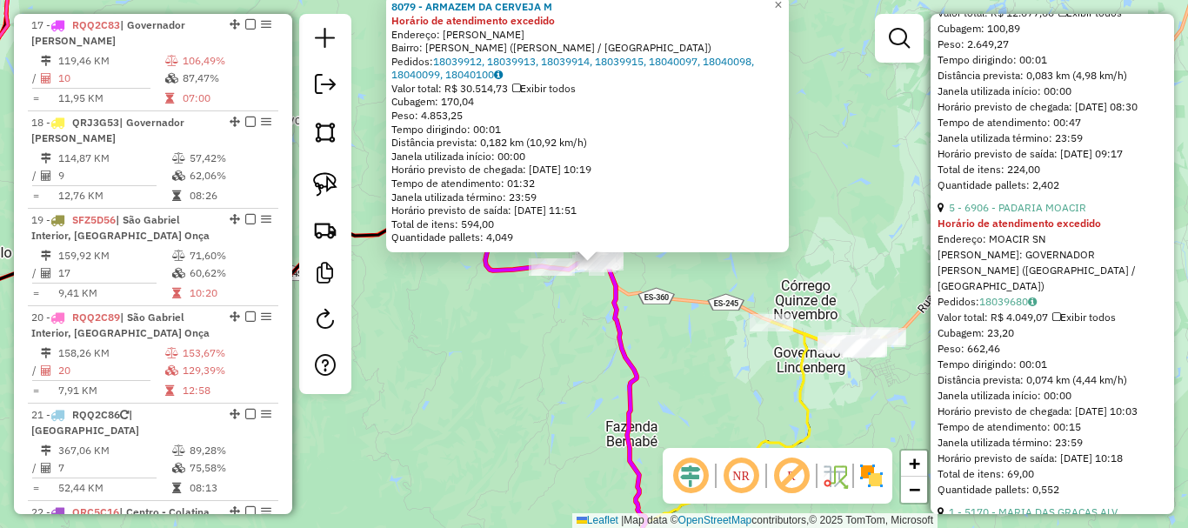
scroll to position [1249, 0]
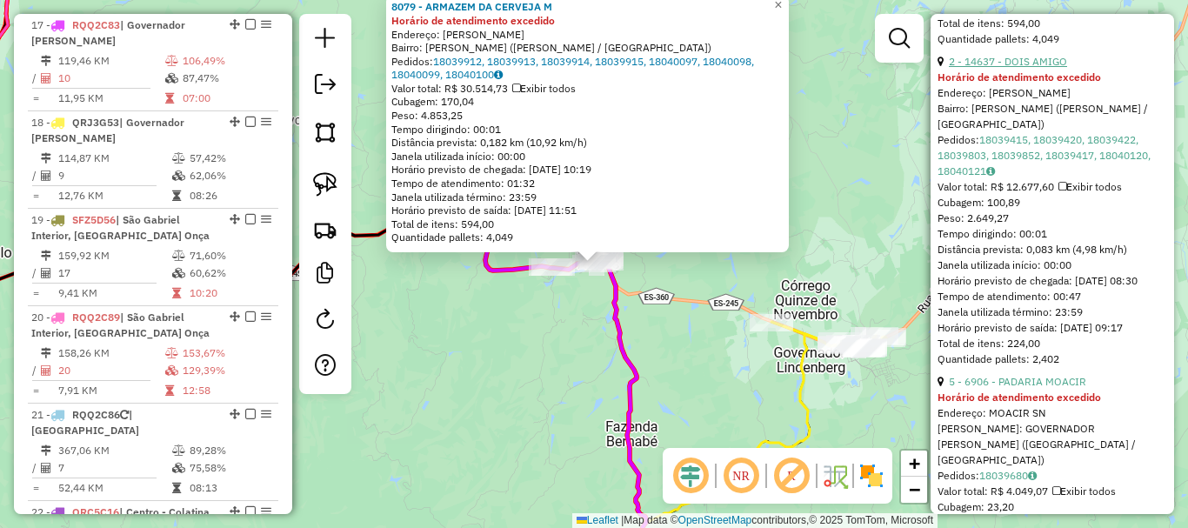
click at [985, 68] on link "2 - 14637 - DOIS AMIGO" at bounding box center [1008, 61] width 118 height 13
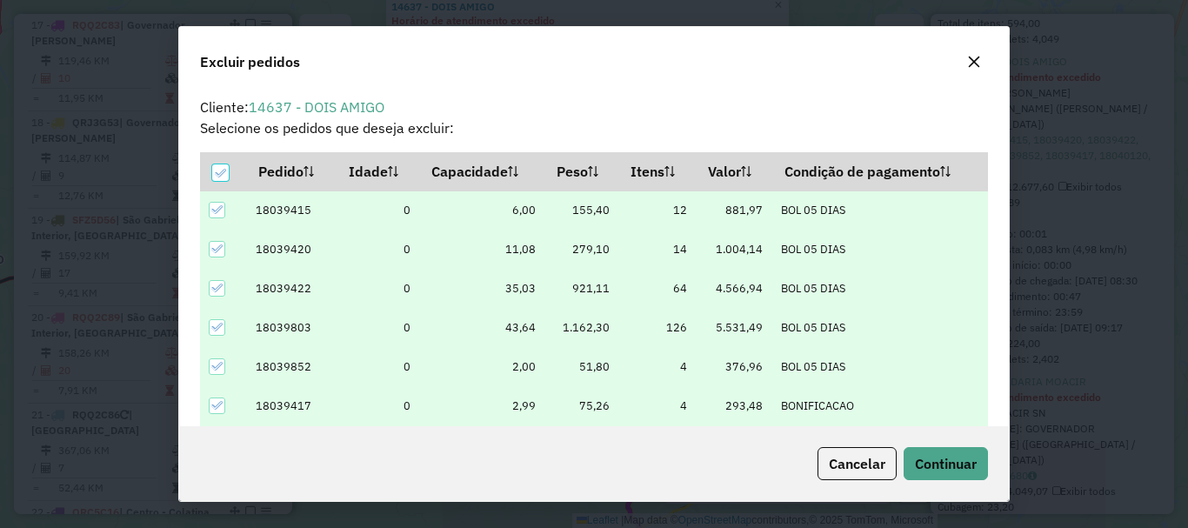
scroll to position [10, 5]
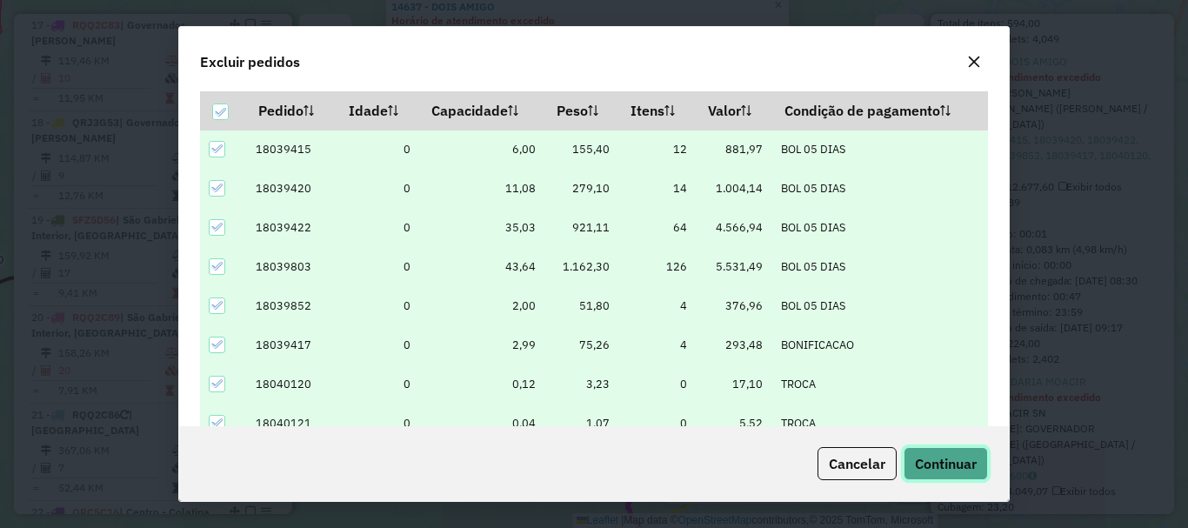
click at [945, 468] on span "Continuar" at bounding box center [946, 463] width 62 height 17
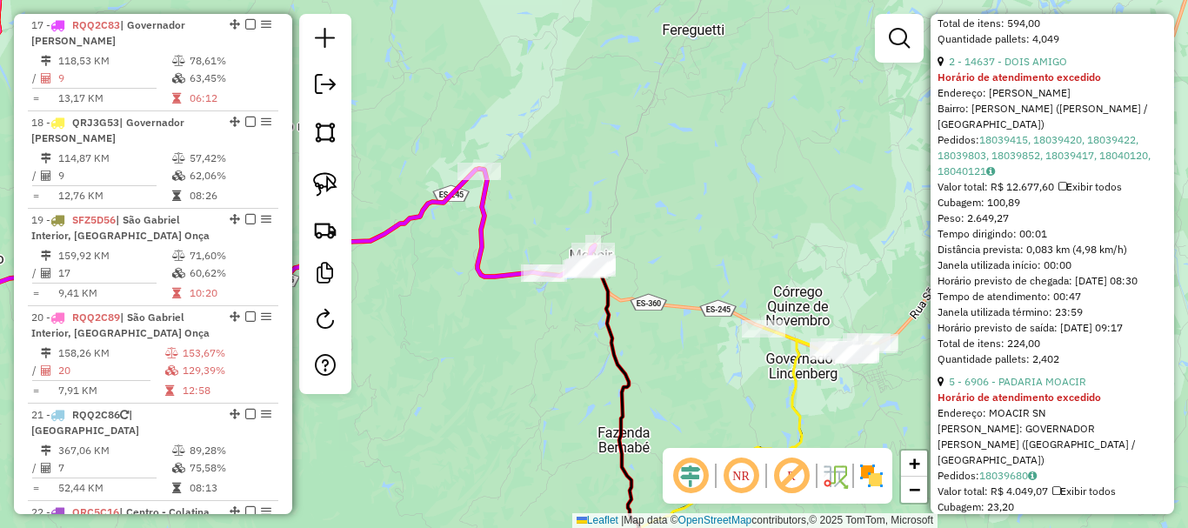
scroll to position [913, 0]
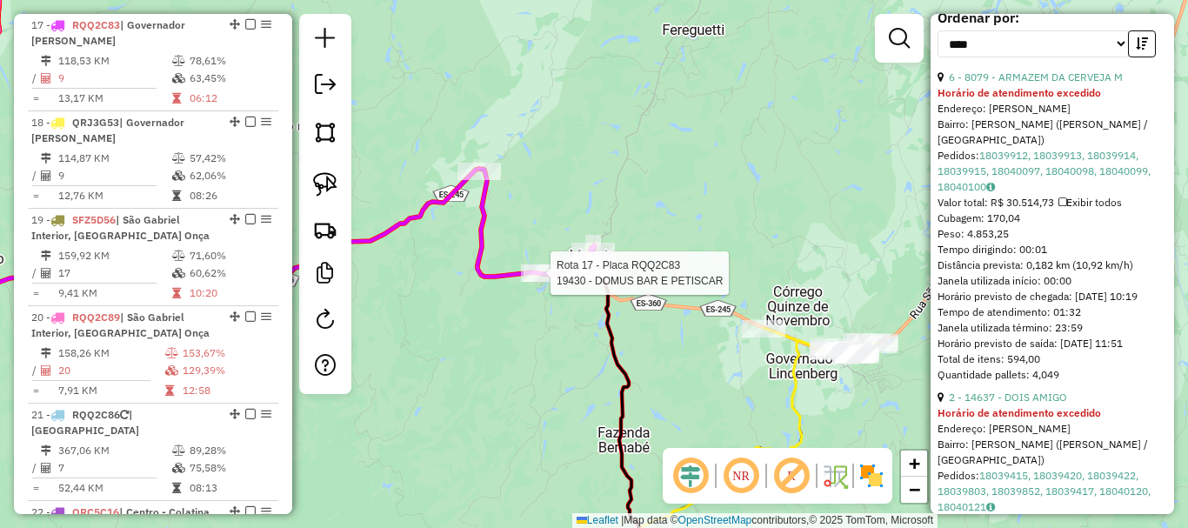
click at [552, 282] on div at bounding box center [545, 272] width 43 height 17
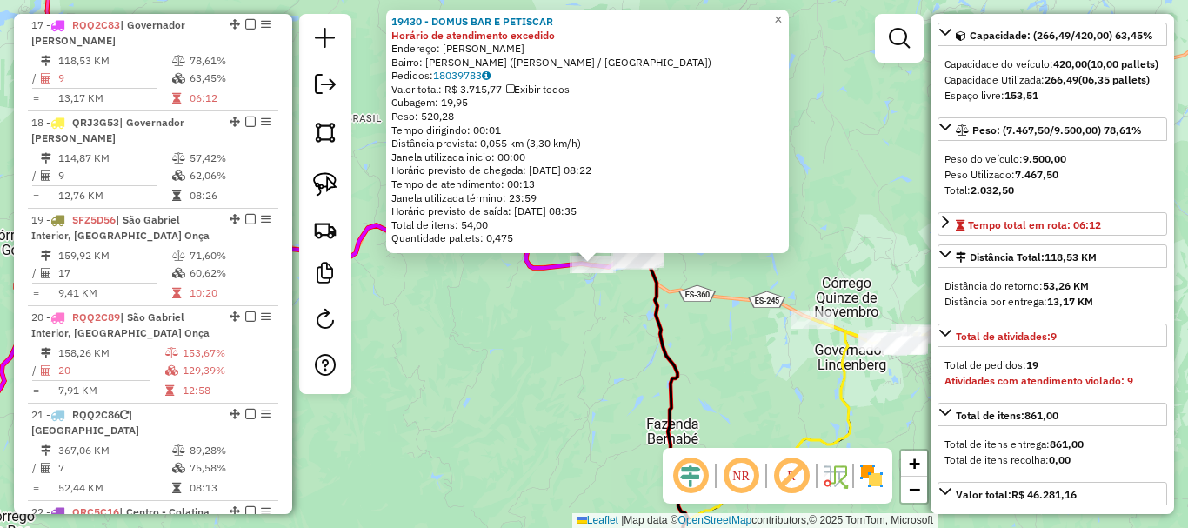
scroll to position [174, 0]
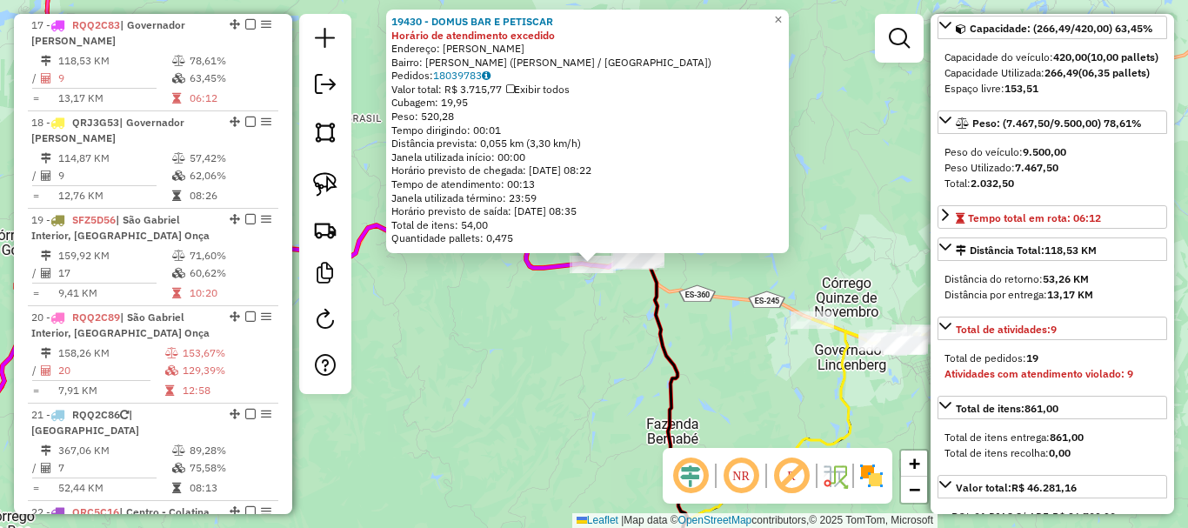
drag, startPoint x: 731, startPoint y: 374, endPoint x: 666, endPoint y: 283, distance: 112.2
click at [639, 292] on div "Rota 18 - Placa QRJ3G53 8235 - BAR DO MARCIO 19430 - DOMUS BAR E PETISCAR Horár…" at bounding box center [594, 264] width 1188 height 528
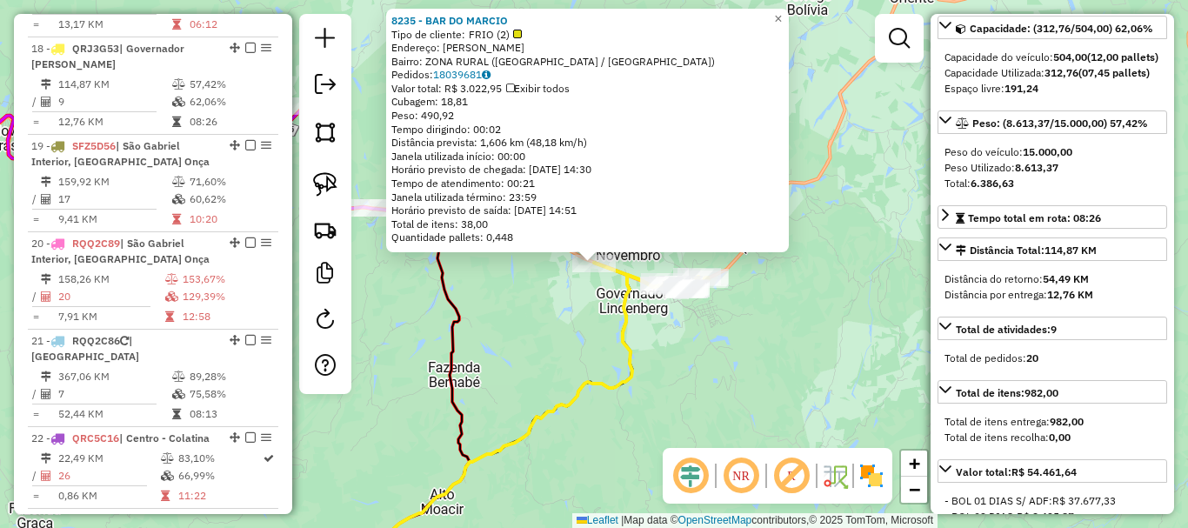
scroll to position [2251, 0]
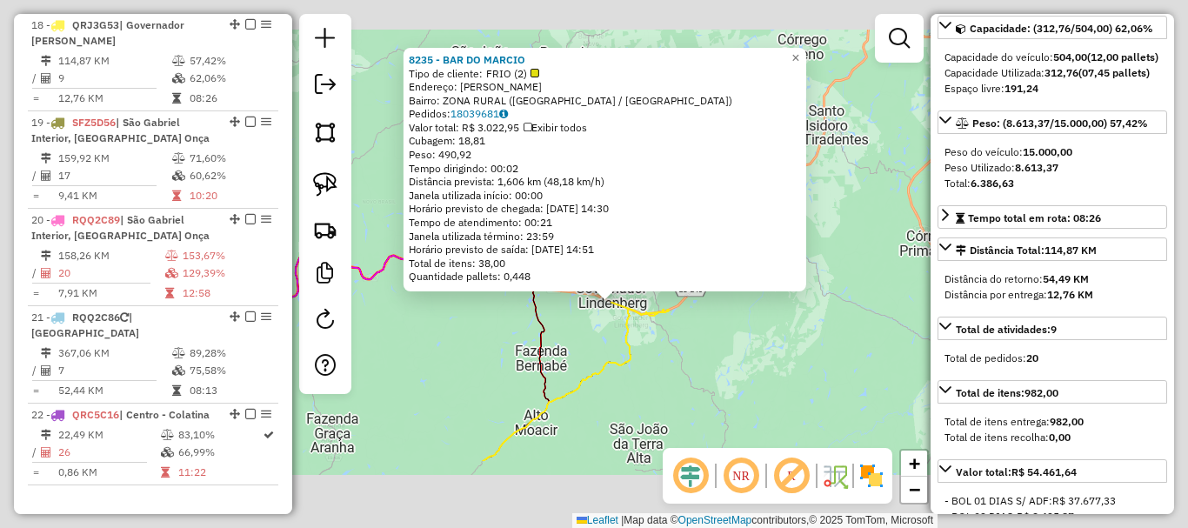
click at [632, 347] on icon at bounding box center [565, 385] width 164 height 153
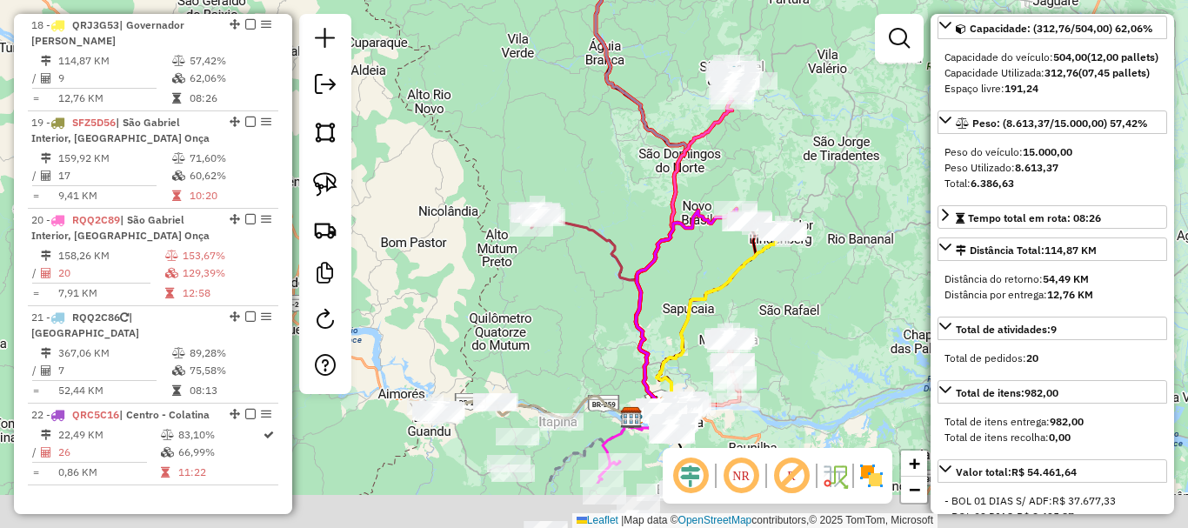
drag, startPoint x: 671, startPoint y: 253, endPoint x: 608, endPoint y: 115, distance: 151.8
click at [800, 122] on div "Janela de atendimento Grade de atendimento Capacidade Transportadoras Veículos …" at bounding box center [594, 264] width 1188 height 528
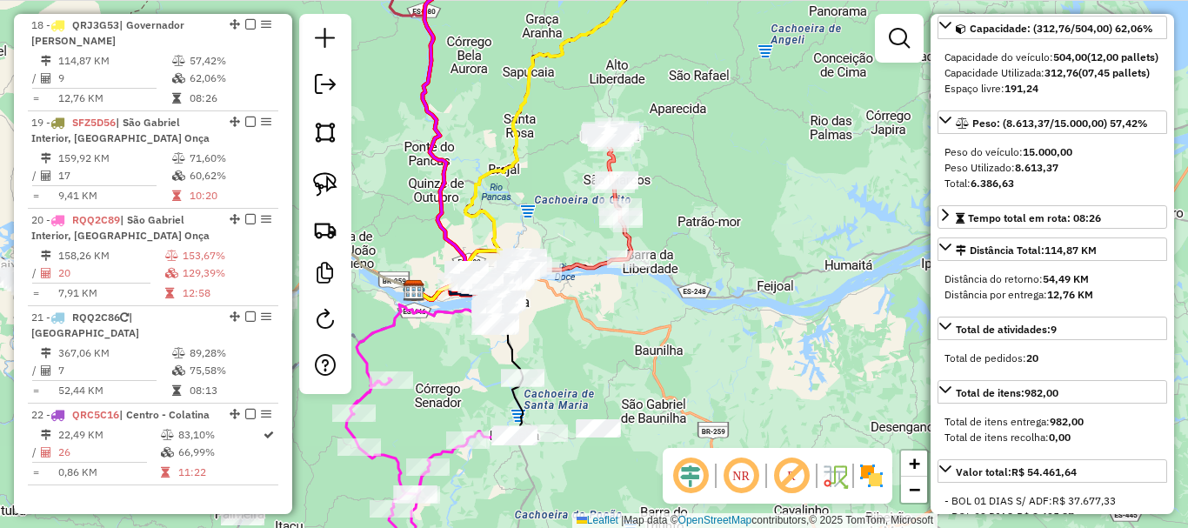
drag, startPoint x: 677, startPoint y: 238, endPoint x: 818, endPoint y: 264, distance: 144.0
click at [813, 262] on div "Janela de atendimento Grade de atendimento Capacidade Transportadoras Veículos …" at bounding box center [594, 264] width 1188 height 528
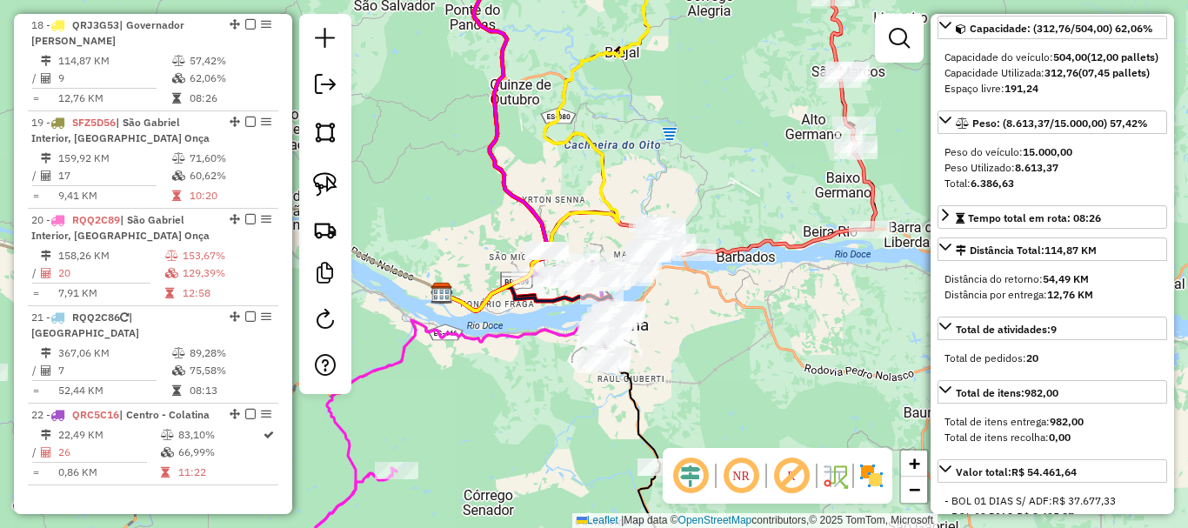
drag, startPoint x: 746, startPoint y: 320, endPoint x: 767, endPoint y: 368, distance: 52.2
click at [767, 368] on div "Janela de atendimento Grade de atendimento Capacidade Transportadoras Veículos …" at bounding box center [594, 264] width 1188 height 528
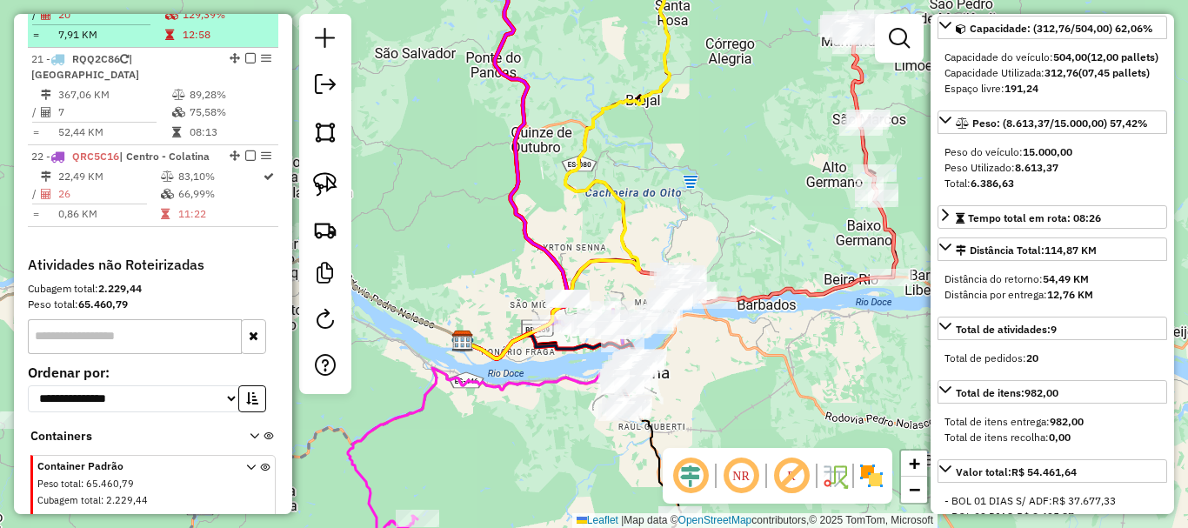
scroll to position [2512, 0]
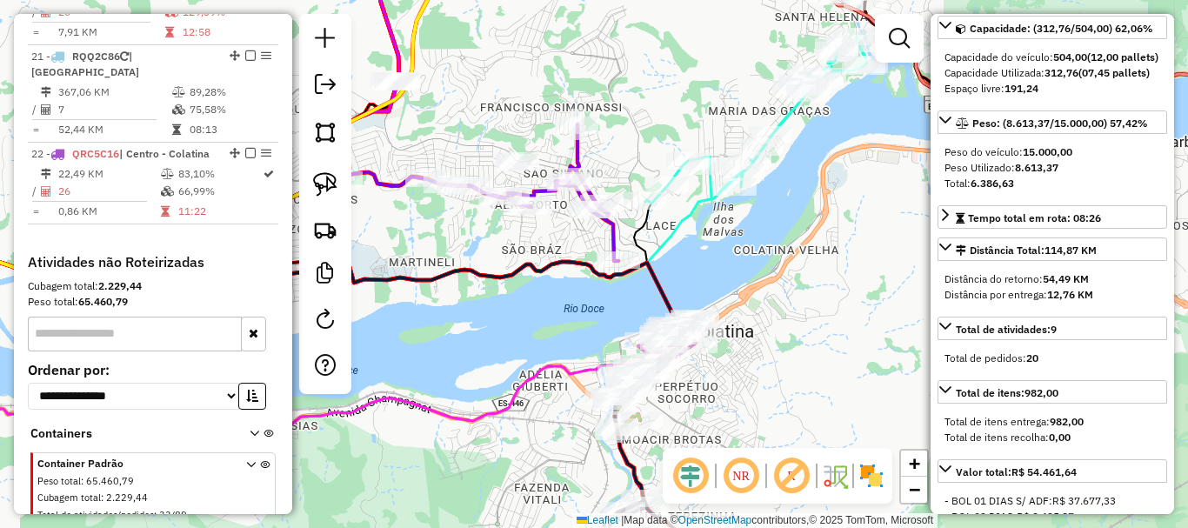
drag, startPoint x: 803, startPoint y: 351, endPoint x: 788, endPoint y: 194, distance: 158.1
click at [783, 204] on div "Janela de atendimento Grade de atendimento Capacidade Transportadoras Veículos …" at bounding box center [594, 264] width 1188 height 528
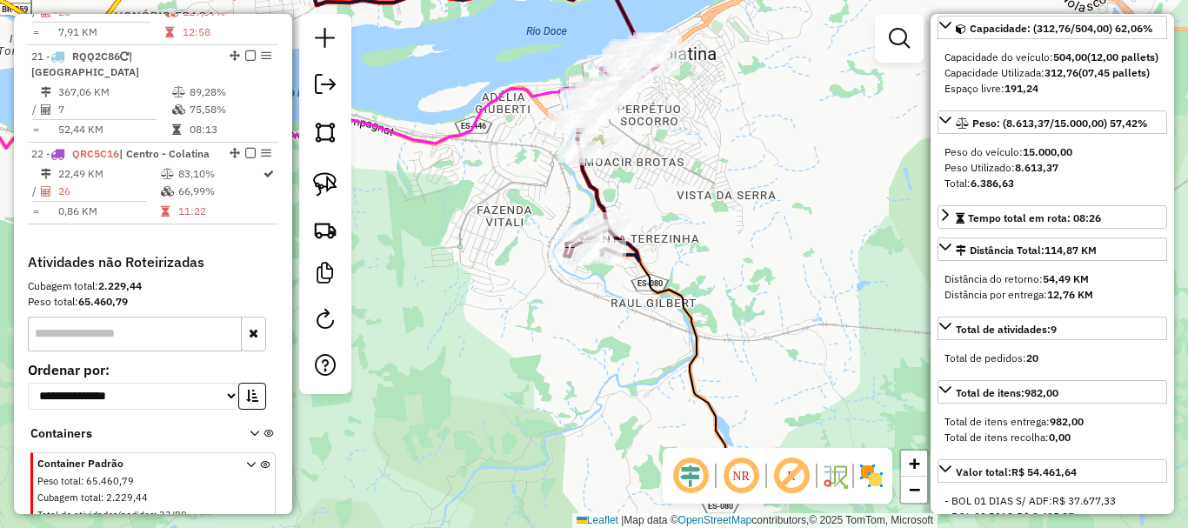
drag, startPoint x: 806, startPoint y: 217, endPoint x: 769, endPoint y: 103, distance: 119.9
click at [769, 105] on div "Janela de atendimento Grade de atendimento Capacidade Transportadoras Veículos …" at bounding box center [594, 264] width 1188 height 528
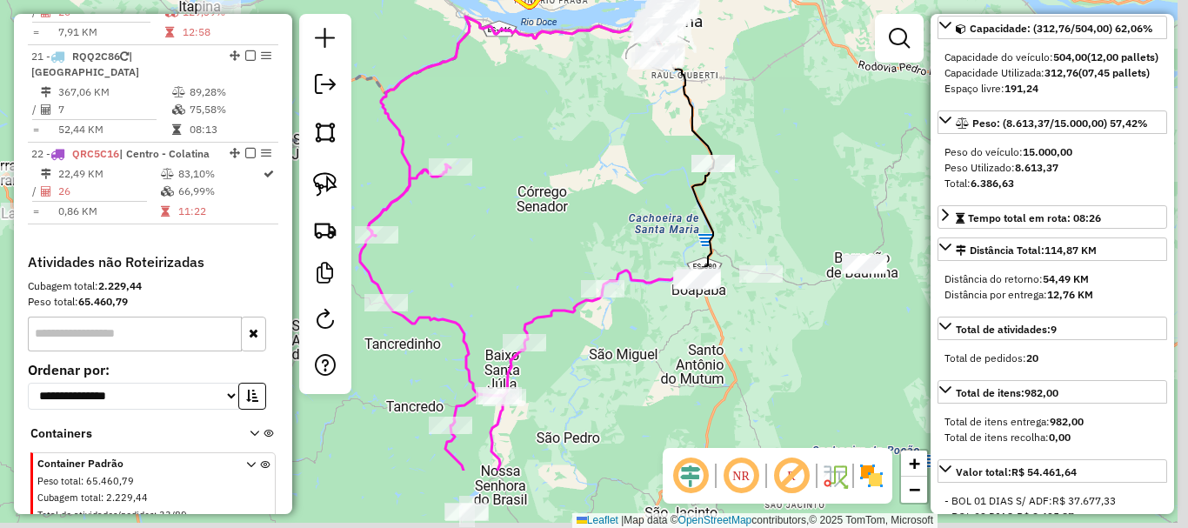
drag, startPoint x: 829, startPoint y: 137, endPoint x: 762, endPoint y: 12, distance: 142.0
click at [763, 13] on div "Janela de atendimento Grade de atendimento Capacidade Transportadoras Veículos …" at bounding box center [594, 264] width 1188 height 528
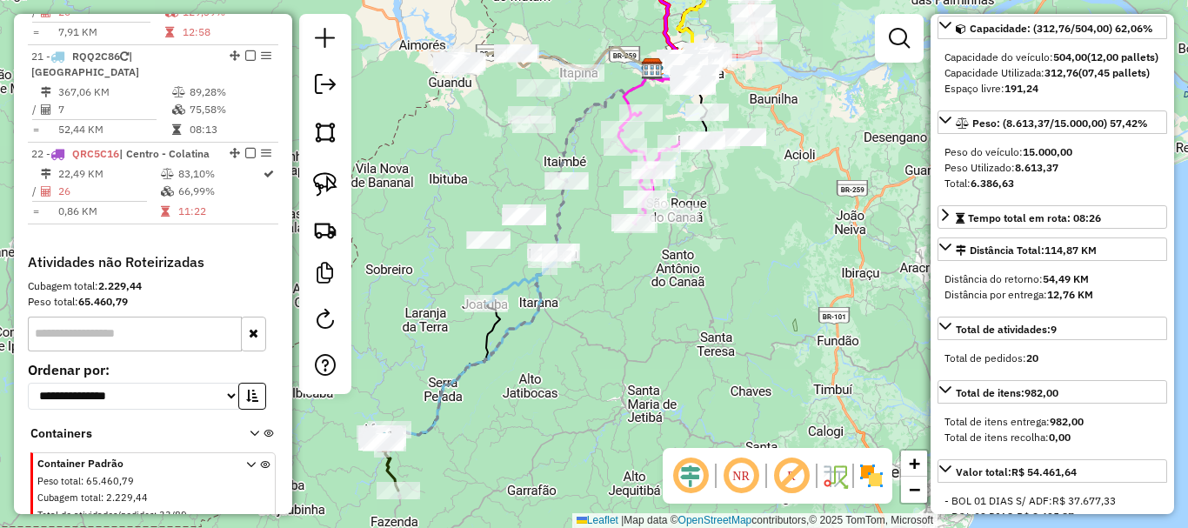
drag, startPoint x: 759, startPoint y: 263, endPoint x: 803, endPoint y: 121, distance: 148.3
click at [801, 122] on div "Janela de atendimento Grade de atendimento Capacidade Transportadoras Veículos …" at bounding box center [594, 264] width 1188 height 528
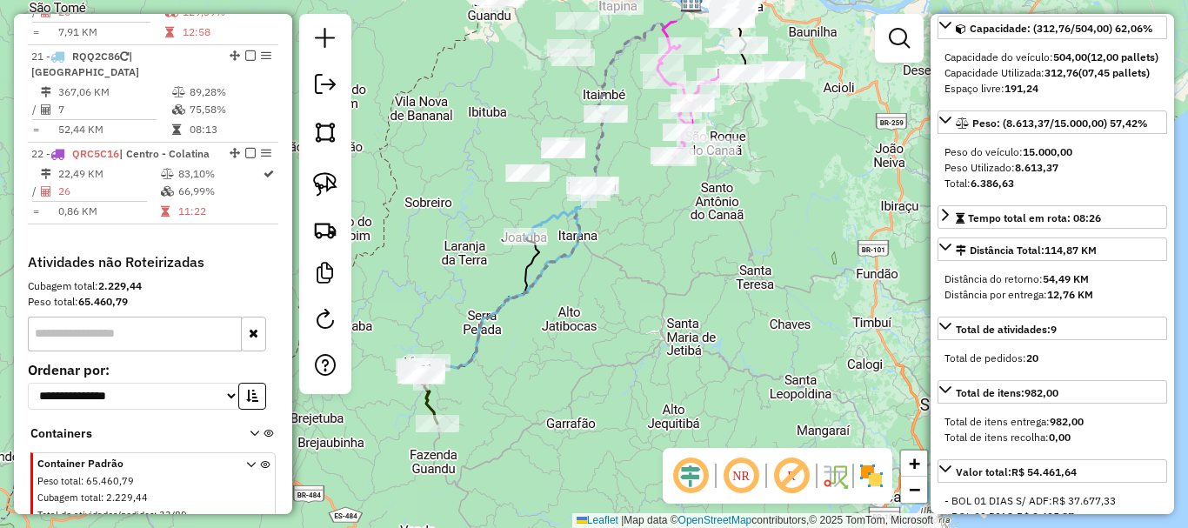
drag, startPoint x: 773, startPoint y: 130, endPoint x: 789, endPoint y: 241, distance: 111.6
click at [789, 241] on div "Janela de atendimento Grade de atendimento Capacidade Transportadoras Veículos …" at bounding box center [594, 264] width 1188 height 528
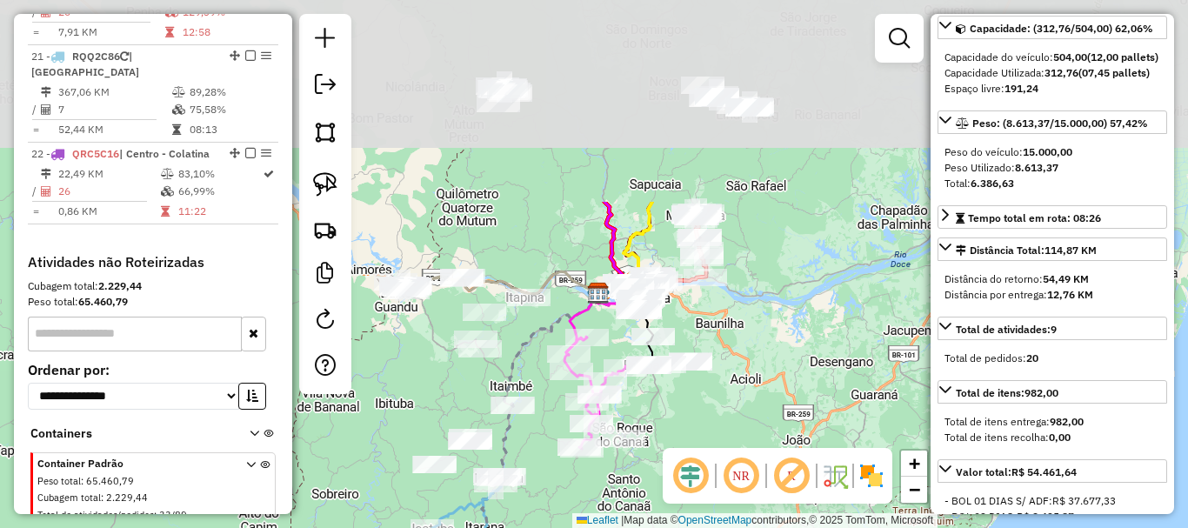
drag, startPoint x: 644, startPoint y: 382, endPoint x: 514, endPoint y: 562, distance: 222.3
click at [514, 527] on html "Aguarde... Pop-up bloqueado! Seu navegador bloqueou automáticamente a abertura …" at bounding box center [594, 264] width 1188 height 528
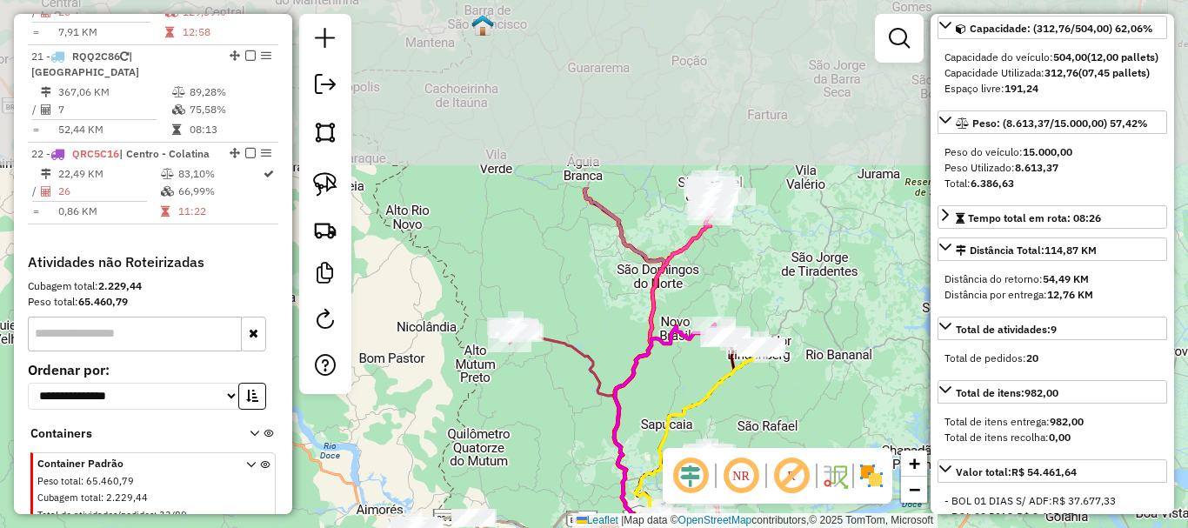
drag, startPoint x: 540, startPoint y: 148, endPoint x: 552, endPoint y: 387, distance: 239.5
click at [552, 387] on div "Janela de atendimento Grade de atendimento Capacidade Transportadoras Veículos …" at bounding box center [594, 264] width 1188 height 528
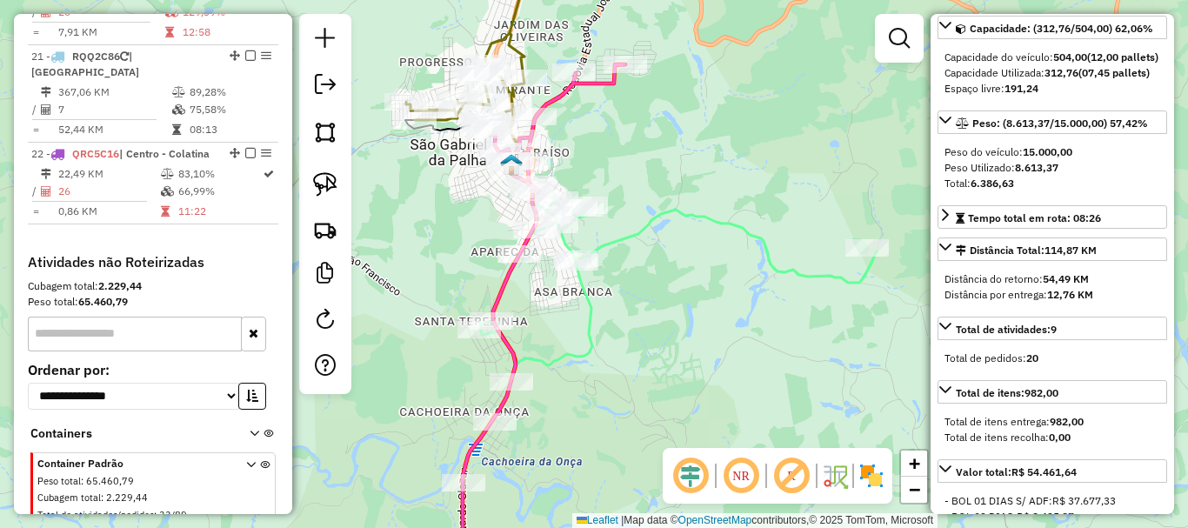
drag, startPoint x: 498, startPoint y: 398, endPoint x: 626, endPoint y: 358, distance: 134.0
click at [626, 358] on div "Janela de atendimento Grade de atendimento Capacidade Transportadoras Veículos …" at bounding box center [594, 264] width 1188 height 528
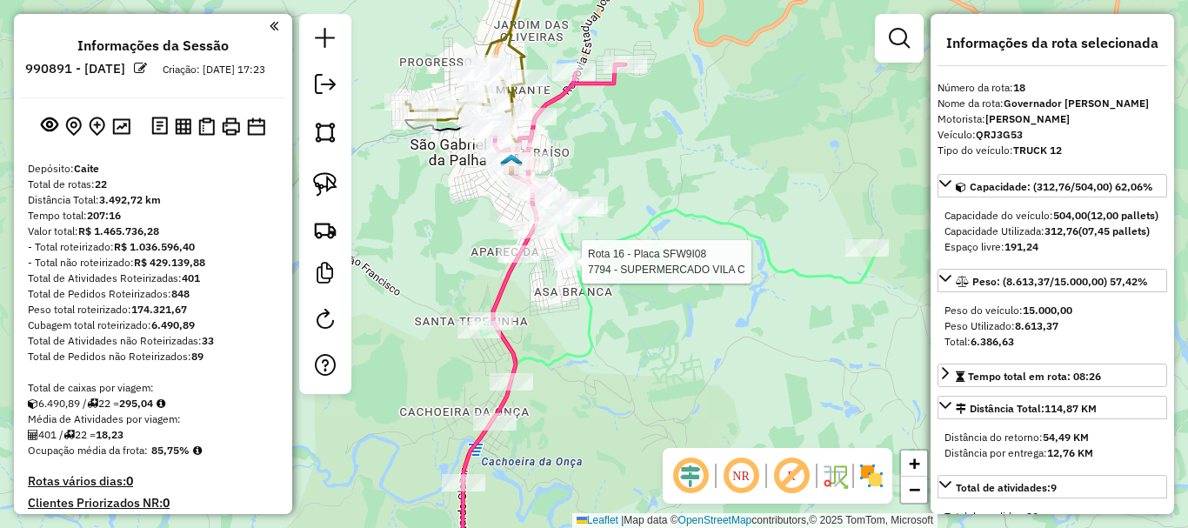
select select "*********"
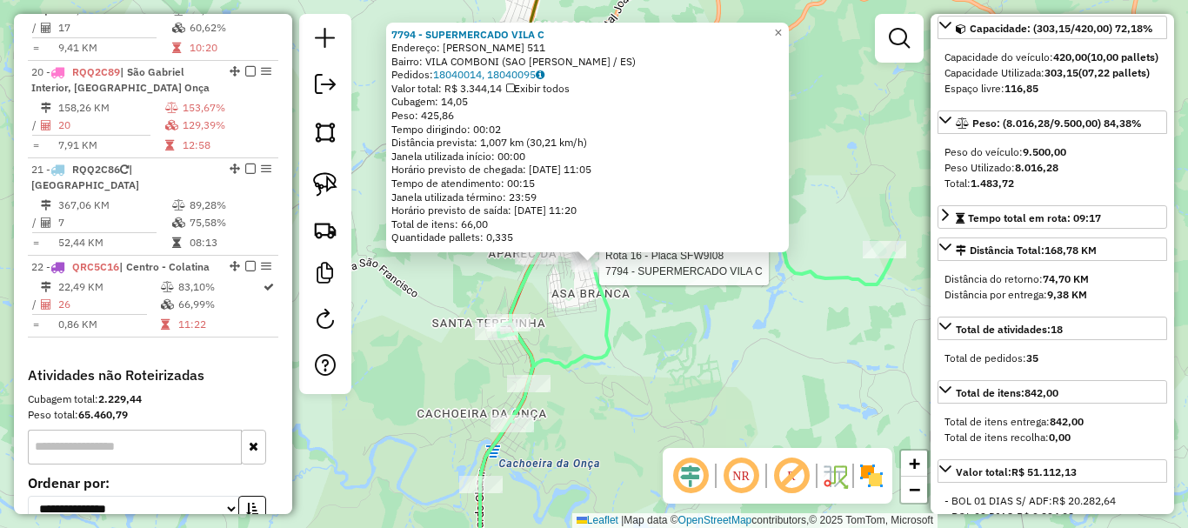
scroll to position [2056, 0]
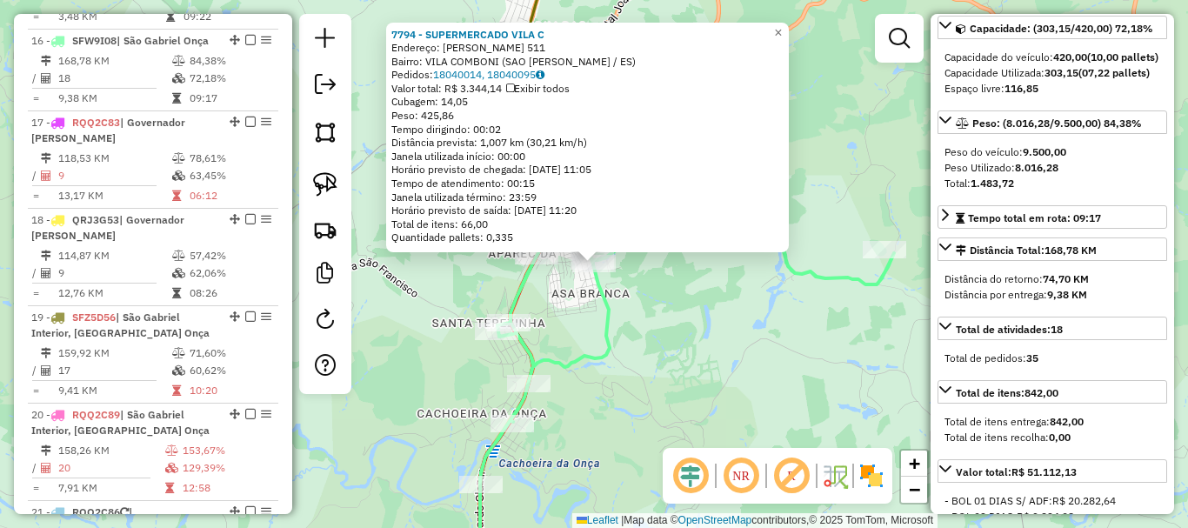
click at [664, 359] on div "Rota 16 - Placa SFW9I08 7794 - SUPERMERCADO VILA C 7794 - SUPERMERCADO VILA C E…" at bounding box center [594, 264] width 1188 height 528
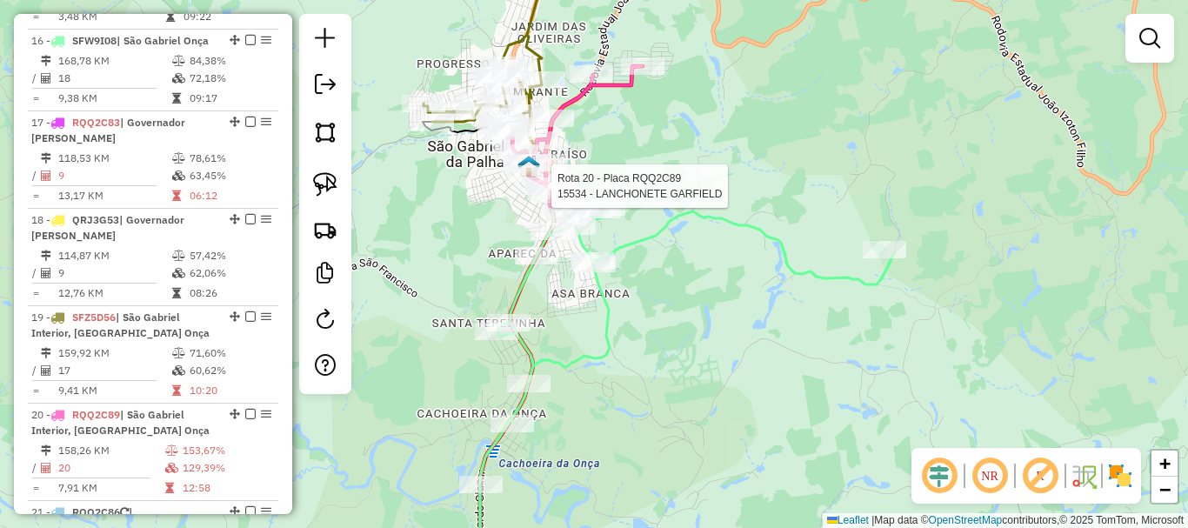
select select "*********"
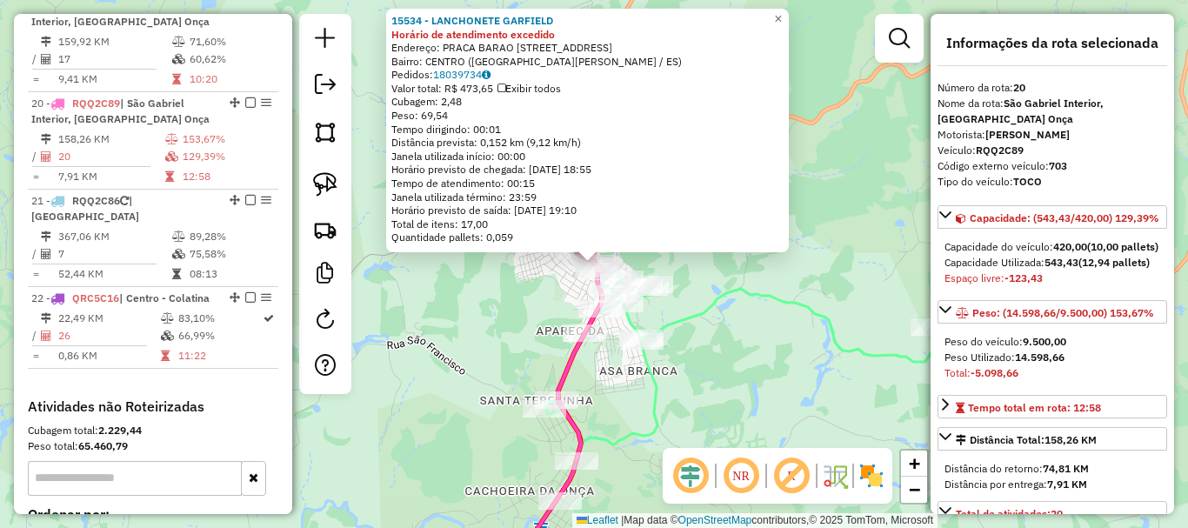
scroll to position [2446, 0]
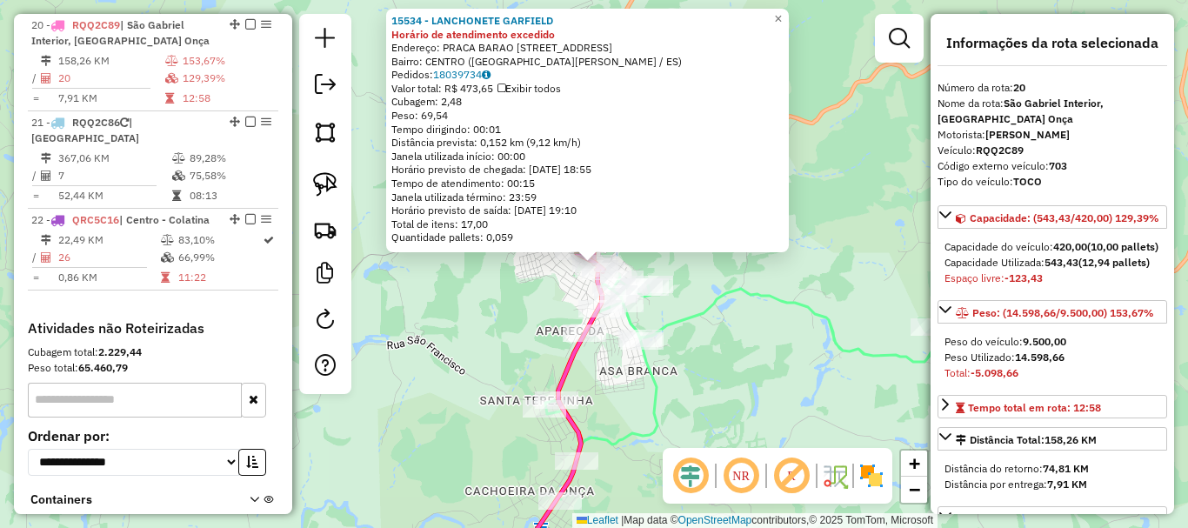
click at [765, 343] on div "15534 - LANCHONETE [PERSON_NAME] de atendimento excedido Endereço: PRACA BARAO …" at bounding box center [594, 264] width 1188 height 528
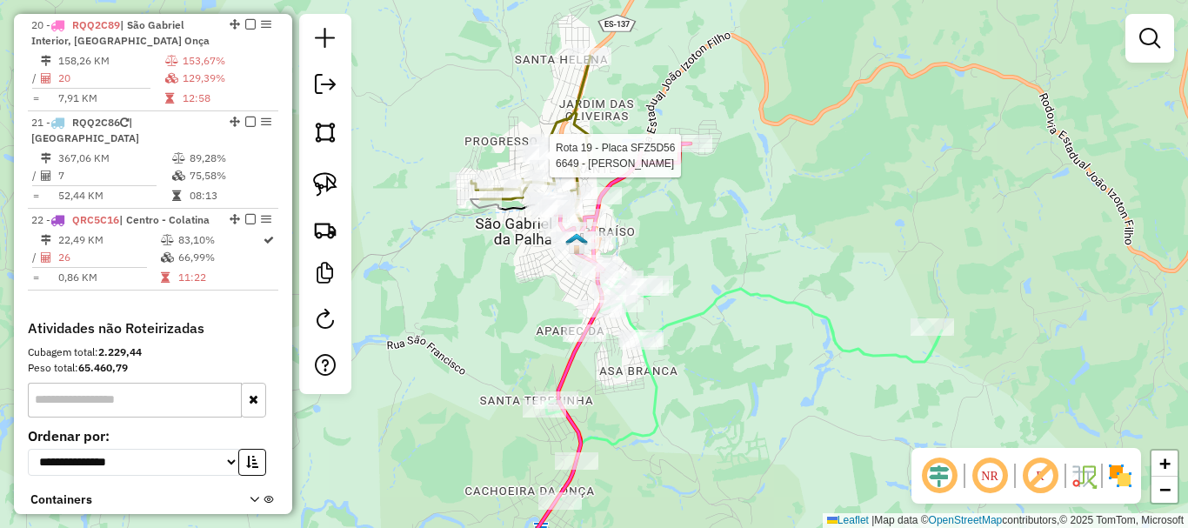
select select "*********"
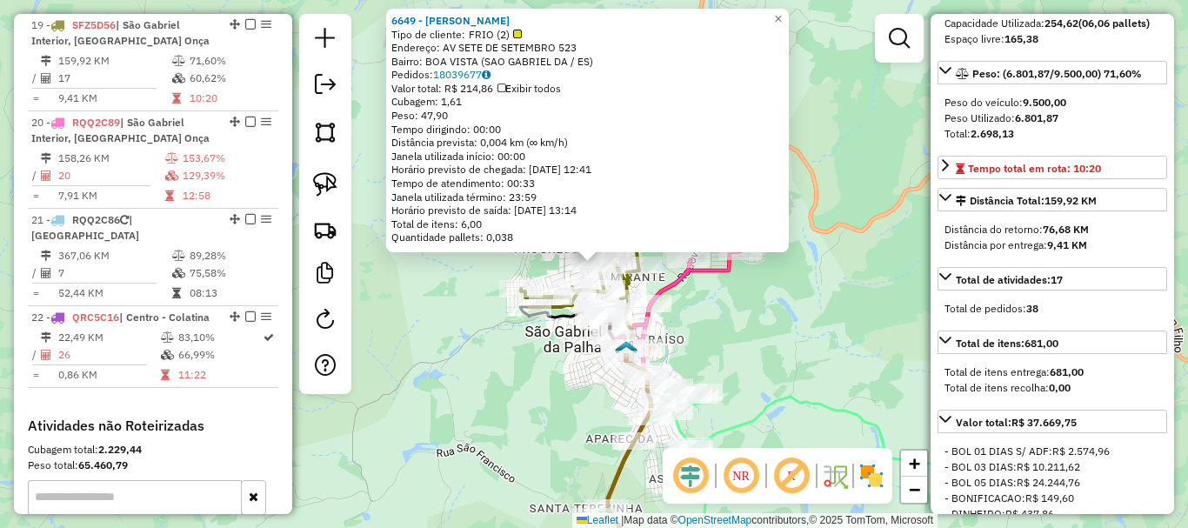
scroll to position [261, 0]
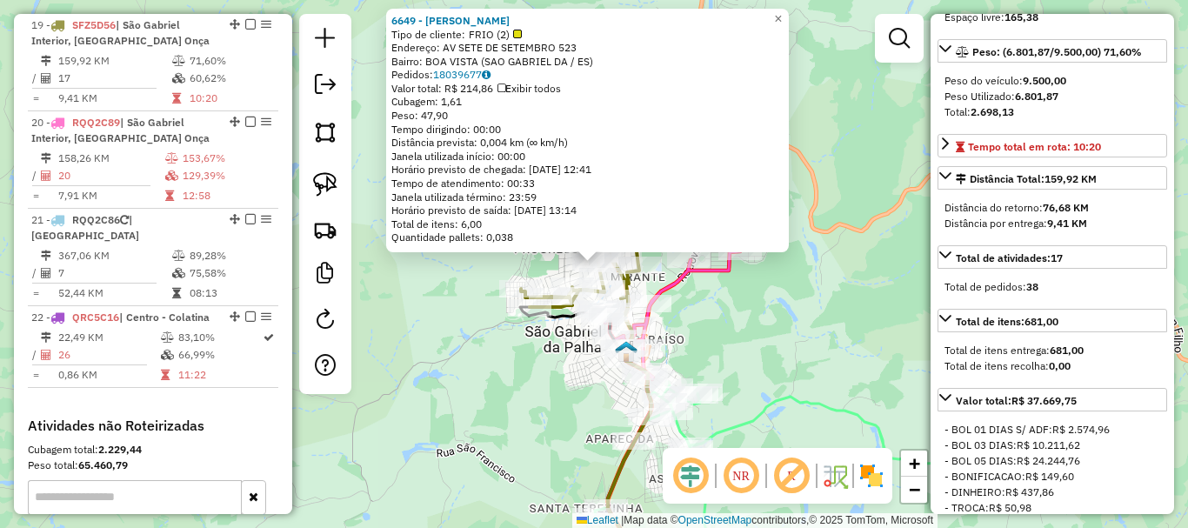
click at [695, 346] on div "6649 - LINDOMAR VILVOCK Tipo de cliente: FRIO (2) Endereço: [STREET_ADDRESS] Ba…" at bounding box center [594, 264] width 1188 height 528
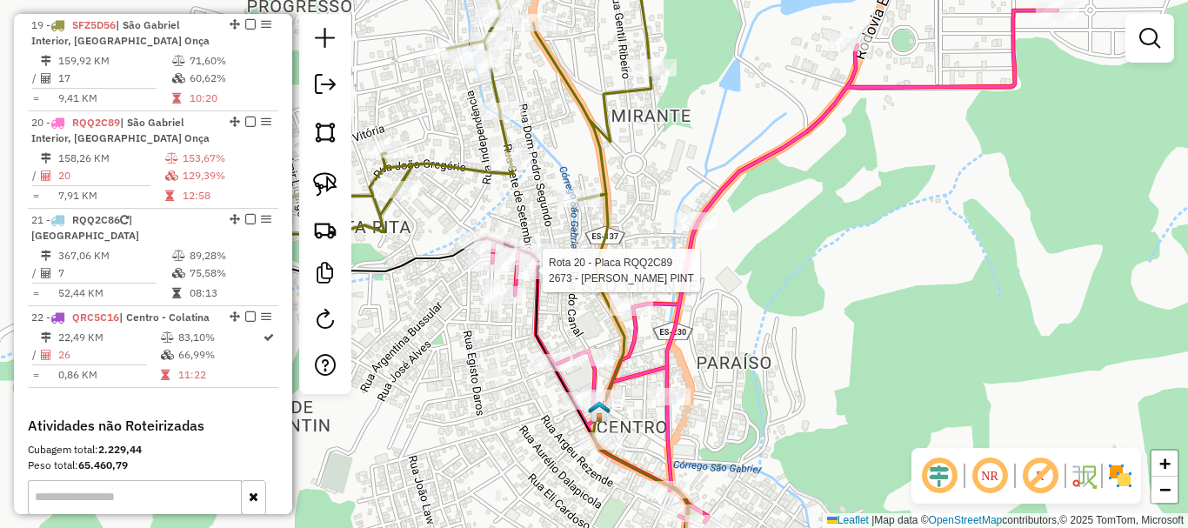
select select "*********"
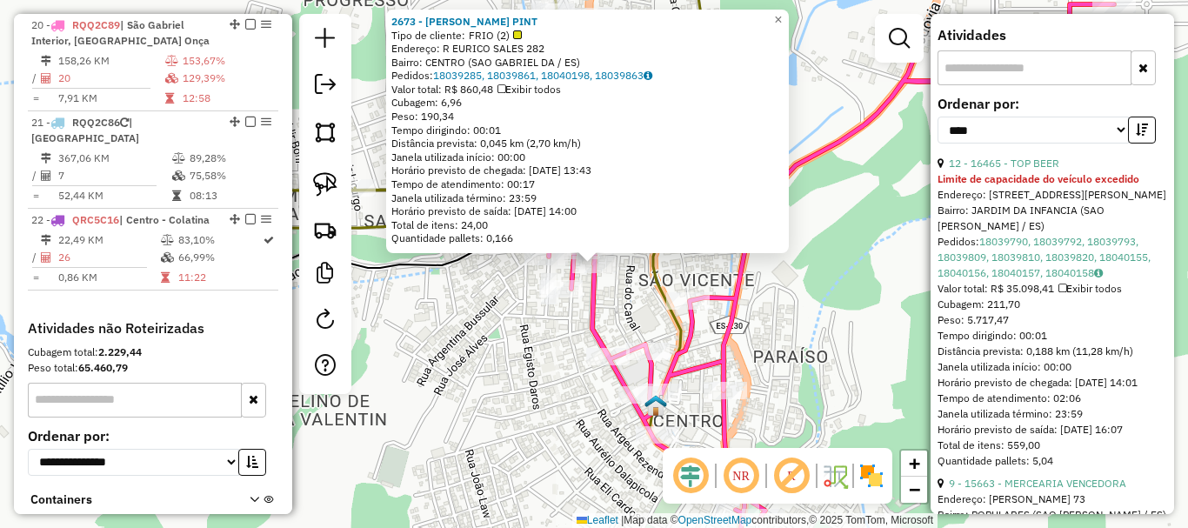
scroll to position [870, 0]
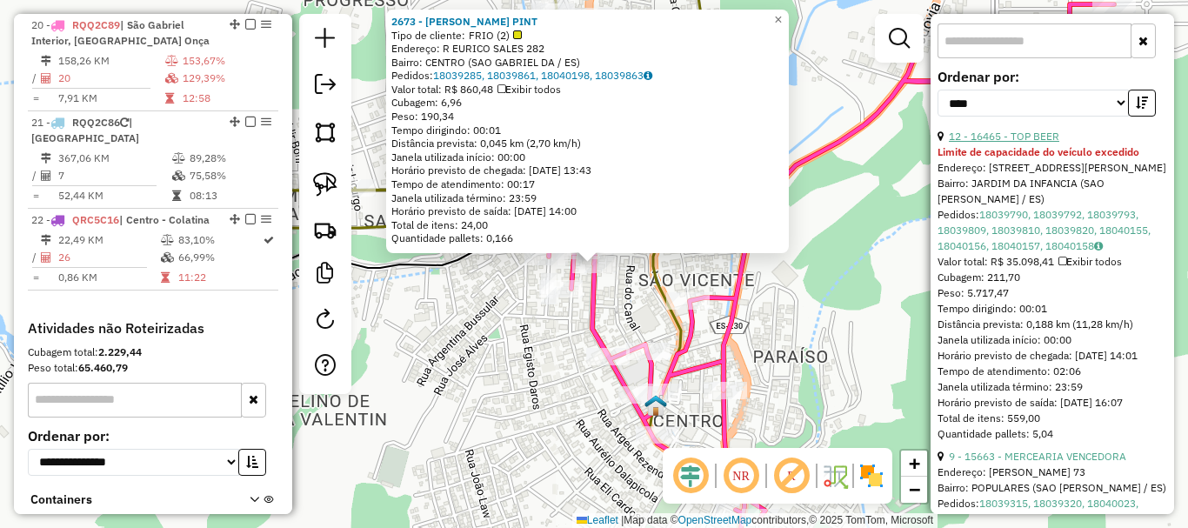
click at [988, 143] on link "12 - 16465 - TOP BEER" at bounding box center [1004, 136] width 110 height 13
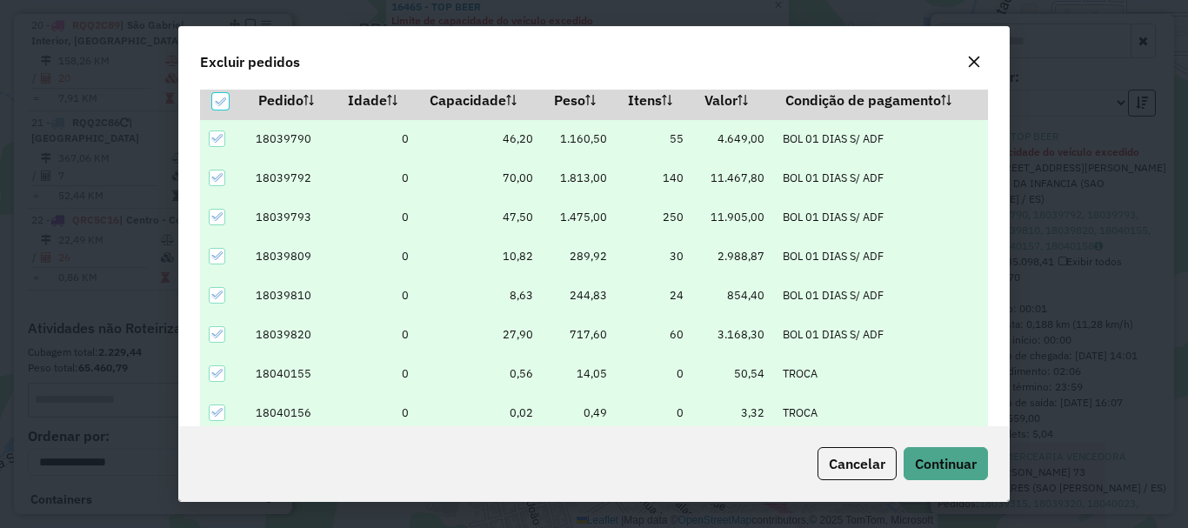
scroll to position [61, 0]
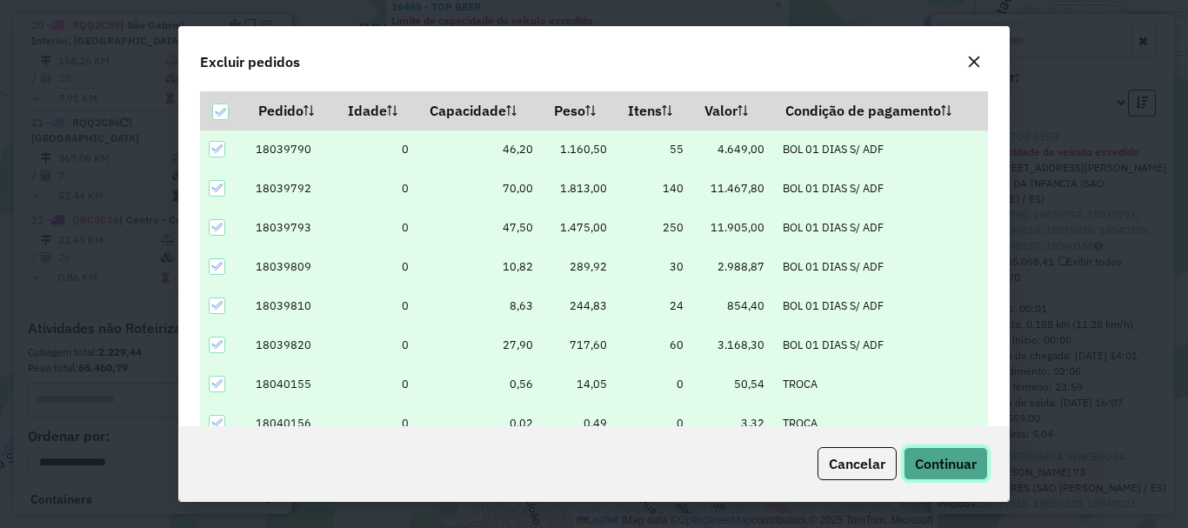
click at [983, 447] on button "Continuar" at bounding box center [946, 463] width 84 height 33
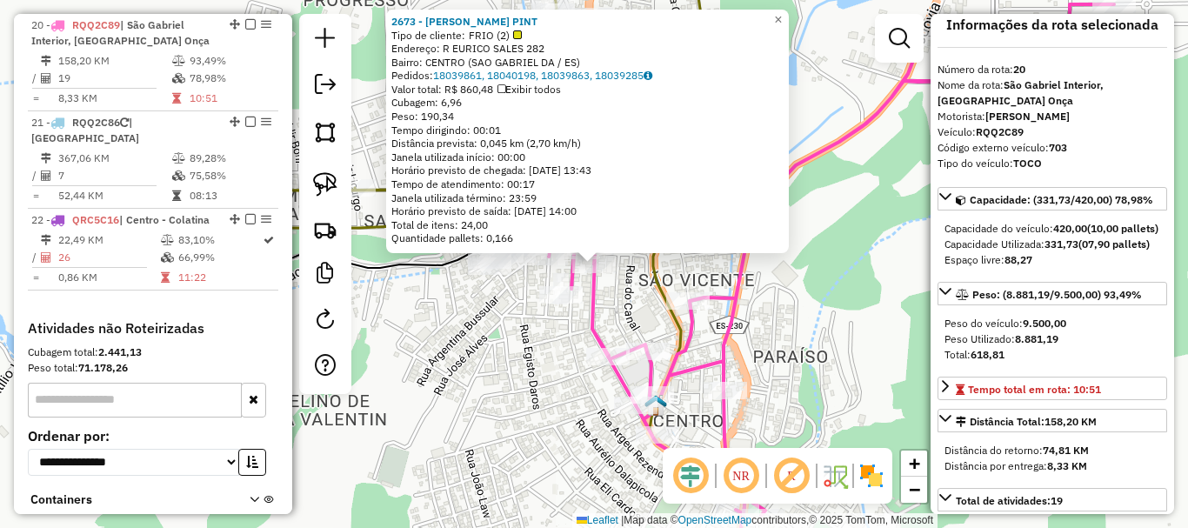
scroll to position [0, 0]
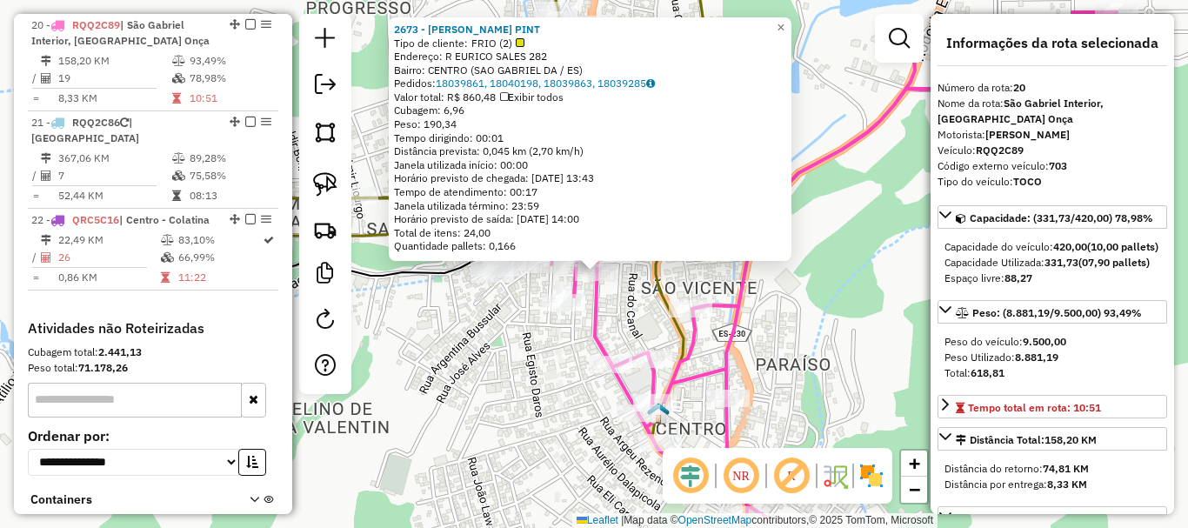
drag, startPoint x: 631, startPoint y: 313, endPoint x: 635, endPoint y: 329, distance: 16.2
click at [635, 329] on div "2673 - [PERSON_NAME] PINT Tipo de cliente: FRIO (2) Endereço: [STREET_ADDRESS] …" at bounding box center [594, 264] width 1188 height 528
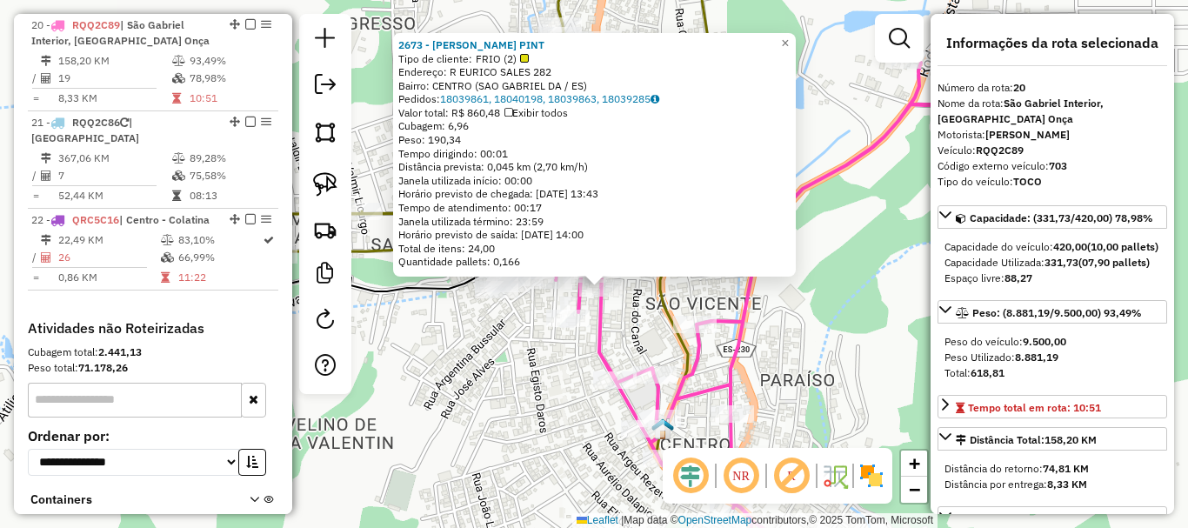
drag, startPoint x: 670, startPoint y: 317, endPoint x: 590, endPoint y: 254, distance: 101.6
click at [642, 254] on icon at bounding box center [697, 395] width 110 height 369
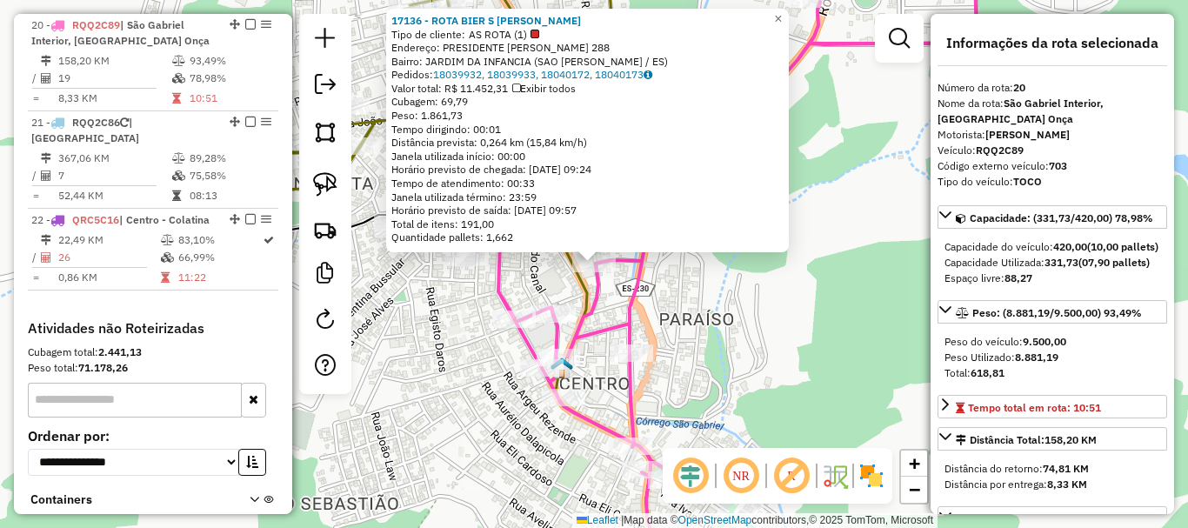
click at [769, 349] on div "Rota 20 - Placa RQQ2C89 17136 - ROTA BIER S [PERSON_NAME] 17136 - ROTA BIER S […" at bounding box center [594, 264] width 1188 height 528
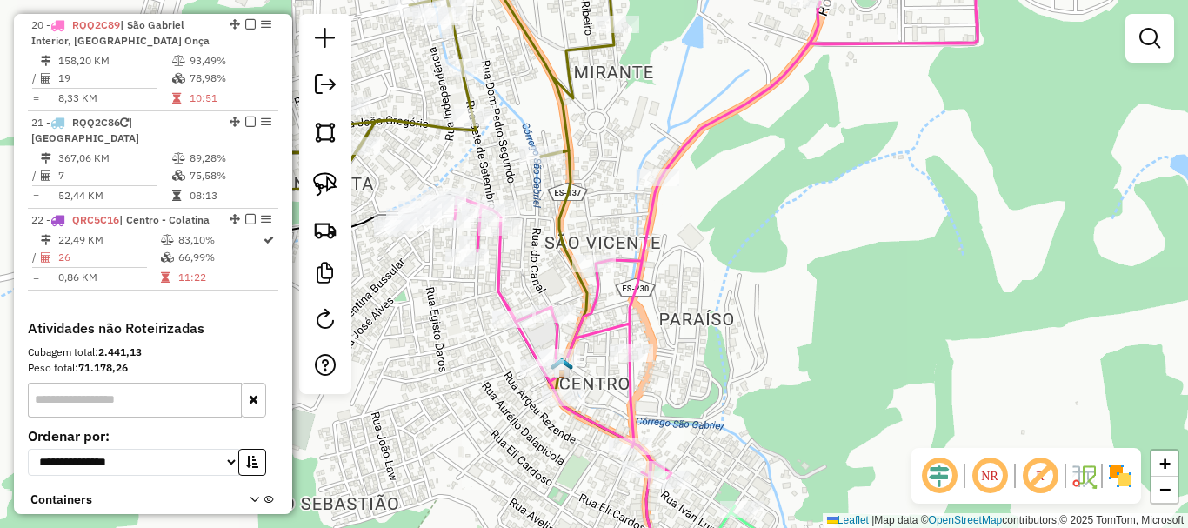
drag, startPoint x: 736, startPoint y: 298, endPoint x: 845, endPoint y: 431, distance: 171.8
click at [845, 431] on div "Janela de atendimento Grade de atendimento Capacidade Transportadoras Veículos …" at bounding box center [594, 264] width 1188 height 528
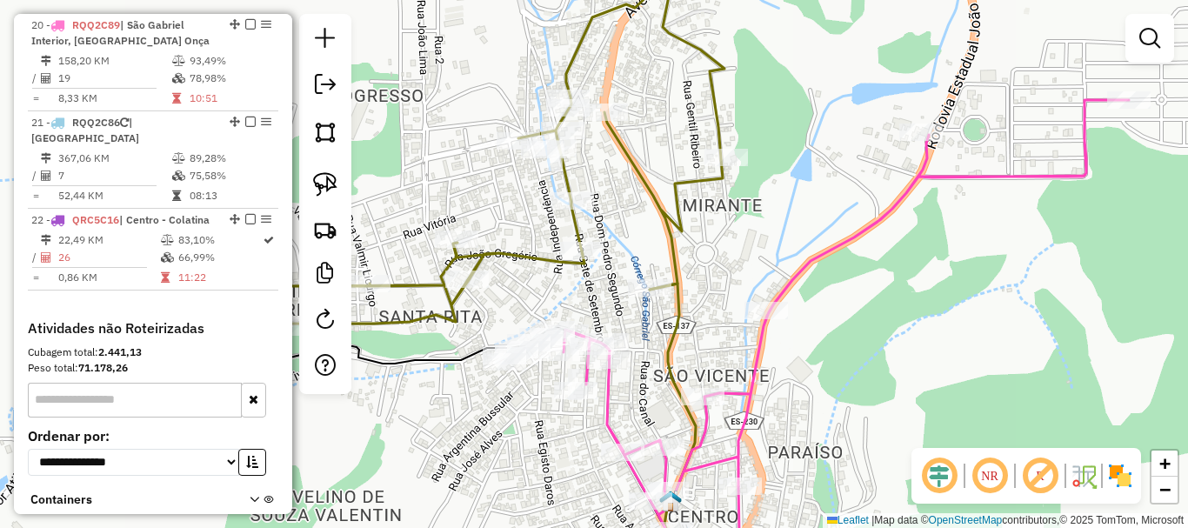
click at [591, 265] on icon at bounding box center [487, 135] width 473 height 377
select select "*********"
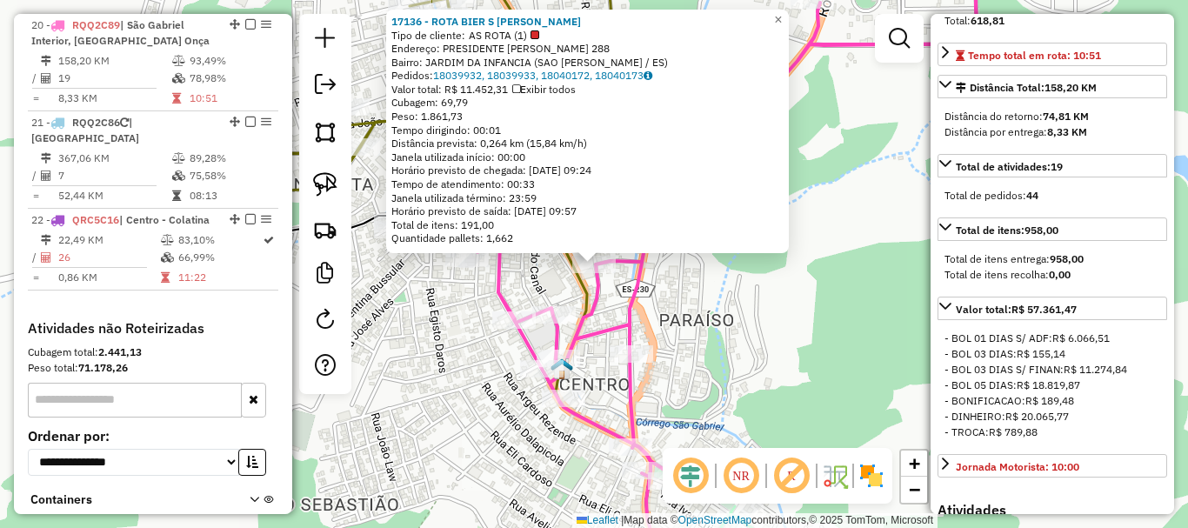
scroll to position [435, 0]
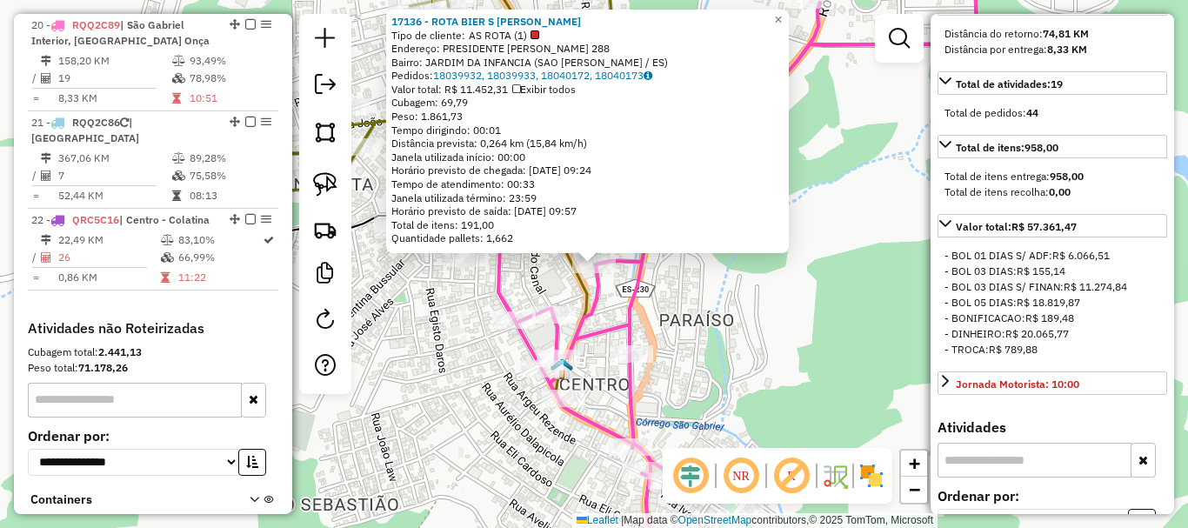
click at [695, 312] on div "17136 - ROTA BIER S [PERSON_NAME] de cliente: AS ROTA (1) Endereço: PRESIDENTE …" at bounding box center [594, 264] width 1188 height 528
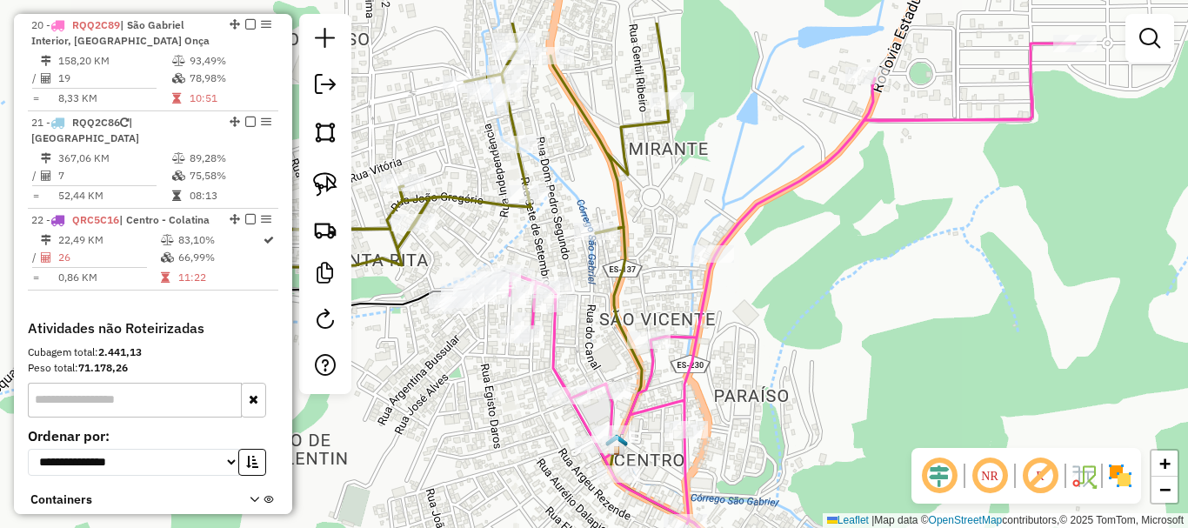
drag, startPoint x: 749, startPoint y: 390, endPoint x: 793, endPoint y: 447, distance: 72.5
click at [804, 451] on div "Janela de atendimento Grade de atendimento Capacidade Transportadoras Veículos …" at bounding box center [594, 264] width 1188 height 528
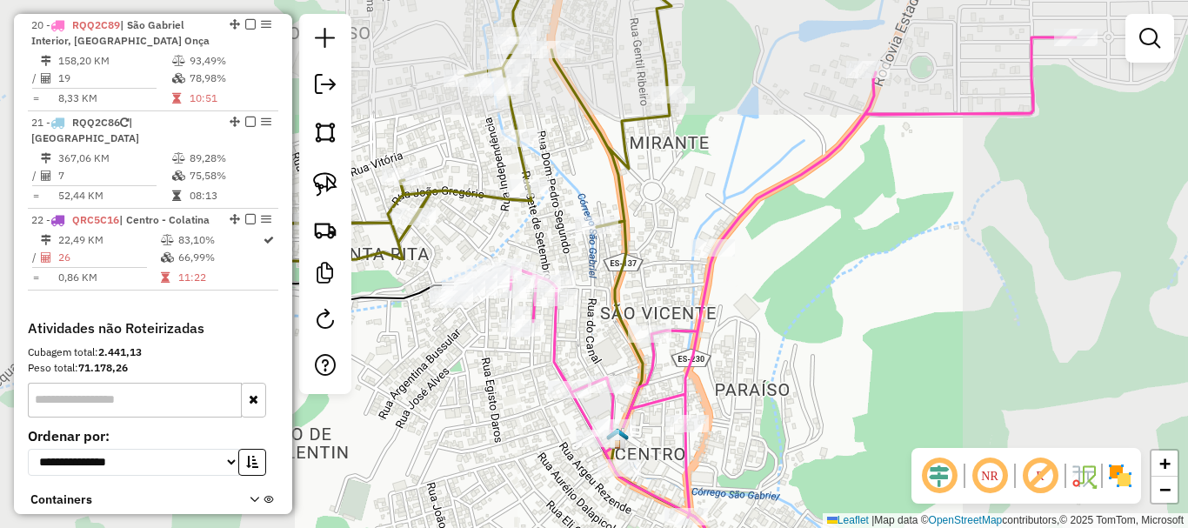
drag, startPoint x: 645, startPoint y: 282, endPoint x: 682, endPoint y: 310, distance: 45.9
click at [682, 310] on div "Janela de atendimento Grade de atendimento Capacidade Transportadoras Veículos …" at bounding box center [594, 264] width 1188 height 528
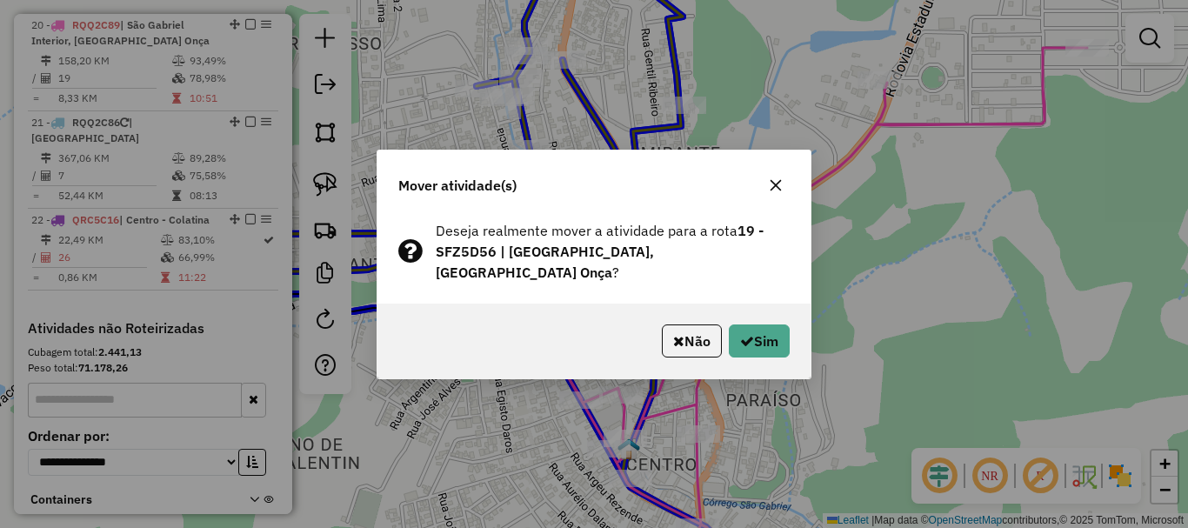
click at [781, 354] on div "Não Sim" at bounding box center [593, 341] width 433 height 75
click at [755, 333] on button "Sim" at bounding box center [759, 340] width 61 height 33
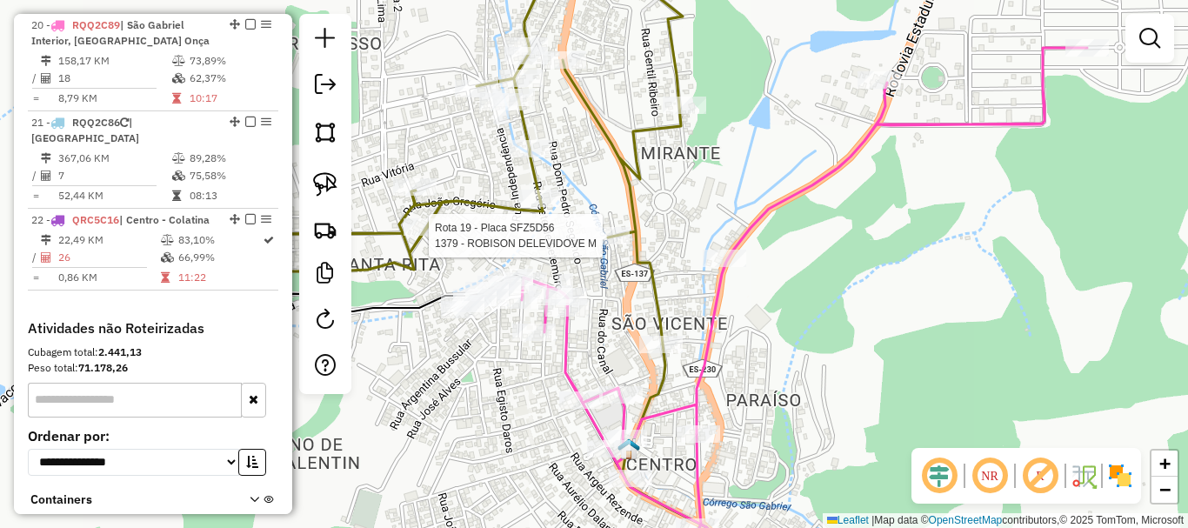
select select "*********"
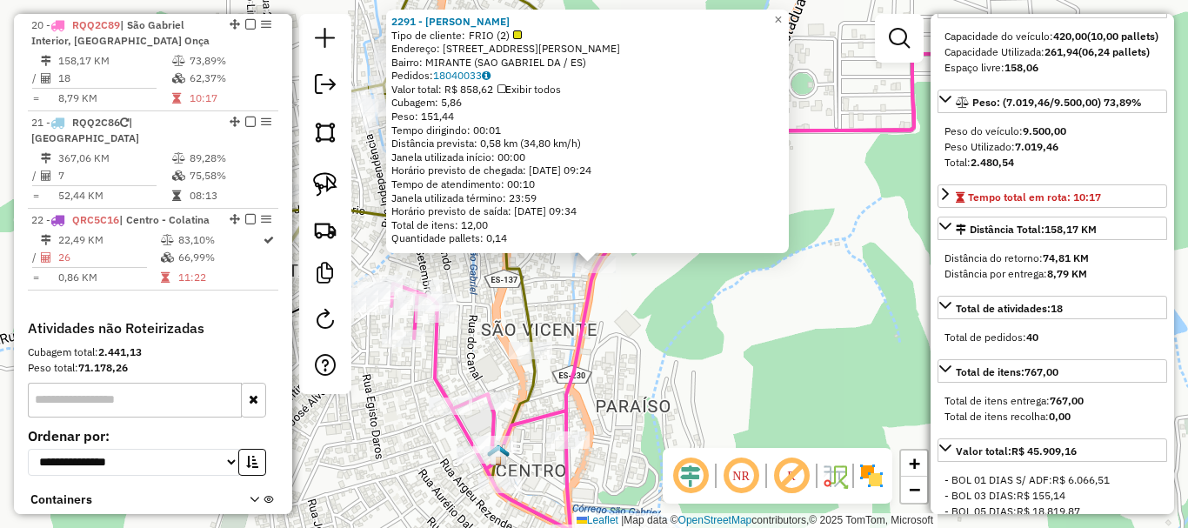
scroll to position [174, 0]
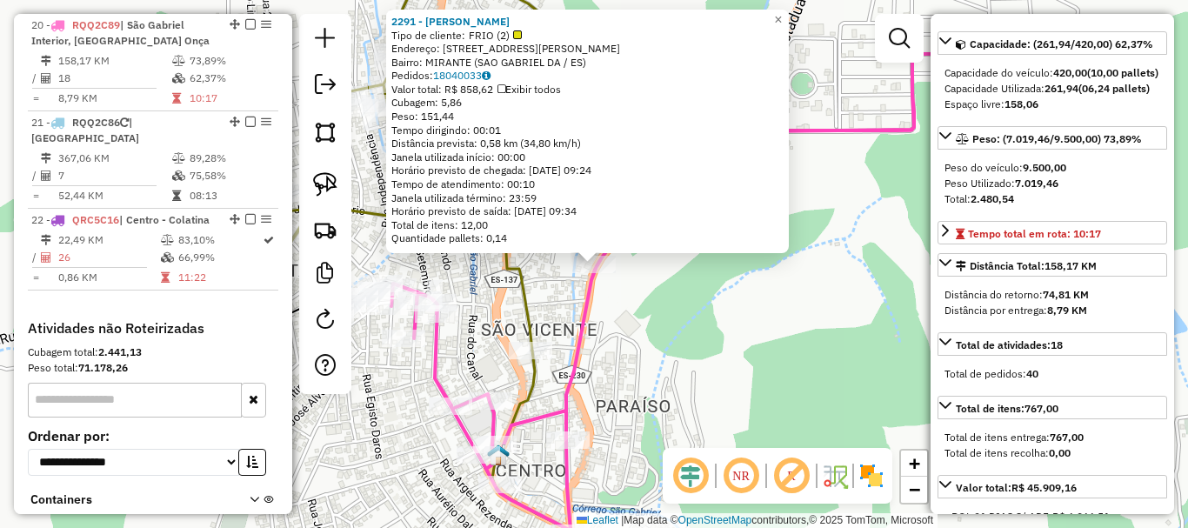
drag, startPoint x: 745, startPoint y: 343, endPoint x: 749, endPoint y: 247, distance: 95.7
click at [749, 248] on div "2291 - [PERSON_NAME] Tipo de cliente: FRIO (2) Endereço: AV [PERSON_NAME] DE AG…" at bounding box center [594, 264] width 1188 height 528
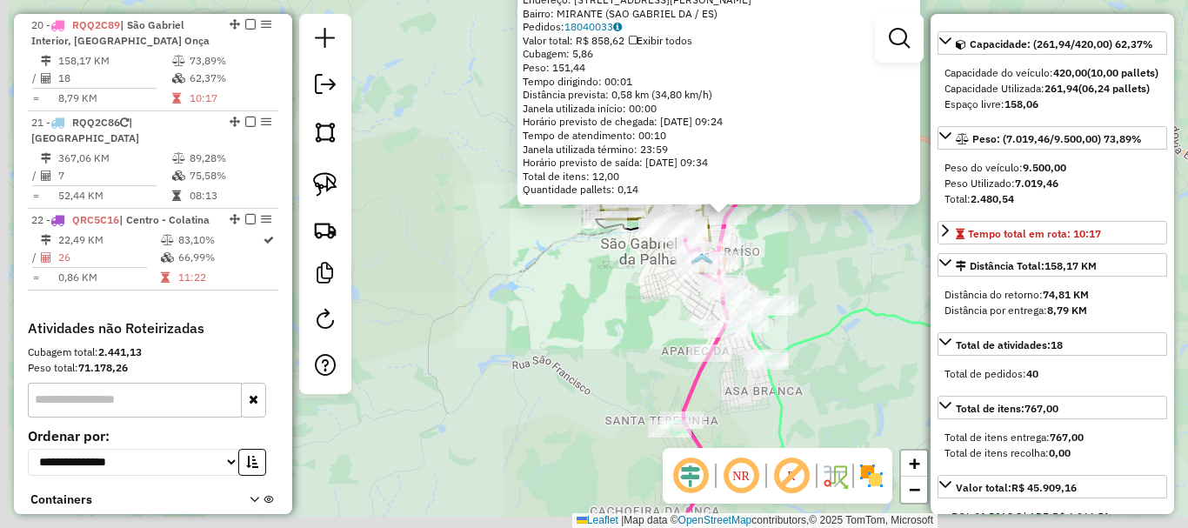
drag, startPoint x: 789, startPoint y: 292, endPoint x: 769, endPoint y: 224, distance: 70.7
click at [769, 224] on div "2291 - [PERSON_NAME] Tipo de cliente: FRIO (2) Endereço: AV [PERSON_NAME] DE AG…" at bounding box center [594, 264] width 1188 height 528
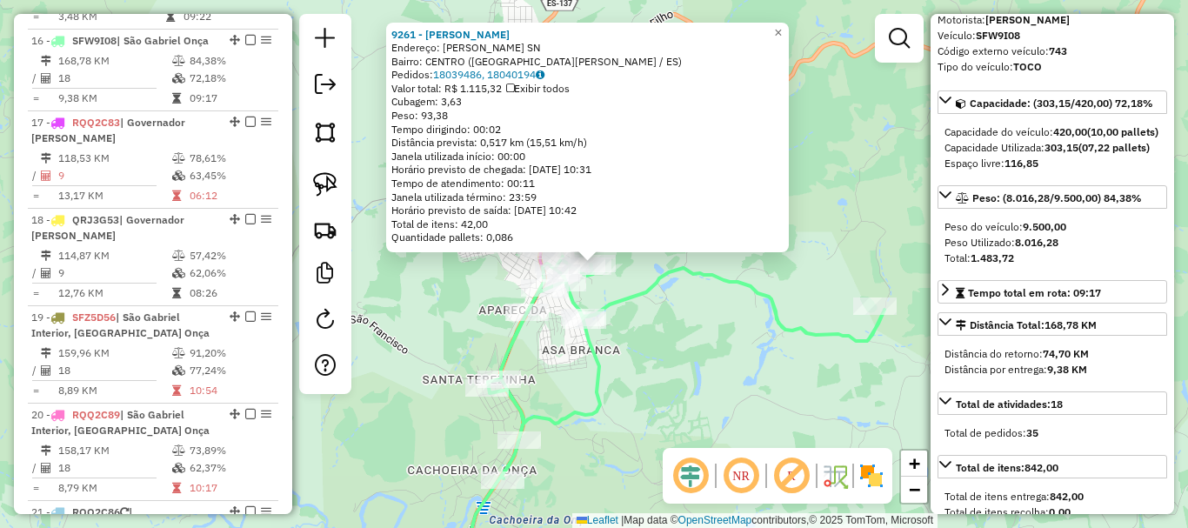
scroll to position [71, 0]
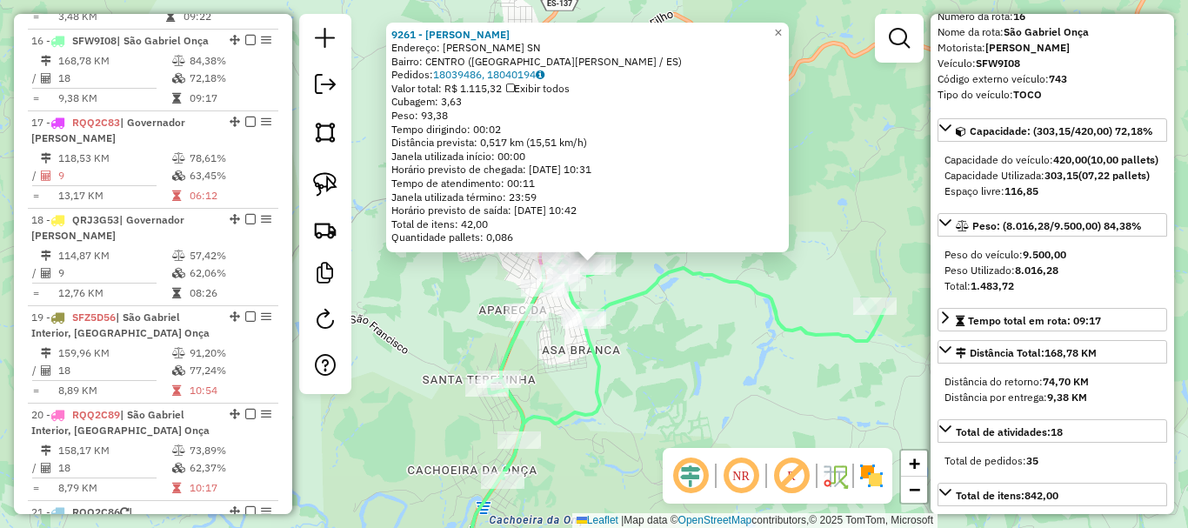
click at [693, 324] on div "9261 - [PERSON_NAME]: [PERSON_NAME] SN Bairro: CENTRO ([GEOGRAPHIC_DATA] / [GEO…" at bounding box center [594, 264] width 1188 height 528
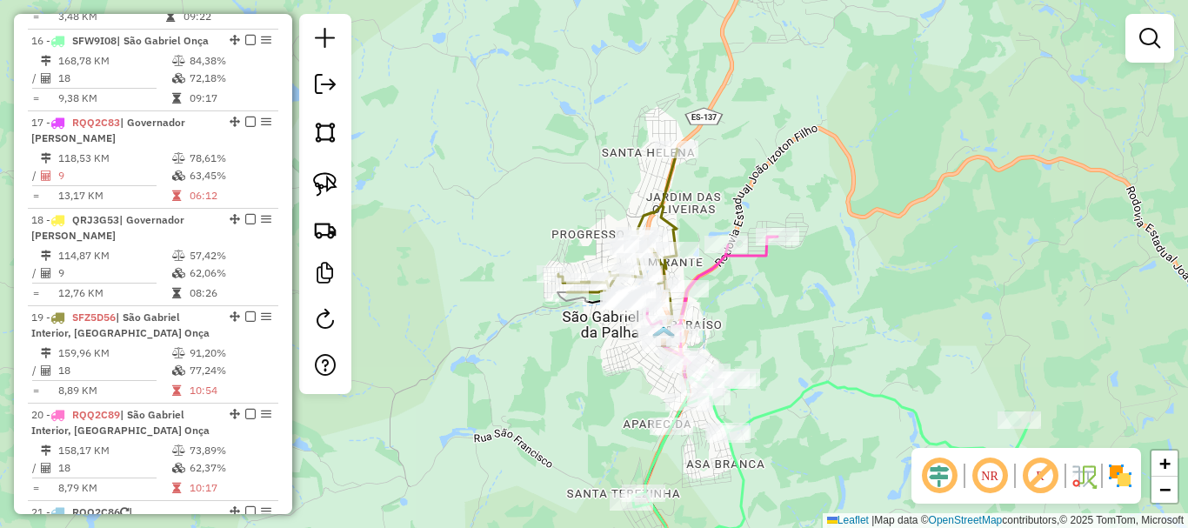
drag, startPoint x: 803, startPoint y: 405, endPoint x: 777, endPoint y: 344, distance: 67.0
click at [817, 421] on icon at bounding box center [822, 533] width 414 height 324
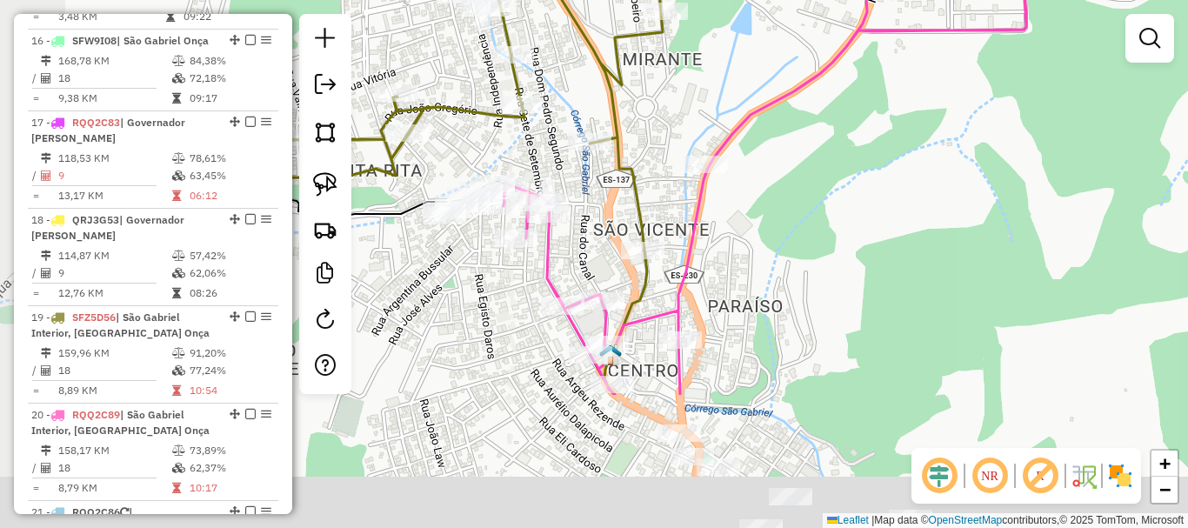
click at [646, 184] on icon at bounding box center [427, 6] width 473 height 489
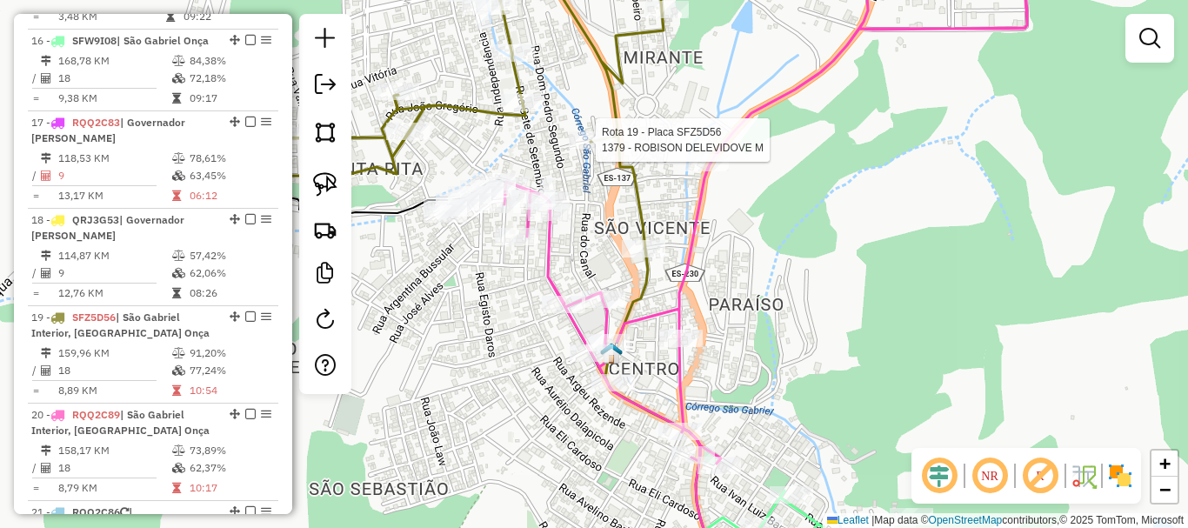
select select "*********"
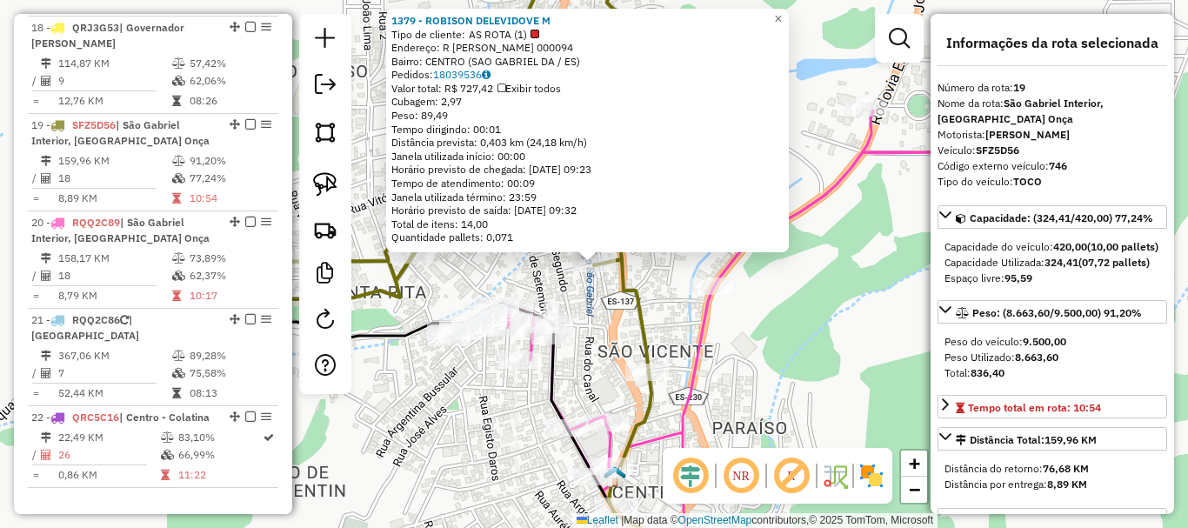
scroll to position [2348, 0]
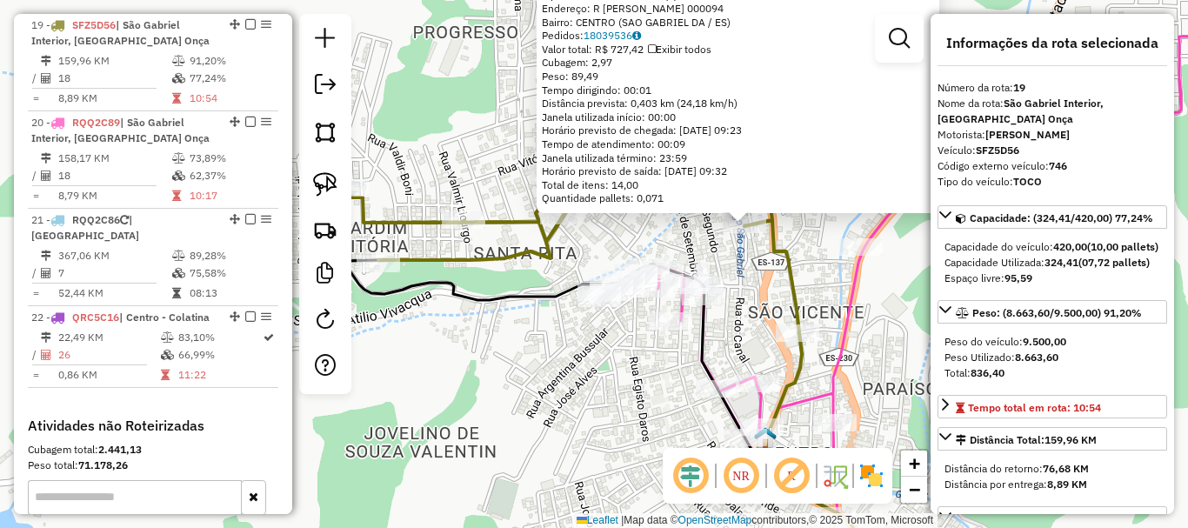
drag, startPoint x: 588, startPoint y: 337, endPoint x: 738, endPoint y: 297, distance: 155.5
click at [738, 297] on div "1379 - ROBISON DELEVIDOVE M Tipo de cliente: AS ROTA (1) Endereço: R VERGILIO C…" at bounding box center [594, 264] width 1188 height 528
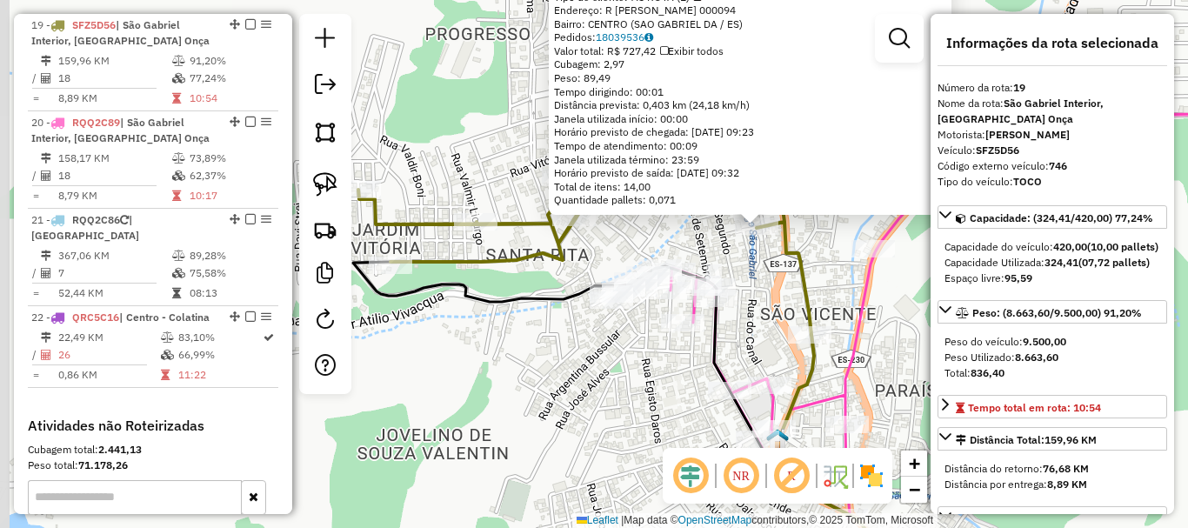
drag, startPoint x: 589, startPoint y: 358, endPoint x: 601, endPoint y: 360, distance: 12.3
click at [601, 360] on div "1379 - ROBISON DELEVIDOVE M Tipo de cliente: AS ROTA (1) Endereço: R VERGILIO C…" at bounding box center [594, 264] width 1188 height 528
click at [578, 226] on div at bounding box center [573, 217] width 43 height 17
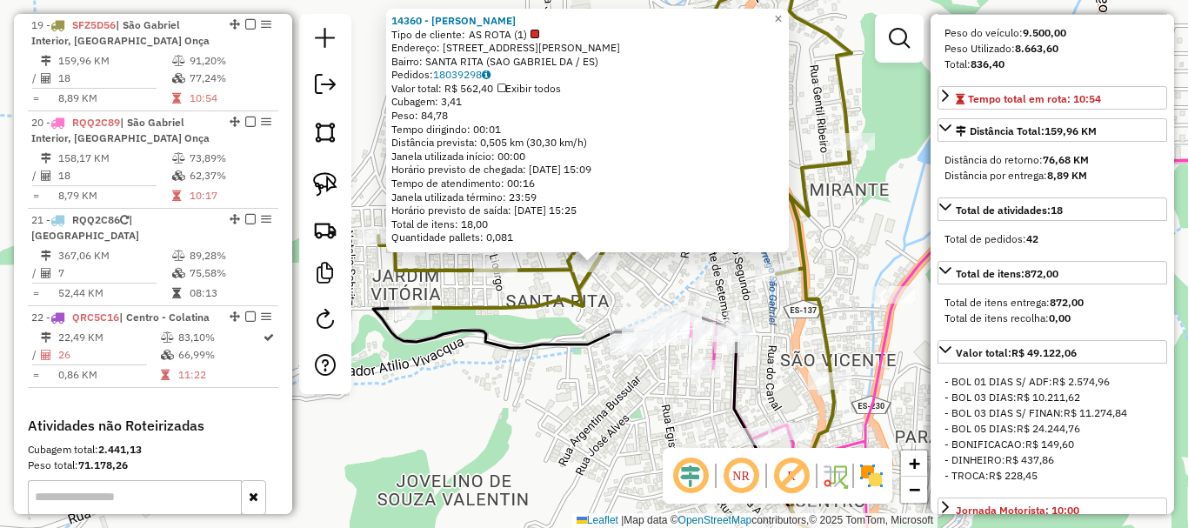
scroll to position [348, 0]
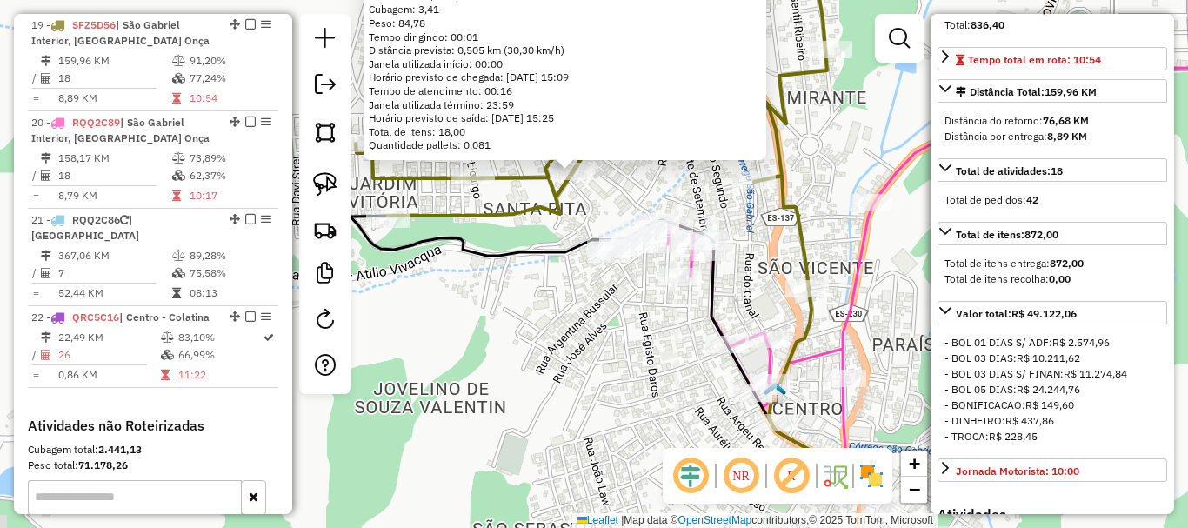
drag, startPoint x: 807, startPoint y: 214, endPoint x: 802, endPoint y: 199, distance: 15.7
click at [802, 199] on icon at bounding box center [592, 72] width 473 height 434
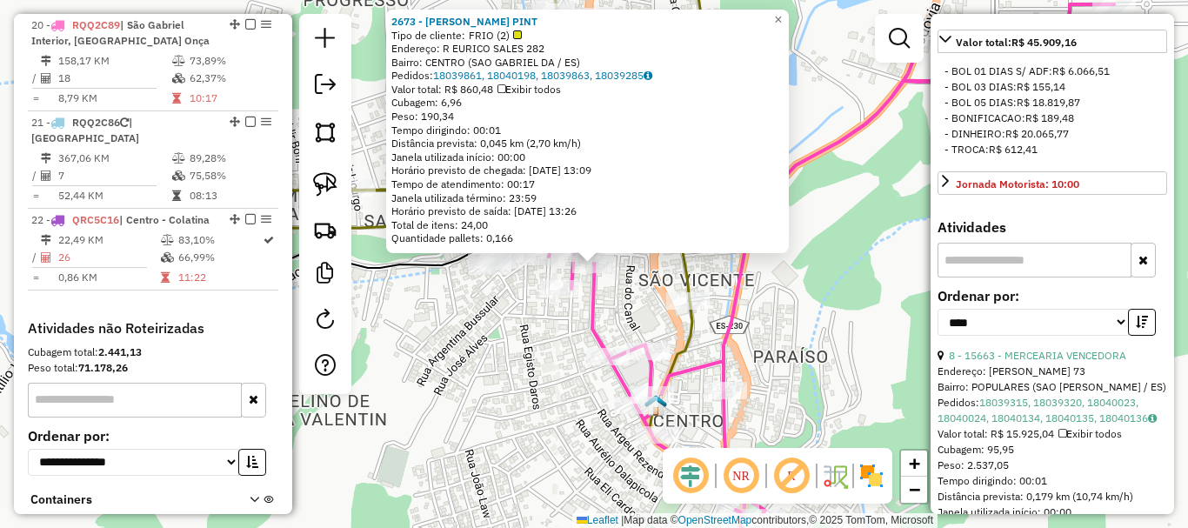
scroll to position [435, 0]
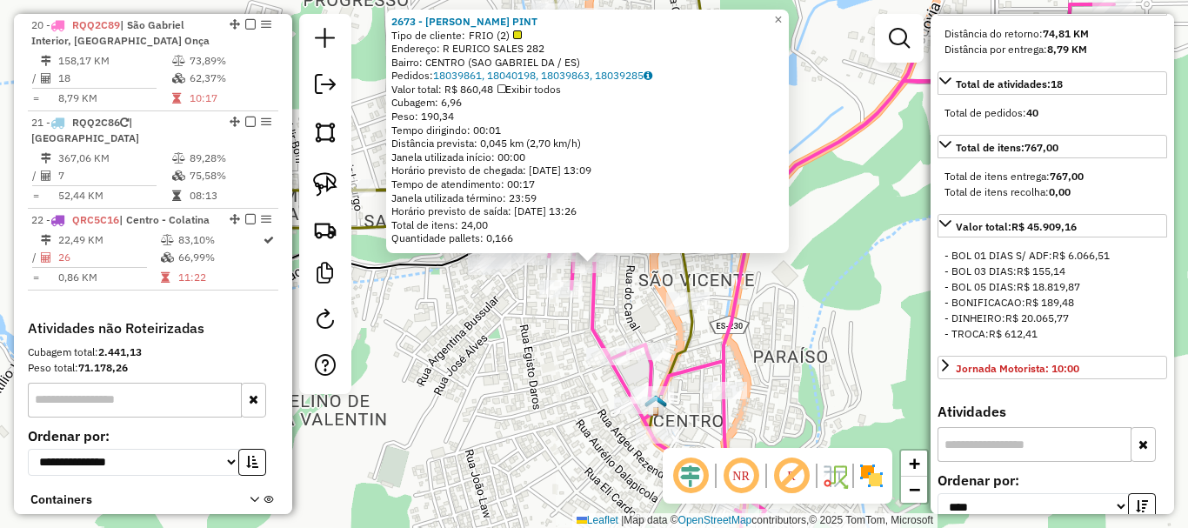
click at [524, 324] on div "2673 - [PERSON_NAME] PINT Tipo de cliente: FRIO (2) Endereço: [STREET_ADDRESS] …" at bounding box center [594, 264] width 1188 height 528
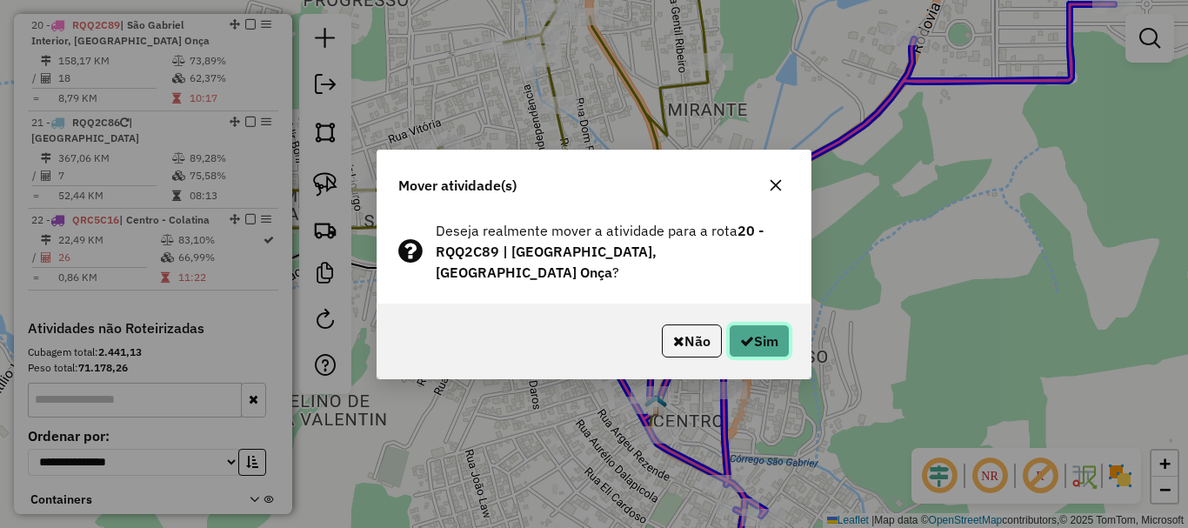
click at [755, 324] on button "Sim" at bounding box center [759, 340] width 61 height 33
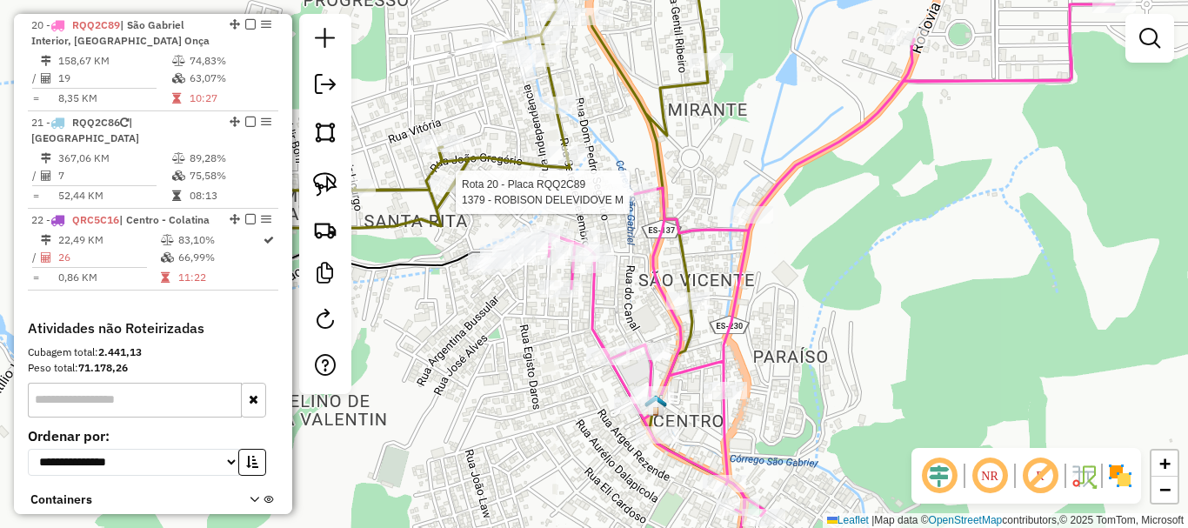
select select "*********"
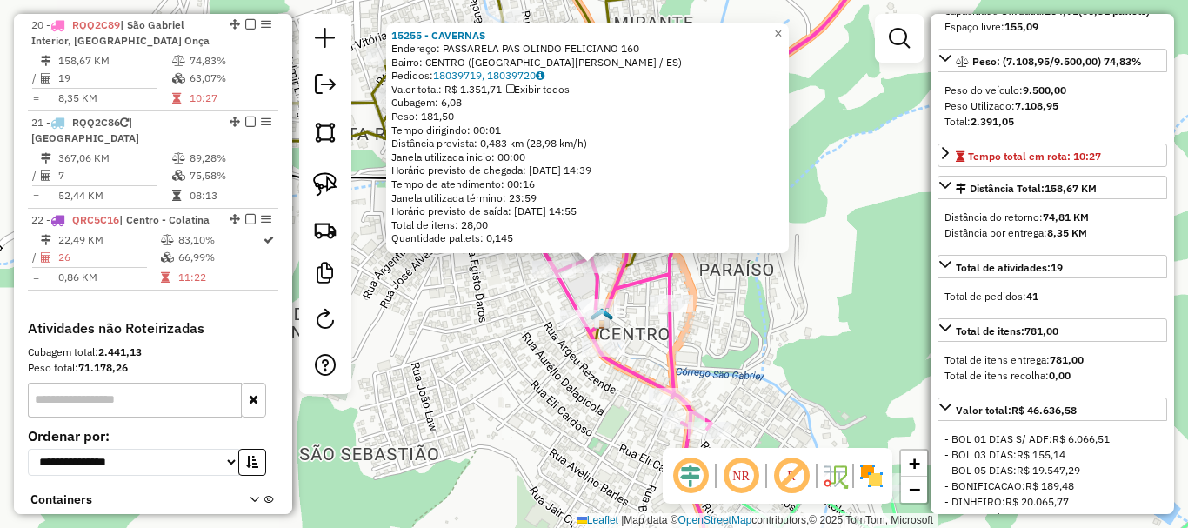
scroll to position [174, 0]
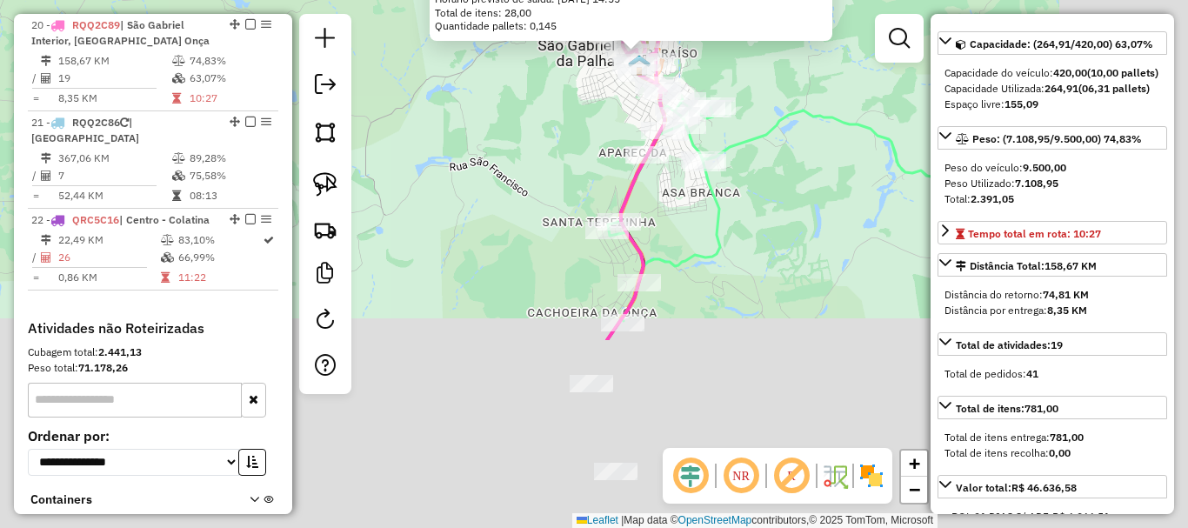
drag, startPoint x: 856, startPoint y: 371, endPoint x: 714, endPoint y: 131, distance: 278.8
click at [714, 131] on div "Rota 16 - Placa SFW9I08 8203 - [PERSON_NAME] PARTEL 15255 - CAVERNAS Endereço: …" at bounding box center [594, 264] width 1188 height 528
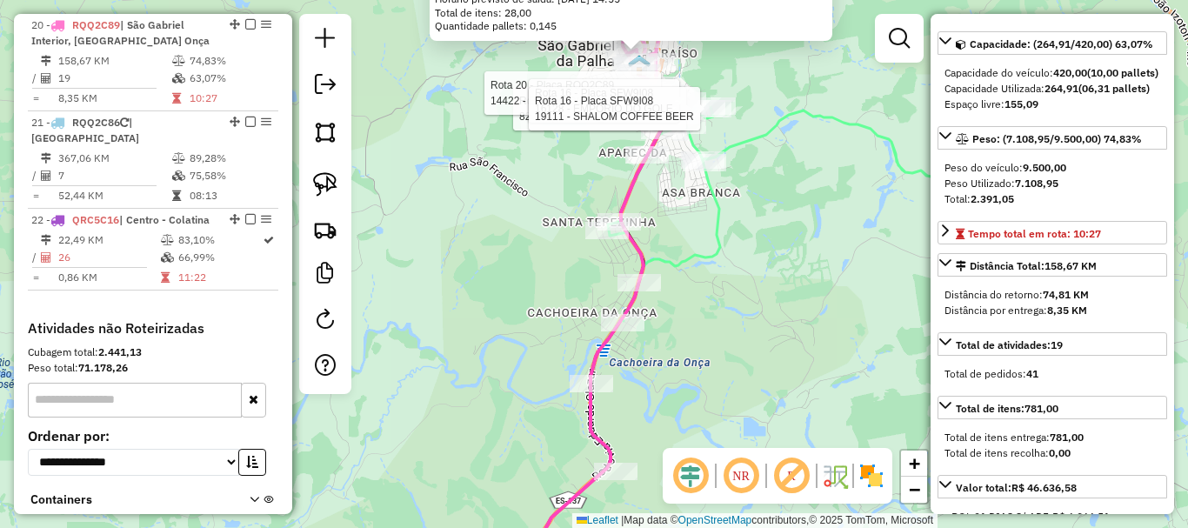
click at [714, 122] on icon at bounding box center [798, 282] width 414 height 367
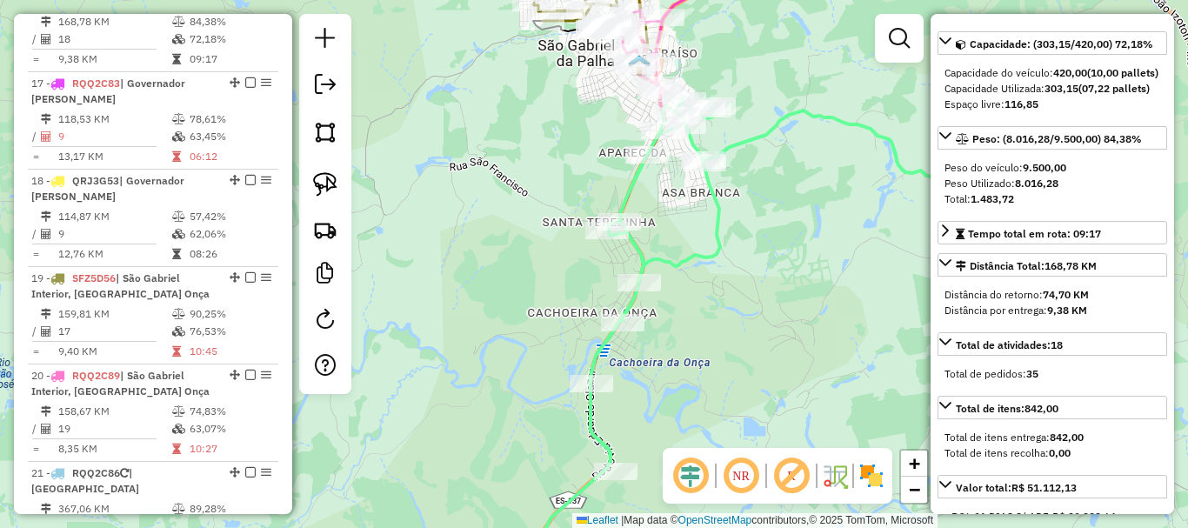
scroll to position [2056, 0]
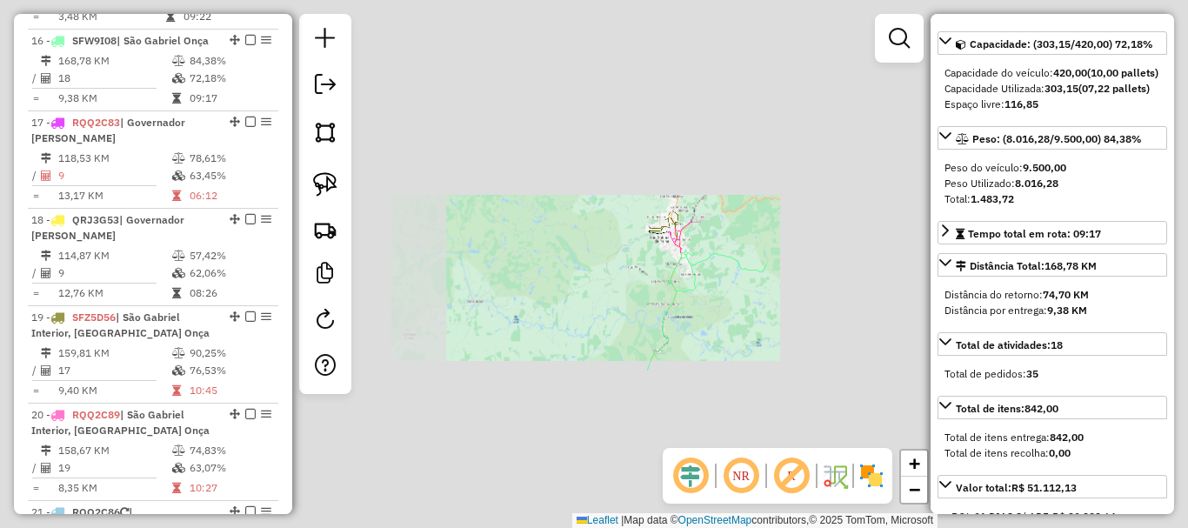
click at [732, 280] on div "Janela de atendimento Grade de atendimento Capacidade Transportadoras Veículos …" at bounding box center [594, 264] width 1188 height 528
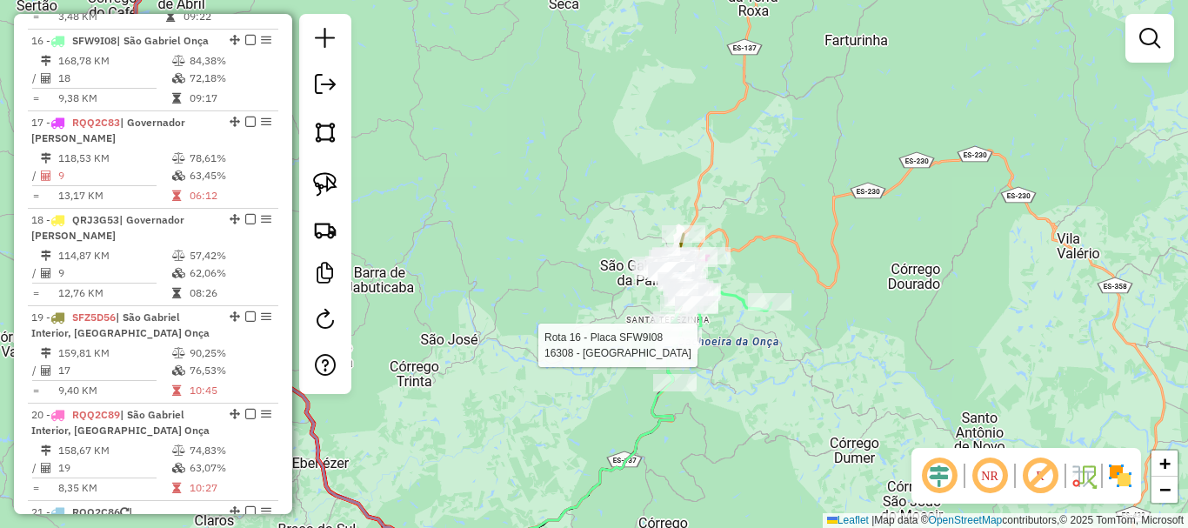
select select "*********"
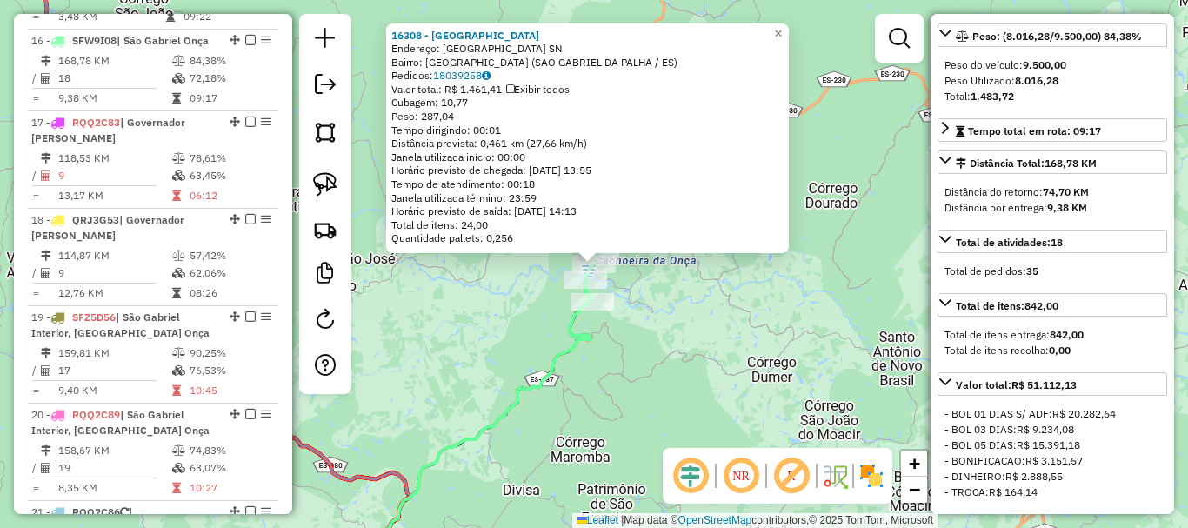
scroll to position [0, 0]
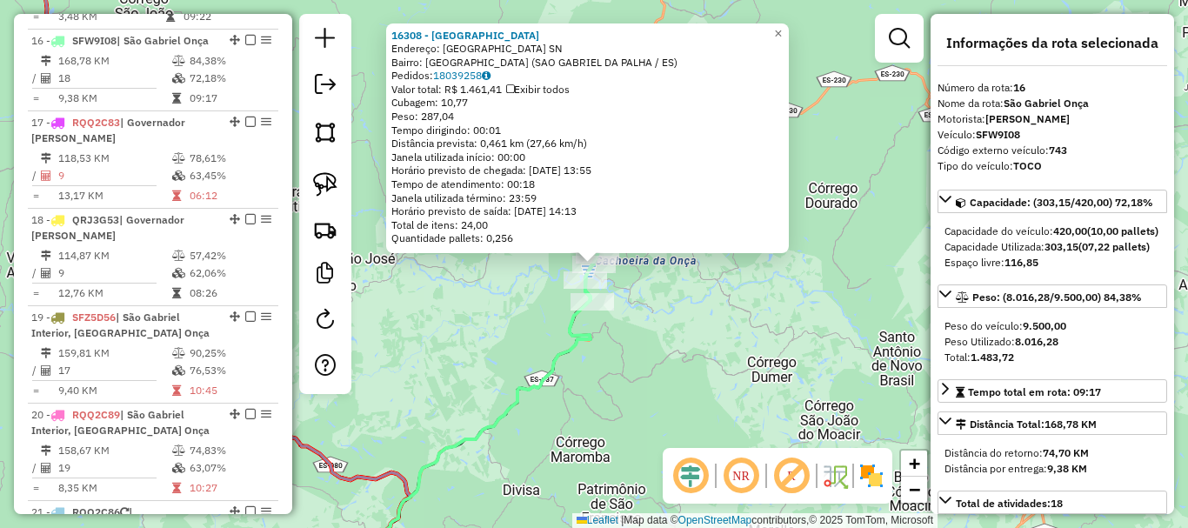
click at [606, 372] on div "16308 - BAR DO BAIANO Endereço: [GEOGRAPHIC_DATA][PERSON_NAME] SN Bairro: [GEOG…" at bounding box center [594, 264] width 1188 height 528
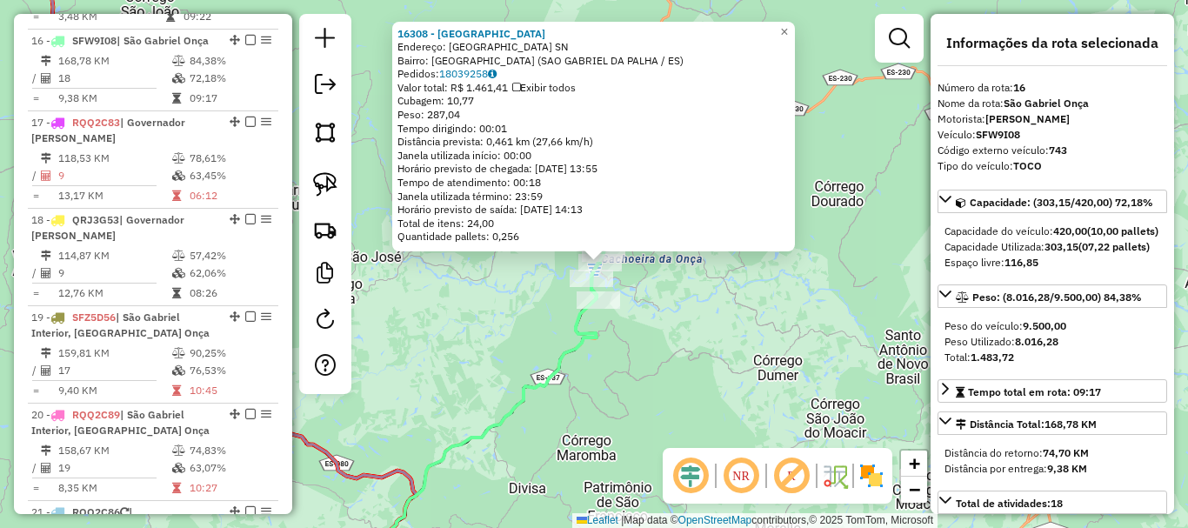
click at [628, 275] on div "16308 - BAR DO BAIANO Endereço: [GEOGRAPHIC_DATA][PERSON_NAME] SN Bairro: [GEOG…" at bounding box center [594, 264] width 1188 height 528
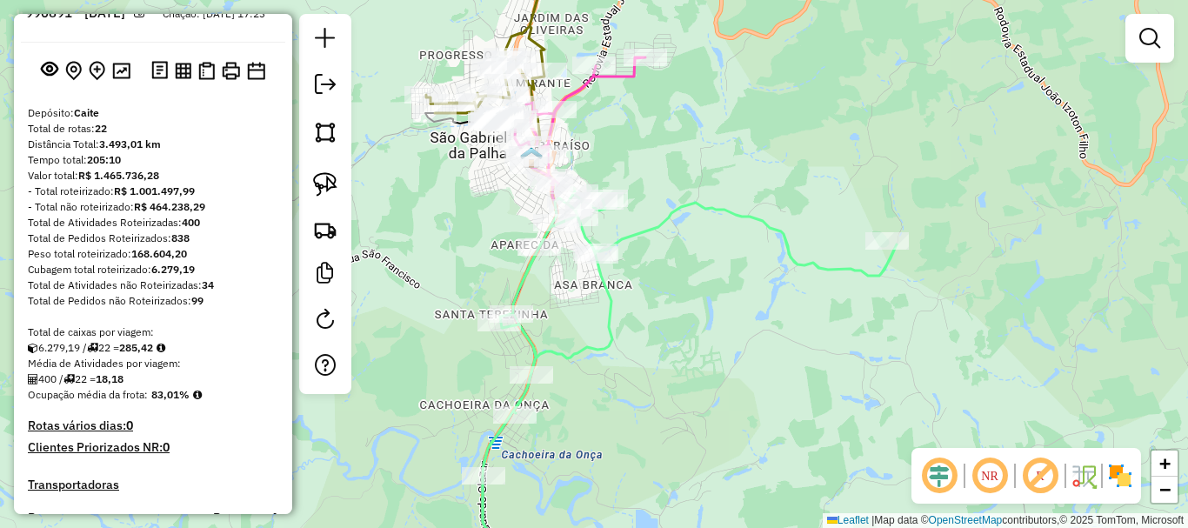
scroll to position [491, 0]
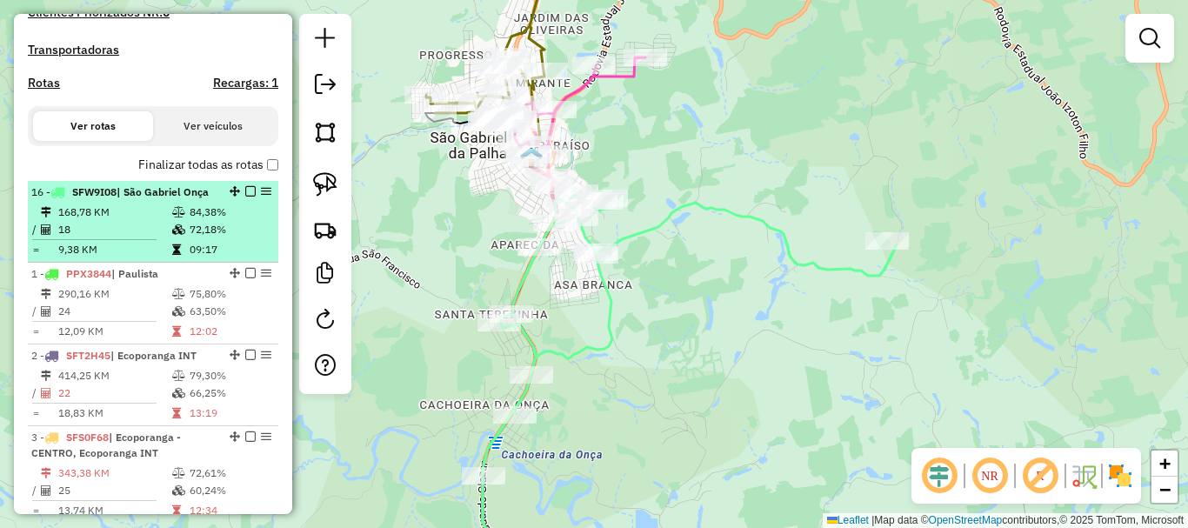
drag, startPoint x: 228, startPoint y: 282, endPoint x: 189, endPoint y: 210, distance: 82.1
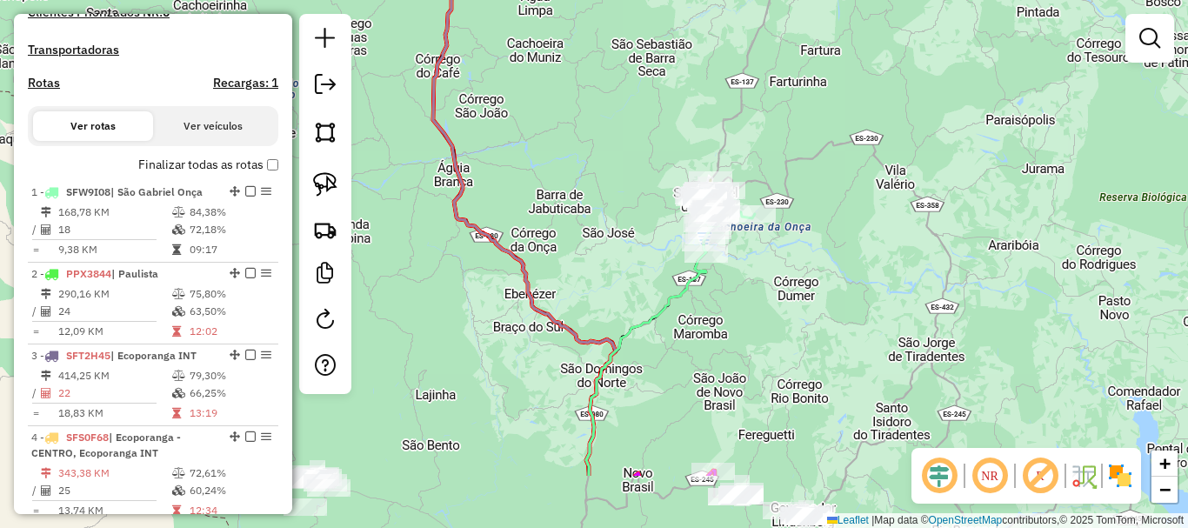
drag, startPoint x: 831, startPoint y: 383, endPoint x: 809, endPoint y: 113, distance: 270.6
click at [812, 103] on div "Janela de atendimento Grade de atendimento Capacidade Transportadoras Veículos …" at bounding box center [594, 264] width 1188 height 528
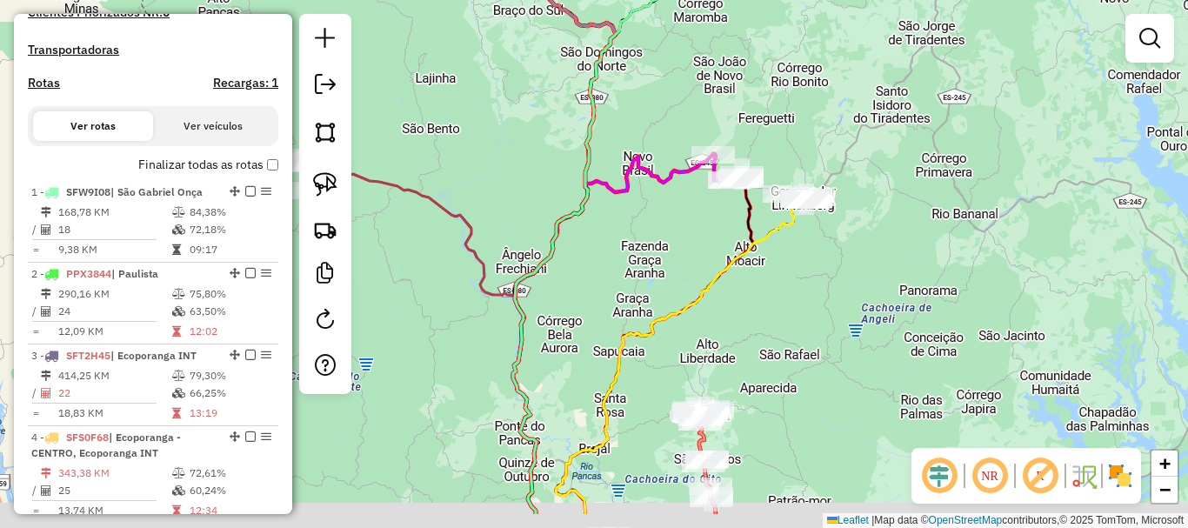
drag, startPoint x: 651, startPoint y: 391, endPoint x: 747, endPoint y: 79, distance: 326.6
click at [747, 83] on div "Janela de atendimento Grade de atendimento Capacidade Transportadoras Veículos …" at bounding box center [594, 264] width 1188 height 528
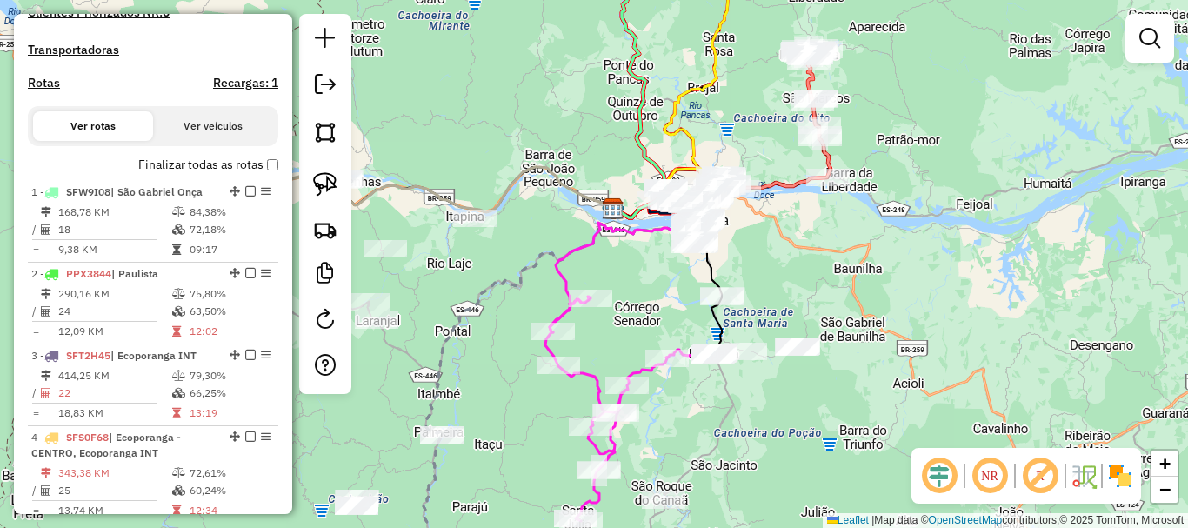
drag, startPoint x: 597, startPoint y: 417, endPoint x: 765, endPoint y: 144, distance: 319.8
click at [764, 145] on div "Janela de atendimento Grade de atendimento Capacidade Transportadoras Veículos …" at bounding box center [594, 264] width 1188 height 528
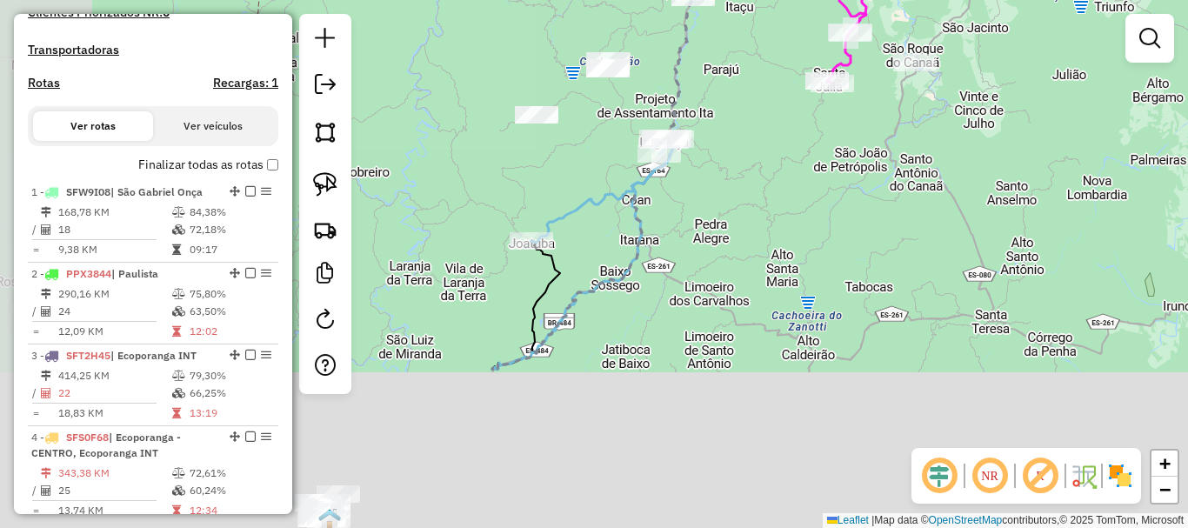
drag, startPoint x: 702, startPoint y: 360, endPoint x: 781, endPoint y: 123, distance: 250.3
click at [781, 123] on div "Janela de atendimento Grade de atendimento Capacidade Transportadoras Veículos …" at bounding box center [594, 264] width 1188 height 528
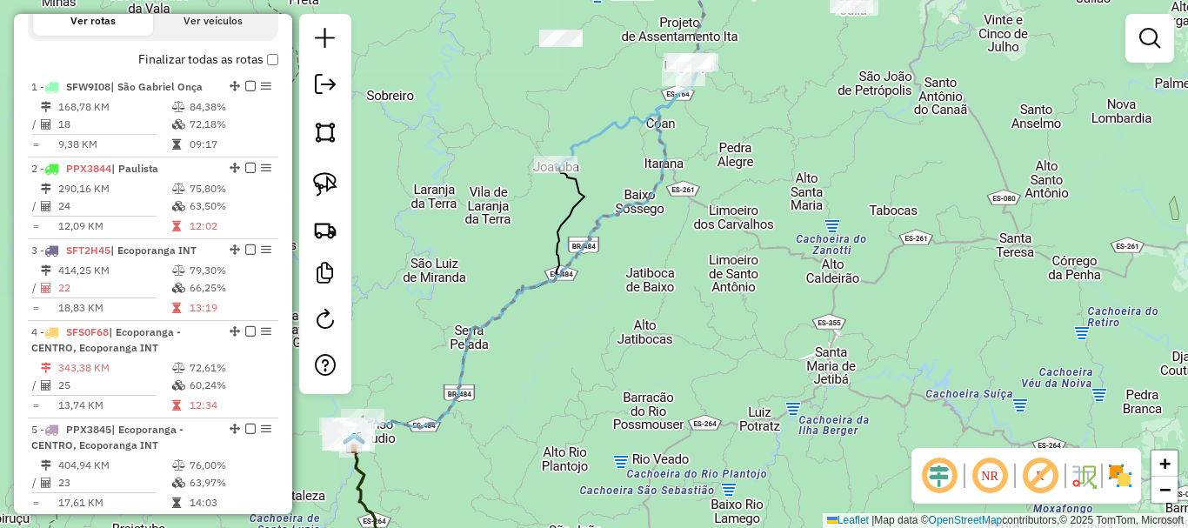
scroll to position [578, 0]
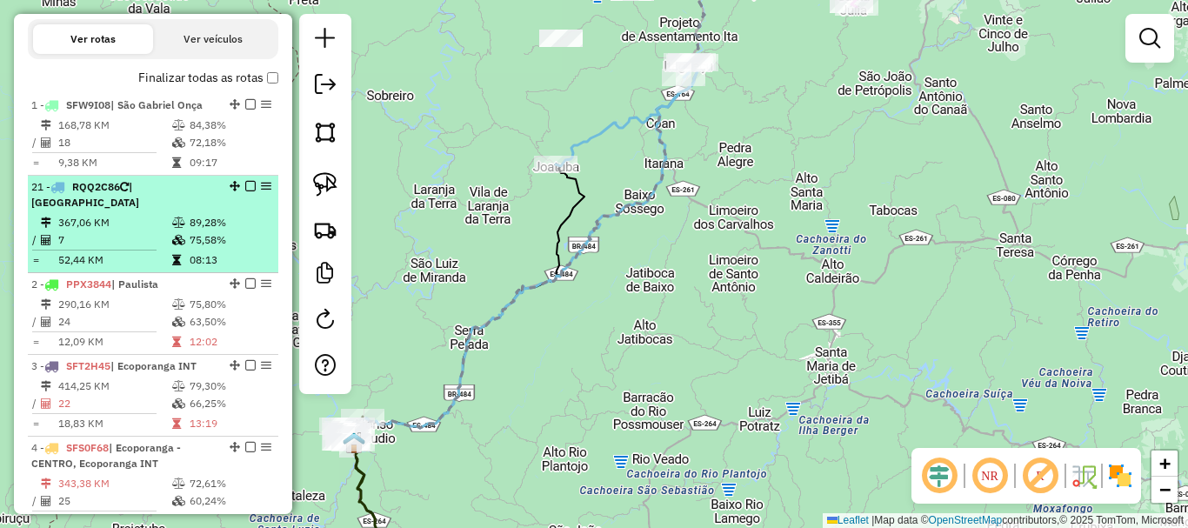
drag, startPoint x: 229, startPoint y: 236, endPoint x: 184, endPoint y: 203, distance: 55.3
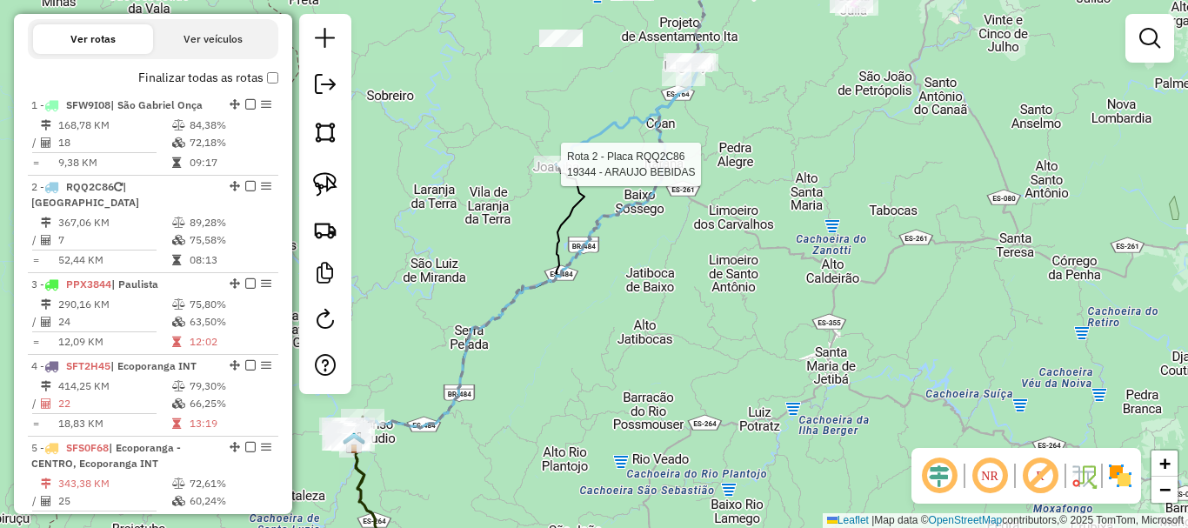
select select "*********"
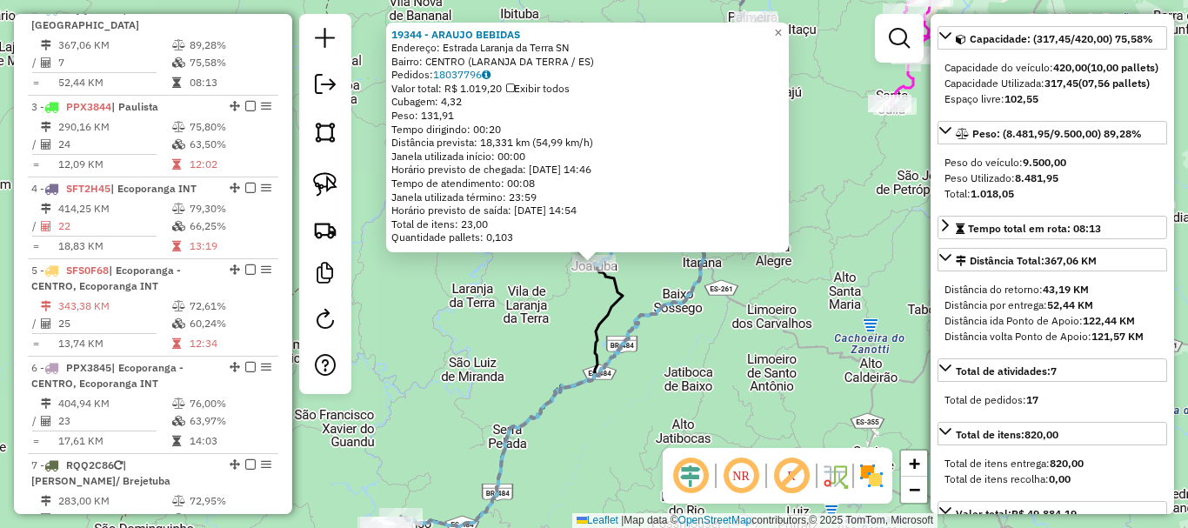
scroll to position [174, 0]
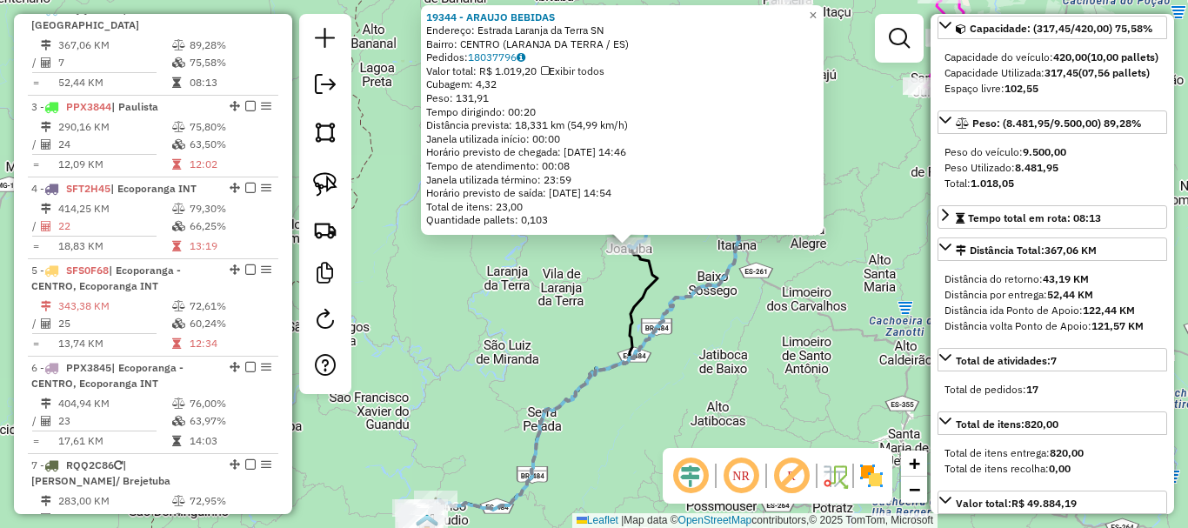
drag, startPoint x: 676, startPoint y: 386, endPoint x: 690, endPoint y: 223, distance: 164.1
click at [736, 216] on div "19344 - ARAUJO BEBIDAS Endereço: Estrada Laranja da Terra SN Bairro: CENTRO ([G…" at bounding box center [594, 264] width 1188 height 528
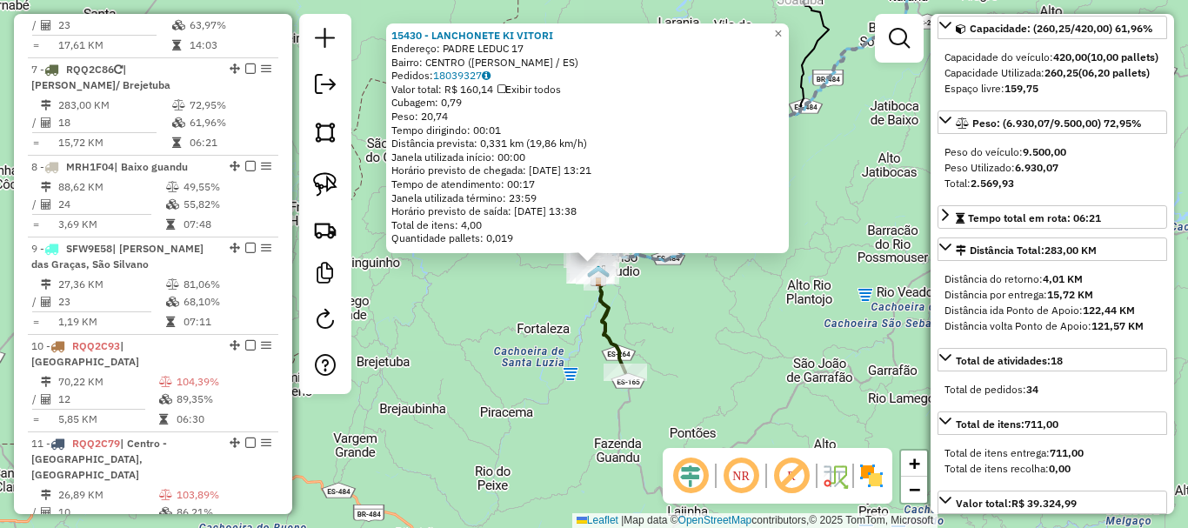
scroll to position [1195, 0]
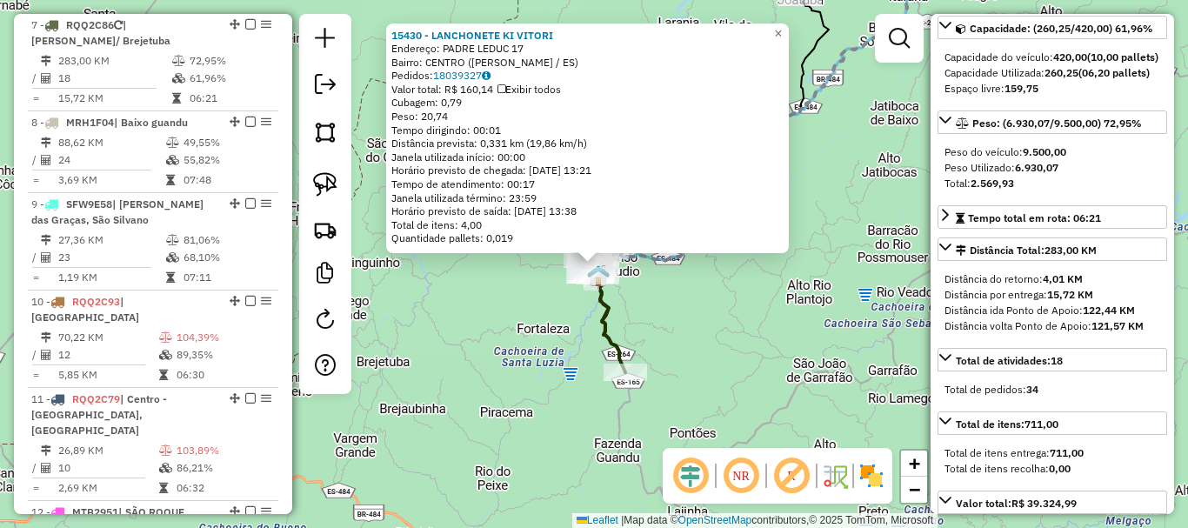
click at [794, 311] on div "15430 - LANCHONETE KI [PERSON_NAME]: PADRE LEDUC 17 Bairro: CENTRO ([PERSON_NAM…" at bounding box center [594, 264] width 1188 height 528
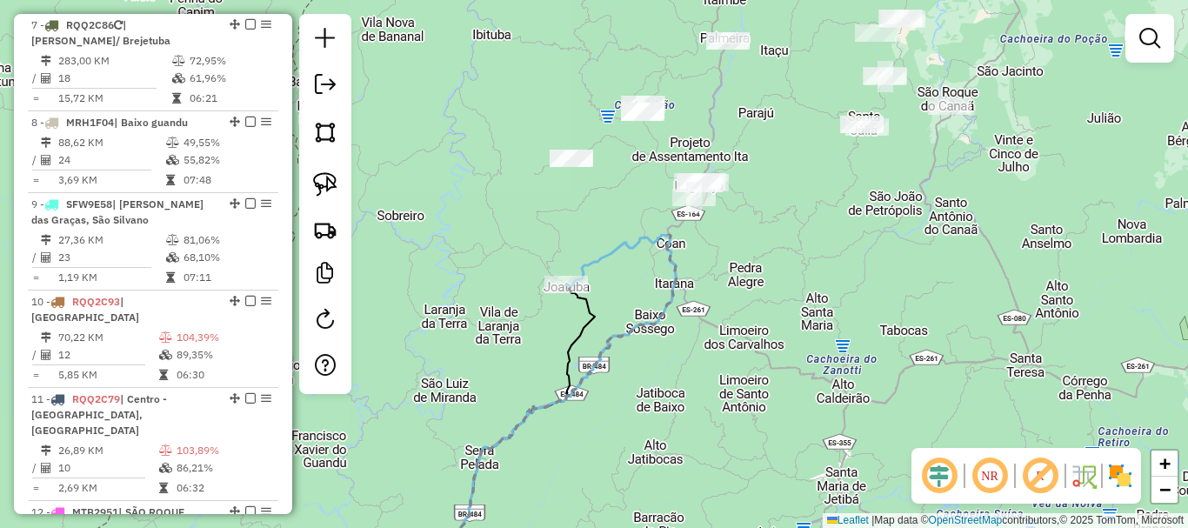
drag, startPoint x: 781, startPoint y: 367, endPoint x: 587, endPoint y: 562, distance: 274.9
click at [587, 527] on html "Aguarde... Pop-up bloqueado! Seu navegador bloqueou automáticamente a abertura …" at bounding box center [594, 264] width 1188 height 528
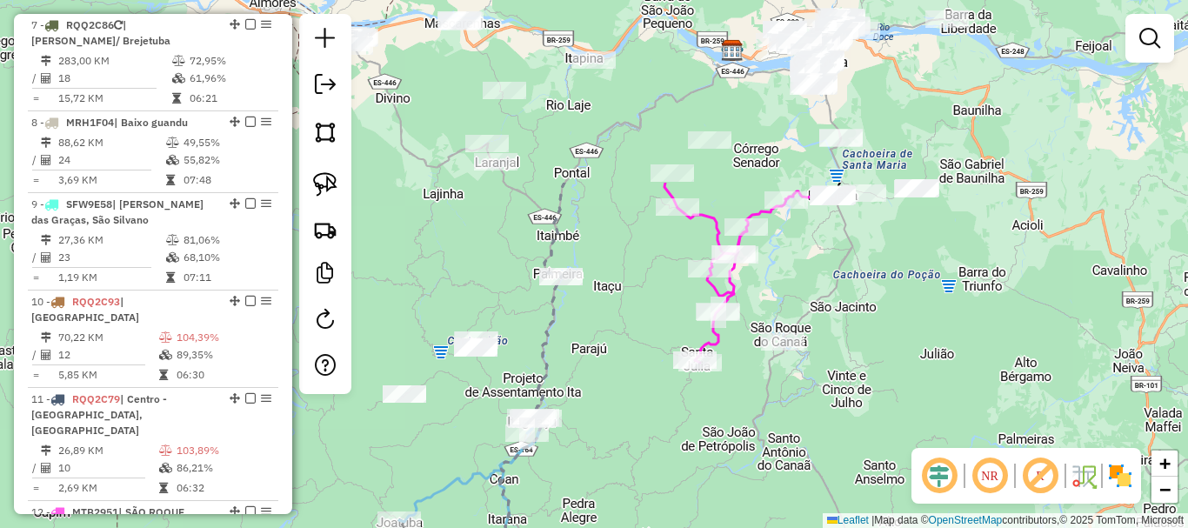
drag, startPoint x: 772, startPoint y: 290, endPoint x: 625, endPoint y: 474, distance: 235.1
click at [613, 527] on html "Aguarde... Pop-up bloqueado! Seu navegador bloqueou automáticamente a abertura …" at bounding box center [594, 264] width 1188 height 528
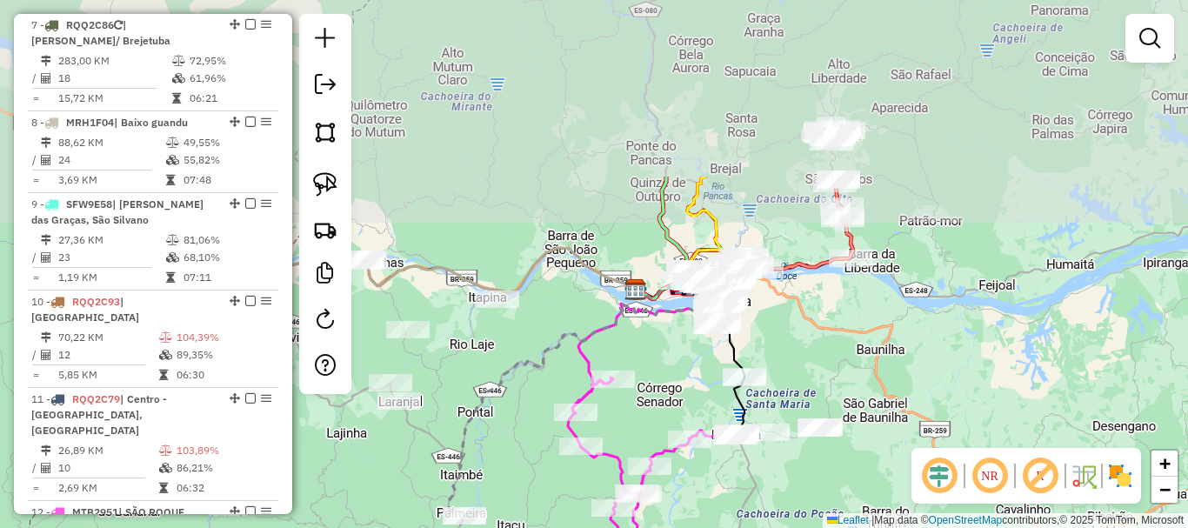
drag, startPoint x: 634, startPoint y: 307, endPoint x: 544, endPoint y: 494, distance: 207.7
click at [535, 527] on html "Aguarde... Pop-up bloqueado! Seu navegador bloqueou automáticamente a abertura …" at bounding box center [594, 264] width 1188 height 528
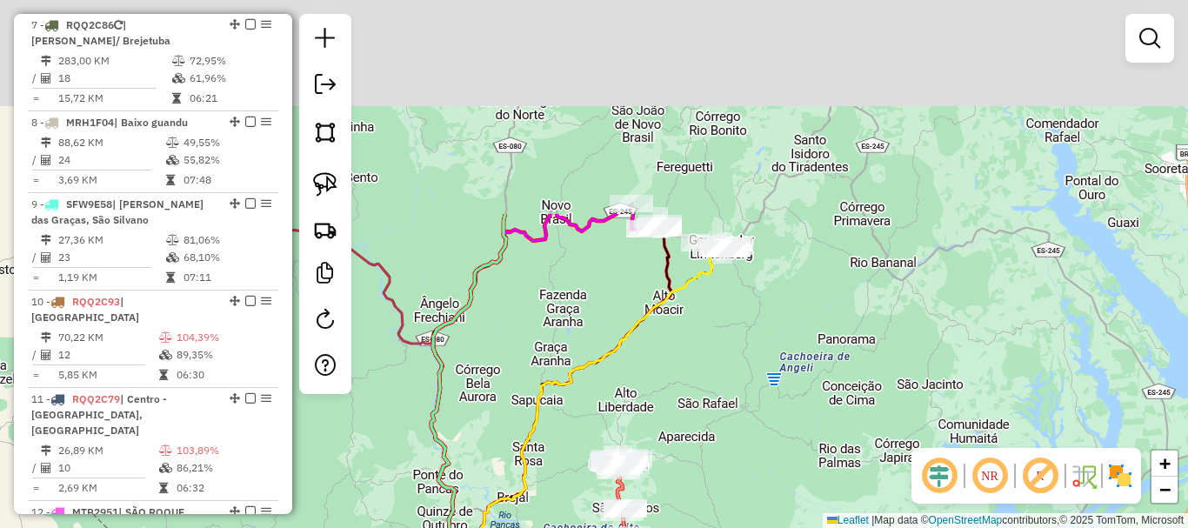
drag, startPoint x: 720, startPoint y: 294, endPoint x: 638, endPoint y: 397, distance: 131.8
click at [638, 397] on div "Janela de atendimento Grade de atendimento Capacidade Transportadoras Veículos …" at bounding box center [594, 264] width 1188 height 528
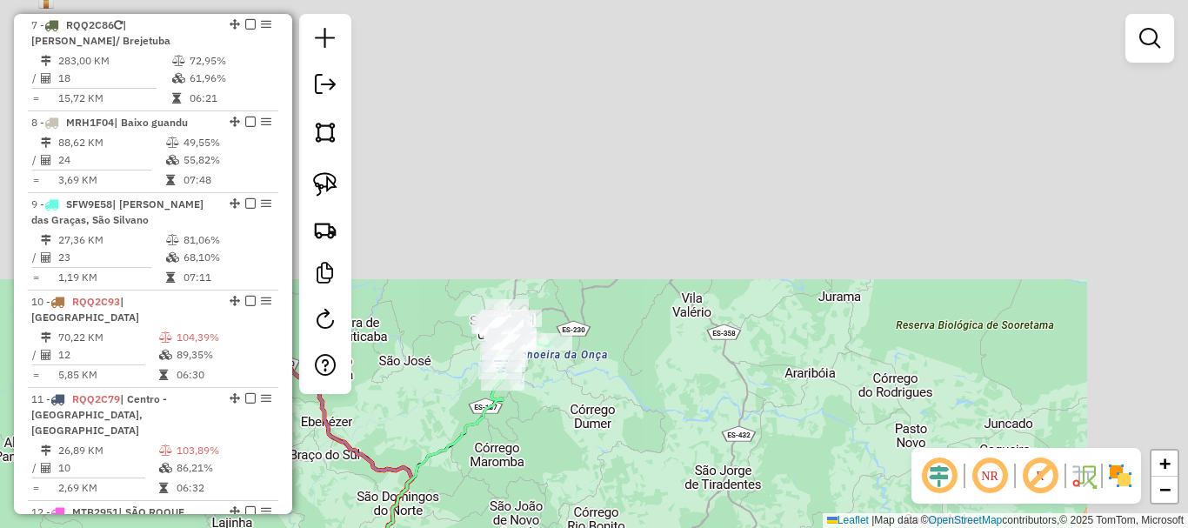
drag, startPoint x: 615, startPoint y: 254, endPoint x: 503, endPoint y: 522, distance: 290.4
click at [503, 522] on div "Rota 17 - Placa SFW9I15 7963 - VANDEIR RIGONI Janela de atendimento Grade de at…" at bounding box center [594, 264] width 1188 height 528
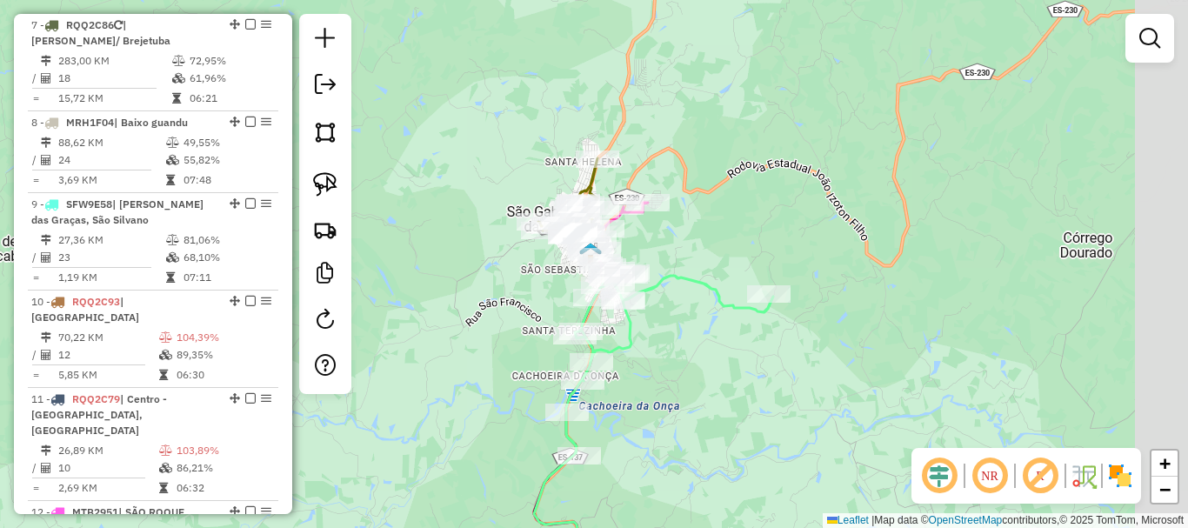
drag, startPoint x: 781, startPoint y: 351, endPoint x: 629, endPoint y: 321, distance: 155.2
click at [633, 324] on div "Rota 17 - Placa SFW9I15 7963 - VANDEIR RIGONI Janela de atendimento Grade de at…" at bounding box center [594, 264] width 1188 height 528
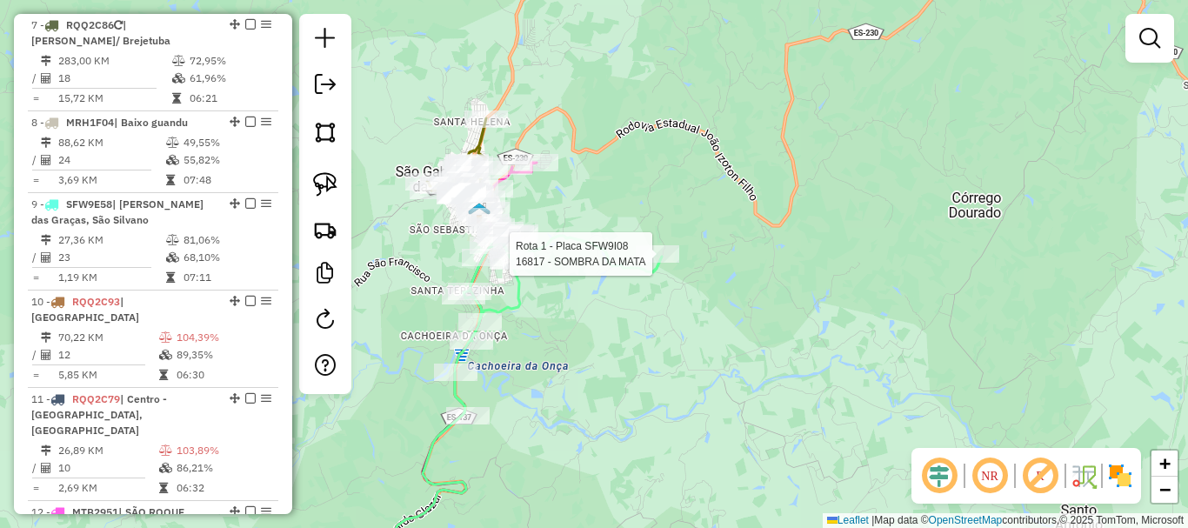
select select "*********"
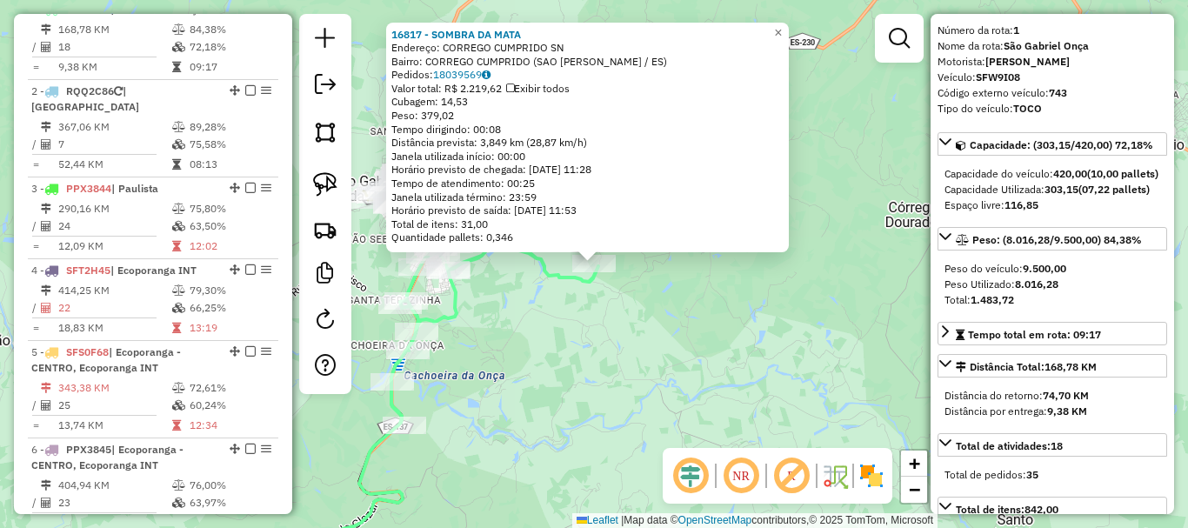
scroll to position [87, 0]
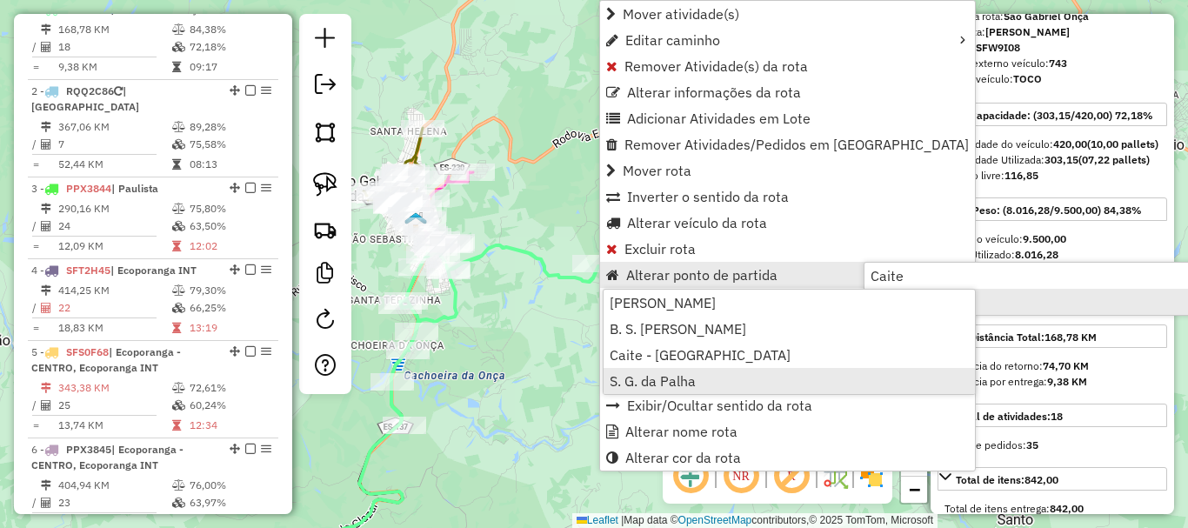
click at [634, 381] on span "S. G. da Palha" at bounding box center [653, 381] width 86 height 14
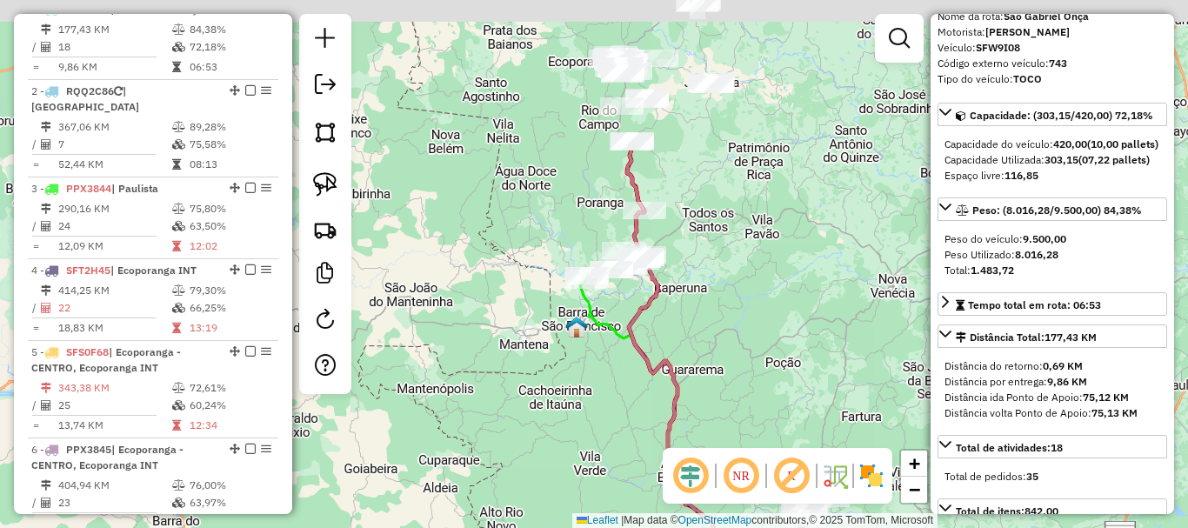
drag, startPoint x: 595, startPoint y: 192, endPoint x: 728, endPoint y: 363, distance: 216.3
click at [748, 383] on div "Janela de atendimento Grade de atendimento Capacidade Transportadoras Veículos …" at bounding box center [594, 264] width 1188 height 528
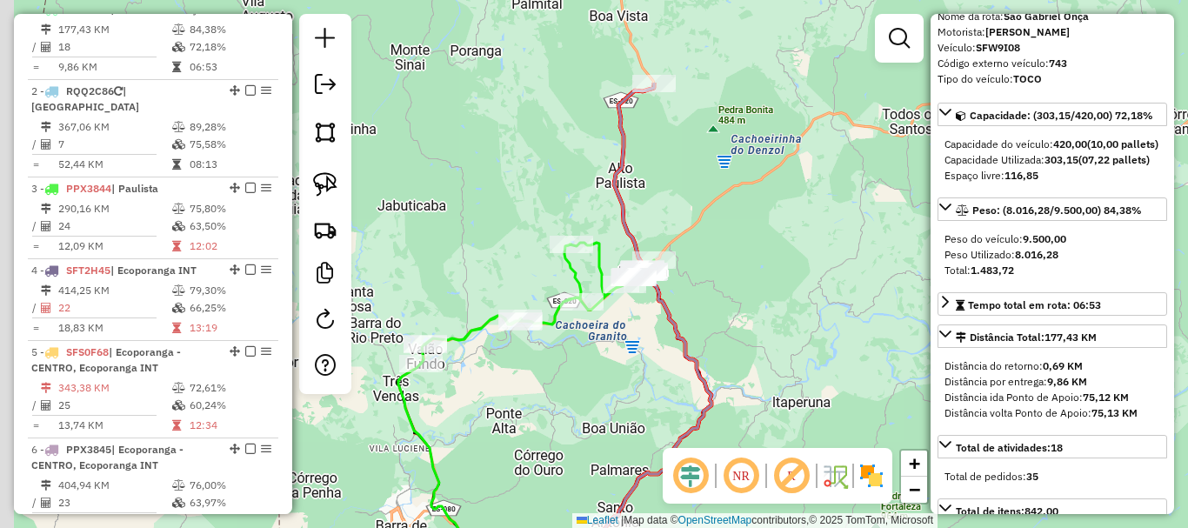
drag, startPoint x: 586, startPoint y: 313, endPoint x: 621, endPoint y: 380, distance: 75.5
click at [621, 380] on div "Janela de atendimento Grade de atendimento Capacidade Transportadoras Veículos …" at bounding box center [594, 264] width 1188 height 528
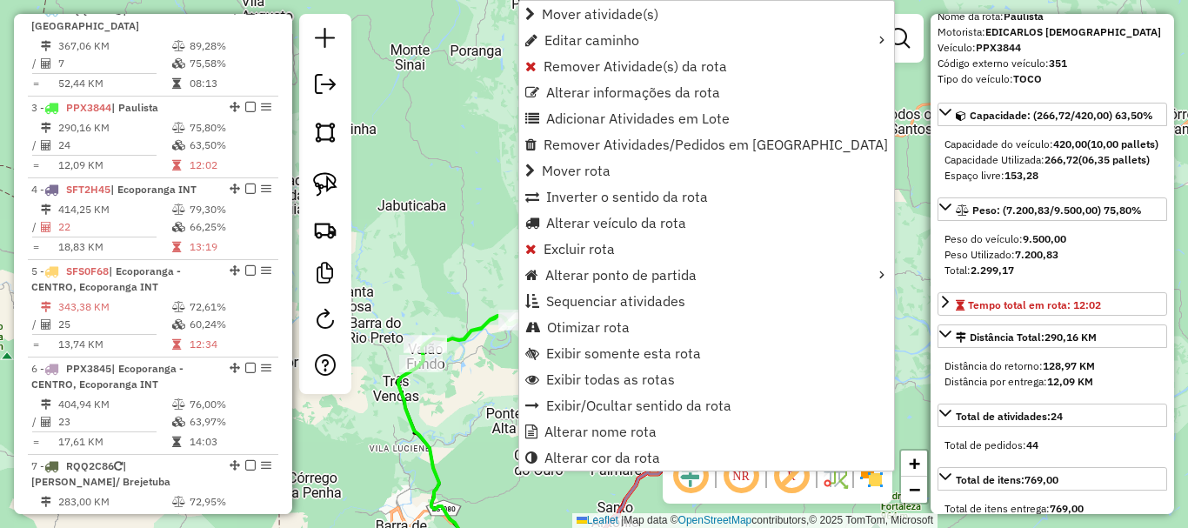
scroll to position [837, 0]
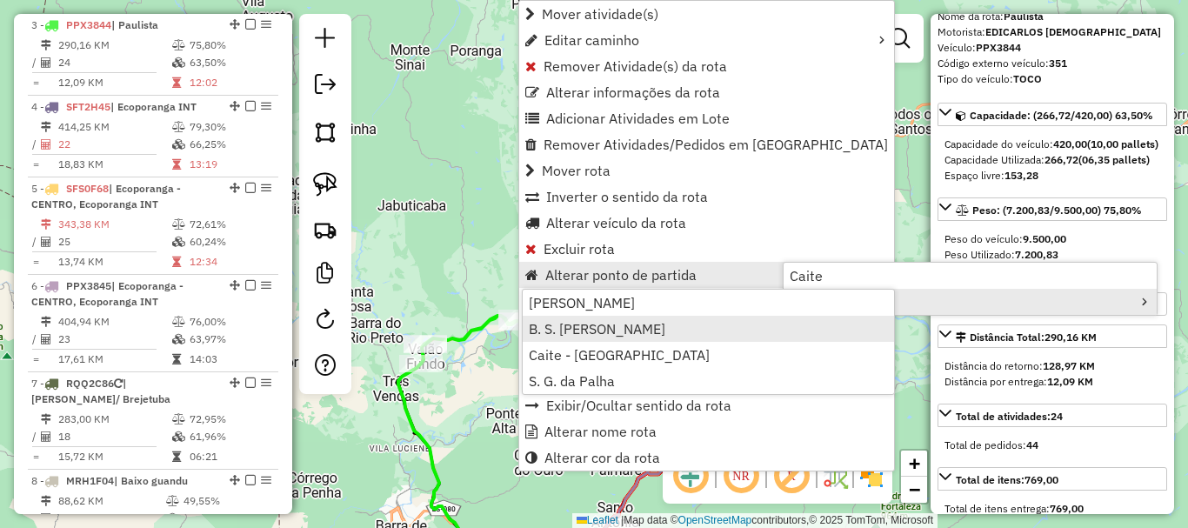
click at [588, 331] on span "B. S. [PERSON_NAME]" at bounding box center [597, 329] width 137 height 14
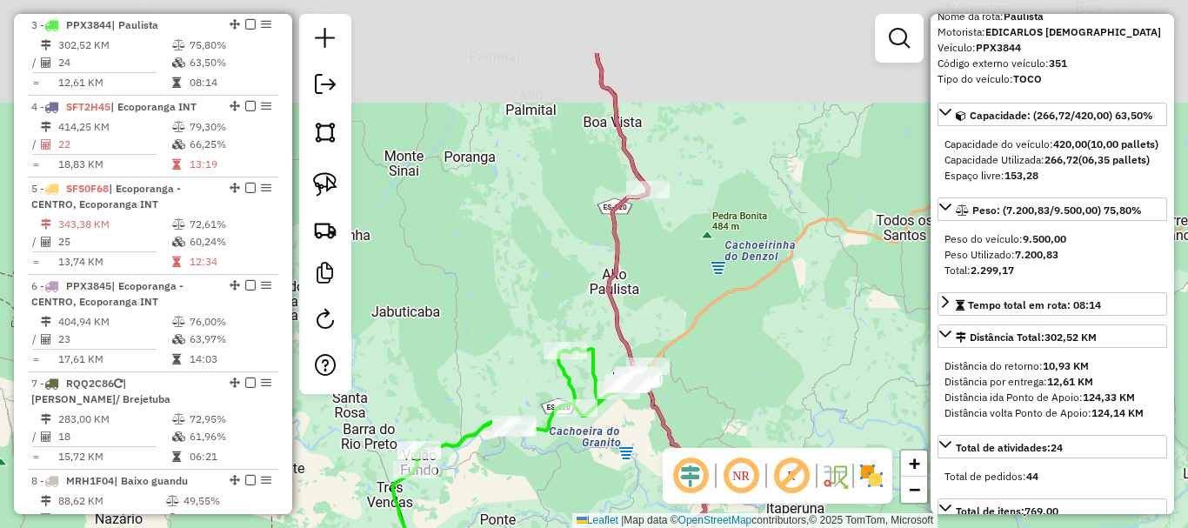
drag, startPoint x: 740, startPoint y: 194, endPoint x: 680, endPoint y: 341, distance: 158.8
click at [691, 346] on div "Janela de atendimento Grade de atendimento Capacidade Transportadoras Veículos …" at bounding box center [594, 264] width 1188 height 528
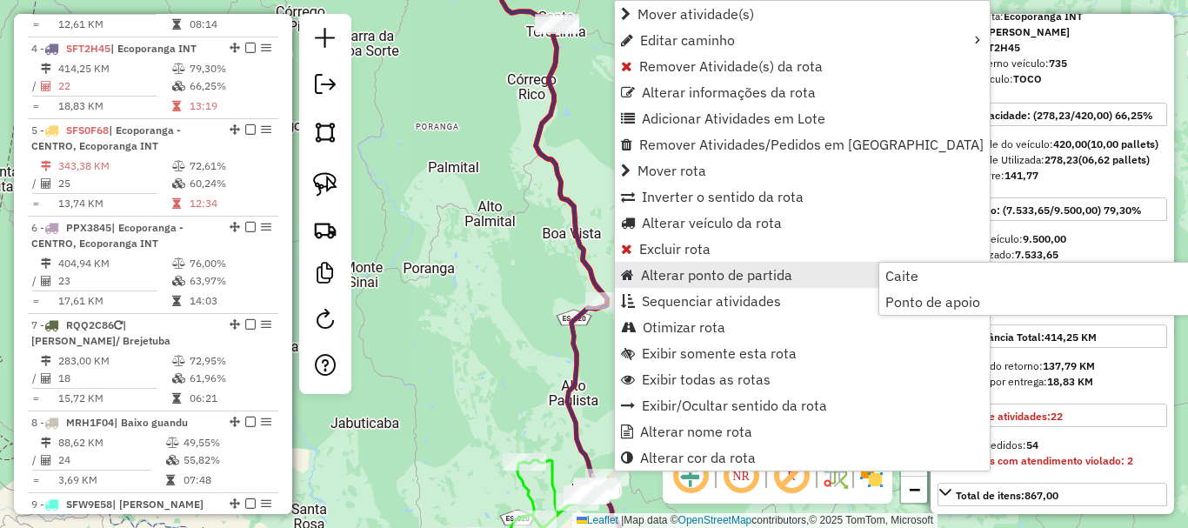
scroll to position [918, 0]
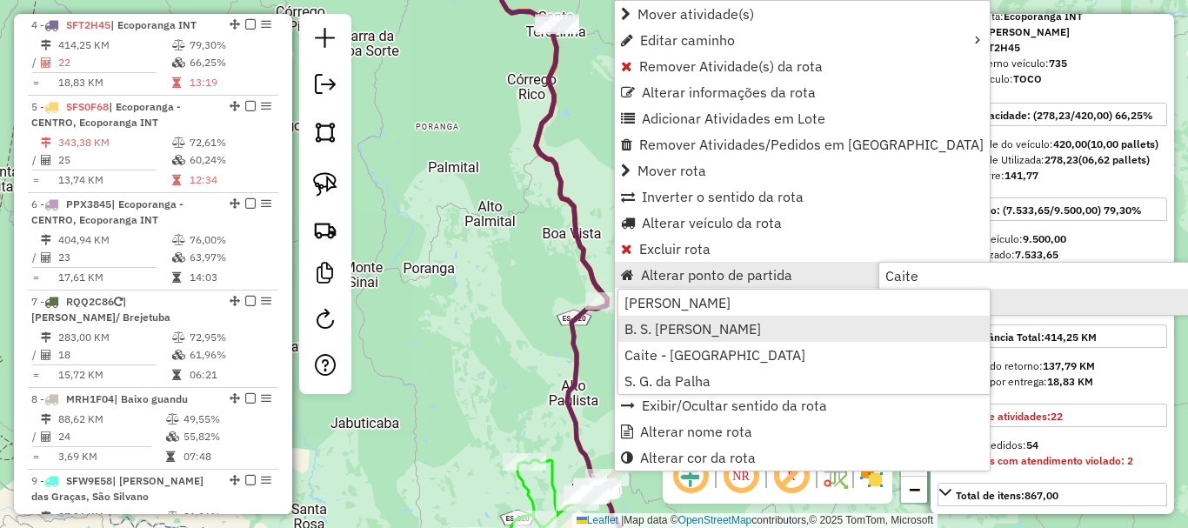
click at [694, 334] on span "B. S. [PERSON_NAME]" at bounding box center [692, 329] width 137 height 14
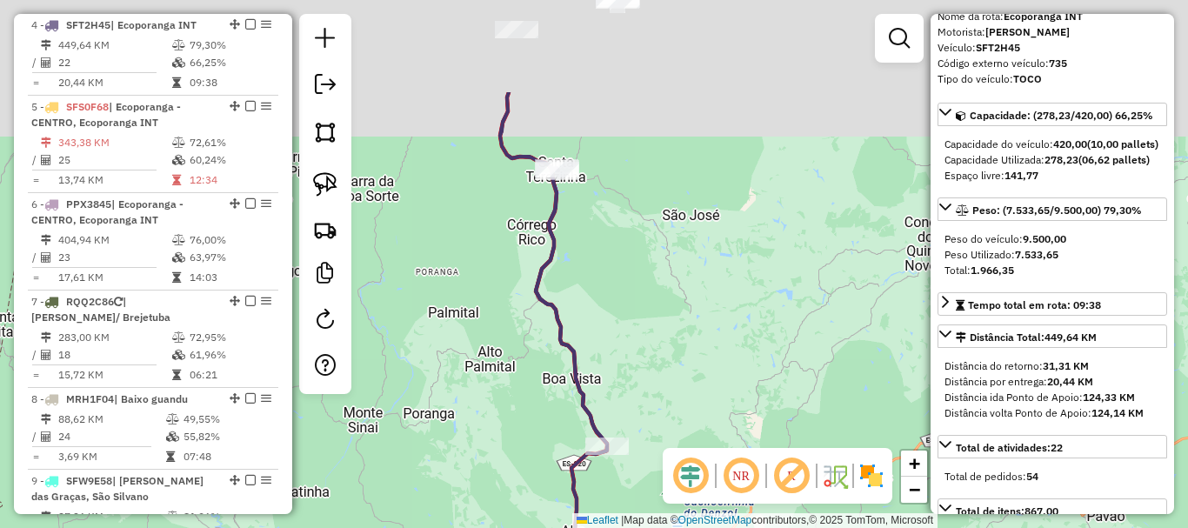
drag, startPoint x: 763, startPoint y: 295, endPoint x: 800, endPoint y: 547, distance: 255.0
click at [800, 527] on html "Aguarde... Pop-up bloqueado! Seu navegador bloqueou automáticamente a abertura …" at bounding box center [594, 264] width 1188 height 528
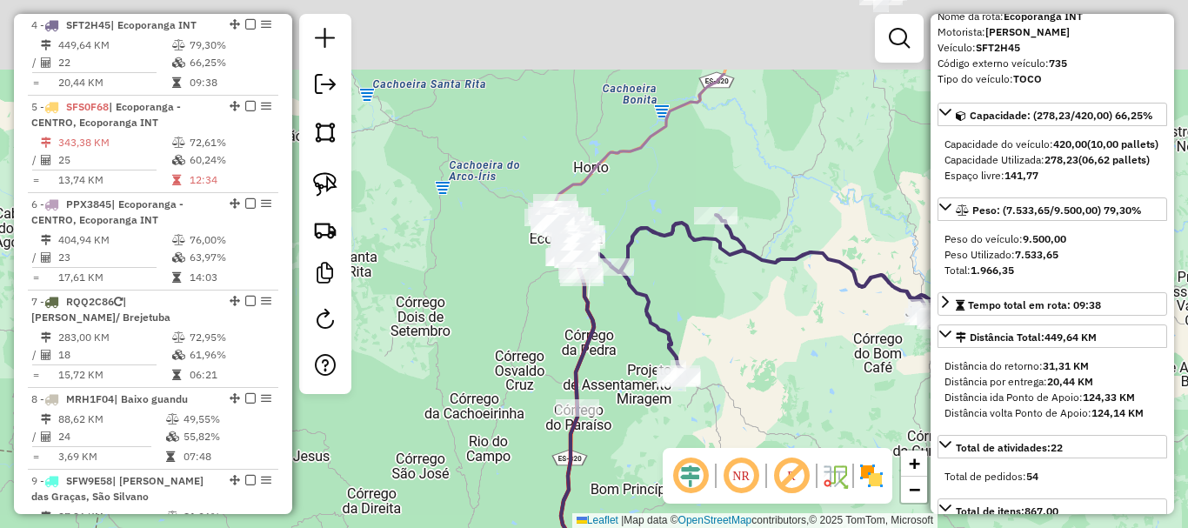
drag, startPoint x: 710, startPoint y: 383, endPoint x: 733, endPoint y: 504, distance: 123.2
click at [733, 504] on div "Janela de atendimento Grade de atendimento Capacidade Transportadoras Veículos …" at bounding box center [594, 264] width 1188 height 528
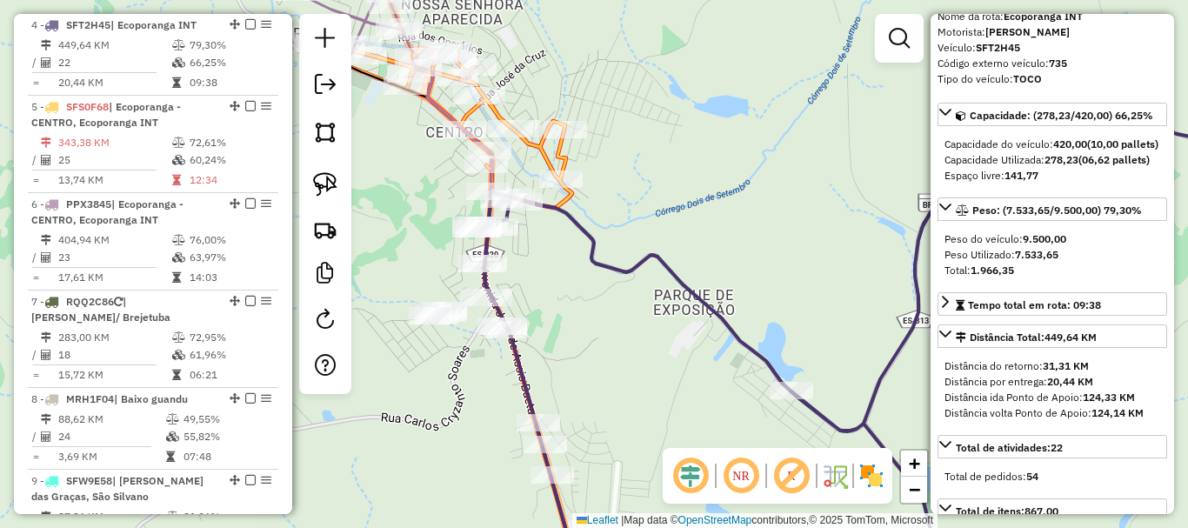
drag, startPoint x: 659, startPoint y: 204, endPoint x: 649, endPoint y: 244, distance: 41.3
click at [657, 242] on div "Janela de atendimento Grade de atendimento Capacidade Transportadoras Veículos …" at bounding box center [594, 264] width 1188 height 528
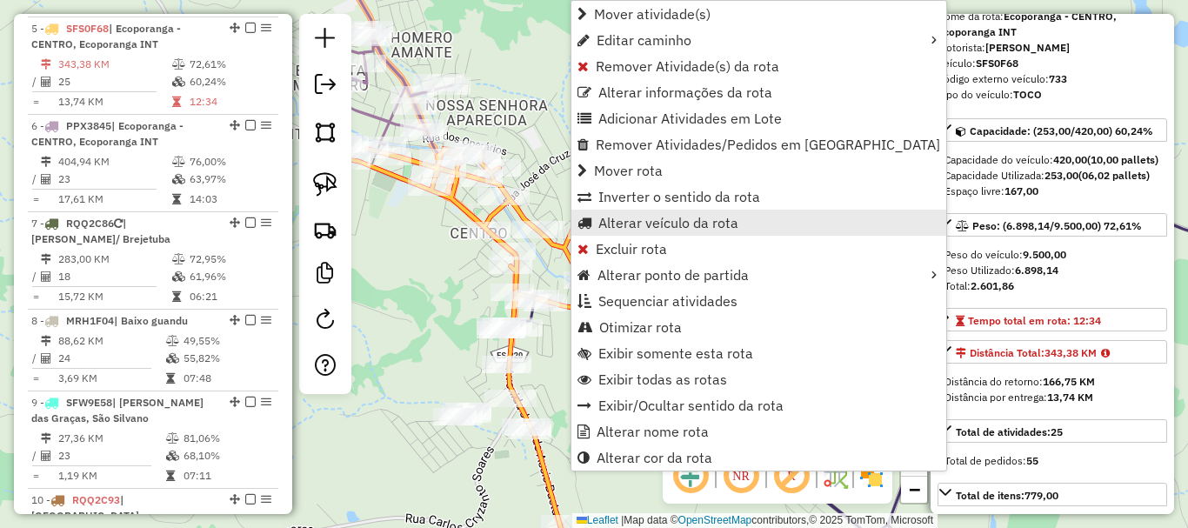
scroll to position [1000, 0]
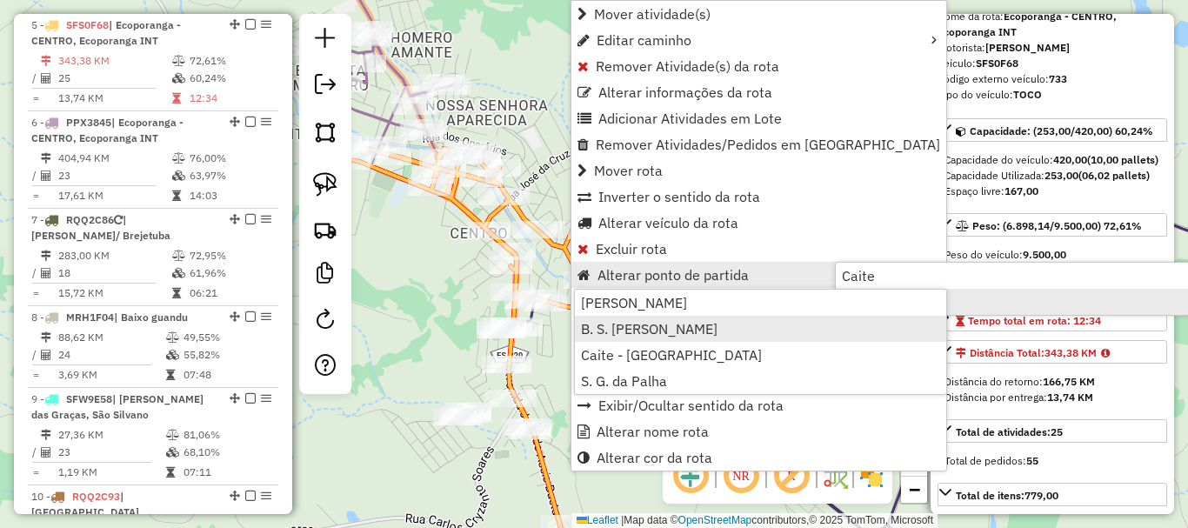
click at [665, 331] on span "B. S. [PERSON_NAME]" at bounding box center [649, 329] width 137 height 14
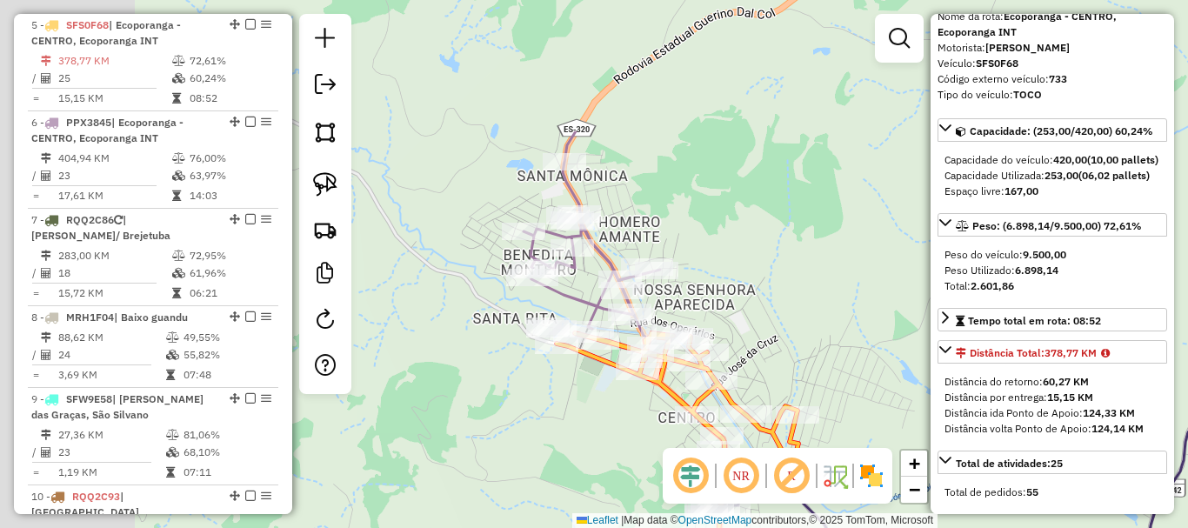
drag, startPoint x: 627, startPoint y: 190, endPoint x: 799, endPoint y: 364, distance: 245.4
click at [799, 364] on div "Janela de atendimento Grade de atendimento Capacidade Transportadoras Veículos …" at bounding box center [594, 264] width 1188 height 528
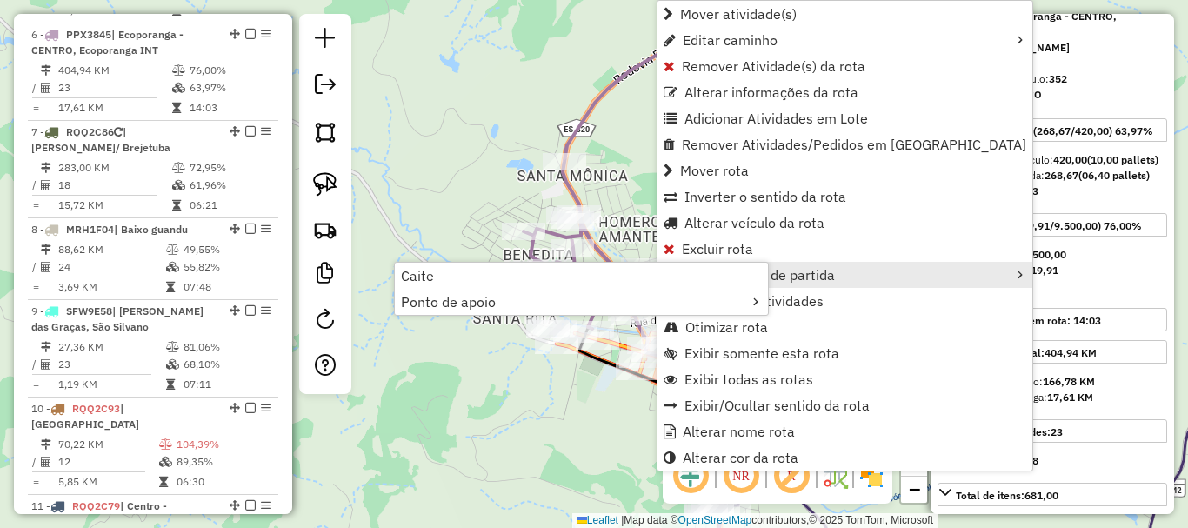
scroll to position [1098, 0]
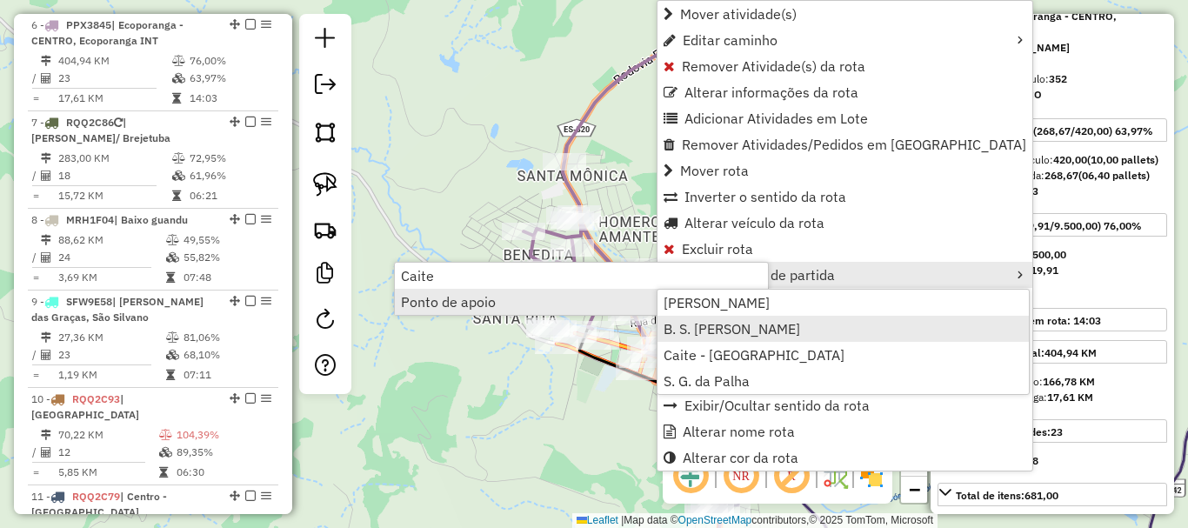
click at [707, 322] on span "B. S. [PERSON_NAME]" at bounding box center [732, 329] width 137 height 14
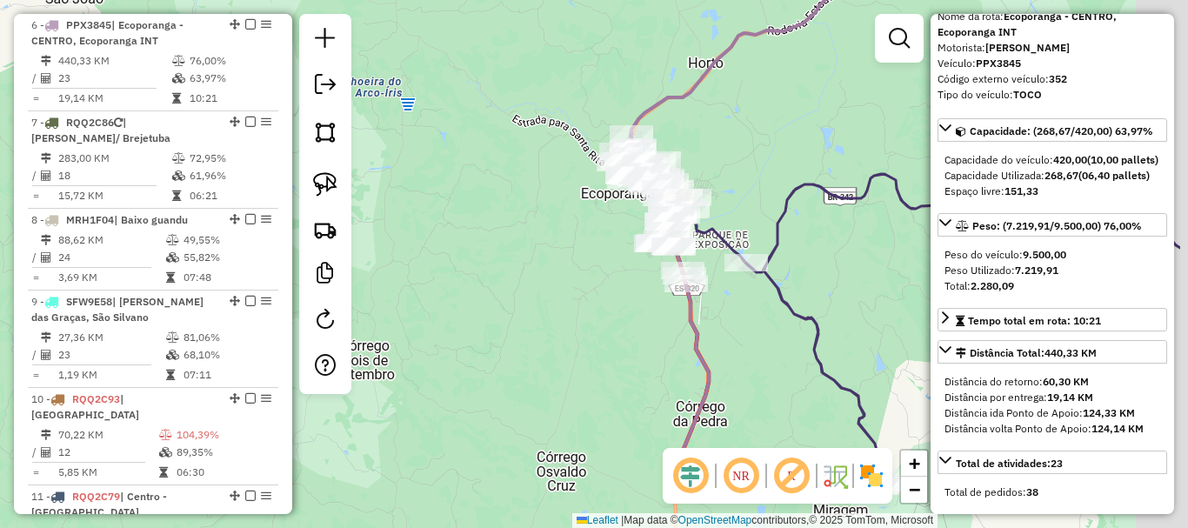
drag, startPoint x: 828, startPoint y: 238, endPoint x: 543, endPoint y: 69, distance: 331.9
click at [543, 69] on div "Janela de atendimento Grade de atendimento Capacidade Transportadoras Veículos …" at bounding box center [594, 264] width 1188 height 528
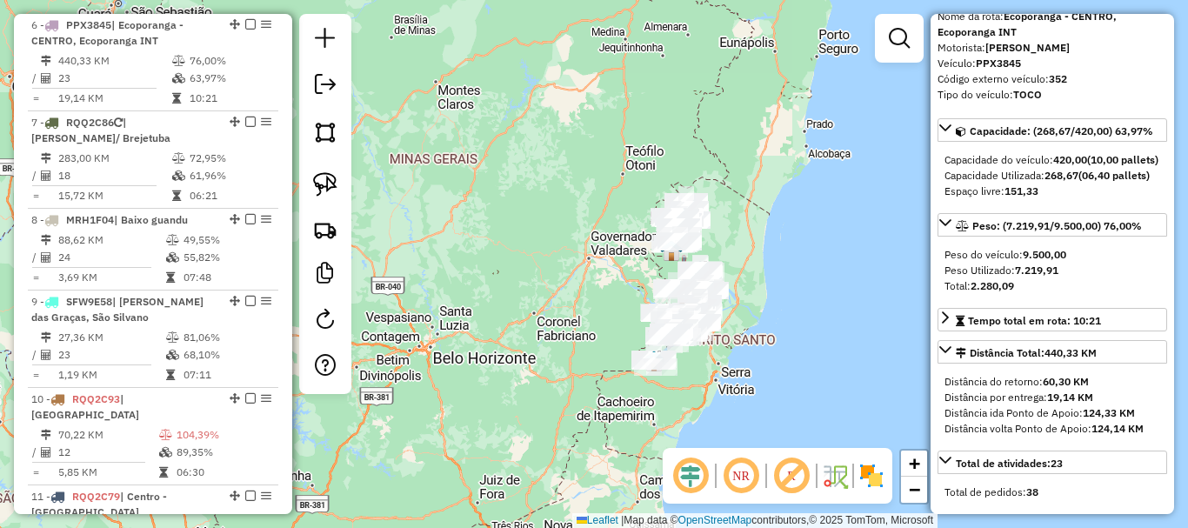
drag, startPoint x: 758, startPoint y: 275, endPoint x: 726, endPoint y: 150, distance: 129.3
click at [726, 150] on div "Janela de atendimento Grade de atendimento Capacidade Transportadoras Veículos …" at bounding box center [594, 264] width 1188 height 528
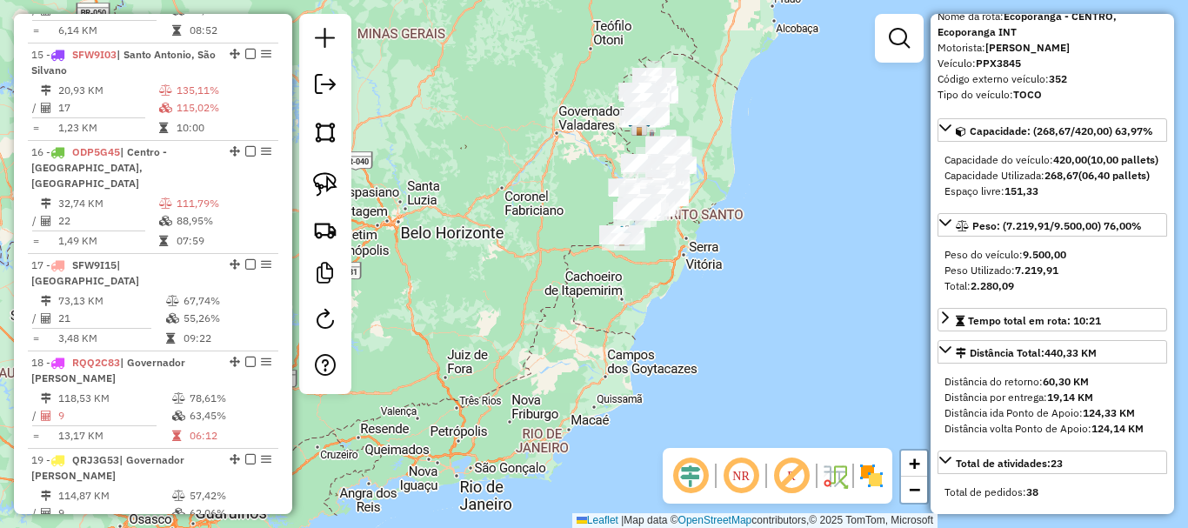
scroll to position [2054, 0]
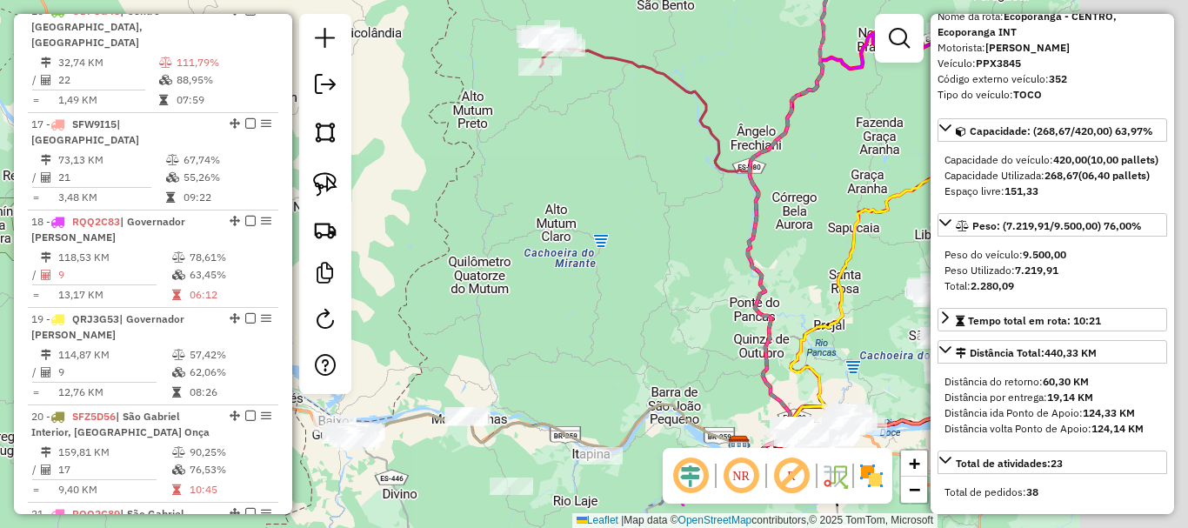
drag, startPoint x: 686, startPoint y: 233, endPoint x: 637, endPoint y: 224, distance: 50.3
click at [637, 224] on div "Janela de atendimento Grade de atendimento Capacidade Transportadoras Veículos …" at bounding box center [594, 264] width 1188 height 528
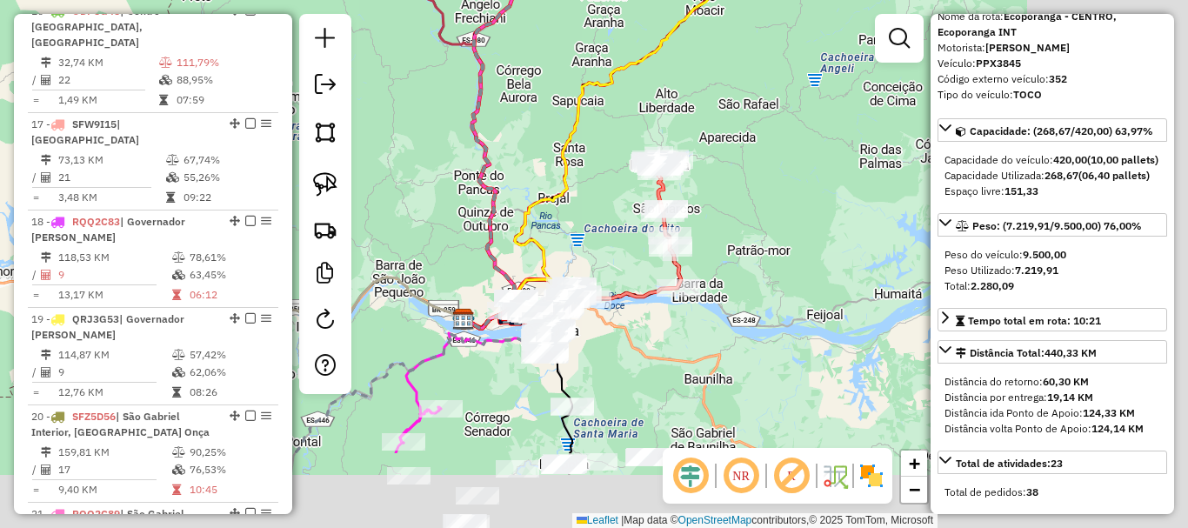
drag, startPoint x: 800, startPoint y: 224, endPoint x: 527, endPoint y: 97, distance: 301.2
click at [527, 97] on div "Janela de atendimento Grade de atendimento Capacidade Transportadoras Veículos …" at bounding box center [594, 264] width 1188 height 528
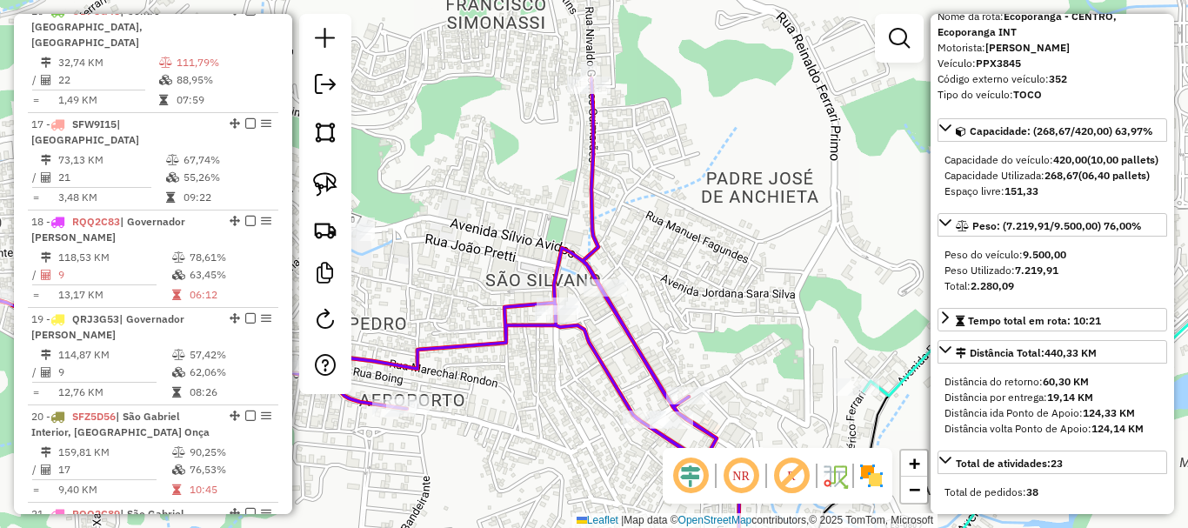
drag, startPoint x: 711, startPoint y: 163, endPoint x: 704, endPoint y: 237, distance: 74.3
click at [707, 237] on div "Janela de atendimento Grade de atendimento Capacidade Transportadoras Veículos …" at bounding box center [594, 264] width 1188 height 528
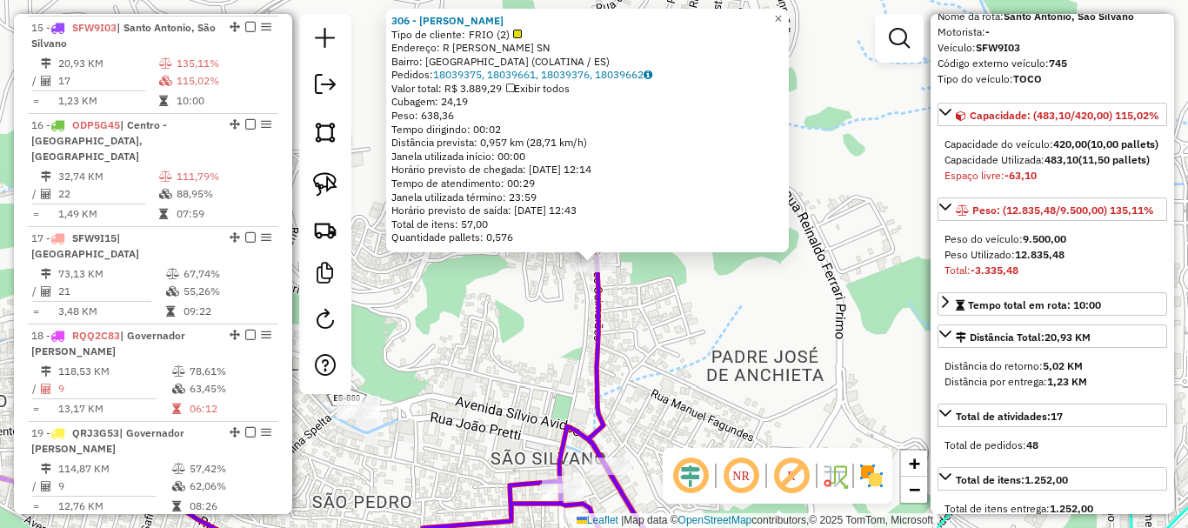
scroll to position [1927, 0]
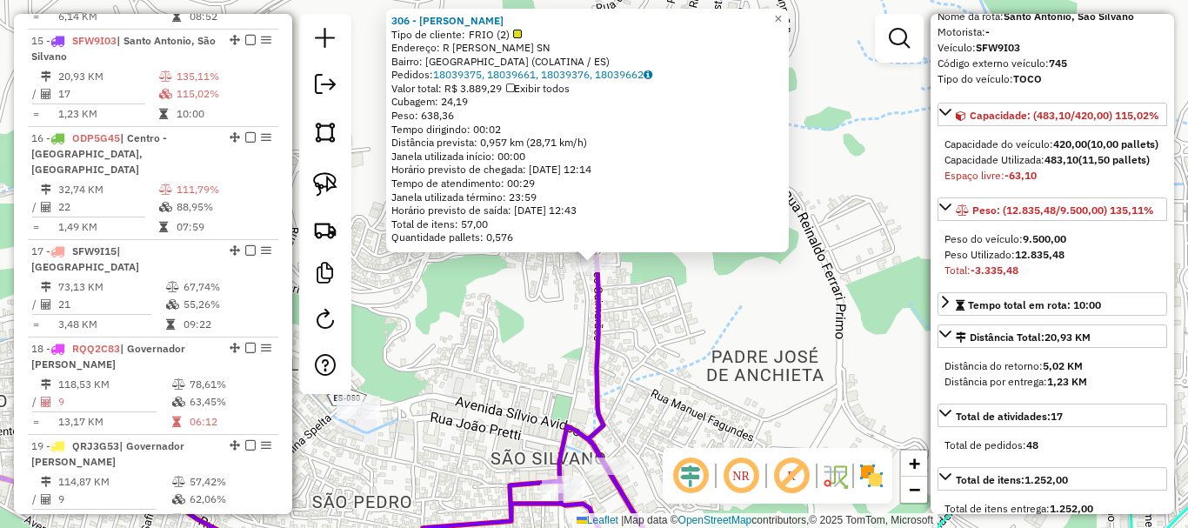
drag, startPoint x: 691, startPoint y: 304, endPoint x: 624, endPoint y: 115, distance: 200.6
click at [624, 115] on div "306 - [PERSON_NAME] DALCOL Tipo de cliente: FRIO (2) Endereço: R [PERSON_NAME] …" at bounding box center [594, 264] width 1188 height 528
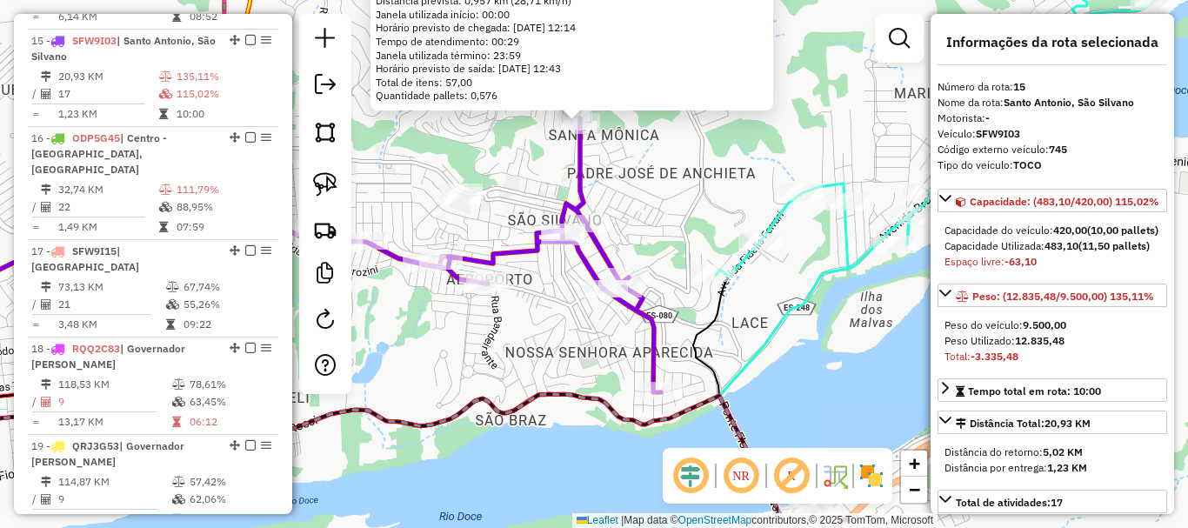
scroll to position [0, 0]
click at [903, 38] on em at bounding box center [899, 38] width 21 height 21
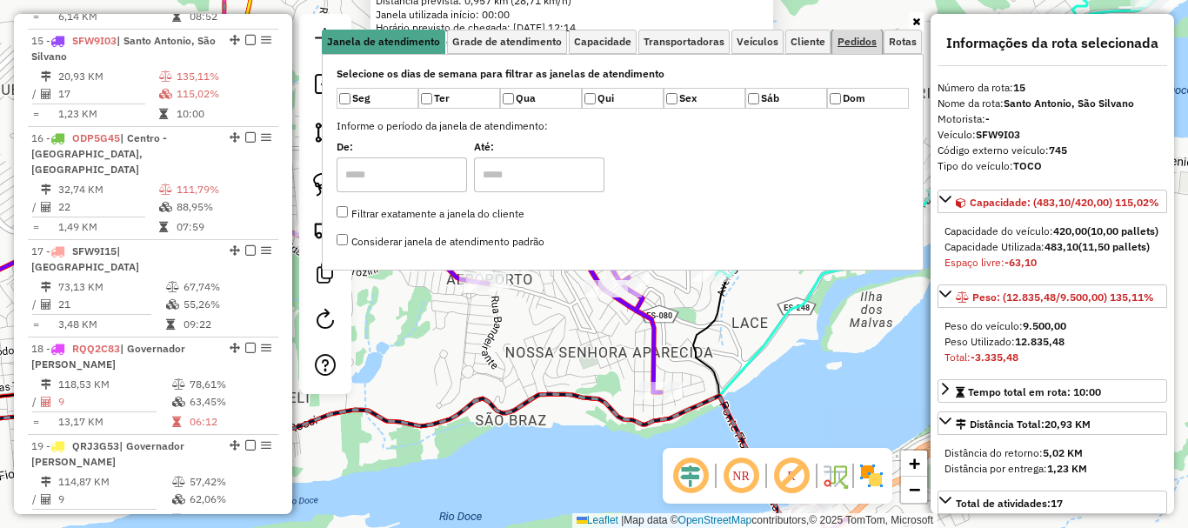
click at [853, 39] on span "Pedidos" at bounding box center [857, 42] width 39 height 10
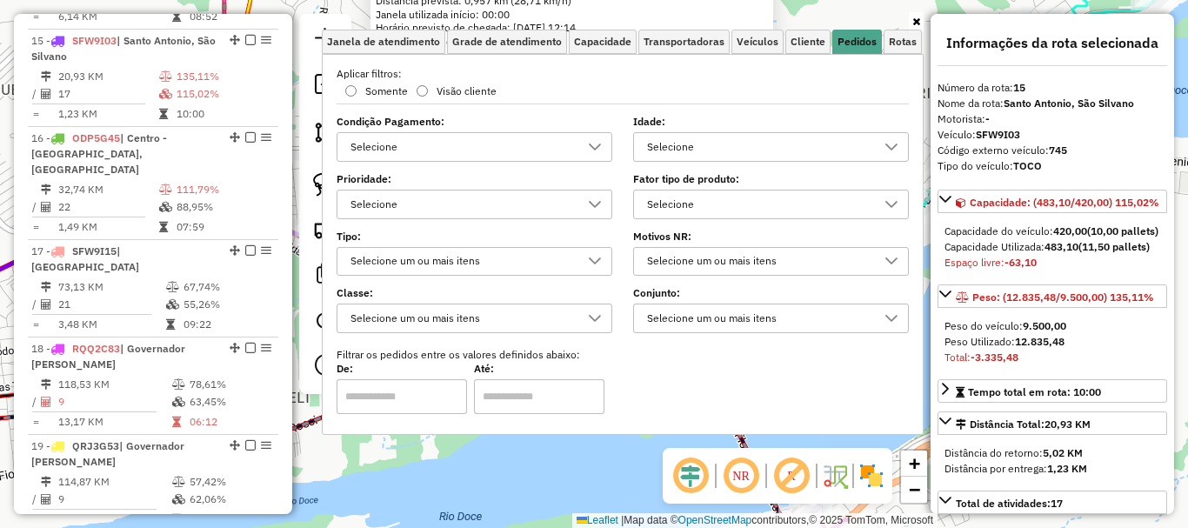
click at [471, 149] on div "Selecione" at bounding box center [461, 147] width 234 height 28
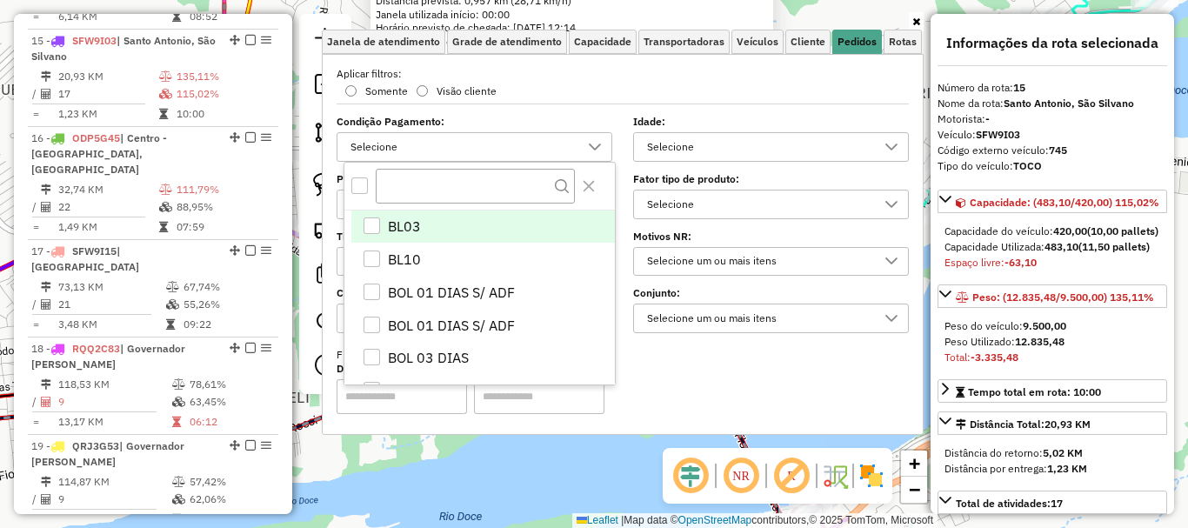
scroll to position [10, 60]
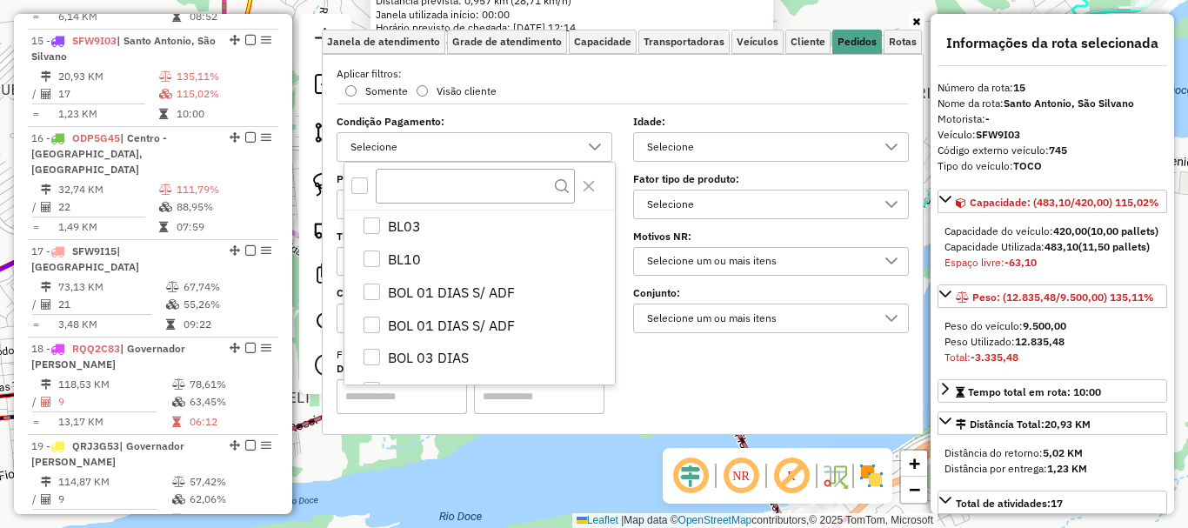
click at [356, 183] on div "All items unselected" at bounding box center [359, 185] width 17 height 17
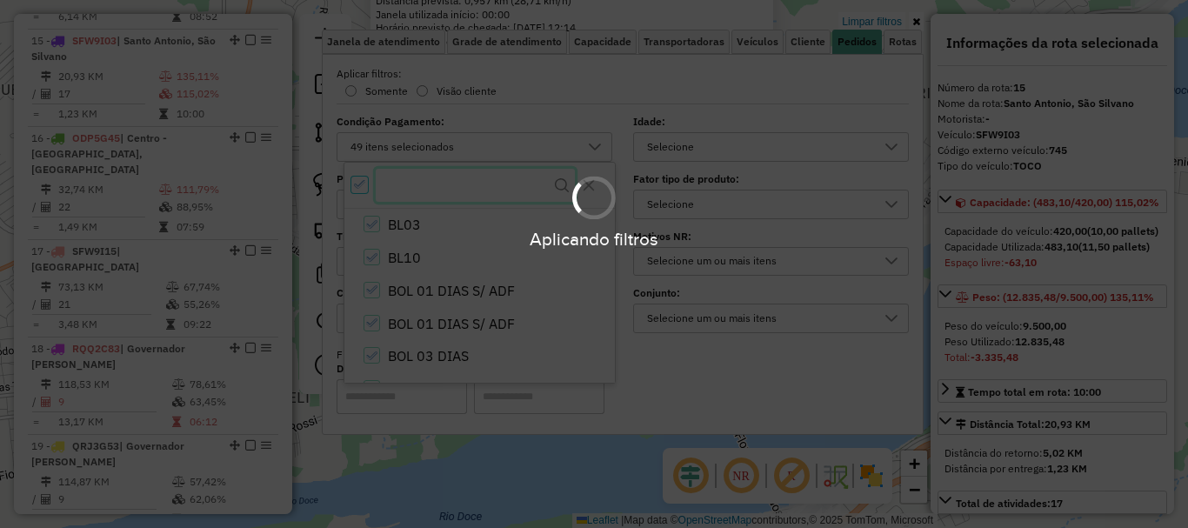
click at [434, 188] on input "text" at bounding box center [475, 185] width 199 height 33
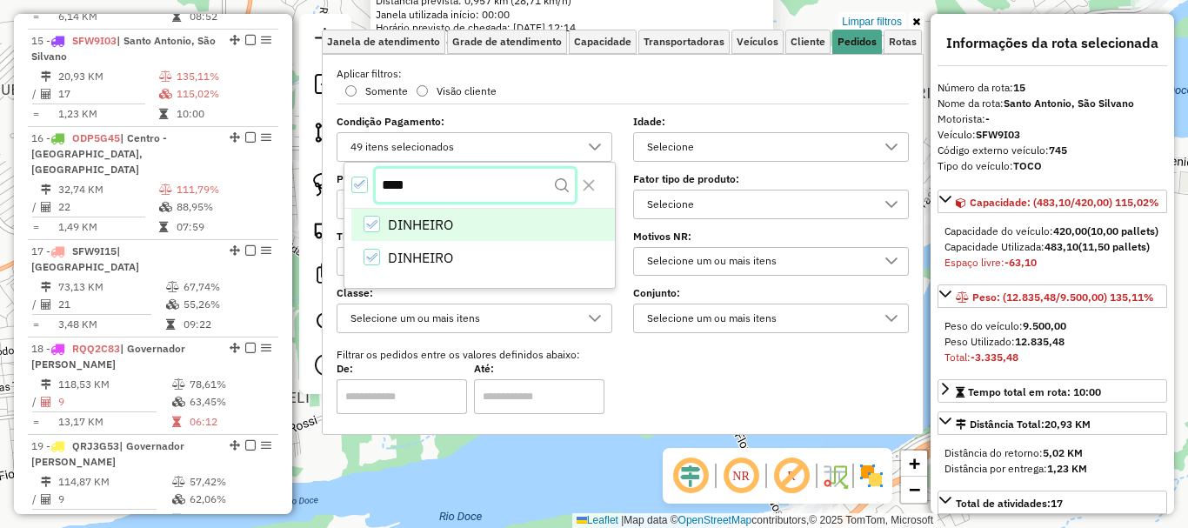
type input "****"
click at [378, 221] on div "DINHEIRO" at bounding box center [372, 225] width 17 height 17
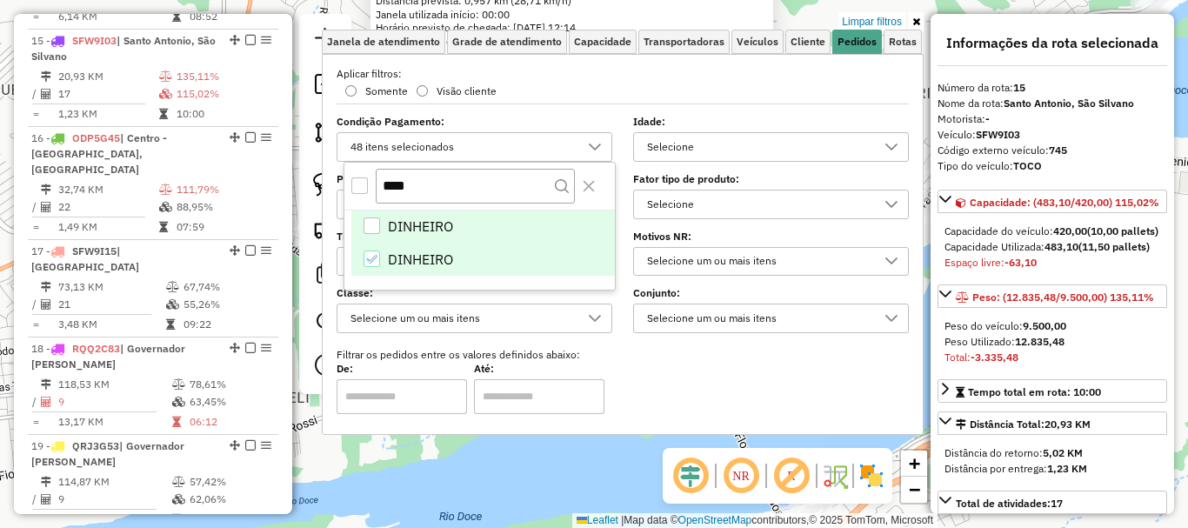
click at [367, 259] on icon "DINHEIRO" at bounding box center [371, 259] width 11 height 8
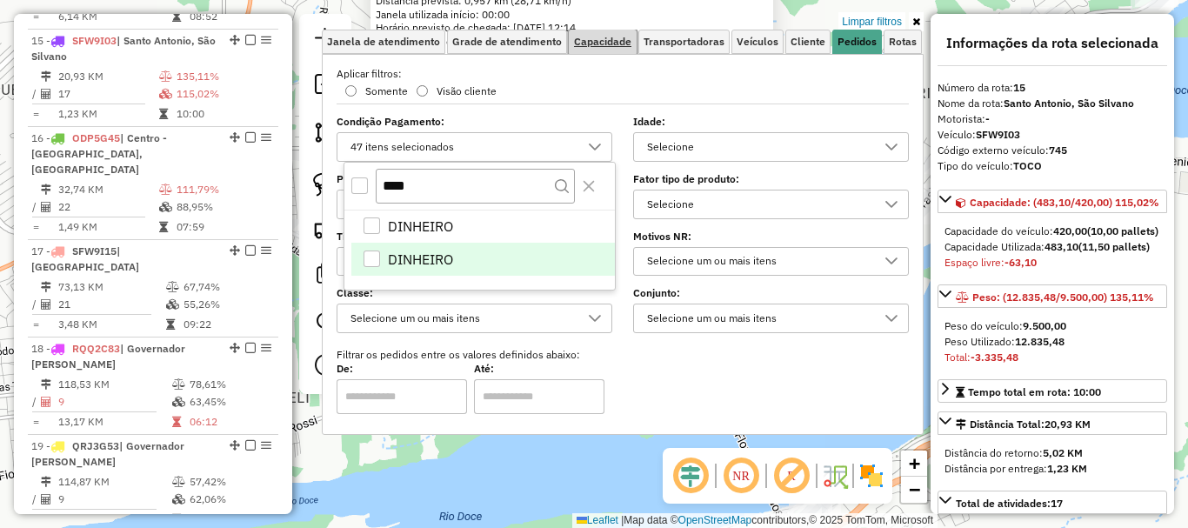
click at [589, 47] on span "Capacidade" at bounding box center [602, 42] width 57 height 10
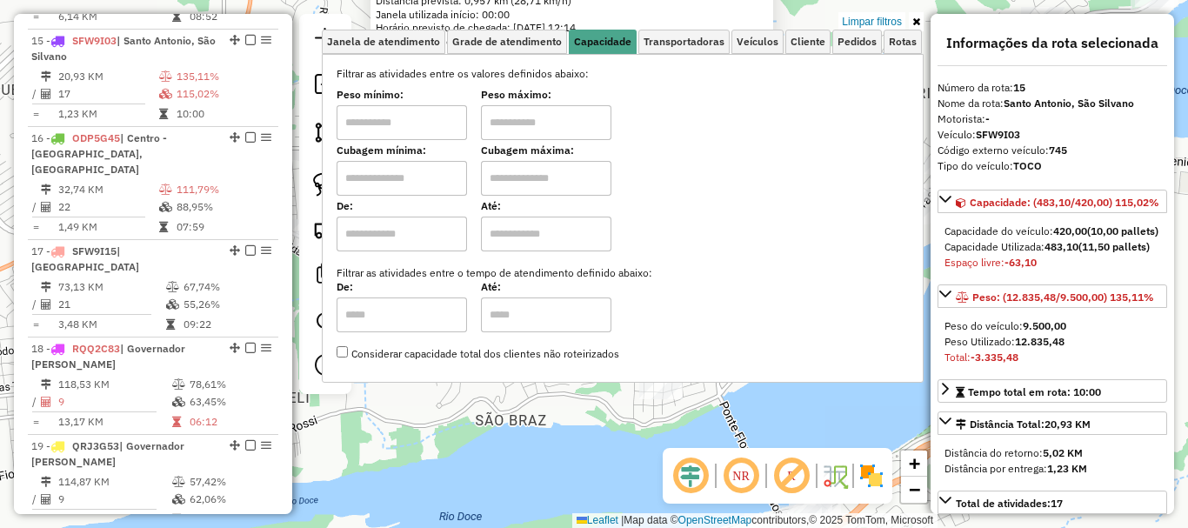
click at [397, 127] on input "text" at bounding box center [402, 122] width 130 height 35
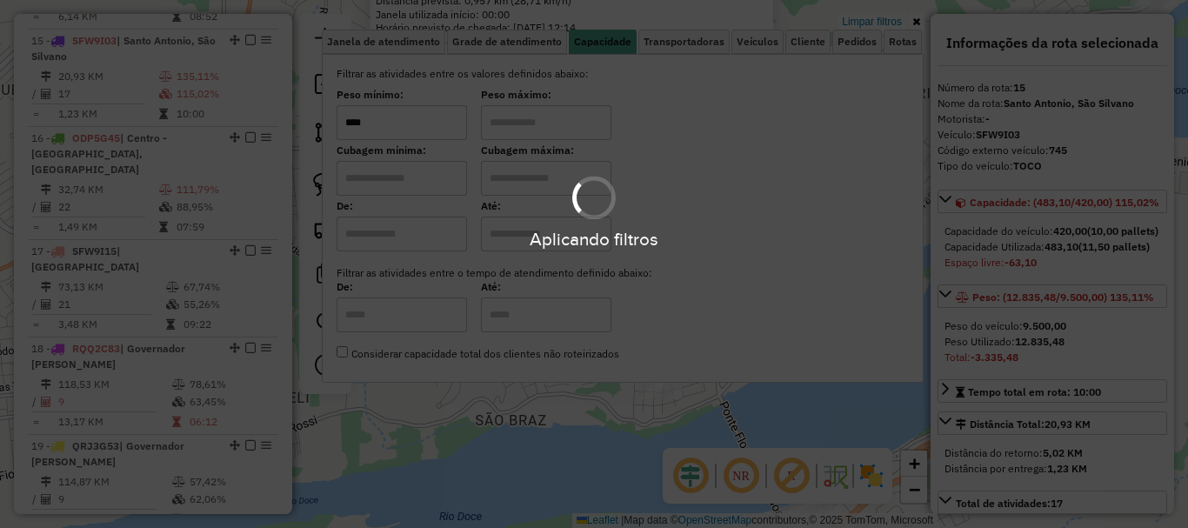
type input "****"
click at [524, 134] on div "Aplicando filtros" at bounding box center [594, 264] width 1188 height 528
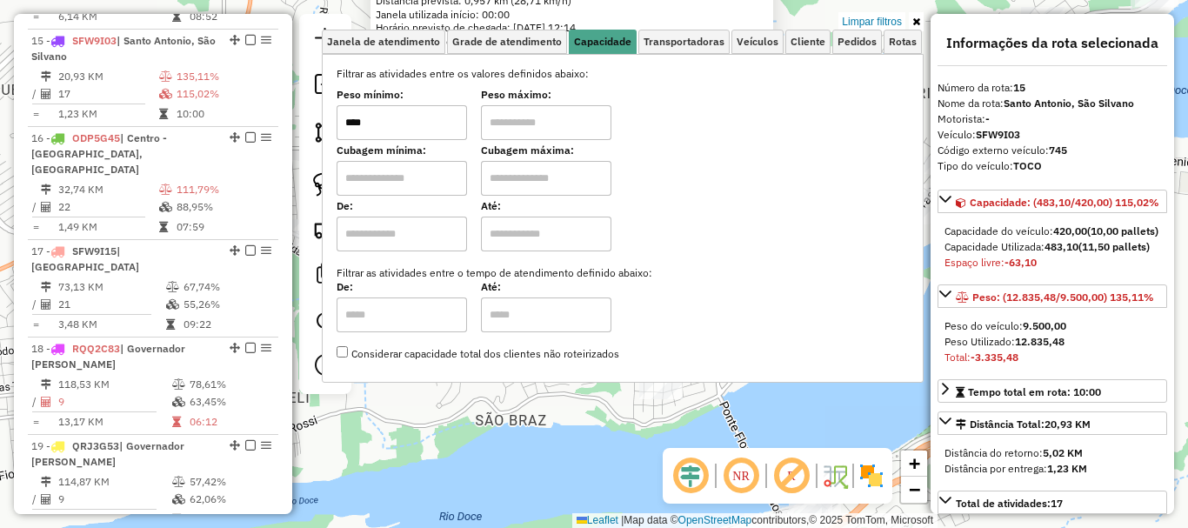
click at [524, 132] on input "text" at bounding box center [546, 122] width 130 height 35
type input "******"
click at [910, 21] on link at bounding box center [916, 21] width 15 height 19
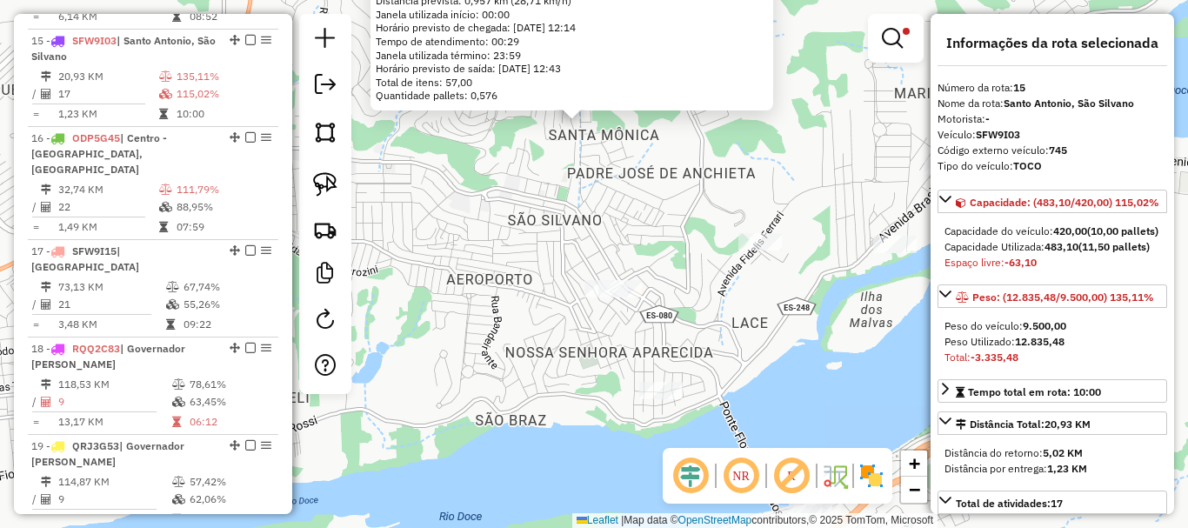
drag, startPoint x: 776, startPoint y: 326, endPoint x: 638, endPoint y: 286, distance: 144.0
click at [761, 324] on div "306 - [PERSON_NAME] DALCOL Tipo de cliente: FRIO (2) Endereço: R [PERSON_NAME] …" at bounding box center [594, 264] width 1188 height 528
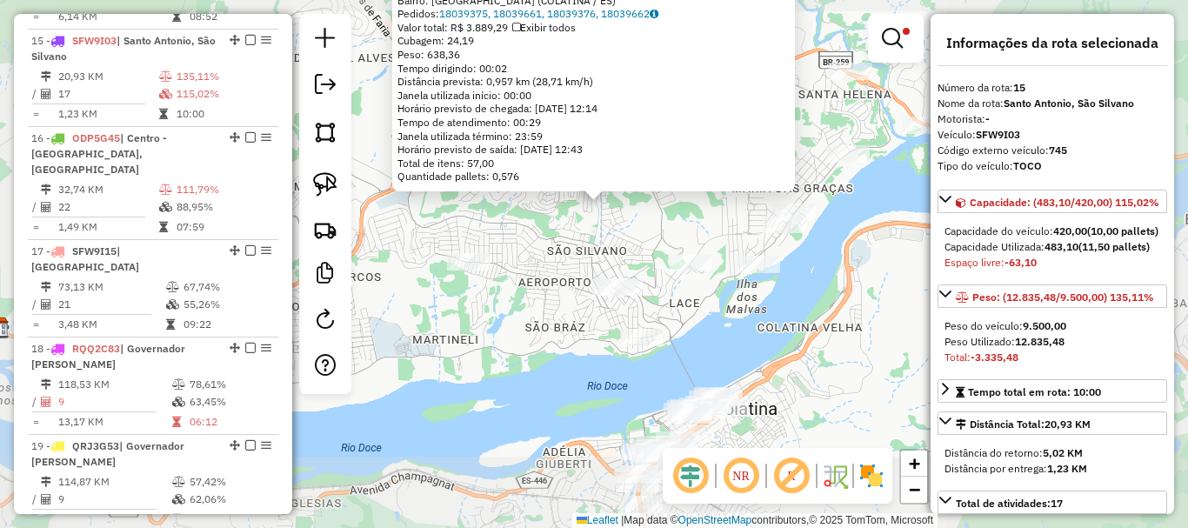
click at [720, 303] on div "306 - [PERSON_NAME] DALCOL Tipo de cliente: FRIO (2) Endereço: R [PERSON_NAME] …" at bounding box center [594, 264] width 1188 height 528
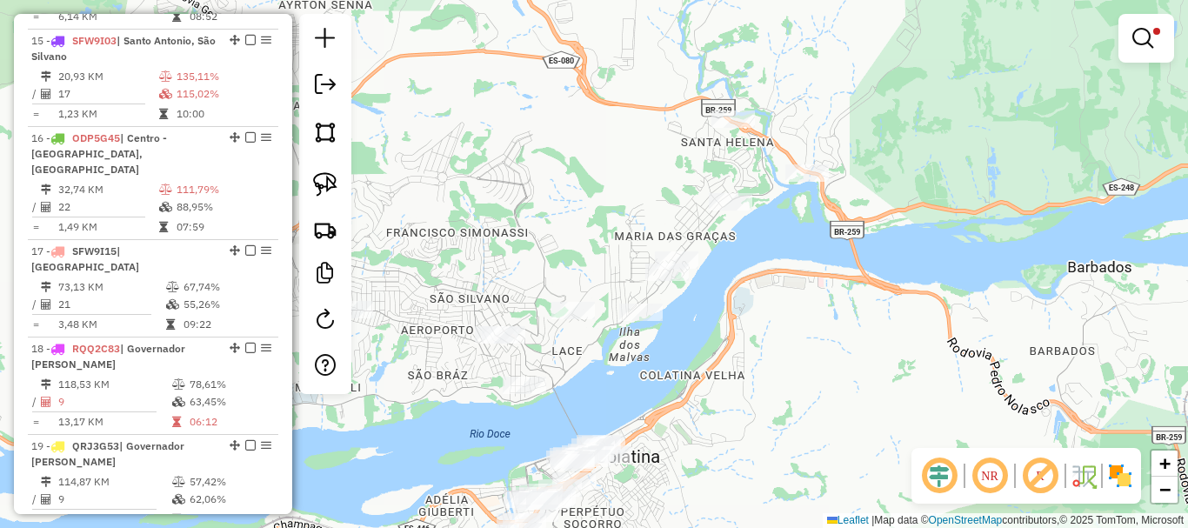
drag, startPoint x: 767, startPoint y: 306, endPoint x: 650, endPoint y: 354, distance: 126.8
click at [650, 354] on div "Limpar filtros Janela de atendimento Grade de atendimento Capacidade Transporta…" at bounding box center [594, 264] width 1188 height 528
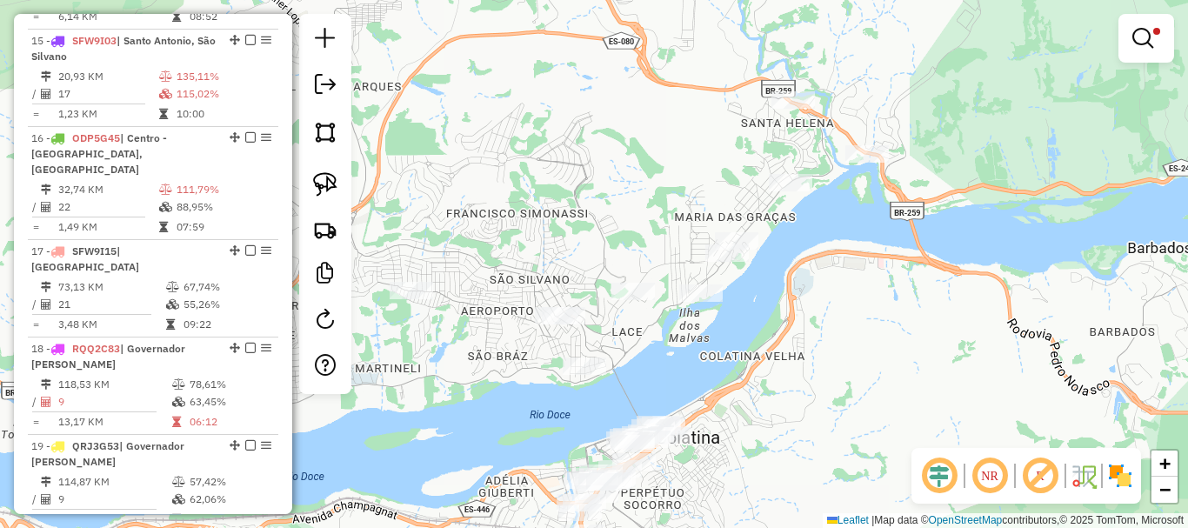
drag, startPoint x: 593, startPoint y: 263, endPoint x: 832, endPoint y: 216, distance: 243.7
click at [832, 217] on div "Rota 9 - Placa SFW9E58 8326 - ESPETINHO DO [PERSON_NAME] filtros Janela de aten…" at bounding box center [594, 264] width 1188 height 528
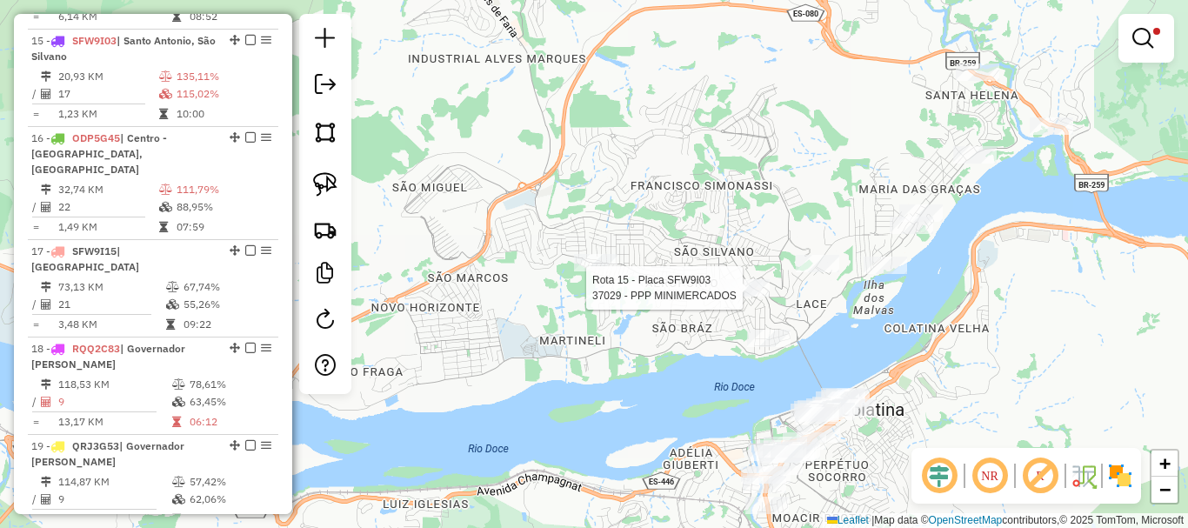
select select "*********"
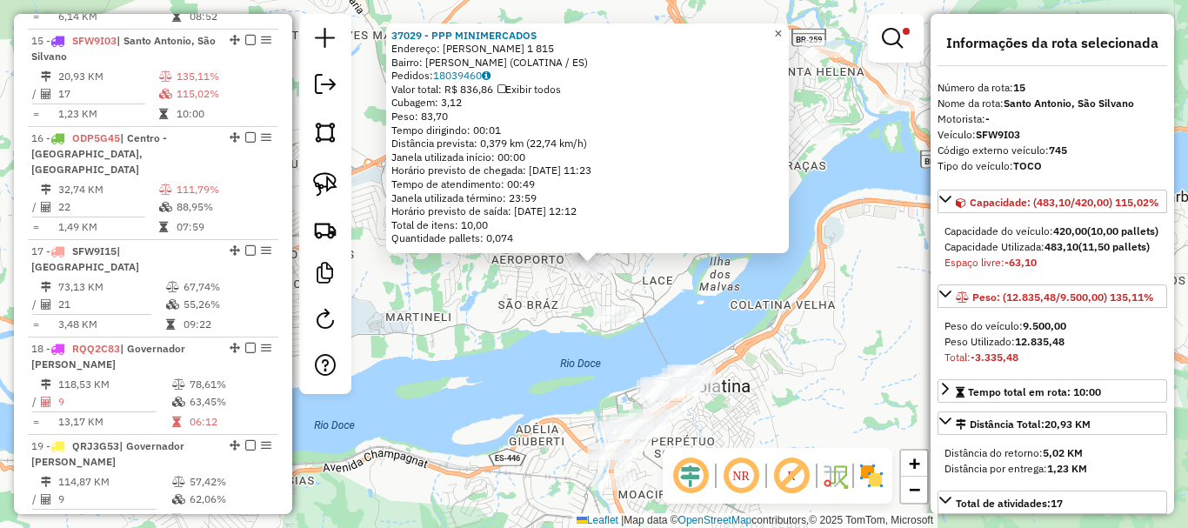
click at [782, 26] on span "×" at bounding box center [778, 33] width 8 height 15
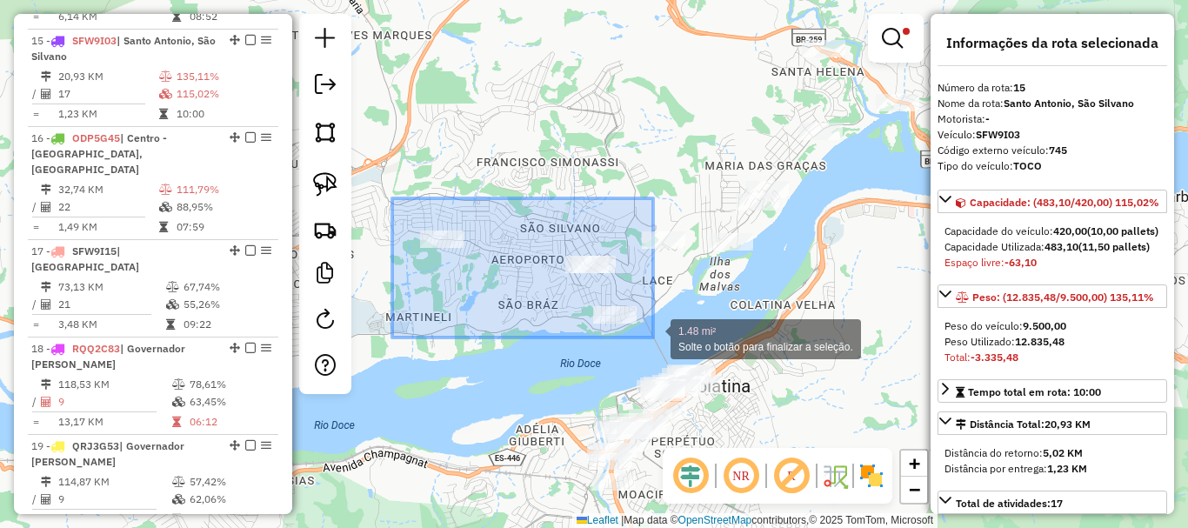
drag, startPoint x: 431, startPoint y: 210, endPoint x: 653, endPoint y: 337, distance: 256.3
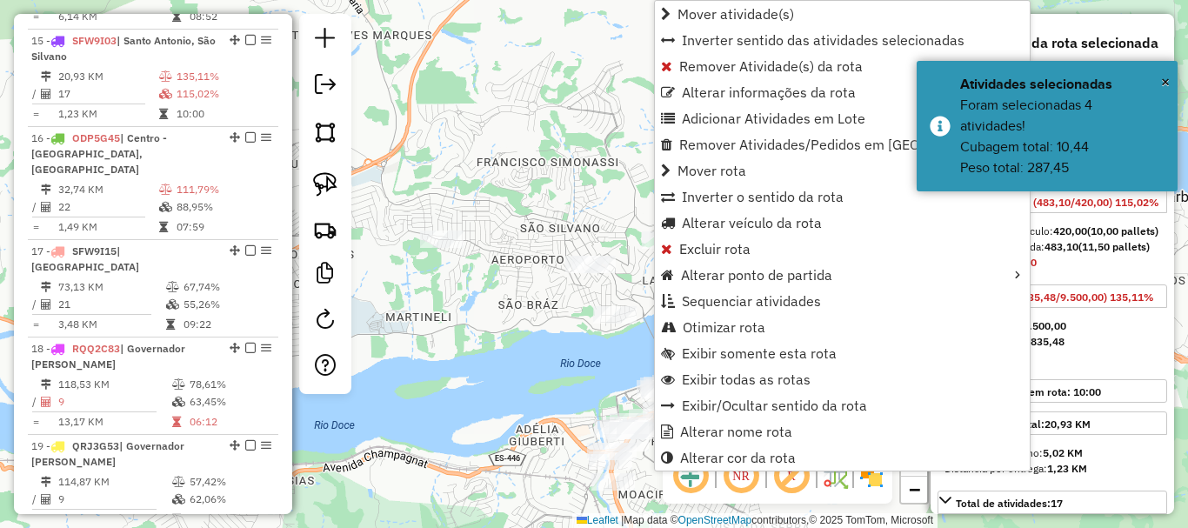
click at [482, 184] on div "Limpar filtros Janela de atendimento Grade de atendimento Capacidade Transporta…" at bounding box center [594, 264] width 1188 height 528
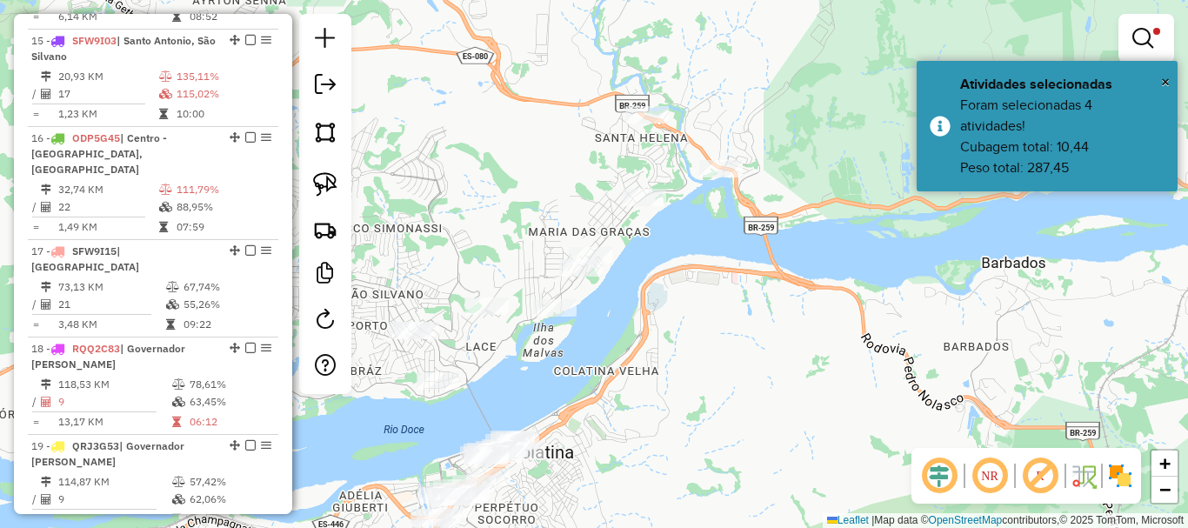
drag, startPoint x: 475, startPoint y: 230, endPoint x: 385, endPoint y: 262, distance: 95.2
click at [385, 262] on div "Limpar filtros Janela de atendimento Grade de atendimento Capacidade Transporta…" at bounding box center [594, 264] width 1188 height 528
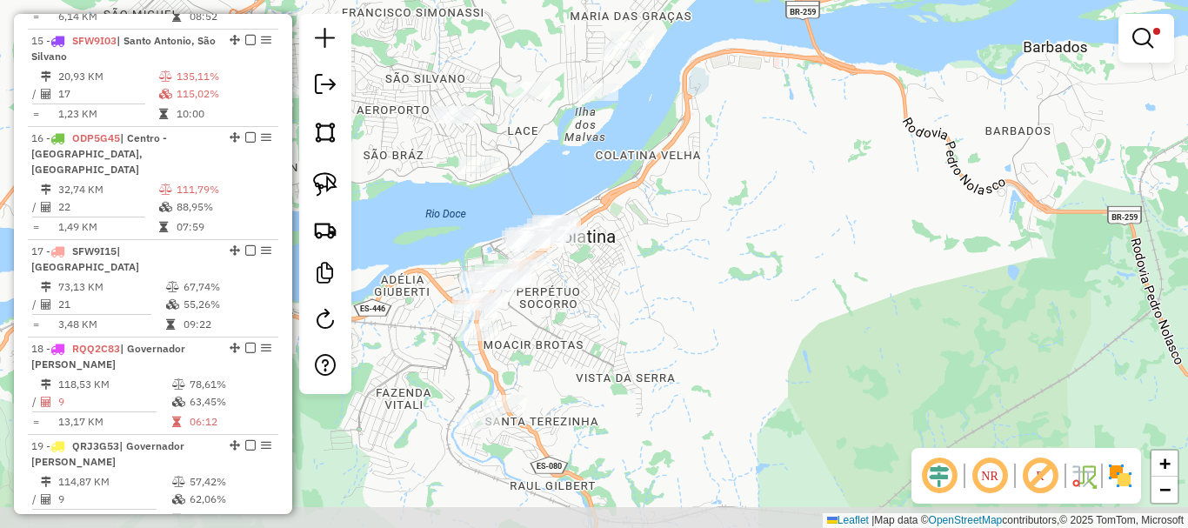
drag, startPoint x: 477, startPoint y: 247, endPoint x: 564, endPoint y: 43, distance: 222.1
click at [532, 21] on div "Limpar filtros Janela de atendimento Grade de atendimento Capacidade Transporta…" at bounding box center [594, 264] width 1188 height 528
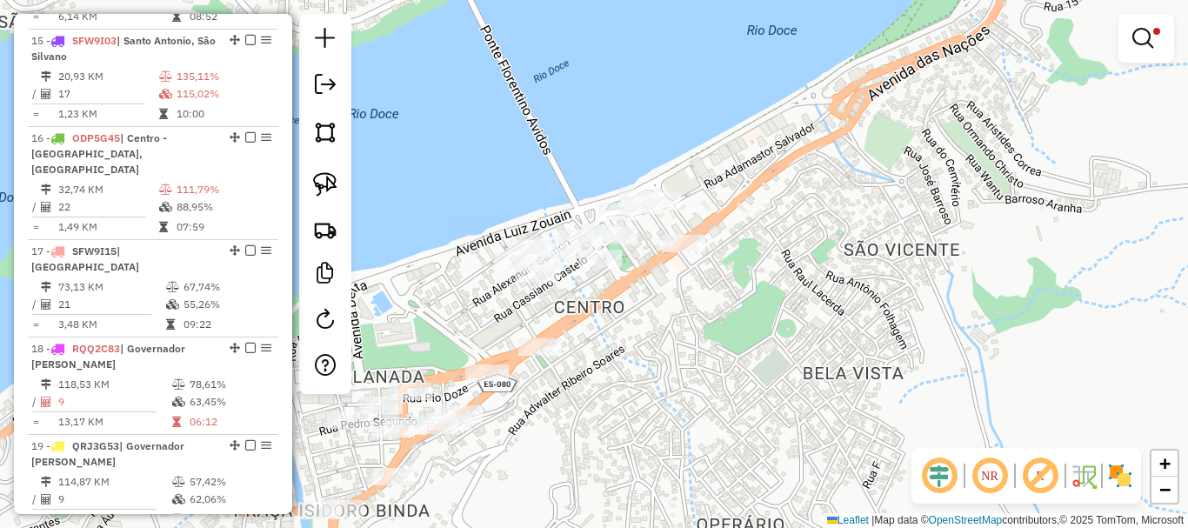
drag, startPoint x: 530, startPoint y: 185, endPoint x: 574, endPoint y: 172, distance: 46.2
click at [560, 177] on div "Limpar filtros Janela de atendimento Grade de atendimento Capacidade Transporta…" at bounding box center [594, 264] width 1188 height 528
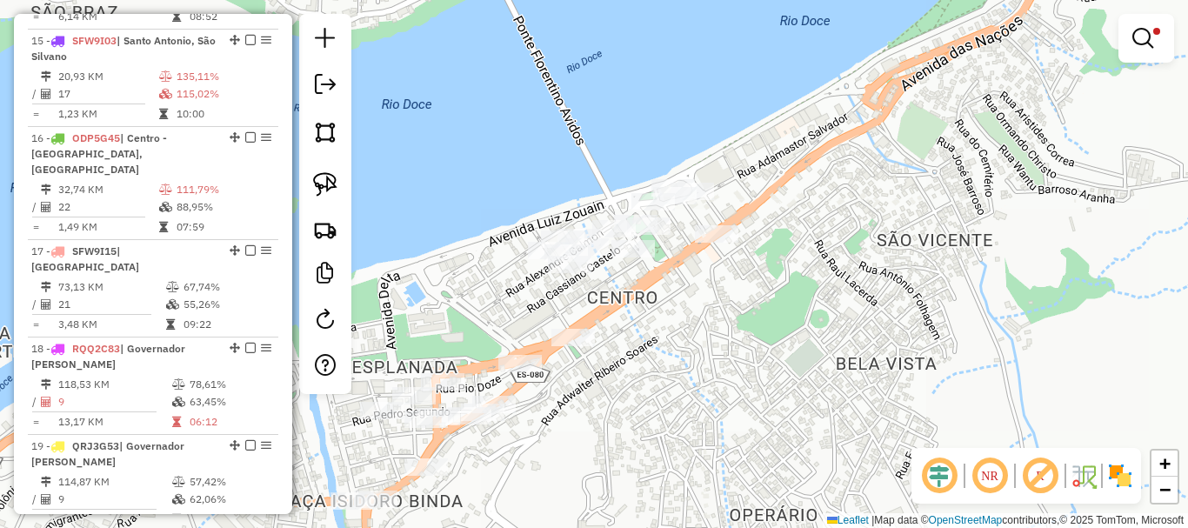
drag, startPoint x: 597, startPoint y: 160, endPoint x: 537, endPoint y: 142, distance: 62.7
click at [595, 160] on div "Limpar filtros Janela de atendimento Grade de atendimento Capacidade Transporta…" at bounding box center [594, 264] width 1188 height 528
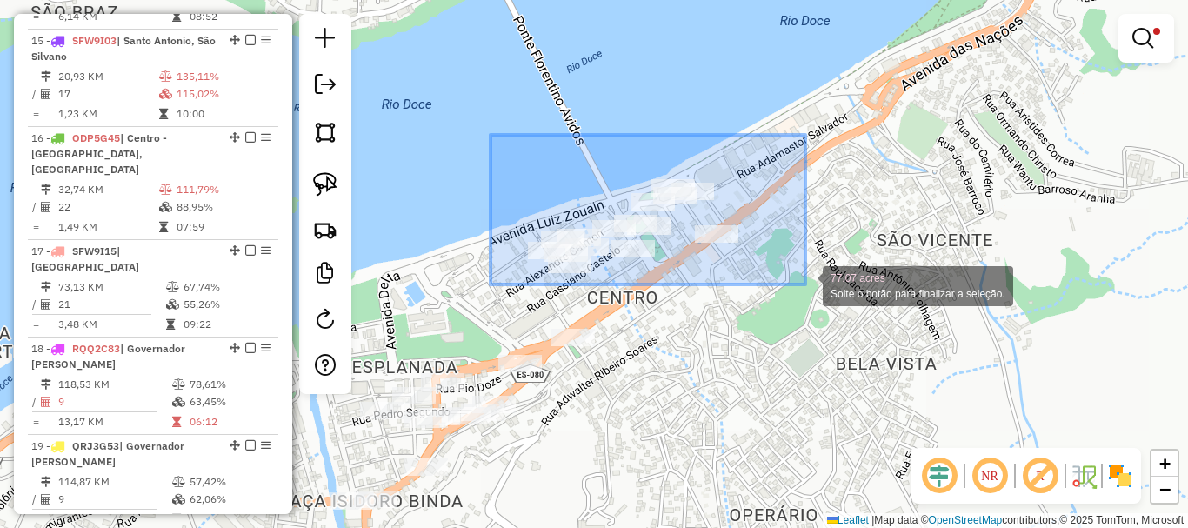
drag, startPoint x: 491, startPoint y: 135, endPoint x: 806, endPoint y: 287, distance: 350.5
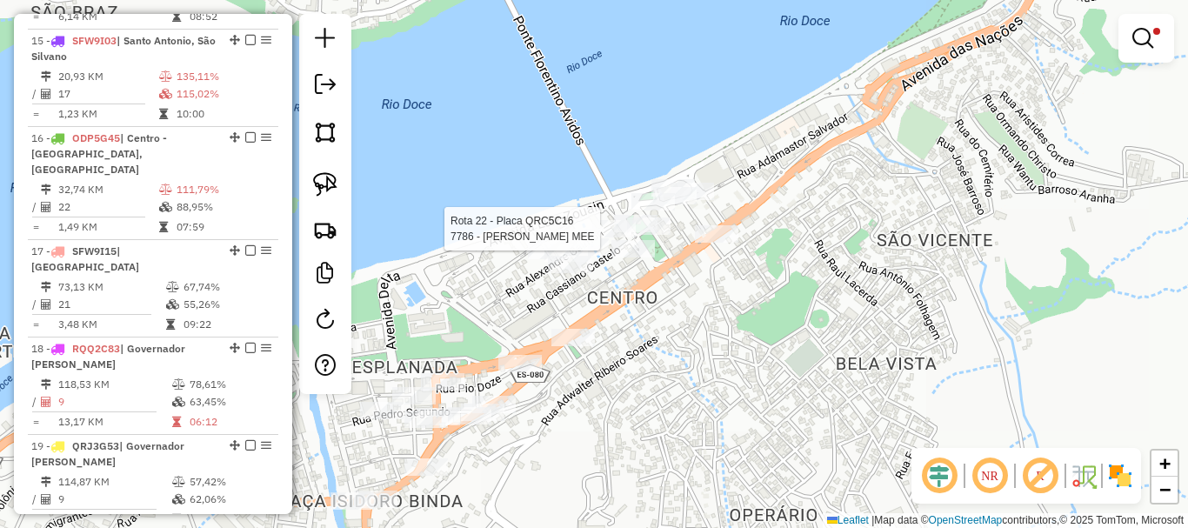
click at [610, 237] on div at bounding box center [613, 228] width 43 height 17
select select "*********"
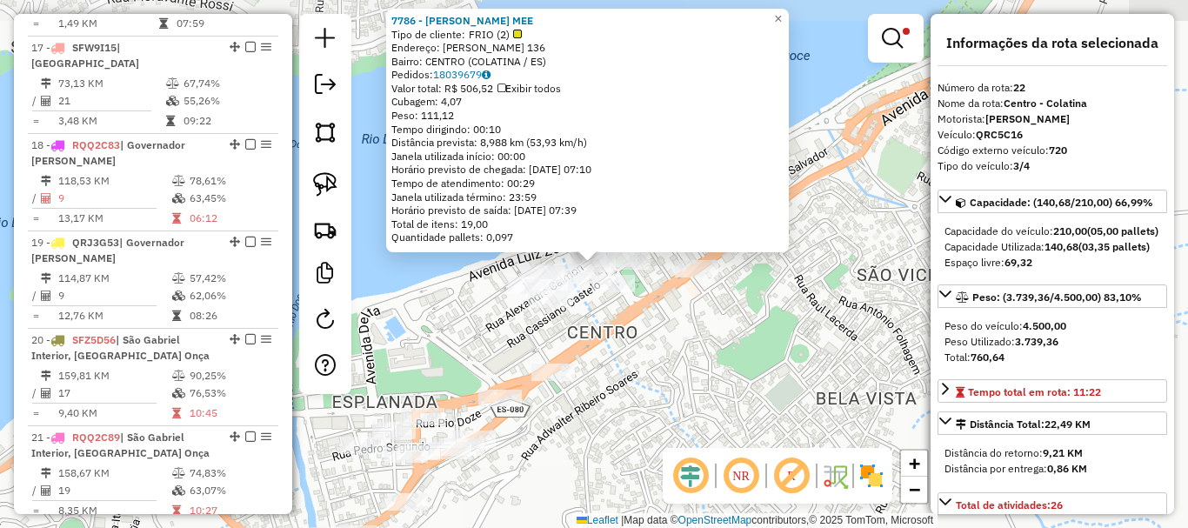
scroll to position [2549, 0]
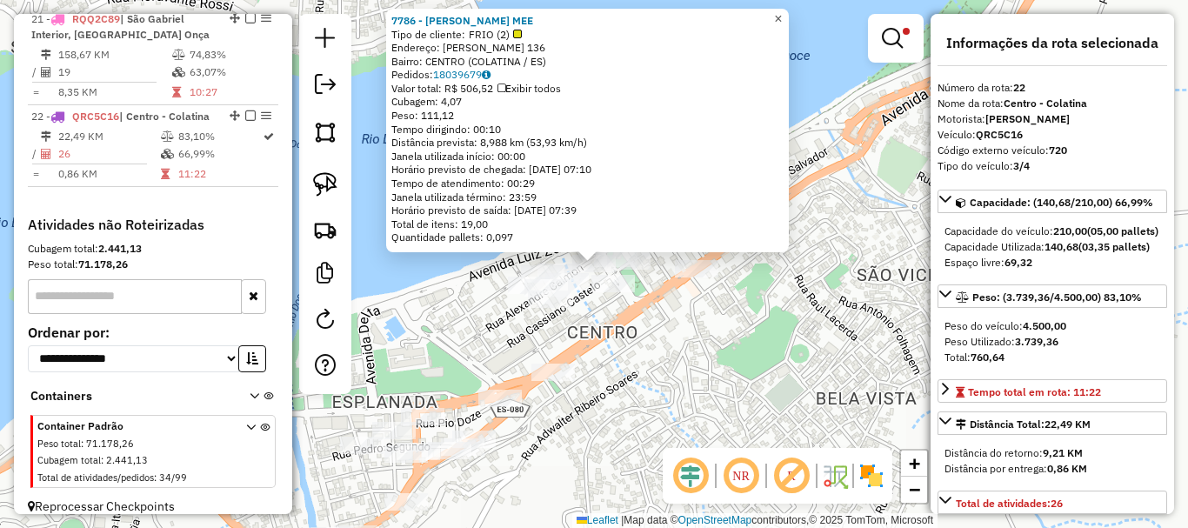
click at [789, 14] on link "×" at bounding box center [778, 19] width 21 height 21
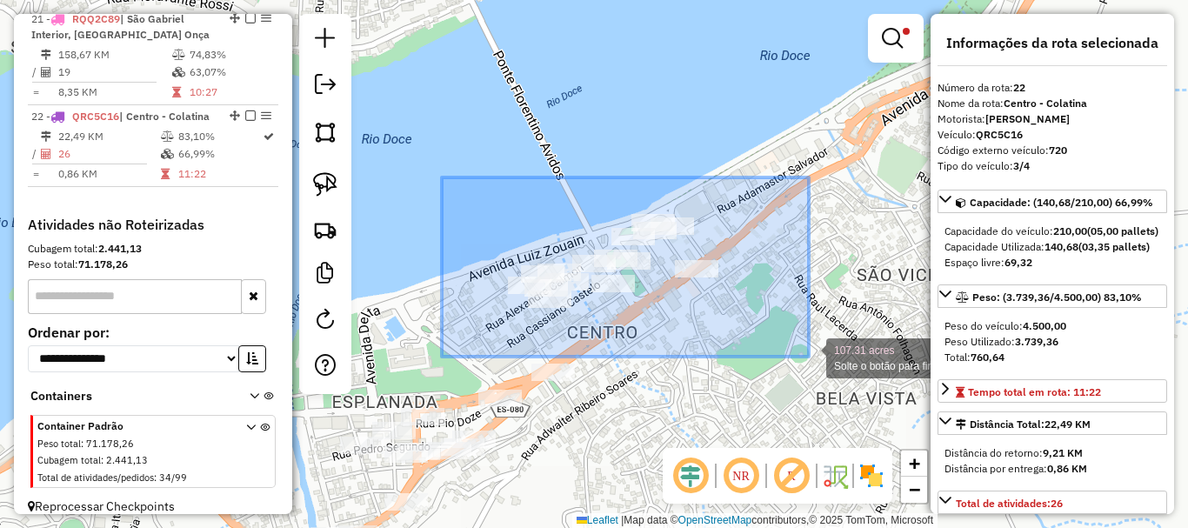
drag, startPoint x: 442, startPoint y: 177, endPoint x: 809, endPoint y: 357, distance: 408.4
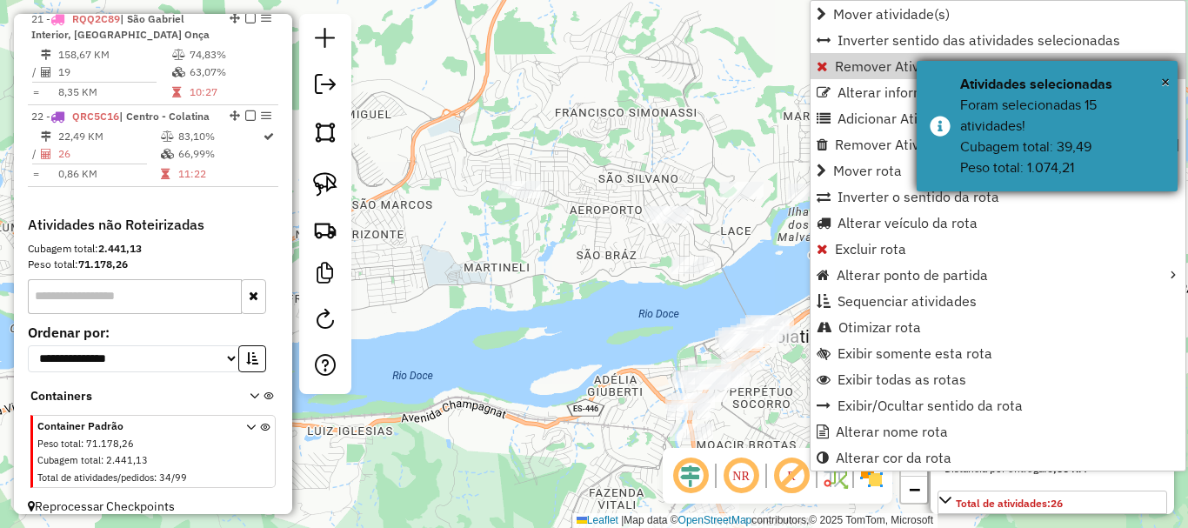
click at [1173, 90] on div "× Atividades selecionadas Foram selecionadas 15 atividades! Cubagem total: 39,4…" at bounding box center [1047, 126] width 261 height 130
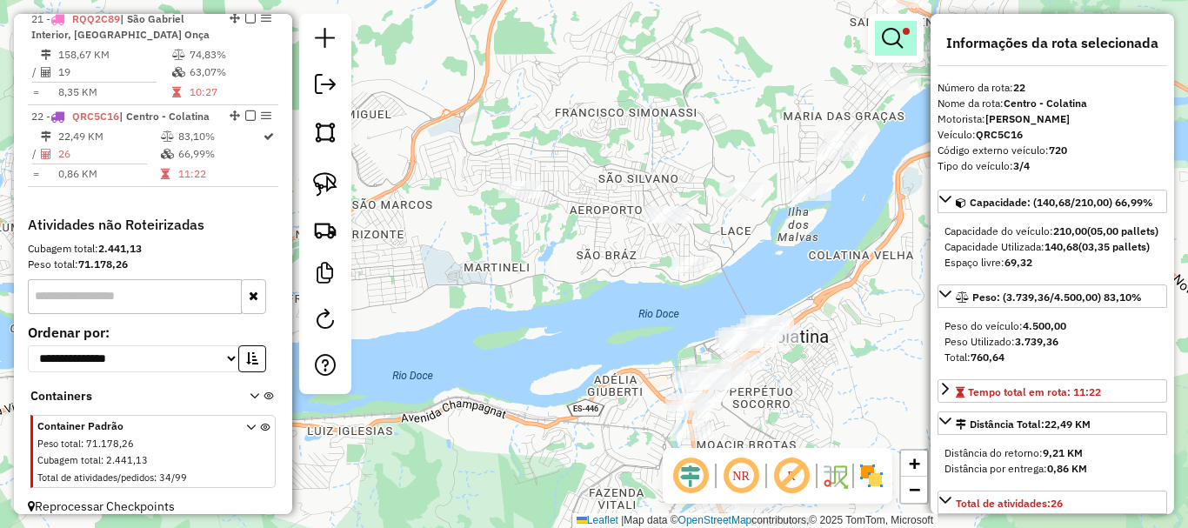
click at [906, 36] on link at bounding box center [896, 38] width 42 height 35
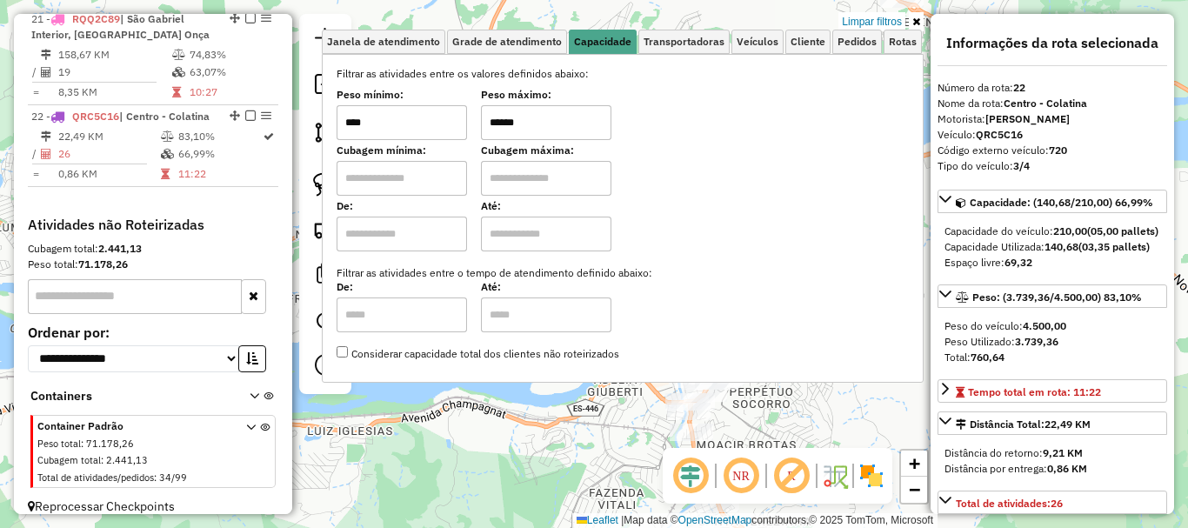
drag, startPoint x: 554, startPoint y: 128, endPoint x: 478, endPoint y: 153, distance: 79.8
click at [478, 153] on div "Filtrar as atividades entre os valores definidos abaixo: Peso mínimo: **** Peso…" at bounding box center [623, 214] width 572 height 296
type input "******"
click at [575, 405] on div "Limpar filtros Janela de atendimento Grade de atendimento Capacidade Transporta…" at bounding box center [594, 264] width 1188 height 528
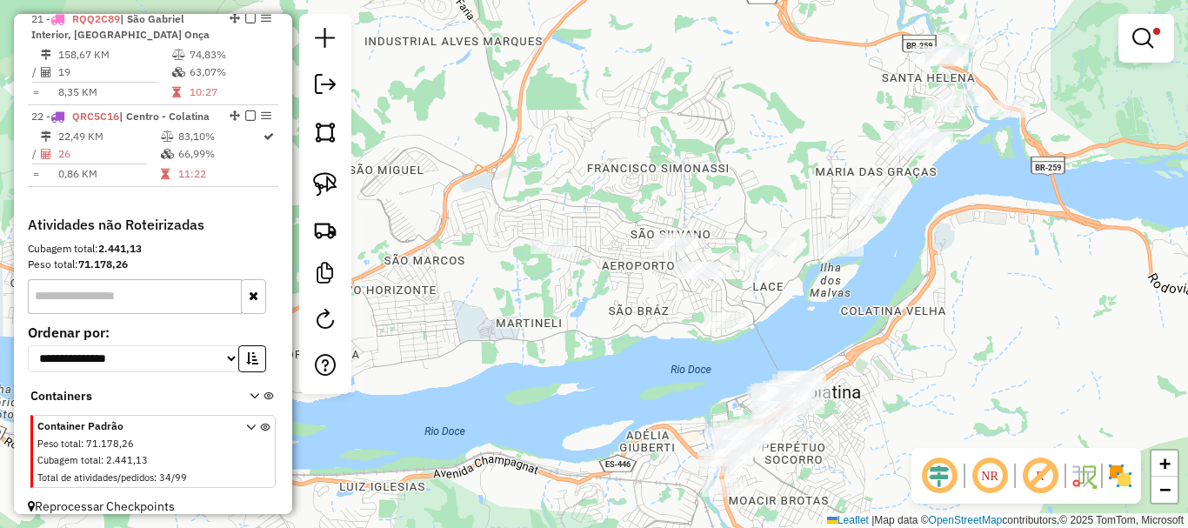
drag, startPoint x: 559, startPoint y: 331, endPoint x: 571, endPoint y: 357, distance: 28.4
click at [570, 357] on div "Limpar filtros Janela de atendimento Grade de atendimento Capacidade Transporta…" at bounding box center [594, 264] width 1188 height 528
select select "*********"
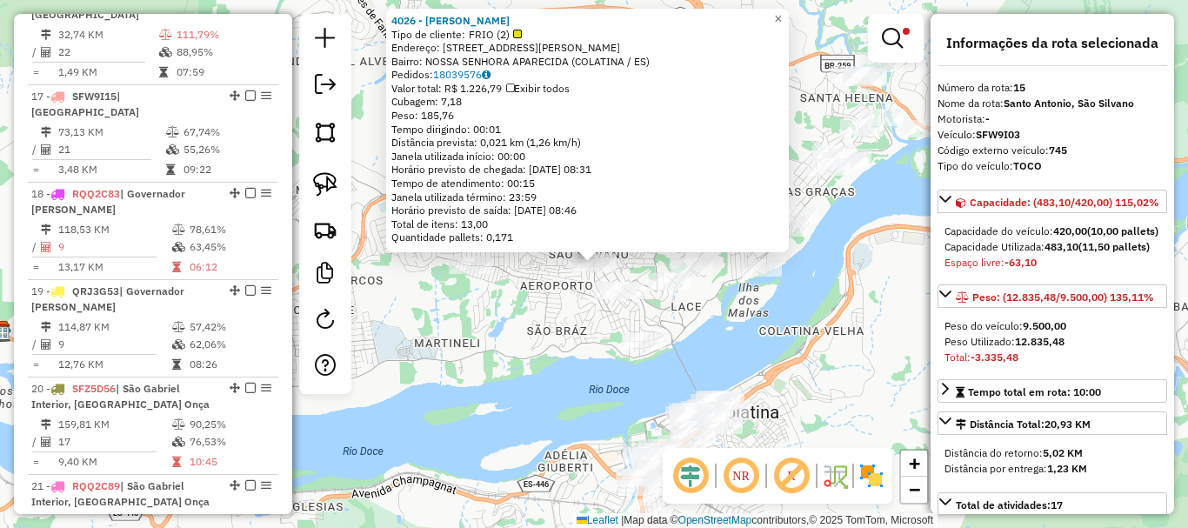
scroll to position [1927, 0]
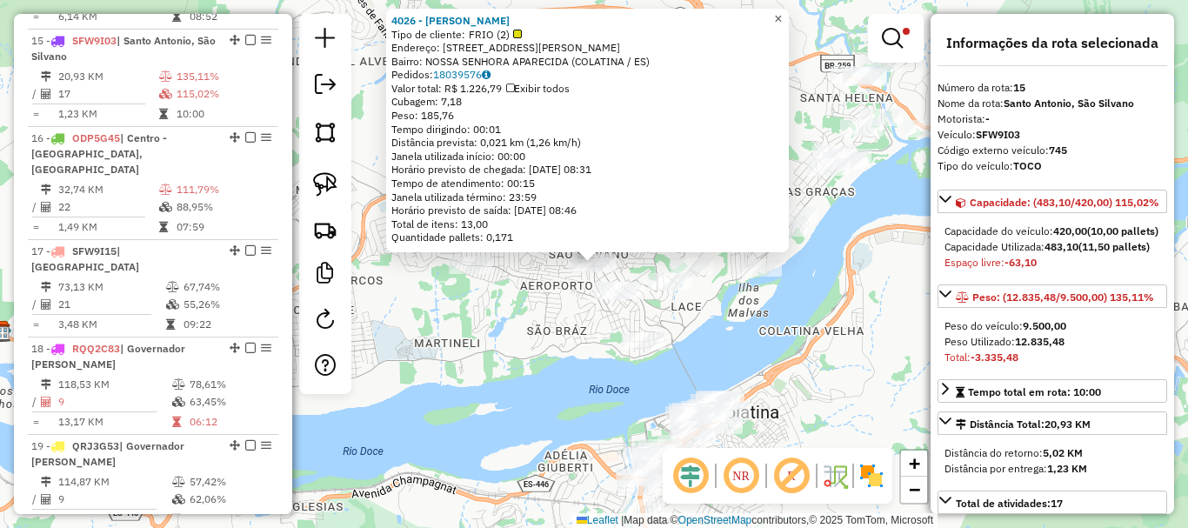
click at [782, 11] on span "×" at bounding box center [778, 18] width 8 height 15
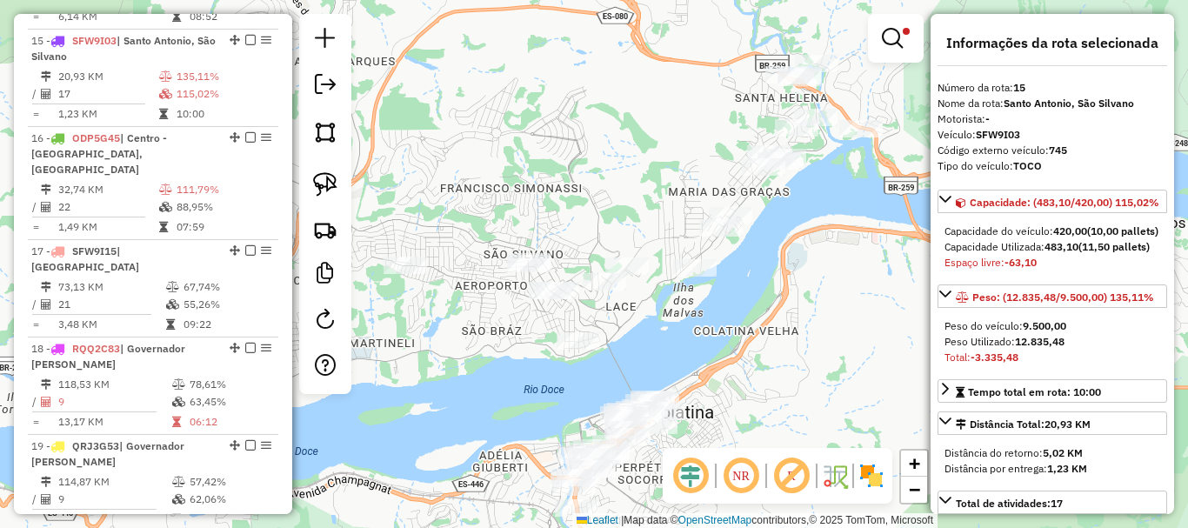
drag, startPoint x: 709, startPoint y: 160, endPoint x: 599, endPoint y: 180, distance: 111.4
click at [599, 180] on div "Limpar filtros Janela de atendimento Grade de atendimento Capacidade Transporta…" at bounding box center [594, 264] width 1188 height 528
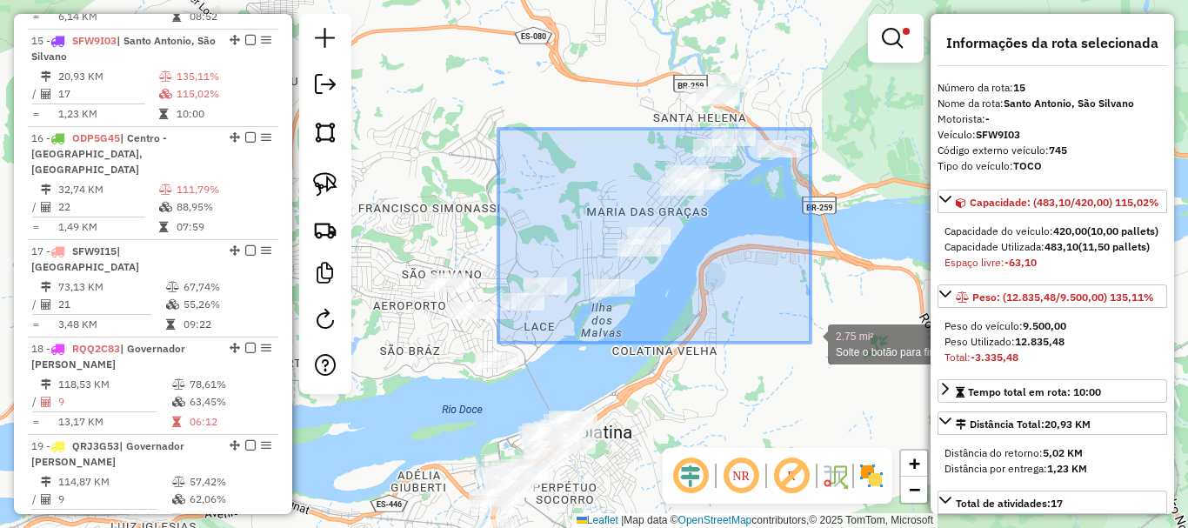
drag, startPoint x: 498, startPoint y: 129, endPoint x: 811, endPoint y: 343, distance: 378.5
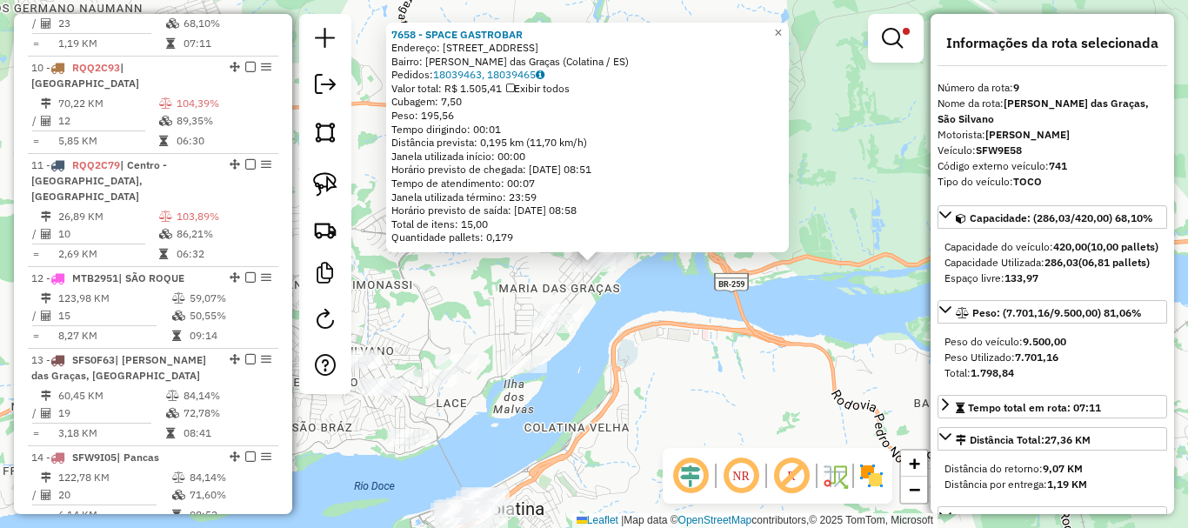
scroll to position [1374, 0]
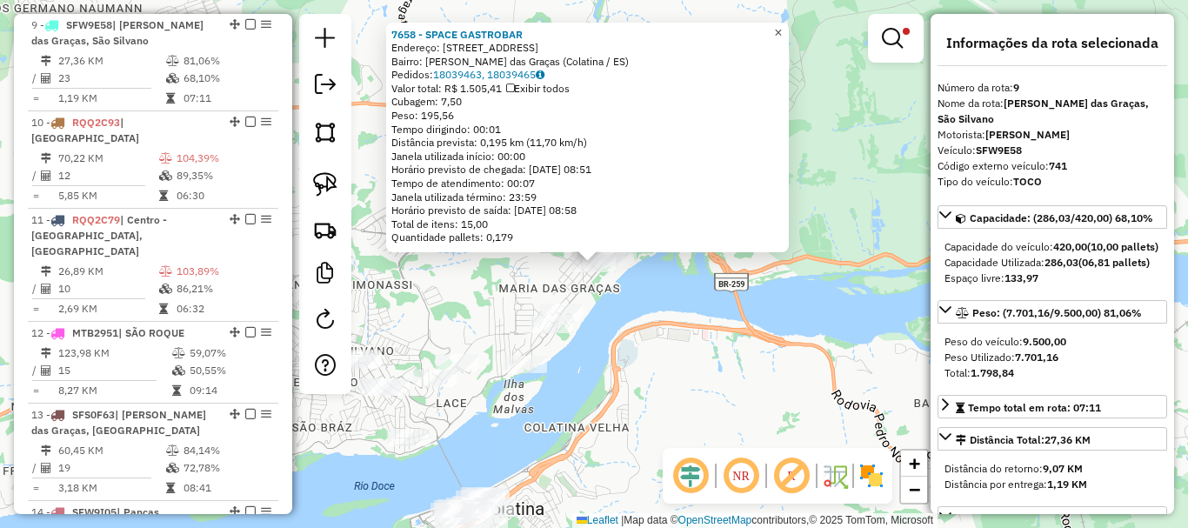
click at [789, 24] on link "×" at bounding box center [778, 33] width 21 height 21
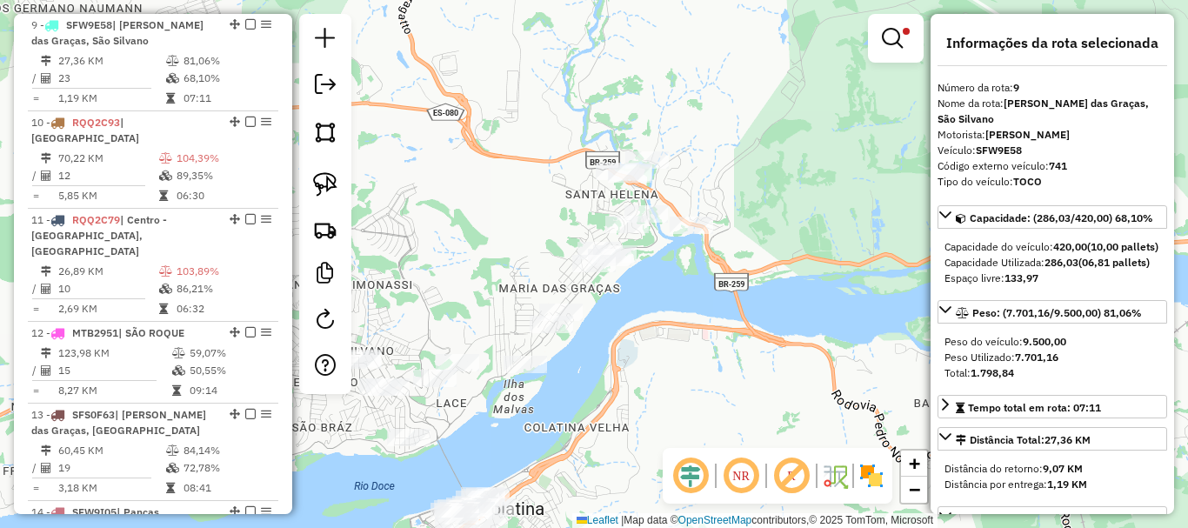
click at [545, 170] on div "Limpar filtros Janela de atendimento Grade de atendimento Capacidade Transporta…" at bounding box center [594, 264] width 1188 height 528
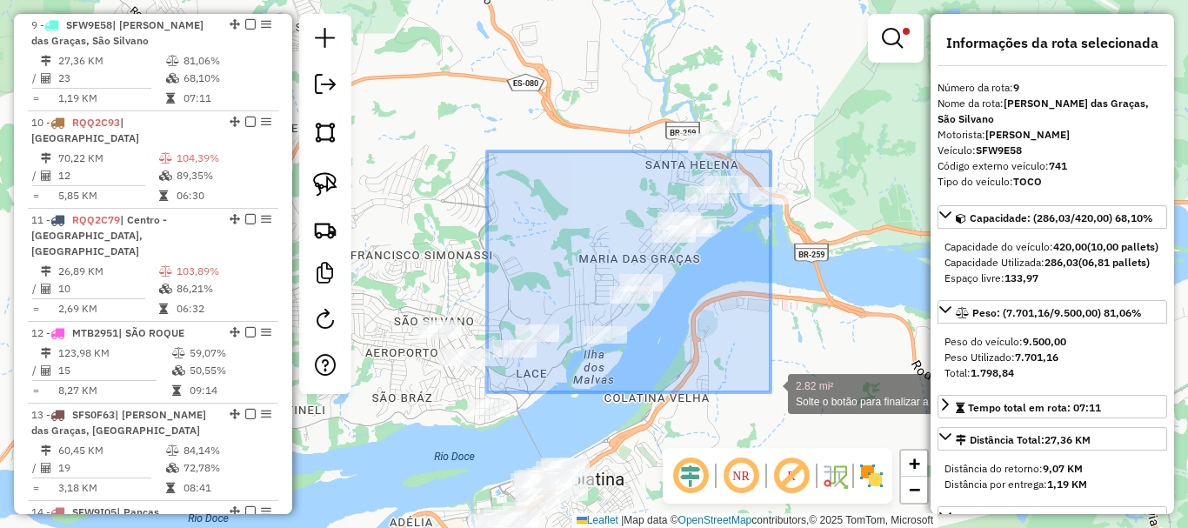
drag, startPoint x: 487, startPoint y: 151, endPoint x: 771, endPoint y: 392, distance: 372.1
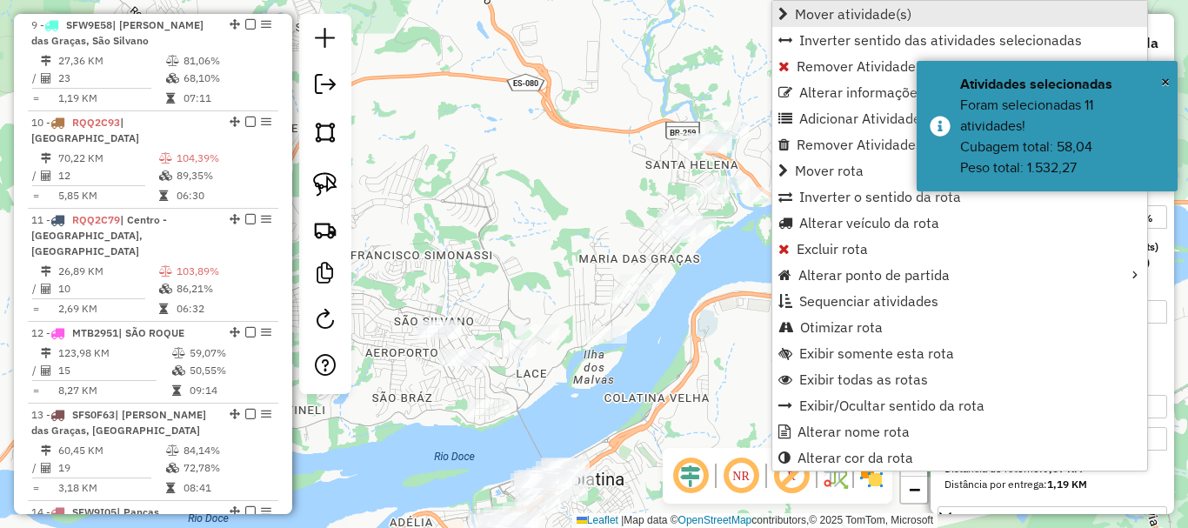
click at [817, 7] on span "Mover atividade(s)" at bounding box center [853, 14] width 117 height 14
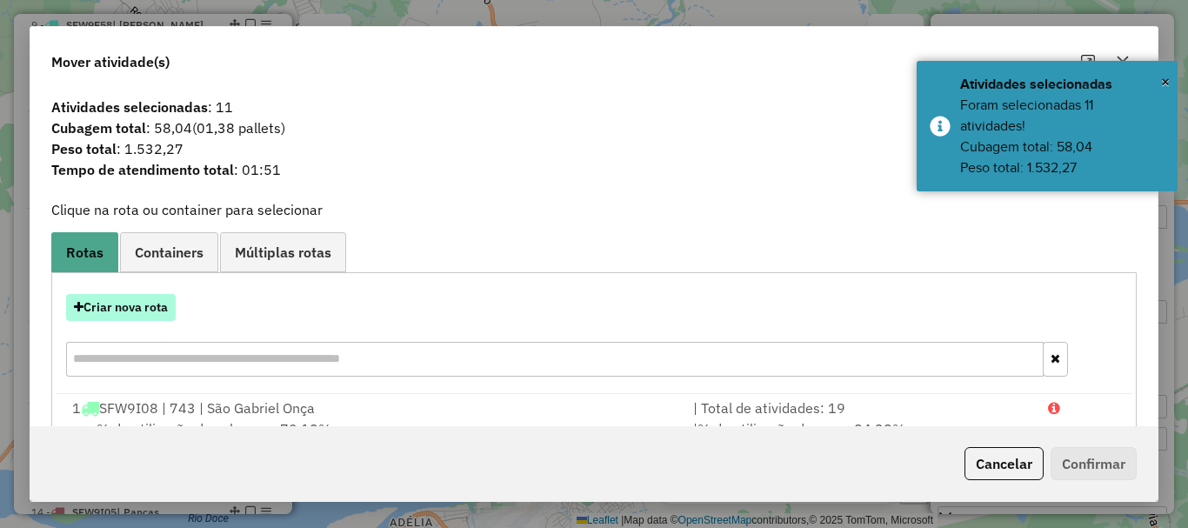
click at [103, 315] on button "Criar nova rota" at bounding box center [121, 307] width 110 height 27
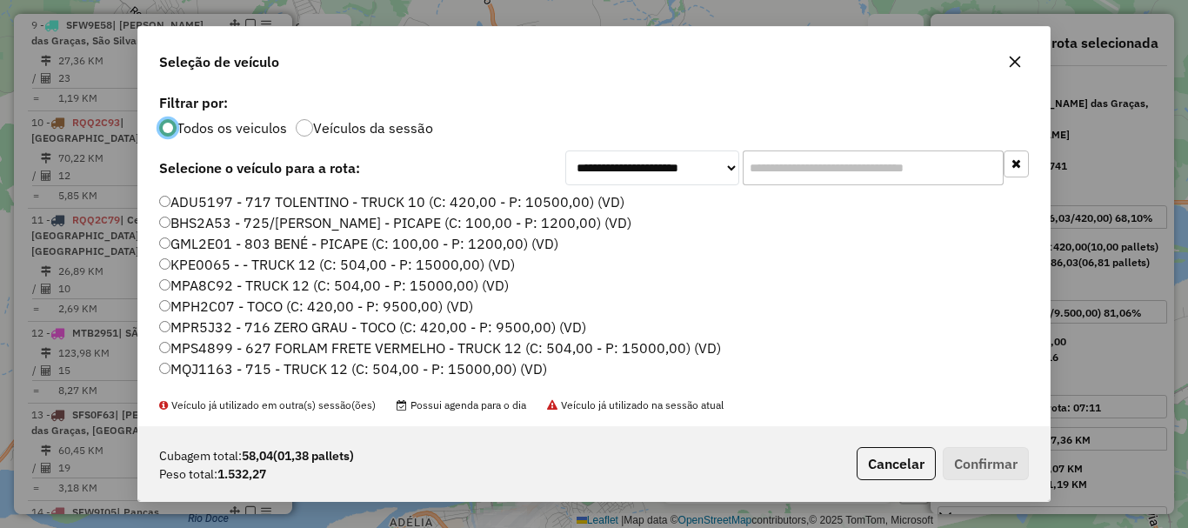
scroll to position [10, 5]
click at [801, 174] on input "text" at bounding box center [873, 167] width 261 height 35
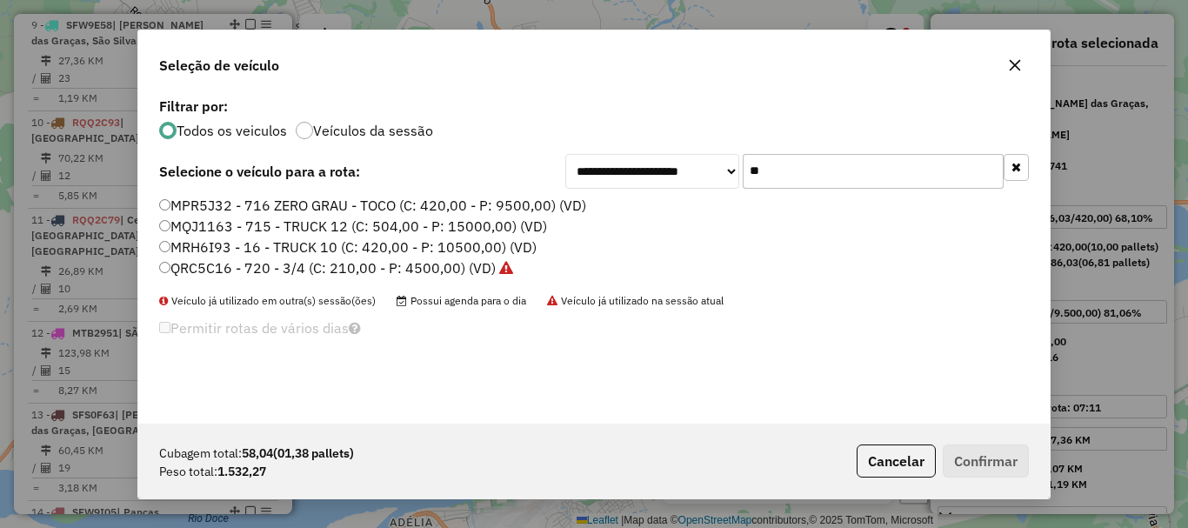
drag, startPoint x: 791, startPoint y: 182, endPoint x: 727, endPoint y: 192, distance: 64.3
click at [727, 192] on div "**********" at bounding box center [593, 258] width 911 height 331
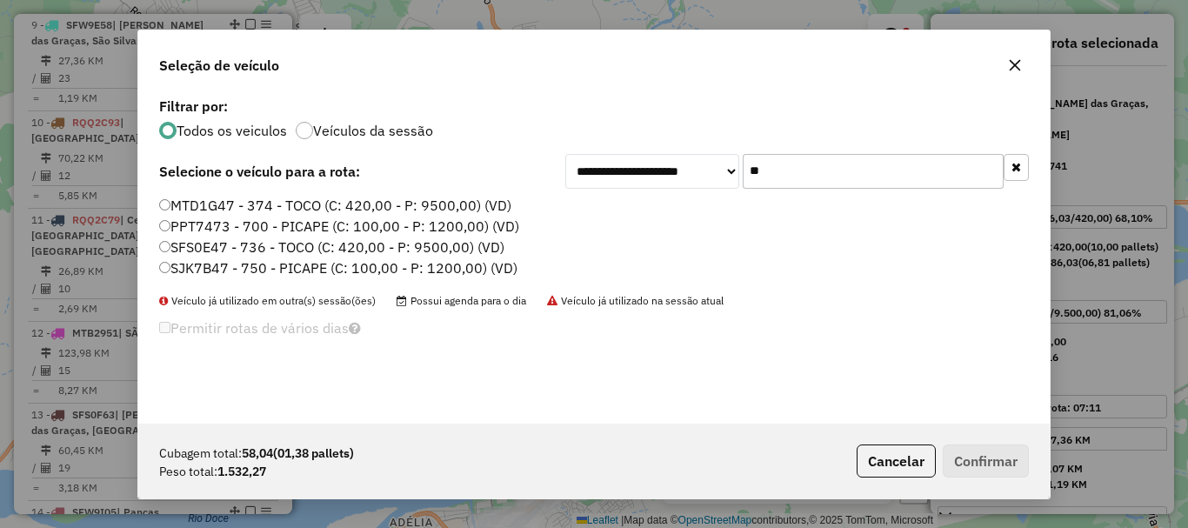
type input "**"
click at [194, 271] on label "SJK7B47 - 750 - PICAPE (C: 100,00 - P: 1200,00) (VD)" at bounding box center [338, 267] width 358 height 21
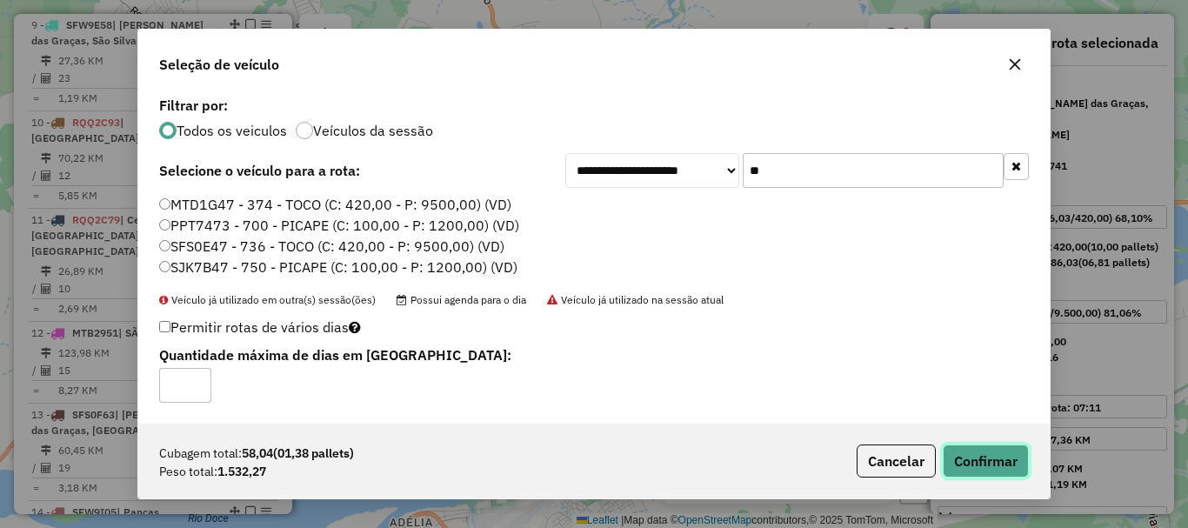
click at [983, 463] on button "Confirmar" at bounding box center [986, 460] width 86 height 33
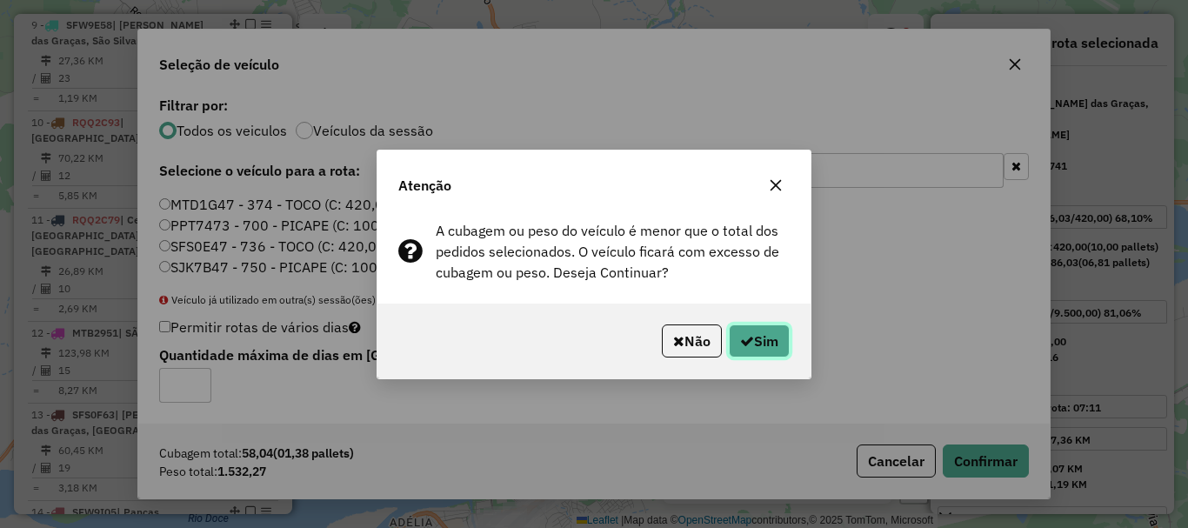
click at [753, 346] on button "Sim" at bounding box center [759, 340] width 61 height 33
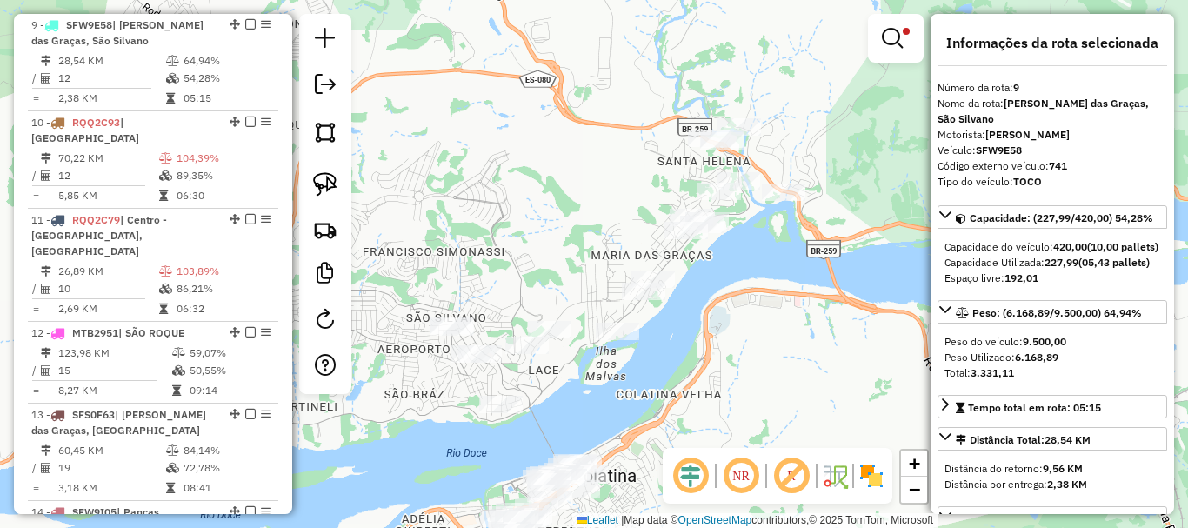
drag, startPoint x: 594, startPoint y: 241, endPoint x: 854, endPoint y: 169, distance: 269.9
click at [843, 175] on div "Rota 23 - Placa SJK7B47 15199 - PETISCARIA Rota 23 - Placa SJK7B47 18216 - HORT…" at bounding box center [594, 264] width 1188 height 528
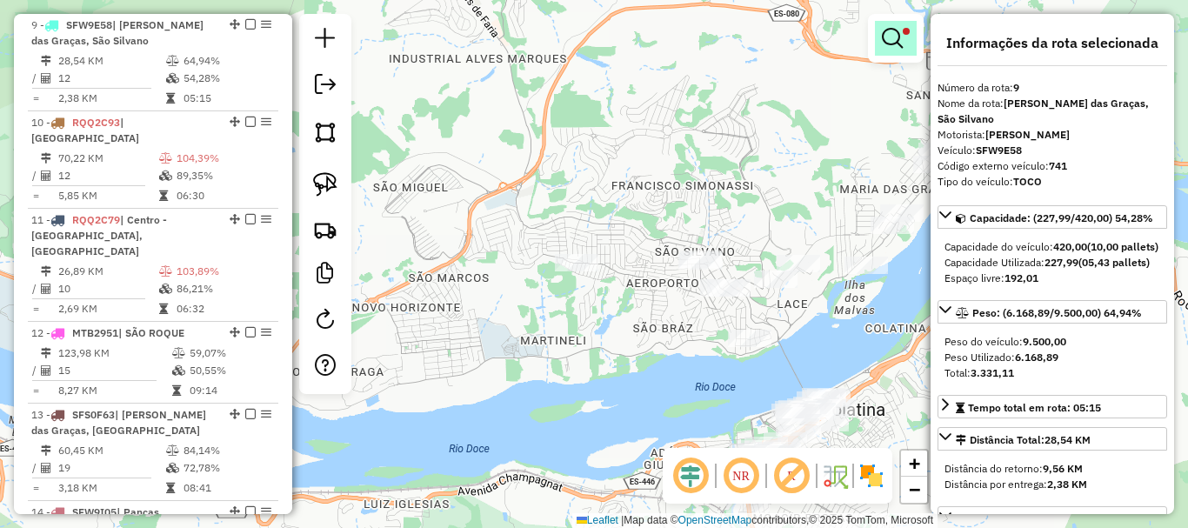
click at [895, 32] on em at bounding box center [892, 38] width 21 height 21
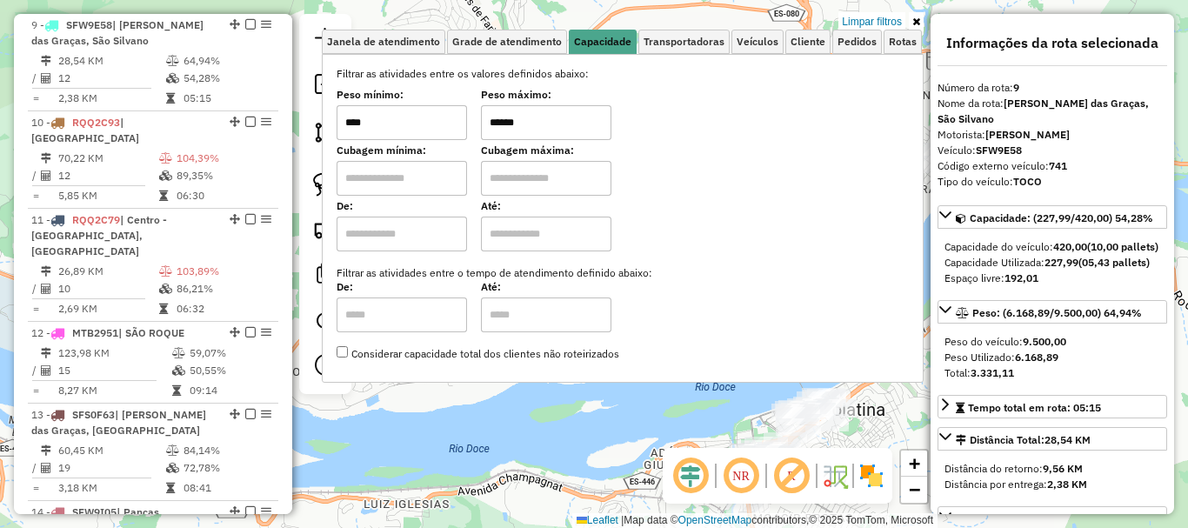
drag, startPoint x: 546, startPoint y: 118, endPoint x: 402, endPoint y: 164, distance: 151.3
click at [402, 164] on div "Filtrar as atividades entre os valores definidos abaixo: Peso mínimo: **** Peso…" at bounding box center [623, 214] width 572 height 296
type input "******"
click at [629, 409] on div "Limpar filtros Janela de atendimento Grade de atendimento Capacidade Transporta…" at bounding box center [594, 264] width 1188 height 528
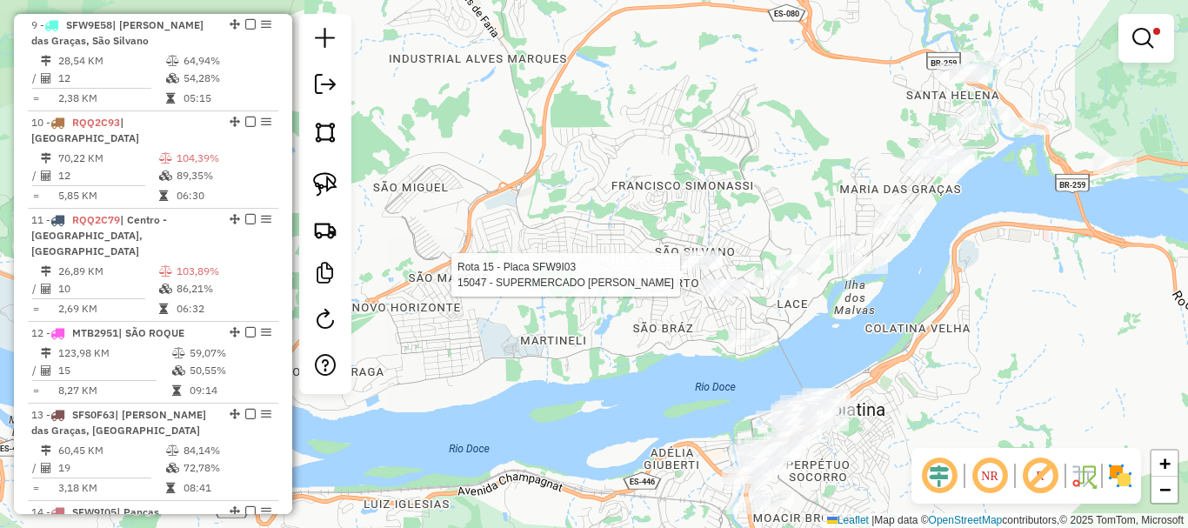
click at [631, 284] on div at bounding box center [631, 274] width 43 height 17
select select "*********"
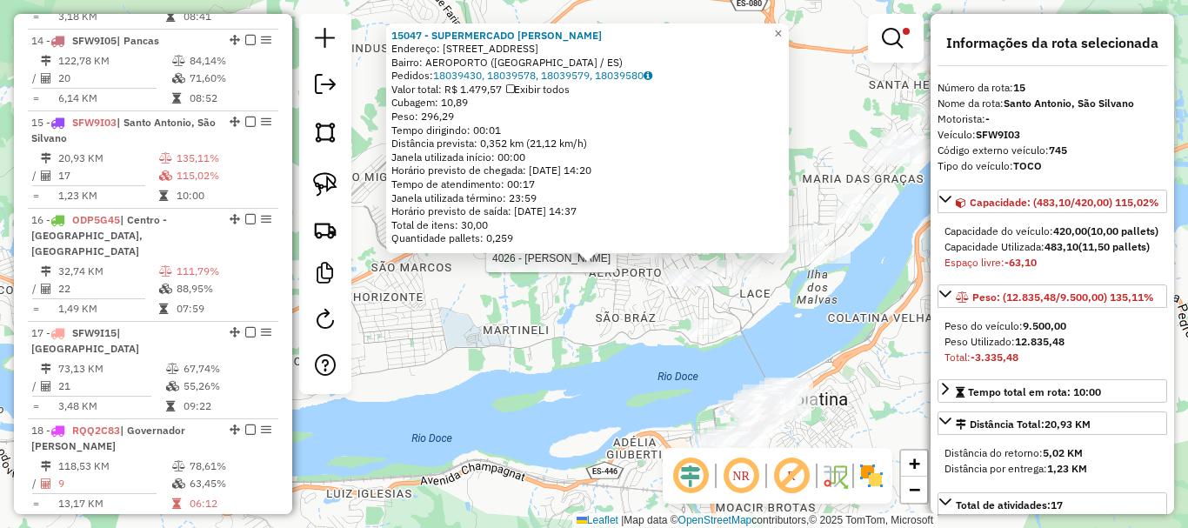
scroll to position [1927, 0]
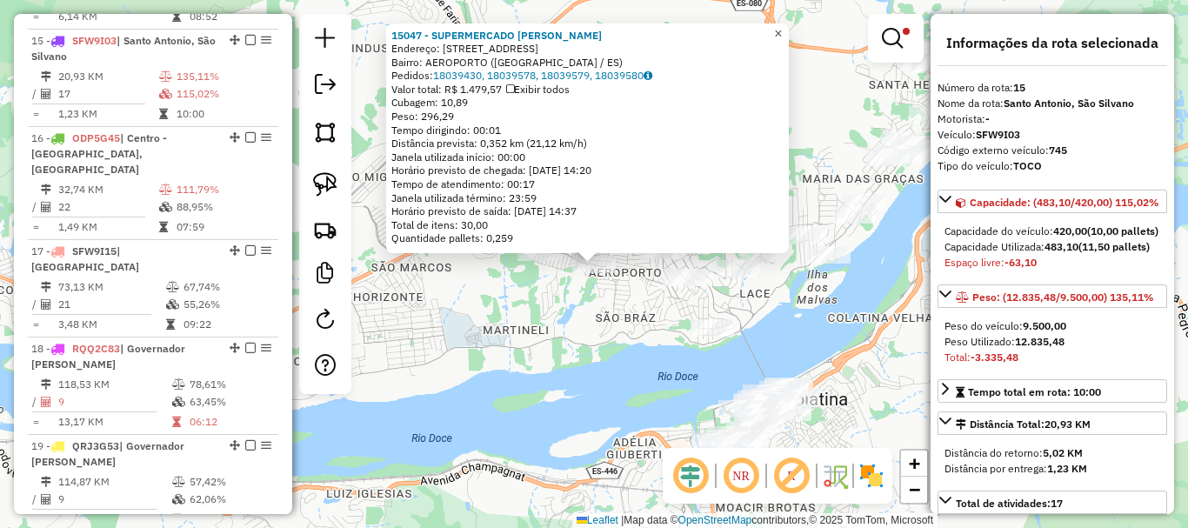
click at [782, 30] on span "×" at bounding box center [778, 33] width 8 height 15
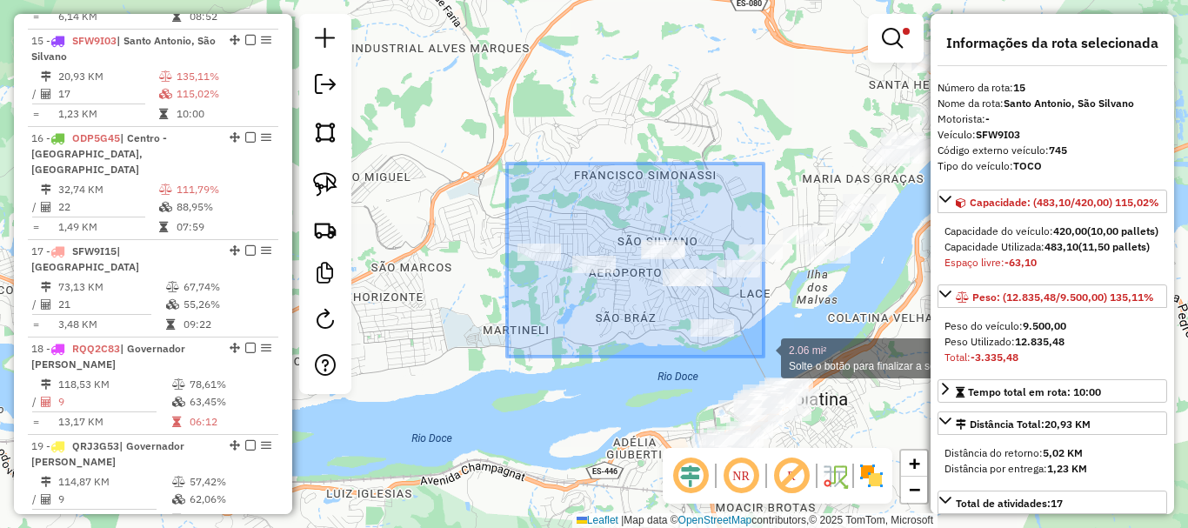
drag, startPoint x: 505, startPoint y: 170, endPoint x: 764, endPoint y: 357, distance: 318.9
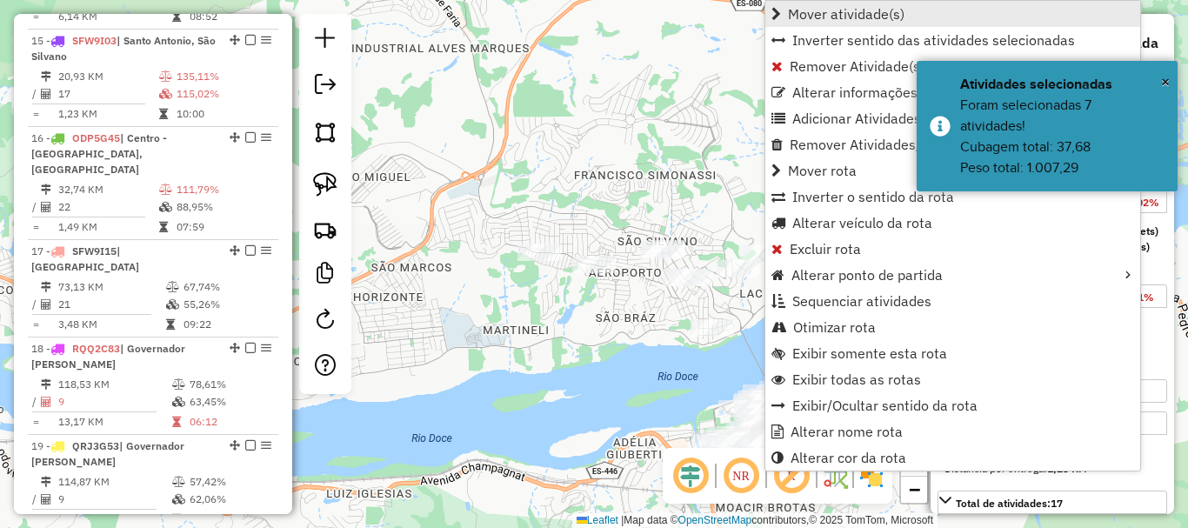
click at [796, 17] on span "Mover atividade(s)" at bounding box center [846, 14] width 117 height 14
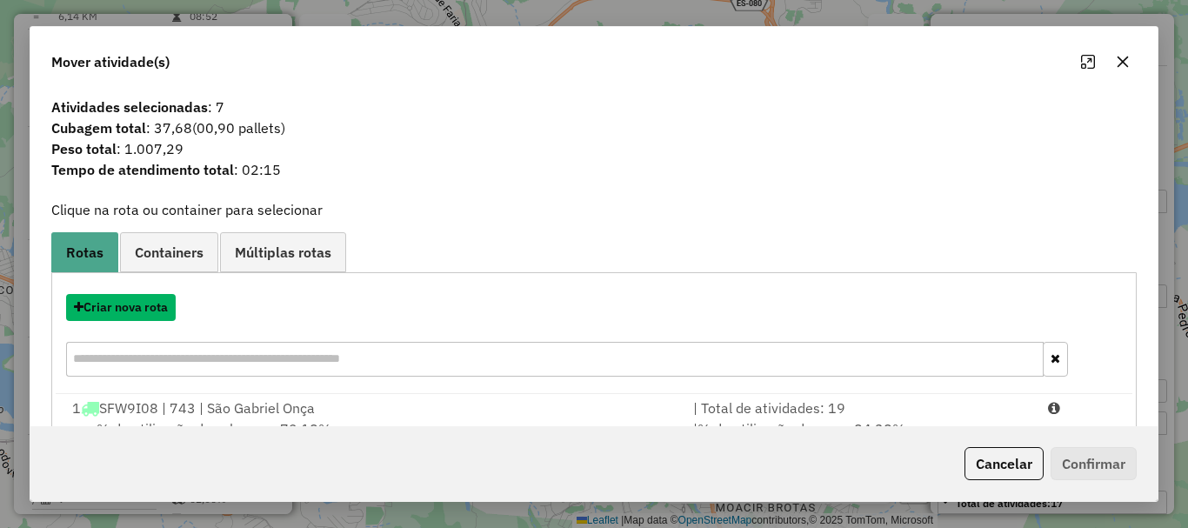
click at [142, 305] on button "Criar nova rota" at bounding box center [121, 307] width 110 height 27
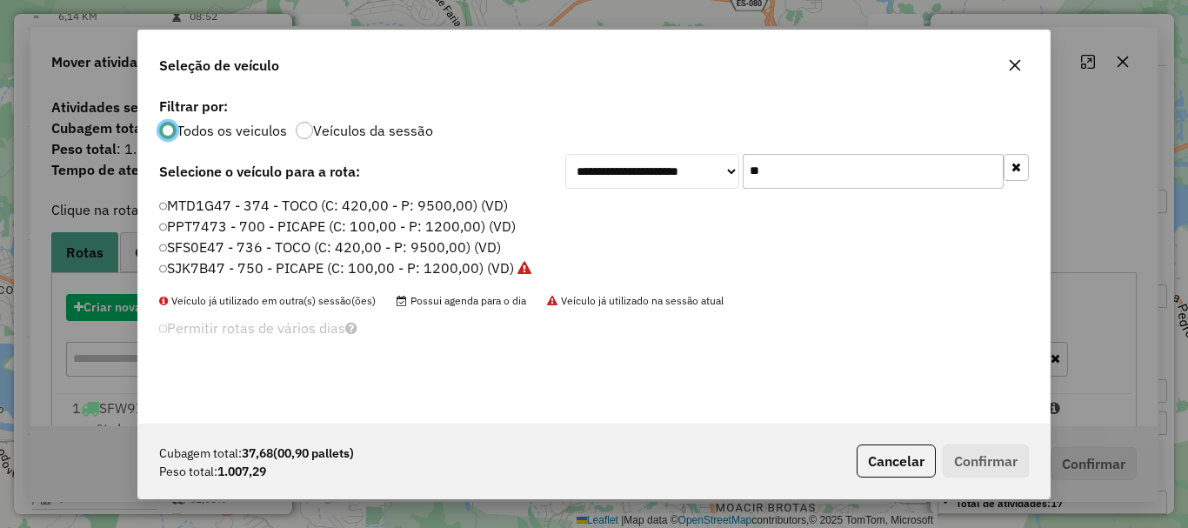
scroll to position [10, 5]
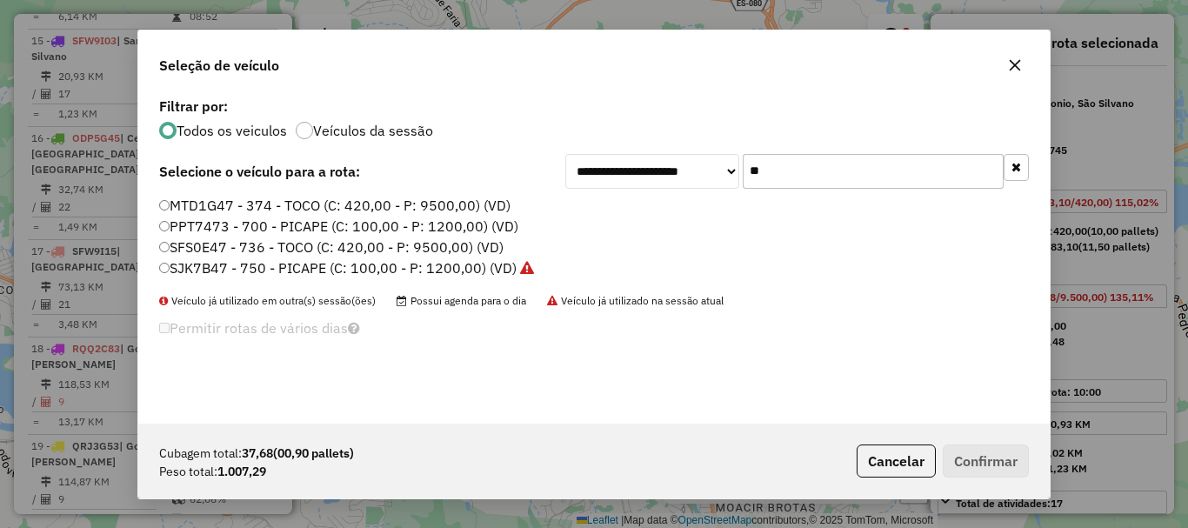
drag, startPoint x: 791, startPoint y: 168, endPoint x: 668, endPoint y: 200, distance: 126.8
click at [669, 200] on div "**********" at bounding box center [593, 258] width 911 height 331
click at [208, 274] on label "SJK7B47 - 750 - PICAPE (C: 100,00 - P: 1200,00) (VD)" at bounding box center [346, 267] width 375 height 21
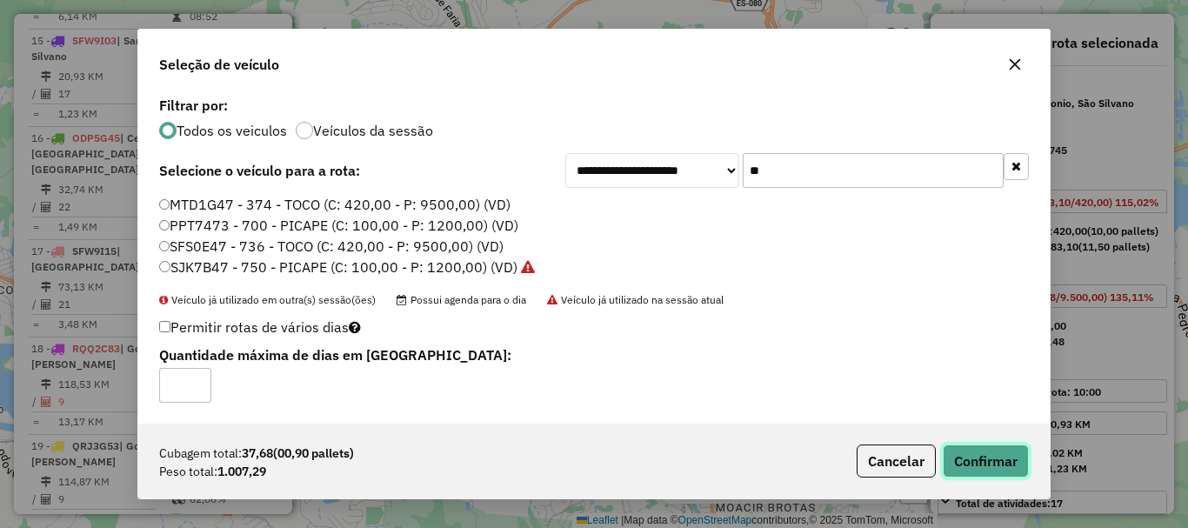
click at [955, 464] on button "Confirmar" at bounding box center [986, 460] width 86 height 33
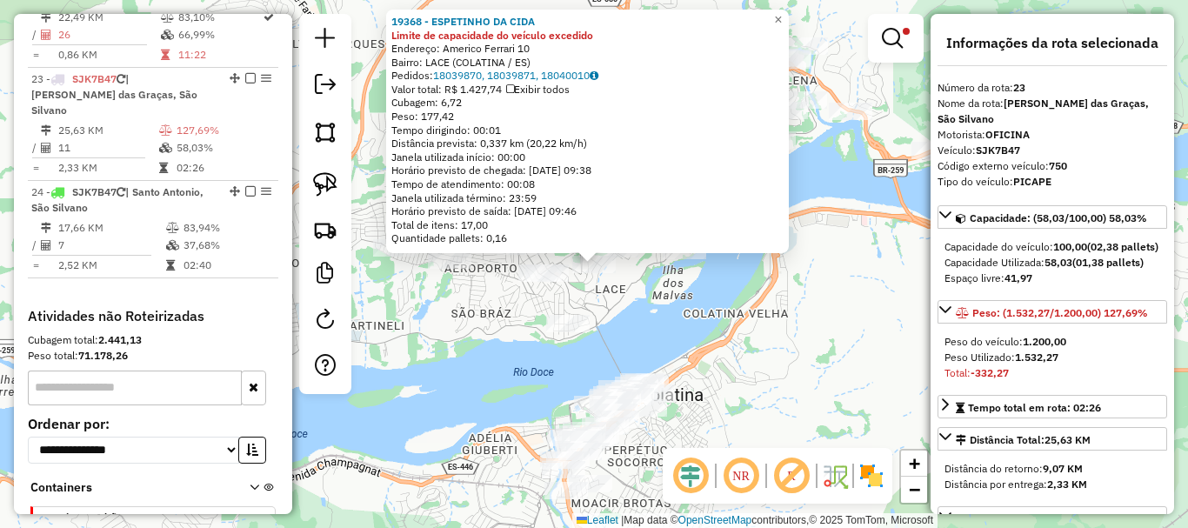
scroll to position [2707, 0]
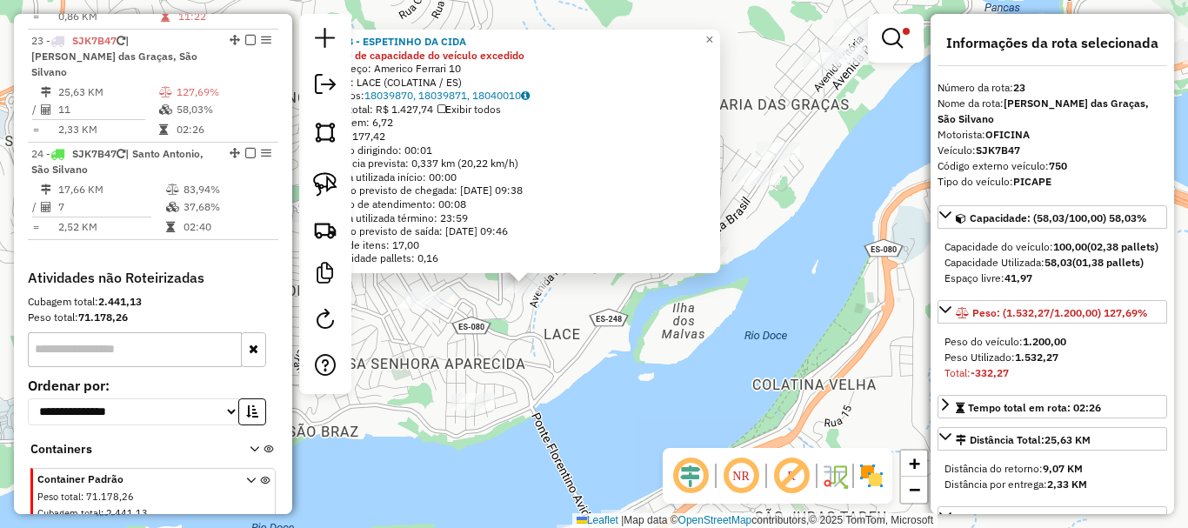
click at [573, 302] on div "19368 - ESPETINHO DA CIDA Limite de capacidade do veículo excedido Endereço: Am…" at bounding box center [594, 264] width 1188 height 528
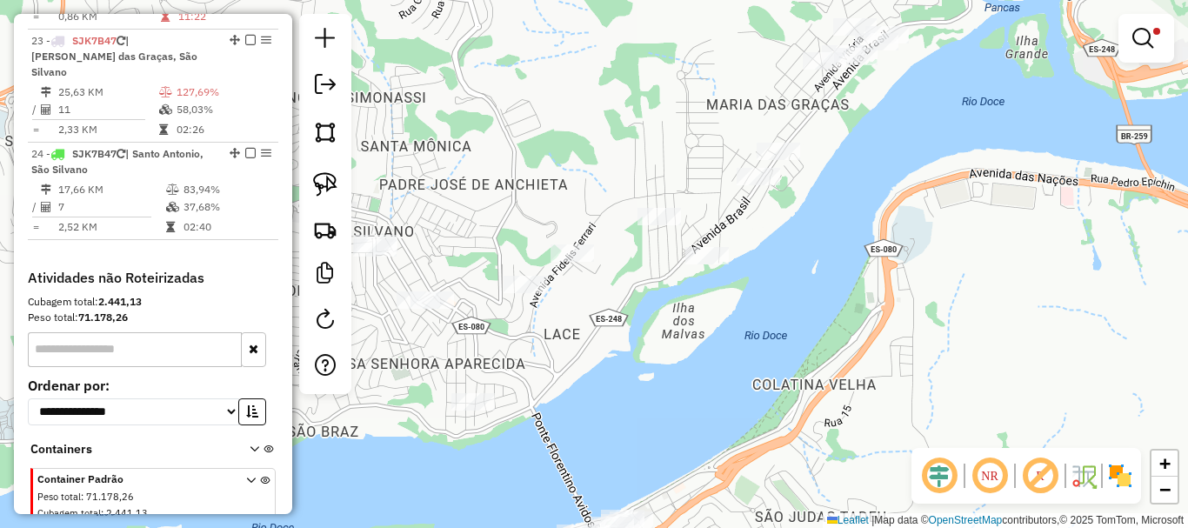
select select "*********"
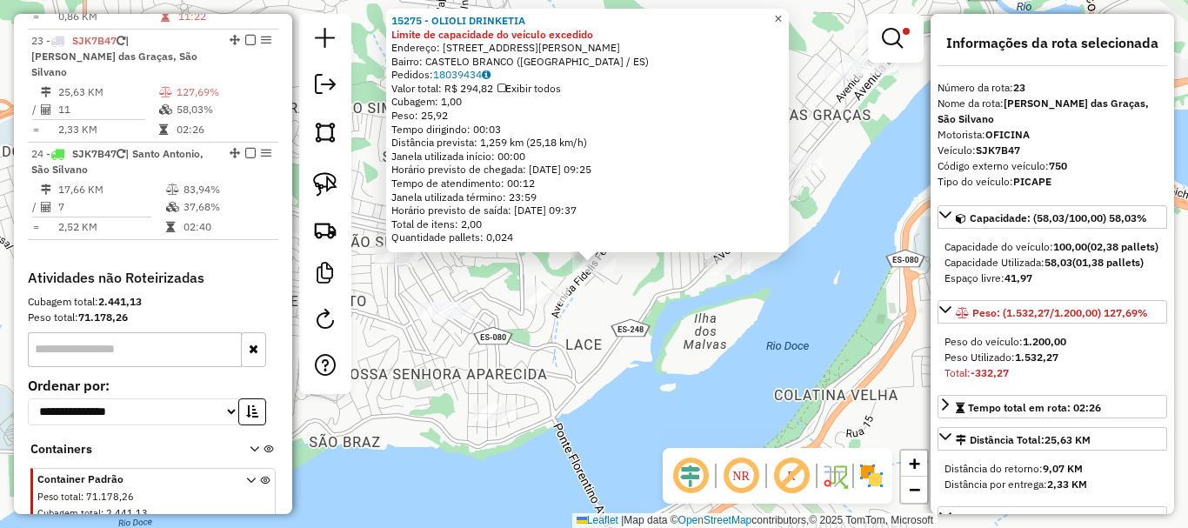
click at [782, 11] on span "×" at bounding box center [778, 18] width 8 height 15
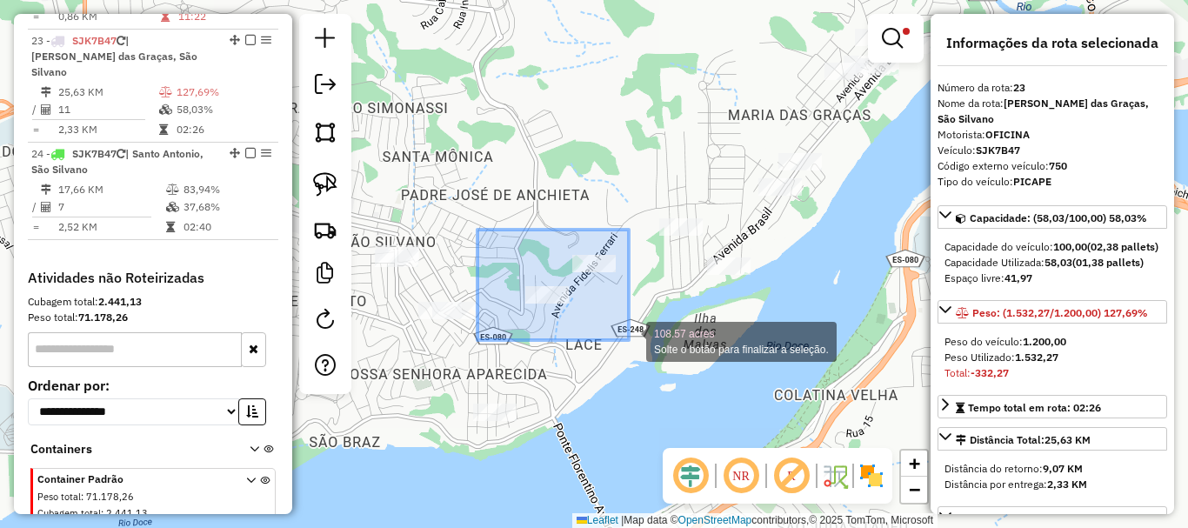
drag, startPoint x: 578, startPoint y: 295, endPoint x: 629, endPoint y: 340, distance: 67.8
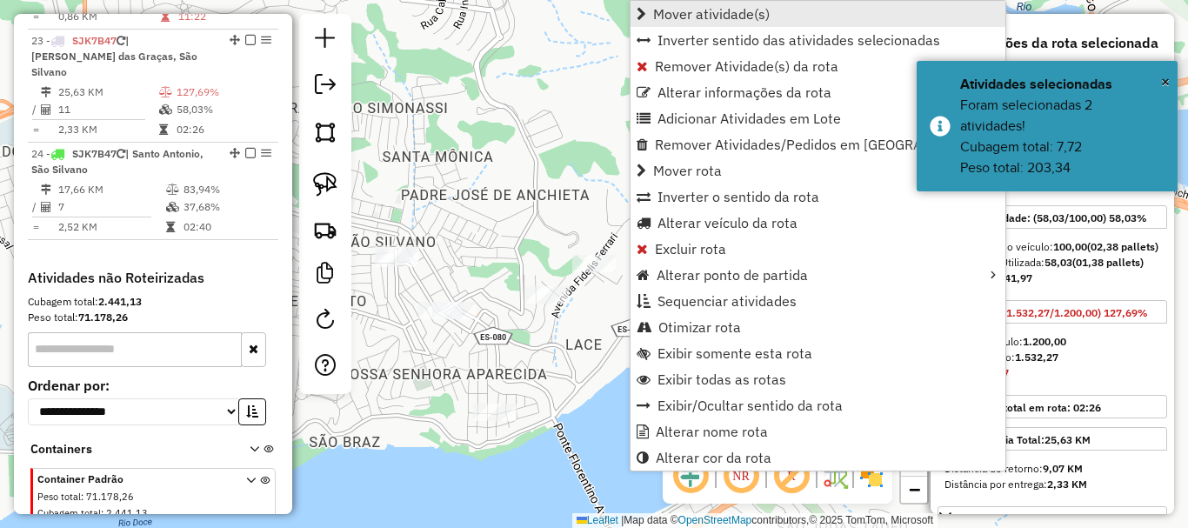
click at [702, 14] on span "Mover atividade(s)" at bounding box center [711, 14] width 117 height 14
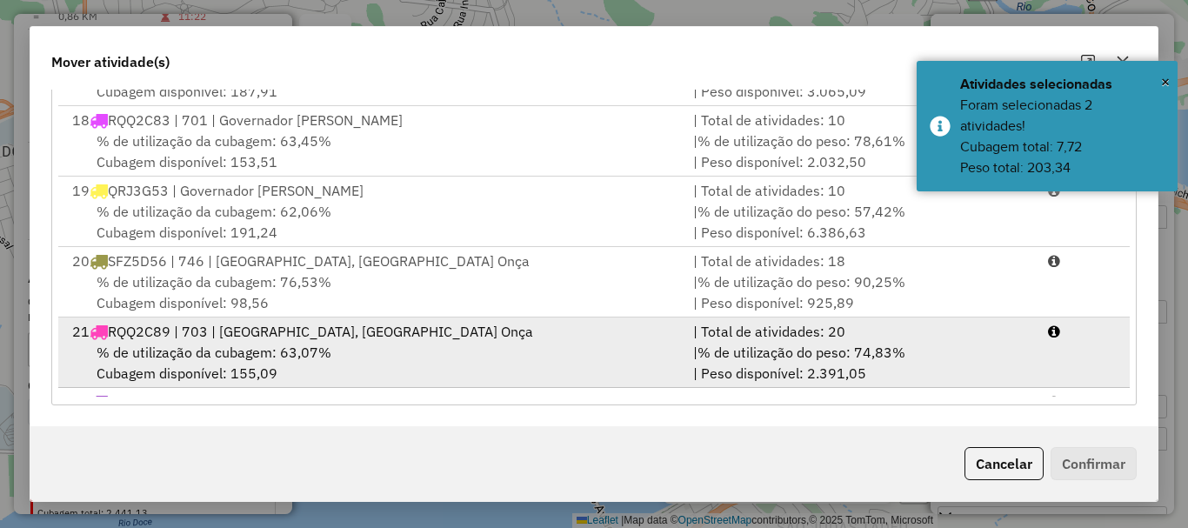
scroll to position [1272, 0]
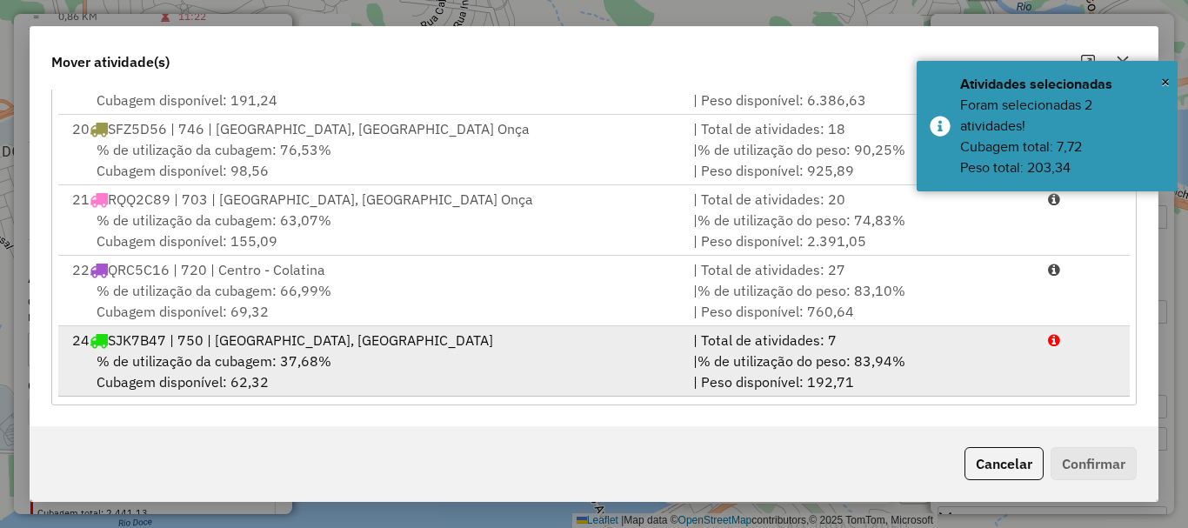
click at [243, 360] on span "% de utilização da cubagem: 37,68%" at bounding box center [214, 360] width 235 height 17
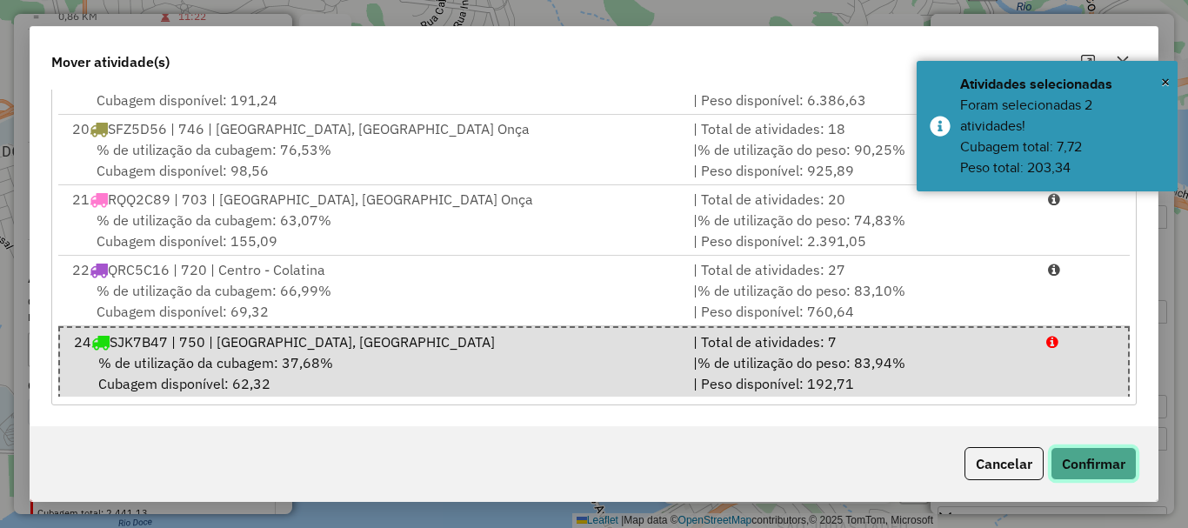
click at [1083, 458] on button "Confirmar" at bounding box center [1094, 463] width 86 height 33
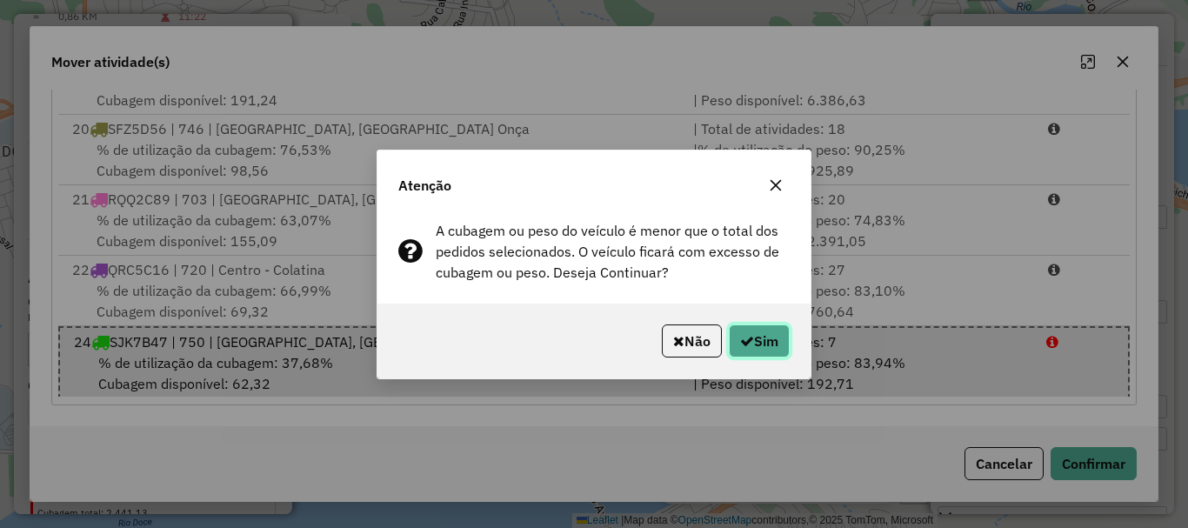
click at [771, 343] on button "Sim" at bounding box center [759, 340] width 61 height 33
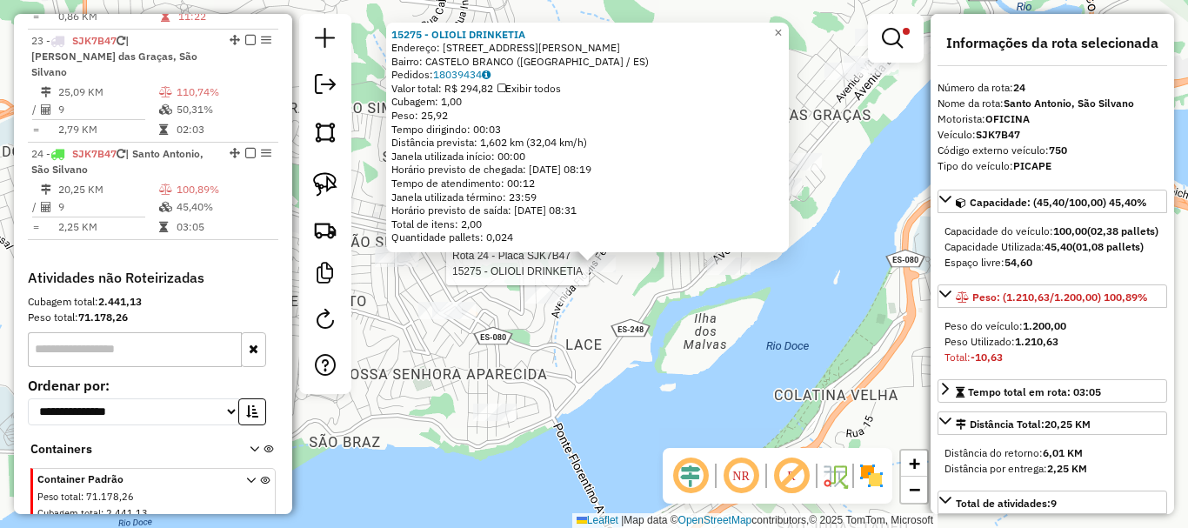
scroll to position [2744, 0]
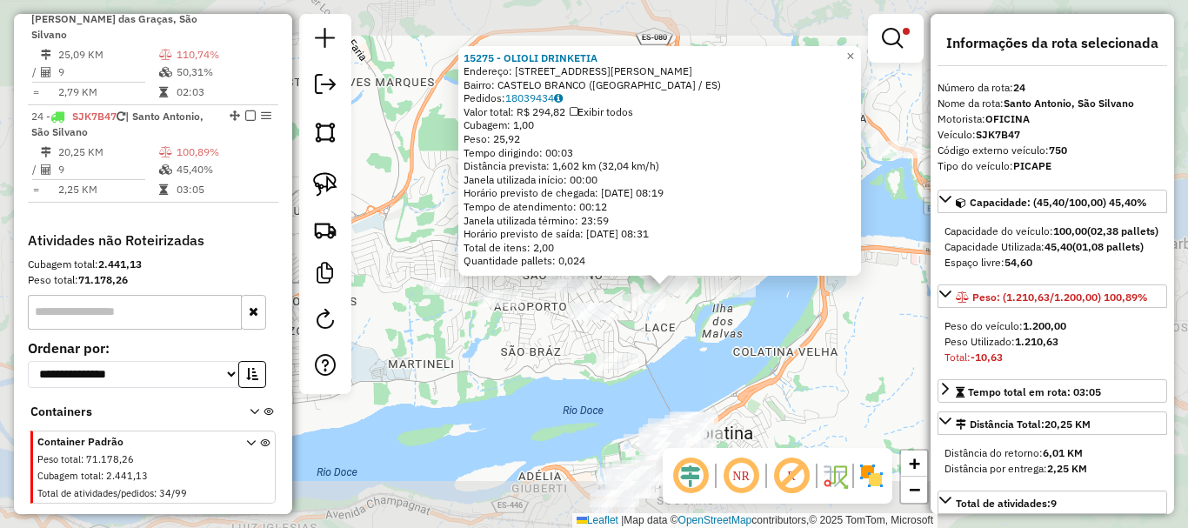
click at [721, 318] on div "15275 - OLIOLI DRINKETIA Endereço: [STREET_ADDRESS] Bairro: [GEOGRAPHIC_DATA] (…" at bounding box center [594, 264] width 1188 height 528
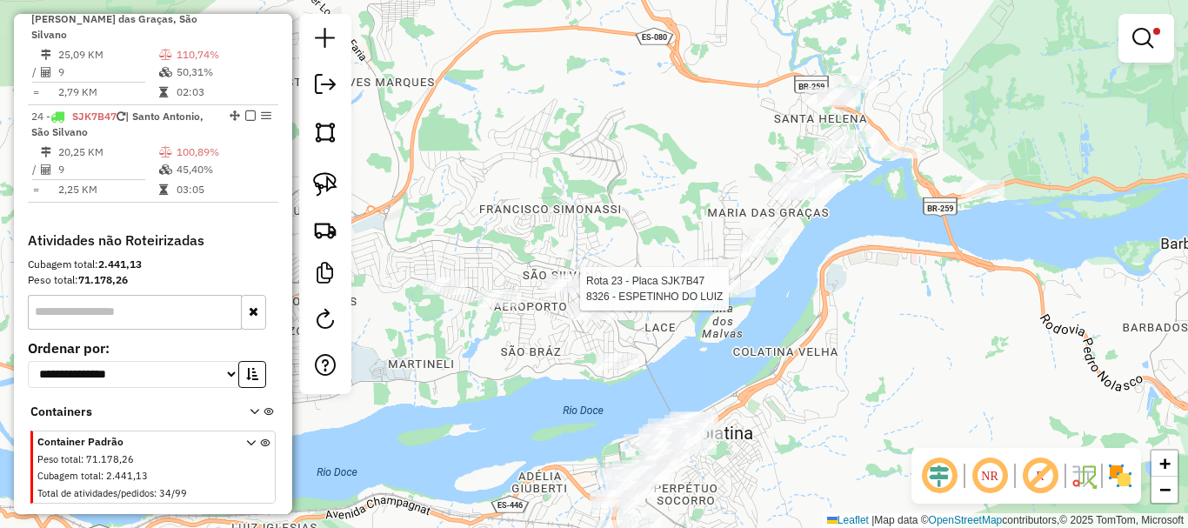
select select "*********"
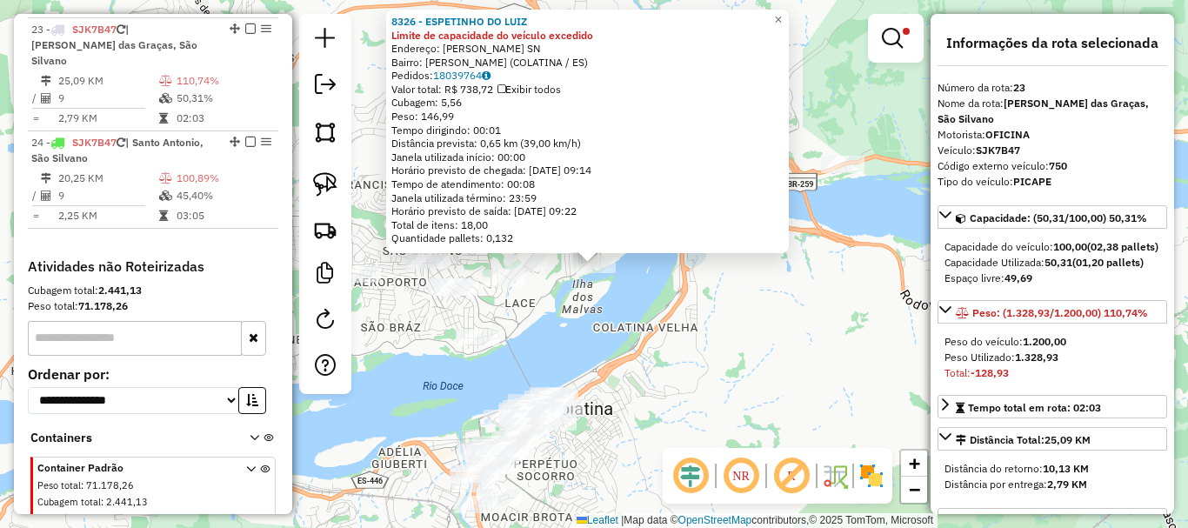
scroll to position [2707, 0]
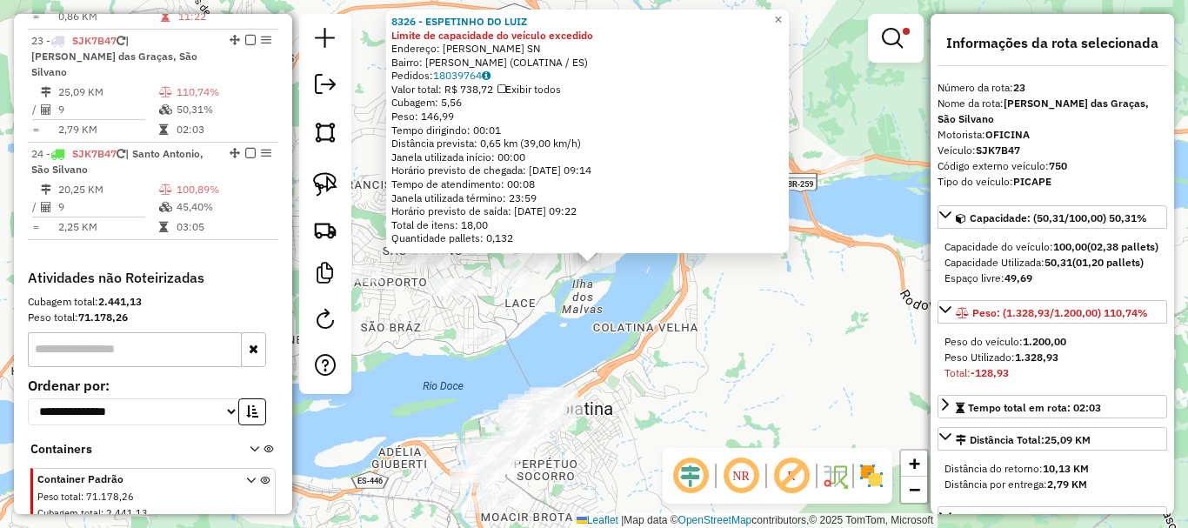
click at [745, 337] on div "8326 - ESPETINHO DO LUIZ Limite de capacidade do veículo excedido Endereço: [PE…" at bounding box center [594, 264] width 1188 height 528
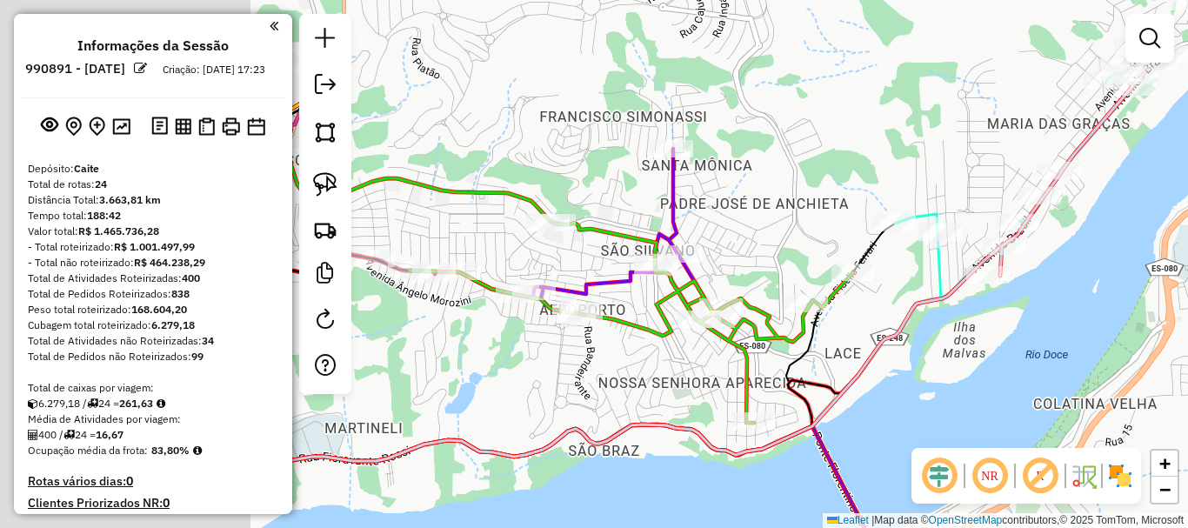
drag, startPoint x: 517, startPoint y: 143, endPoint x: 709, endPoint y: 240, distance: 214.7
click at [790, 239] on div "Janela de atendimento Grade de atendimento Capacidade Transportadoras Veículos …" at bounding box center [594, 264] width 1188 height 528
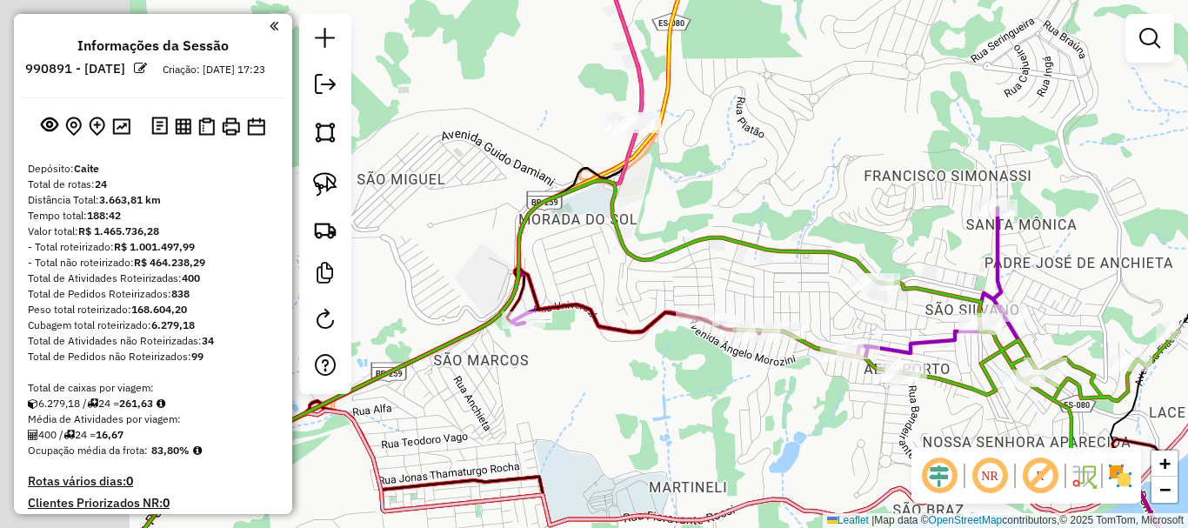
drag, startPoint x: 516, startPoint y: 226, endPoint x: 775, endPoint y: 271, distance: 263.1
click at [775, 271] on div "Janela de atendimento Grade de atendimento Capacidade Transportadoras Veículos …" at bounding box center [594, 264] width 1188 height 528
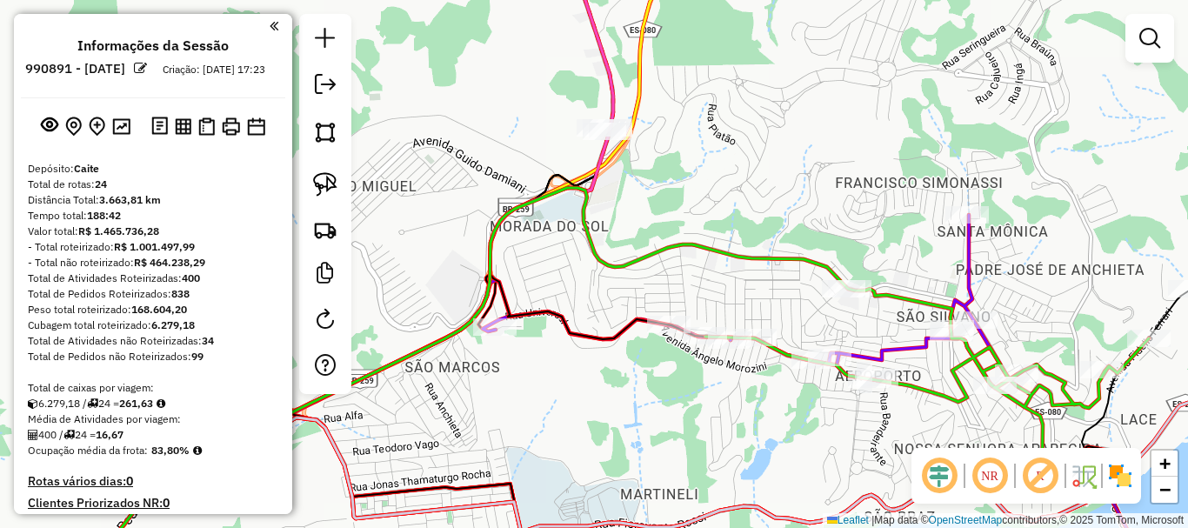
drag, startPoint x: 792, startPoint y: 270, endPoint x: 752, endPoint y: 273, distance: 40.2
click at [752, 273] on div "Janela de atendimento Grade de atendimento Capacidade Transportadoras Veículos …" at bounding box center [594, 264] width 1188 height 528
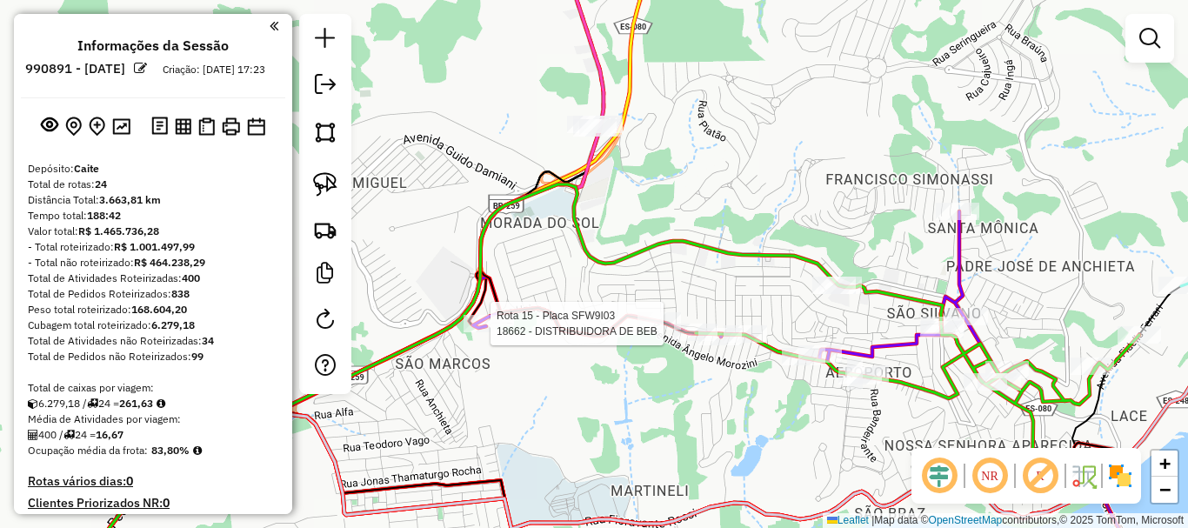
select select "**********"
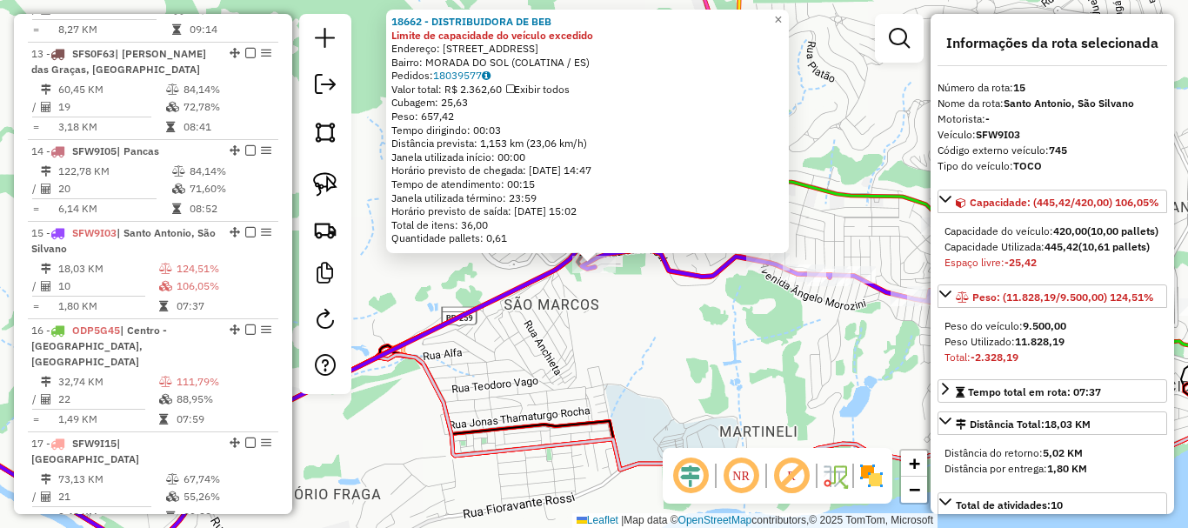
scroll to position [1927, 0]
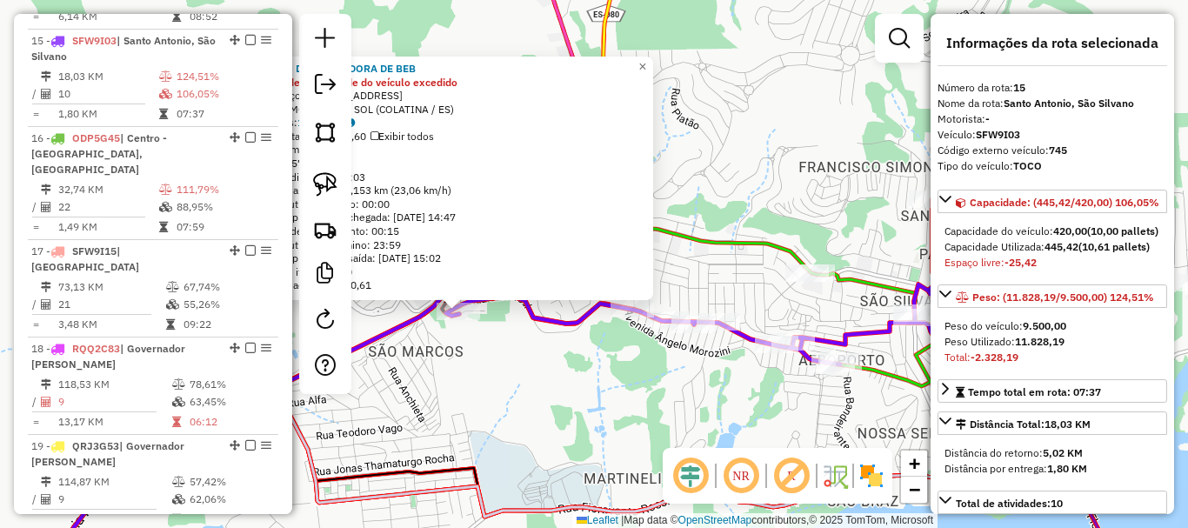
drag, startPoint x: 713, startPoint y: 386, endPoint x: 574, endPoint y: 435, distance: 147.4
click at [574, 435] on div "18662 - DISTRIBUIDORA DE BEB Limite de capacidade do veículo excedido Endereço:…" at bounding box center [594, 264] width 1188 height 528
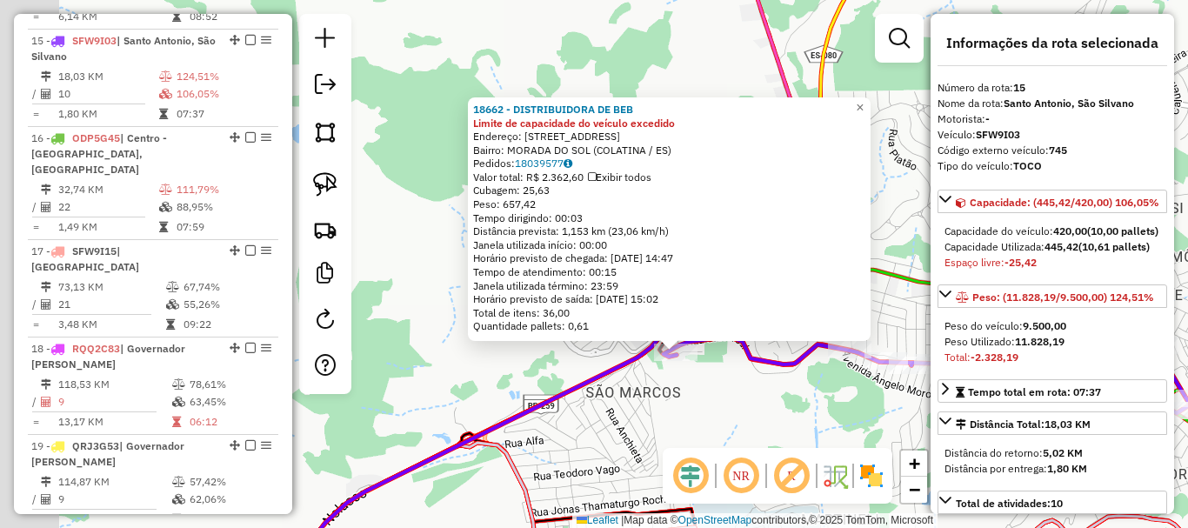
drag, startPoint x: 734, startPoint y: 420, endPoint x: 786, endPoint y: 424, distance: 52.3
click at [786, 424] on div "18662 - DISTRIBUIDORA DE BEB Limite de capacidade do veículo excedido Endereço:…" at bounding box center [594, 264] width 1188 height 528
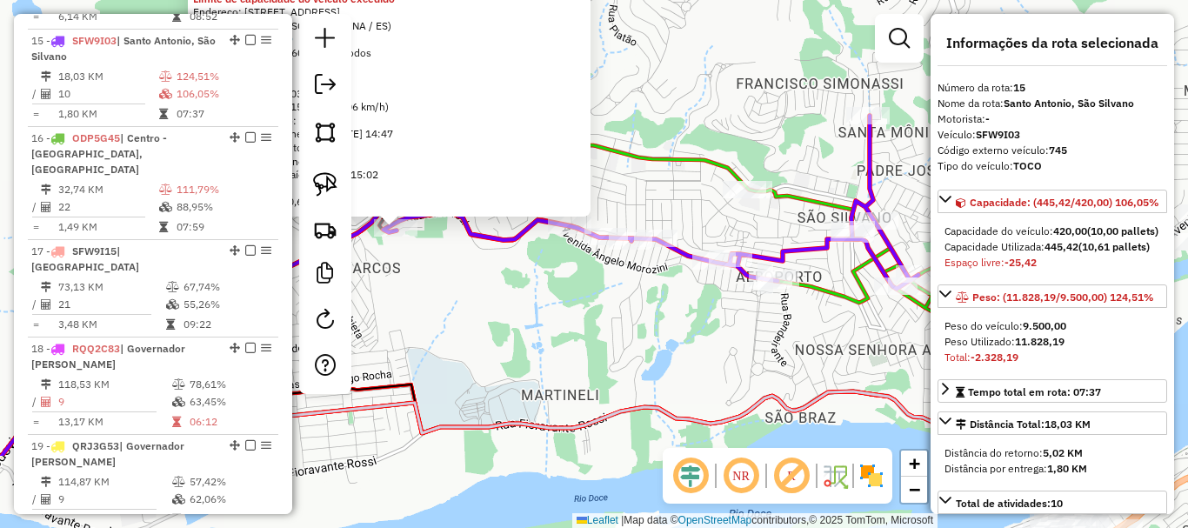
drag, startPoint x: 786, startPoint y: 424, endPoint x: 413, endPoint y: 287, distance: 397.3
click at [413, 287] on div "18662 - DISTRIBUIDORA DE BEB Limite de capacidade do veículo excedido Endereço:…" at bounding box center [594, 264] width 1188 height 528
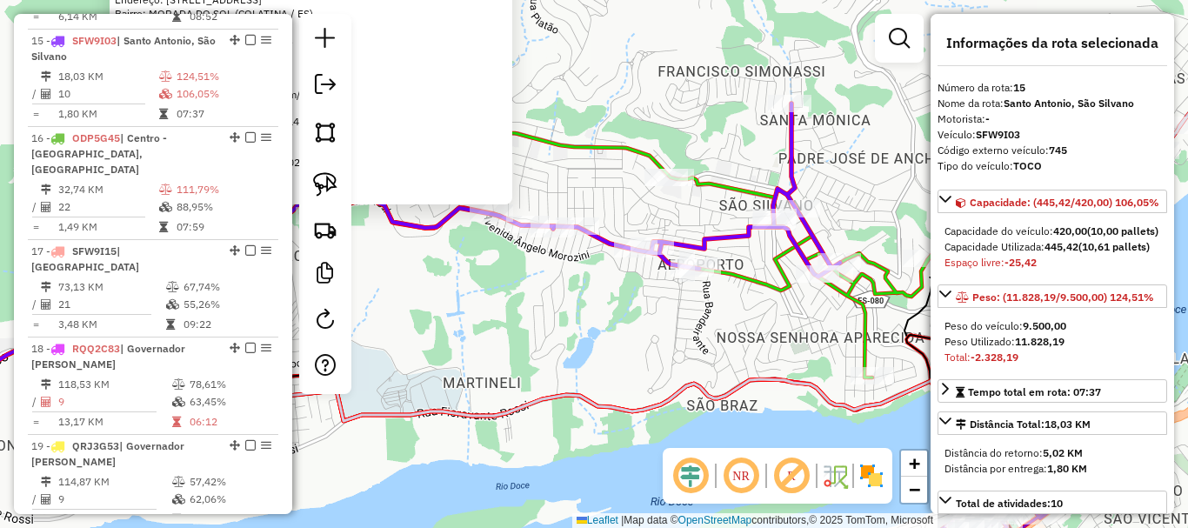
click at [531, 312] on div "18662 - DISTRIBUIDORA DE BEB Limite de capacidade do veículo excedido Endereço:…" at bounding box center [594, 264] width 1188 height 528
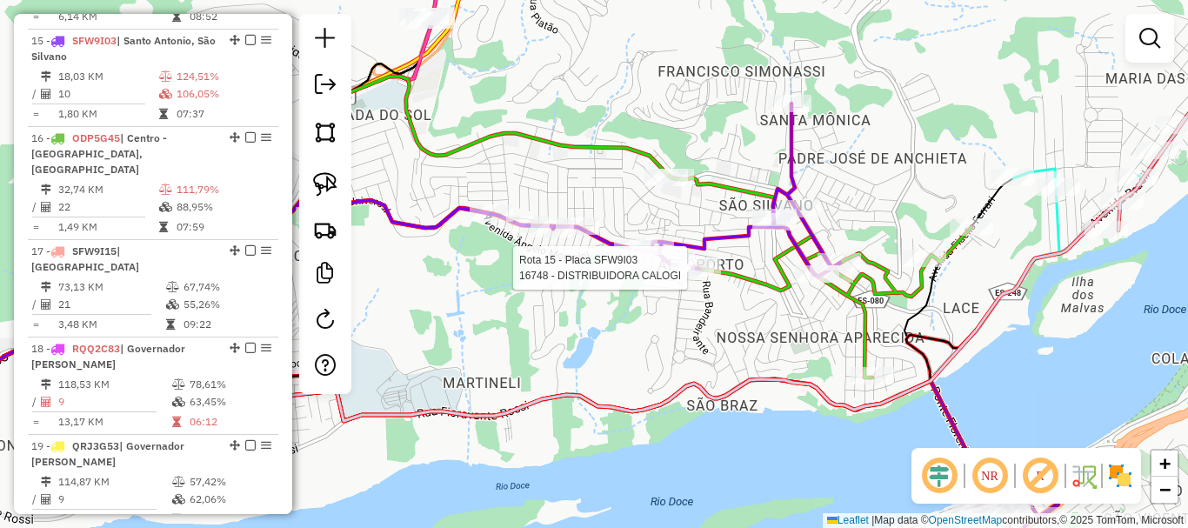
select select "**********"
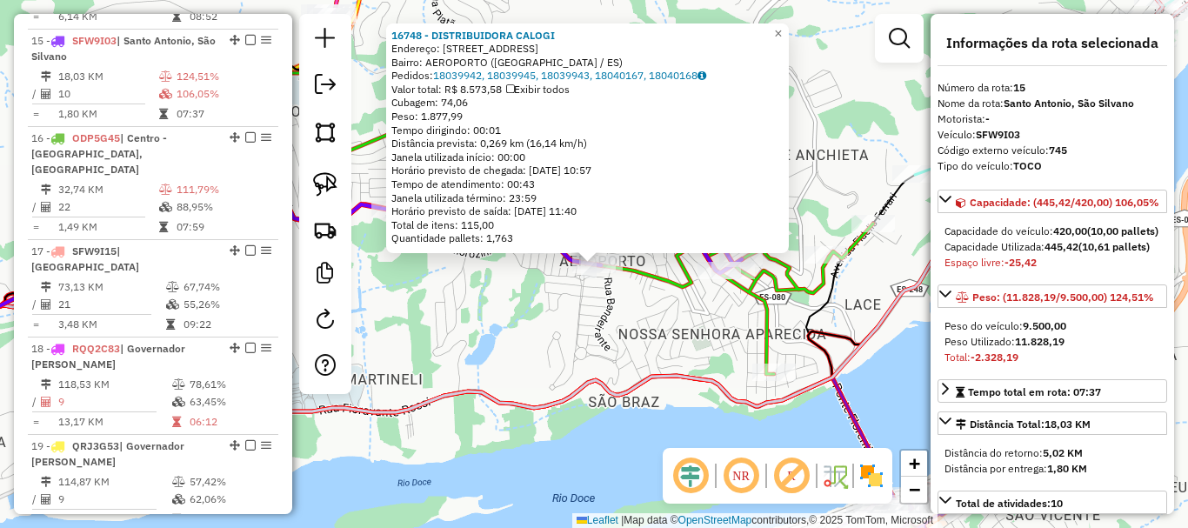
click at [590, 348] on div "16748 - DISTRIBUIDORA CALOGI Endereço: [STREET_ADDRESS] ([GEOGRAPHIC_DATA] / ES…" at bounding box center [594, 264] width 1188 height 528
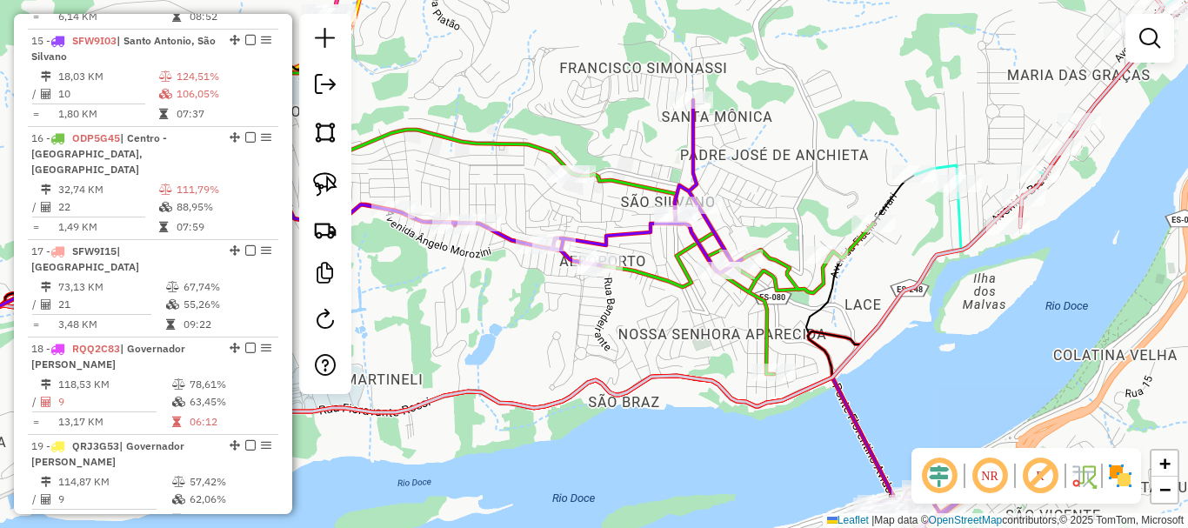
drag, startPoint x: 692, startPoint y: 332, endPoint x: 624, endPoint y: 357, distance: 72.1
click at [624, 357] on div "Janela de atendimento Grade de atendimento Capacidade Transportadoras Veículos …" at bounding box center [594, 264] width 1188 height 528
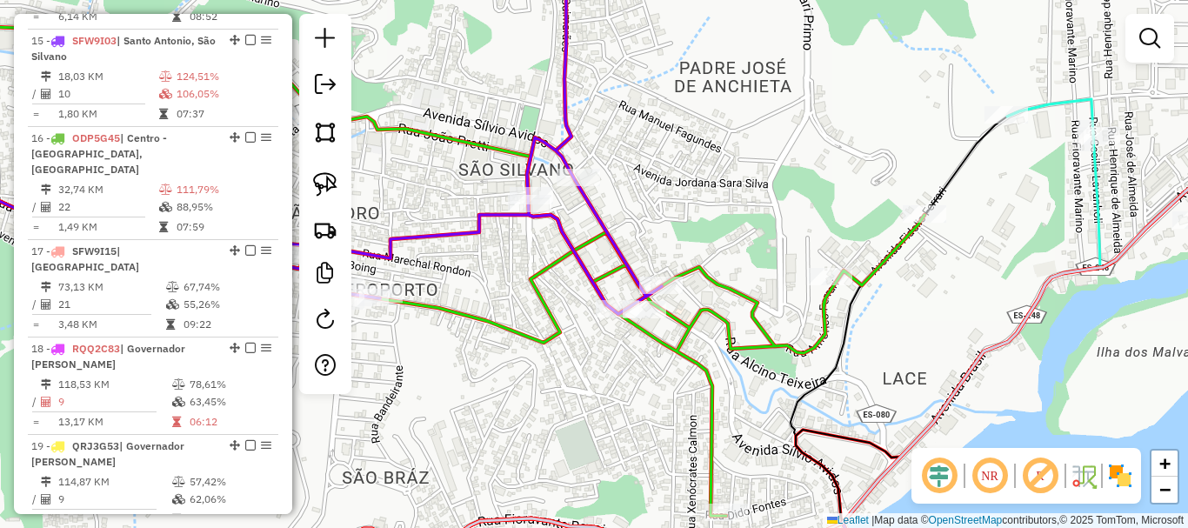
drag, startPoint x: 661, startPoint y: 237, endPoint x: 606, endPoint y: 173, distance: 83.9
click at [606, 173] on div "Janela de atendimento Grade de atendimento Capacidade Transportadoras Veículos …" at bounding box center [594, 264] width 1188 height 528
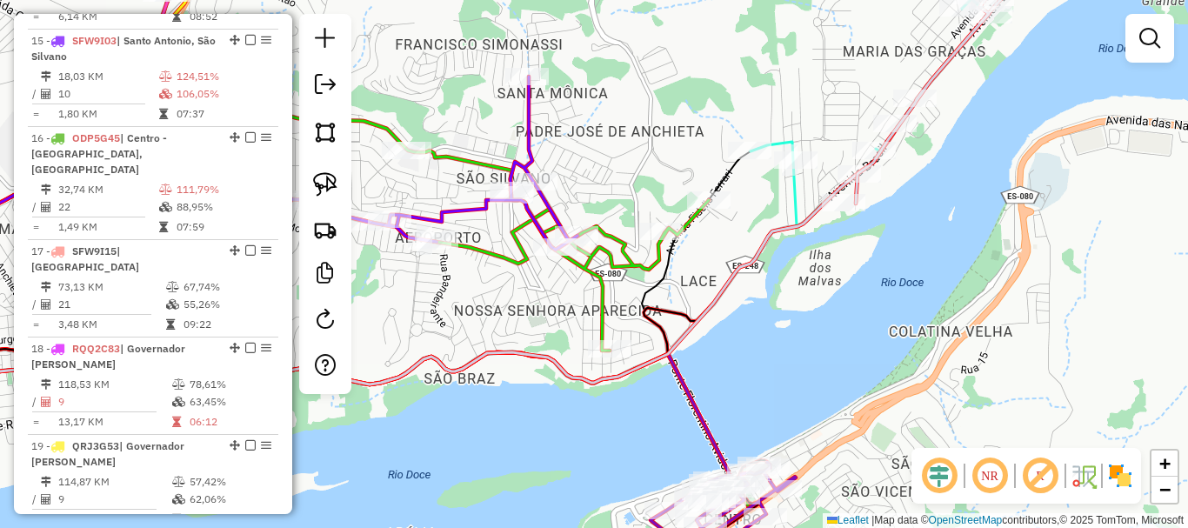
drag, startPoint x: 677, startPoint y: 285, endPoint x: 641, endPoint y: 299, distance: 38.3
click at [641, 299] on icon at bounding box center [339, 284] width 1037 height 220
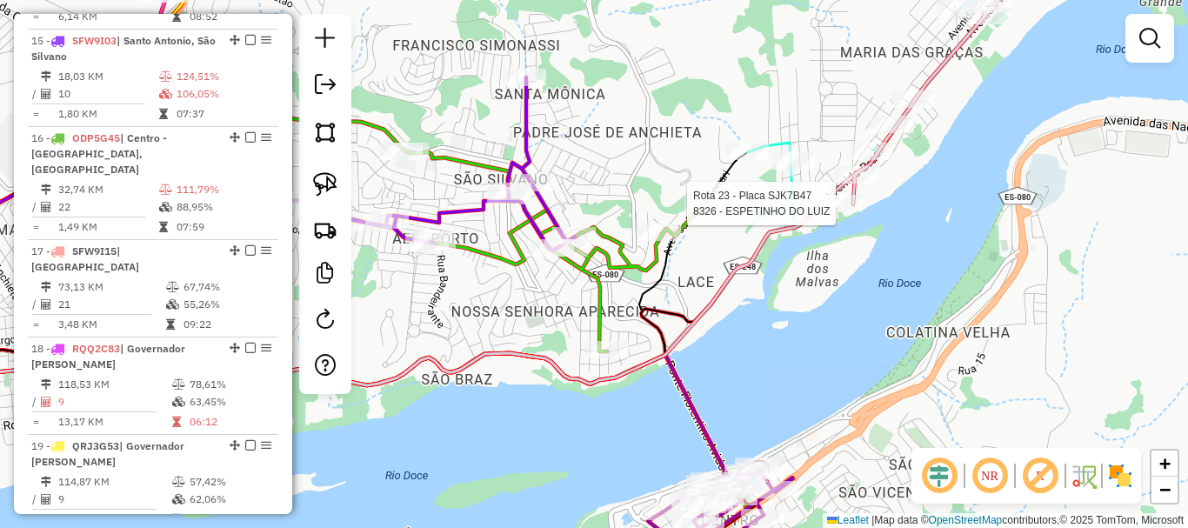
select select "**********"
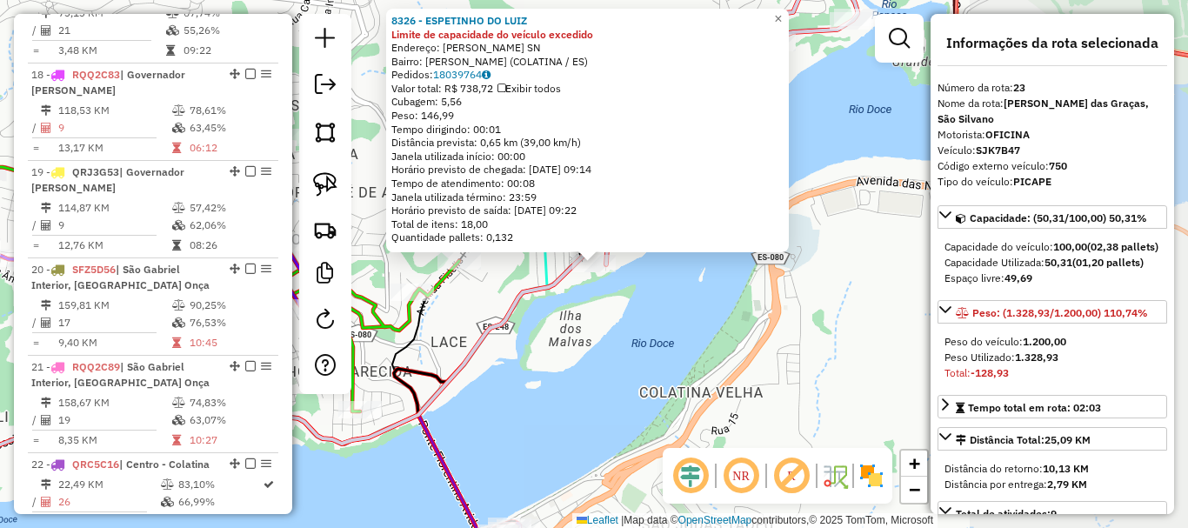
scroll to position [2707, 0]
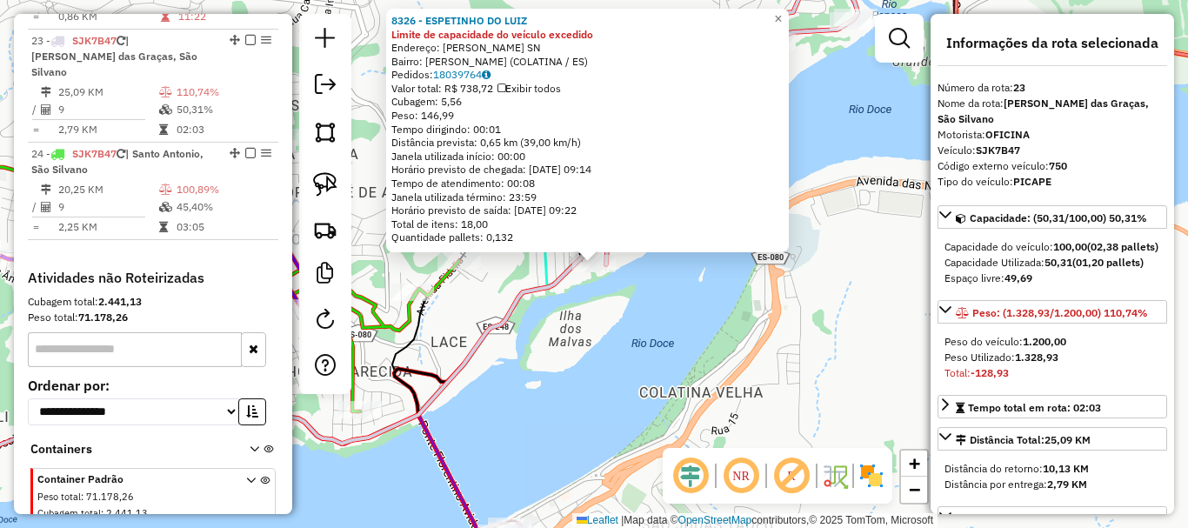
click at [622, 328] on div "8326 - ESPETINHO DO LUIZ Limite de capacidade do veículo excedido Endereço: [PE…" at bounding box center [594, 264] width 1188 height 528
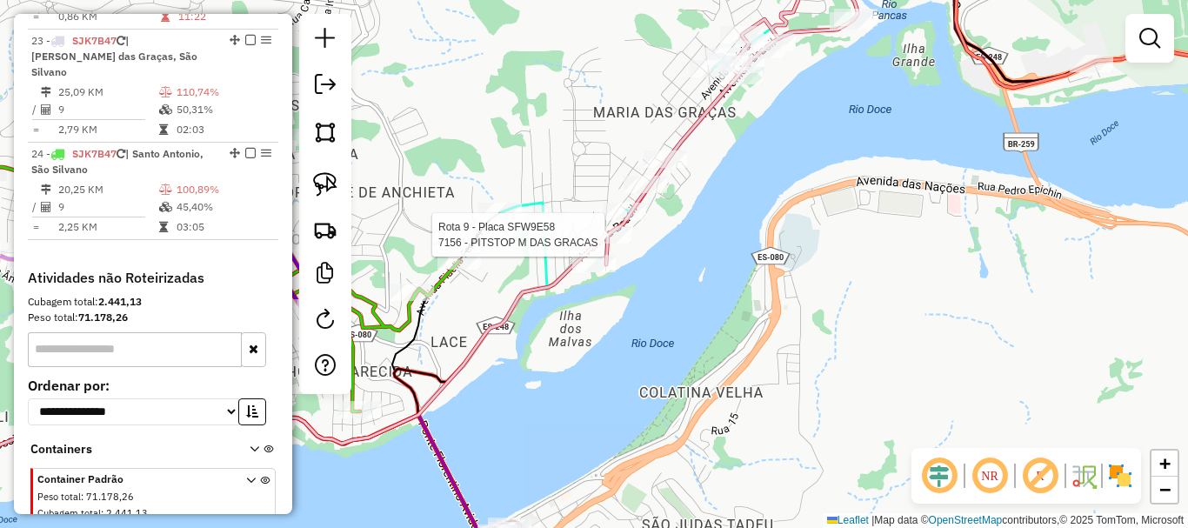
select select "**********"
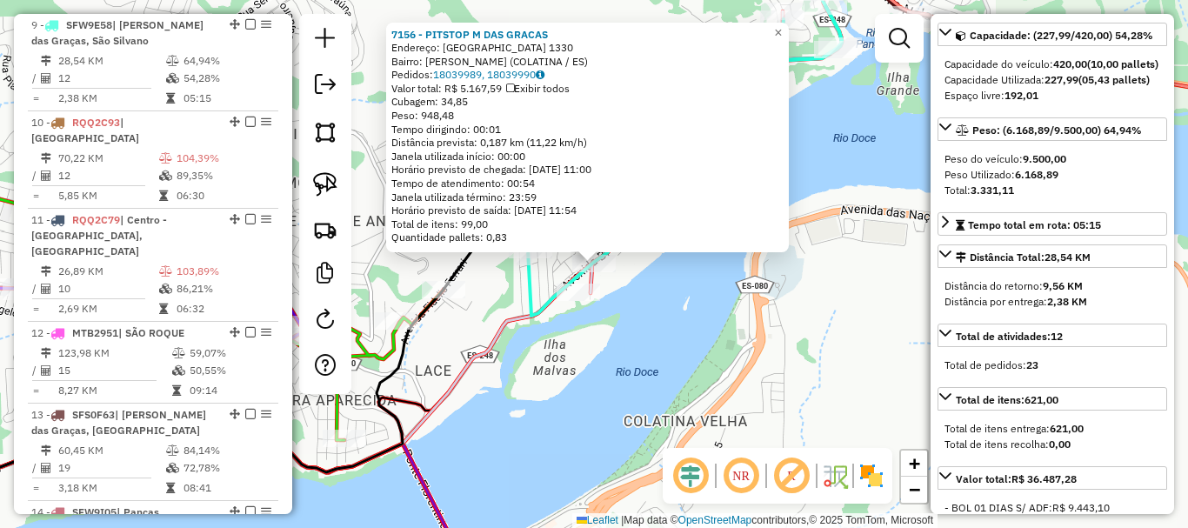
scroll to position [87, 0]
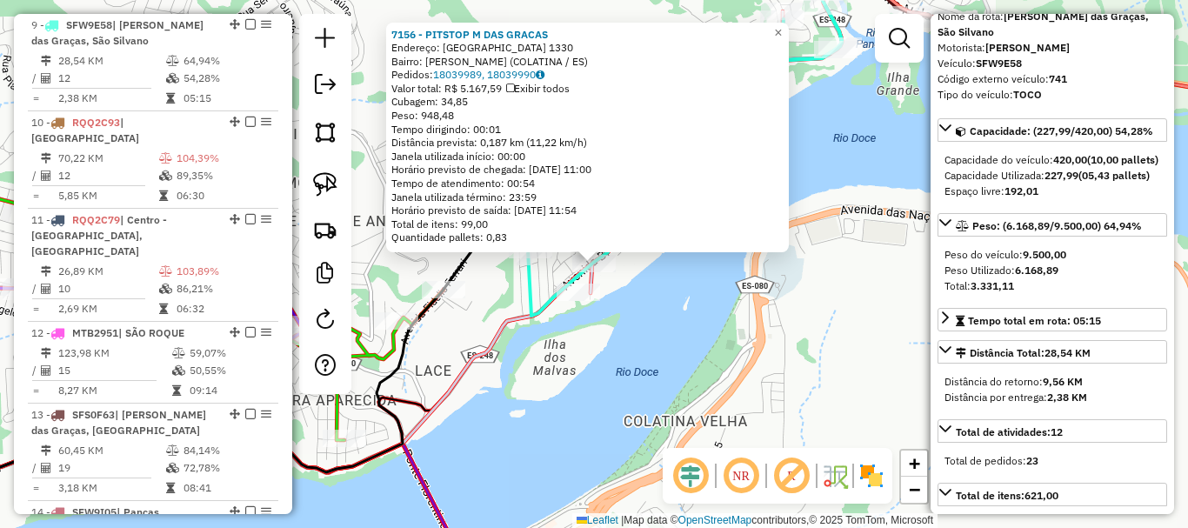
click at [730, 366] on div "7156 - PITSTOP M DAS GRACAS Endereço: [GEOGRAPHIC_DATA] 1330 Bairro: [PERSON_NA…" at bounding box center [594, 264] width 1188 height 528
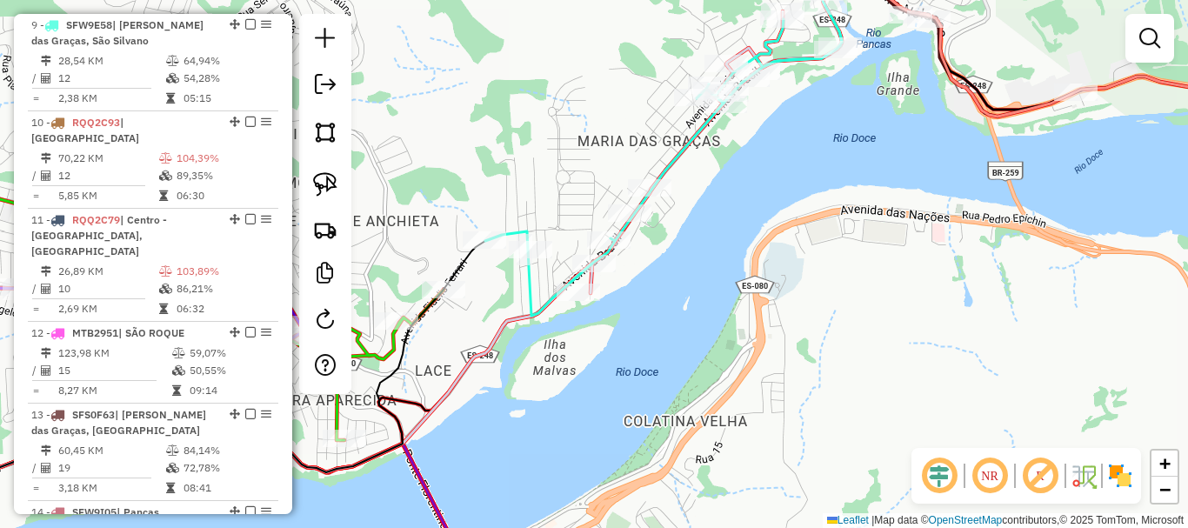
drag, startPoint x: 824, startPoint y: 259, endPoint x: 639, endPoint y: 509, distance: 310.3
click at [639, 509] on div "Janela de atendimento Grade de atendimento Capacidade Transportadoras Veículos …" at bounding box center [594, 264] width 1188 height 528
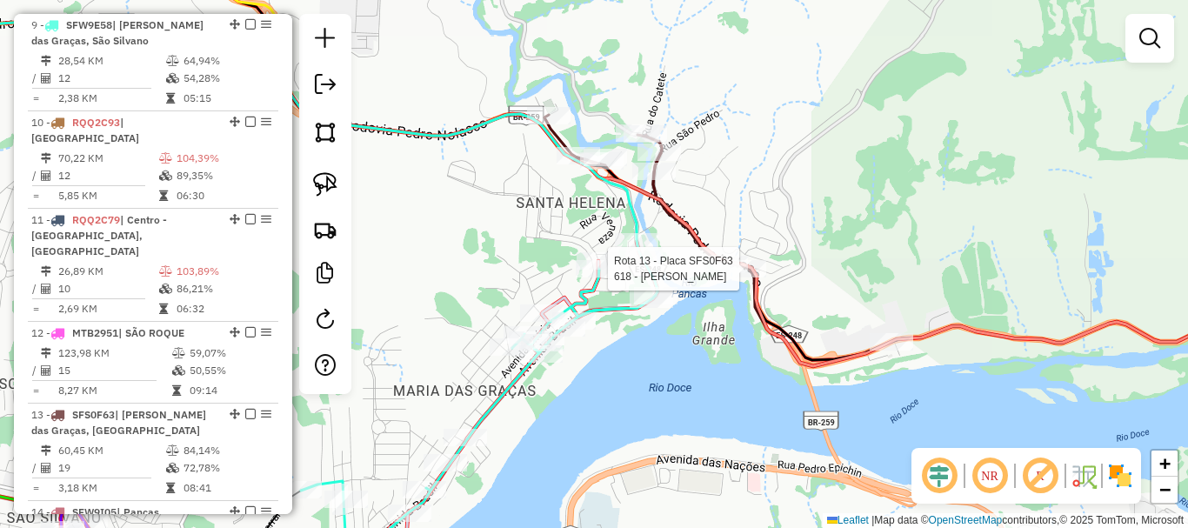
click at [739, 277] on div at bounding box center [744, 268] width 43 height 17
select select "**********"
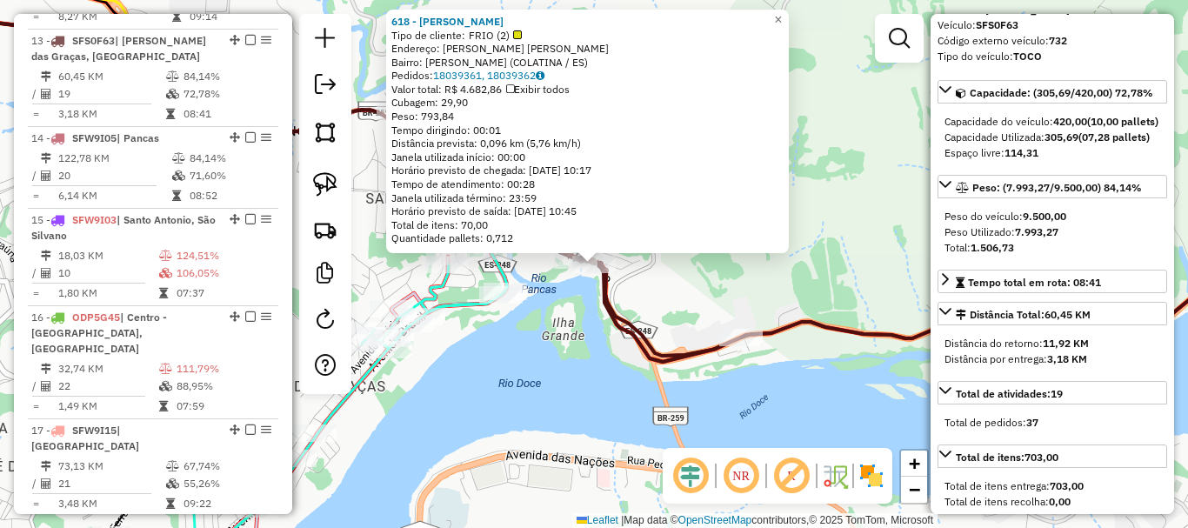
scroll to position [261, 0]
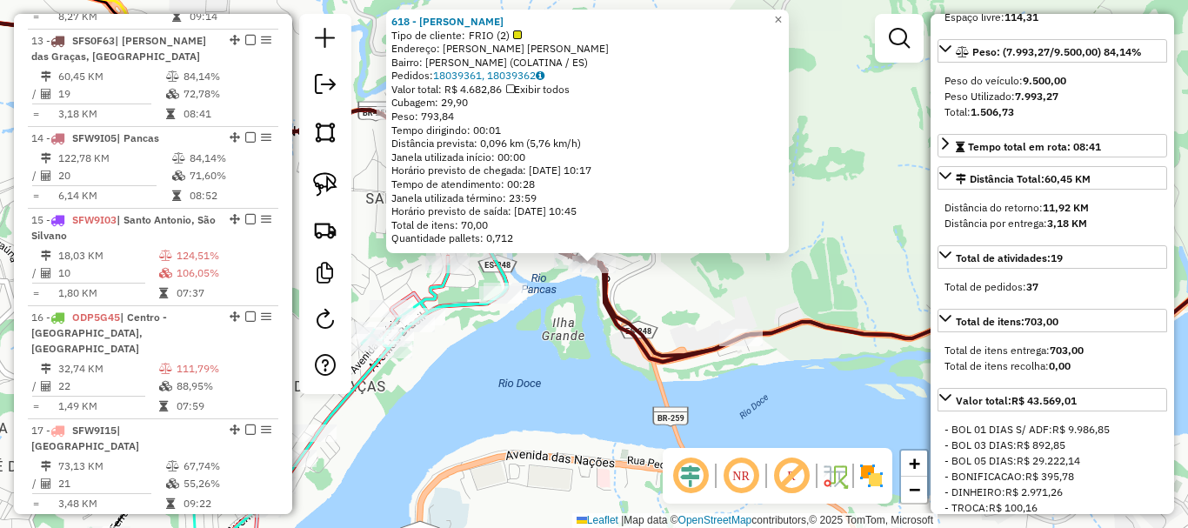
click at [719, 373] on div "618 - ADEMAR NUNES Tipo de cliente: FRIO (2) Endereço: R CONEGO [PERSON_NAME] S…" at bounding box center [594, 264] width 1188 height 528
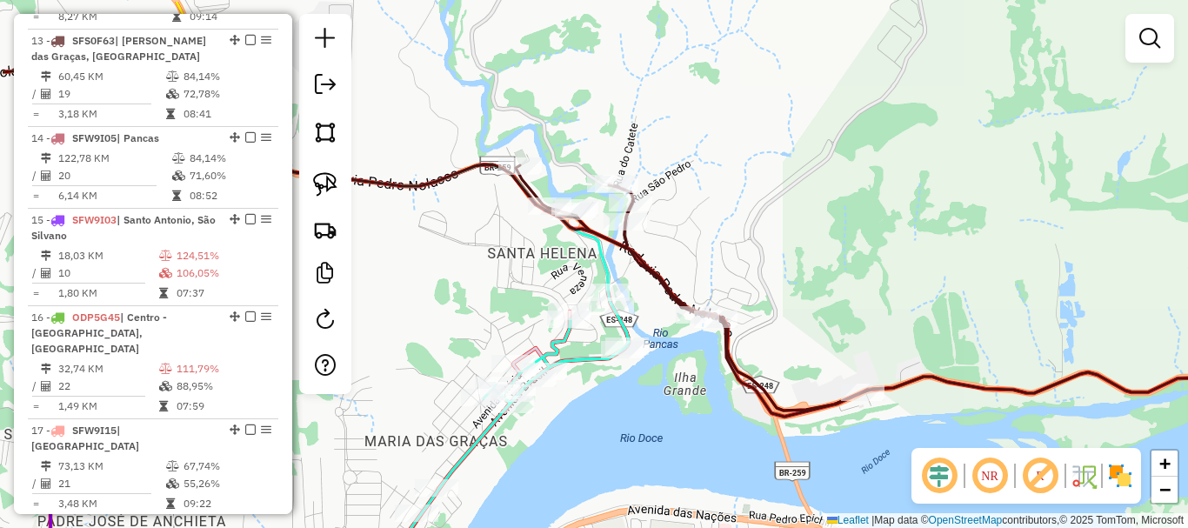
drag, startPoint x: 609, startPoint y: 363, endPoint x: 776, endPoint y: 423, distance: 177.4
click at [778, 437] on div "Janela de atendimento Grade de atendimento Capacidade Transportadoras Veículos …" at bounding box center [594, 264] width 1188 height 528
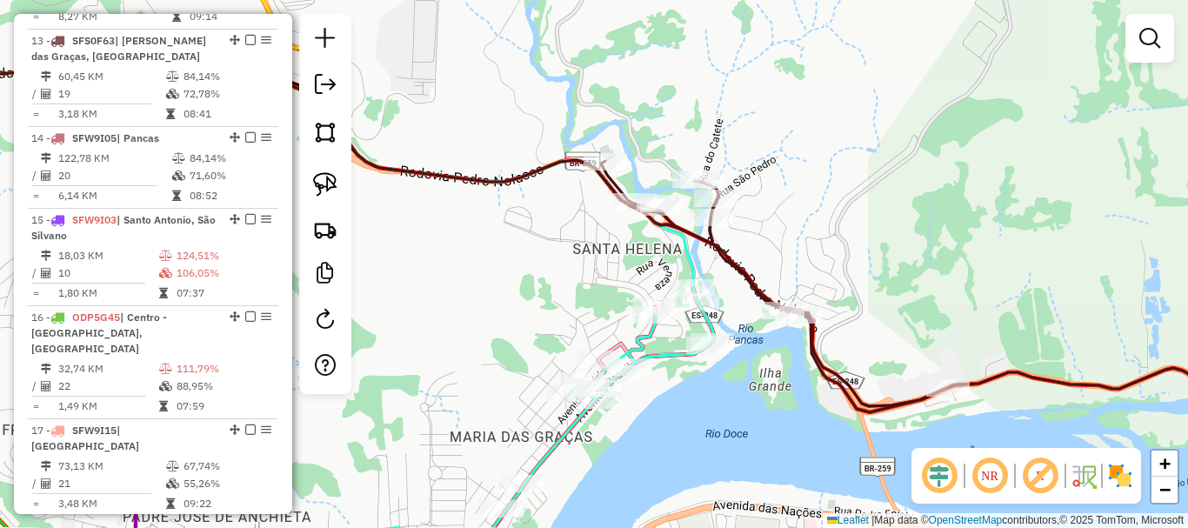
drag, startPoint x: 779, startPoint y: 358, endPoint x: 827, endPoint y: 260, distance: 109.3
click at [827, 260] on div "Janela de atendimento Grade de atendimento Capacidade Transportadoras Veículos …" at bounding box center [594, 264] width 1188 height 528
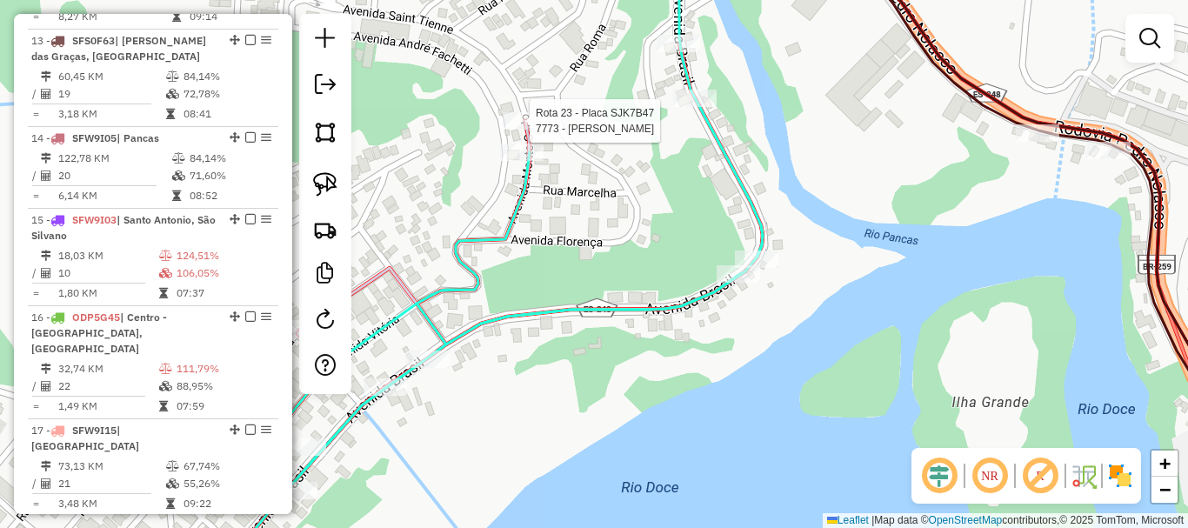
select select "**********"
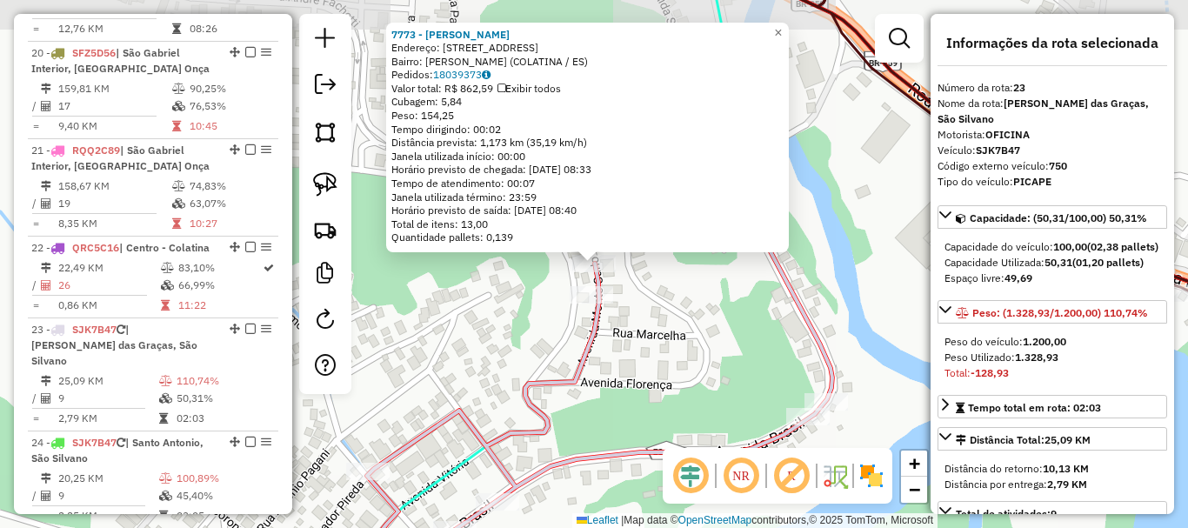
scroll to position [2707, 0]
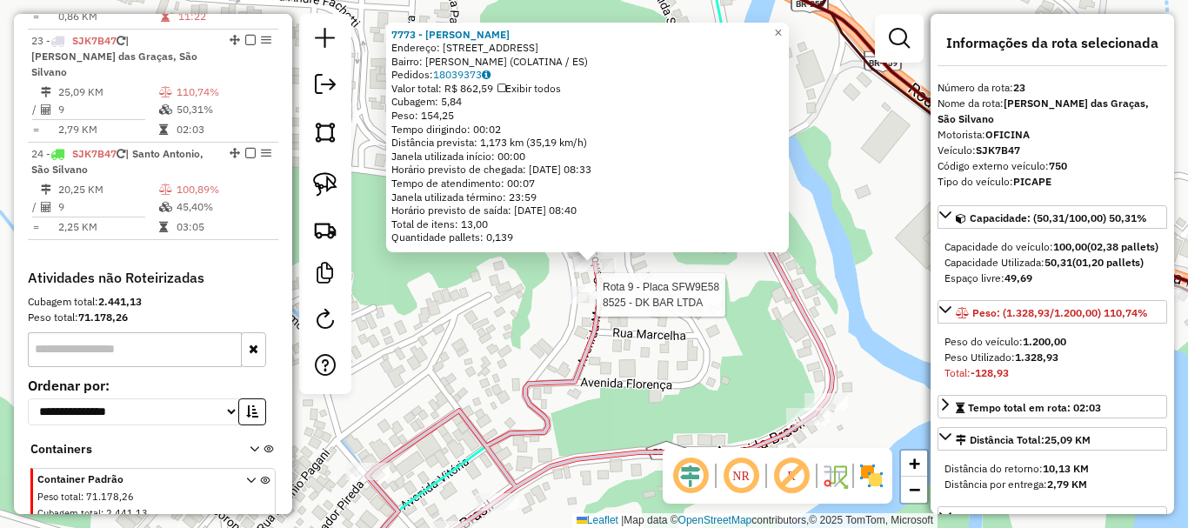
click at [602, 304] on div at bounding box center [591, 294] width 43 height 17
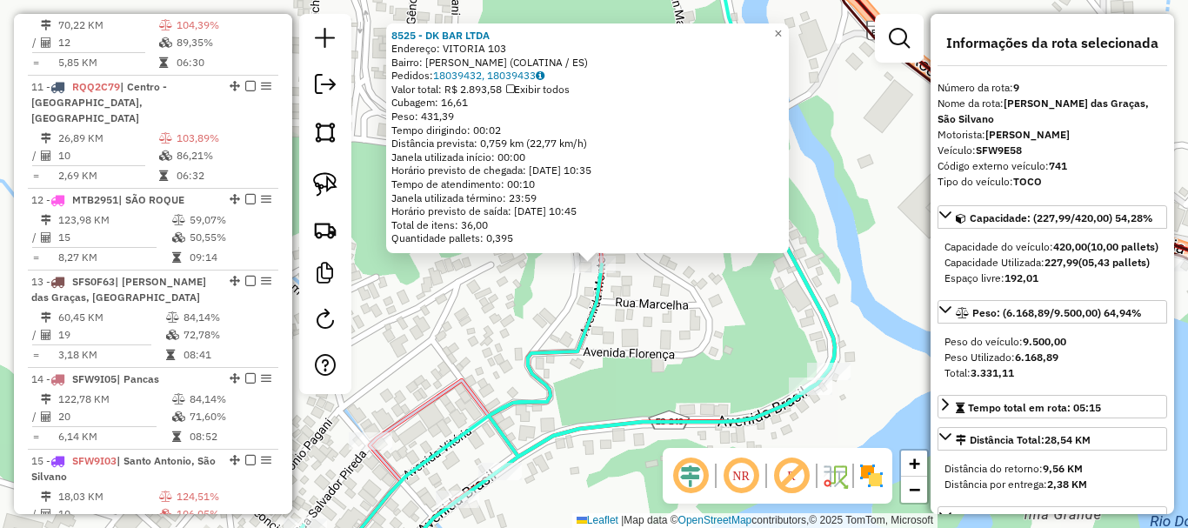
scroll to position [1374, 0]
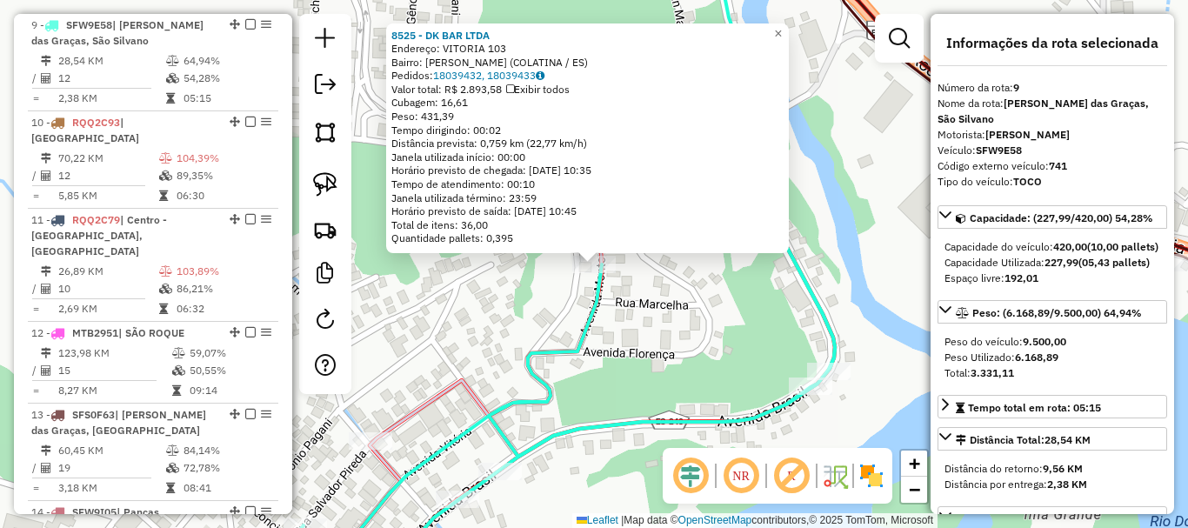
click at [645, 321] on div "8525 - DK BAR LTDA Endereço: VITORIA 103 Bairro: [PERSON_NAME] ([GEOGRAPHIC_DAT…" at bounding box center [594, 264] width 1188 height 528
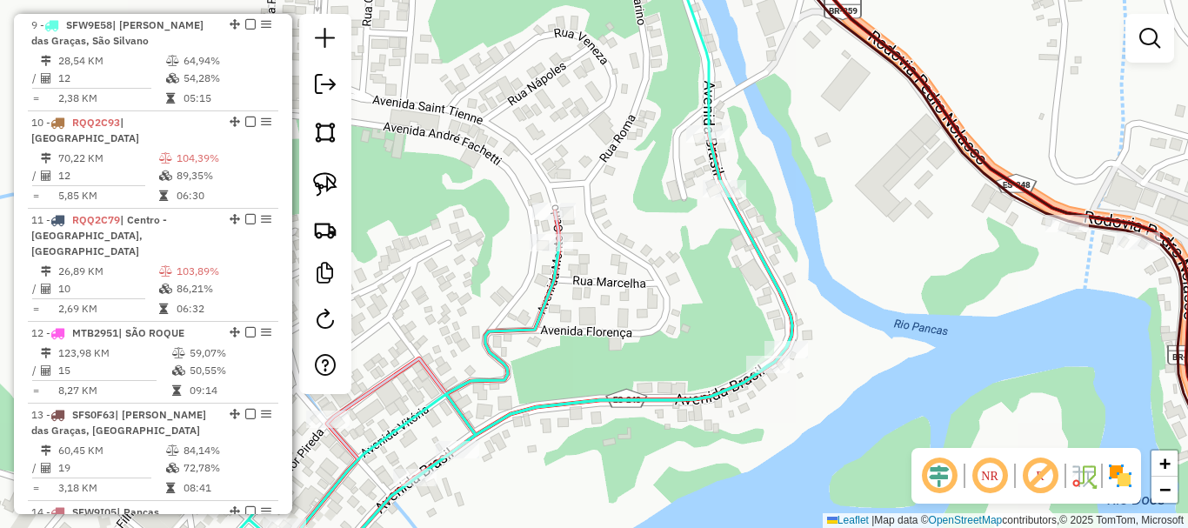
drag, startPoint x: 752, startPoint y: 342, endPoint x: 698, endPoint y: 354, distance: 55.3
click at [698, 347] on div "Janela de atendimento Grade de atendimento Capacidade Transportadoras Veículos …" at bounding box center [594, 264] width 1188 height 528
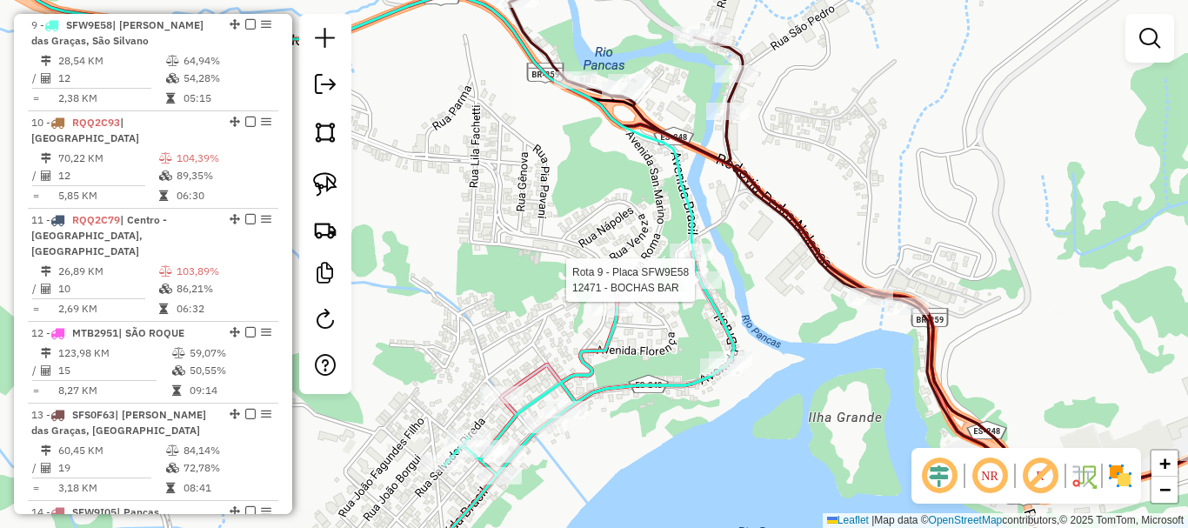
select select "**********"
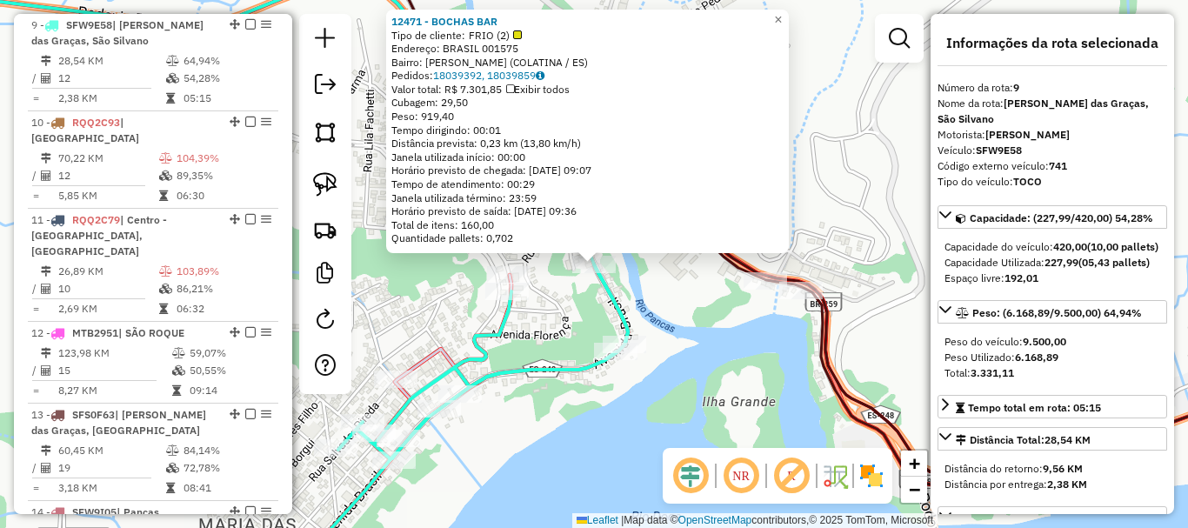
click at [558, 320] on div "12471 - BOCHAS BAR Tipo de cliente: FRIO (2) Endereço: BRASIL 001575 Bairro: MA…" at bounding box center [594, 264] width 1188 height 528
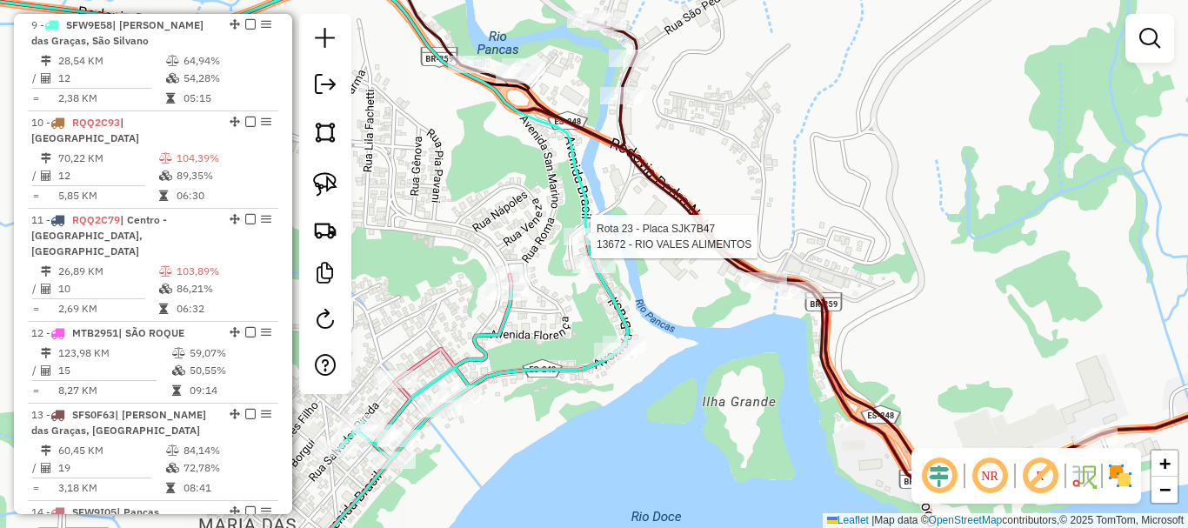
select select "**********"
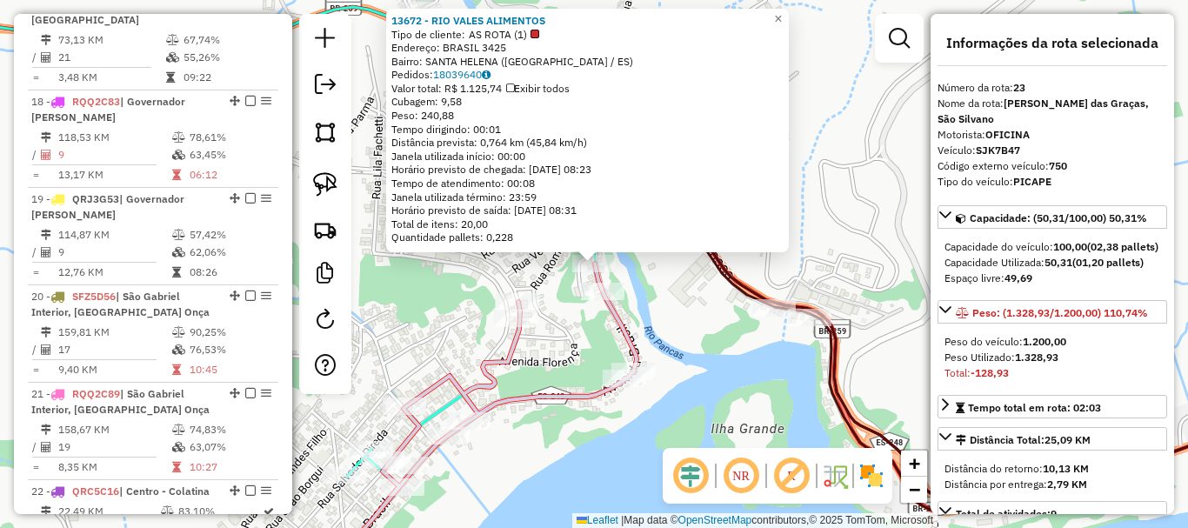
scroll to position [2707, 0]
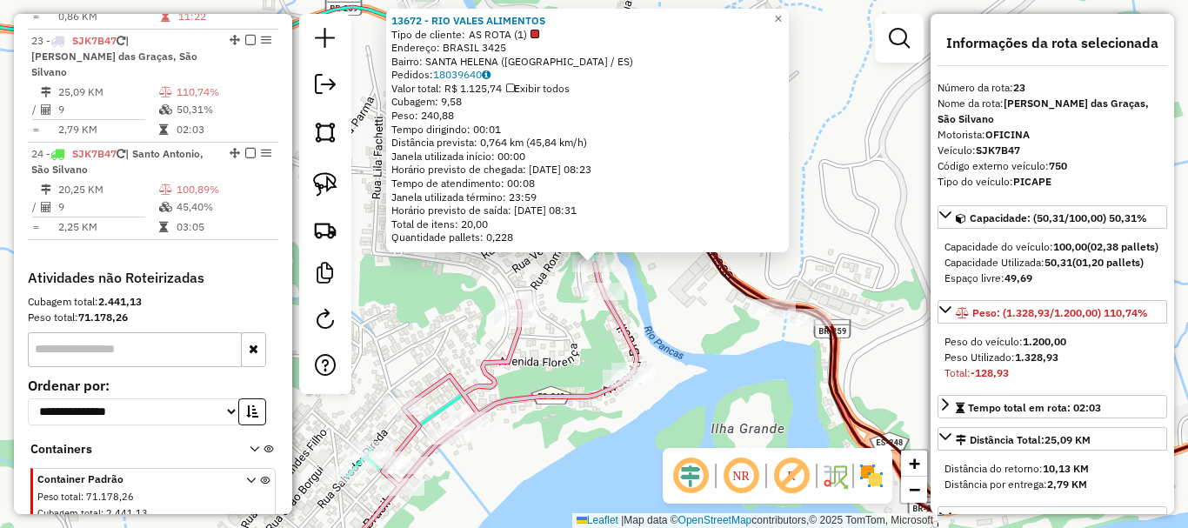
click at [589, 335] on div "13672 - RIO VALES ALIMENTOS Tipo de cliente: AS ROTA (1) Endereço: [GEOGRAPHIC_…" at bounding box center [594, 264] width 1188 height 528
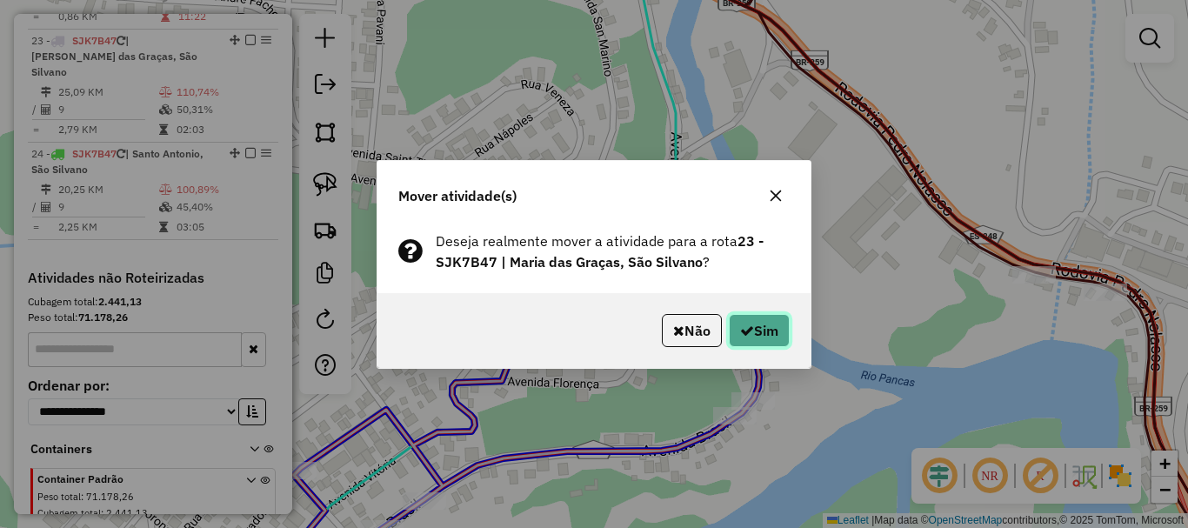
click at [753, 329] on button "Sim" at bounding box center [759, 330] width 61 height 33
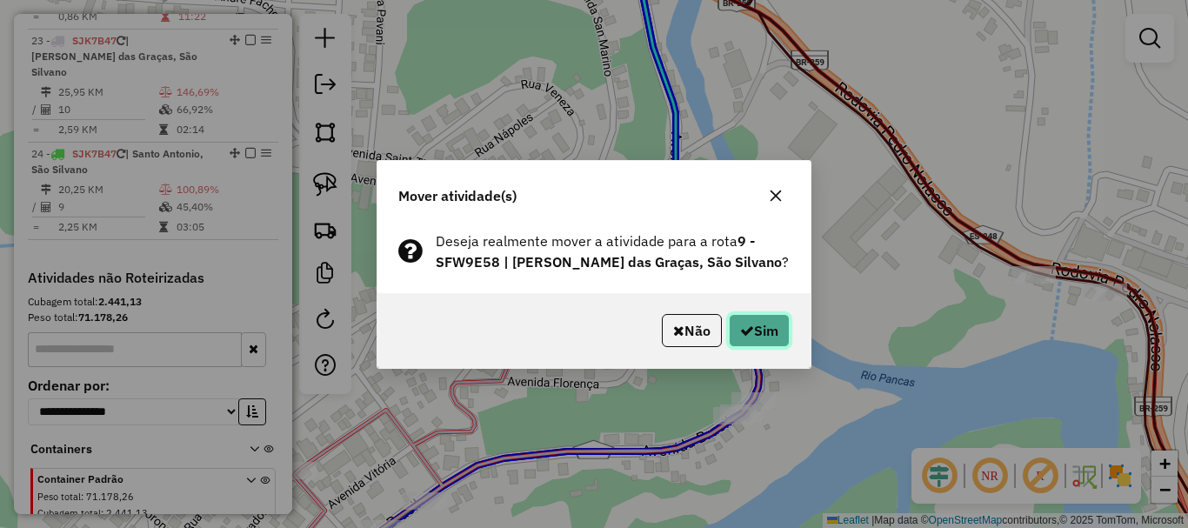
click at [769, 328] on button "Sim" at bounding box center [759, 330] width 61 height 33
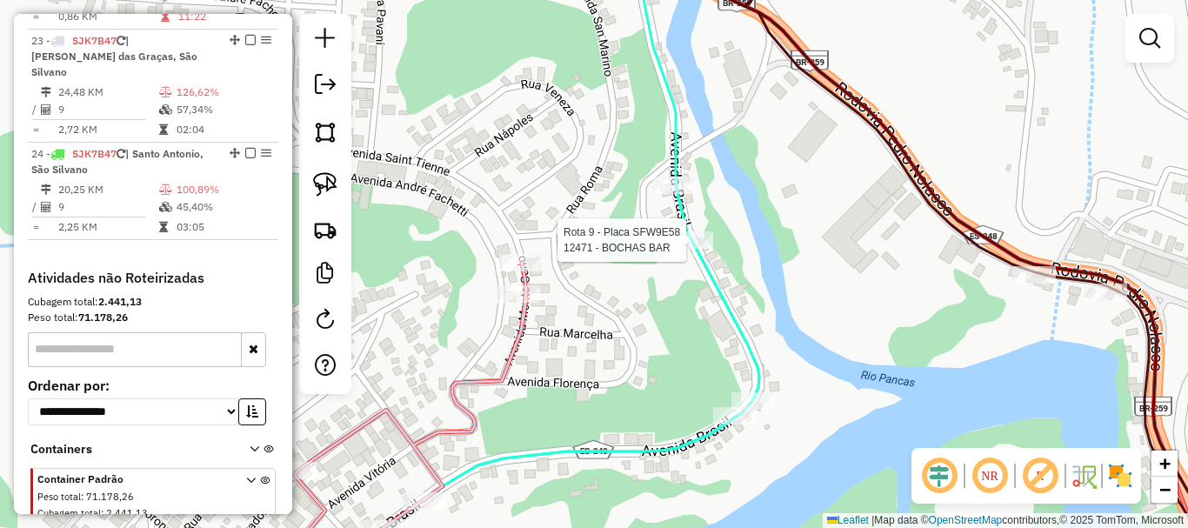
click at [688, 249] on div at bounding box center [691, 239] width 43 height 17
select select "**********"
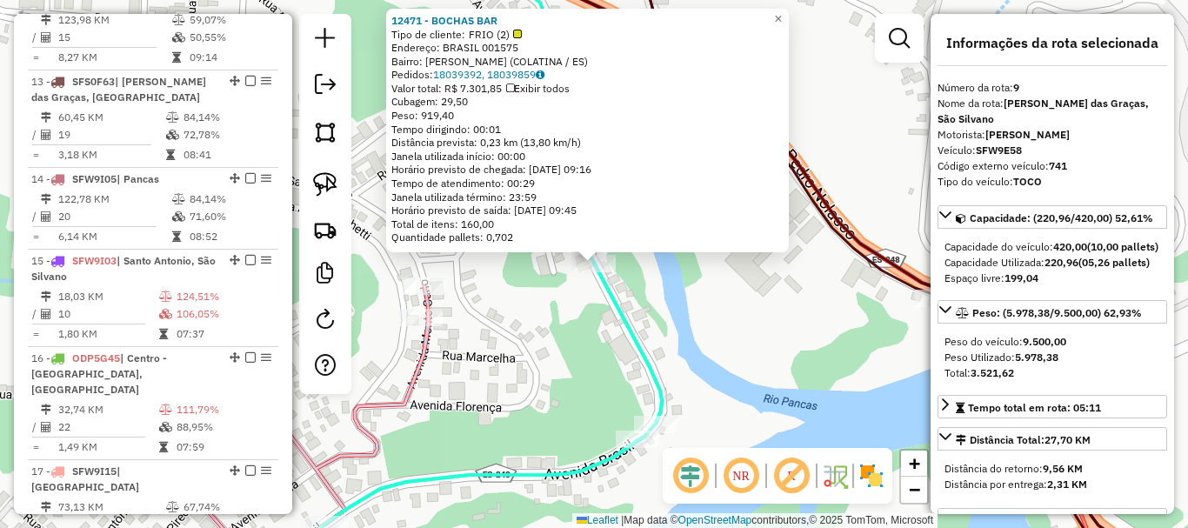
scroll to position [1374, 0]
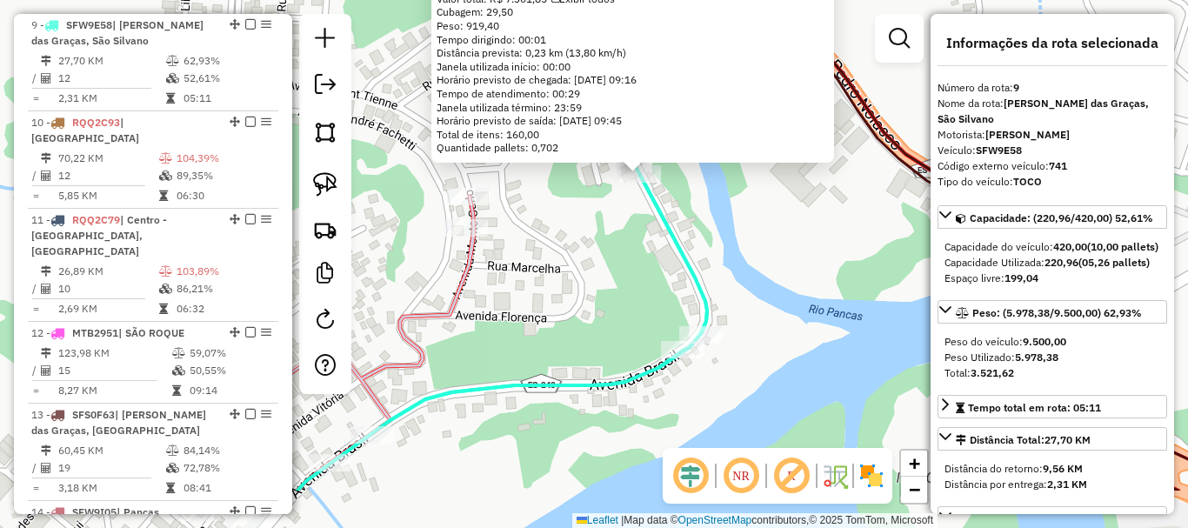
drag, startPoint x: 564, startPoint y: 413, endPoint x: 575, endPoint y: 261, distance: 152.6
click at [611, 310] on div "12471 - BOCHAS BAR Tipo de cliente: FRIO (2) Endereço: BRASIL 001575 Bairro: MA…" at bounding box center [594, 264] width 1188 height 528
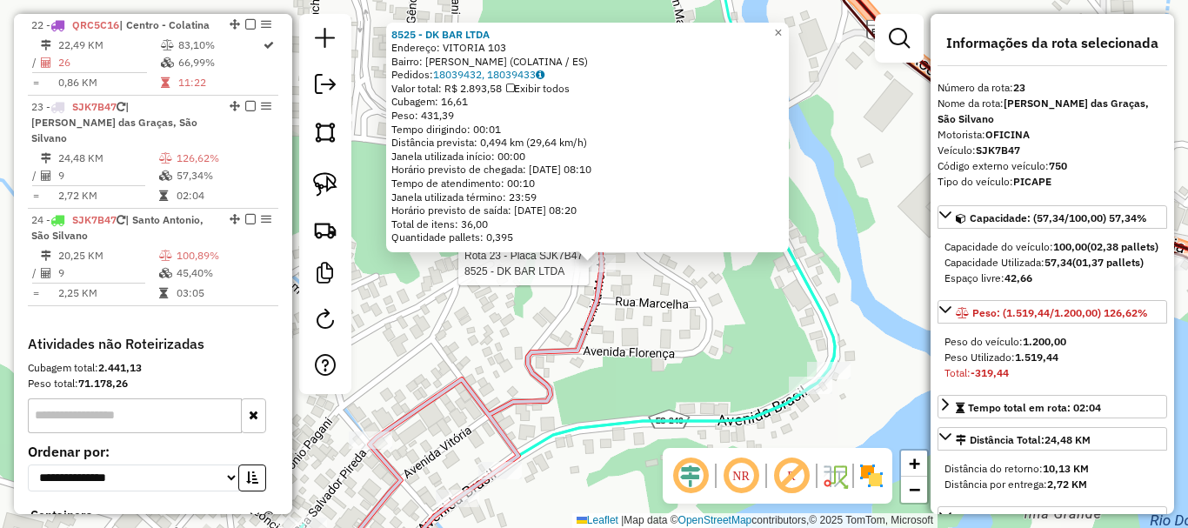
scroll to position [2707, 0]
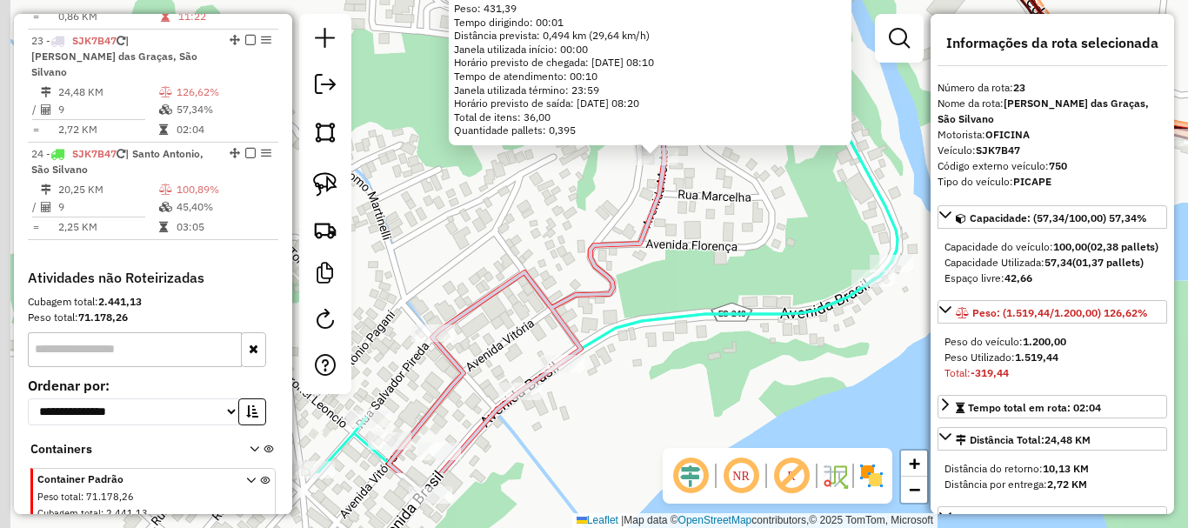
drag, startPoint x: 672, startPoint y: 370, endPoint x: 769, endPoint y: 142, distance: 247.5
click at [758, 159] on div "8525 - DK BAR LTDA Endereço: VITORIA 103 Bairro: MARIA DAS GRACAS ([GEOGRAPHIC_…" at bounding box center [594, 264] width 1188 height 528
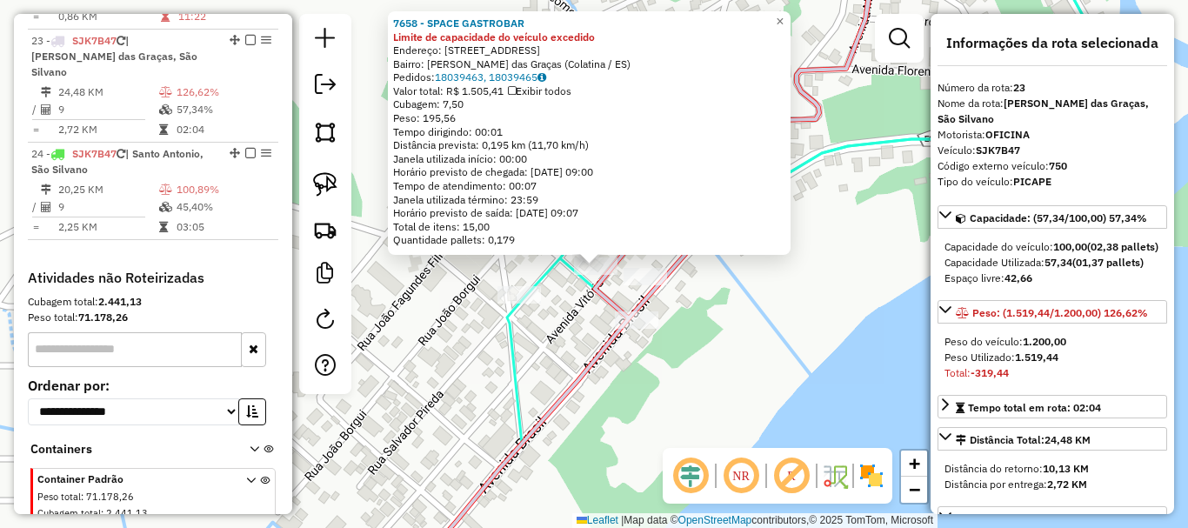
click at [555, 314] on div "7658 - SPACE GASTROBAR Limite de capacidade do veículo excedido Endereço: [STRE…" at bounding box center [594, 264] width 1188 height 528
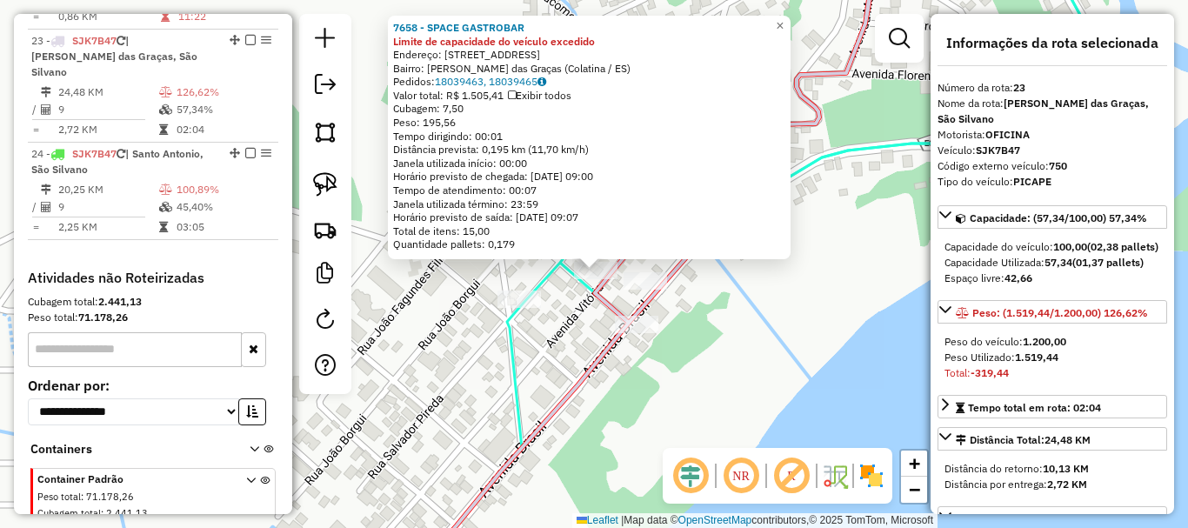
click at [570, 324] on div "7658 - SPACE GASTROBAR Limite de capacidade do veículo excedido Endereço: [STRE…" at bounding box center [594, 264] width 1188 height 528
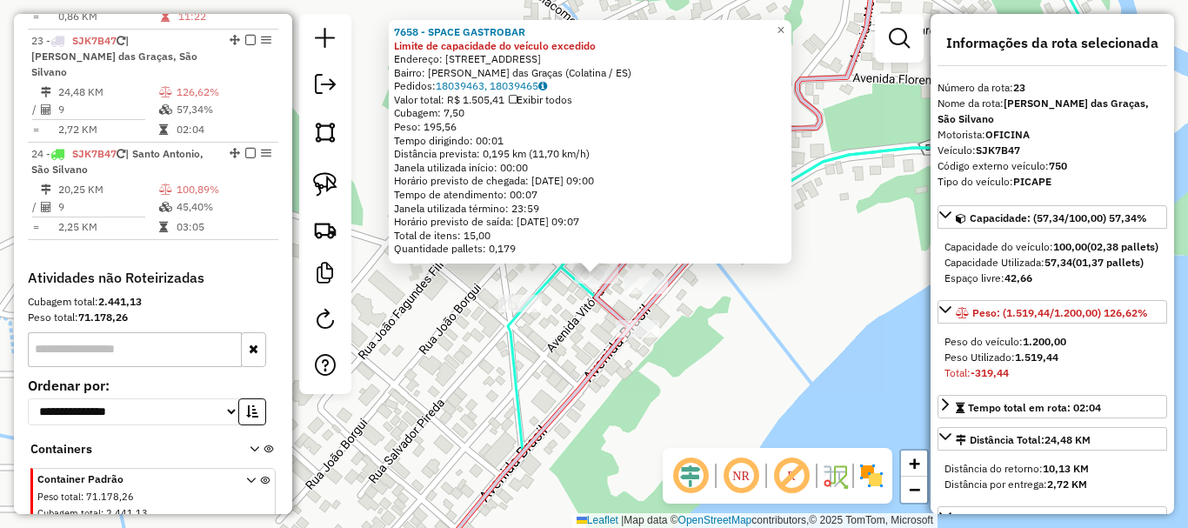
click at [571, 324] on div "7658 - SPACE GASTROBAR Limite de capacidade do veículo excedido Endereço: [STRE…" at bounding box center [594, 264] width 1188 height 528
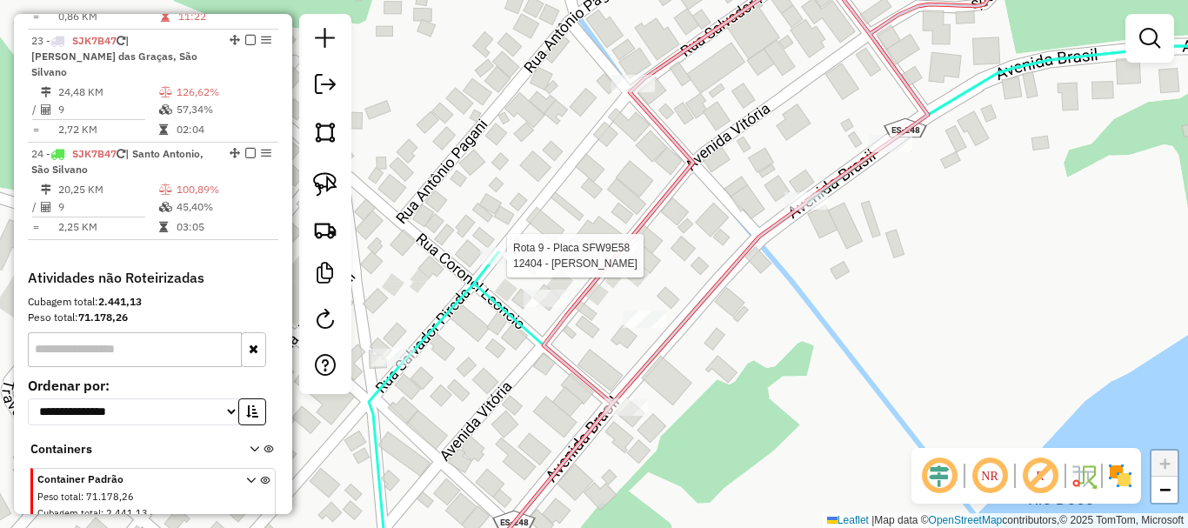
select select "**********"
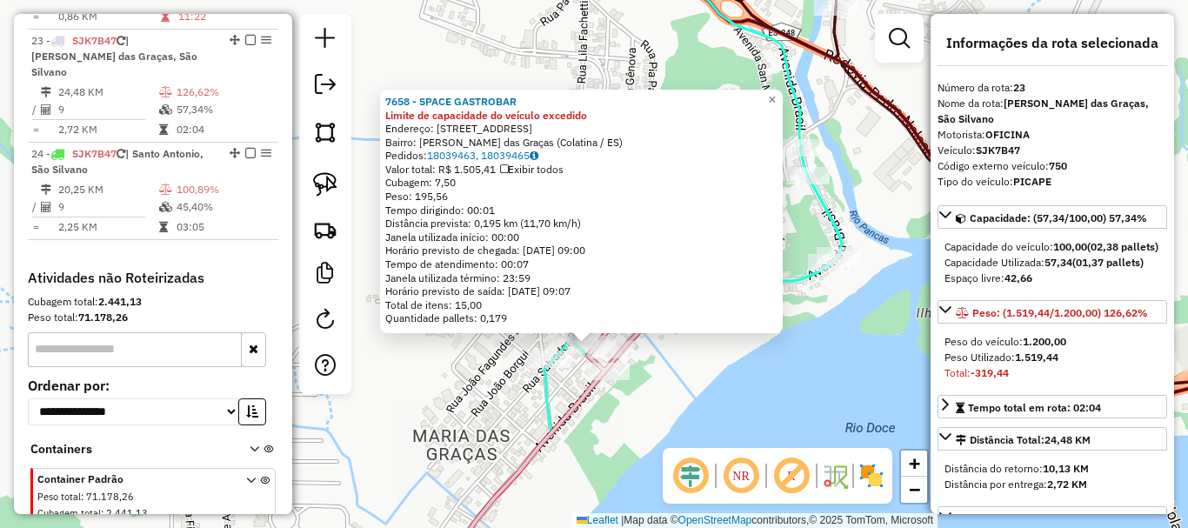
click at [640, 392] on div "7658 - SPACE GASTROBAR Limite de capacidade do veículo excedido Endereço: [STRE…" at bounding box center [594, 264] width 1188 height 528
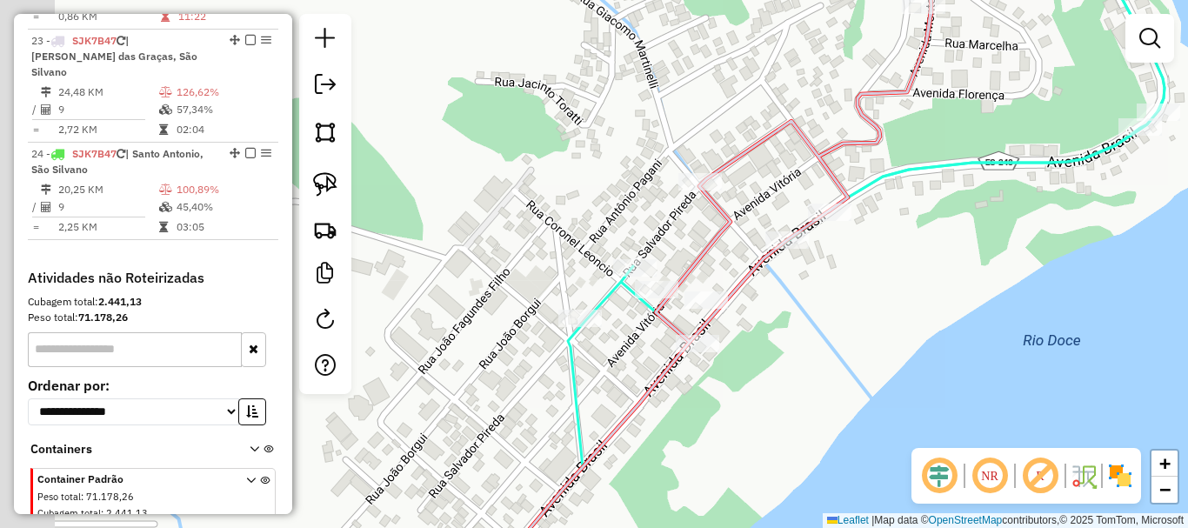
drag, startPoint x: 742, startPoint y: 351, endPoint x: 772, endPoint y: 349, distance: 30.5
click at [772, 349] on div "Janela de atendimento Grade de atendimento Capacidade Transportadoras Veículos …" at bounding box center [594, 264] width 1188 height 528
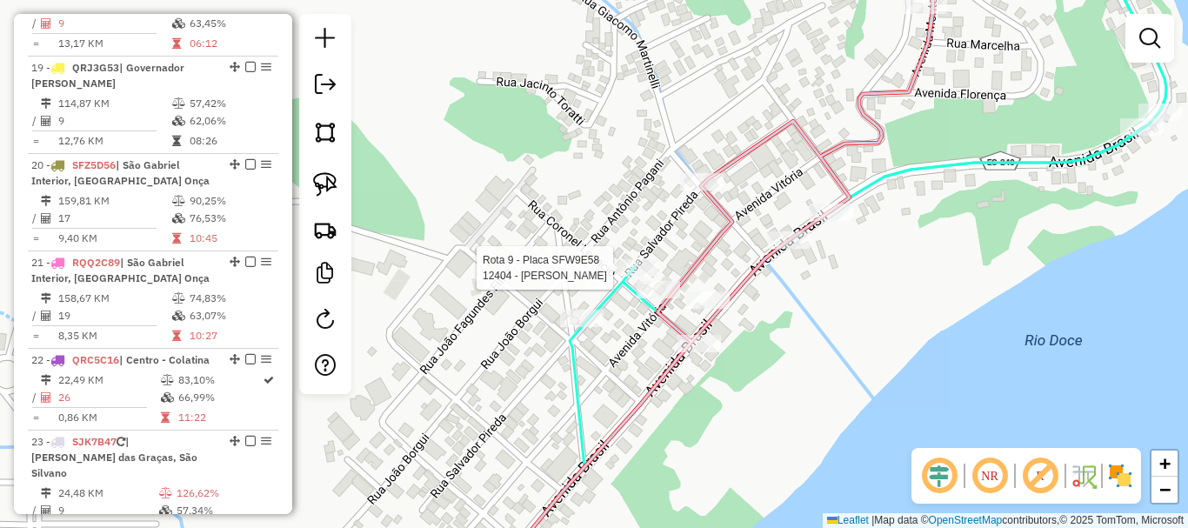
select select "**********"
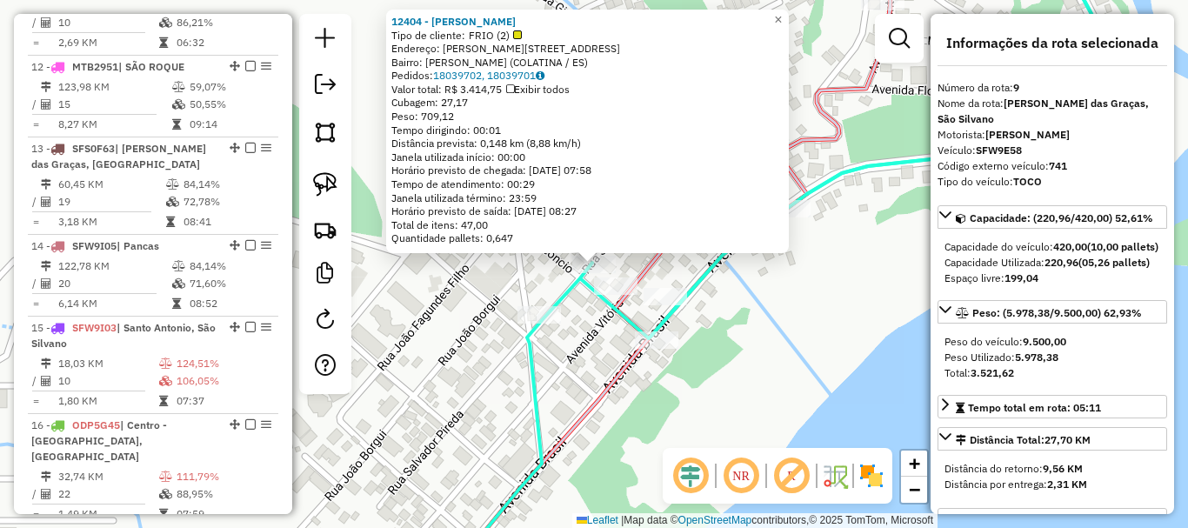
scroll to position [1374, 0]
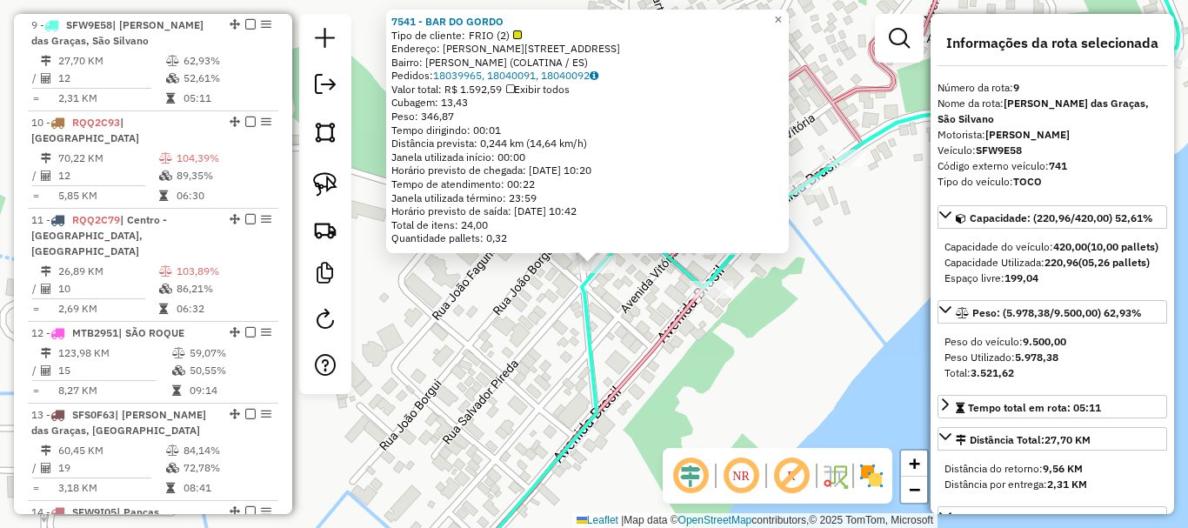
click at [644, 317] on div "7541 - BAR DO GORDO Tipo de cliente: FRIO (2) Endereço: [PERSON_NAME] 41 Bairro…" at bounding box center [594, 264] width 1188 height 528
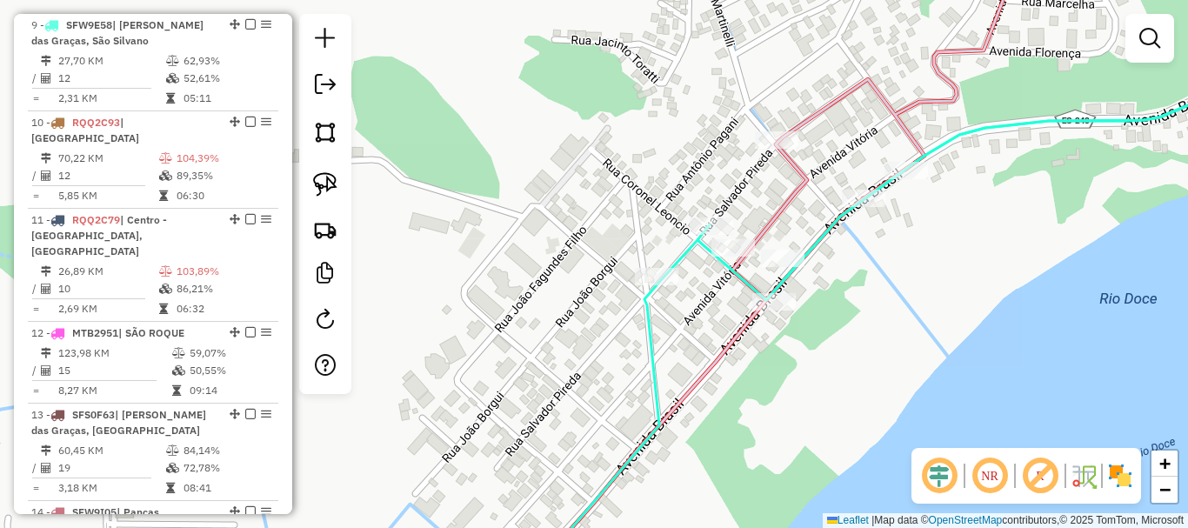
drag, startPoint x: 644, startPoint y: 317, endPoint x: 707, endPoint y: 329, distance: 63.8
click at [707, 329] on div "Janela de atendimento Grade de atendimento Capacidade Transportadoras Veículos …" at bounding box center [594, 264] width 1188 height 528
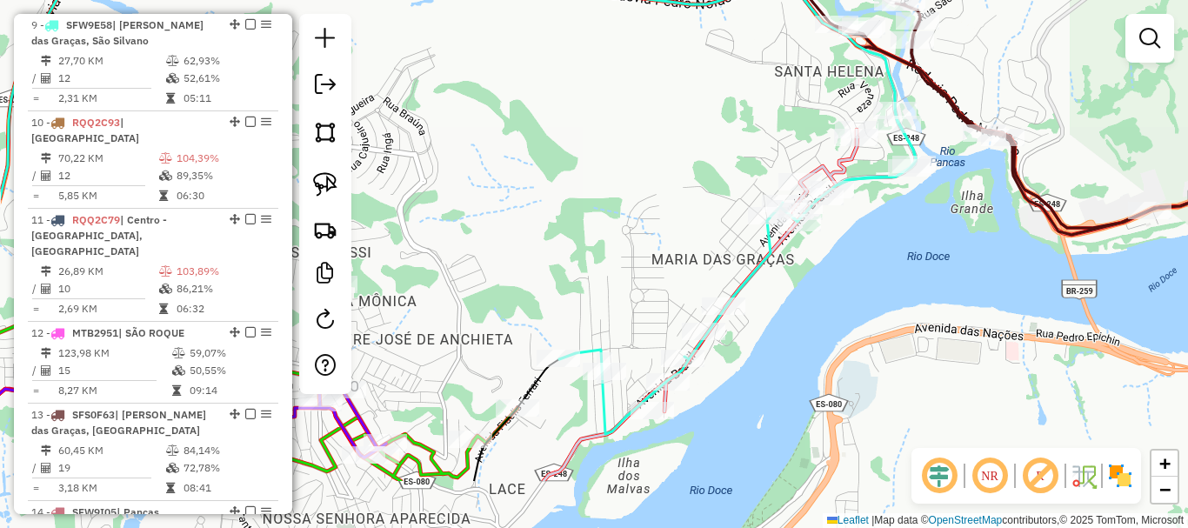
drag, startPoint x: 784, startPoint y: 364, endPoint x: 843, endPoint y: 170, distance: 202.8
click at [840, 173] on div "Janela de atendimento Grade de atendimento Capacidade Transportadoras Veículos …" at bounding box center [594, 264] width 1188 height 528
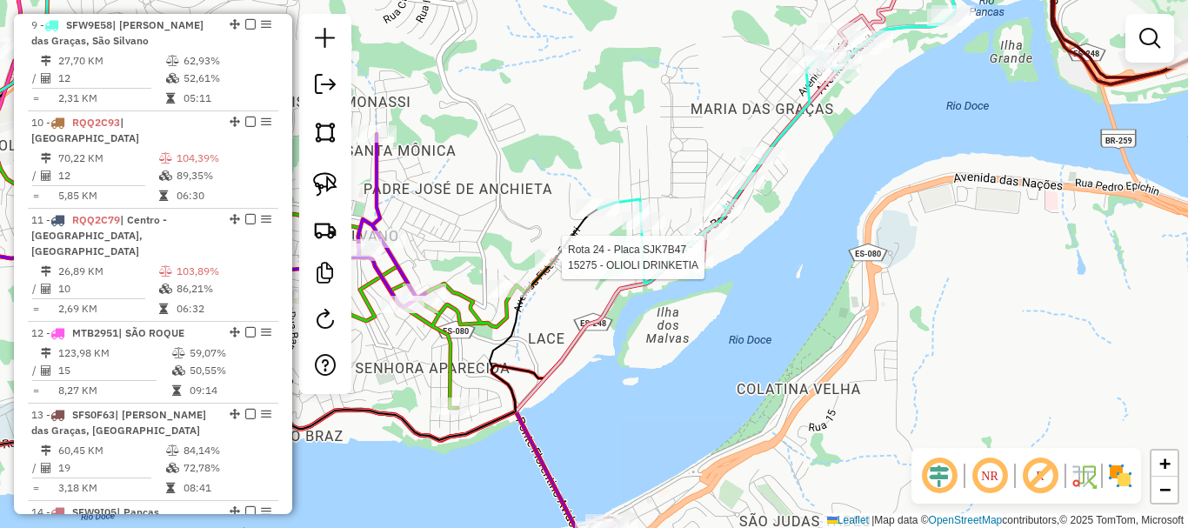
select select "**********"
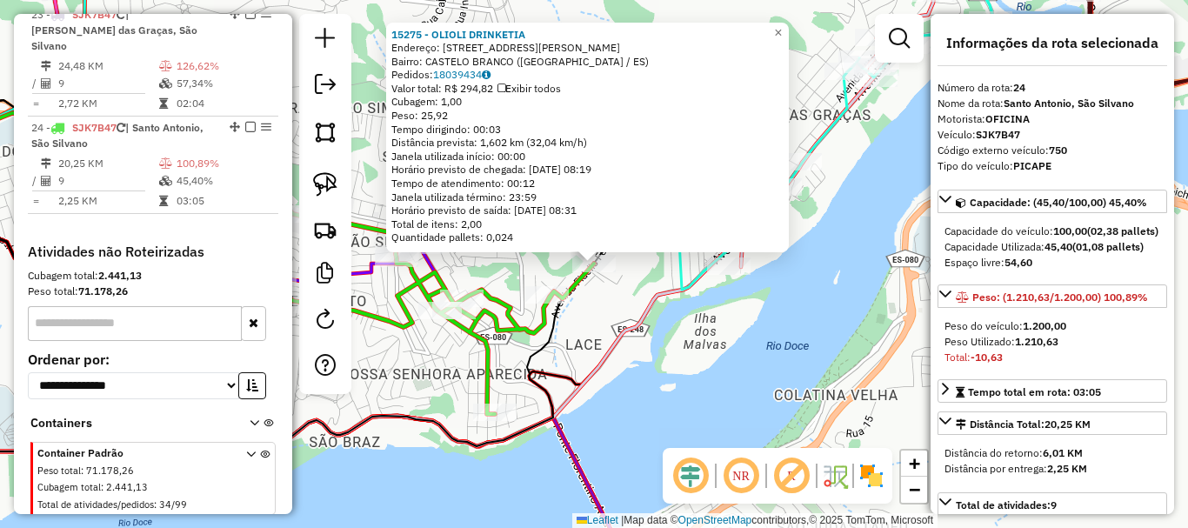
scroll to position [2744, 0]
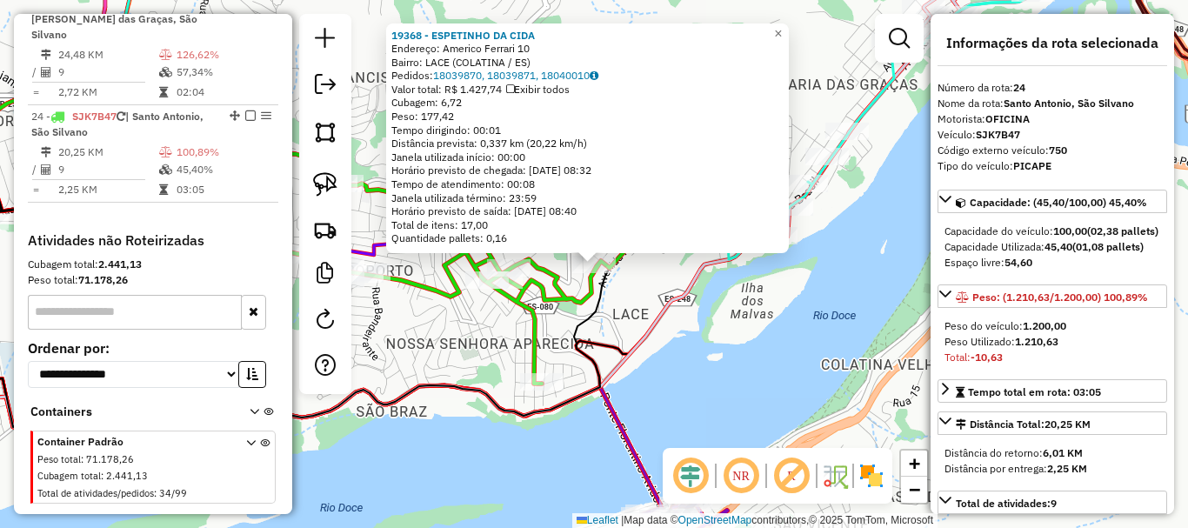
click at [702, 308] on div "19368 - ESPETINHO DA CIDA Endereço: Americo Ferrari 10 Bairro: LACE (COLATINA /…" at bounding box center [594, 264] width 1188 height 528
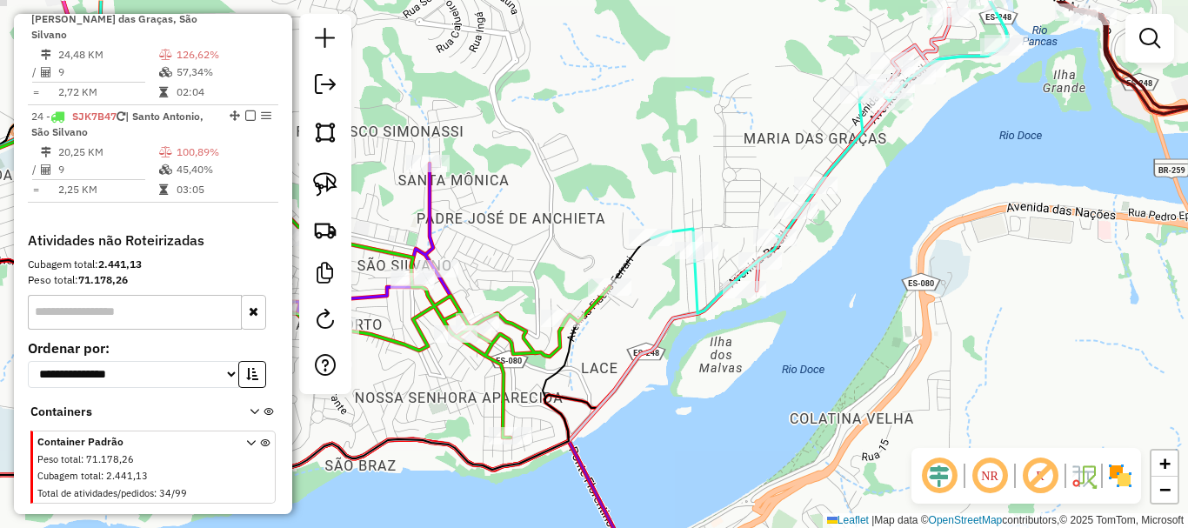
drag, startPoint x: 671, startPoint y: 242, endPoint x: 640, endPoint y: 296, distance: 62.4
click at [640, 296] on div "Janela de atendimento Grade de atendimento Capacidade Transportadoras Veículos …" at bounding box center [594, 264] width 1188 height 528
select select "**********"
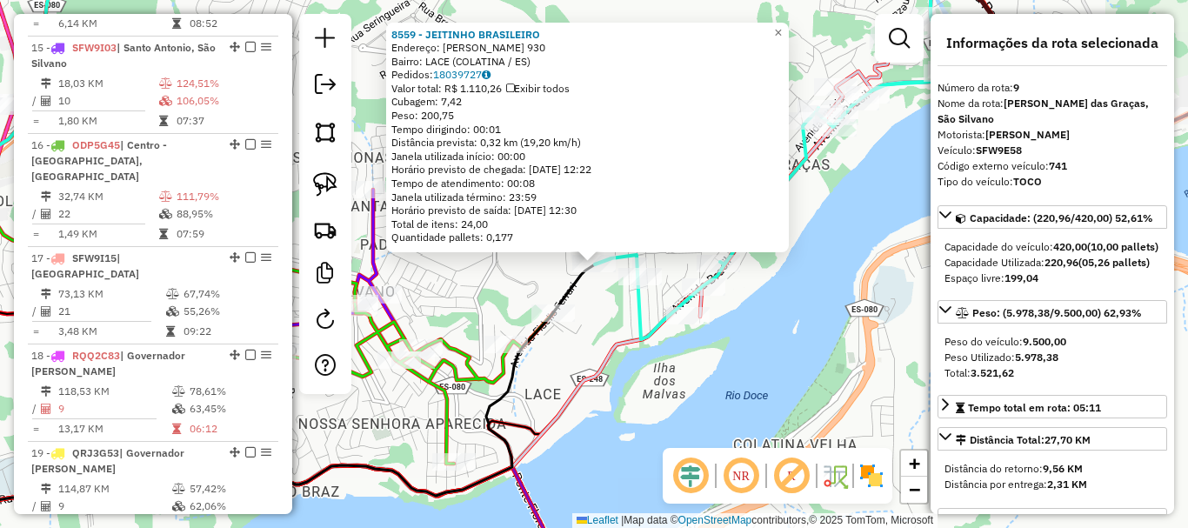
scroll to position [1374, 0]
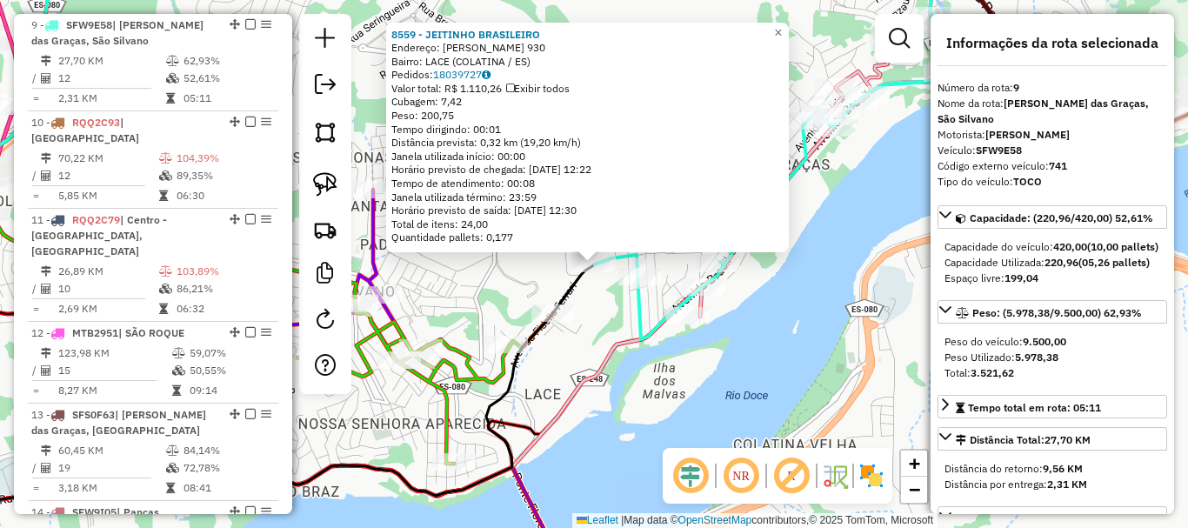
click at [593, 306] on div "8559 - JEITINHO BRASILEIRO Endereço: FIDELIS FERRARI 930 Bairro: LACE (COLATINA…" at bounding box center [594, 264] width 1188 height 528
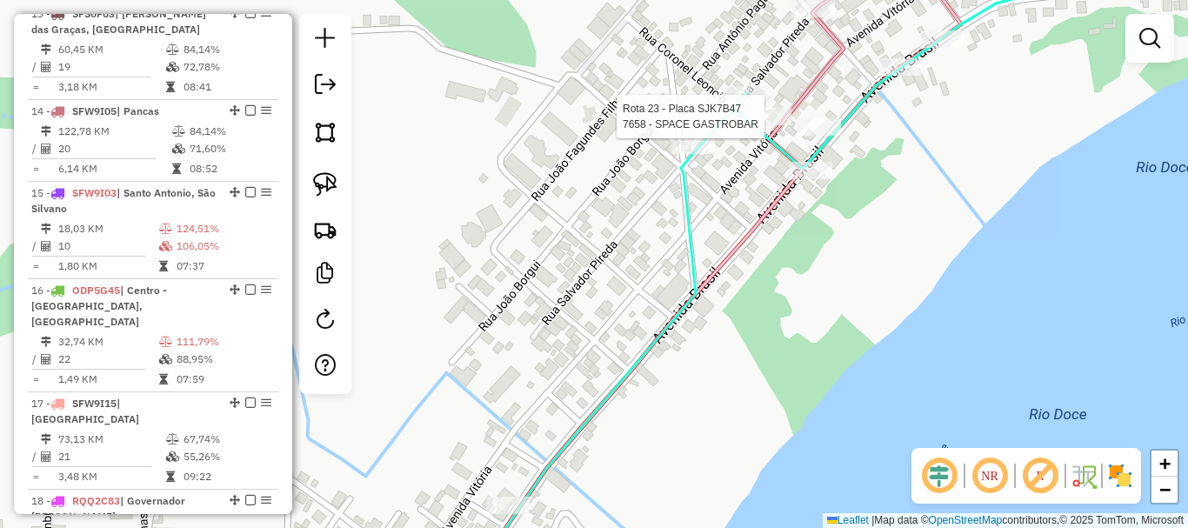
select select "**********"
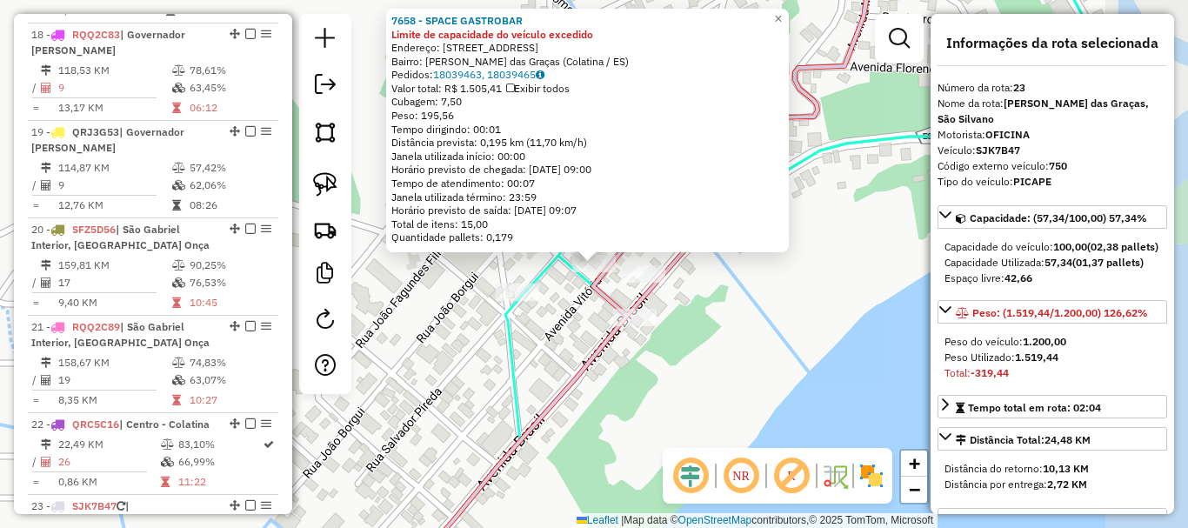
scroll to position [2707, 0]
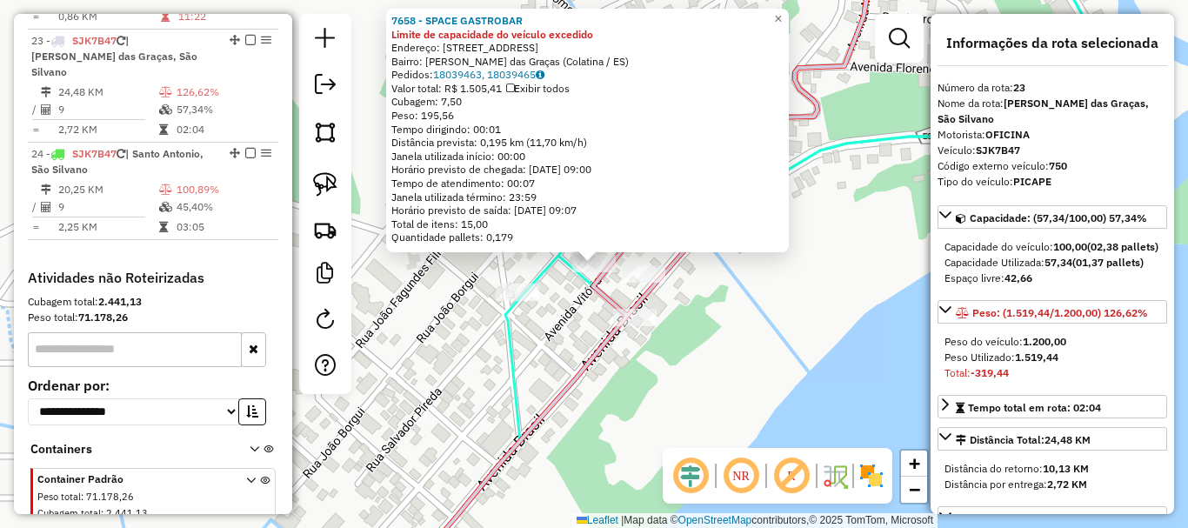
drag, startPoint x: 719, startPoint y: 289, endPoint x: 694, endPoint y: 290, distance: 25.3
click at [718, 289] on div "7658 - SPACE GASTROBAR Limite de capacidade do veículo excedido Endereço: [STRE…" at bounding box center [594, 264] width 1188 height 528
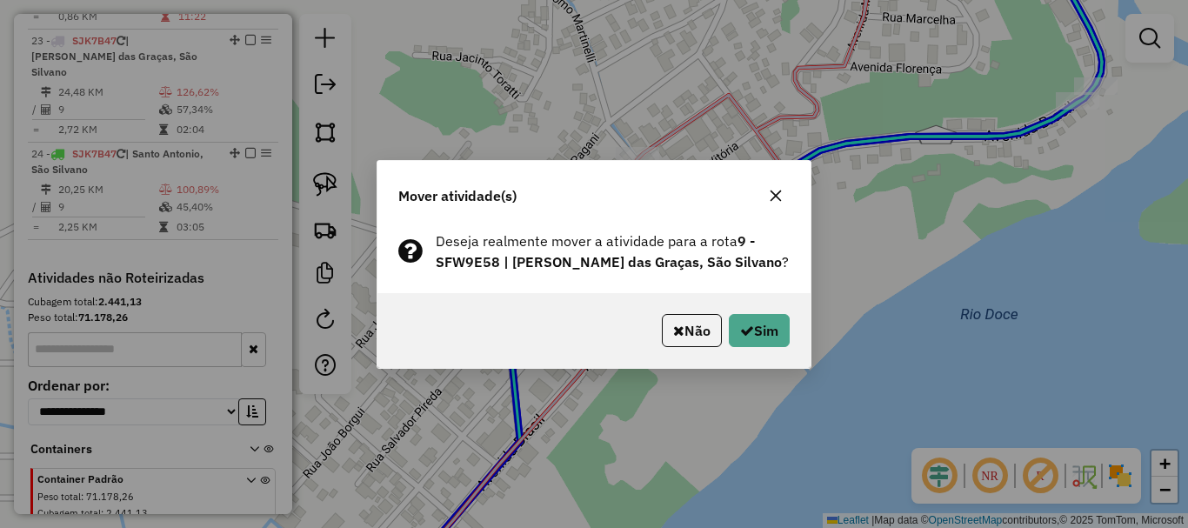
click at [776, 197] on icon "button" at bounding box center [776, 196] width 14 height 14
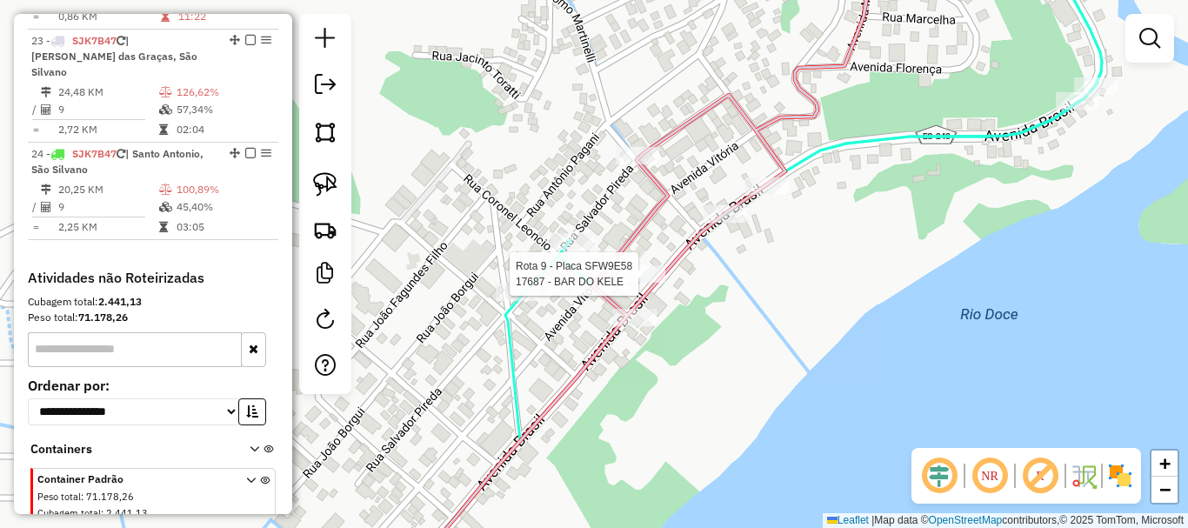
select select "**********"
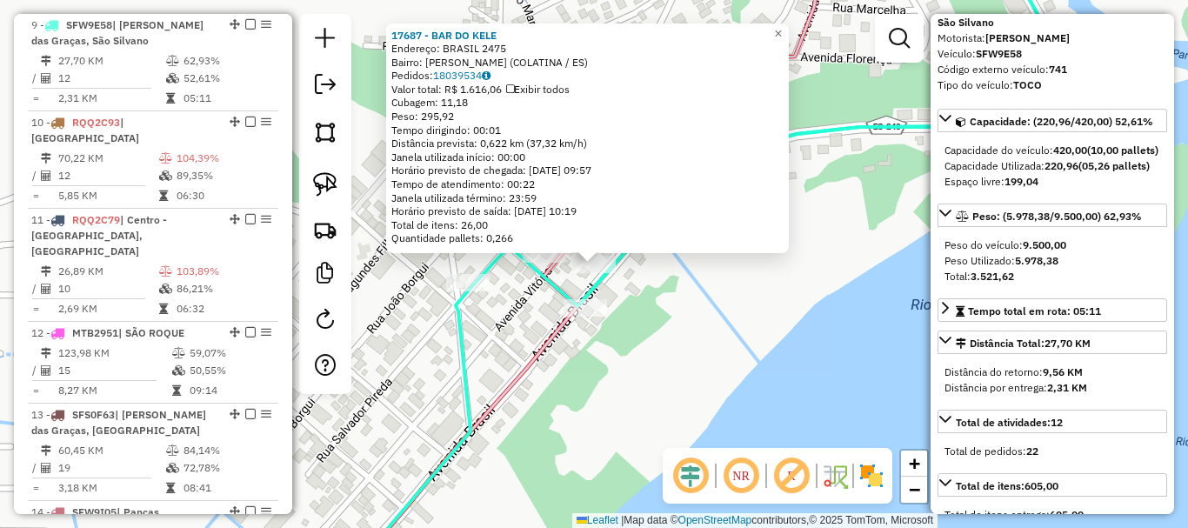
scroll to position [261, 0]
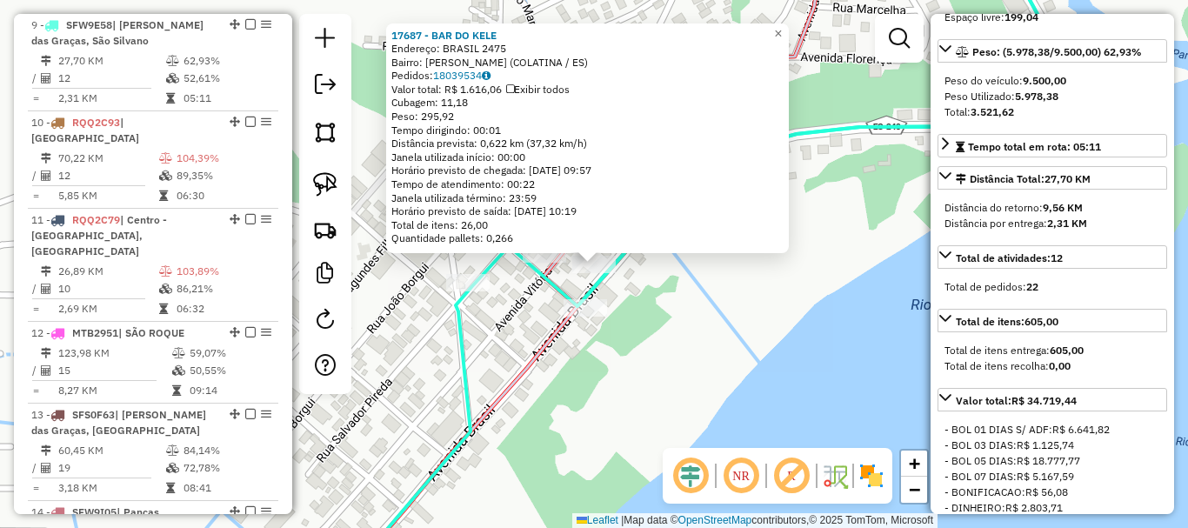
click at [742, 317] on div "17687 - BAR DO KELE Endereço: [GEOGRAPHIC_DATA] 2475 Bairro: MARIA DAS GRACAS (…" at bounding box center [594, 264] width 1188 height 528
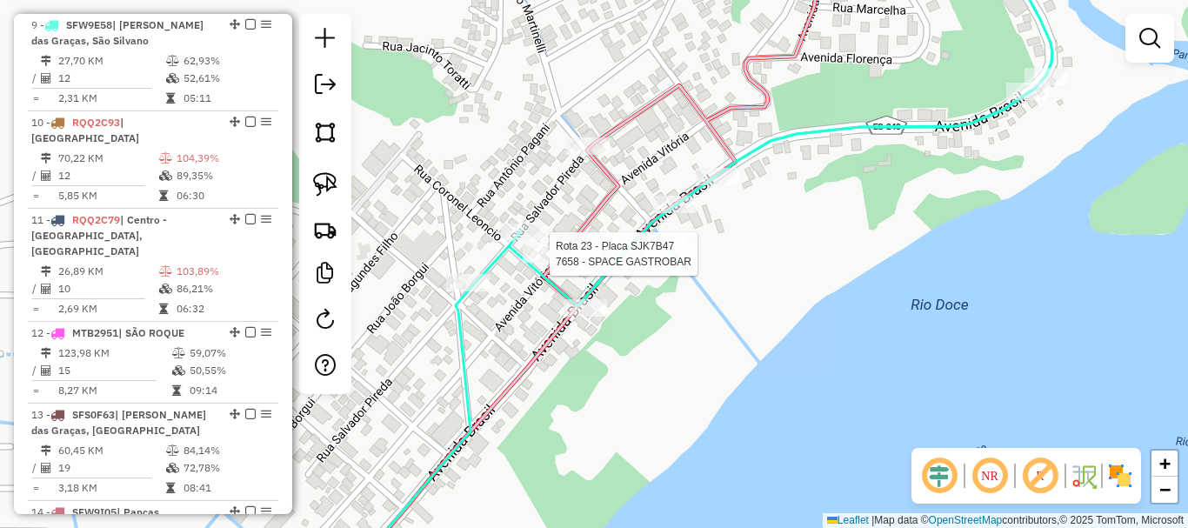
select select "**********"
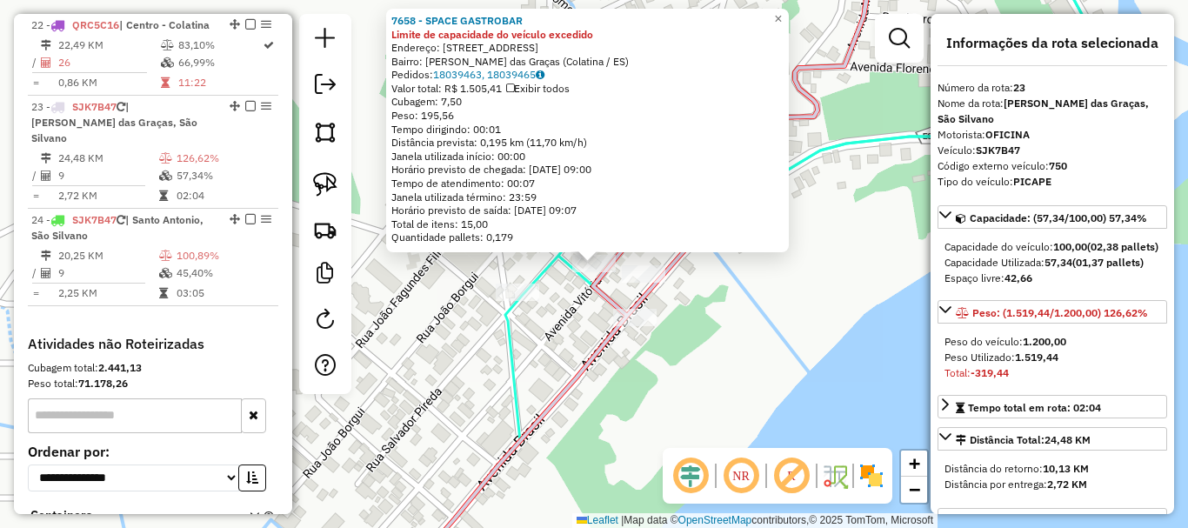
scroll to position [2707, 0]
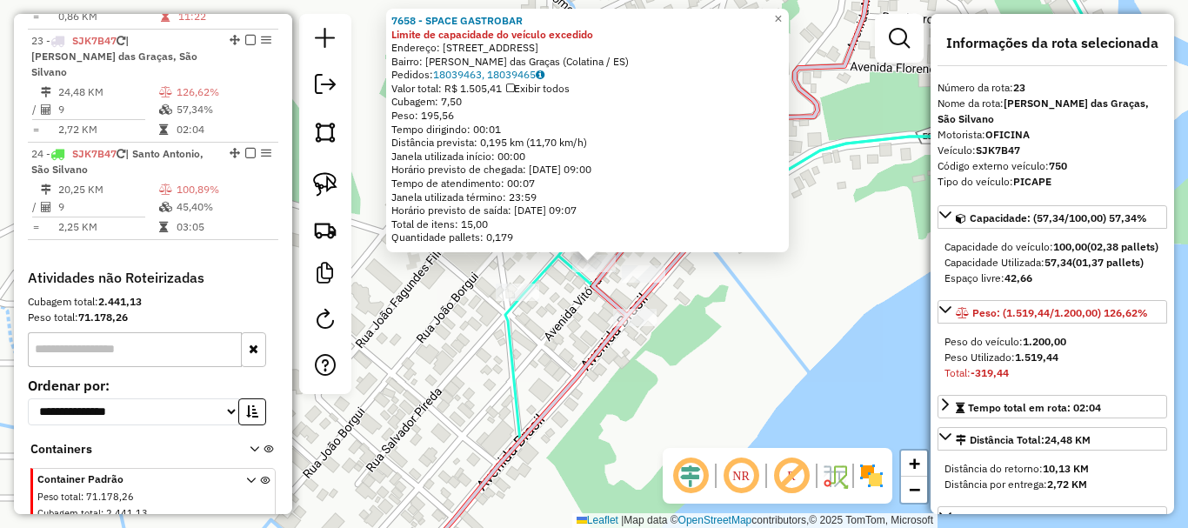
click at [570, 318] on div "7658 - SPACE GASTROBAR Limite de capacidade do veículo excedido Endereço: [STRE…" at bounding box center [594, 264] width 1188 height 528
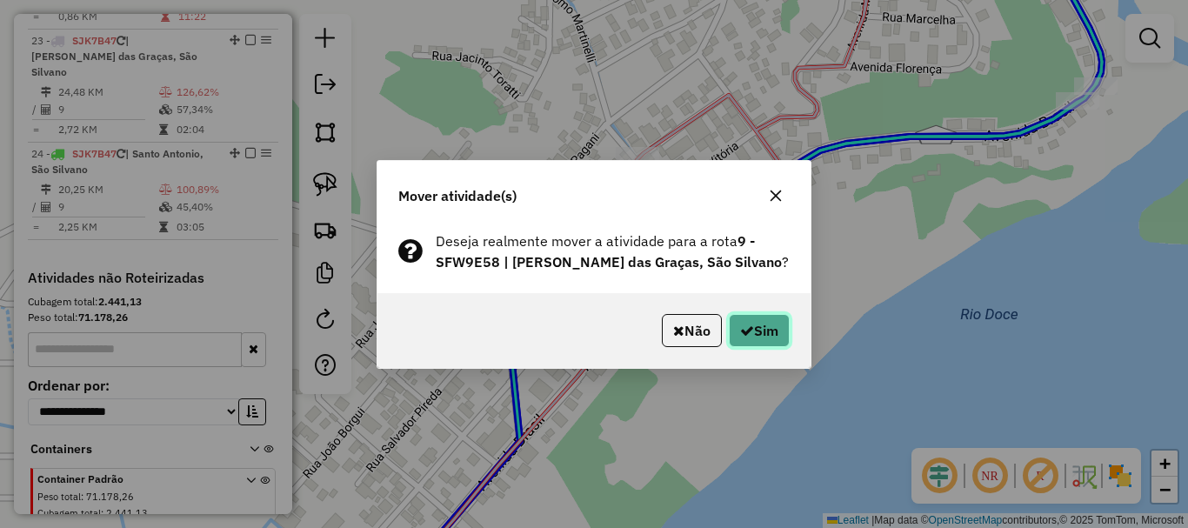
click at [759, 331] on button "Sim" at bounding box center [759, 330] width 61 height 33
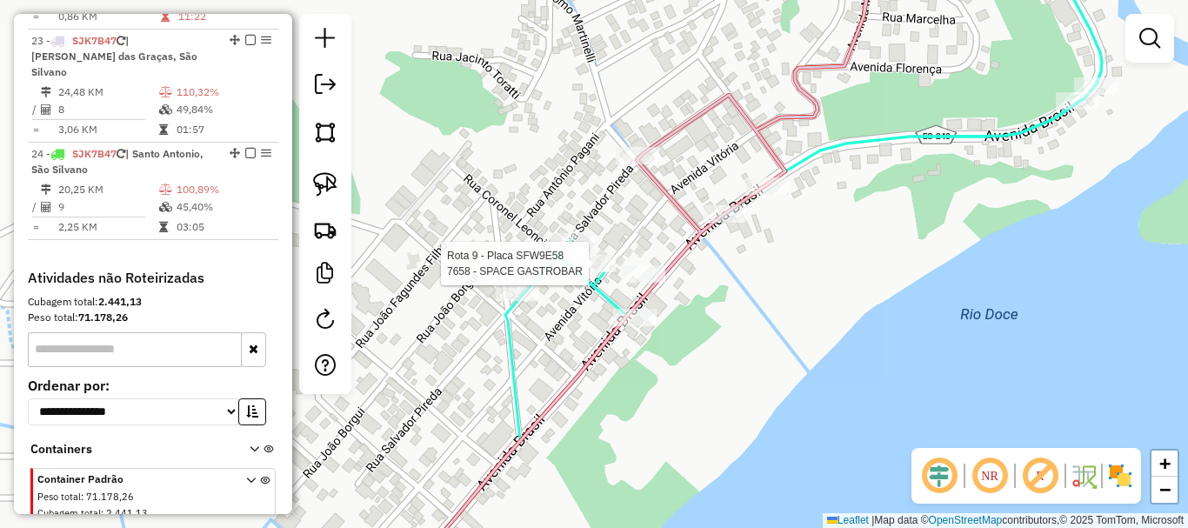
select select "**********"
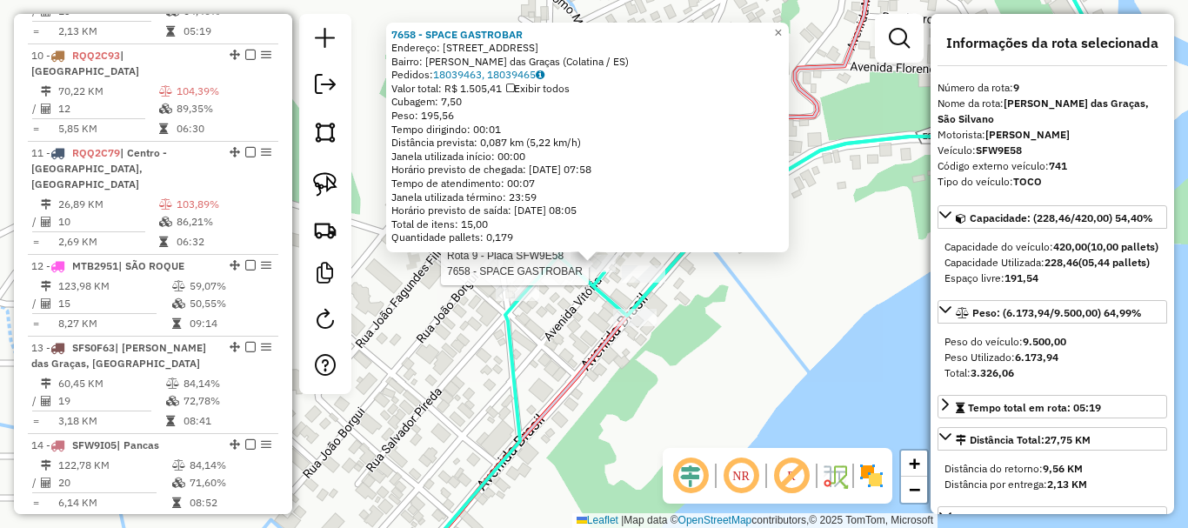
scroll to position [1374, 0]
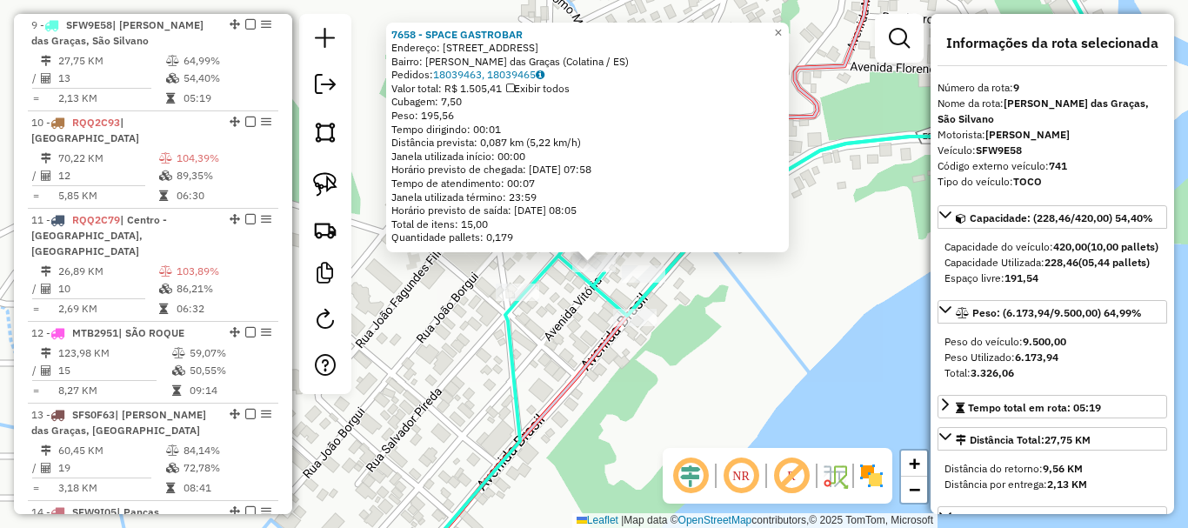
click at [660, 320] on div "Rota 9 - Placa SFW9E58 3327 - [GEOGRAPHIC_DATA] BAR 7658 - SPACE GASTROBAR Ende…" at bounding box center [594, 264] width 1188 height 528
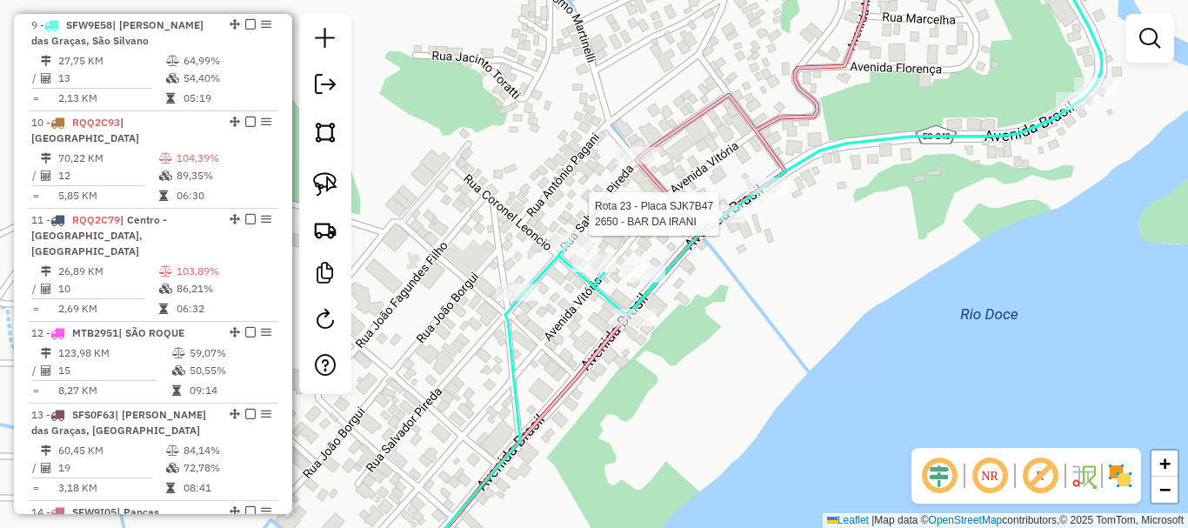
click at [729, 223] on div at bounding box center [724, 213] width 43 height 17
select select "**********"
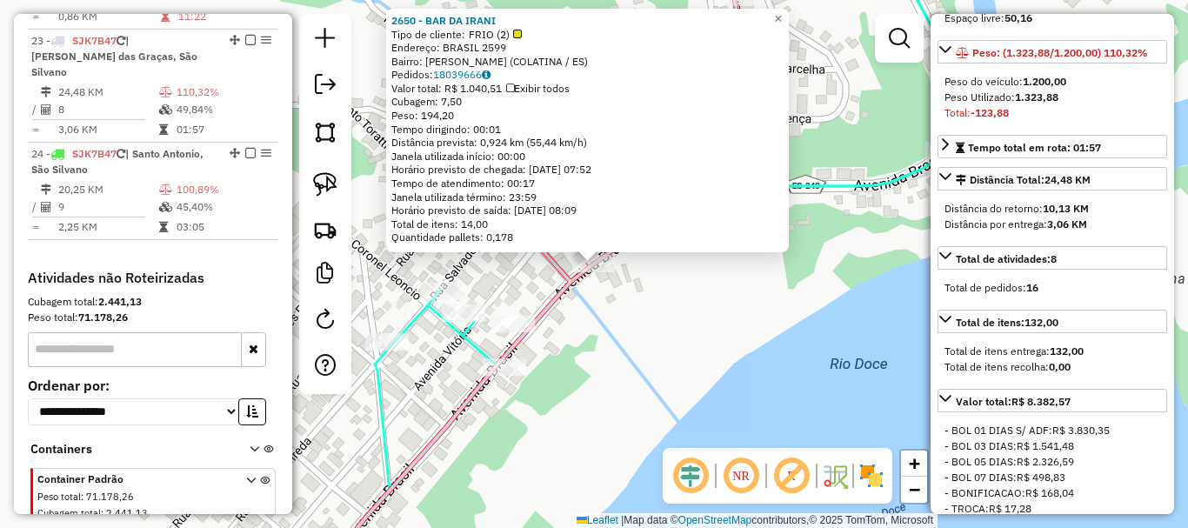
scroll to position [261, 0]
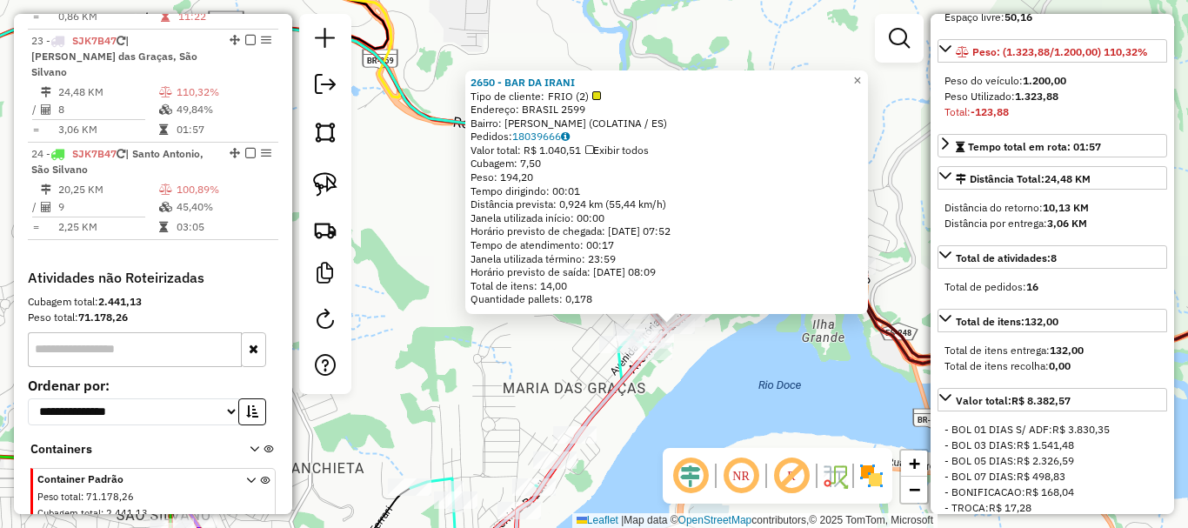
click at [711, 377] on div "2650 - BAR DA IRANI Tipo de cliente: FRIO (2) Endereço: [GEOGRAPHIC_DATA] 2599 …" at bounding box center [594, 264] width 1188 height 528
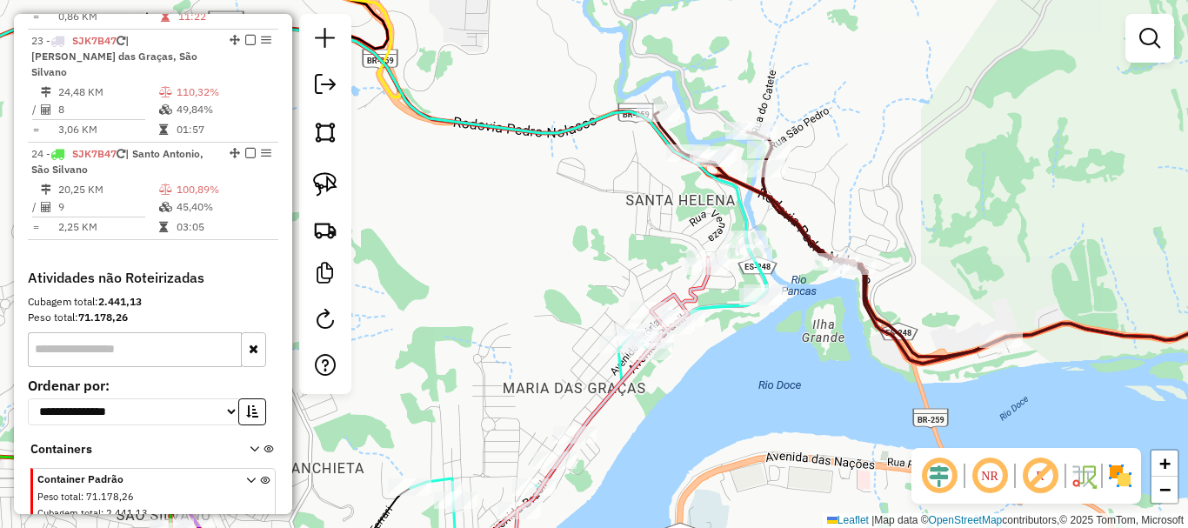
drag, startPoint x: 738, startPoint y: 369, endPoint x: 829, endPoint y: 153, distance: 233.9
click at [829, 186] on div "Janela de atendimento Grade de atendimento Capacidade Transportadoras Veículos …" at bounding box center [594, 264] width 1188 height 528
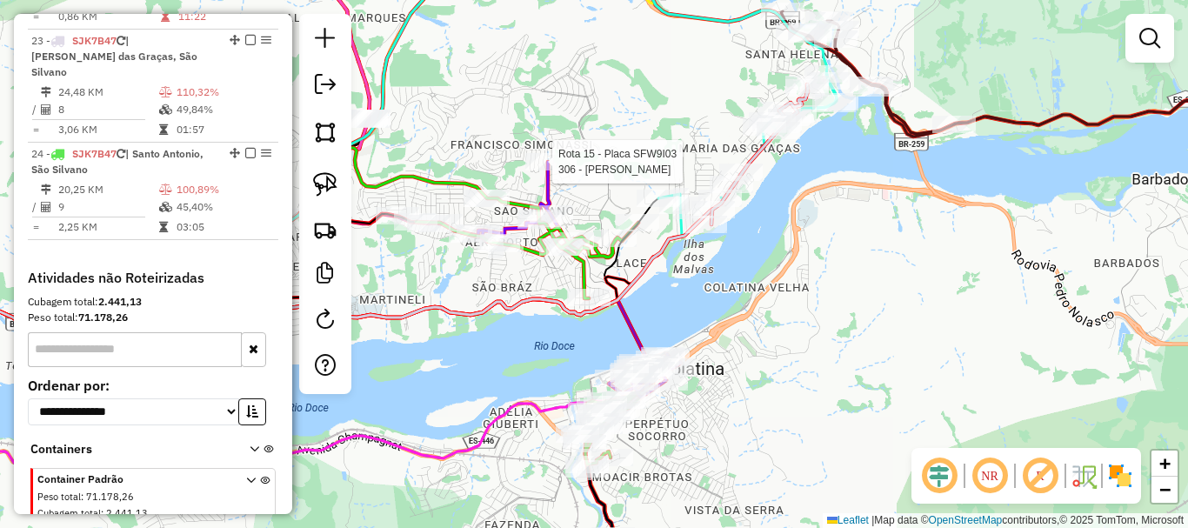
select select "**********"
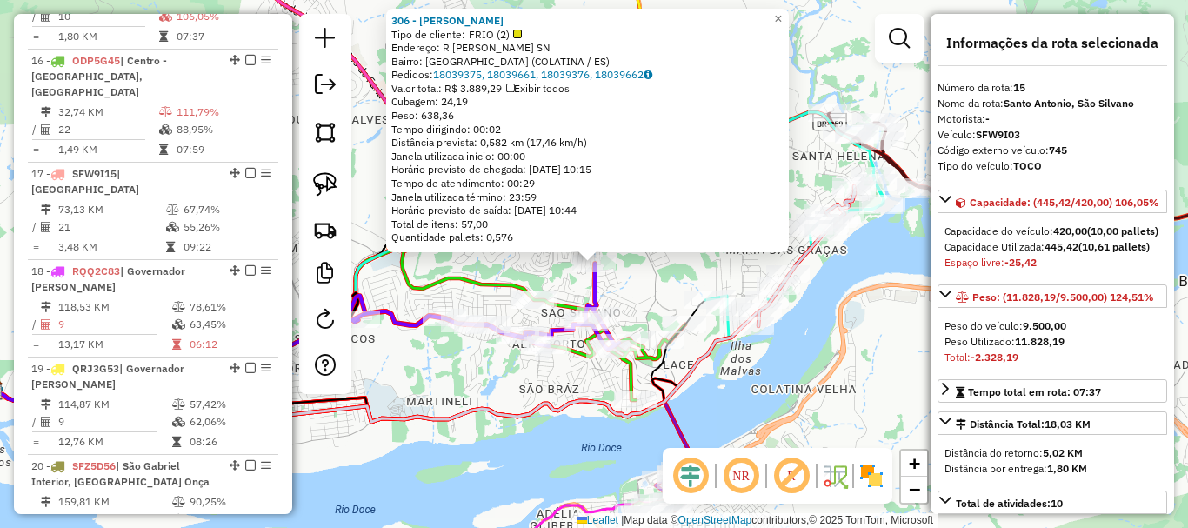
scroll to position [1927, 0]
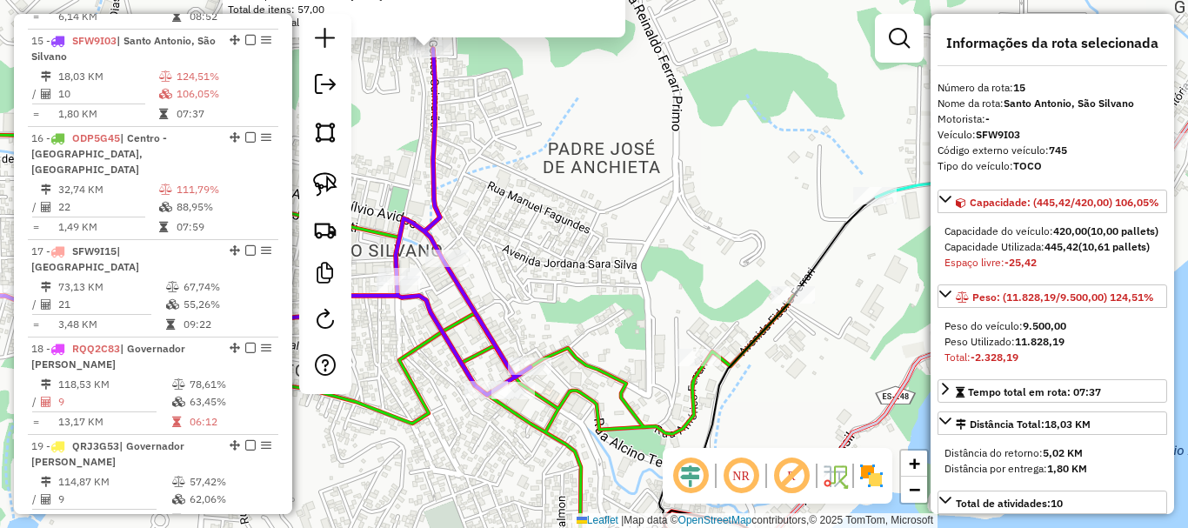
drag, startPoint x: 769, startPoint y: 288, endPoint x: 681, endPoint y: 321, distance: 93.9
click at [681, 321] on div "306 - [PERSON_NAME] DALCOL Tipo de cliente: FRIO (2) Endereço: R [PERSON_NAME] …" at bounding box center [594, 264] width 1188 height 528
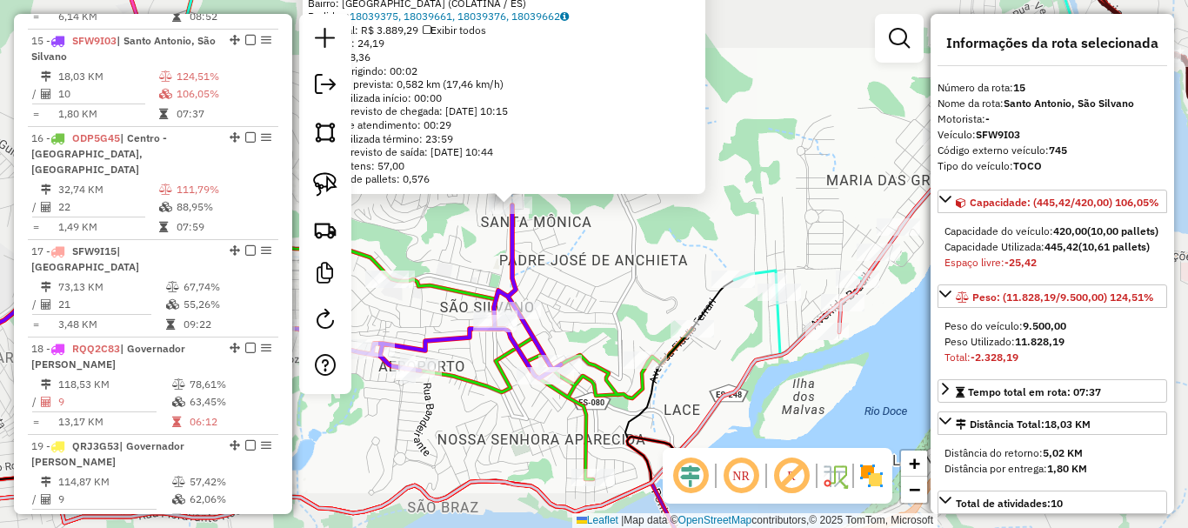
drag, startPoint x: 620, startPoint y: 304, endPoint x: 763, endPoint y: 360, distance: 153.4
click at [763, 361] on div "306 - [PERSON_NAME] DALCOL Tipo de cliente: FRIO (2) Endereço: R [PERSON_NAME] …" at bounding box center [594, 264] width 1188 height 528
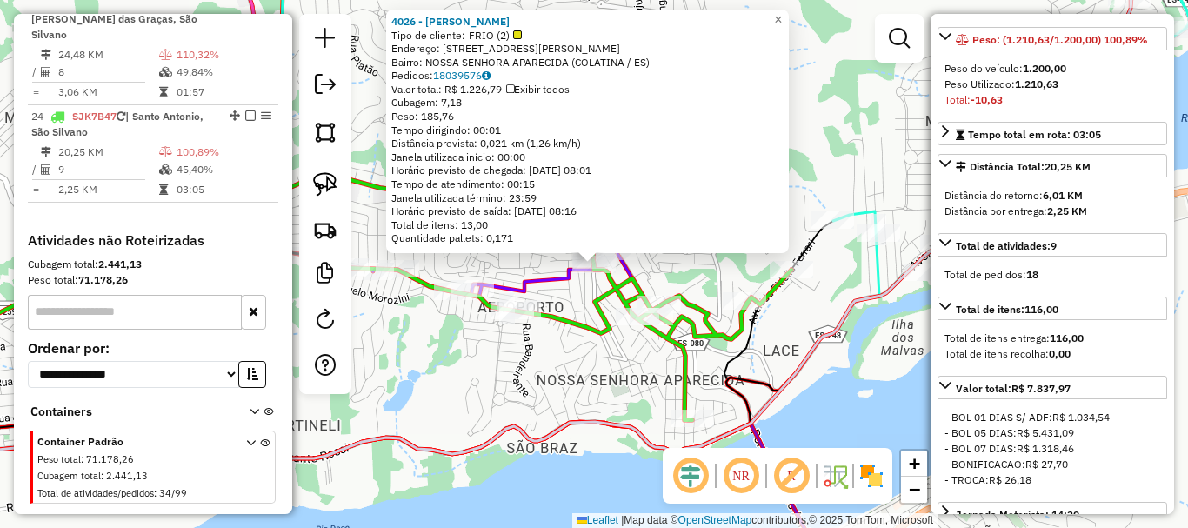
scroll to position [261, 0]
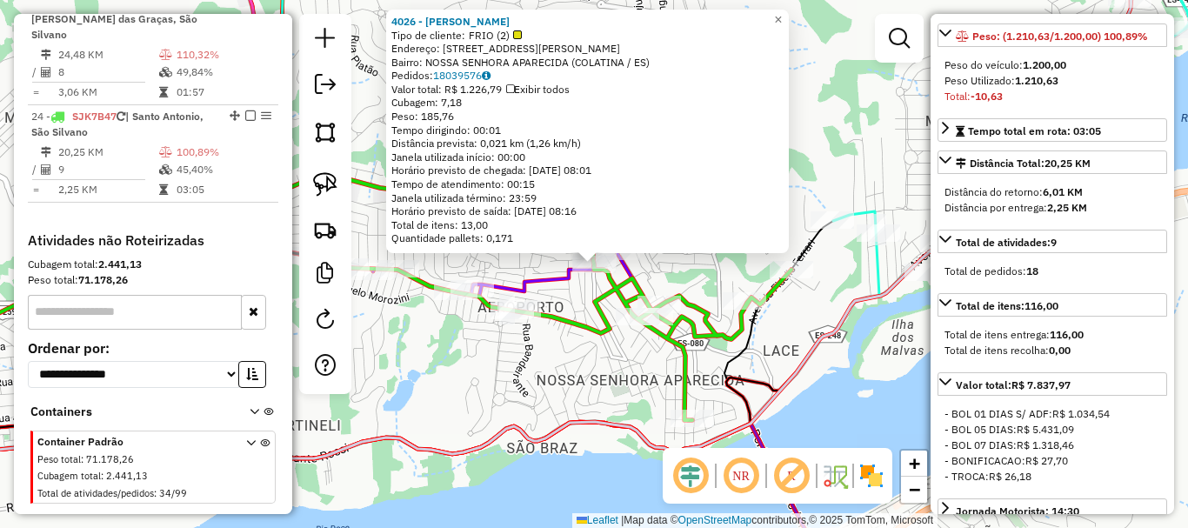
click at [587, 369] on div "4026 - [PERSON_NAME] Tipo de cliente: FRIO (2) Endereço: [STREET_ADDRESS][PERSO…" at bounding box center [594, 264] width 1188 height 528
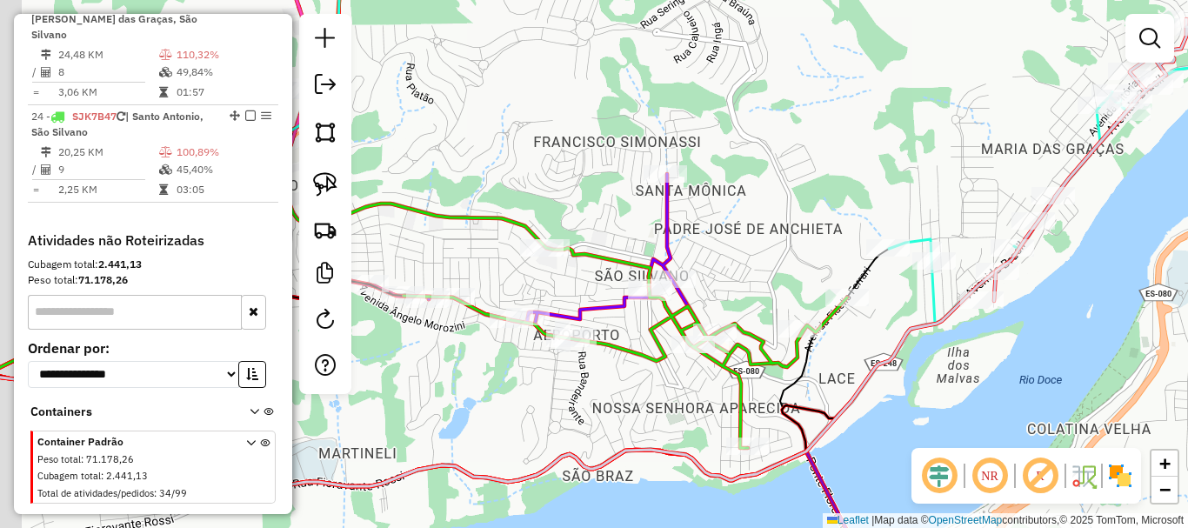
click at [659, 404] on div "Janela de atendimento Grade de atendimento Capacidade Transportadoras Veículos …" at bounding box center [594, 264] width 1188 height 528
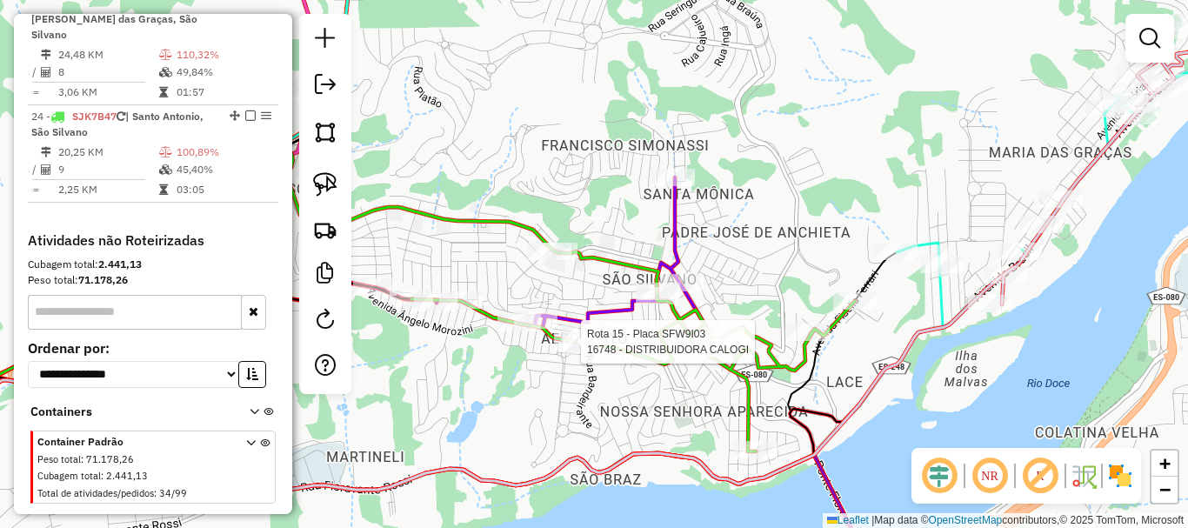
click at [581, 351] on div at bounding box center [575, 341] width 43 height 17
select select "**********"
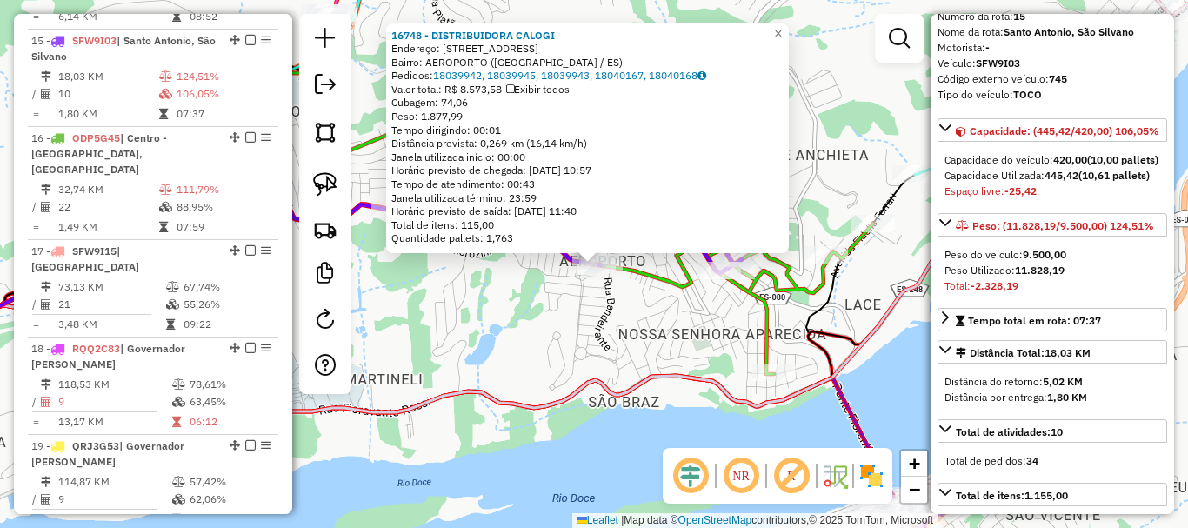
scroll to position [174, 0]
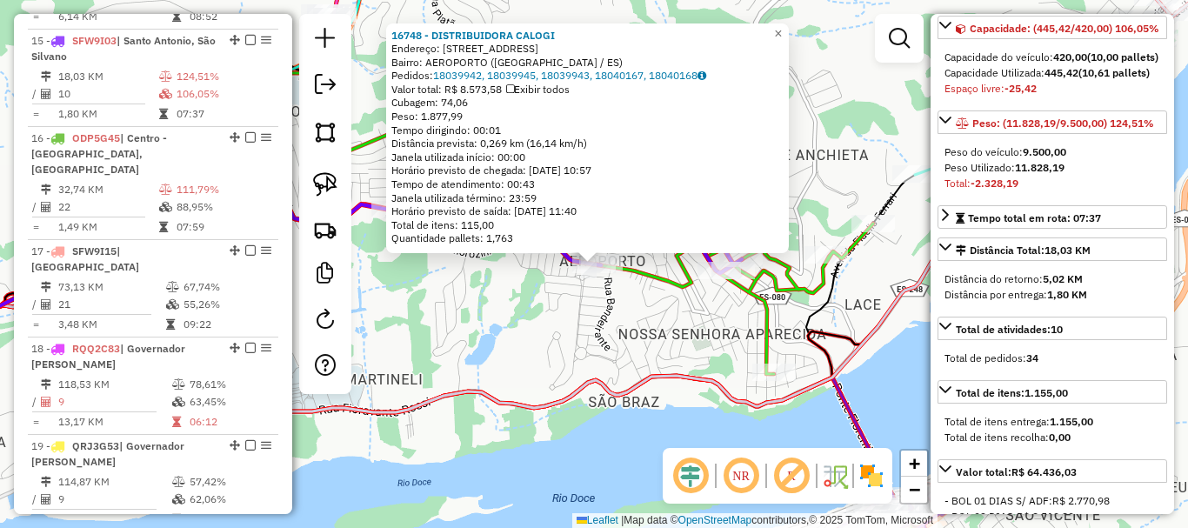
click at [636, 310] on div "16748 - DISTRIBUIDORA CALOGI Endereço: [STREET_ADDRESS] ([GEOGRAPHIC_DATA] / ES…" at bounding box center [594, 264] width 1188 height 528
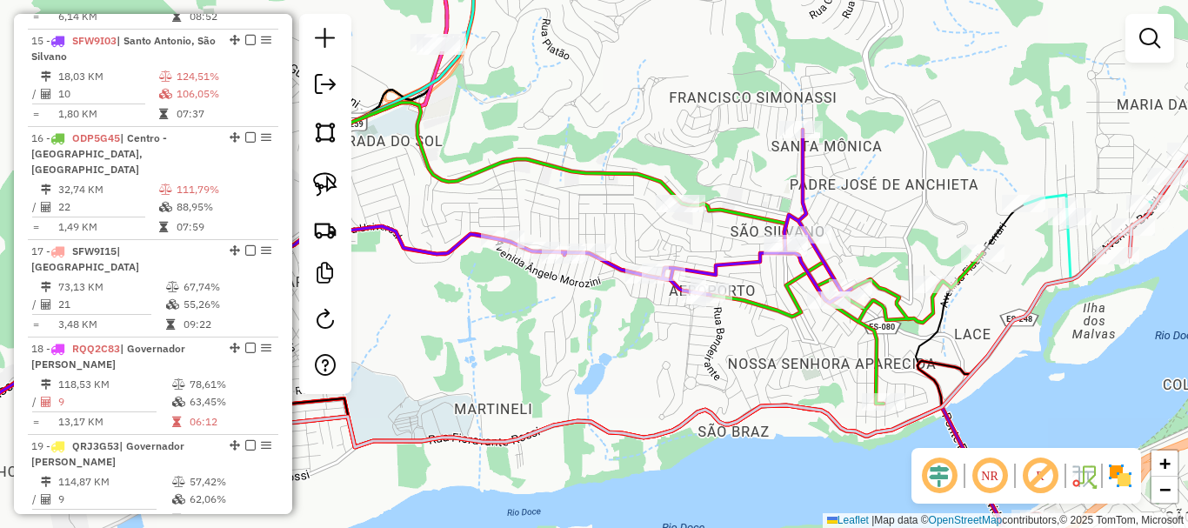
drag, startPoint x: 570, startPoint y: 335, endPoint x: 640, endPoint y: 350, distance: 72.0
click at [639, 351] on div "Janela de atendimento Grade de atendimento Capacidade Transportadoras Veículos …" at bounding box center [594, 264] width 1188 height 528
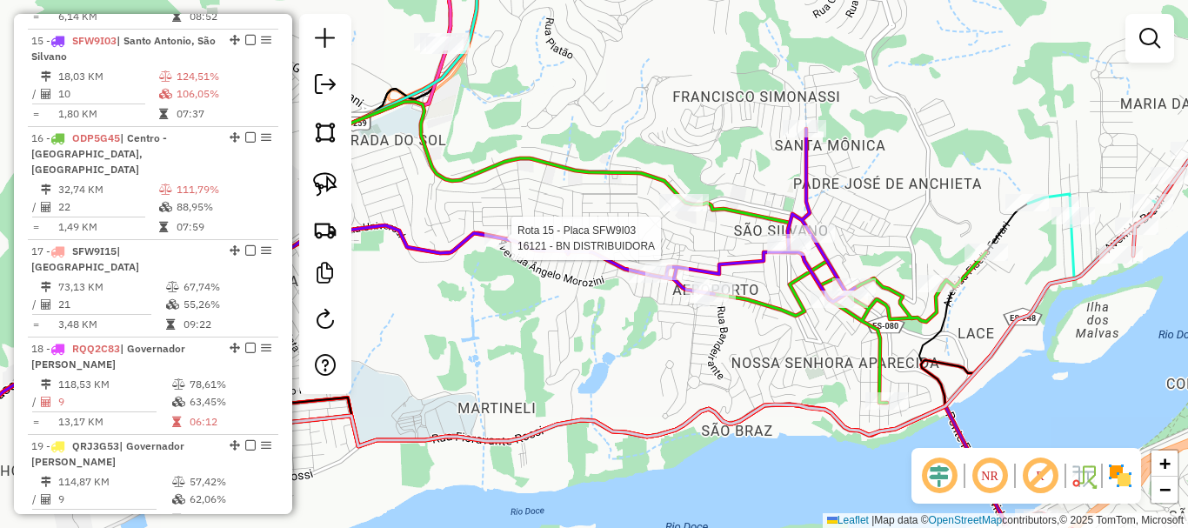
select select "**********"
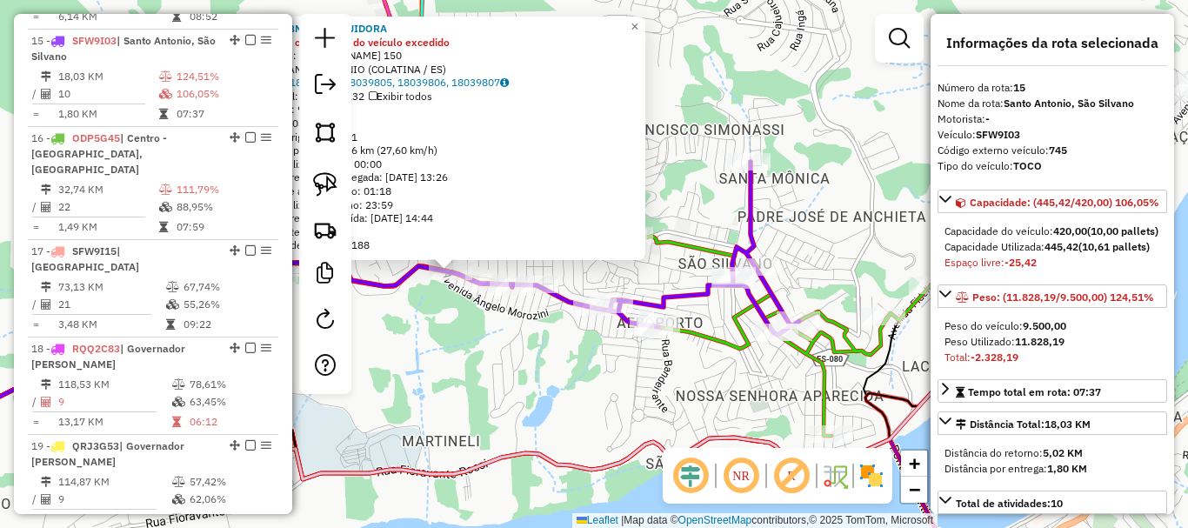
drag, startPoint x: 651, startPoint y: 327, endPoint x: 474, endPoint y: 332, distance: 176.6
click at [455, 338] on div "16121 - BN DISTRIBUIDORA Limite de capacidade do veículo excedido Endereço: [PE…" at bounding box center [594, 264] width 1188 height 528
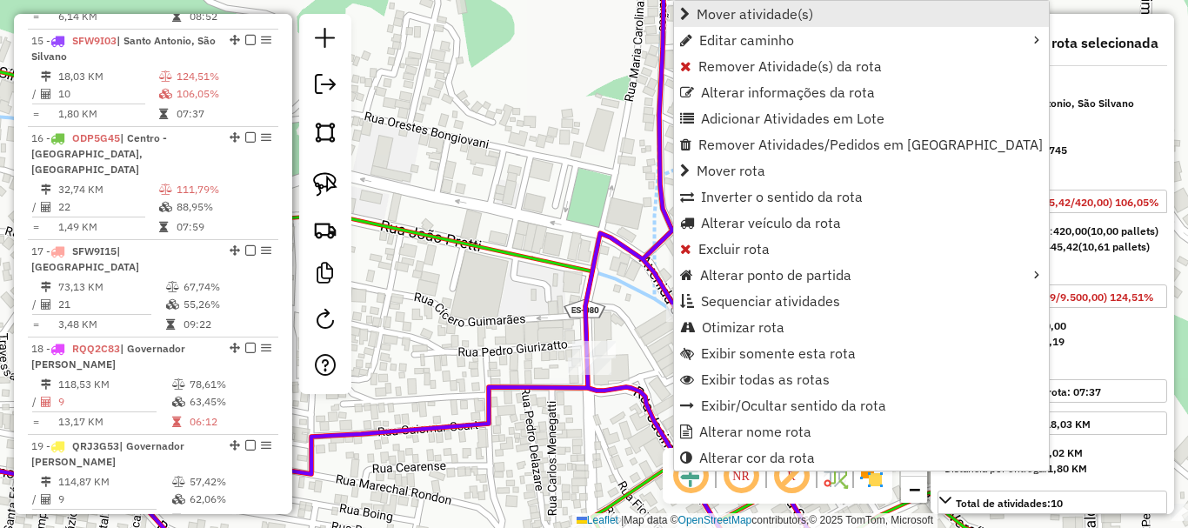
click at [739, 17] on span "Mover atividade(s)" at bounding box center [755, 14] width 117 height 14
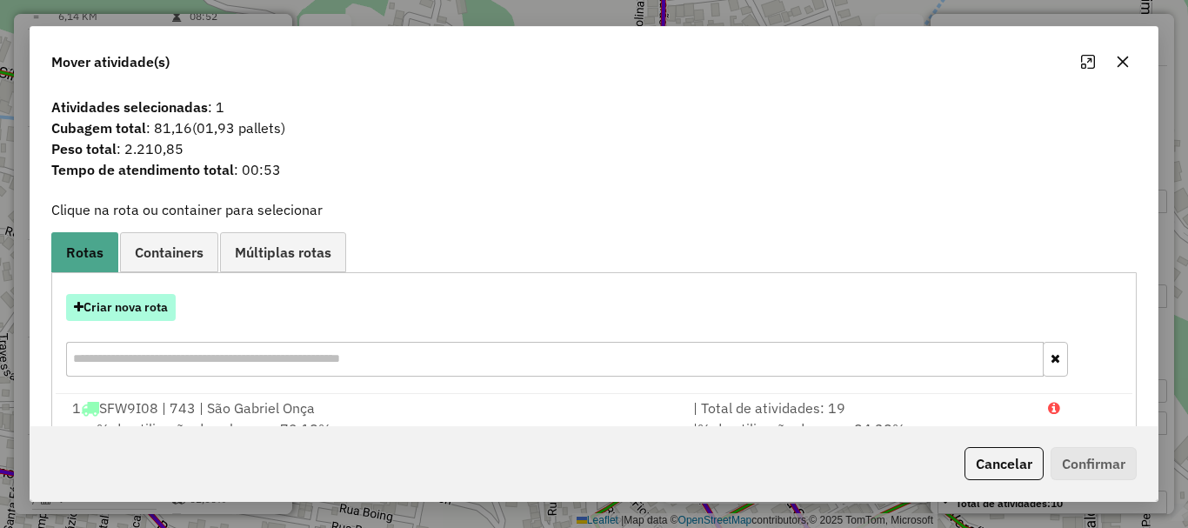
click at [117, 304] on button "Criar nova rota" at bounding box center [121, 307] width 110 height 27
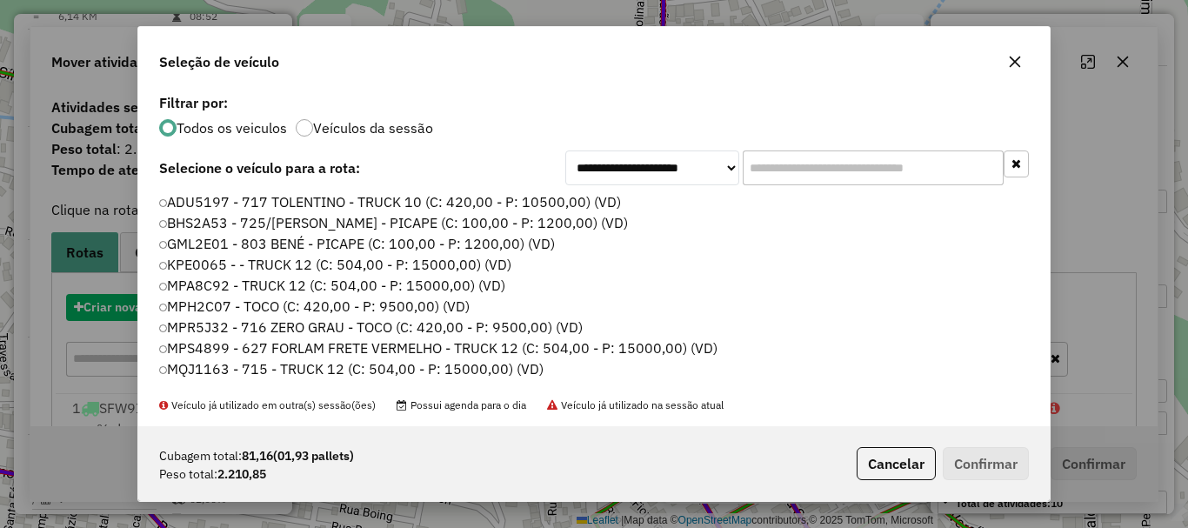
scroll to position [10, 5]
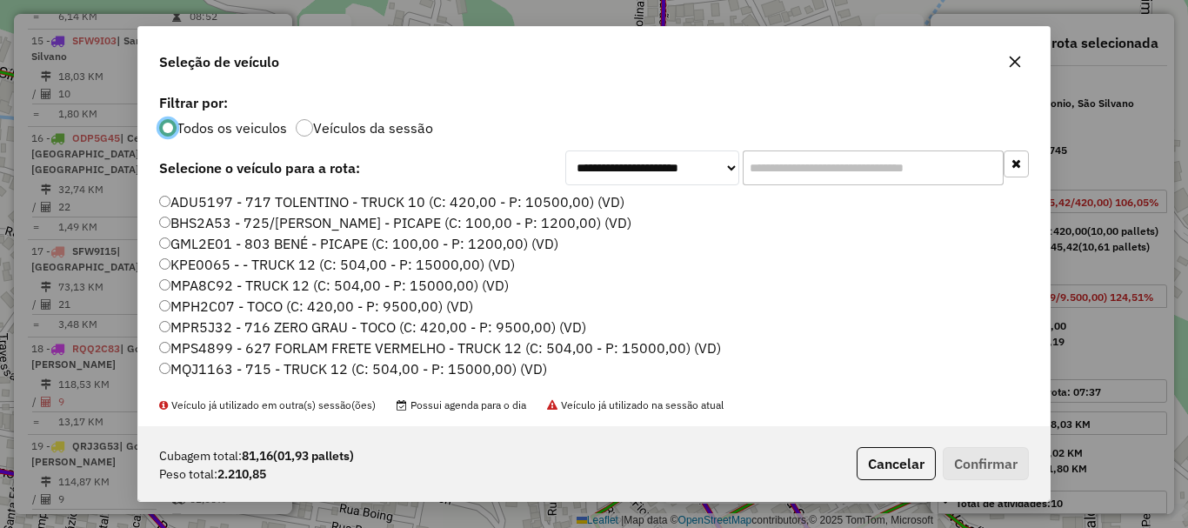
drag, startPoint x: 842, startPoint y: 157, endPoint x: 774, endPoint y: 184, distance: 73.0
click at [774, 184] on input "text" at bounding box center [873, 167] width 261 height 35
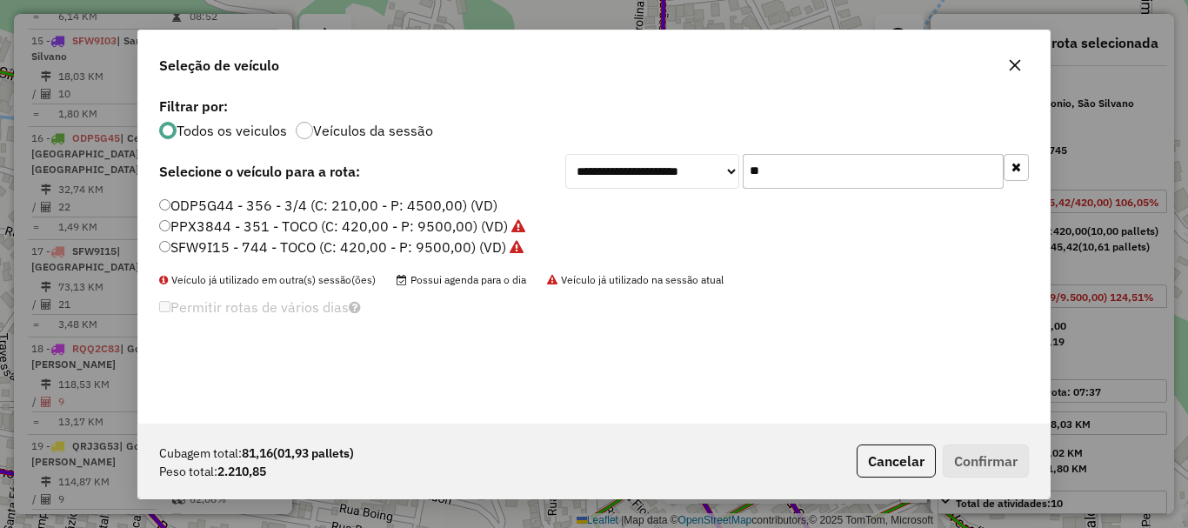
type input "**"
click at [263, 205] on label "ODP5G44 - 356 - 3/4 (C: 210,00 - P: 4500,00) (VD)" at bounding box center [328, 205] width 338 height 21
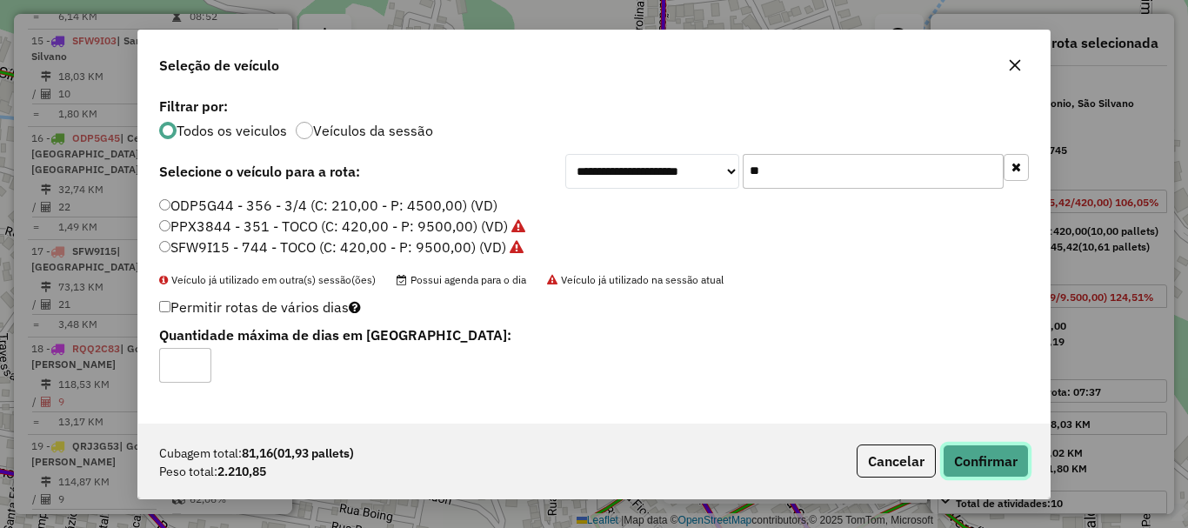
click at [989, 463] on button "Confirmar" at bounding box center [986, 460] width 86 height 33
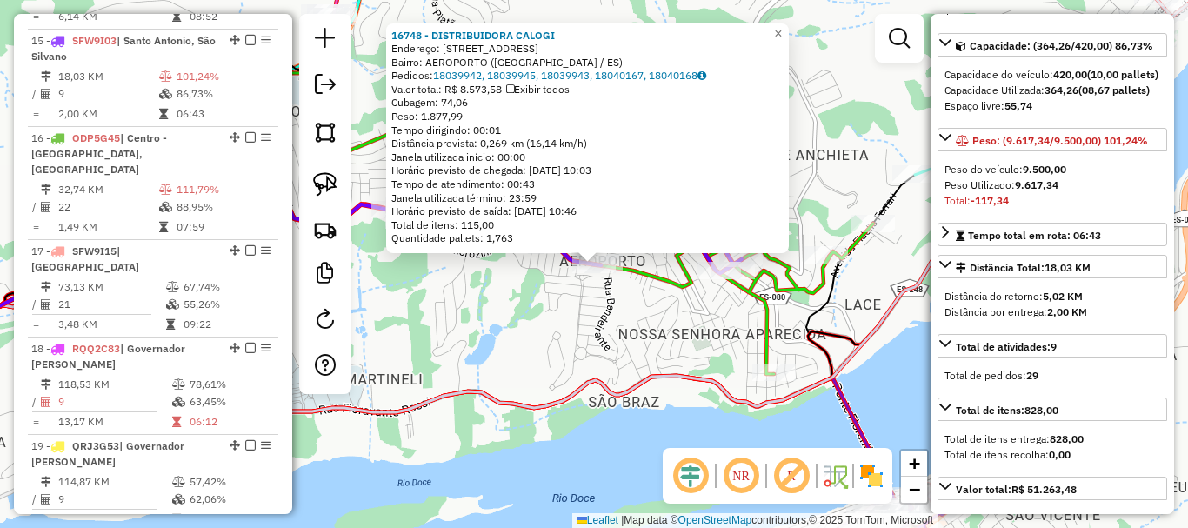
scroll to position [0, 0]
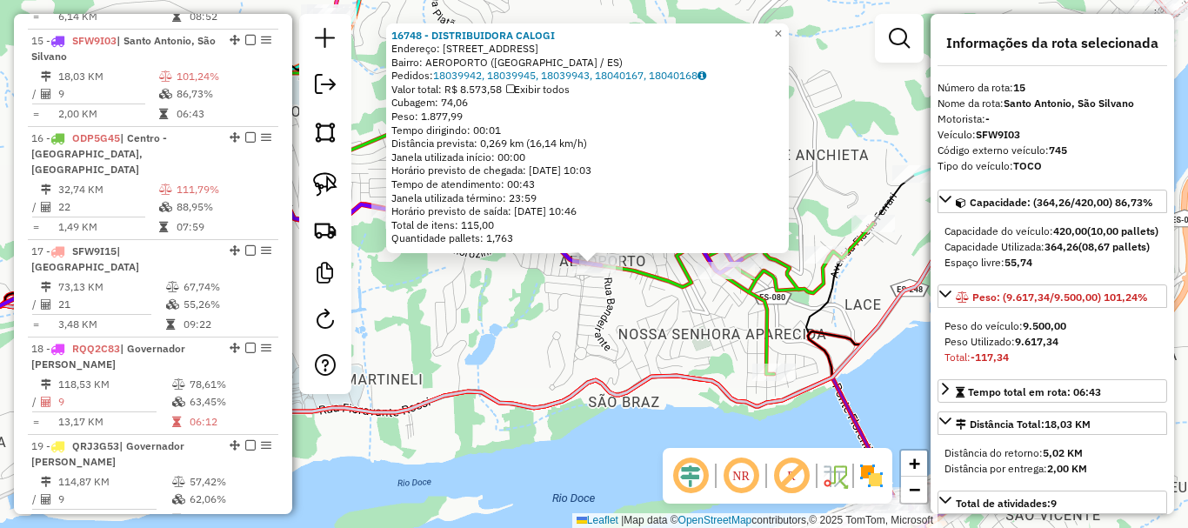
click at [638, 328] on div "16748 - DISTRIBUIDORA CALOGI Endereço: [STREET_ADDRESS] ([GEOGRAPHIC_DATA] / ES…" at bounding box center [594, 264] width 1188 height 528
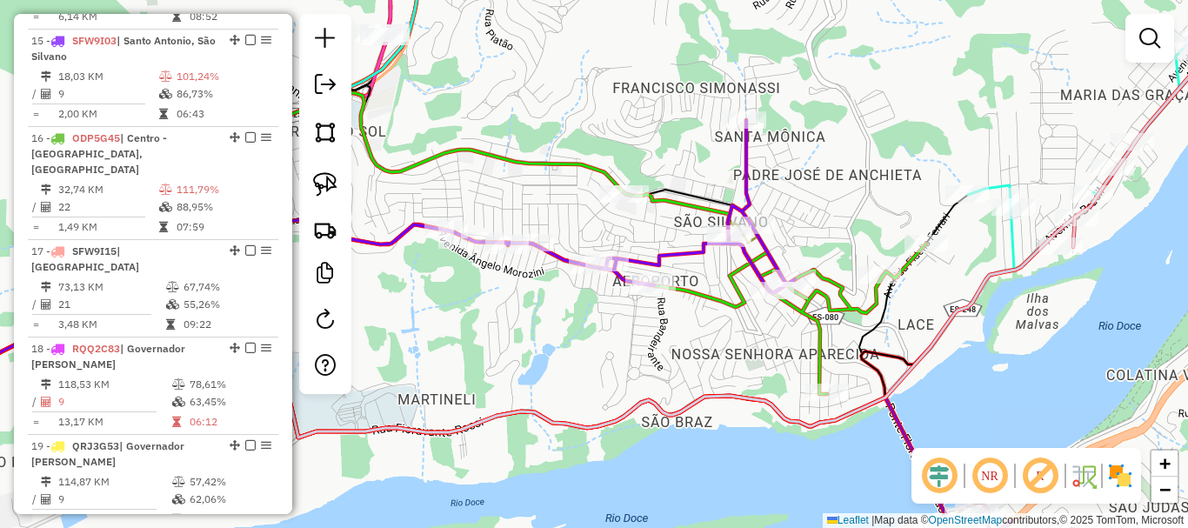
drag, startPoint x: 668, startPoint y: 324, endPoint x: 762, endPoint y: 399, distance: 120.6
click at [762, 399] on div "Janela de atendimento Grade de atendimento Capacidade Transportadoras Veículos …" at bounding box center [594, 264] width 1188 height 528
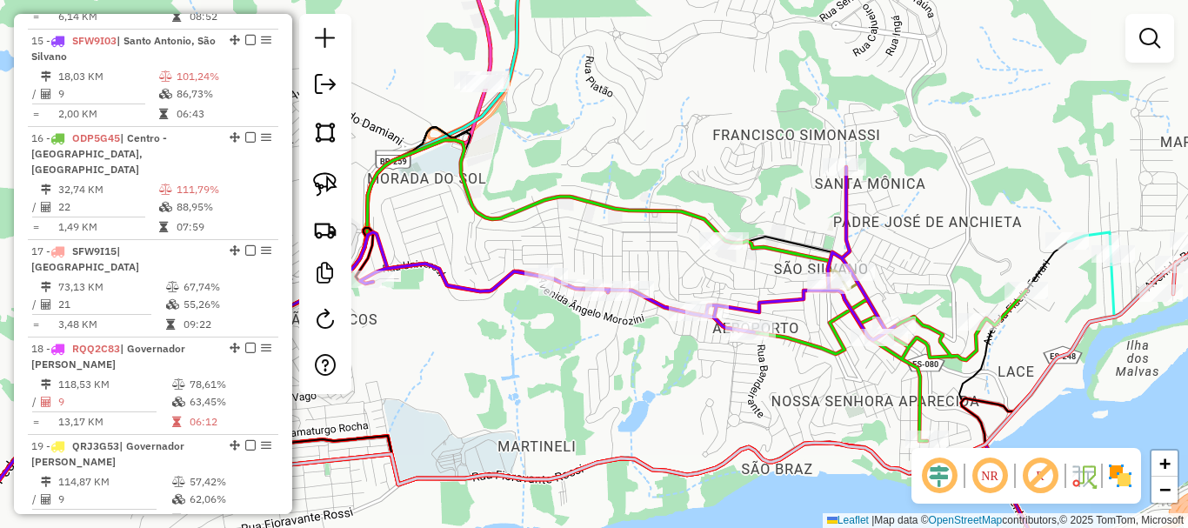
drag, startPoint x: 730, startPoint y: 435, endPoint x: 662, endPoint y: 274, distance: 174.6
click at [683, 274] on div "Janela de atendimento Grade de atendimento Capacidade Transportadoras Veículos …" at bounding box center [594, 264] width 1188 height 528
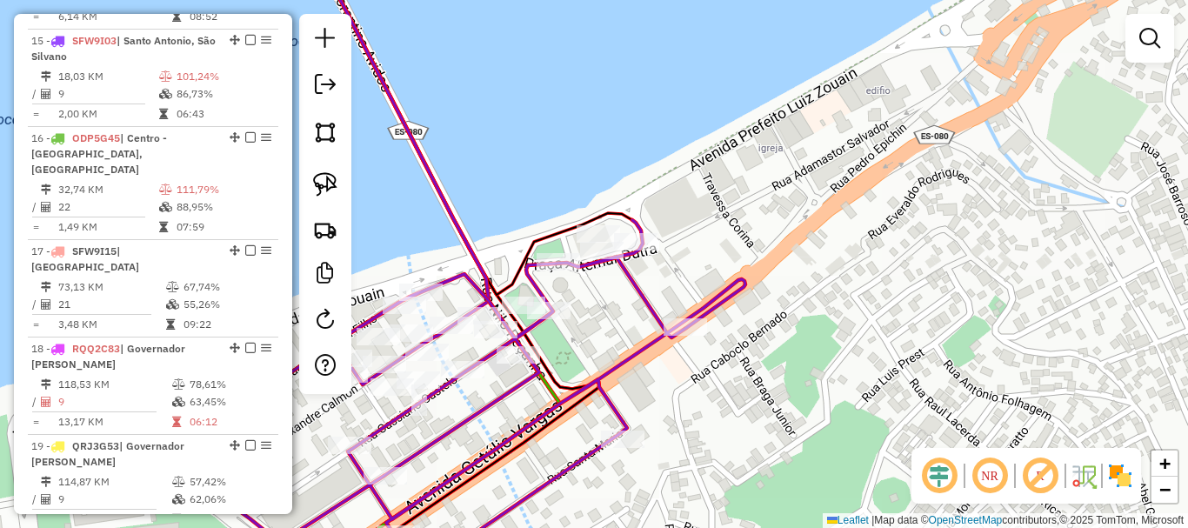
click at [1125, 36] on div "Janela de atendimento Grade de atendimento Capacidade Transportadoras Veículos …" at bounding box center [594, 264] width 1188 height 528
click at [1137, 48] on link at bounding box center [1149, 38] width 35 height 35
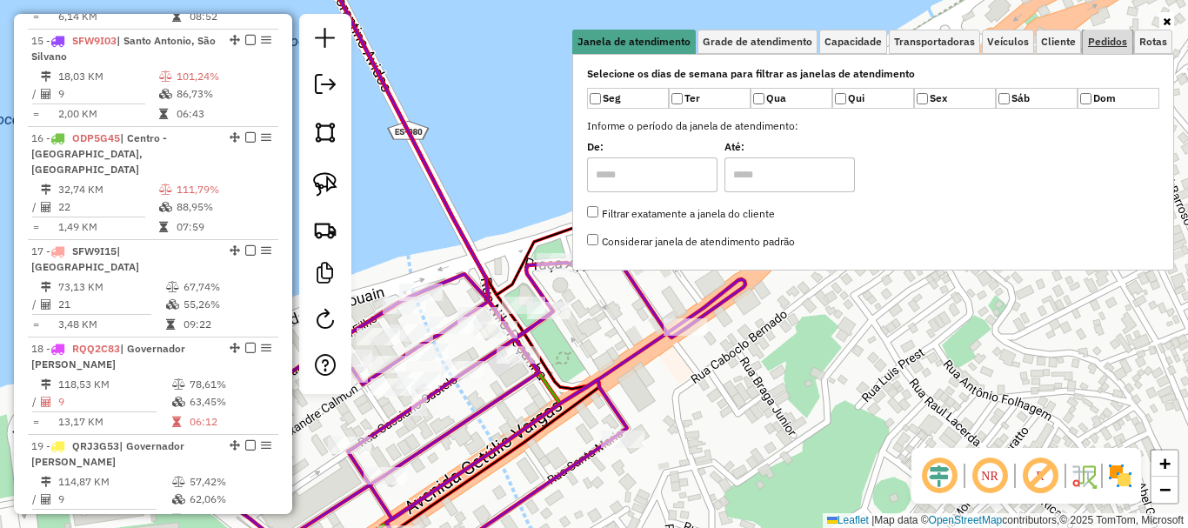
click at [1094, 34] on link "Pedidos" at bounding box center [1108, 42] width 50 height 24
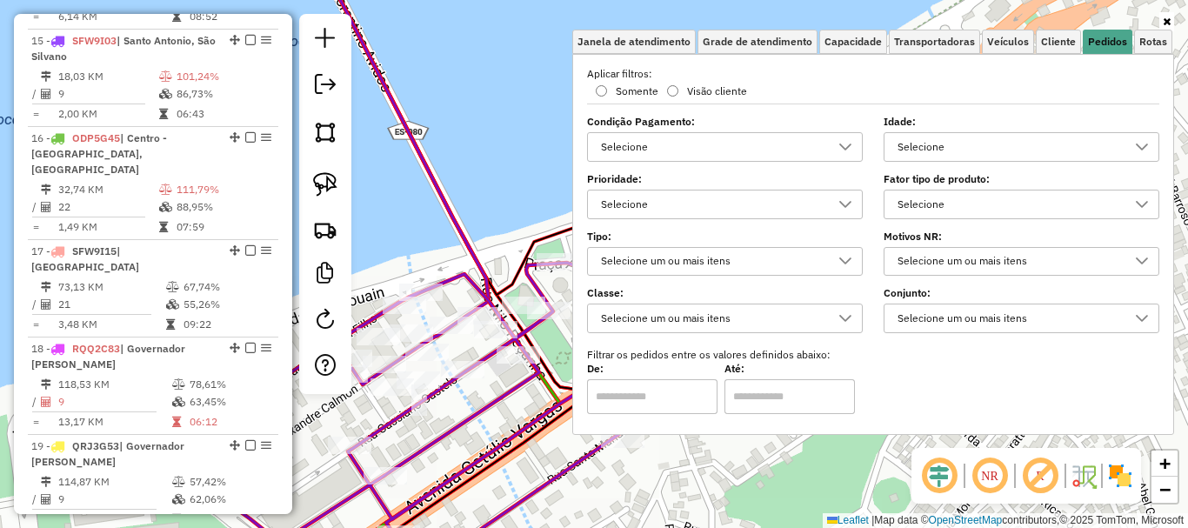
click at [709, 145] on div "Selecione" at bounding box center [712, 147] width 234 height 28
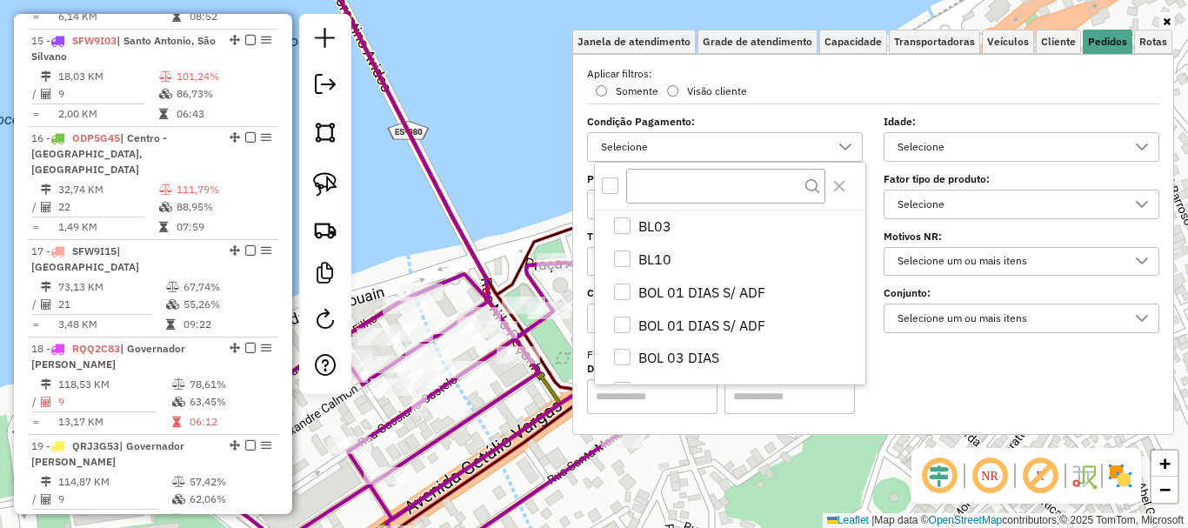
click at [605, 186] on div "All items unselected" at bounding box center [610, 185] width 17 height 17
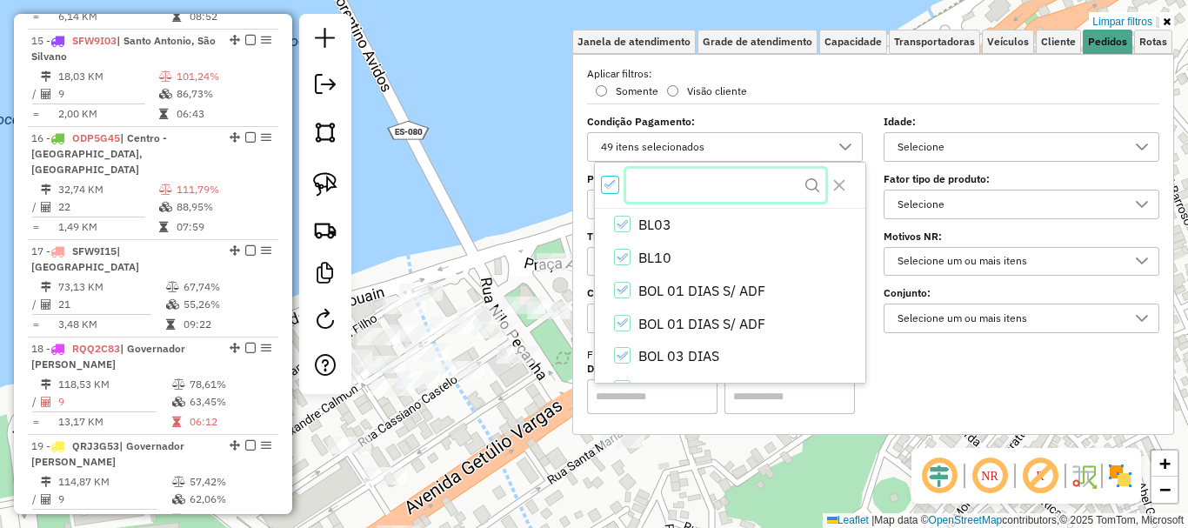
click at [650, 188] on input "text" at bounding box center [725, 185] width 199 height 33
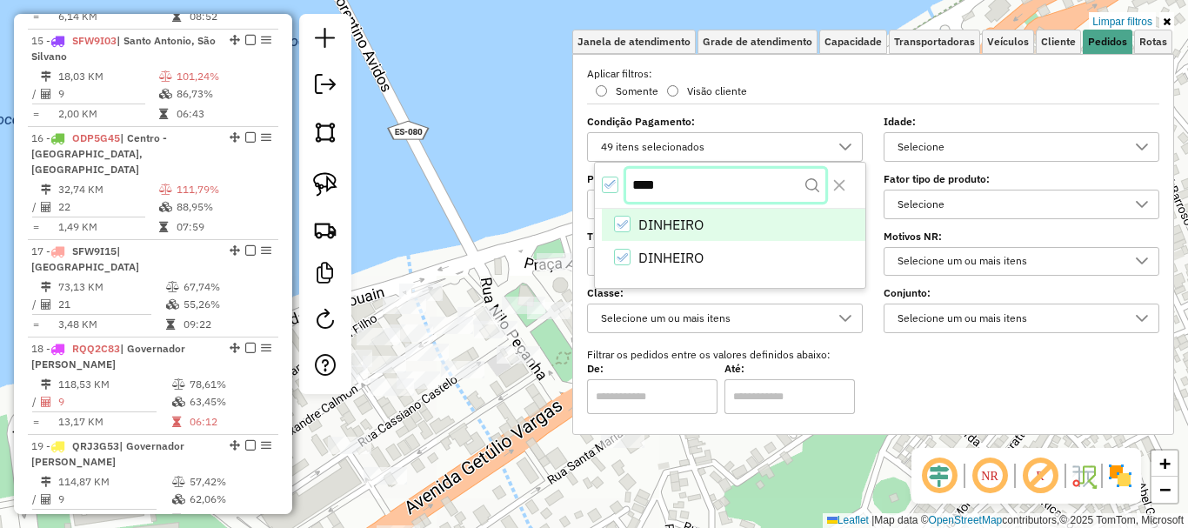
type input "****"
click at [619, 221] on icon "DINHEIRO" at bounding box center [622, 226] width 12 height 12
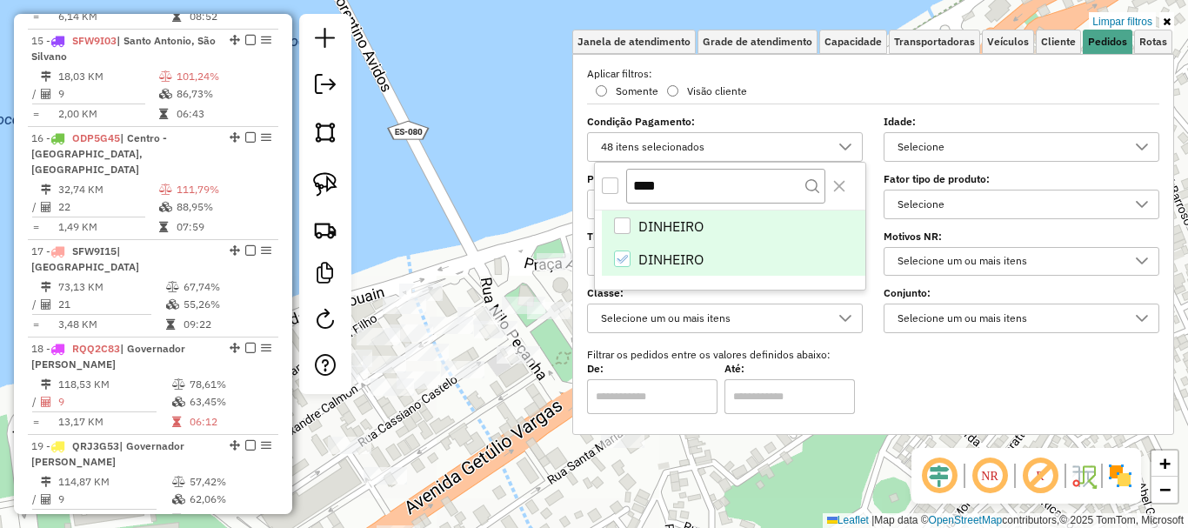
click at [627, 260] on icon "DINHEIRO" at bounding box center [622, 259] width 12 height 12
click at [844, 43] on span "Capacidade" at bounding box center [853, 42] width 57 height 10
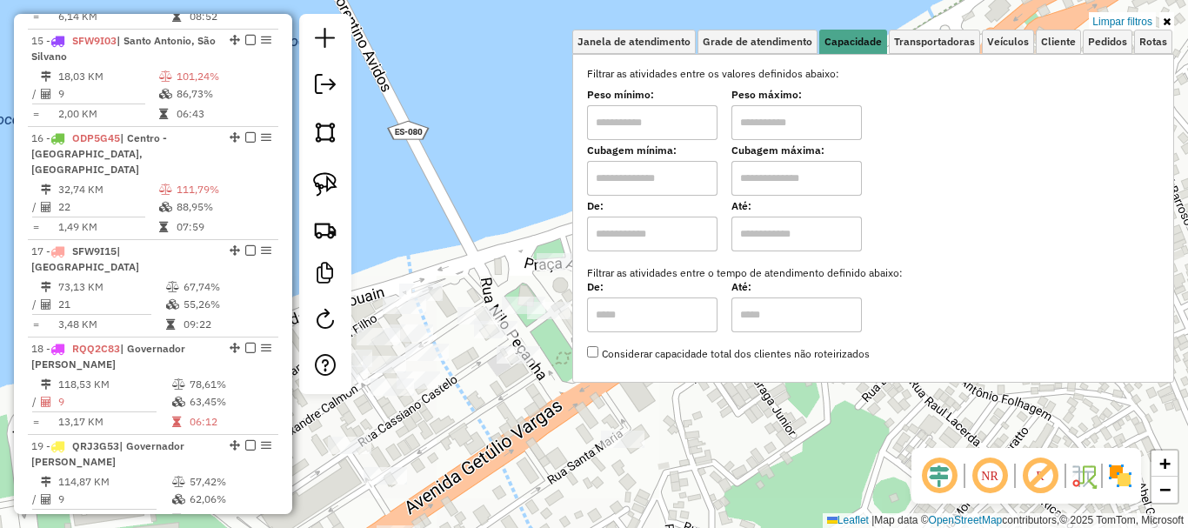
click at [658, 125] on input "text" at bounding box center [652, 122] width 130 height 35
type input "****"
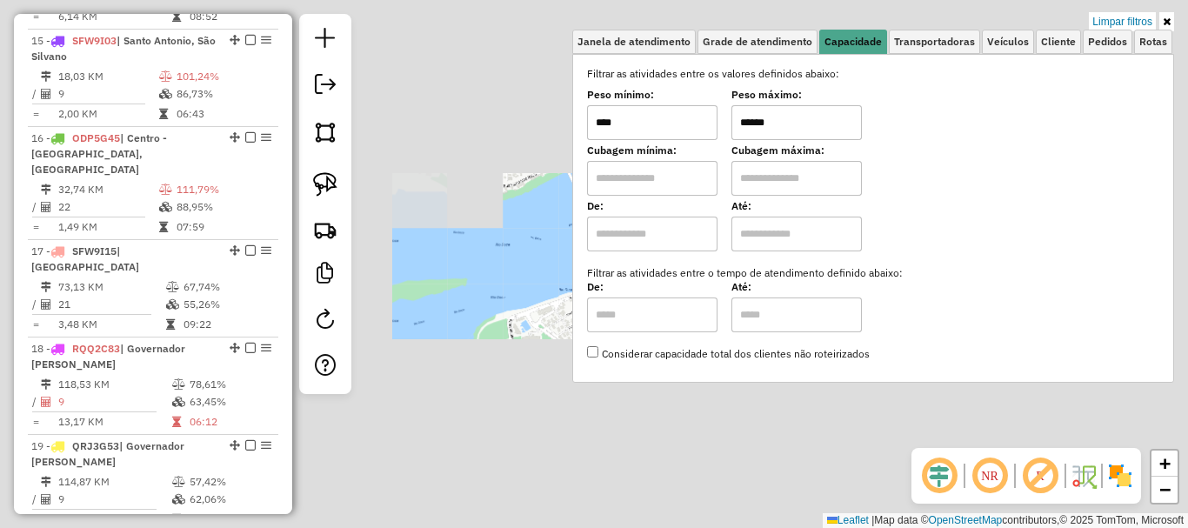
type input "******"
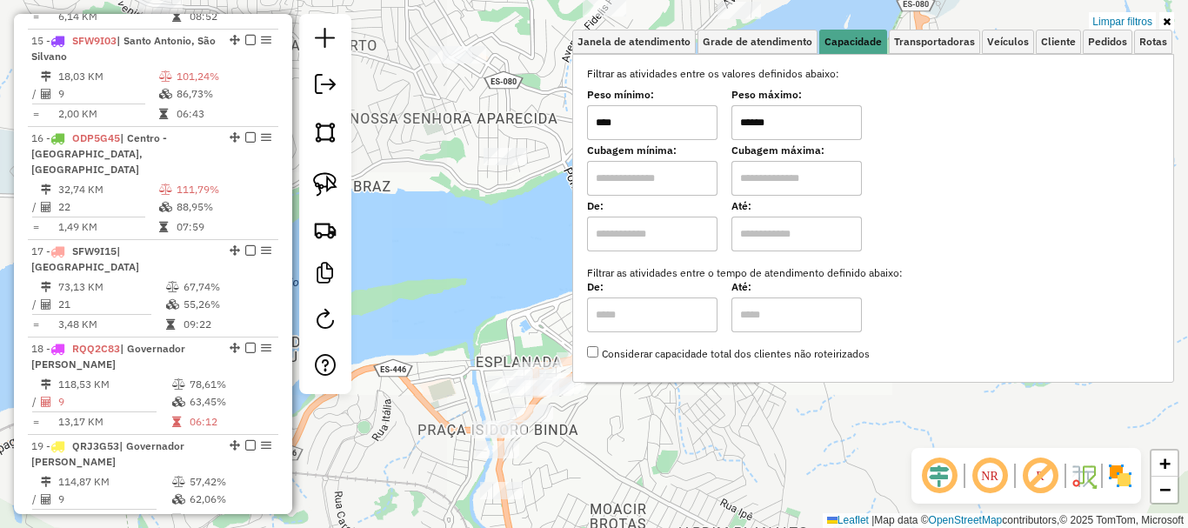
select select "**********"
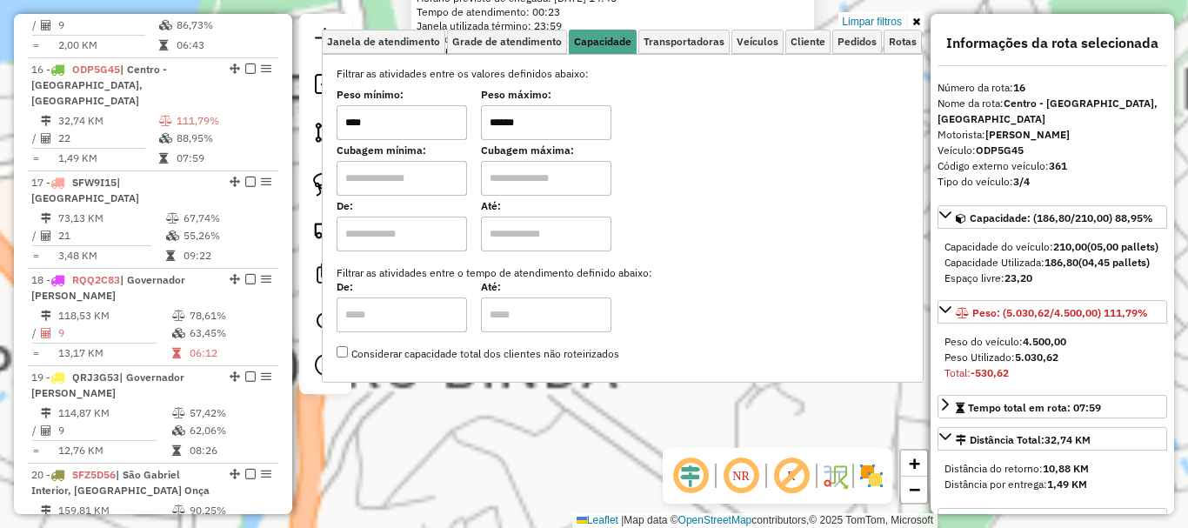
scroll to position [2047, 0]
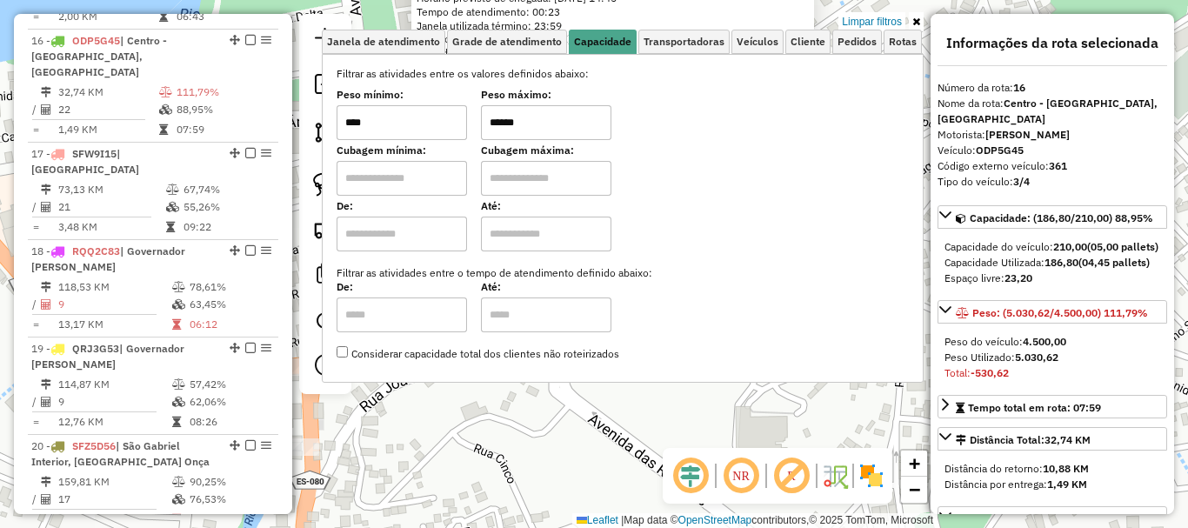
click at [715, 392] on div "Limpar filtros Janela de atendimento Grade de atendimento Capacidade Transporta…" at bounding box center [623, 206] width 602 height 384
click at [915, 27] on link at bounding box center [916, 21] width 15 height 19
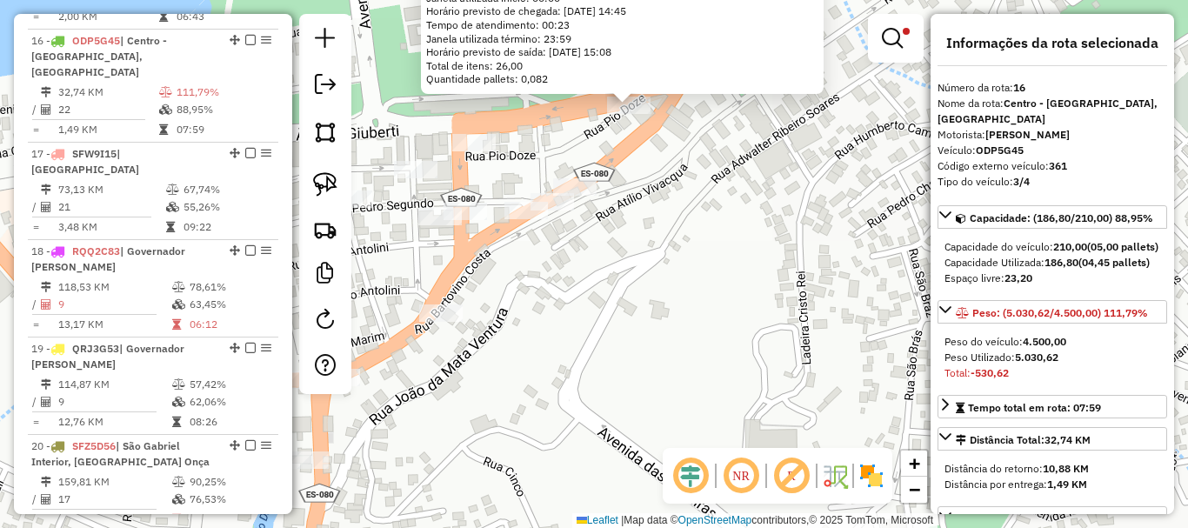
drag, startPoint x: 680, startPoint y: 237, endPoint x: 677, endPoint y: 302, distance: 65.3
click at [705, 313] on div "16492 - LFC COMERCIO VAREJIS Limite de capacidade do veículo excedido Endereço:…" at bounding box center [594, 264] width 1188 height 528
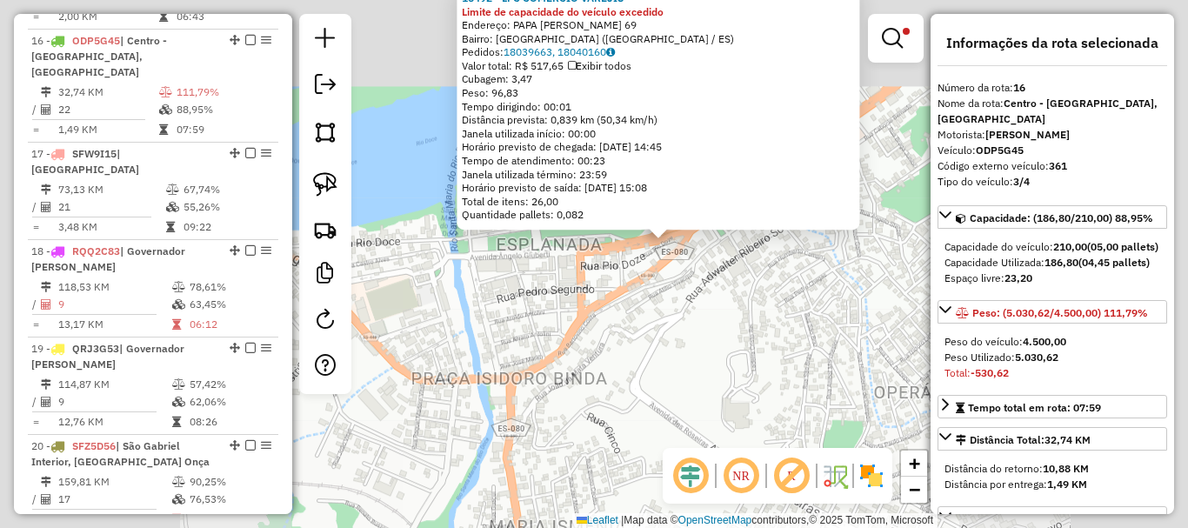
click at [676, 301] on div "16492 - LFC COMERCIO VAREJIS Limite de capacidade do veículo excedido Endereço:…" at bounding box center [594, 264] width 1188 height 528
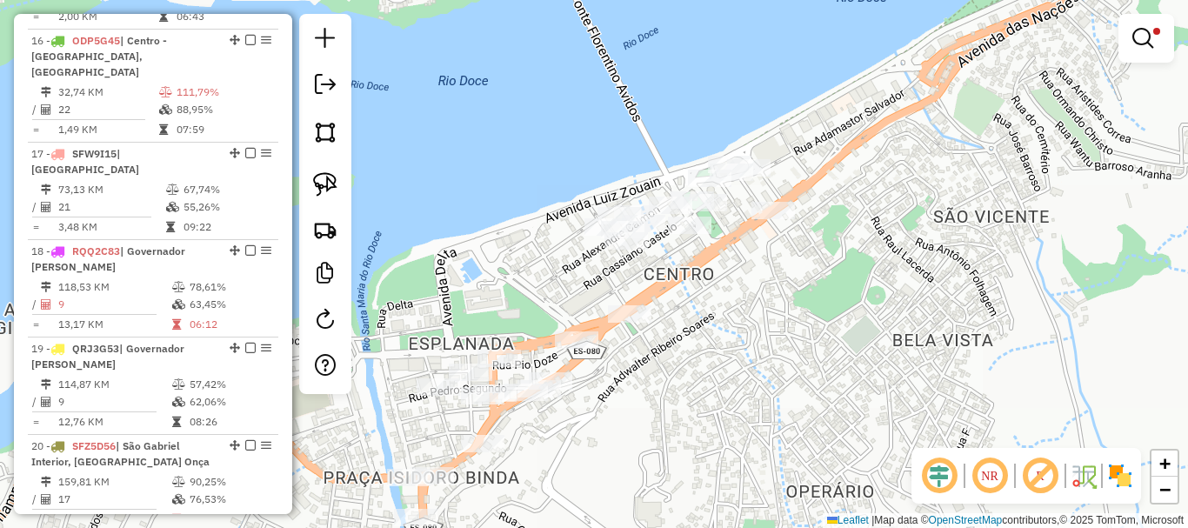
drag, startPoint x: 787, startPoint y: 272, endPoint x: 674, endPoint y: 383, distance: 158.1
click at [674, 383] on div "Limpar filtros Janela de atendimento Grade de atendimento Capacidade Transporta…" at bounding box center [594, 264] width 1188 height 528
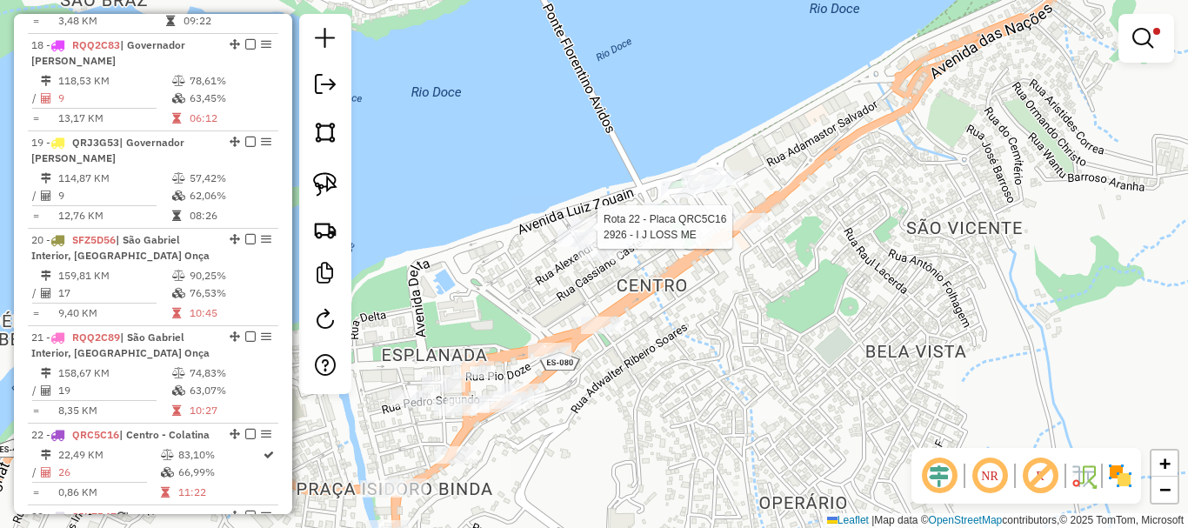
select select "**********"
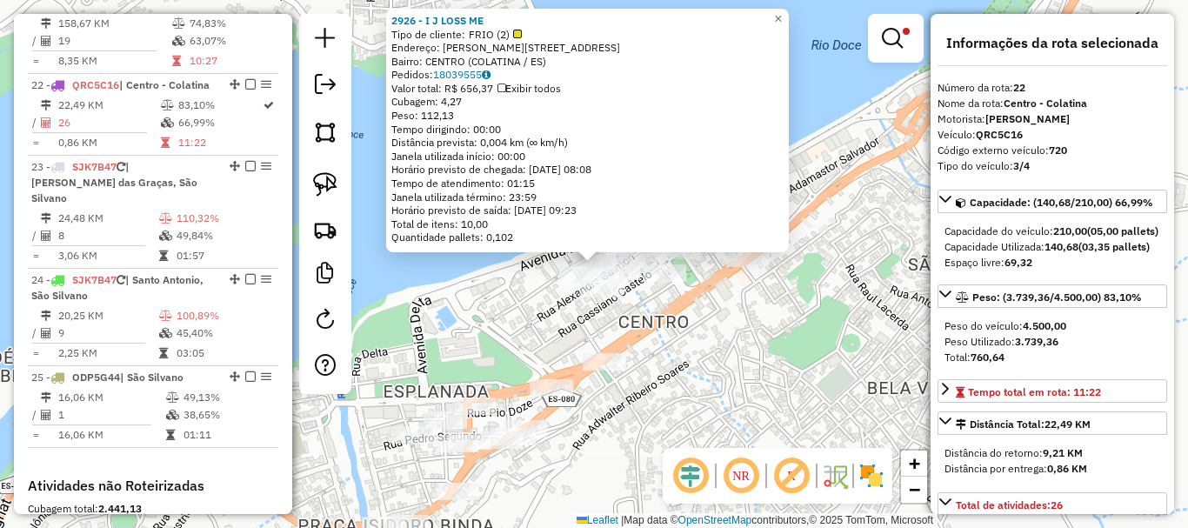
scroll to position [2631, 0]
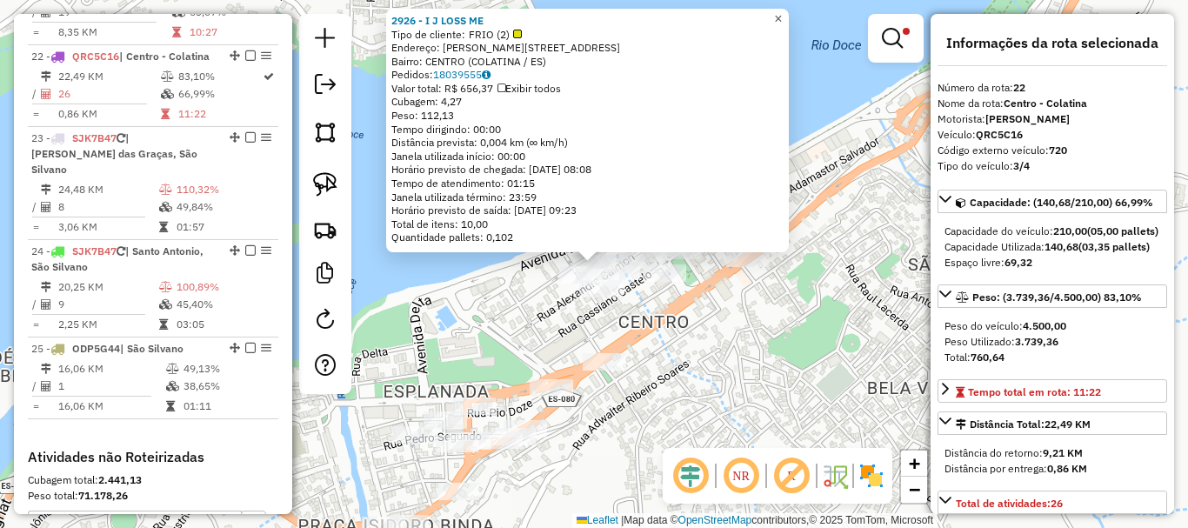
click at [782, 11] on span "×" at bounding box center [778, 18] width 8 height 15
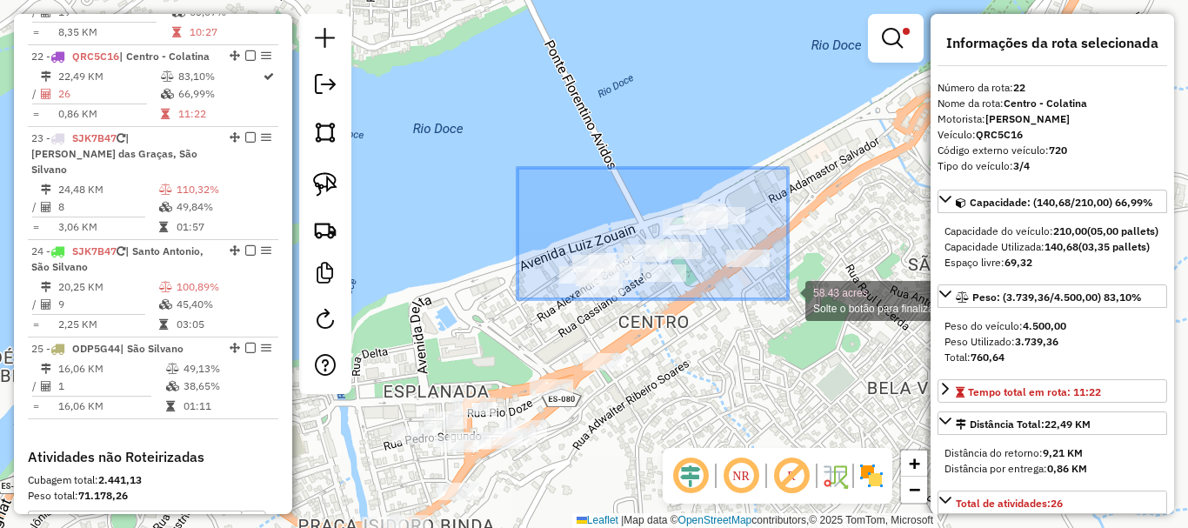
drag, startPoint x: 517, startPoint y: 168, endPoint x: 790, endPoint y: 299, distance: 302.3
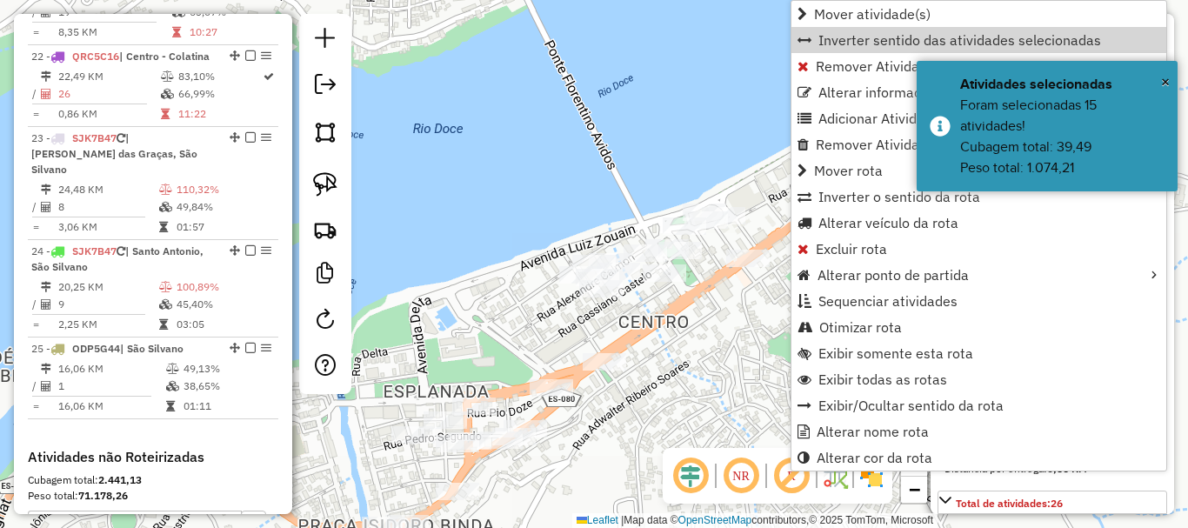
click at [732, 43] on div "Limpar filtros Janela de atendimento Grade de atendimento Capacidade Transporta…" at bounding box center [594, 264] width 1188 height 528
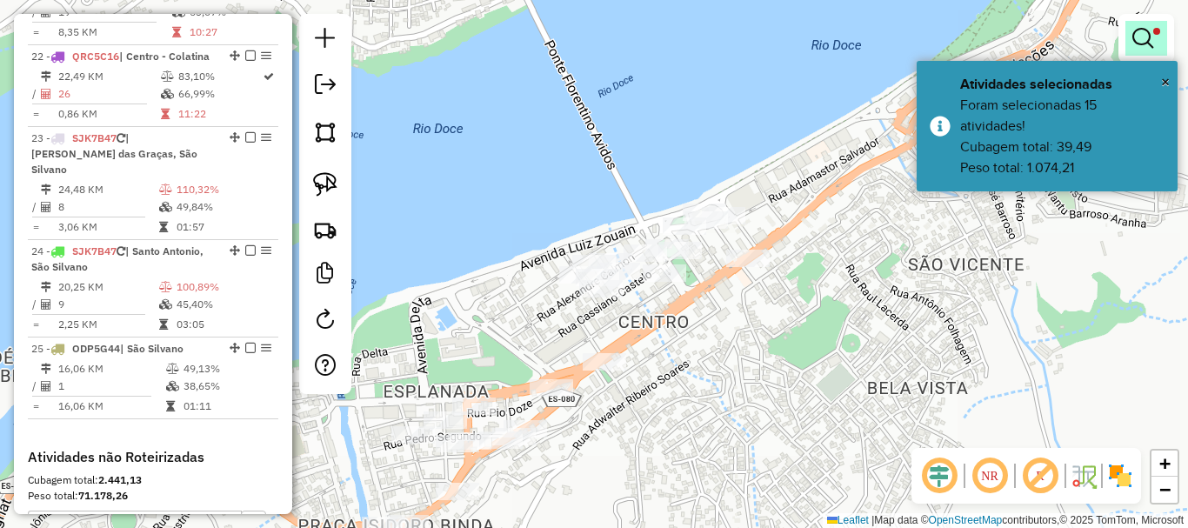
click at [1139, 32] on em at bounding box center [1142, 38] width 21 height 21
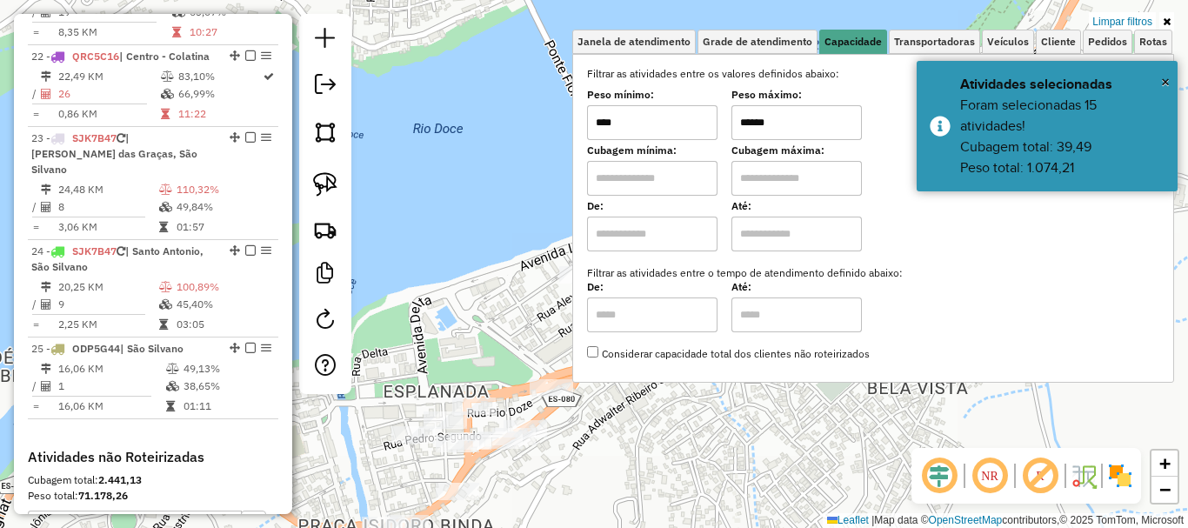
drag, startPoint x: 814, startPoint y: 124, endPoint x: 622, endPoint y: 175, distance: 198.7
click at [622, 175] on div "Filtrar as atividades entre os valores definidos abaixo: Peso mínimo: **** Peso…" at bounding box center [873, 214] width 572 height 296
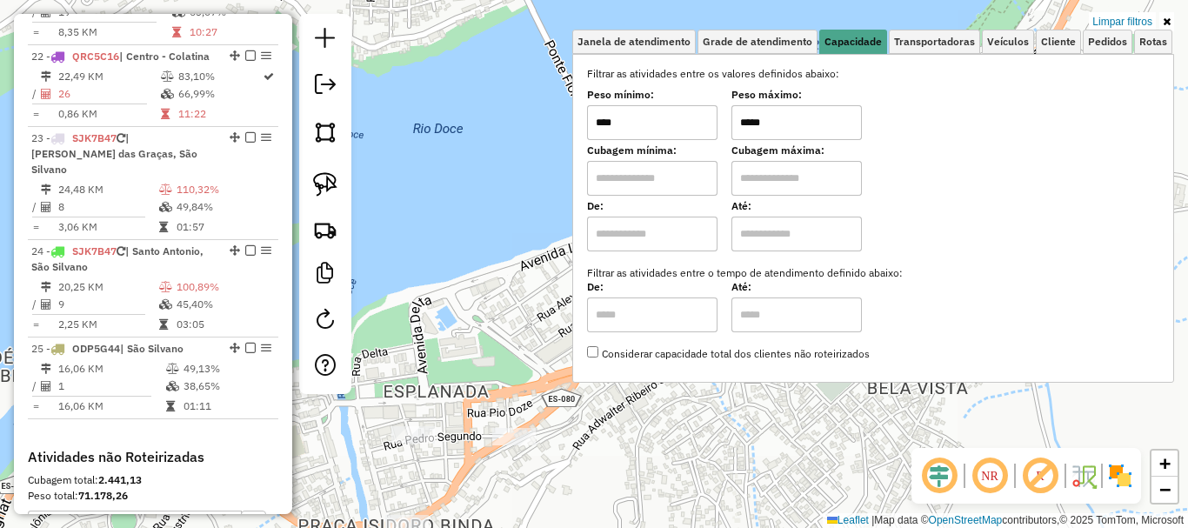
type input "*****"
click at [477, 303] on div "Limpar filtros Janela de atendimento Grade de atendimento Capacidade Transporta…" at bounding box center [594, 264] width 1188 height 528
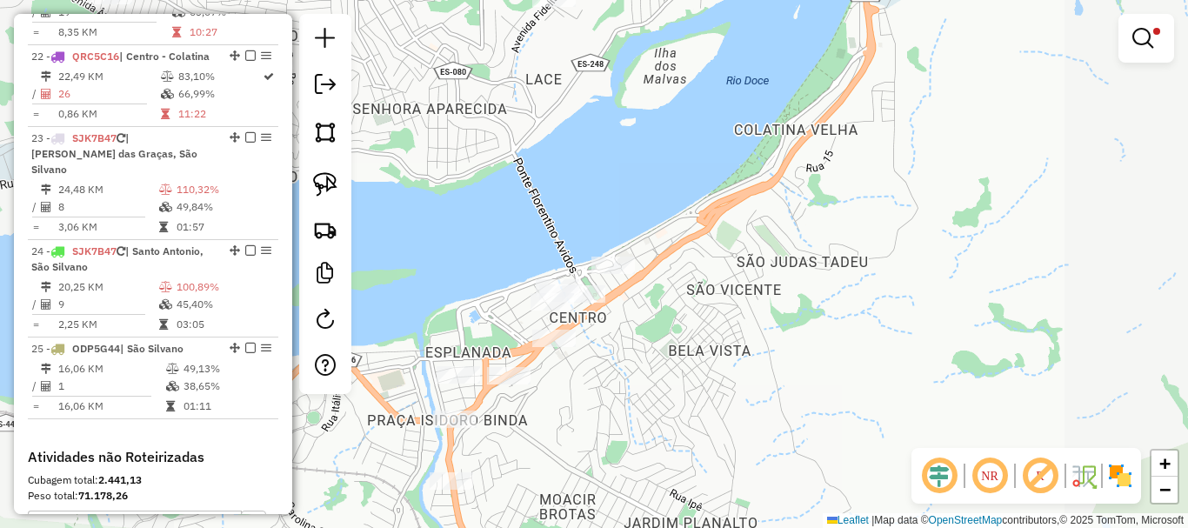
drag, startPoint x: 604, startPoint y: 382, endPoint x: 659, endPoint y: 307, distance: 93.2
click at [659, 307] on div "Limpar filtros Janela de atendimento Grade de atendimento Capacidade Transporta…" at bounding box center [594, 264] width 1188 height 528
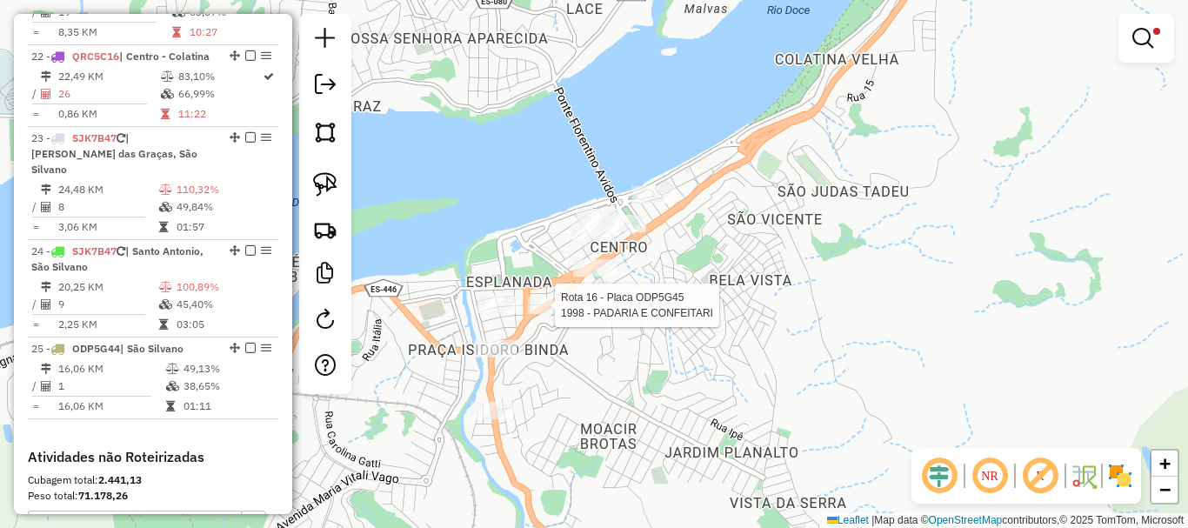
select select "**********"
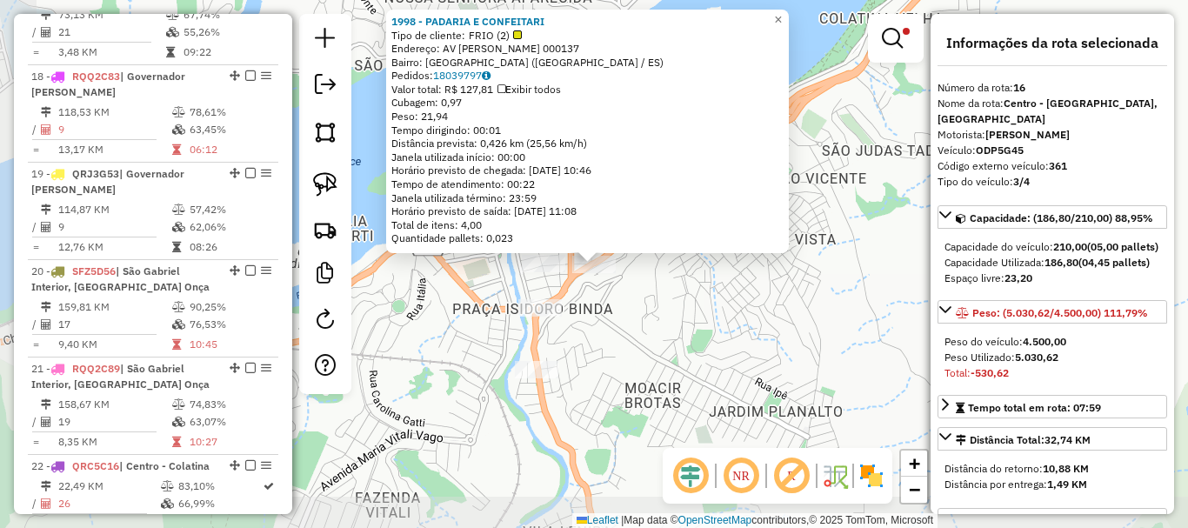
scroll to position [2047, 0]
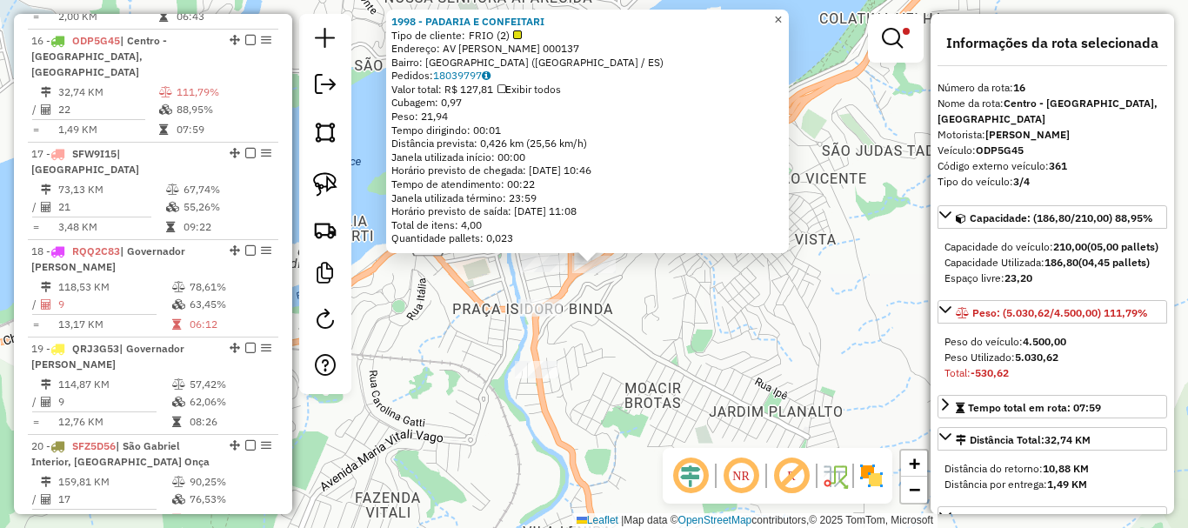
click at [786, 12] on link "×" at bounding box center [778, 20] width 21 height 21
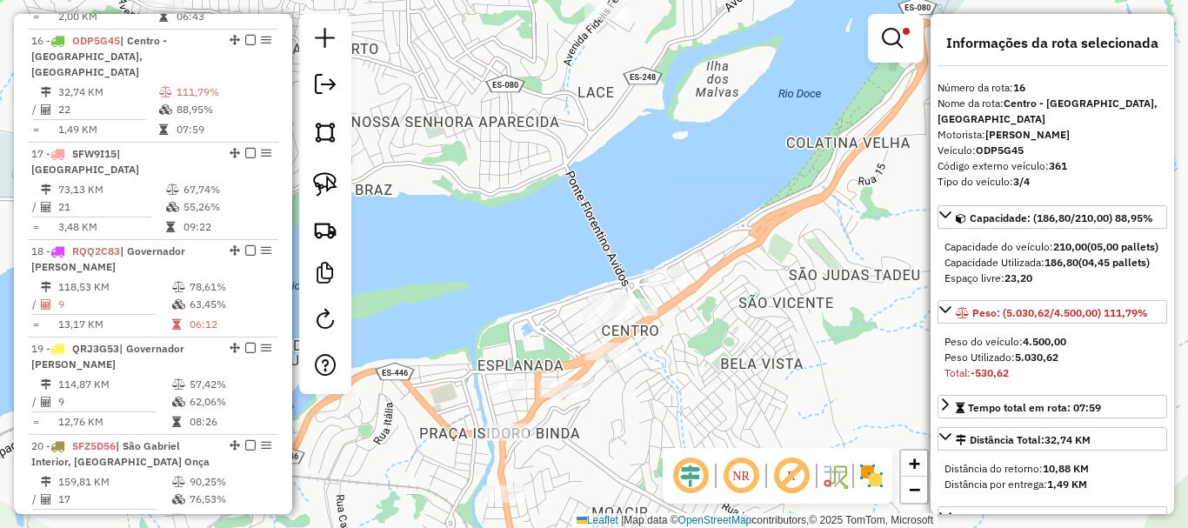
drag, startPoint x: 795, startPoint y: 159, endPoint x: 632, endPoint y: 270, distance: 196.6
click at [758, 281] on div "Limpar filtros Janela de atendimento Grade de atendimento Capacidade Transporta…" at bounding box center [594, 264] width 1188 height 528
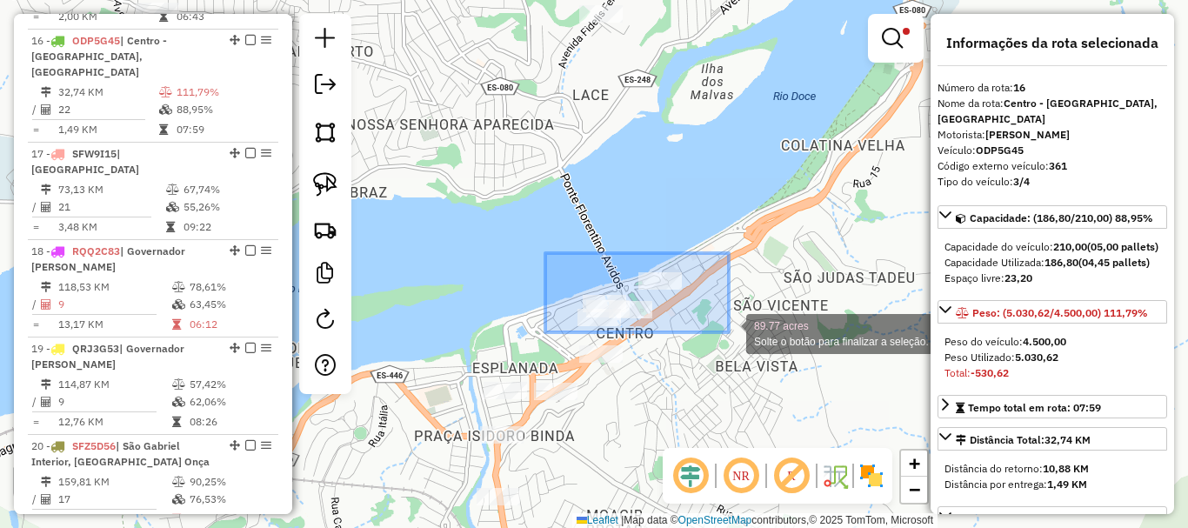
drag, startPoint x: 545, startPoint y: 253, endPoint x: 729, endPoint y: 332, distance: 199.9
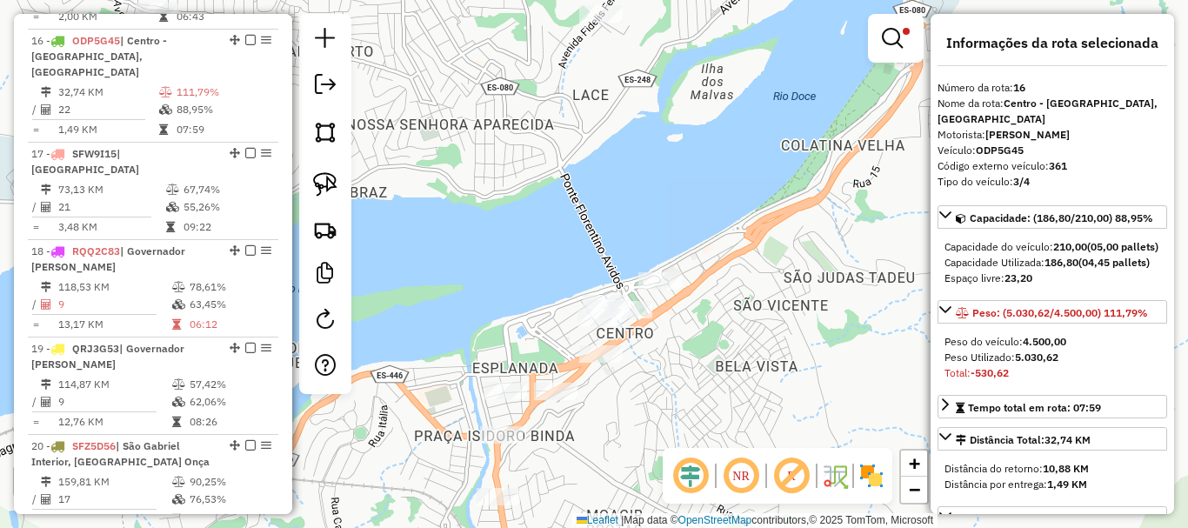
click at [629, 329] on div "Rota 22 - Placa QRC5C16 8481 - DOCE AROMA Rota 22 - Placa QRC5C16 7982 - RESTAU…" at bounding box center [594, 264] width 1188 height 528
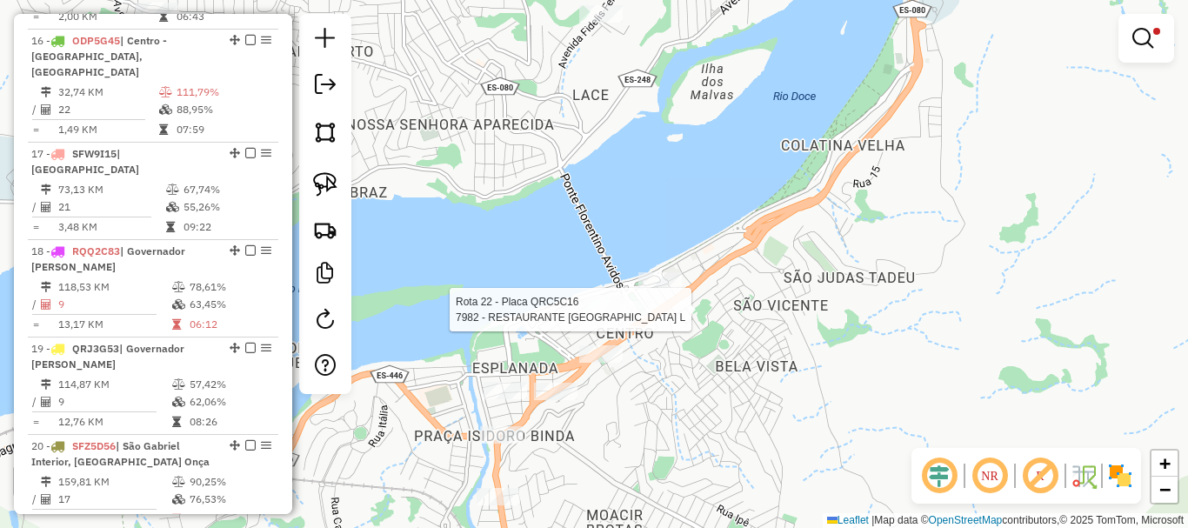
select select "**********"
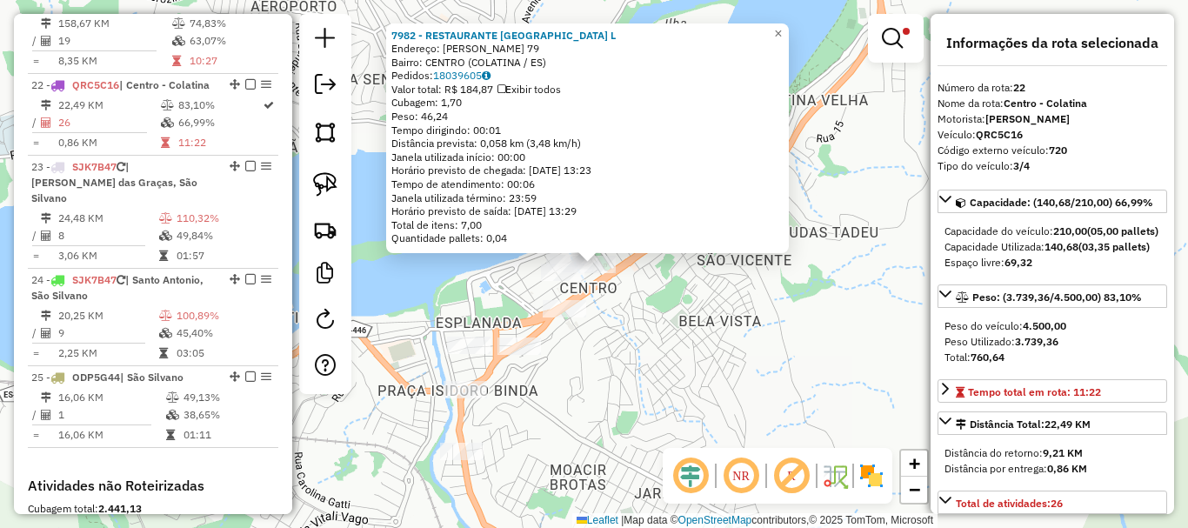
scroll to position [2631, 0]
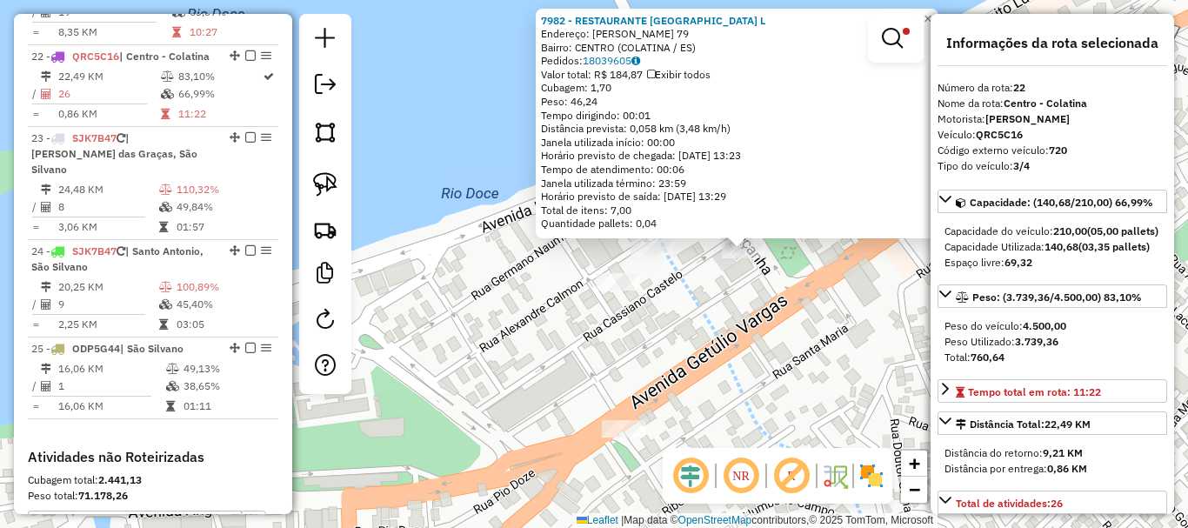
drag, startPoint x: 657, startPoint y: 296, endPoint x: 511, endPoint y: 342, distance: 153.2
click at [523, 344] on div "Rota 22 - Placa QRC5C16 3744 - [PERSON_NAME] DE 7982 - RESTAURANTE [GEOGRAPHIC_…" at bounding box center [594, 264] width 1188 height 528
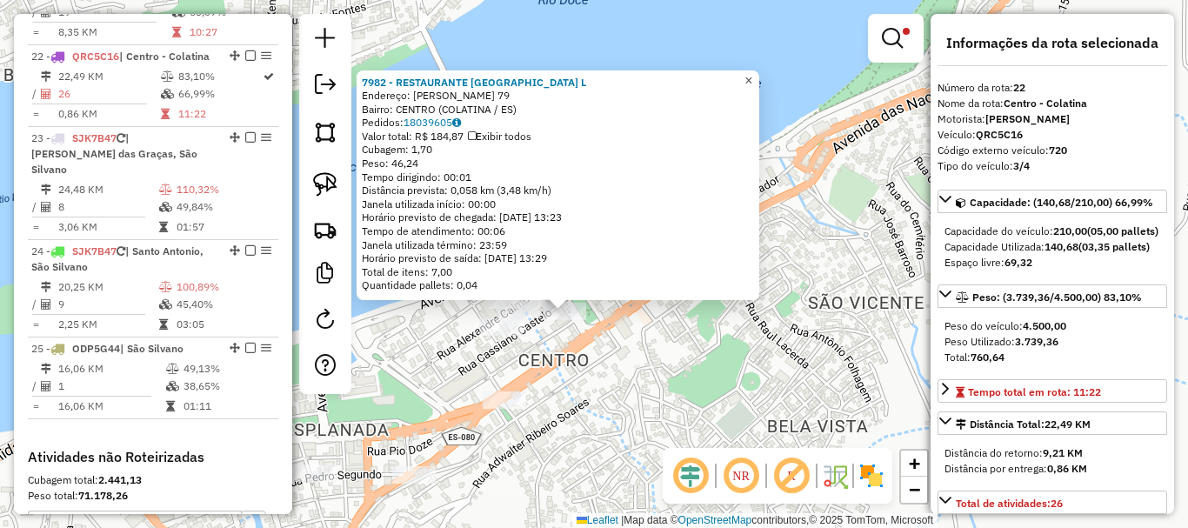
click at [752, 73] on span "×" at bounding box center [749, 80] width 8 height 15
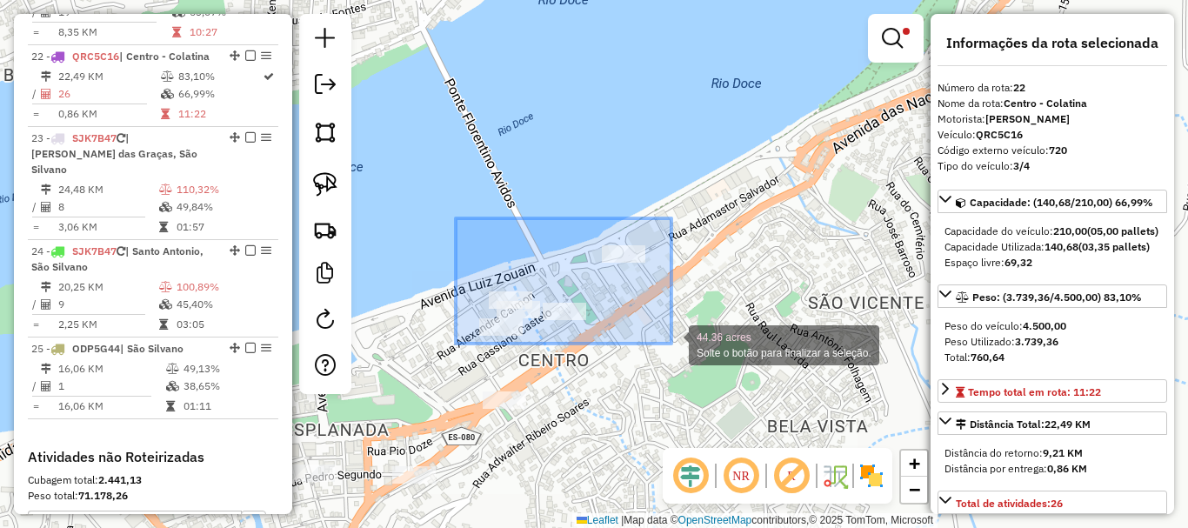
drag, startPoint x: 456, startPoint y: 218, endPoint x: 671, endPoint y: 344, distance: 249.4
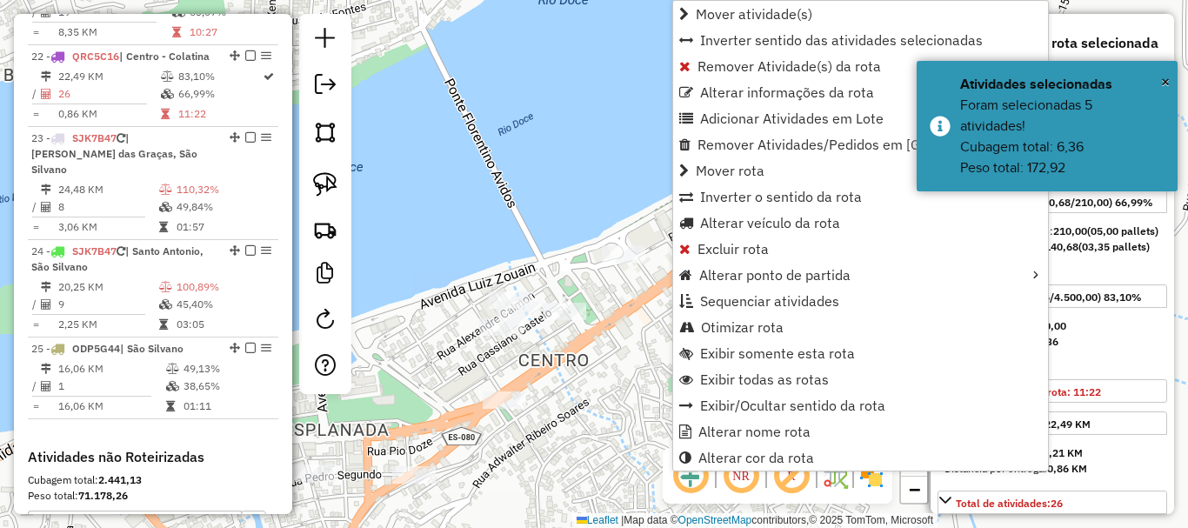
click at [1043, 23] on div "Informações da rota selecionada Número da rota: 22 Nome da rota: Centro - Colat…" at bounding box center [1053, 264] width 244 height 500
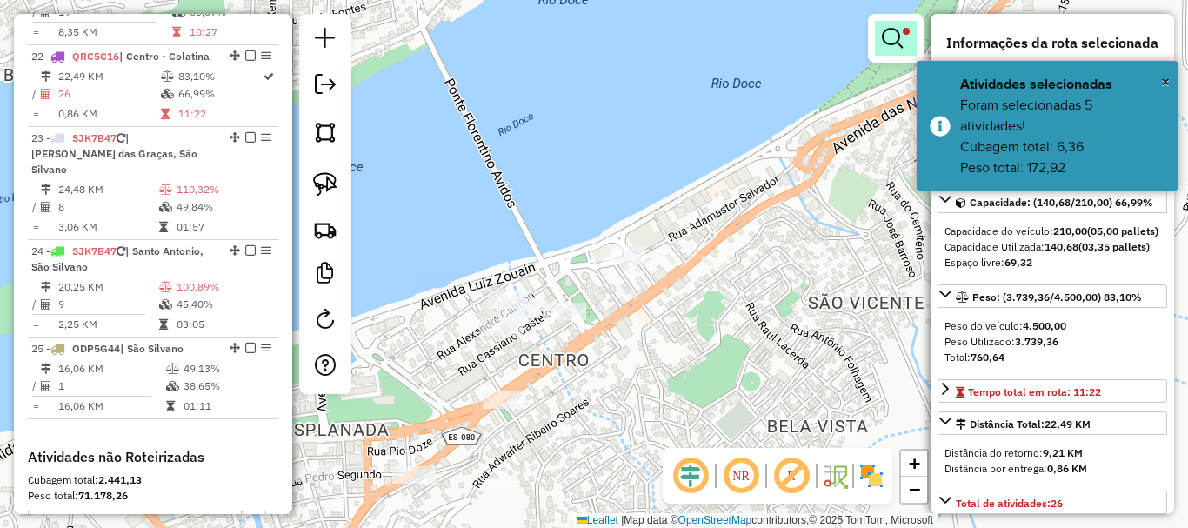
click at [904, 37] on link at bounding box center [896, 38] width 42 height 35
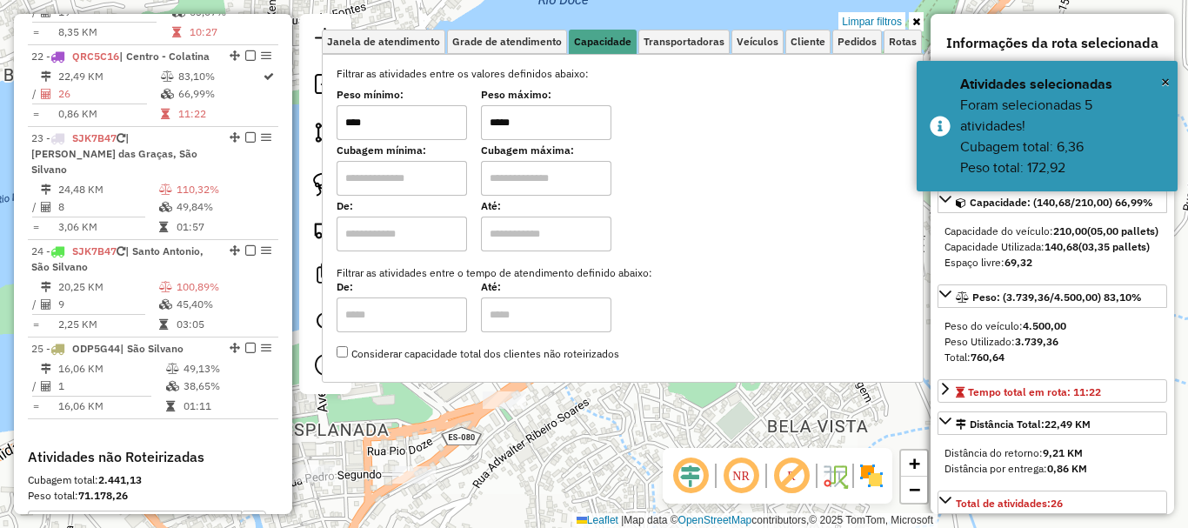
drag, startPoint x: 547, startPoint y: 120, endPoint x: 438, endPoint y: 164, distance: 117.4
click at [438, 164] on div "Filtrar as atividades entre os valores definidos abaixo: Peso mínimo: **** Peso…" at bounding box center [623, 214] width 572 height 296
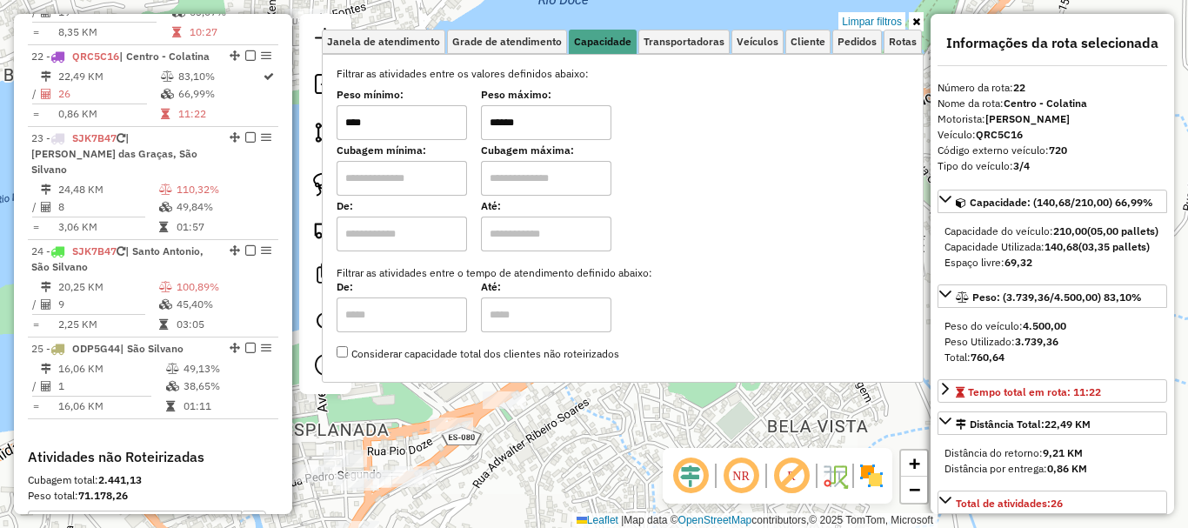
type input "******"
click at [637, 444] on div "Limpar filtros Janela de atendimento Grade de atendimento Capacidade Transporta…" at bounding box center [594, 264] width 1188 height 528
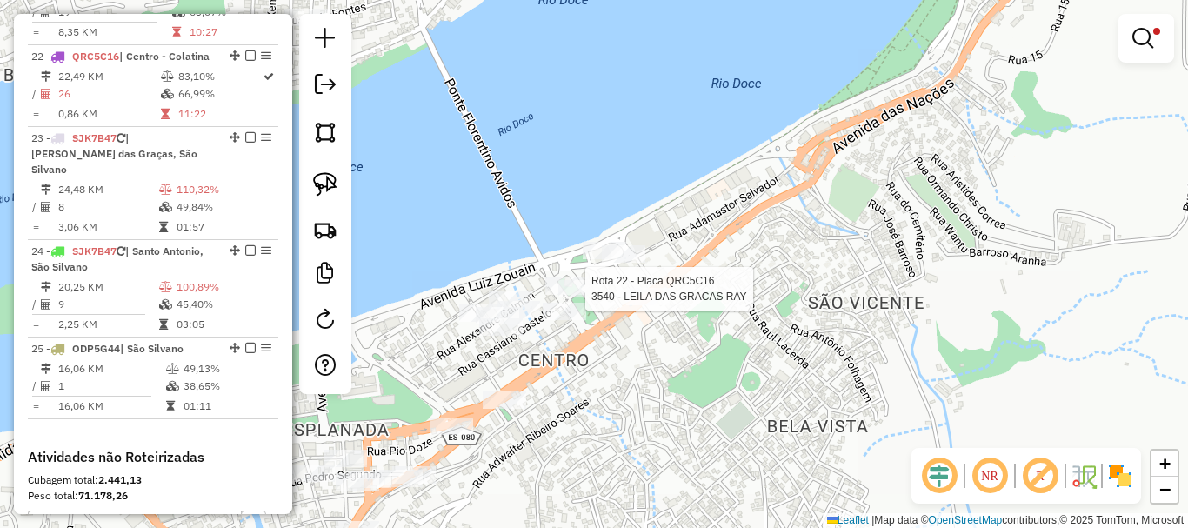
select select "**********"
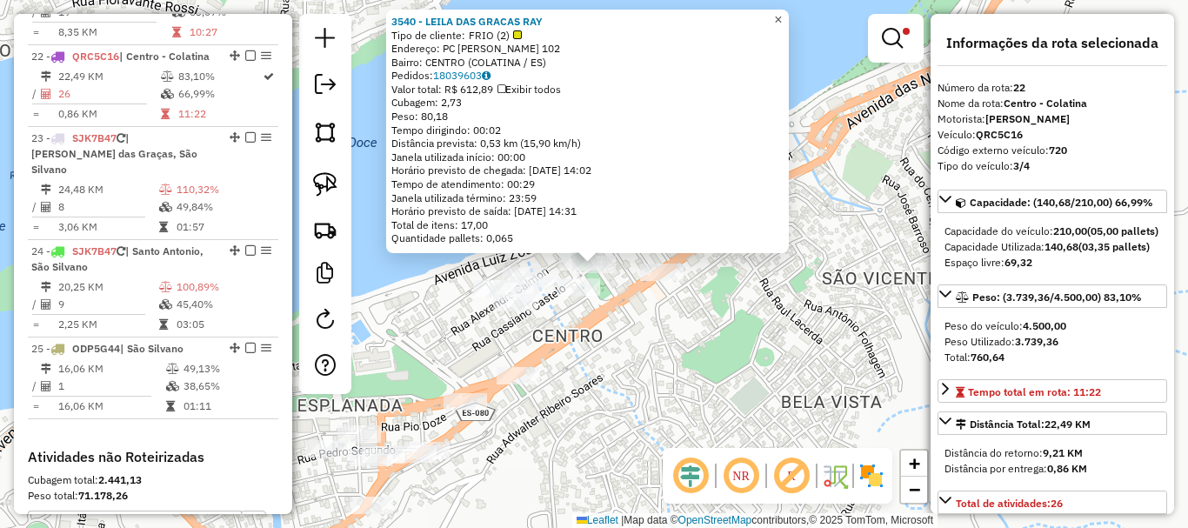
click at [782, 12] on span "×" at bounding box center [778, 19] width 8 height 15
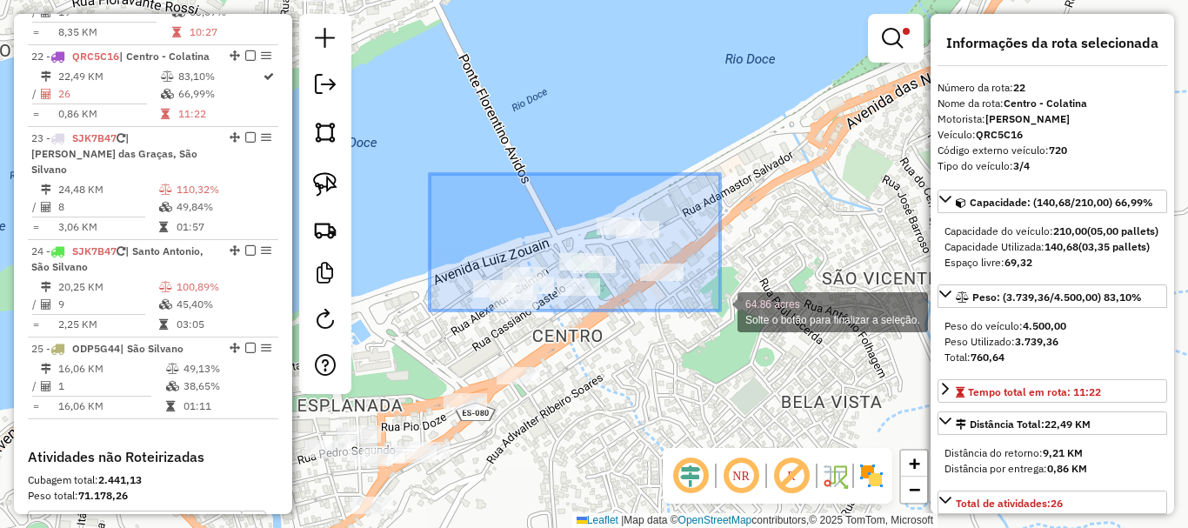
drag, startPoint x: 466, startPoint y: 180, endPoint x: 722, endPoint y: 311, distance: 287.5
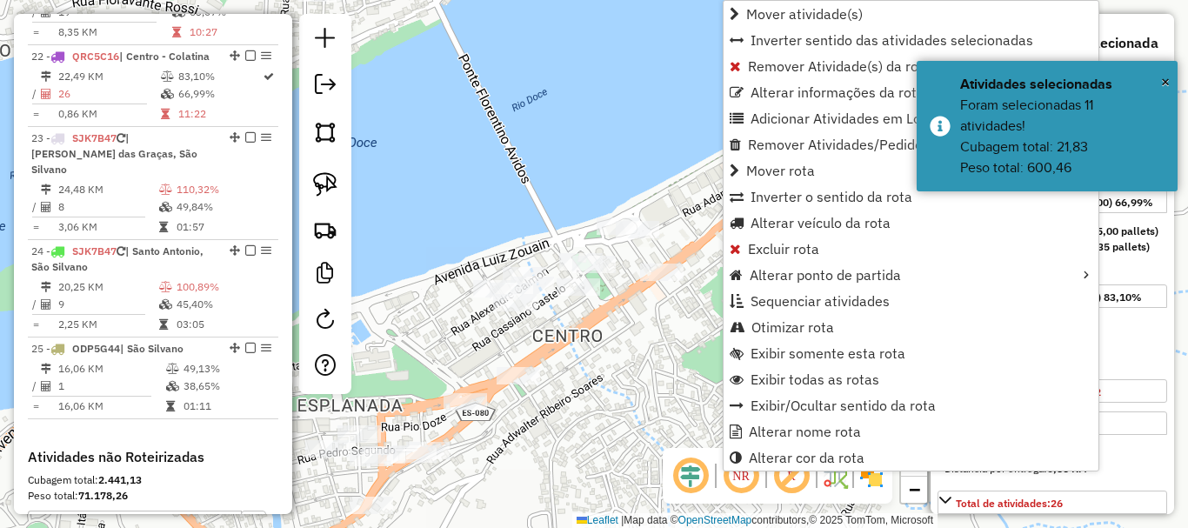
click at [627, 182] on div "Limpar filtros Janela de atendimento Grade de atendimento Capacidade Transporta…" at bounding box center [594, 264] width 1188 height 528
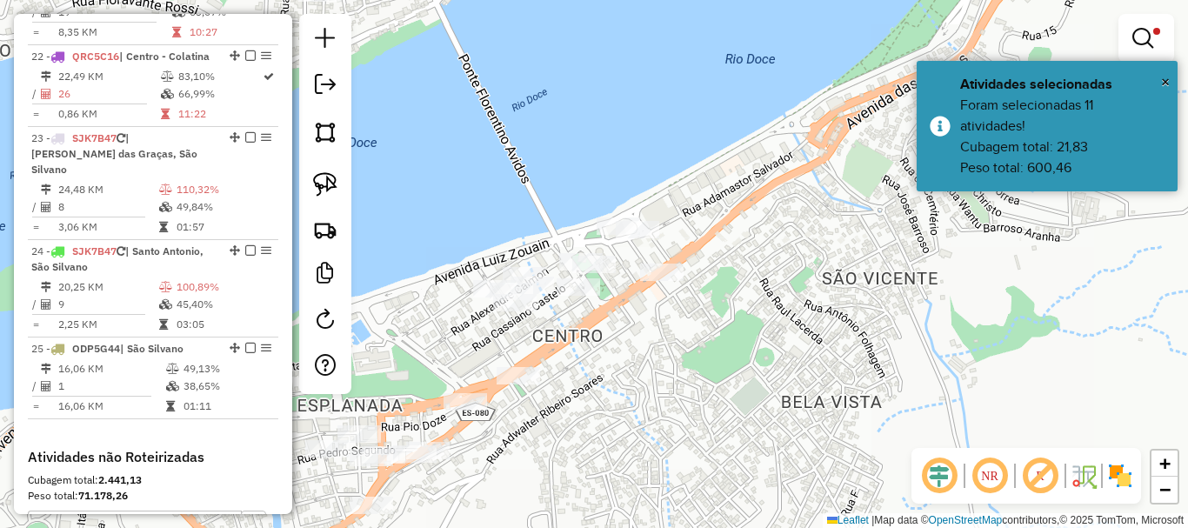
click at [1130, 33] on link at bounding box center [1146, 38] width 42 height 35
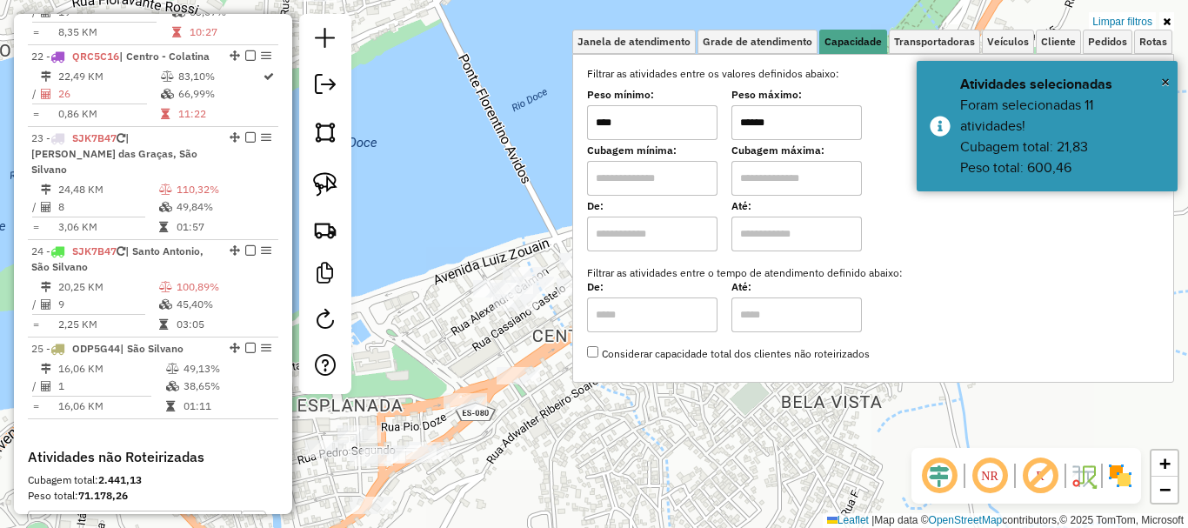
drag, startPoint x: 778, startPoint y: 123, endPoint x: 664, endPoint y: 159, distance: 119.6
click at [664, 159] on div "Filtrar as atividades entre os valores definidos abaixo: Peso mínimo: **** Peso…" at bounding box center [873, 214] width 572 height 296
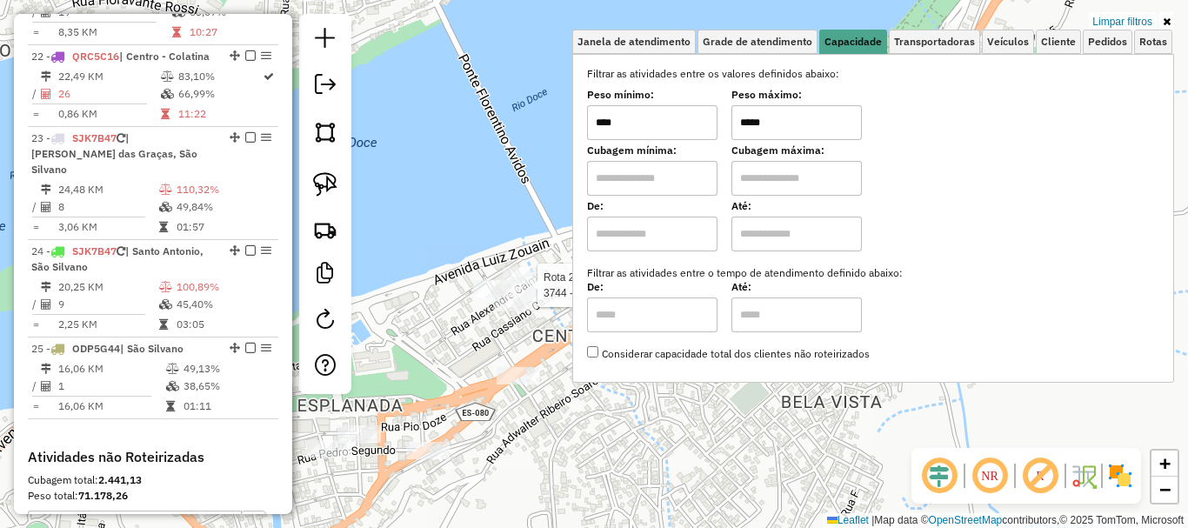
type input "*****"
click at [532, 262] on div "Rota 22 - Placa QRC5C16 14896 - PAST E CALDO DE CANA Limpar filtros Janela de a…" at bounding box center [594, 264] width 1188 height 528
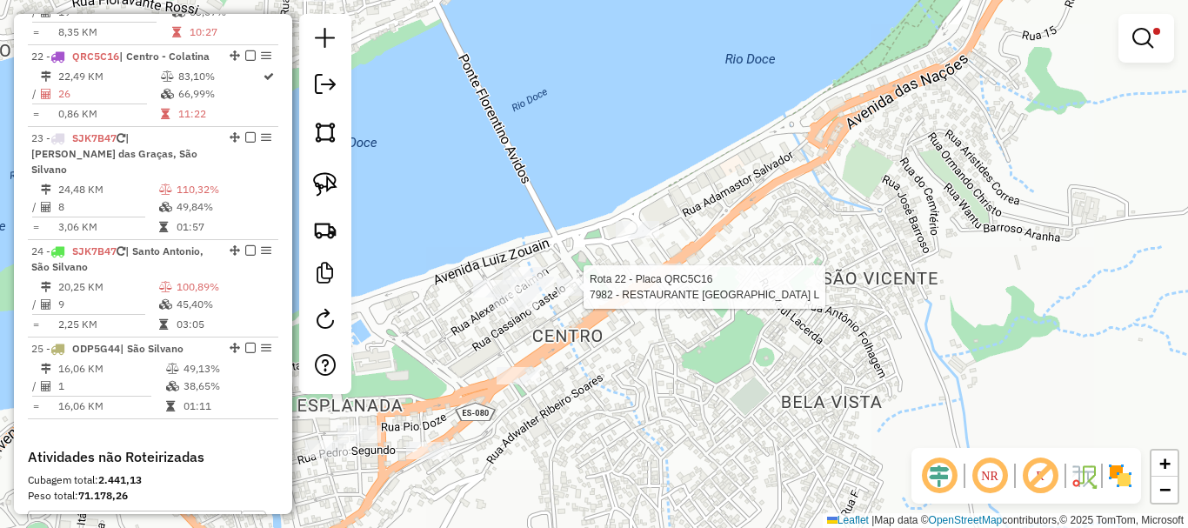
select select "**********"
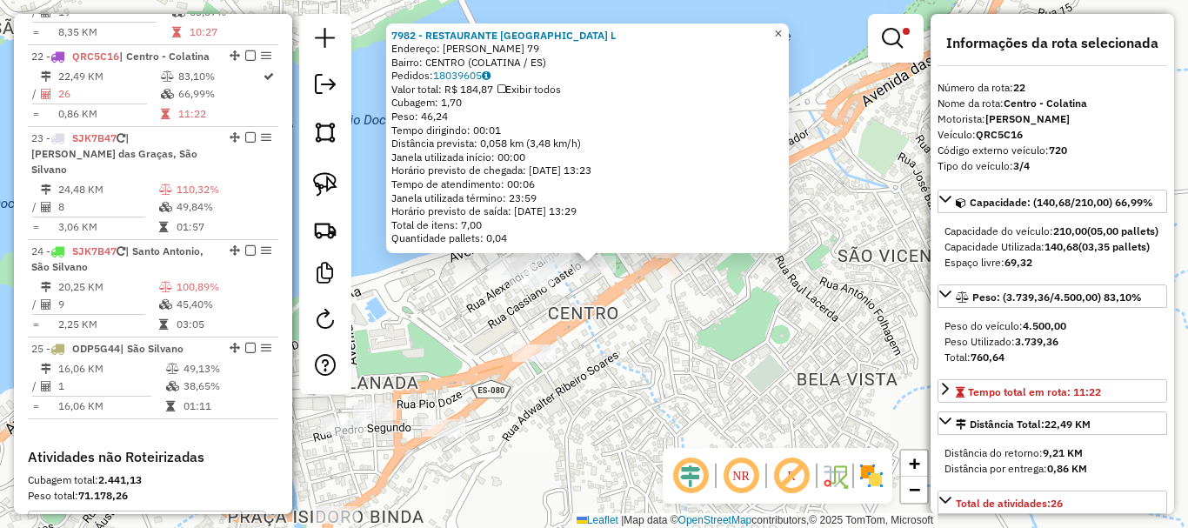
click at [782, 26] on span "×" at bounding box center [778, 33] width 8 height 15
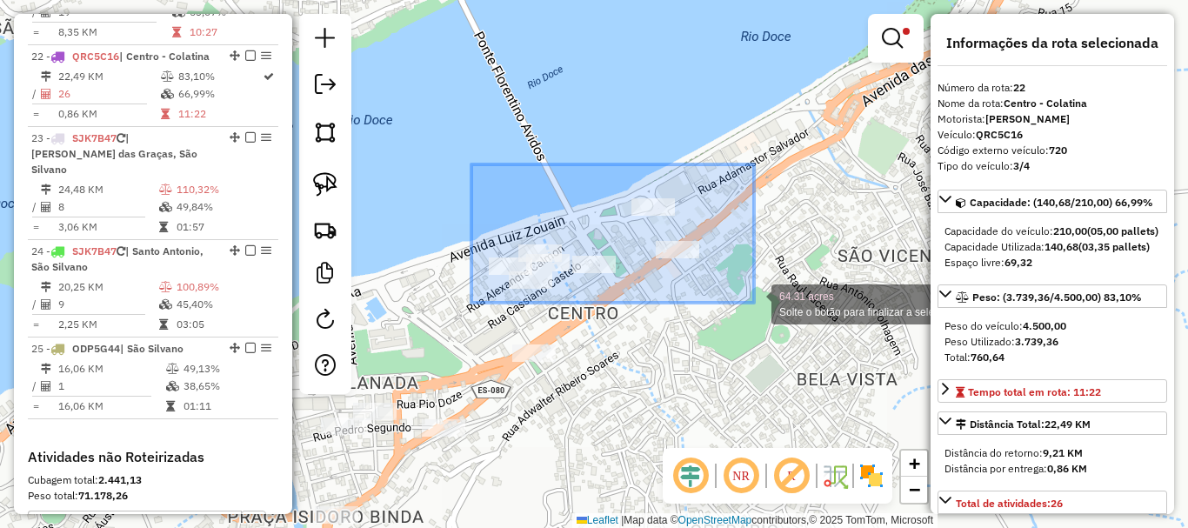
drag, startPoint x: 471, startPoint y: 169, endPoint x: 754, endPoint y: 303, distance: 312.8
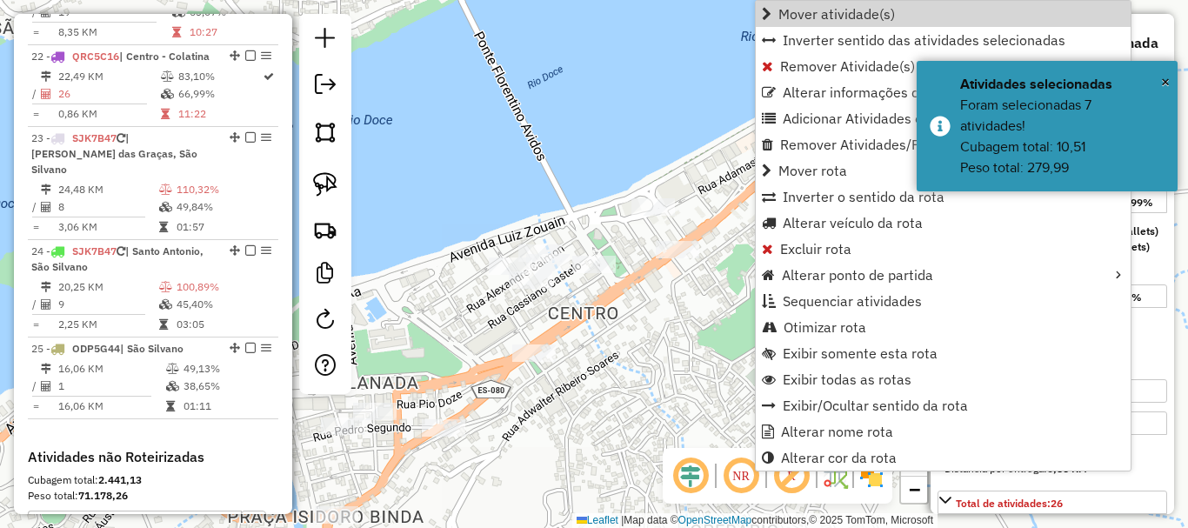
click at [664, 59] on div "Limpar filtros Janela de atendimento Grade de atendimento Capacidade Transporta…" at bounding box center [594, 264] width 1188 height 528
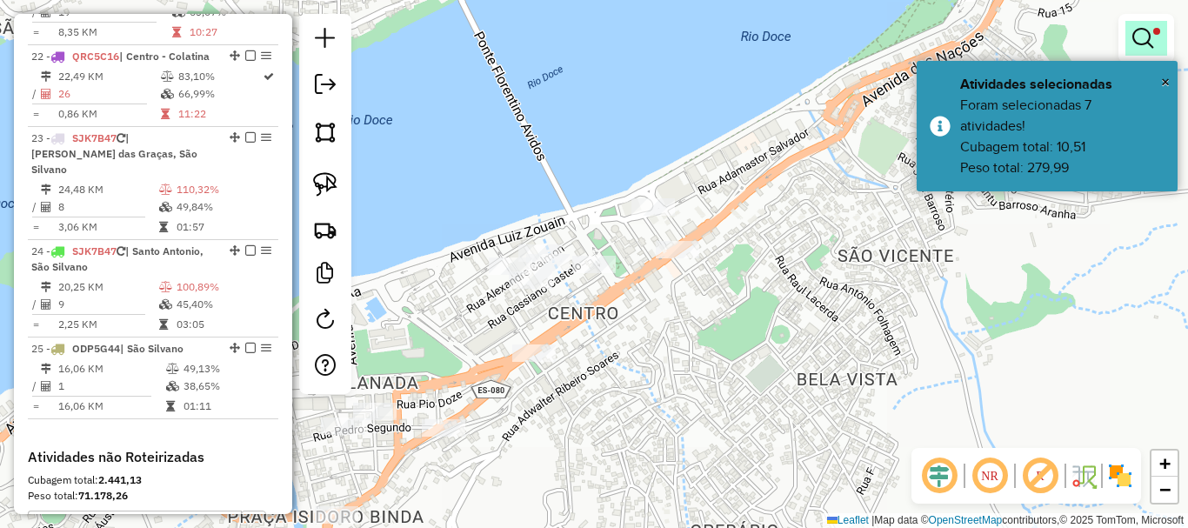
click at [1138, 35] on em at bounding box center [1142, 38] width 21 height 21
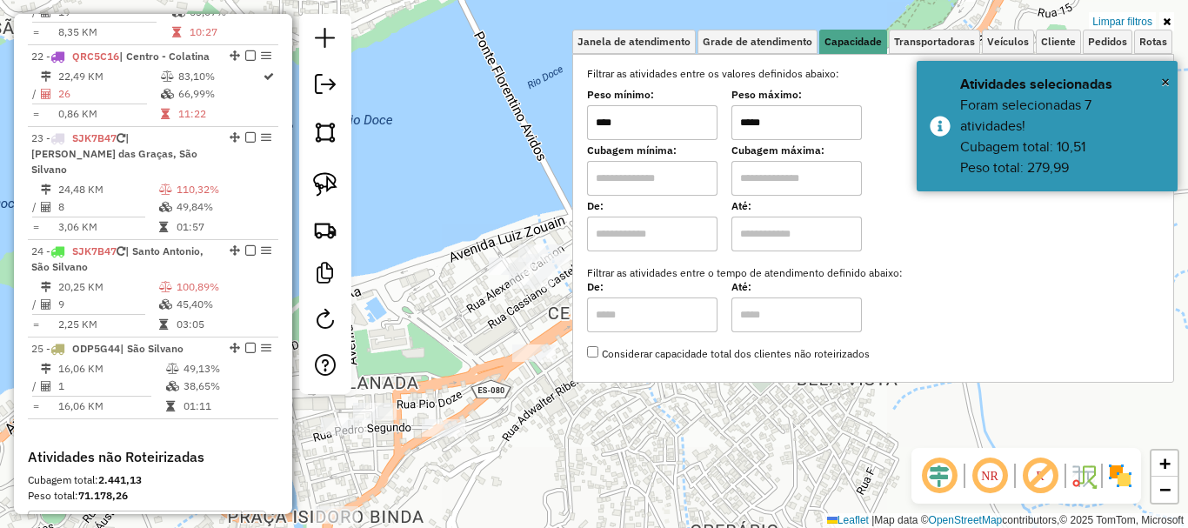
drag, startPoint x: 797, startPoint y: 125, endPoint x: 705, endPoint y: 160, distance: 97.7
click at [705, 160] on div "Filtrar as atividades entre os valores definidos abaixo: Peso mínimo: **** Peso…" at bounding box center [873, 214] width 572 height 296
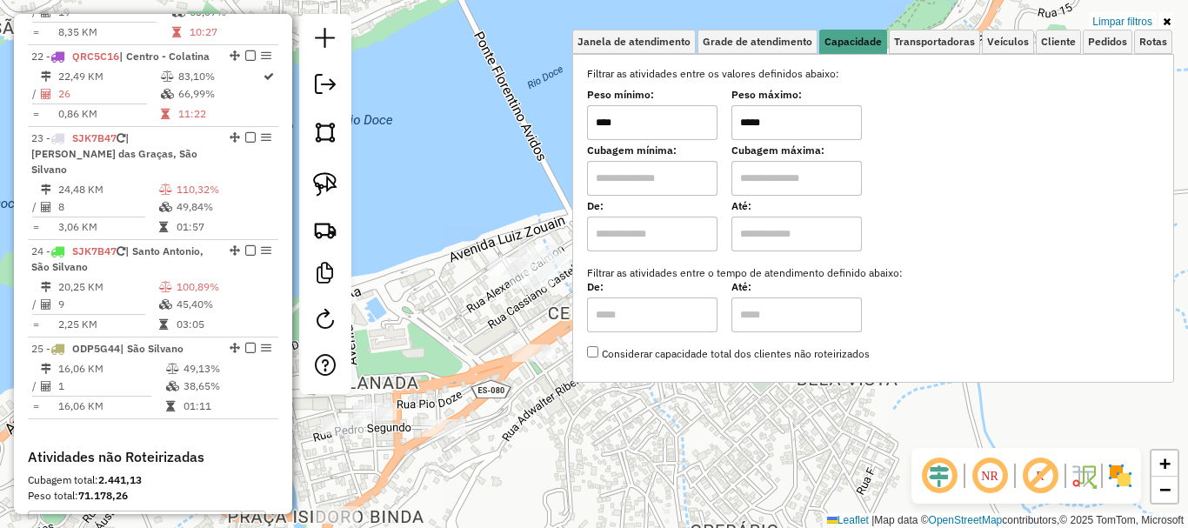
type input "*****"
click at [556, 211] on div "Limpar filtros Janela de atendimento Grade de atendimento Capacidade Transporta…" at bounding box center [594, 264] width 1188 height 528
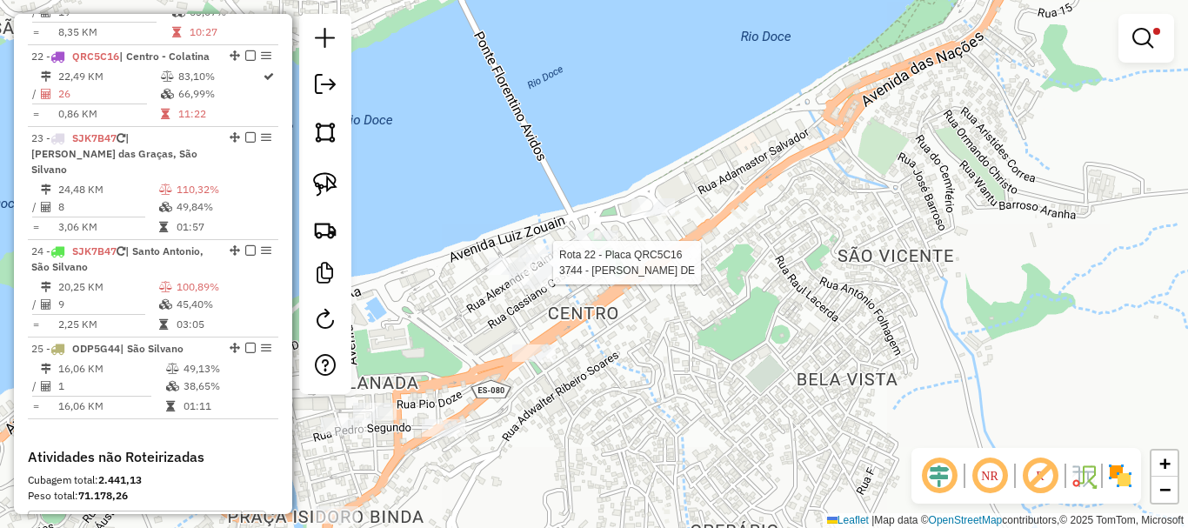
select select "**********"
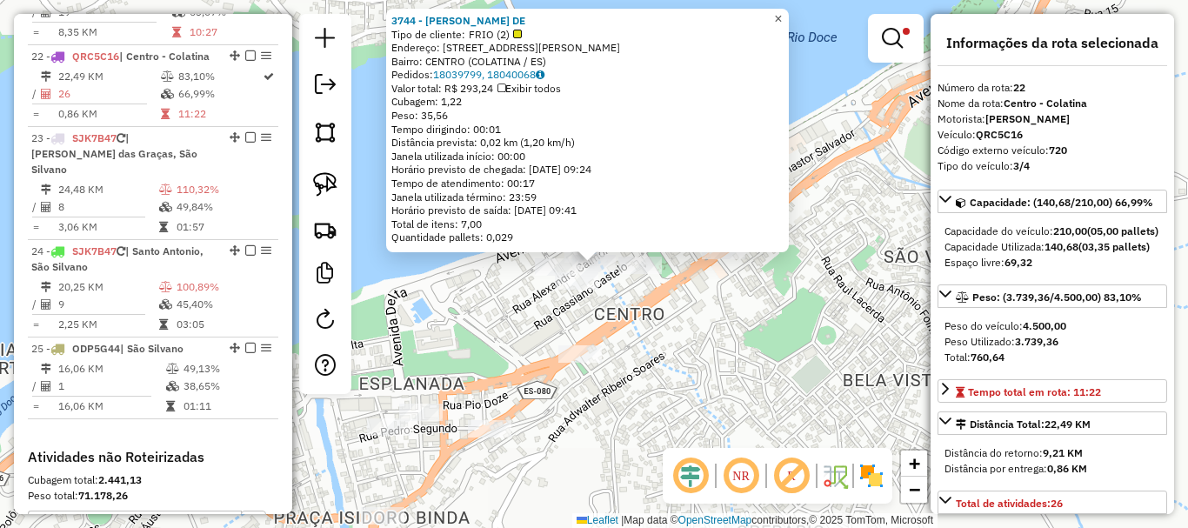
click at [782, 11] on span "×" at bounding box center [778, 18] width 8 height 15
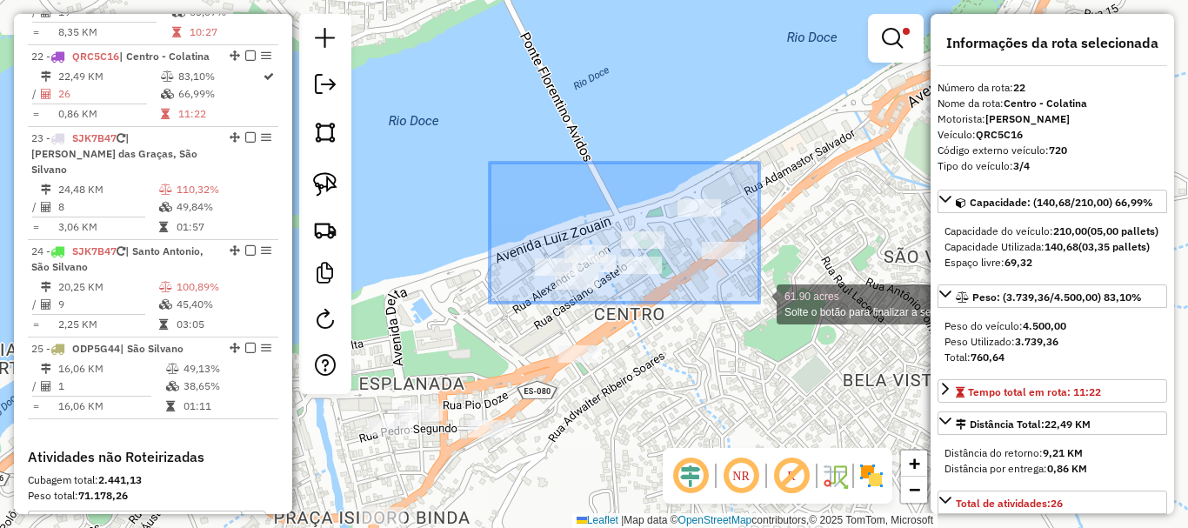
drag, startPoint x: 490, startPoint y: 163, endPoint x: 759, endPoint y: 303, distance: 303.8
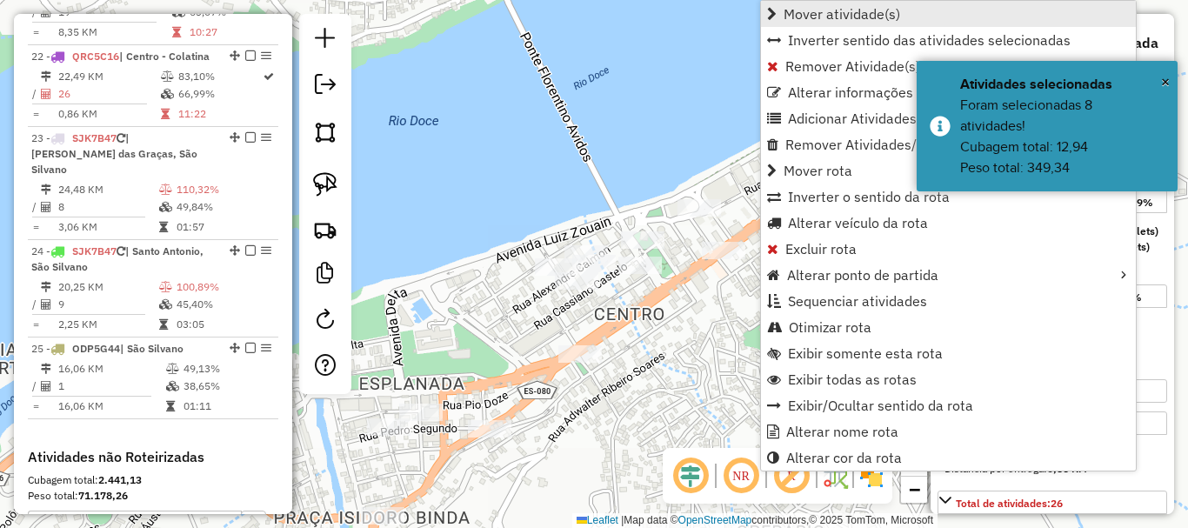
click at [796, 9] on span "Mover atividade(s)" at bounding box center [842, 14] width 117 height 14
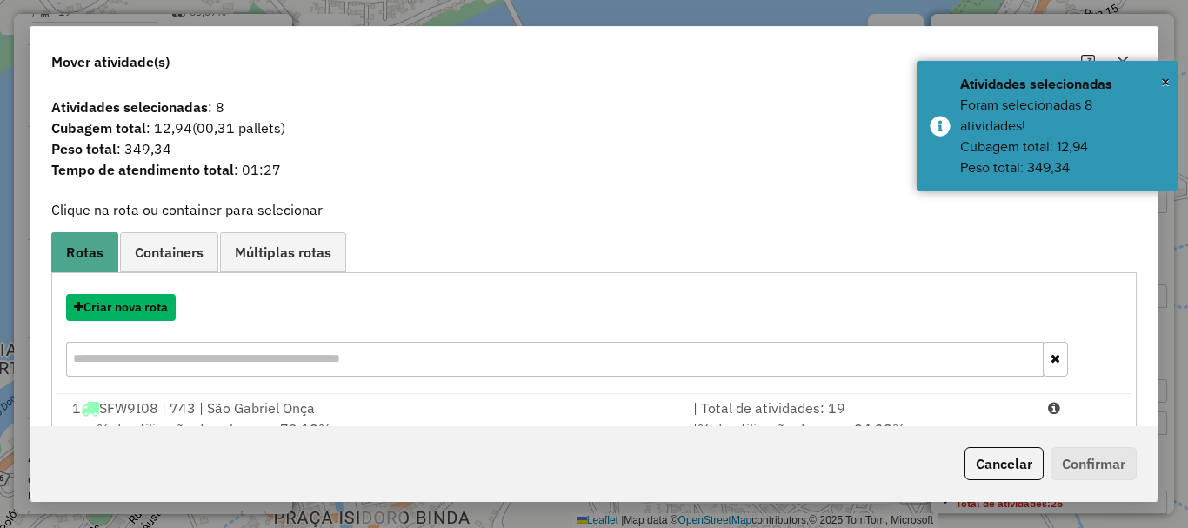
click at [134, 313] on button "Criar nova rota" at bounding box center [121, 307] width 110 height 27
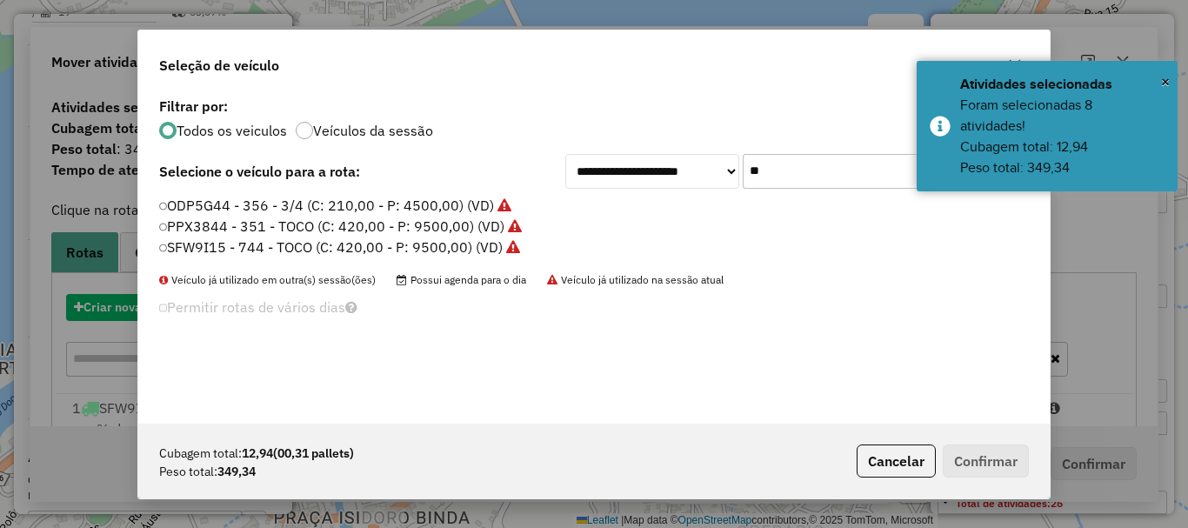
scroll to position [10, 5]
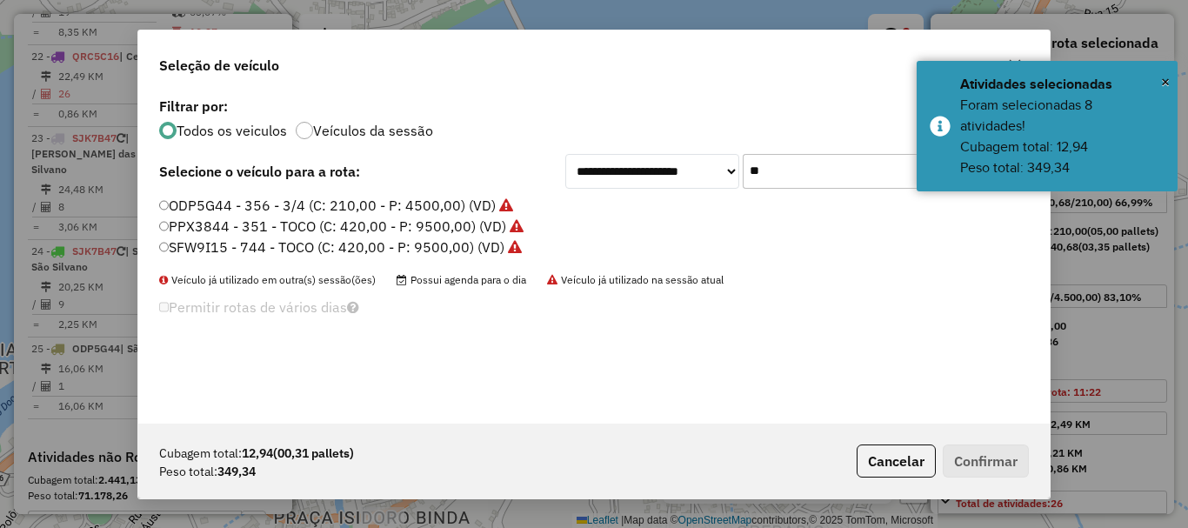
drag, startPoint x: 744, startPoint y: 190, endPoint x: 692, endPoint y: 206, distance: 53.9
click at [692, 206] on div "**********" at bounding box center [593, 258] width 911 height 331
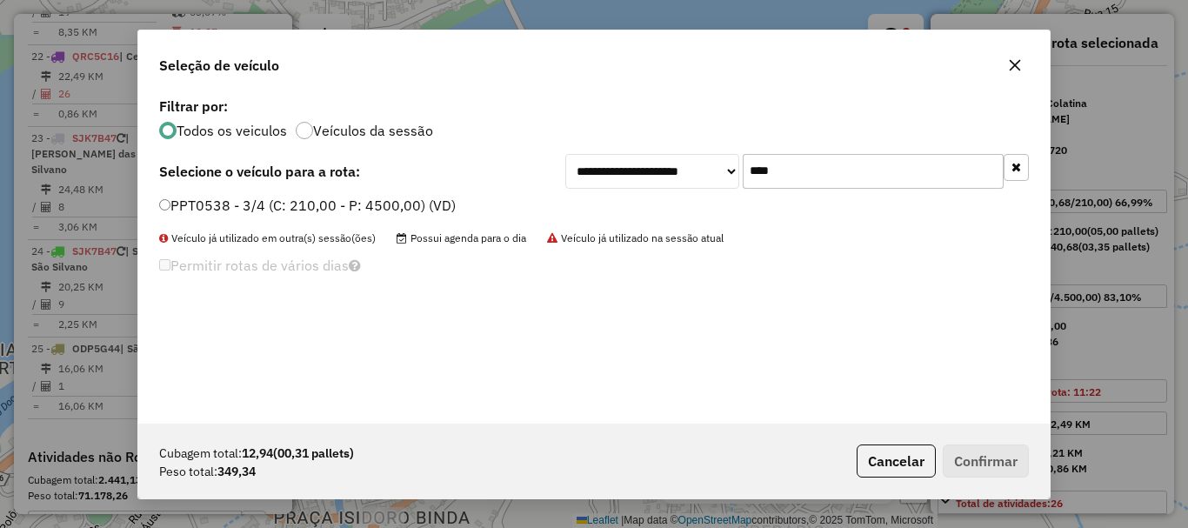
type input "****"
click at [264, 196] on label "PPT0538 - 3/4 (C: 210,00 - P: 4500,00) (VD)" at bounding box center [307, 205] width 297 height 21
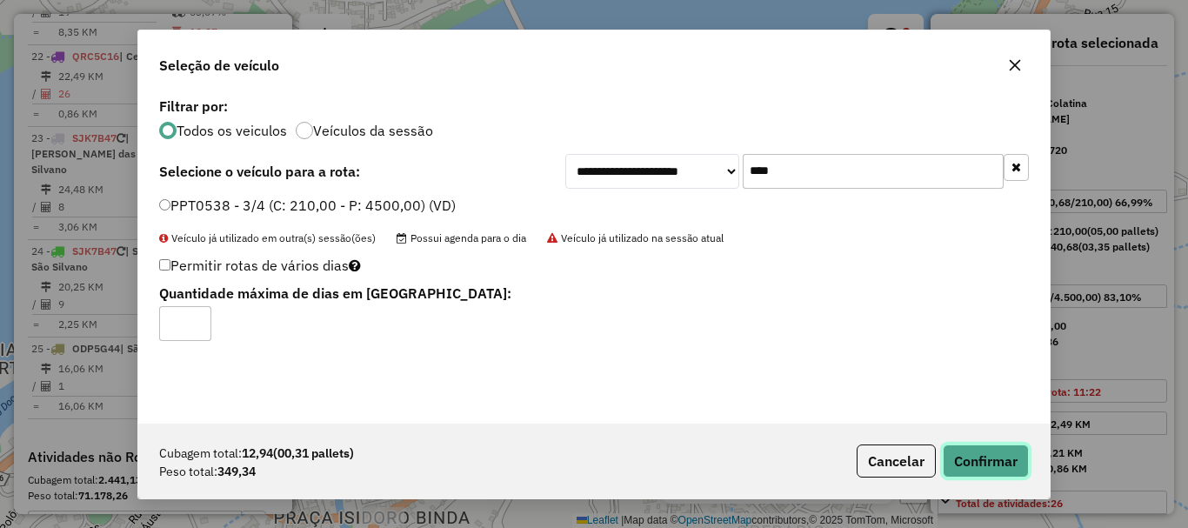
click at [978, 457] on button "Confirmar" at bounding box center [986, 460] width 86 height 33
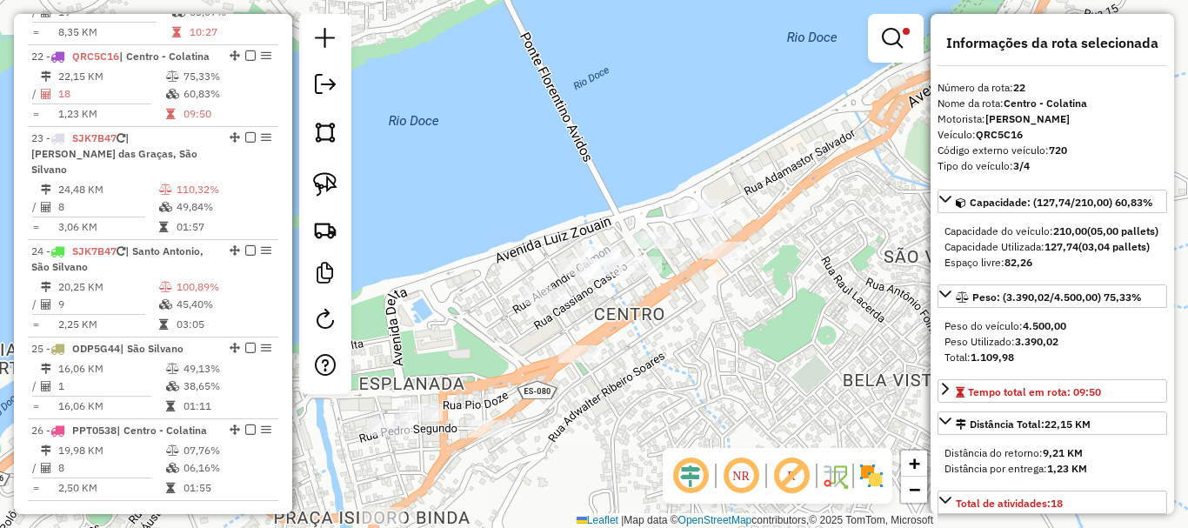
drag, startPoint x: 659, startPoint y: 415, endPoint x: 732, endPoint y: 213, distance: 214.6
click at [731, 215] on div "Limpar filtros Janela de atendimento Grade de atendimento Capacidade Transporta…" at bounding box center [594, 264] width 1188 height 528
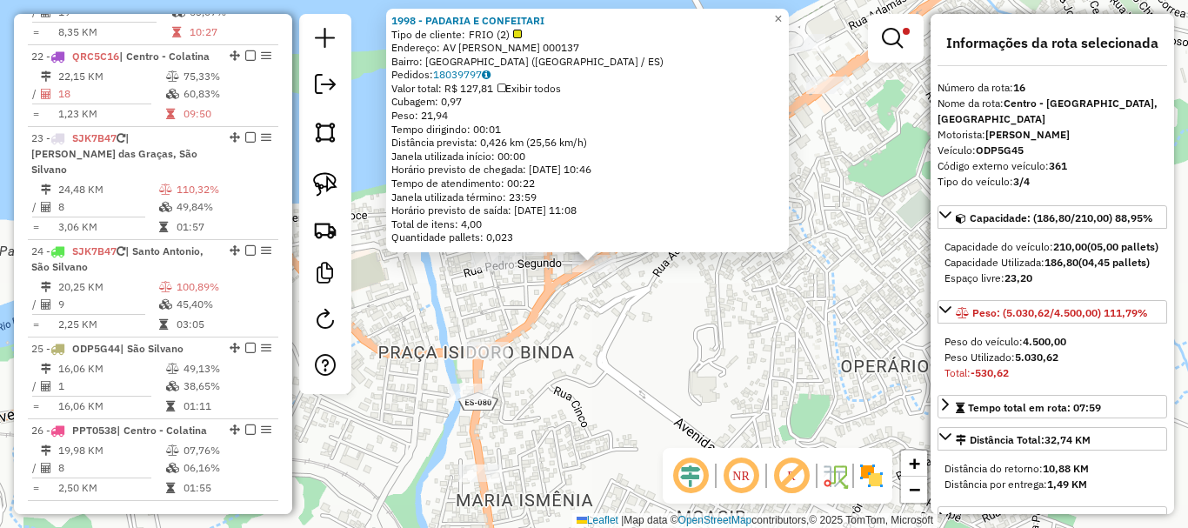
scroll to position [2047, 0]
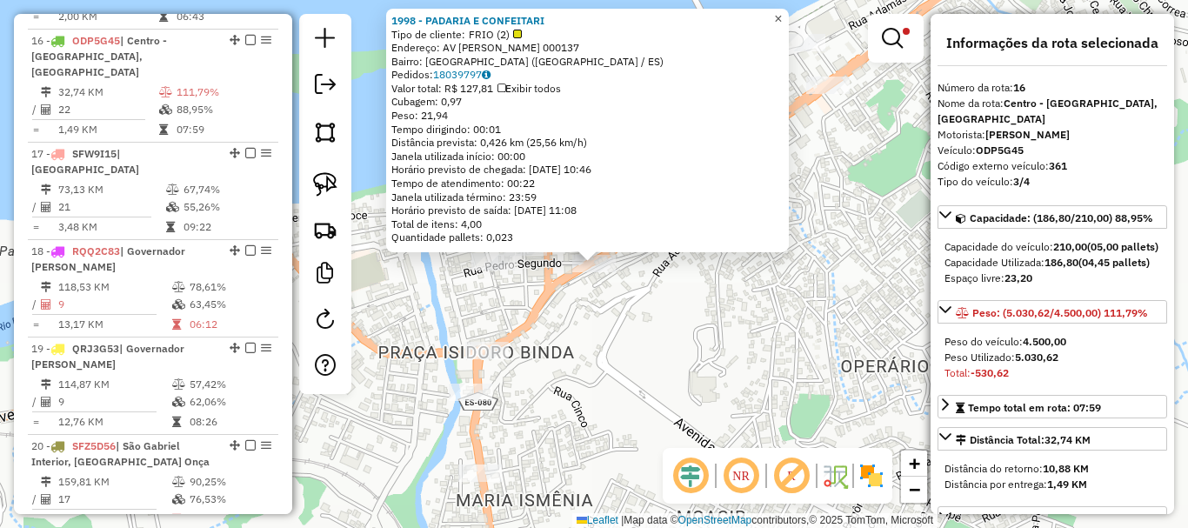
click at [789, 13] on link "×" at bounding box center [778, 19] width 21 height 21
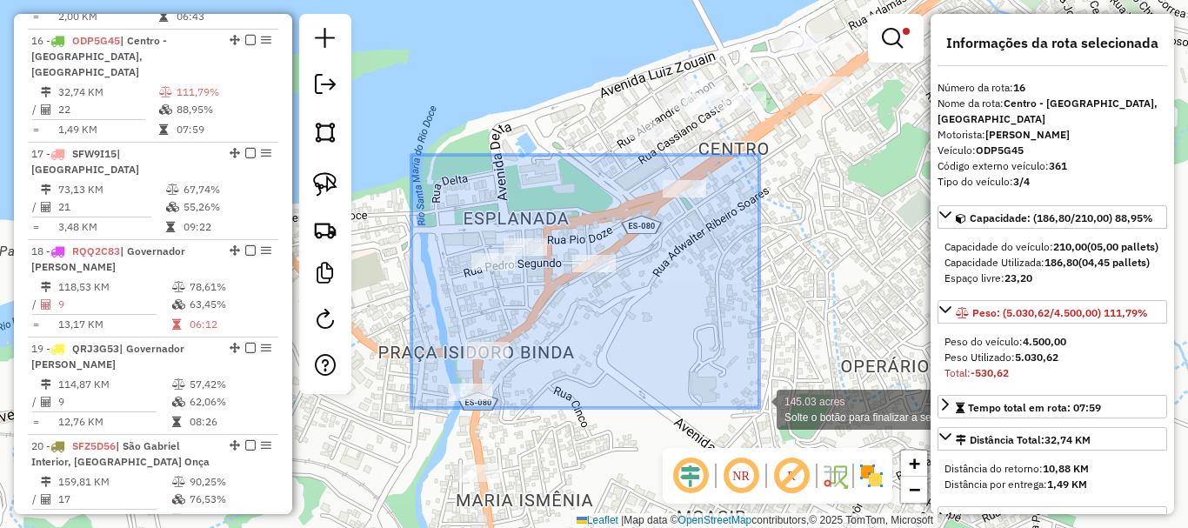
drag, startPoint x: 460, startPoint y: 184, endPoint x: 759, endPoint y: 408, distance: 374.0
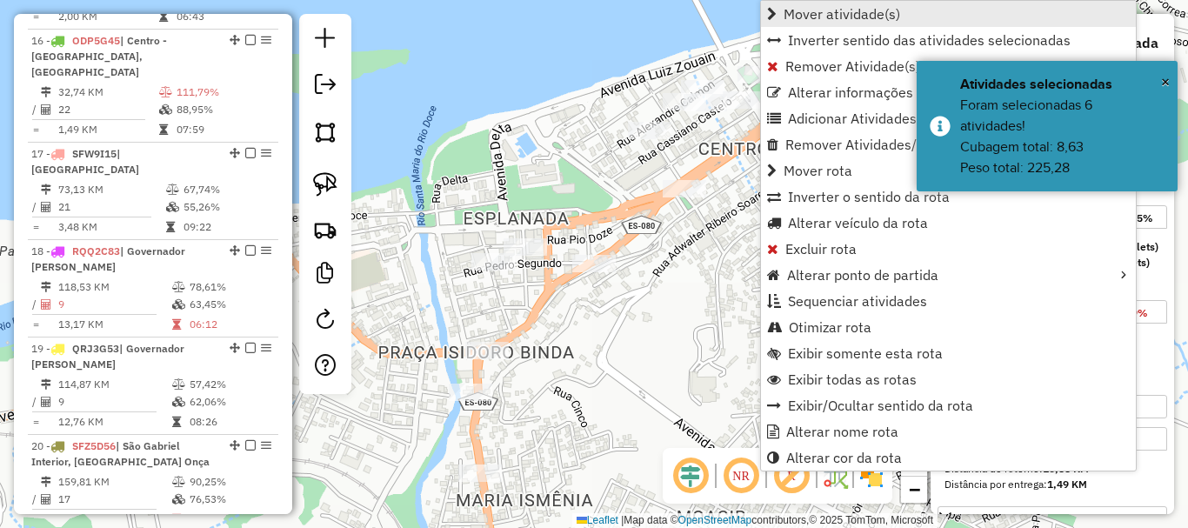
click at [791, 10] on span "Mover atividade(s)" at bounding box center [842, 14] width 117 height 14
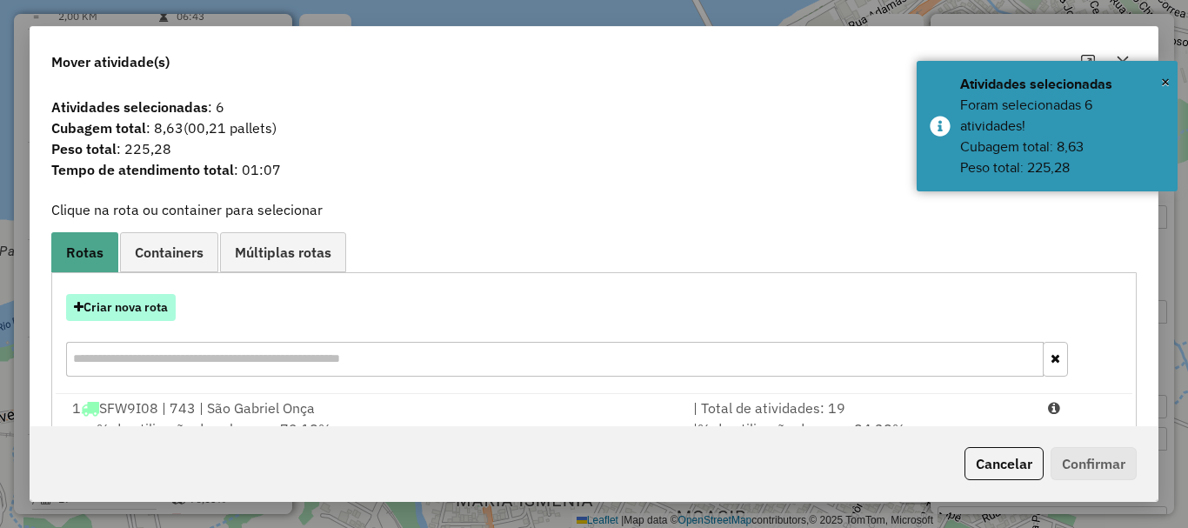
click at [150, 309] on button "Criar nova rota" at bounding box center [121, 307] width 110 height 27
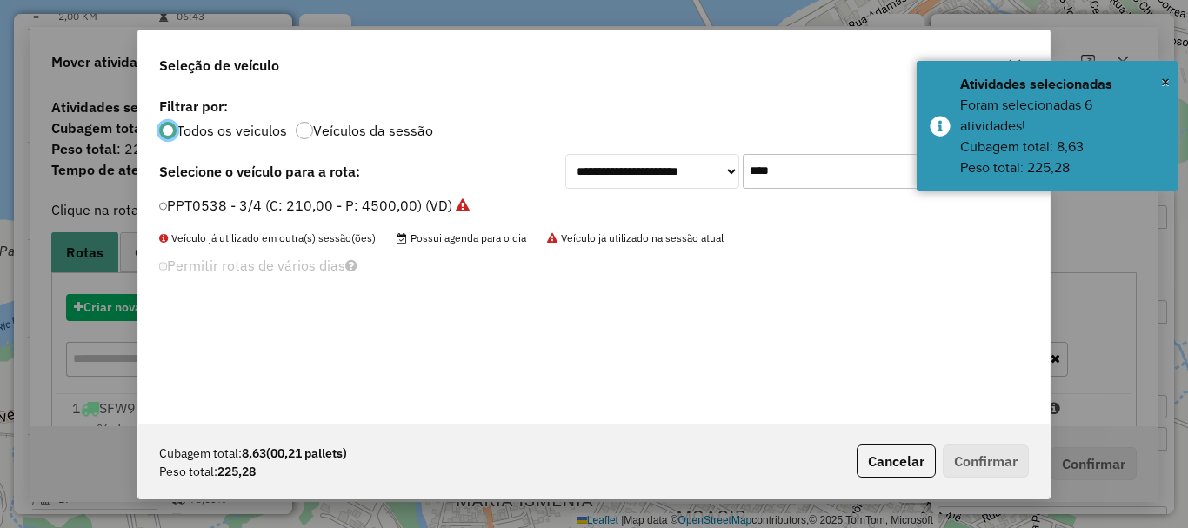
scroll to position [10, 5]
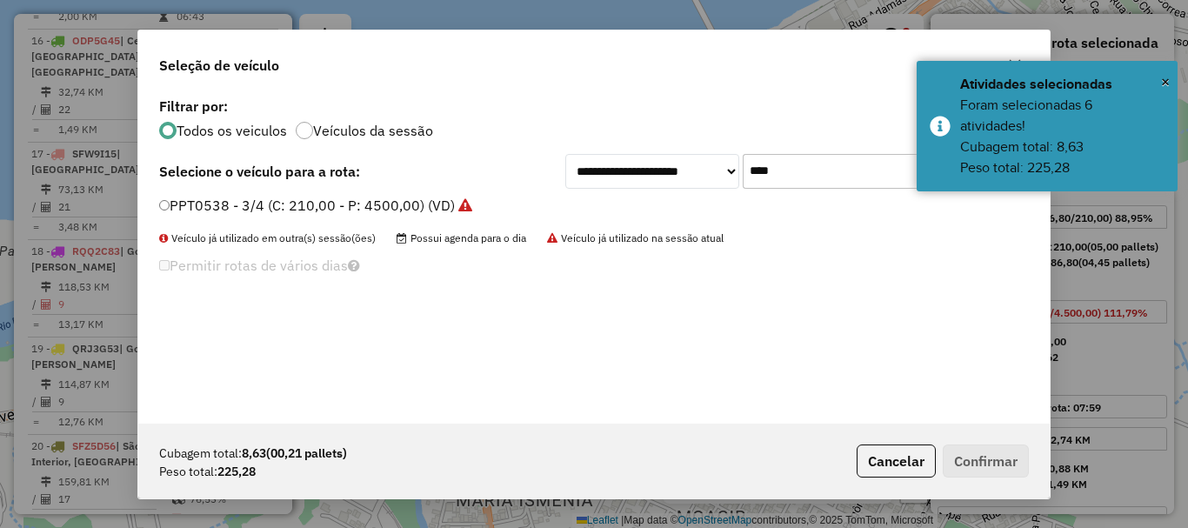
click at [282, 203] on label "PPT0538 - 3/4 (C: 210,00 - P: 4500,00) (VD)" at bounding box center [315, 205] width 313 height 21
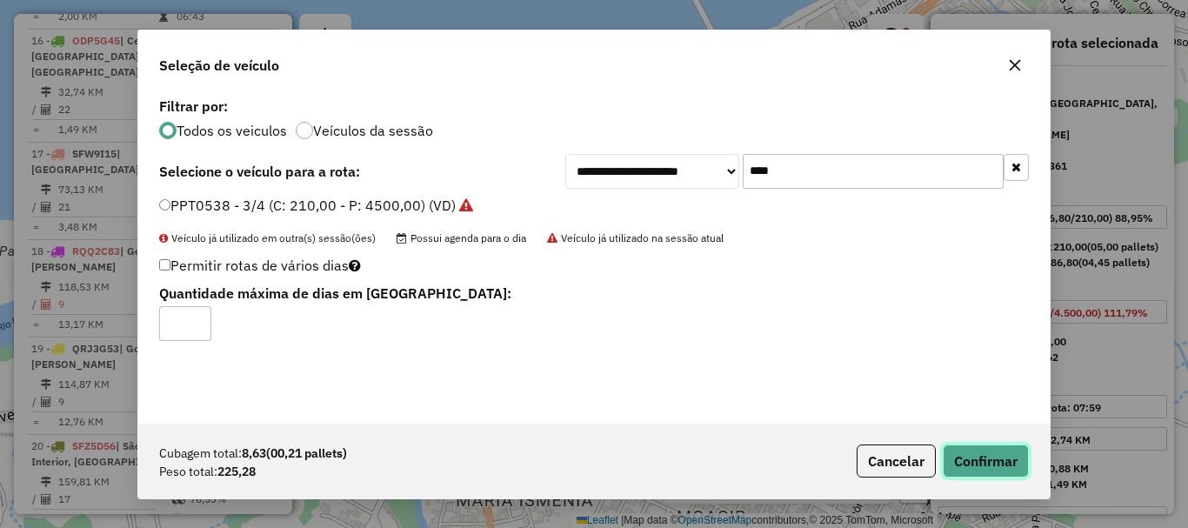
click at [1001, 461] on button "Confirmar" at bounding box center [986, 460] width 86 height 33
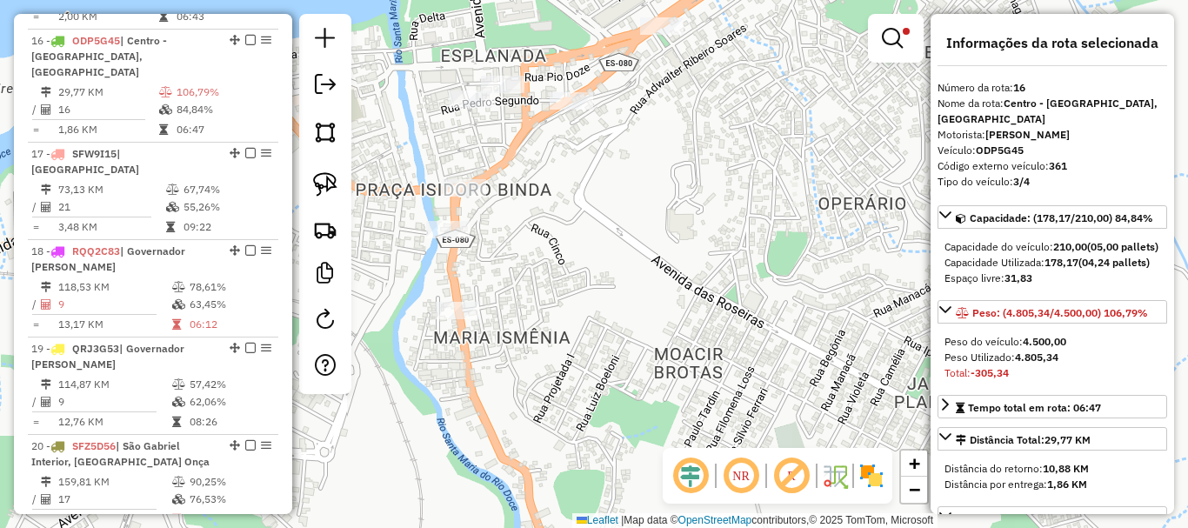
drag, startPoint x: 639, startPoint y: 301, endPoint x: 644, endPoint y: 245, distance: 55.8
click at [642, 246] on div "Limpar filtros Janela de atendimento Grade de atendimento Capacidade Transporta…" at bounding box center [594, 264] width 1188 height 528
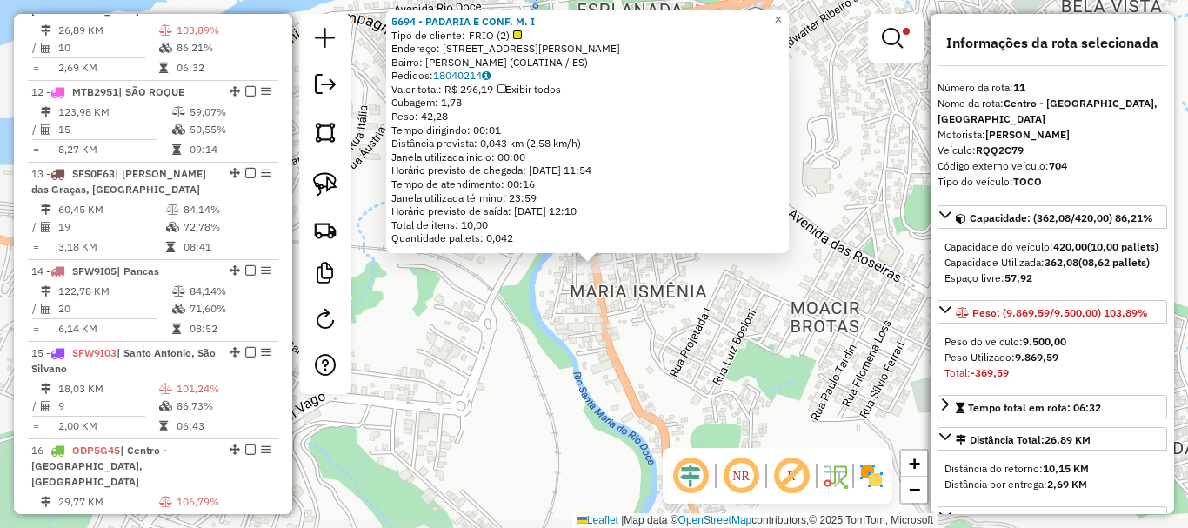
scroll to position [1591, 0]
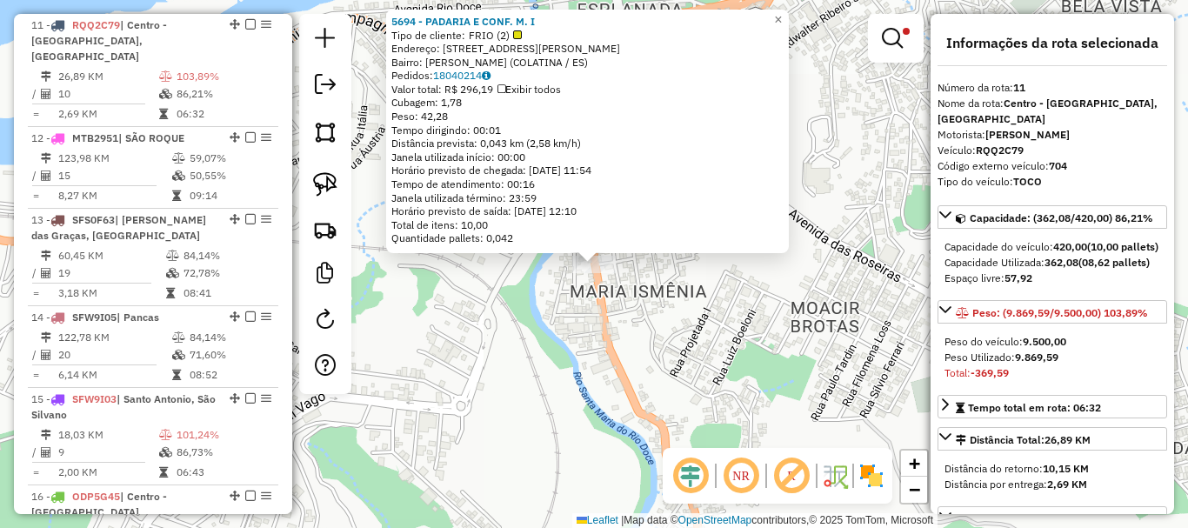
click at [450, 304] on div "5694 - PADARIA E CONF. M. I Tipo de cliente: FRIO (2) Endereço: [STREET_ADDRESS…" at bounding box center [594, 264] width 1188 height 528
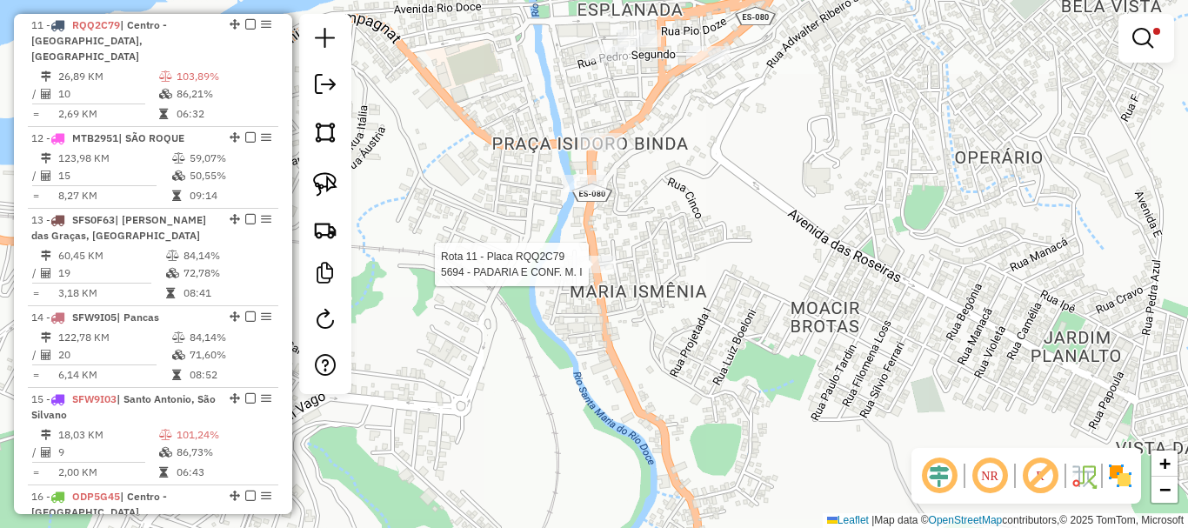
select select "**********"
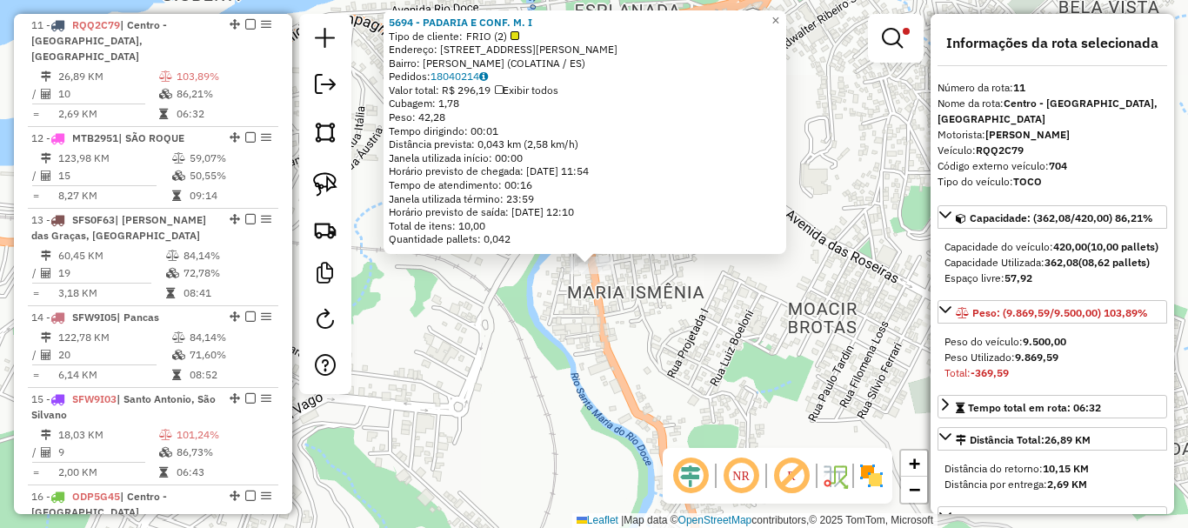
click at [560, 304] on div "5694 - PADARIA E CONF. M. I Tipo de cliente: FRIO (2) Endereço: [STREET_ADDRESS…" at bounding box center [594, 264] width 1188 height 528
drag, startPoint x: 632, startPoint y: 244, endPoint x: 633, endPoint y: 263, distance: 18.3
click at [633, 260] on div "Rota 11 - Placa RQQ2C79 5694 - PADARIA E CONF. M. I 5694 - PADARIA E CONF. M. I…" at bounding box center [594, 264] width 1188 height 528
click at [630, 288] on div "5694 - PADARIA E CONF. M. I Tipo de cliente: FRIO (2) Endereço: [STREET_ADDRESS…" at bounding box center [594, 264] width 1188 height 528
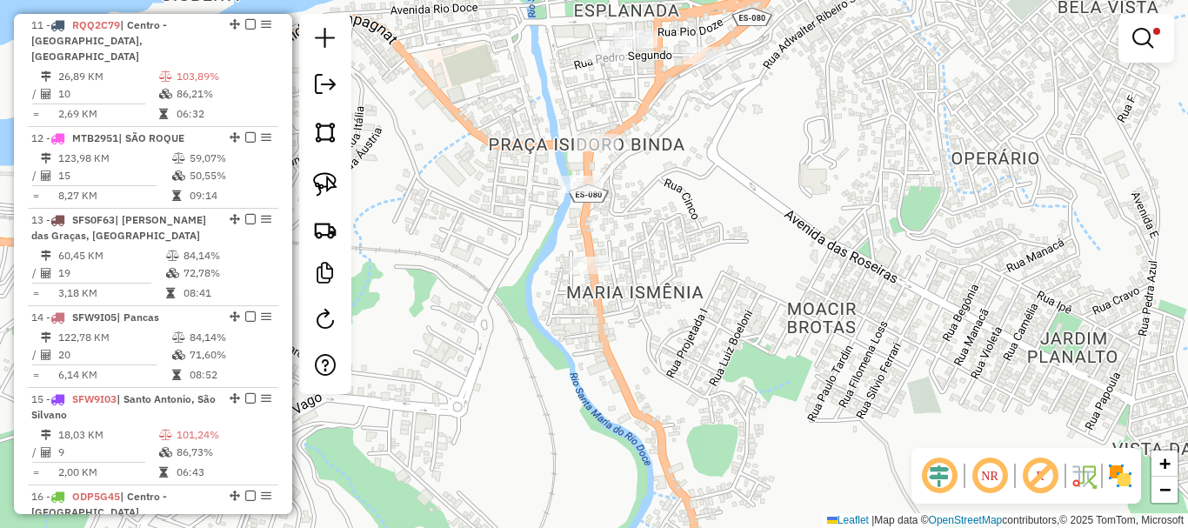
drag, startPoint x: 633, startPoint y: 268, endPoint x: 611, endPoint y: 287, distance: 29.6
click at [612, 286] on div "Limpar filtros Janela de atendimento Grade de atendimento Capacidade Transporta…" at bounding box center [594, 264] width 1188 height 528
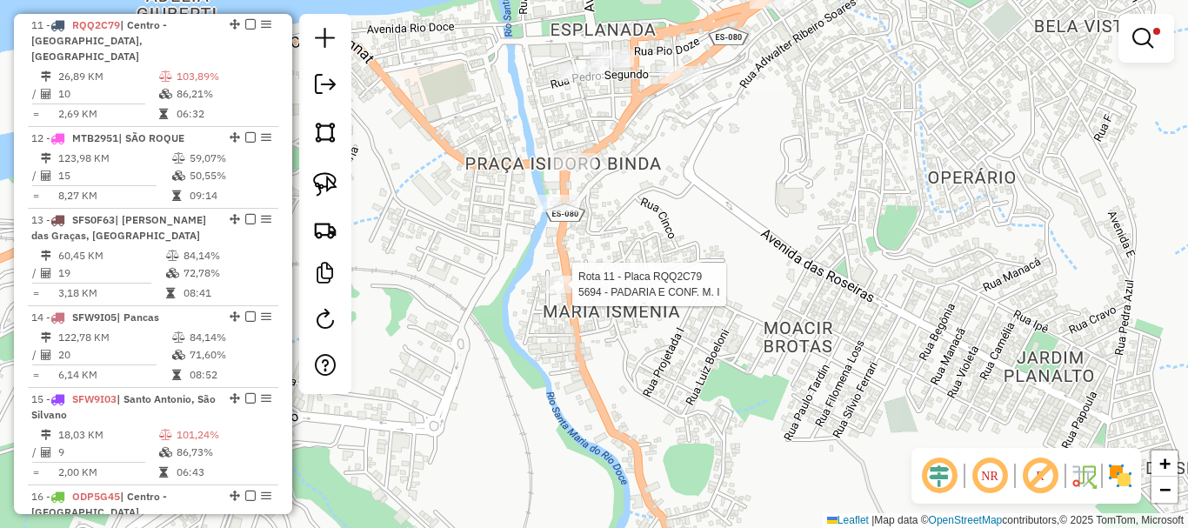
select select "**********"
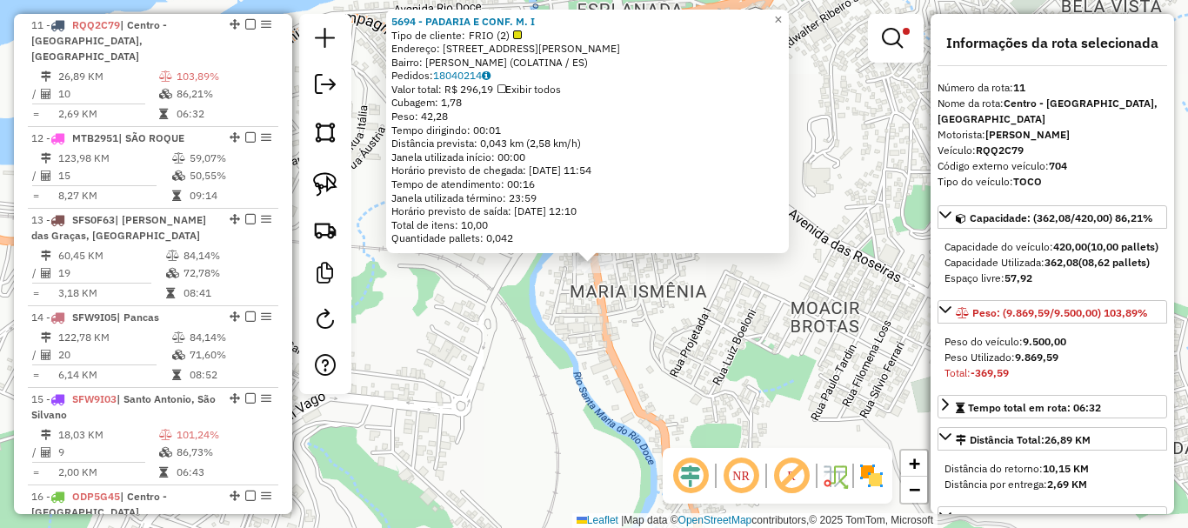
click at [690, 321] on div "5694 - PADARIA E CONF. M. I Tipo de cliente: FRIO (2) Endereço: [STREET_ADDRESS…" at bounding box center [594, 264] width 1188 height 528
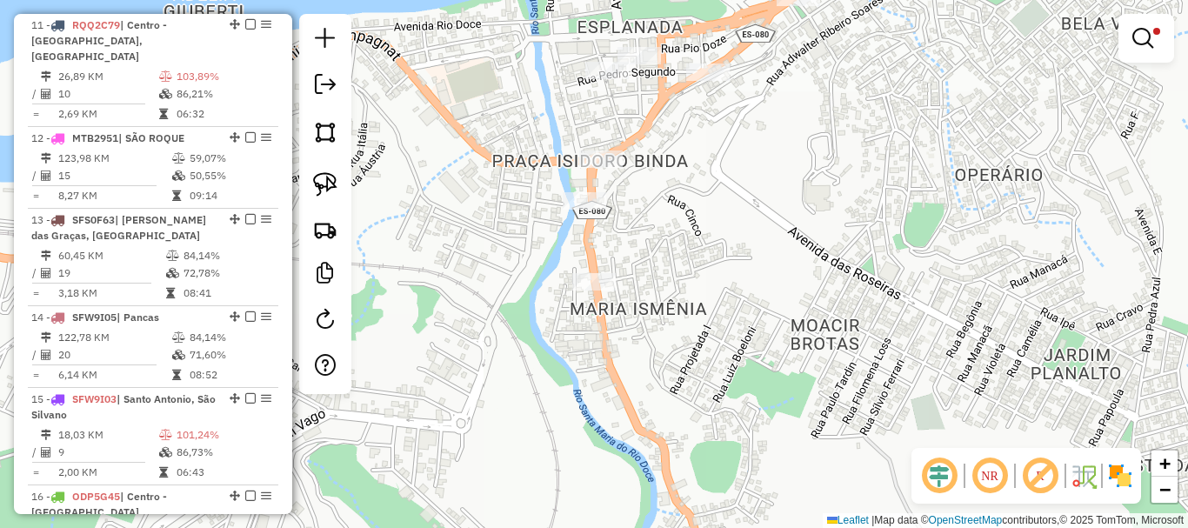
drag, startPoint x: 670, startPoint y: 278, endPoint x: 637, endPoint y: 366, distance: 93.9
click at [598, 406] on div "Limpar filtros Janela de atendimento Grade de atendimento Capacidade Transporta…" at bounding box center [594, 264] width 1188 height 528
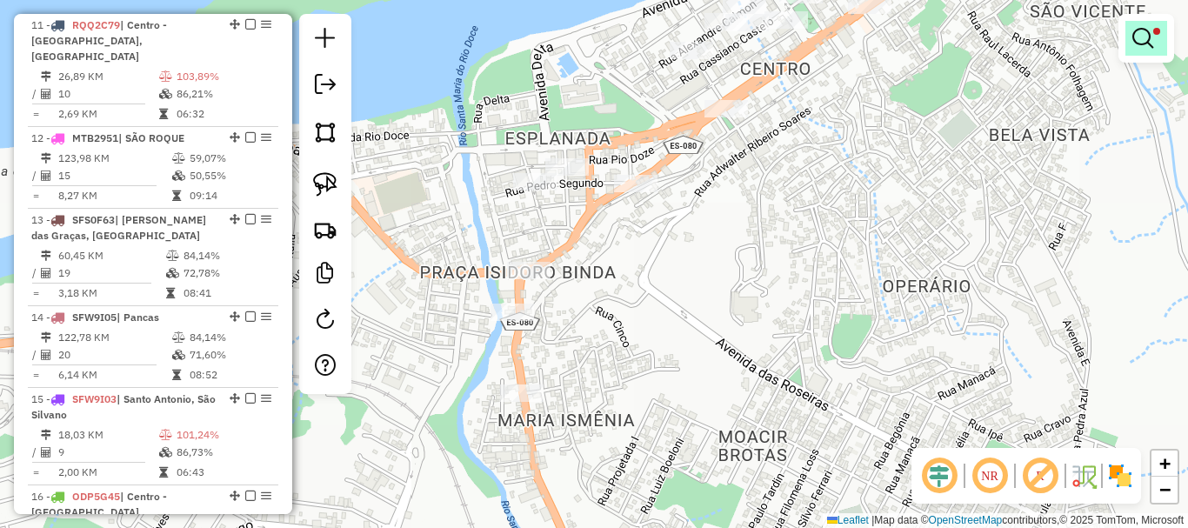
click at [1159, 42] on link at bounding box center [1146, 38] width 42 height 35
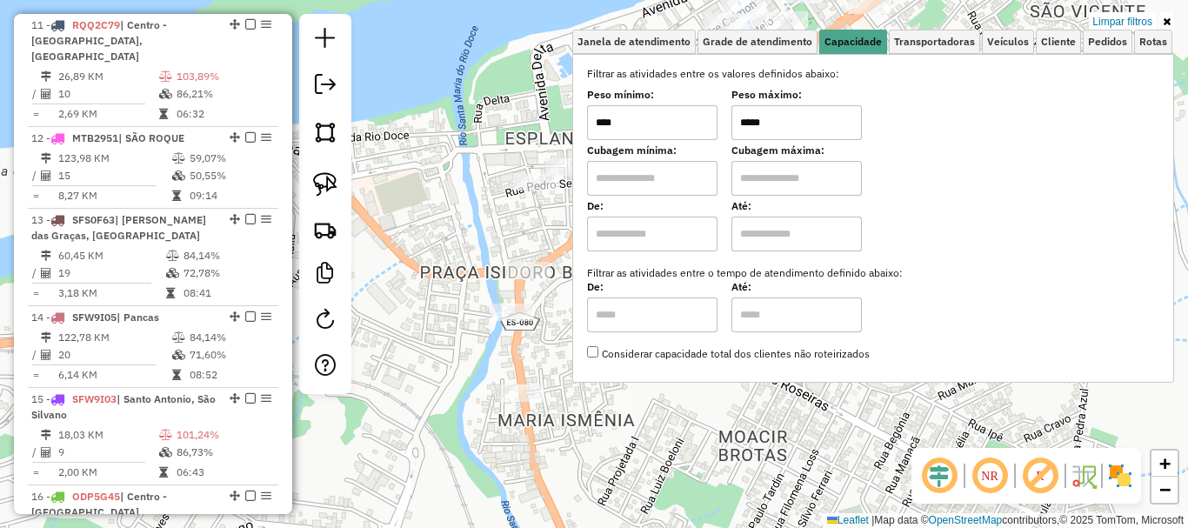
drag, startPoint x: 819, startPoint y: 136, endPoint x: 709, endPoint y: 161, distance: 113.3
click at [709, 161] on div "Filtrar as atividades entre os valores definidos abaixo: Peso mínimo: **** Peso…" at bounding box center [873, 214] width 572 height 296
type input "*****"
click at [506, 239] on div "Limpar filtros Janela de atendimento Grade de atendimento Capacidade Transporta…" at bounding box center [594, 264] width 1188 height 528
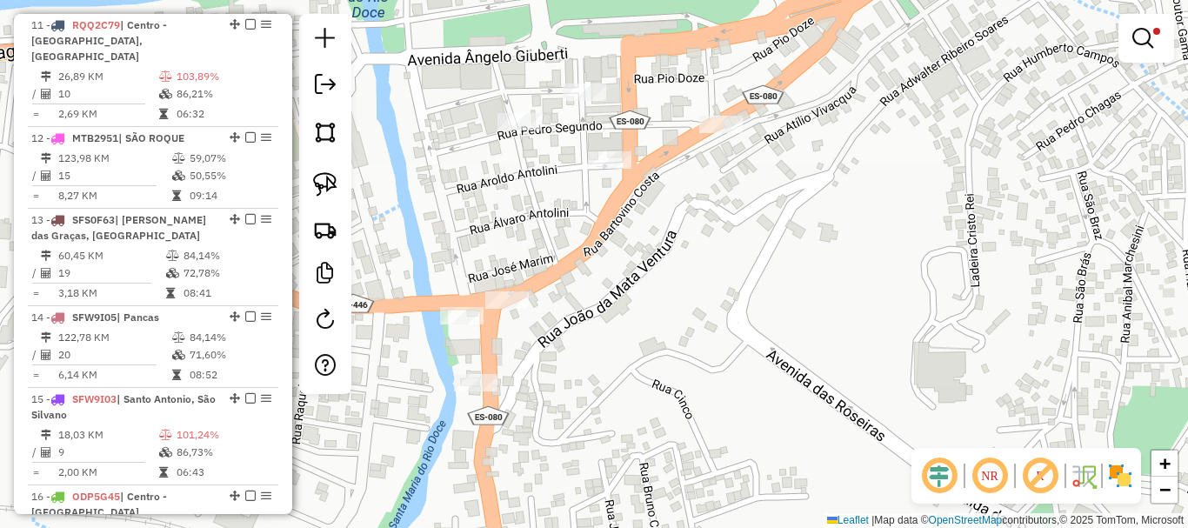
drag, startPoint x: 644, startPoint y: 277, endPoint x: 691, endPoint y: 276, distance: 47.0
click at [691, 276] on div "Limpar filtros Janela de atendimento Grade de atendimento Capacidade Transporta…" at bounding box center [594, 264] width 1188 height 528
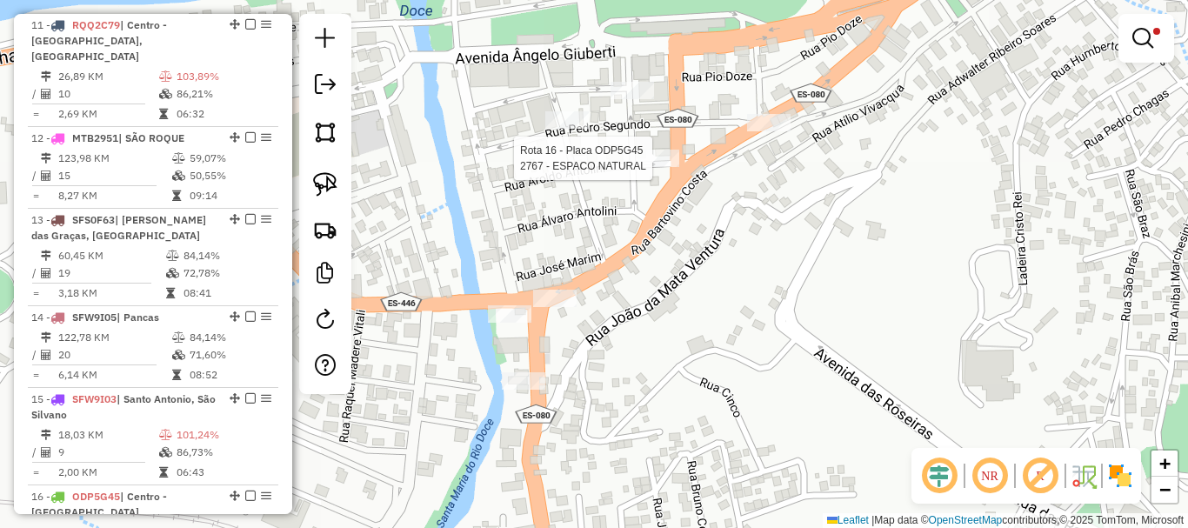
select select "**********"
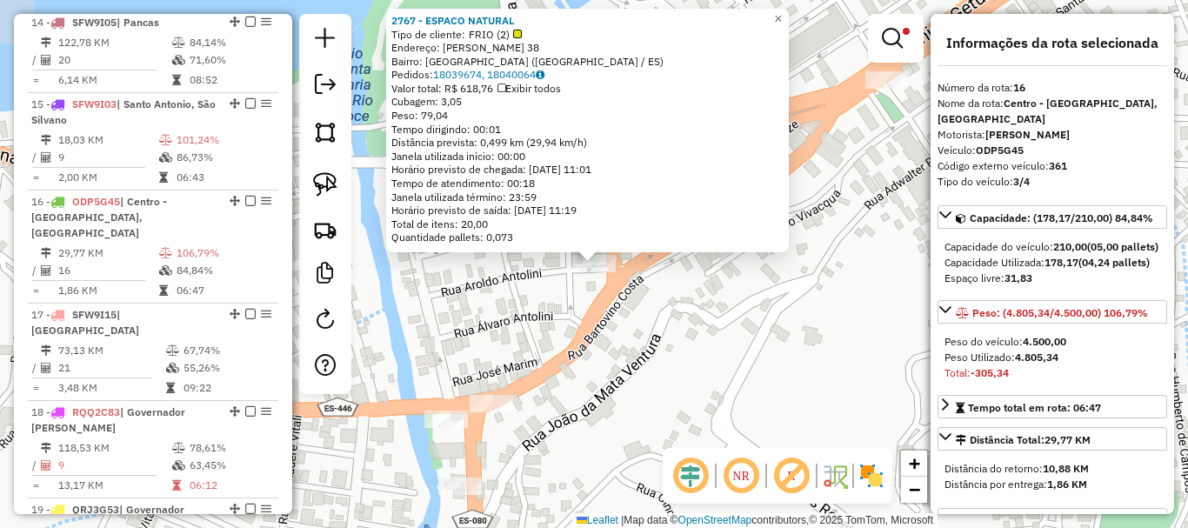
scroll to position [2047, 0]
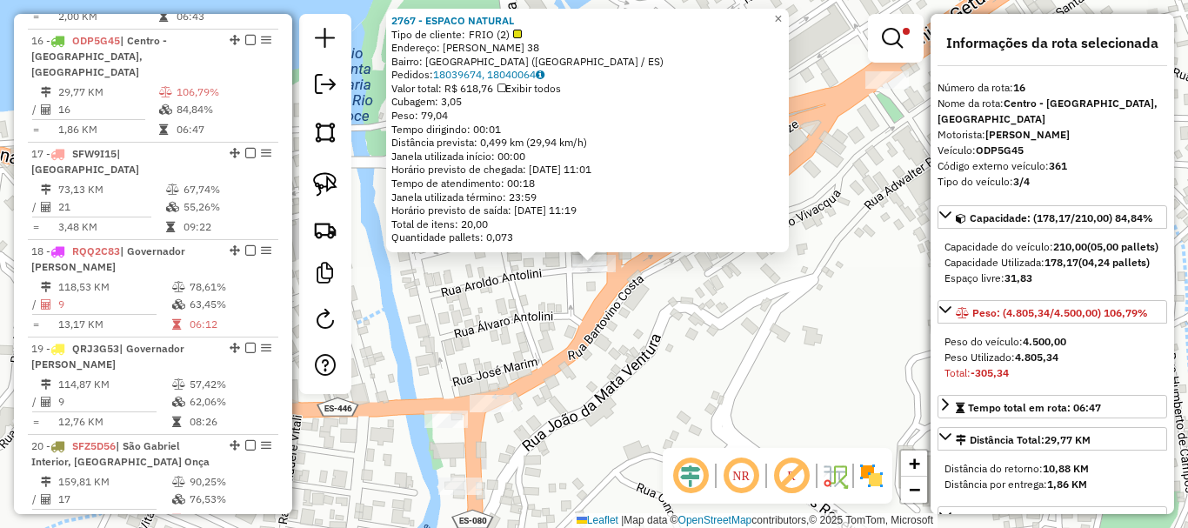
click at [658, 311] on div "2767 - ESPACO NATURAL Tipo de cliente: FRIO (2) Endereço: [PERSON_NAME] 38 Bair…" at bounding box center [594, 264] width 1188 height 528
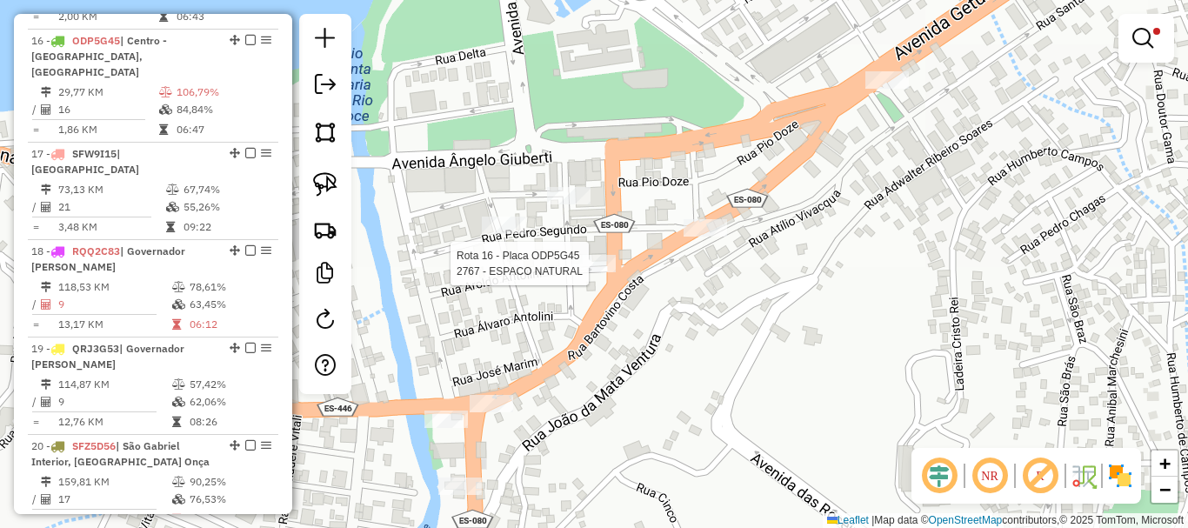
select select "**********"
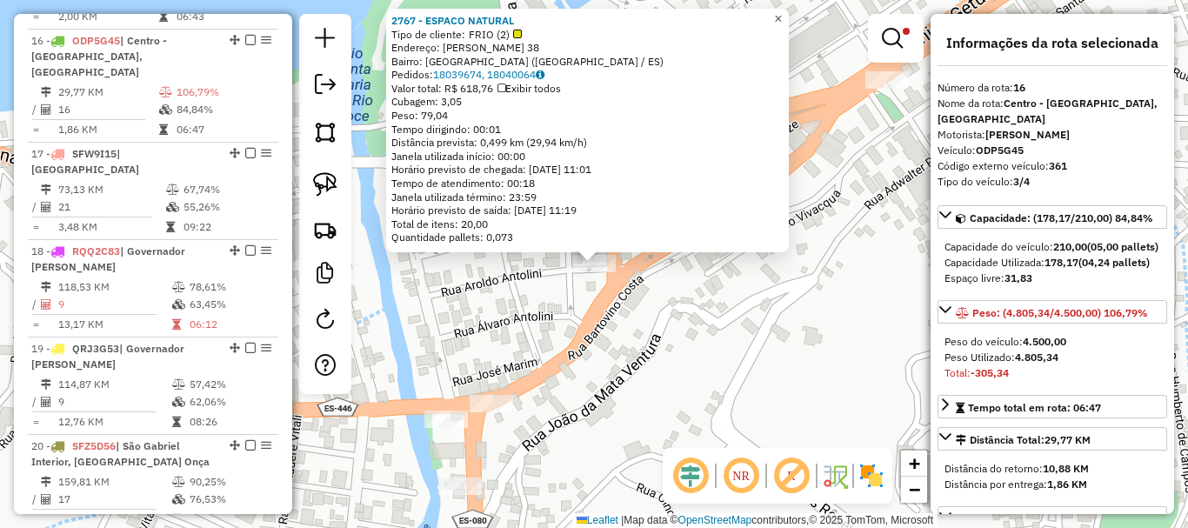
click at [782, 11] on span "×" at bounding box center [778, 18] width 8 height 15
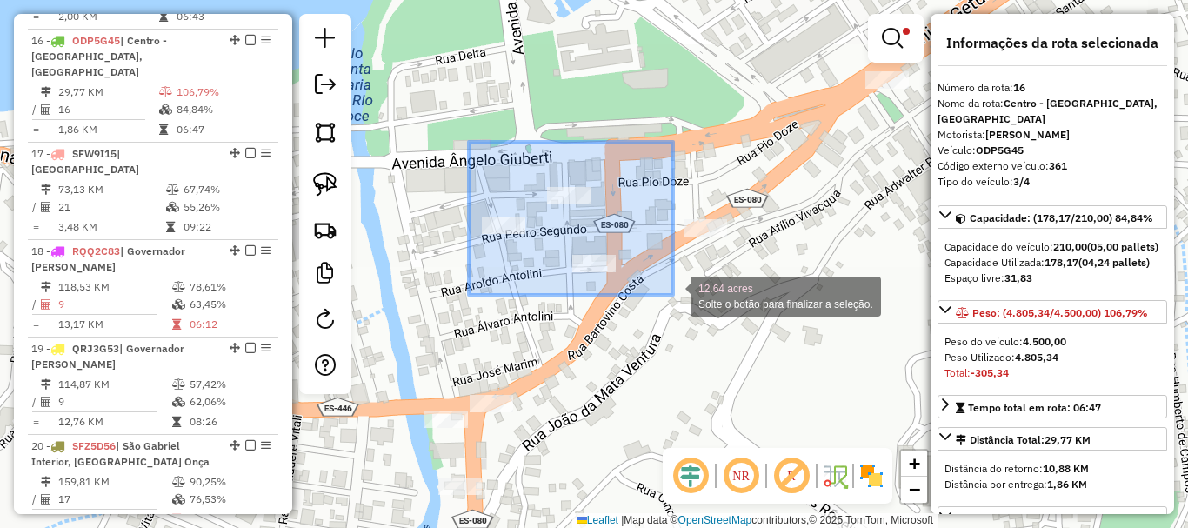
drag, startPoint x: 469, startPoint y: 142, endPoint x: 673, endPoint y: 295, distance: 255.4
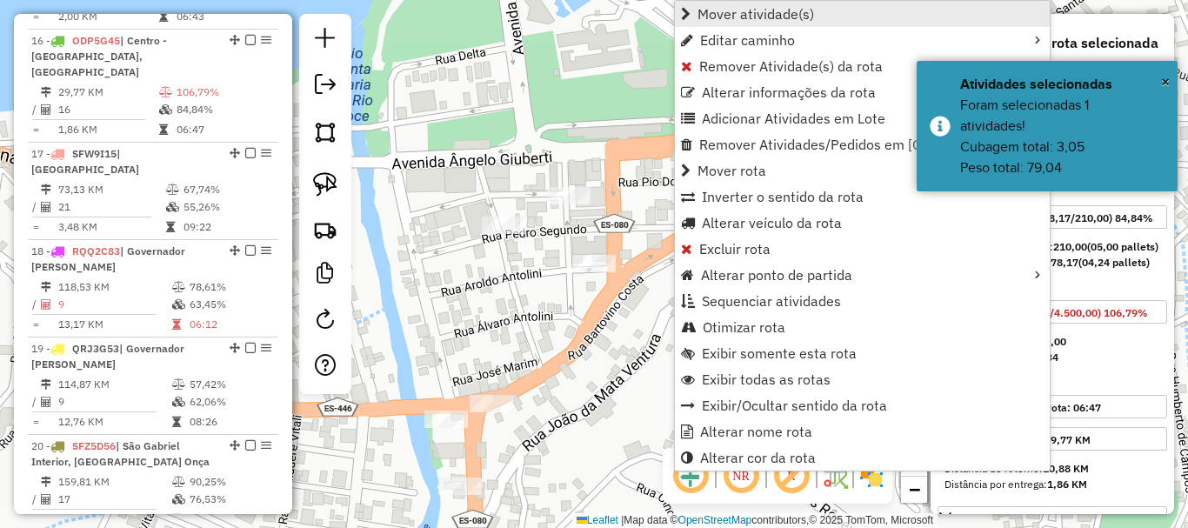
click at [758, 21] on span "Mover atividade(s)" at bounding box center [756, 14] width 117 height 14
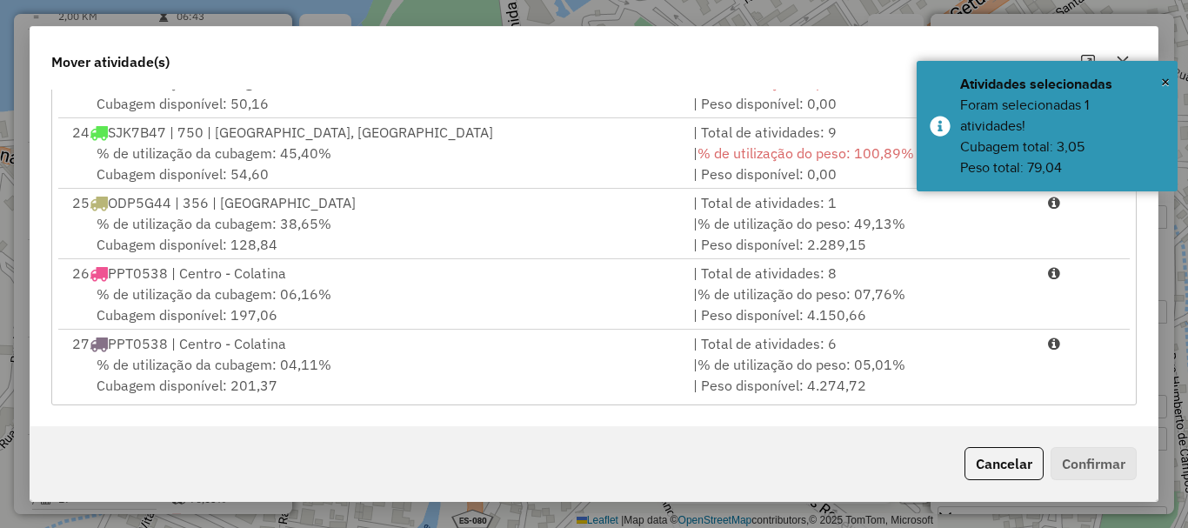
scroll to position [1484, 0]
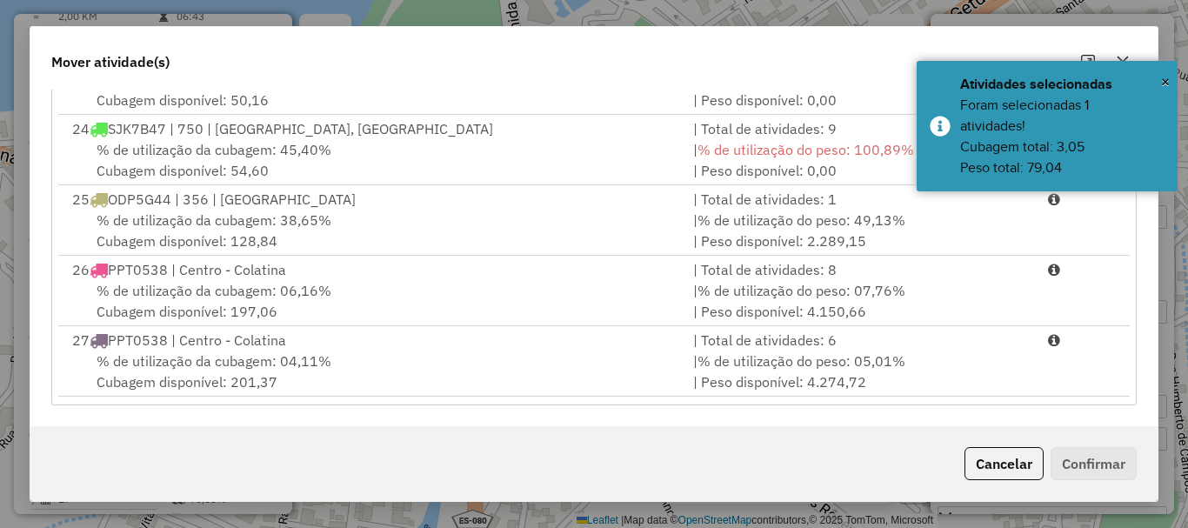
click at [176, 362] on span "% de utilização da cubagem: 04,11%" at bounding box center [214, 360] width 235 height 17
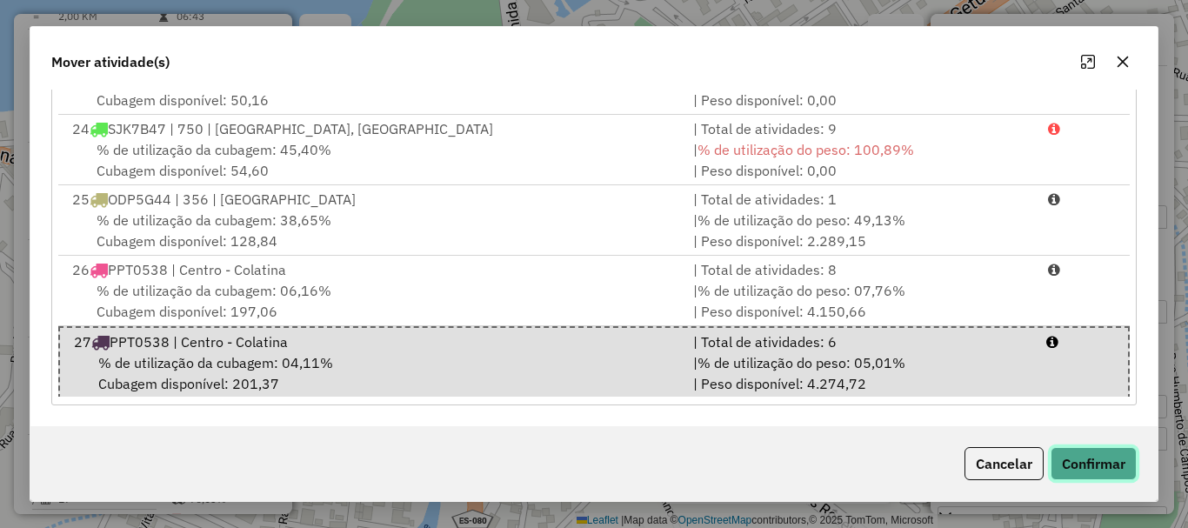
click at [1128, 467] on button "Confirmar" at bounding box center [1094, 463] width 86 height 33
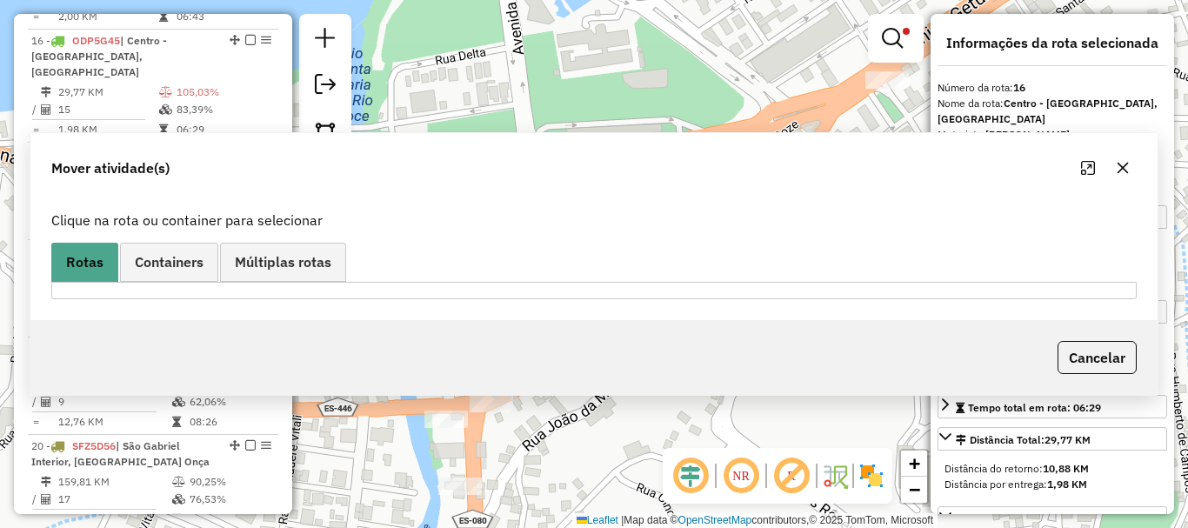
scroll to position [0, 0]
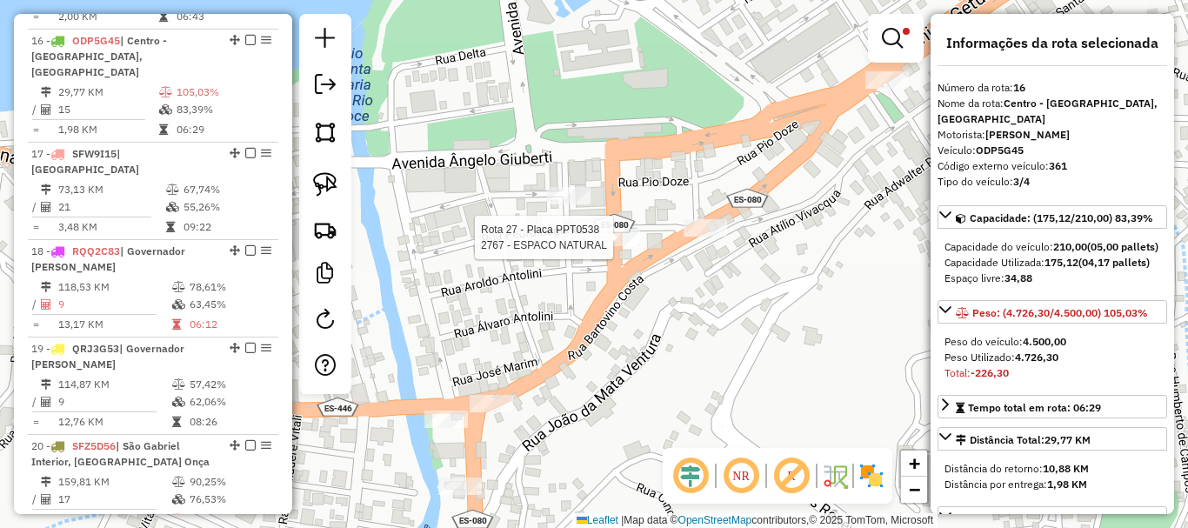
click at [615, 246] on div at bounding box center [618, 237] width 43 height 17
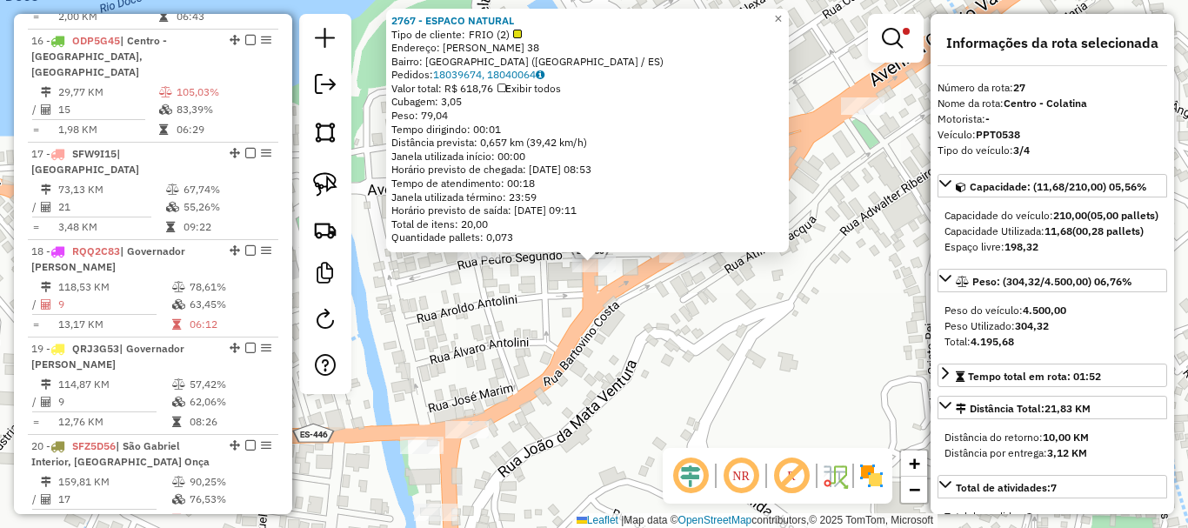
scroll to position [3042, 0]
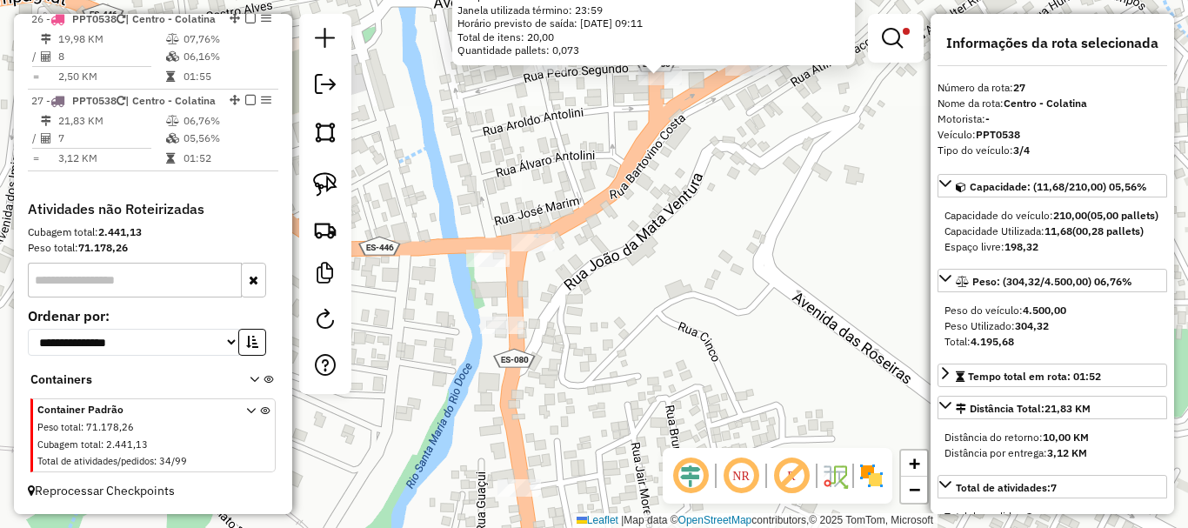
drag, startPoint x: 531, startPoint y: 414, endPoint x: 569, endPoint y: 224, distance: 193.4
click at [568, 225] on div "2767 - ESPACO NATURAL Tipo de cliente: FRIO (2) Endereço: [PERSON_NAME] 38 Bair…" at bounding box center [594, 264] width 1188 height 528
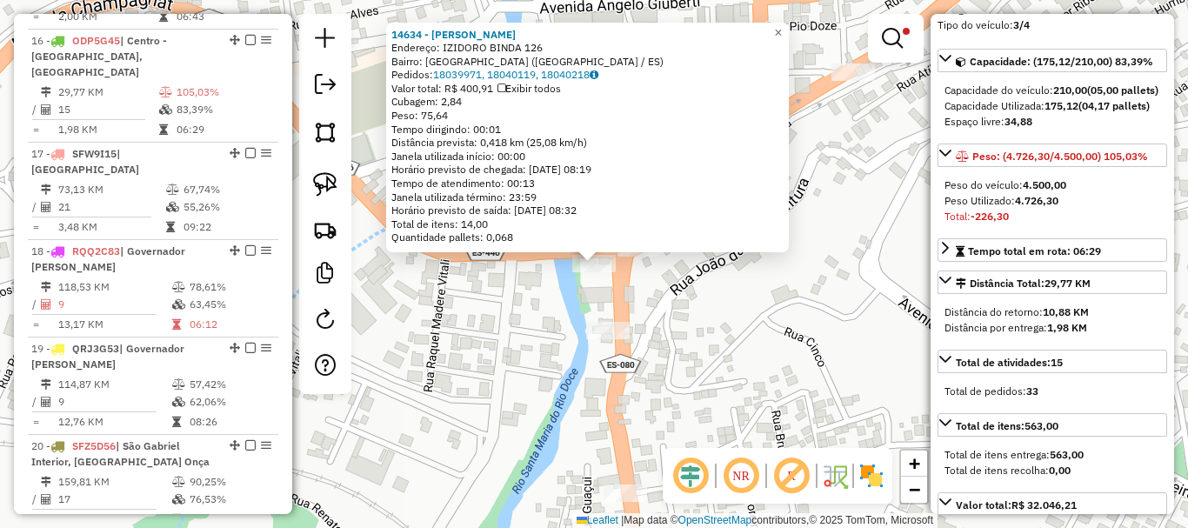
scroll to position [118, 0]
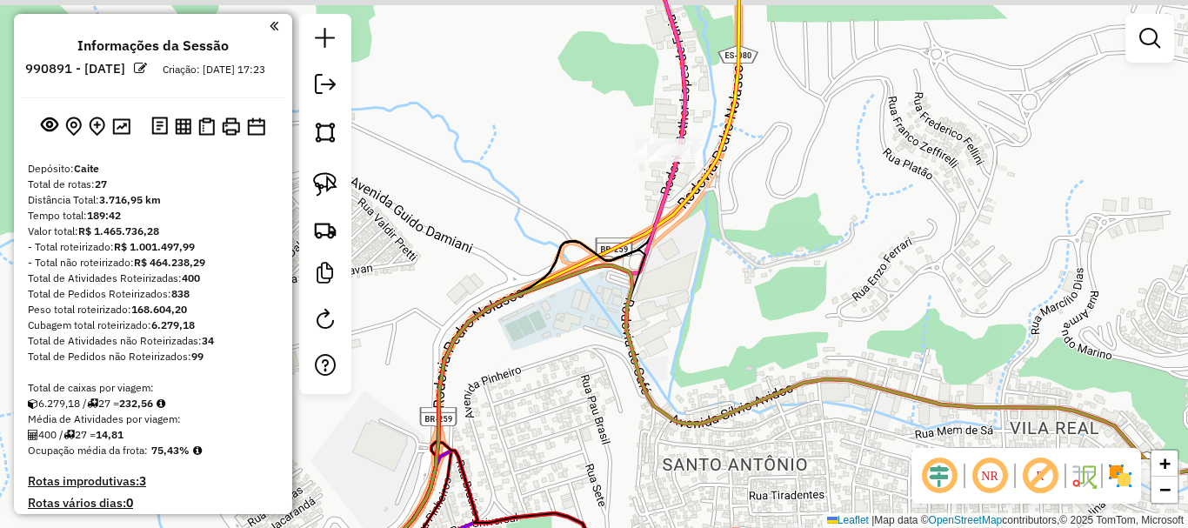
drag, startPoint x: 583, startPoint y: 139, endPoint x: 618, endPoint y: 185, distance: 58.3
click at [618, 185] on div "Janela de atendimento Grade de atendimento Capacidade Transportadoras Veículos …" at bounding box center [594, 264] width 1188 height 528
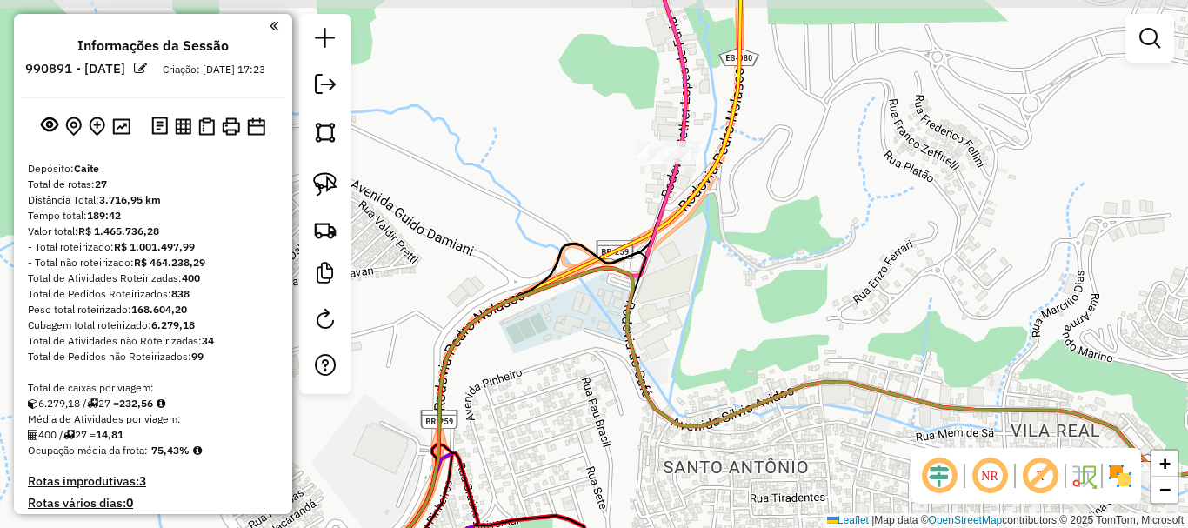
click at [604, 157] on div "Janela de atendimento Grade de atendimento Capacidade Transportadoras Veículos …" at bounding box center [594, 264] width 1188 height 528
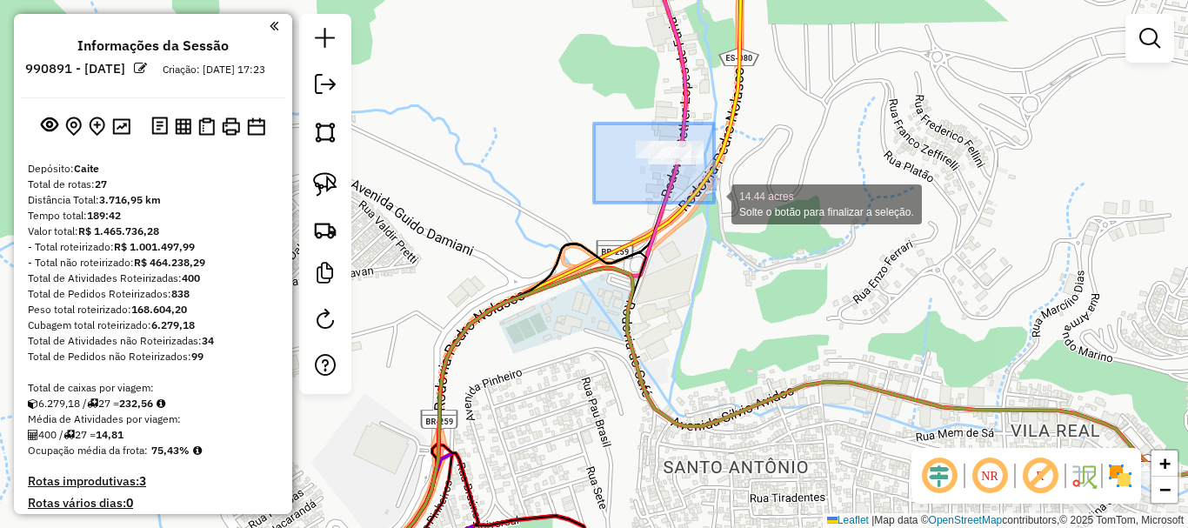
drag, startPoint x: 598, startPoint y: 123, endPoint x: 715, endPoint y: 205, distance: 143.6
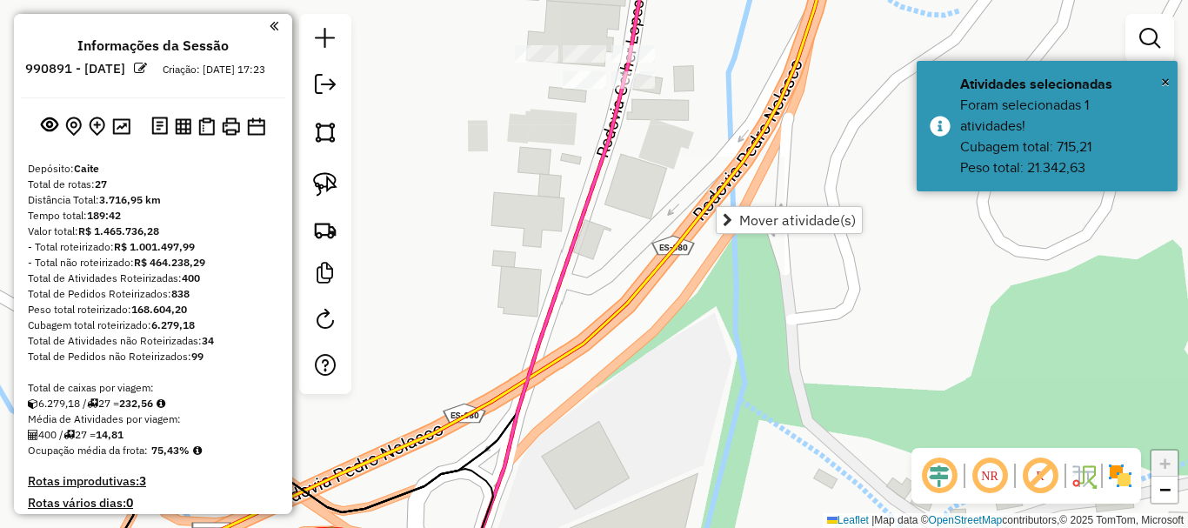
click at [703, 234] on div "Janela de atendimento Grade de atendimento Capacidade Transportadoras Veículos …" at bounding box center [594, 264] width 1188 height 528
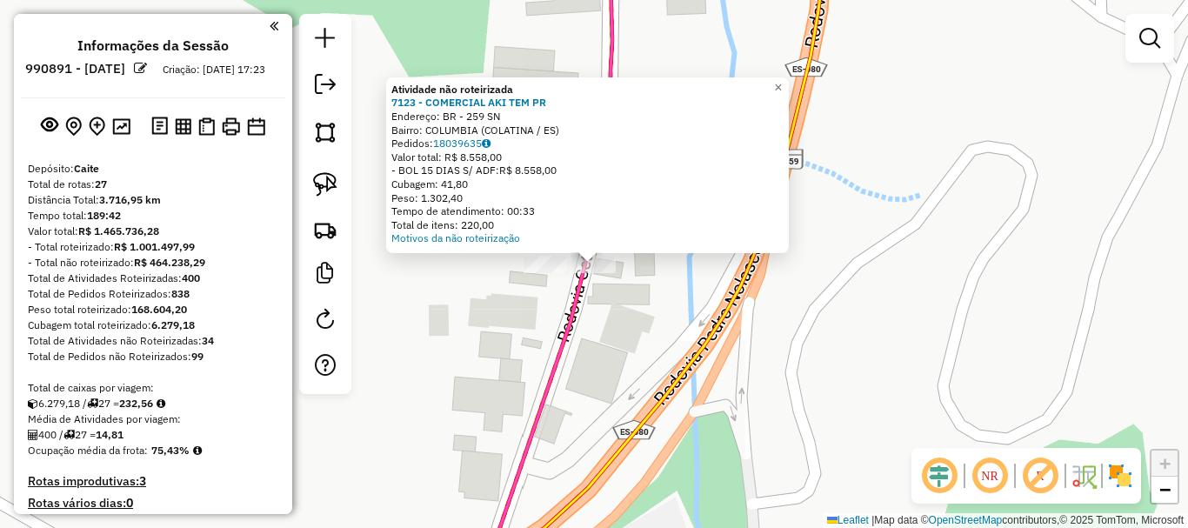
click at [619, 321] on div "Atividade não roteirizada 7123 - COMERCIAL AKI TEM PR Endereço: BR - 259 SN Bai…" at bounding box center [594, 264] width 1188 height 528
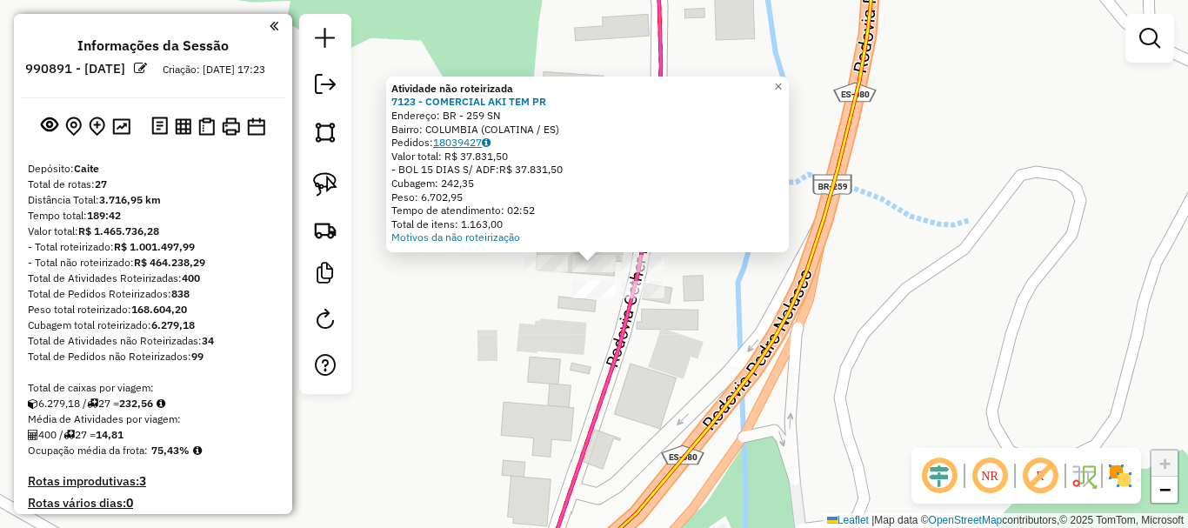
click at [454, 148] on link "18039427" at bounding box center [461, 142] width 57 height 13
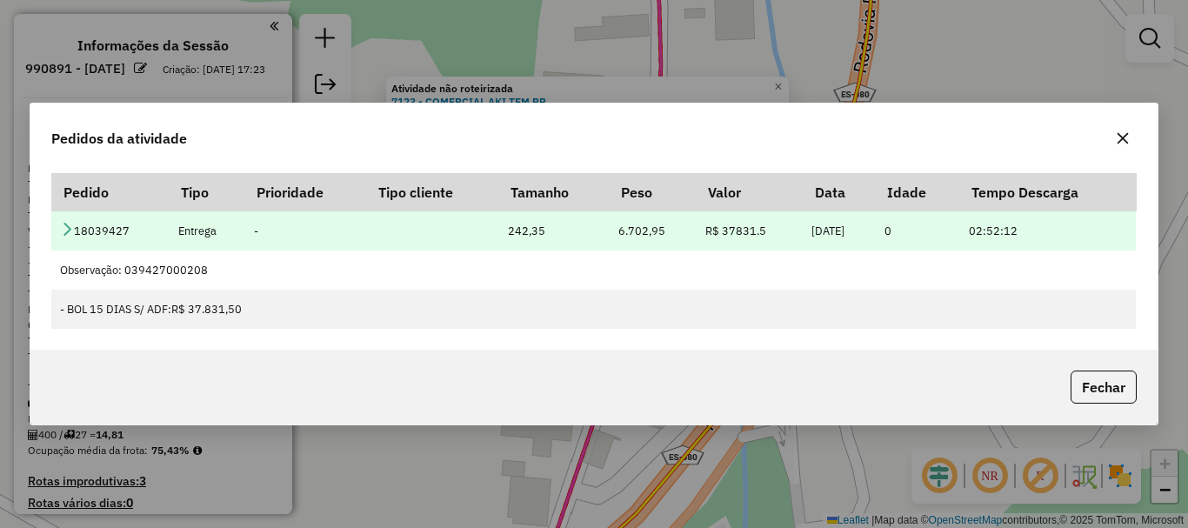
click at [65, 233] on icon at bounding box center [67, 229] width 14 height 14
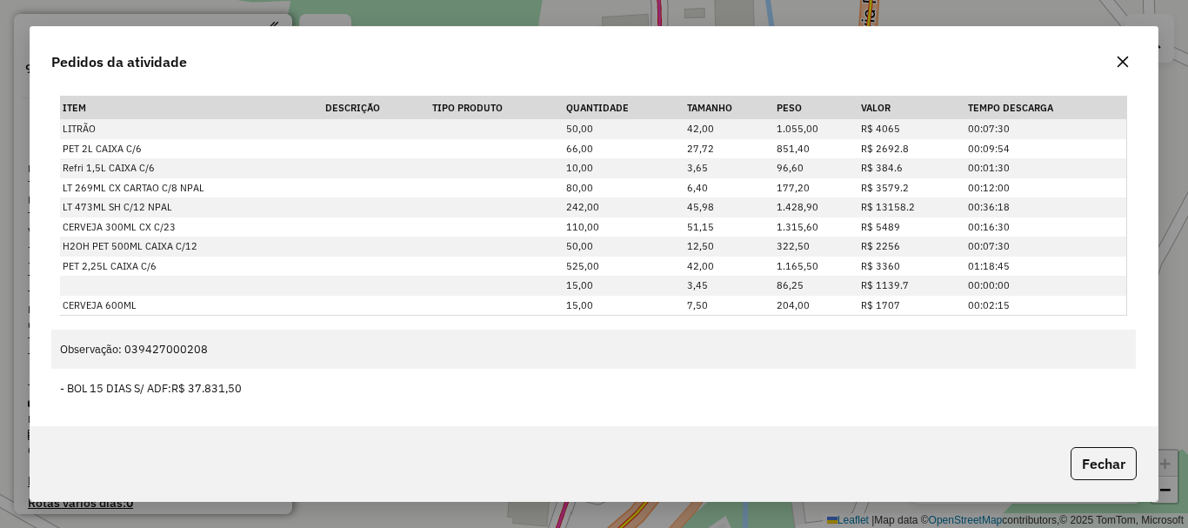
scroll to position [95, 0]
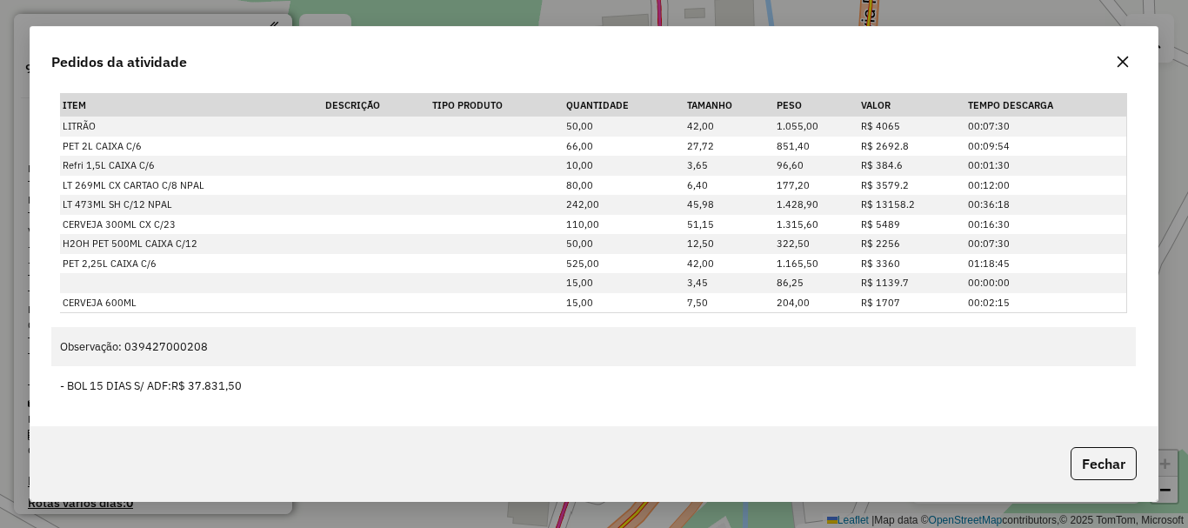
click at [1059, 459] on div "Fechar" at bounding box center [593, 463] width 1127 height 75
drag, startPoint x: 1101, startPoint y: 461, endPoint x: 896, endPoint y: 381, distance: 220.3
click at [1102, 461] on button "Fechar" at bounding box center [1104, 463] width 66 height 33
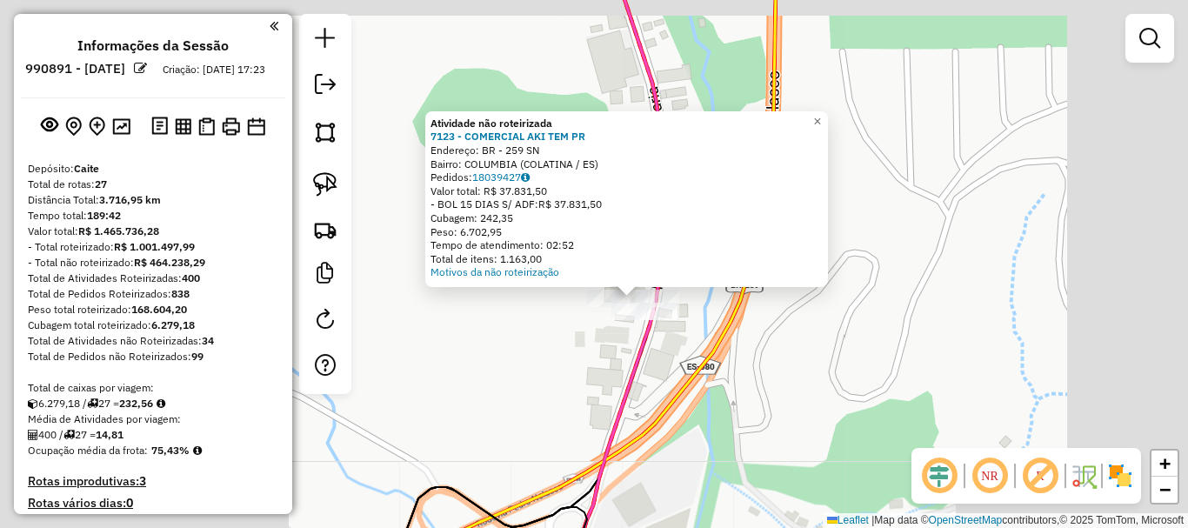
click at [677, 357] on div "Atividade não roteirizada 7123 - COMERCIAL AKI TEM PR Endereço: BR - 259 SN Bai…" at bounding box center [594, 264] width 1188 height 528
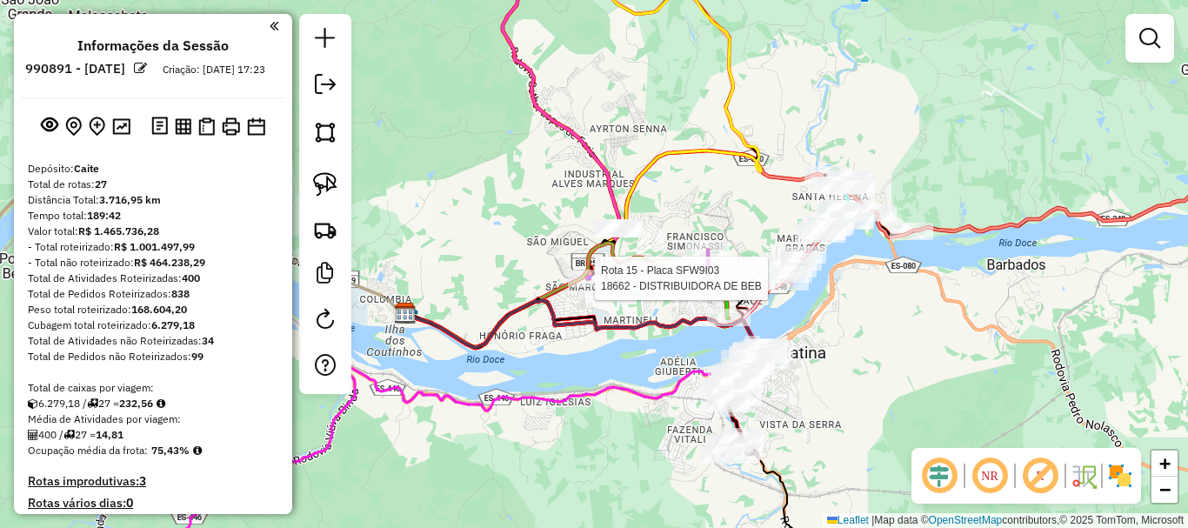
select select "**********"
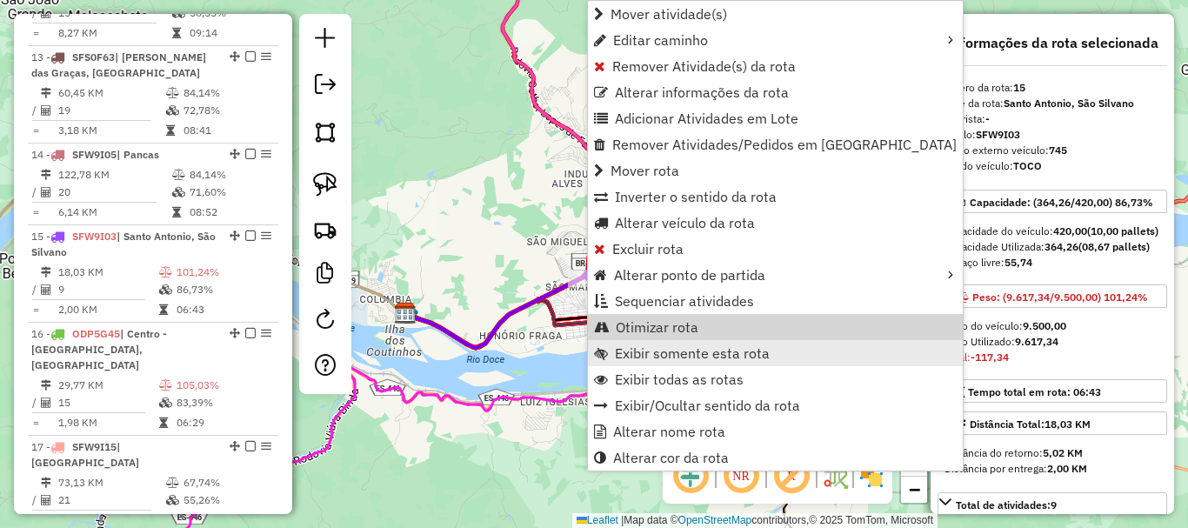
scroll to position [1949, 0]
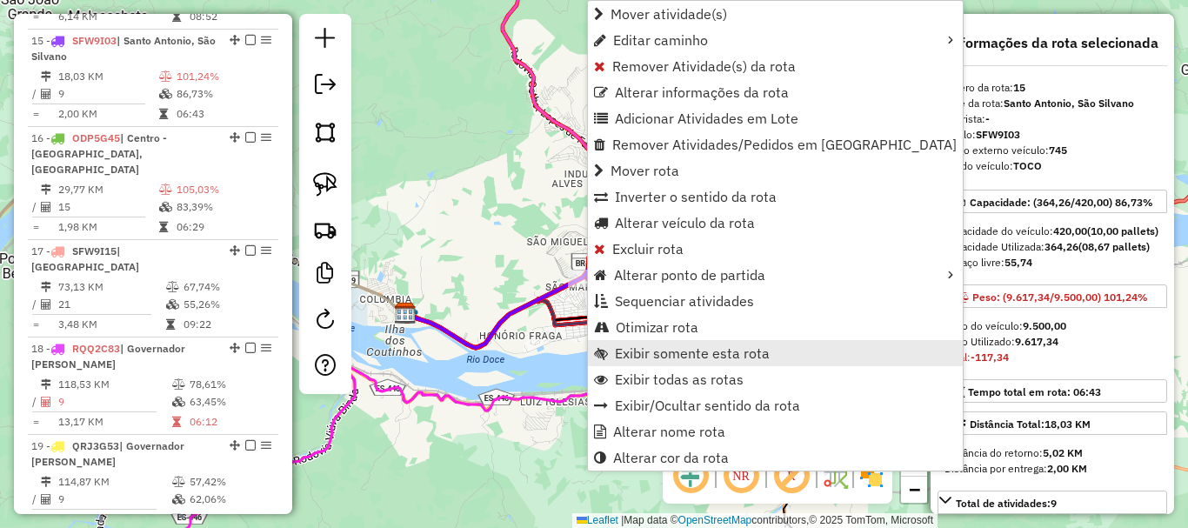
click at [725, 349] on span "Exibir somente esta rota" at bounding box center [692, 353] width 155 height 14
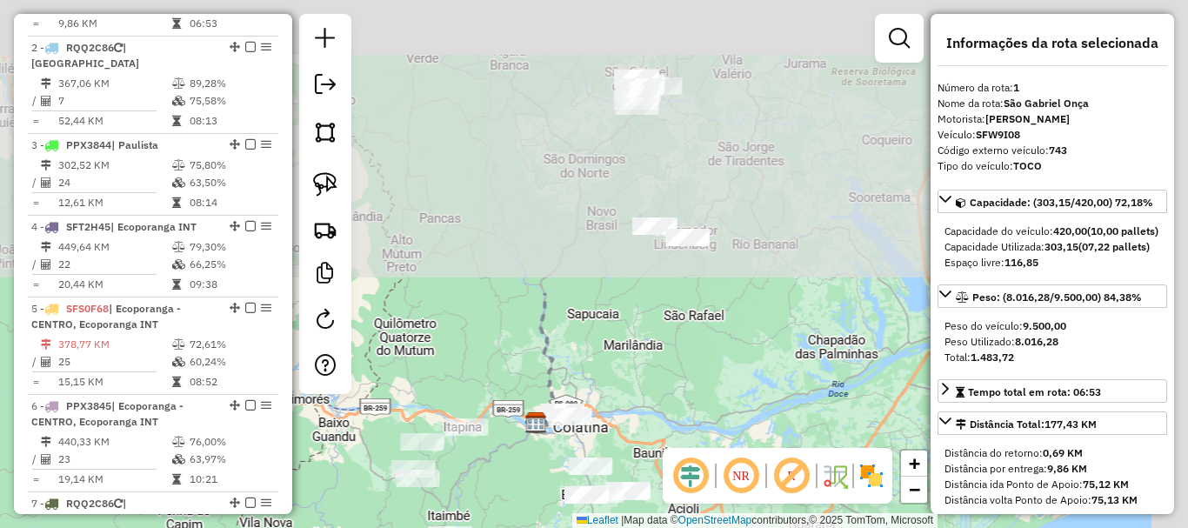
scroll to position [695, 0]
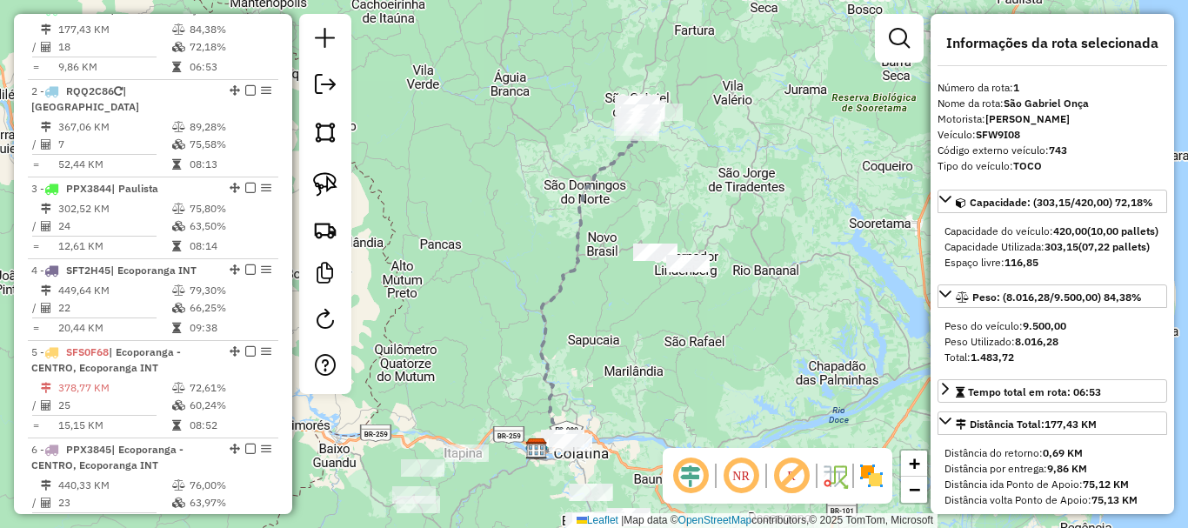
drag, startPoint x: 757, startPoint y: 237, endPoint x: 762, endPoint y: 280, distance: 42.9
click at [762, 280] on div "Janela de atendimento Grade de atendimento Capacidade Transportadoras Veículos …" at bounding box center [594, 264] width 1188 height 528
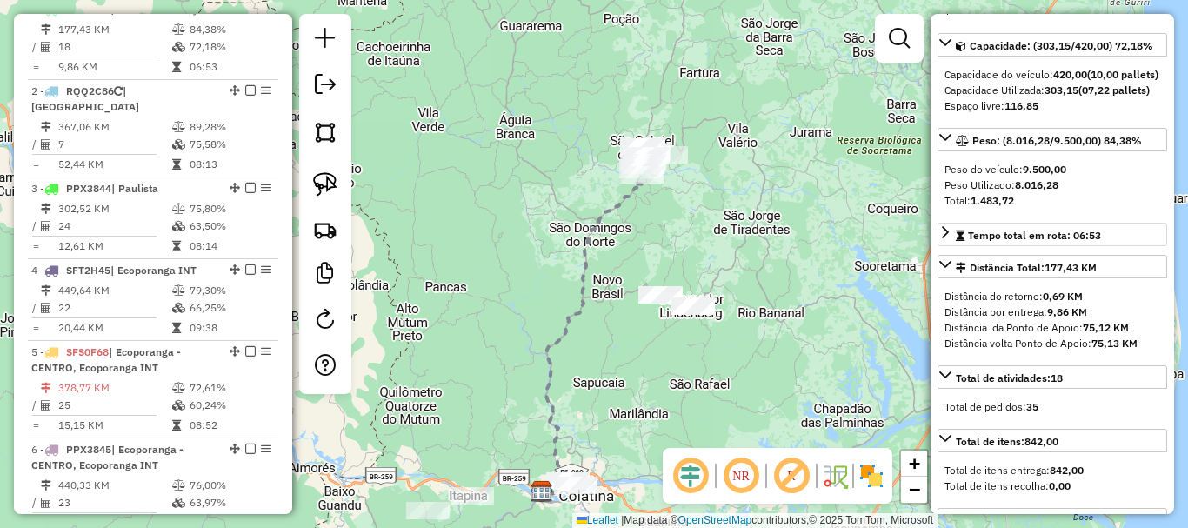
scroll to position [174, 0]
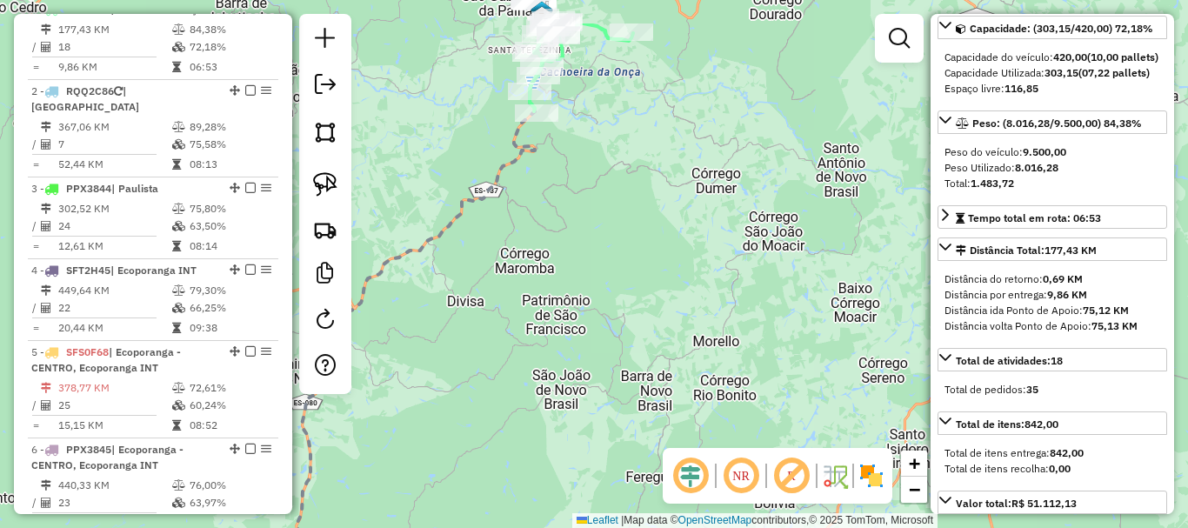
drag, startPoint x: 731, startPoint y: 138, endPoint x: 733, endPoint y: 361, distance: 222.7
click at [733, 361] on div "Janela de atendimento Grade de atendimento Capacidade Transportadoras Veículos …" at bounding box center [594, 264] width 1188 height 528
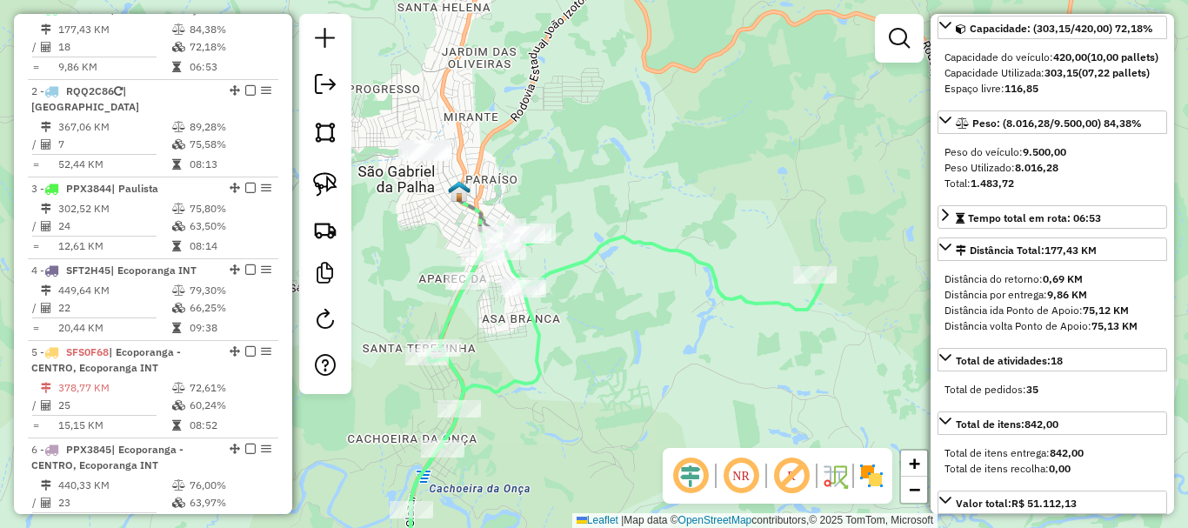
drag, startPoint x: 555, startPoint y: 310, endPoint x: 684, endPoint y: 267, distance: 135.6
click at [684, 267] on div "Janela de atendimento Grade de atendimento Capacidade Transportadoras Veículos …" at bounding box center [594, 264] width 1188 height 528
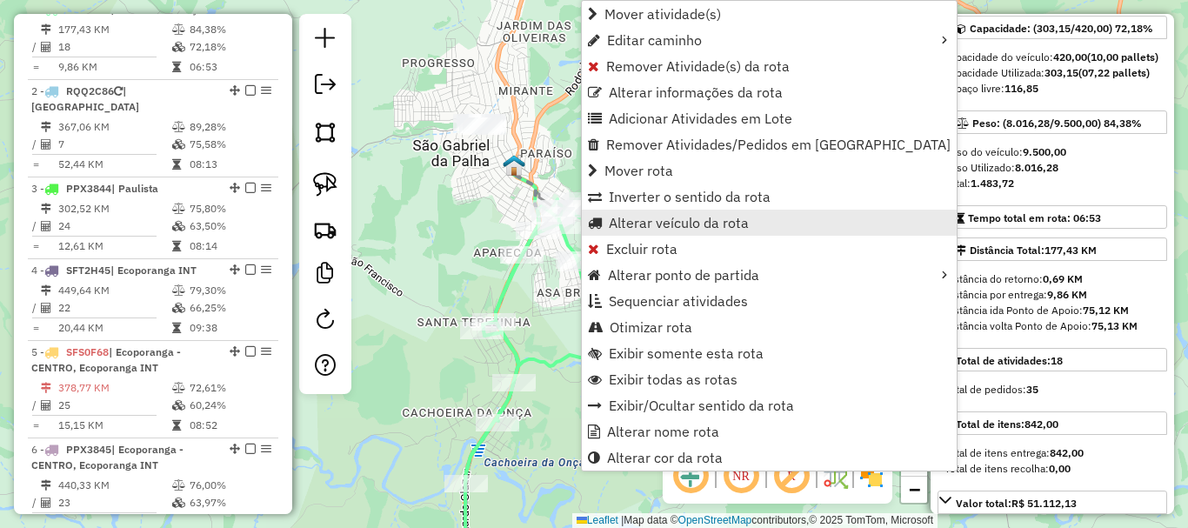
click at [684, 219] on span "Alterar veículo da rota" at bounding box center [679, 223] width 140 height 14
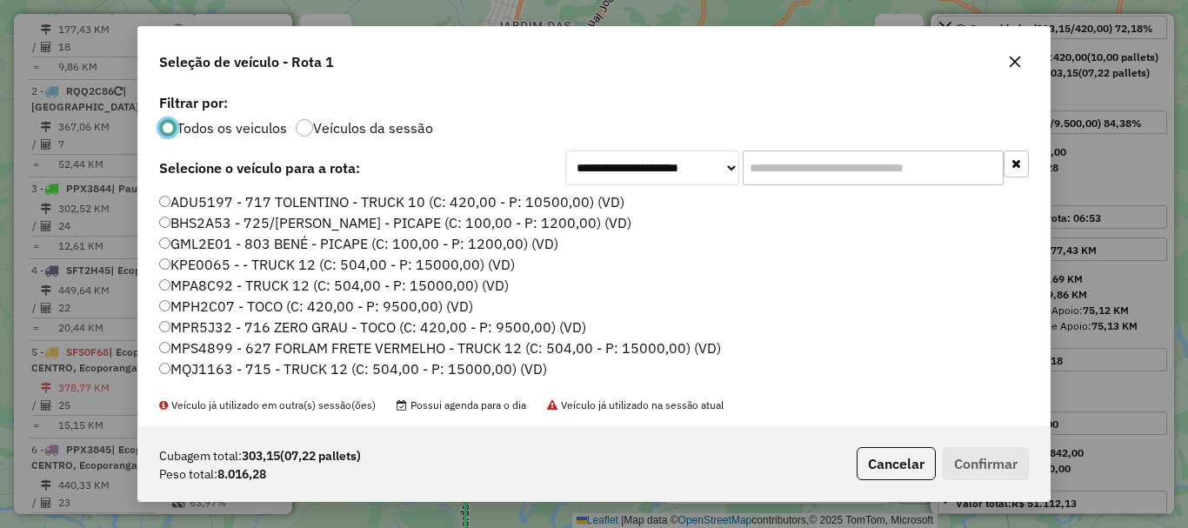
scroll to position [10, 5]
drag, startPoint x: 851, startPoint y: 158, endPoint x: 721, endPoint y: 190, distance: 134.2
click at [721, 190] on div "**********" at bounding box center [593, 258] width 911 height 336
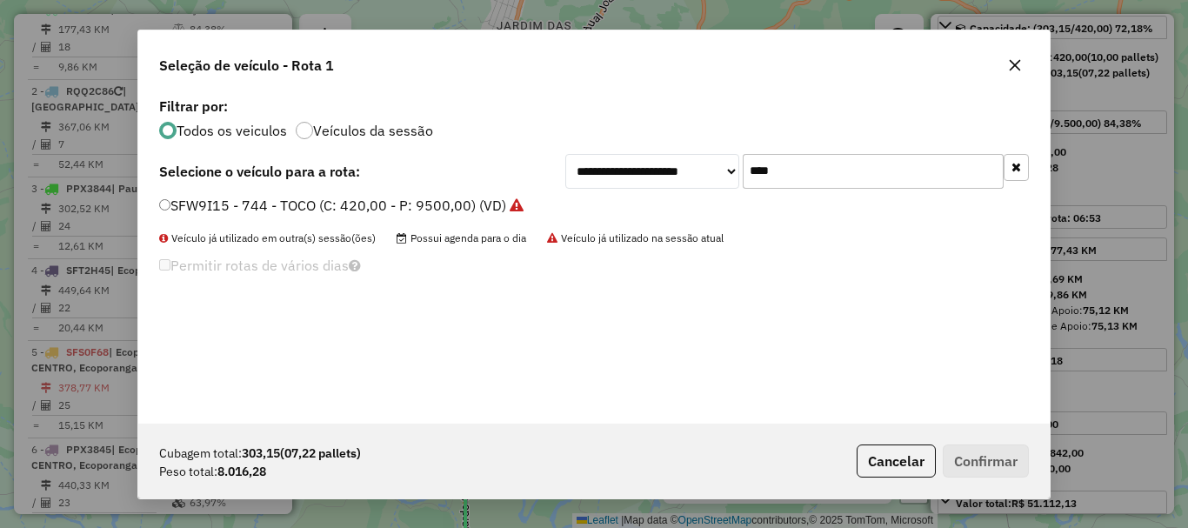
type input "****"
click at [367, 199] on label "SFW9I15 - 744 - TOCO (C: 420,00 - P: 9500,00) (VD)" at bounding box center [341, 205] width 364 height 21
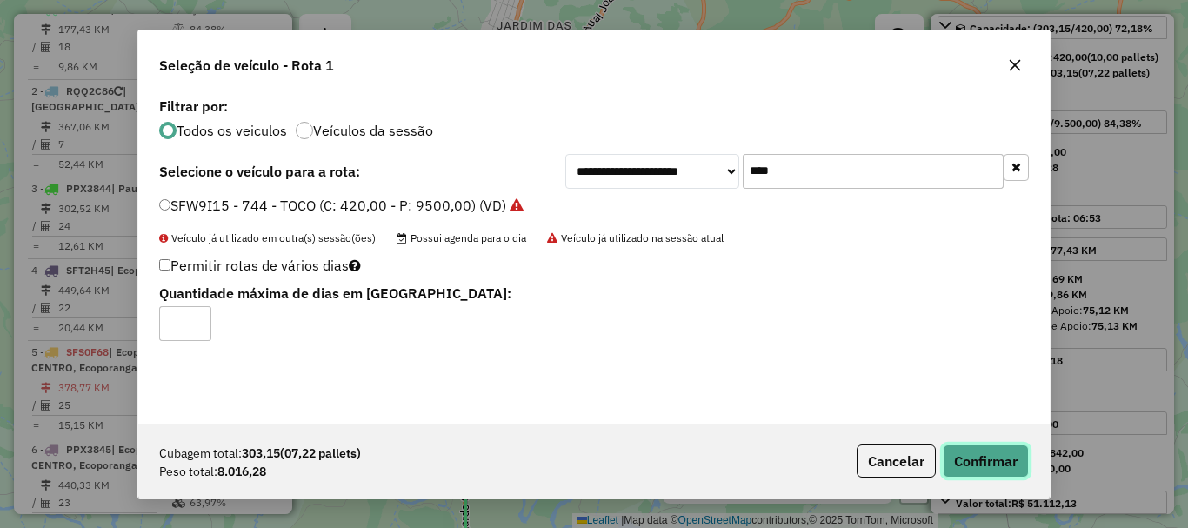
click at [962, 448] on button "Confirmar" at bounding box center [986, 460] width 86 height 33
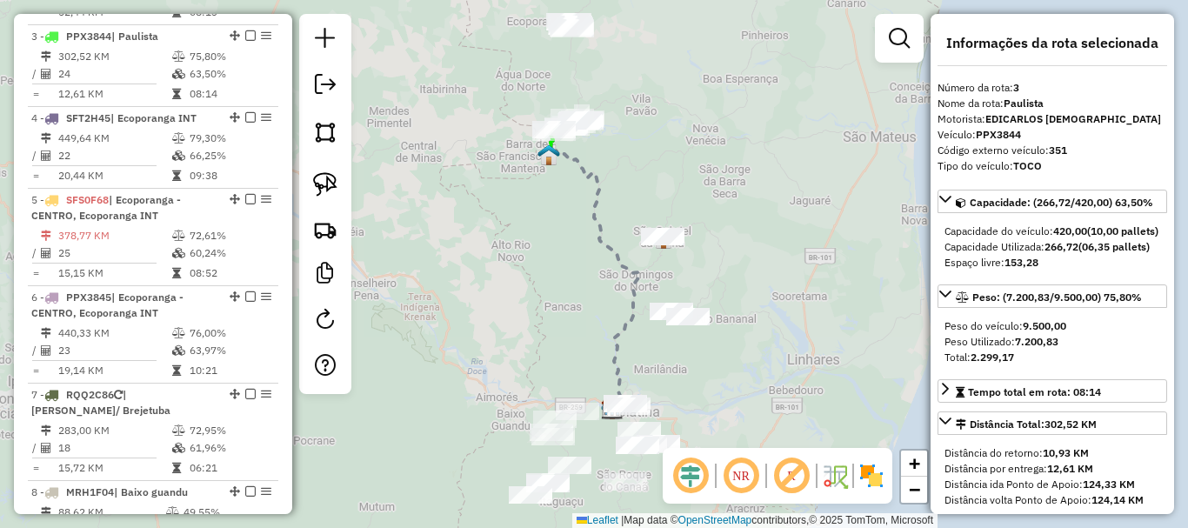
scroll to position [874, 0]
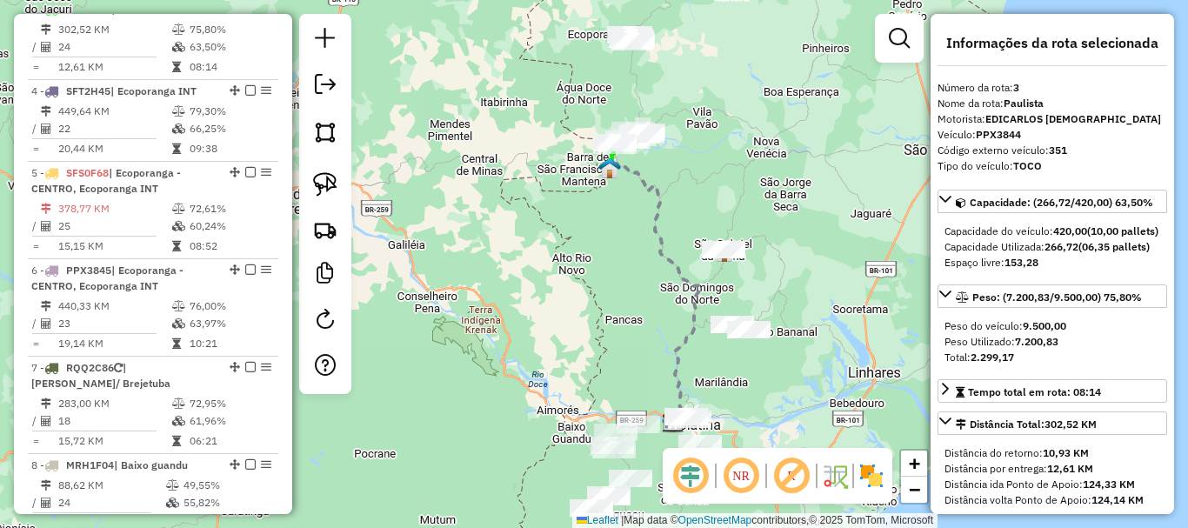
drag, startPoint x: 691, startPoint y: 334, endPoint x: 752, endPoint y: 347, distance: 62.3
click at [752, 347] on div "Janela de atendimento Grade de atendimento Capacidade Transportadoras Veículos …" at bounding box center [594, 264] width 1188 height 528
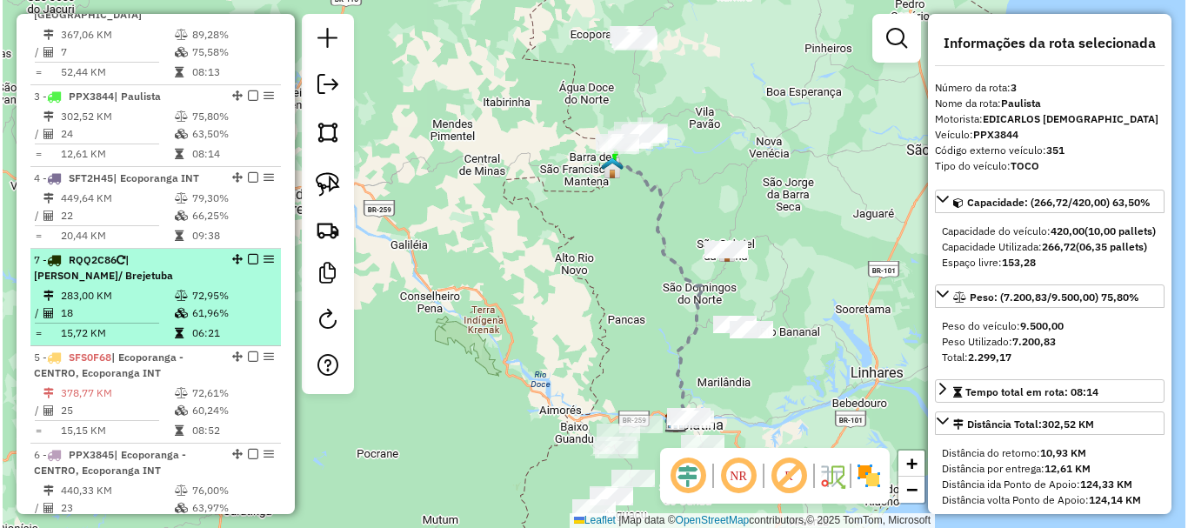
scroll to position [700, 0]
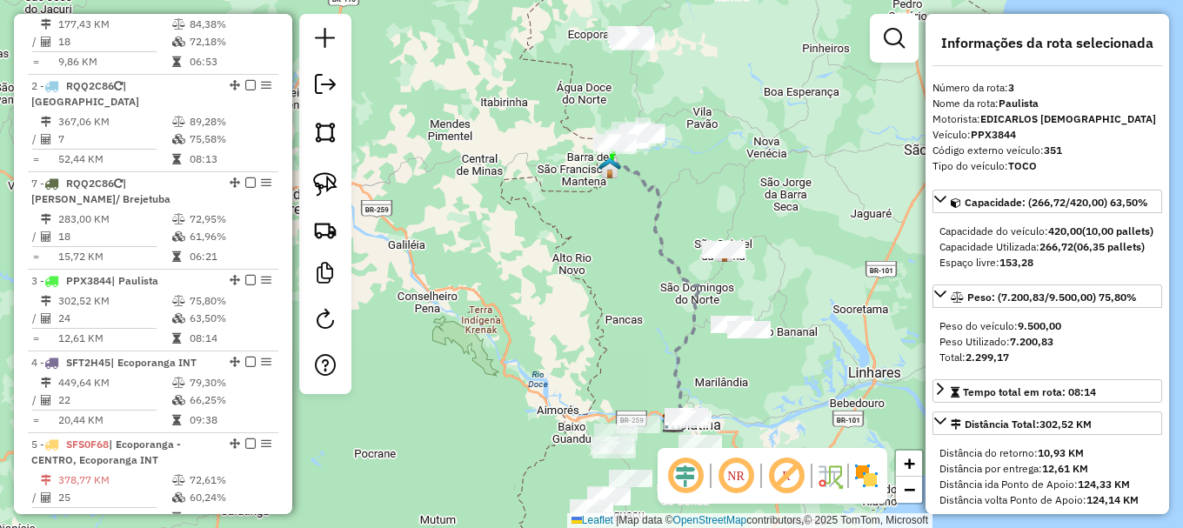
drag, startPoint x: 227, startPoint y: 297, endPoint x: 200, endPoint y: 217, distance: 85.3
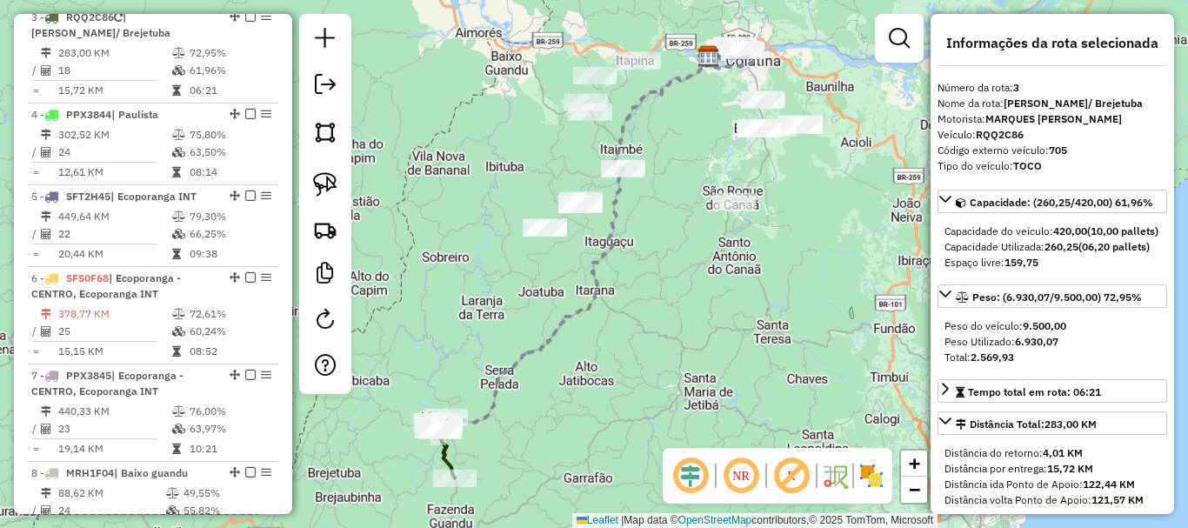
scroll to position [874, 0]
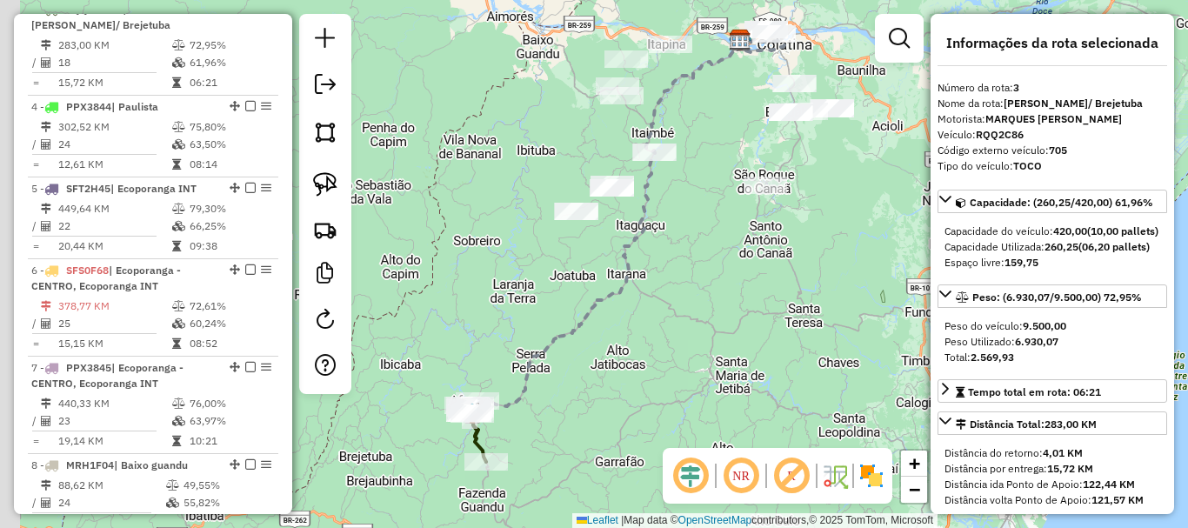
drag, startPoint x: 747, startPoint y: 338, endPoint x: 931, endPoint y: 239, distance: 208.6
click at [905, 241] on div "Janela de atendimento Grade de atendimento Capacidade Transportadoras Veículos …" at bounding box center [594, 264] width 1188 height 528
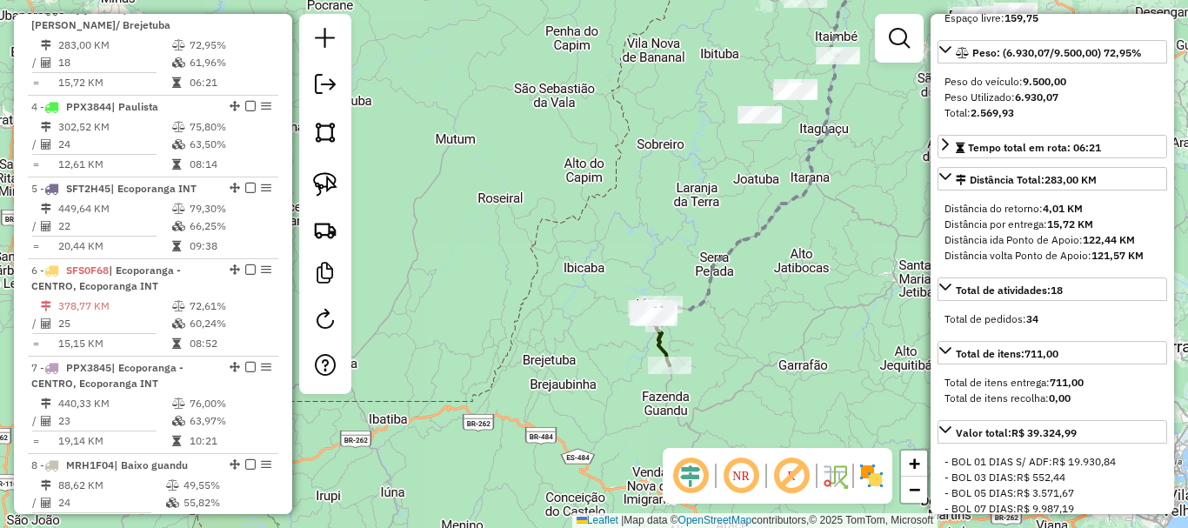
scroll to position [261, 0]
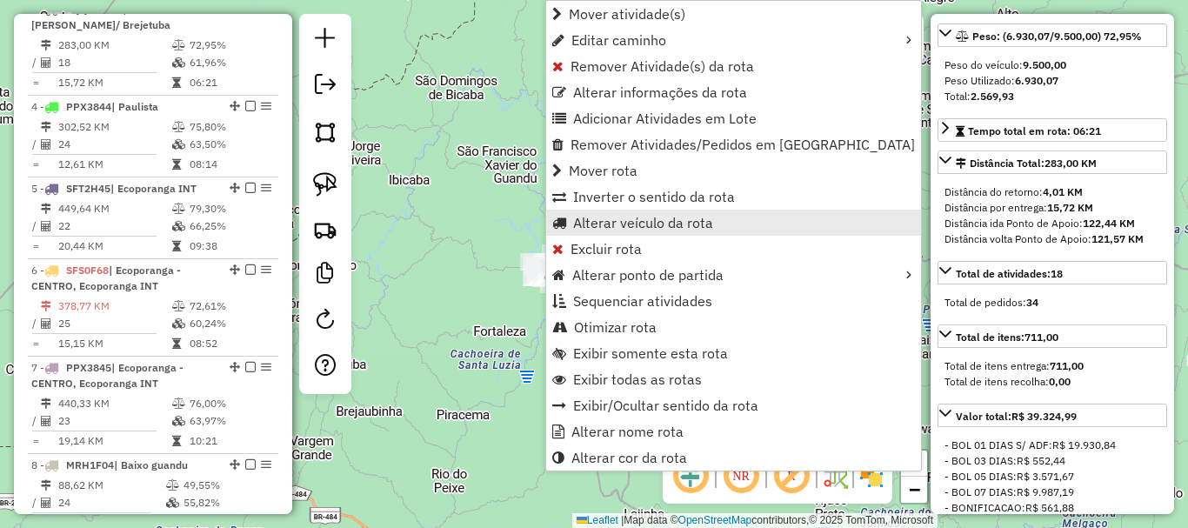
click at [705, 221] on span "Alterar veículo da rota" at bounding box center [643, 223] width 140 height 14
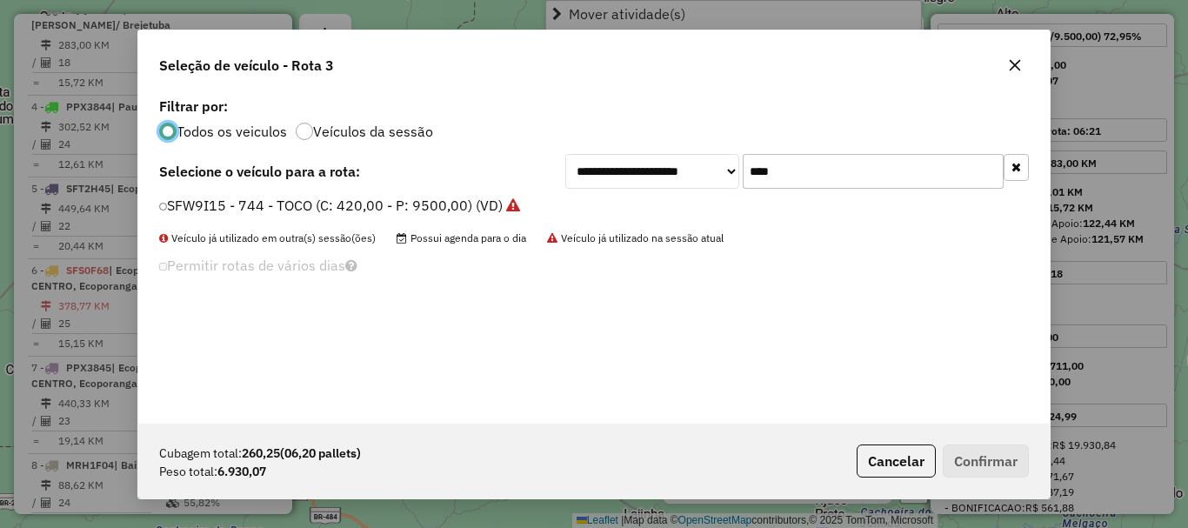
scroll to position [10, 5]
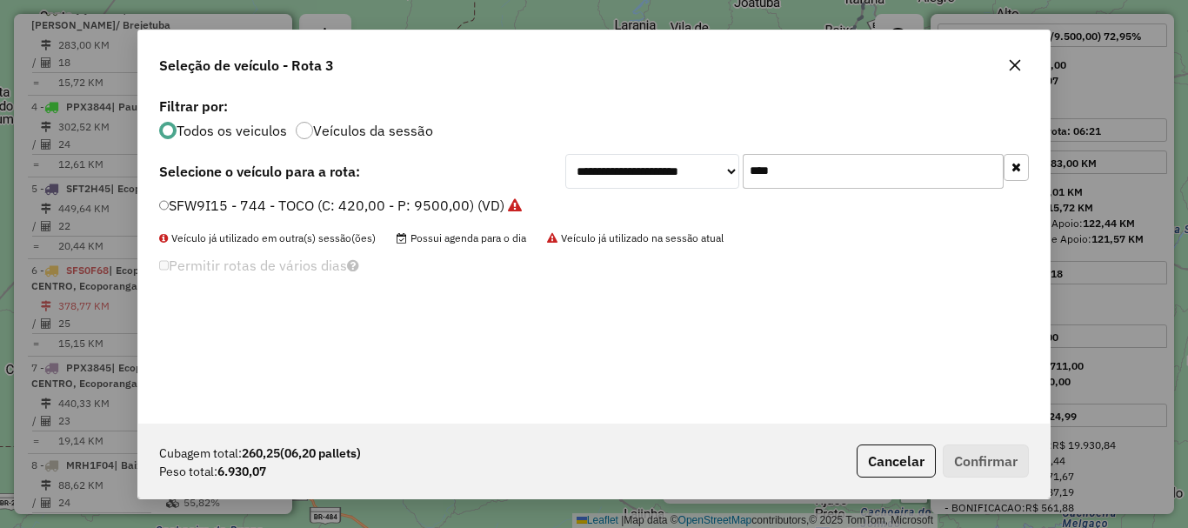
drag, startPoint x: 795, startPoint y: 177, endPoint x: 731, endPoint y: 197, distance: 67.1
click at [731, 197] on div "**********" at bounding box center [593, 258] width 911 height 331
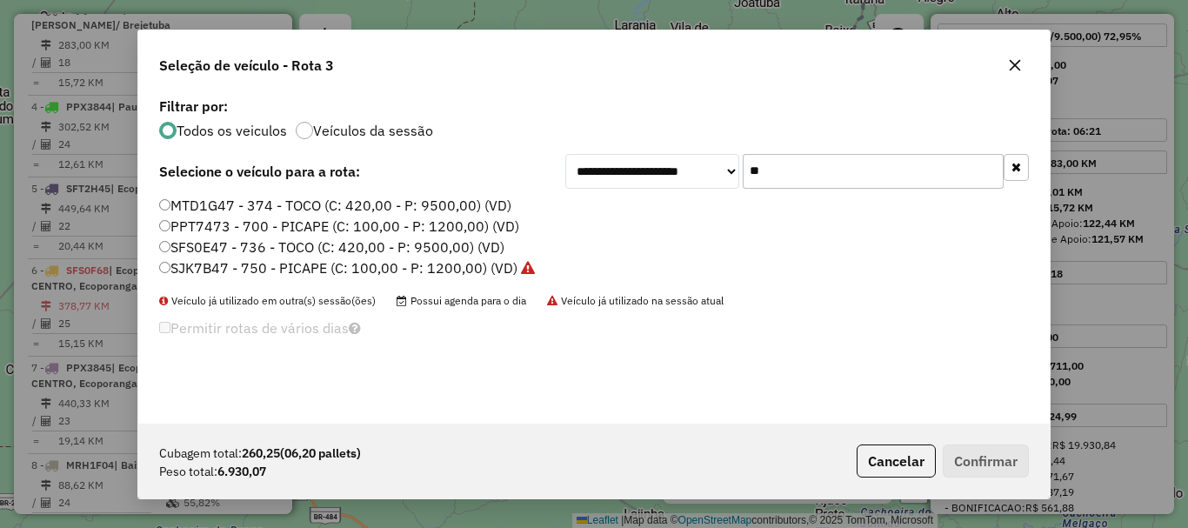
type input "**"
click at [249, 255] on label "SFS0E47 - 736 - TOCO (C: 420,00 - P: 9500,00) (VD)" at bounding box center [331, 247] width 345 height 21
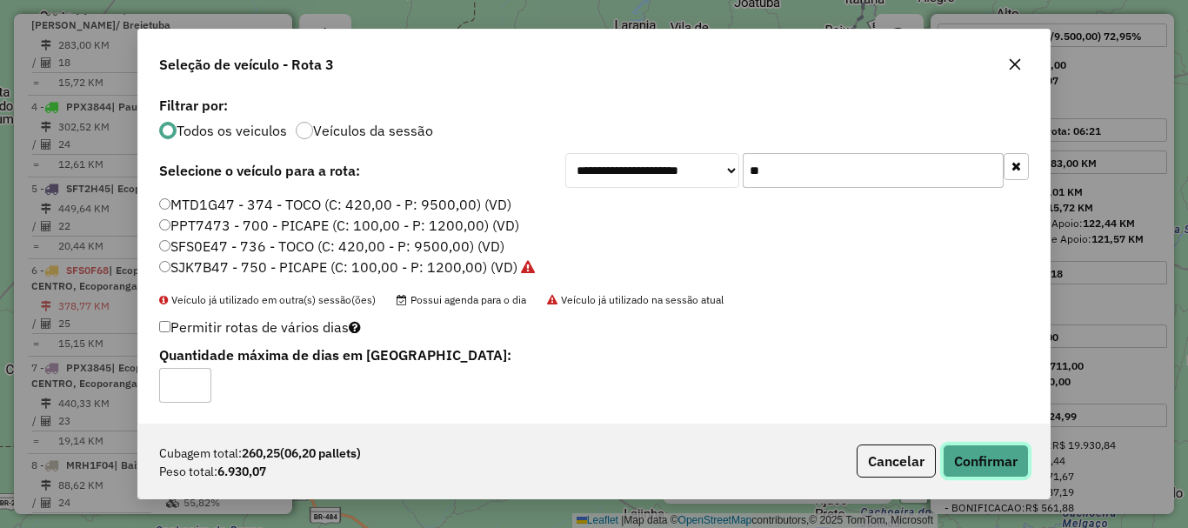
click at [959, 457] on button "Confirmar" at bounding box center [986, 460] width 86 height 33
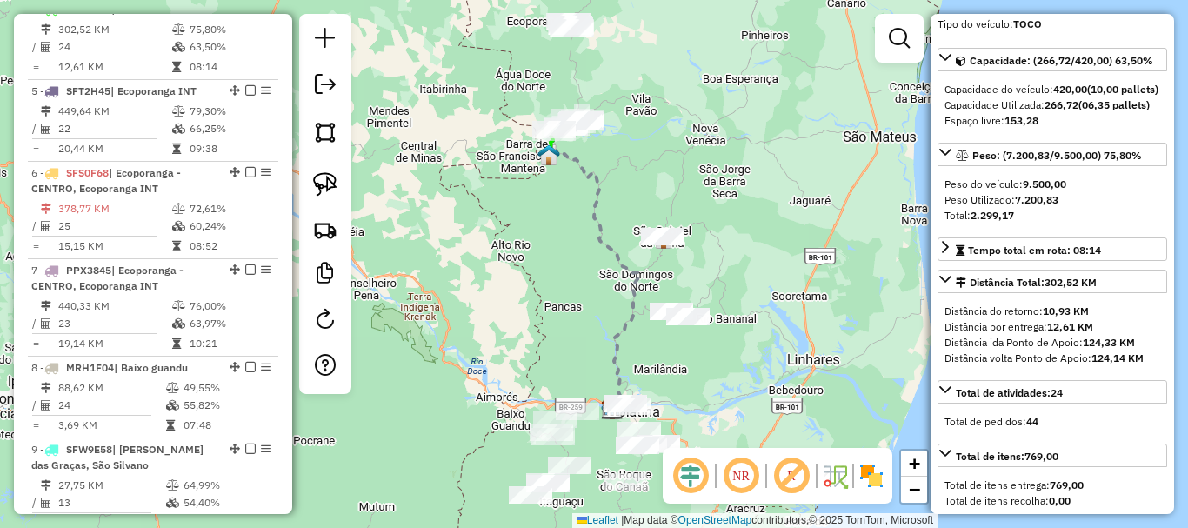
scroll to position [0, 0]
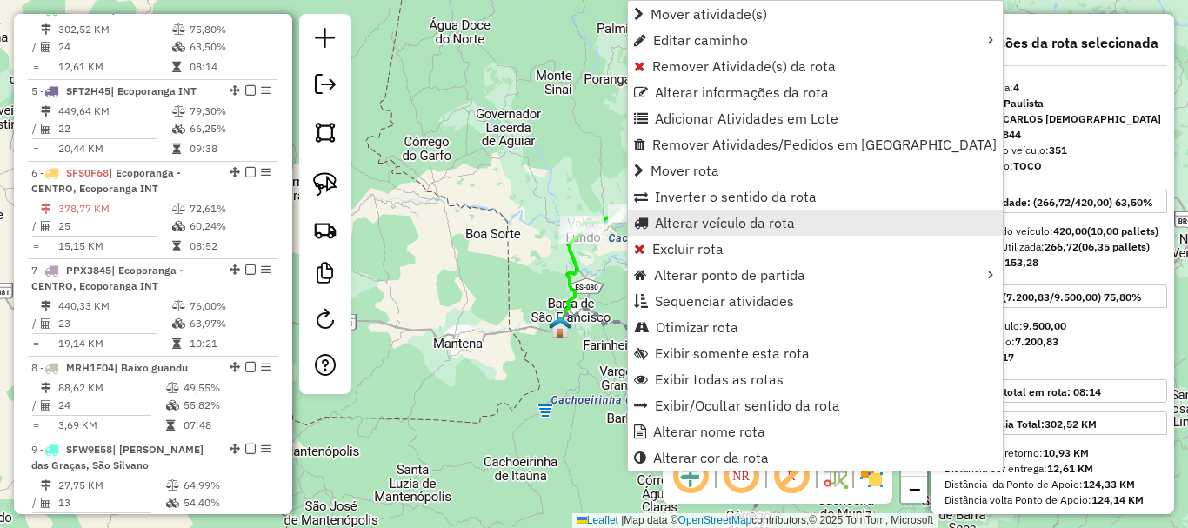
click at [766, 219] on span "Alterar veículo da rota" at bounding box center [725, 223] width 140 height 14
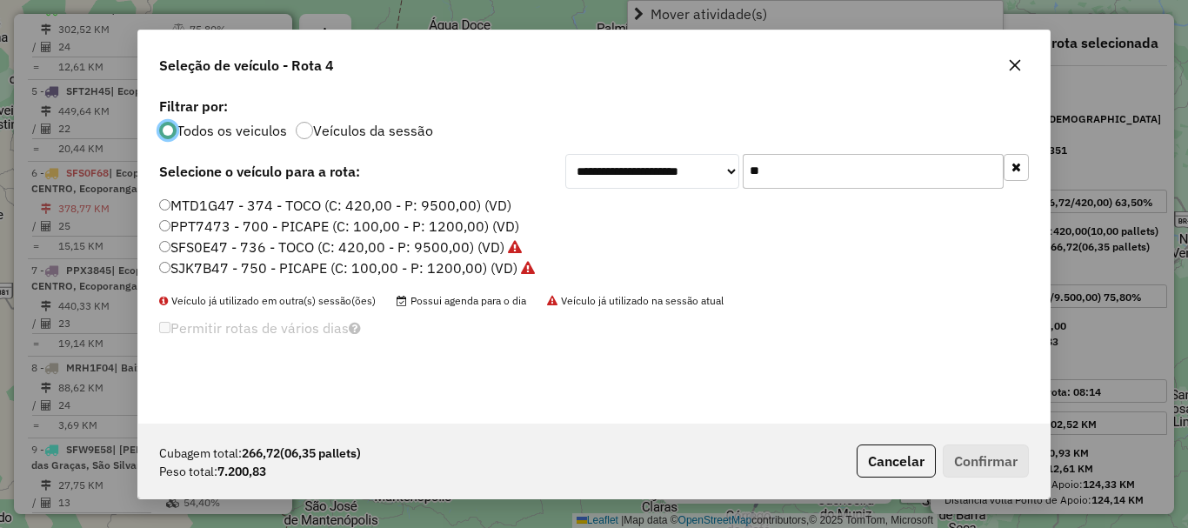
scroll to position [10, 5]
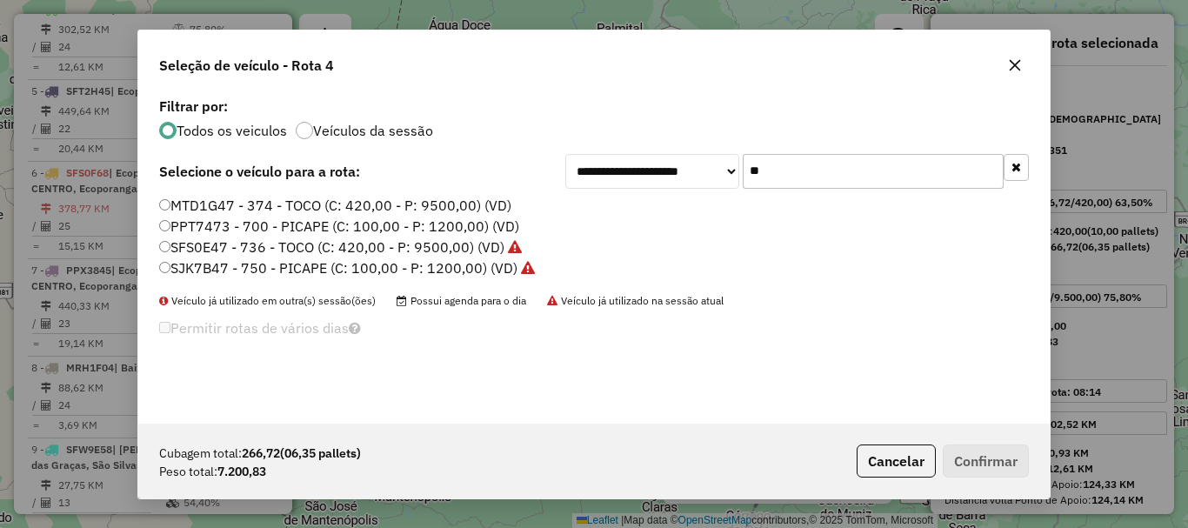
click at [700, 178] on div "**********" at bounding box center [797, 171] width 464 height 35
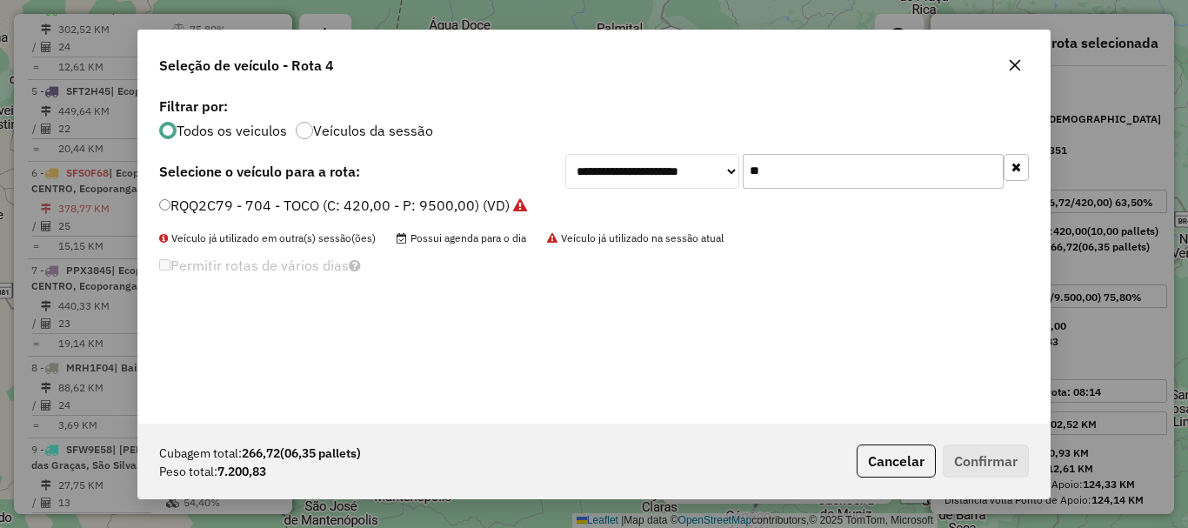
type input "**"
click at [384, 204] on label "RQQ2C79 - 704 - TOCO (C: 420,00 - P: 9500,00) (VD)" at bounding box center [343, 205] width 368 height 21
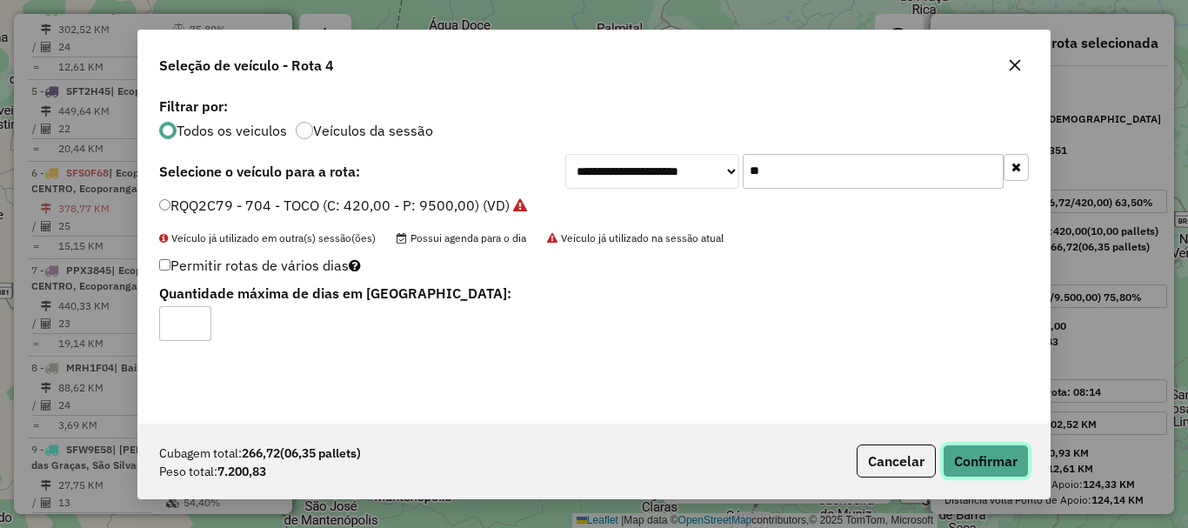
click at [988, 471] on button "Confirmar" at bounding box center [986, 460] width 86 height 33
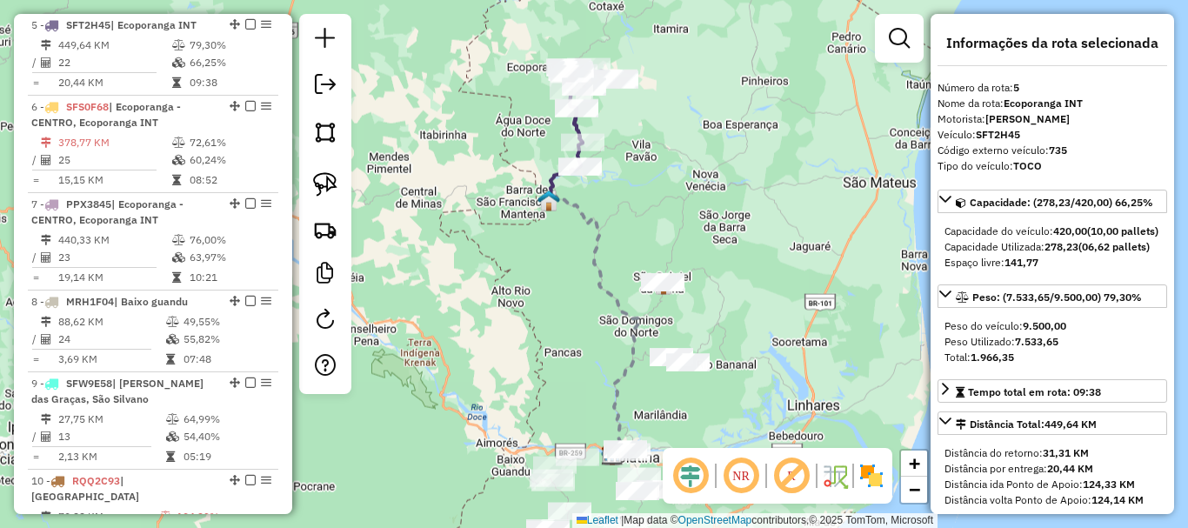
scroll to position [1053, 0]
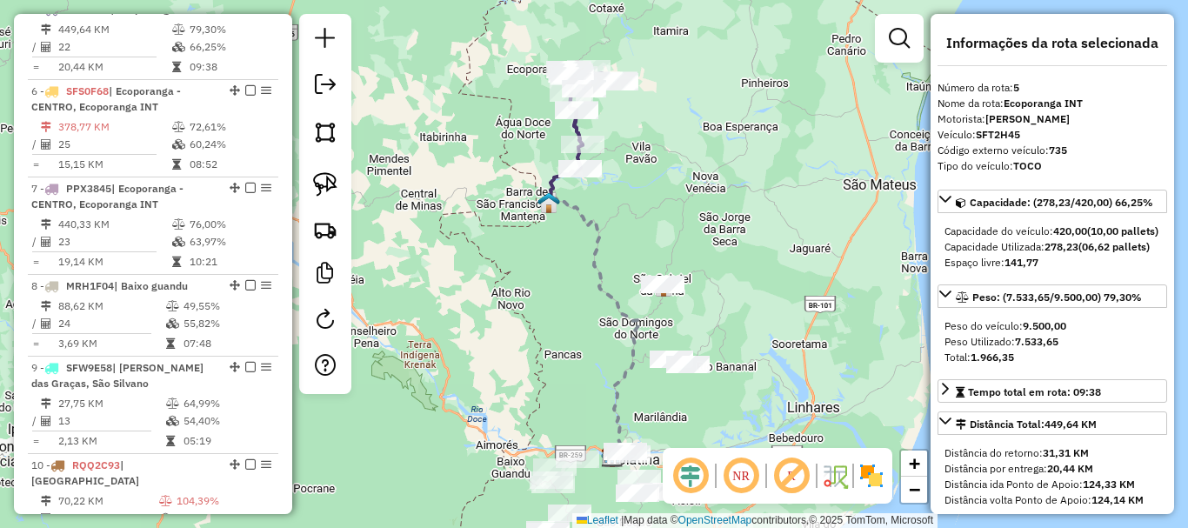
click at [673, 300] on div "Rota 5 - Placa SFT2H45 6864 - EVALDO MINEGILDO DA Janela de atendimento Grade d…" at bounding box center [594, 264] width 1188 height 528
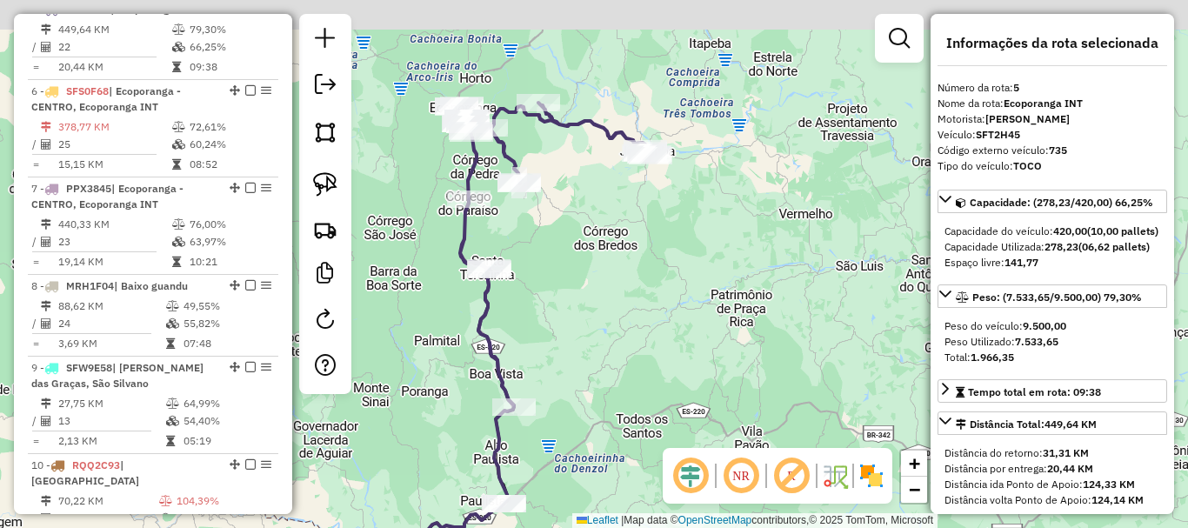
drag, startPoint x: 627, startPoint y: 222, endPoint x: 685, endPoint y: 270, distance: 75.4
click at [685, 270] on div "Janela de atendimento Grade de atendimento Capacidade Transportadoras Veículos …" at bounding box center [594, 264] width 1188 height 528
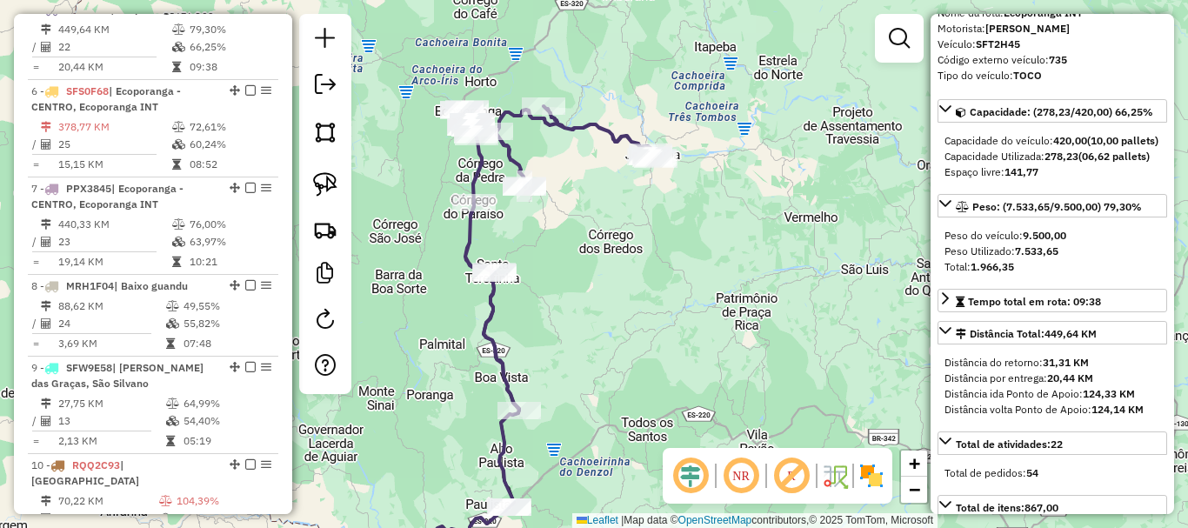
scroll to position [174, 0]
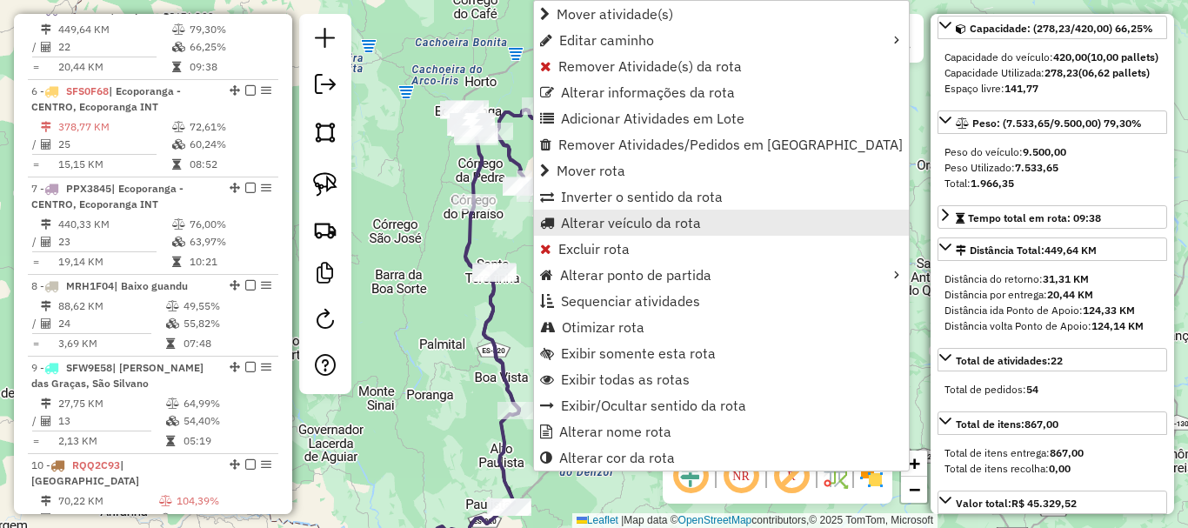
click at [644, 220] on span "Alterar veículo da rota" at bounding box center [631, 223] width 140 height 14
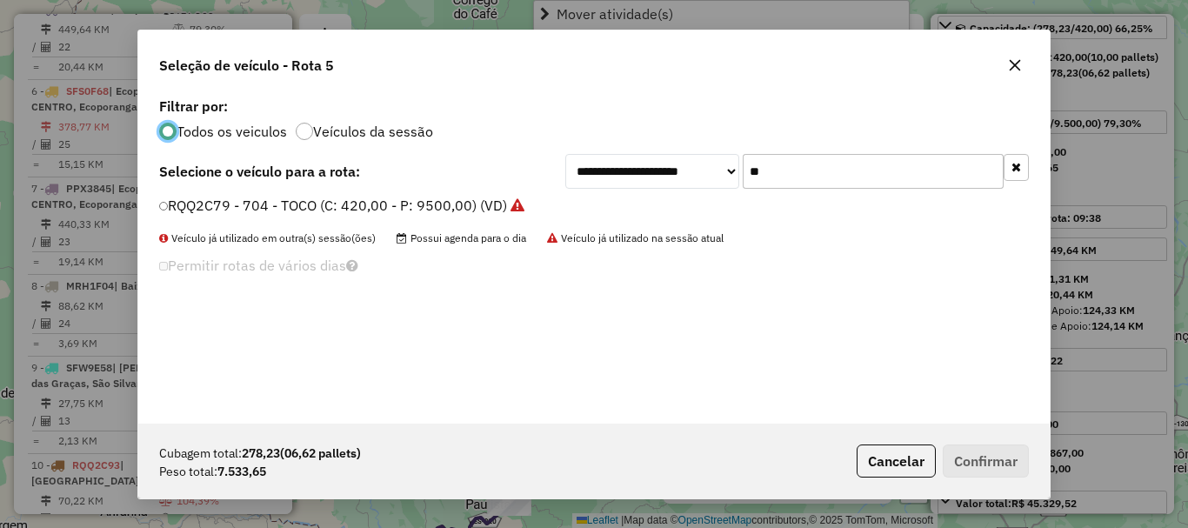
scroll to position [10, 5]
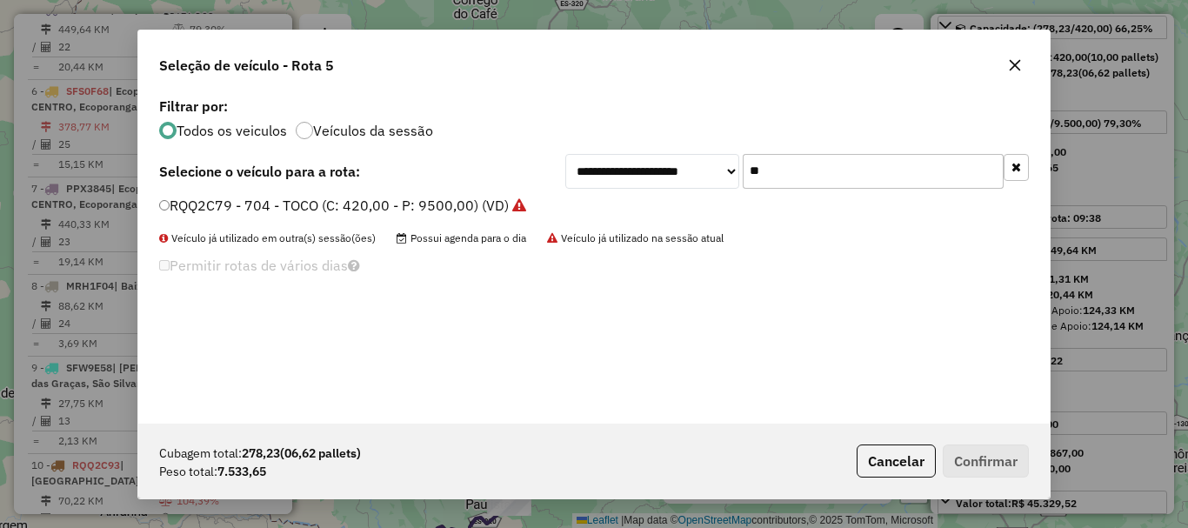
drag, startPoint x: 807, startPoint y: 171, endPoint x: 715, endPoint y: 206, distance: 98.5
click at [715, 206] on div "**********" at bounding box center [593, 258] width 911 height 331
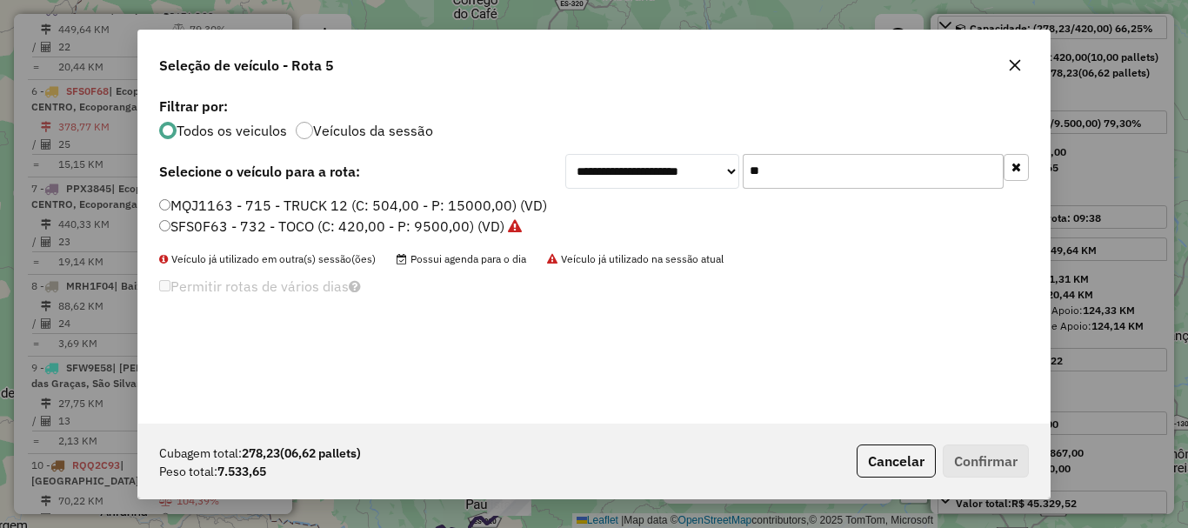
type input "**"
click at [238, 224] on label "SFS0F63 - 732 - TOCO (C: 420,00 - P: 9500,00) (VD)" at bounding box center [340, 226] width 363 height 21
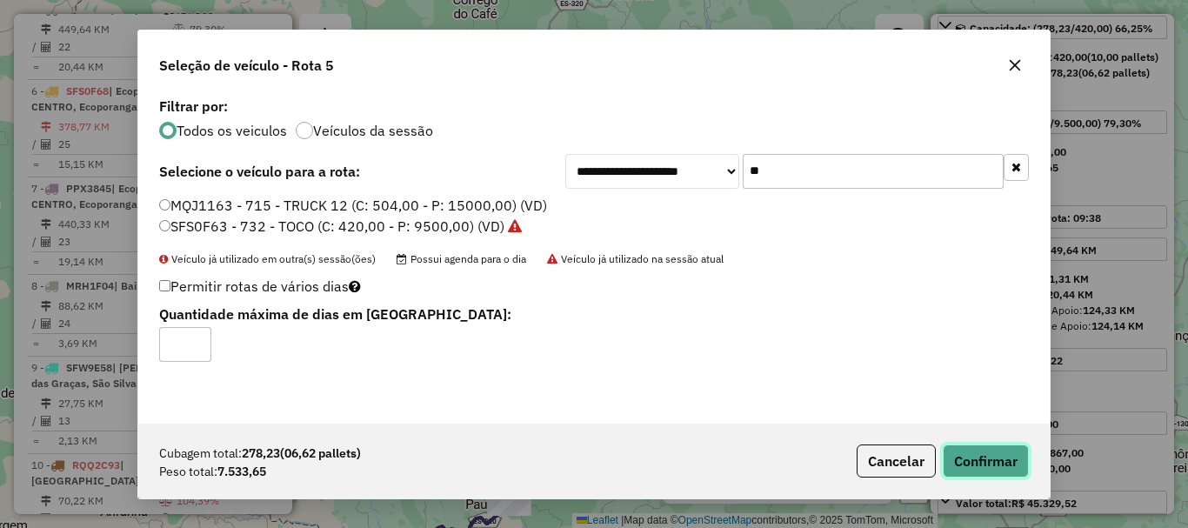
click at [972, 468] on button "Confirmar" at bounding box center [986, 460] width 86 height 33
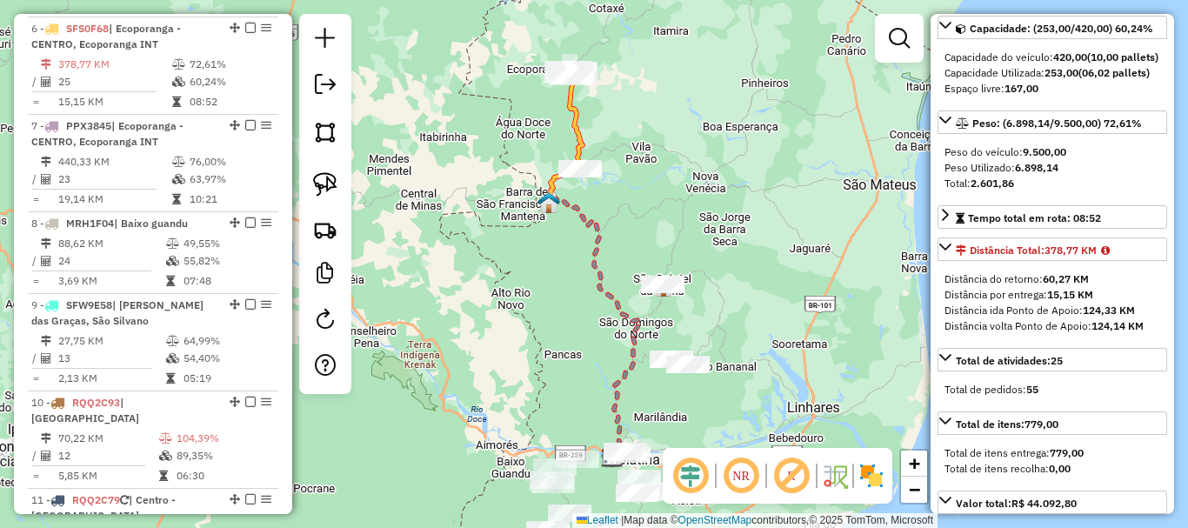
scroll to position [1135, 0]
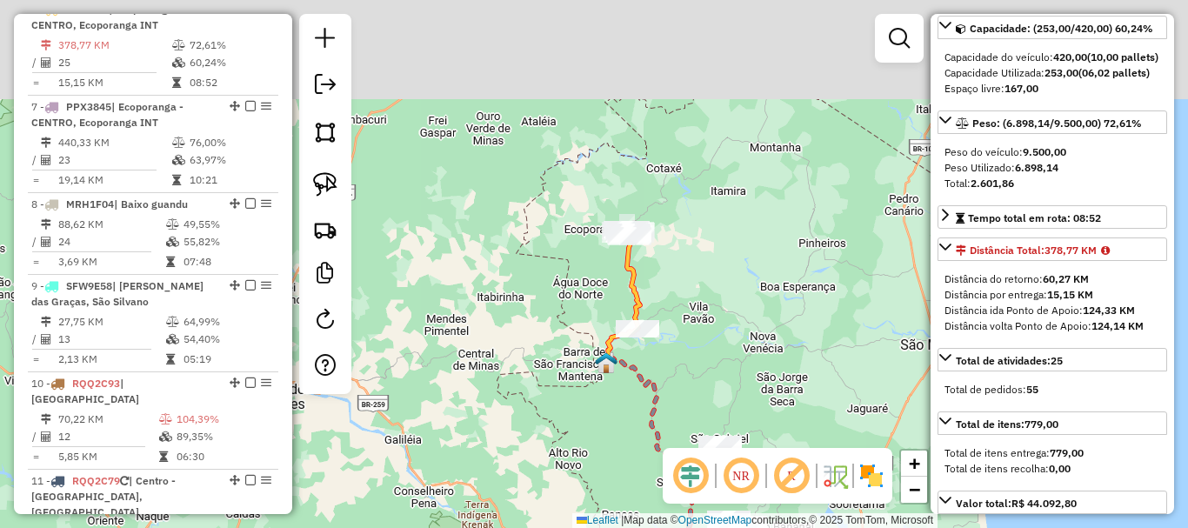
drag, startPoint x: 742, startPoint y: 307, endPoint x: 695, endPoint y: 288, distance: 50.7
click at [745, 318] on div "Janela de atendimento Grade de atendimento Capacidade Transportadoras Veículos …" at bounding box center [594, 264] width 1188 height 528
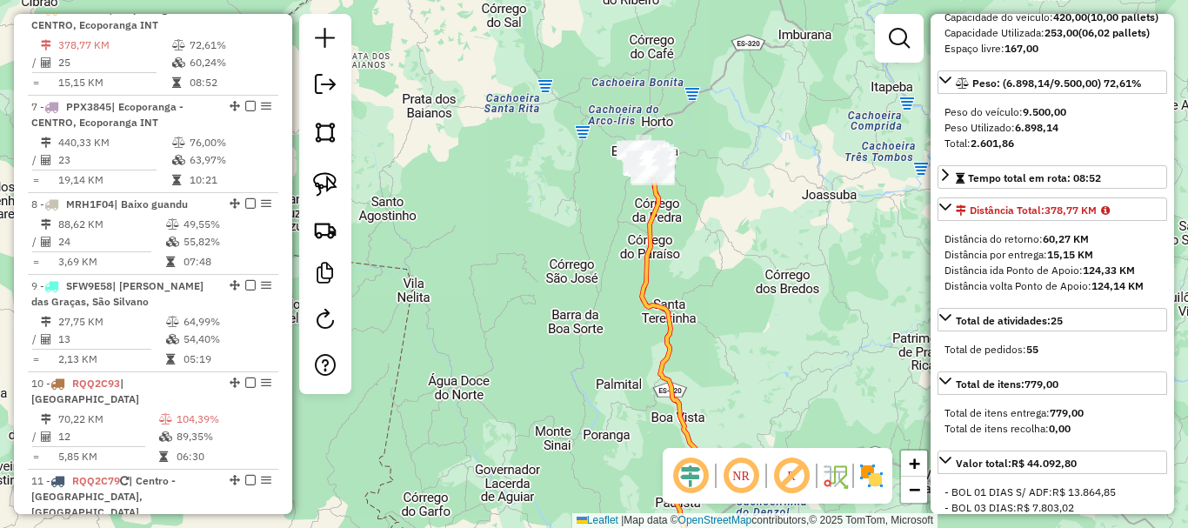
scroll to position [190, 0]
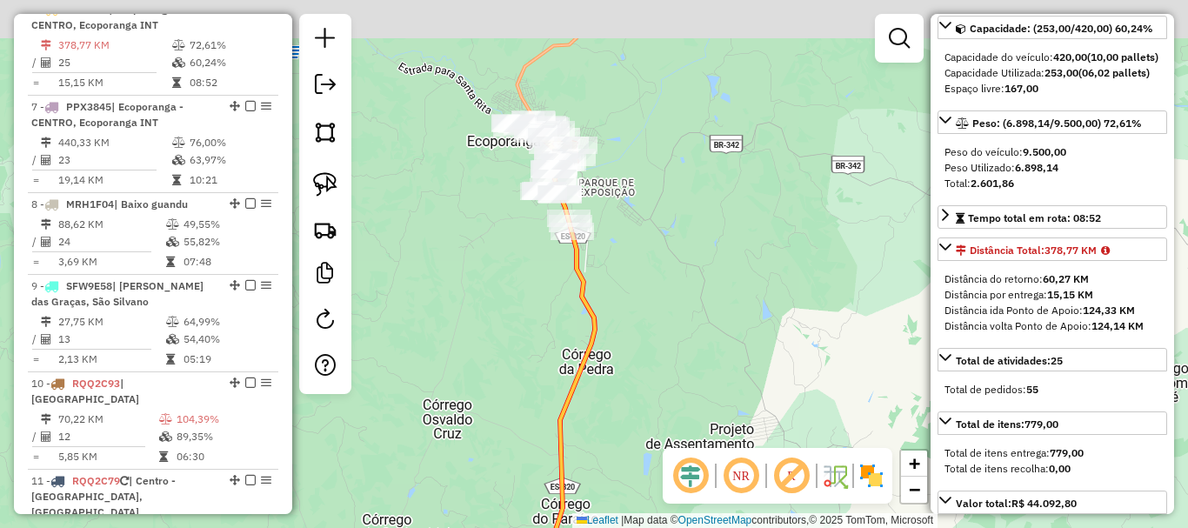
drag, startPoint x: 695, startPoint y: 94, endPoint x: 766, endPoint y: 311, distance: 228.8
click at [766, 311] on div "Janela de atendimento Grade de atendimento Capacidade Transportadoras Veículos …" at bounding box center [594, 264] width 1188 height 528
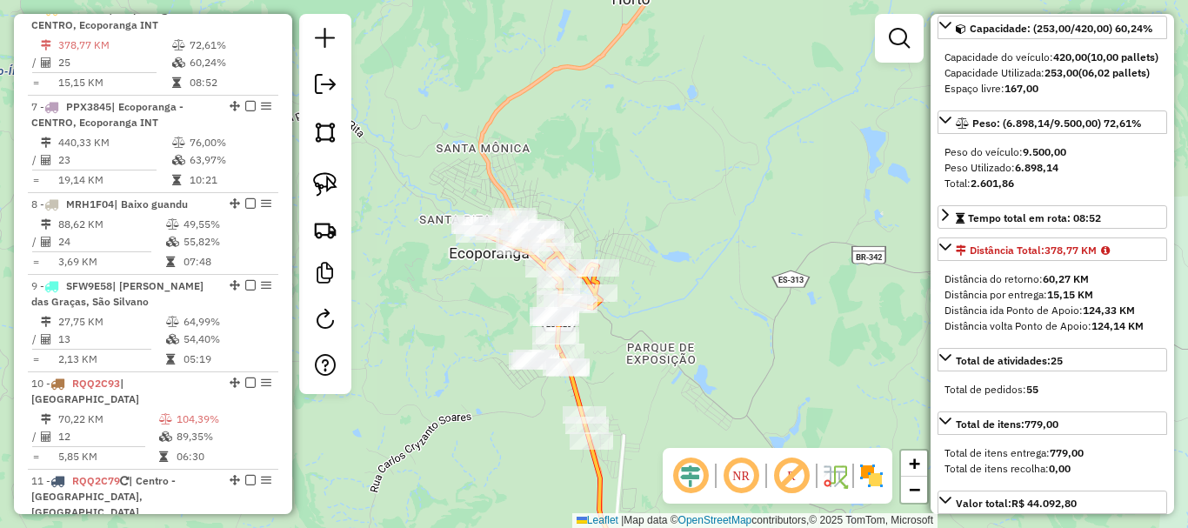
drag, startPoint x: 594, startPoint y: 256, endPoint x: 618, endPoint y: 190, distance: 69.6
click at [601, 227] on icon at bounding box center [539, 289] width 124 height 124
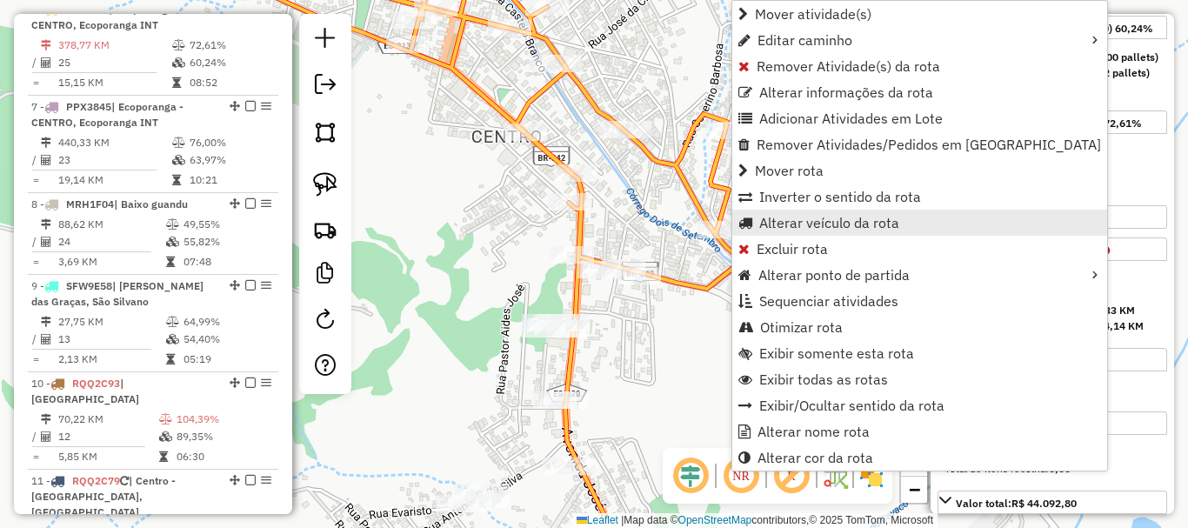
click at [811, 224] on span "Alterar veículo da rota" at bounding box center [829, 223] width 140 height 14
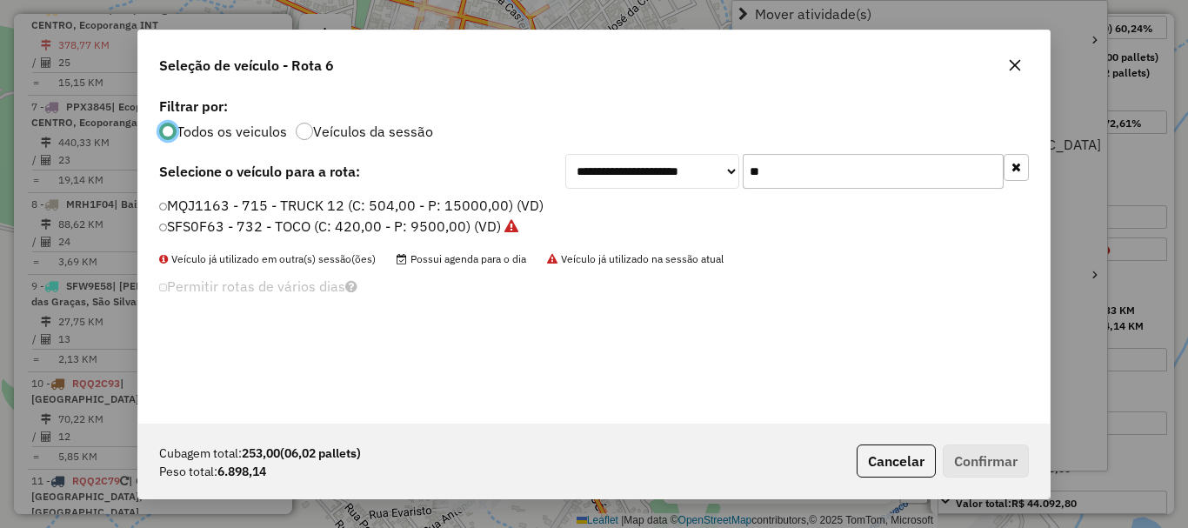
scroll to position [10, 5]
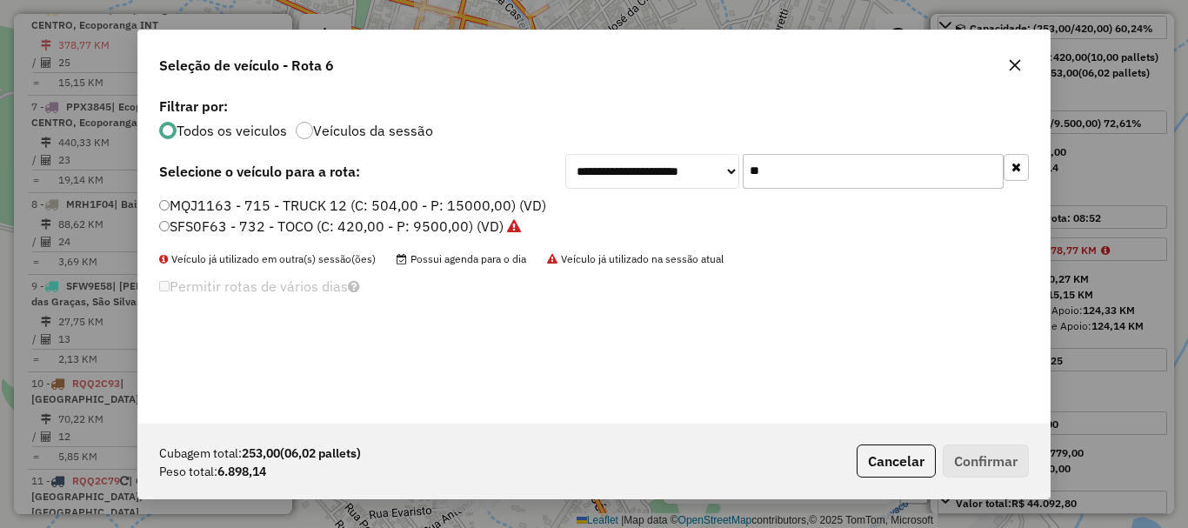
drag, startPoint x: 797, startPoint y: 175, endPoint x: 672, endPoint y: 210, distance: 129.1
click at [672, 210] on div "**********" at bounding box center [593, 258] width 911 height 331
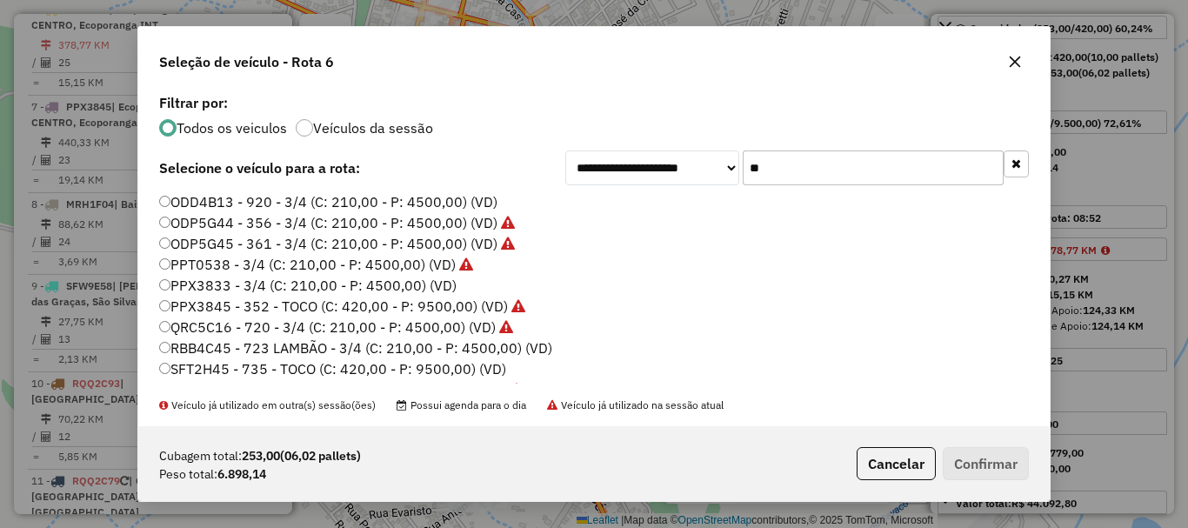
scroll to position [17, 0]
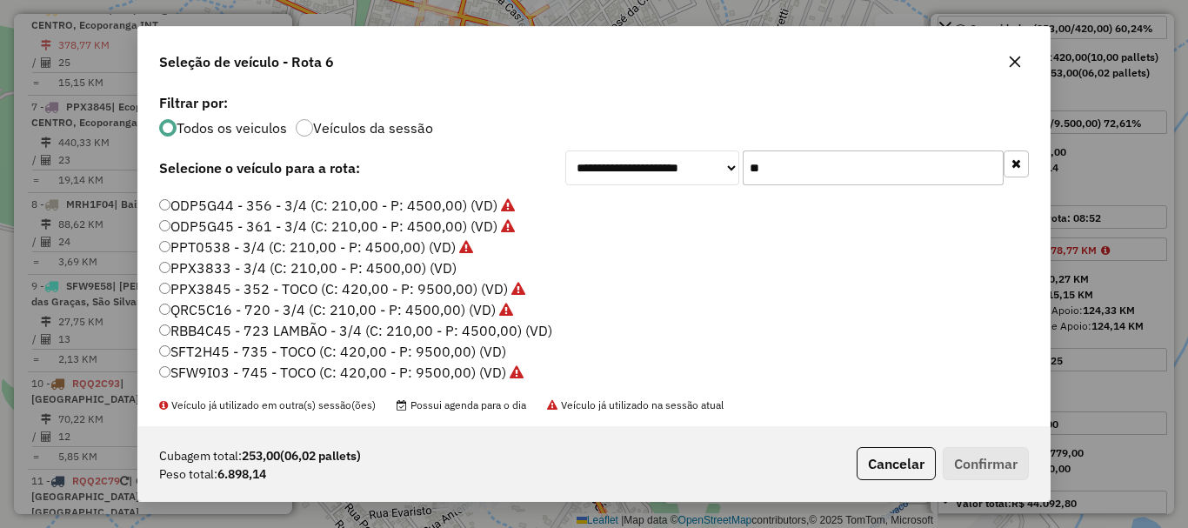
type input "**"
click at [244, 349] on label "SFT2H45 - 735 - TOCO (C: 420,00 - P: 9500,00) (VD)" at bounding box center [332, 351] width 347 height 21
click at [999, 460] on button "Confirmar" at bounding box center [986, 463] width 86 height 33
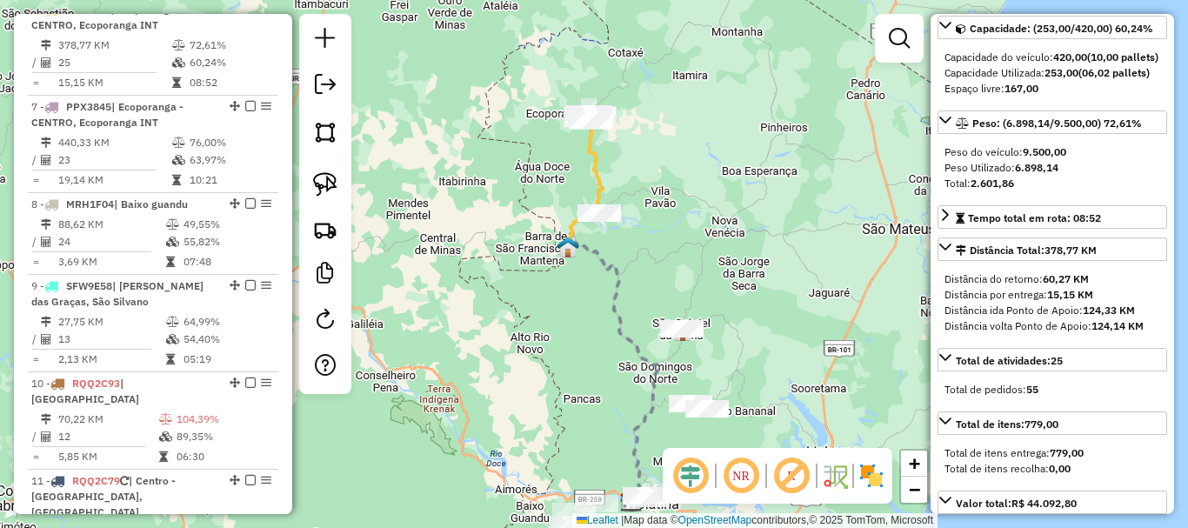
drag, startPoint x: 686, startPoint y: 117, endPoint x: 673, endPoint y: 276, distance: 158.8
click at [711, 274] on div "Janela de atendimento Grade de atendimento Capacidade Transportadoras Veículos …" at bounding box center [594, 264] width 1188 height 528
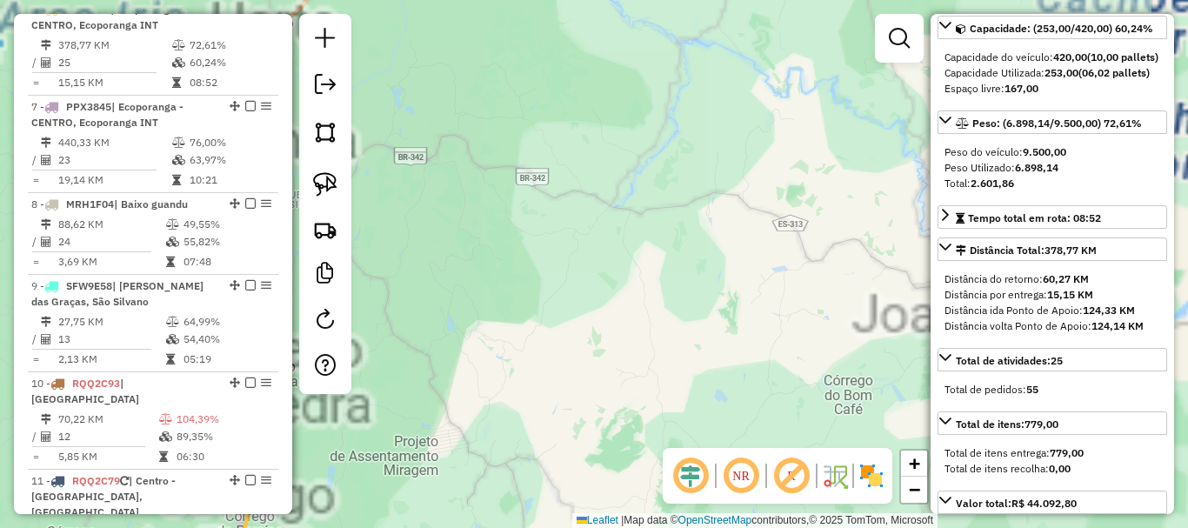
drag, startPoint x: 489, startPoint y: 104, endPoint x: 762, endPoint y: 189, distance: 285.8
click at [762, 189] on div "Janela de atendimento Grade de atendimento Capacidade Transportadoras Veículos …" at bounding box center [594, 264] width 1188 height 528
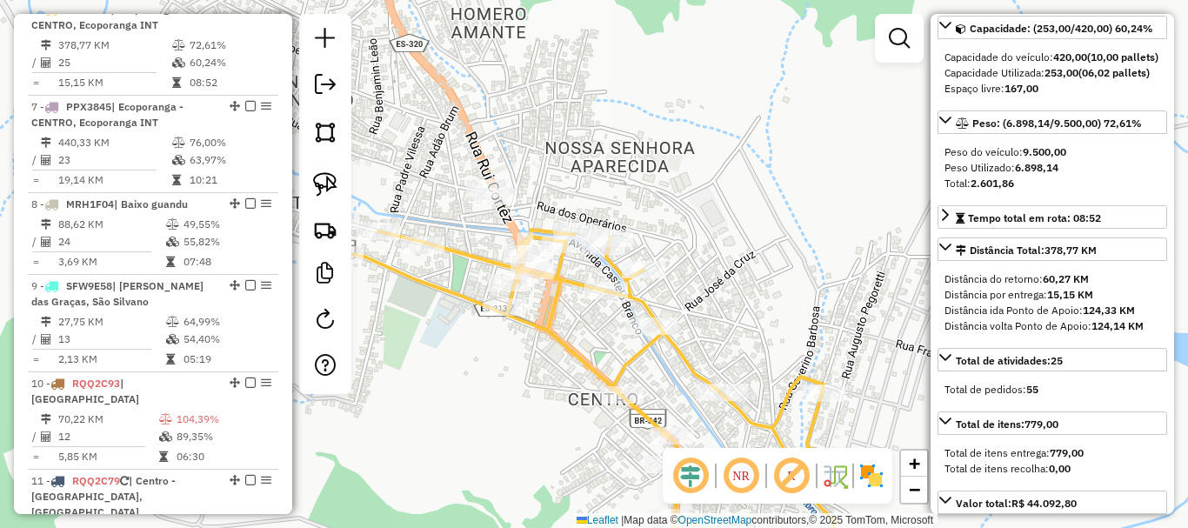
drag, startPoint x: 719, startPoint y: 219, endPoint x: 812, endPoint y: 101, distance: 150.5
click at [812, 101] on div "Janela de atendimento Grade de atendimento Capacidade Transportadoras Veículos …" at bounding box center [594, 264] width 1188 height 528
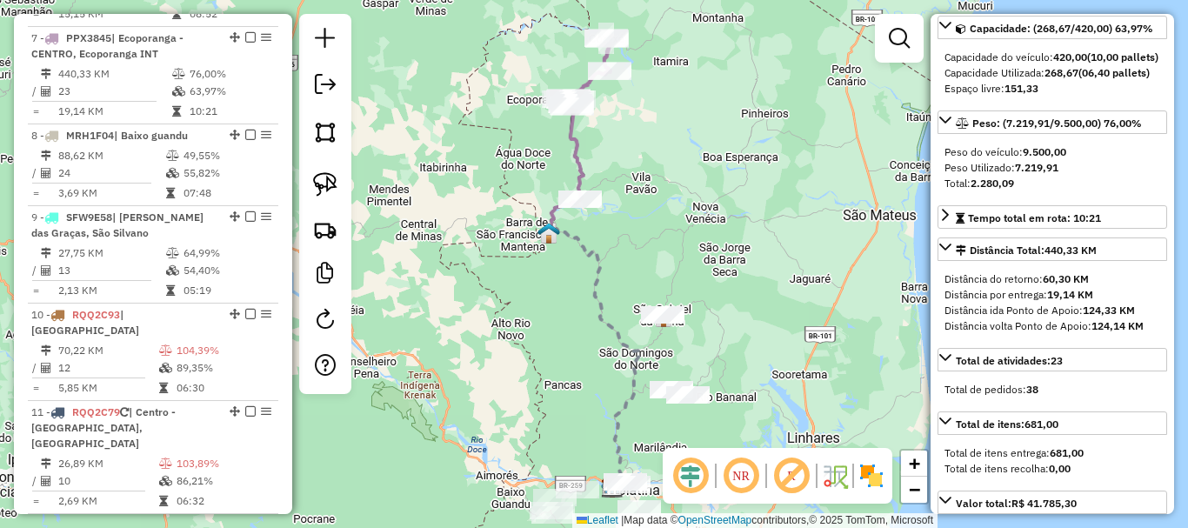
scroll to position [1232, 0]
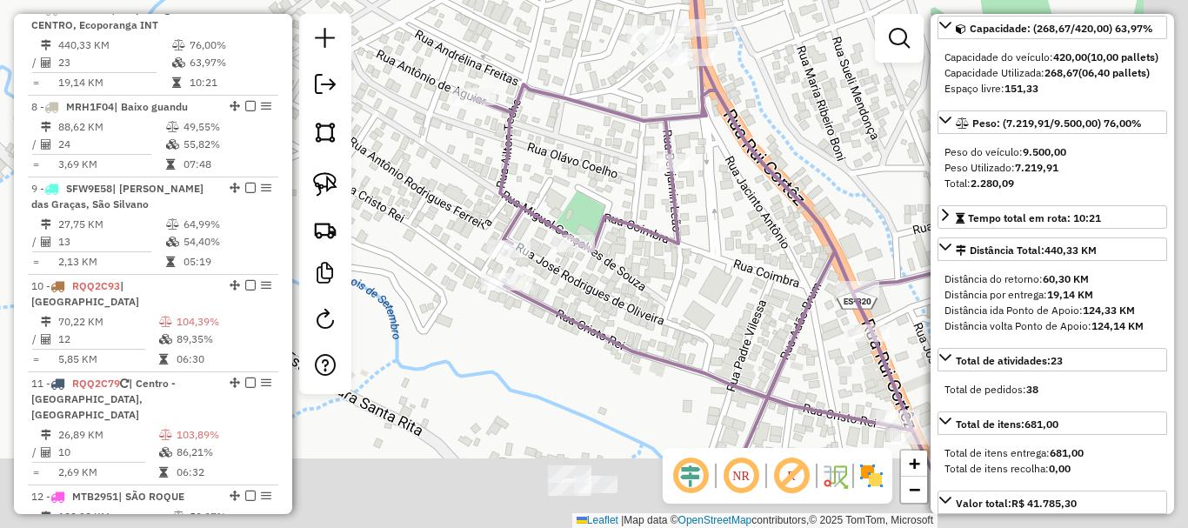
drag, startPoint x: 622, startPoint y: 245, endPoint x: 538, endPoint y: 131, distance: 141.8
click at [538, 131] on div "Janela de atendimento Grade de atendimento Capacidade Transportadoras Veículos …" at bounding box center [594, 264] width 1188 height 528
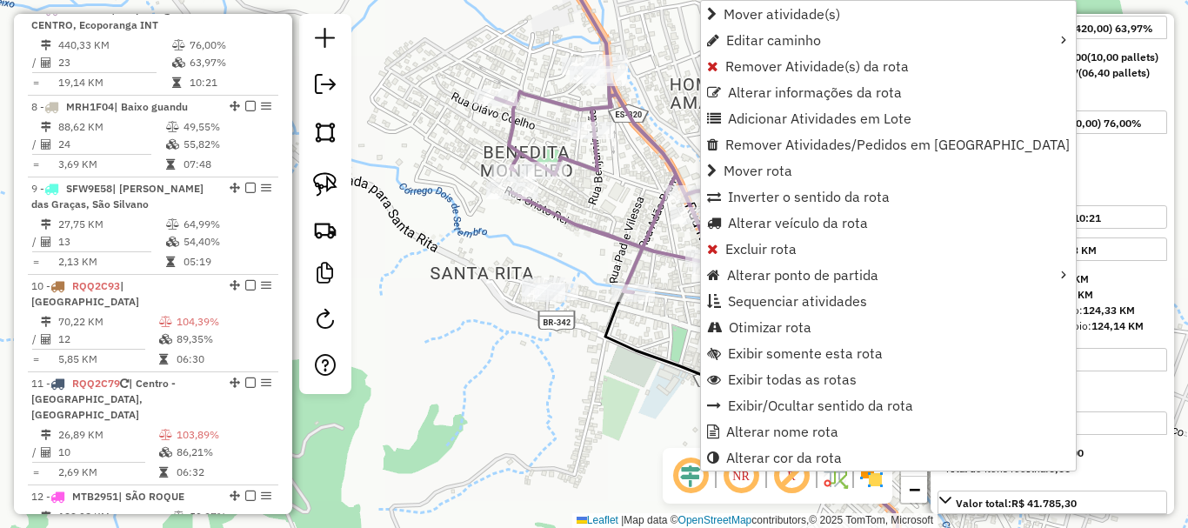
click at [620, 198] on div "Janela de atendimento Grade de atendimento Capacidade Transportadoras Veículos …" at bounding box center [594, 264] width 1188 height 528
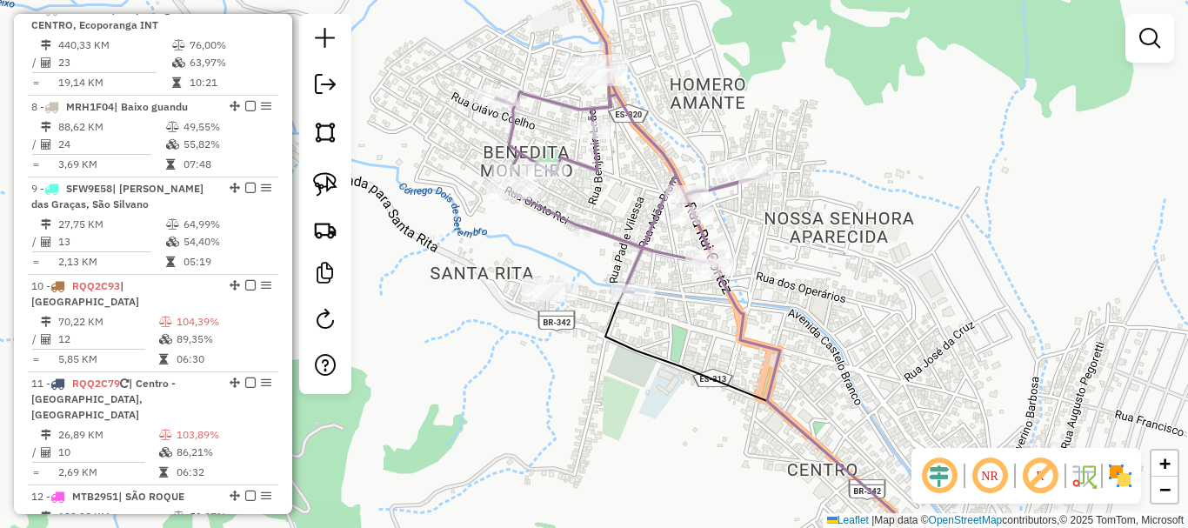
select select "**********"
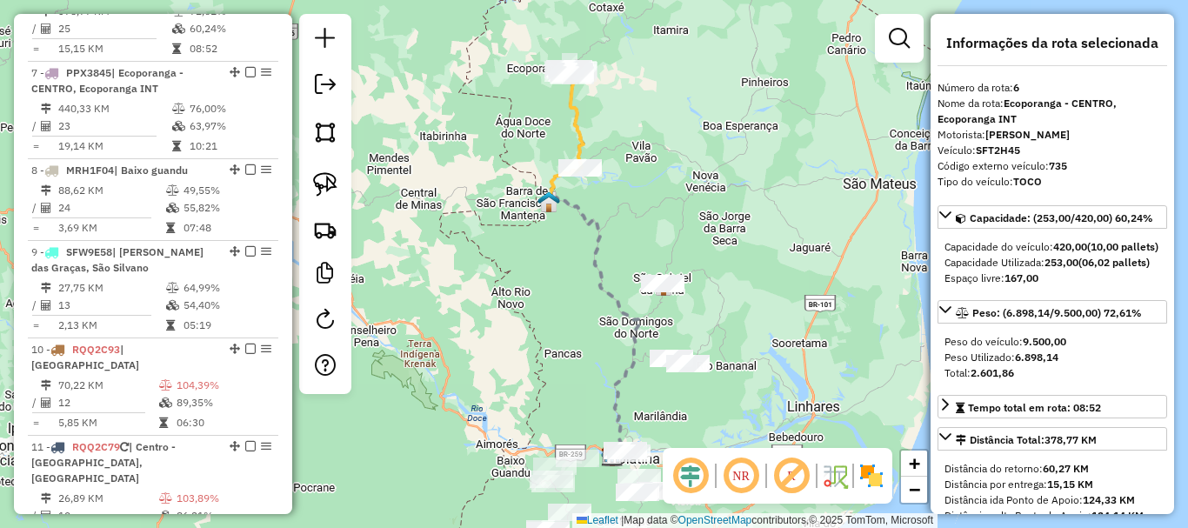
scroll to position [1135, 0]
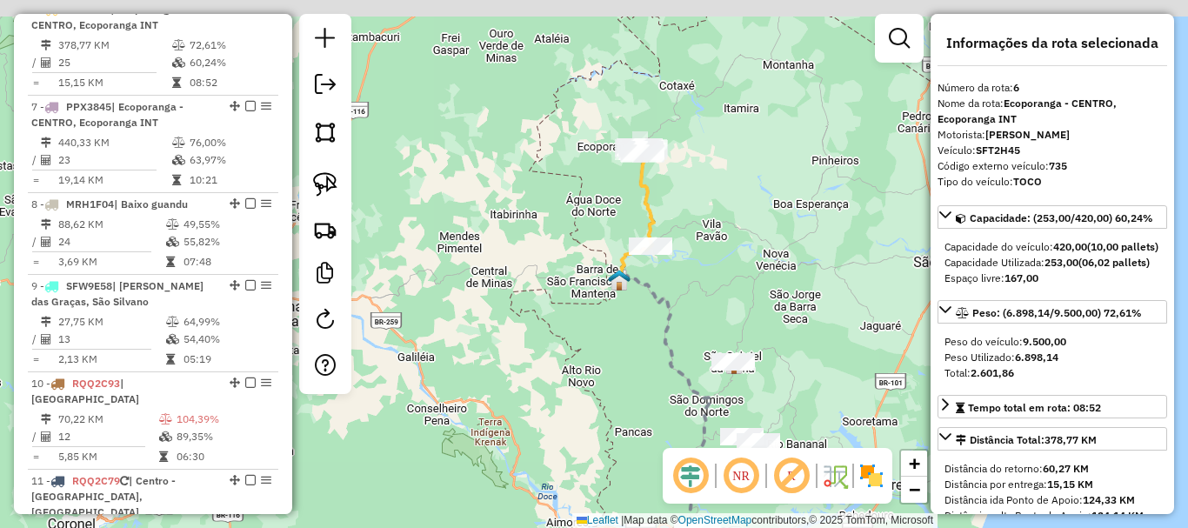
drag, startPoint x: 698, startPoint y: 174, endPoint x: 773, endPoint y: 292, distance: 140.4
click at [773, 292] on div "Janela de atendimento Grade de atendimento Capacidade Transportadoras Veículos …" at bounding box center [594, 264] width 1188 height 528
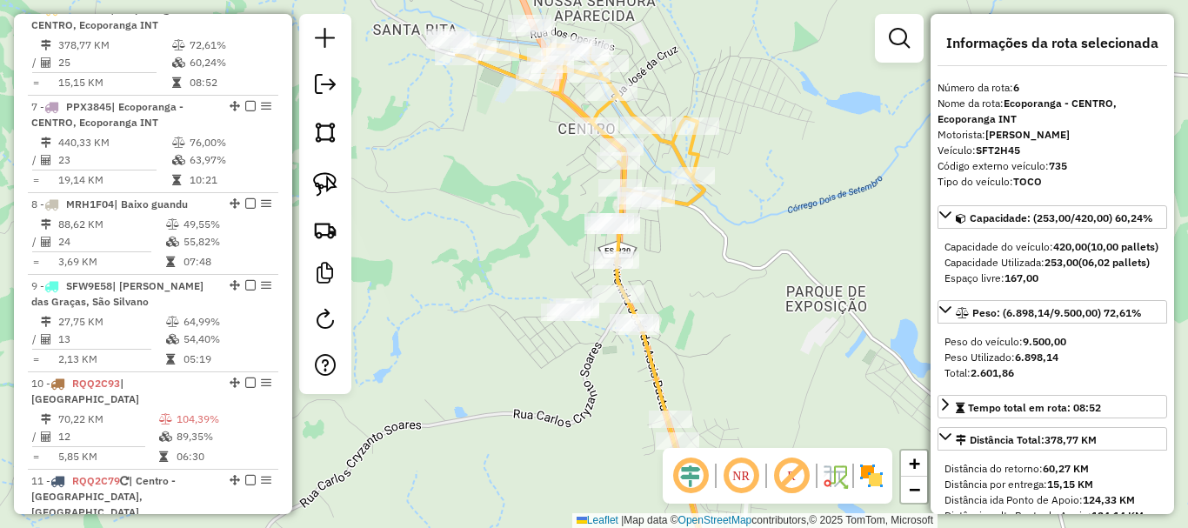
drag, startPoint x: 729, startPoint y: 215, endPoint x: 691, endPoint y: 277, distance: 72.6
click at [693, 277] on div "Janela de atendimento Grade de atendimento Capacidade Transportadoras Veículos …" at bounding box center [594, 264] width 1188 height 528
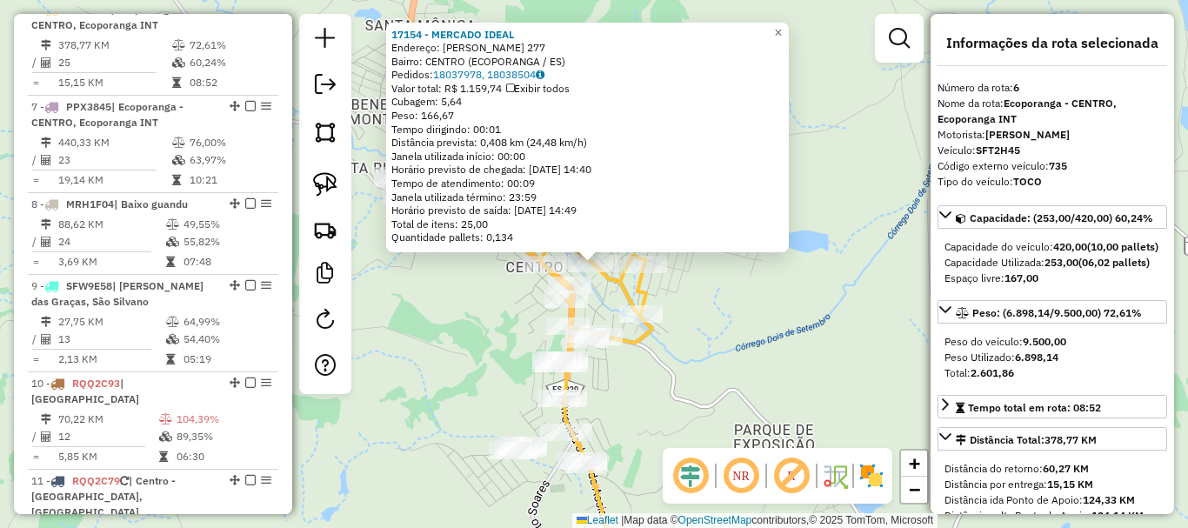
click at [732, 305] on div "17154 - MERCADO IDEAL Endereço: [PERSON_NAME] 277 Bairro: CENTRO (ECOPORANGA / …" at bounding box center [594, 264] width 1188 height 528
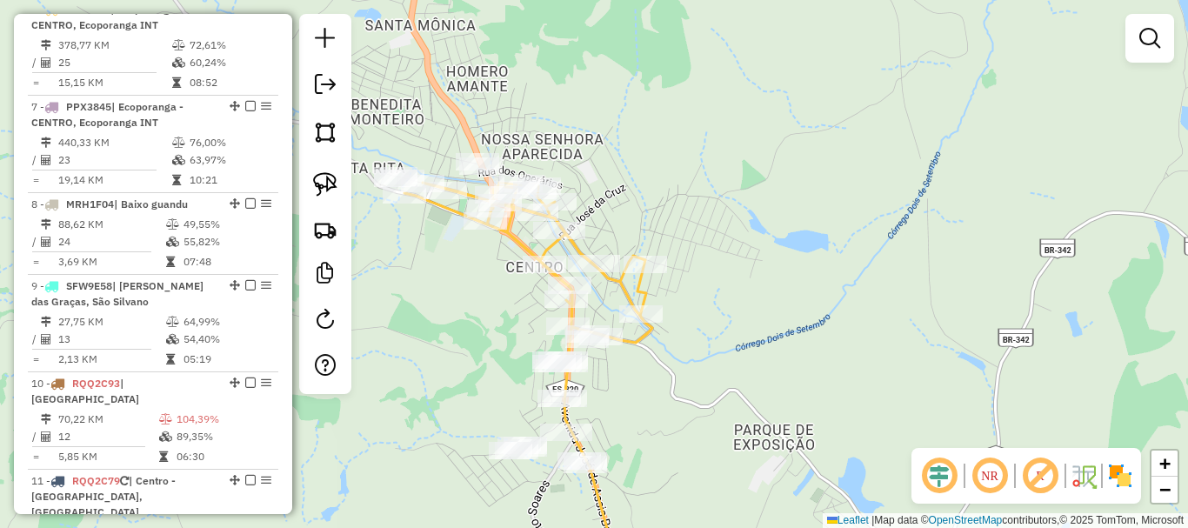
select select "**********"
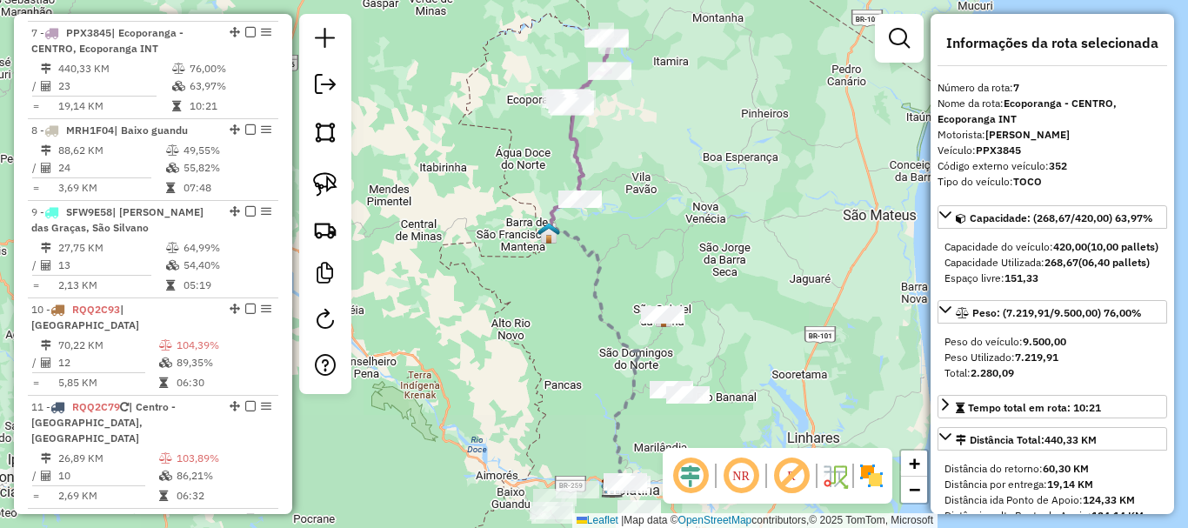
scroll to position [1232, 0]
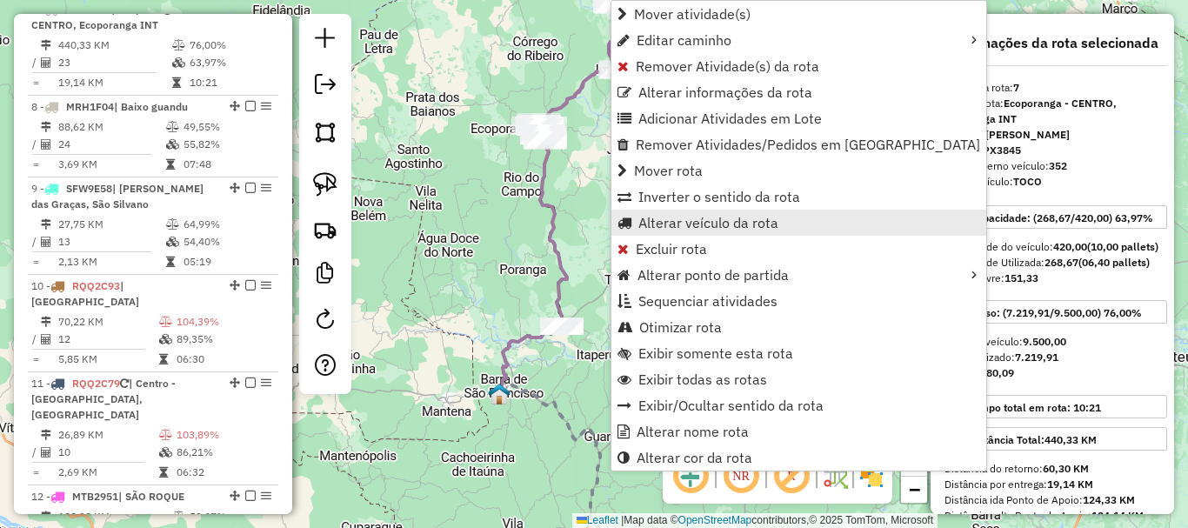
click at [719, 214] on link "Alterar veículo da rota" at bounding box center [798, 223] width 375 height 26
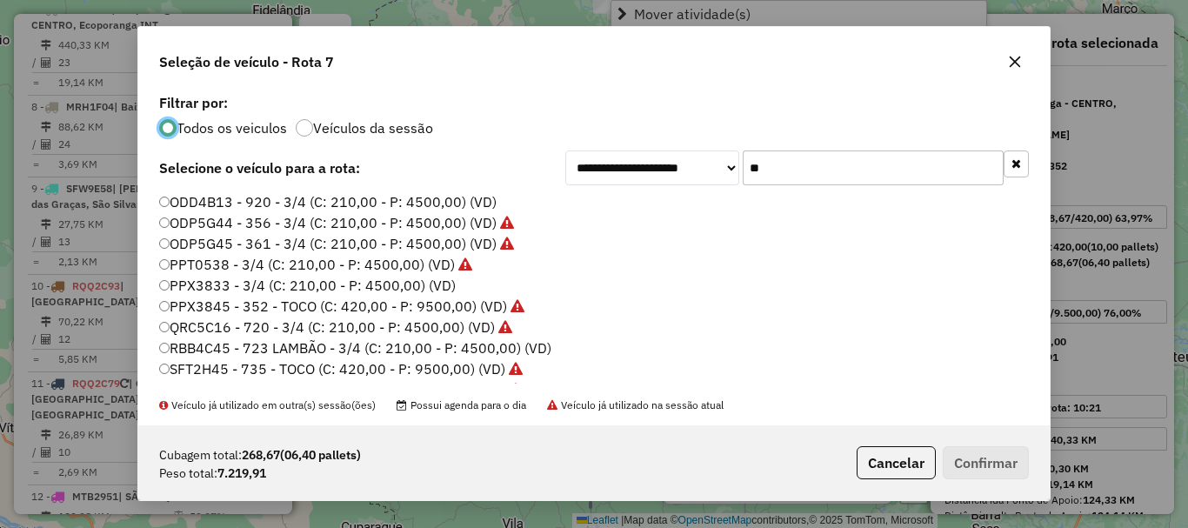
scroll to position [10, 5]
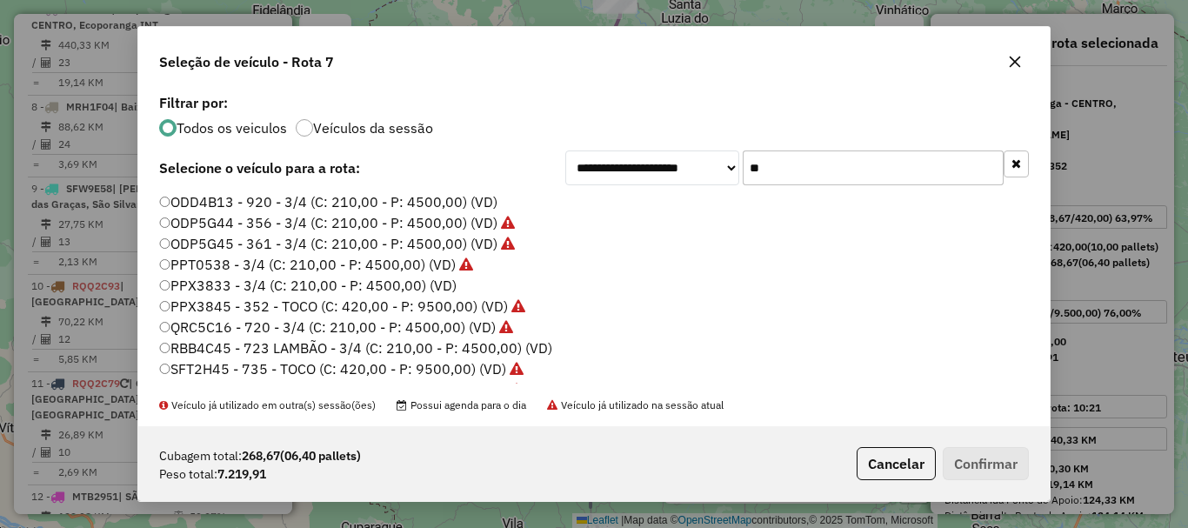
drag, startPoint x: 833, startPoint y: 170, endPoint x: 692, endPoint y: 191, distance: 142.6
click at [692, 191] on div "**********" at bounding box center [593, 258] width 911 height 336
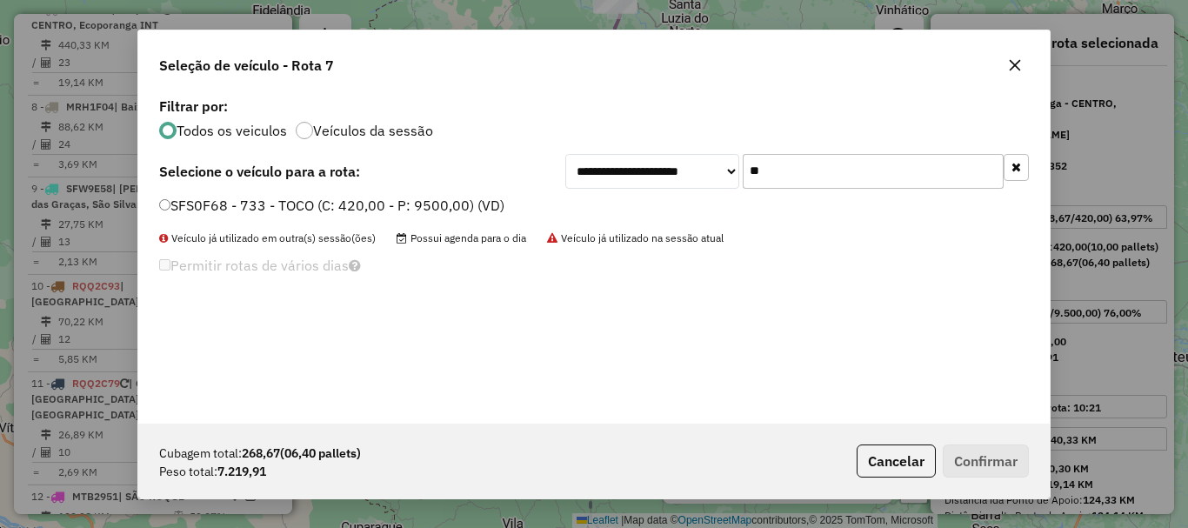
type input "**"
click at [201, 210] on label "SFS0F68 - 733 - TOCO (C: 420,00 - P: 9500,00) (VD)" at bounding box center [331, 205] width 345 height 21
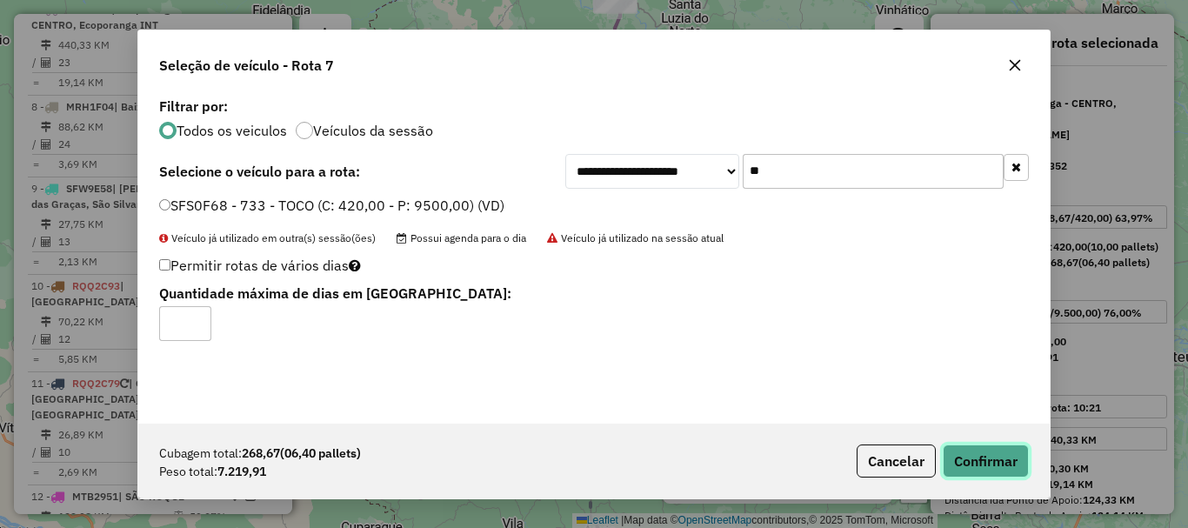
click at [1013, 464] on button "Confirmar" at bounding box center [986, 460] width 86 height 33
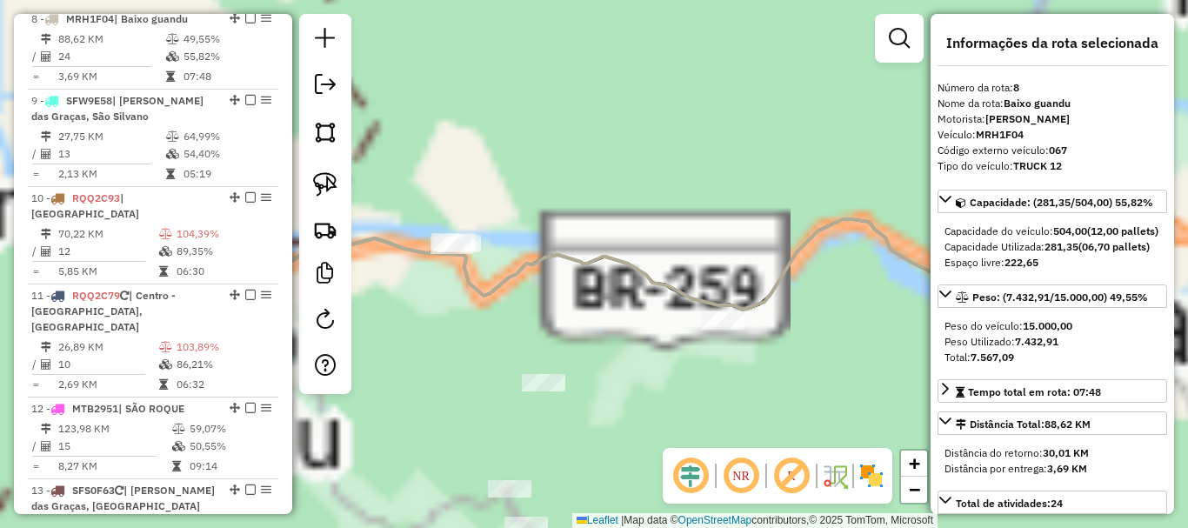
scroll to position [1330, 0]
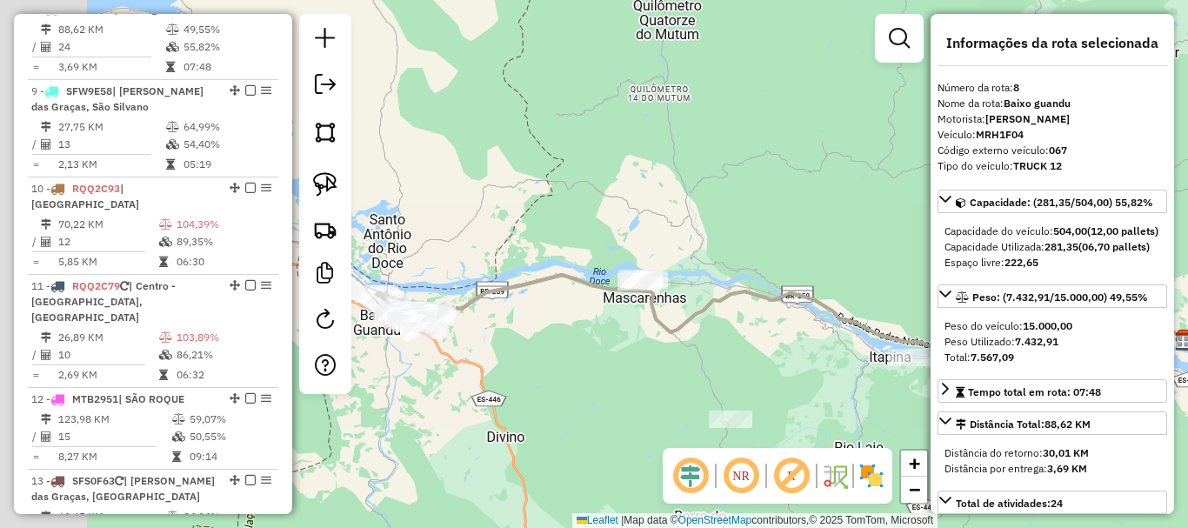
drag, startPoint x: 605, startPoint y: 310, endPoint x: 817, endPoint y: 356, distance: 216.1
click at [817, 356] on div "Janela de atendimento Grade de atendimento Capacidade Transportadoras Veículos …" at bounding box center [594, 264] width 1188 height 528
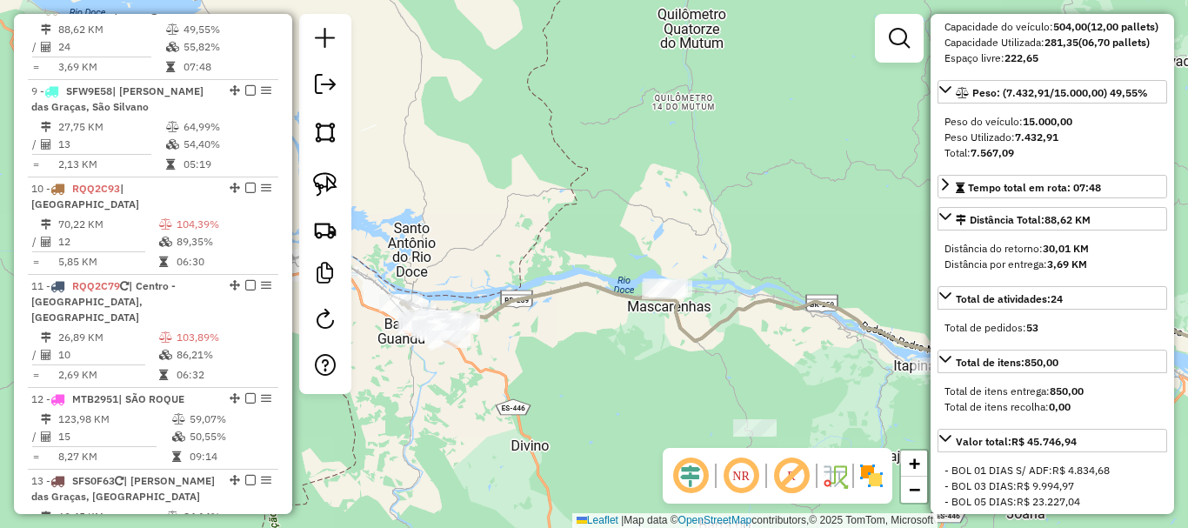
scroll to position [174, 0]
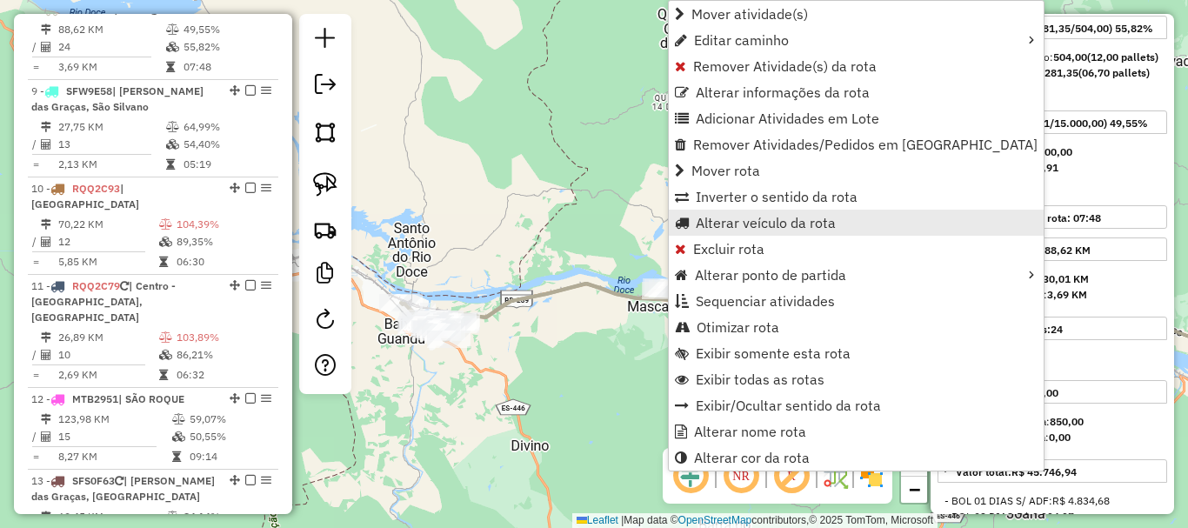
click at [774, 221] on span "Alterar veículo da rota" at bounding box center [766, 223] width 140 height 14
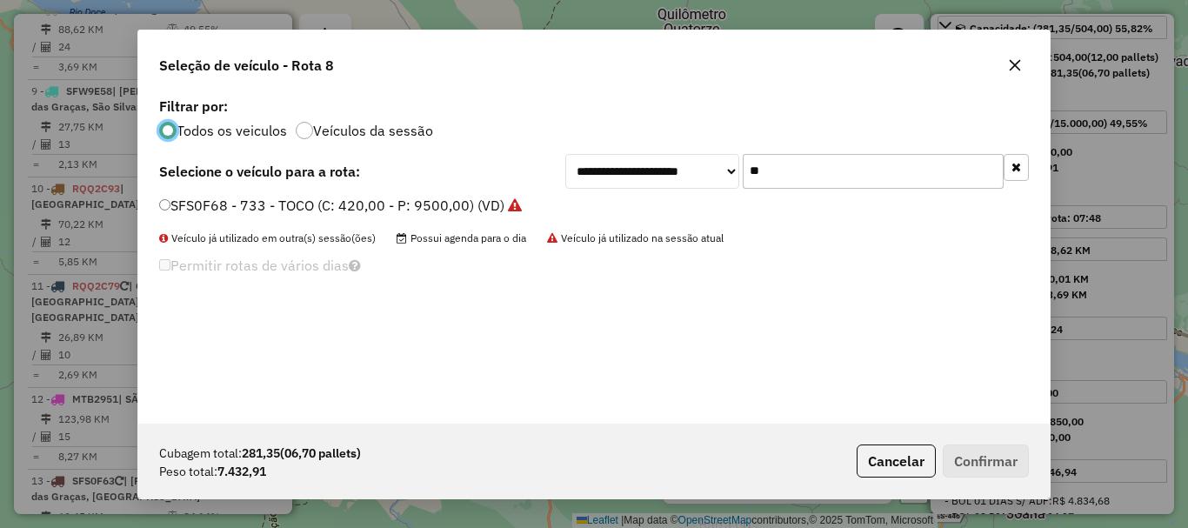
scroll to position [10, 5]
drag, startPoint x: 714, startPoint y: 178, endPoint x: 682, endPoint y: 184, distance: 32.6
click at [682, 184] on div "**********" at bounding box center [797, 171] width 464 height 35
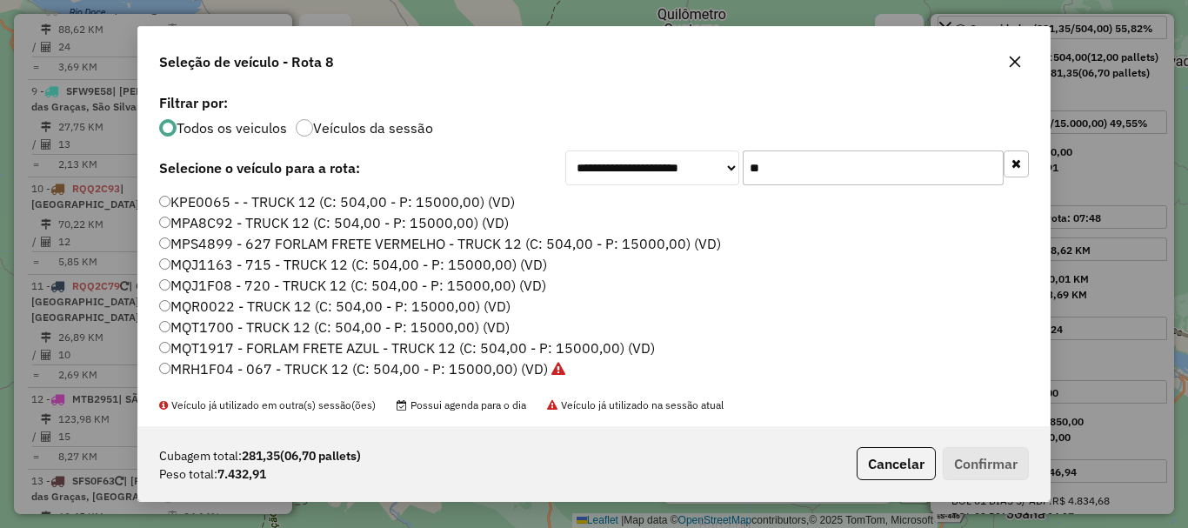
type input "**"
click at [396, 367] on label "MRH1F04 - 067 - TRUCK 12 (C: 504,00 - P: 15000,00) (VD)" at bounding box center [362, 368] width 406 height 21
click at [1017, 54] on button "button" at bounding box center [1015, 62] width 28 height 28
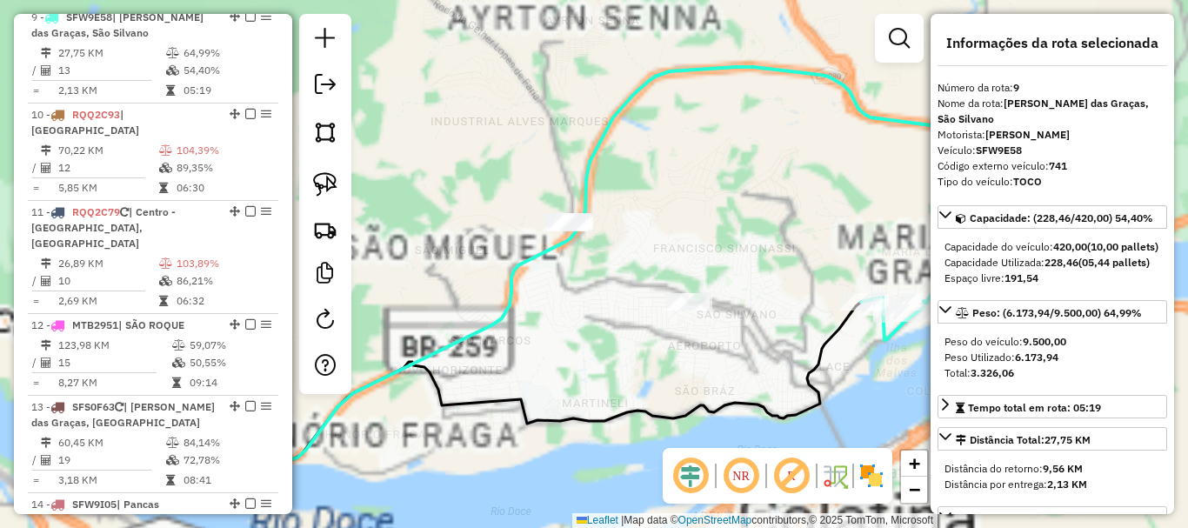
scroll to position [1412, 0]
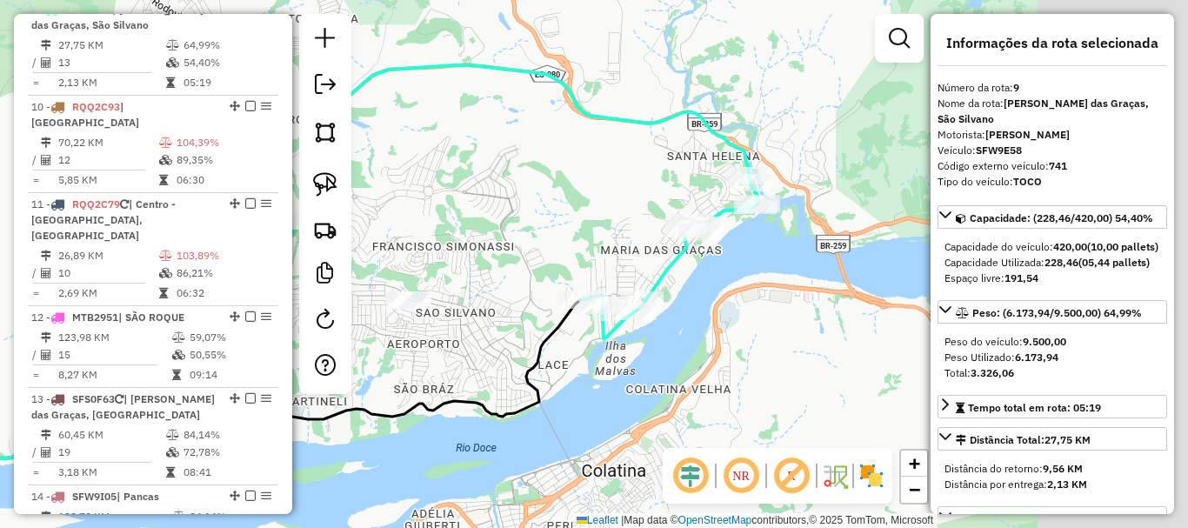
drag, startPoint x: 738, startPoint y: 205, endPoint x: 427, endPoint y: 204, distance: 311.4
click at [427, 204] on div "Janela de atendimento Grade de atendimento Capacidade Transportadoras Veículos …" at bounding box center [594, 264] width 1188 height 528
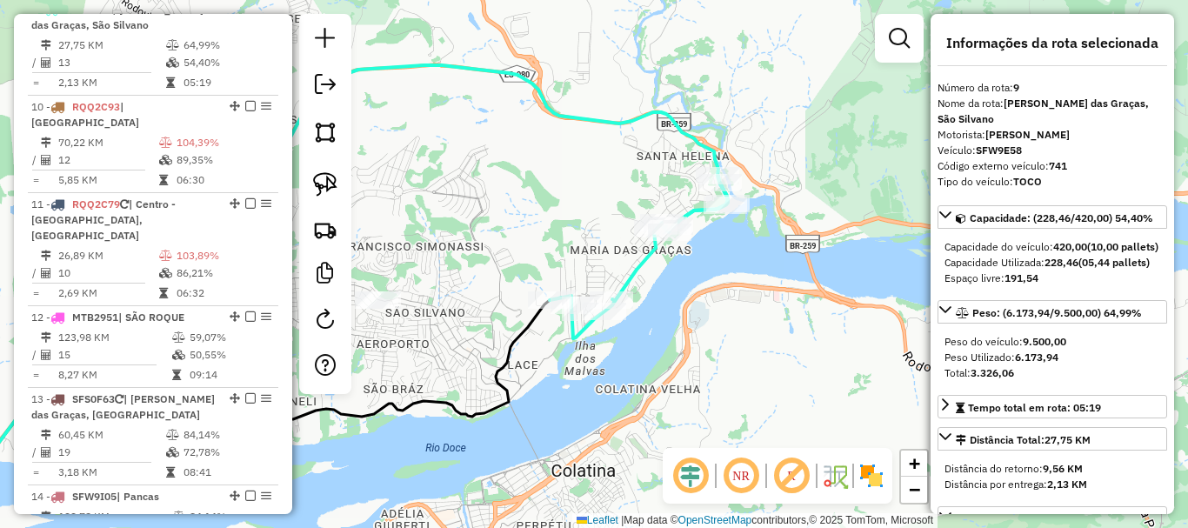
scroll to position [87, 0]
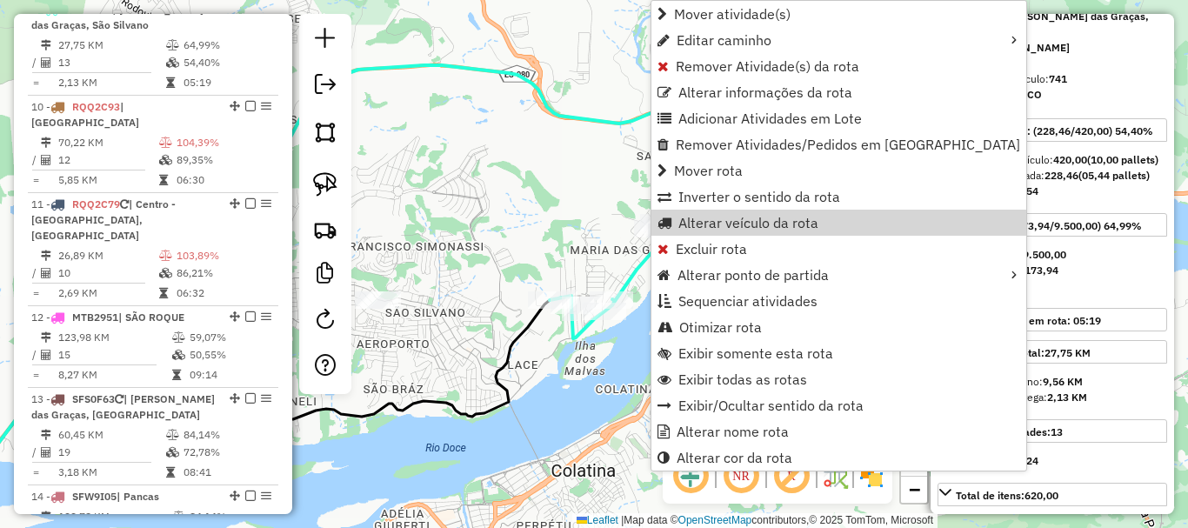
click at [585, 220] on div "Rota 9 - Placa SFW9E58 7541 - BAR DO GORDO Janela de atendimento Grade de atend…" at bounding box center [594, 264] width 1188 height 528
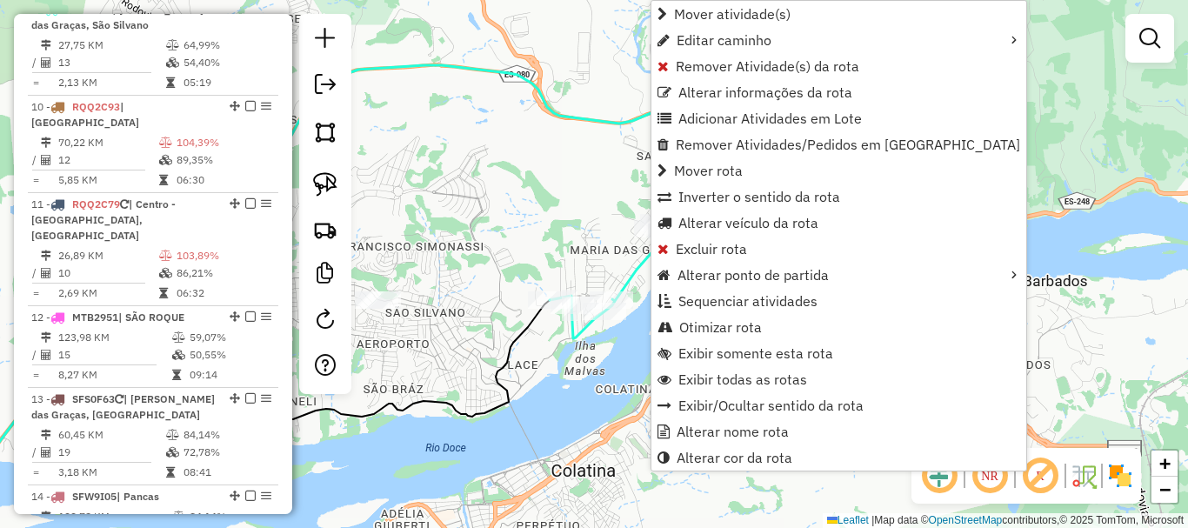
select select "**********"
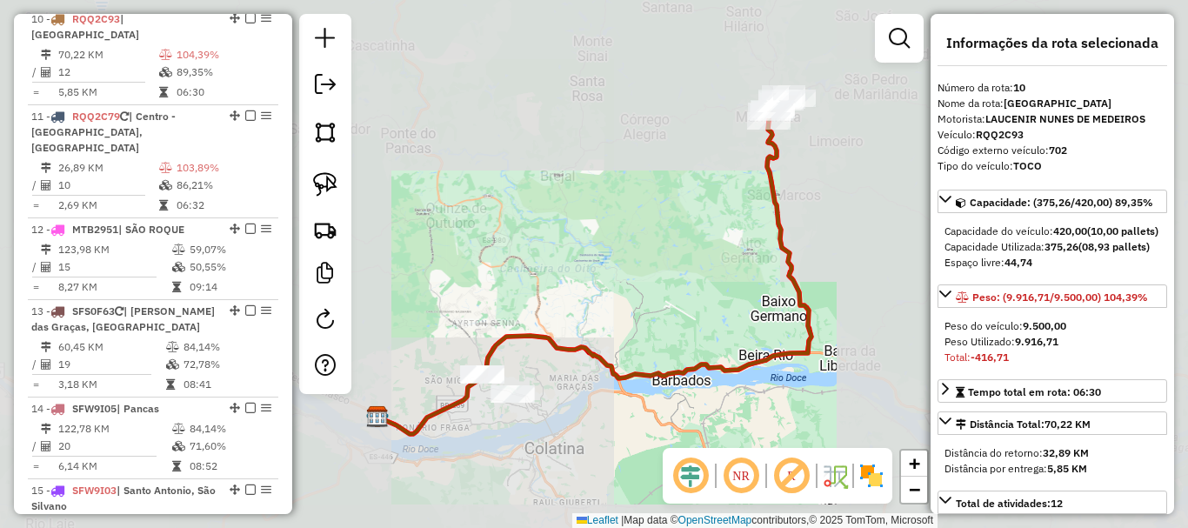
scroll to position [1509, 0]
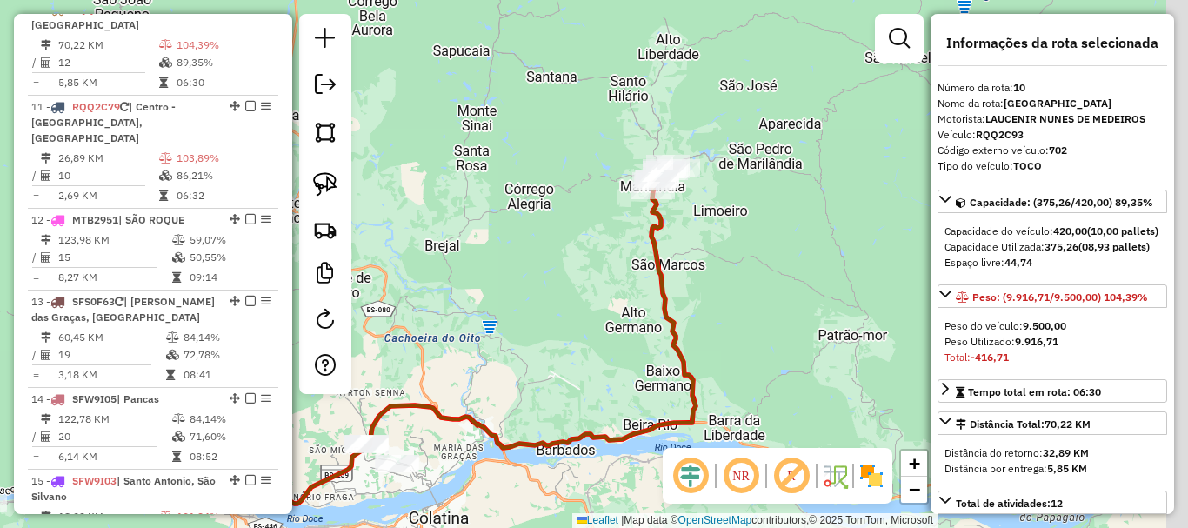
drag, startPoint x: 850, startPoint y: 197, endPoint x: 698, endPoint y: 280, distance: 172.8
click at [698, 280] on div "Janela de atendimento Grade de atendimento Capacidade Transportadoras Veículos …" at bounding box center [594, 264] width 1188 height 528
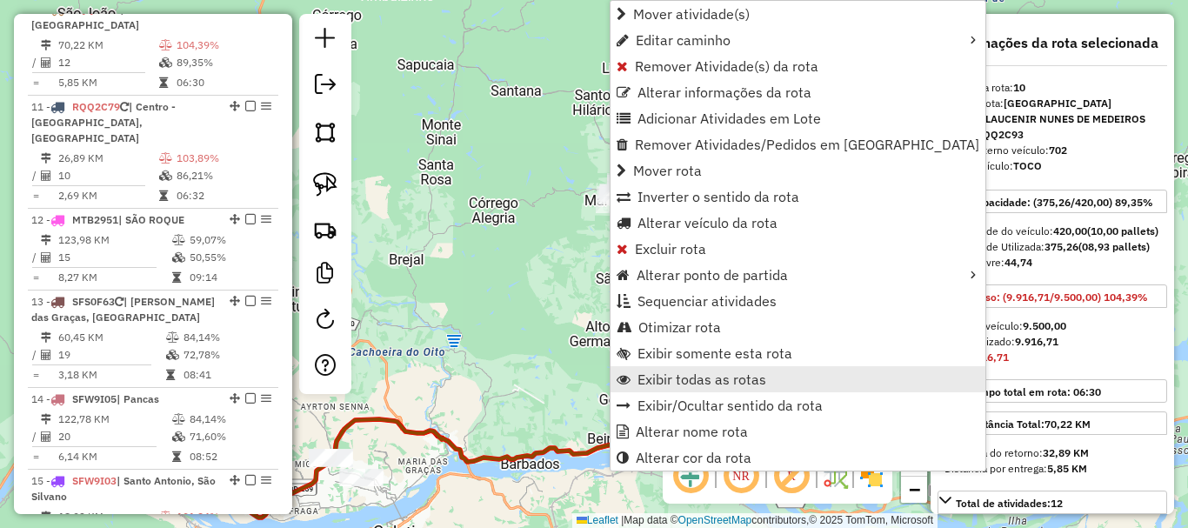
click at [741, 377] on span "Exibir todas as rotas" at bounding box center [702, 379] width 129 height 14
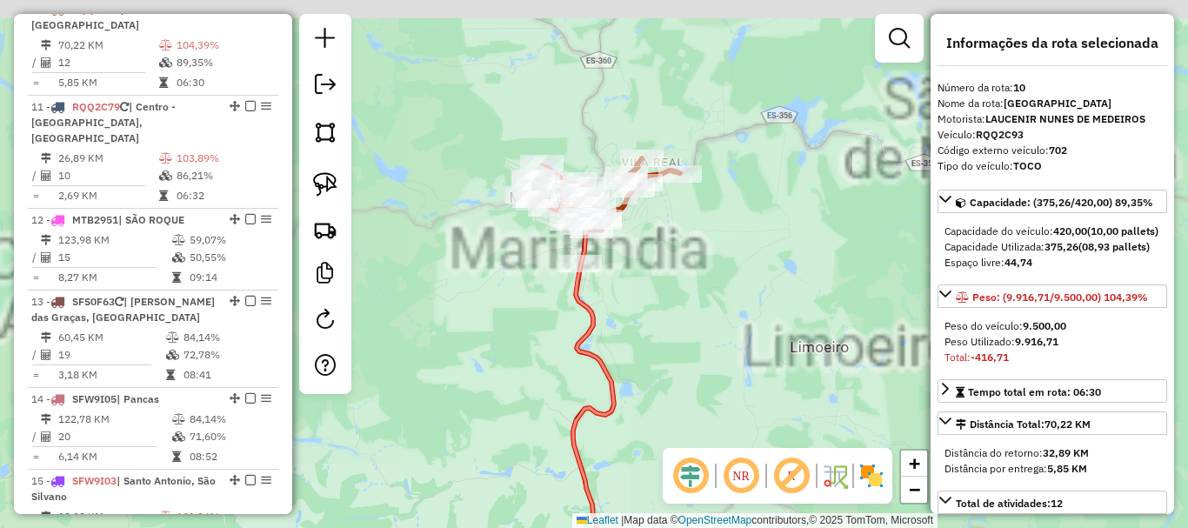
drag, startPoint x: 626, startPoint y: 182, endPoint x: 644, endPoint y: 257, distance: 77.8
click at [705, 334] on div "Janela de atendimento Grade de atendimento Capacidade Transportadoras Veículos …" at bounding box center [594, 264] width 1188 height 528
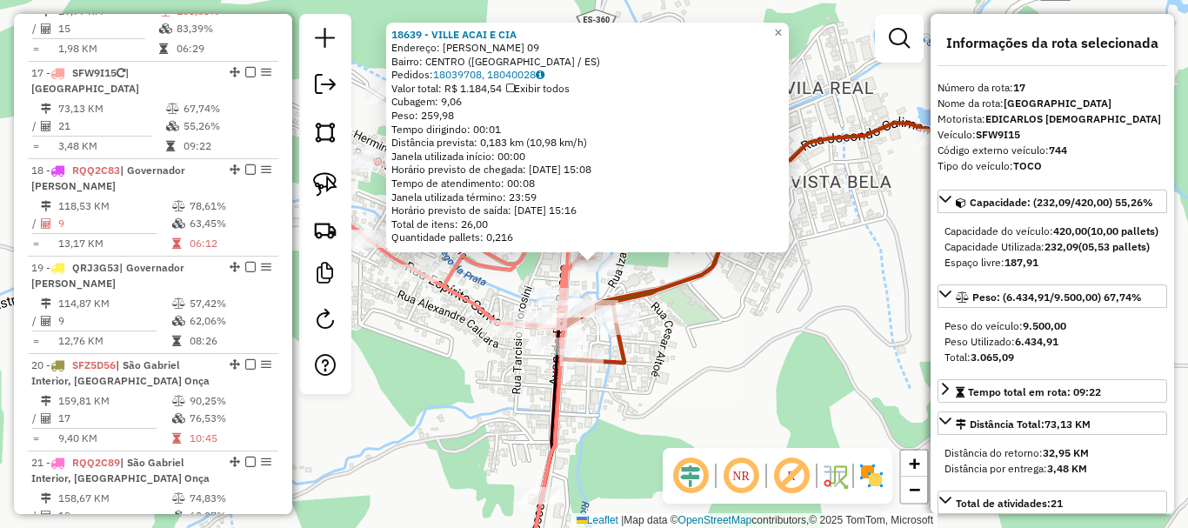
scroll to position [2160, 0]
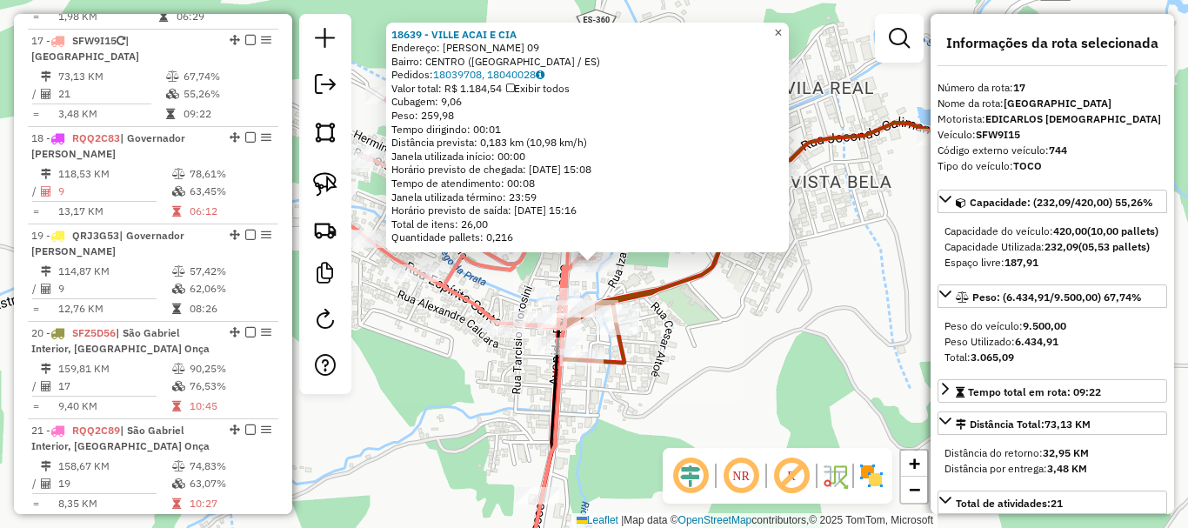
click at [789, 23] on link "×" at bounding box center [778, 33] width 21 height 21
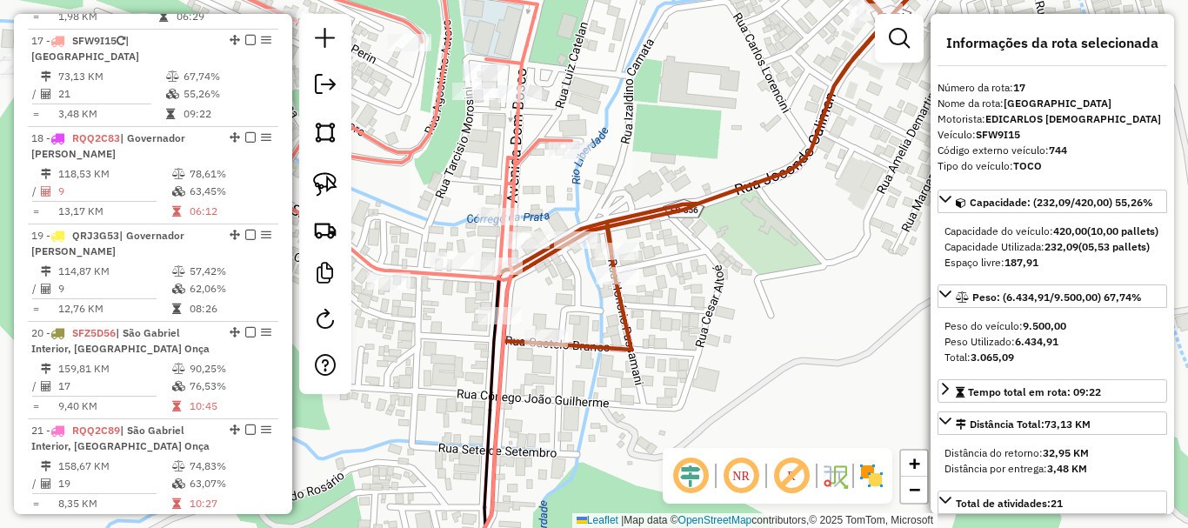
drag, startPoint x: 718, startPoint y: 344, endPoint x: 734, endPoint y: 283, distance: 62.9
click at [783, 318] on div "Janela de atendimento Grade de atendimento Capacidade Transportadoras Veículos …" at bounding box center [594, 264] width 1188 height 528
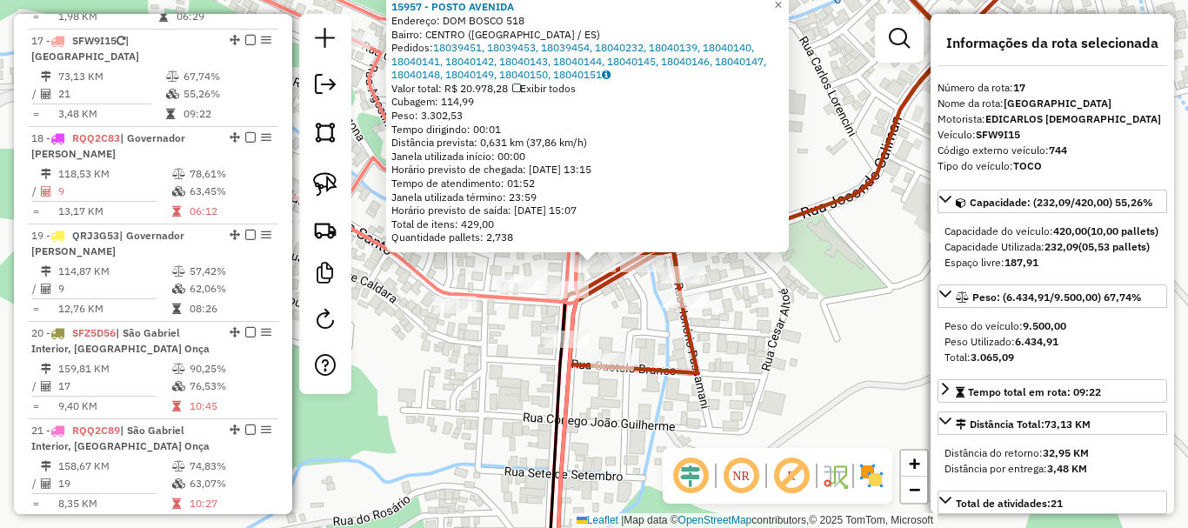
click at [593, 324] on div "Rota 17 - Placa SFW9I15 15957 - POSTO AVENIDA 15957 - POSTO AVENIDA Endereço: D…" at bounding box center [594, 264] width 1188 height 528
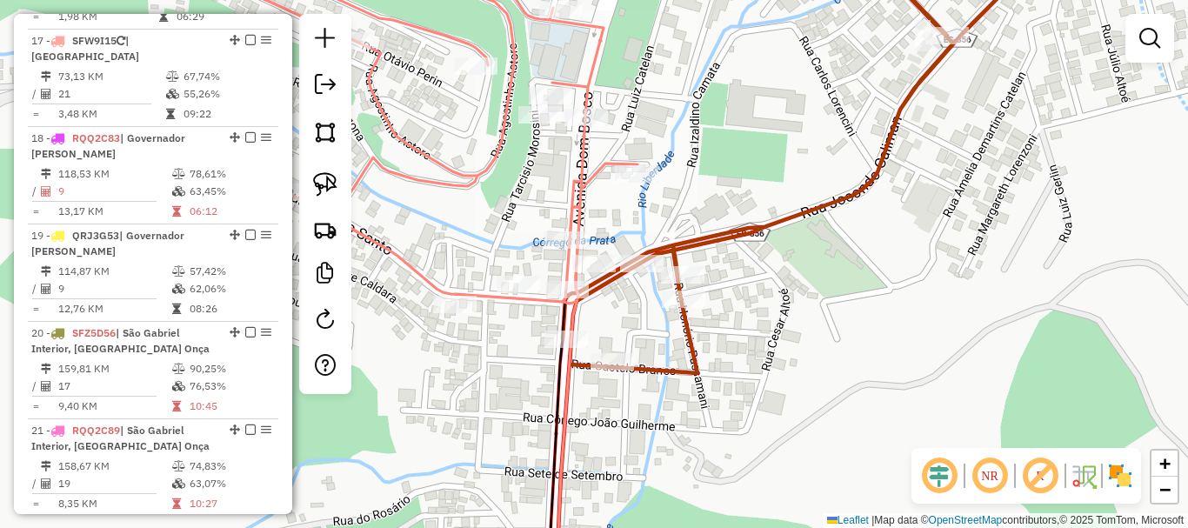
click at [652, 306] on div "Janela de atendimento Grade de atendimento Capacidade Transportadoras Veículos …" at bounding box center [594, 264] width 1188 height 528
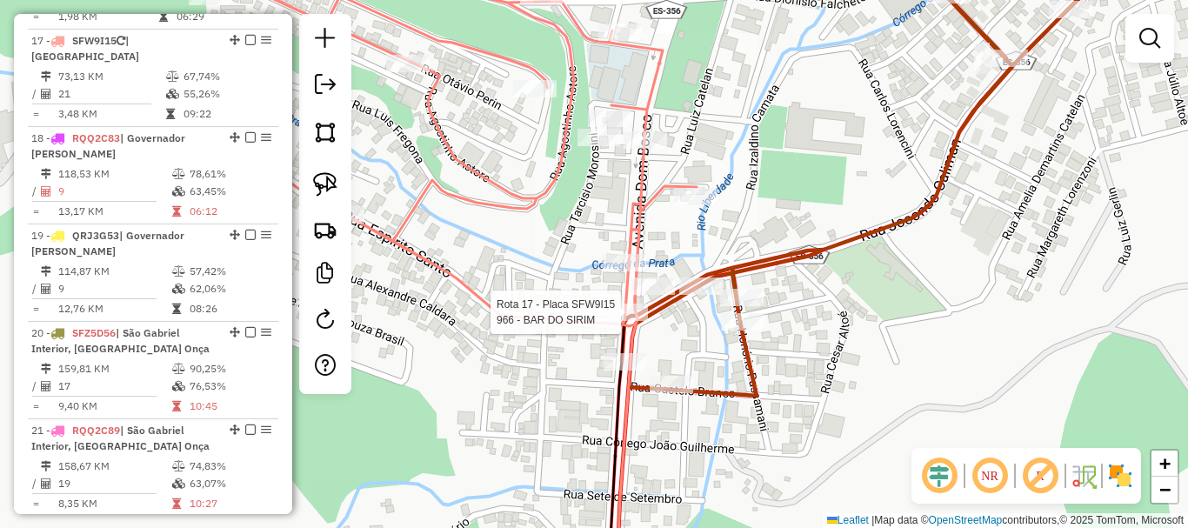
select select "**********"
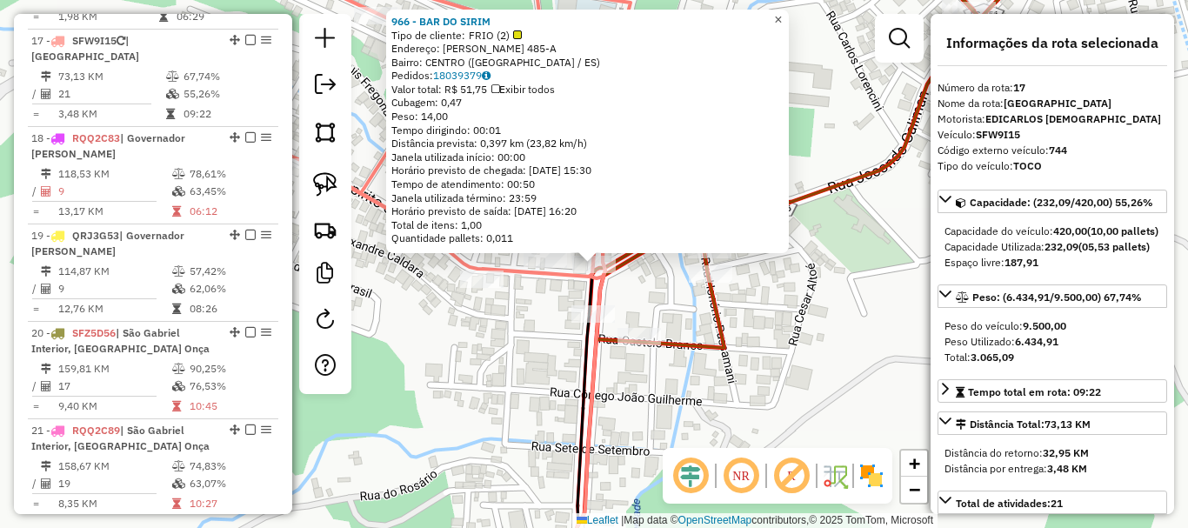
click at [782, 12] on span "×" at bounding box center [778, 19] width 8 height 15
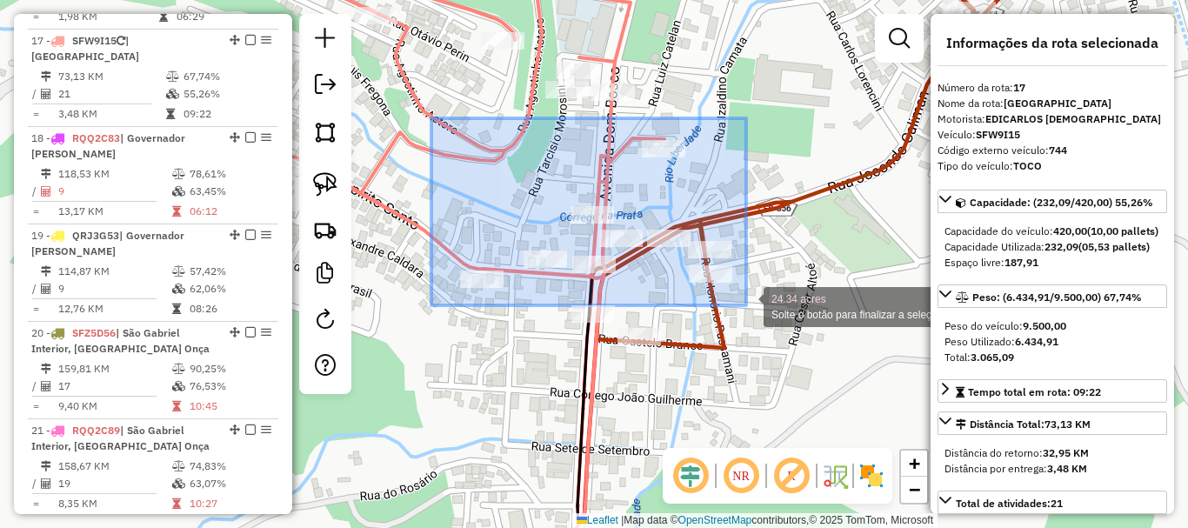
drag, startPoint x: 431, startPoint y: 118, endPoint x: 746, endPoint y: 305, distance: 366.2
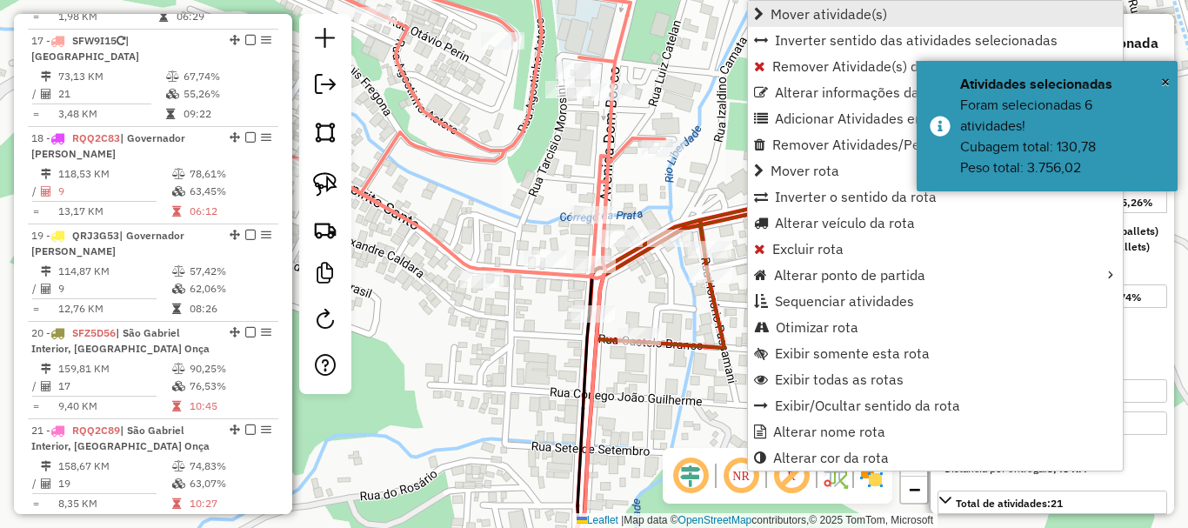
click at [814, 14] on span "Mover atividade(s)" at bounding box center [829, 14] width 117 height 14
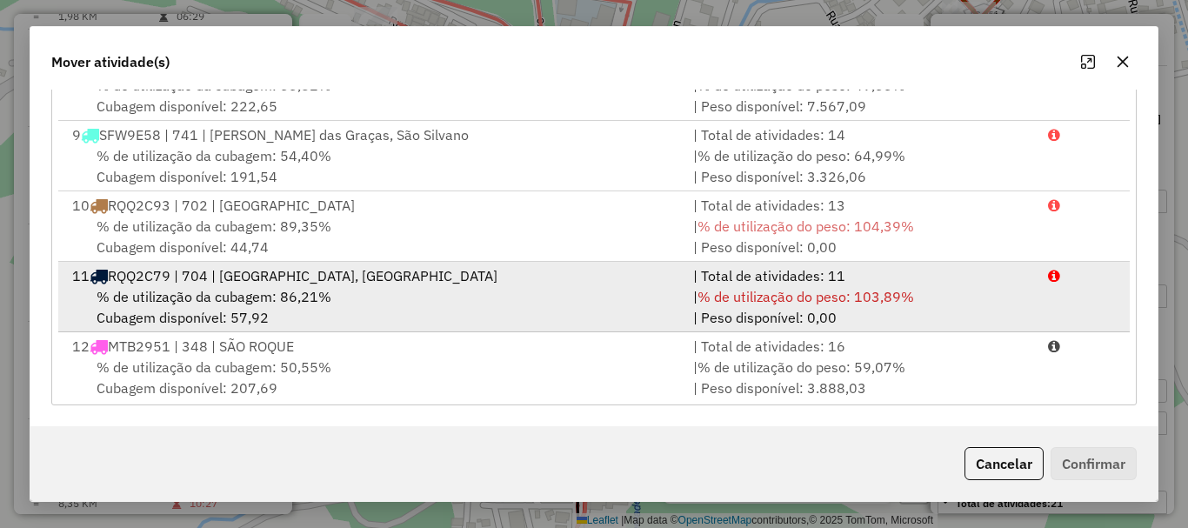
scroll to position [522, 0]
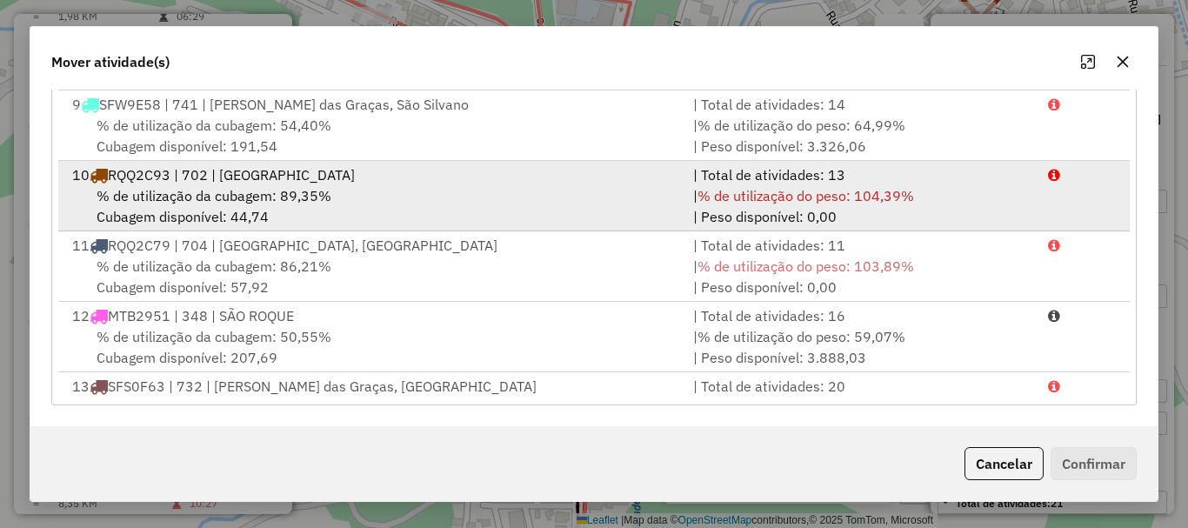
click at [299, 196] on span "% de utilização da cubagem: 89,35%" at bounding box center [214, 195] width 235 height 17
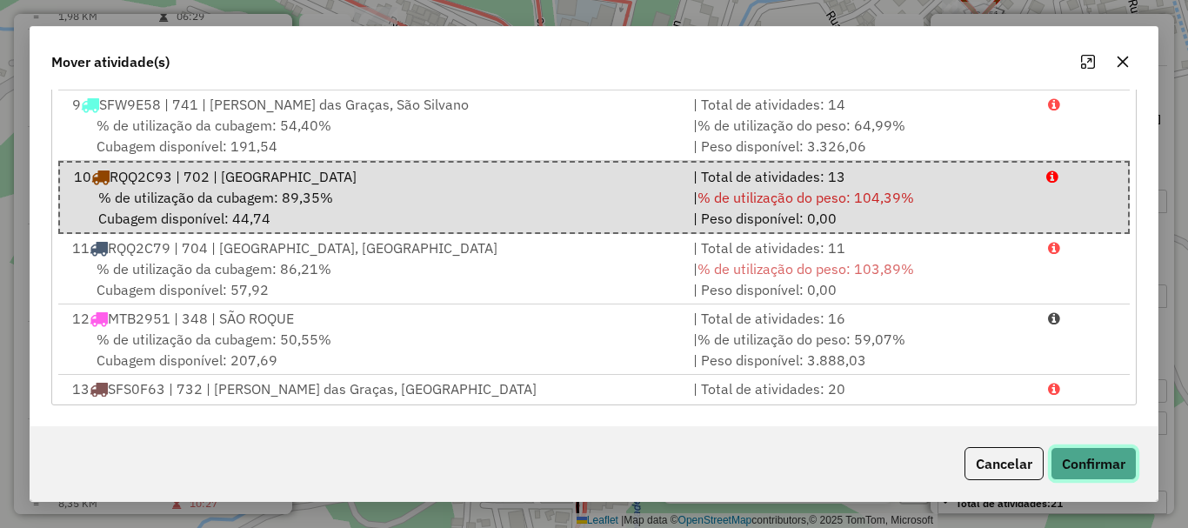
click at [1094, 458] on button "Confirmar" at bounding box center [1094, 463] width 86 height 33
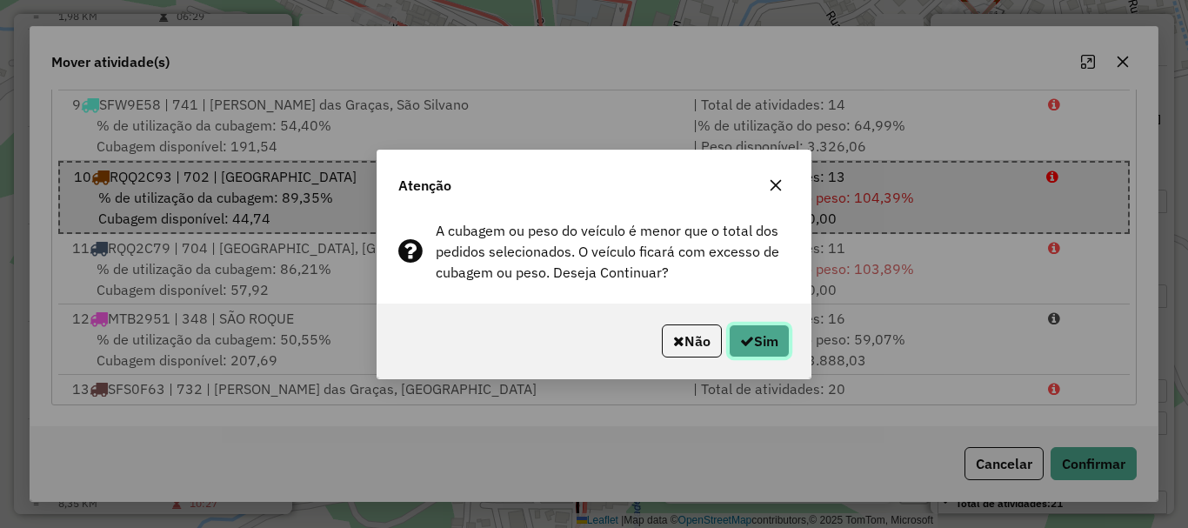
click at [767, 342] on button "Sim" at bounding box center [759, 340] width 61 height 33
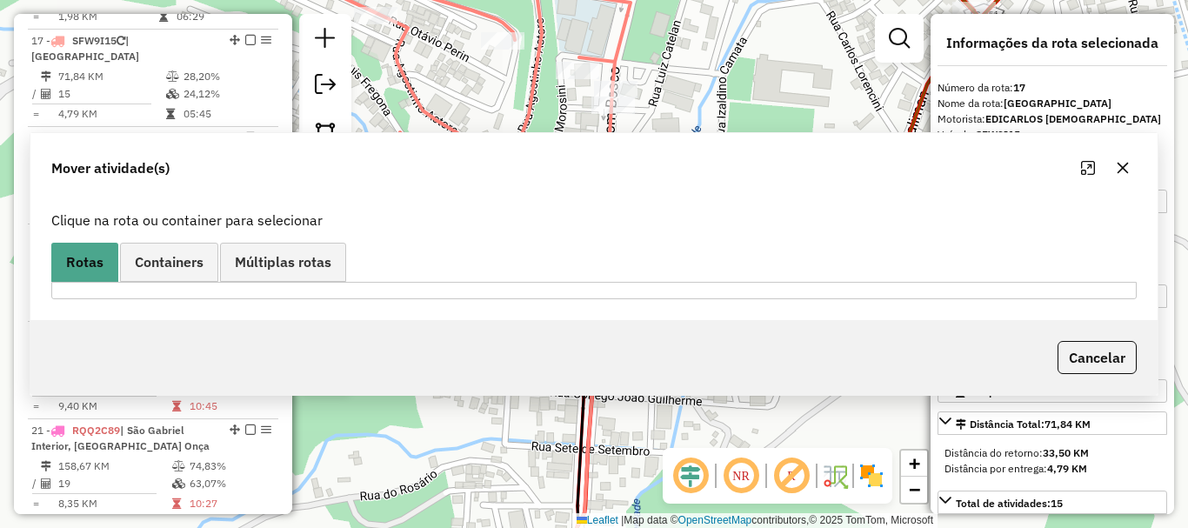
scroll to position [0, 0]
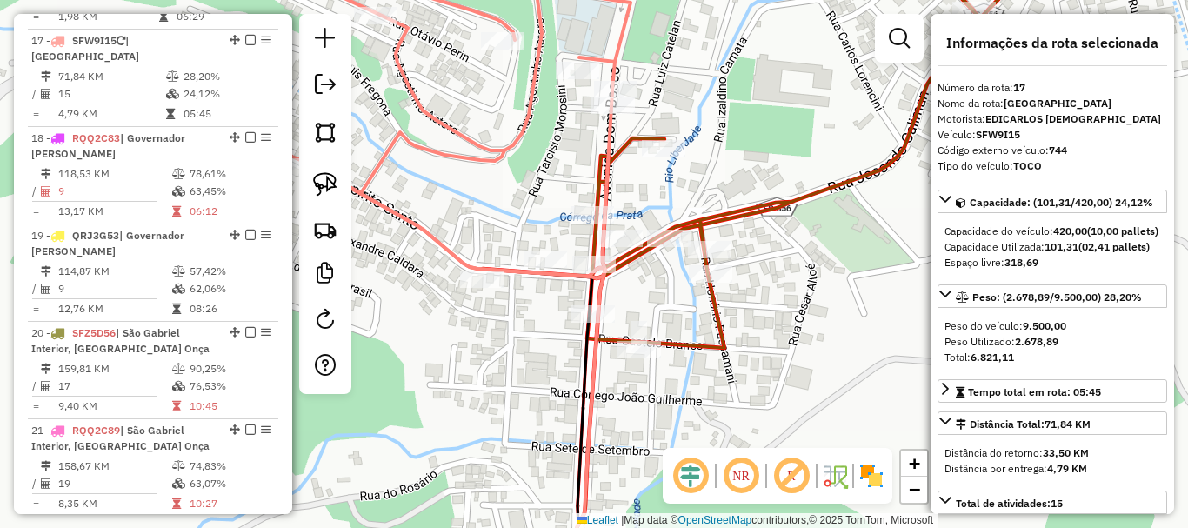
click at [598, 205] on icon at bounding box center [377, 112] width 506 height 331
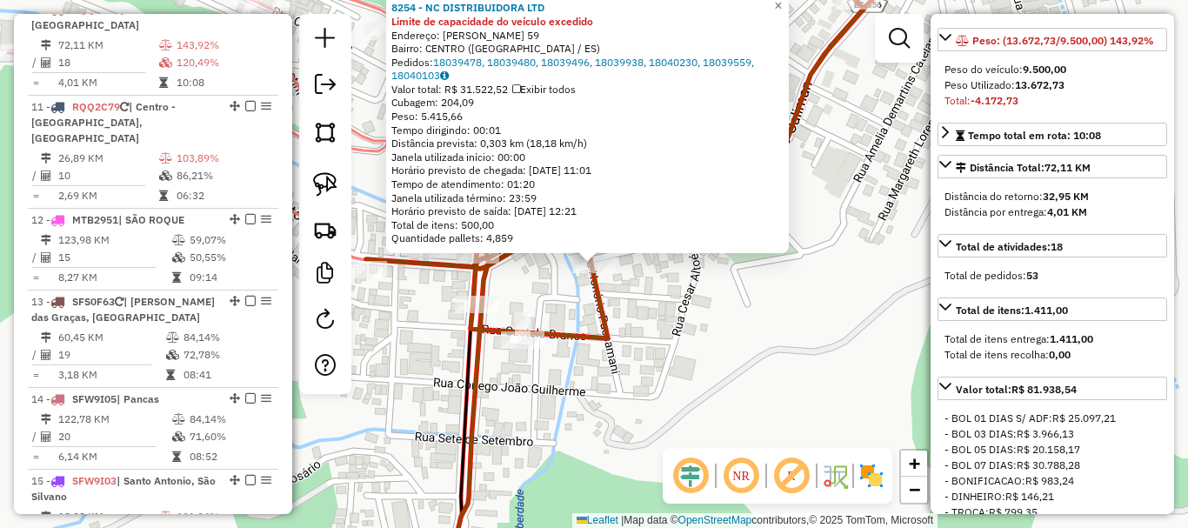
scroll to position [261, 0]
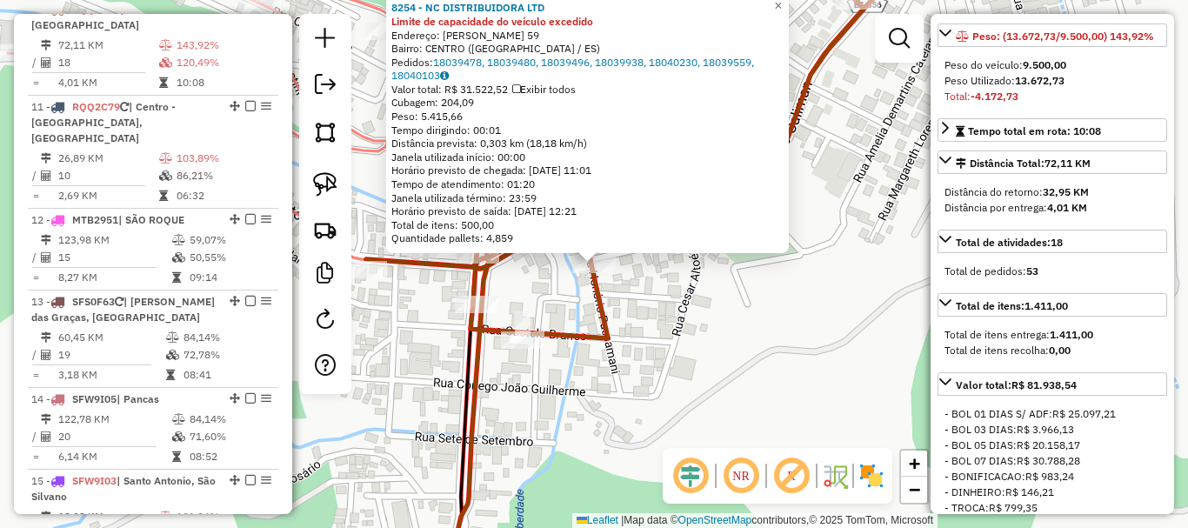
click at [760, 378] on div "8254 - NC DISTRIBUIDORA LTD Limite de capacidade do veículo excedido Endereço: …" at bounding box center [594, 264] width 1188 height 528
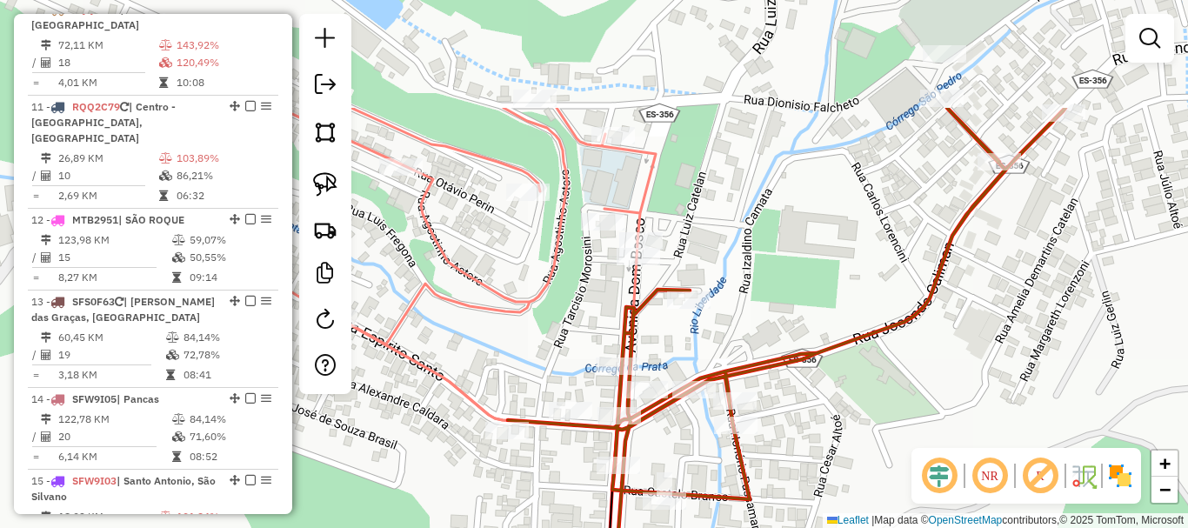
drag, startPoint x: 796, startPoint y: 422, endPoint x: 863, endPoint y: 515, distance: 114.7
click at [863, 515] on div "Janela de atendimento Grade de atendimento Capacidade Transportadoras Veículos …" at bounding box center [594, 264] width 1188 height 528
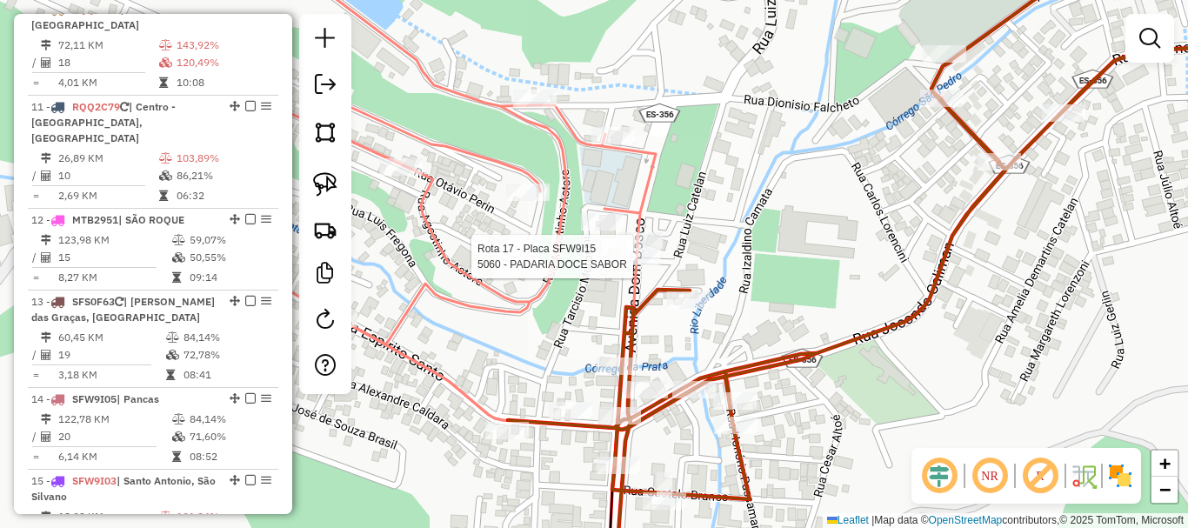
select select "**********"
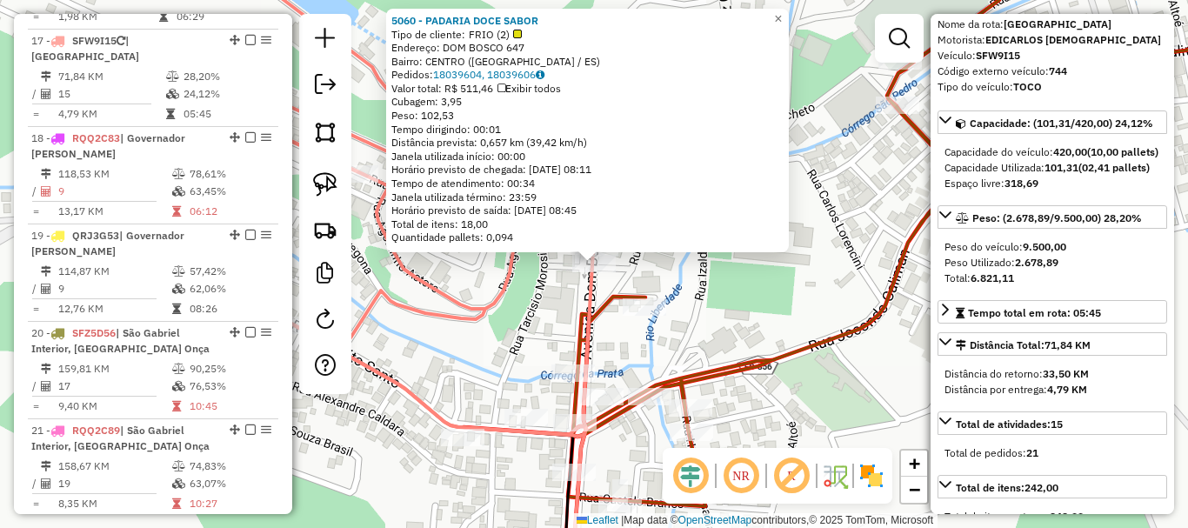
scroll to position [174, 0]
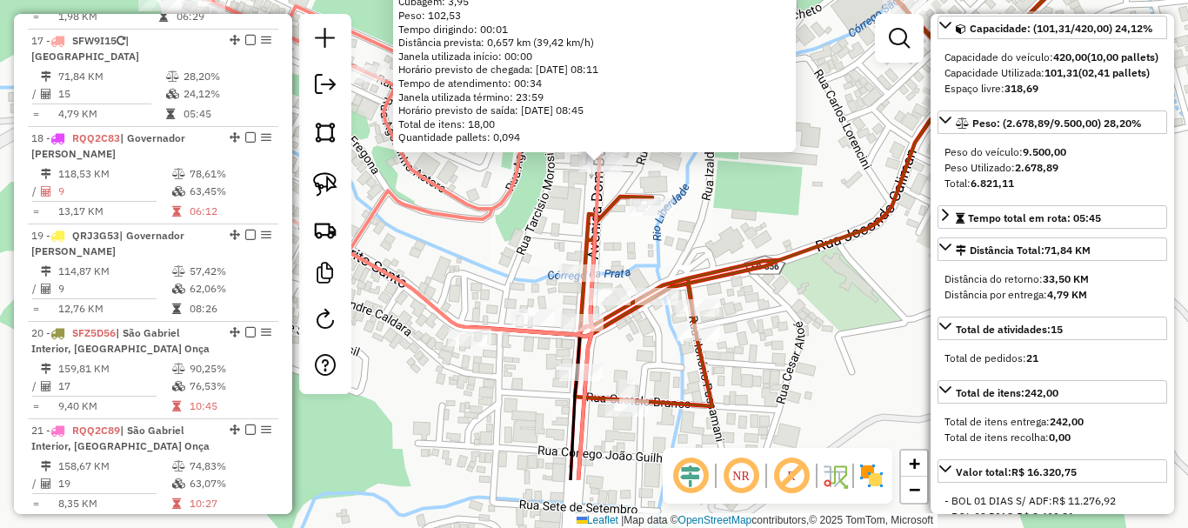
drag, startPoint x: 816, startPoint y: 372, endPoint x: 810, endPoint y: 254, distance: 118.4
click at [810, 254] on div "5060 - PADARIA DOCE SABOR Tipo de cliente: FRIO (2) Endereço: DOM BOSCO 647 Bai…" at bounding box center [594, 264] width 1188 height 528
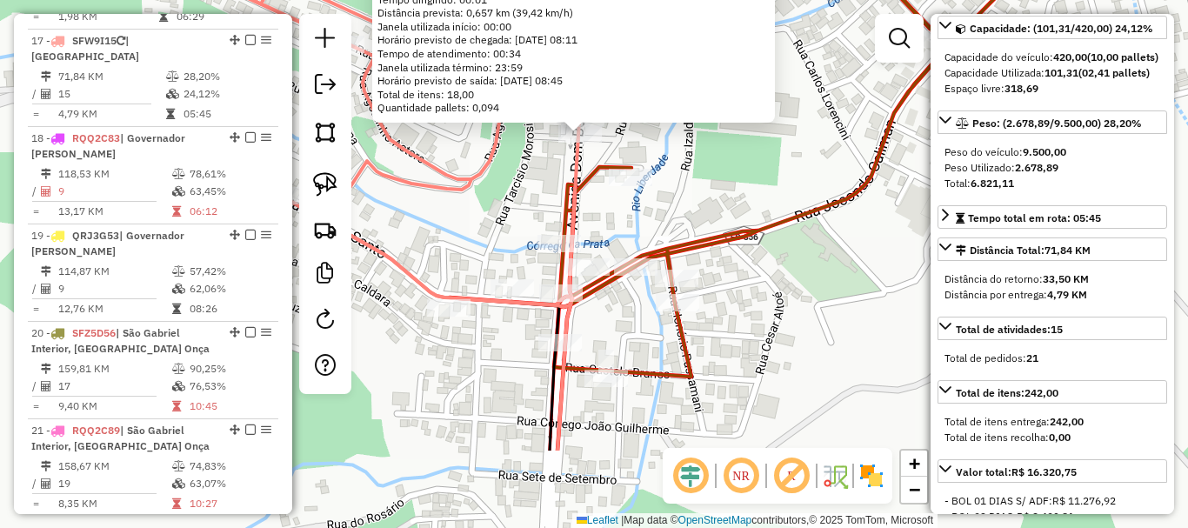
click at [808, 266] on div "5060 - PADARIA DOCE SABOR Tipo de cliente: FRIO (2) Endereço: DOM BOSCO 647 Bai…" at bounding box center [594, 264] width 1188 height 528
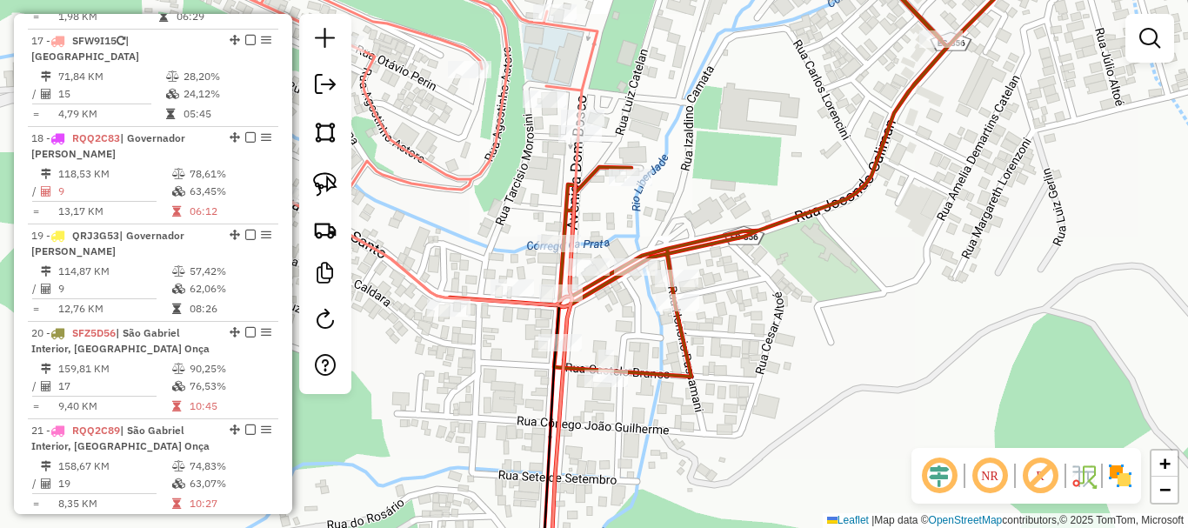
drag, startPoint x: 785, startPoint y: 290, endPoint x: 803, endPoint y: 336, distance: 49.6
click at [811, 334] on div "5060 - PADARIA DOCE SABOR Tipo de cliente: FRIO (2) Endereço: DOM BOSCO 647 Bai…" at bounding box center [594, 264] width 1188 height 528
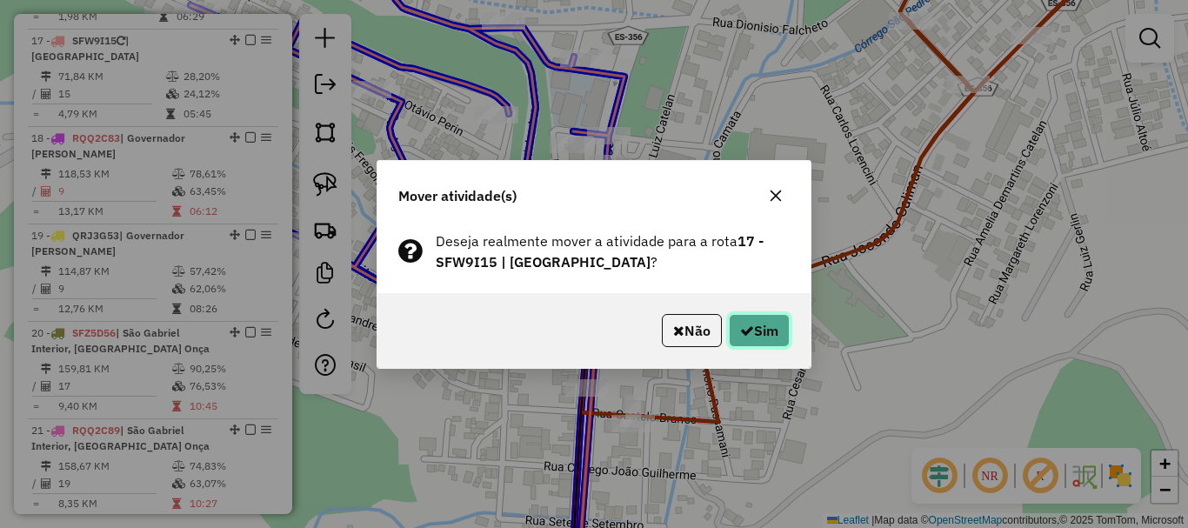
drag, startPoint x: 781, startPoint y: 335, endPoint x: 768, endPoint y: 339, distance: 13.8
click at [782, 336] on button "Sim" at bounding box center [759, 330] width 61 height 33
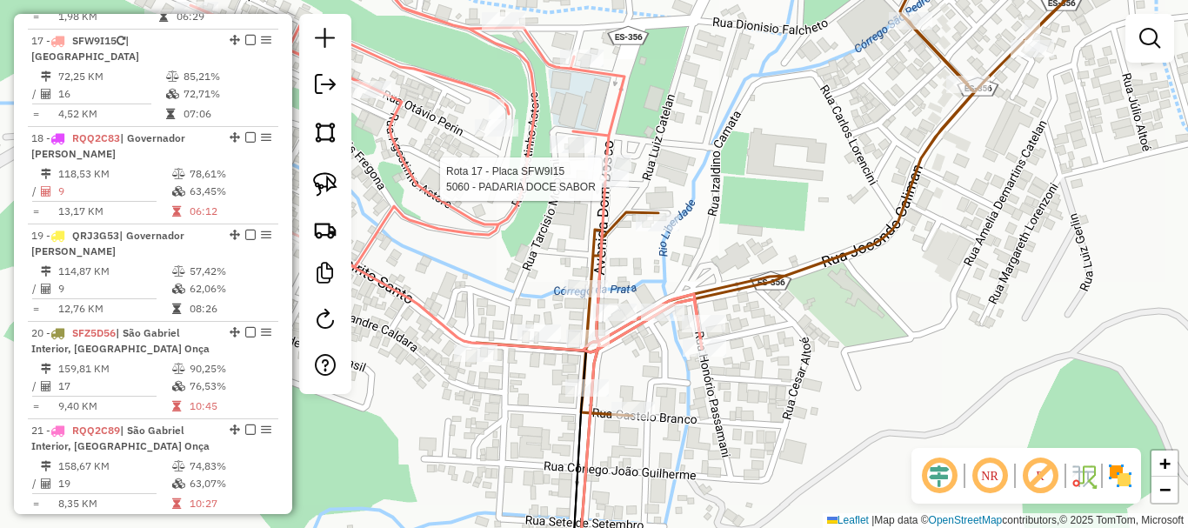
select select "**********"
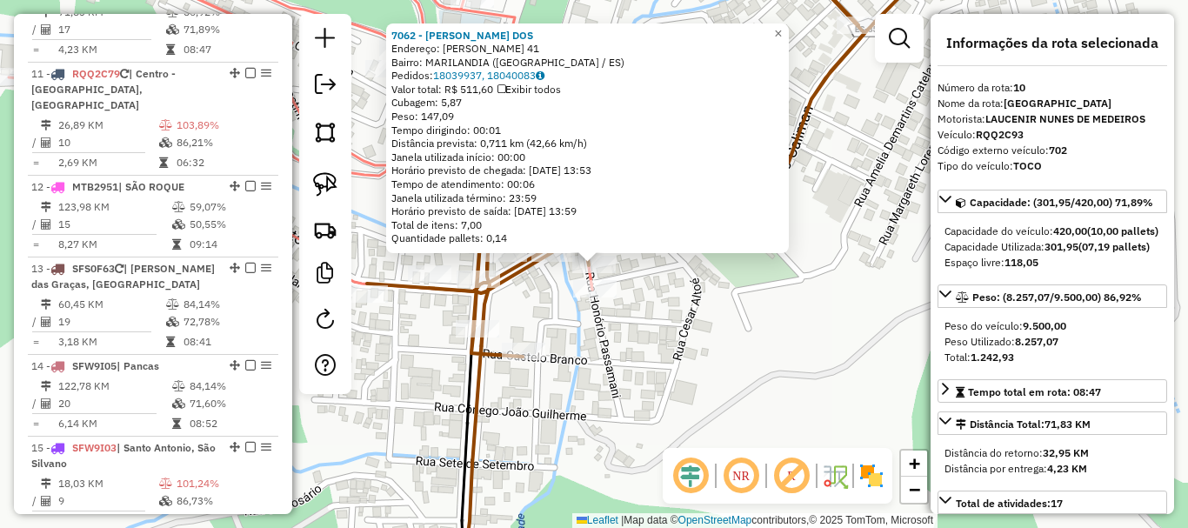
scroll to position [1509, 0]
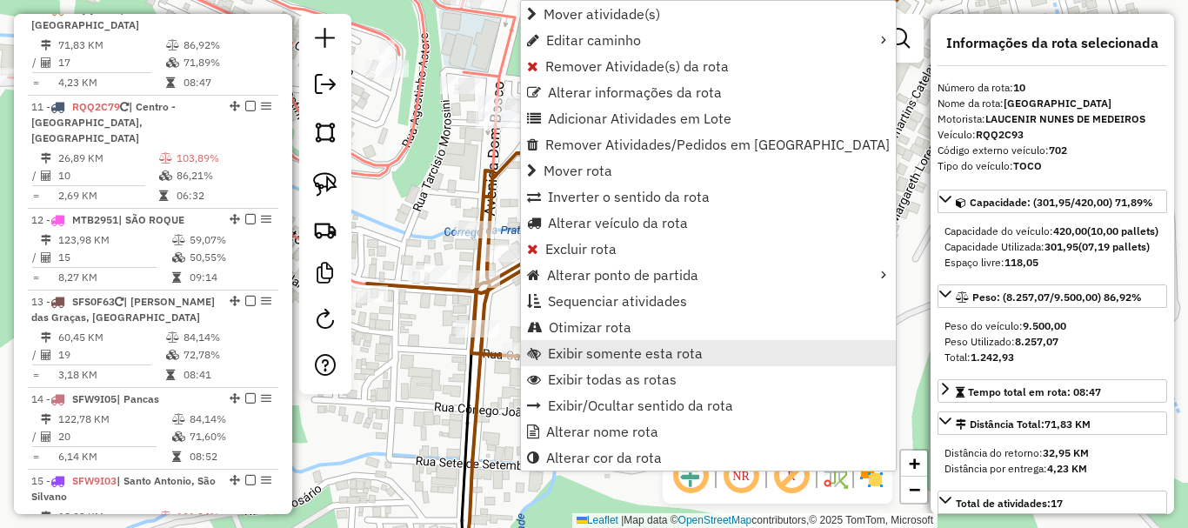
click at [682, 347] on span "Exibir somente esta rota" at bounding box center [625, 353] width 155 height 14
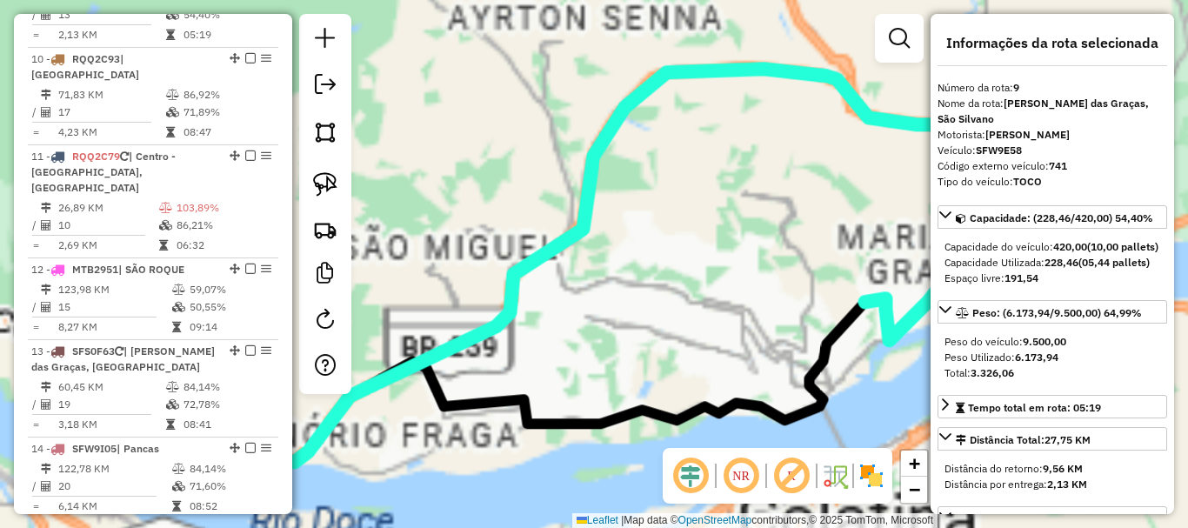
scroll to position [1412, 0]
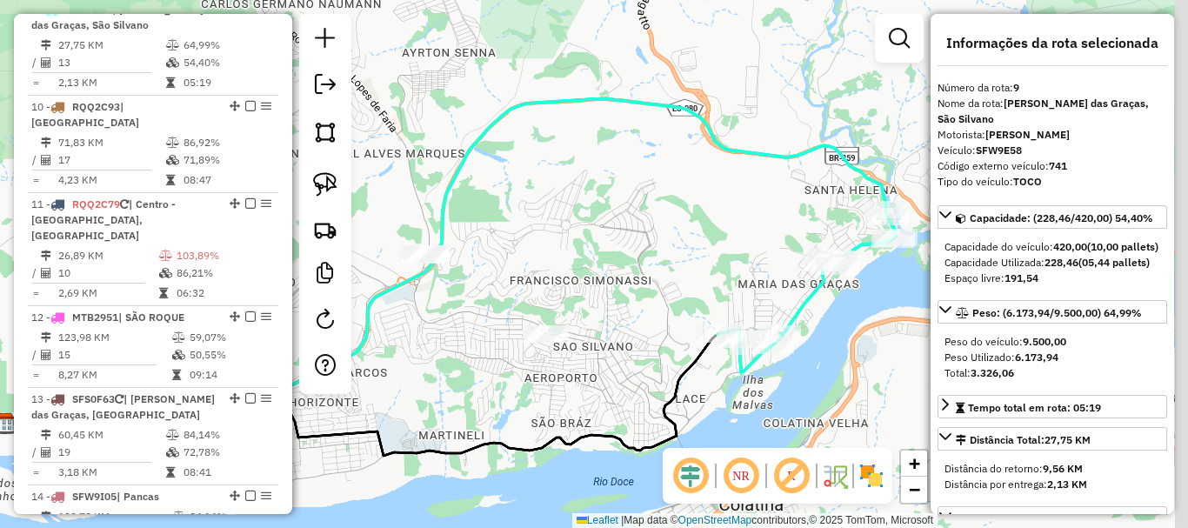
drag, startPoint x: 731, startPoint y: 310, endPoint x: 498, endPoint y: 357, distance: 237.6
click at [498, 357] on div "Janela de atendimento Grade de atendimento Capacidade Transportadoras Veículos …" at bounding box center [594, 264] width 1188 height 528
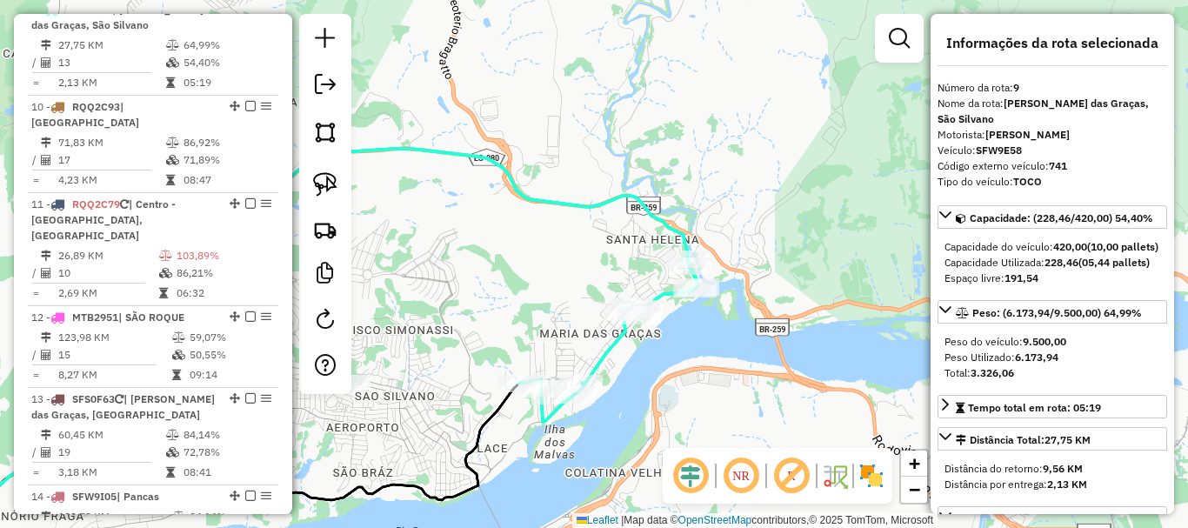
drag, startPoint x: 534, startPoint y: 318, endPoint x: 493, endPoint y: 330, distance: 42.4
click at [493, 330] on div "Janela de atendimento Grade de atendimento Capacidade Transportadoras Veículos …" at bounding box center [594, 264] width 1188 height 528
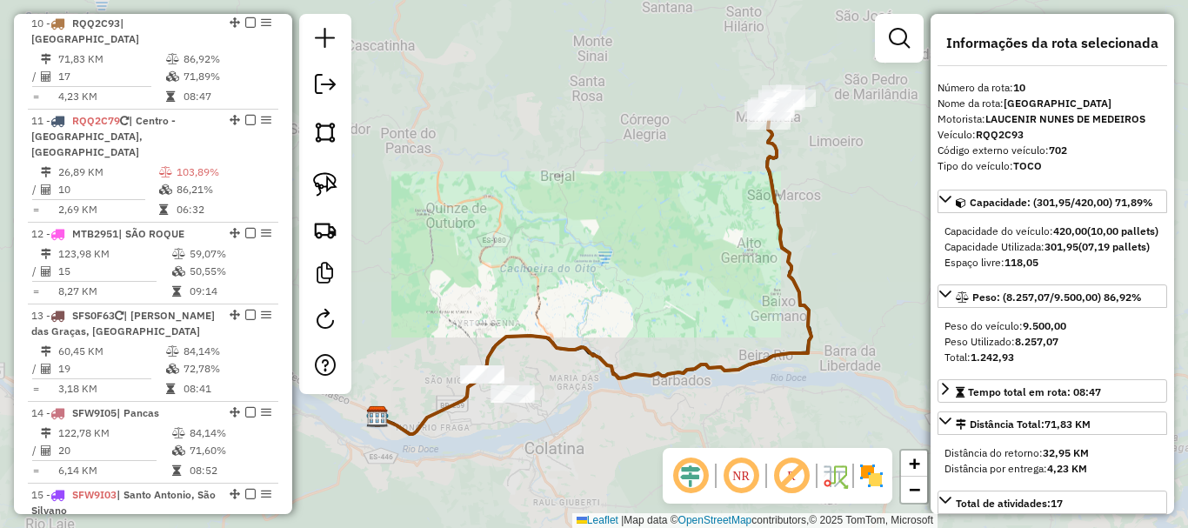
scroll to position [1509, 0]
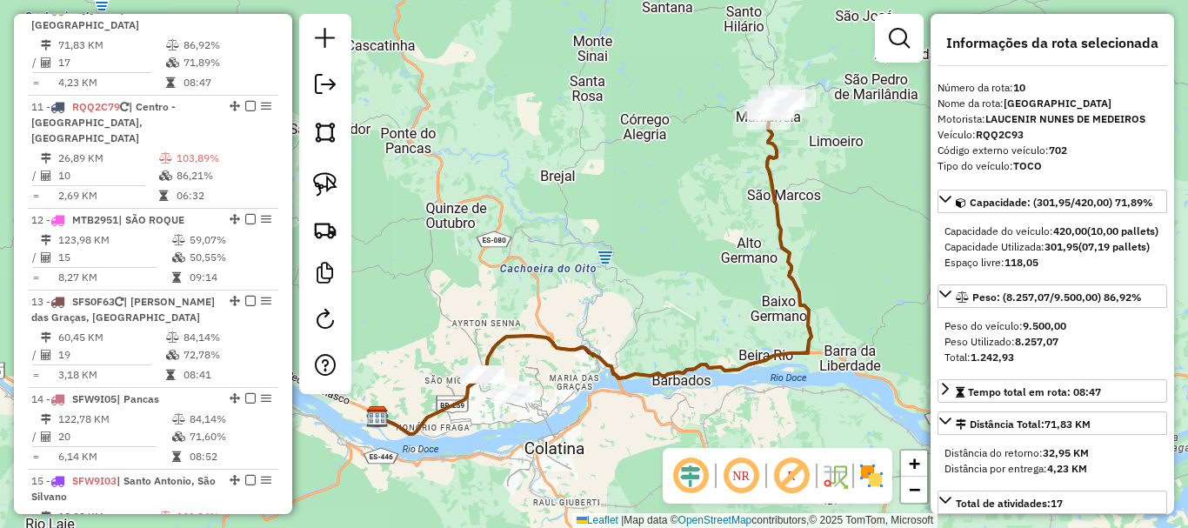
drag, startPoint x: 709, startPoint y: 224, endPoint x: 560, endPoint y: 361, distance: 201.9
click at [560, 361] on div "Janela de atendimento Grade de atendimento Capacidade Transportadoras Veículos …" at bounding box center [594, 264] width 1188 height 528
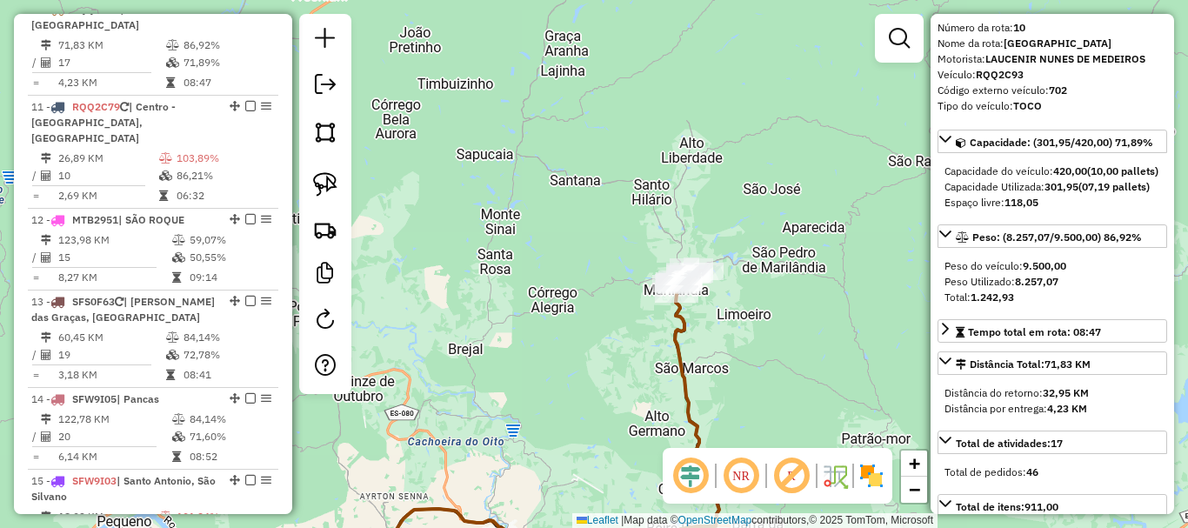
scroll to position [87, 0]
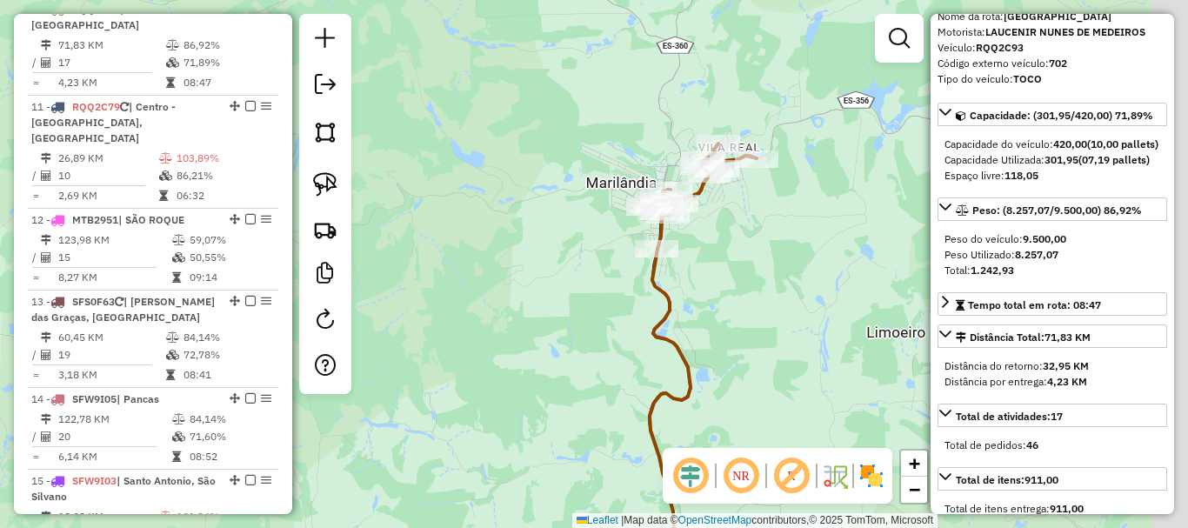
drag, startPoint x: 566, startPoint y: 291, endPoint x: 505, endPoint y: 294, distance: 60.9
click at [505, 294] on div "Janela de atendimento Grade de atendimento Capacidade Transportadoras Veículos …" at bounding box center [594, 264] width 1188 height 528
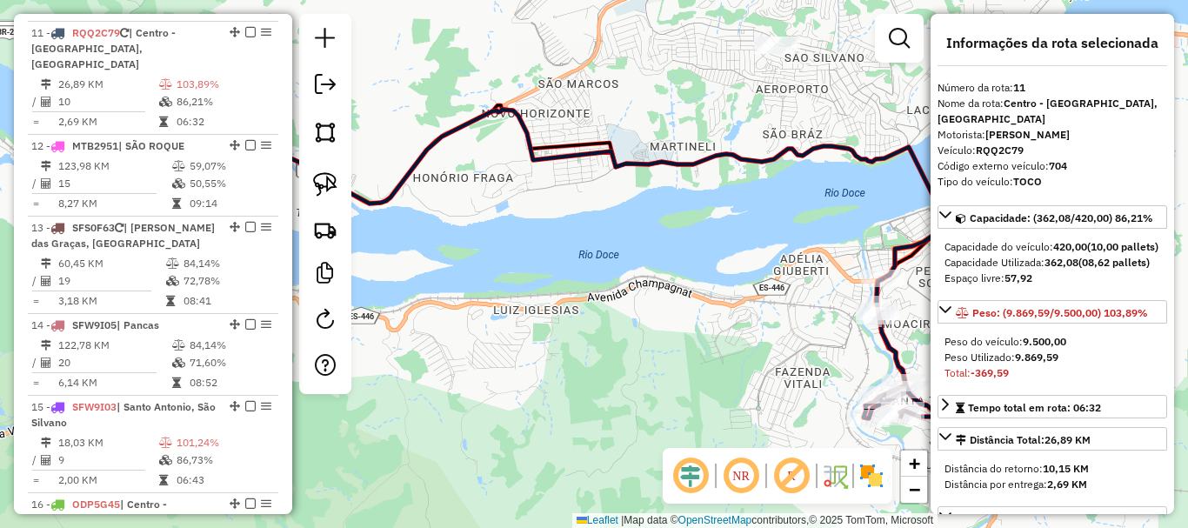
scroll to position [1606, 0]
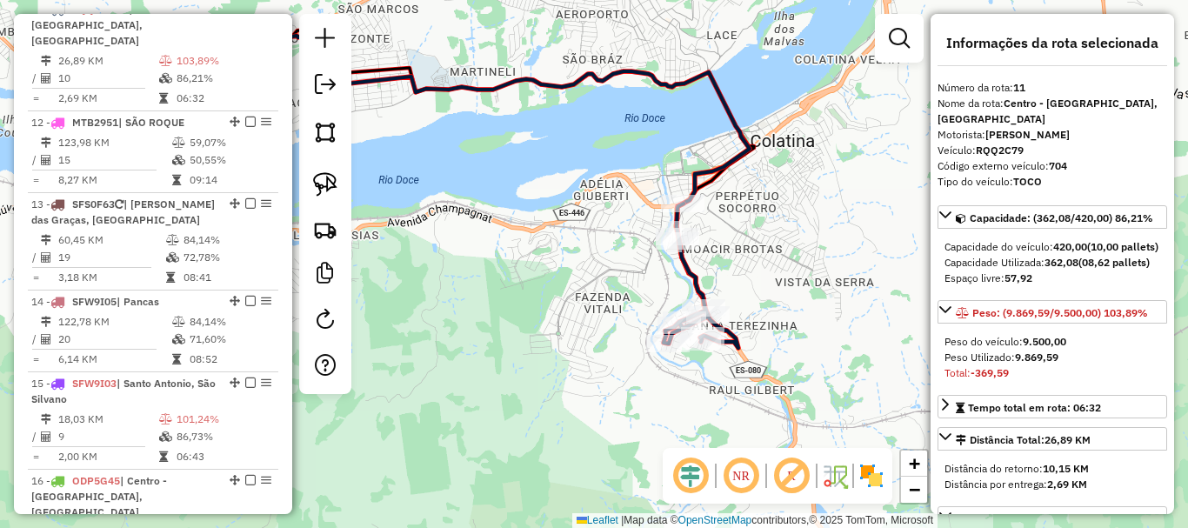
drag, startPoint x: 774, startPoint y: 290, endPoint x: 586, endPoint y: 222, distance: 200.0
click at [586, 222] on div "Janela de atendimento Grade de atendimento Capacidade Transportadoras Veículos …" at bounding box center [594, 264] width 1188 height 528
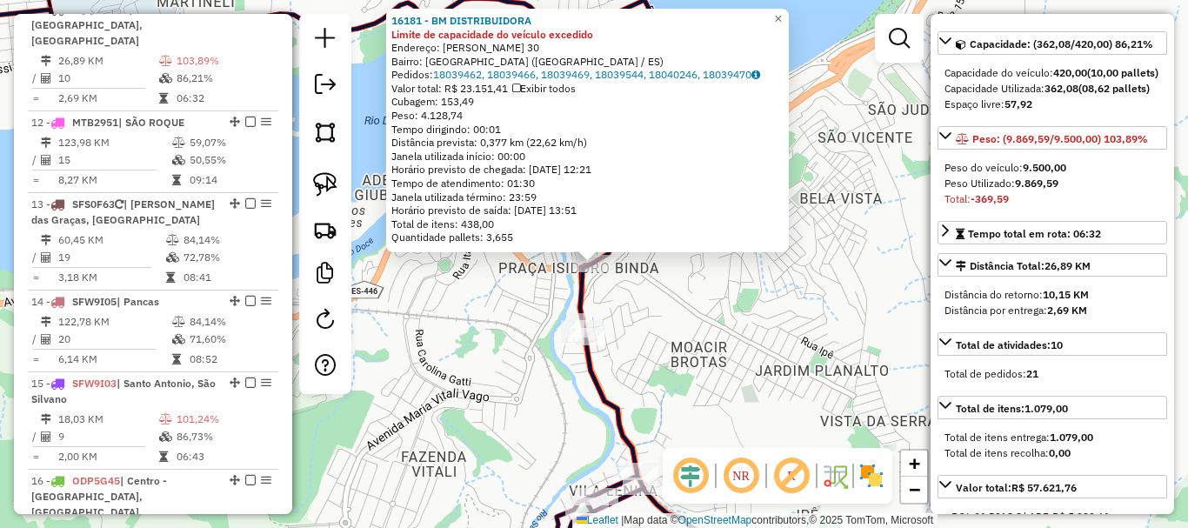
scroll to position [0, 0]
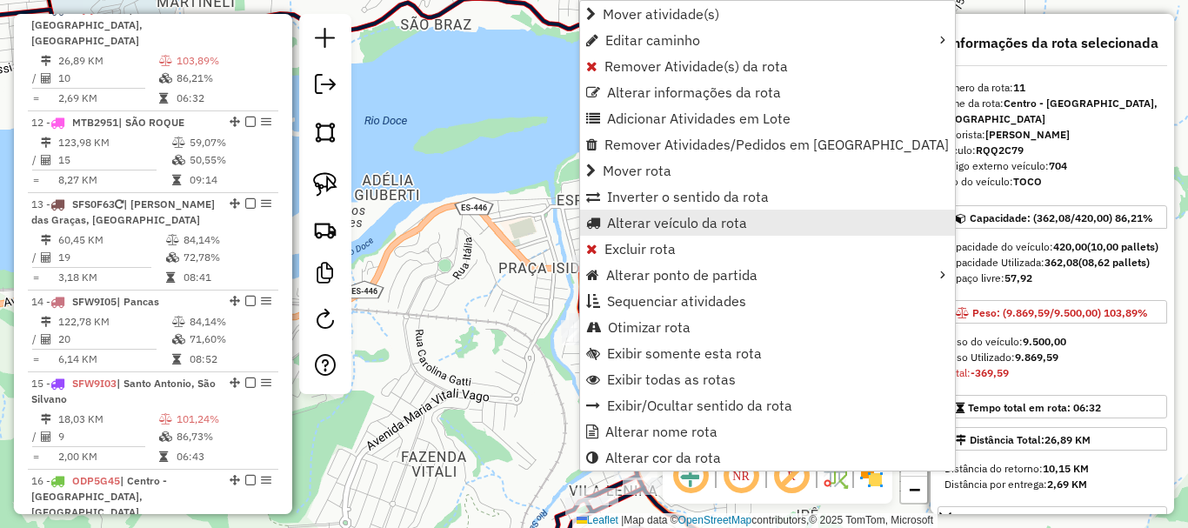
click at [703, 222] on span "Alterar veículo da rota" at bounding box center [677, 223] width 140 height 14
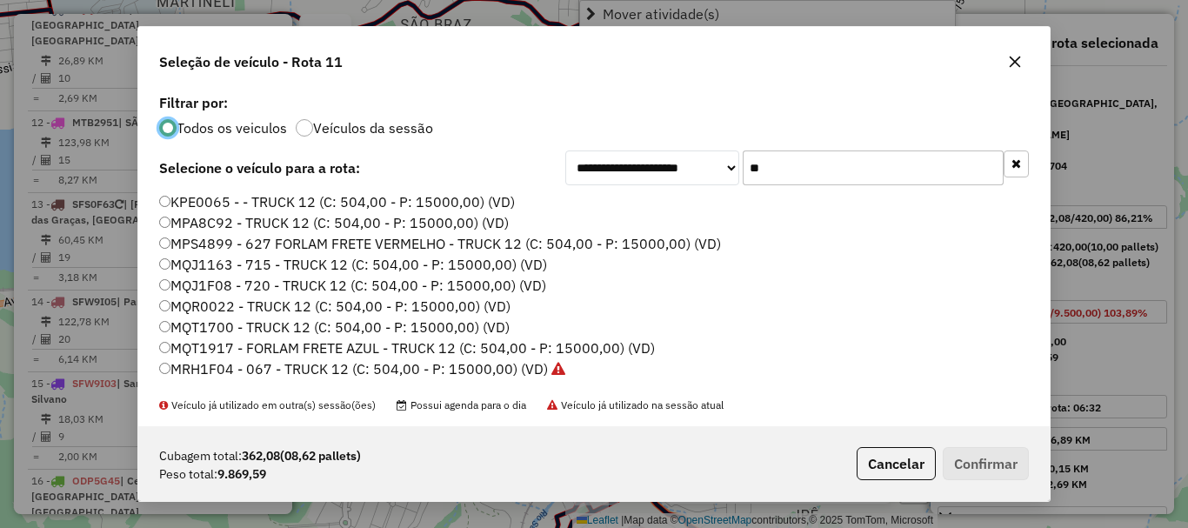
scroll to position [10, 5]
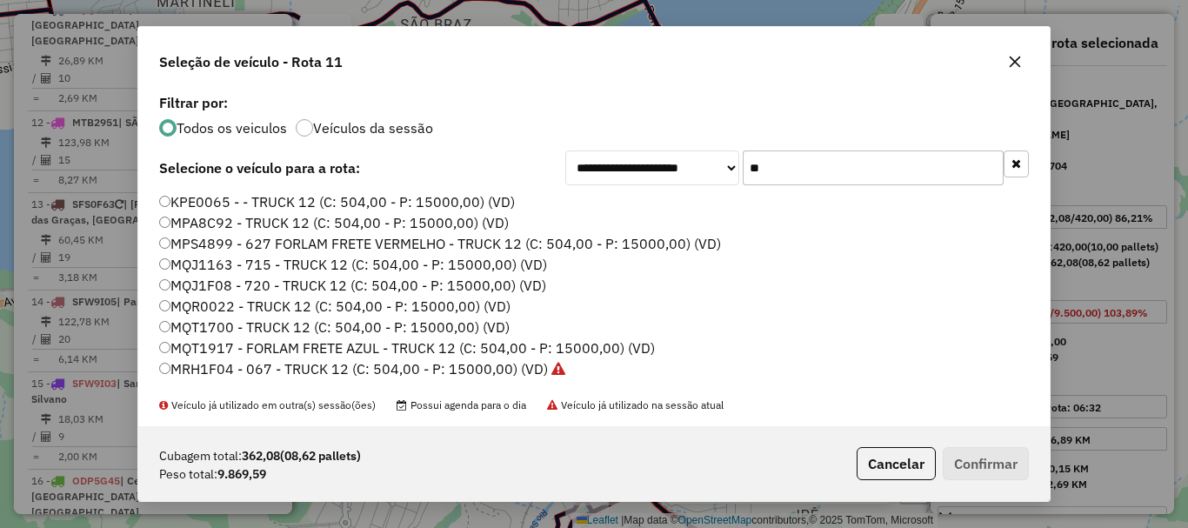
drag, startPoint x: 796, startPoint y: 171, endPoint x: 738, endPoint y: 181, distance: 59.1
click at [743, 181] on input "**" at bounding box center [873, 167] width 261 height 35
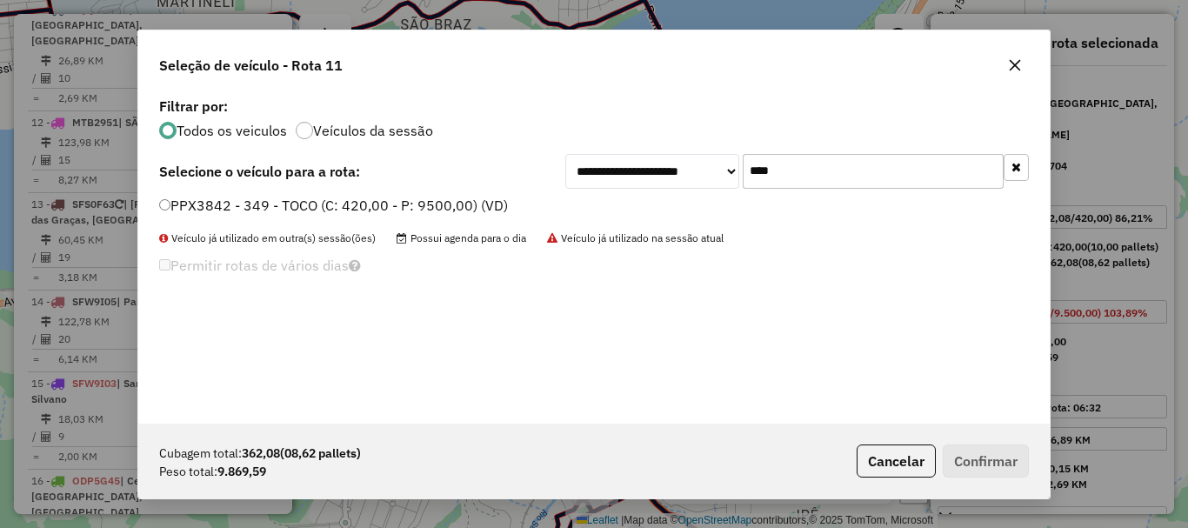
type input "****"
click at [198, 209] on label "PPX3842 - 349 - TOCO (C: 420,00 - P: 9500,00) (VD)" at bounding box center [333, 205] width 349 height 21
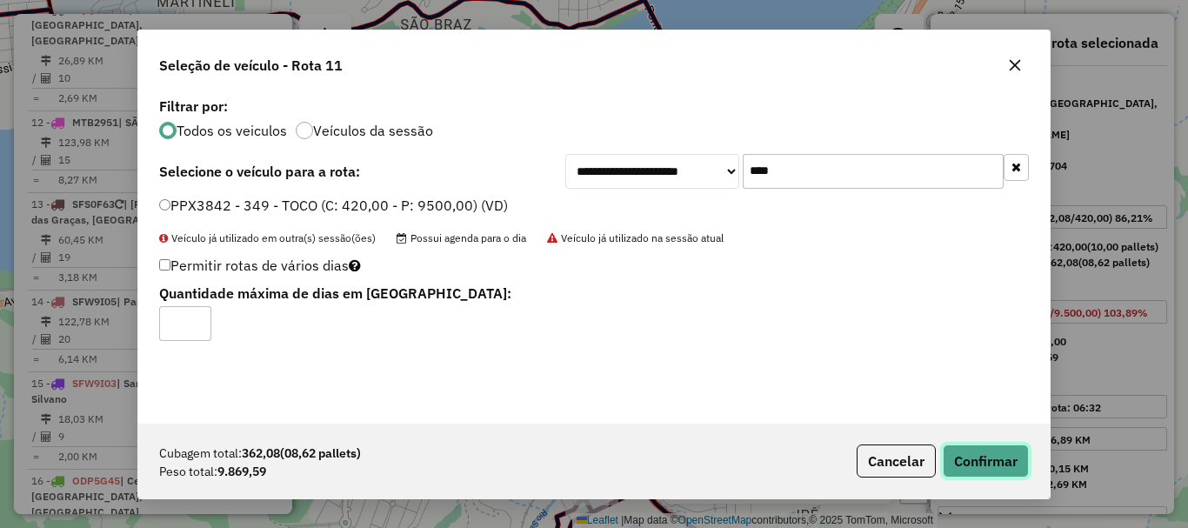
click at [965, 444] on button "Confirmar" at bounding box center [986, 460] width 86 height 33
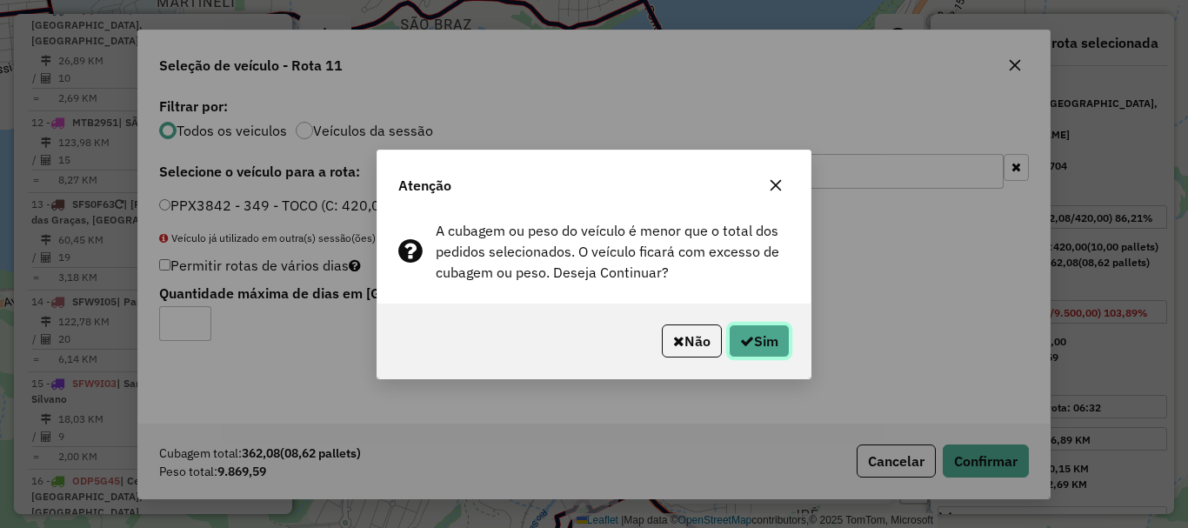
click at [747, 340] on icon "button" at bounding box center [747, 341] width 14 height 14
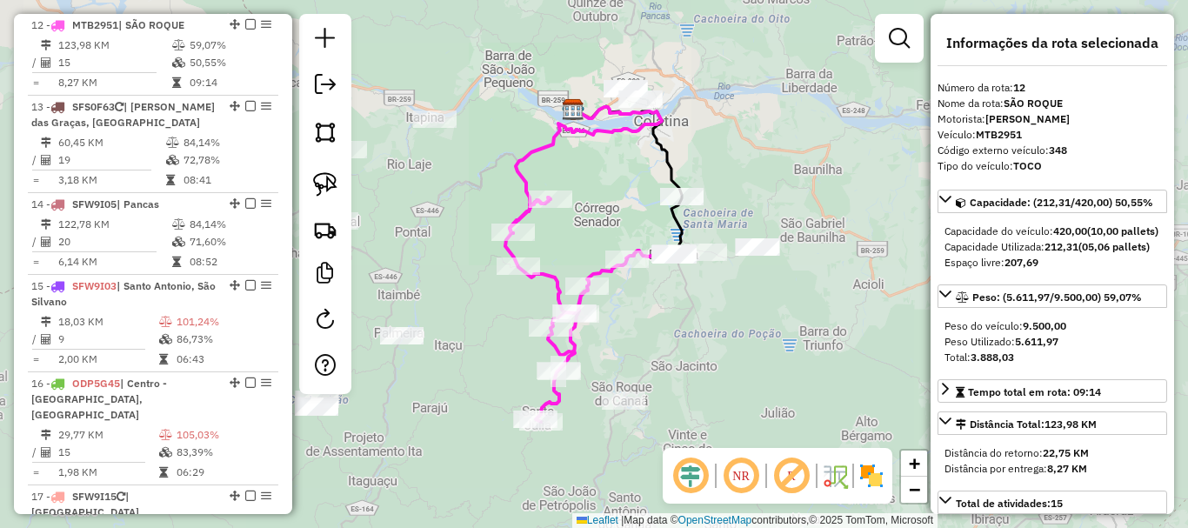
scroll to position [1704, 0]
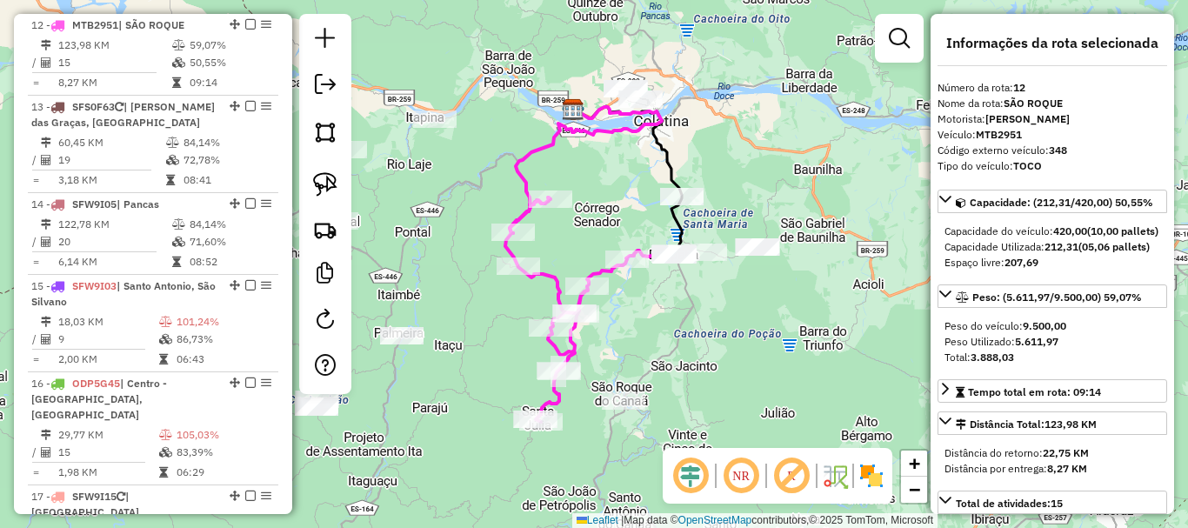
click at [710, 363] on div "Janela de atendimento Grade de atendimento Capacidade Transportadoras Veículos …" at bounding box center [594, 264] width 1188 height 528
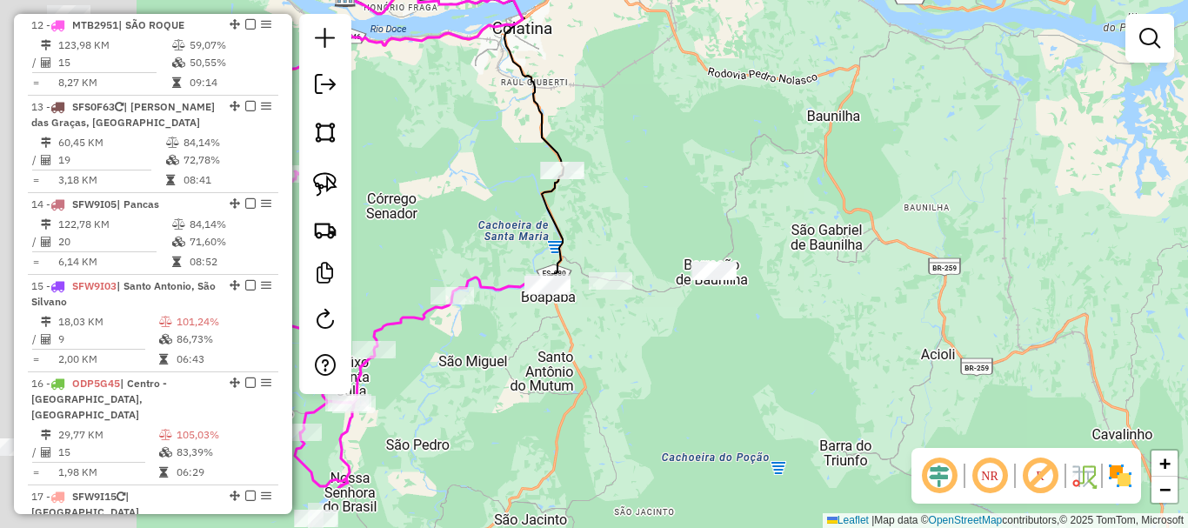
drag, startPoint x: 634, startPoint y: 328, endPoint x: 851, endPoint y: 266, distance: 226.0
click at [925, 217] on div "Janela de atendimento Grade de atendimento Capacidade Transportadoras Veículos …" at bounding box center [594, 264] width 1188 height 528
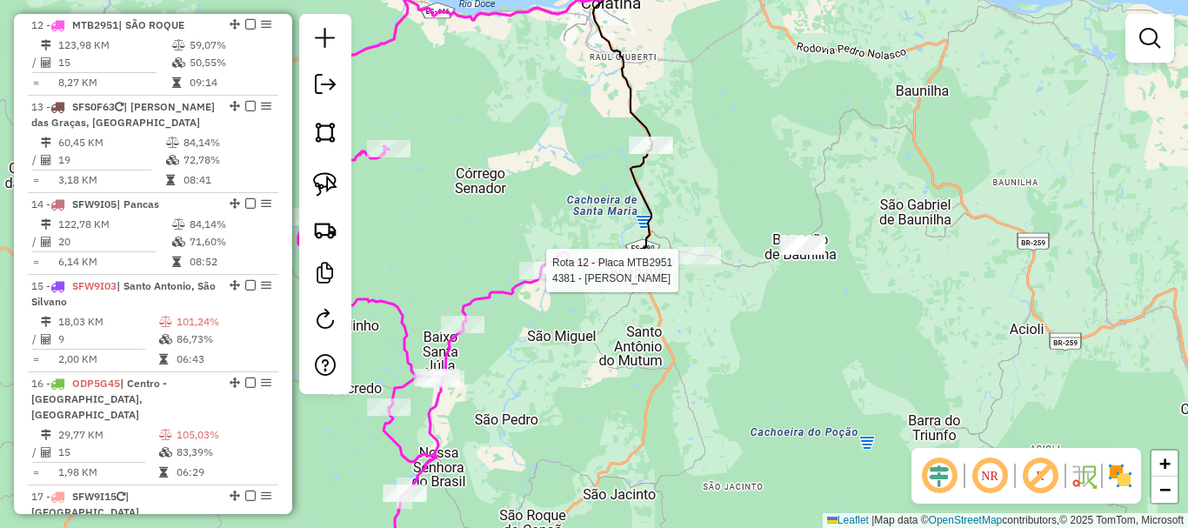
select select "**********"
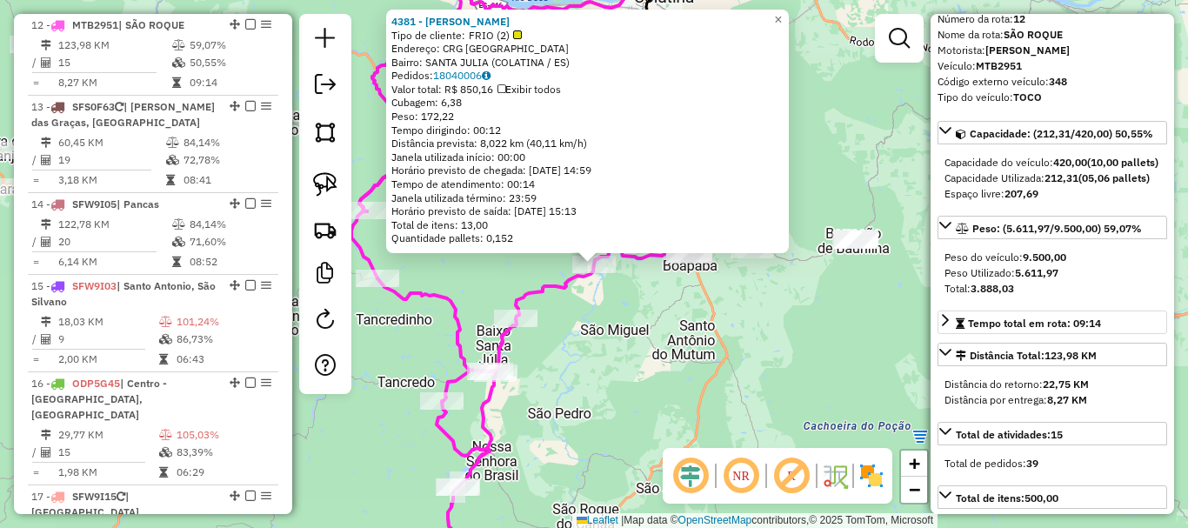
scroll to position [174, 0]
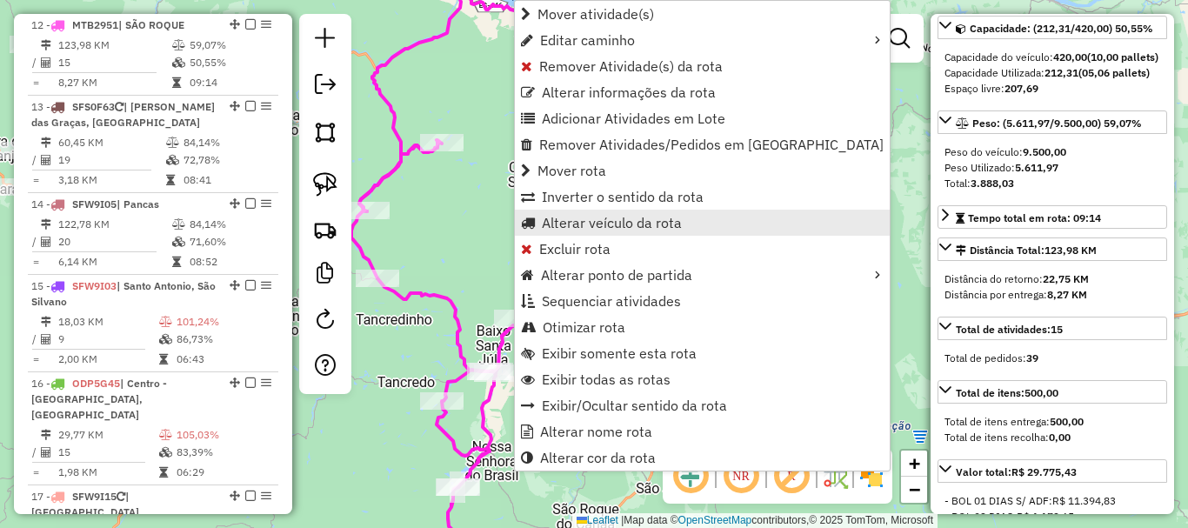
click at [641, 222] on span "Alterar veículo da rota" at bounding box center [612, 223] width 140 height 14
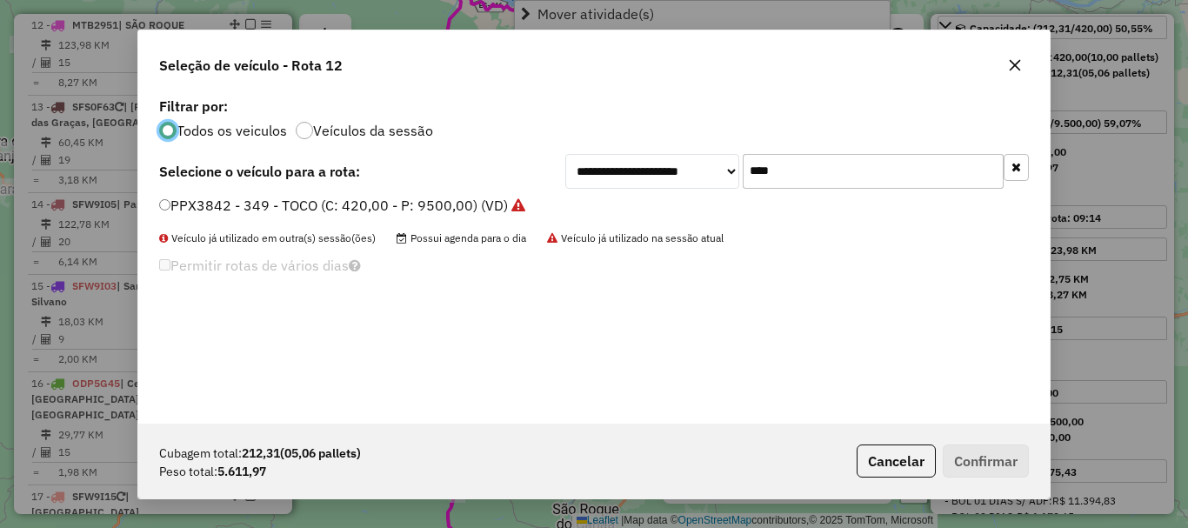
scroll to position [10, 5]
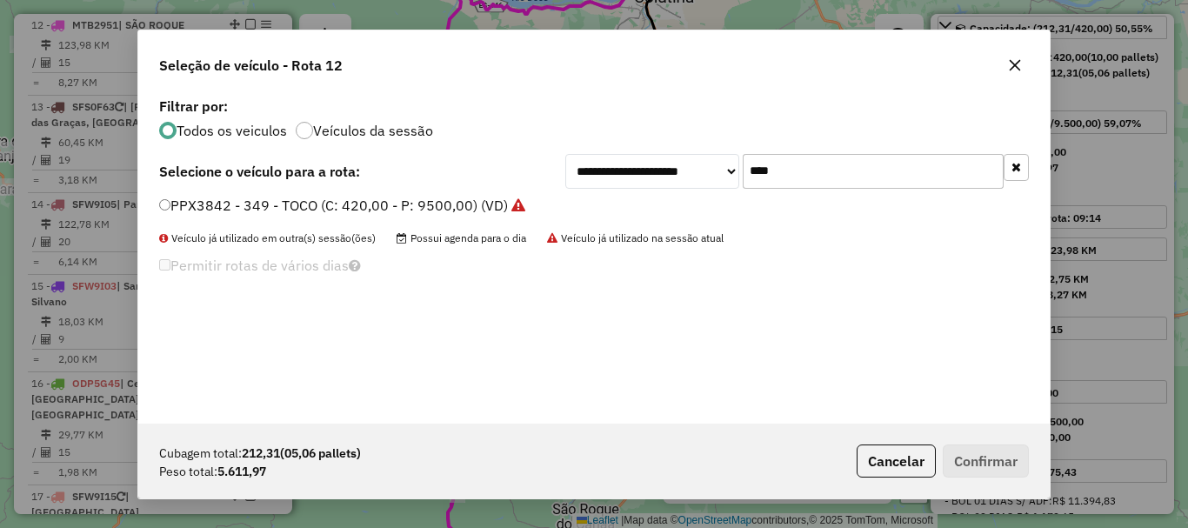
drag, startPoint x: 791, startPoint y: 176, endPoint x: 716, endPoint y: 204, distance: 80.1
click at [716, 204] on div "**********" at bounding box center [593, 258] width 911 height 331
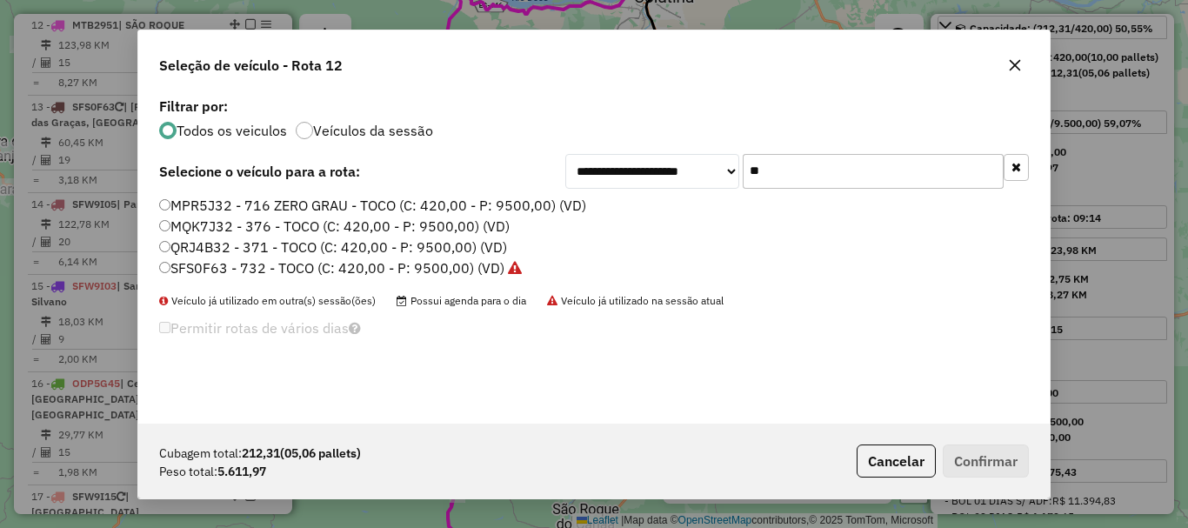
type input "**"
click at [225, 250] on label "QRJ4B32 - 371 - TOCO (C: 420,00 - P: 9500,00) (VD)" at bounding box center [333, 247] width 348 height 21
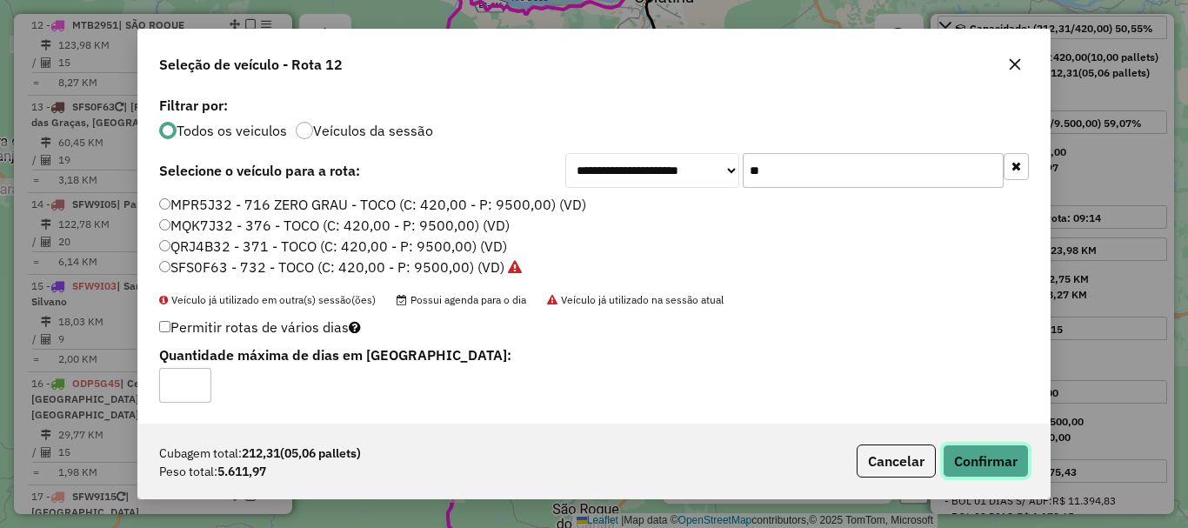
click at [1025, 459] on button "Confirmar" at bounding box center [986, 460] width 86 height 33
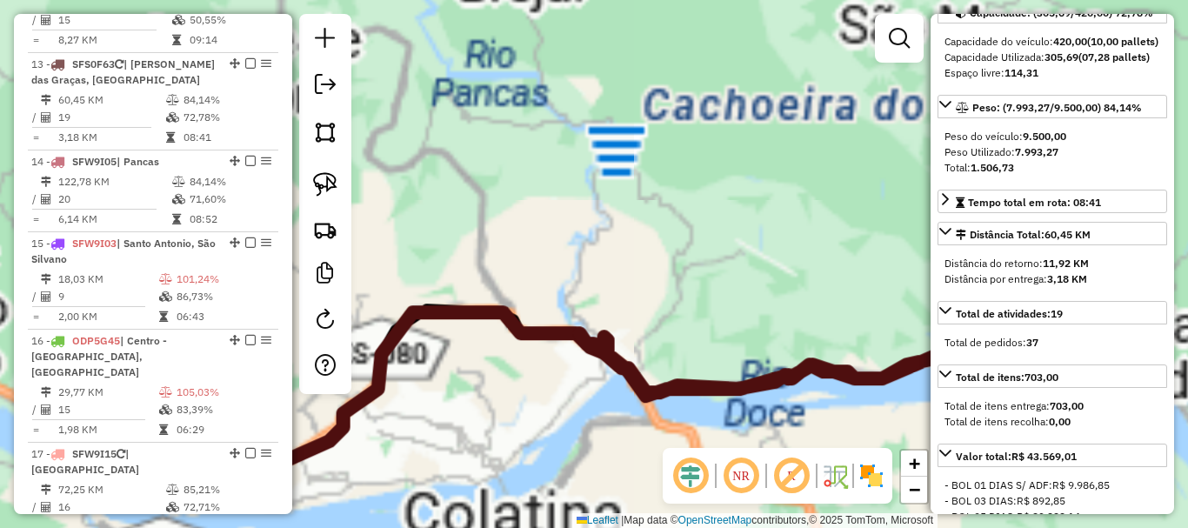
scroll to position [1786, 0]
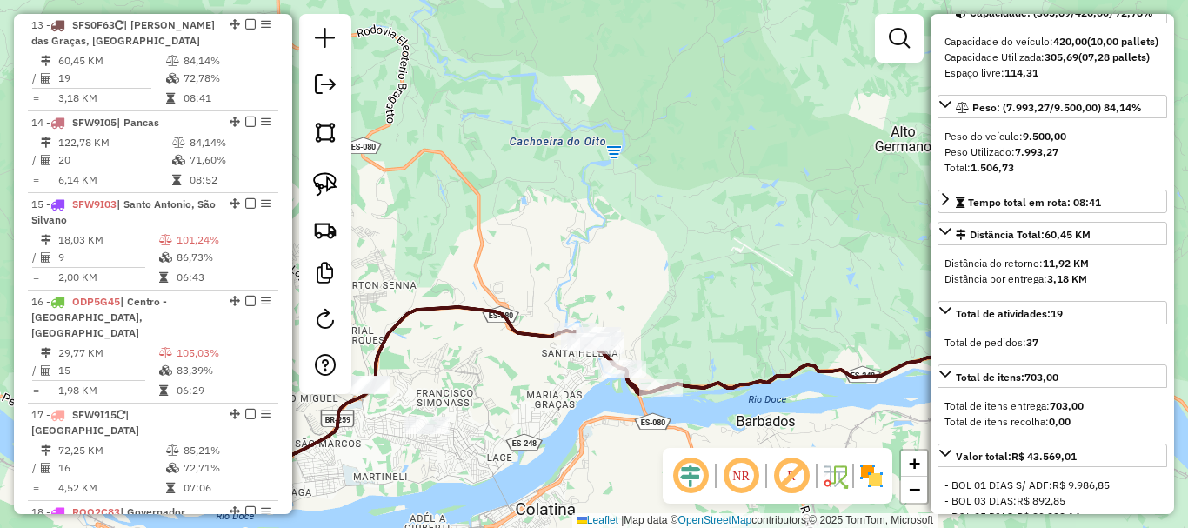
drag, startPoint x: 843, startPoint y: 268, endPoint x: 659, endPoint y: 319, distance: 190.6
click at [670, 319] on div "Janela de atendimento Grade de atendimento Capacidade Transportadoras Veículos …" at bounding box center [594, 264] width 1188 height 528
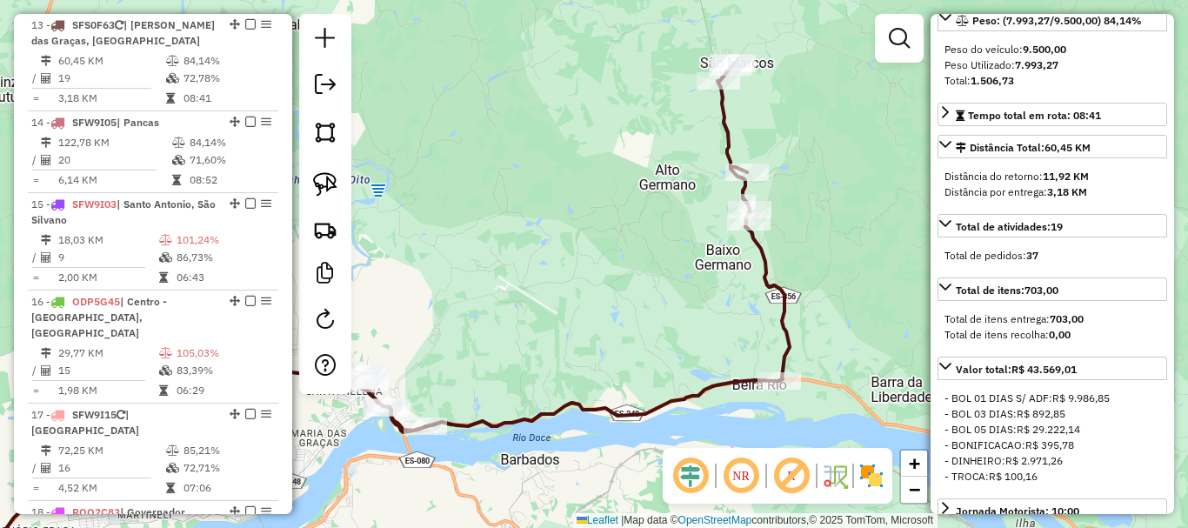
scroll to position [205, 0]
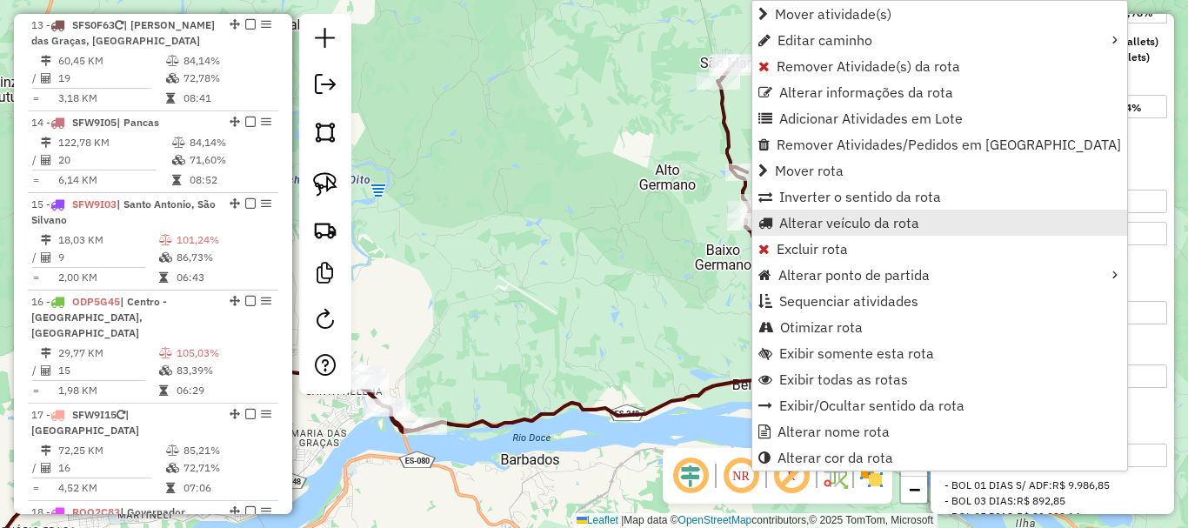
click at [840, 221] on span "Alterar veículo da rota" at bounding box center [849, 223] width 140 height 14
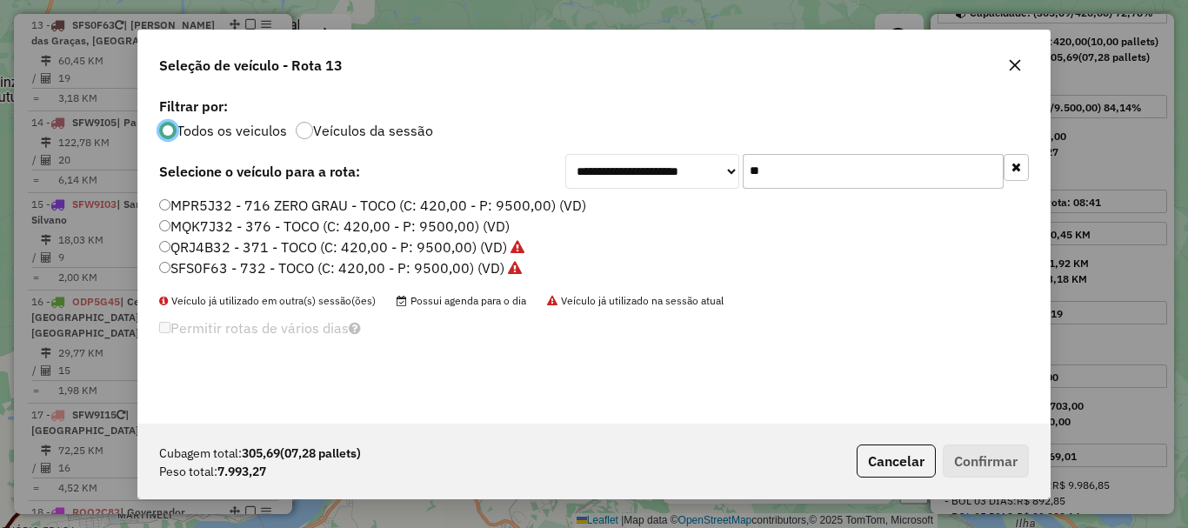
scroll to position [10, 5]
drag, startPoint x: 810, startPoint y: 157, endPoint x: 702, endPoint y: 189, distance: 112.5
click at [702, 189] on div "**********" at bounding box center [593, 258] width 911 height 331
click at [788, 171] on input "**" at bounding box center [873, 171] width 261 height 35
drag, startPoint x: 818, startPoint y: 171, endPoint x: 659, endPoint y: 167, distance: 158.4
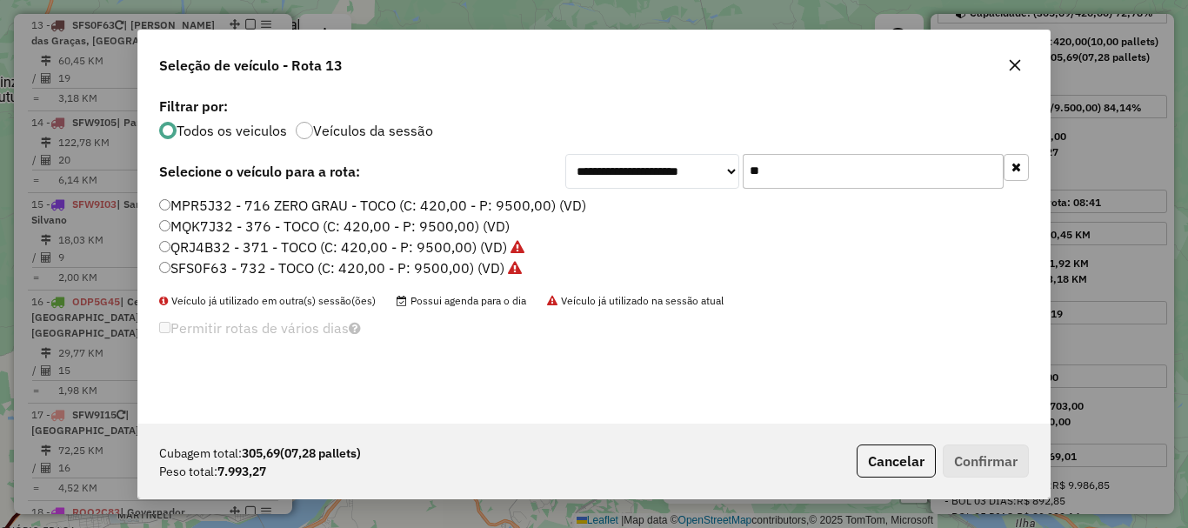
click at [659, 167] on div "**********" at bounding box center [797, 171] width 464 height 35
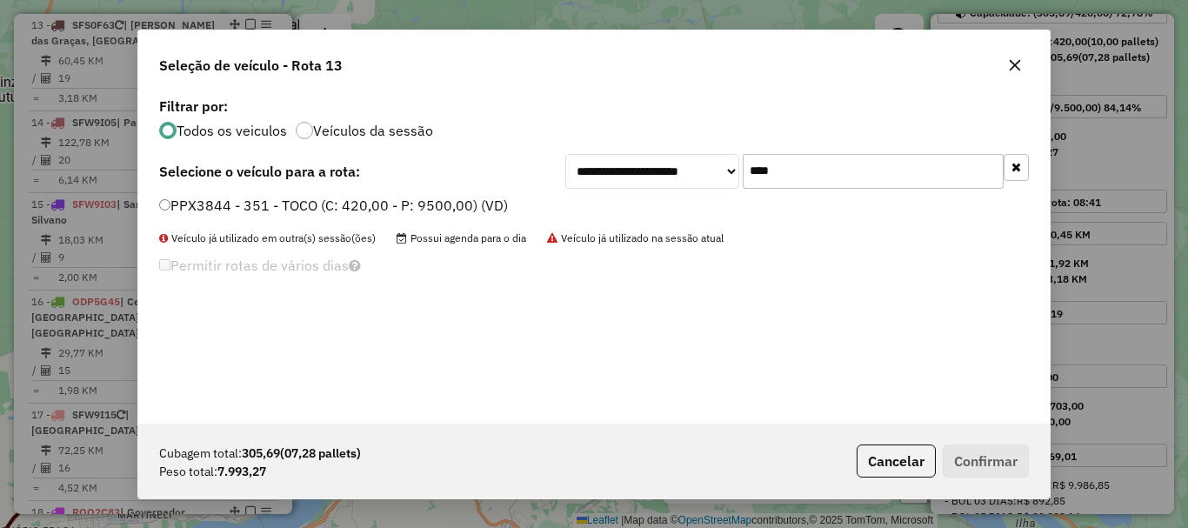
type input "****"
click at [211, 204] on label "PPX3844 - 351 - TOCO (C: 420,00 - P: 9500,00) (VD)" at bounding box center [333, 205] width 349 height 21
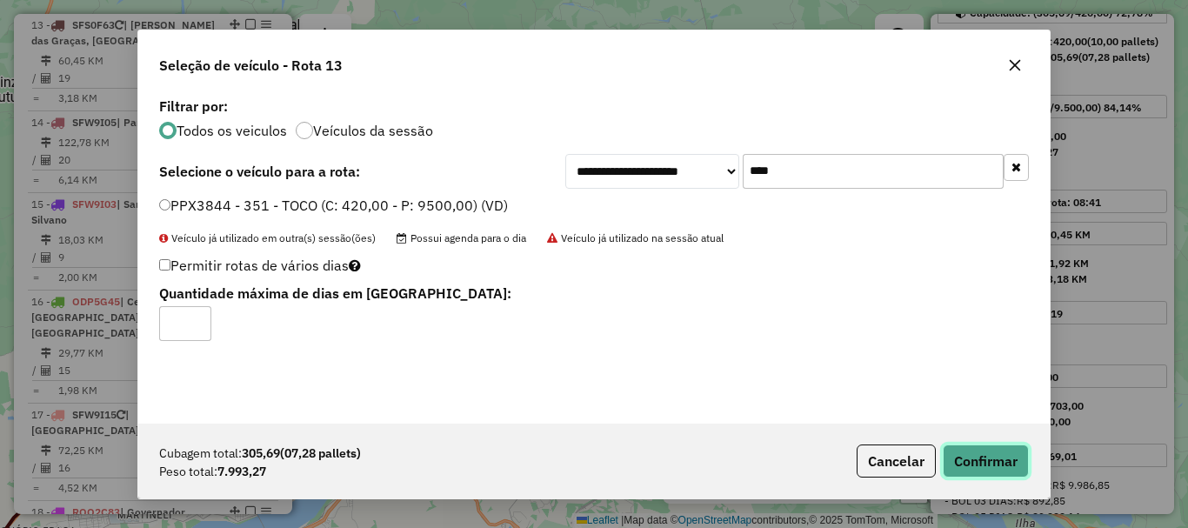
click at [1000, 457] on button "Confirmar" at bounding box center [986, 460] width 86 height 33
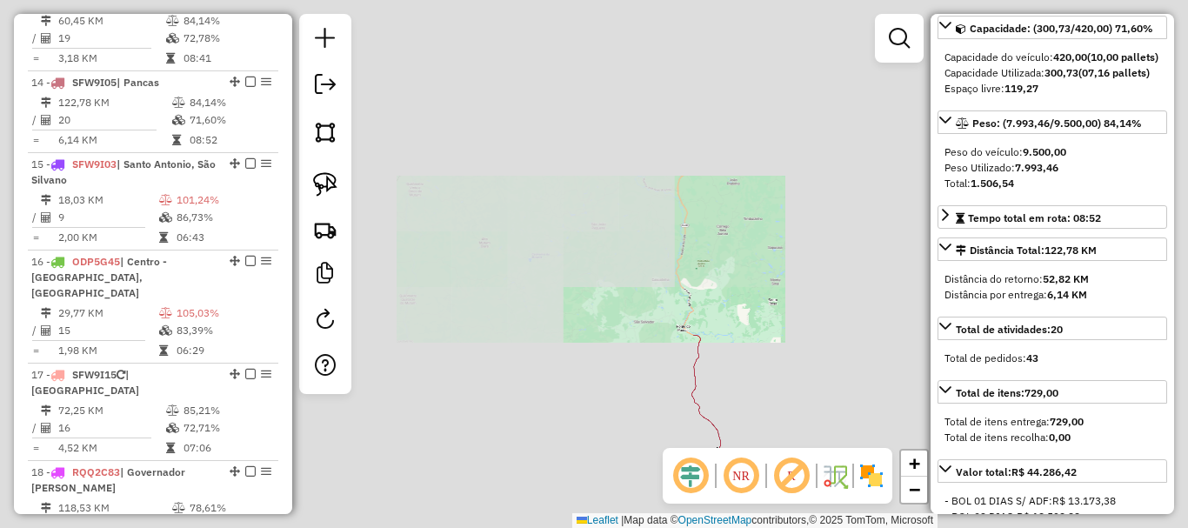
scroll to position [1883, 0]
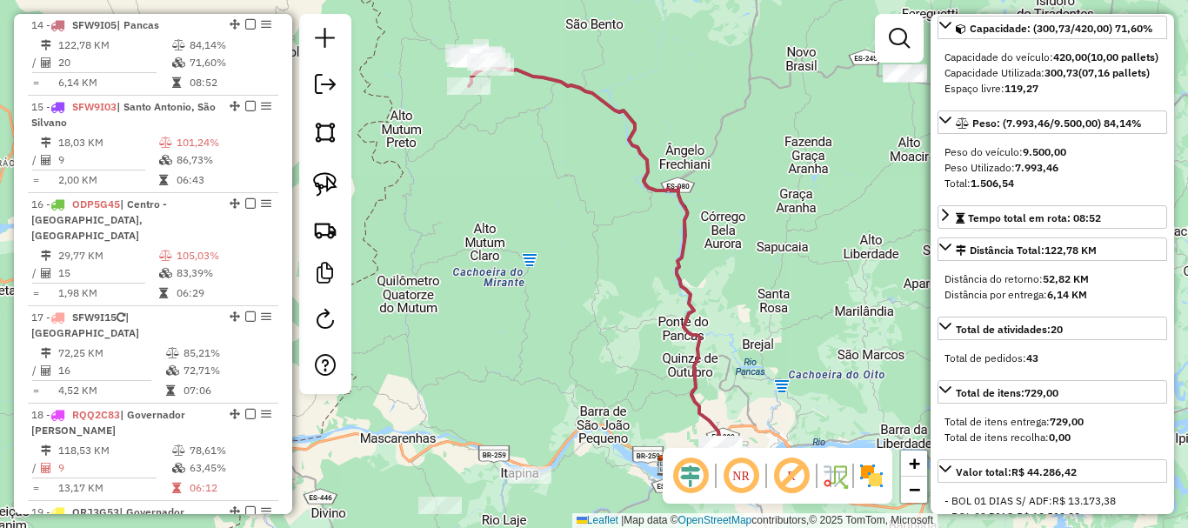
drag, startPoint x: 751, startPoint y: 245, endPoint x: 857, endPoint y: 384, distance: 174.5
click at [857, 384] on div "Janela de atendimento Grade de atendimento Capacidade Transportadoras Veículos …" at bounding box center [594, 264] width 1188 height 528
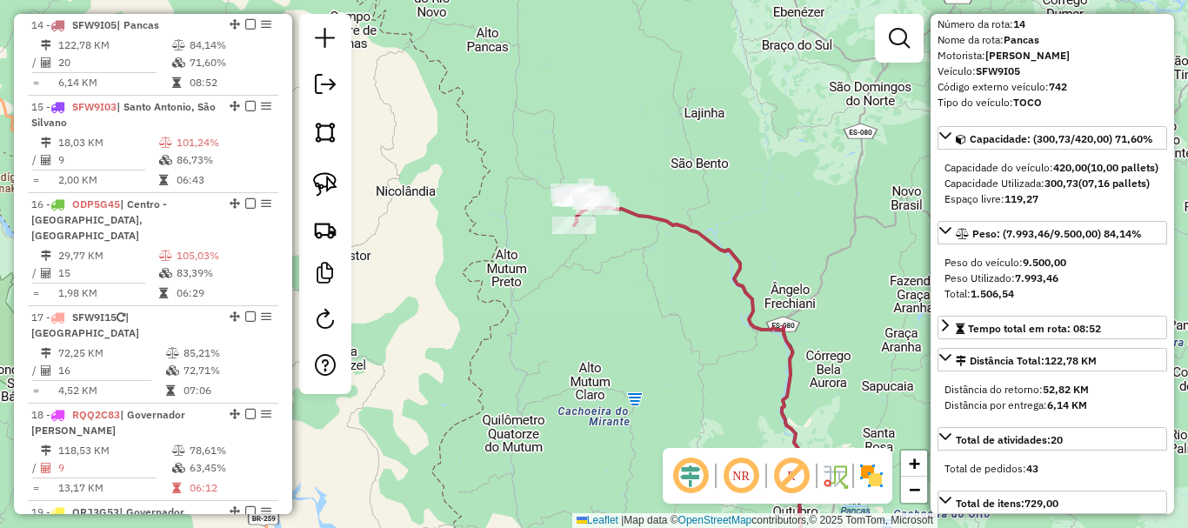
scroll to position [0, 0]
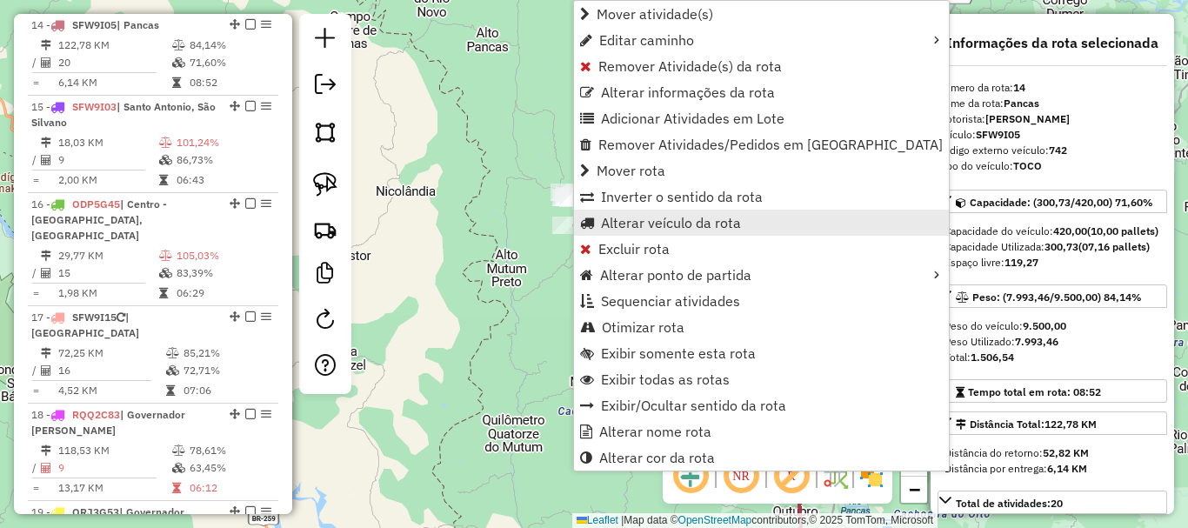
click at [698, 217] on span "Alterar veículo da rota" at bounding box center [671, 223] width 140 height 14
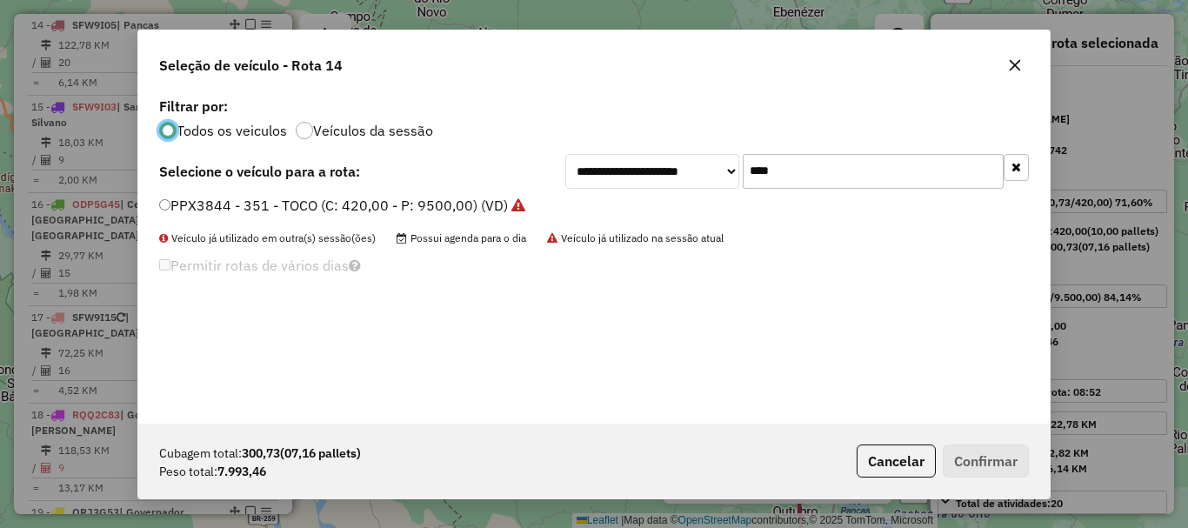
scroll to position [10, 5]
drag, startPoint x: 811, startPoint y: 178, endPoint x: 674, endPoint y: 228, distance: 145.3
click at [674, 228] on div "**********" at bounding box center [593, 258] width 911 height 331
type input "**"
click at [378, 213] on label "QRJ4B28 - 370 - TOCO (C: 420,00 - P: 9500,00) (VD)" at bounding box center [333, 205] width 348 height 21
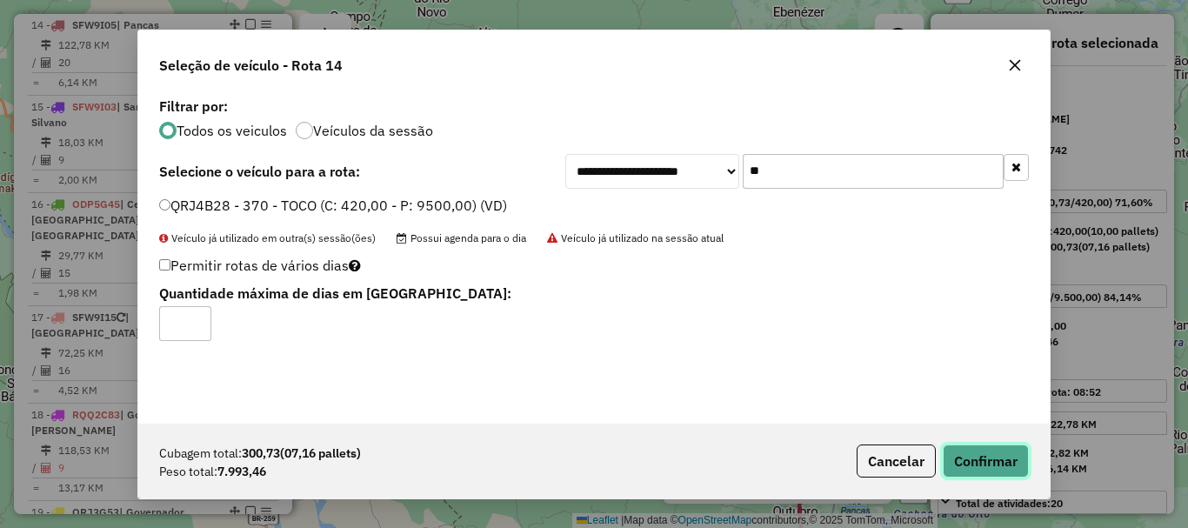
drag, startPoint x: 1025, startPoint y: 460, endPoint x: 969, endPoint y: 446, distance: 58.2
click at [1024, 460] on button "Confirmar" at bounding box center [986, 460] width 86 height 33
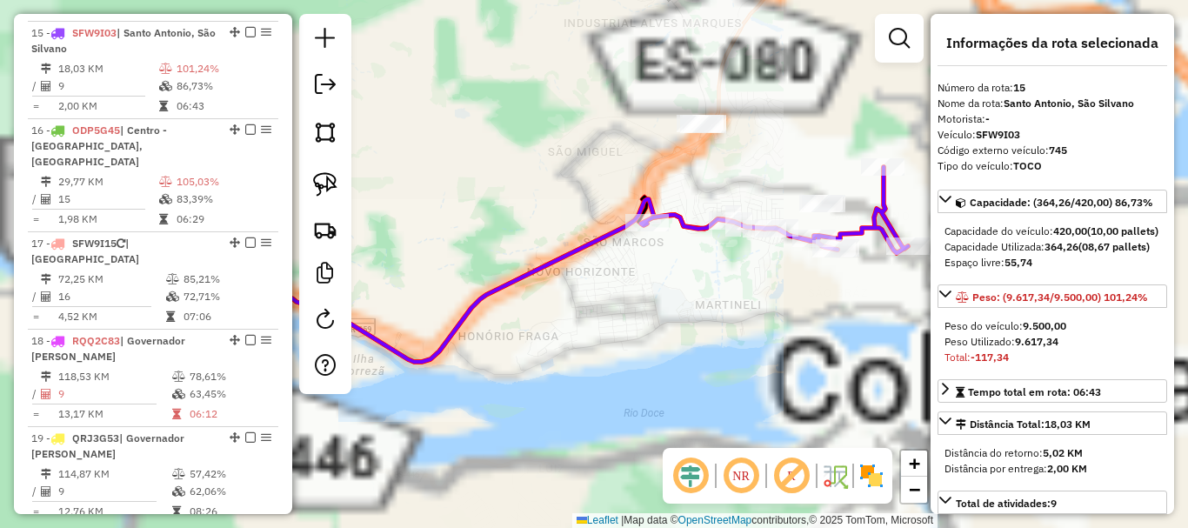
scroll to position [1965, 0]
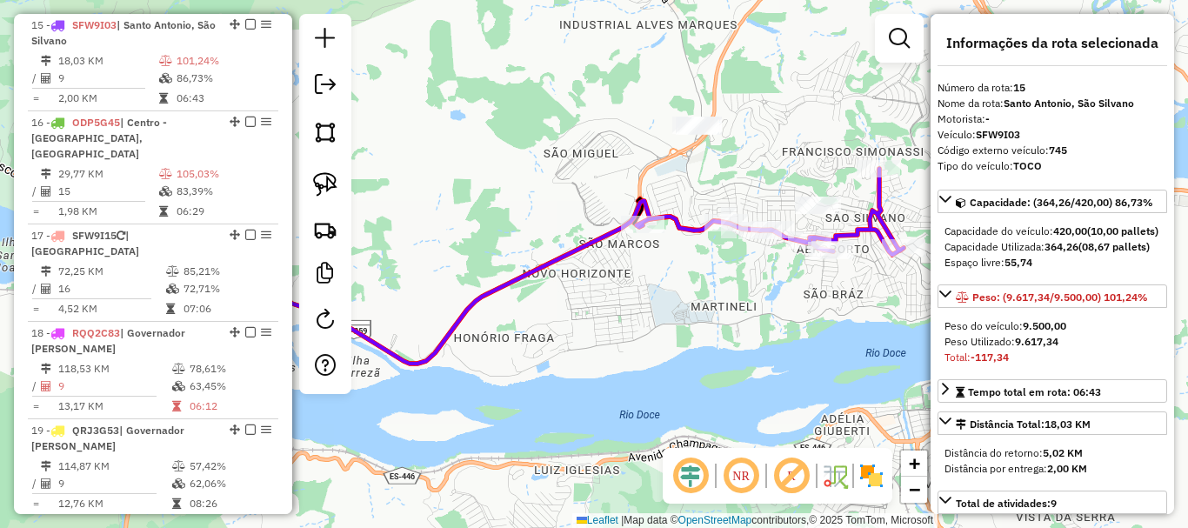
drag, startPoint x: 801, startPoint y: 319, endPoint x: 632, endPoint y: 384, distance: 180.6
click at [632, 384] on div "Janela de atendimento Grade de atendimento Capacidade Transportadoras Veículos …" at bounding box center [594, 264] width 1188 height 528
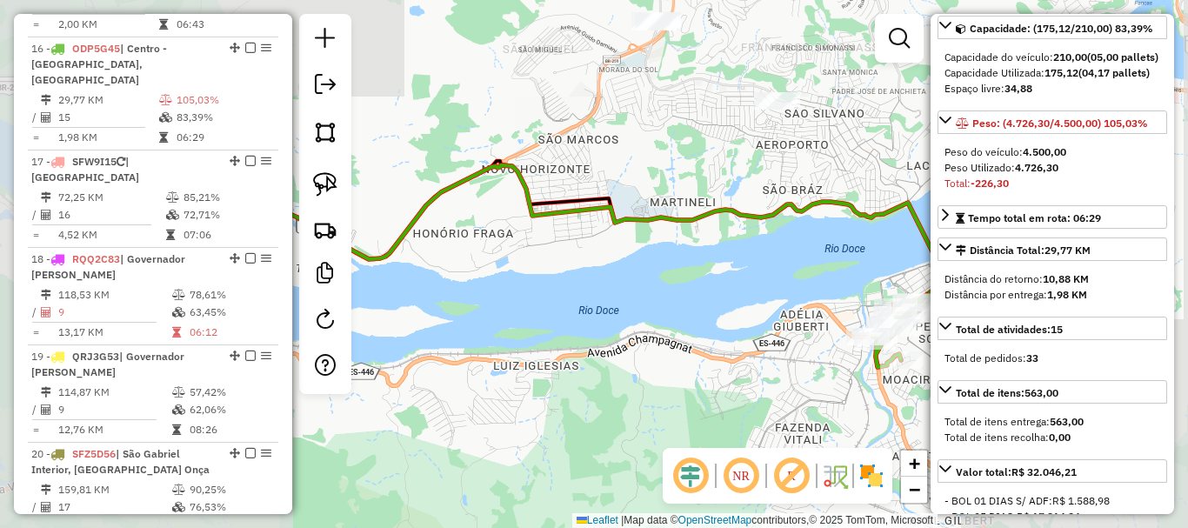
scroll to position [2062, 0]
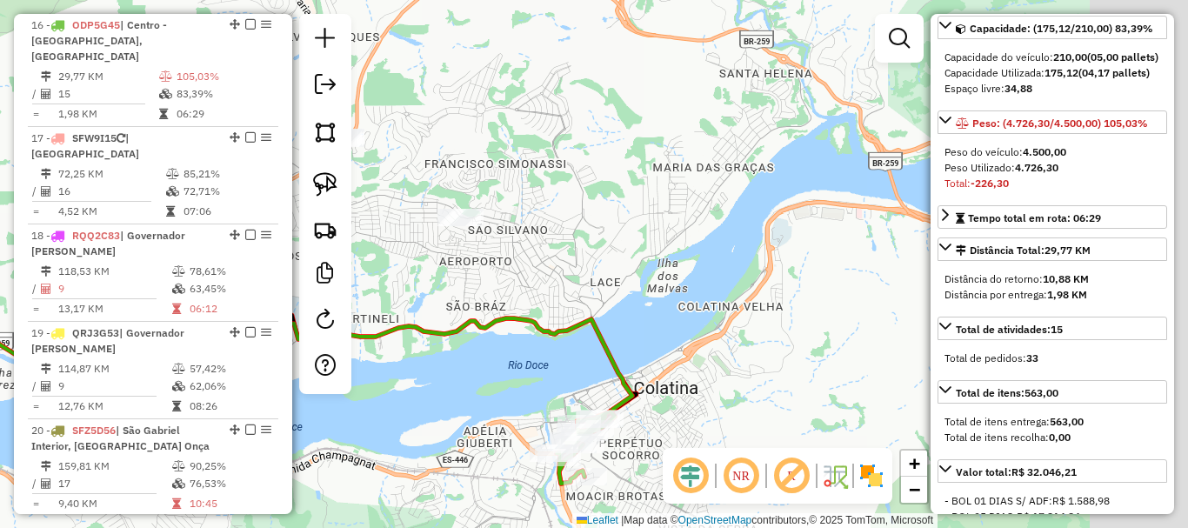
drag, startPoint x: 785, startPoint y: 242, endPoint x: 464, endPoint y: 360, distance: 341.2
click at [464, 360] on div "Janela de atendimento Grade de atendimento Capacidade Transportadoras Veículos …" at bounding box center [594, 264] width 1188 height 528
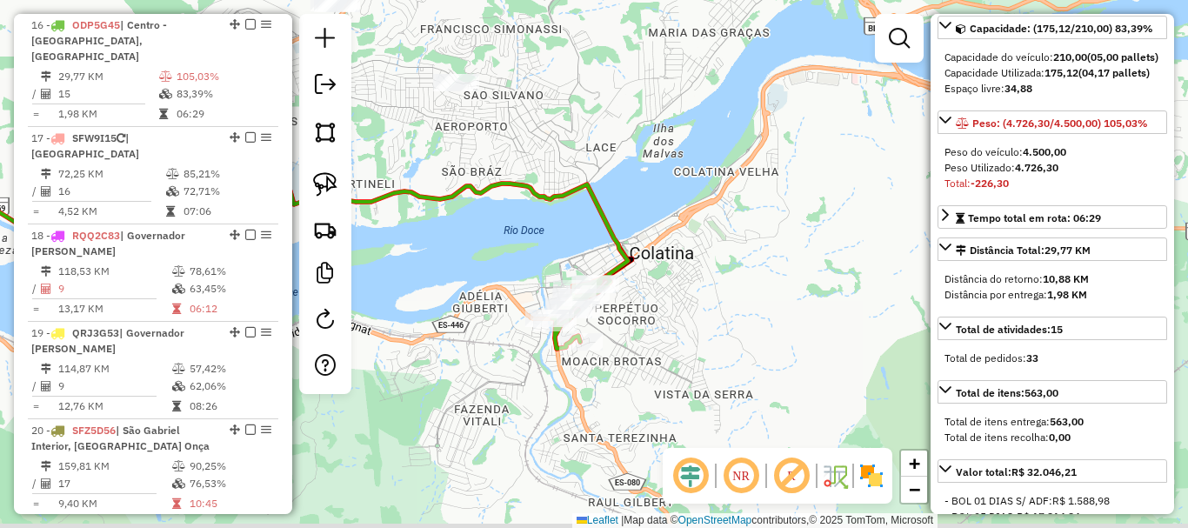
drag, startPoint x: 784, startPoint y: 364, endPoint x: 768, endPoint y: 240, distance: 125.4
click at [768, 240] on div "Janela de atendimento Grade de atendimento Capacidade Transportadoras Veículos …" at bounding box center [594, 264] width 1188 height 528
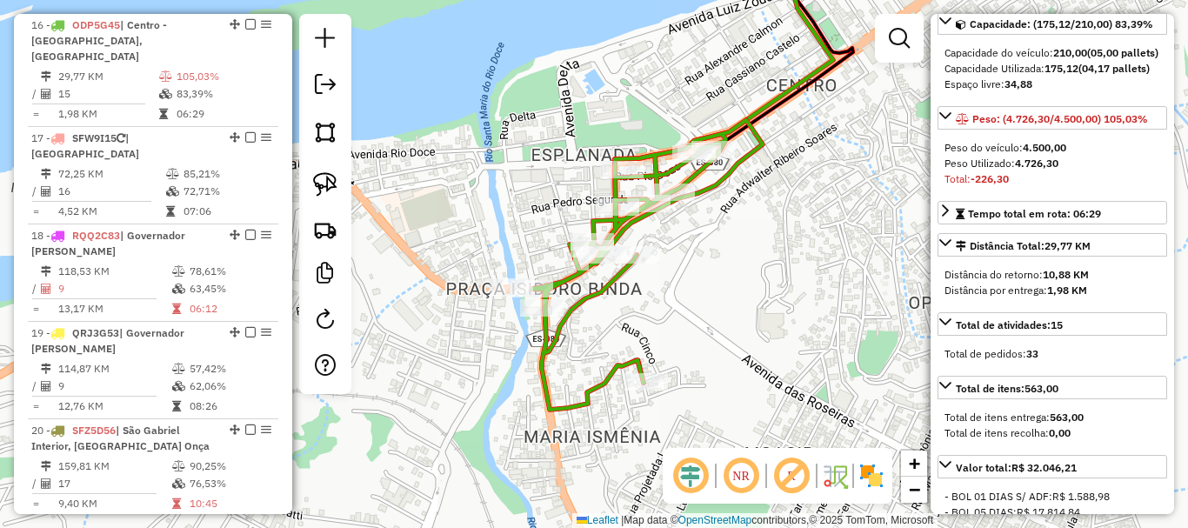
scroll to position [190, 0]
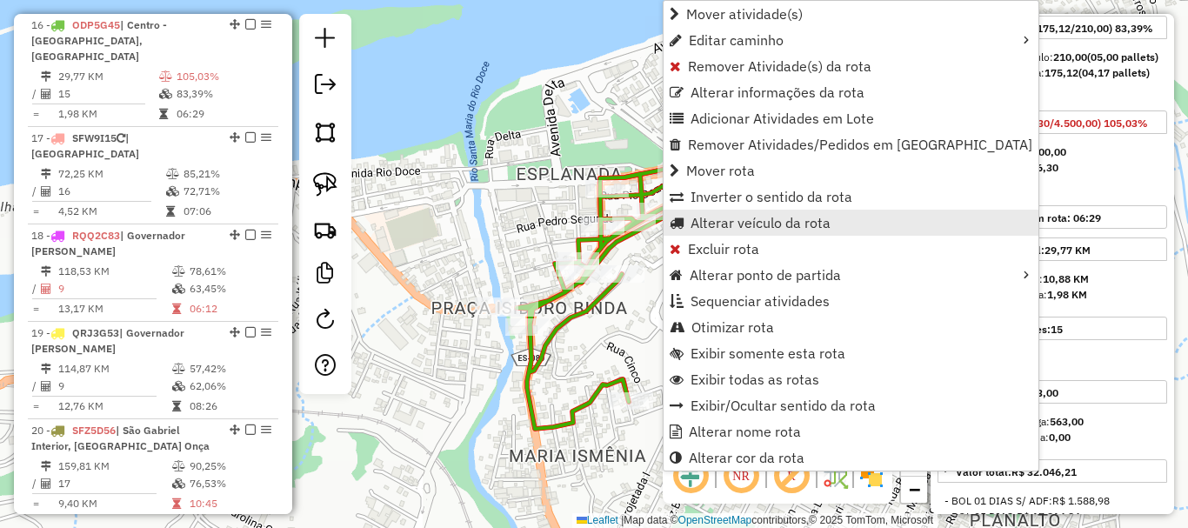
click at [763, 223] on span "Alterar veículo da rota" at bounding box center [761, 223] width 140 height 14
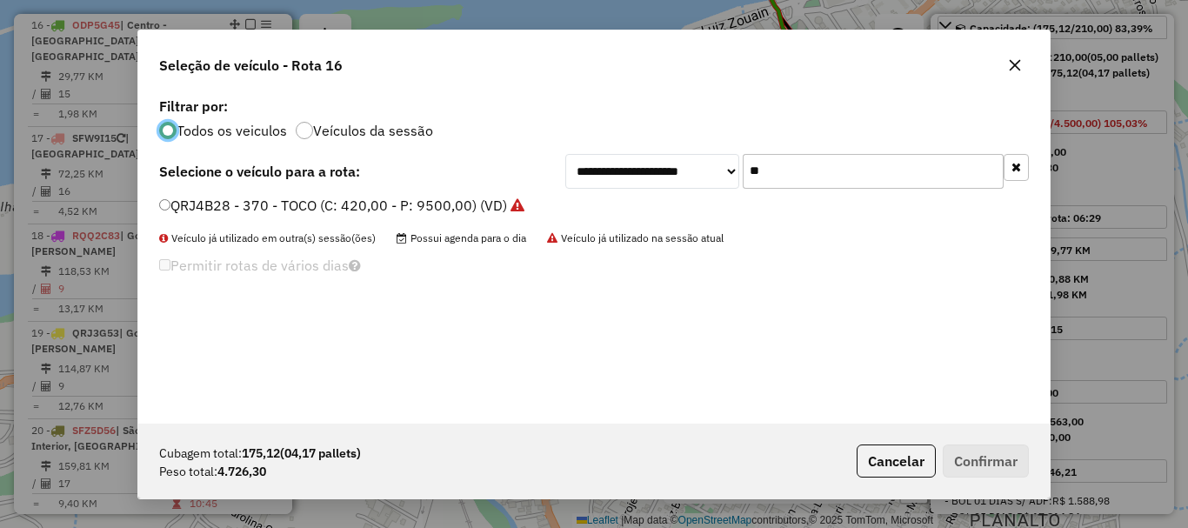
scroll to position [10, 5]
drag, startPoint x: 808, startPoint y: 154, endPoint x: 772, endPoint y: 170, distance: 38.9
click at [772, 170] on input "**" at bounding box center [873, 171] width 261 height 35
drag, startPoint x: 782, startPoint y: 175, endPoint x: 702, endPoint y: 184, distance: 80.6
click at [702, 184] on div "**********" at bounding box center [797, 171] width 464 height 35
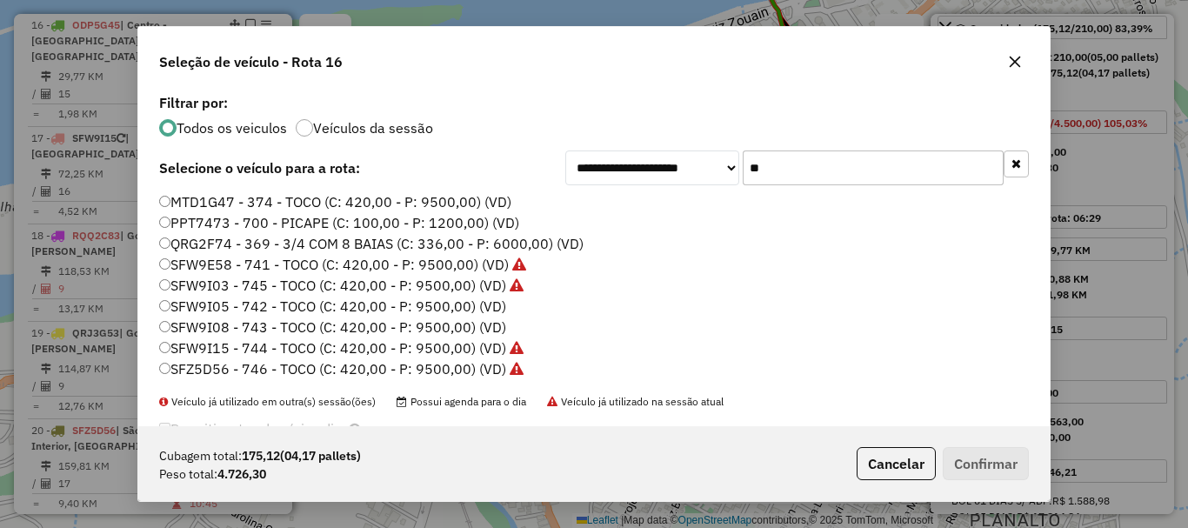
type input "**"
click at [269, 237] on label "QRG2F74 - 369 - 3/4 COM 8 BAIAS (C: 336,00 - P: 6000,00) (VD)" at bounding box center [371, 243] width 424 height 21
click at [985, 451] on button "Confirmar" at bounding box center [986, 463] width 86 height 33
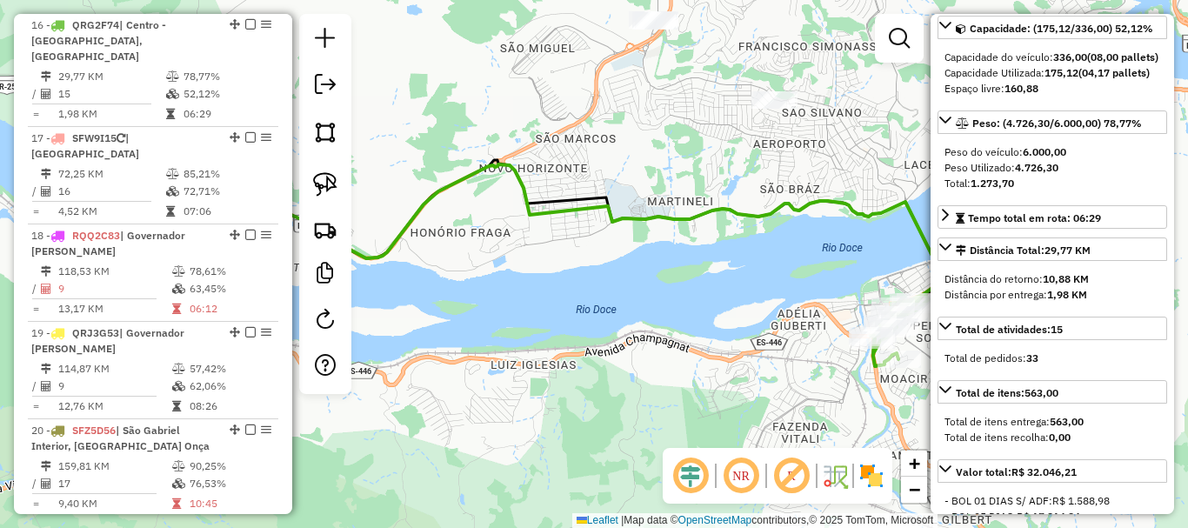
drag, startPoint x: 814, startPoint y: 264, endPoint x: 472, endPoint y: 224, distance: 344.0
click at [472, 224] on div "Janela de atendimento Grade de atendimento Capacidade Transportadoras Veículos …" at bounding box center [594, 264] width 1188 height 528
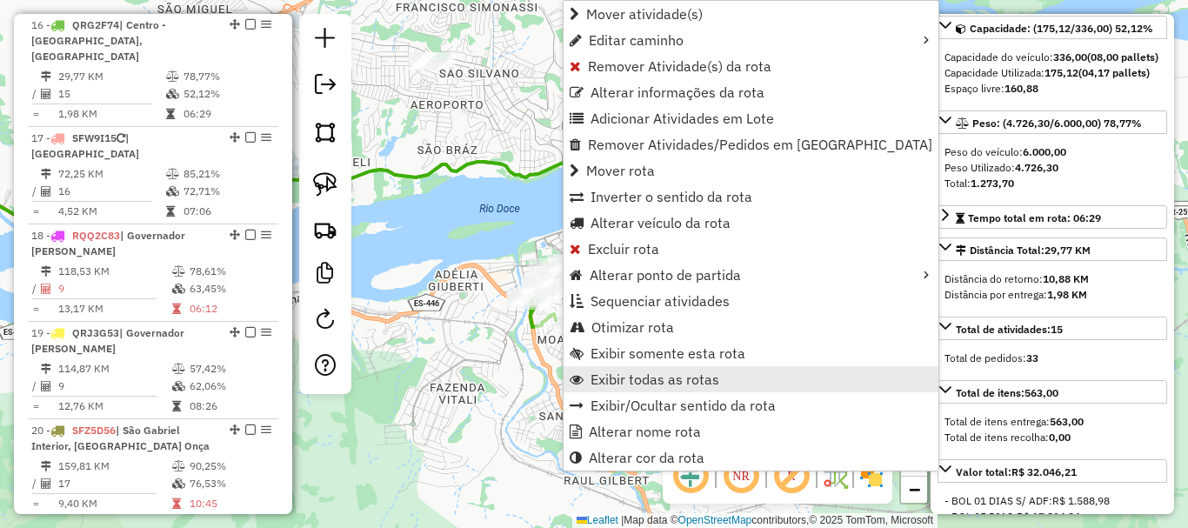
click at [687, 384] on span "Exibir todas as rotas" at bounding box center [655, 379] width 129 height 14
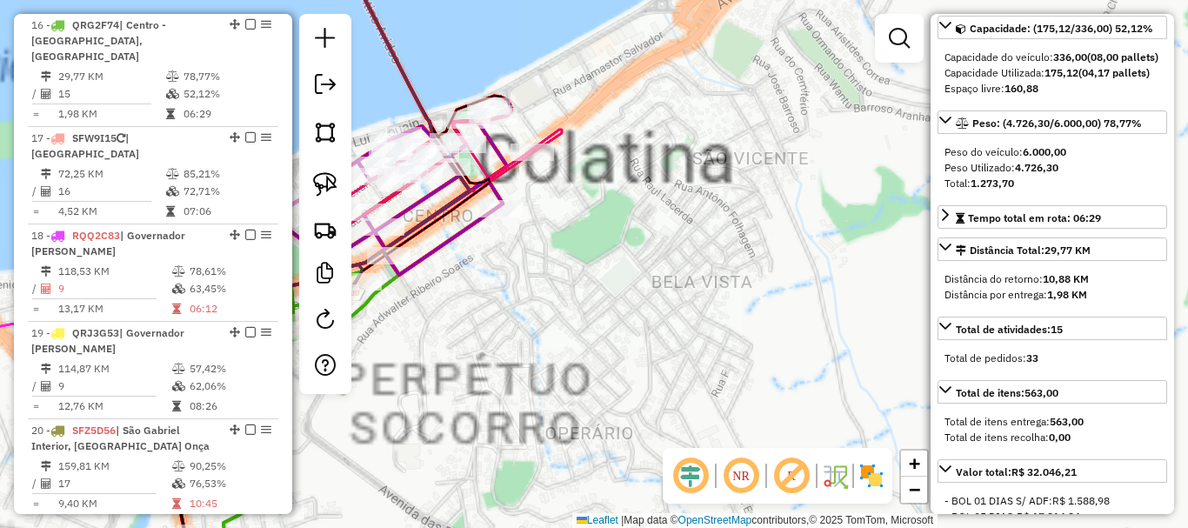
drag, startPoint x: 631, startPoint y: 277, endPoint x: 746, endPoint y: 219, distance: 128.4
click at [734, 230] on div "Janela de atendimento Grade de atendimento Capacidade Transportadoras Veículos …" at bounding box center [594, 264] width 1188 height 528
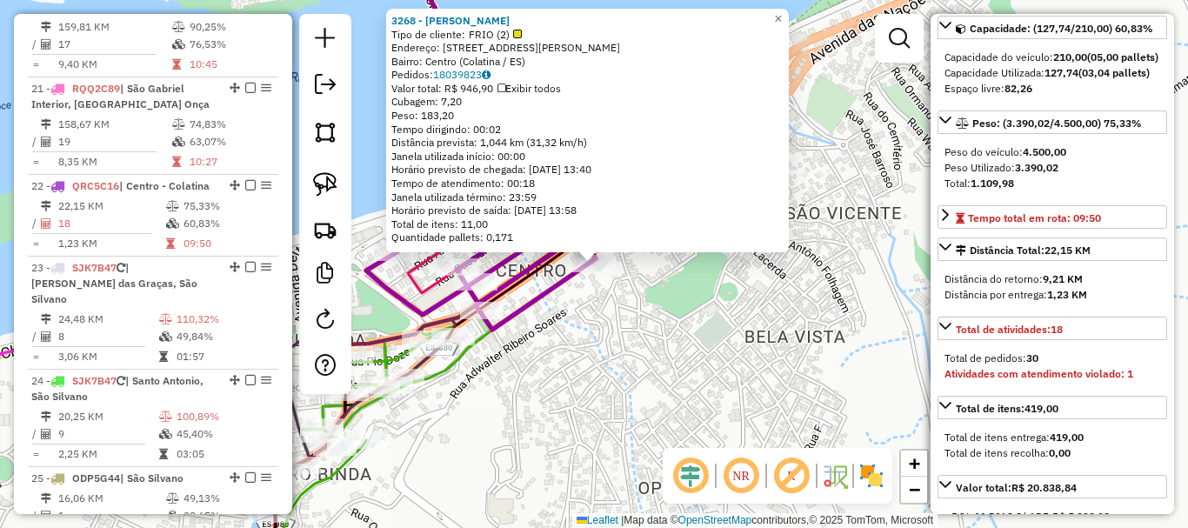
scroll to position [2647, 0]
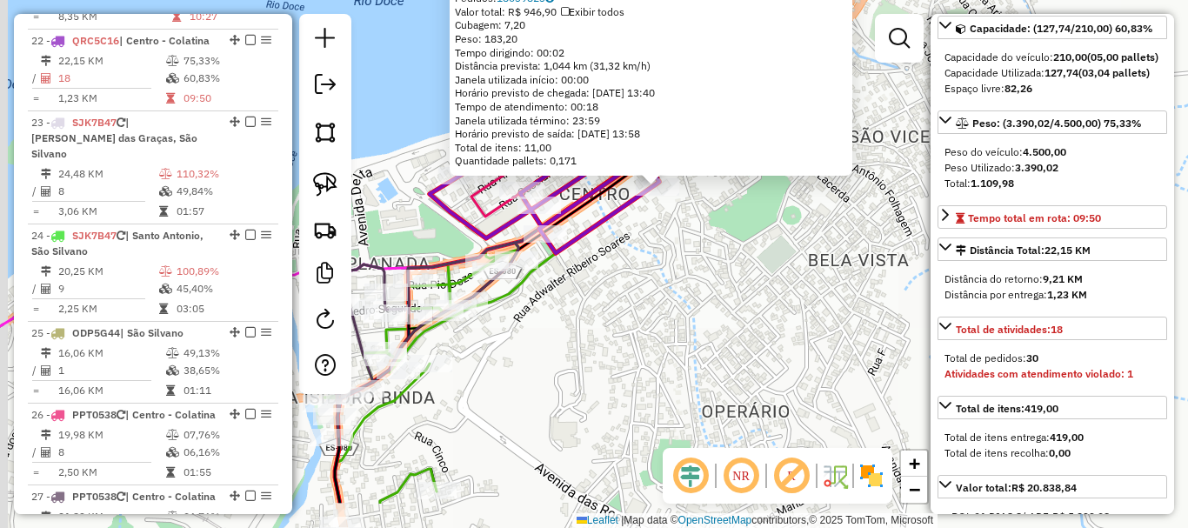
drag, startPoint x: 631, startPoint y: 310, endPoint x: 676, endPoint y: 170, distance: 146.3
click at [673, 171] on div "3268 - NEOMAR FERREIRA NOBR Tipo de cliente: FRIO (2) Endereço: Travessa José T…" at bounding box center [594, 264] width 1188 height 528
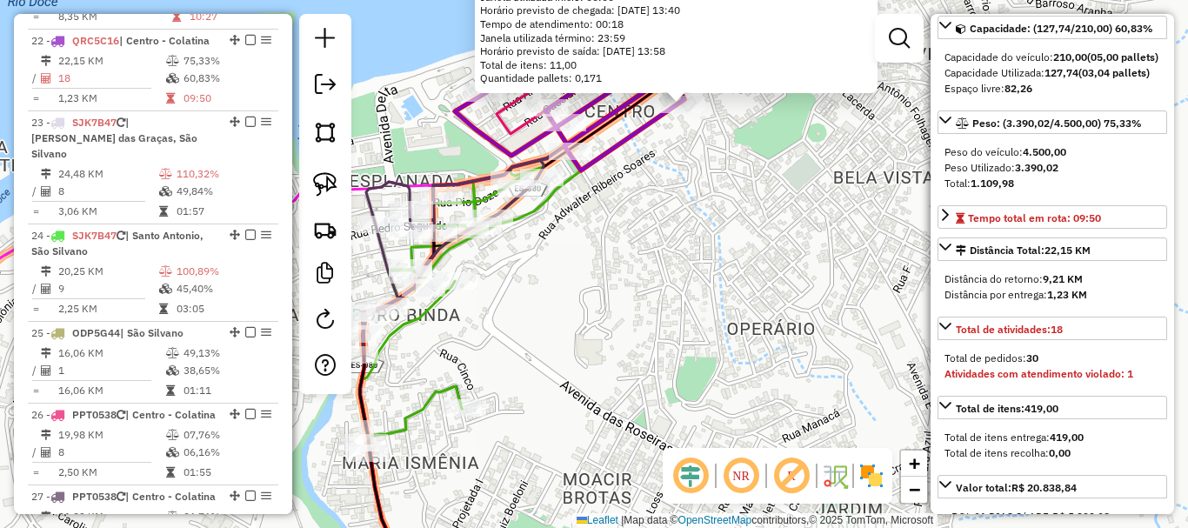
click at [677, 170] on div "3268 - NEOMAR FERREIRA NOBR Tipo de cliente: FRIO (2) Endereço: Travessa José T…" at bounding box center [594, 264] width 1188 height 528
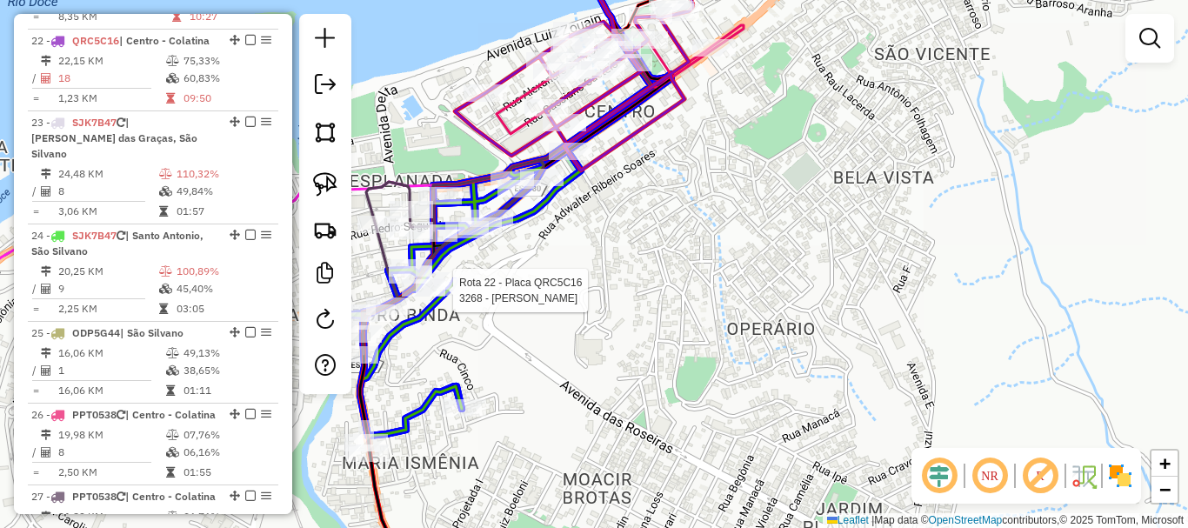
click at [452, 296] on div at bounding box center [451, 286] width 43 height 17
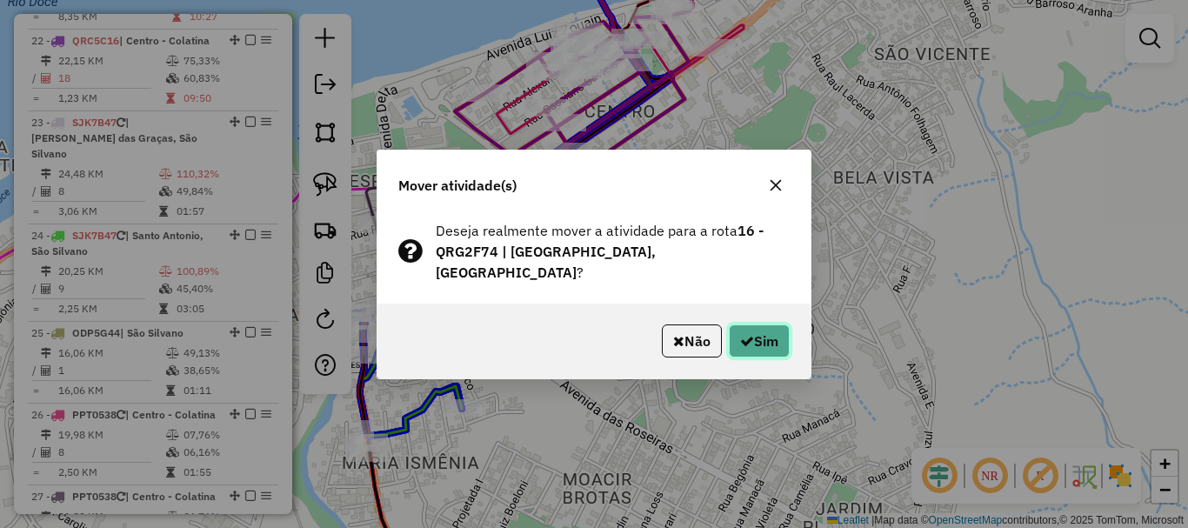
click at [781, 324] on button "Sim" at bounding box center [759, 340] width 61 height 33
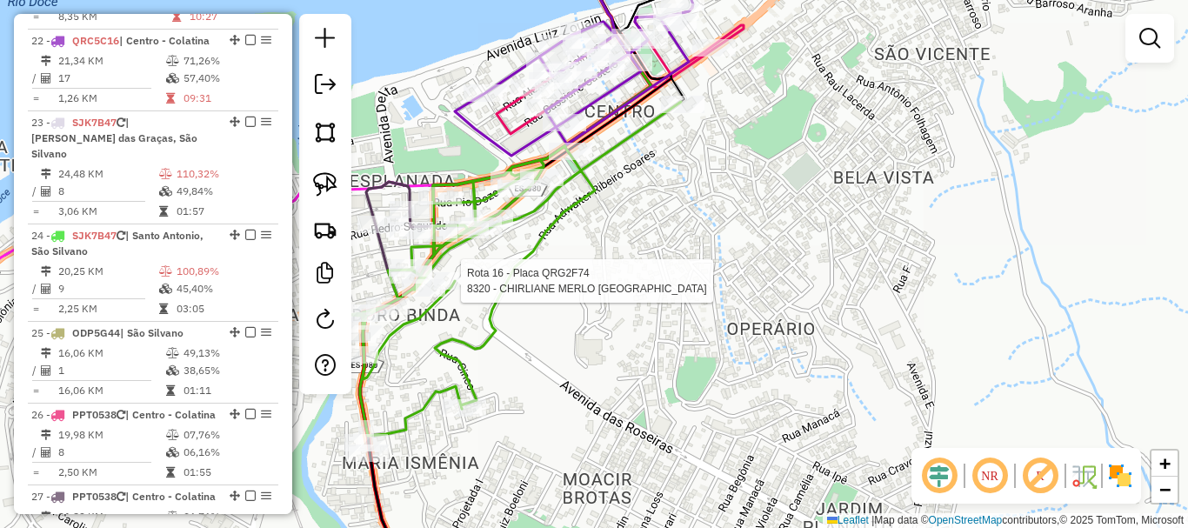
select select "**********"
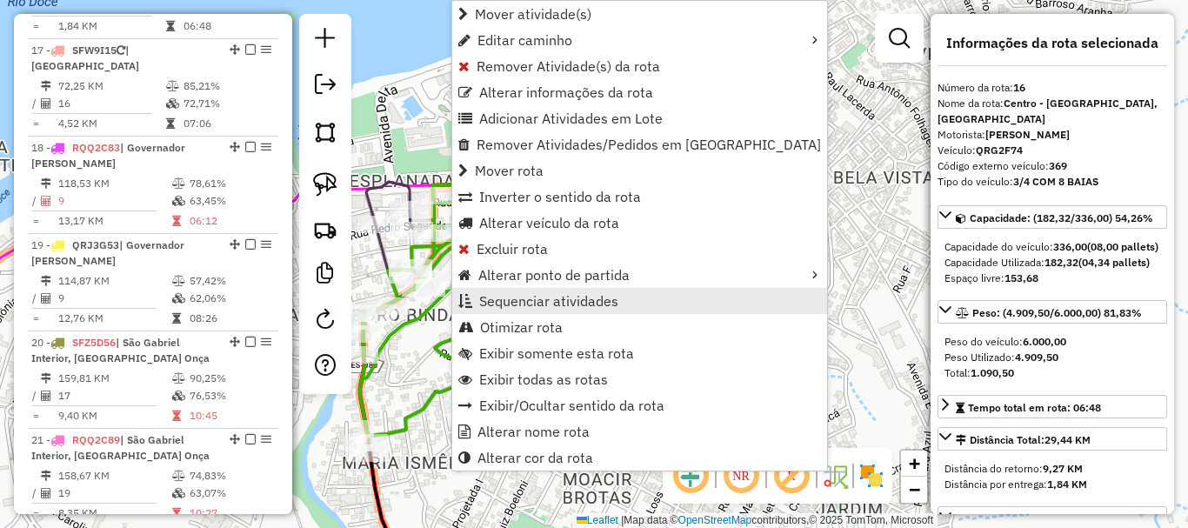
scroll to position [2062, 0]
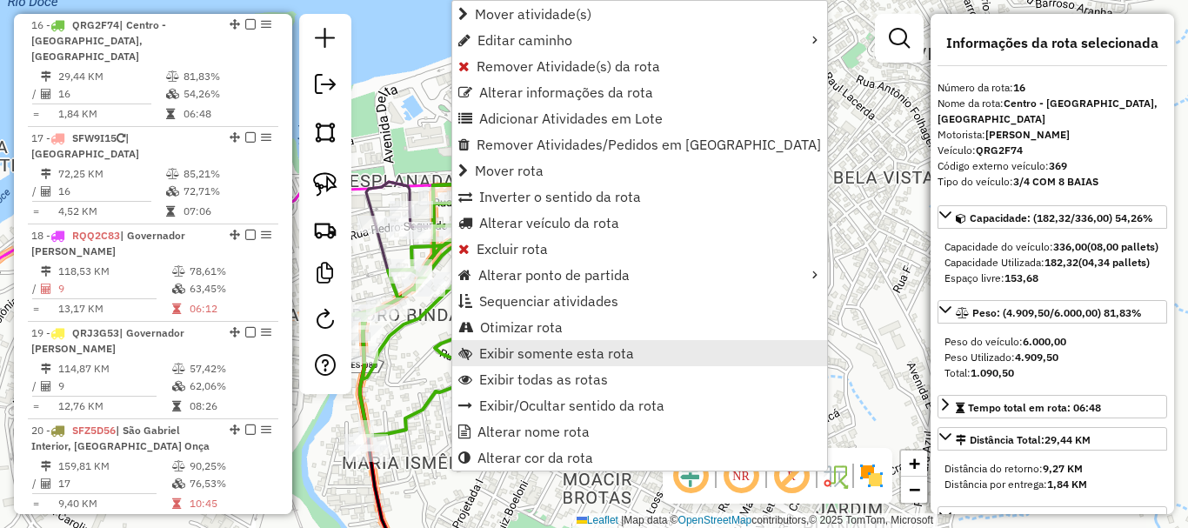
click at [604, 346] on span "Exibir somente esta rota" at bounding box center [556, 353] width 155 height 14
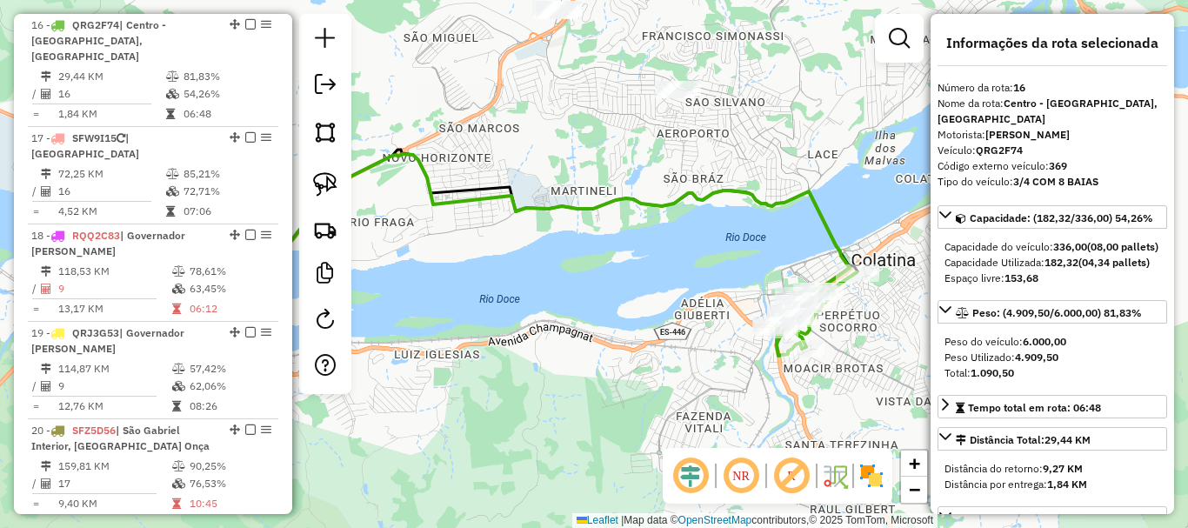
drag, startPoint x: 702, startPoint y: 289, endPoint x: 485, endPoint y: 270, distance: 217.4
click at [487, 270] on div "Janela de atendimento Grade de atendimento Capacidade Transportadoras Veículos …" at bounding box center [594, 264] width 1188 height 528
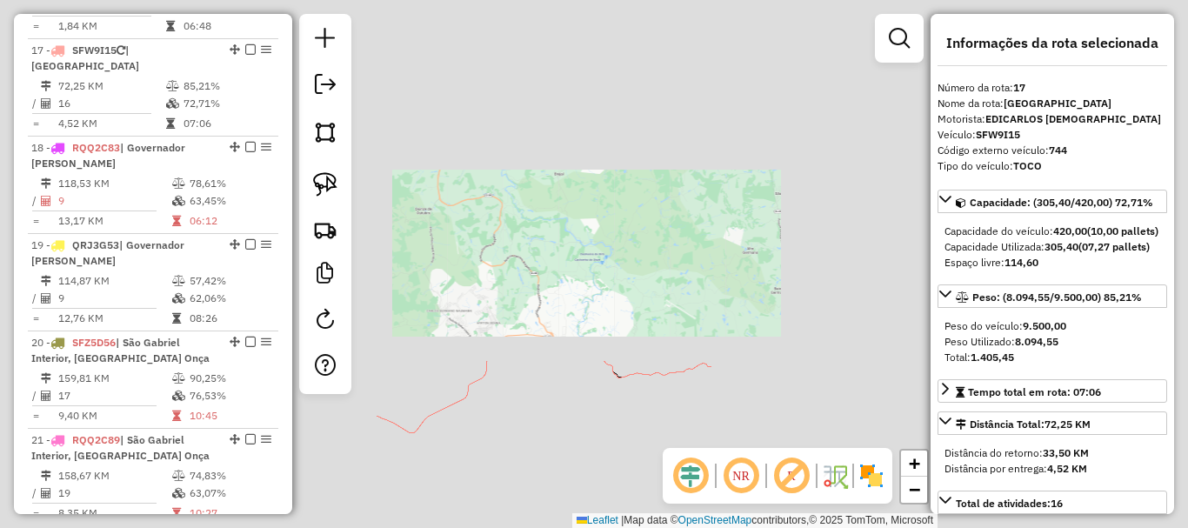
scroll to position [2160, 0]
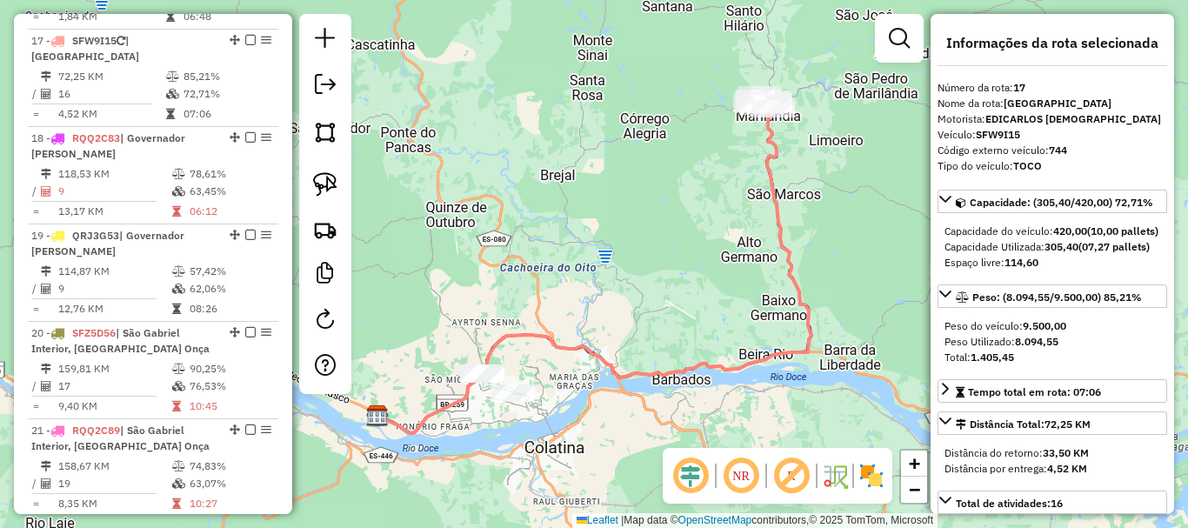
drag, startPoint x: 718, startPoint y: 274, endPoint x: 591, endPoint y: 333, distance: 140.1
click at [591, 333] on div "Janela de atendimento Grade de atendimento Capacidade Transportadoras Veículos …" at bounding box center [594, 264] width 1188 height 528
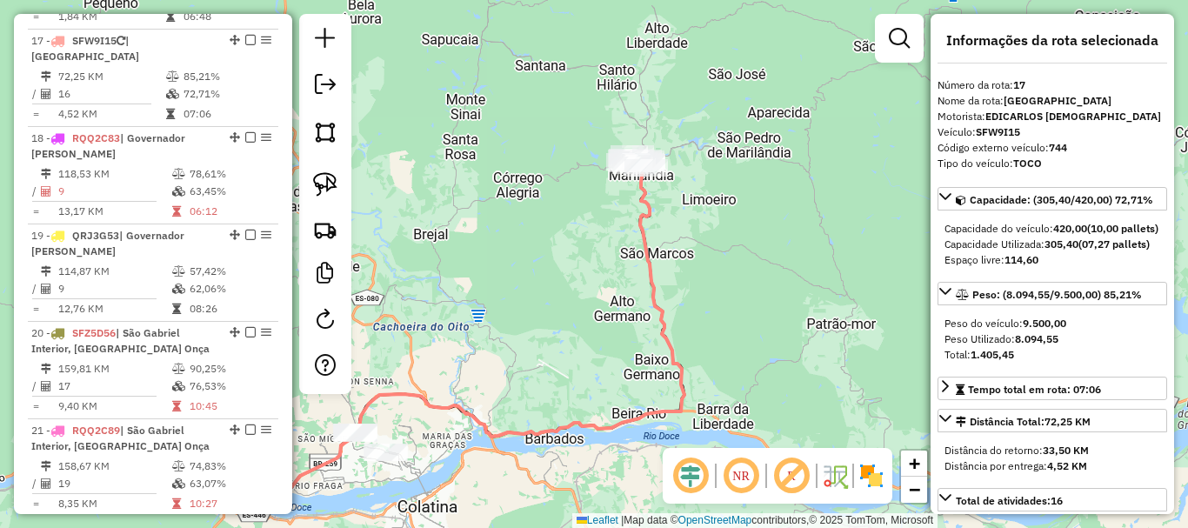
scroll to position [0, 0]
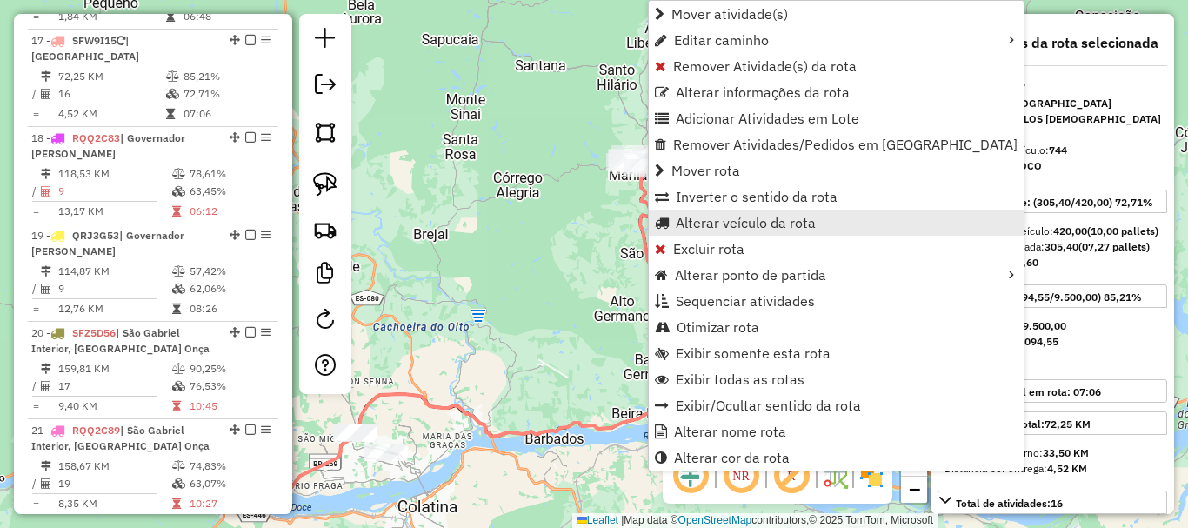
click at [761, 224] on span "Alterar veículo da rota" at bounding box center [746, 223] width 140 height 14
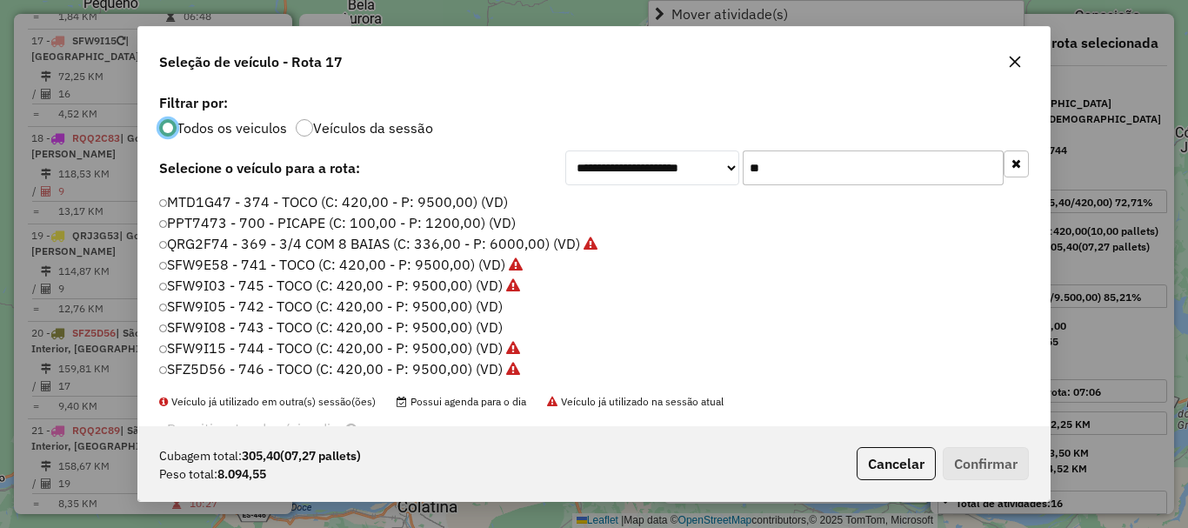
scroll to position [10, 5]
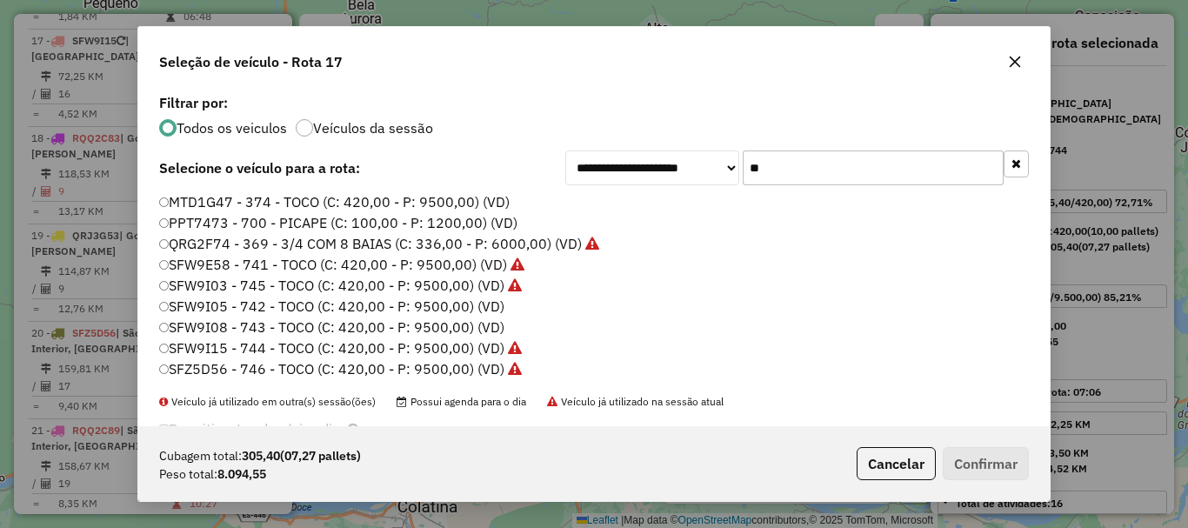
drag, startPoint x: 795, startPoint y: 179, endPoint x: 708, endPoint y: 210, distance: 92.4
click at [708, 210] on div "**********" at bounding box center [593, 258] width 911 height 336
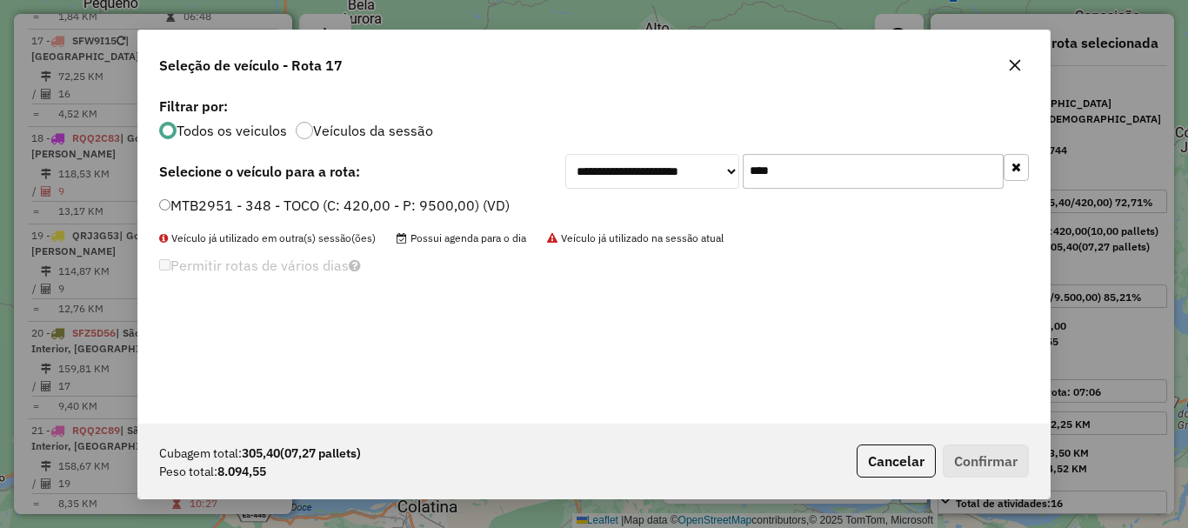
type input "****"
click at [307, 208] on label "MTB2951 - 348 - TOCO (C: 420,00 - P: 9500,00) (VD)" at bounding box center [334, 205] width 351 height 21
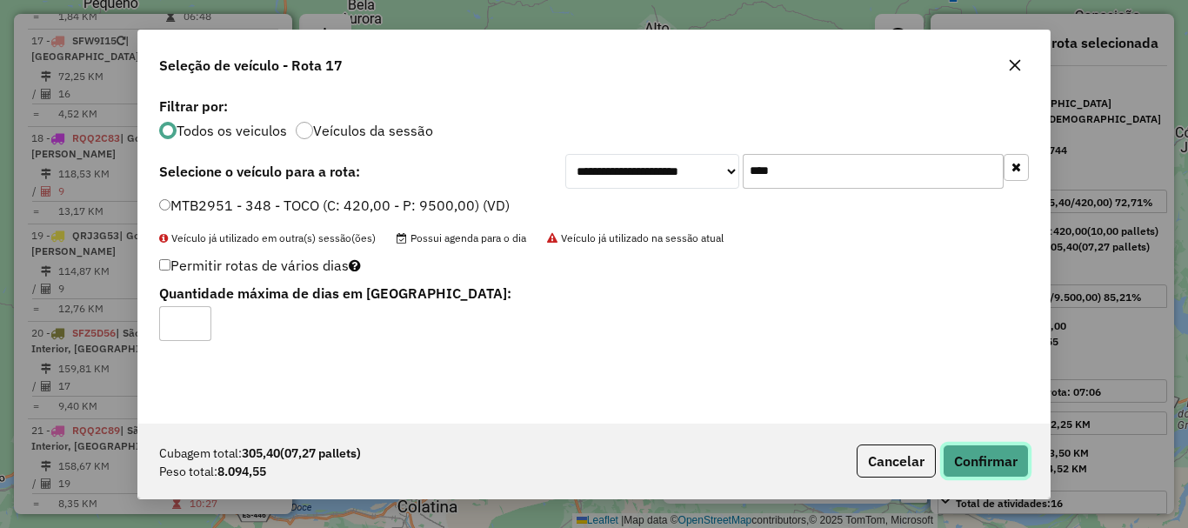
click at [983, 451] on button "Confirmar" at bounding box center [986, 460] width 86 height 33
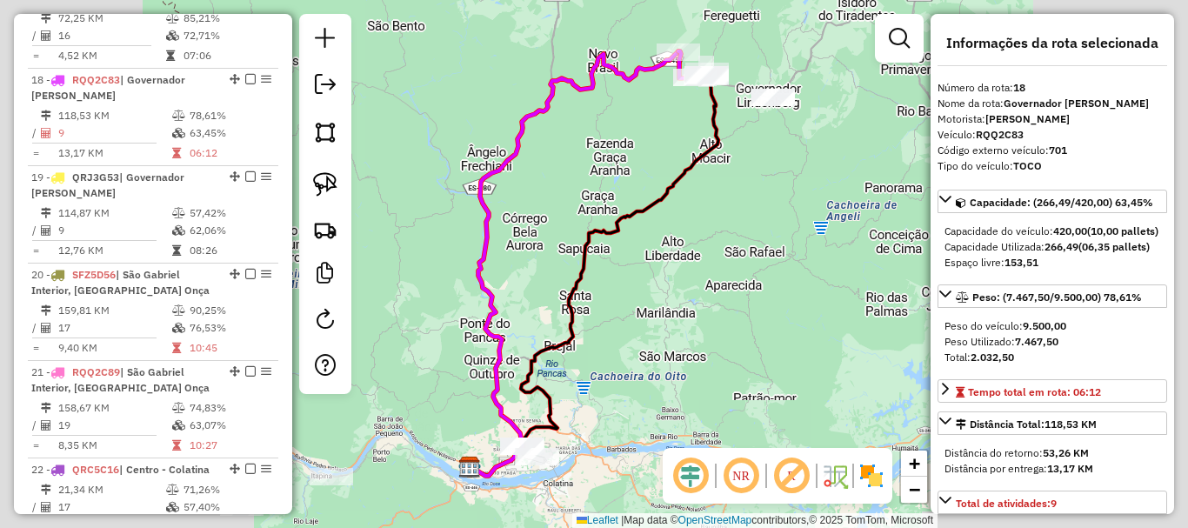
scroll to position [2241, 0]
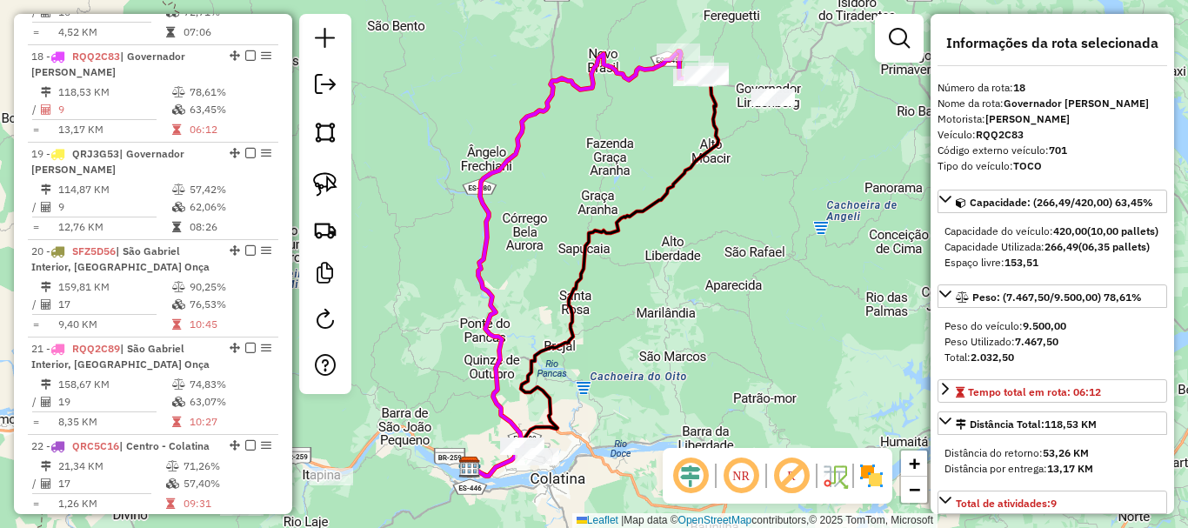
click at [745, 387] on div "Janela de atendimento Grade de atendimento Capacidade Transportadoras Veículos …" at bounding box center [594, 264] width 1188 height 528
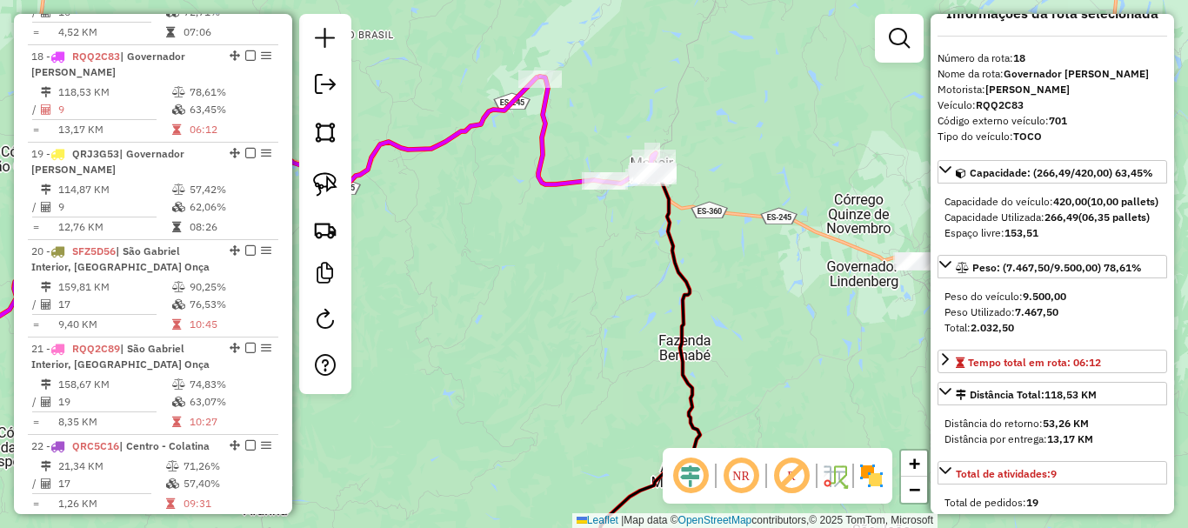
scroll to position [0, 0]
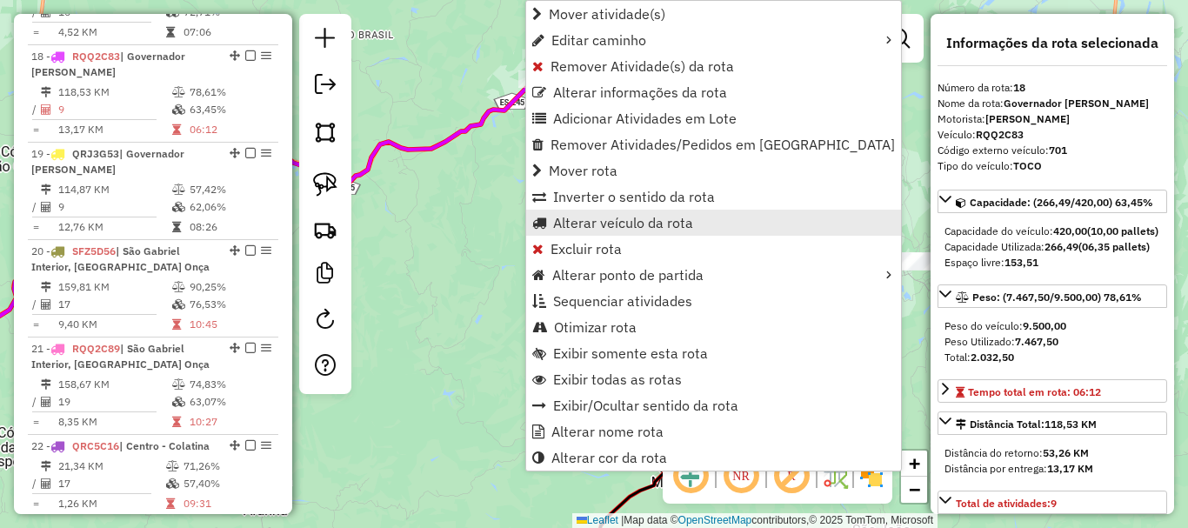
click at [649, 227] on span "Alterar veículo da rota" at bounding box center [623, 223] width 140 height 14
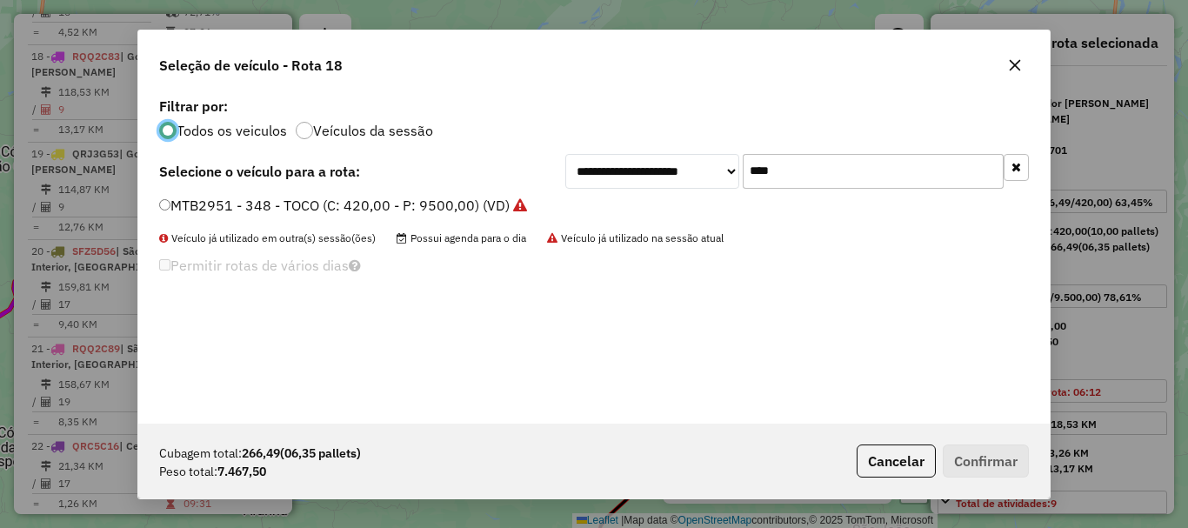
scroll to position [10, 5]
drag, startPoint x: 786, startPoint y: 173, endPoint x: 639, endPoint y: 232, distance: 158.4
click at [639, 232] on div "**********" at bounding box center [593, 258] width 911 height 331
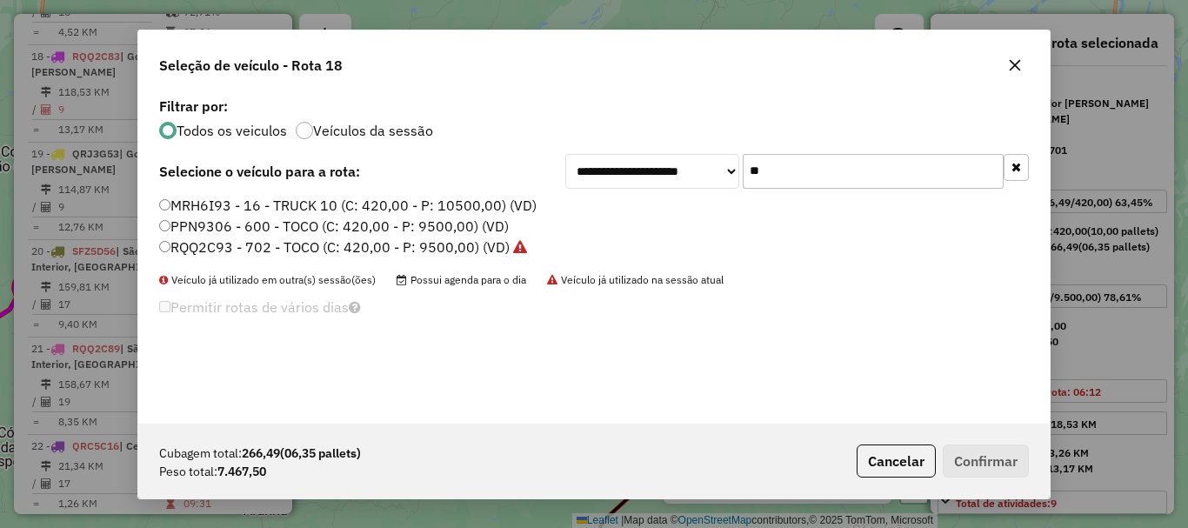
type input "**"
click at [239, 209] on label "MRH6I93 - 16 - TRUCK 10 (C: 420,00 - P: 10500,00) (VD)" at bounding box center [347, 205] width 377 height 21
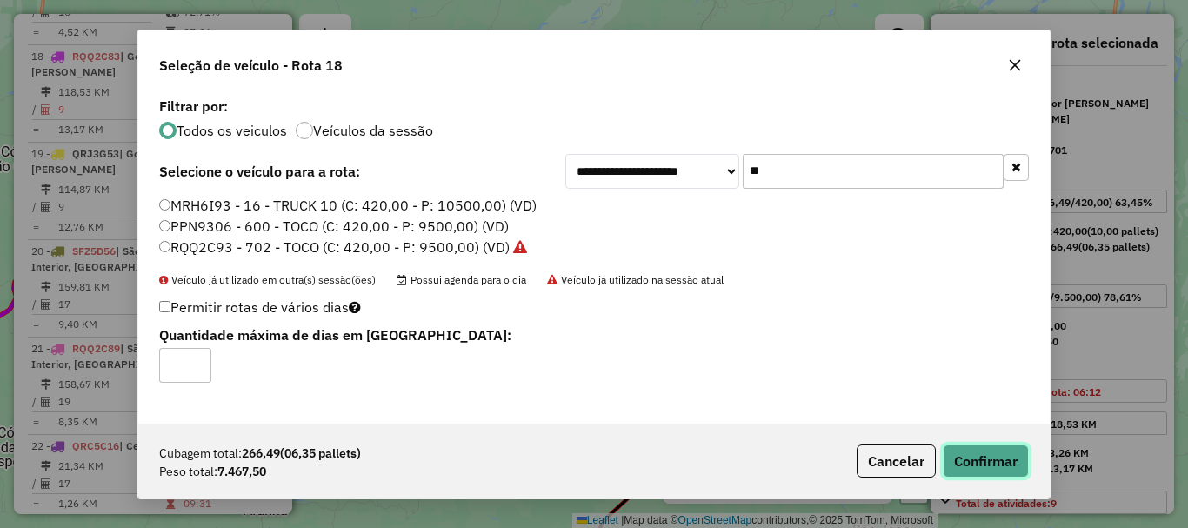
click at [1001, 460] on button "Confirmar" at bounding box center [986, 460] width 86 height 33
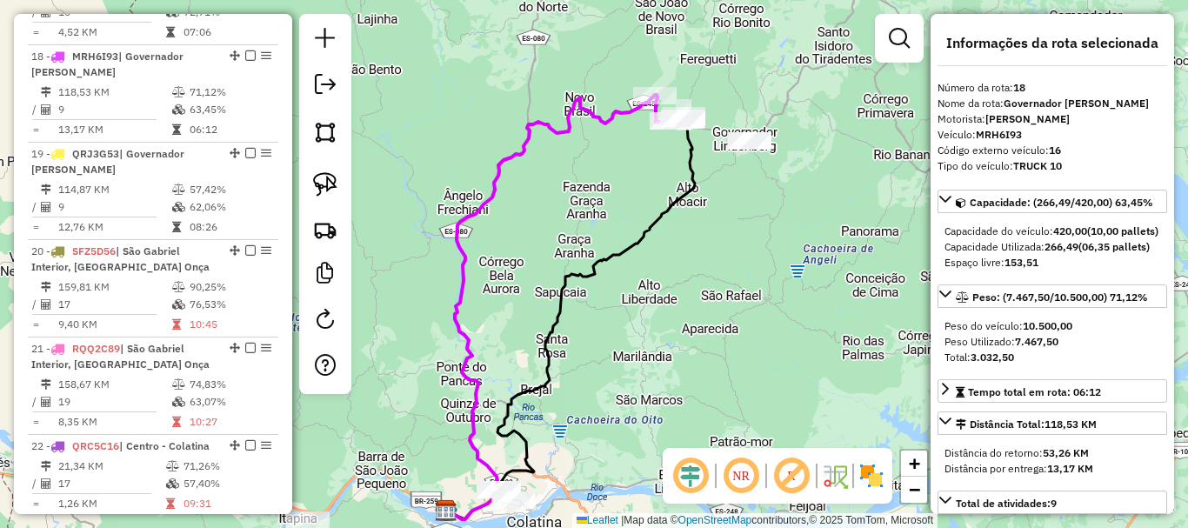
drag, startPoint x: 767, startPoint y: 286, endPoint x: 671, endPoint y: 429, distance: 172.2
click at [671, 429] on div "Janela de atendimento Grade de atendimento Capacidade Transportadoras Veículos …" at bounding box center [594, 264] width 1188 height 528
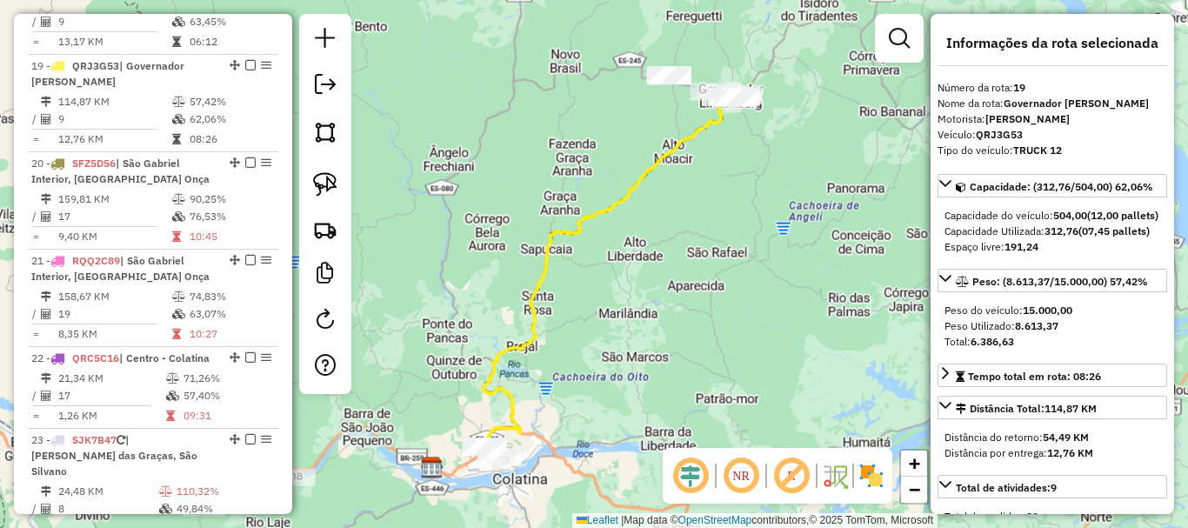
scroll to position [2339, 0]
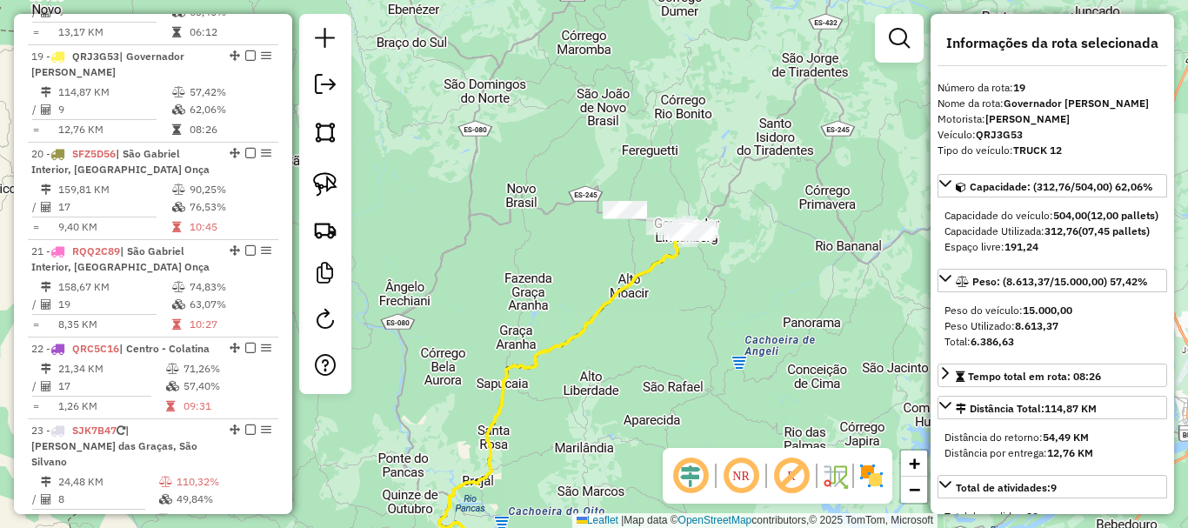
drag, startPoint x: 753, startPoint y: 351, endPoint x: 718, endPoint y: 411, distance: 70.1
click at [718, 411] on div "Janela de atendimento Grade de atendimento Capacidade Transportadoras Veículos …" at bounding box center [594, 264] width 1188 height 528
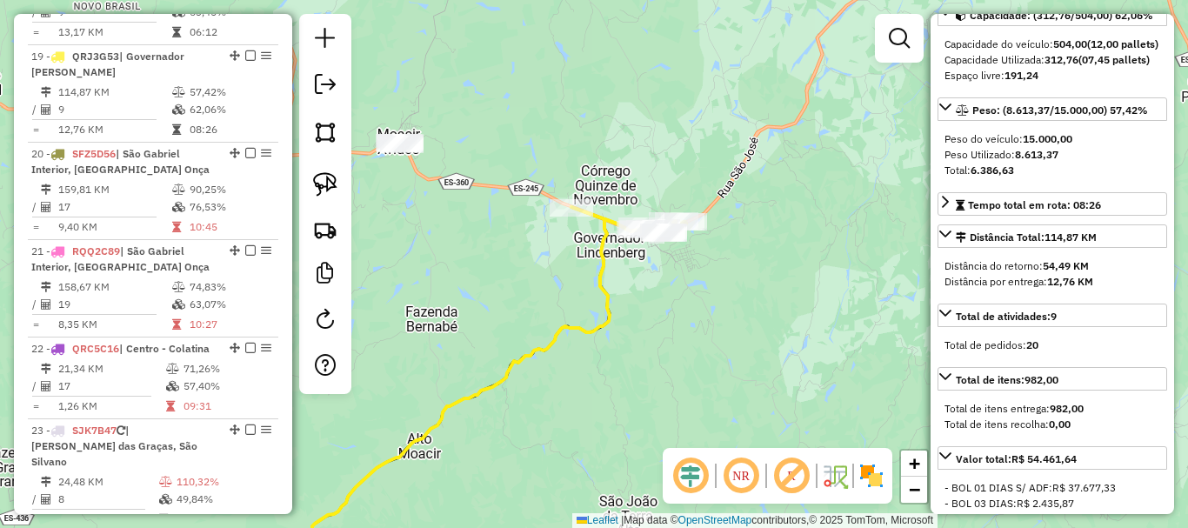
scroll to position [174, 0]
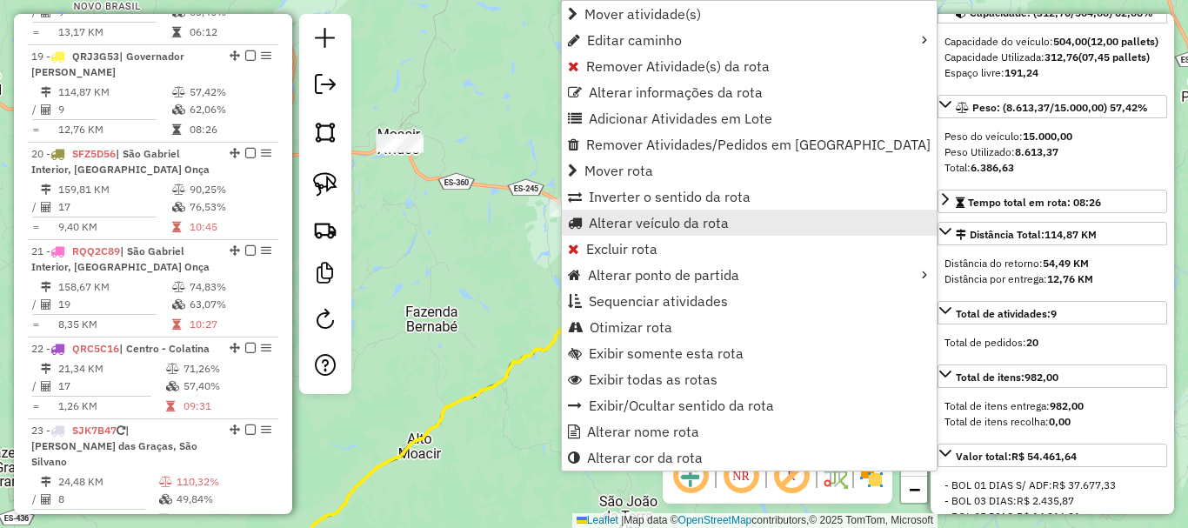
click at [656, 216] on span "Alterar veículo da rota" at bounding box center [659, 223] width 140 height 14
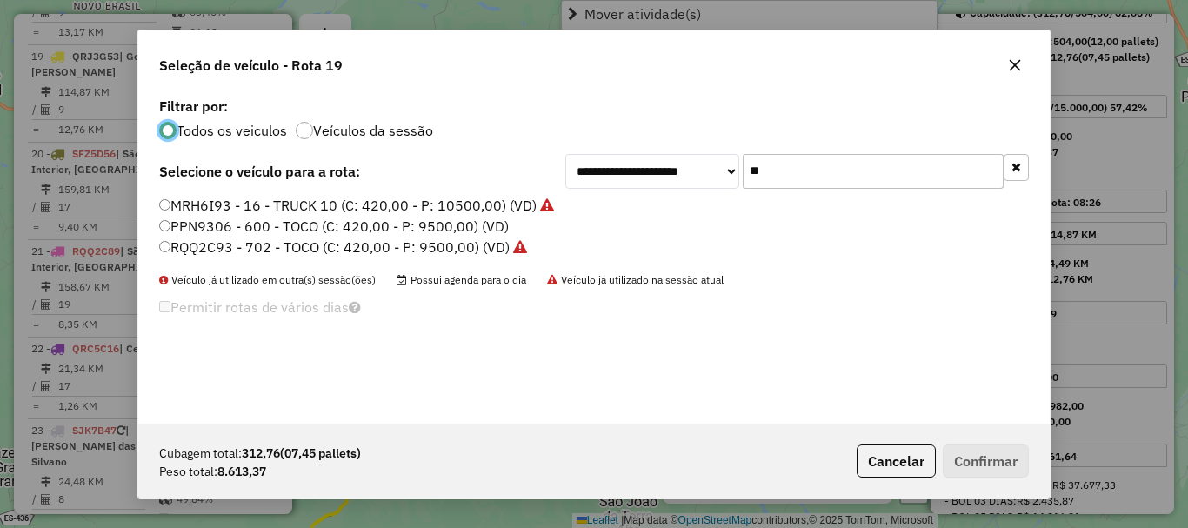
scroll to position [10, 5]
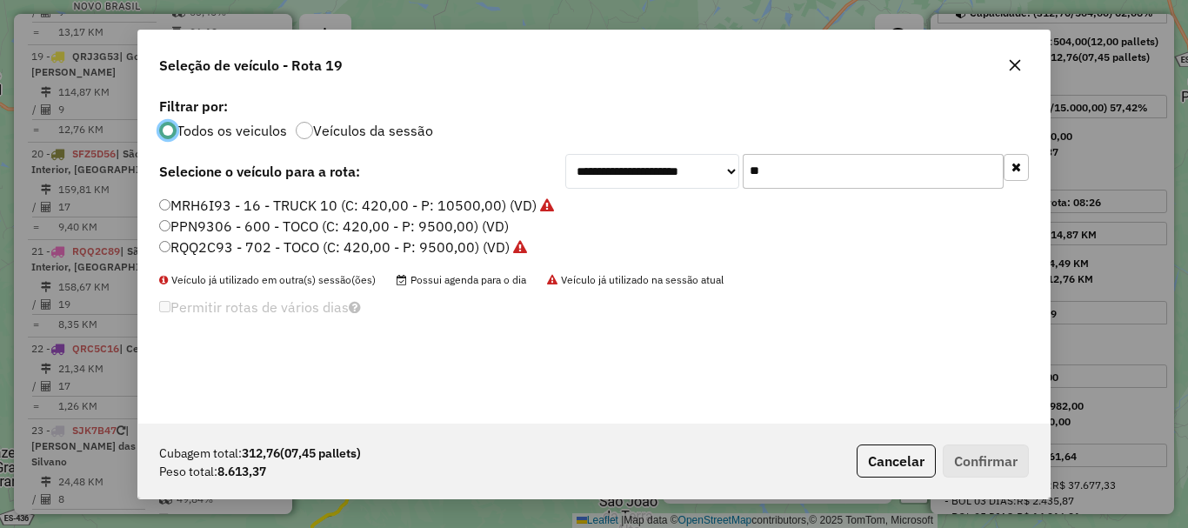
drag, startPoint x: 787, startPoint y: 169, endPoint x: 724, endPoint y: 188, distance: 65.5
click at [724, 188] on div "**********" at bounding box center [797, 171] width 464 height 35
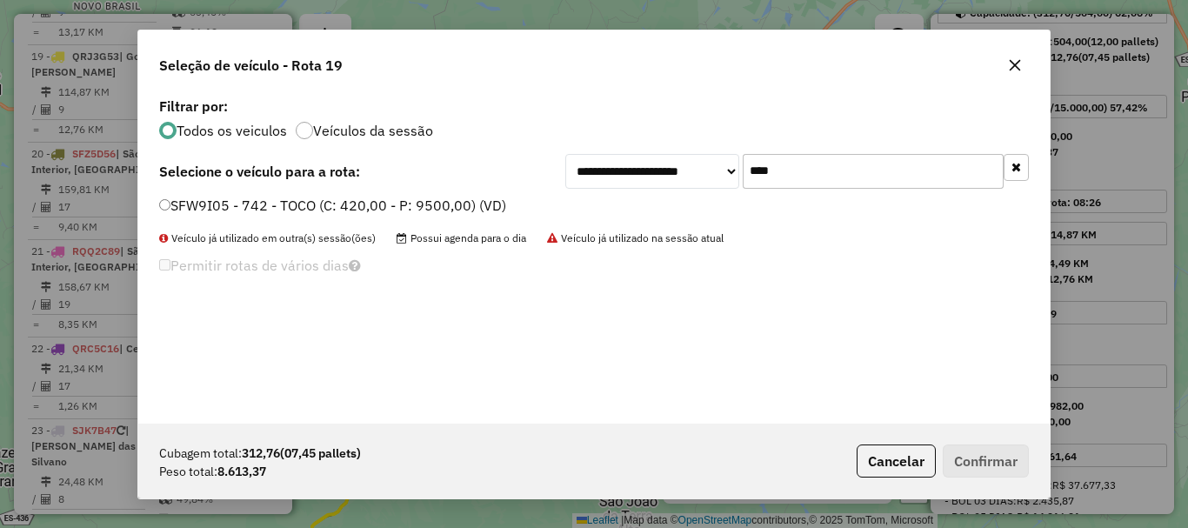
type input "****"
click at [322, 204] on label "SFW9I05 - 742 - TOCO (C: 420,00 - P: 9500,00) (VD)" at bounding box center [332, 205] width 347 height 21
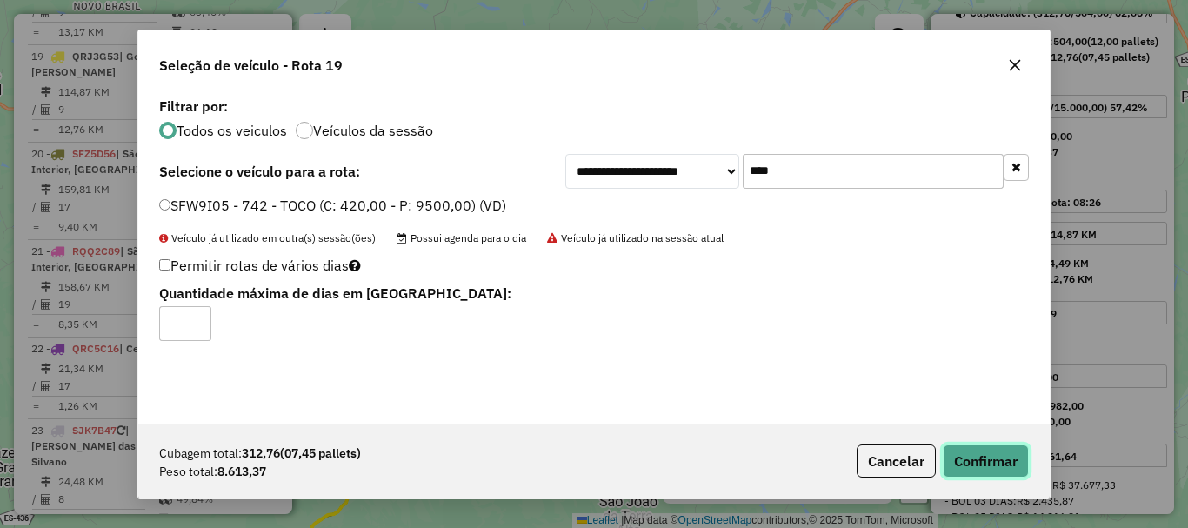
click at [947, 460] on button "Confirmar" at bounding box center [986, 460] width 86 height 33
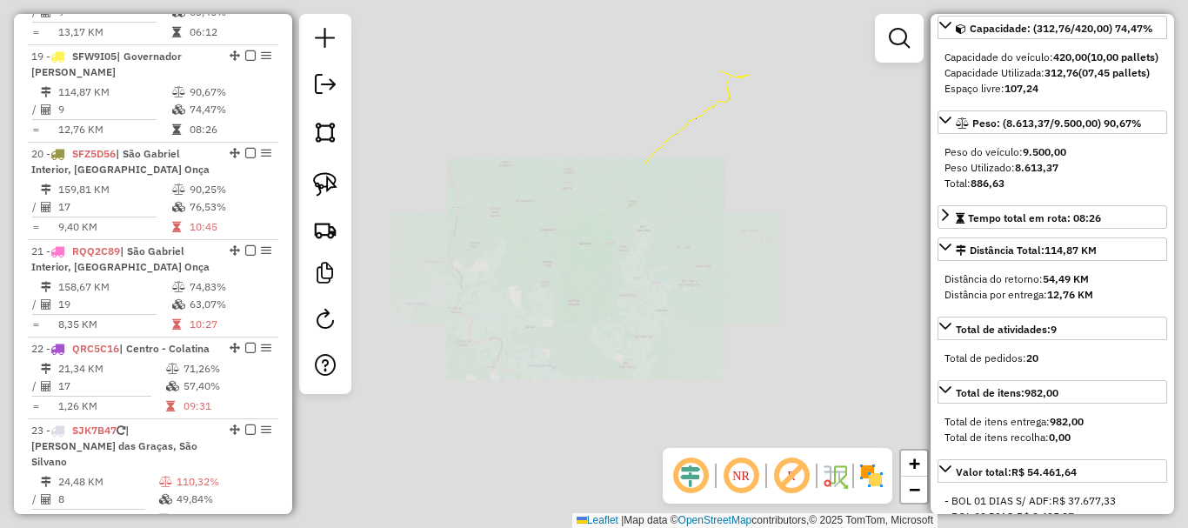
scroll to position [190, 0]
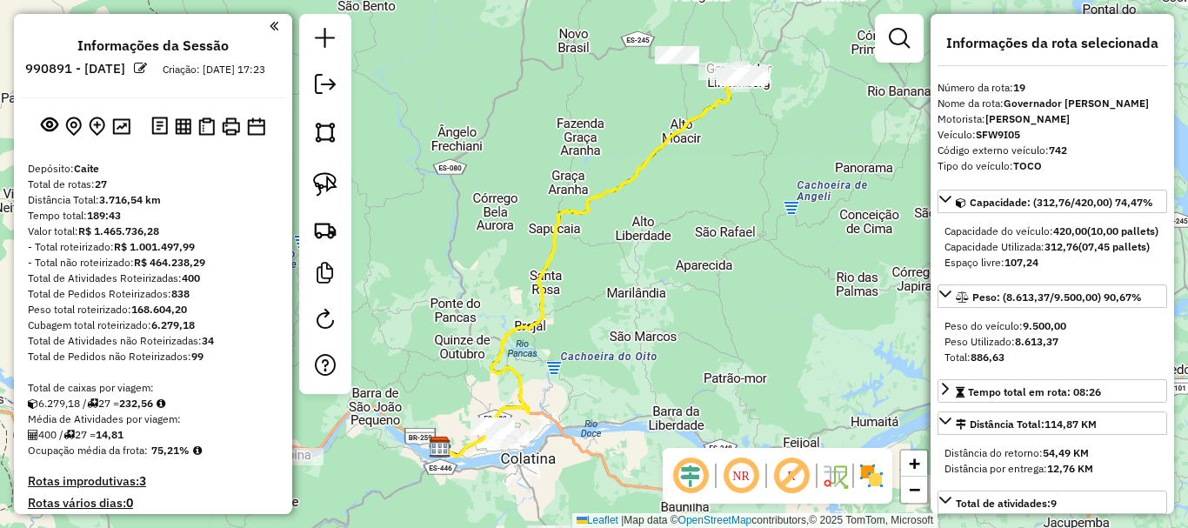
select select "**********"
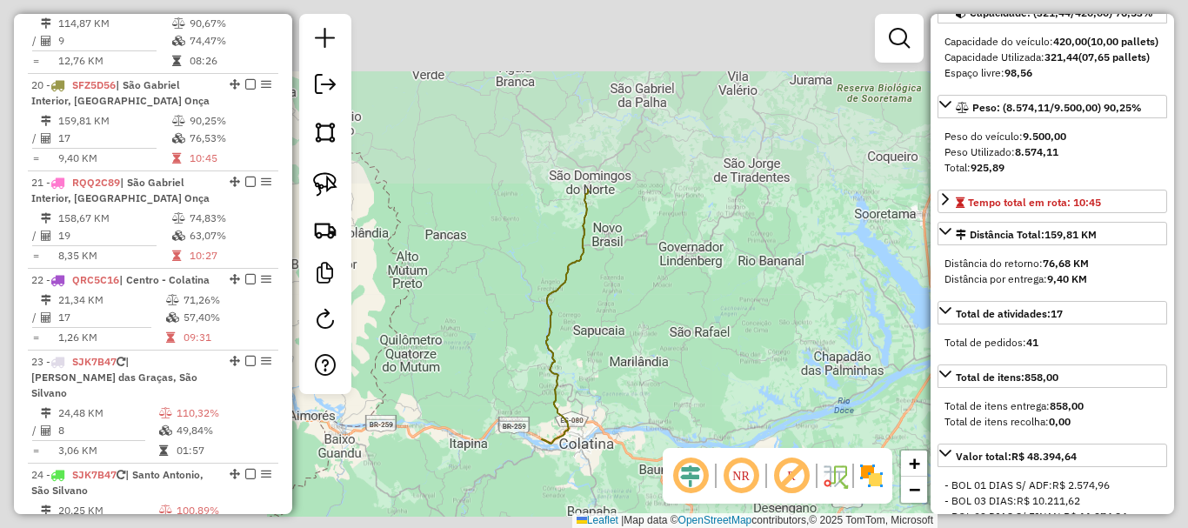
scroll to position [2436, 0]
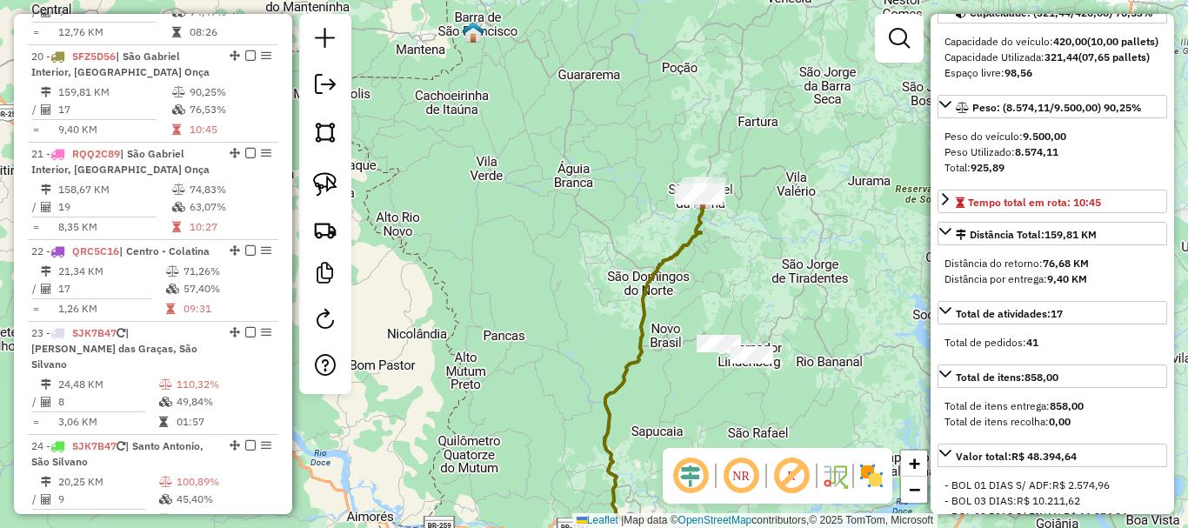
click at [771, 277] on div "Janela de atendimento Grade de atendimento Capacidade Transportadoras Veículos …" at bounding box center [594, 264] width 1188 height 528
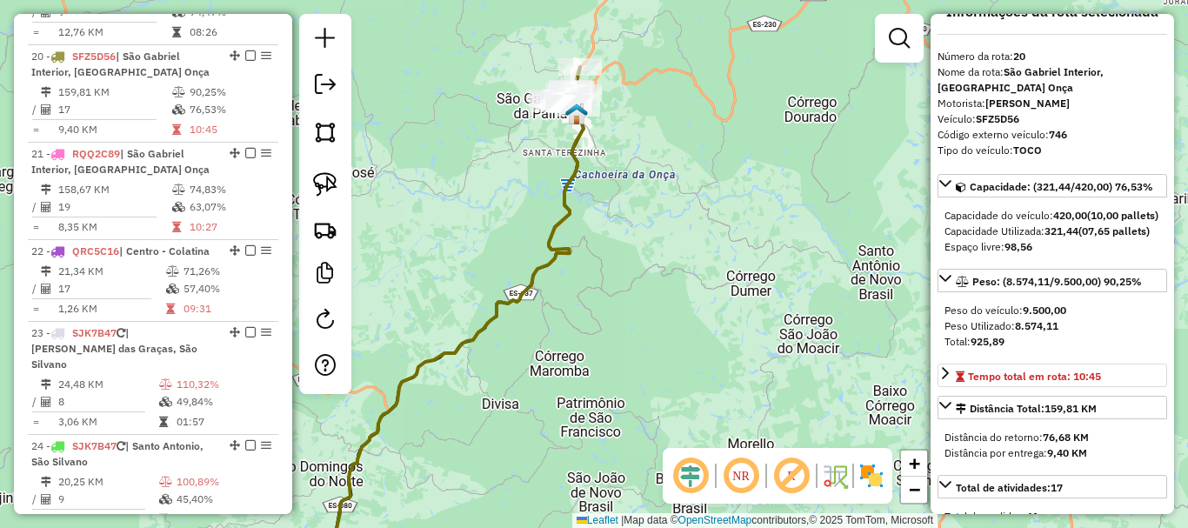
scroll to position [0, 0]
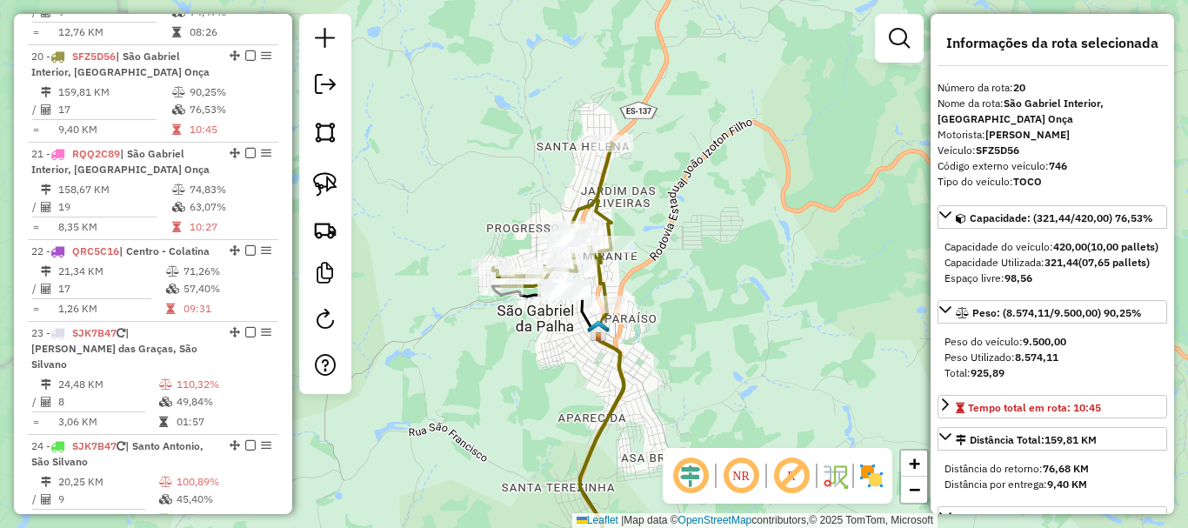
drag, startPoint x: 614, startPoint y: 103, endPoint x: 750, endPoint y: 204, distance: 169.1
click at [773, 197] on div "Janela de atendimento Grade de atendimento Capacidade Transportadoras Veículos …" at bounding box center [594, 264] width 1188 height 528
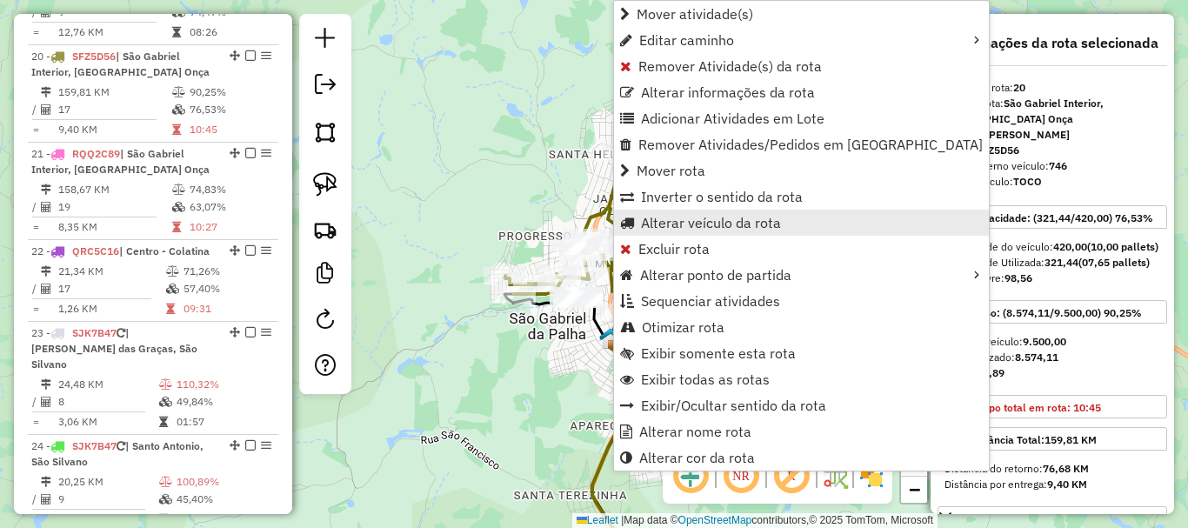
click at [738, 227] on span "Alterar veículo da rota" at bounding box center [711, 223] width 140 height 14
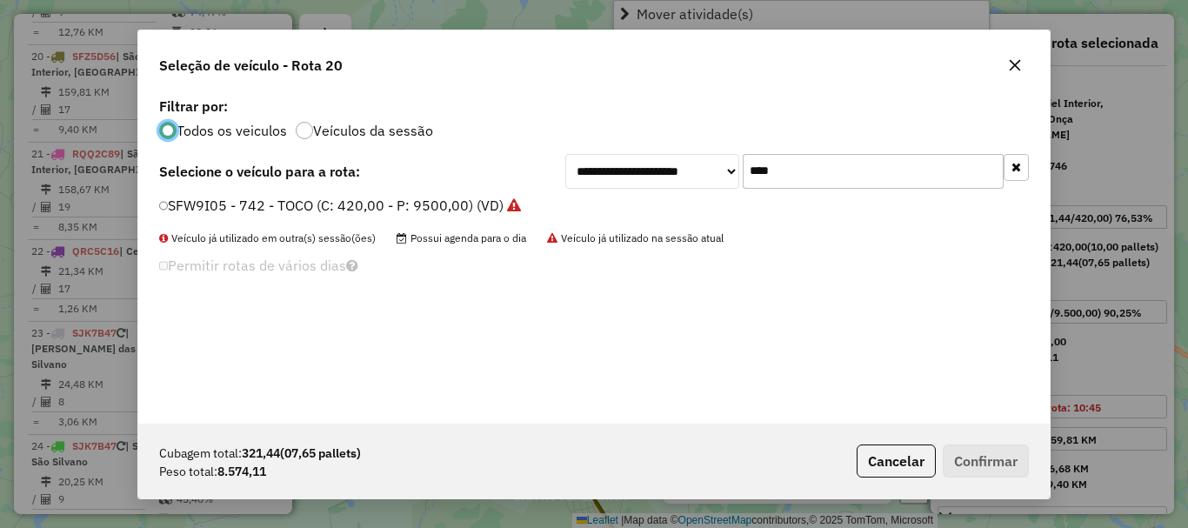
scroll to position [10, 5]
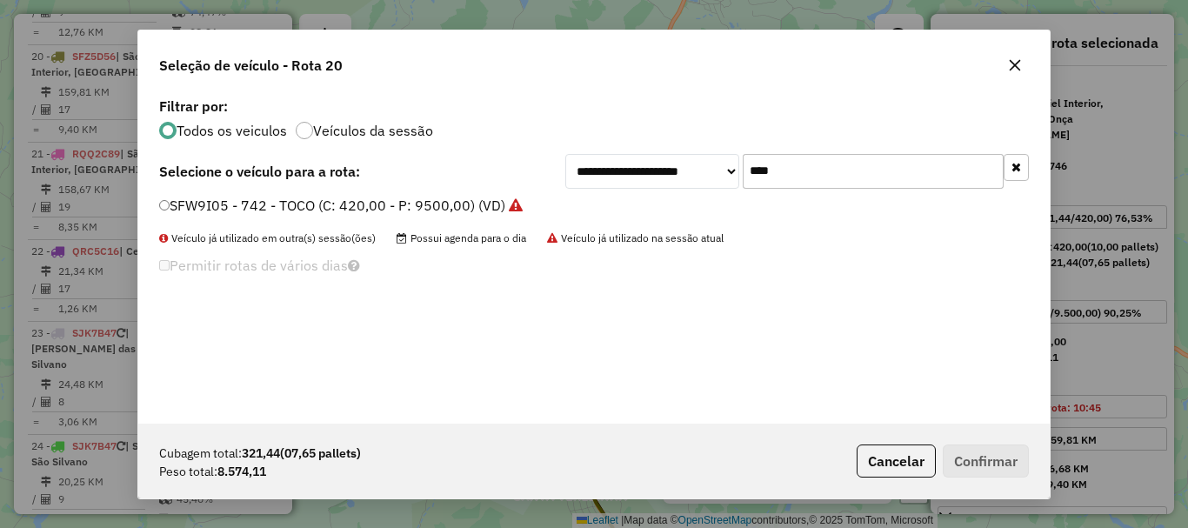
drag, startPoint x: 812, startPoint y: 158, endPoint x: 690, endPoint y: 172, distance: 123.4
click at [690, 172] on div "**********" at bounding box center [797, 171] width 464 height 35
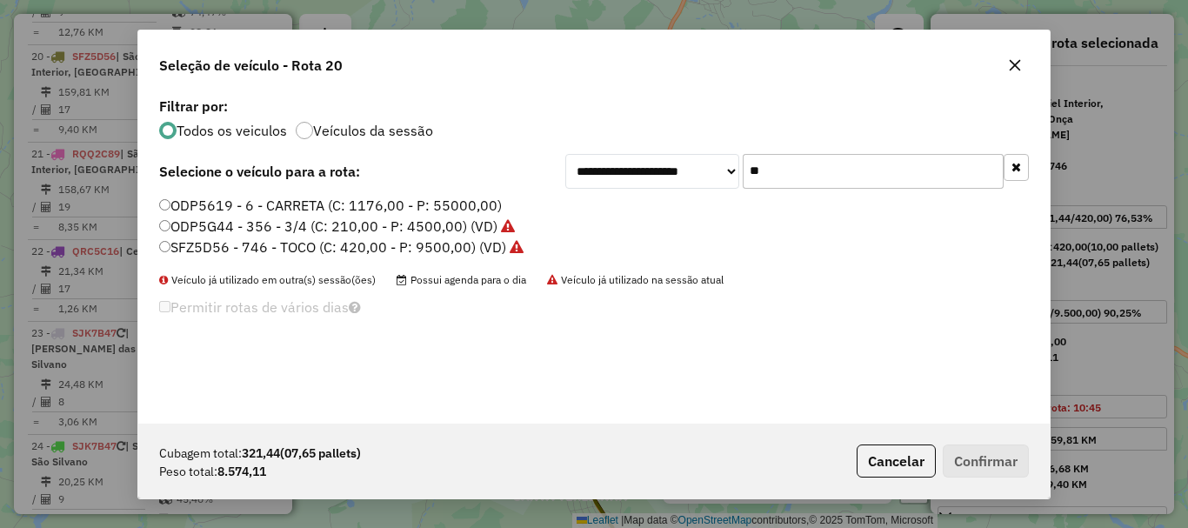
type input "**"
click at [1019, 60] on icon "button" at bounding box center [1015, 64] width 11 height 11
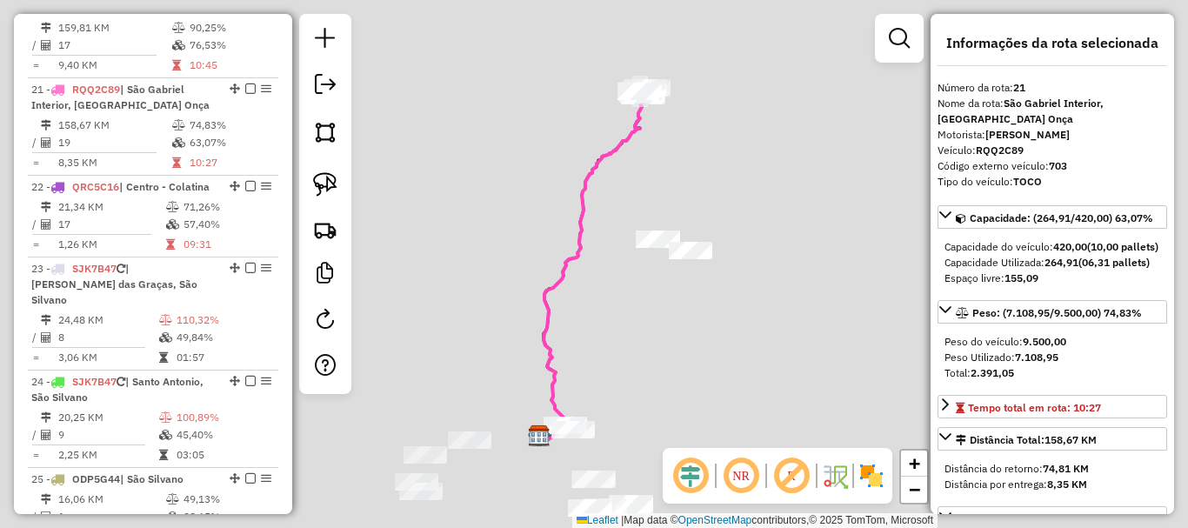
scroll to position [2534, 0]
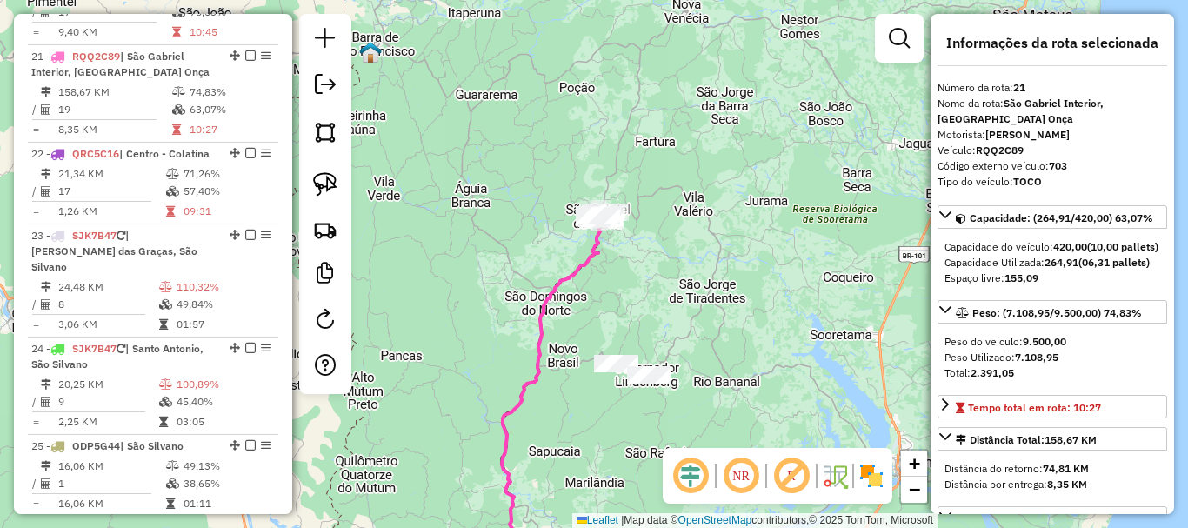
drag, startPoint x: 721, startPoint y: 165, endPoint x: 678, endPoint y: 290, distance: 132.3
click at [678, 290] on div "Janela de atendimento Grade de atendimento Capacidade Transportadoras Veículos …" at bounding box center [594, 264] width 1188 height 528
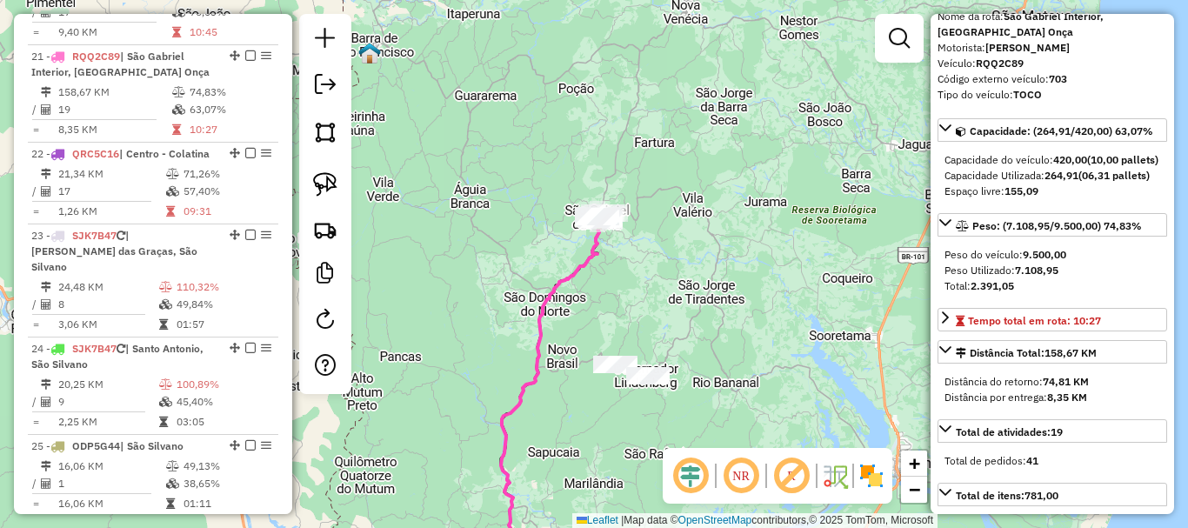
scroll to position [0, 0]
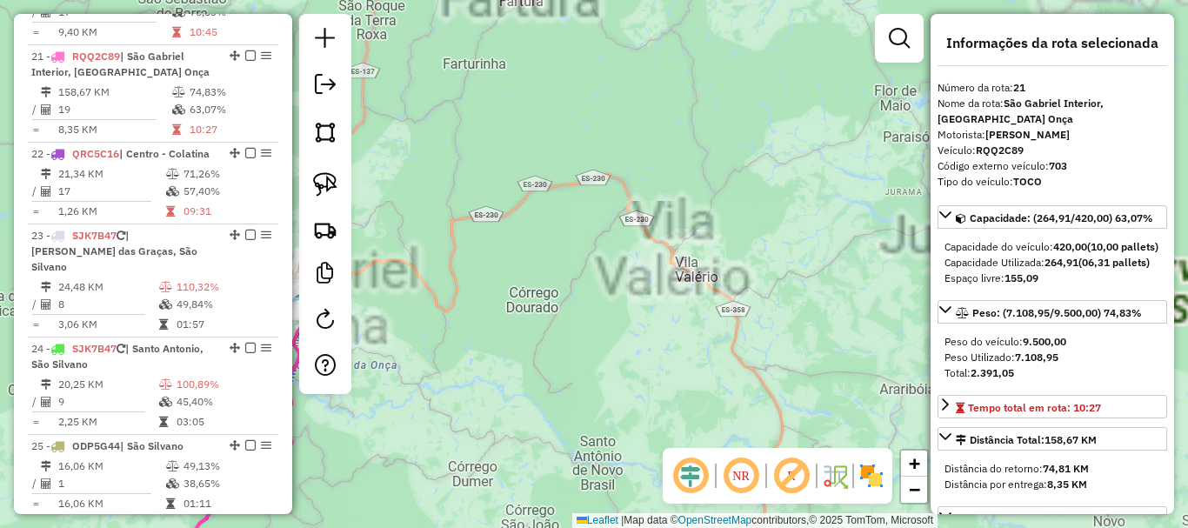
drag, startPoint x: 479, startPoint y: 290, endPoint x: 839, endPoint y: 234, distance: 364.5
click at [839, 234] on div "Janela de atendimento Grade de atendimento Capacidade Transportadoras Veículos …" at bounding box center [594, 264] width 1188 height 528
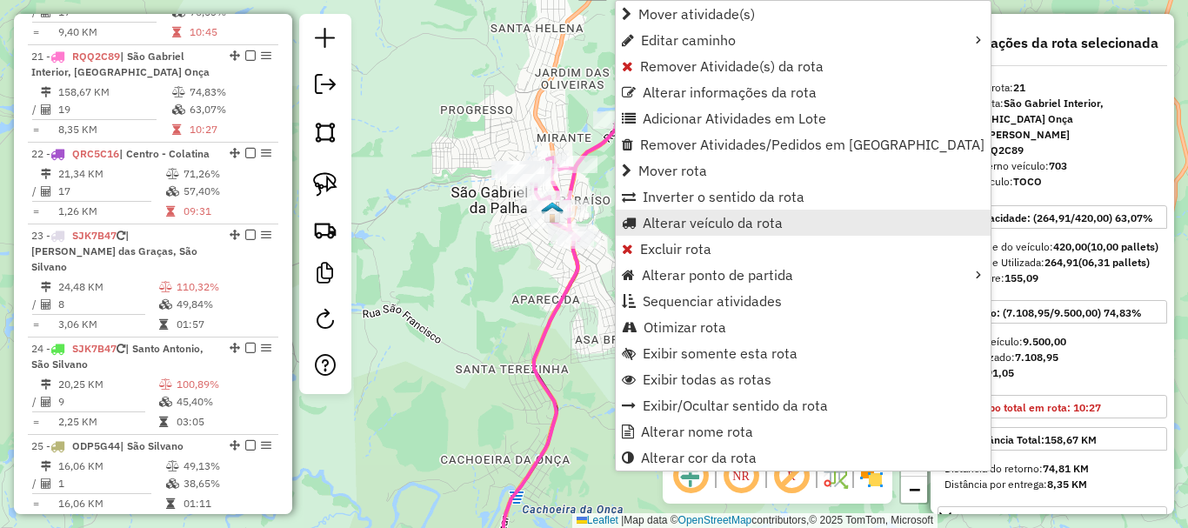
click at [745, 224] on span "Alterar veículo da rota" at bounding box center [713, 223] width 140 height 14
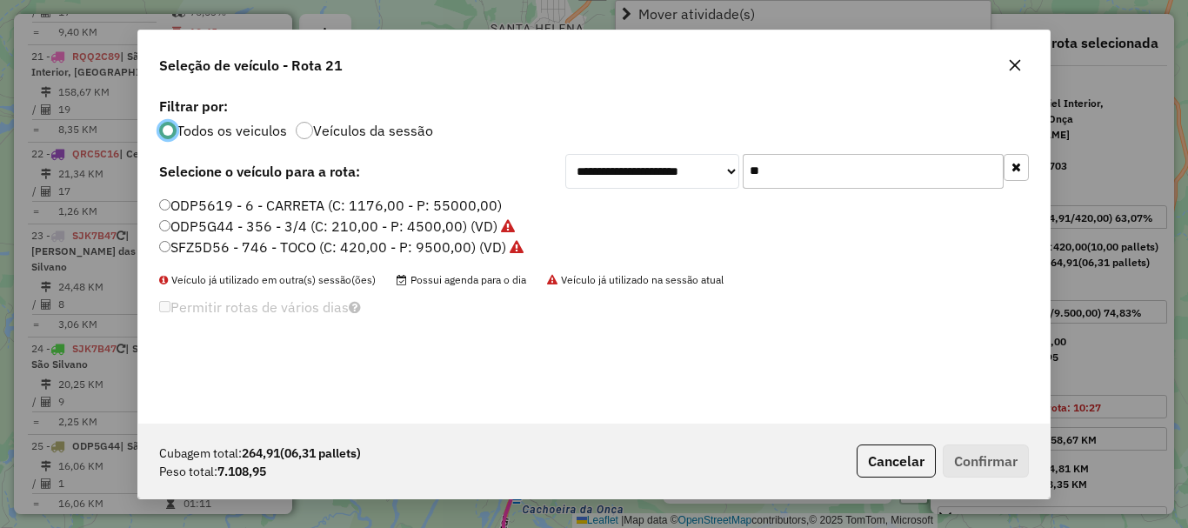
scroll to position [10, 5]
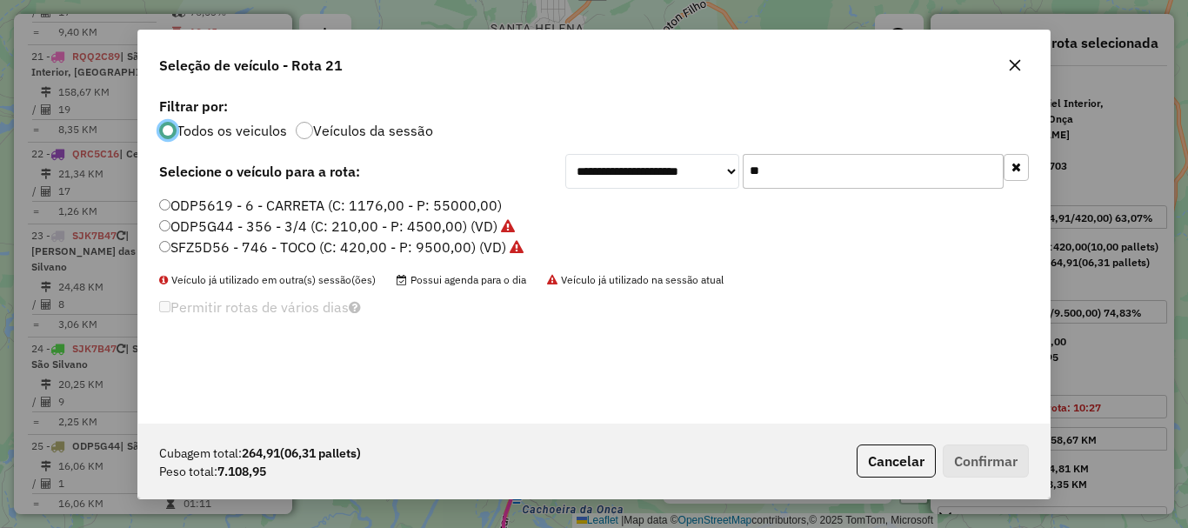
drag, startPoint x: 784, startPoint y: 174, endPoint x: 669, endPoint y: 213, distance: 121.3
click at [669, 213] on div "**********" at bounding box center [593, 258] width 911 height 331
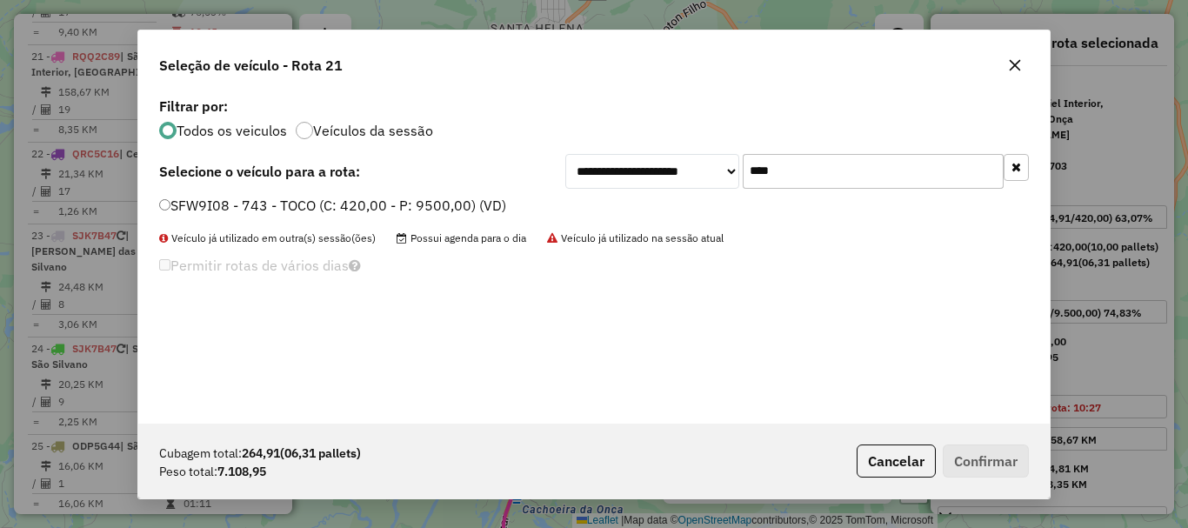
type input "****"
click at [330, 204] on label "SFW9I08 - 743 - TOCO (C: 420,00 - P: 9500,00) (VD)" at bounding box center [332, 205] width 347 height 21
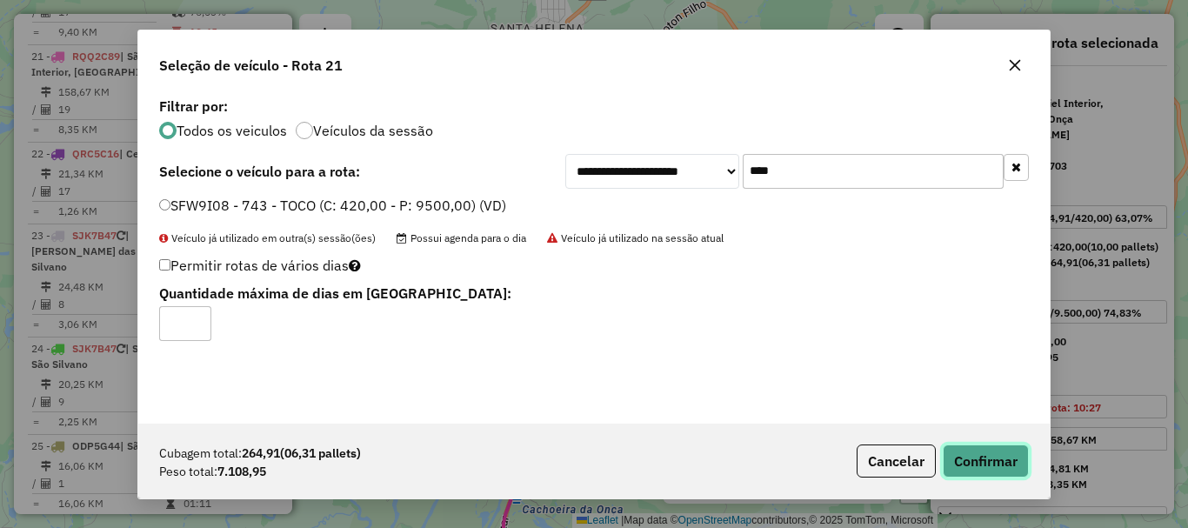
click at [972, 451] on button "Confirmar" at bounding box center [986, 460] width 86 height 33
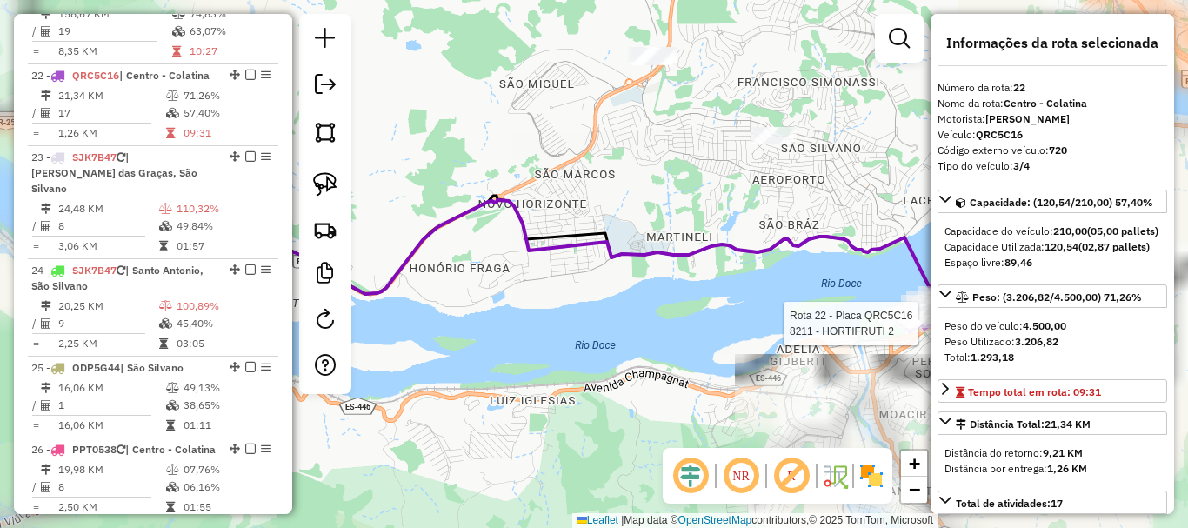
scroll to position [2631, 0]
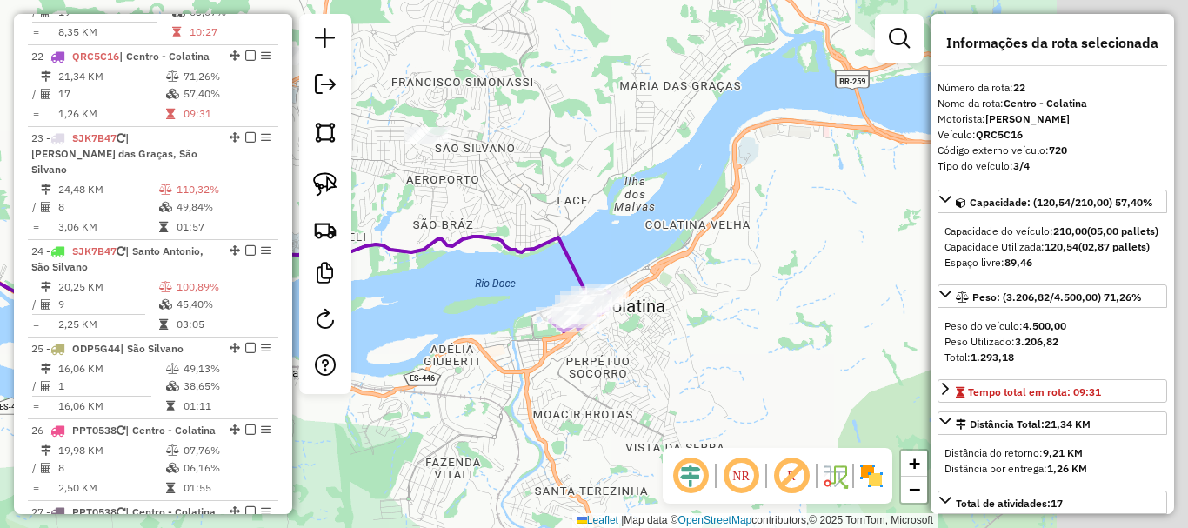
drag, startPoint x: 525, startPoint y: 318, endPoint x: 458, endPoint y: 318, distance: 67.0
click at [458, 318] on div "Janela de atendimento Grade de atendimento Capacidade Transportadoras Veículos …" at bounding box center [594, 264] width 1188 height 528
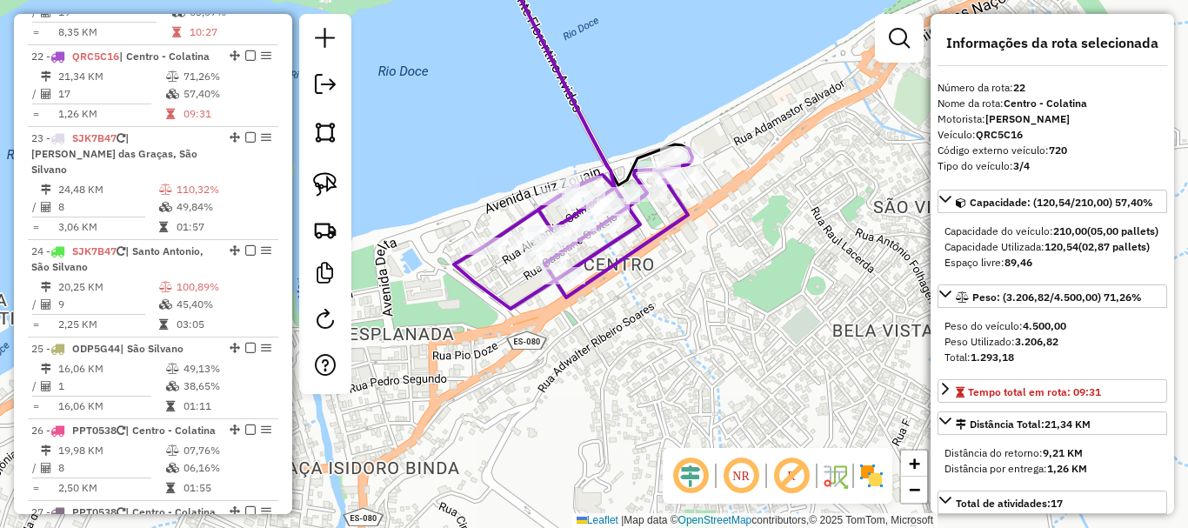
scroll to position [174, 0]
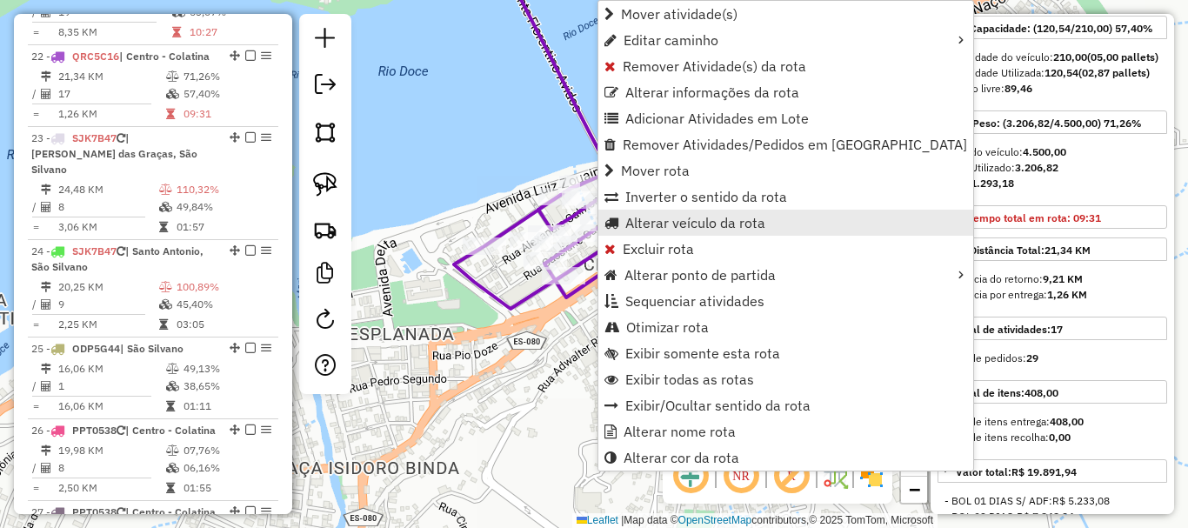
click at [700, 216] on span "Alterar veículo da rota" at bounding box center [695, 223] width 140 height 14
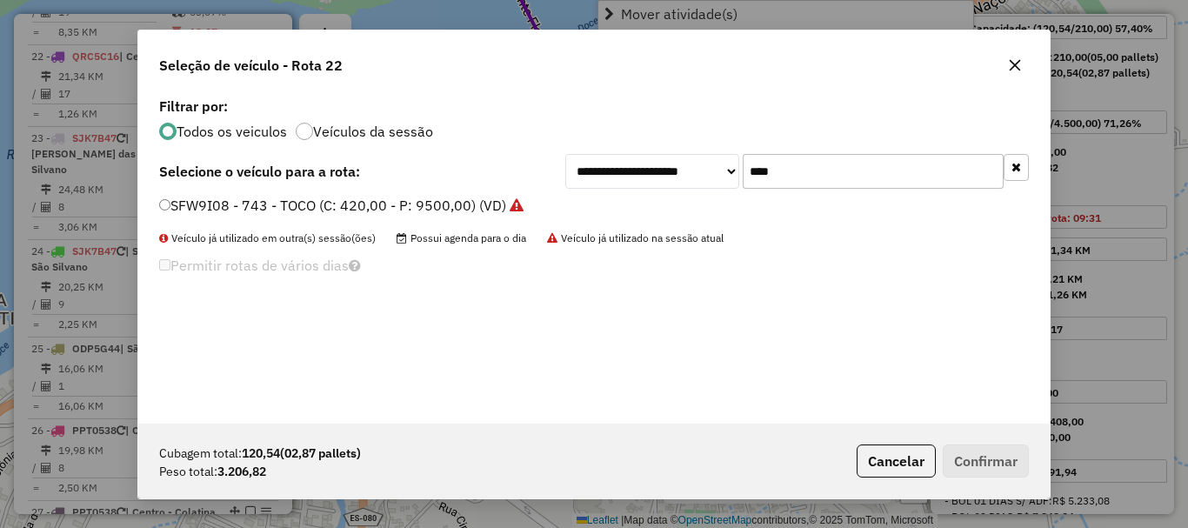
scroll to position [10, 5]
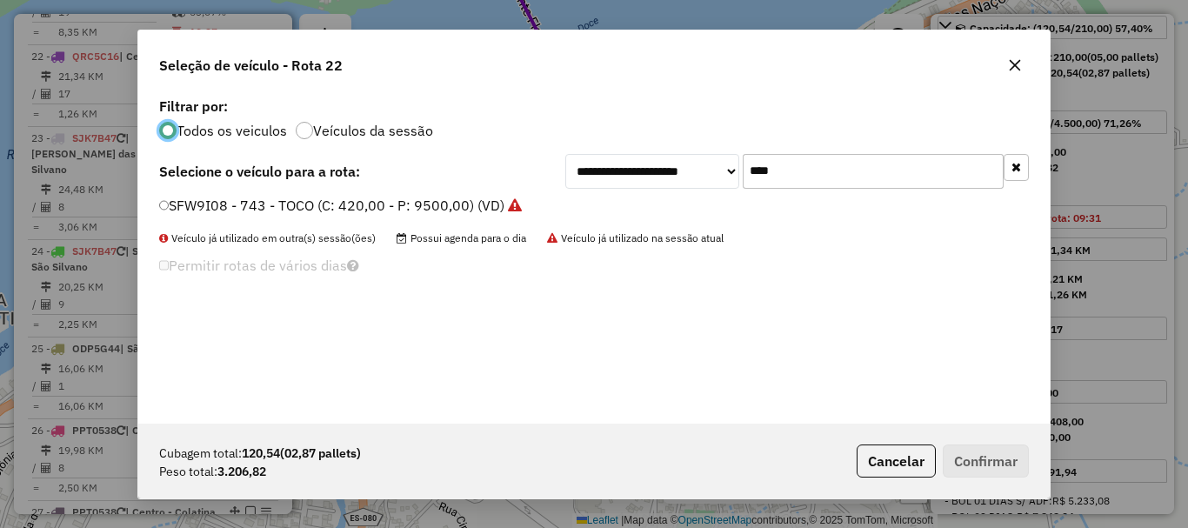
click at [1027, 70] on div at bounding box center [1015, 65] width 28 height 28
click at [1022, 70] on button "button" at bounding box center [1014, 65] width 28 height 28
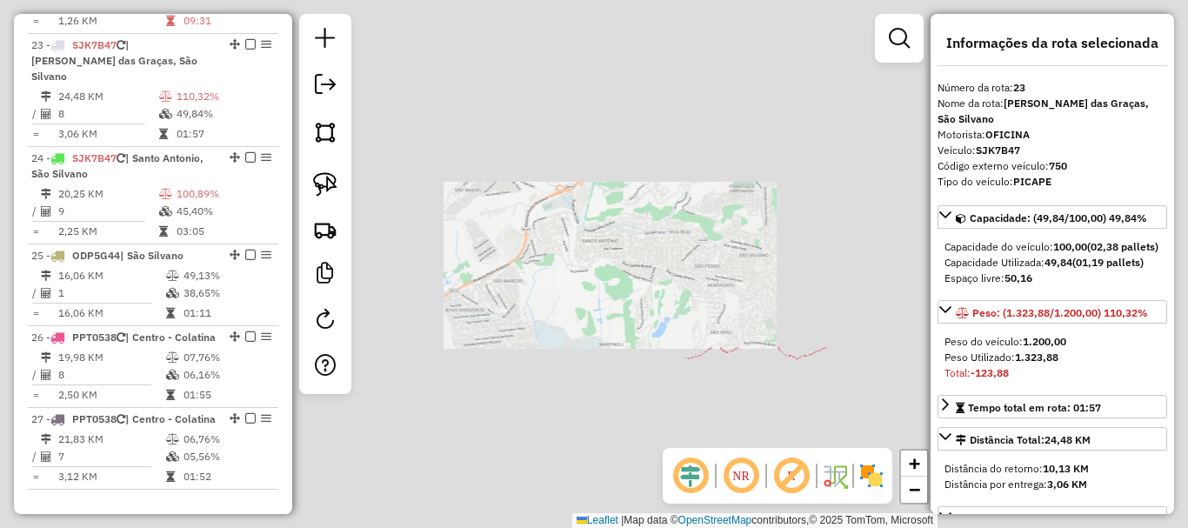
scroll to position [2728, 0]
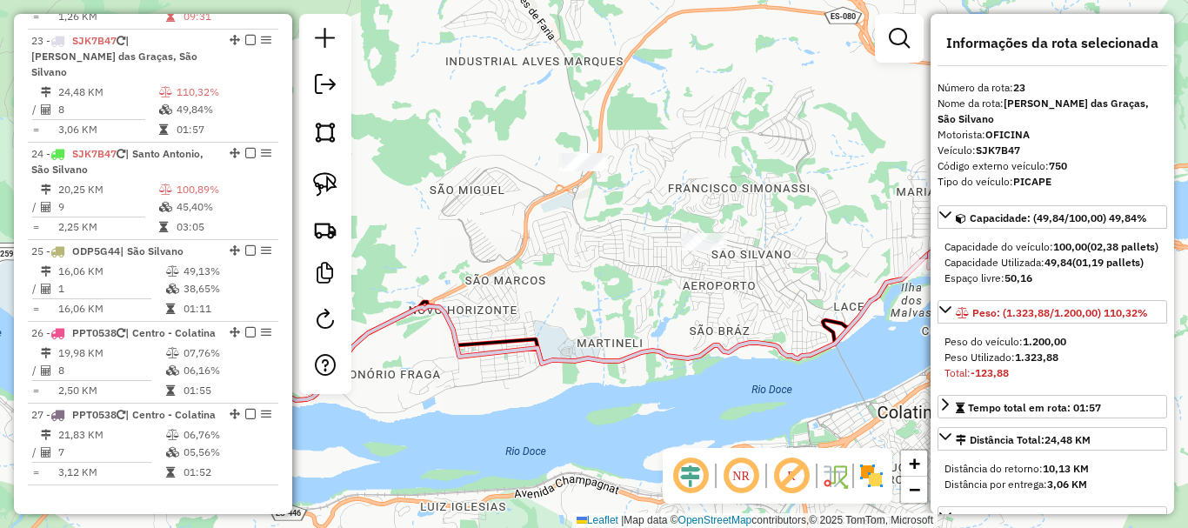
drag, startPoint x: 807, startPoint y: 249, endPoint x: 598, endPoint y: 293, distance: 214.3
click at [598, 293] on div "Janela de atendimento Grade de atendimento Capacidade Transportadoras Veículos …" at bounding box center [594, 264] width 1188 height 528
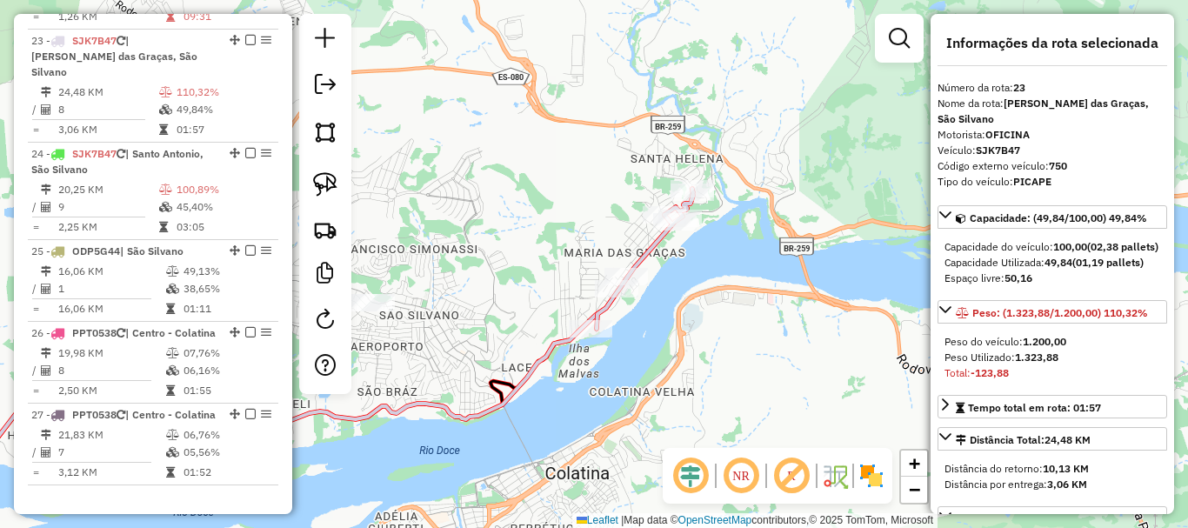
drag, startPoint x: 830, startPoint y: 317, endPoint x: 827, endPoint y: 292, distance: 24.5
click at [706, 333] on div "Janela de atendimento Grade de atendimento Capacidade Transportadoras Veículos …" at bounding box center [594, 264] width 1188 height 528
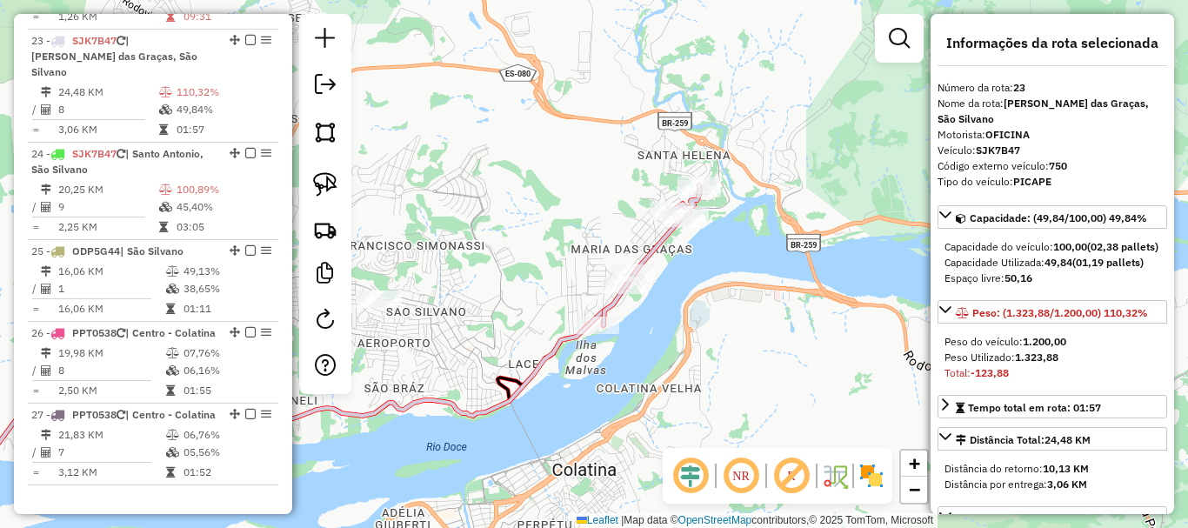
drag, startPoint x: 699, startPoint y: 302, endPoint x: 731, endPoint y: 281, distance: 38.4
click at [730, 283] on div "Janela de atendimento Grade de atendimento Capacidade Transportadoras Veículos …" at bounding box center [594, 264] width 1188 height 528
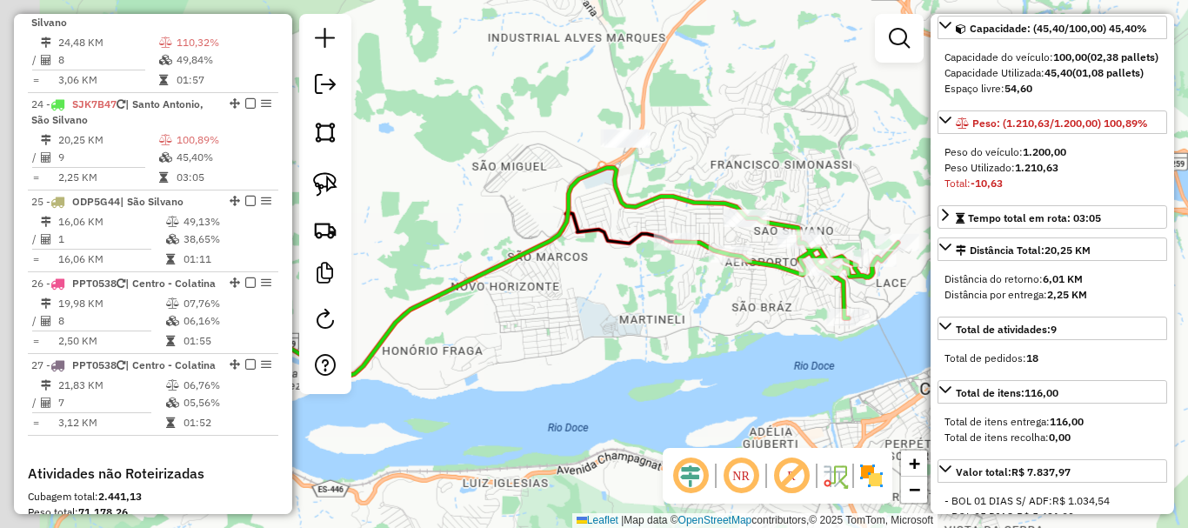
scroll to position [2826, 0]
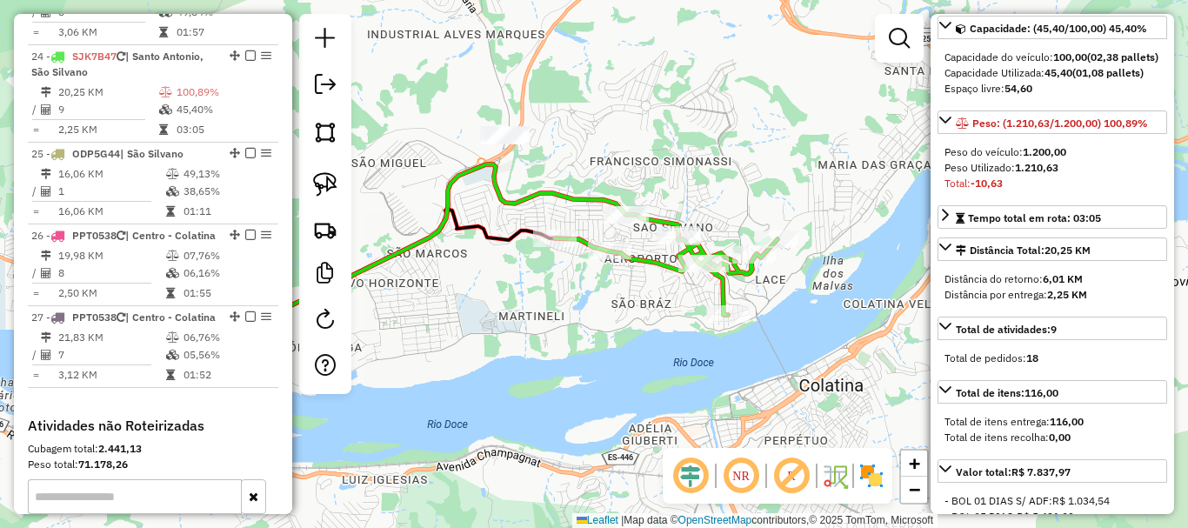
drag, startPoint x: 811, startPoint y: 303, endPoint x: 634, endPoint y: 313, distance: 176.9
click at [634, 313] on div "Janela de atendimento Grade de atendimento Capacidade Transportadoras Veículos …" at bounding box center [594, 264] width 1188 height 528
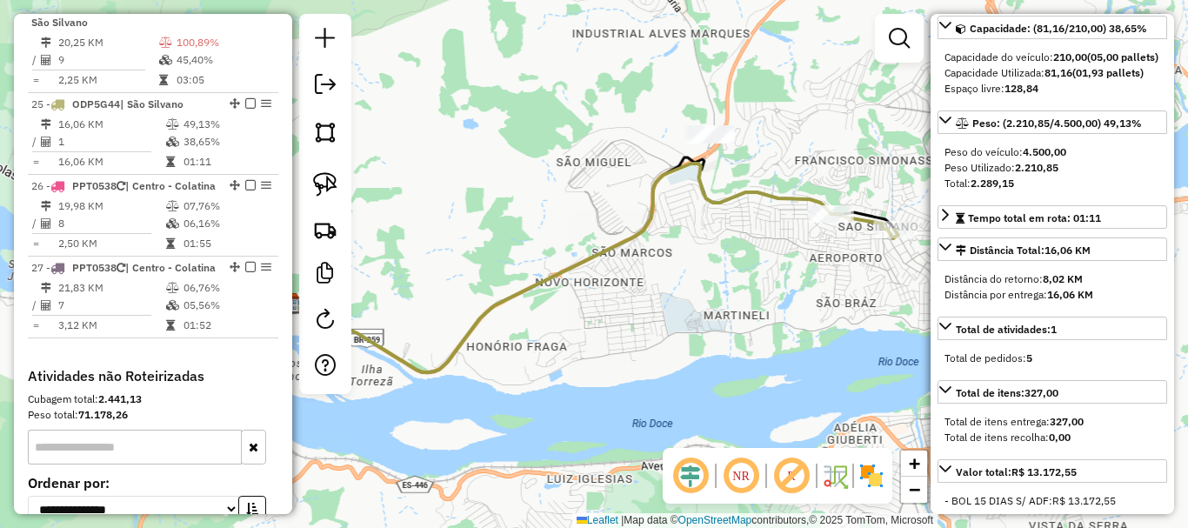
scroll to position [2923, 0]
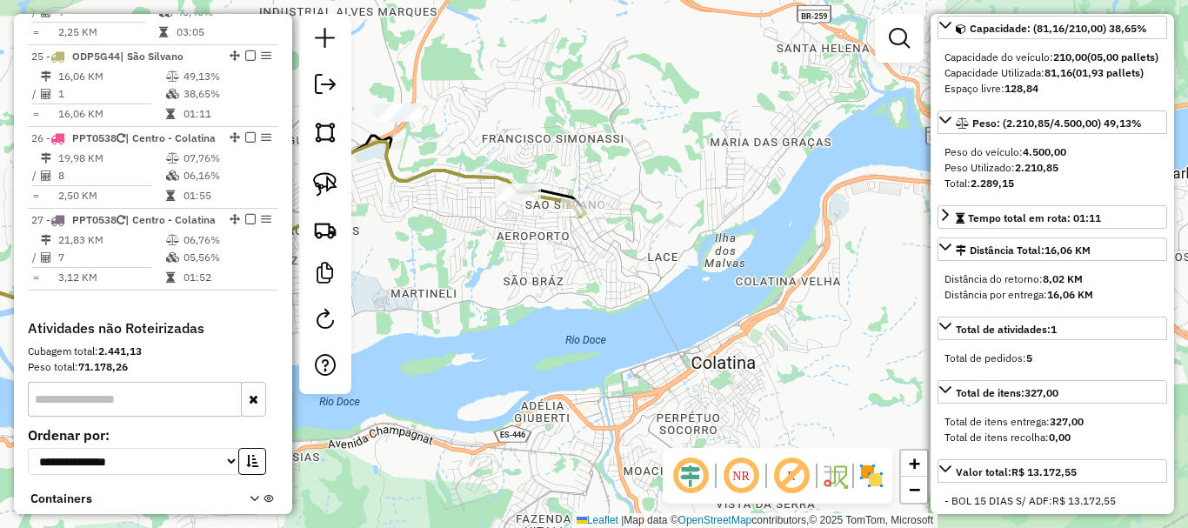
drag, startPoint x: 805, startPoint y: 340, endPoint x: 492, endPoint y: 318, distance: 313.9
click at [492, 318] on div "Janela de atendimento Grade de atendimento Capacidade Transportadoras Veículos …" at bounding box center [594, 264] width 1188 height 528
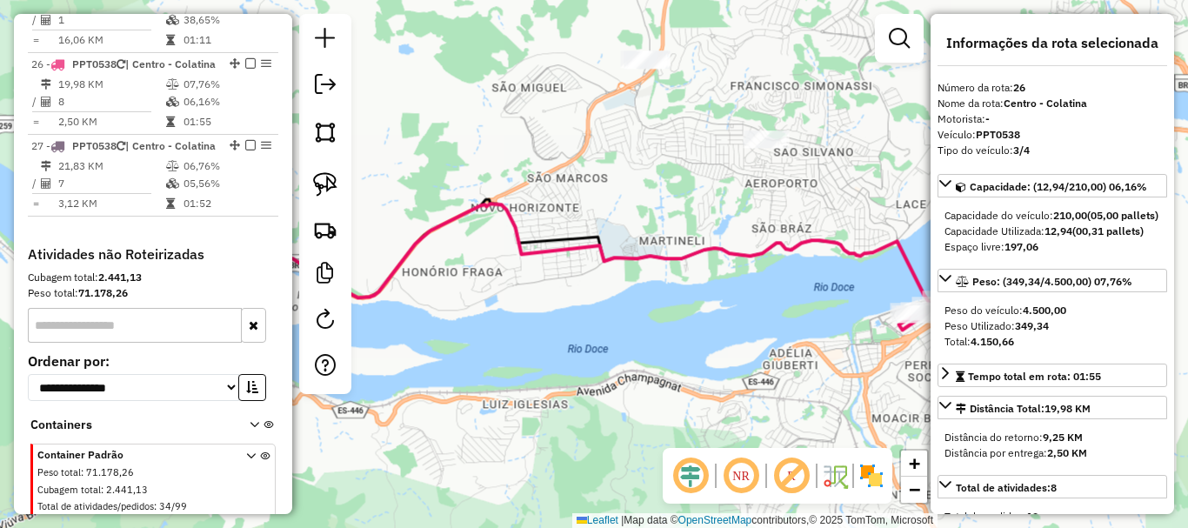
scroll to position [3005, 0]
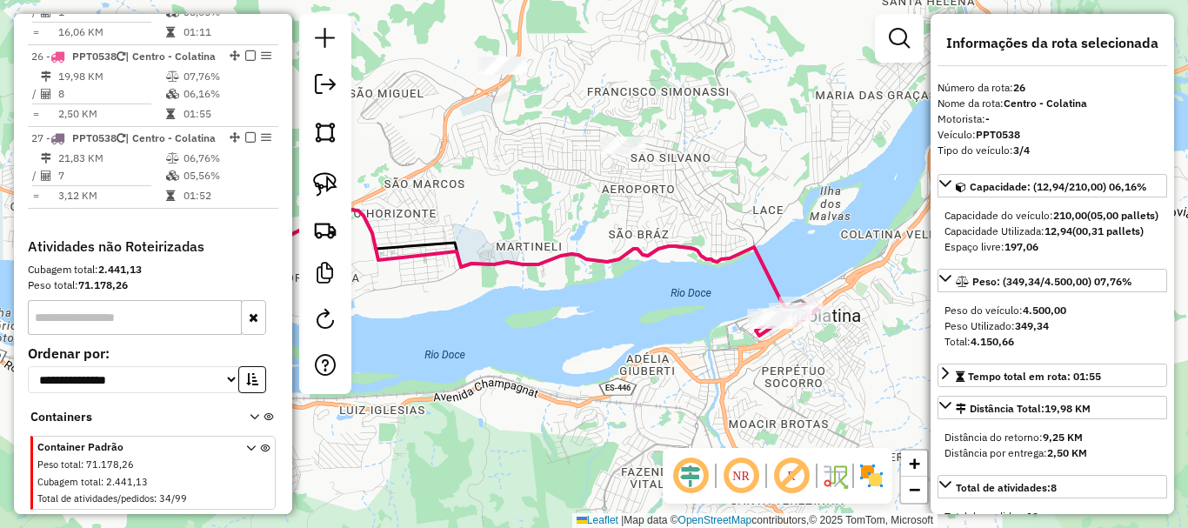
drag, startPoint x: 770, startPoint y: 324, endPoint x: 653, endPoint y: 325, distance: 116.6
click at [653, 325] on div "Janela de atendimento Grade de atendimento Capacidade Transportadoras Veículos …" at bounding box center [594, 264] width 1188 height 528
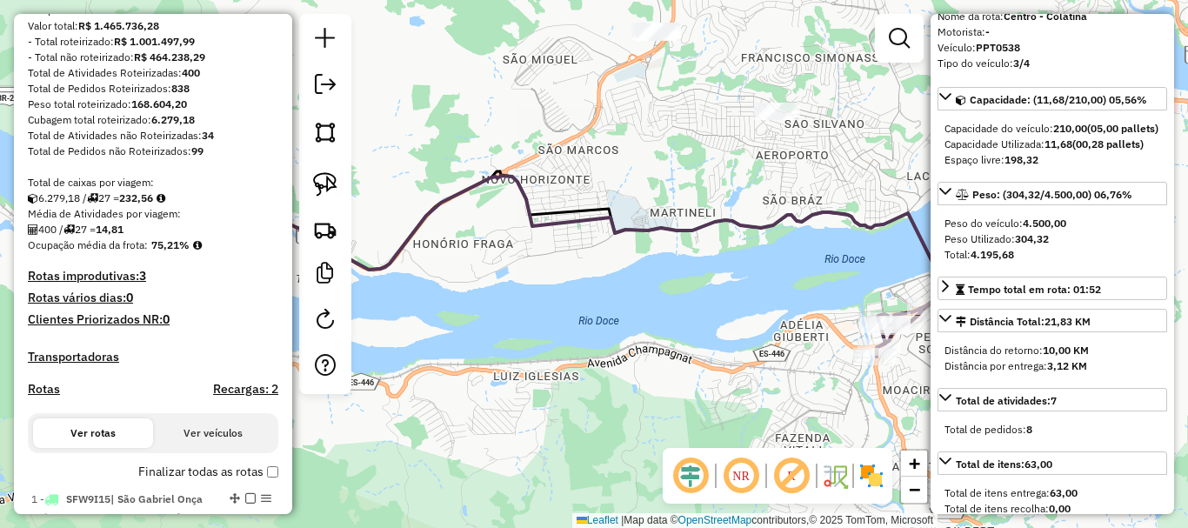
scroll to position [0, 0]
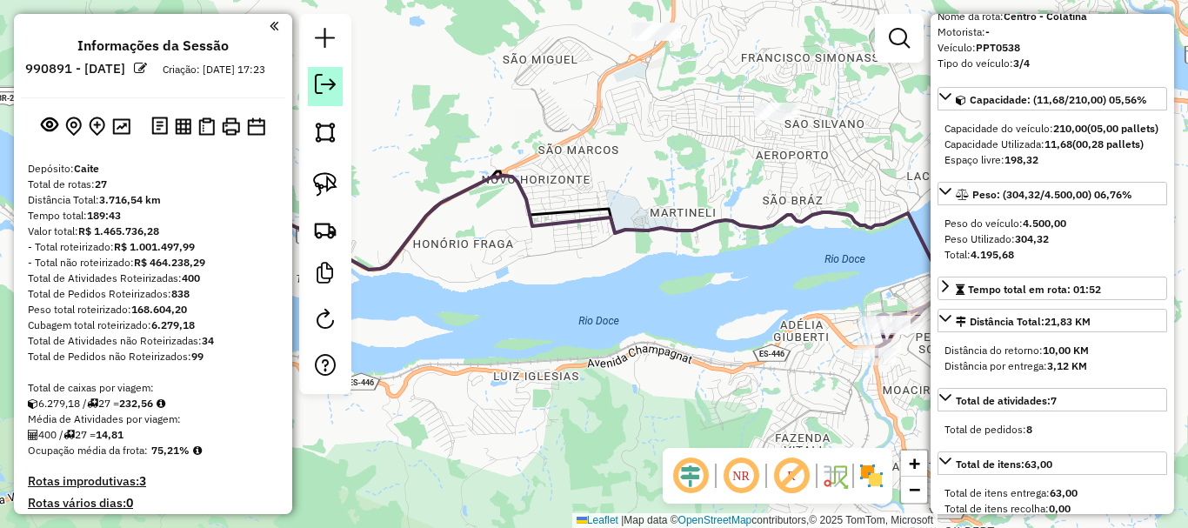
click at [314, 89] on link at bounding box center [325, 86] width 35 height 39
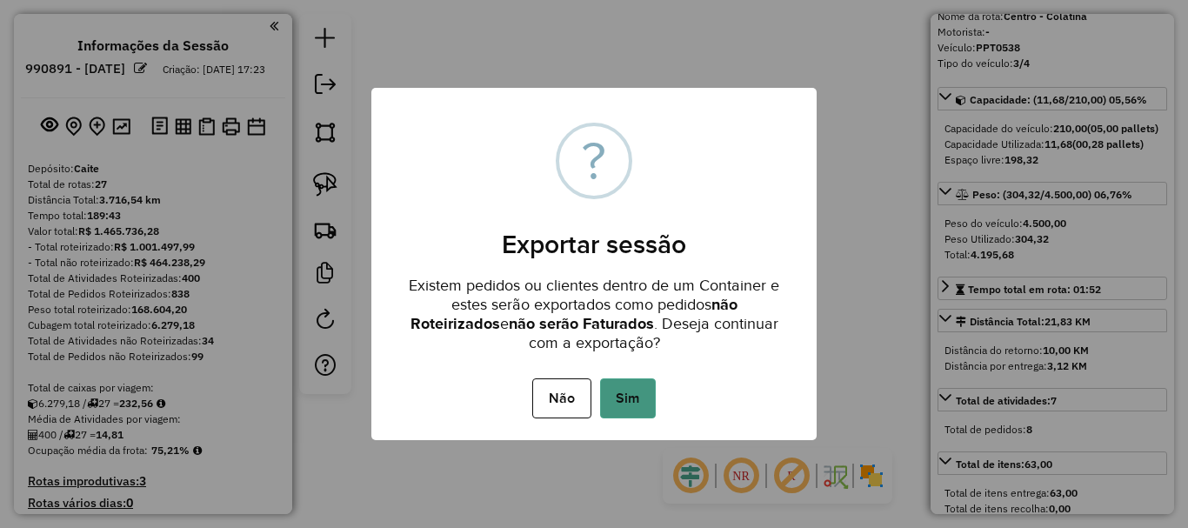
click at [644, 402] on button "Sim" at bounding box center [628, 398] width 56 height 40
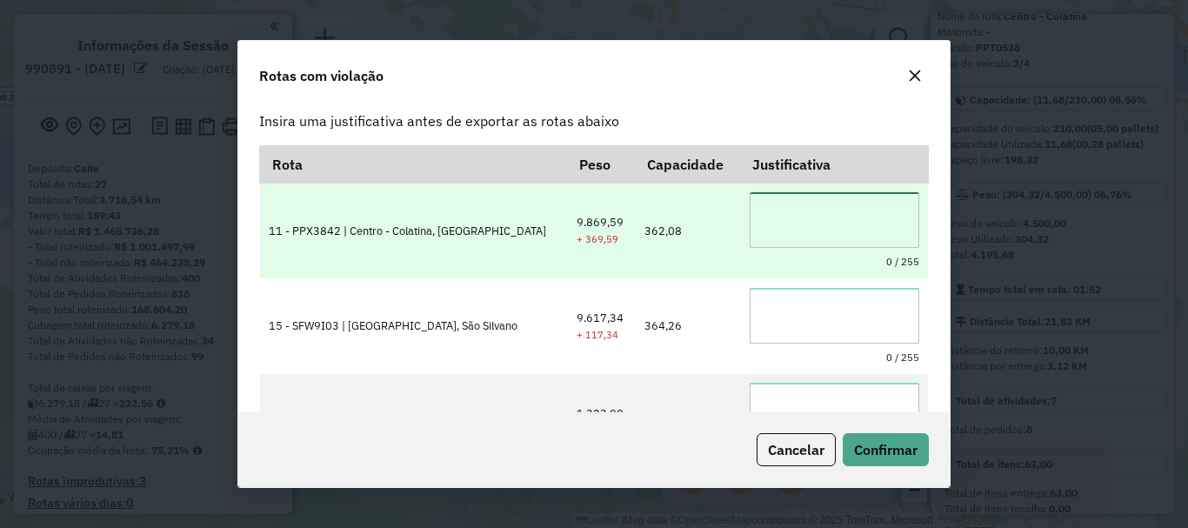
click at [785, 211] on textarea at bounding box center [835, 220] width 170 height 56
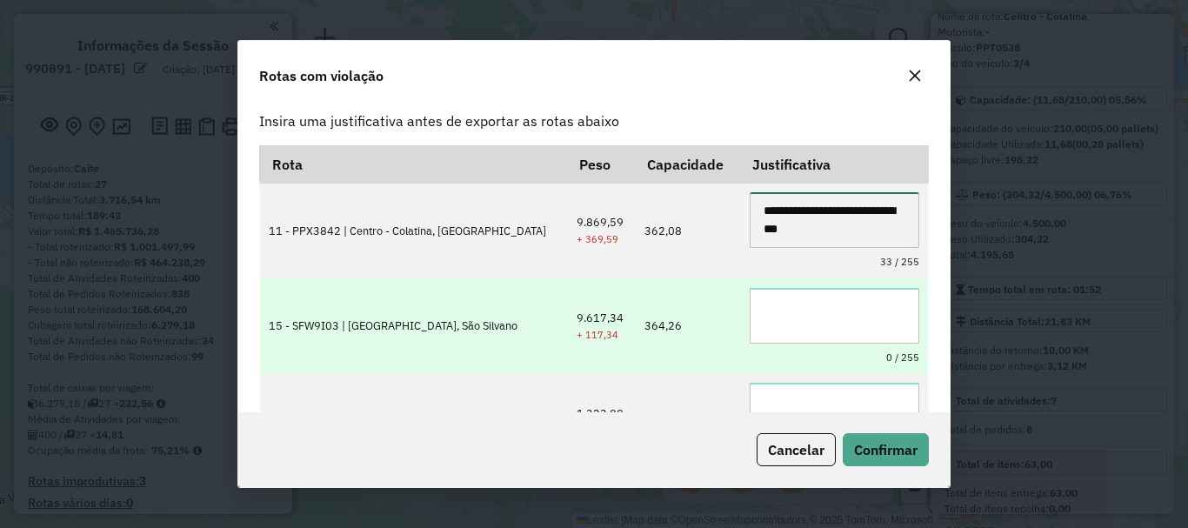
type textarea "**********"
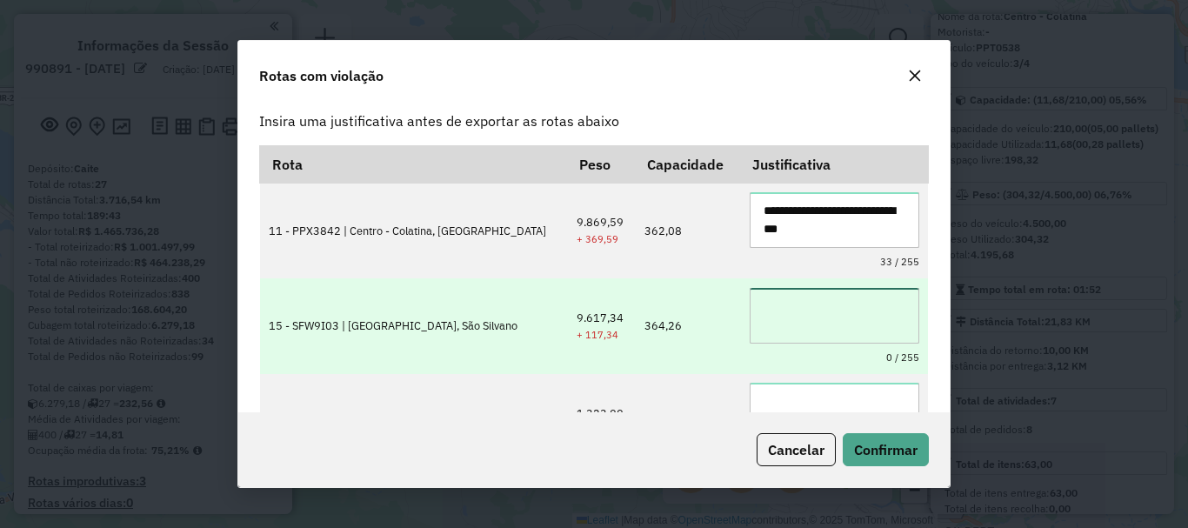
click at [809, 299] on textarea at bounding box center [835, 316] width 170 height 56
paste textarea "**********"
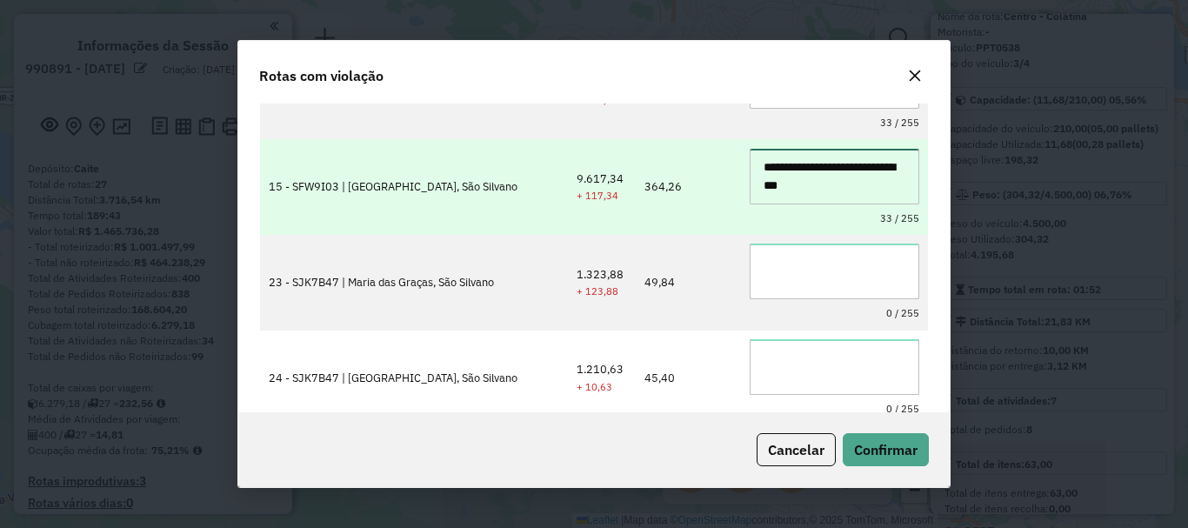
scroll to position [152, 0]
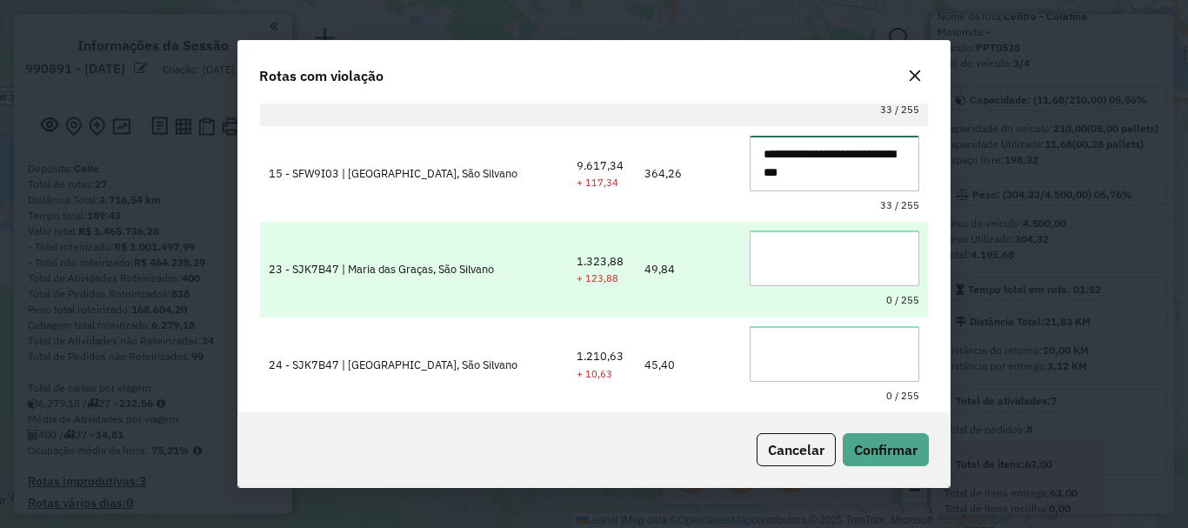
type textarea "**********"
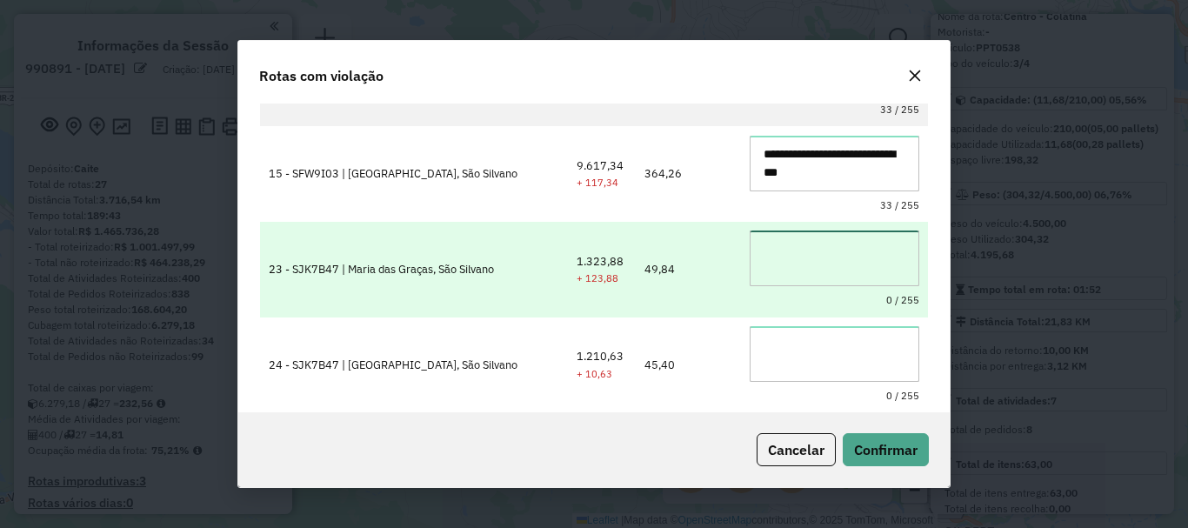
click at [809, 270] on textarea at bounding box center [835, 258] width 170 height 56
paste textarea "**********"
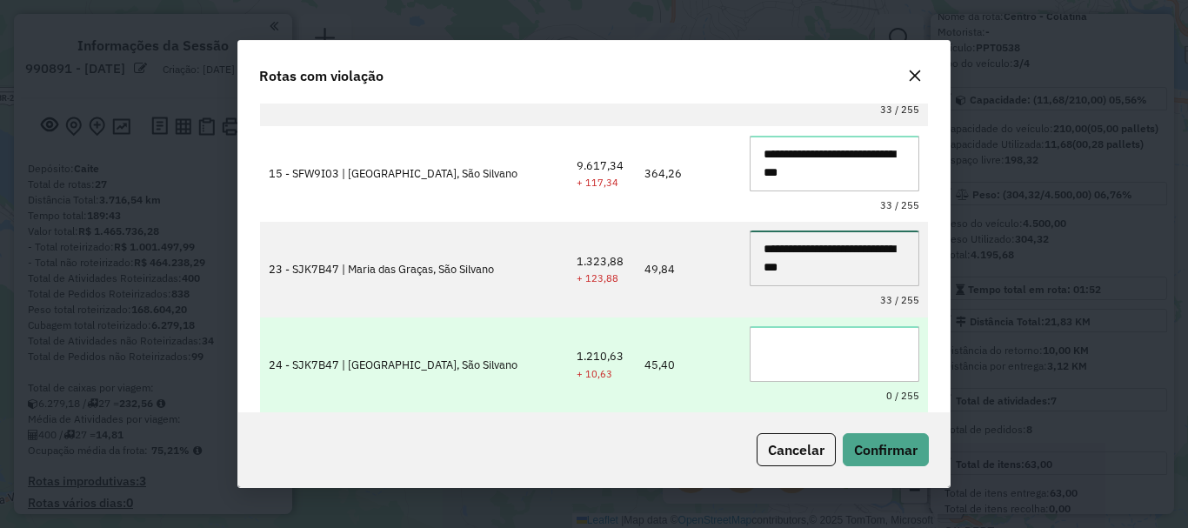
type textarea "**********"
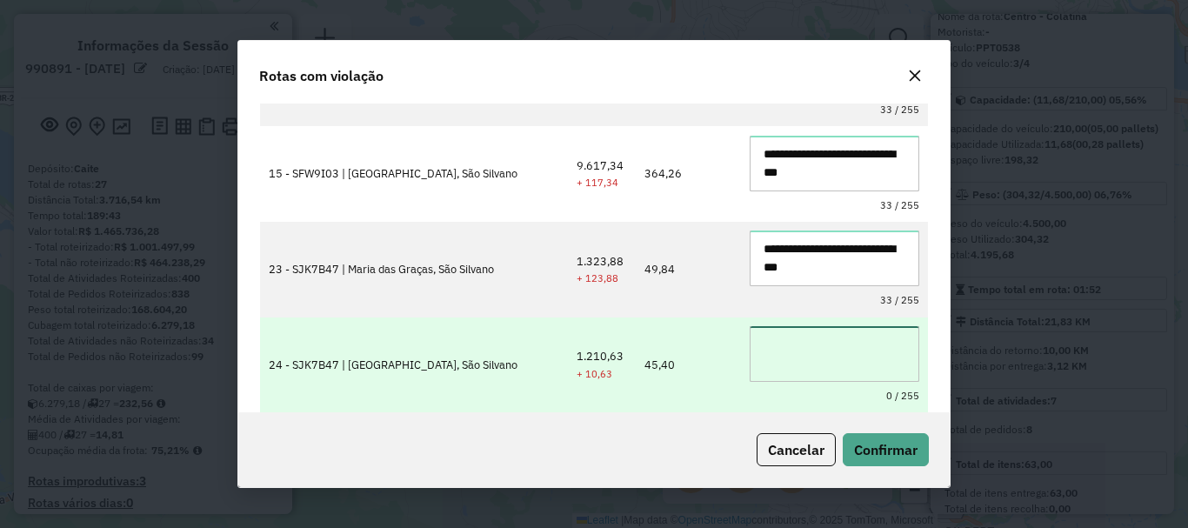
click at [788, 345] on textarea at bounding box center [835, 354] width 170 height 56
paste textarea "**********"
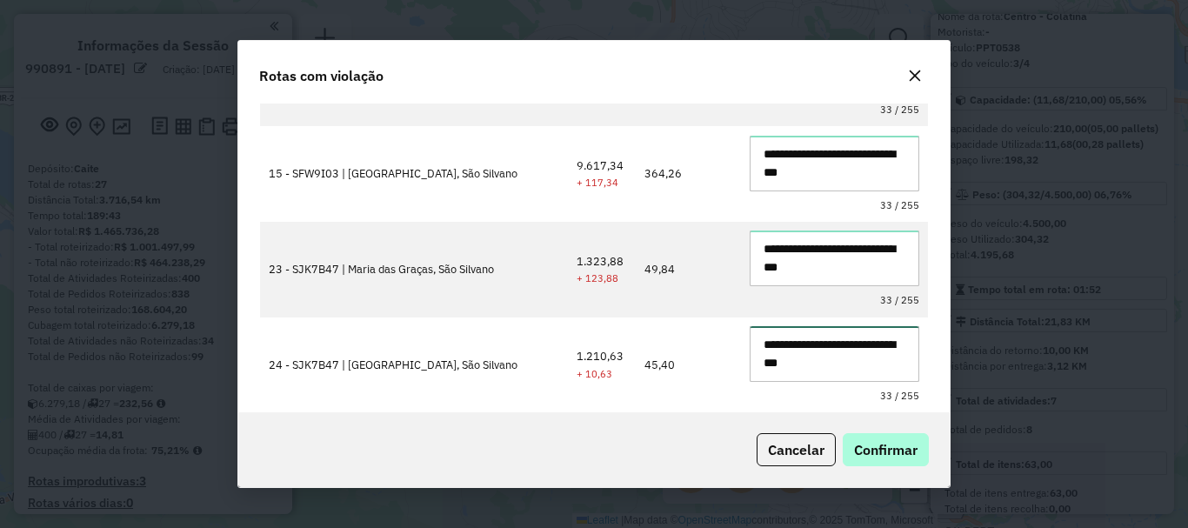
type textarea "**********"
click at [866, 463] on button "Confirmar" at bounding box center [886, 449] width 86 height 33
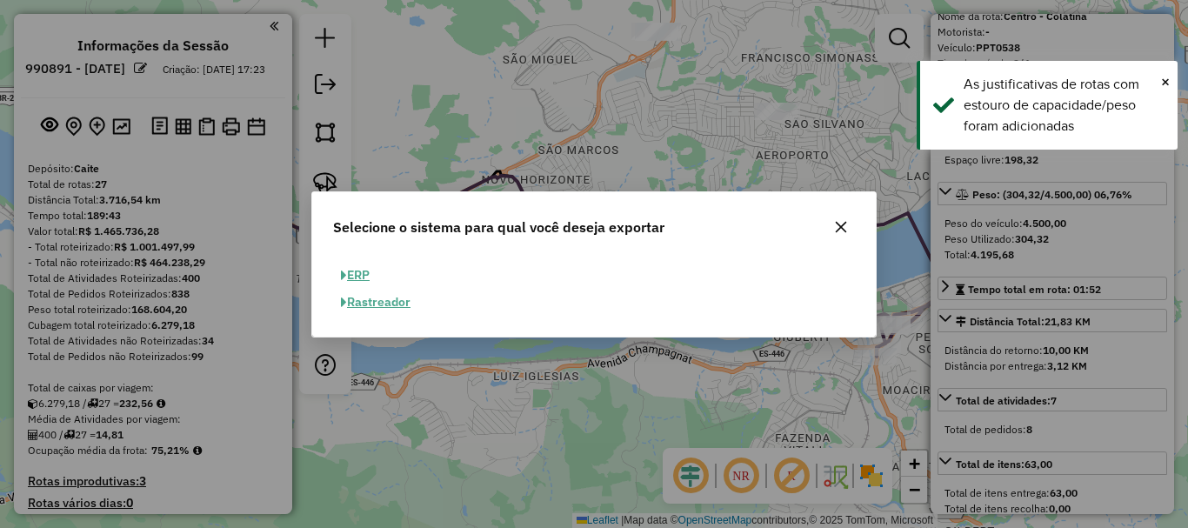
click at [361, 267] on button "ERP" at bounding box center [355, 275] width 44 height 27
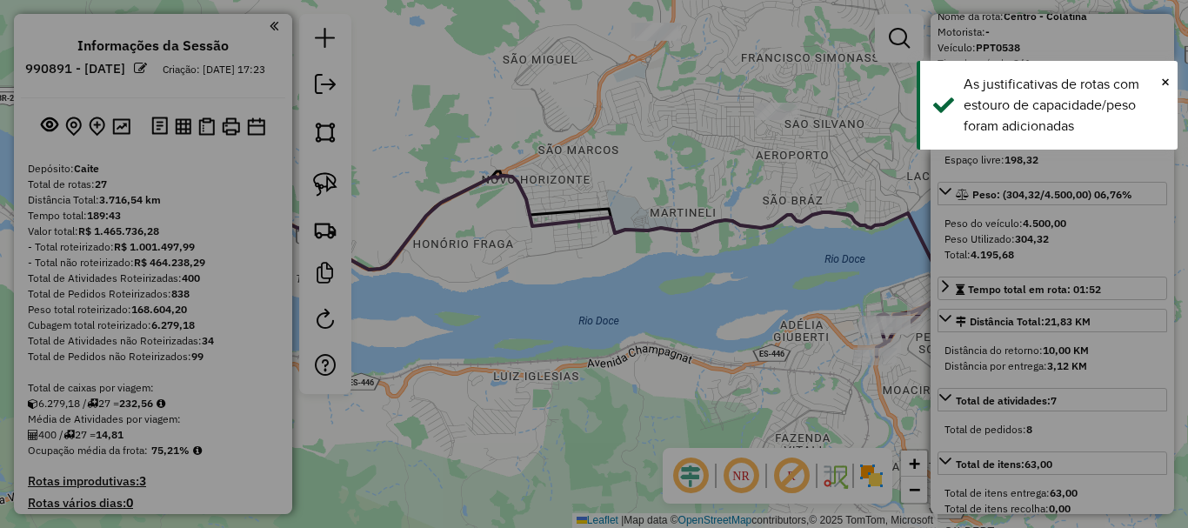
select select "**"
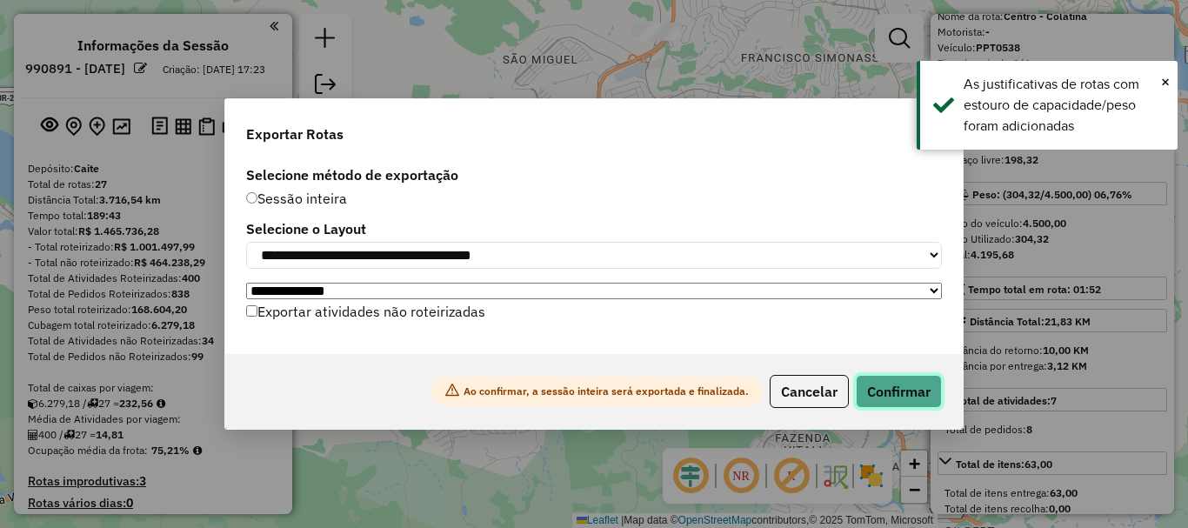
click at [903, 401] on button "Confirmar" at bounding box center [899, 391] width 86 height 33
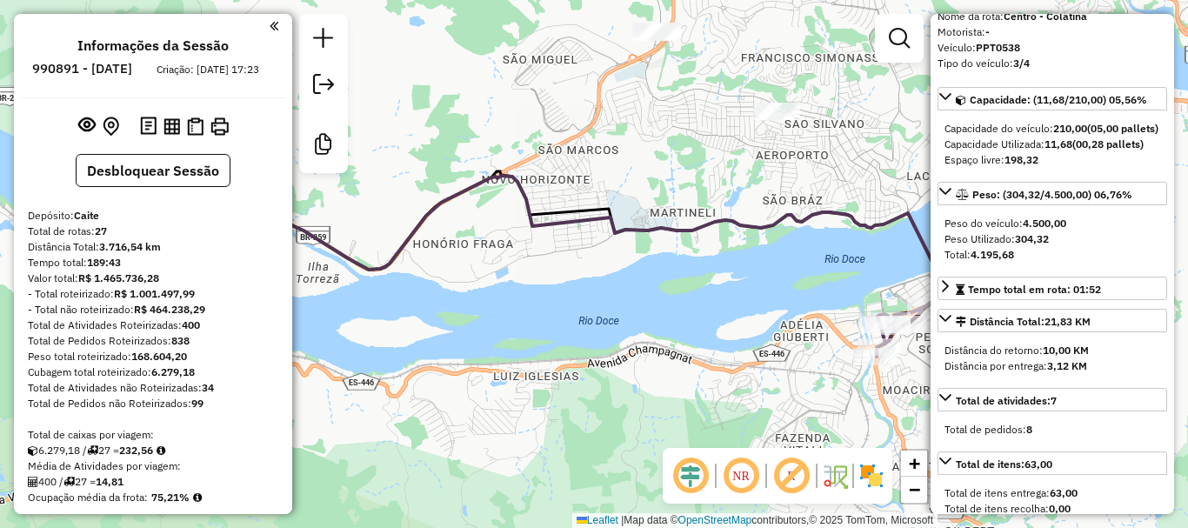
scroll to position [3015, 0]
